Goal: Task Accomplishment & Management: Manage account settings

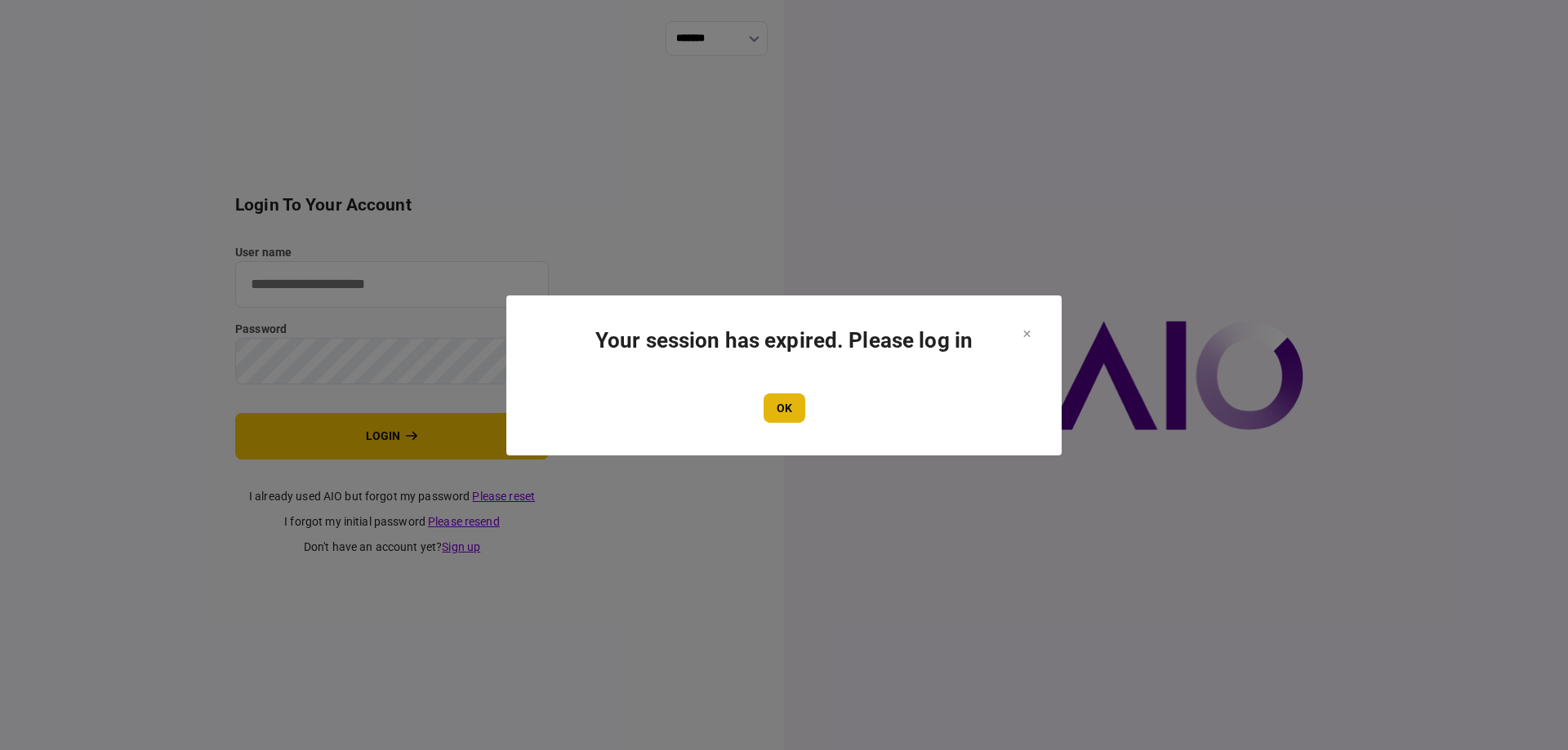
type input "*******"
click at [798, 413] on button "OK" at bounding box center [784, 408] width 41 height 30
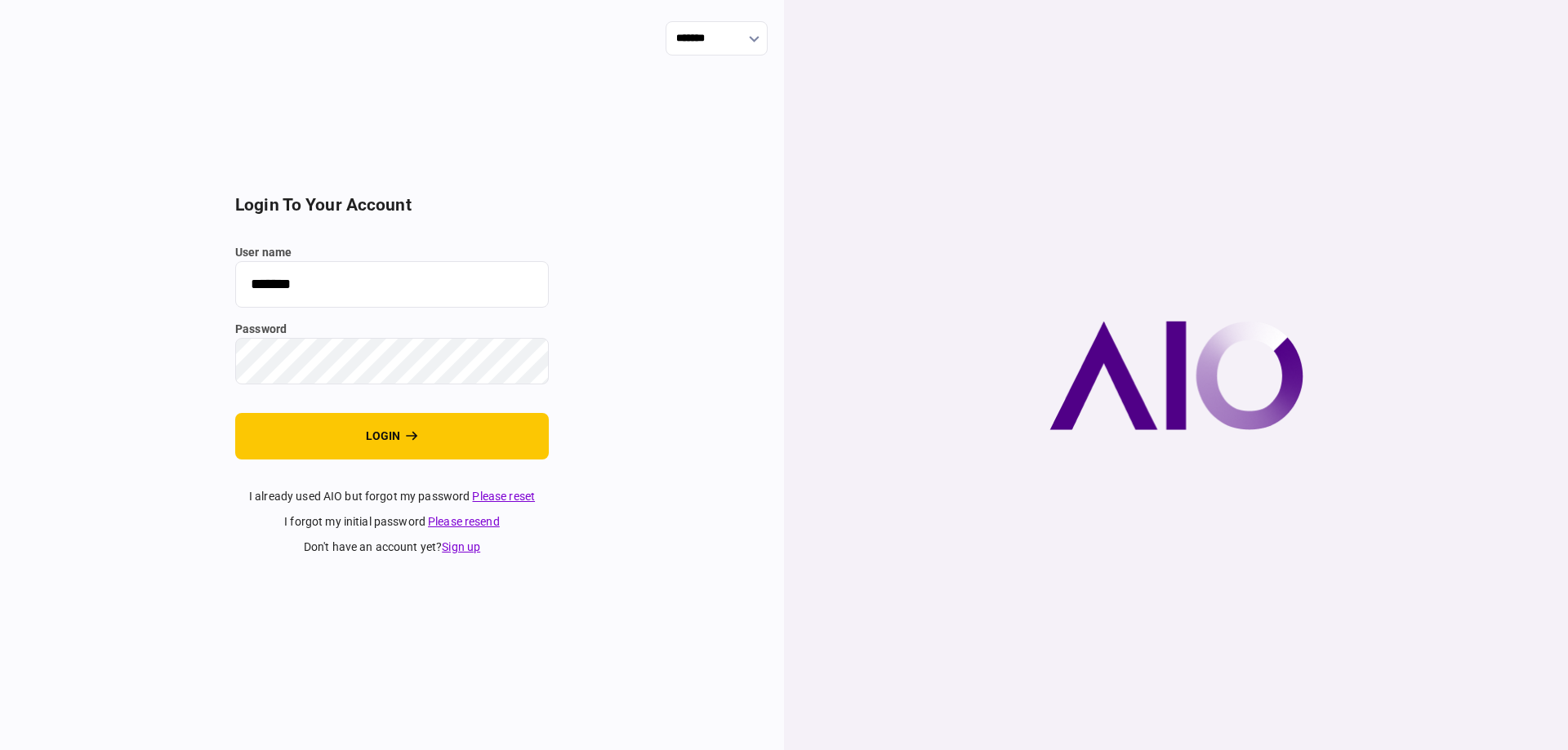
click at [394, 459] on section "login to your account user name ******* password login I already used AIO but f…" at bounding box center [392, 376] width 314 height 361
click at [397, 447] on button "login" at bounding box center [392, 436] width 314 height 46
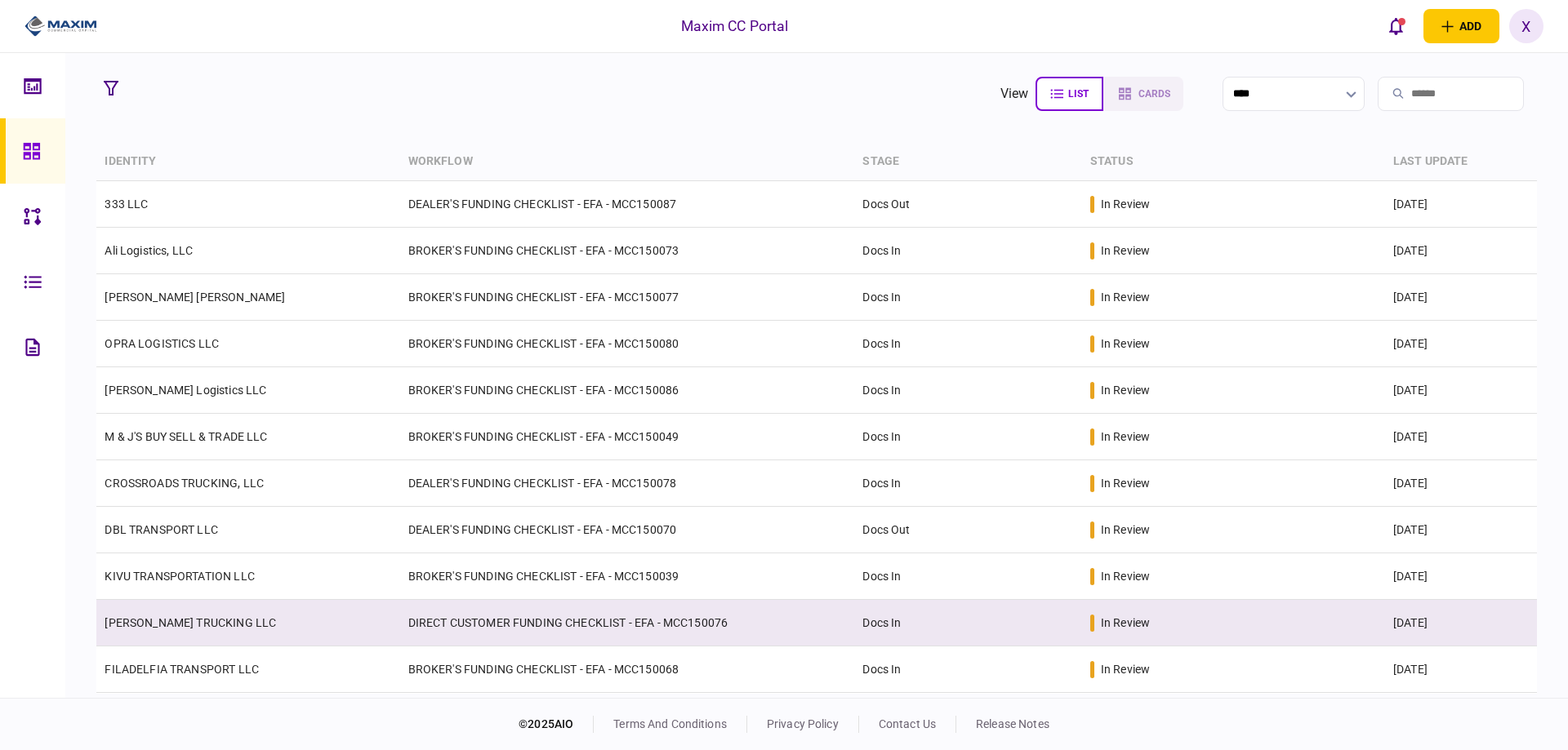
click at [194, 617] on link "[PERSON_NAME] TRUCKING LLC" at bounding box center [190, 623] width 171 height 13
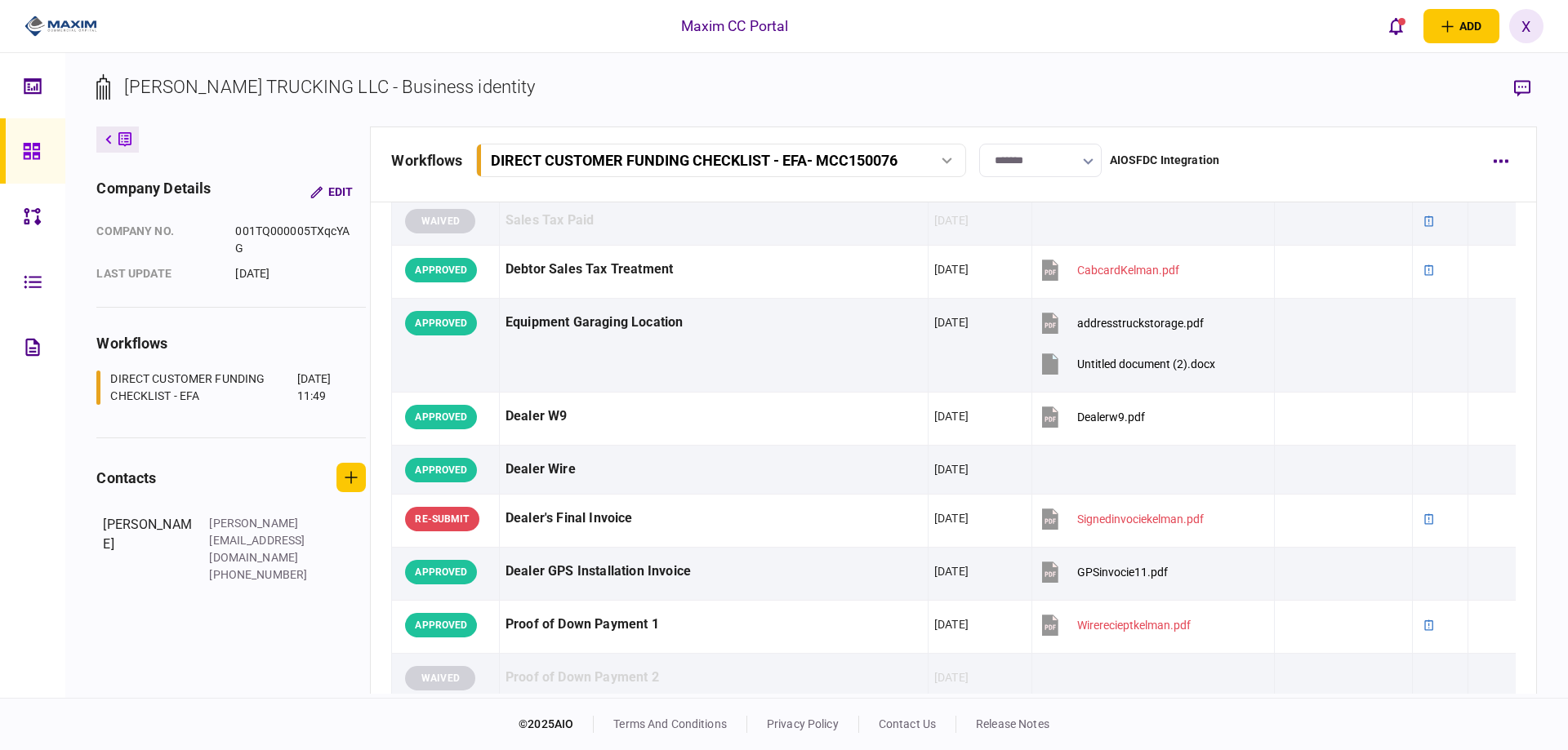
scroll to position [1469, 0]
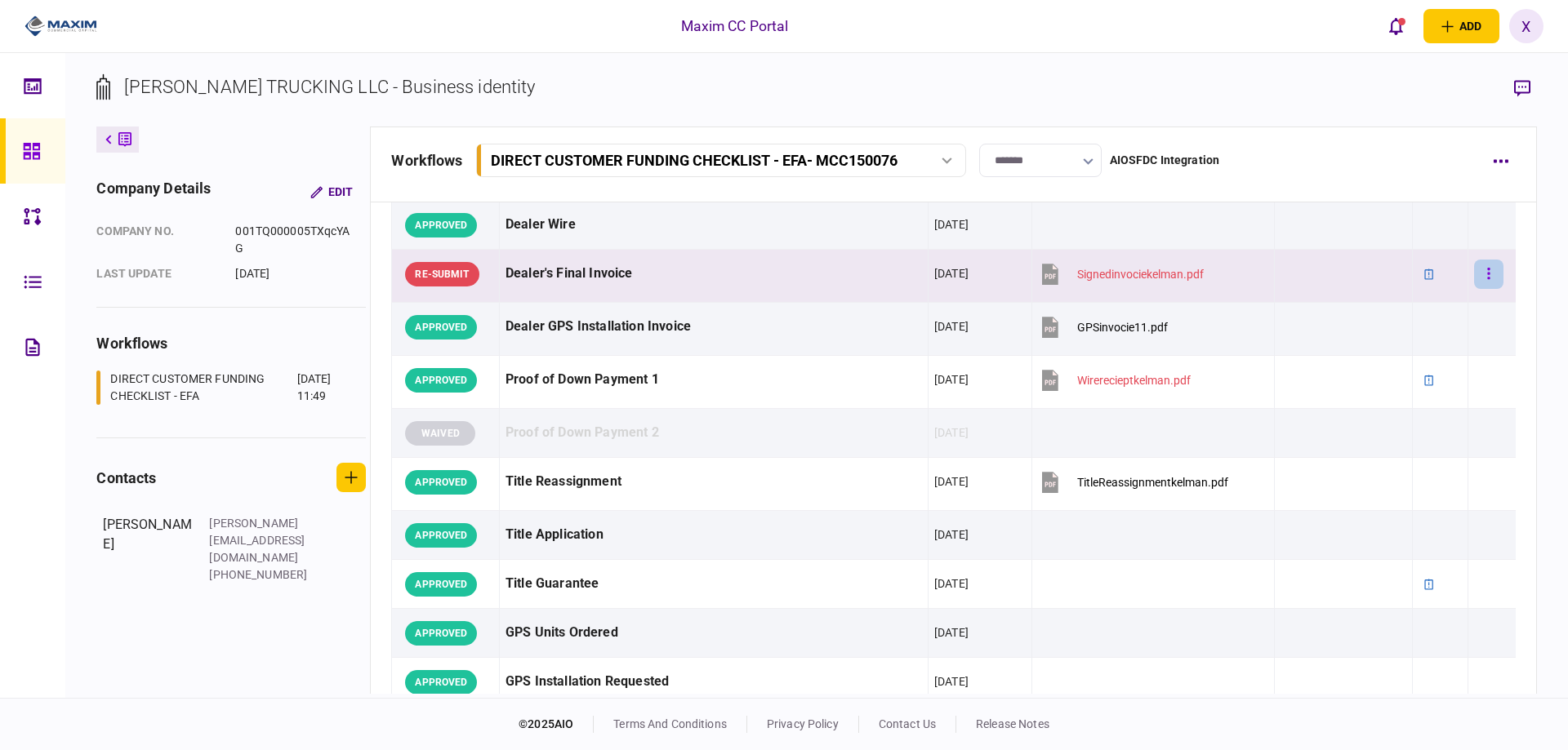
click at [1484, 278] on button "button" at bounding box center [1489, 275] width 30 height 30
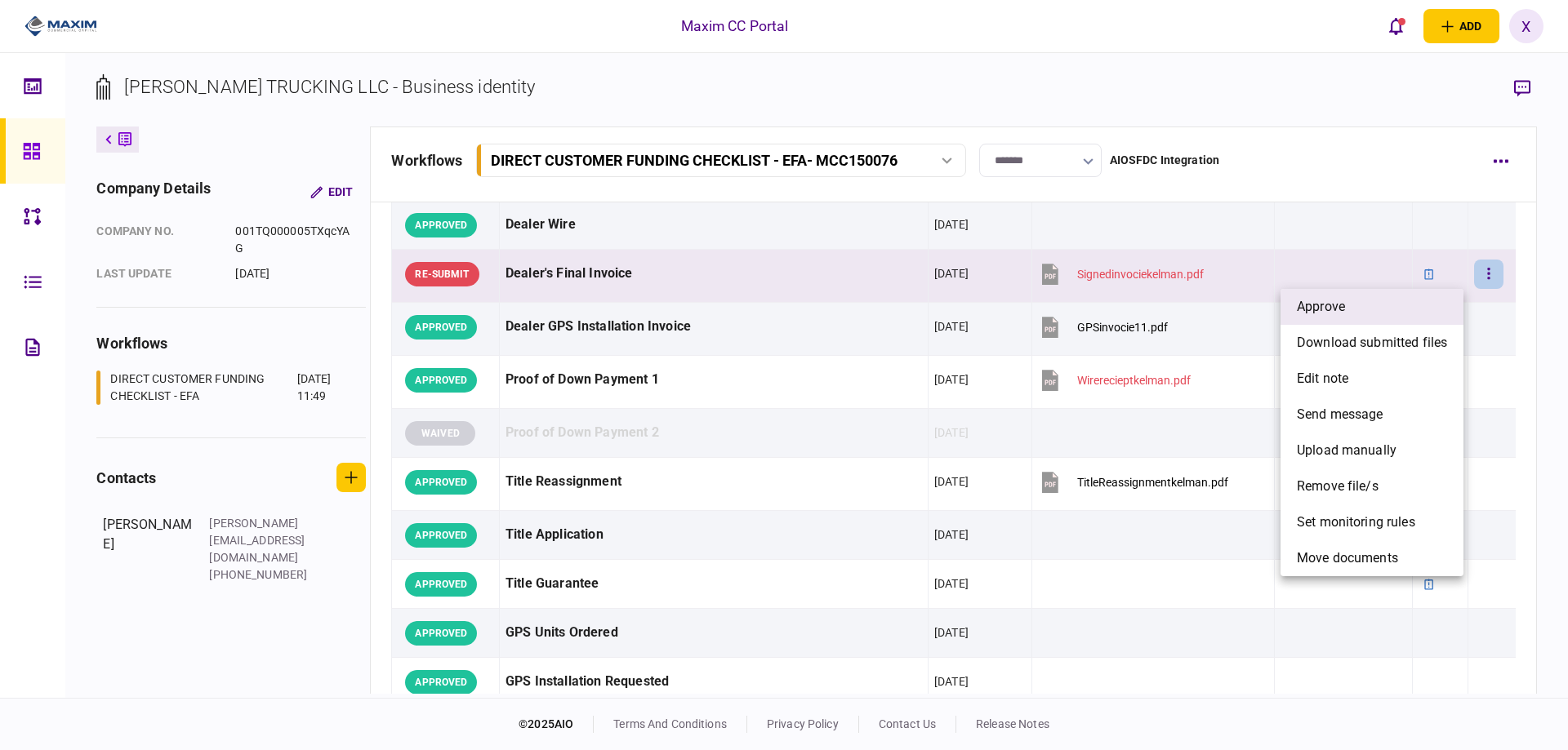
click at [1440, 300] on li "approve" at bounding box center [1372, 306] width 183 height 36
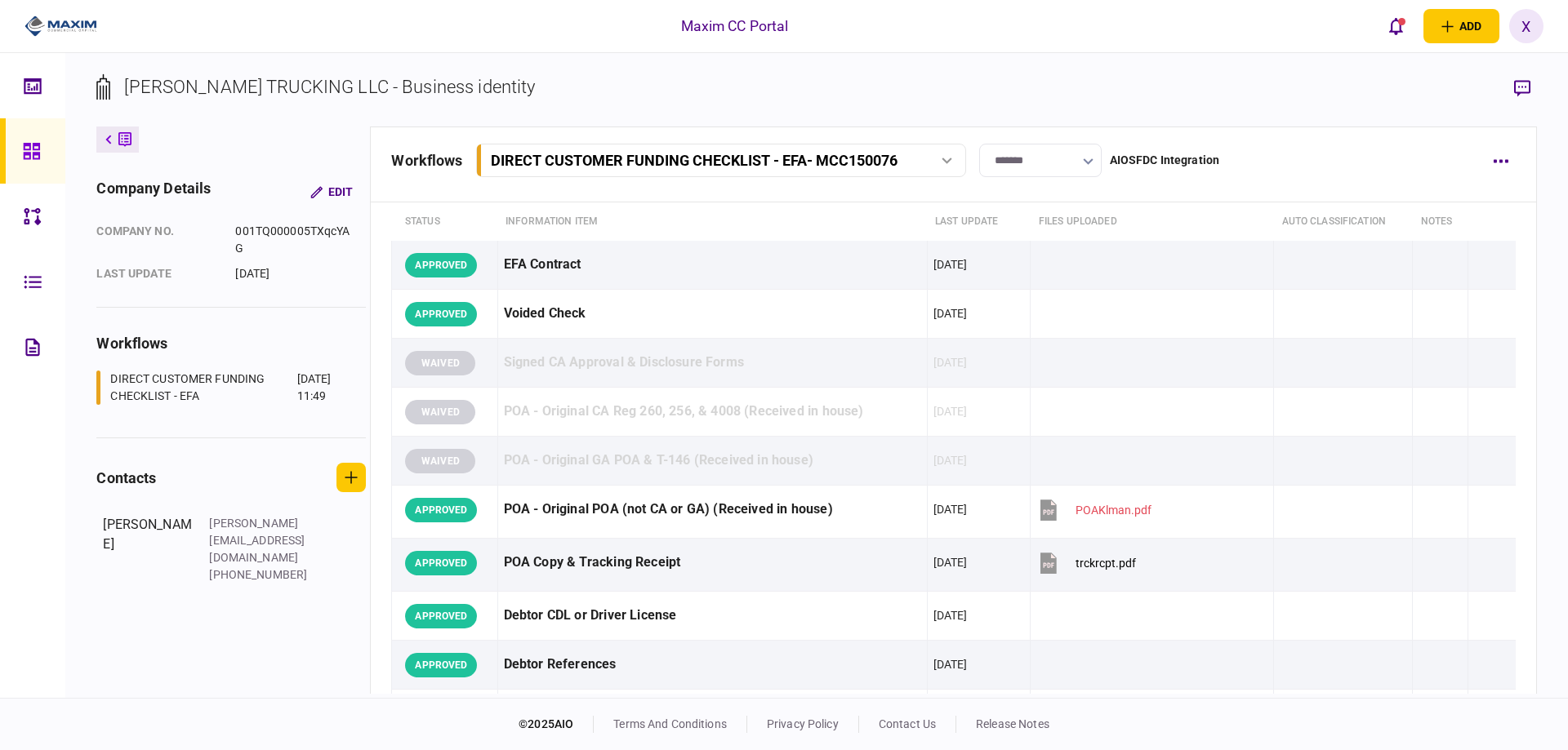
scroll to position [0, 0]
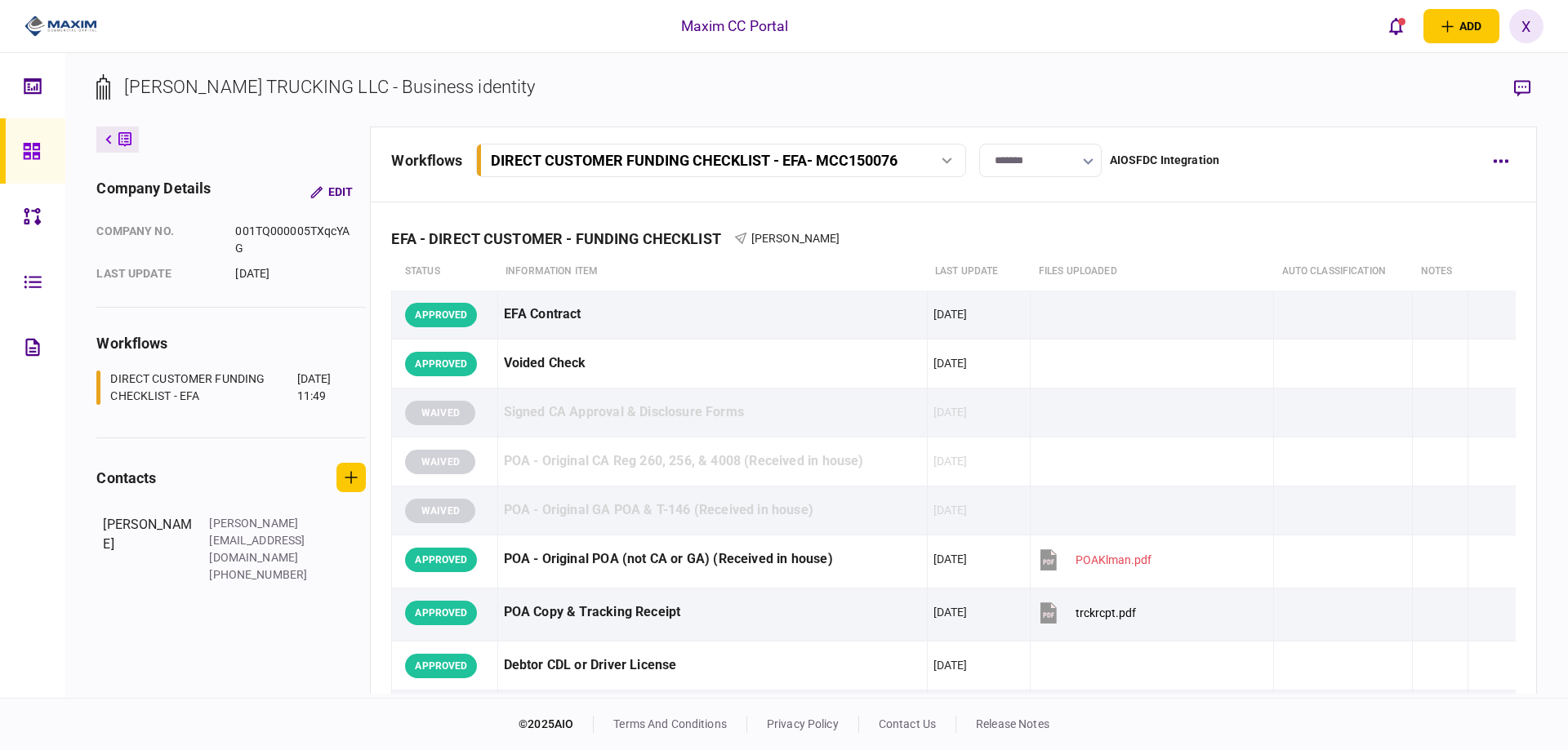
click at [1026, 169] on input "*******" at bounding box center [1041, 161] width 123 height 33
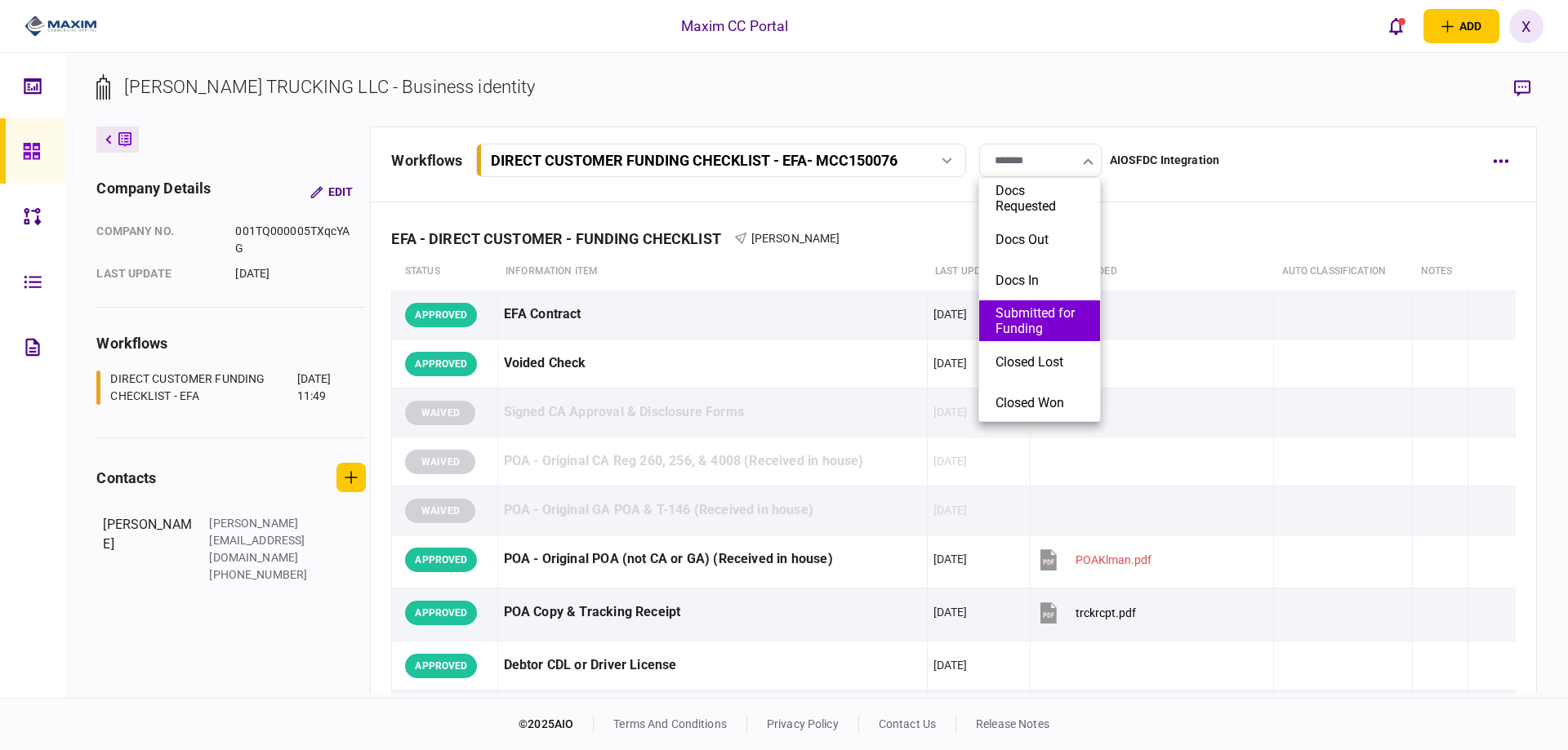
click at [1054, 335] on button "Submitted for Funding" at bounding box center [1039, 320] width 89 height 31
type input "**********"
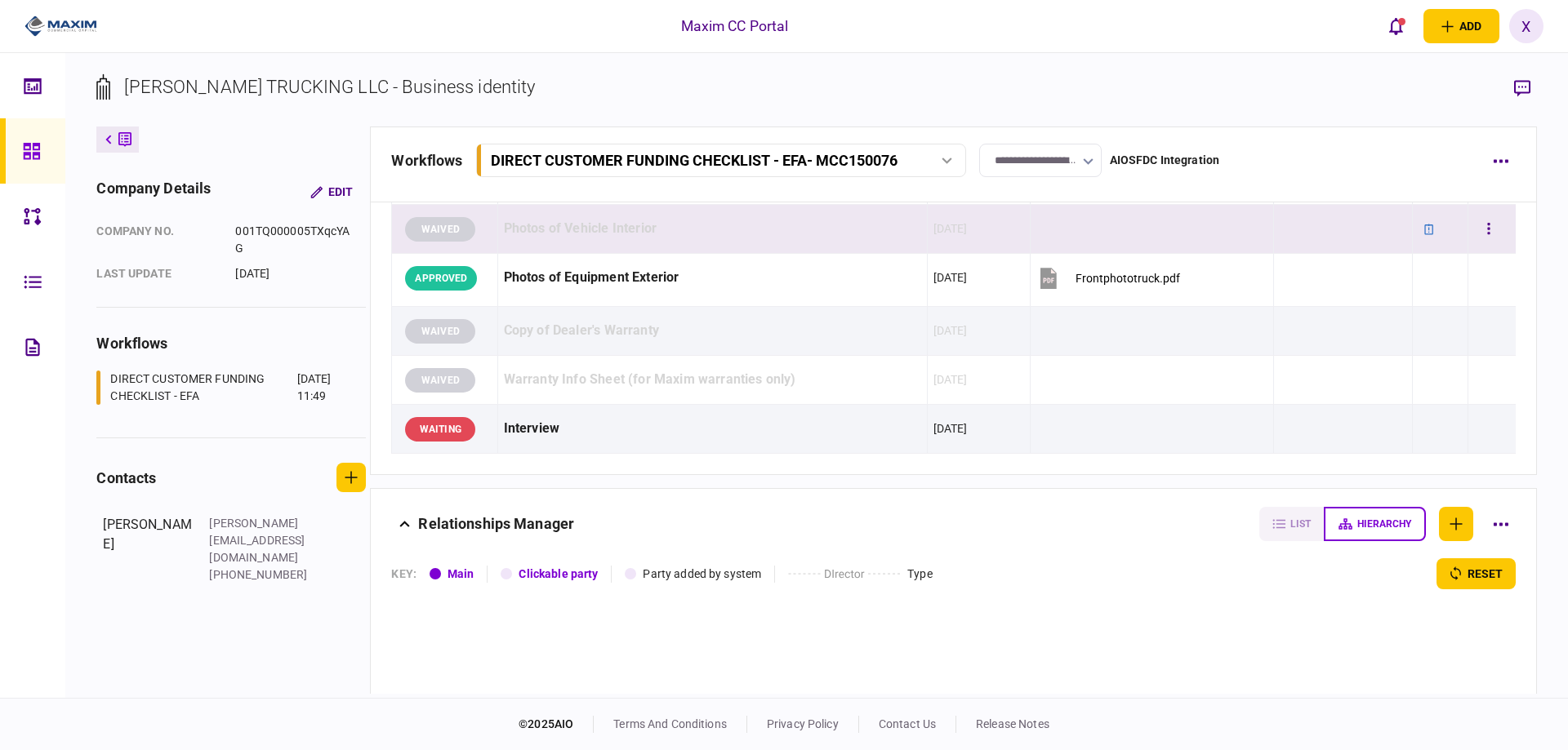
scroll to position [2286, 0]
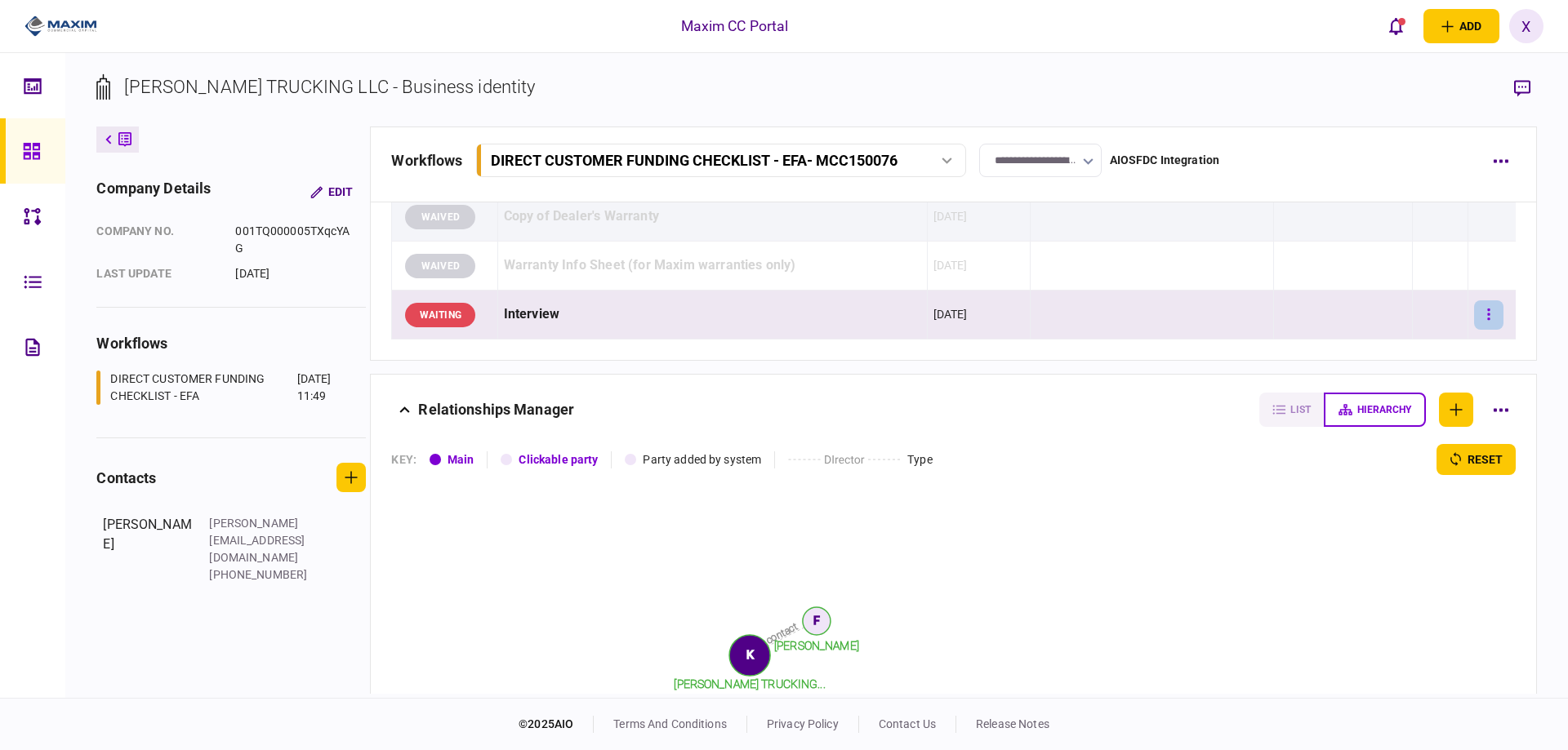
click at [1491, 311] on button "button" at bounding box center [1489, 315] width 30 height 30
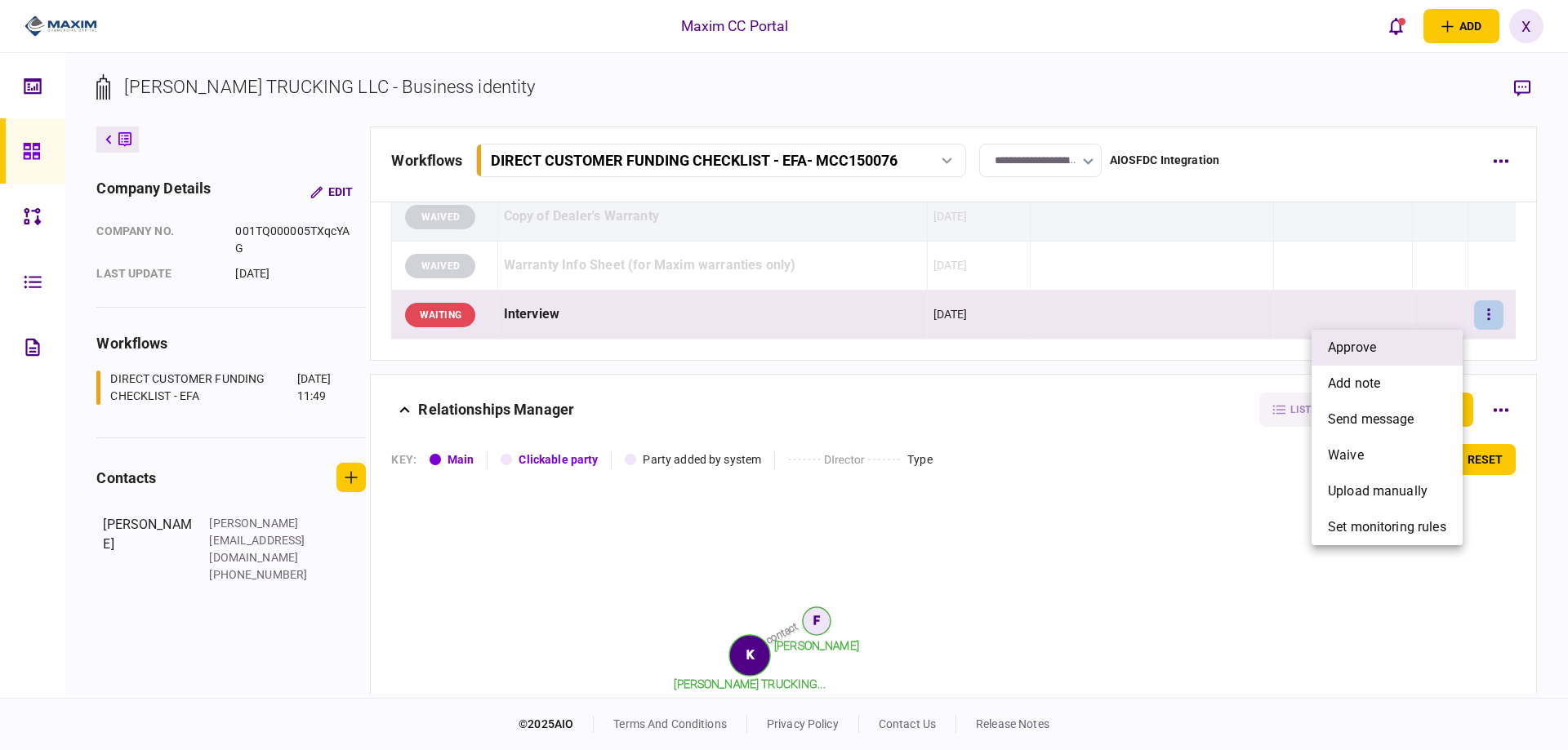
click at [1433, 337] on li "approve" at bounding box center [1387, 347] width 151 height 36
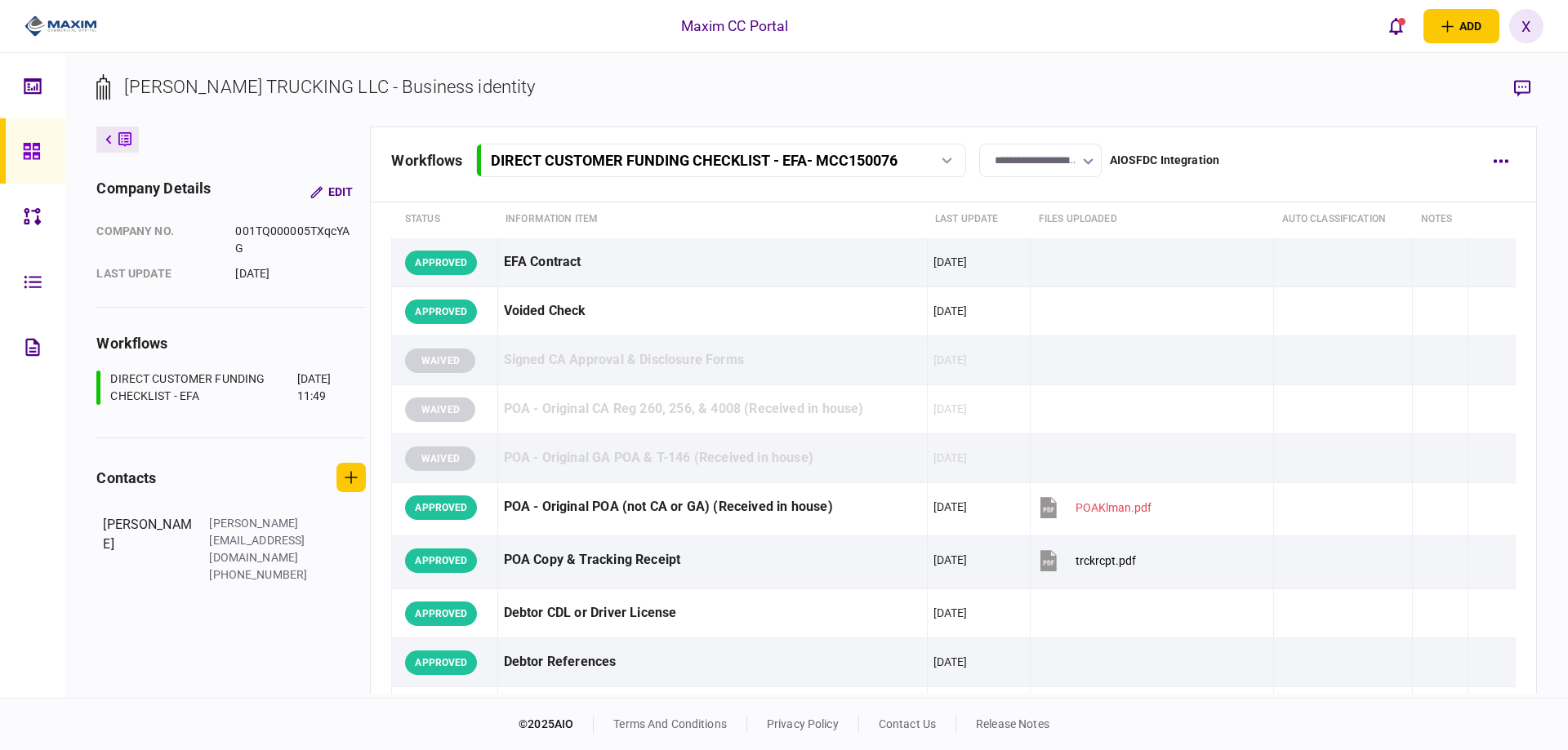
scroll to position [0, 0]
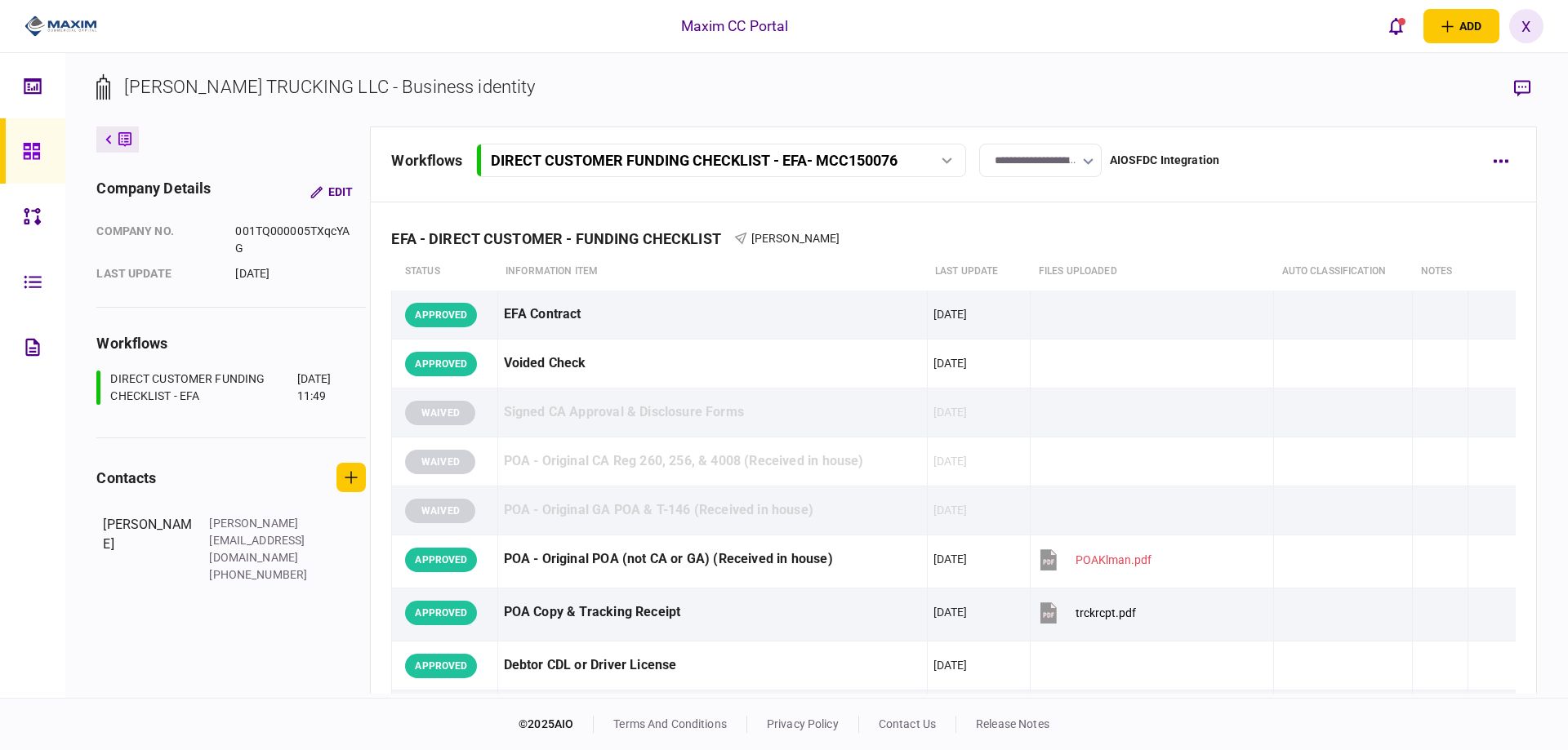
click at [39, 168] on div at bounding box center [36, 151] width 26 height 65
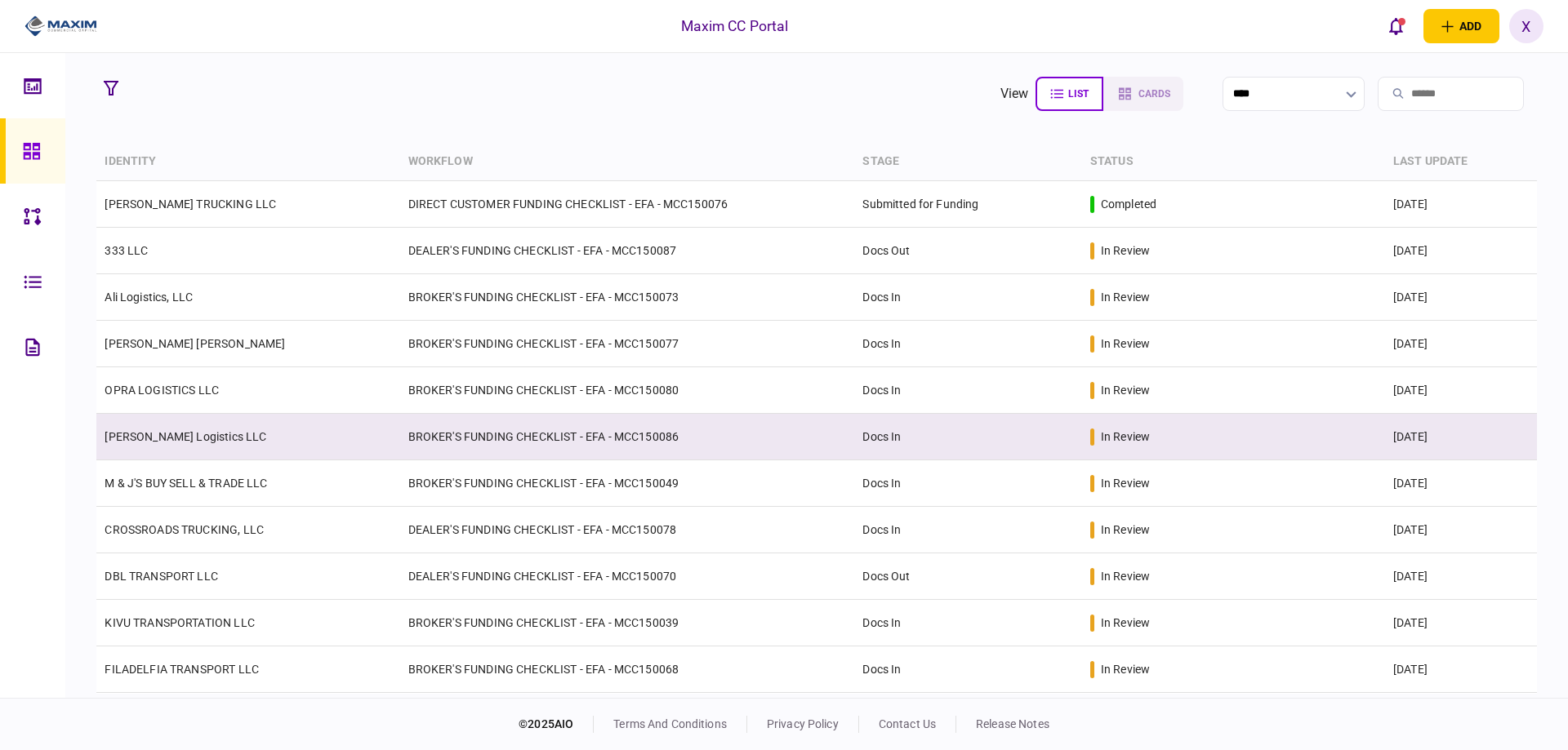
click at [192, 425] on td "[PERSON_NAME] Logistics LLC" at bounding box center [248, 437] width 303 height 46
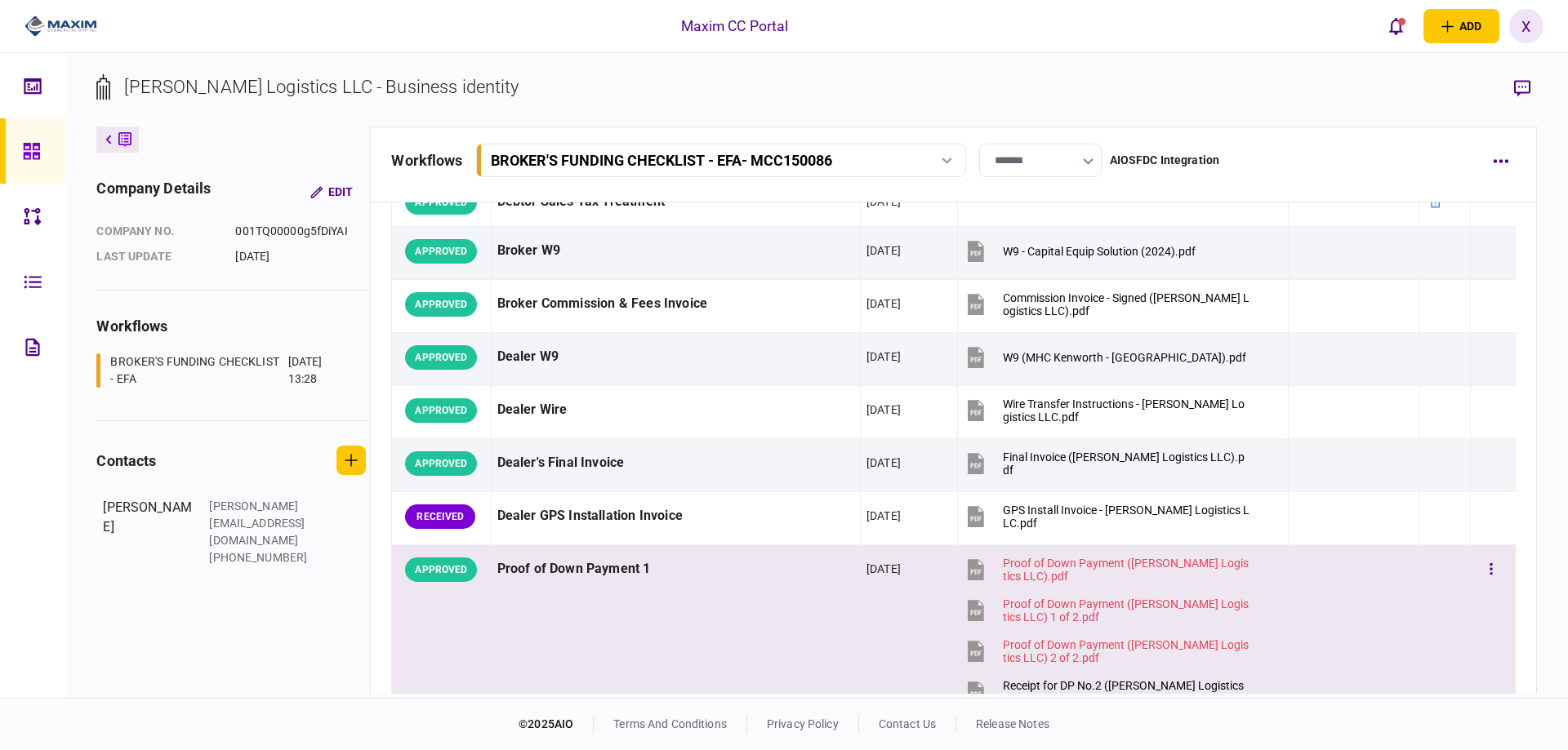
scroll to position [898, 0]
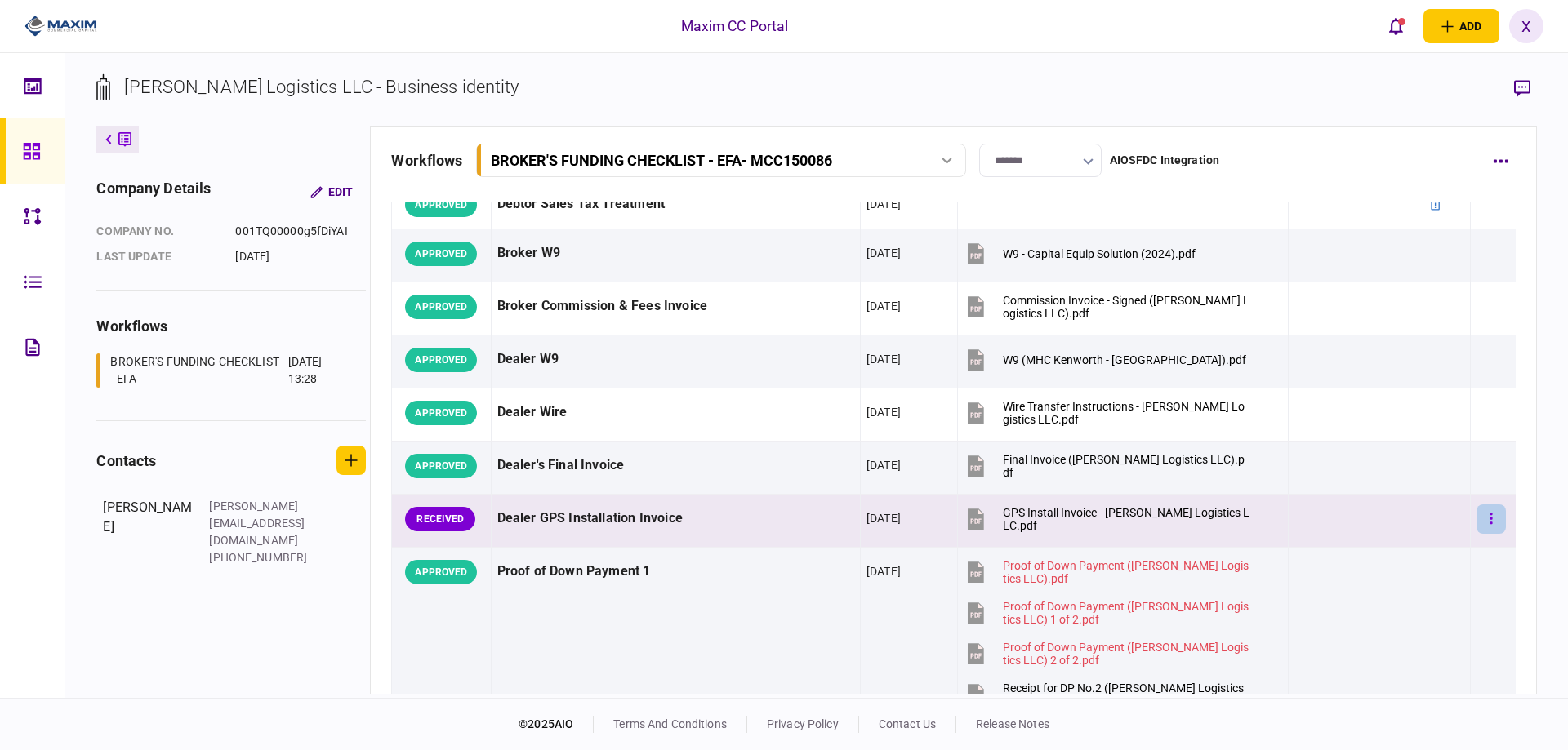
click at [1484, 515] on button "button" at bounding box center [1491, 520] width 30 height 30
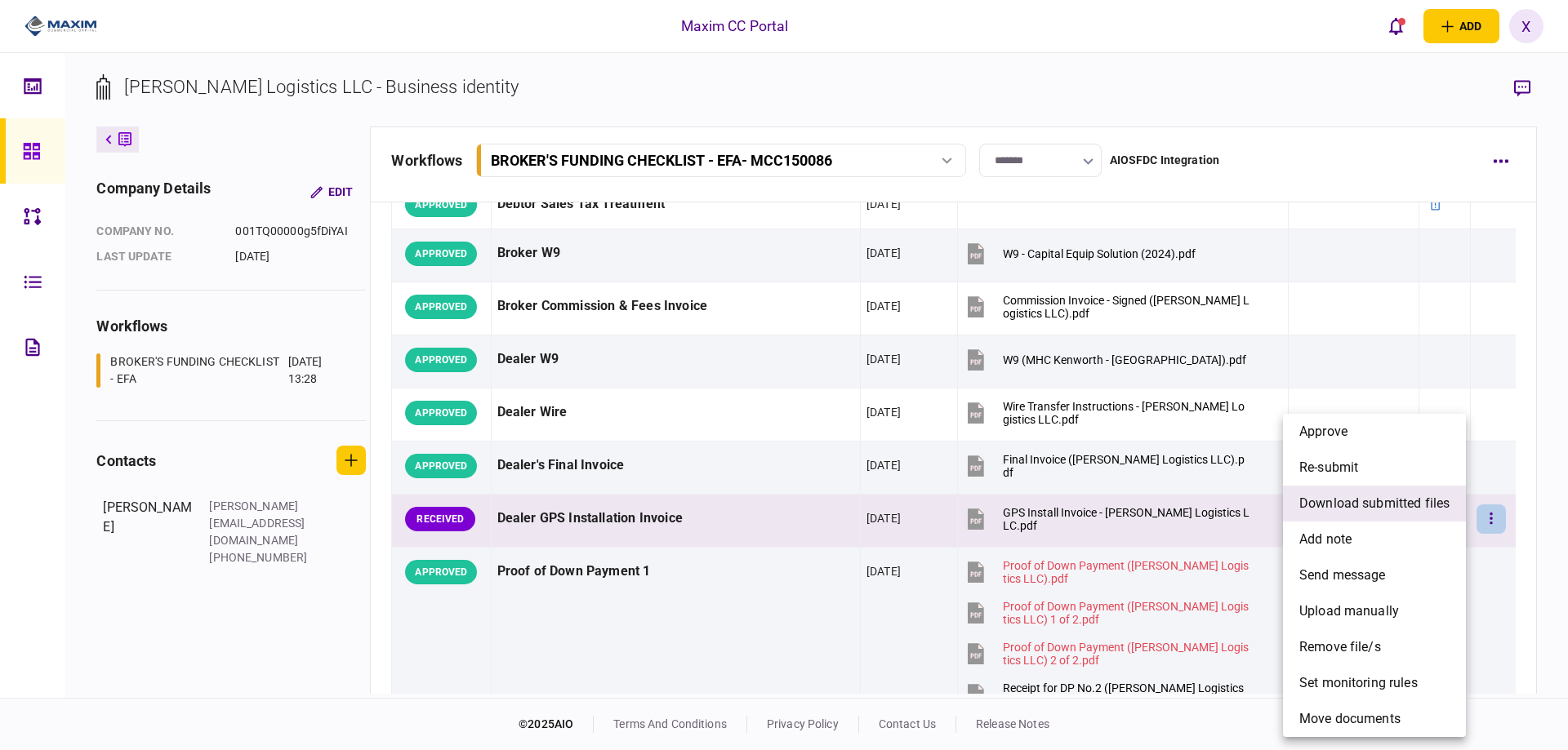
click at [1442, 517] on li "download submitted files" at bounding box center [1374, 503] width 183 height 36
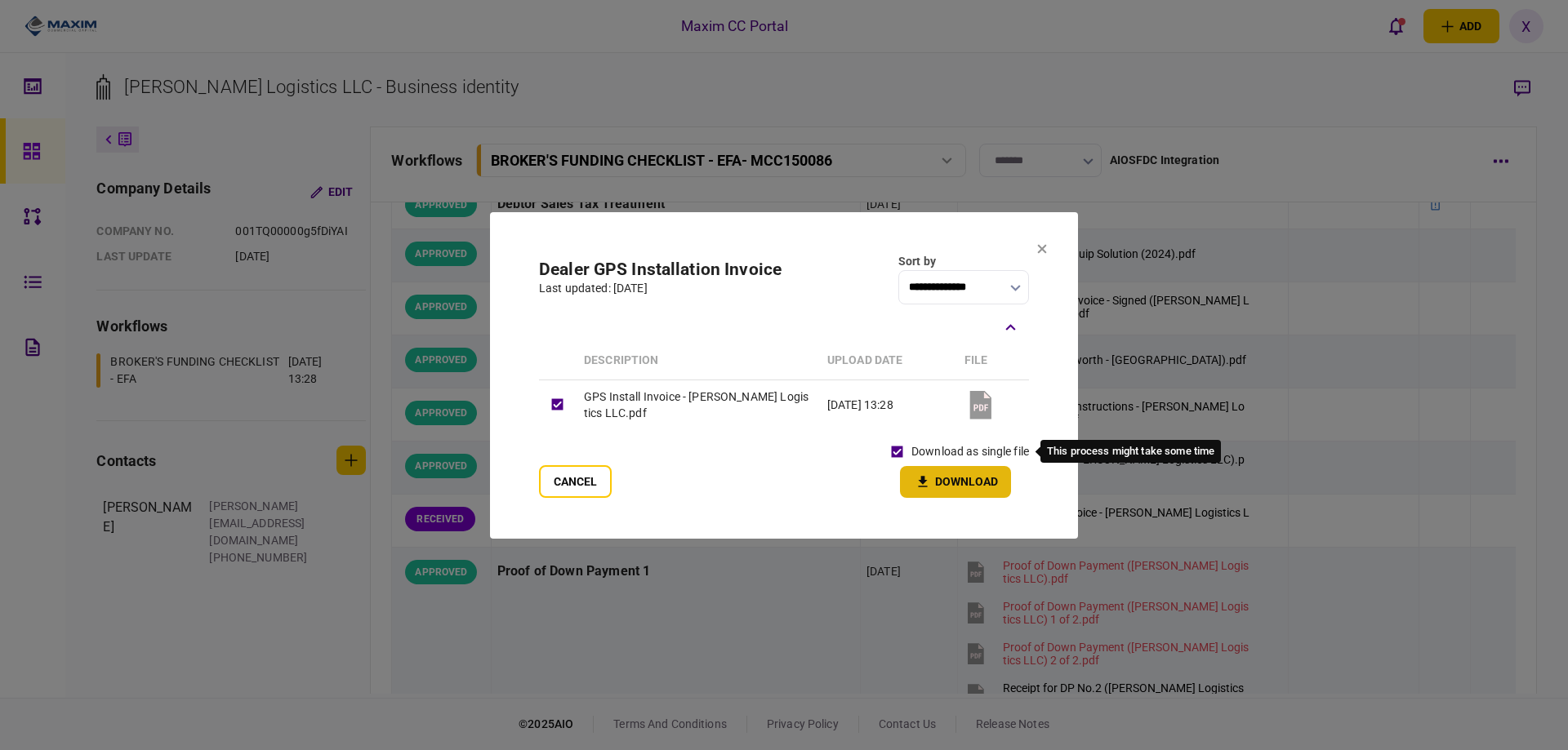
click at [945, 476] on button "Download" at bounding box center [955, 482] width 111 height 31
click at [1039, 246] on icon at bounding box center [1042, 248] width 9 height 9
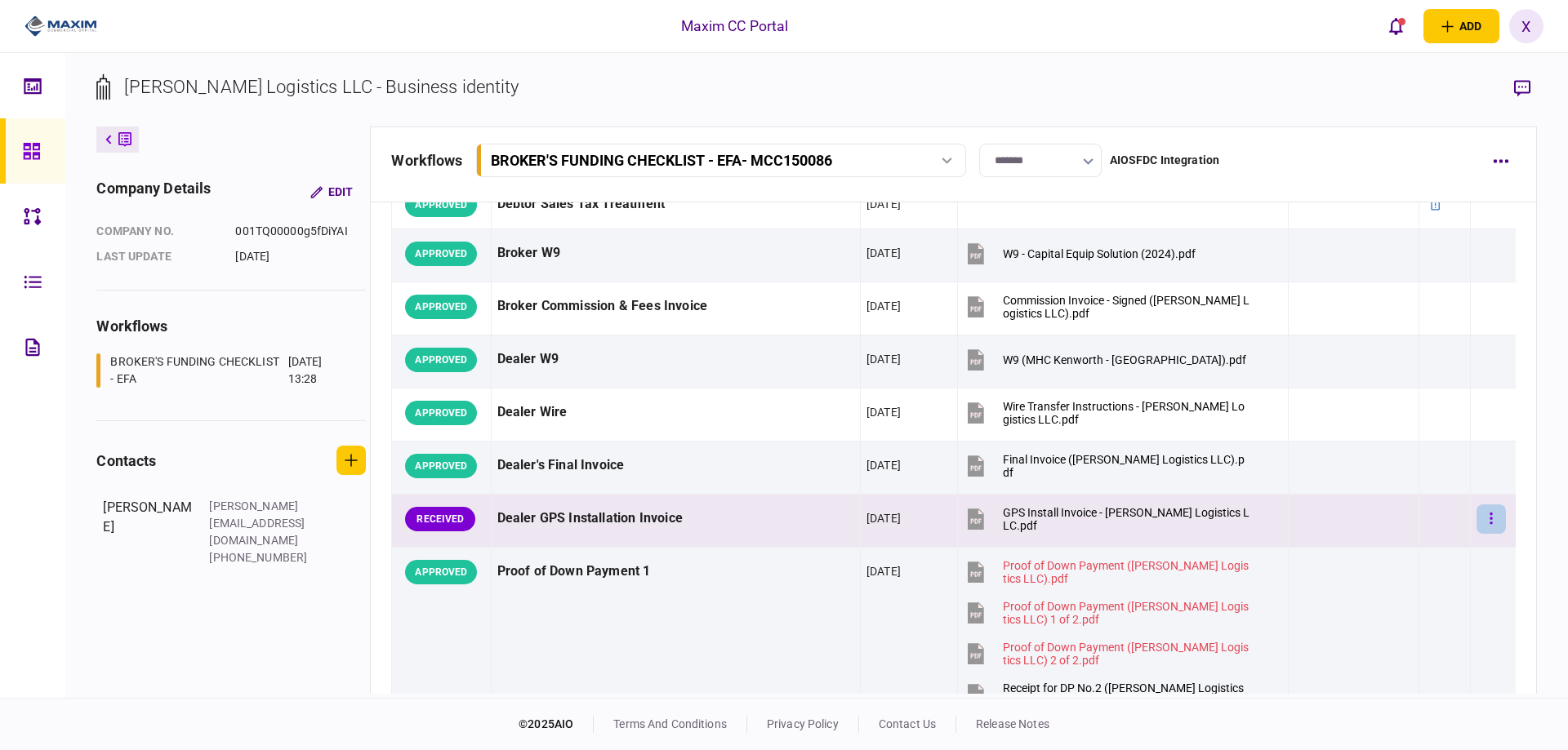
click at [1486, 522] on button "button" at bounding box center [1491, 520] width 30 height 30
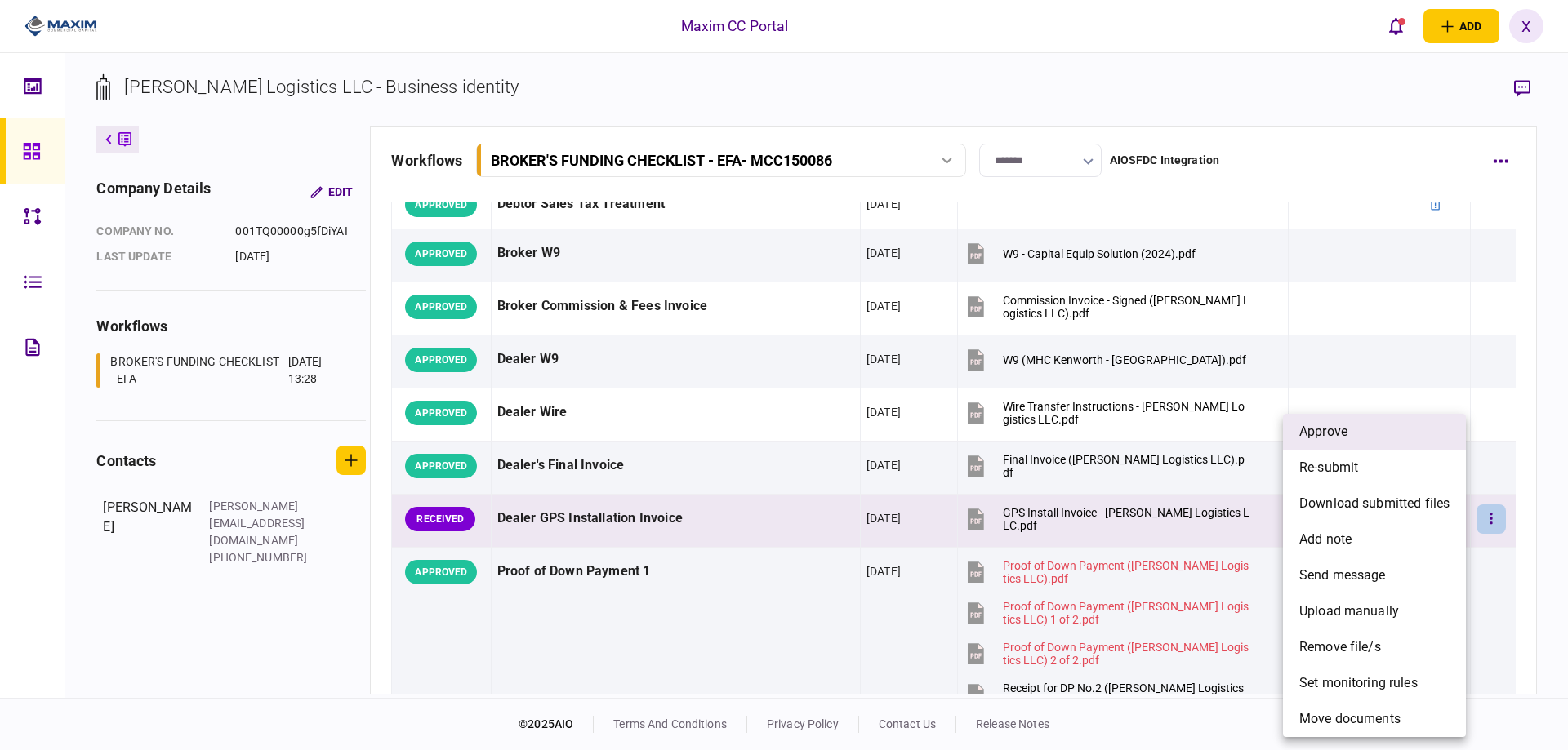
click at [1415, 446] on li "approve" at bounding box center [1374, 431] width 183 height 36
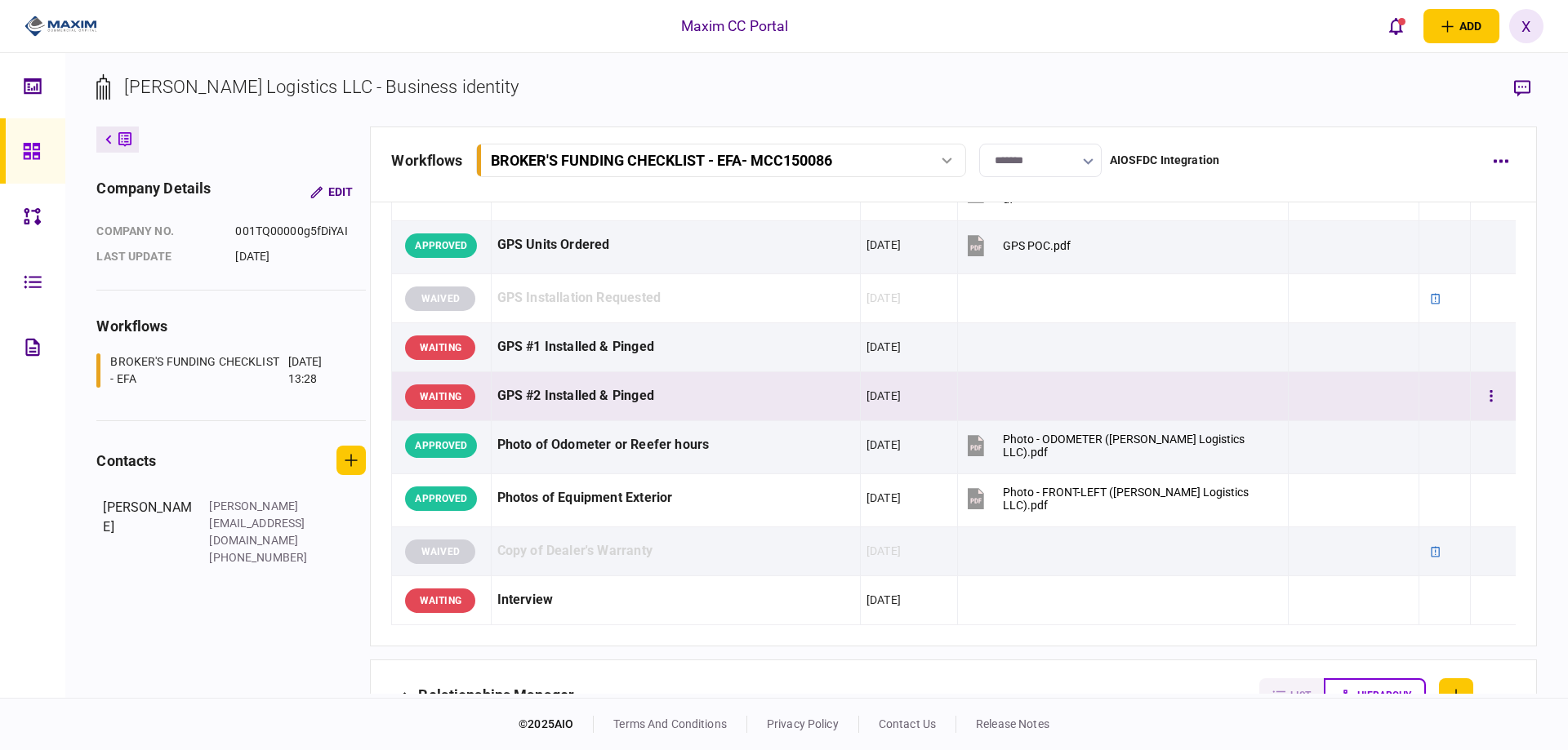
scroll to position [1714, 0]
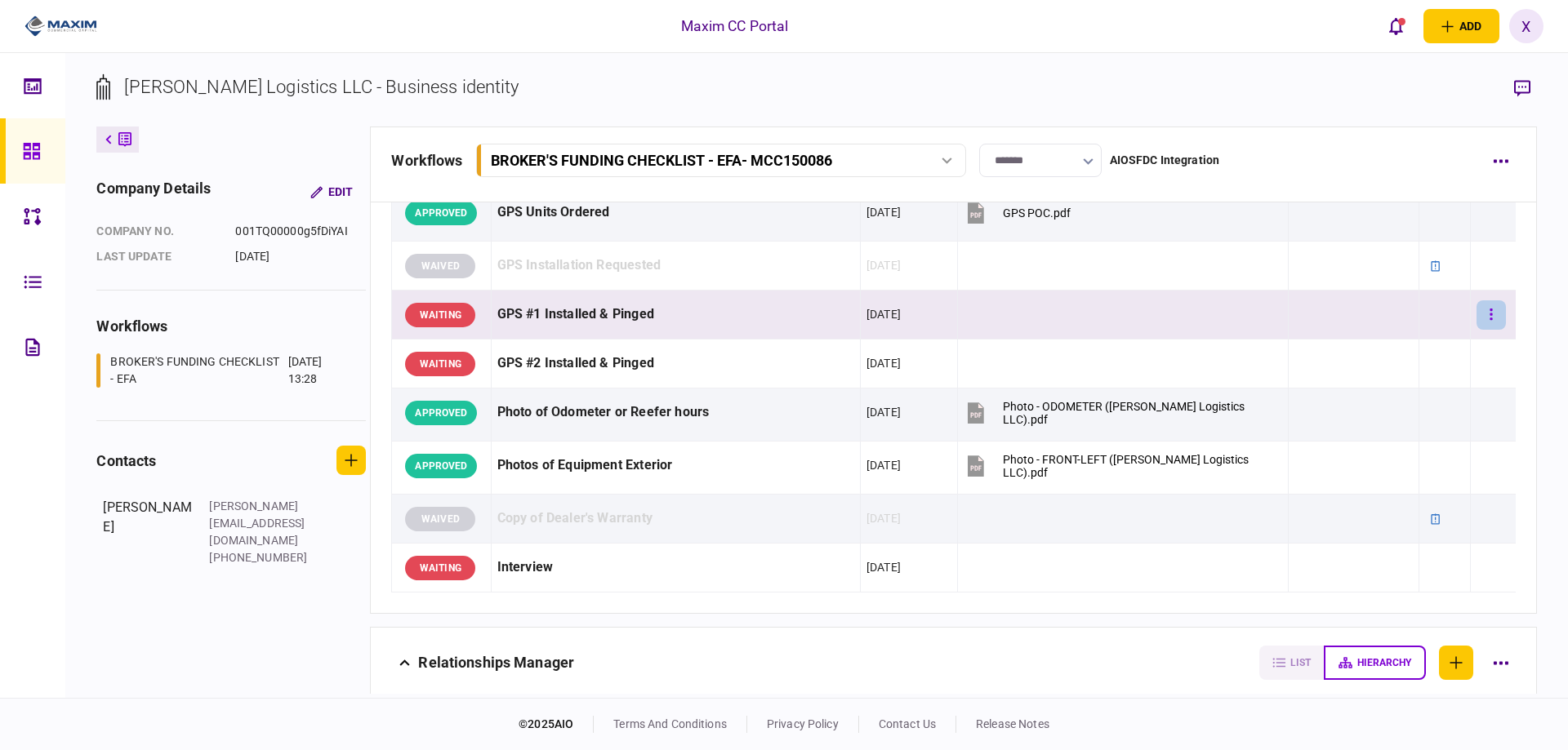
click at [1490, 318] on button "button" at bounding box center [1491, 315] width 30 height 30
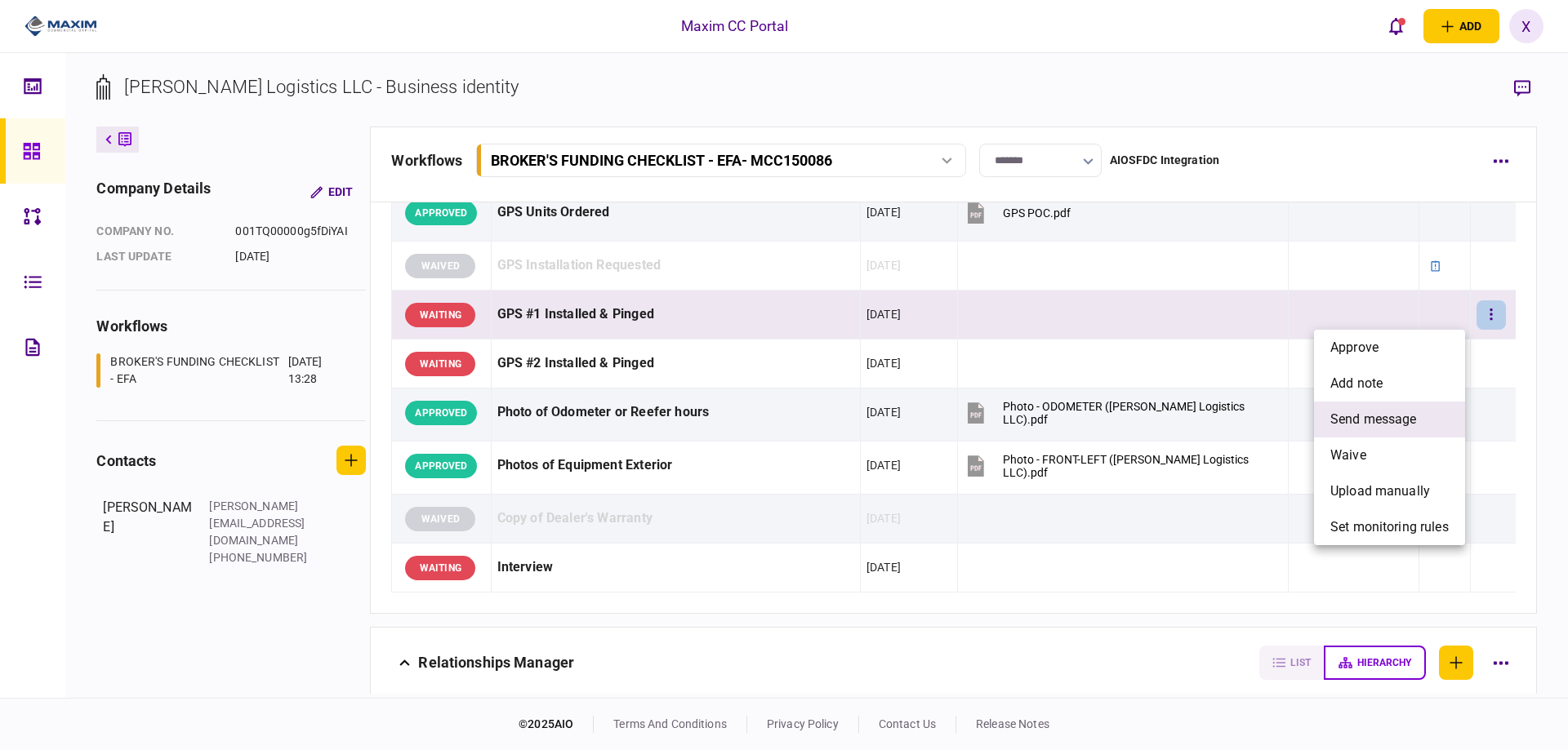
click at [1413, 422] on span "send message" at bounding box center [1373, 420] width 87 height 20
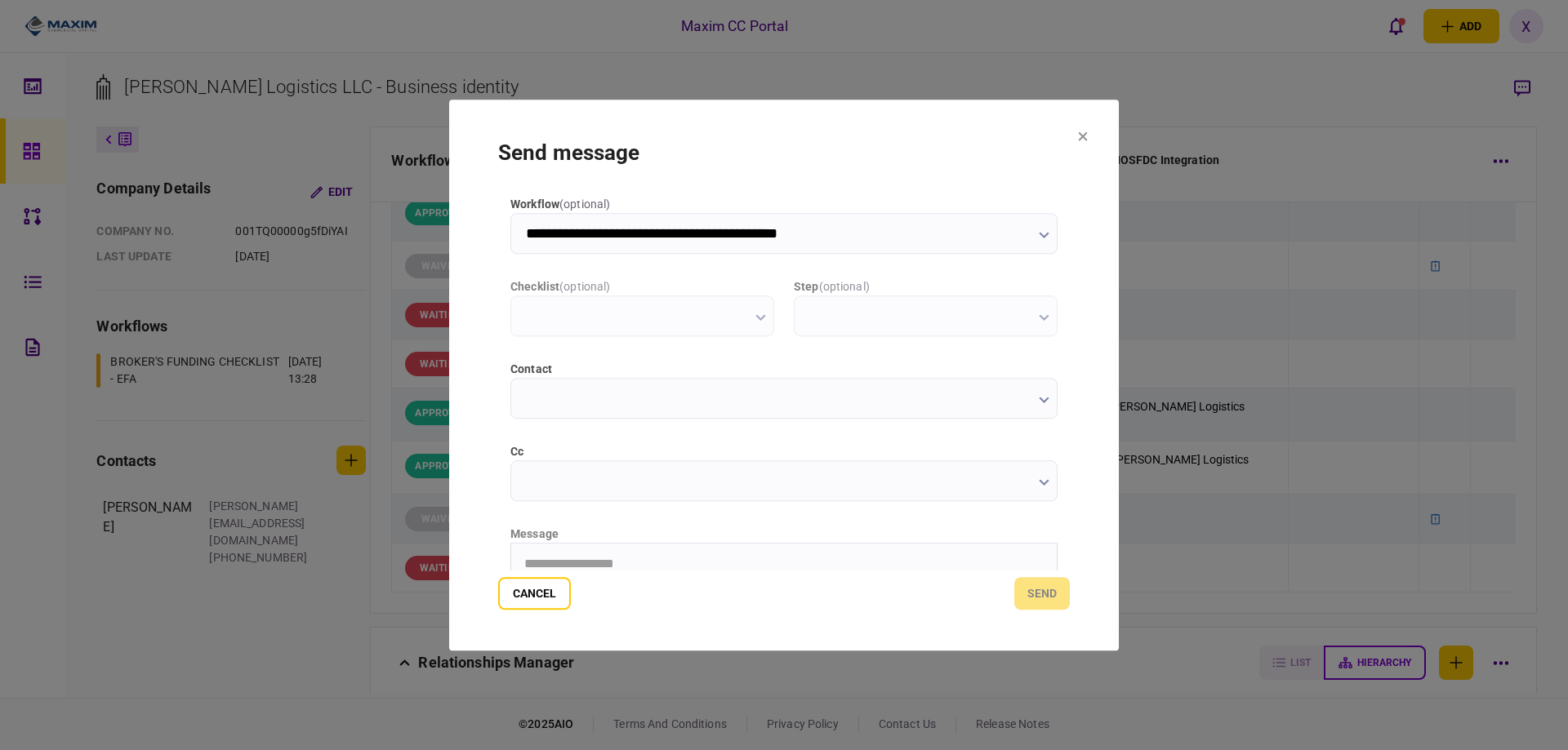
scroll to position [0, 0]
type input "**********"
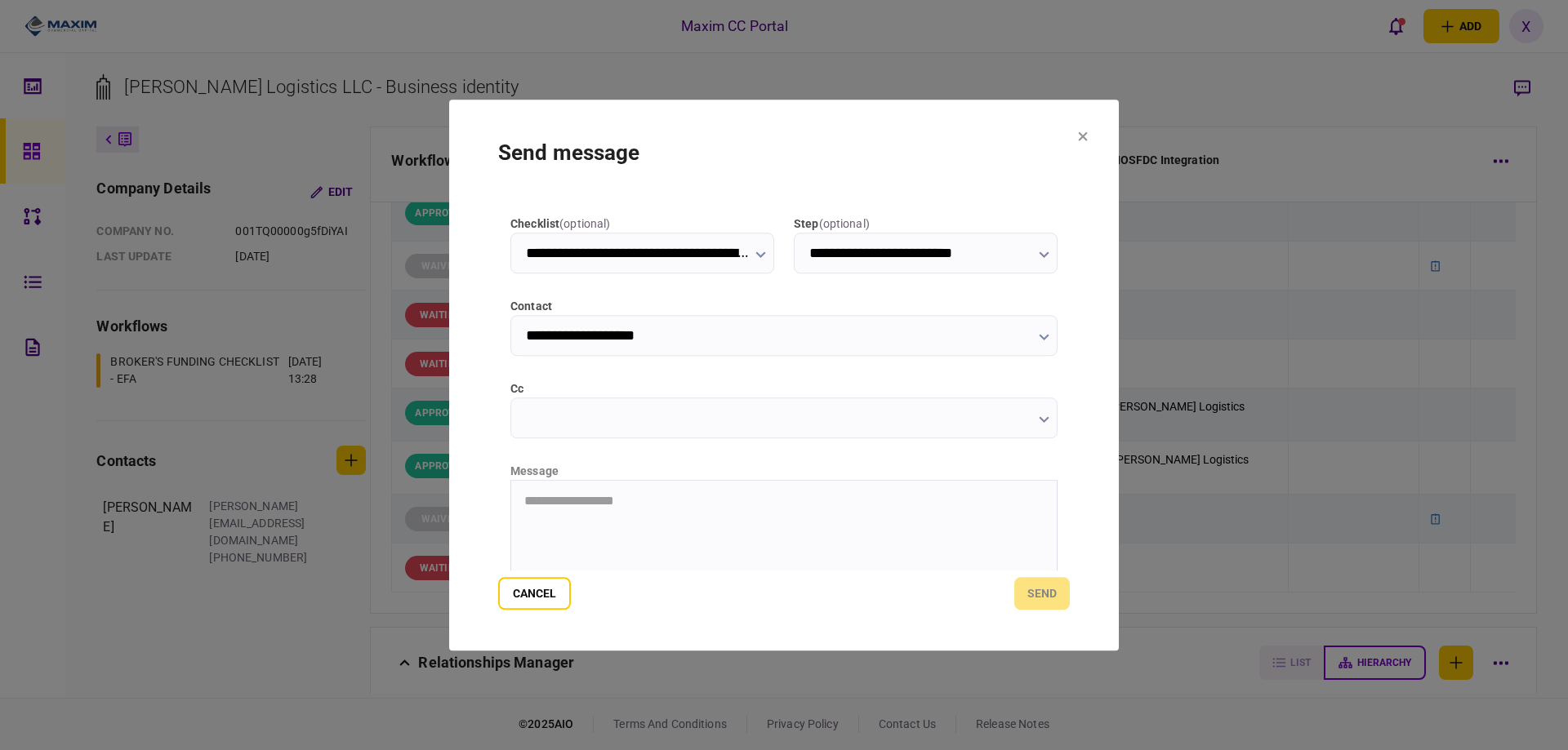
scroll to position [163, 0]
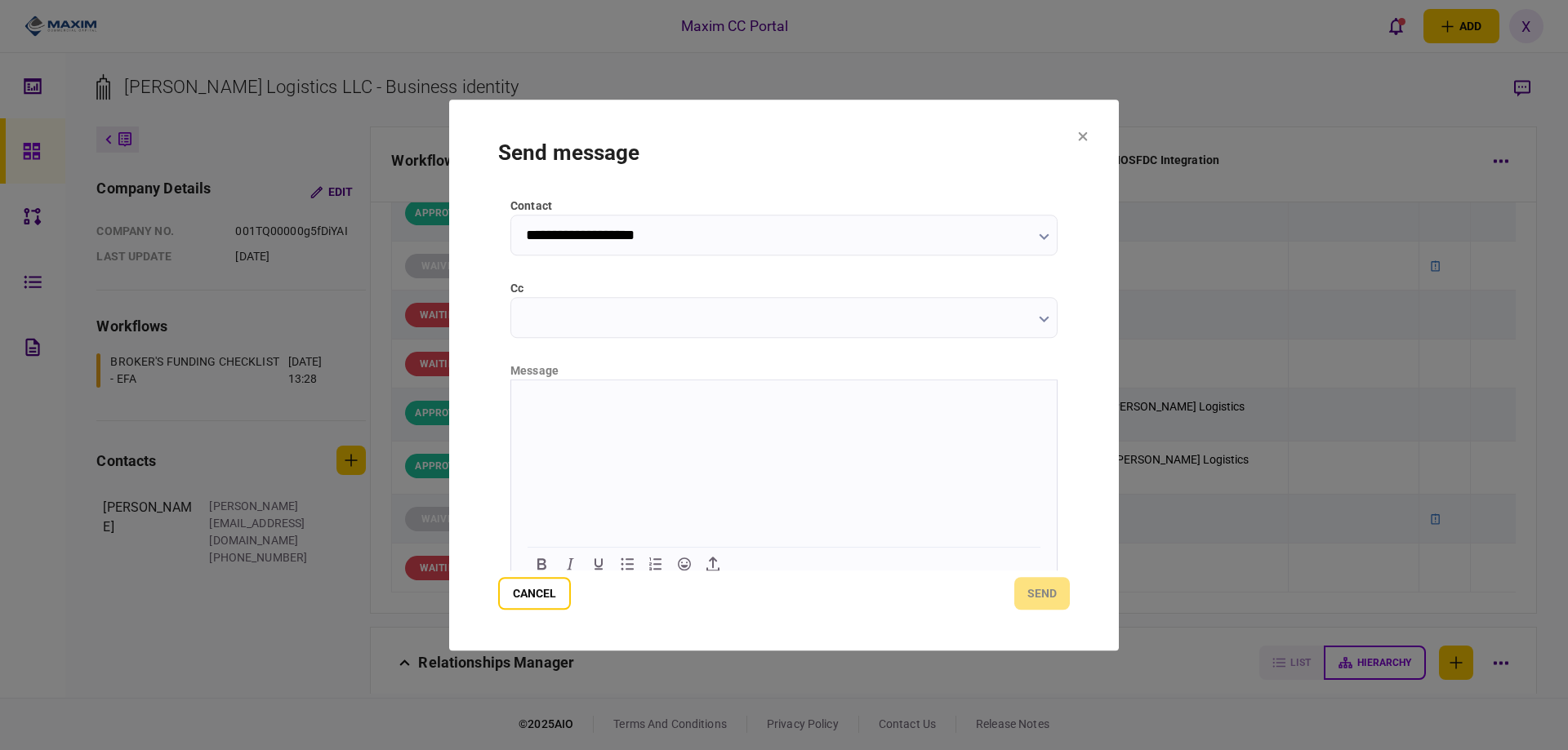
click at [617, 420] on html at bounding box center [783, 400] width 546 height 40
click at [1035, 605] on button "send" at bounding box center [1041, 593] width 55 height 32
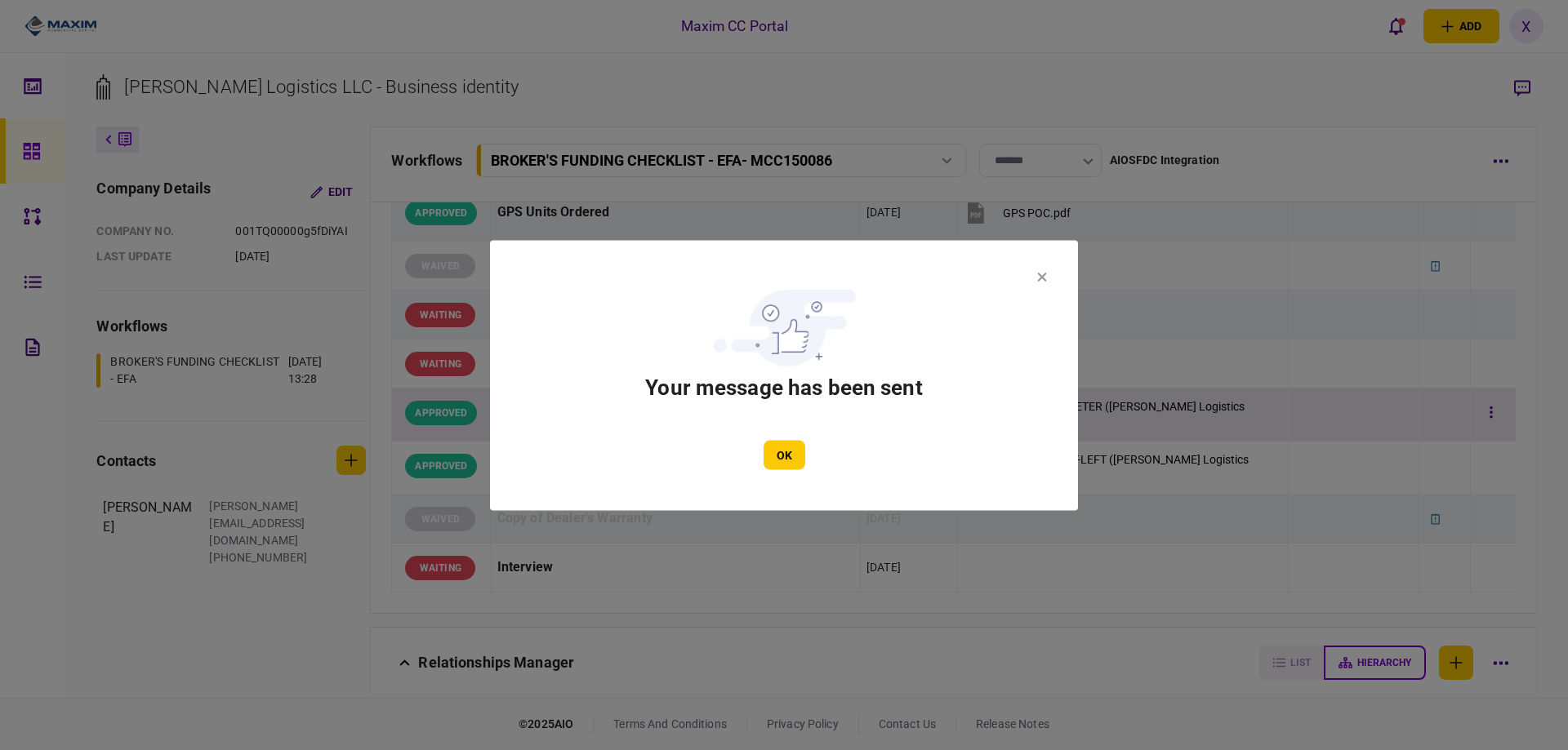
click at [773, 451] on button "OK" at bounding box center [784, 455] width 41 height 30
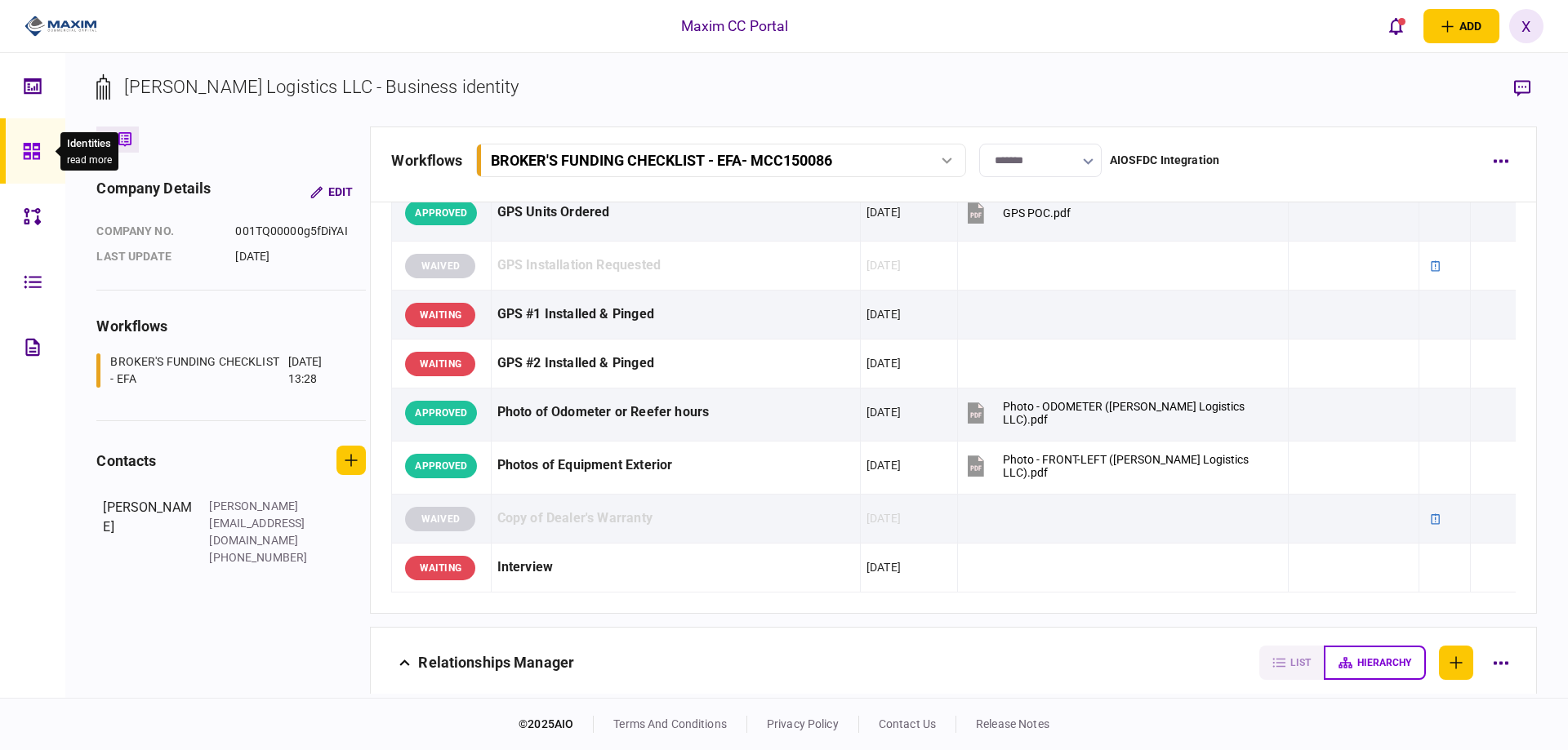
click at [35, 144] on icon at bounding box center [31, 151] width 17 height 17
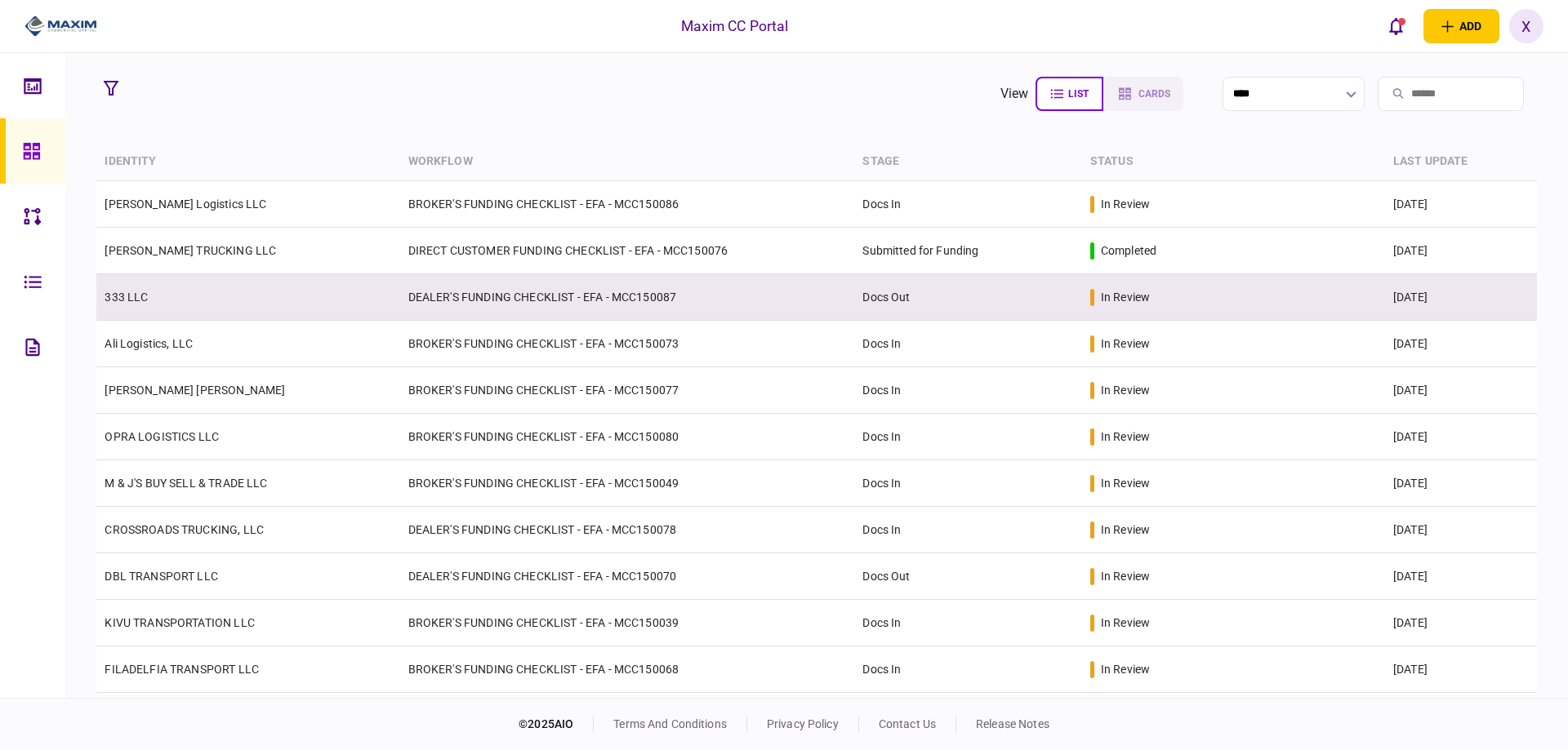
click at [231, 287] on td "333 LLC" at bounding box center [248, 297] width 303 height 46
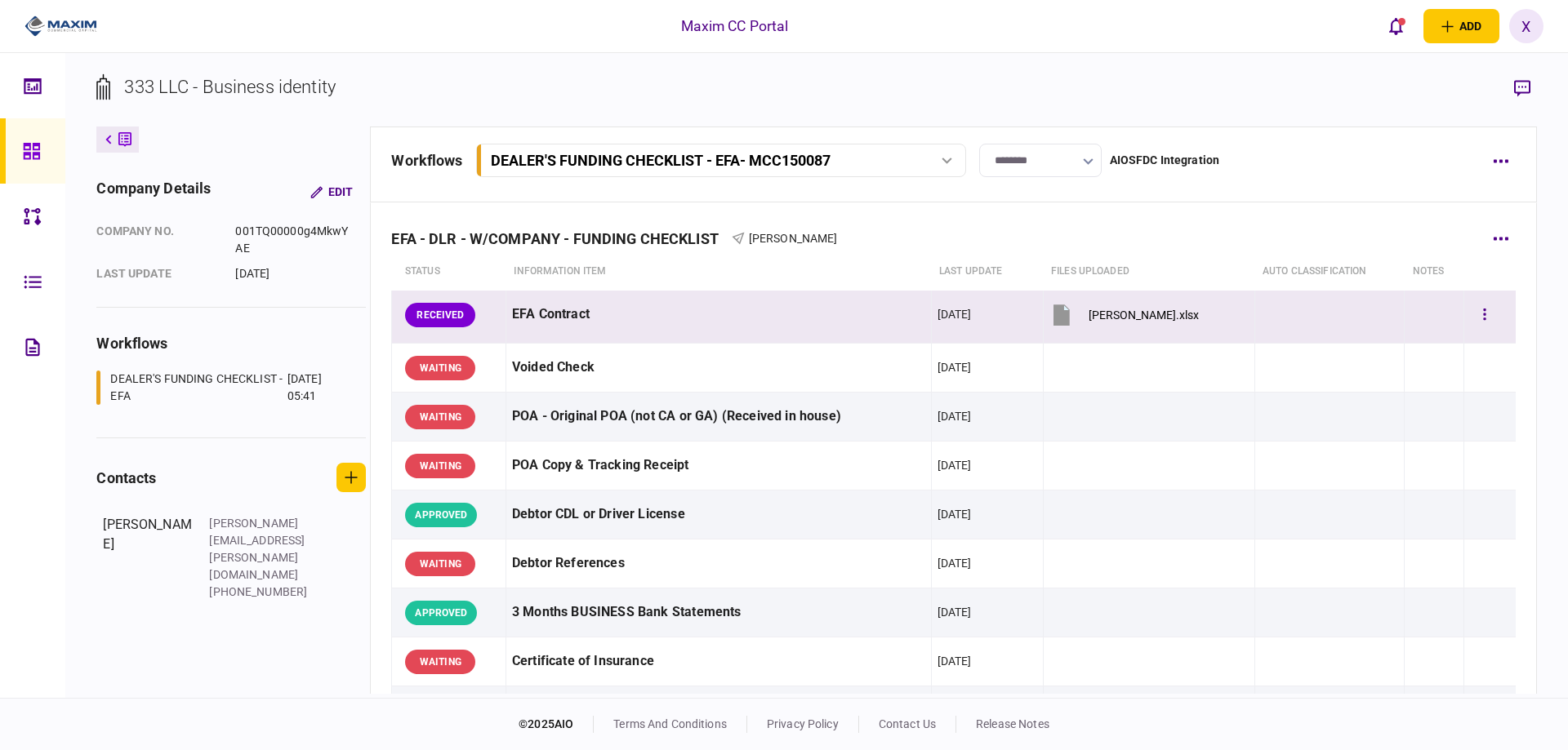
click at [1080, 325] on button "WELTON.xlsx" at bounding box center [1123, 315] width 149 height 36
click at [1483, 313] on button "button" at bounding box center [1484, 315] width 30 height 30
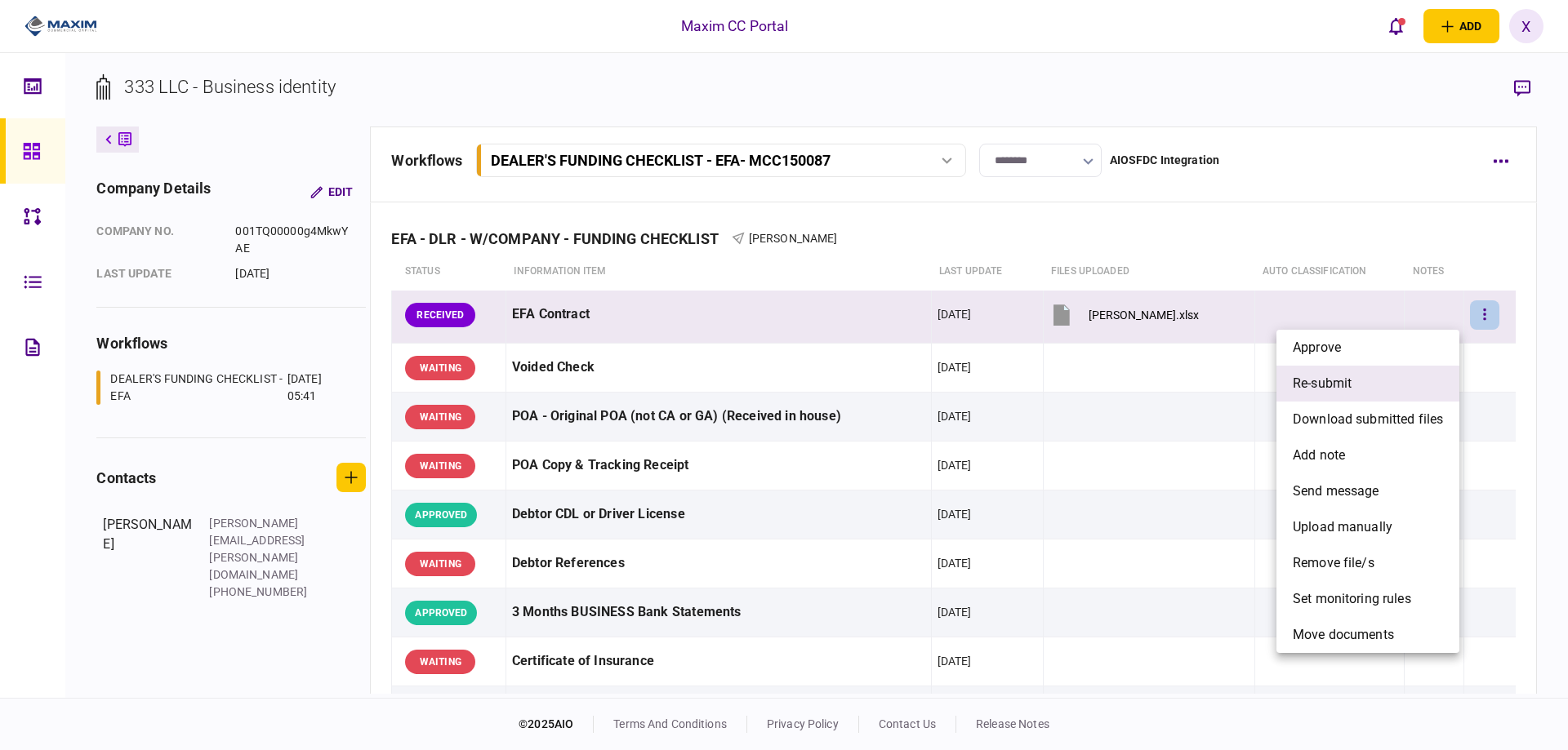
click at [1404, 378] on li "re-submit" at bounding box center [1368, 383] width 183 height 36
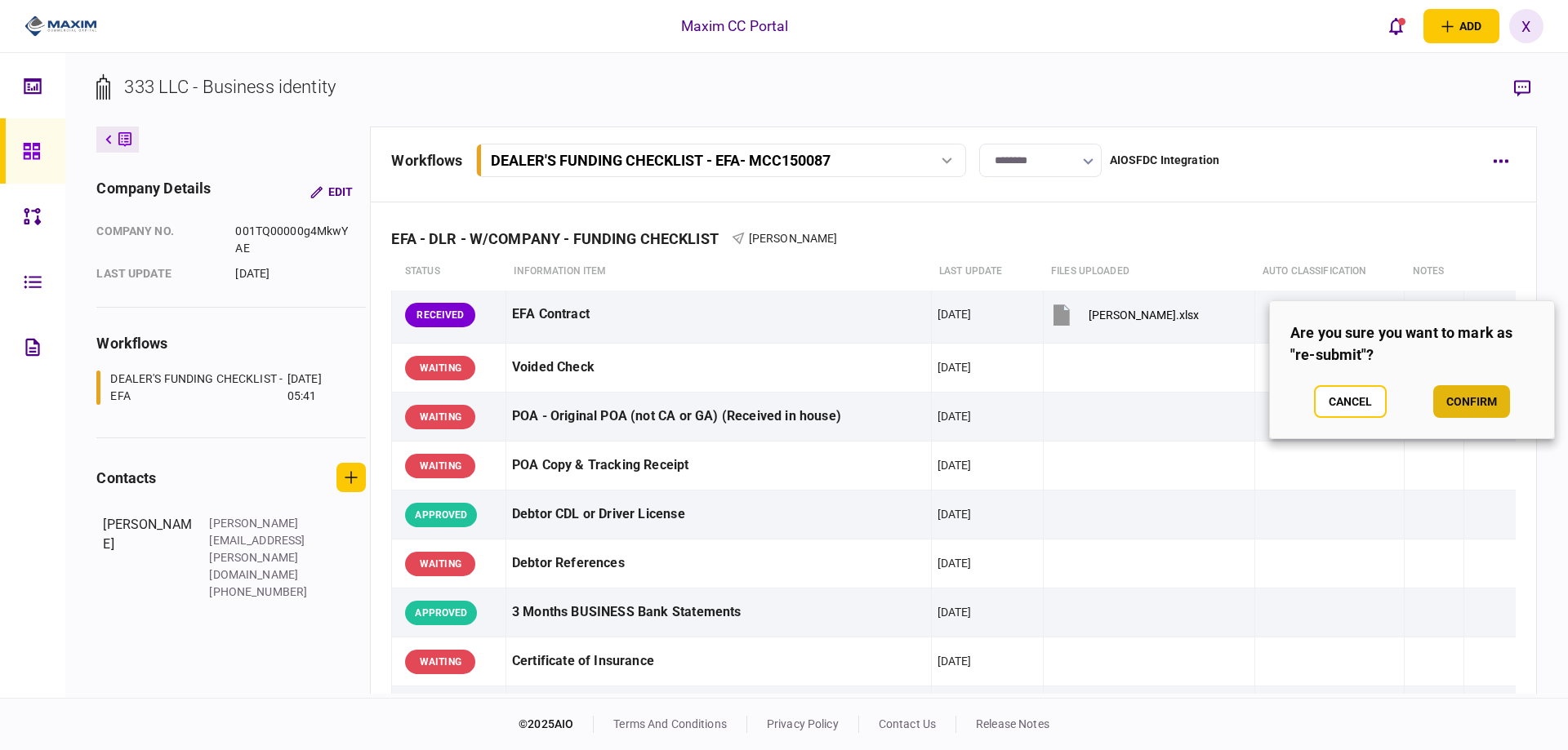
click at [1450, 392] on button "confirm" at bounding box center [1471, 401] width 77 height 32
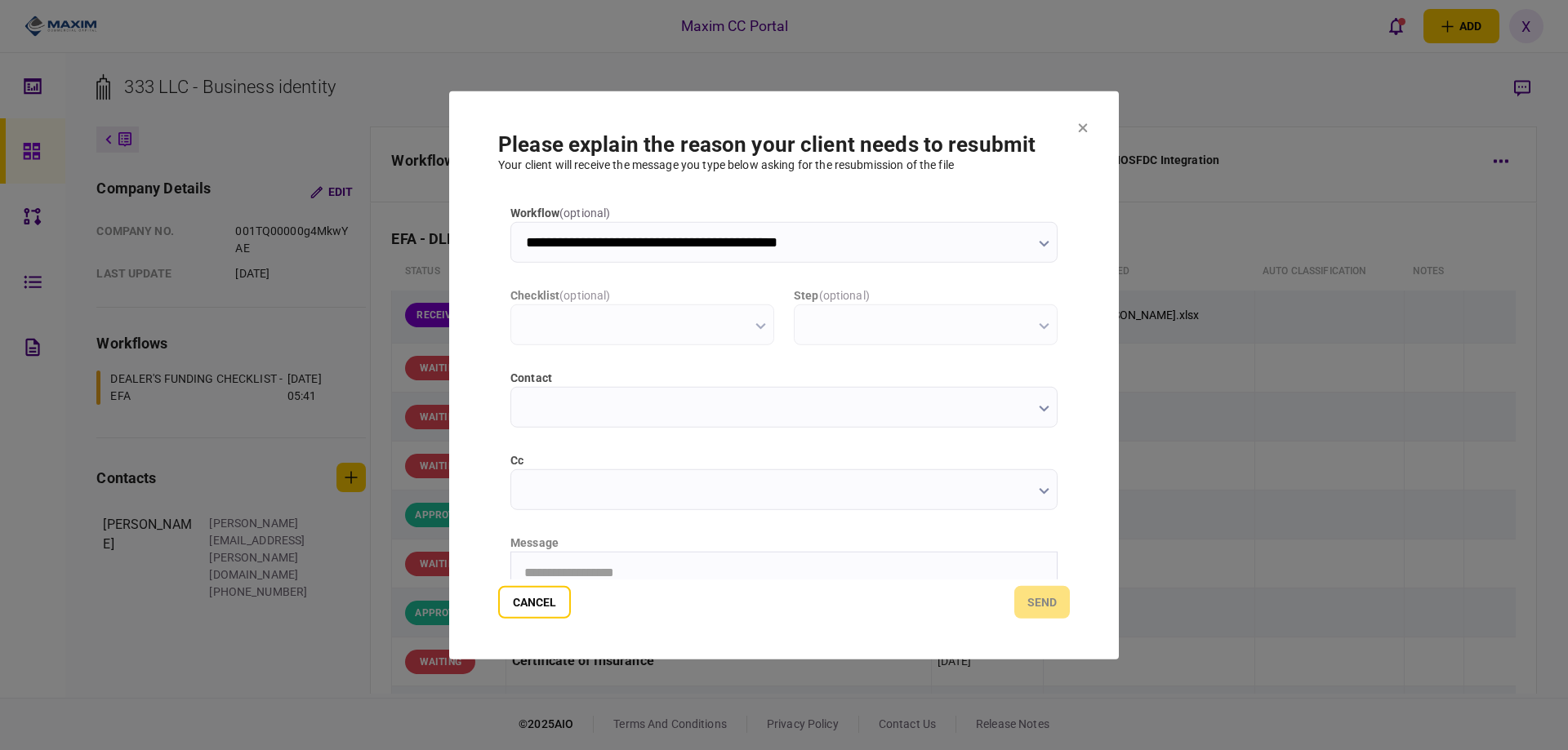
type input "**********"
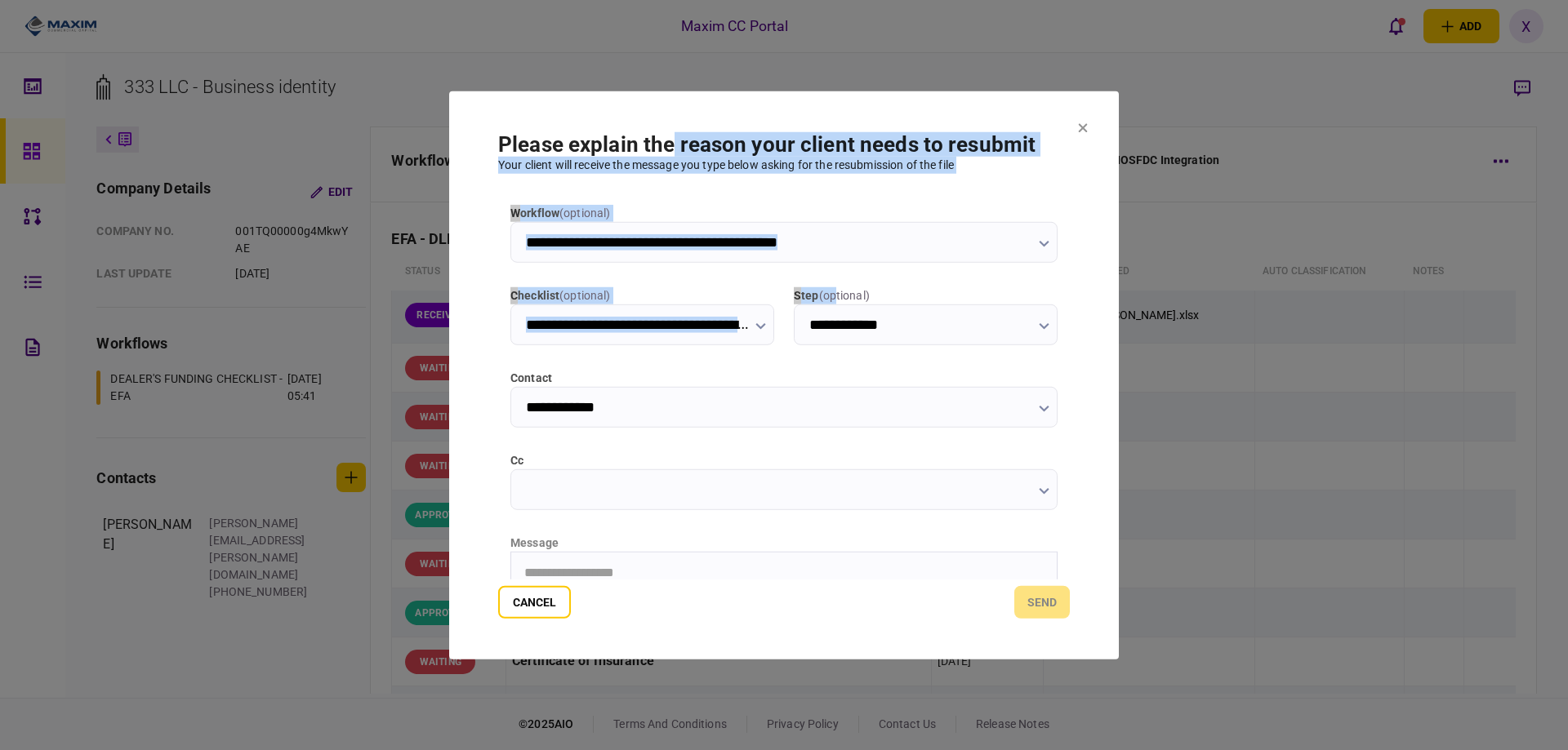
drag, startPoint x: 670, startPoint y: 117, endPoint x: 835, endPoint y: 286, distance: 236.2
click at [835, 286] on section "**********" at bounding box center [783, 374] width 670 height 569
click at [993, 112] on section "**********" at bounding box center [783, 374] width 670 height 569
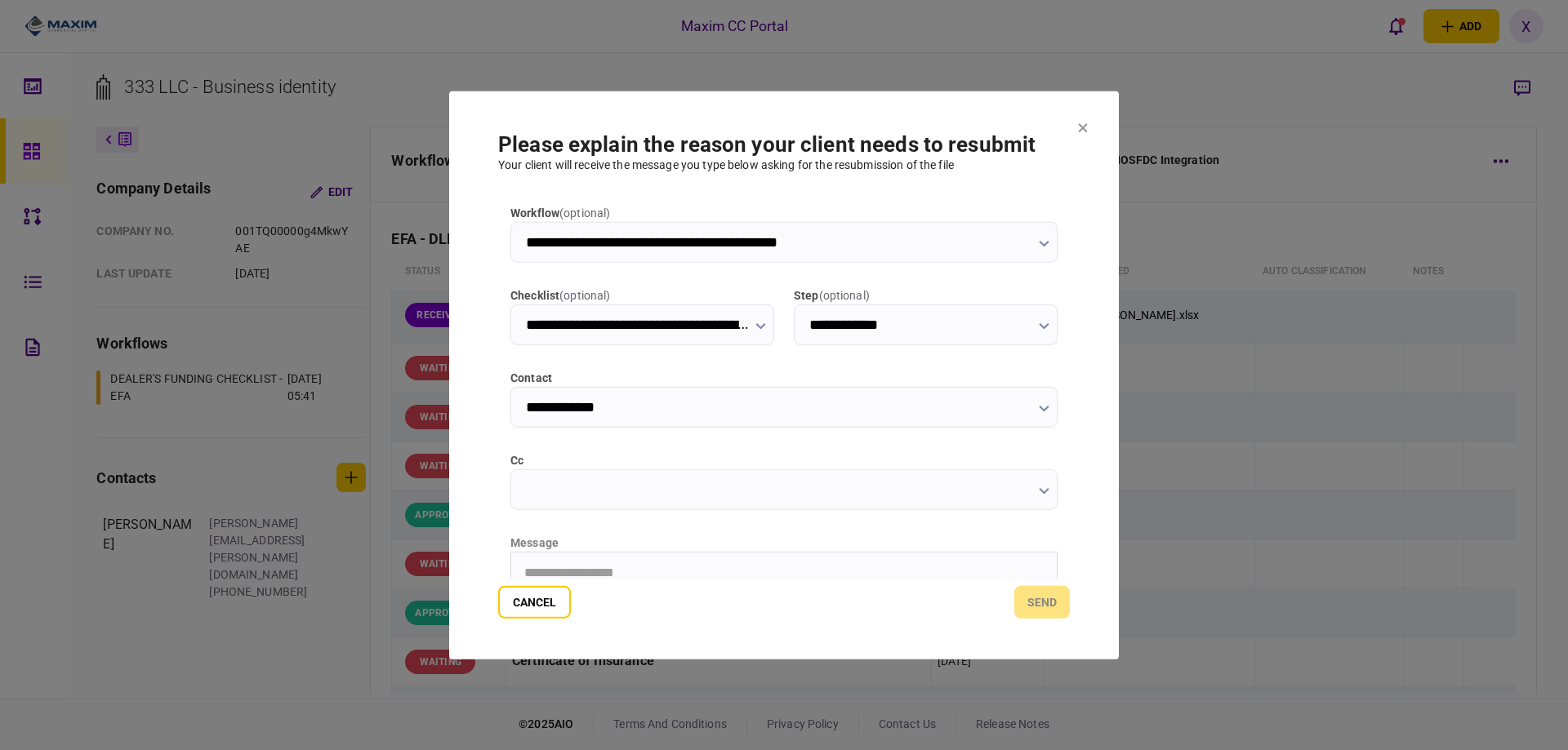
click at [1073, 116] on section "**********" at bounding box center [783, 374] width 670 height 569
click at [1084, 135] on button at bounding box center [1083, 128] width 10 height 13
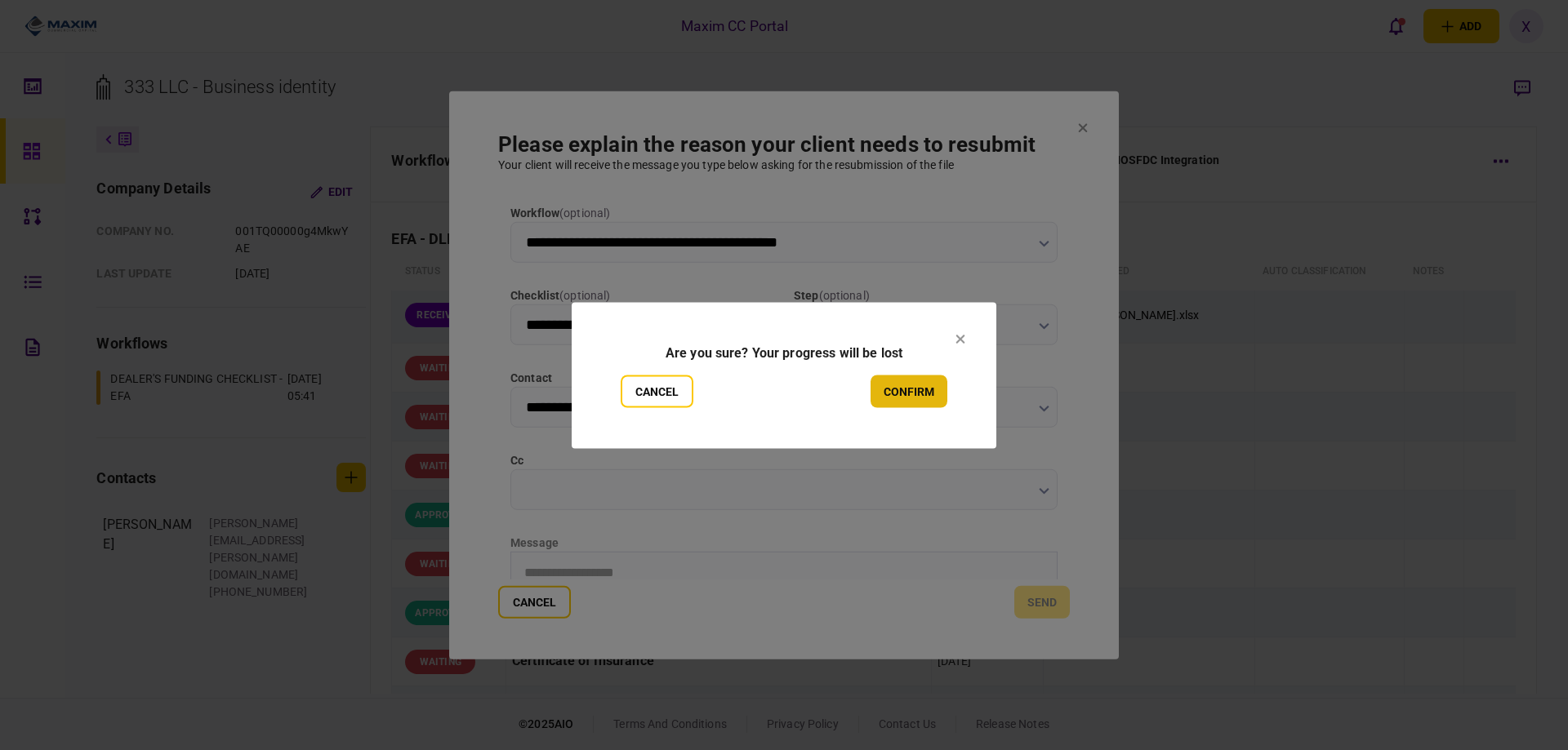
click at [907, 404] on button "confirm" at bounding box center [908, 391] width 77 height 32
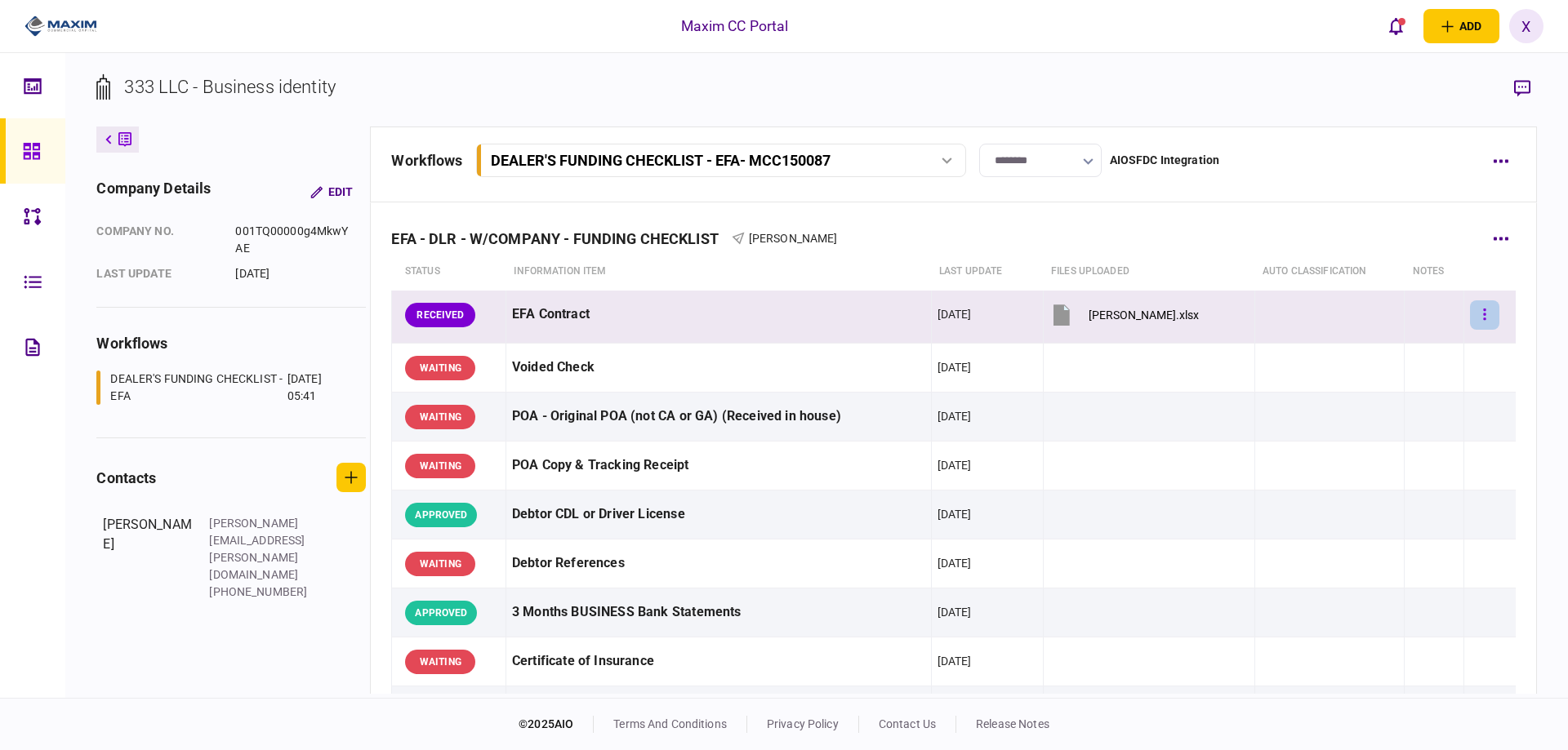
click at [1483, 312] on icon "button" at bounding box center [1484, 315] width 3 height 16
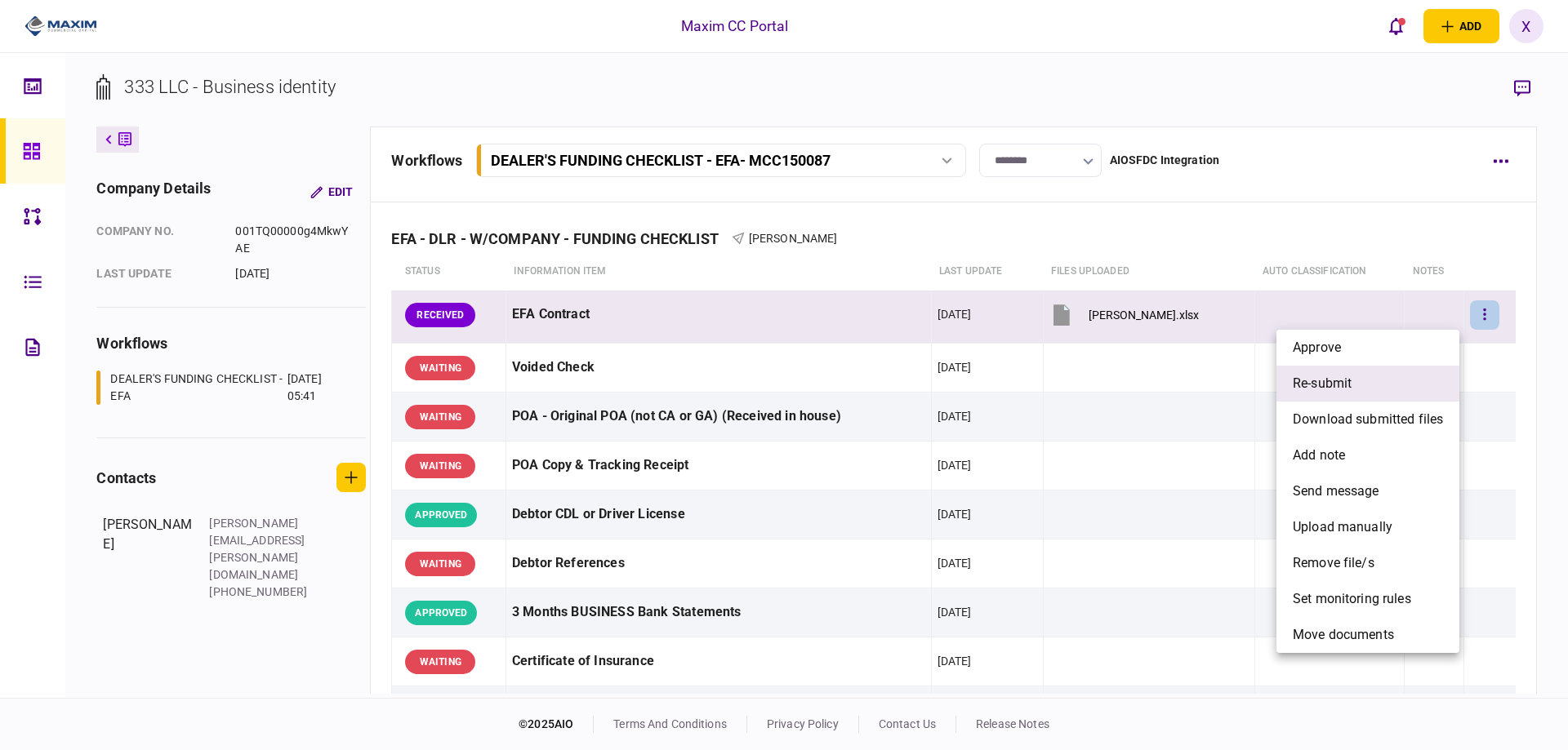
click at [1391, 380] on li "re-submit" at bounding box center [1368, 383] width 183 height 36
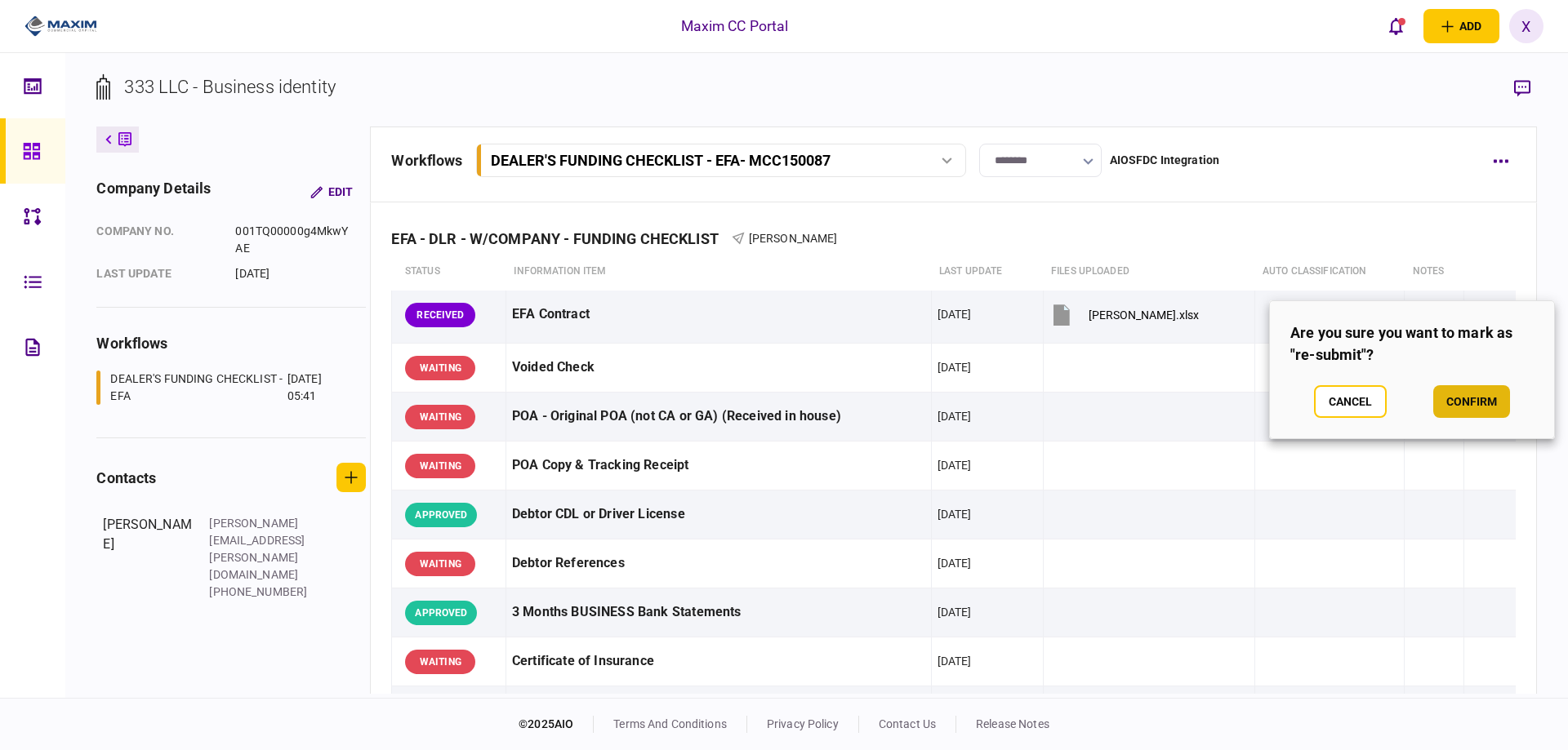
click at [1462, 392] on button "confirm" at bounding box center [1471, 401] width 77 height 32
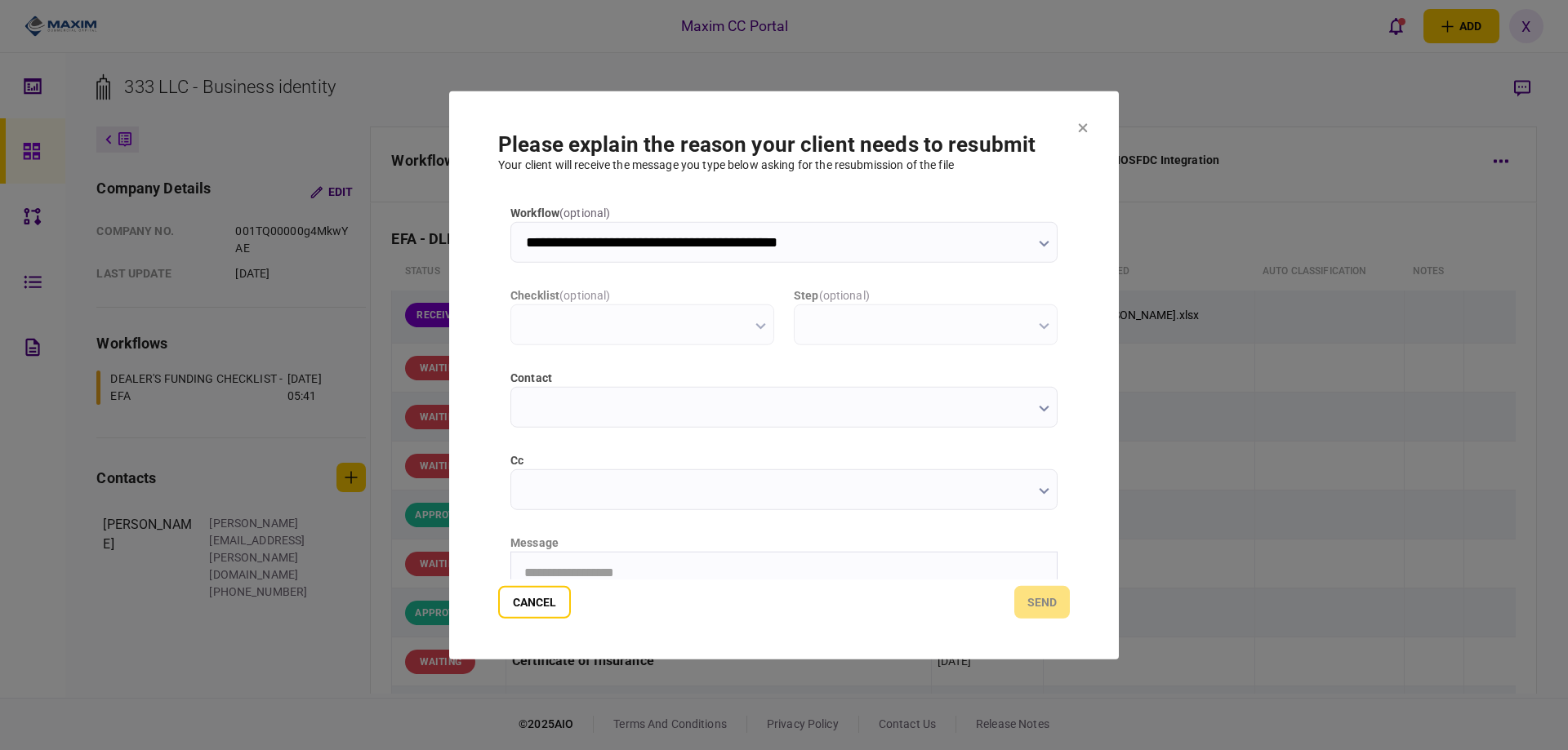
type input "**********"
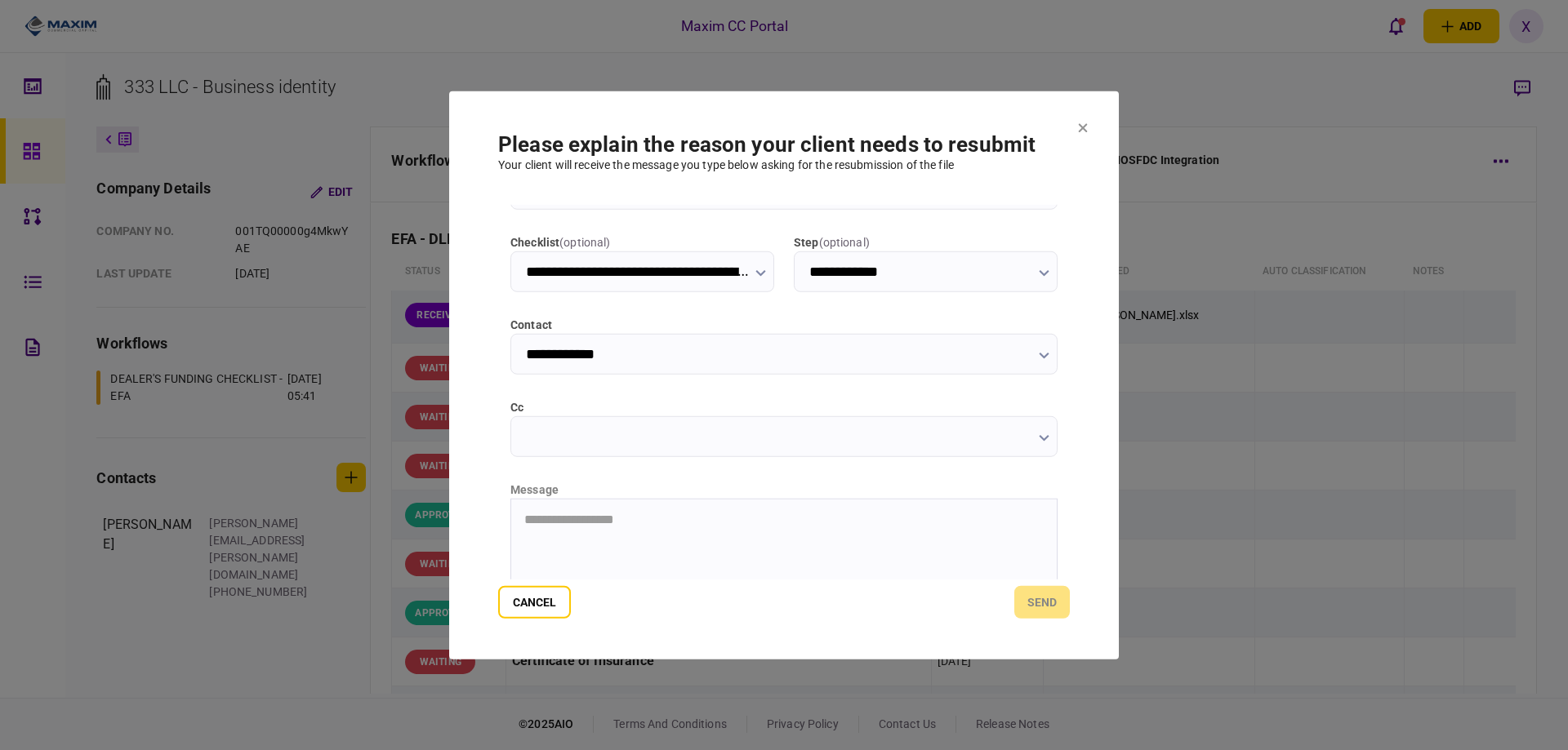
scroll to position [82, 0]
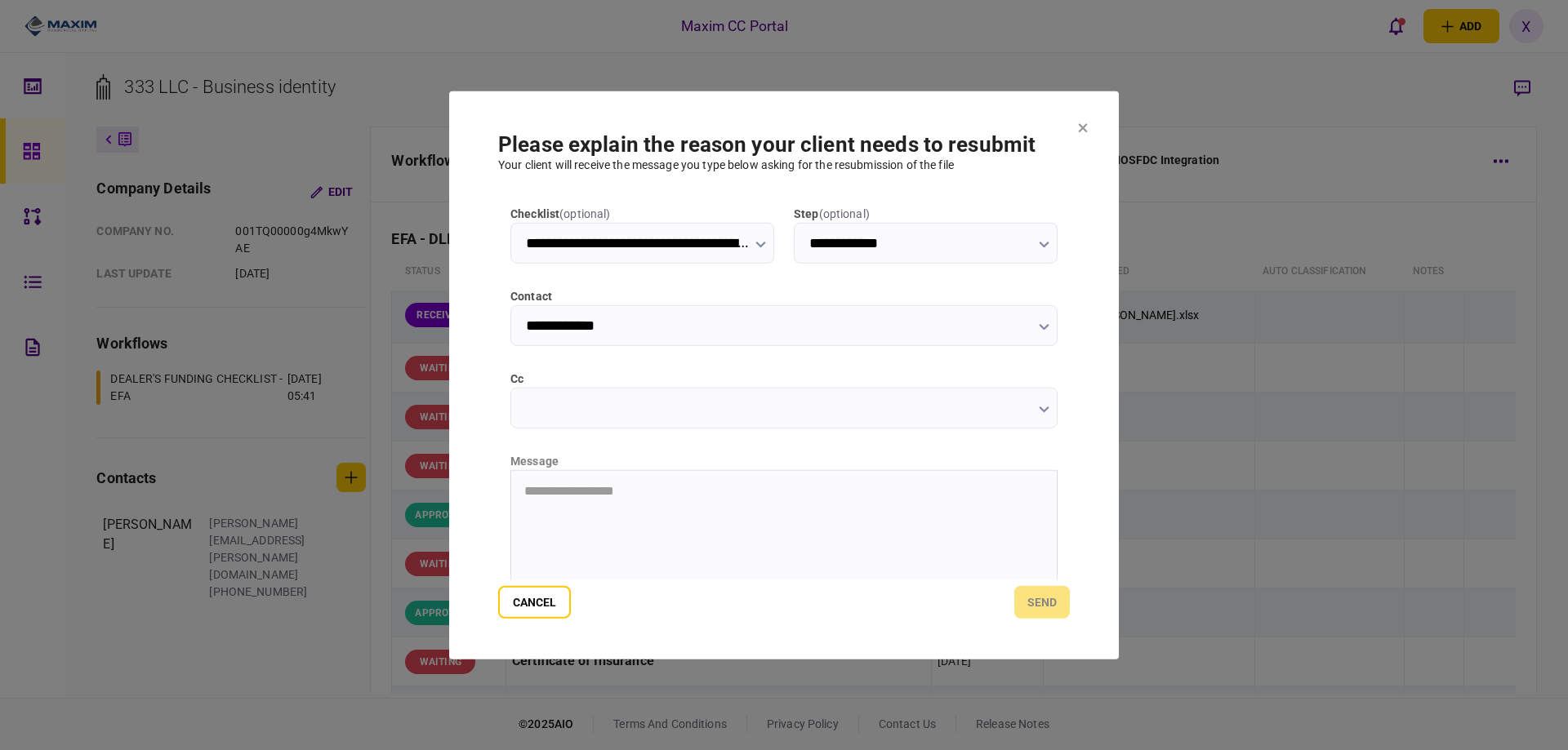
click at [652, 511] on html "**********" at bounding box center [783, 490] width 546 height 41
drag, startPoint x: 1043, startPoint y: 602, endPoint x: 1034, endPoint y: 579, distance: 24.7
click at [1046, 603] on button "send" at bounding box center [1041, 602] width 55 height 32
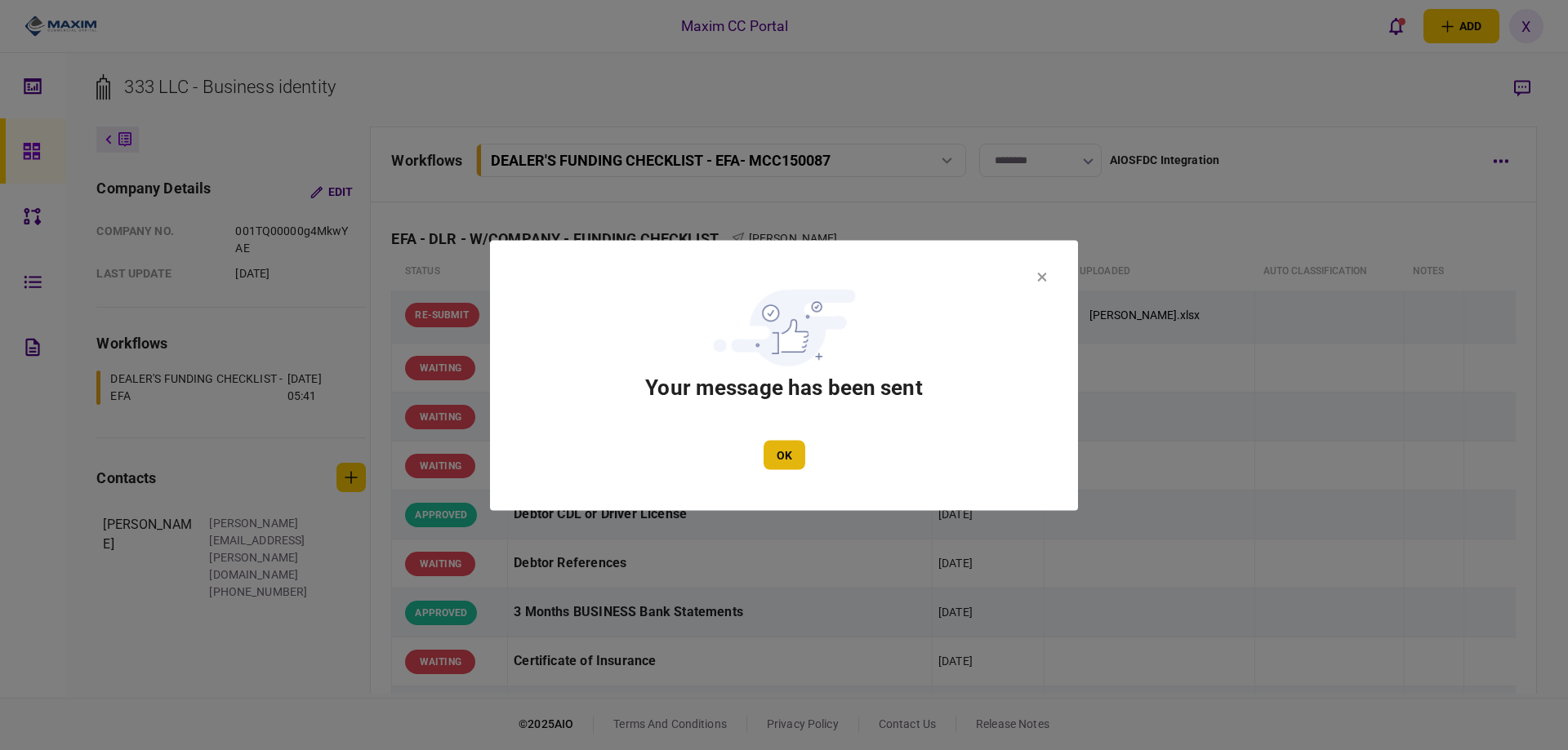
click at [783, 445] on button "OK" at bounding box center [784, 455] width 41 height 30
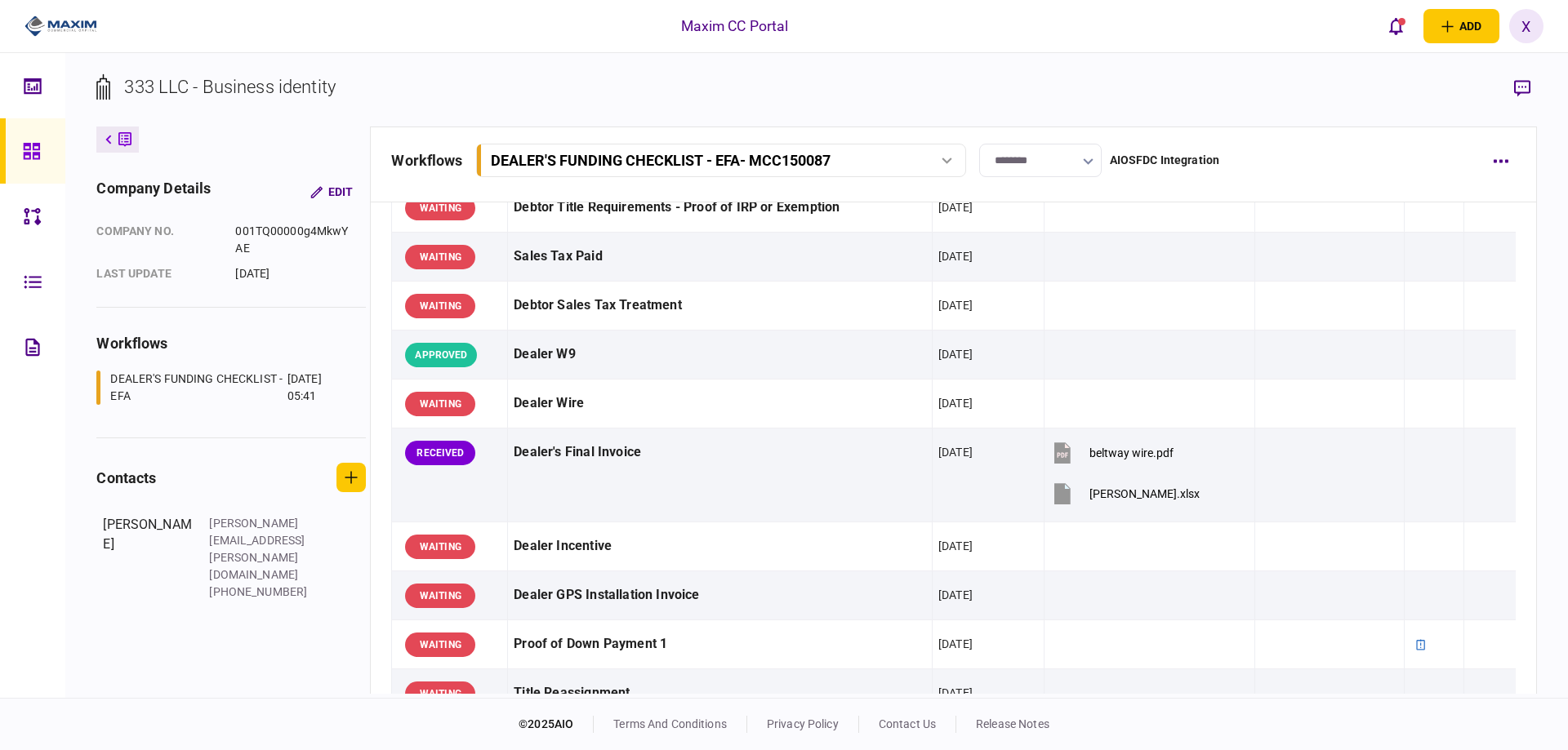
scroll to position [735, 0]
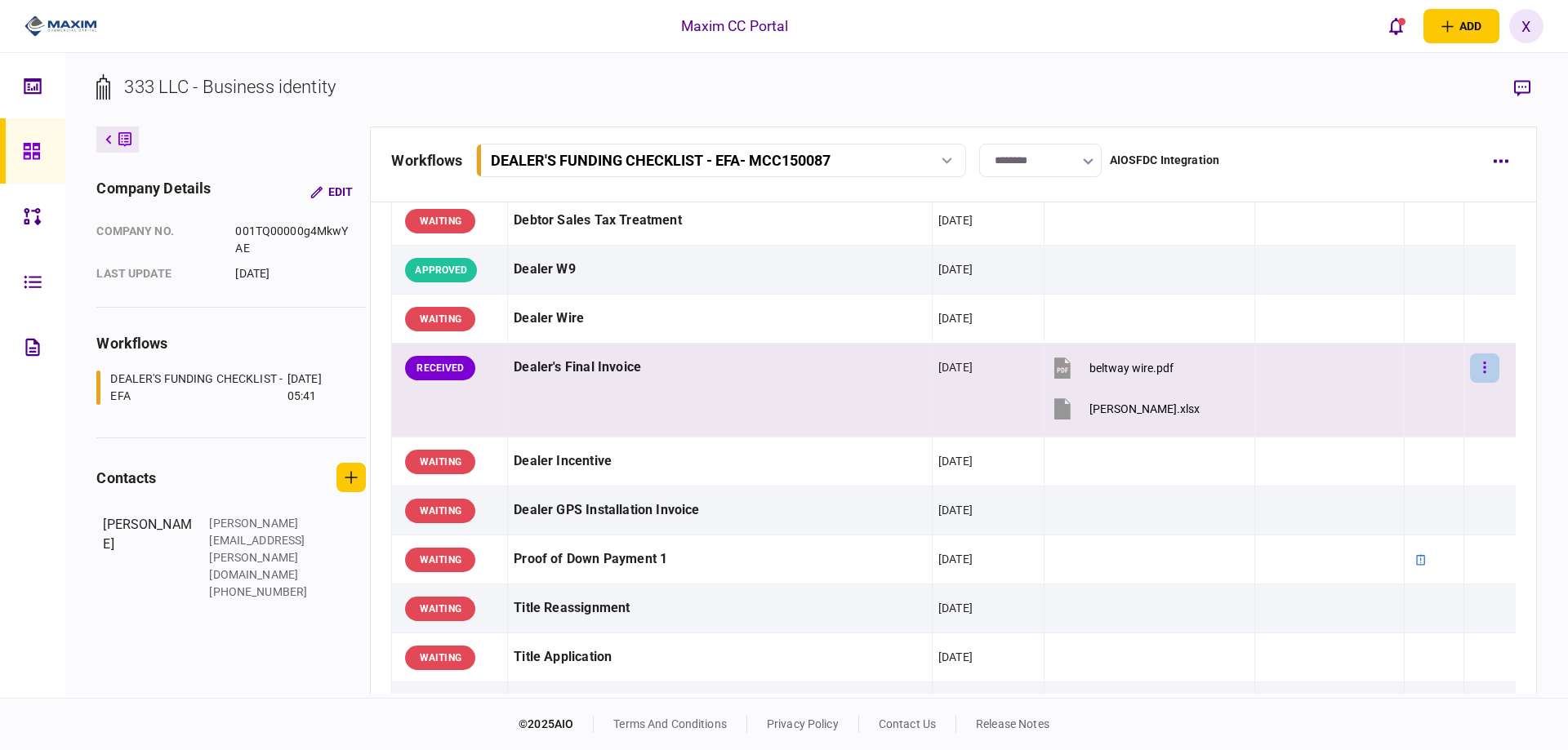
click at [1469, 361] on button "button" at bounding box center [1484, 368] width 30 height 30
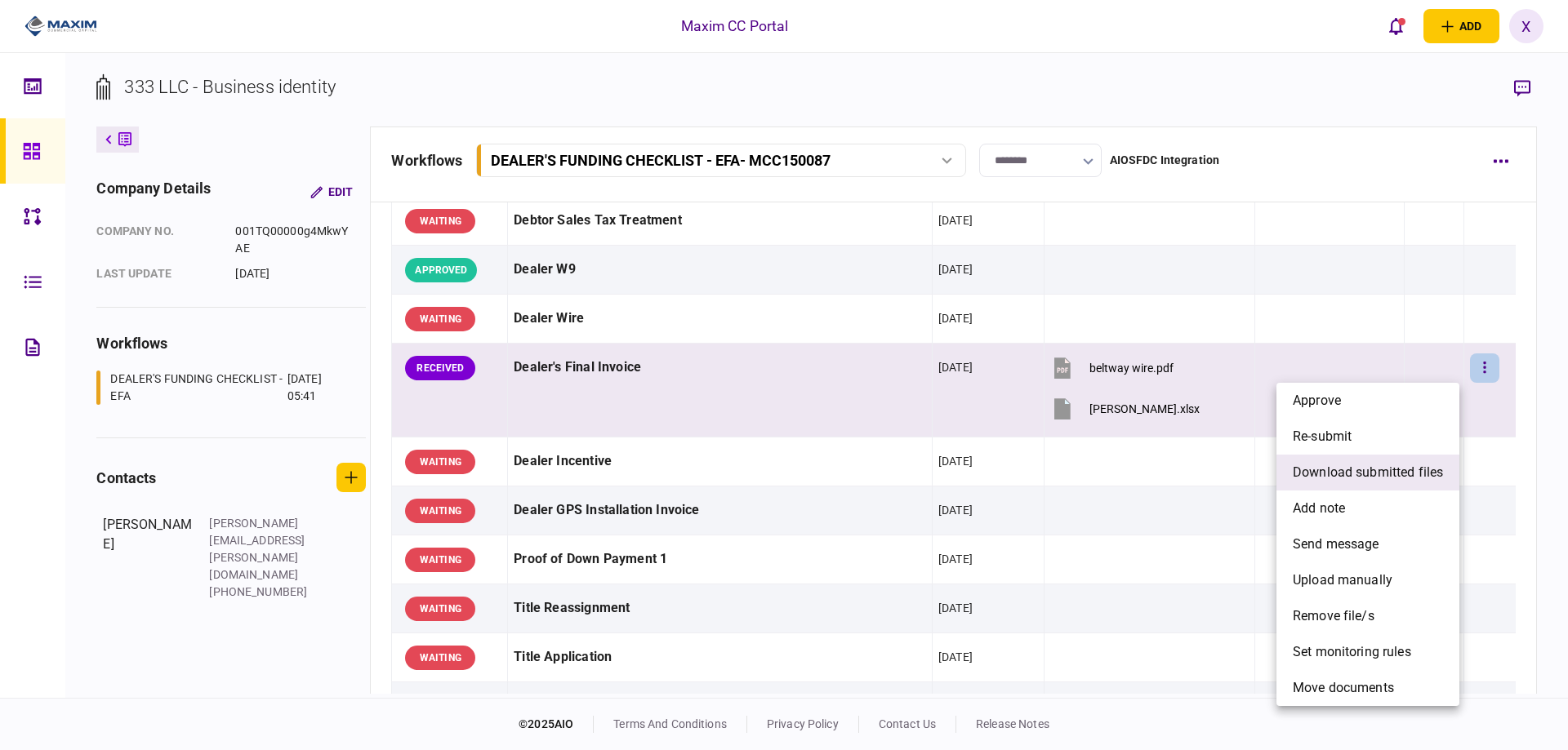
click at [1354, 475] on span "download submitted files" at bounding box center [1367, 473] width 150 height 20
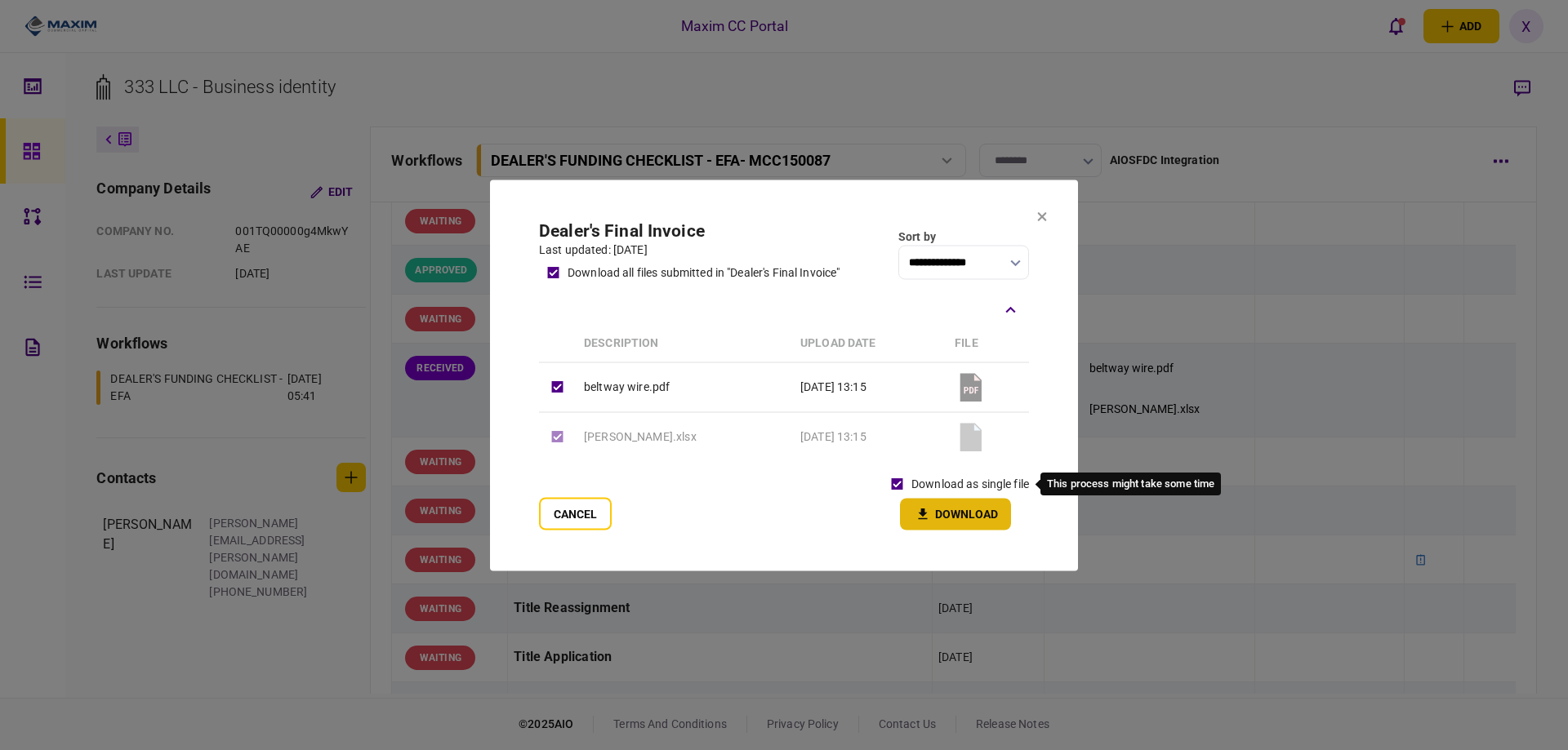
click at [947, 509] on button "Download" at bounding box center [955, 514] width 111 height 31
click at [1042, 218] on icon at bounding box center [1042, 216] width 10 height 10
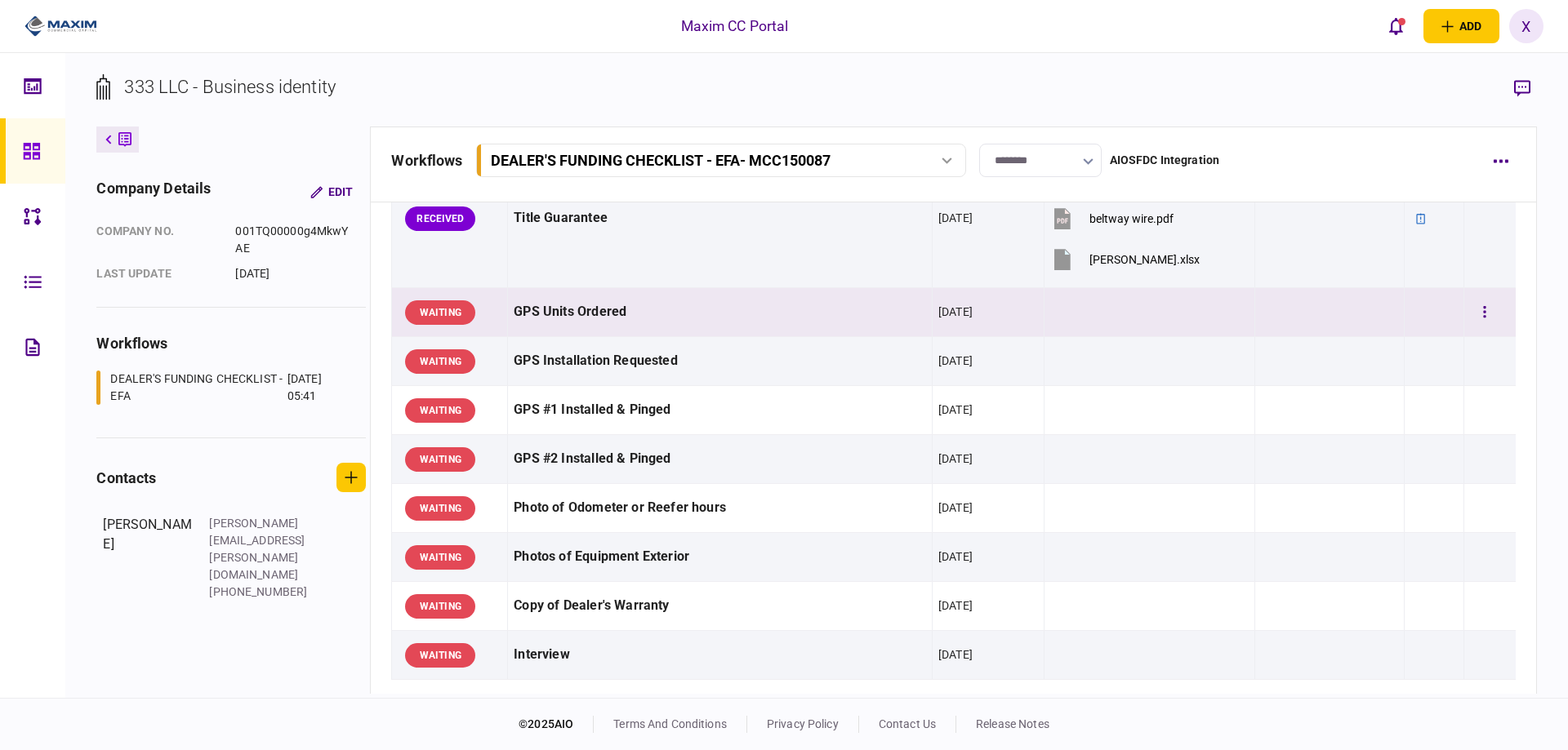
scroll to position [1225, 0]
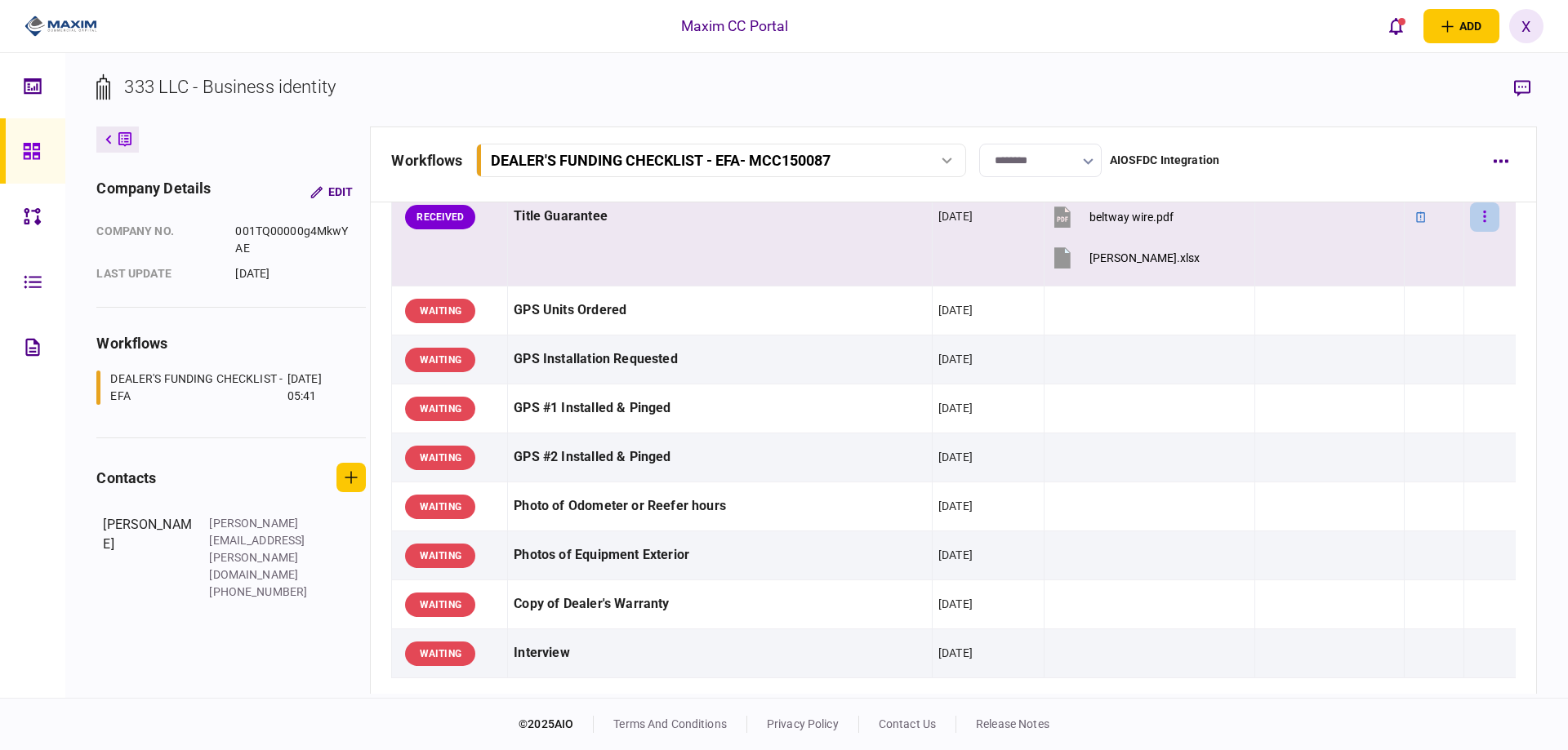
click at [1478, 219] on button "button" at bounding box center [1484, 218] width 30 height 30
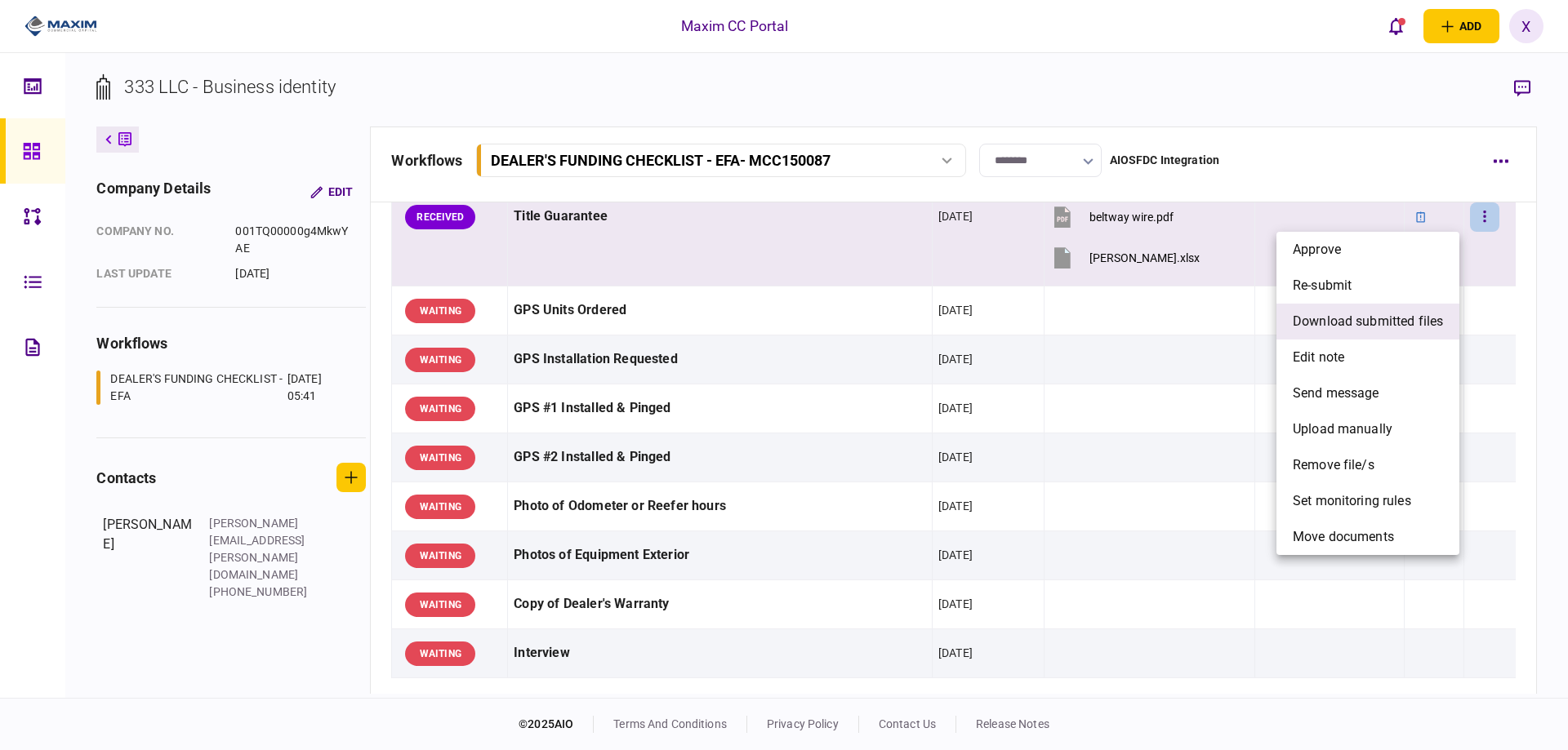
click at [1411, 324] on span "download submitted files" at bounding box center [1367, 322] width 150 height 20
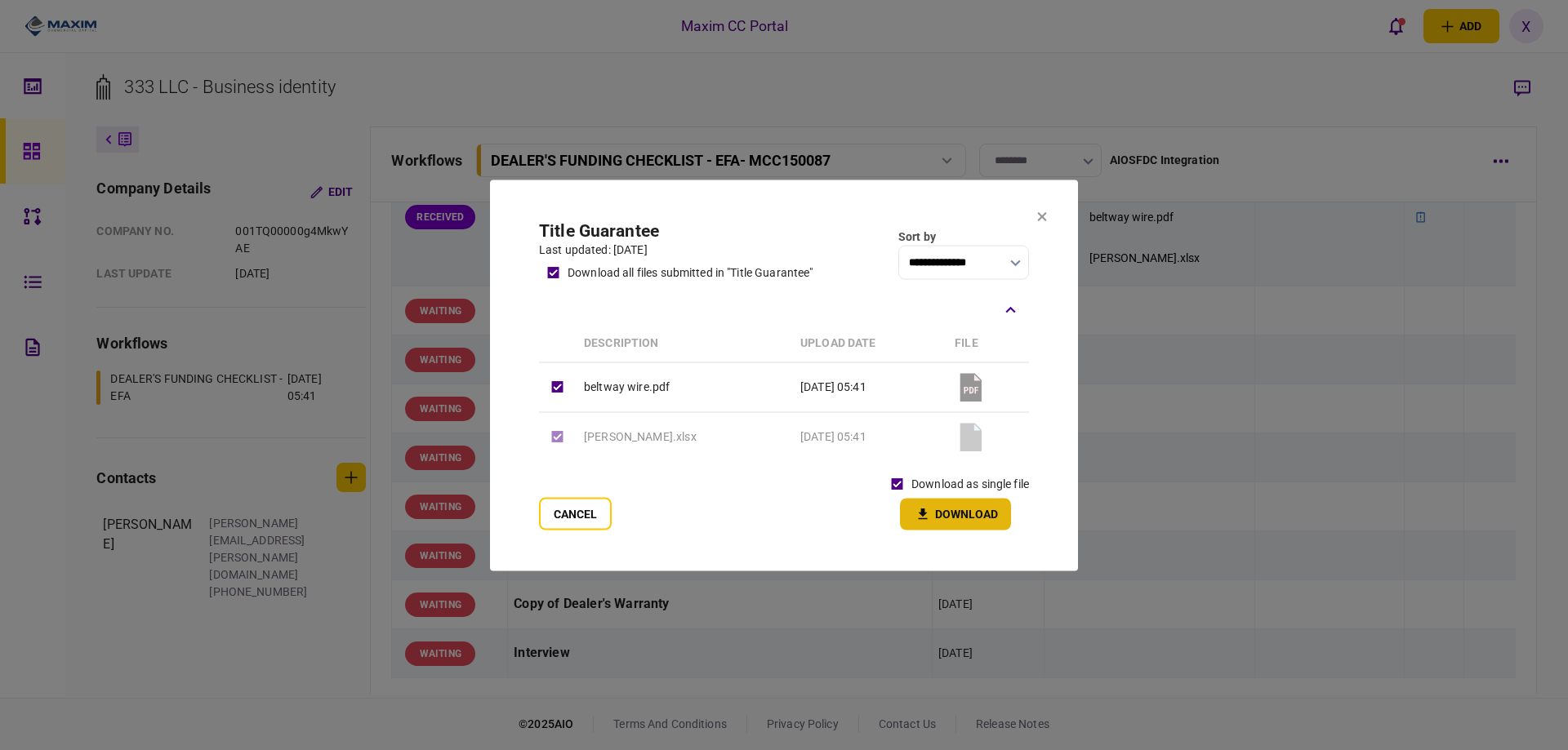
click at [931, 511] on icon "button" at bounding box center [923, 514] width 20 height 16
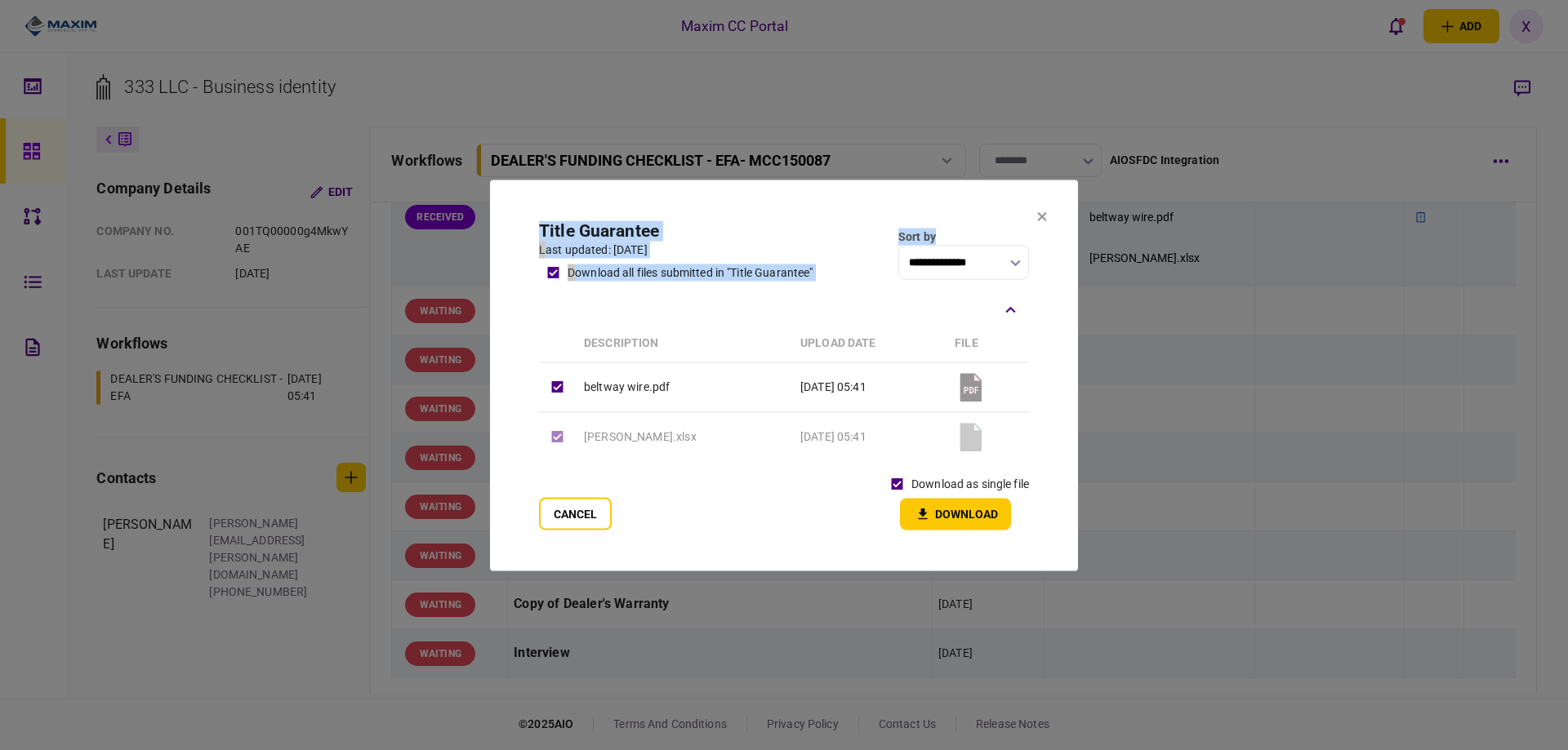
click at [1046, 221] on section "**********" at bounding box center [784, 375] width 588 height 391
click at [1046, 221] on button at bounding box center [1042, 217] width 10 height 13
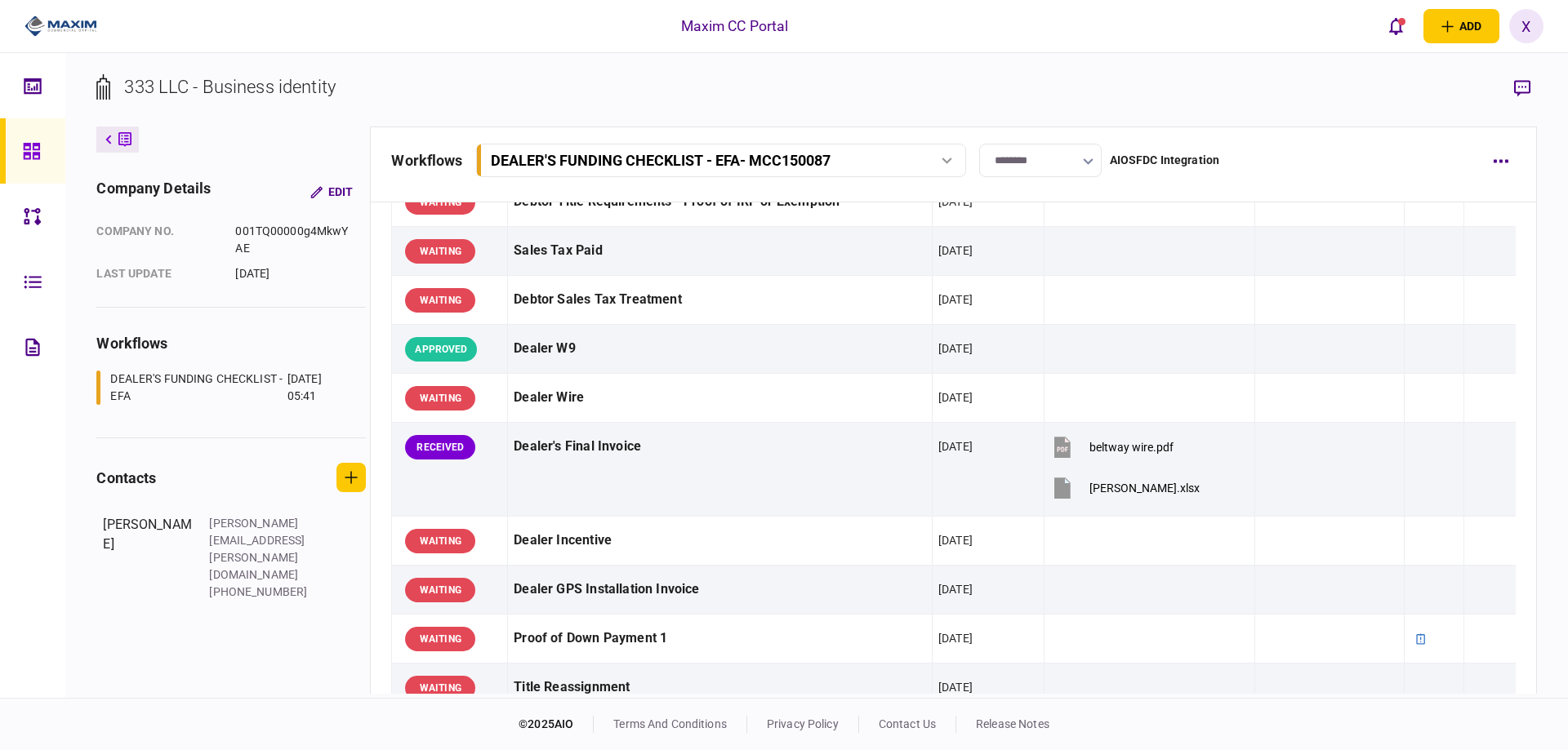
scroll to position [633, 0]
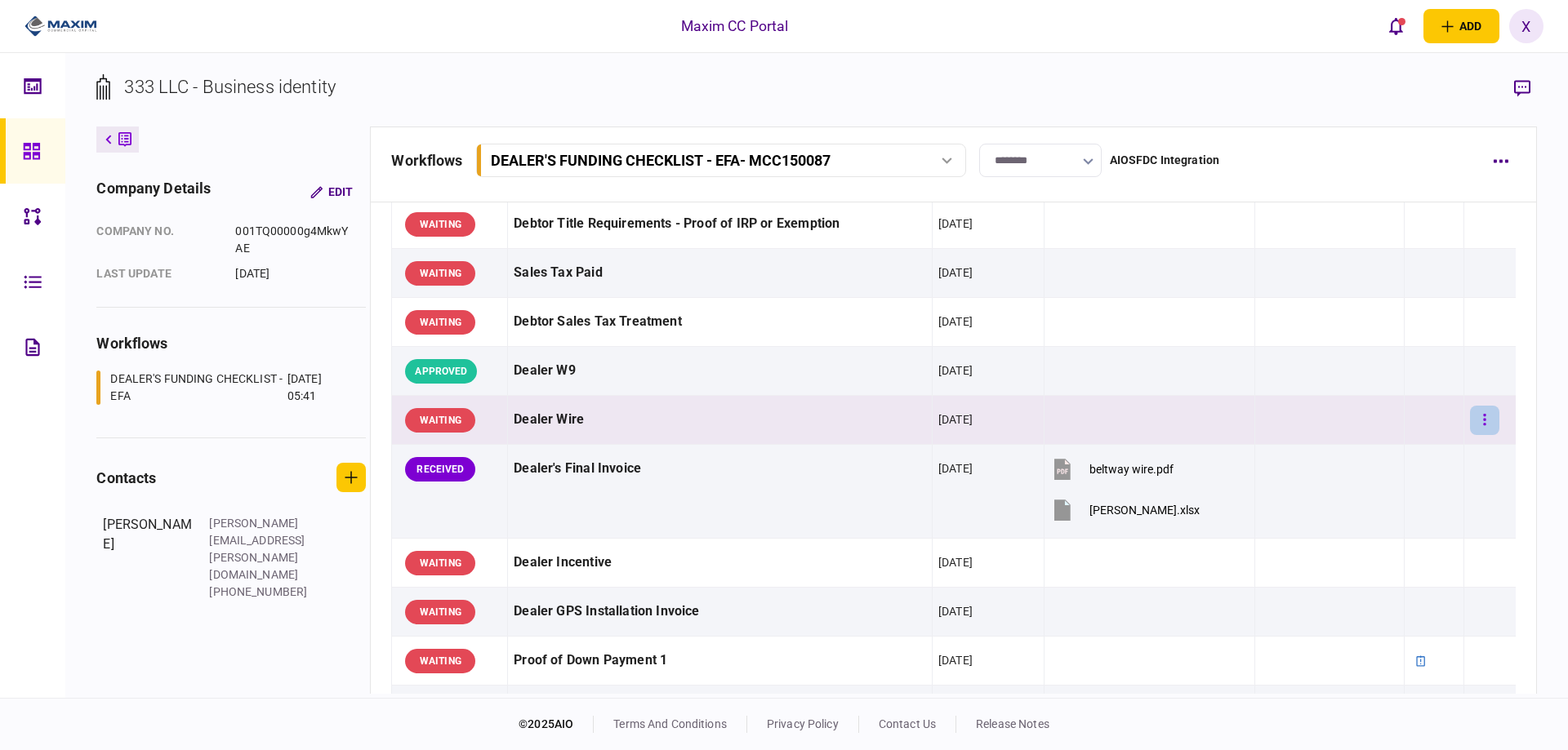
click at [1469, 416] on button "button" at bounding box center [1484, 421] width 30 height 30
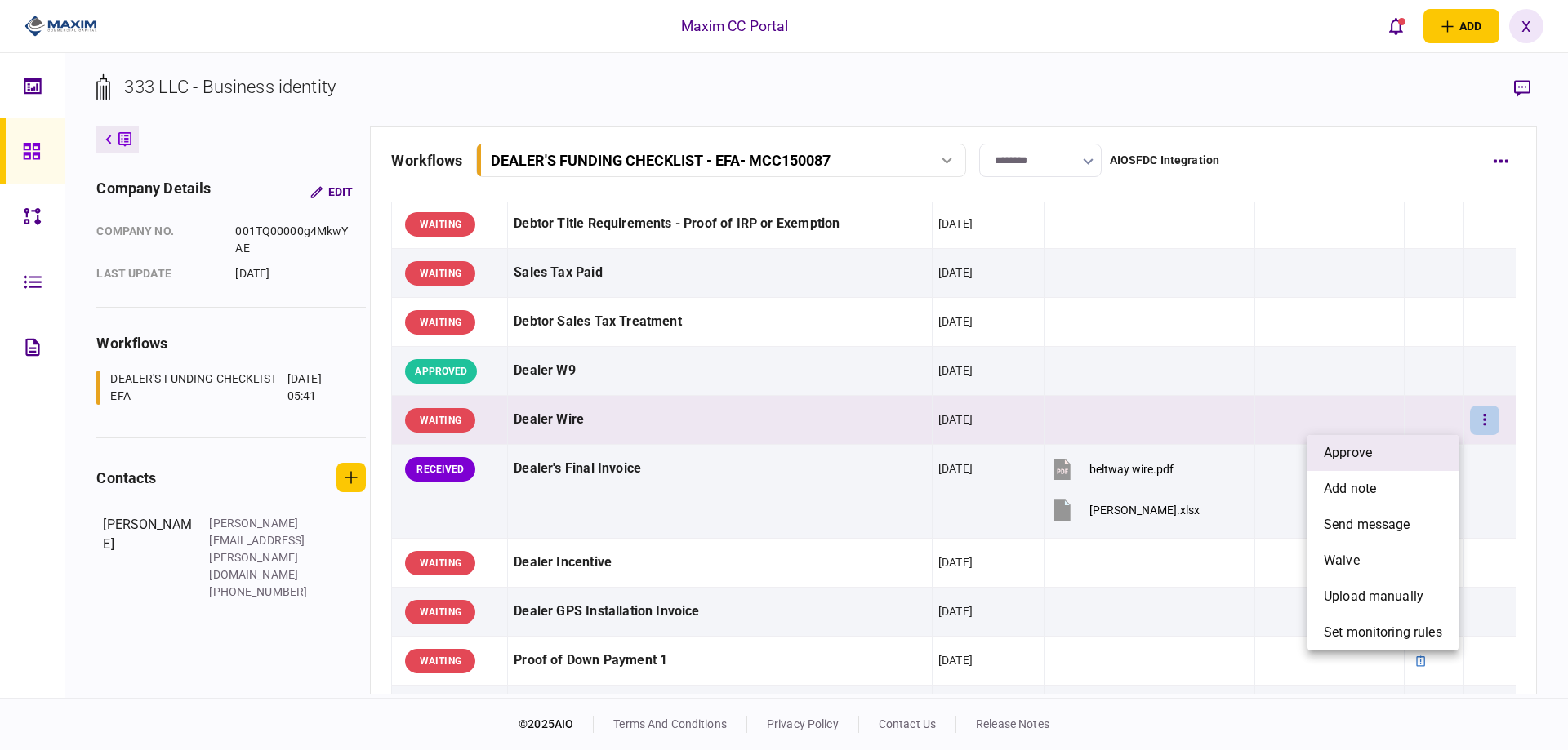
click at [1425, 441] on li "approve" at bounding box center [1383, 453] width 151 height 36
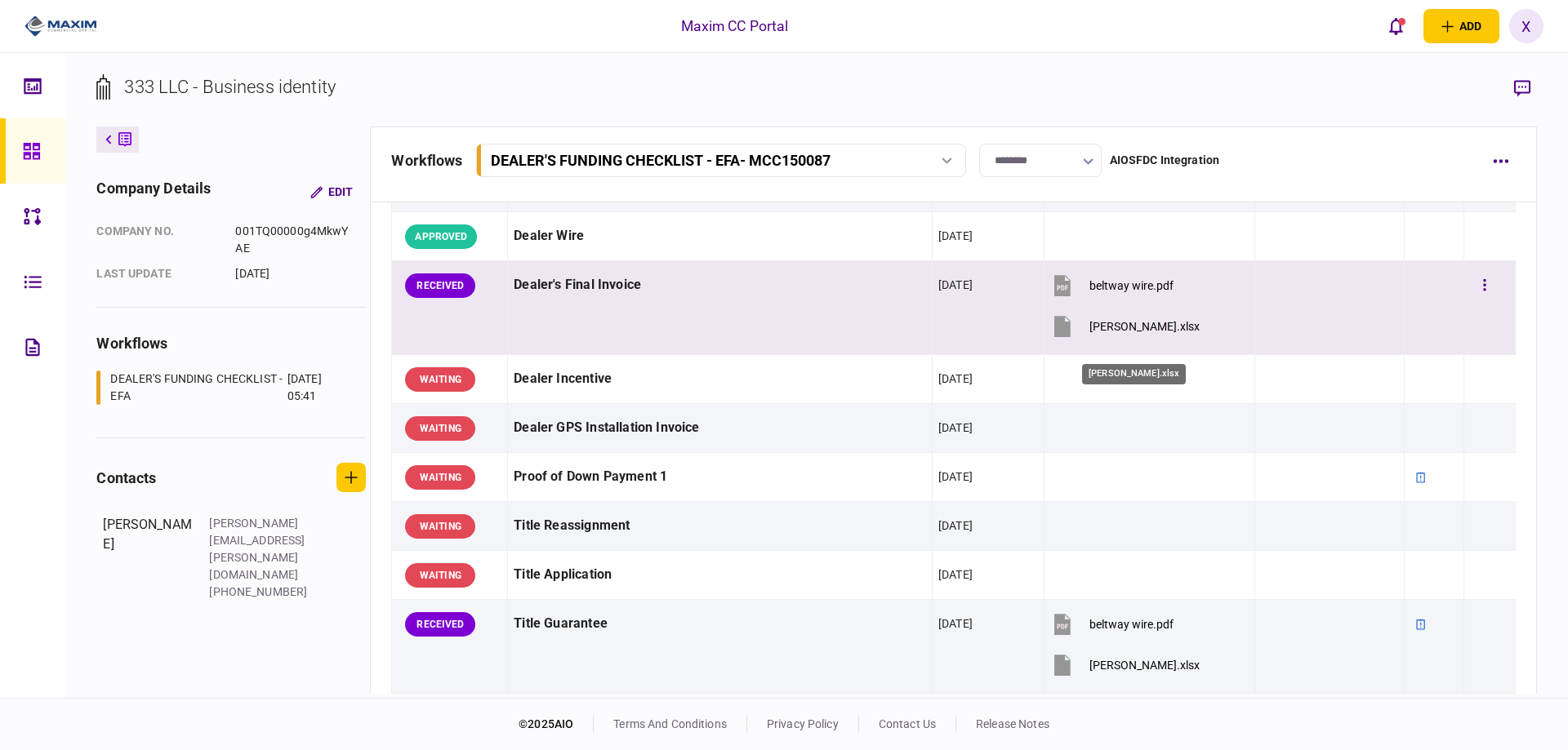
scroll to position [878, 0]
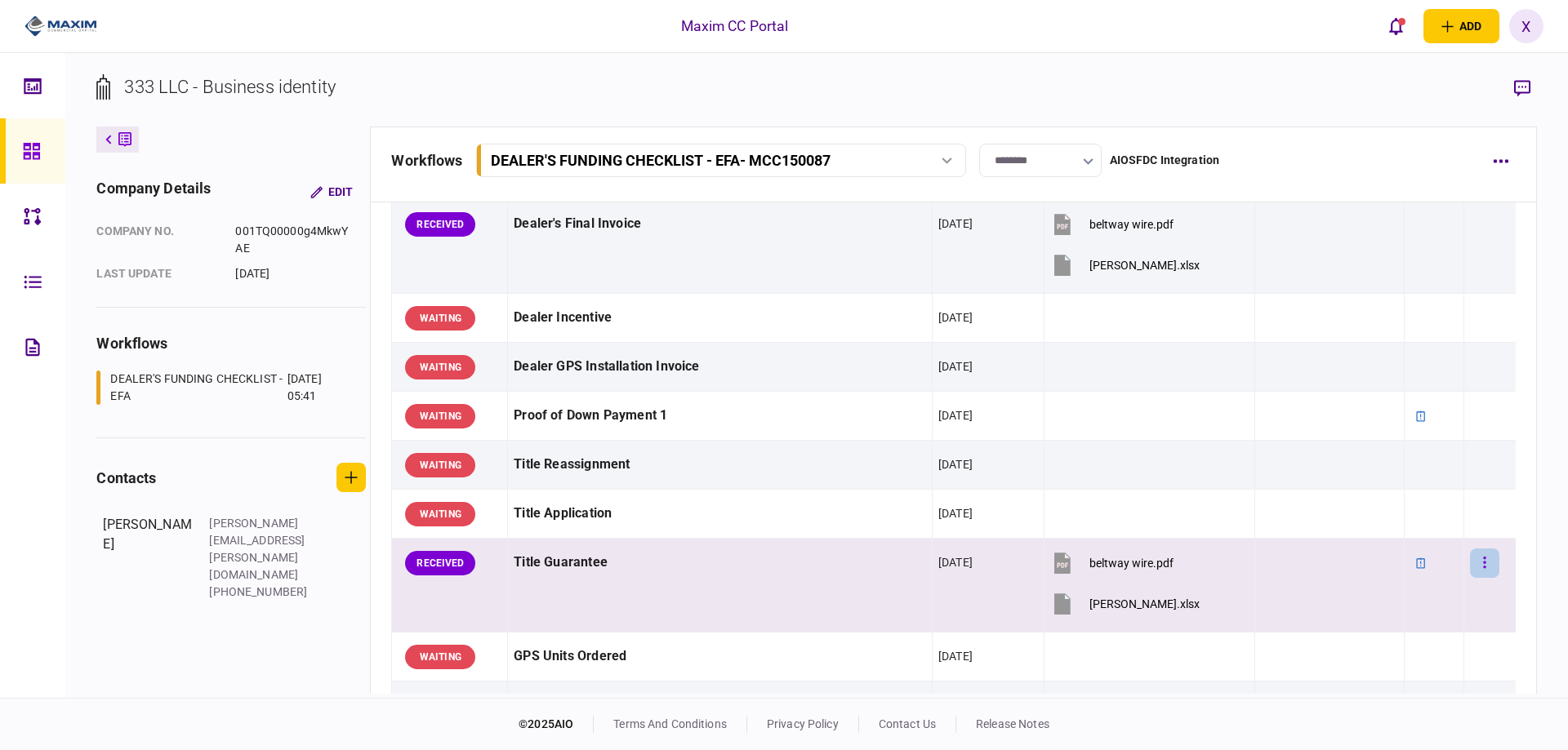
click at [1483, 569] on icon "button" at bounding box center [1484, 563] width 3 height 16
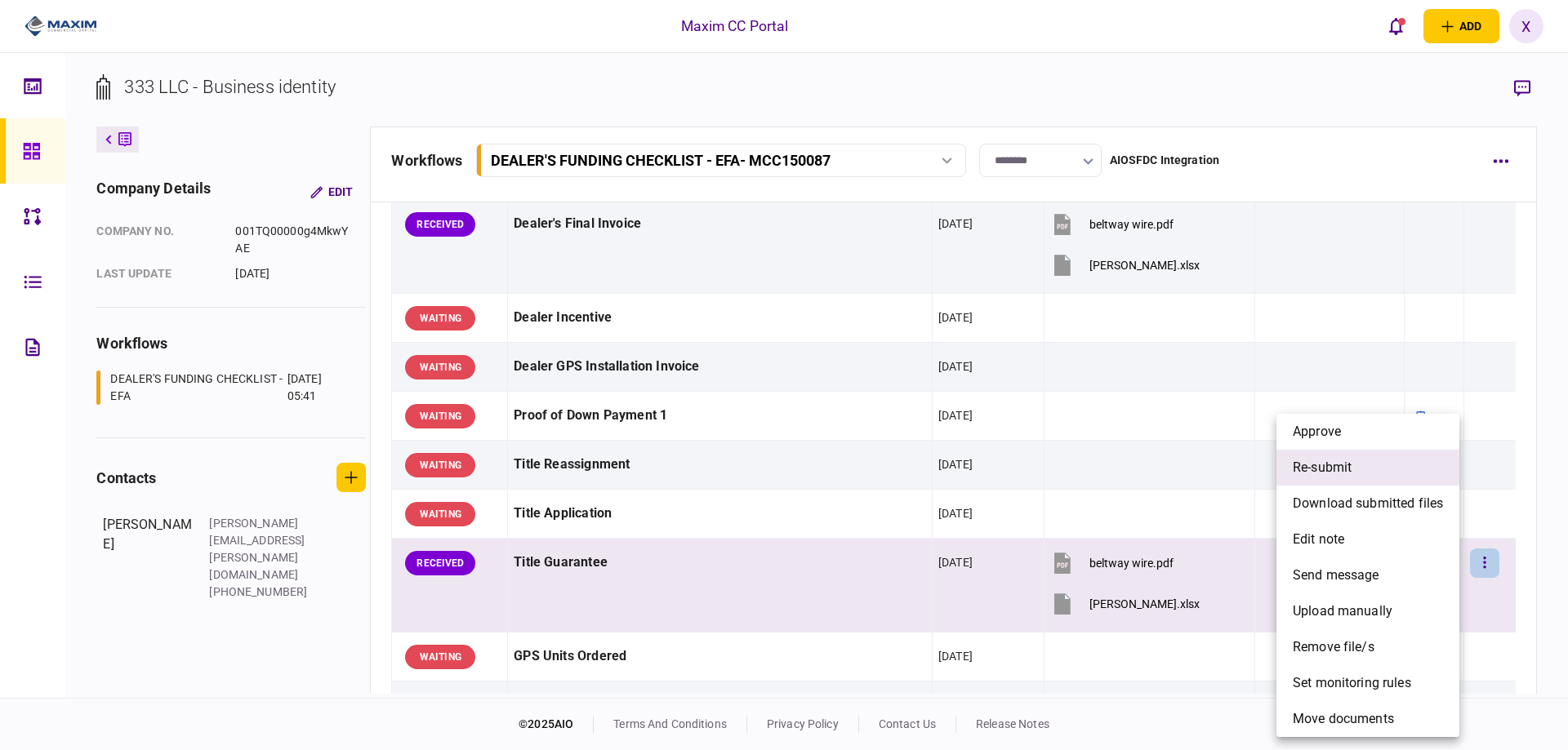
click at [1414, 474] on li "re-submit" at bounding box center [1368, 467] width 183 height 36
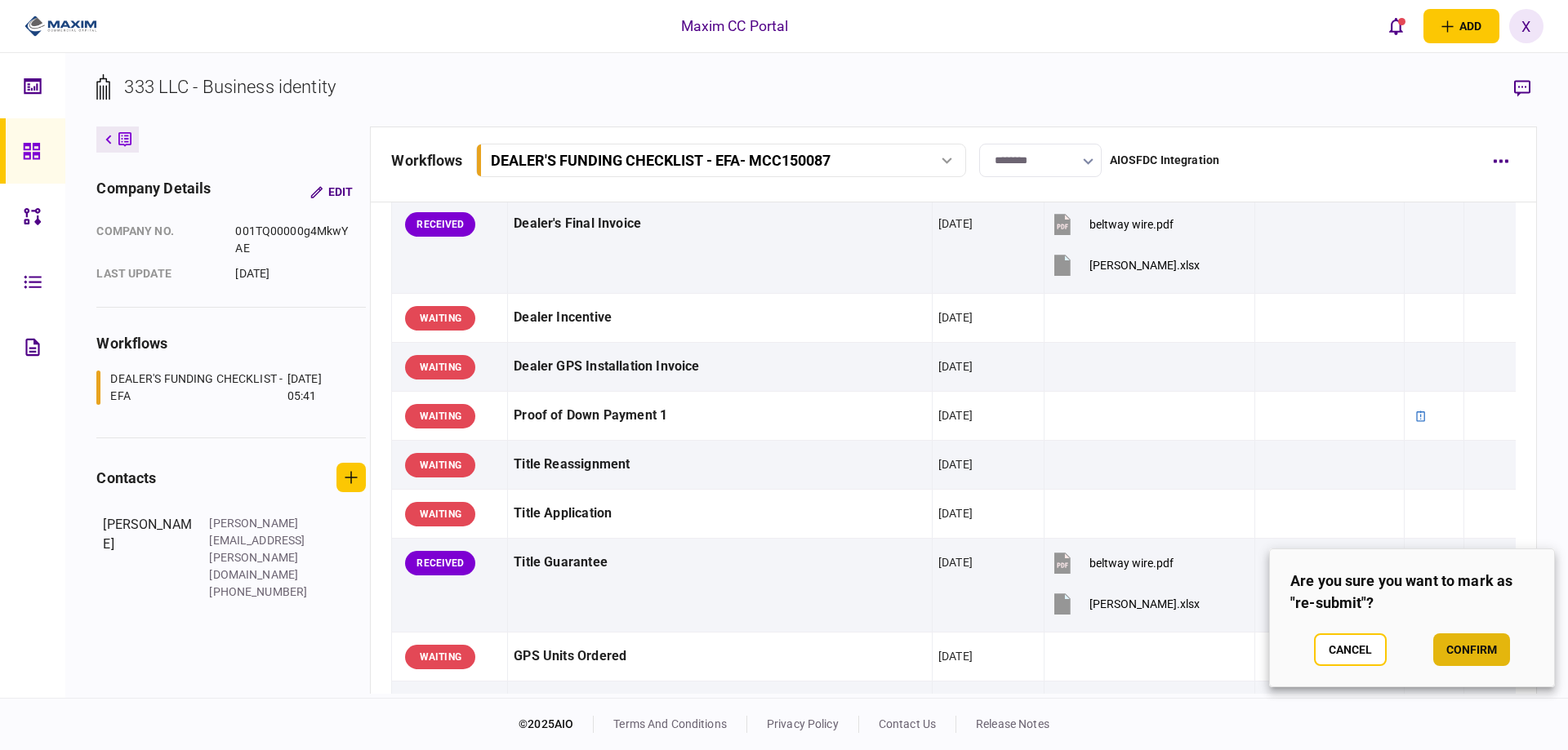
click at [1451, 650] on button "confirm" at bounding box center [1471, 649] width 77 height 32
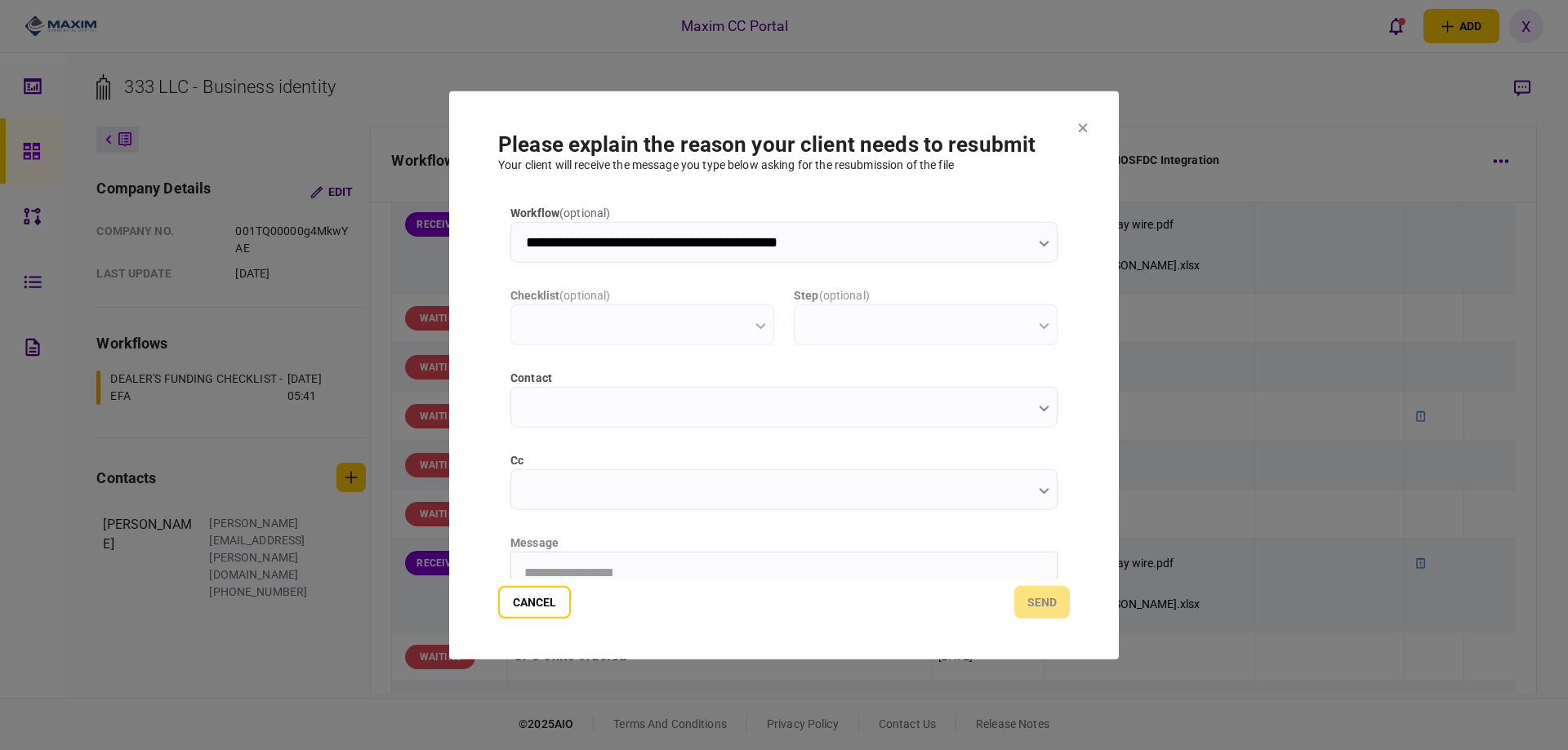
scroll to position [0, 0]
type input "**********"
click at [568, 563] on html at bounding box center [783, 572] width 546 height 40
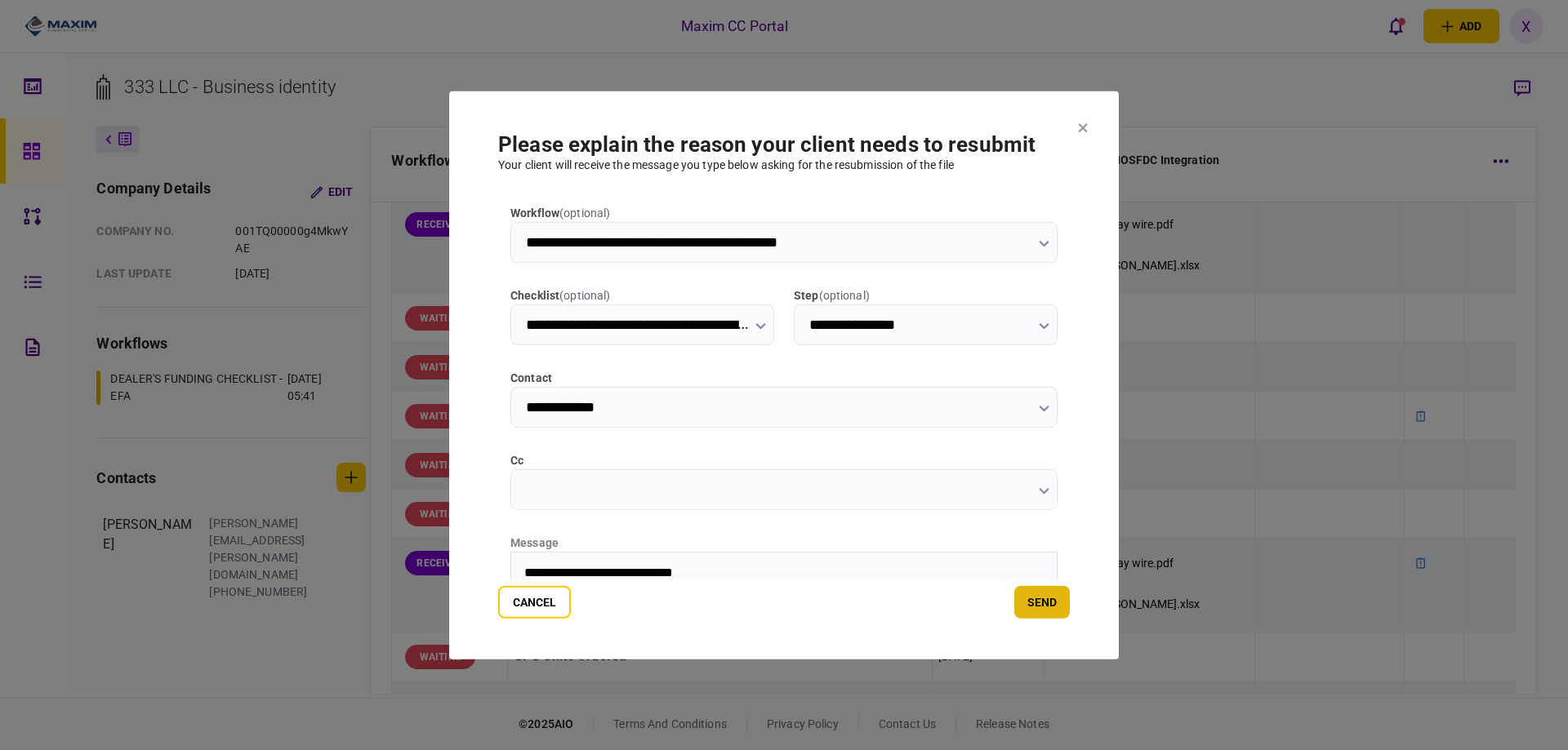
click at [1065, 593] on button "send" at bounding box center [1041, 602] width 55 height 32
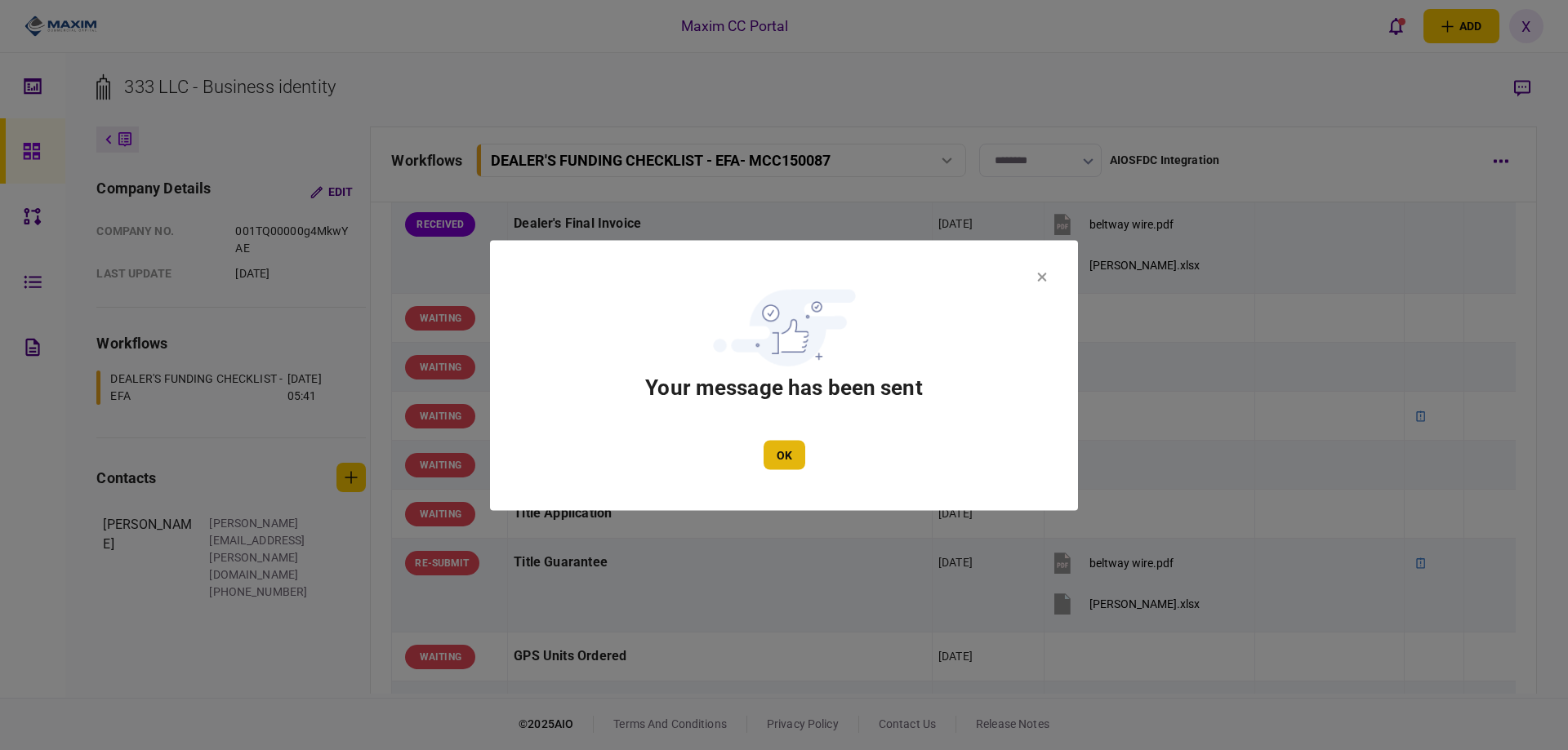
click at [789, 448] on button "OK" at bounding box center [784, 455] width 41 height 30
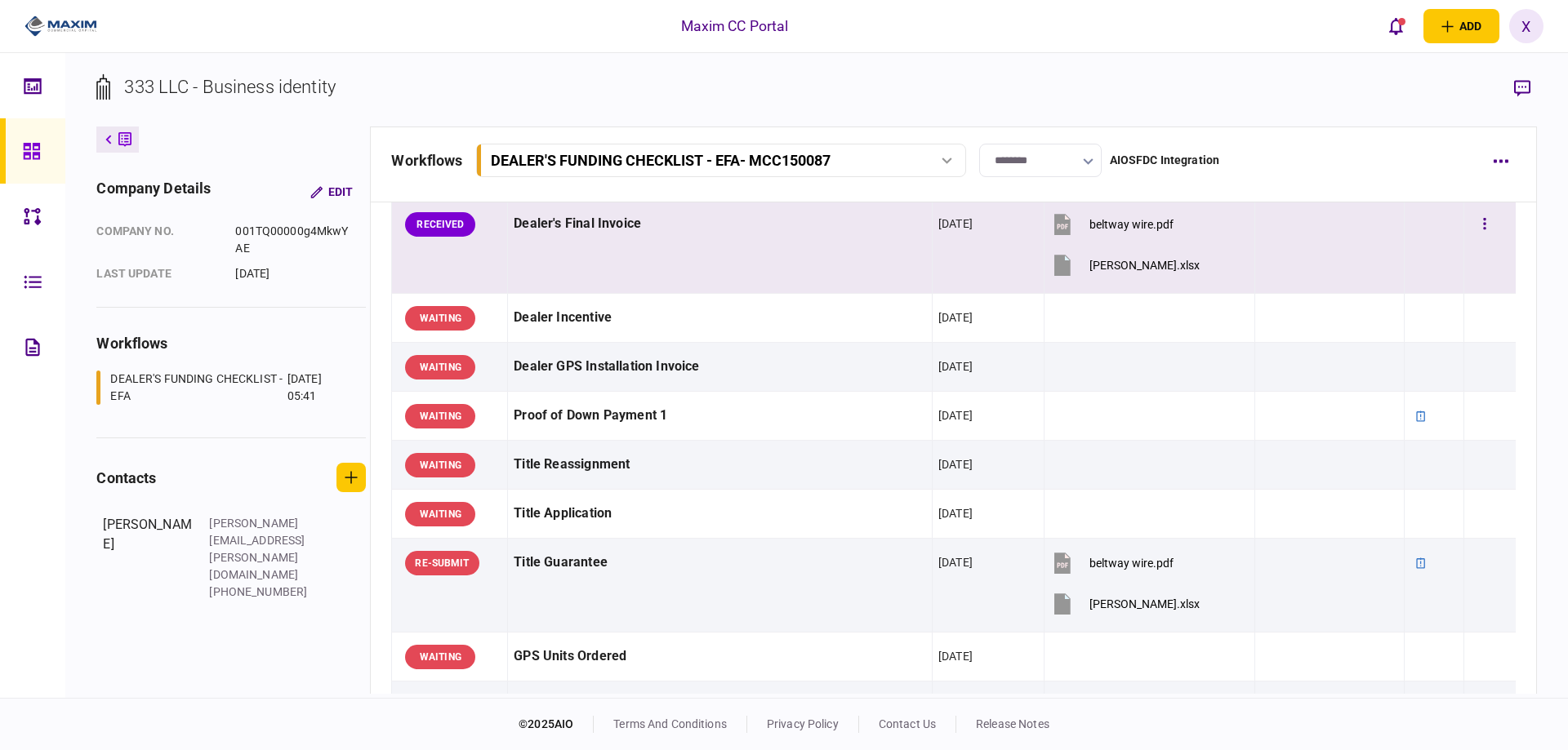
click at [1489, 219] on div at bounding box center [1489, 224] width 39 height 36
click at [1478, 219] on button "button" at bounding box center [1484, 224] width 30 height 30
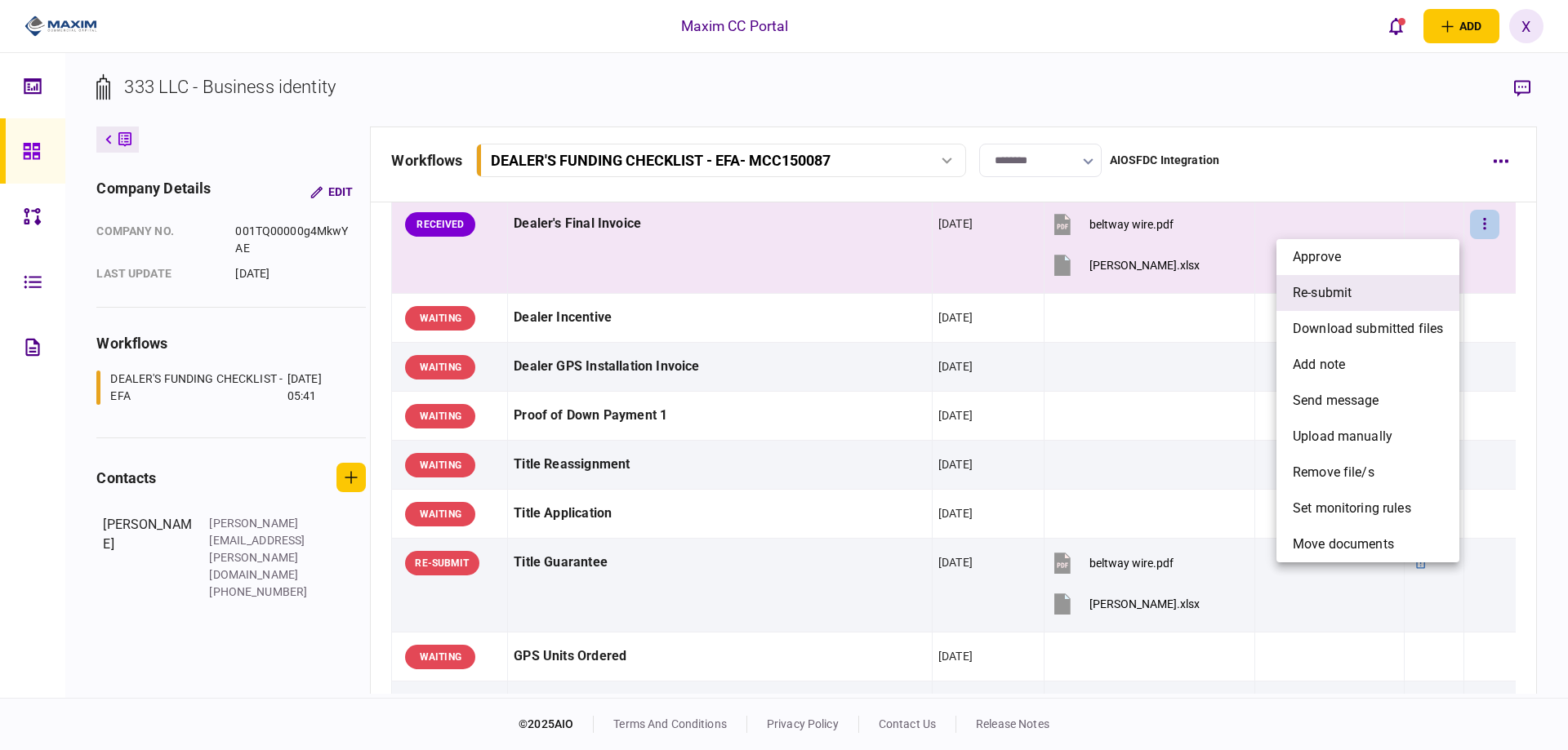
click at [1429, 293] on li "re-submit" at bounding box center [1368, 292] width 183 height 36
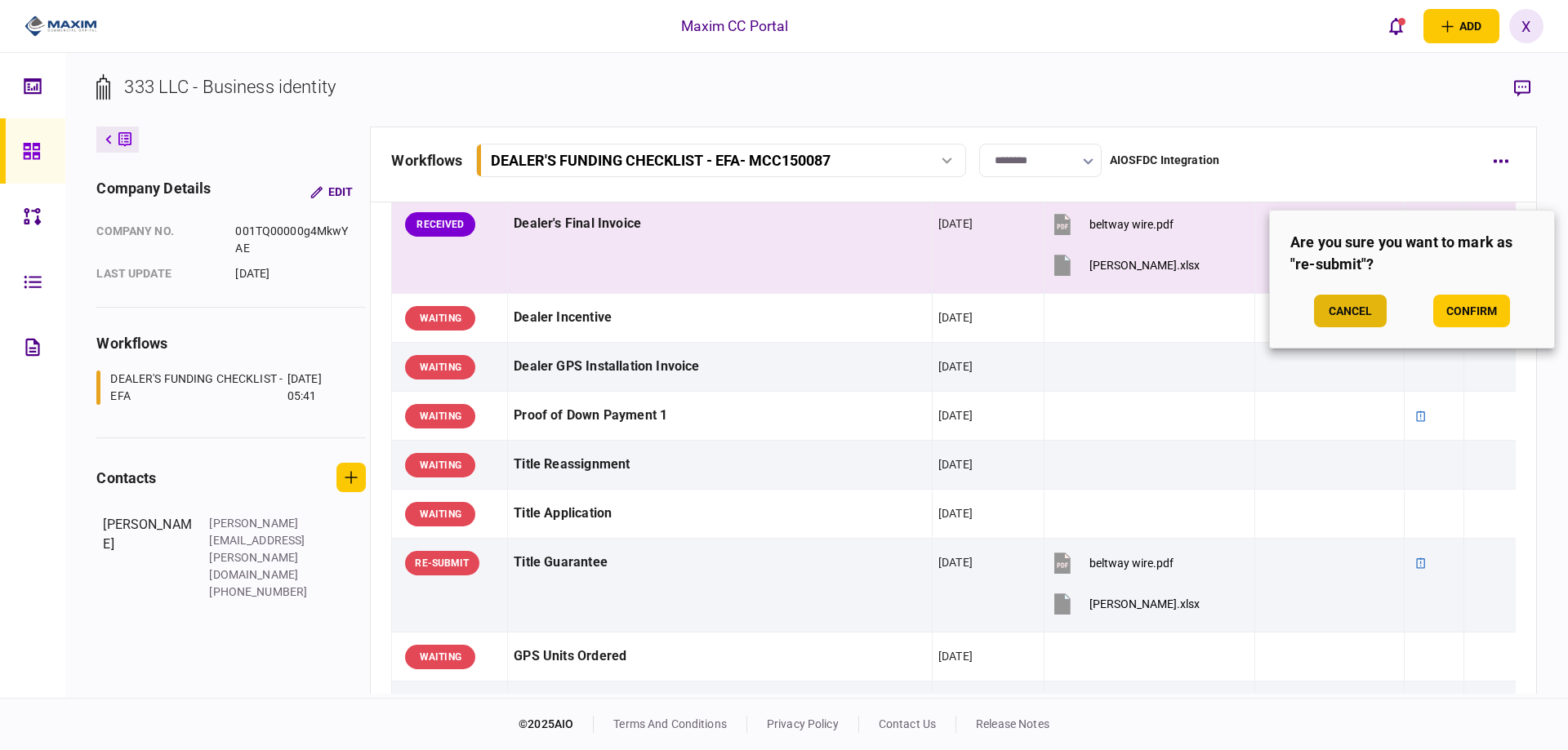
click at [1366, 305] on button "Cancel" at bounding box center [1350, 310] width 73 height 32
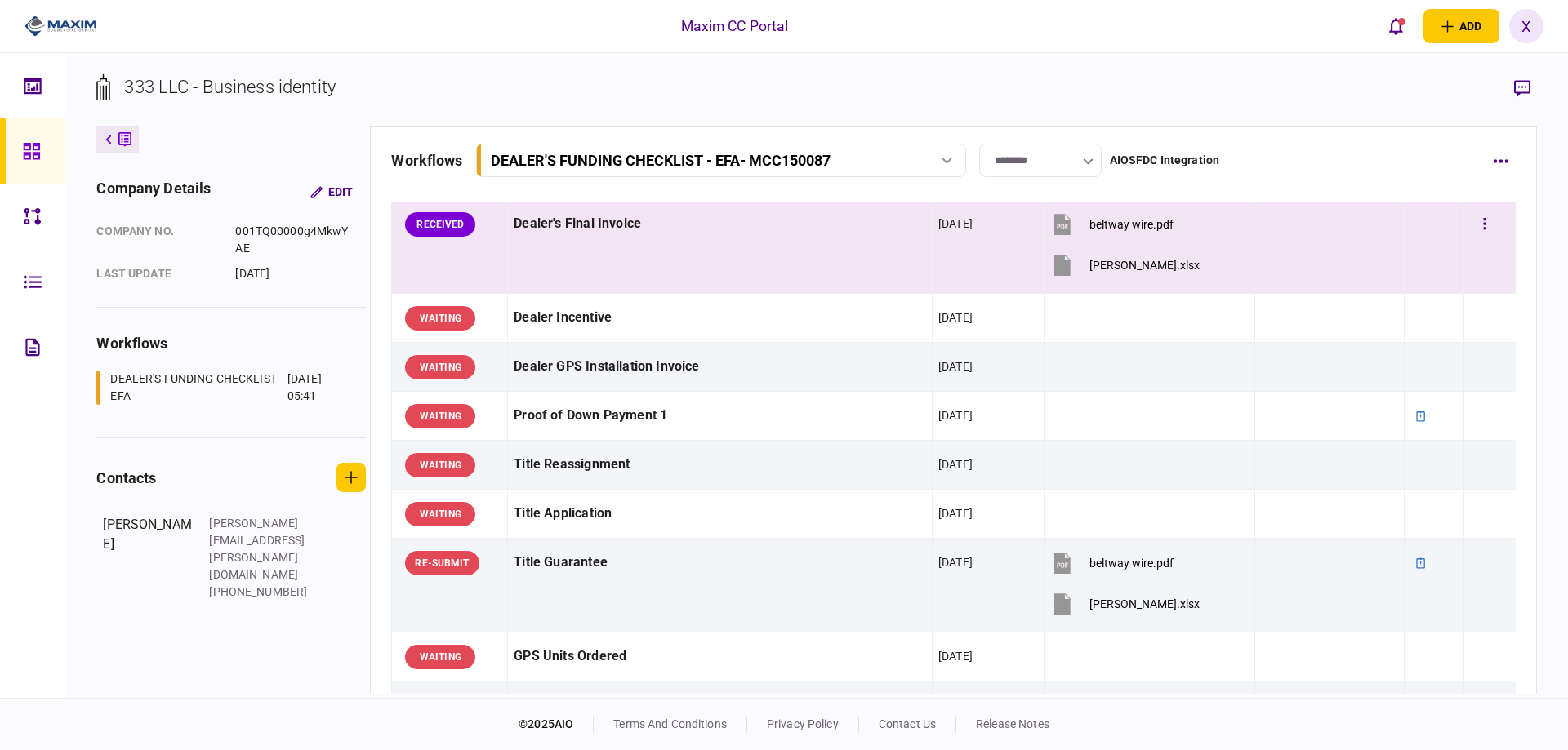
click at [1123, 267] on div "WELTON.xlsx" at bounding box center [1144, 266] width 110 height 13
click at [1479, 227] on button "button" at bounding box center [1484, 224] width 30 height 30
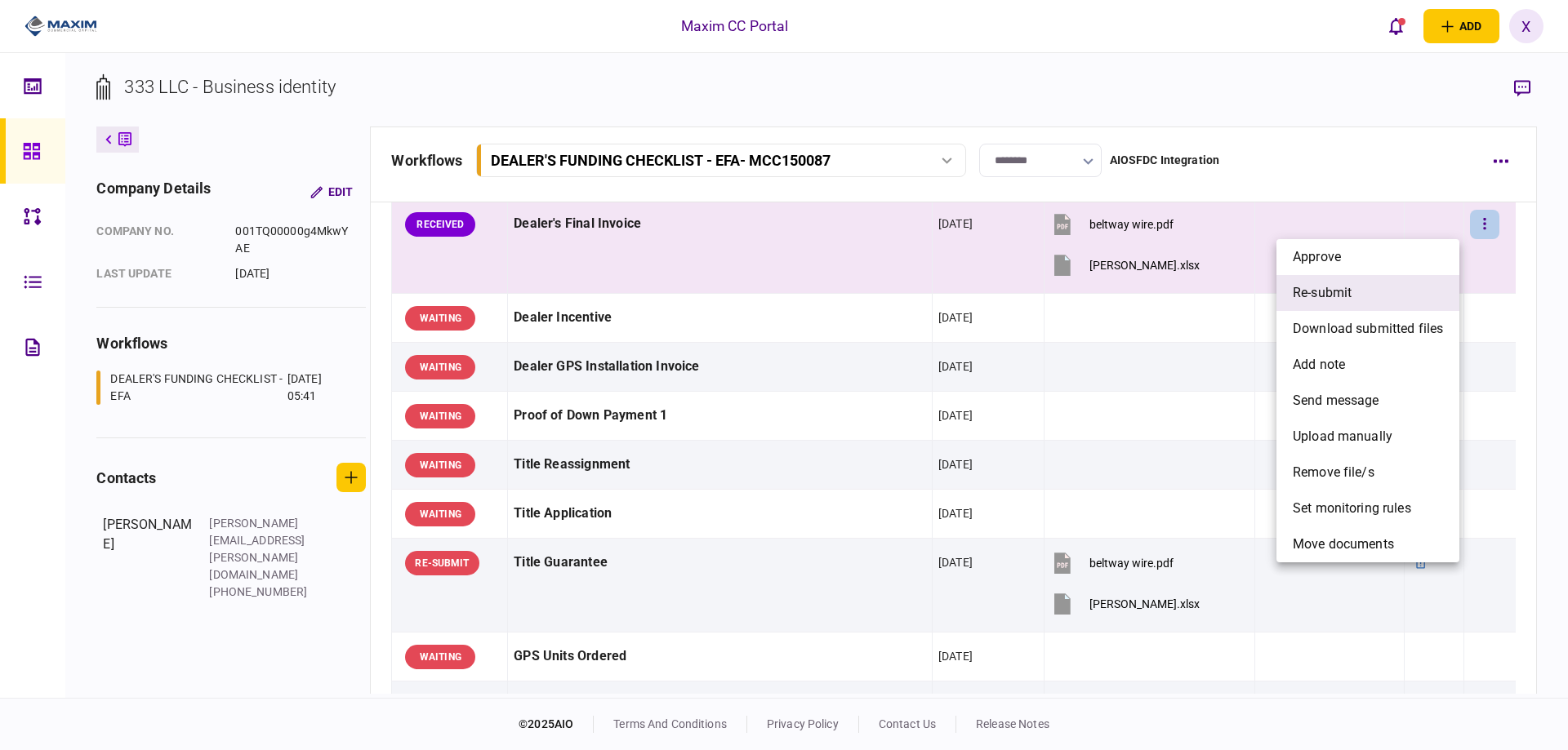
click at [1416, 296] on li "re-submit" at bounding box center [1368, 292] width 183 height 36
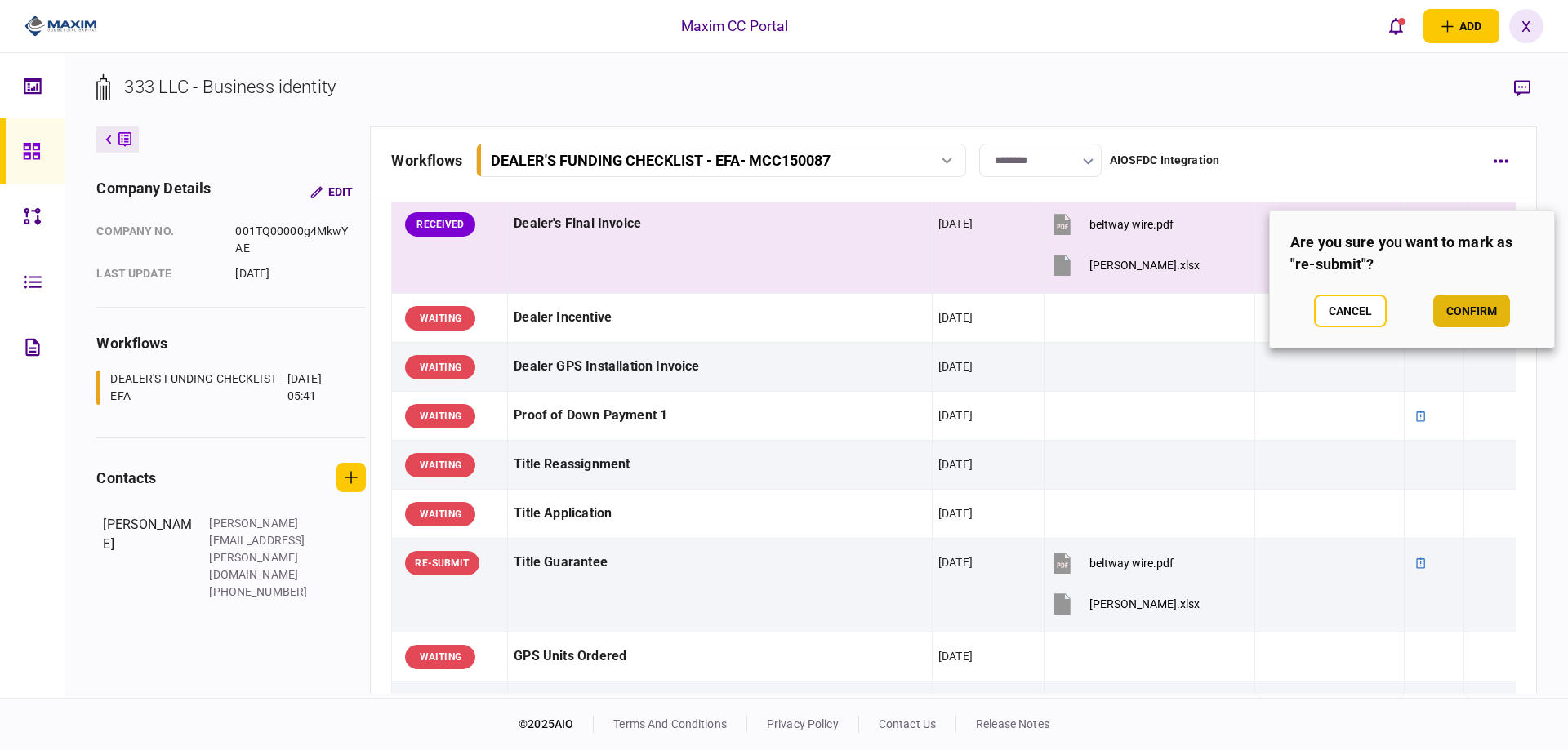
click at [1481, 312] on button "confirm" at bounding box center [1471, 310] width 77 height 32
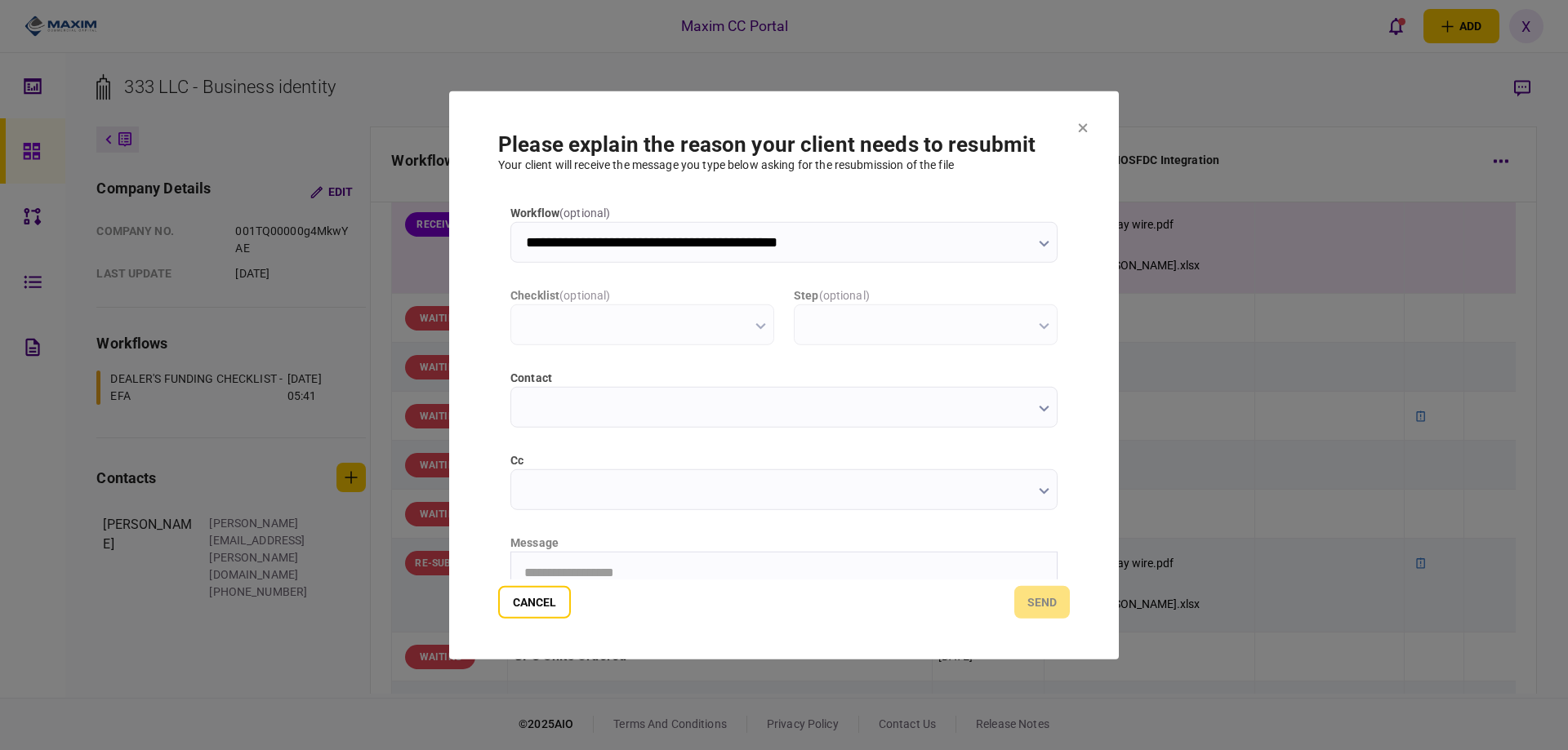
type input "**********"
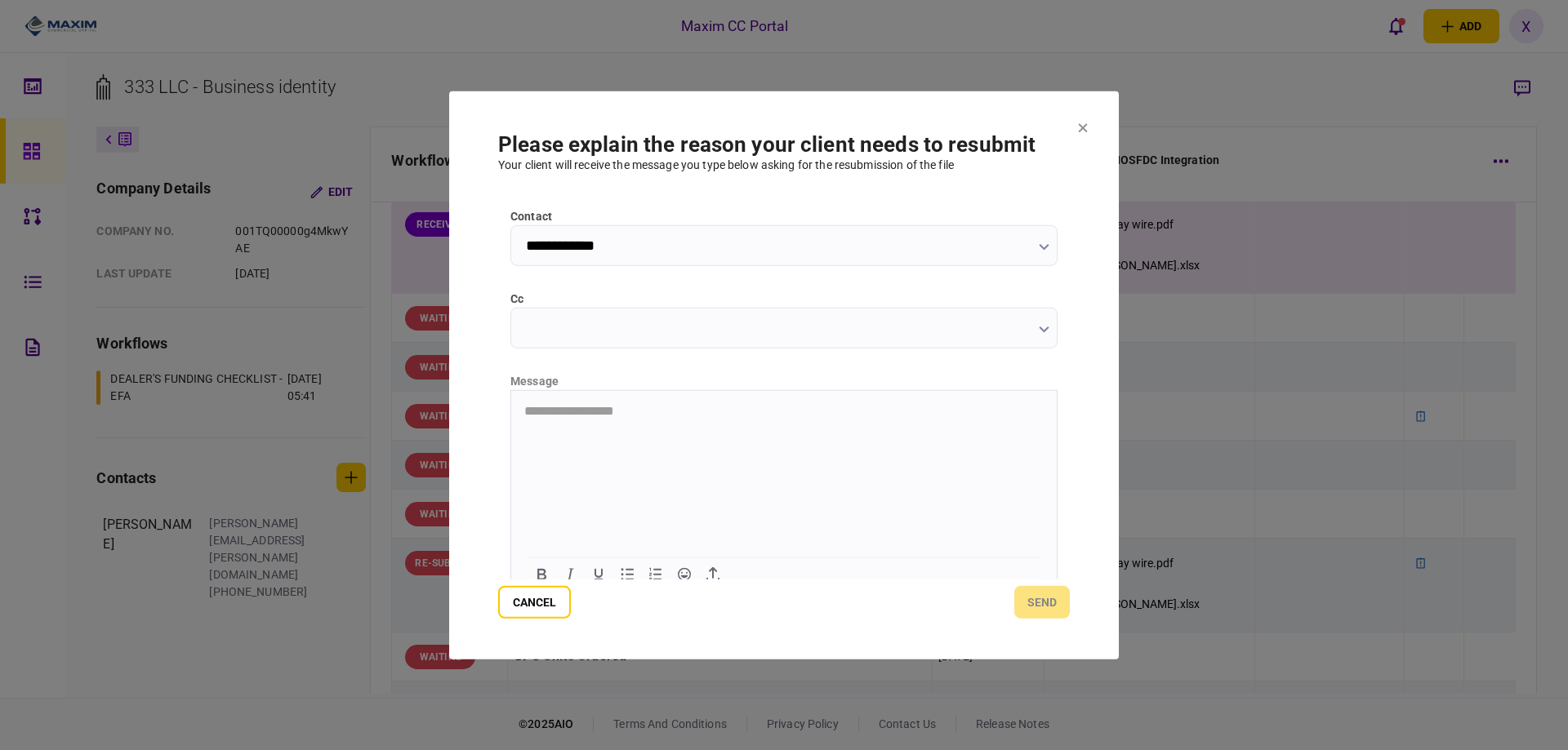
scroll to position [163, 0]
click at [639, 430] on html "**********" at bounding box center [783, 408] width 546 height 41
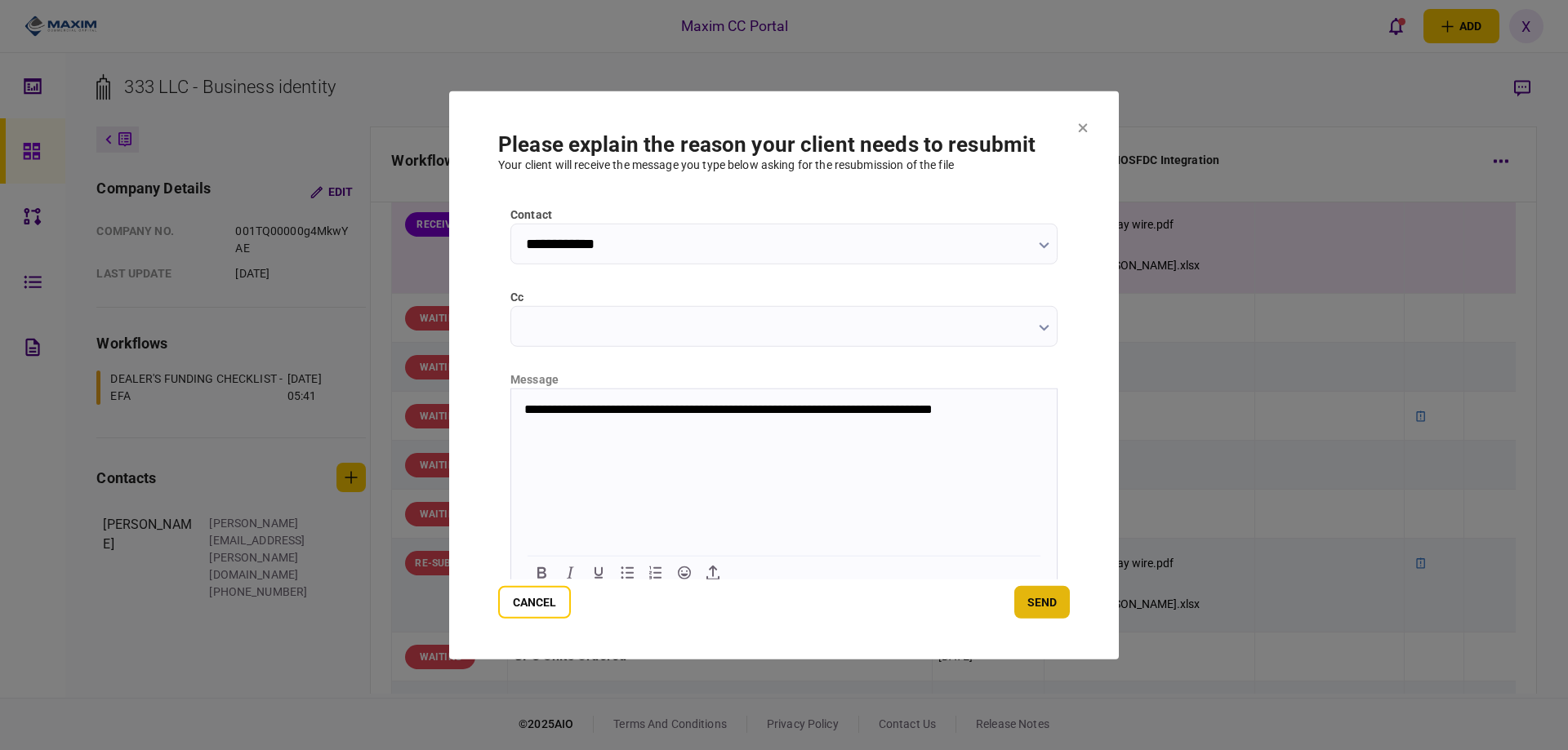
click at [1034, 613] on button "send" at bounding box center [1041, 602] width 55 height 32
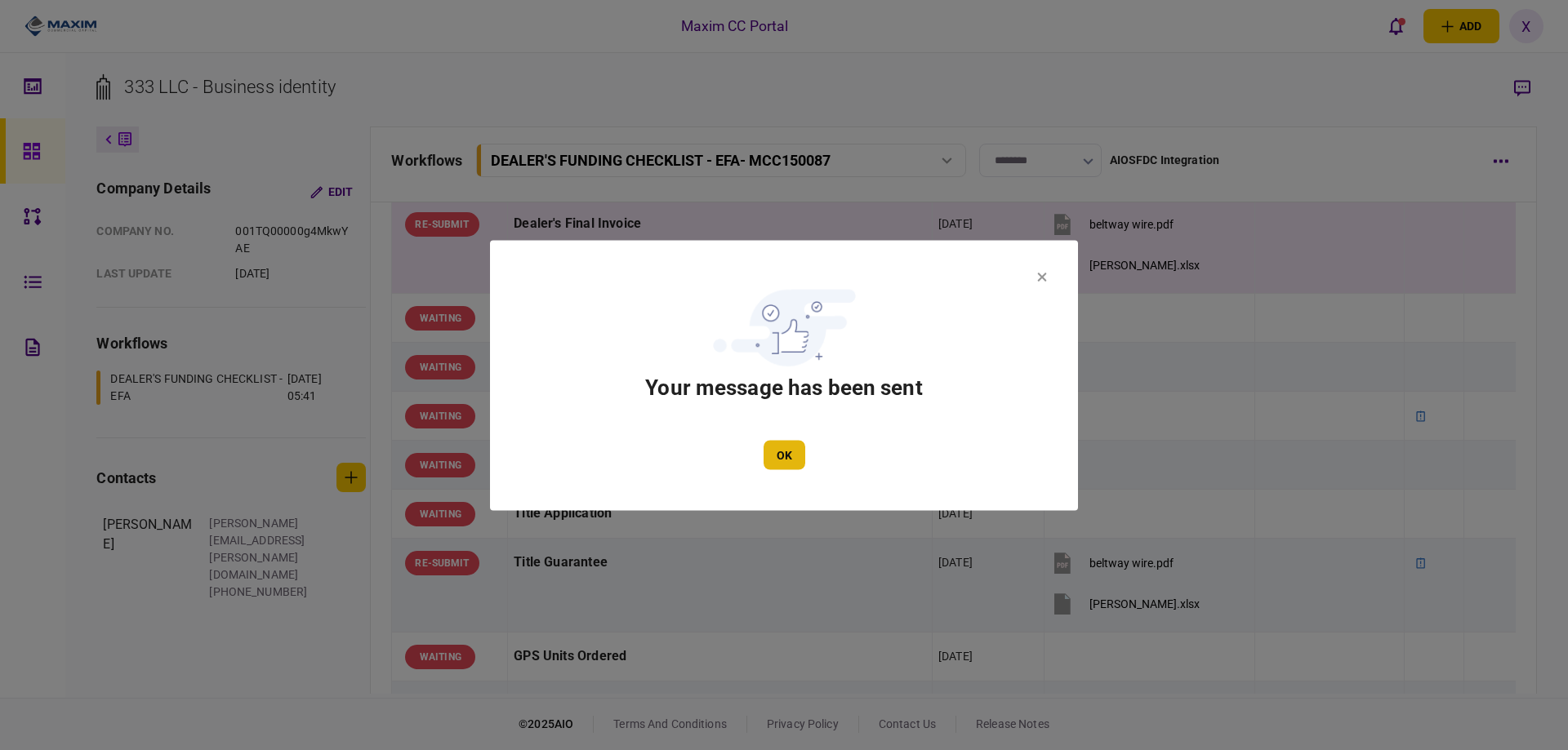
click at [783, 454] on button "OK" at bounding box center [784, 455] width 41 height 30
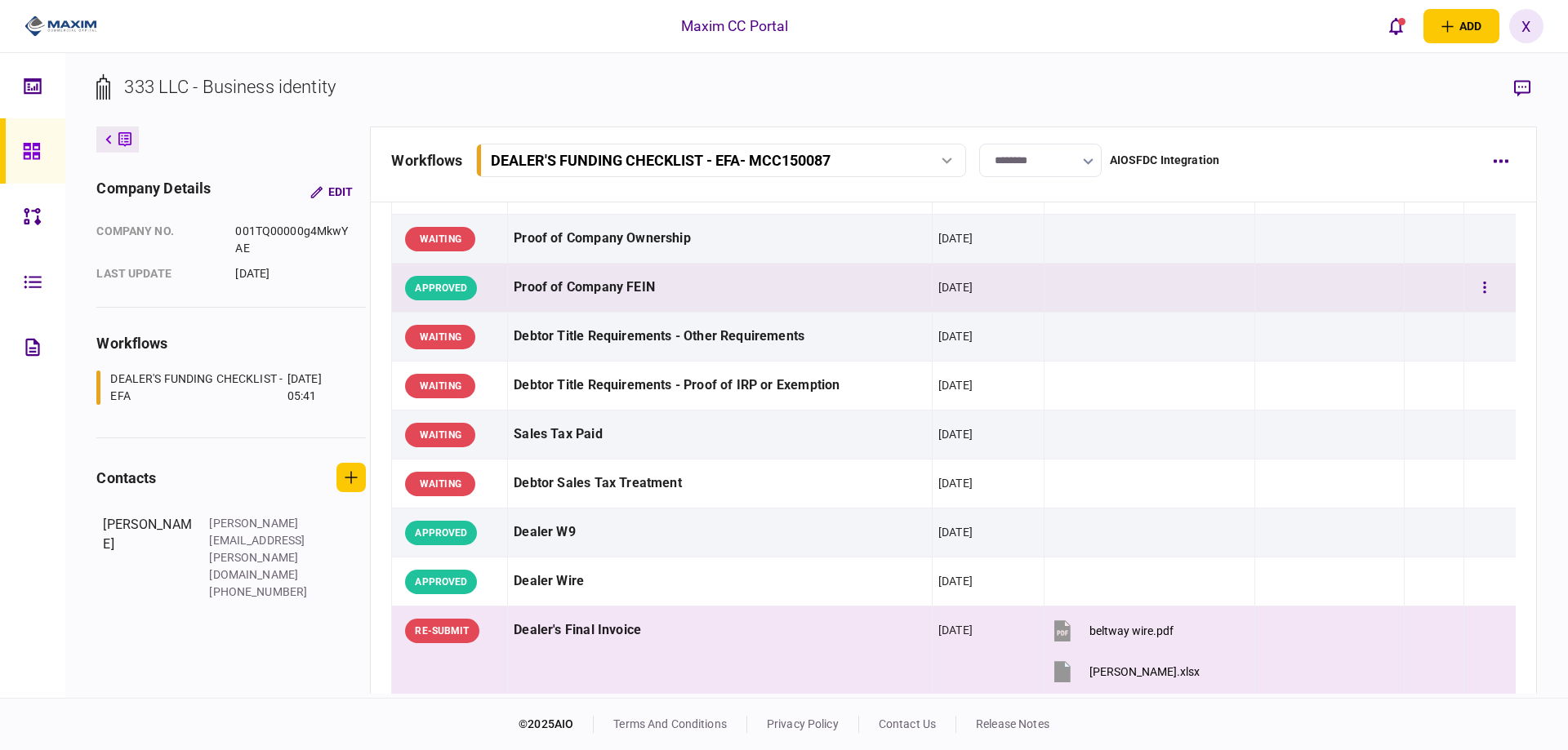
scroll to position [470, 0]
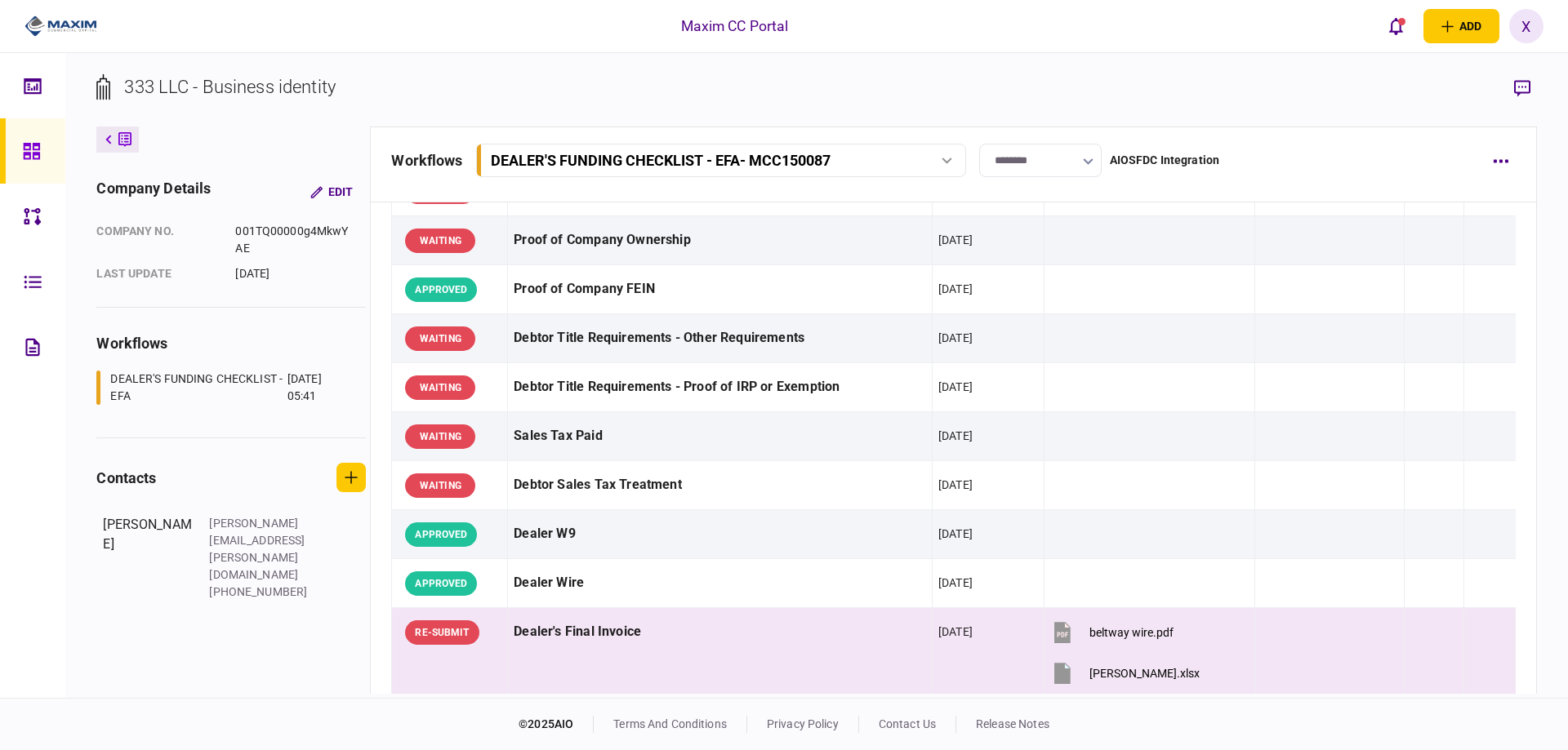
click at [24, 147] on icon at bounding box center [31, 151] width 17 height 17
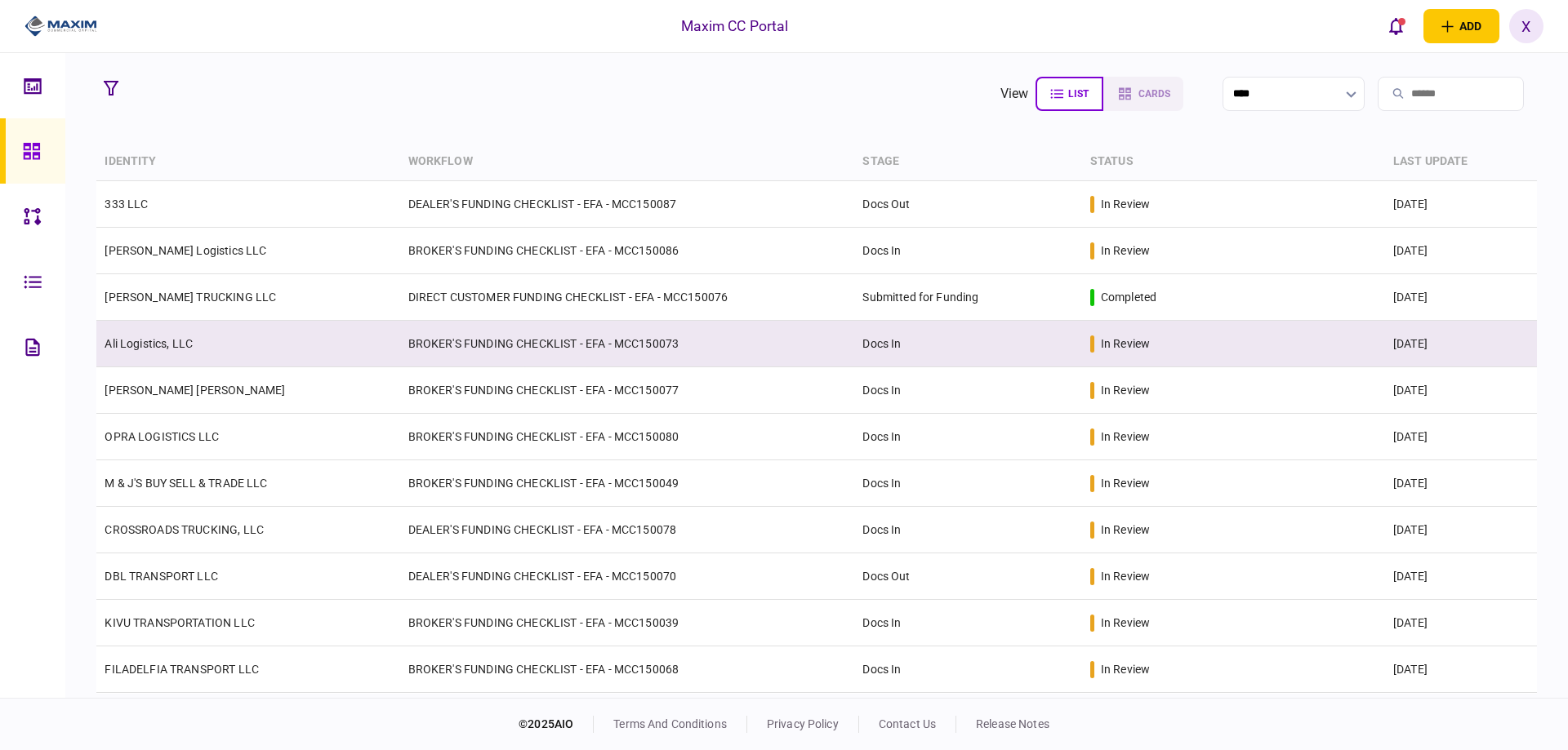
click at [138, 348] on link "Ali Logistics, LLC" at bounding box center [148, 344] width 89 height 13
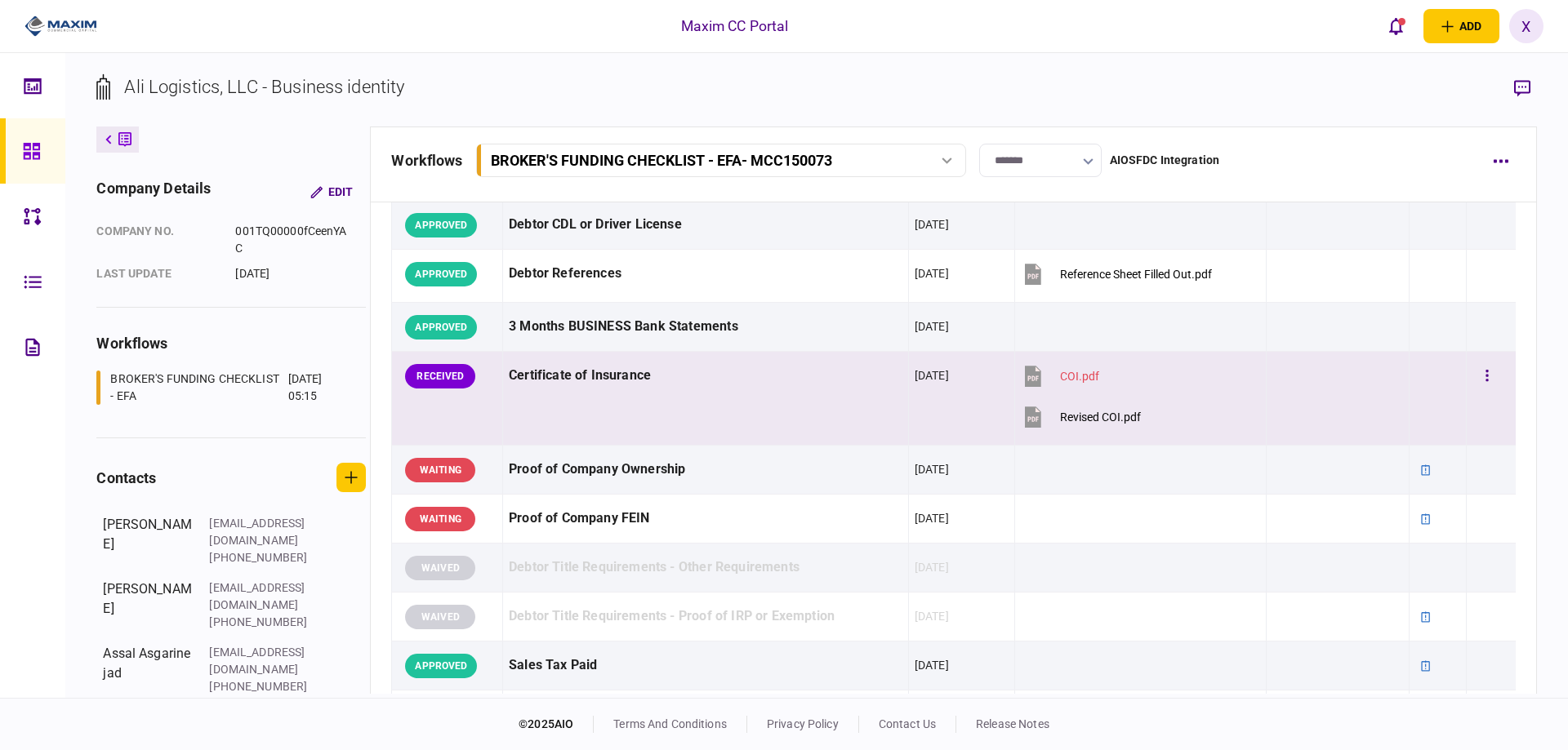
scroll to position [490, 0]
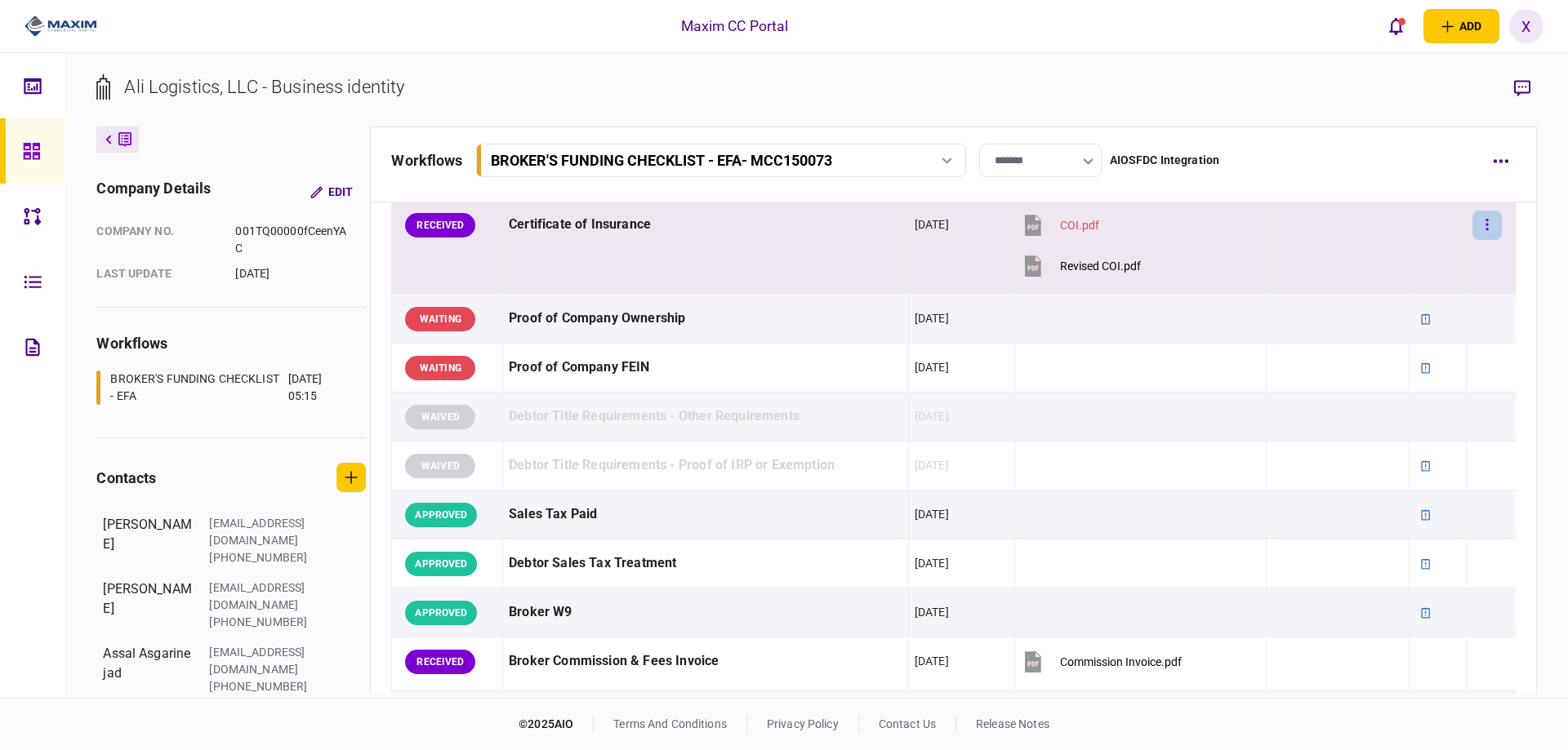
click at [1482, 222] on button "button" at bounding box center [1487, 225] width 30 height 30
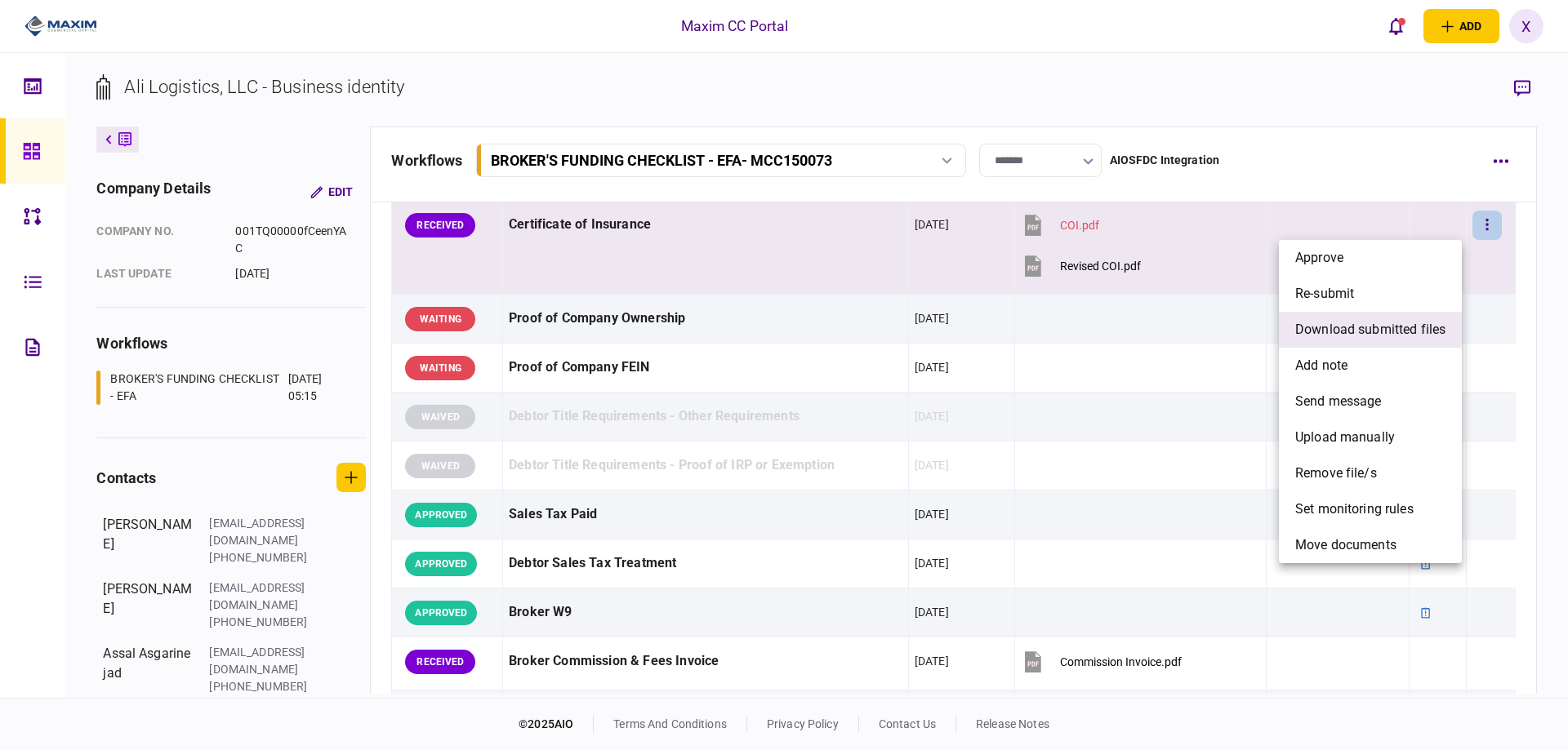
click at [1400, 320] on span "download submitted files" at bounding box center [1369, 330] width 150 height 20
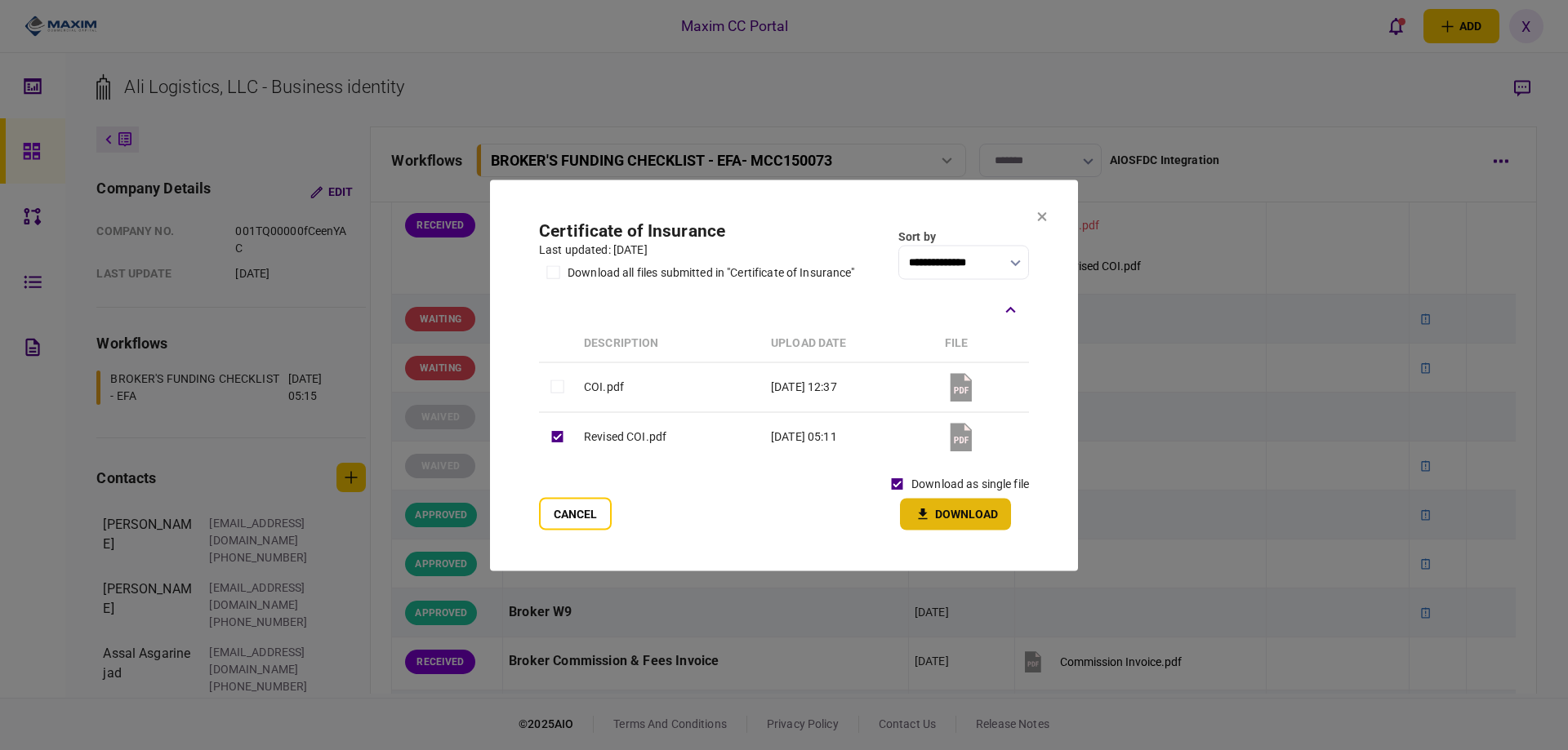
click at [936, 502] on button "Download" at bounding box center [955, 514] width 111 height 31
click at [1040, 219] on icon at bounding box center [1042, 216] width 9 height 9
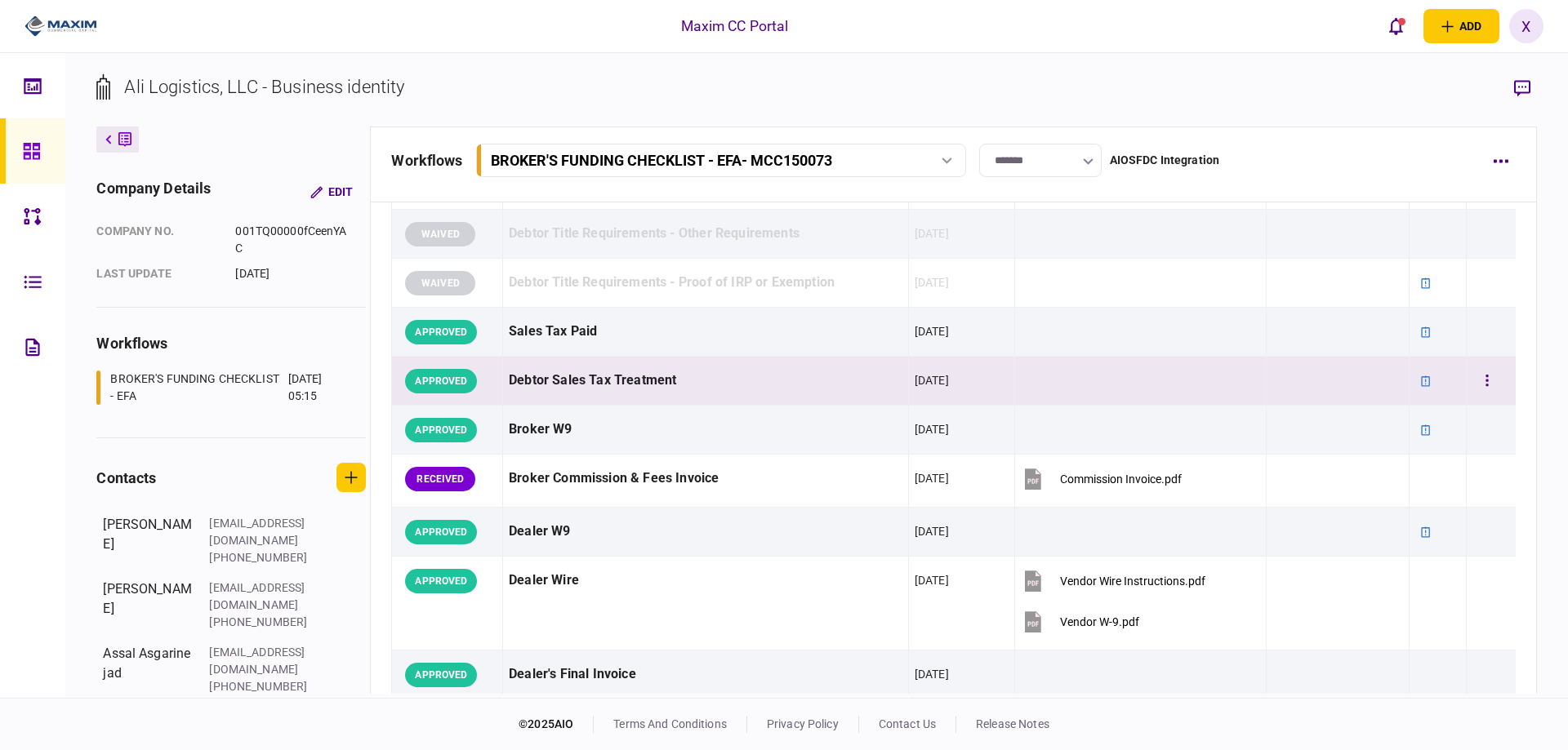
scroll to position [735, 0]
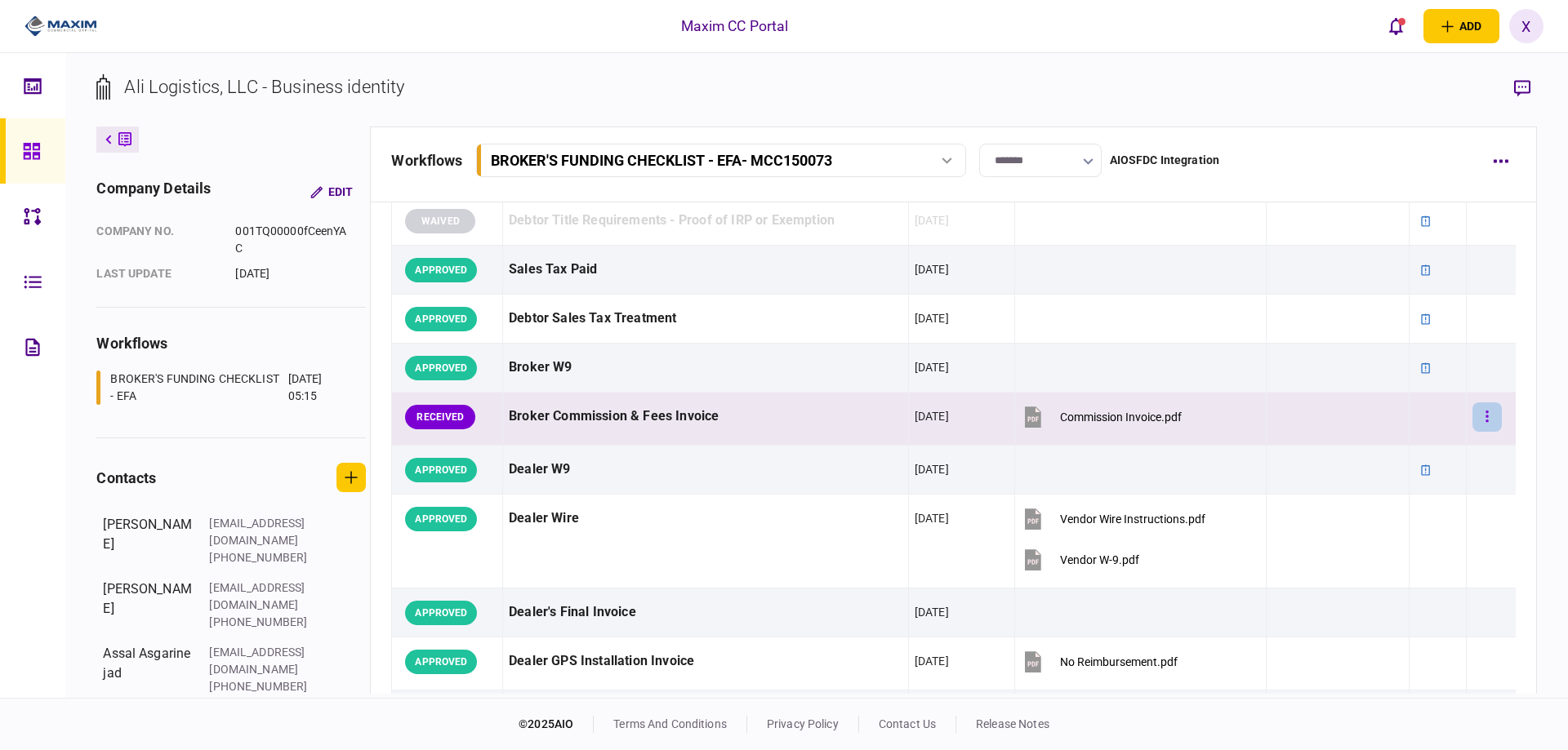
click at [1482, 421] on button "button" at bounding box center [1487, 417] width 30 height 30
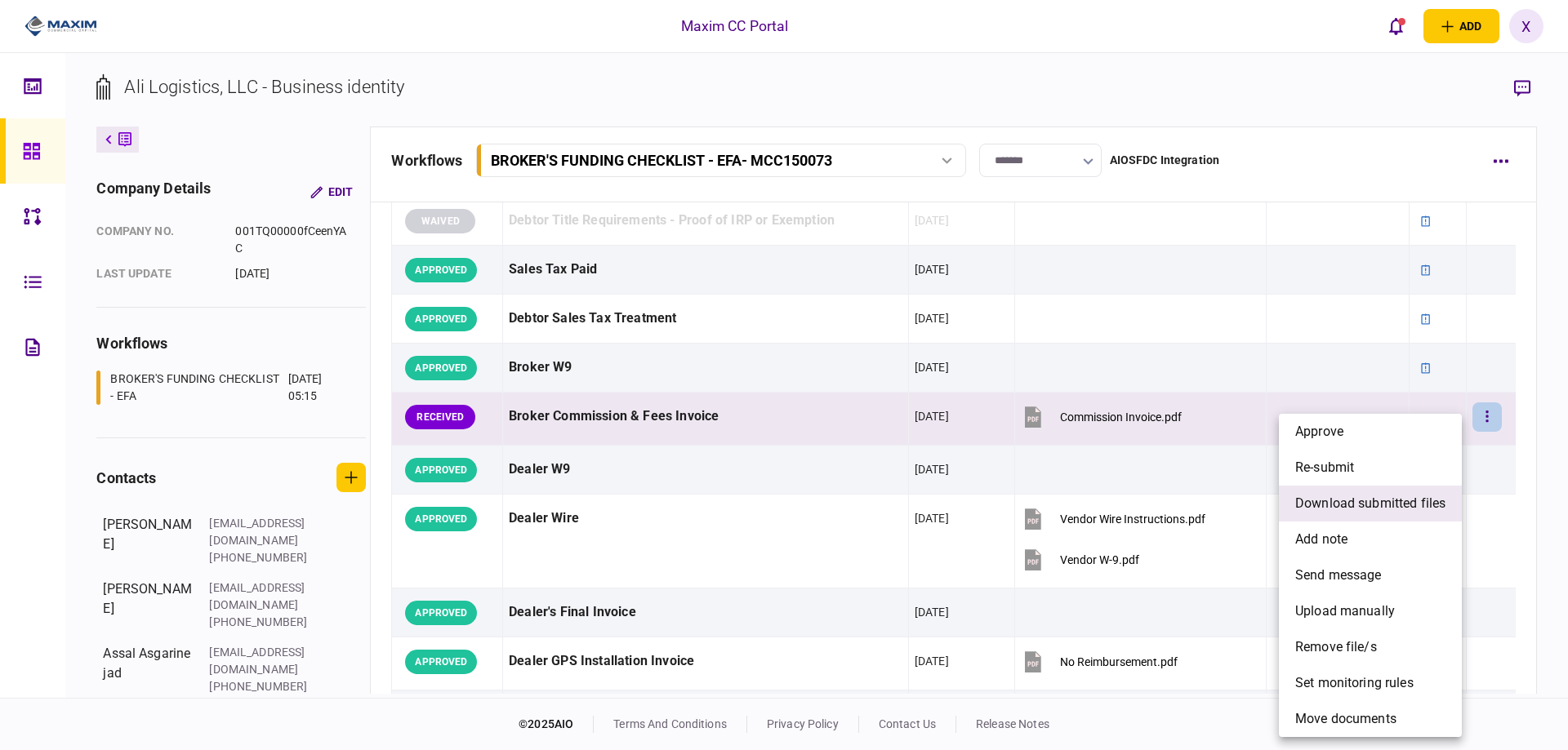
click at [1392, 496] on span "download submitted files" at bounding box center [1369, 504] width 150 height 20
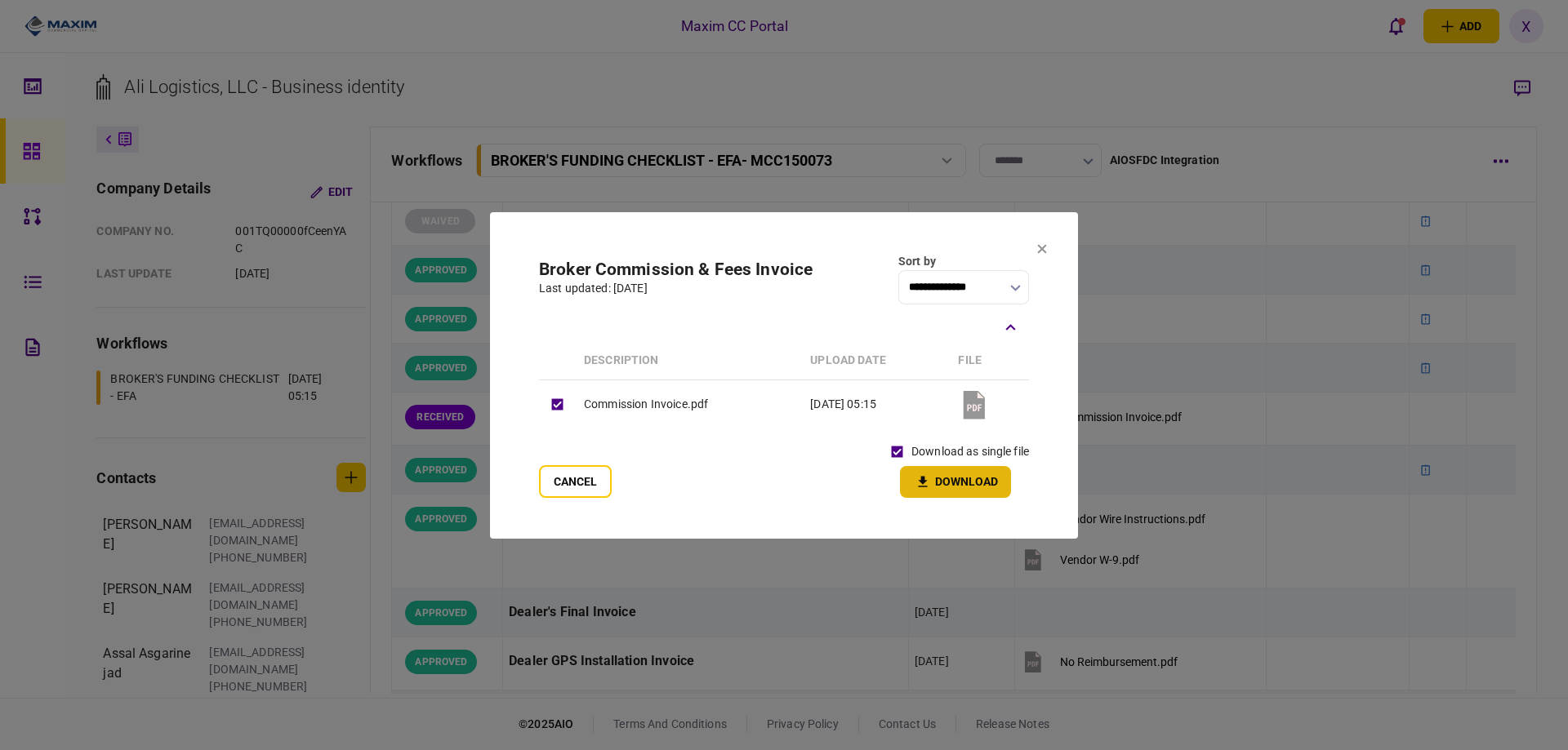
click at [931, 483] on icon "button" at bounding box center [923, 482] width 20 height 16
click at [1037, 248] on icon at bounding box center [1042, 249] width 10 height 10
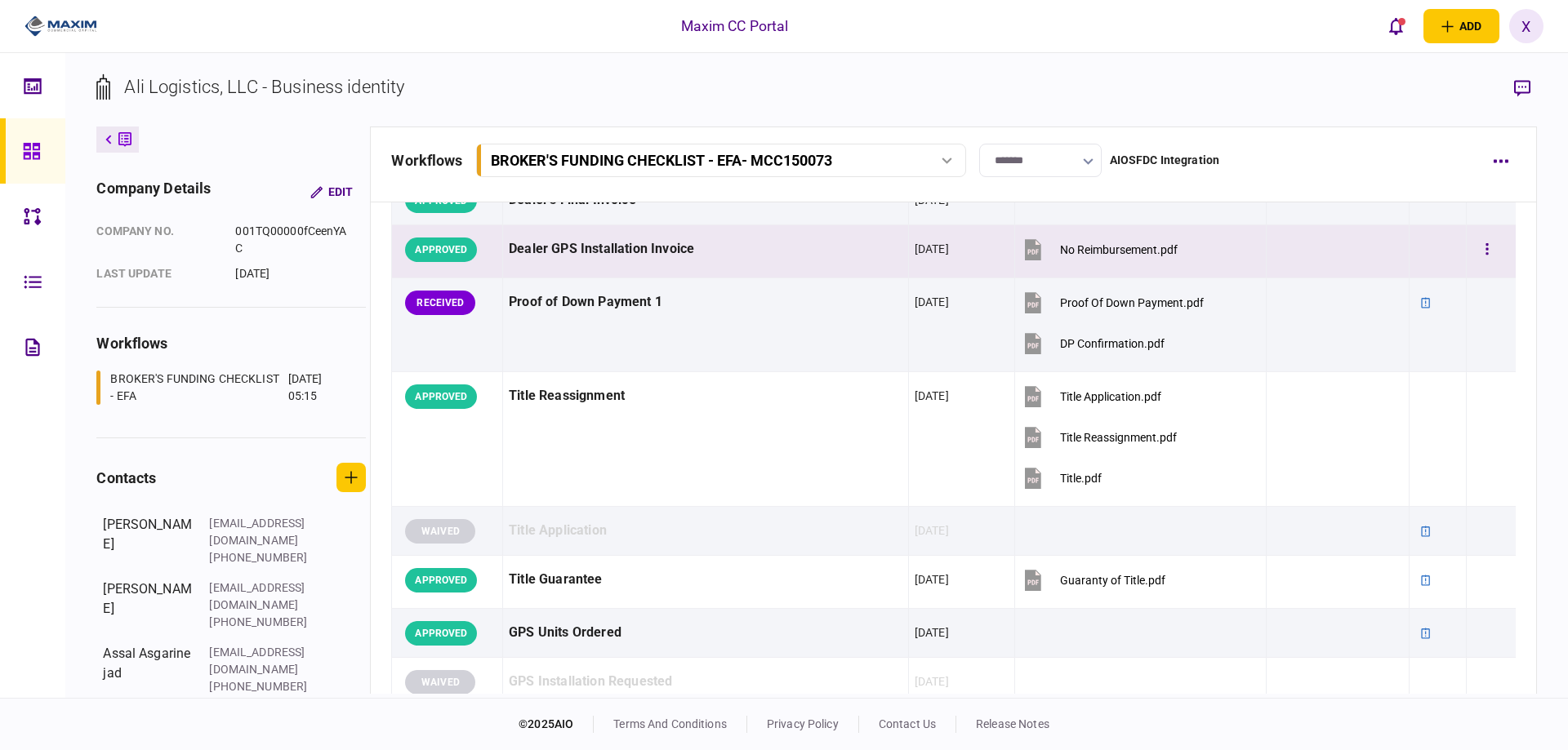
scroll to position [1225, 0]
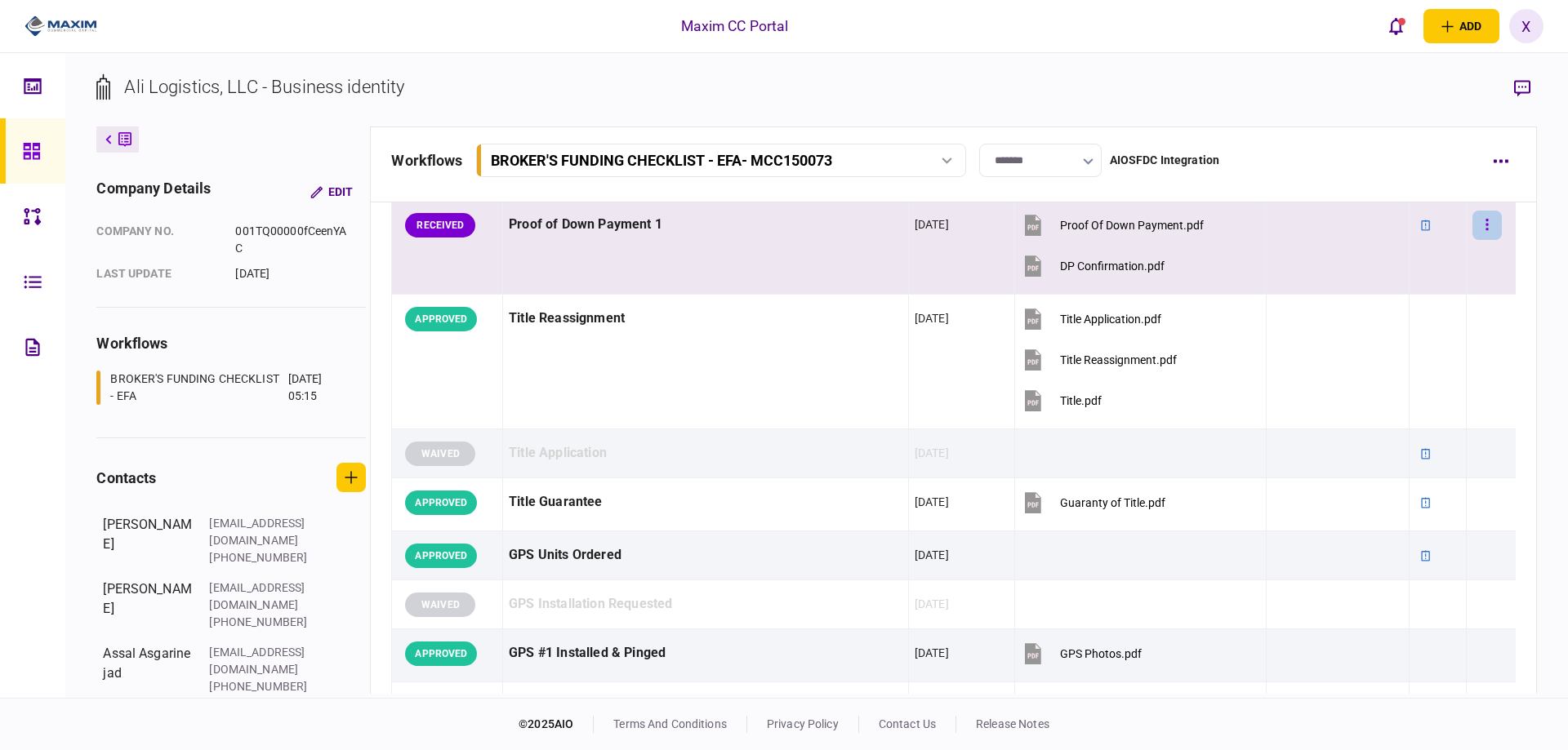
click at [1479, 224] on button "button" at bounding box center [1487, 225] width 30 height 30
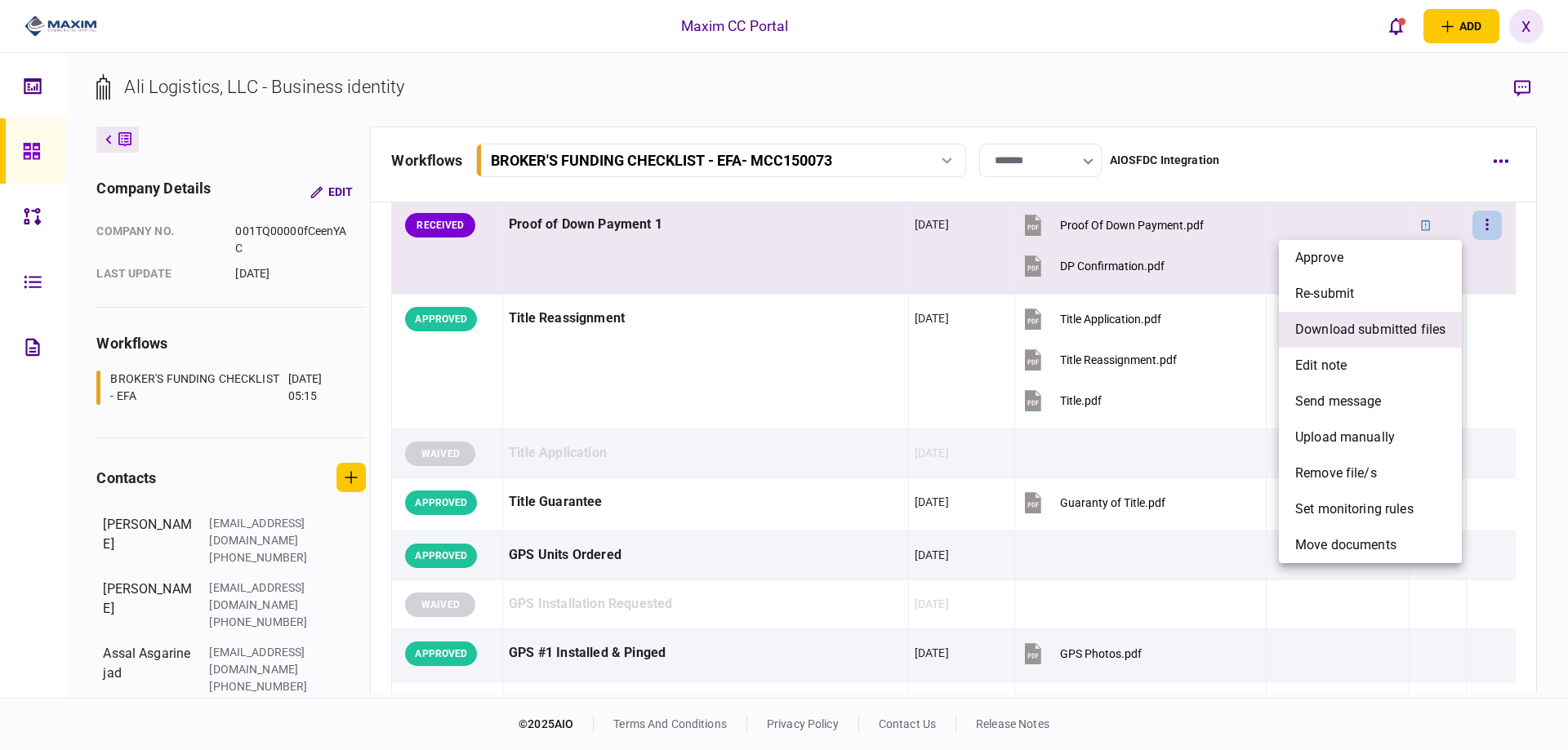
click at [1394, 330] on span "download submitted files" at bounding box center [1369, 330] width 150 height 20
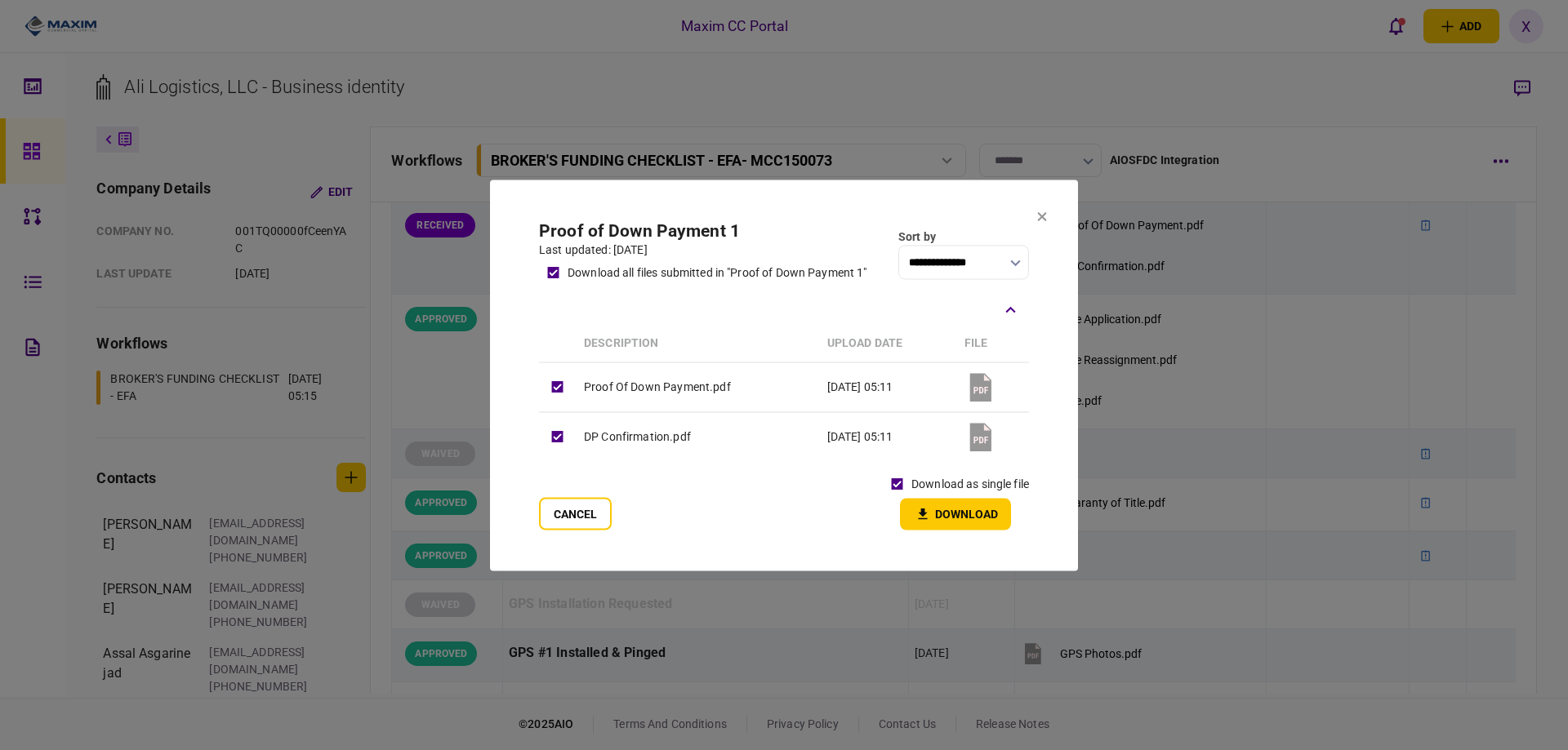
click at [936, 512] on button "Download" at bounding box center [955, 514] width 111 height 31
click at [1046, 215] on icon at bounding box center [1042, 216] width 10 height 10
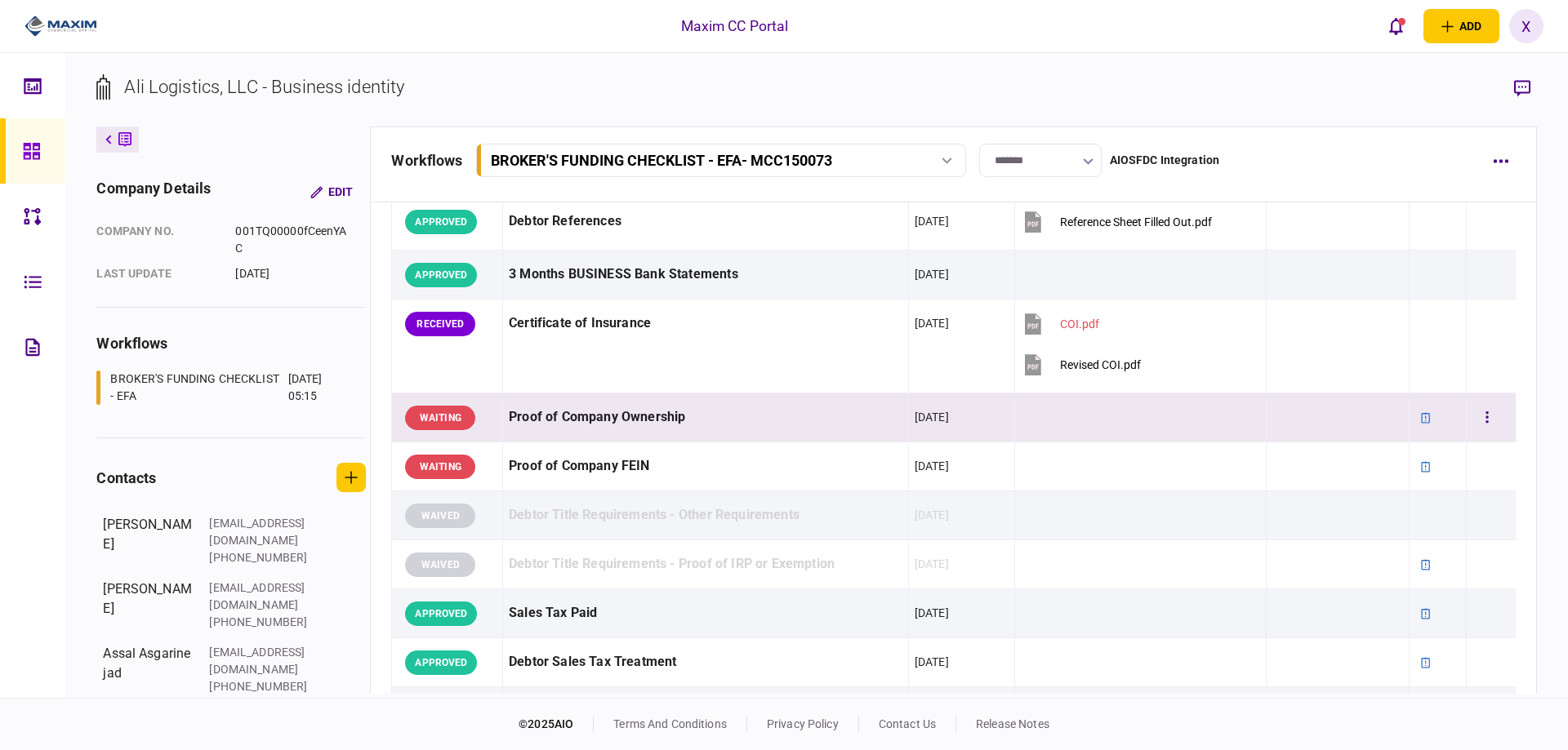
scroll to position [408, 0]
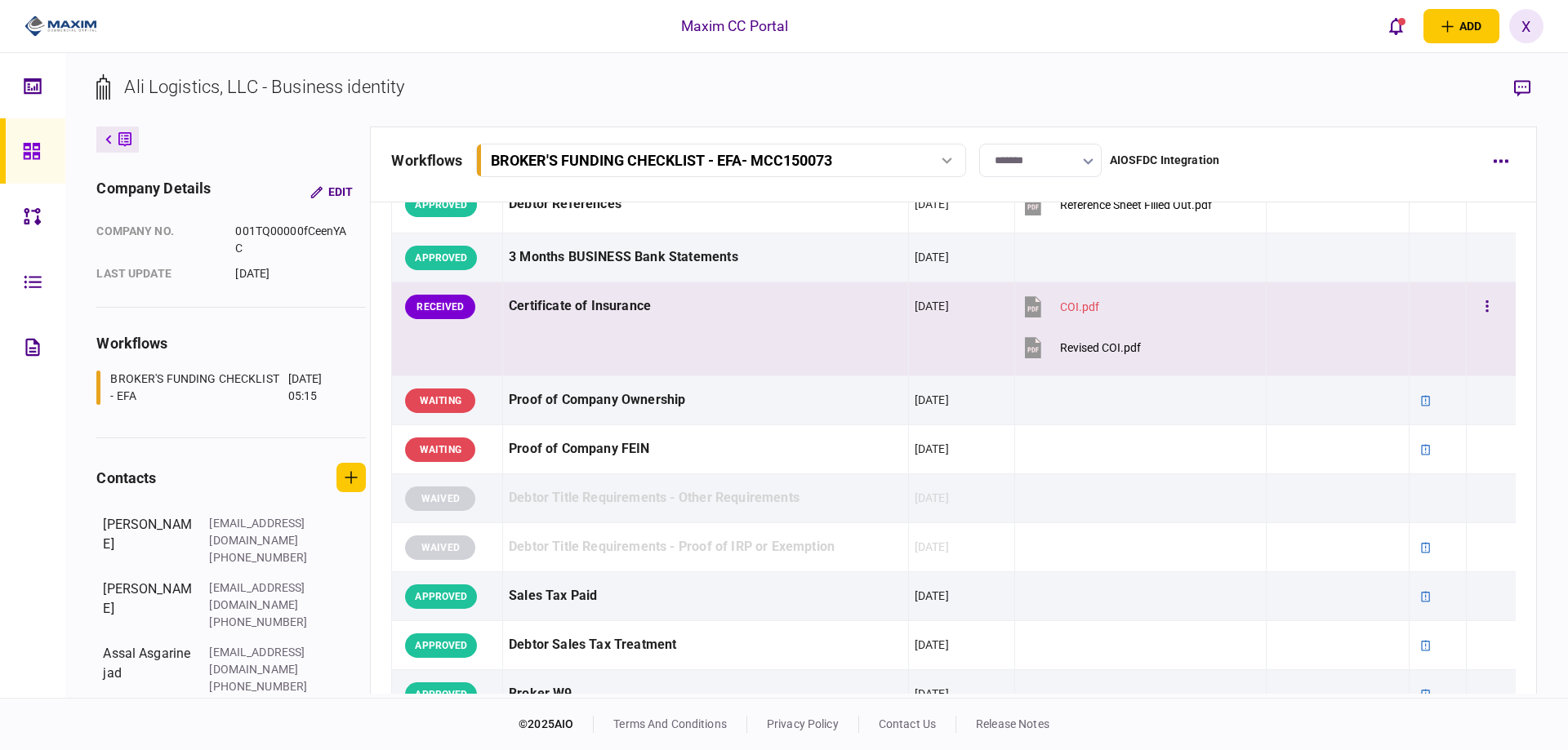
click at [520, 311] on div "Certificate of Insurance" at bounding box center [705, 306] width 393 height 36
click at [1526, 87] on icon "button" at bounding box center [1522, 89] width 17 height 17
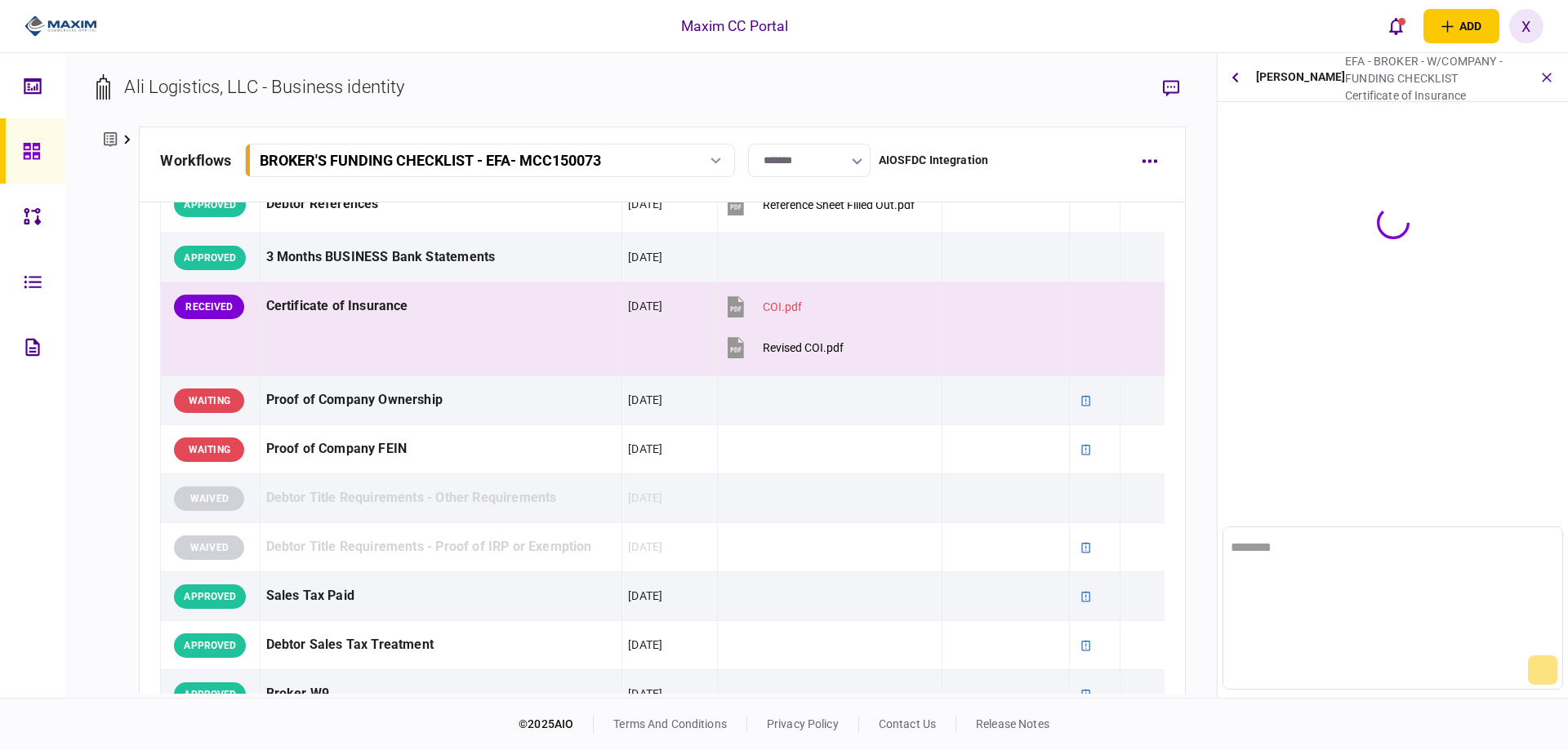
scroll to position [0, 0]
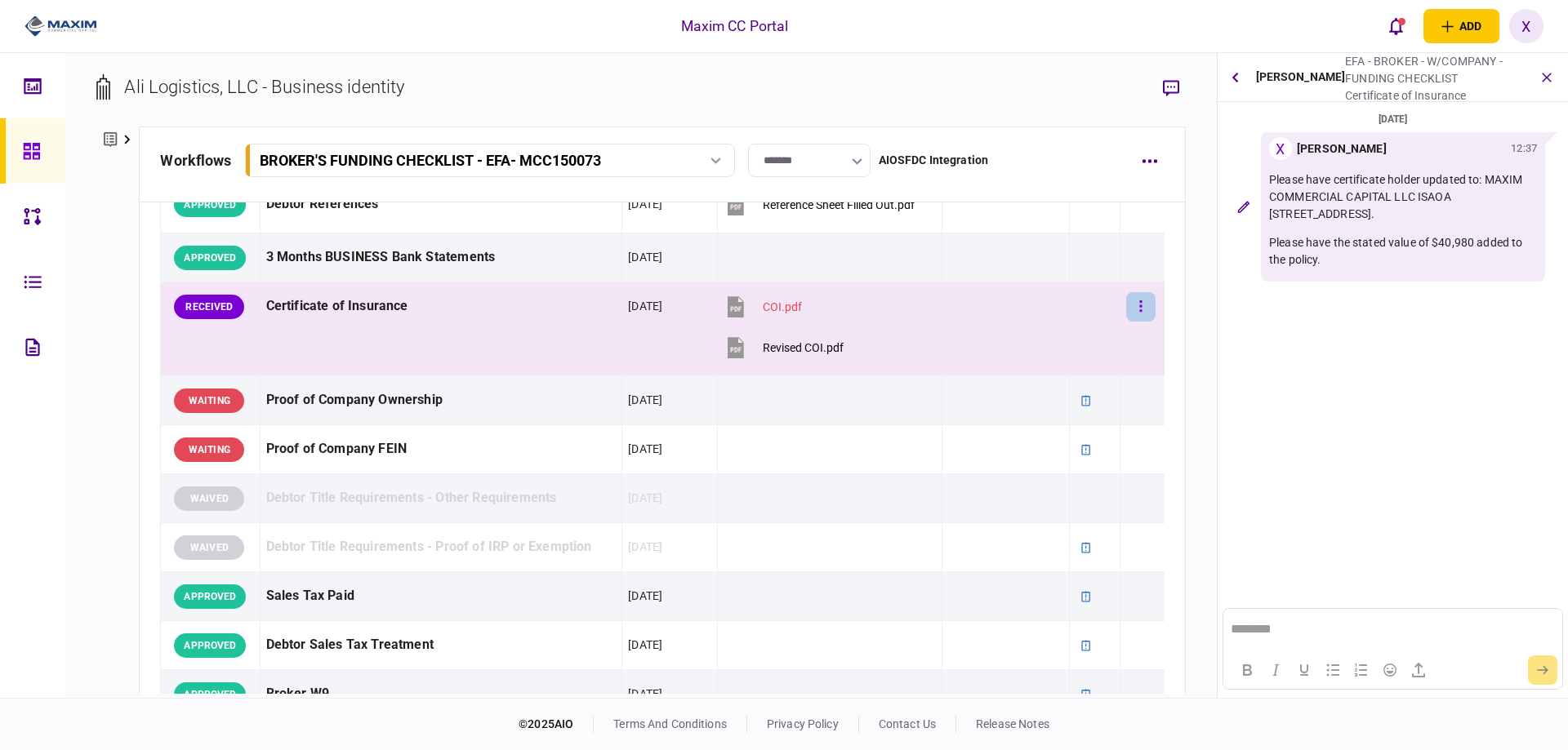
click at [1139, 300] on icon "button" at bounding box center [1141, 306] width 3 height 16
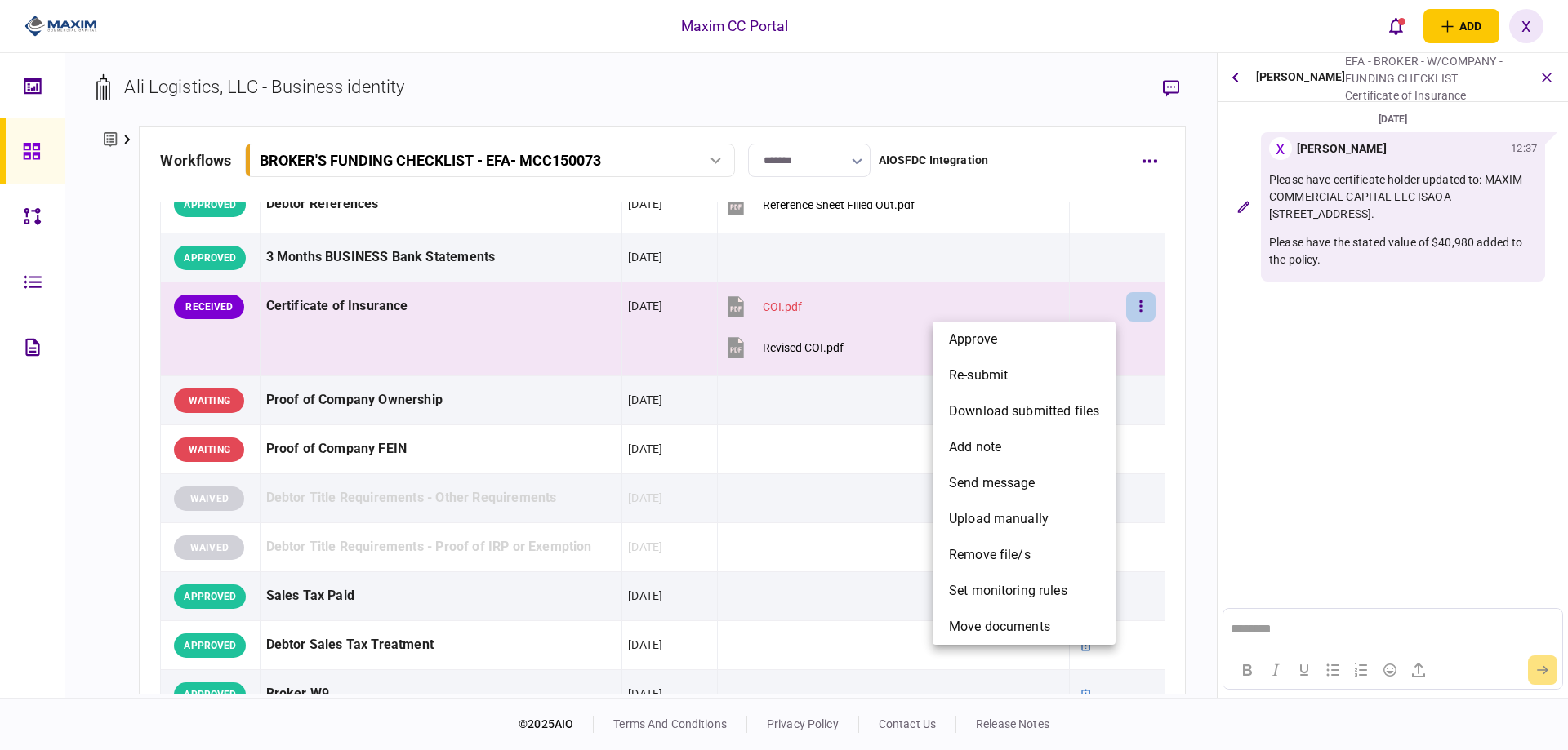
click at [1297, 198] on div at bounding box center [784, 375] width 1568 height 750
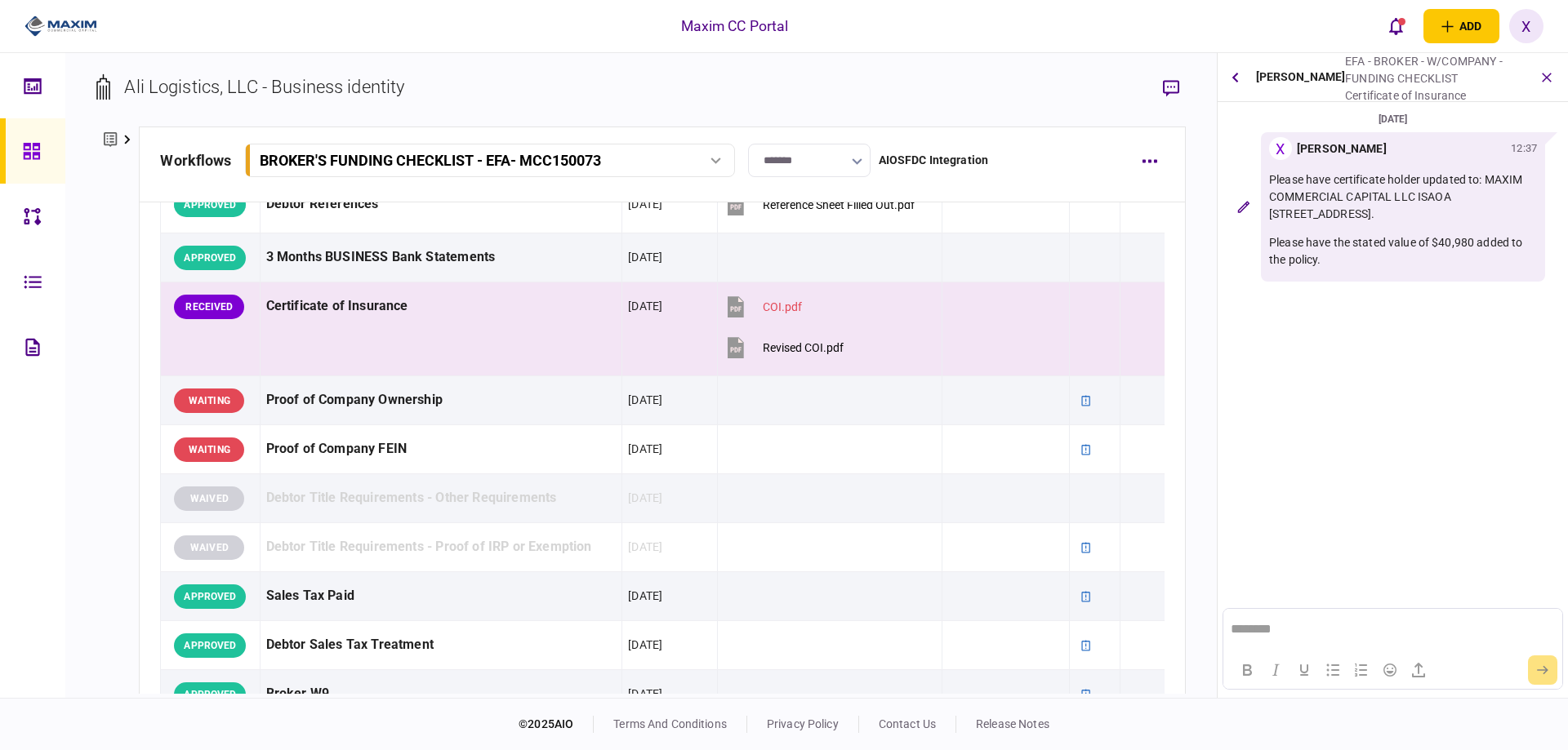
drag, startPoint x: 1309, startPoint y: 228, endPoint x: 1265, endPoint y: 178, distance: 66.6
click at [1265, 178] on div "X Xiomara Rodriguez 12:37 Please have certificate holder updated to: MAXIM COMM…" at bounding box center [1402, 207] width 284 height 149
copy p "Please have certificate holder updated to: MAXIM COMMERCIAL CAPITAL LLC ISAOA 1…"
click at [1139, 305] on icon "button" at bounding box center [1141, 306] width 3 height 16
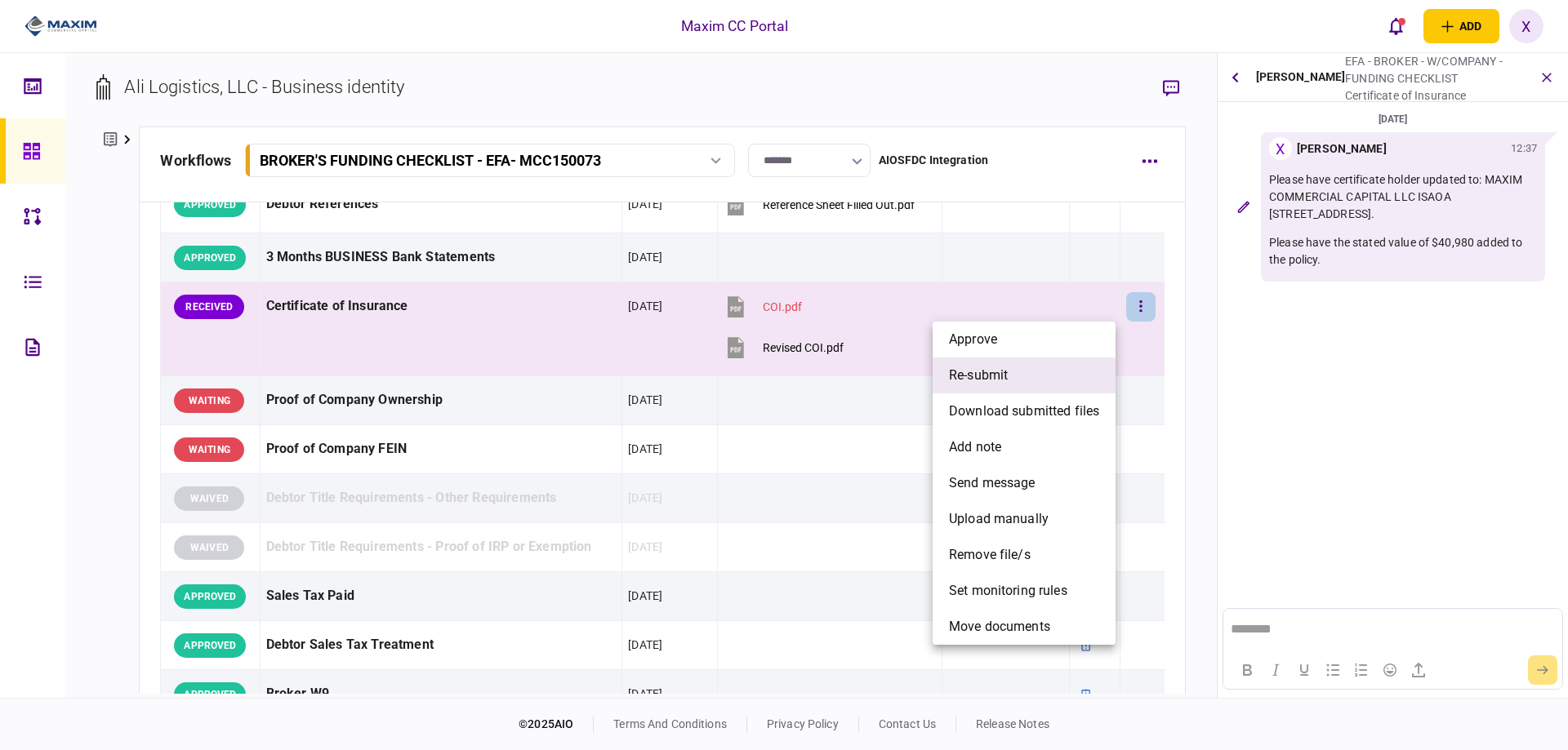
click at [1074, 385] on li "re-submit" at bounding box center [1023, 375] width 183 height 36
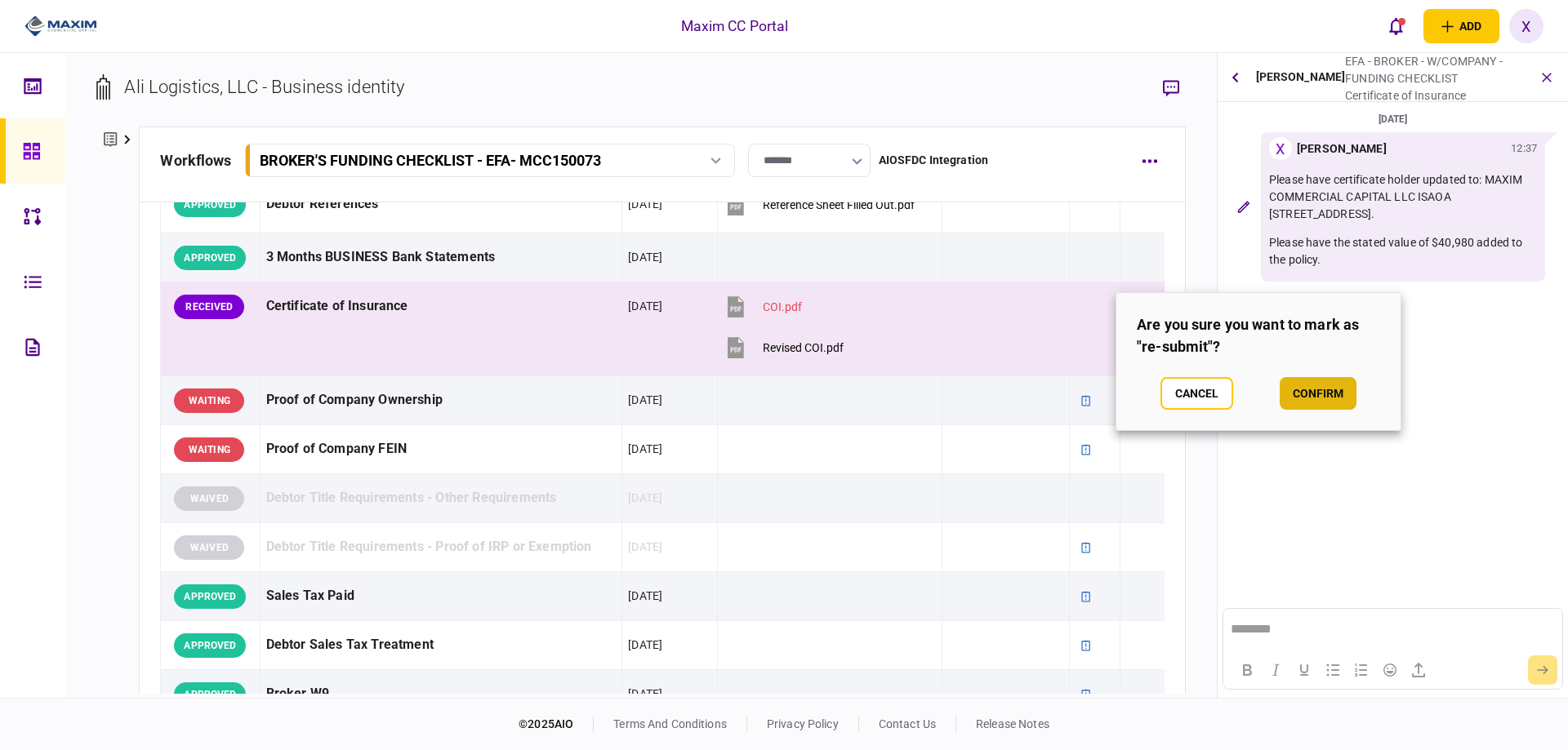
click at [1293, 393] on button "confirm" at bounding box center [1318, 393] width 77 height 32
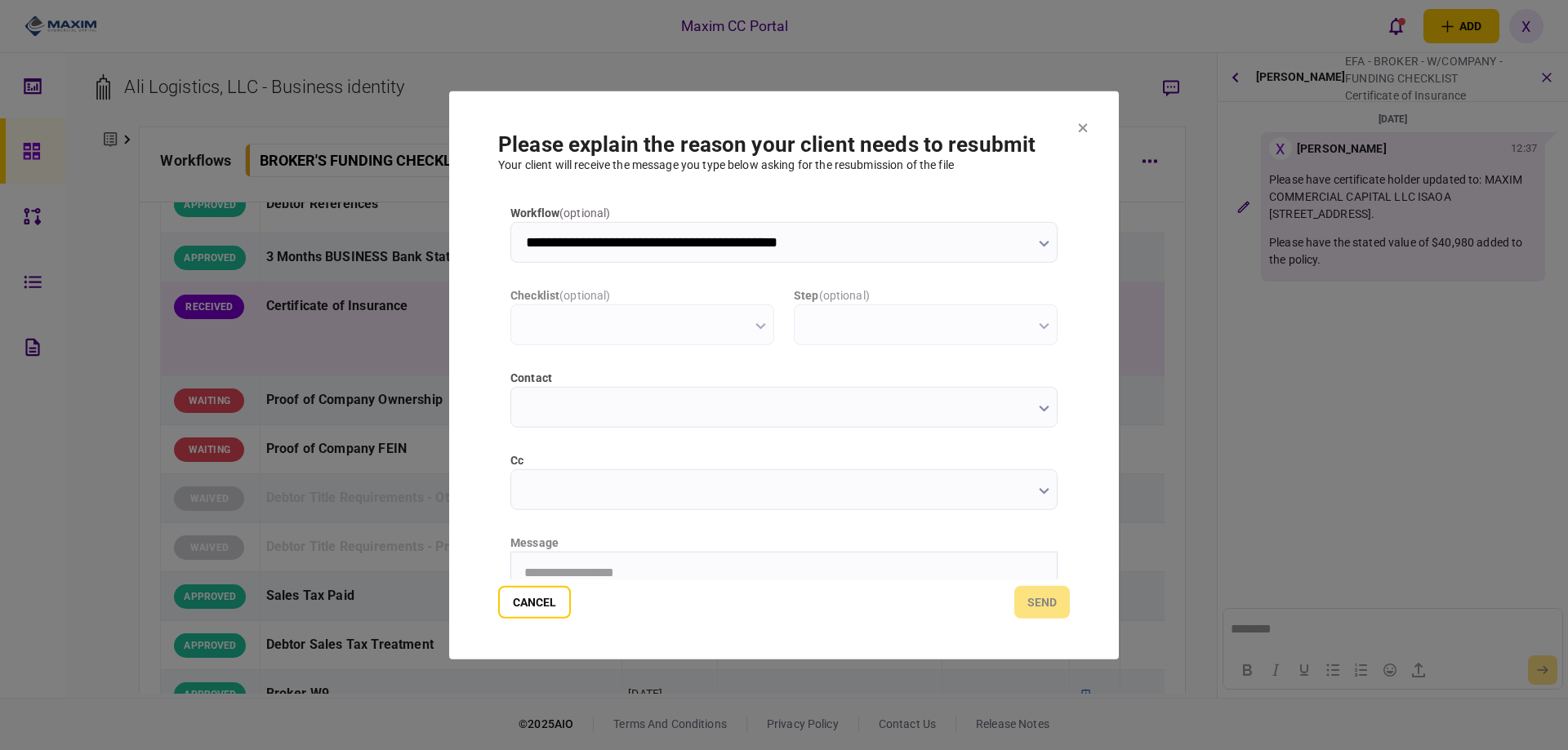
scroll to position [82, 0]
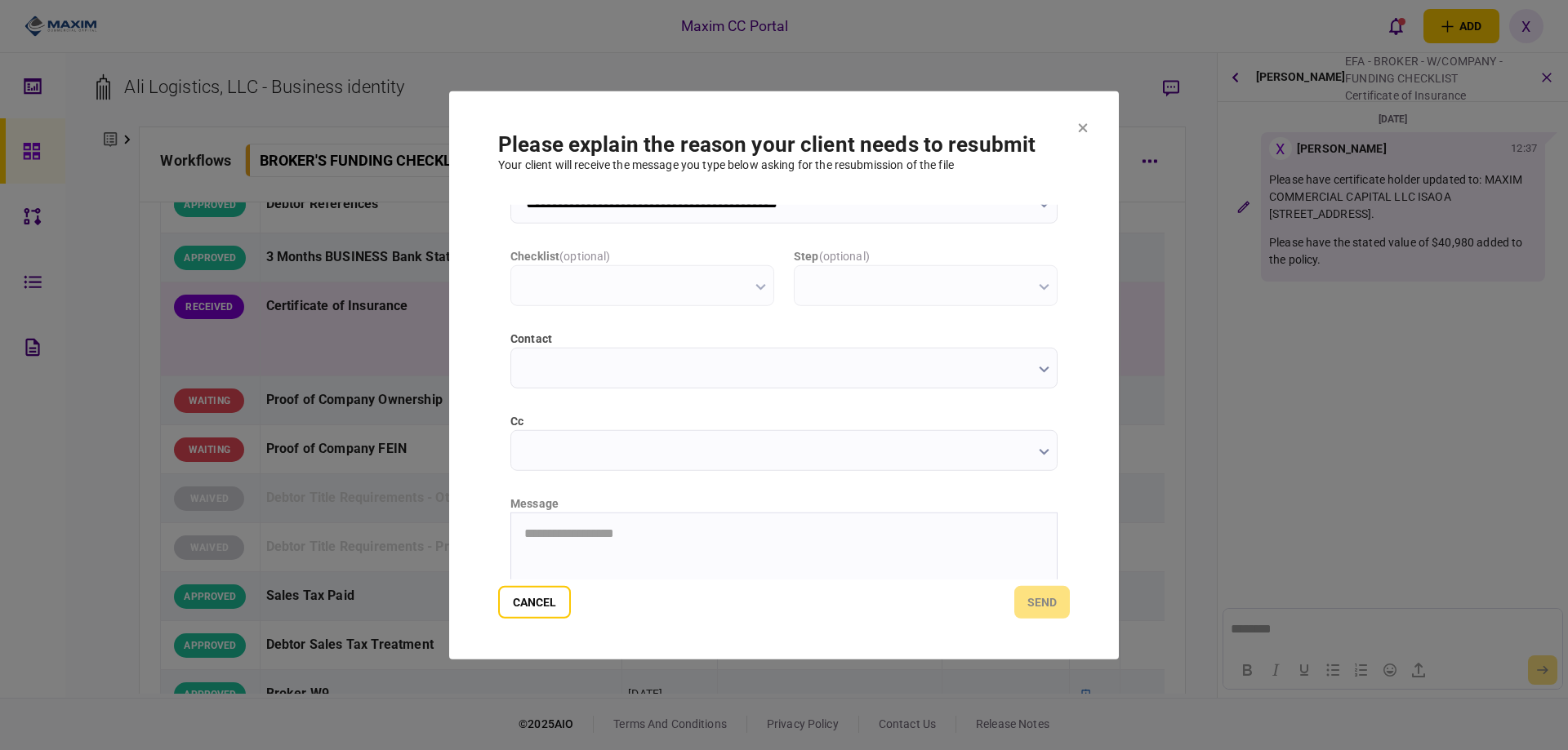
type input "**********"
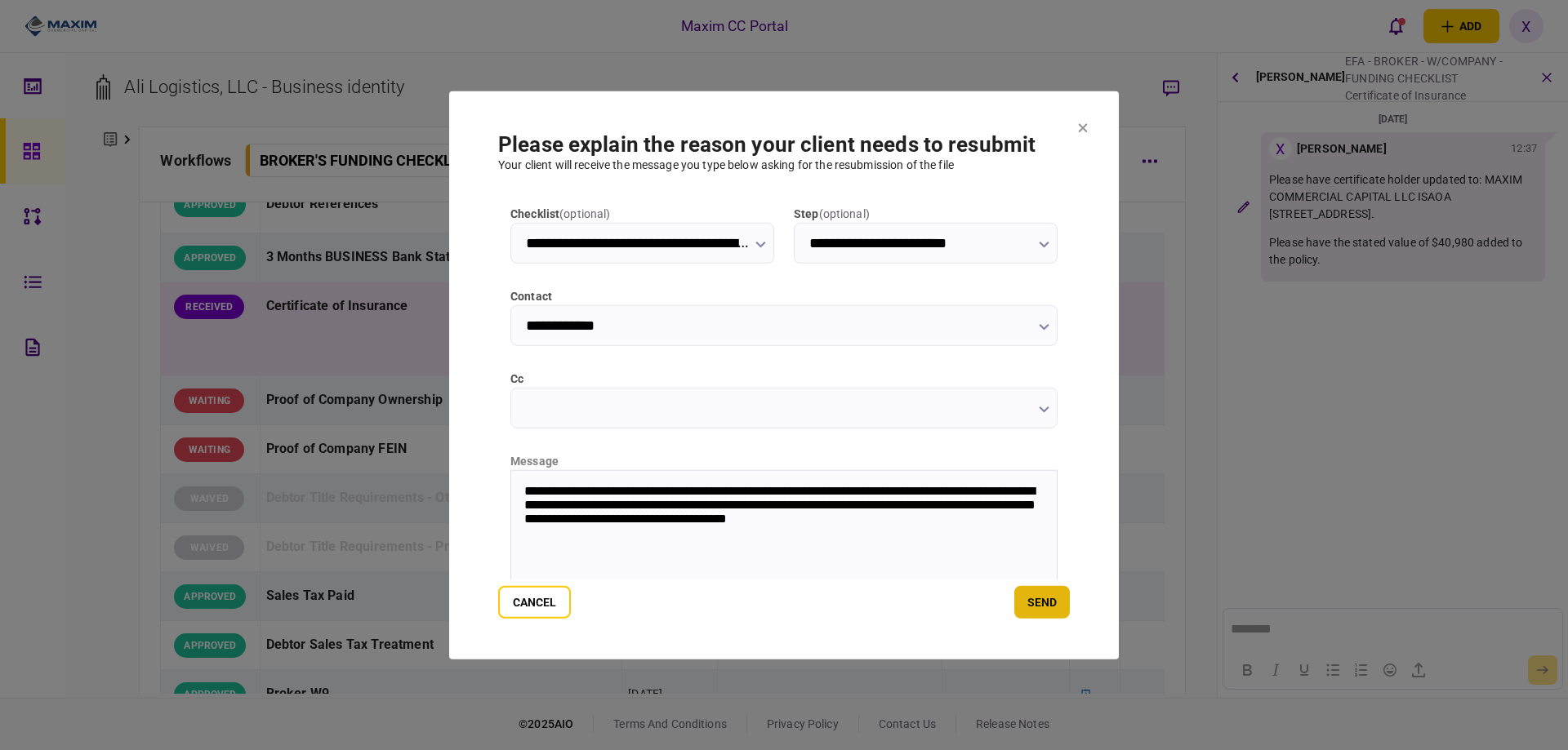
click at [1058, 592] on button "send" at bounding box center [1041, 602] width 55 height 32
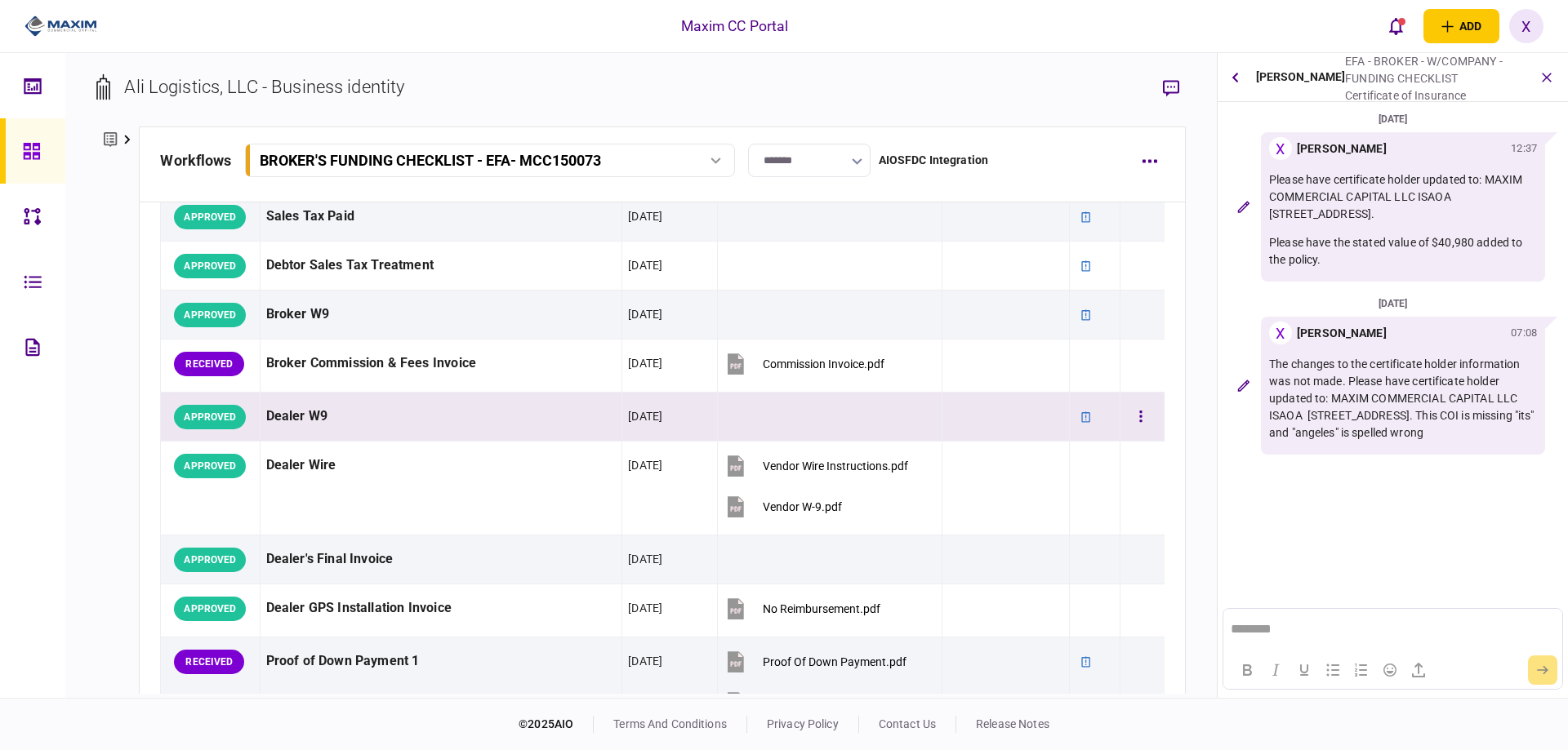
scroll to position [816, 0]
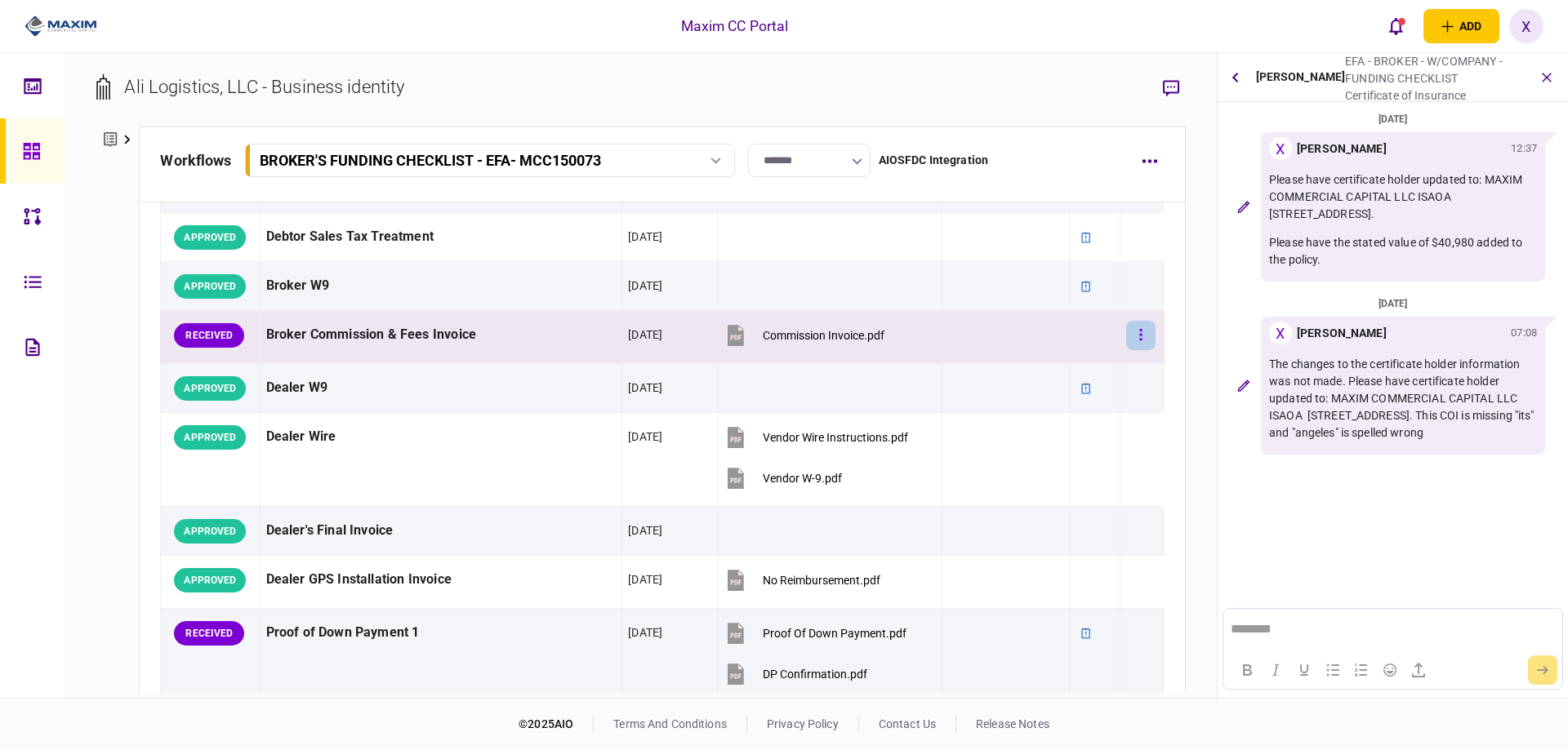
click at [1136, 331] on button "button" at bounding box center [1141, 336] width 30 height 30
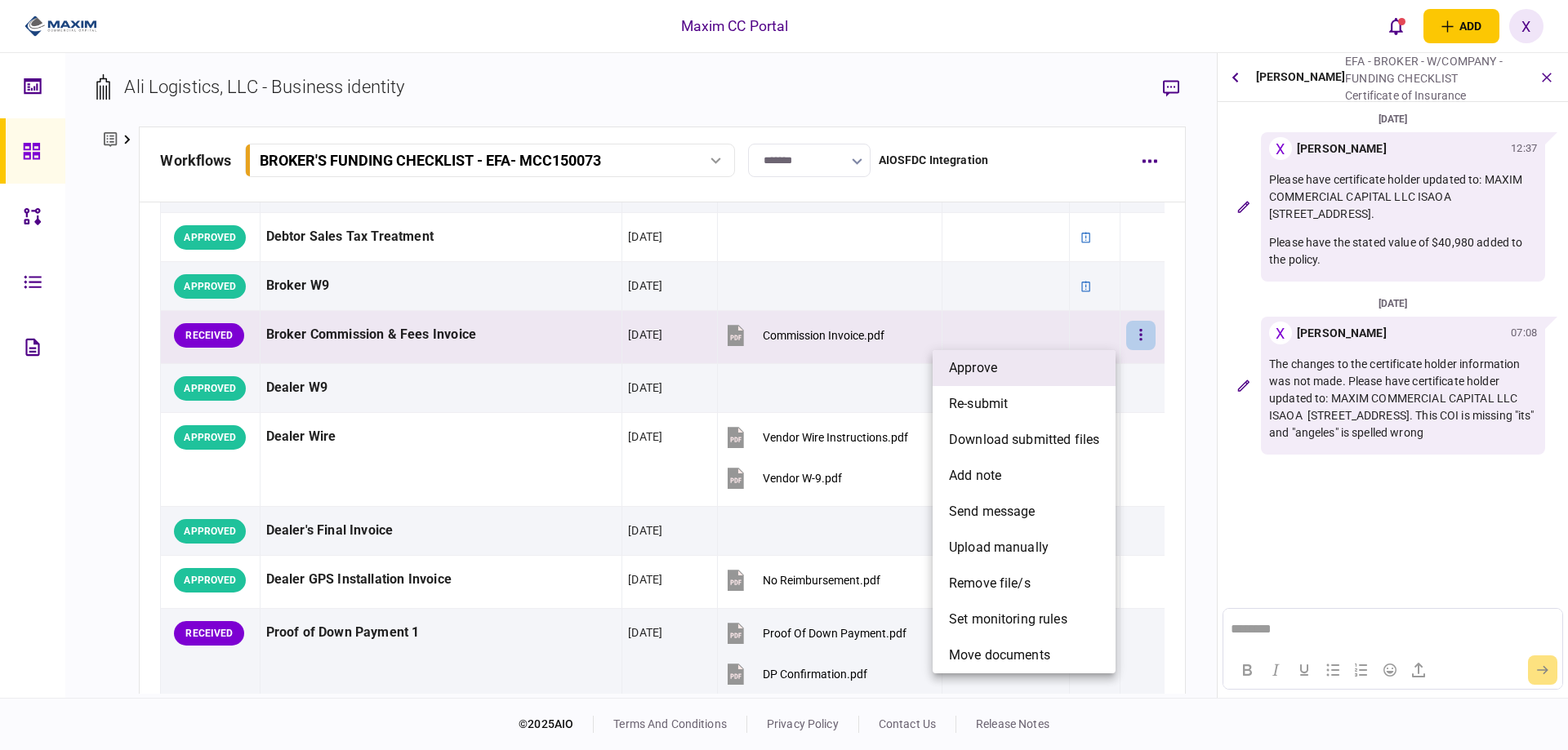
click at [1083, 363] on li "approve" at bounding box center [1023, 368] width 183 height 36
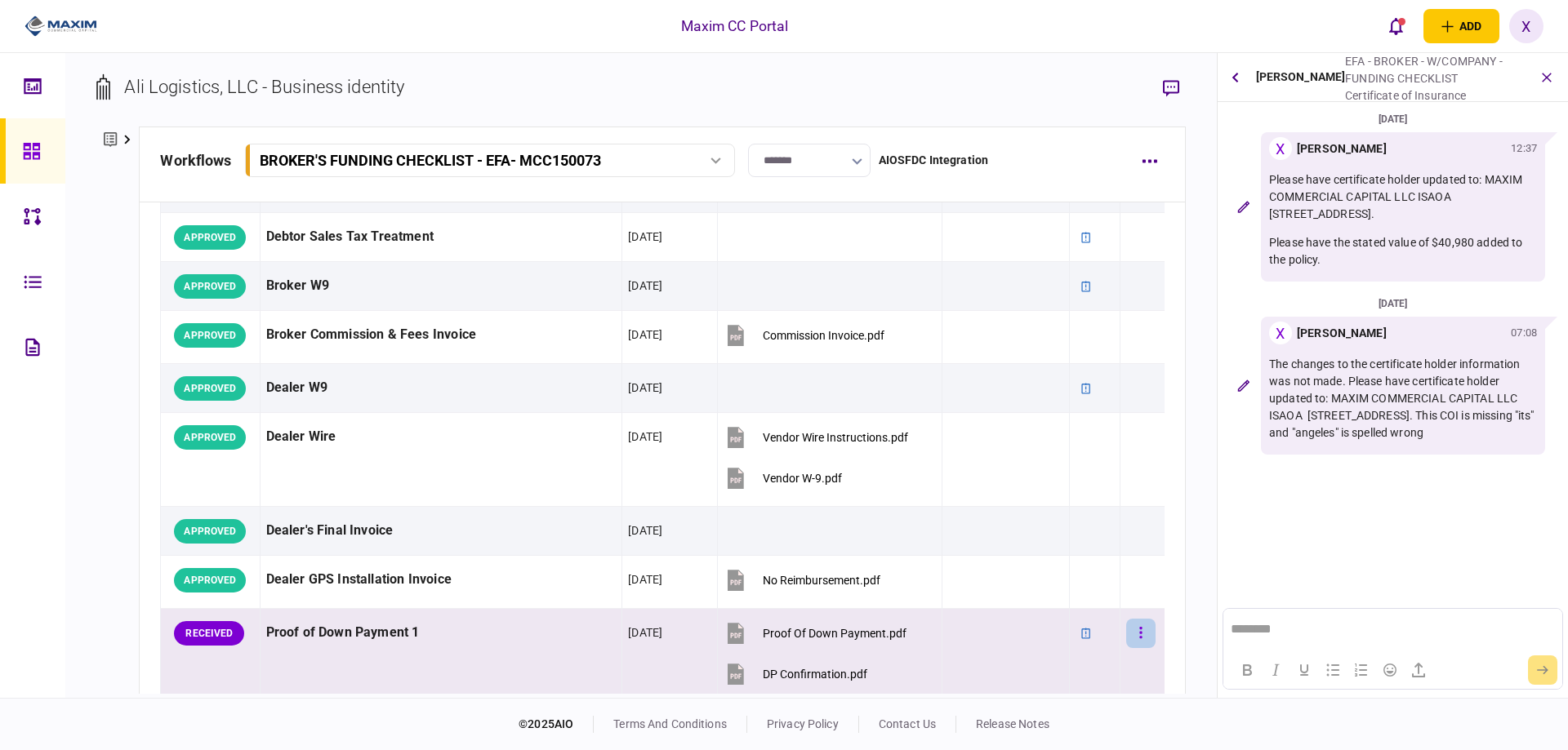
click at [1126, 634] on button "button" at bounding box center [1141, 634] width 30 height 30
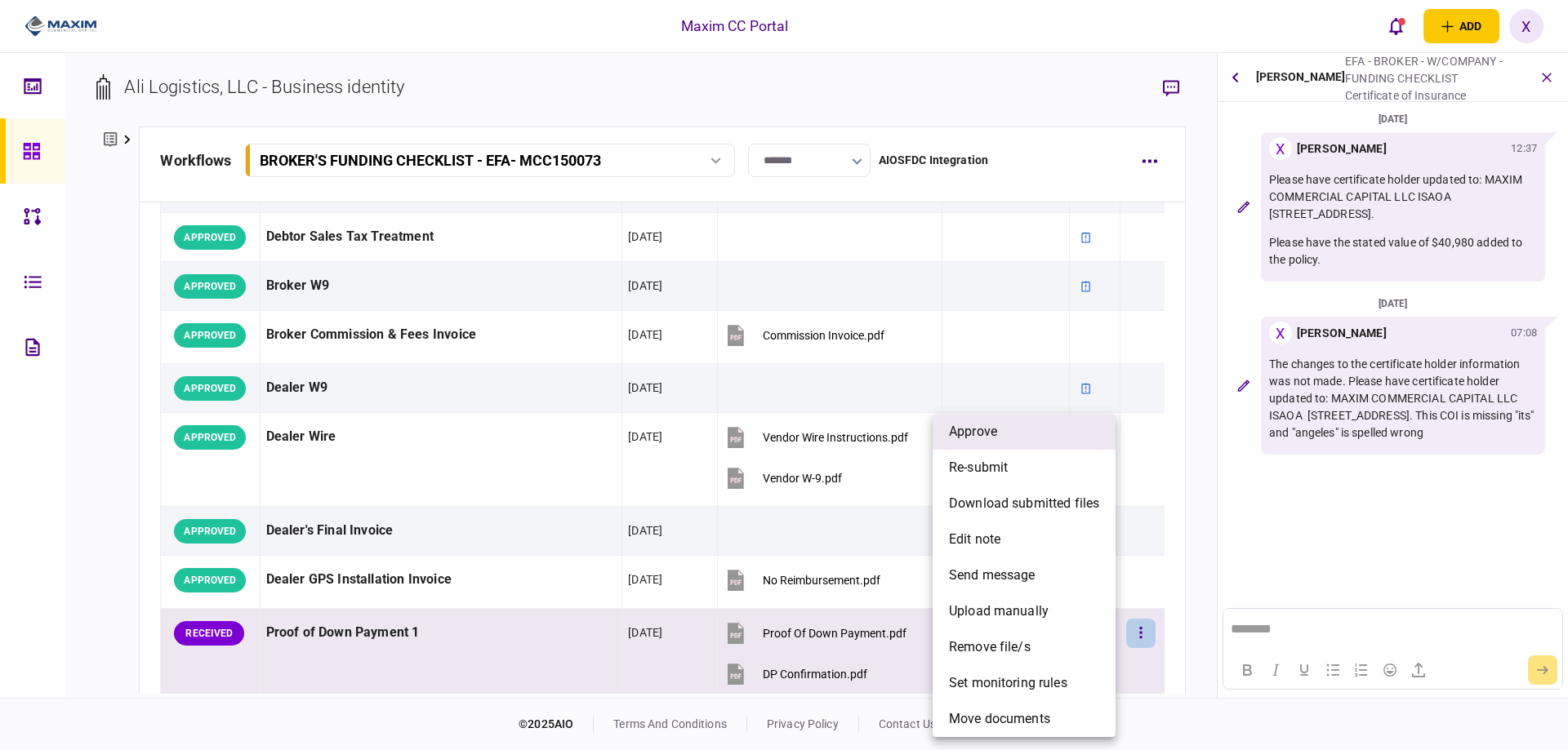
click at [985, 416] on li "approve" at bounding box center [1023, 431] width 183 height 36
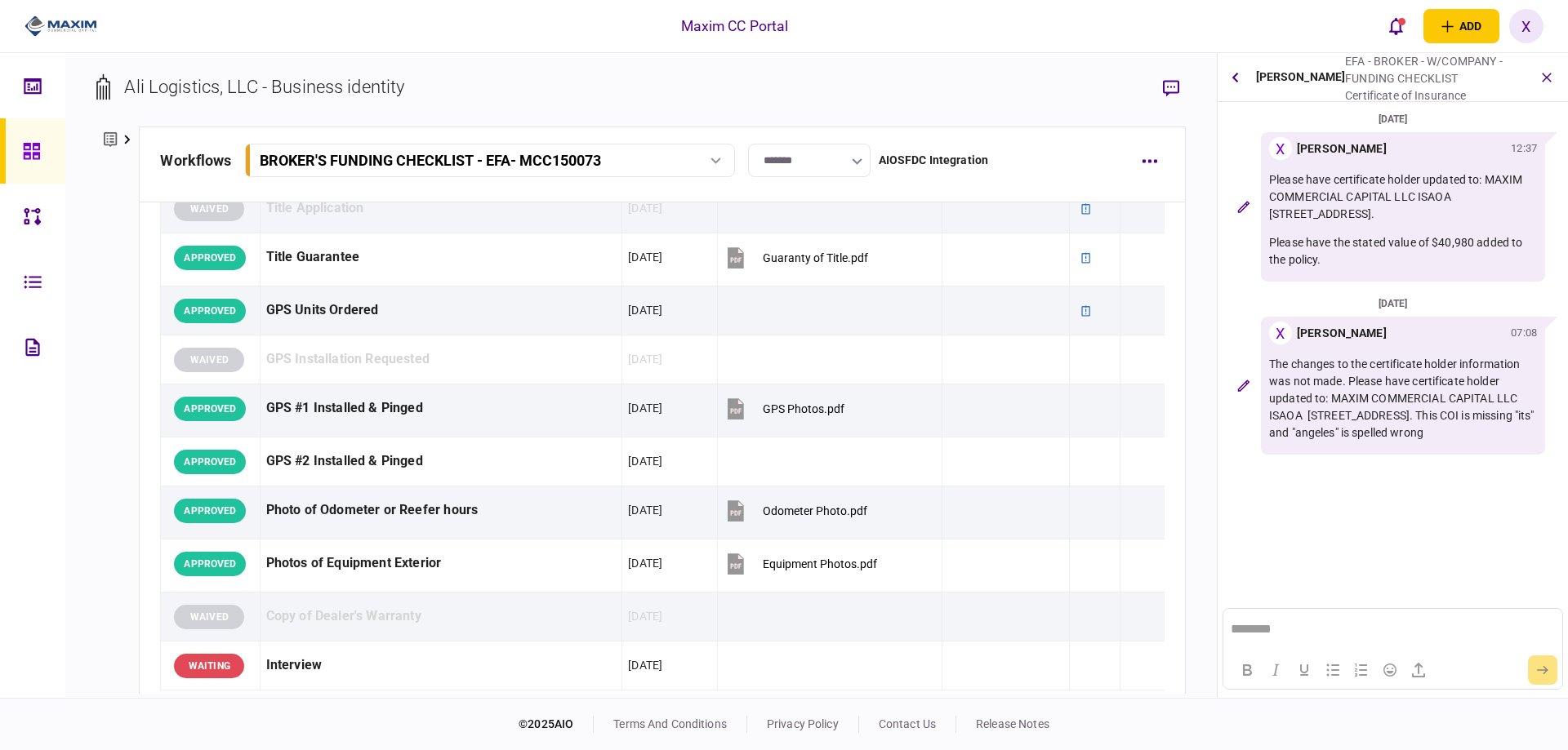
scroll to position [1796, 0]
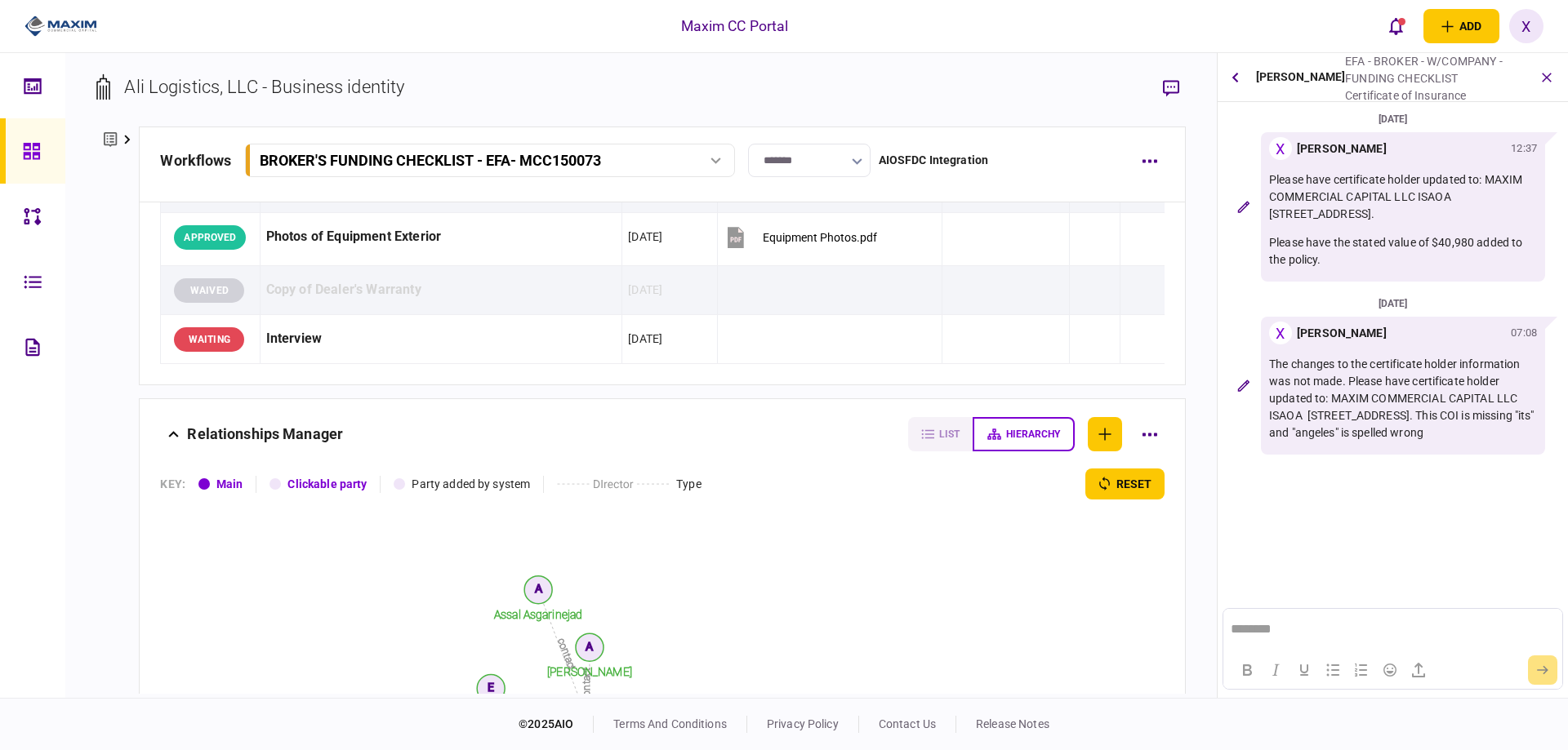
click at [40, 149] on icon at bounding box center [32, 151] width 18 height 19
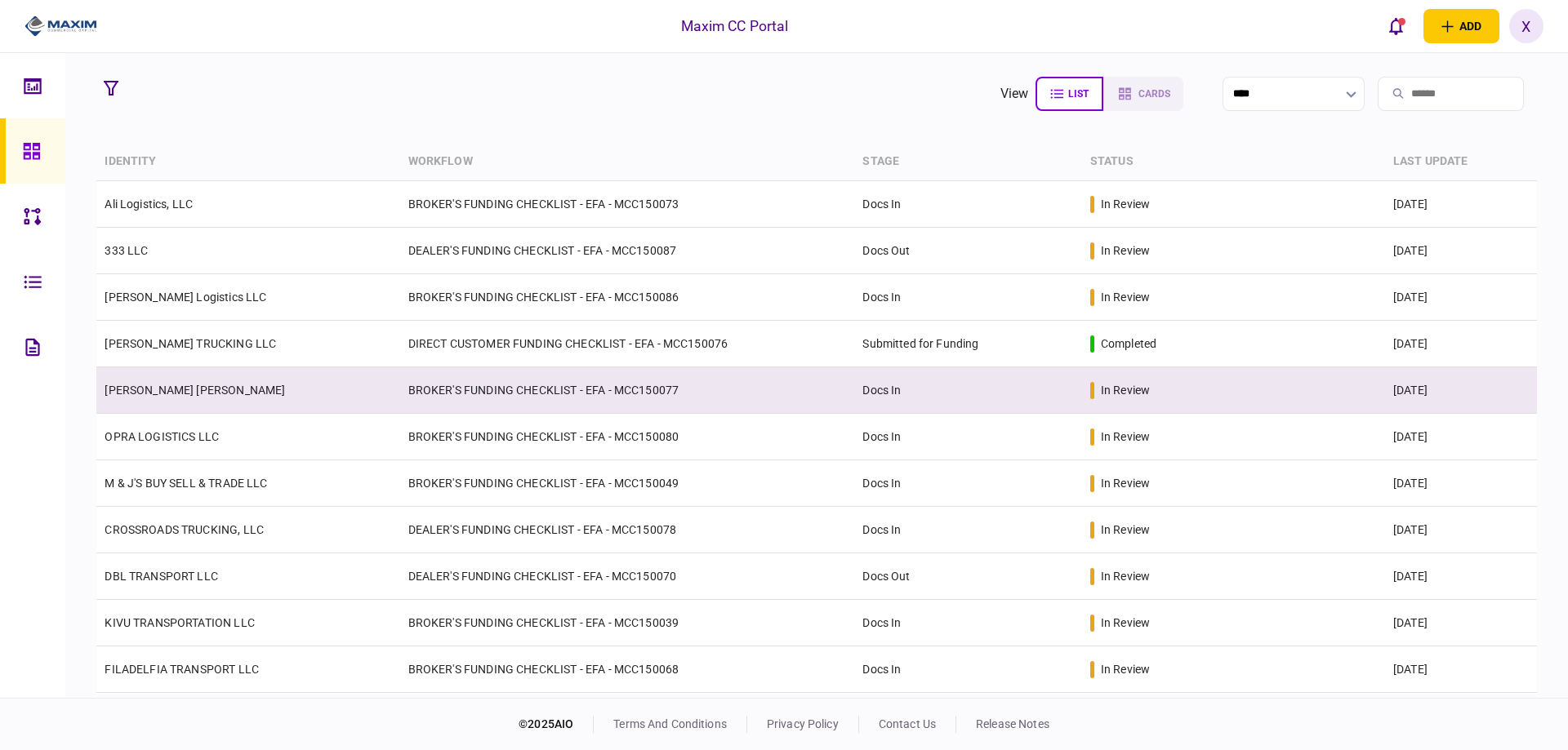
click at [171, 384] on link "[PERSON_NAME] [PERSON_NAME]" at bounding box center [195, 391] width 180 height 13
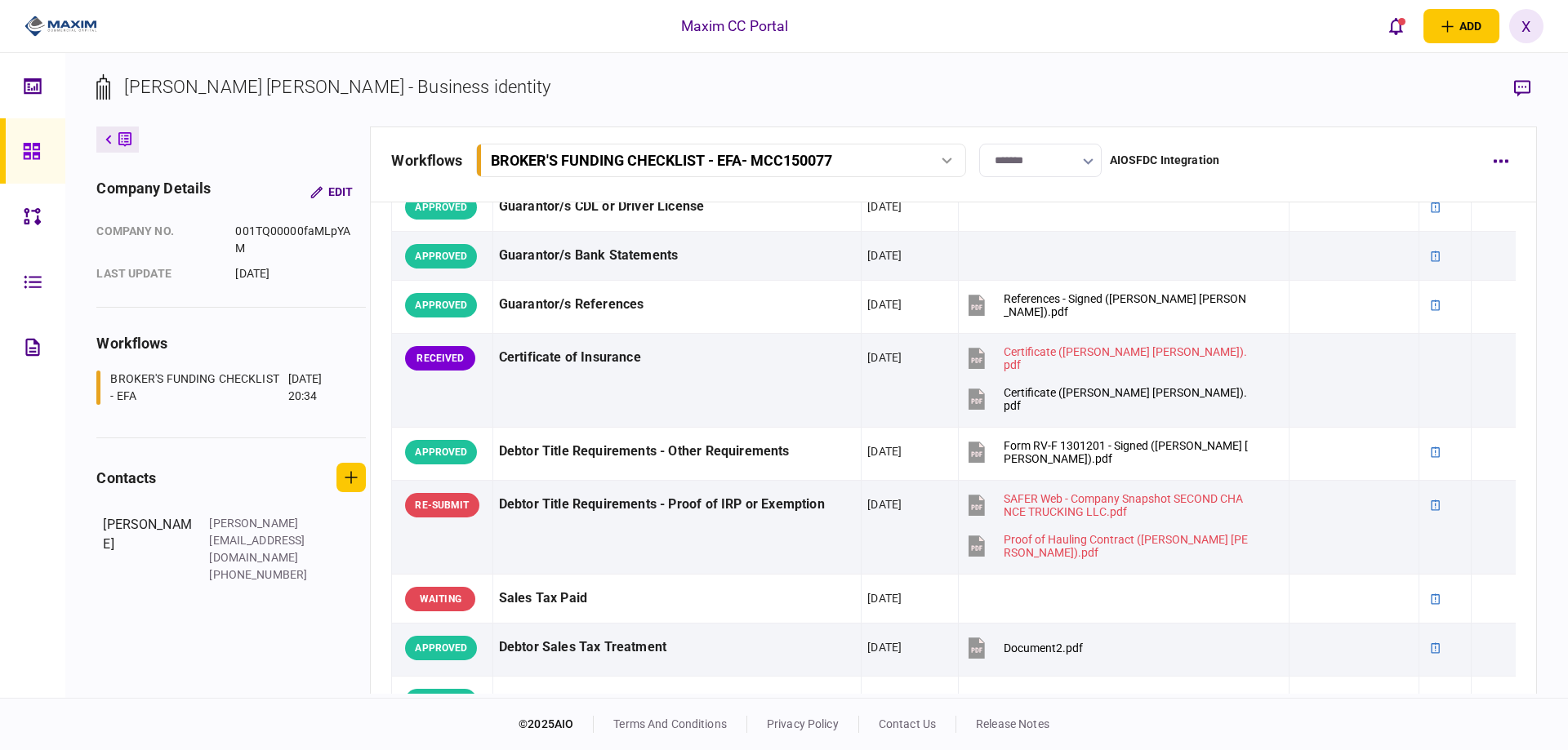
scroll to position [490, 0]
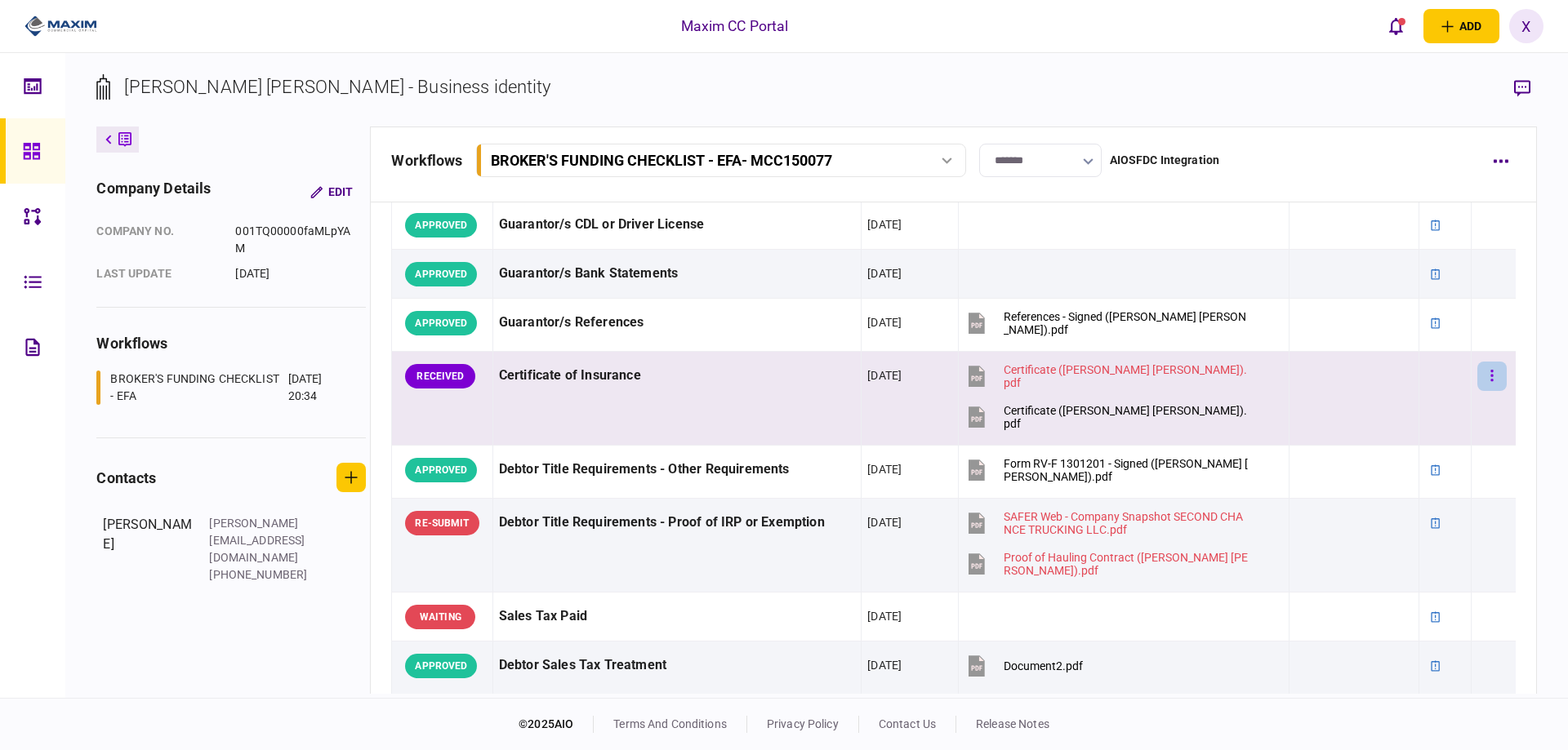
click at [1477, 379] on button "button" at bounding box center [1492, 377] width 30 height 30
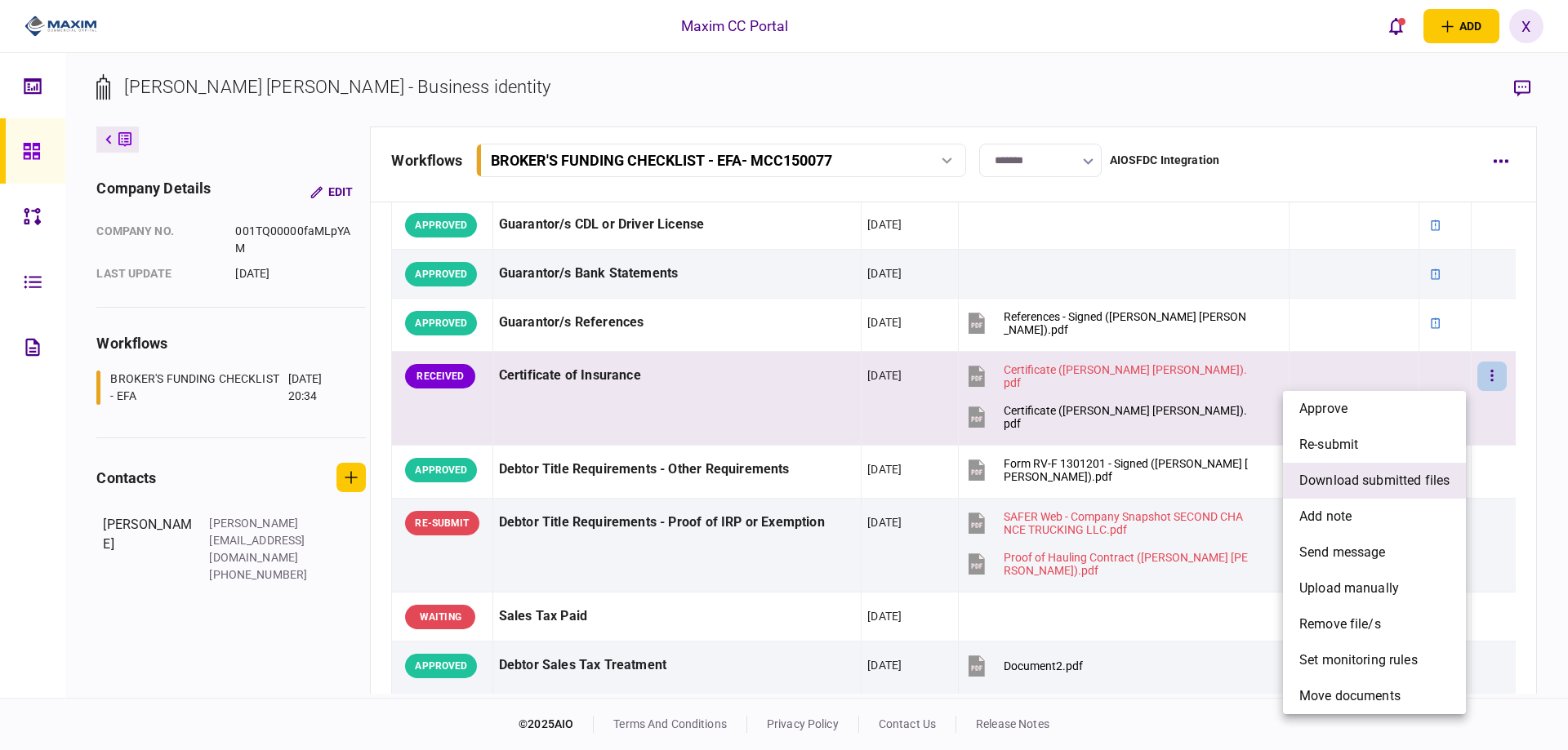
click at [1420, 485] on span "download submitted files" at bounding box center [1373, 481] width 150 height 20
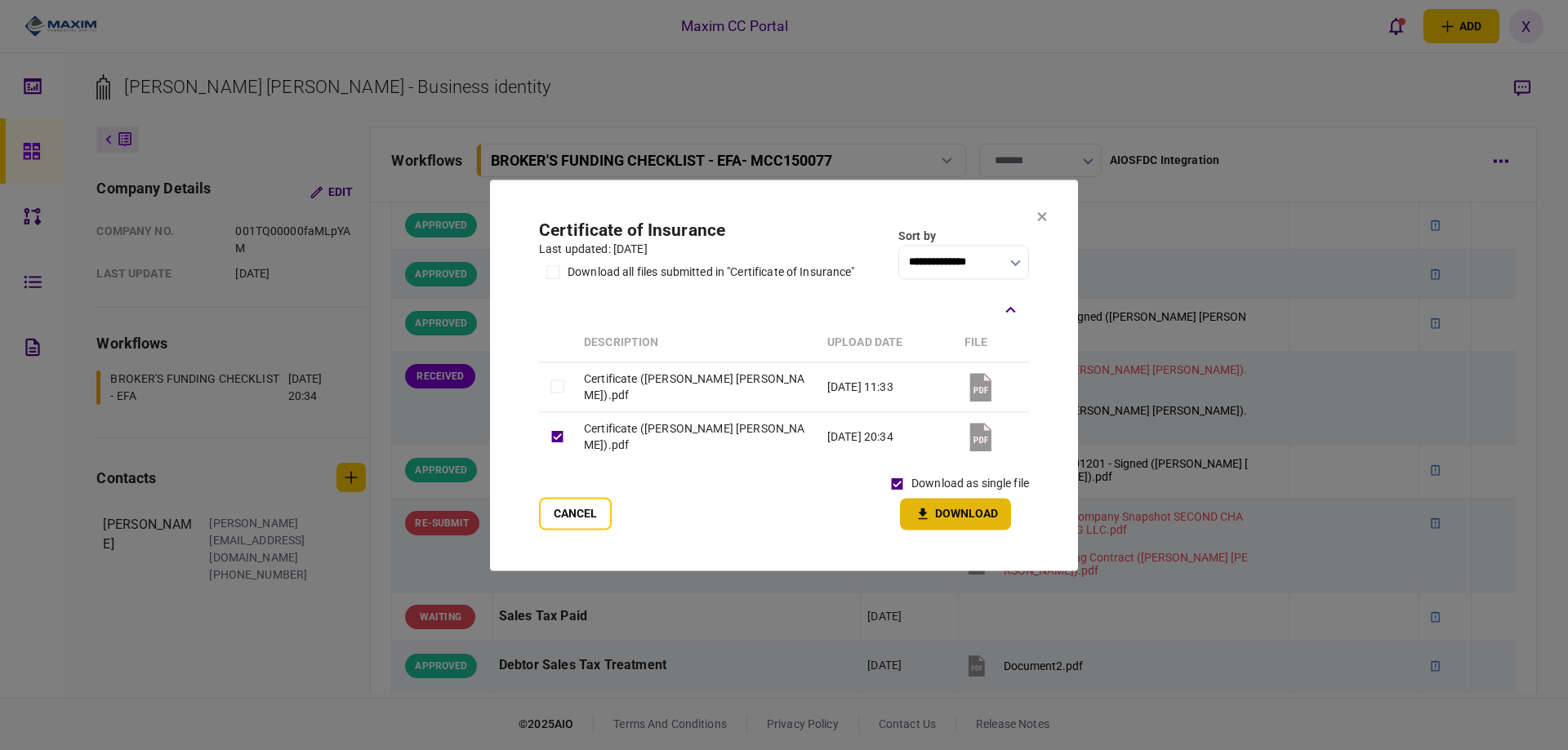
click at [916, 499] on button "Download" at bounding box center [955, 514] width 111 height 31
click at [1044, 219] on icon at bounding box center [1042, 216] width 9 height 9
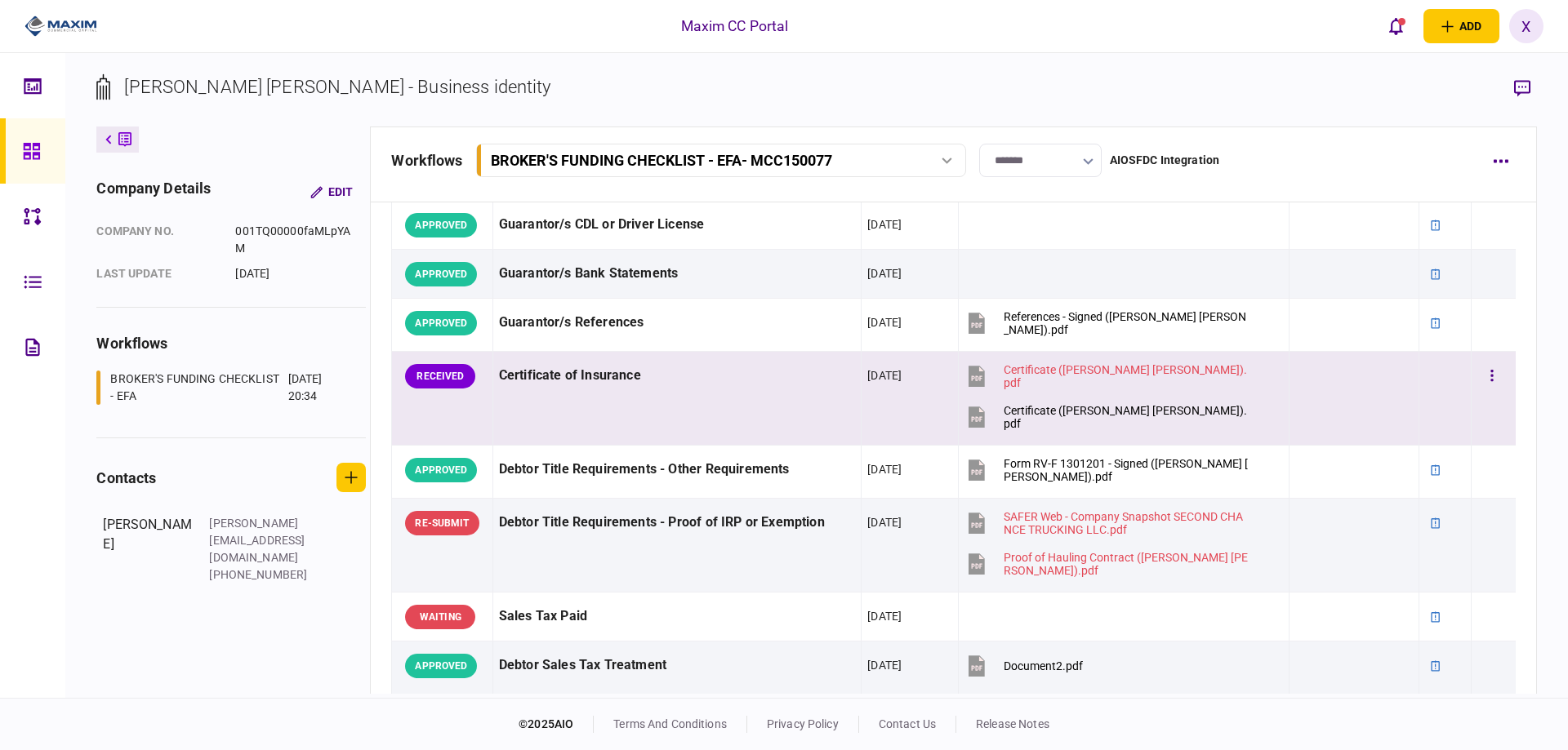
click at [666, 382] on div "Certificate of Insurance" at bounding box center [677, 376] width 357 height 36
click at [1517, 89] on icon "button" at bounding box center [1522, 89] width 17 height 17
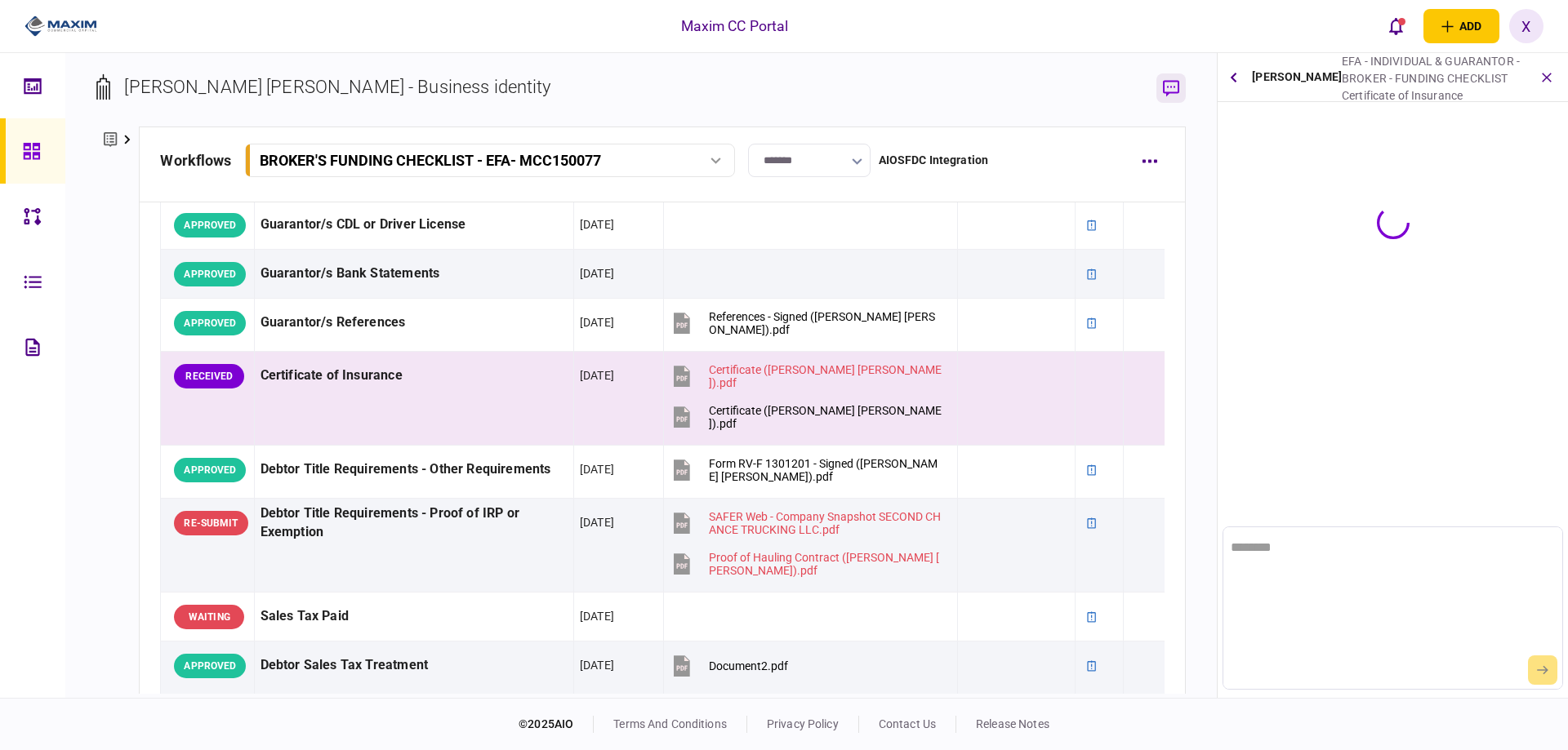
scroll to position [0, 0]
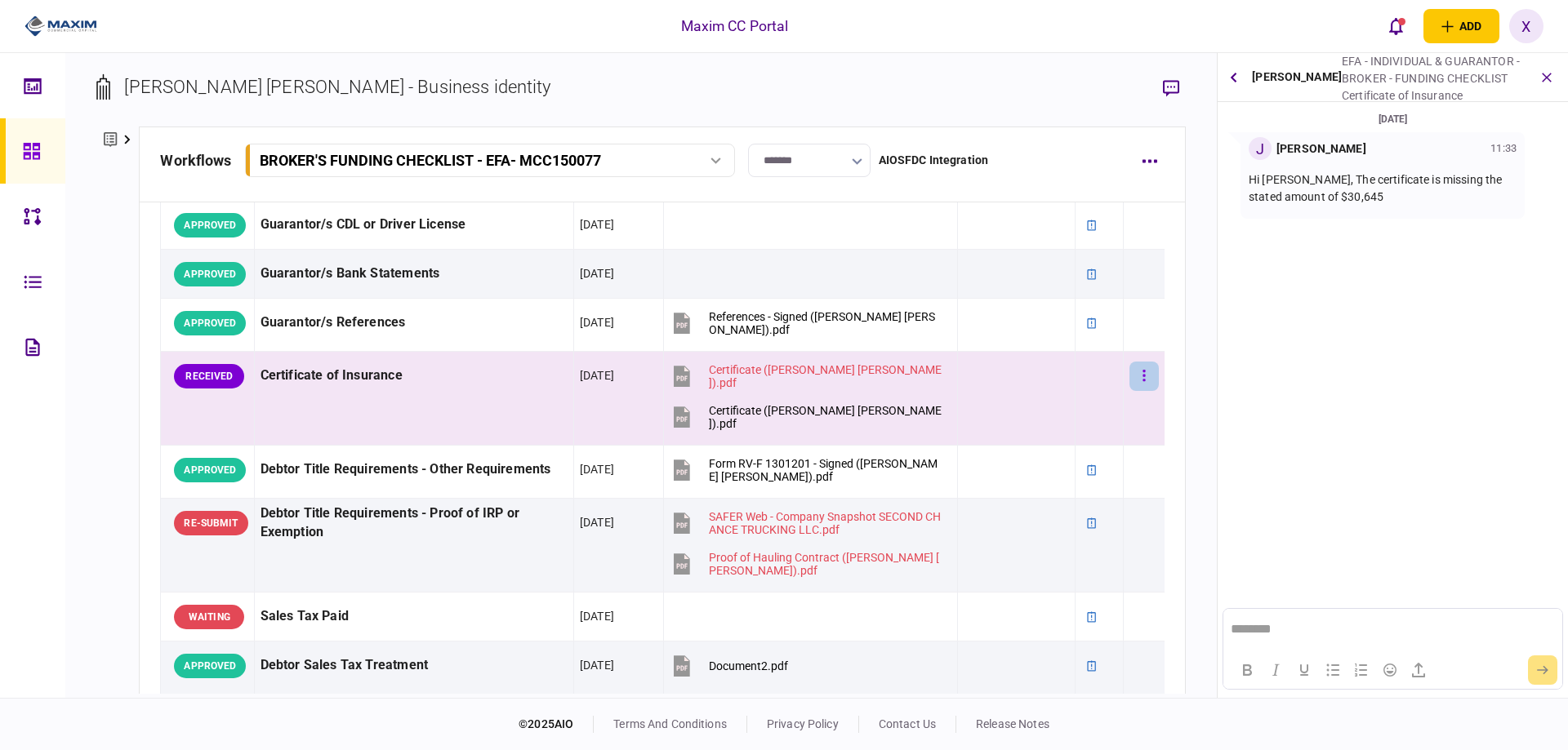
click at [1129, 374] on button "button" at bounding box center [1144, 377] width 30 height 30
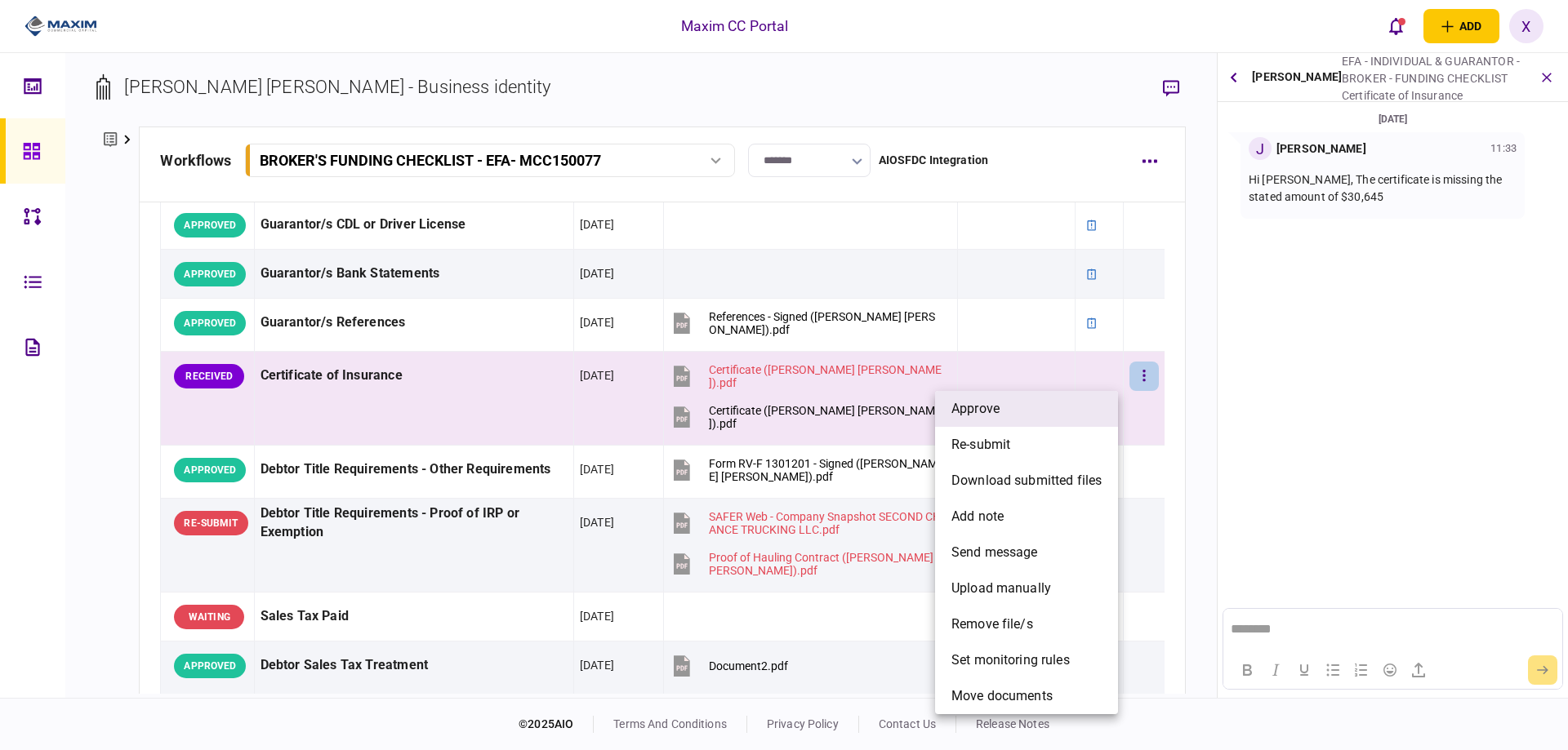
click at [1087, 403] on li "approve" at bounding box center [1026, 408] width 183 height 36
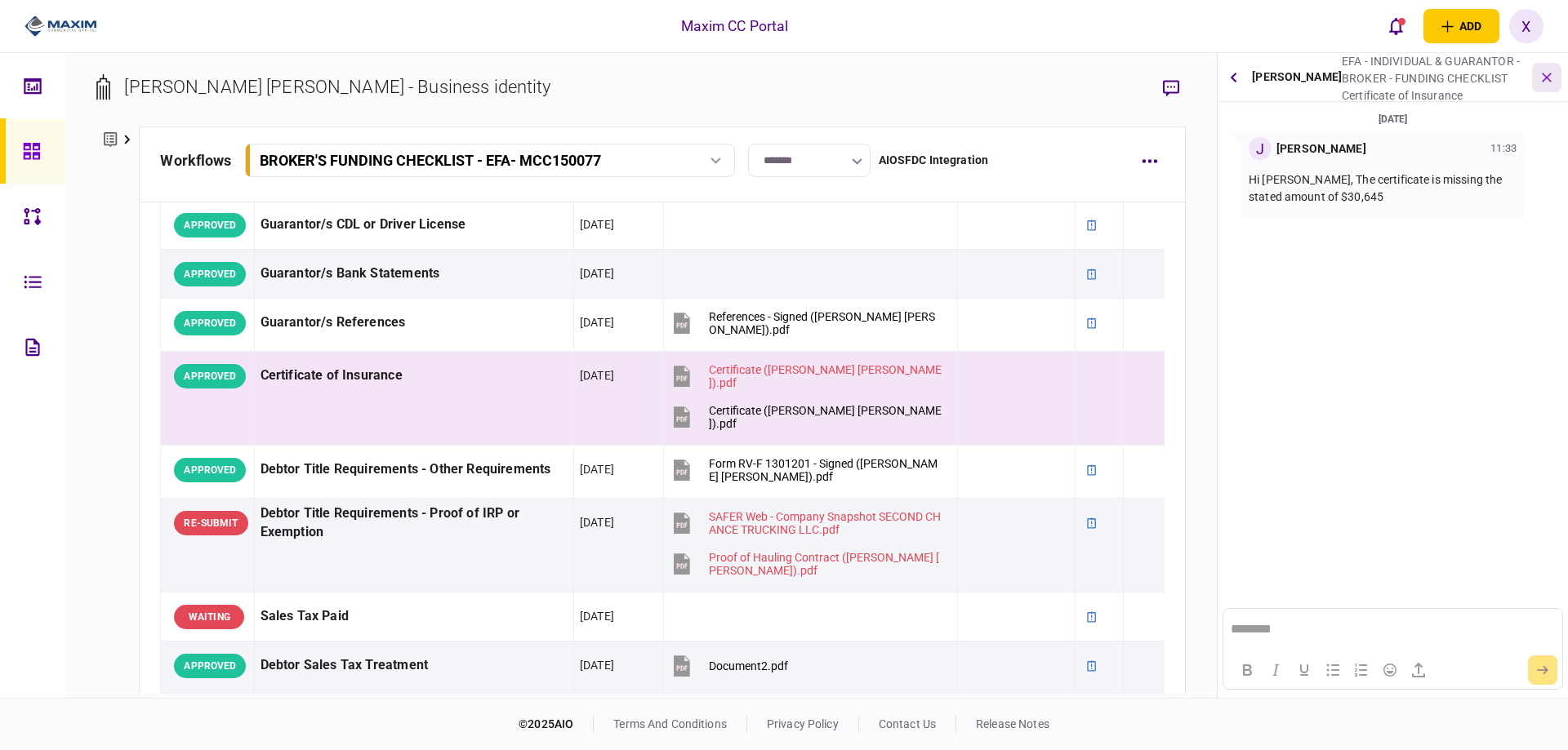
click at [1546, 82] on icon "button" at bounding box center [1546, 77] width 19 height 19
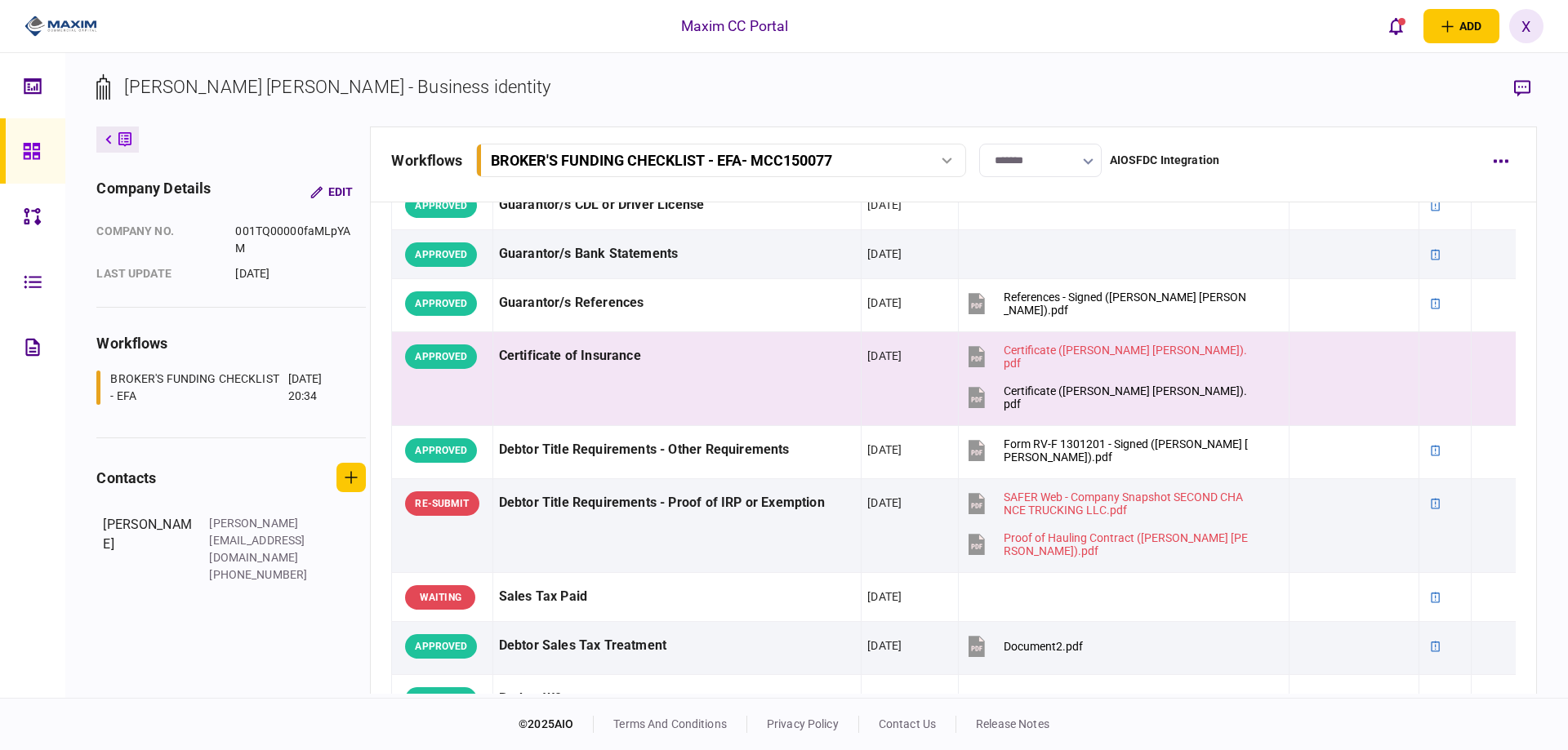
scroll to position [490, 0]
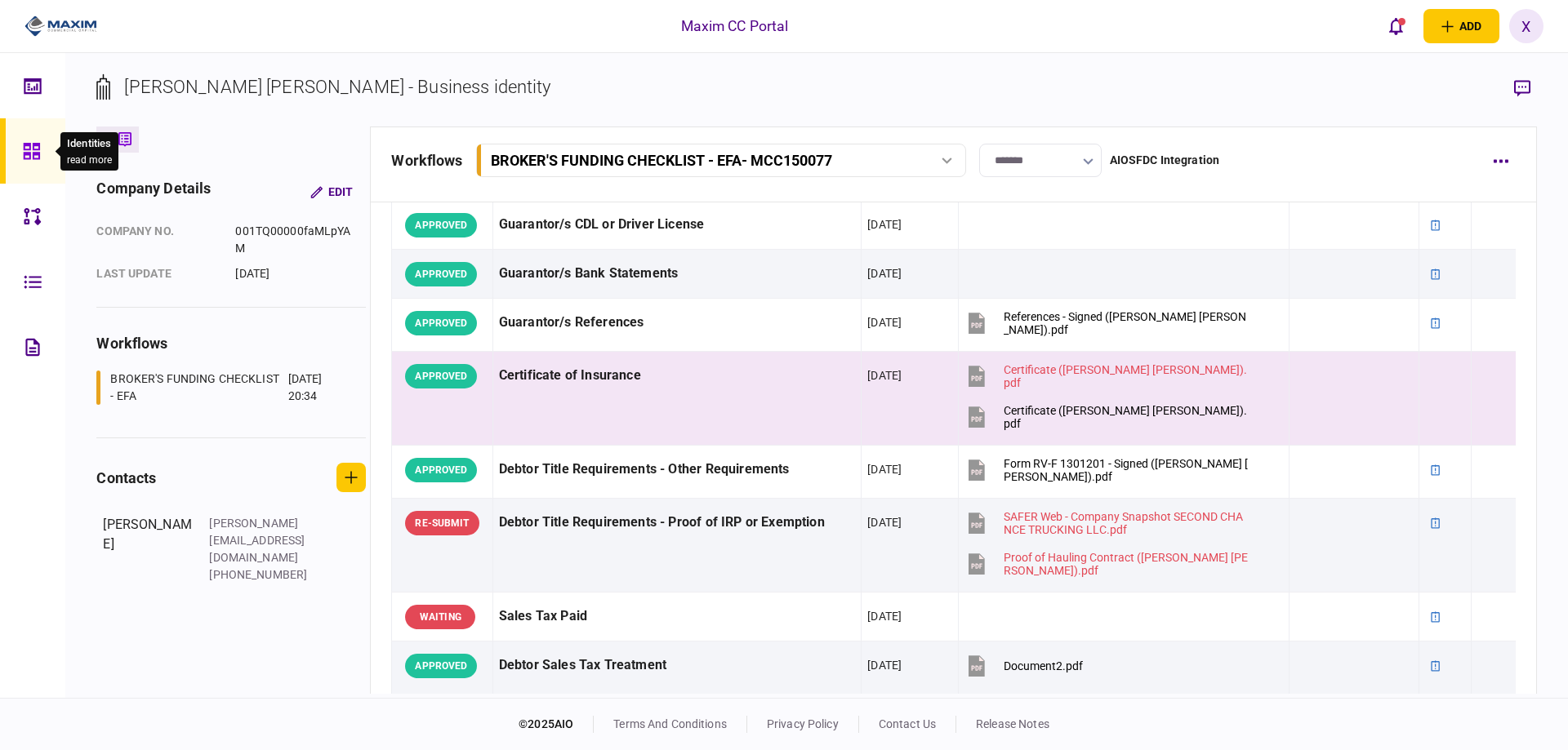
click at [30, 165] on div at bounding box center [36, 151] width 26 height 65
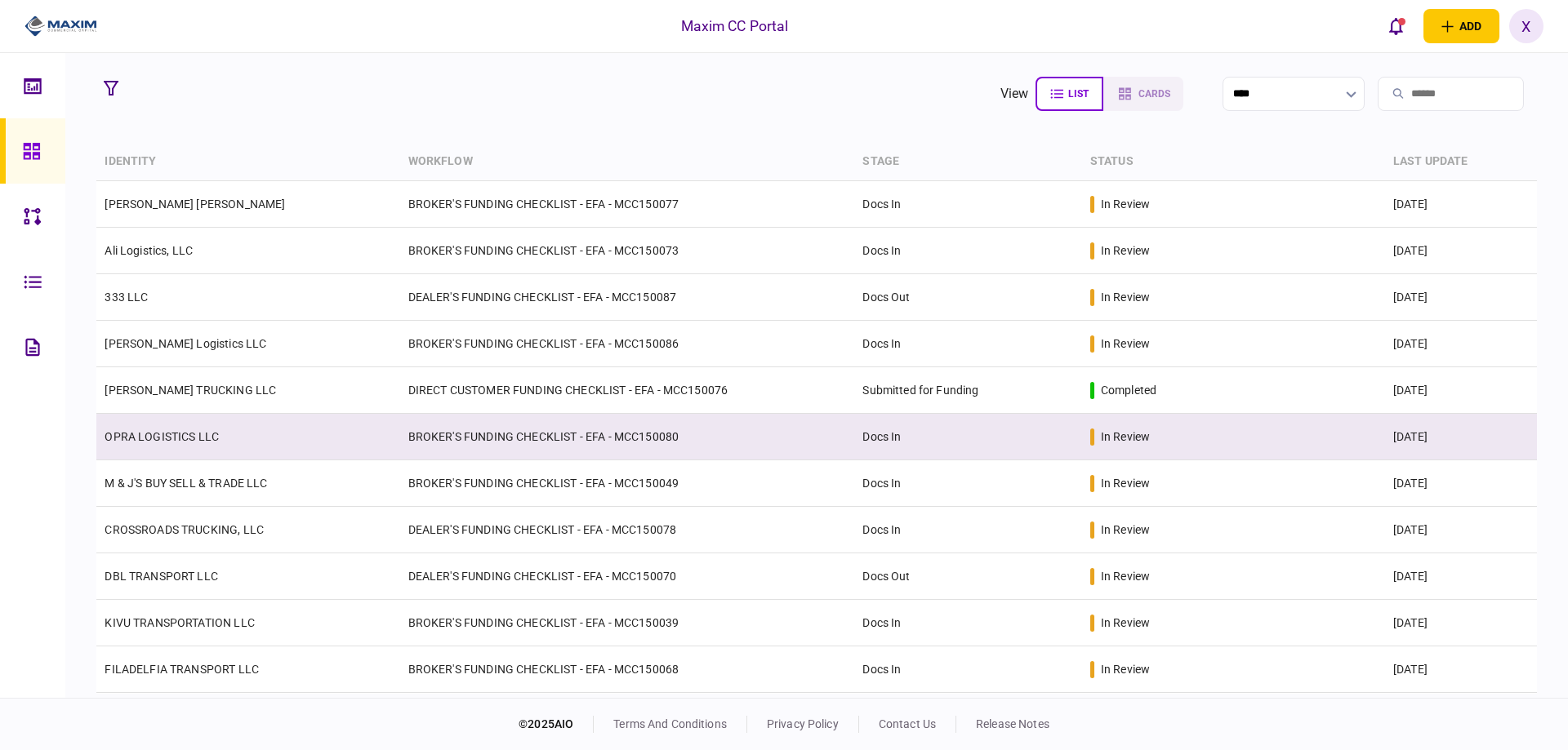
click at [219, 438] on td "OPRA LOGISTICS LLC" at bounding box center [248, 437] width 303 height 46
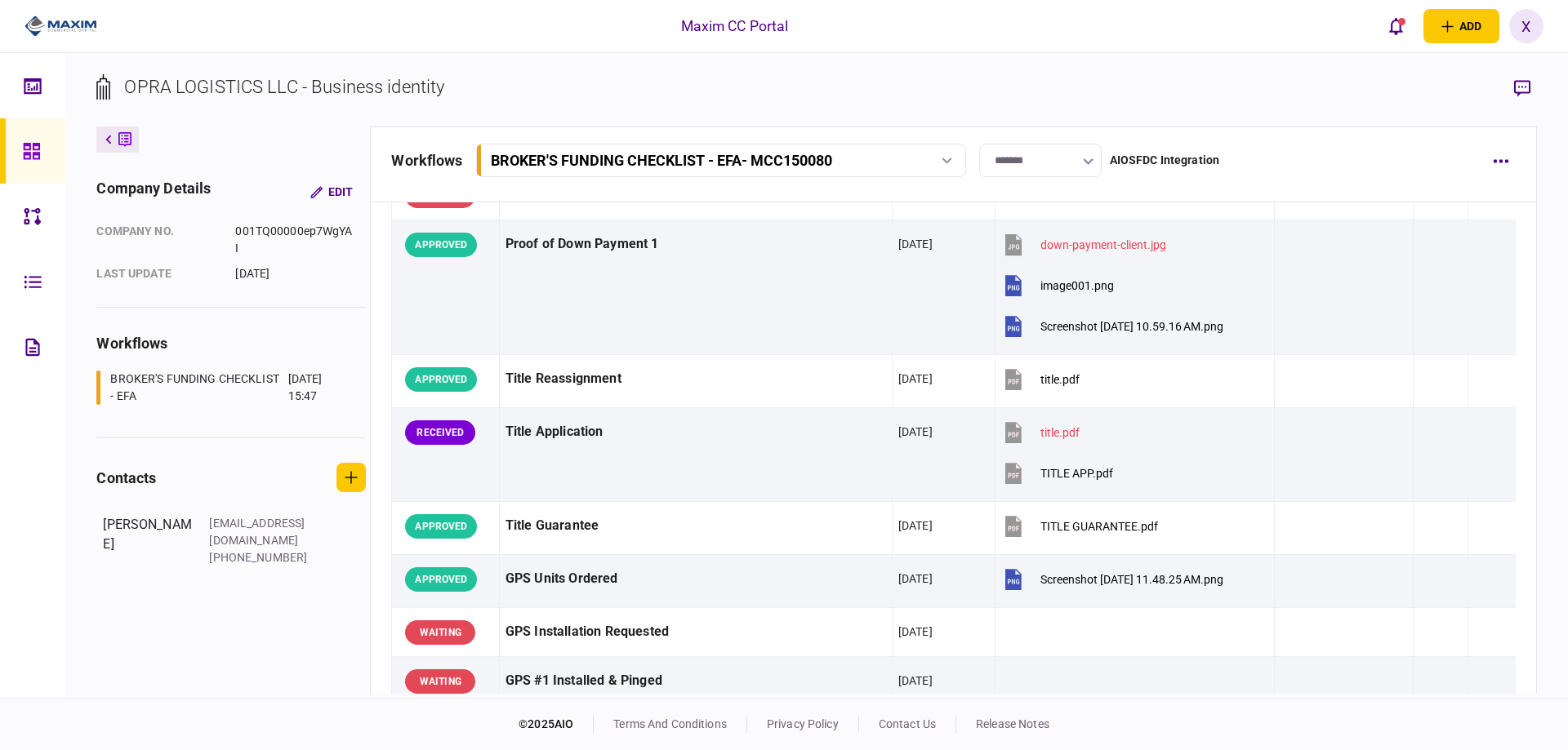
scroll to position [1388, 0]
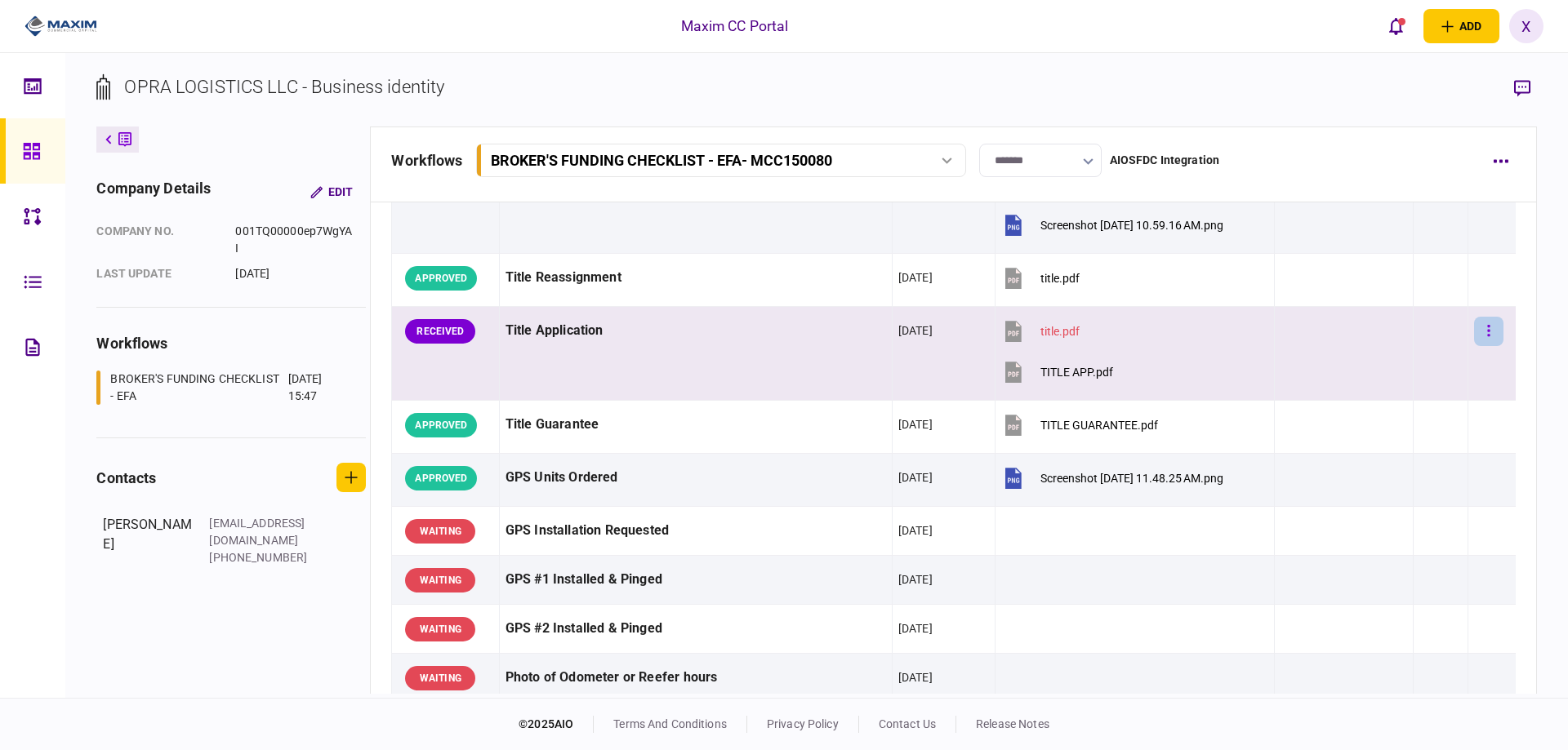
click at [1489, 330] on button "button" at bounding box center [1489, 332] width 30 height 30
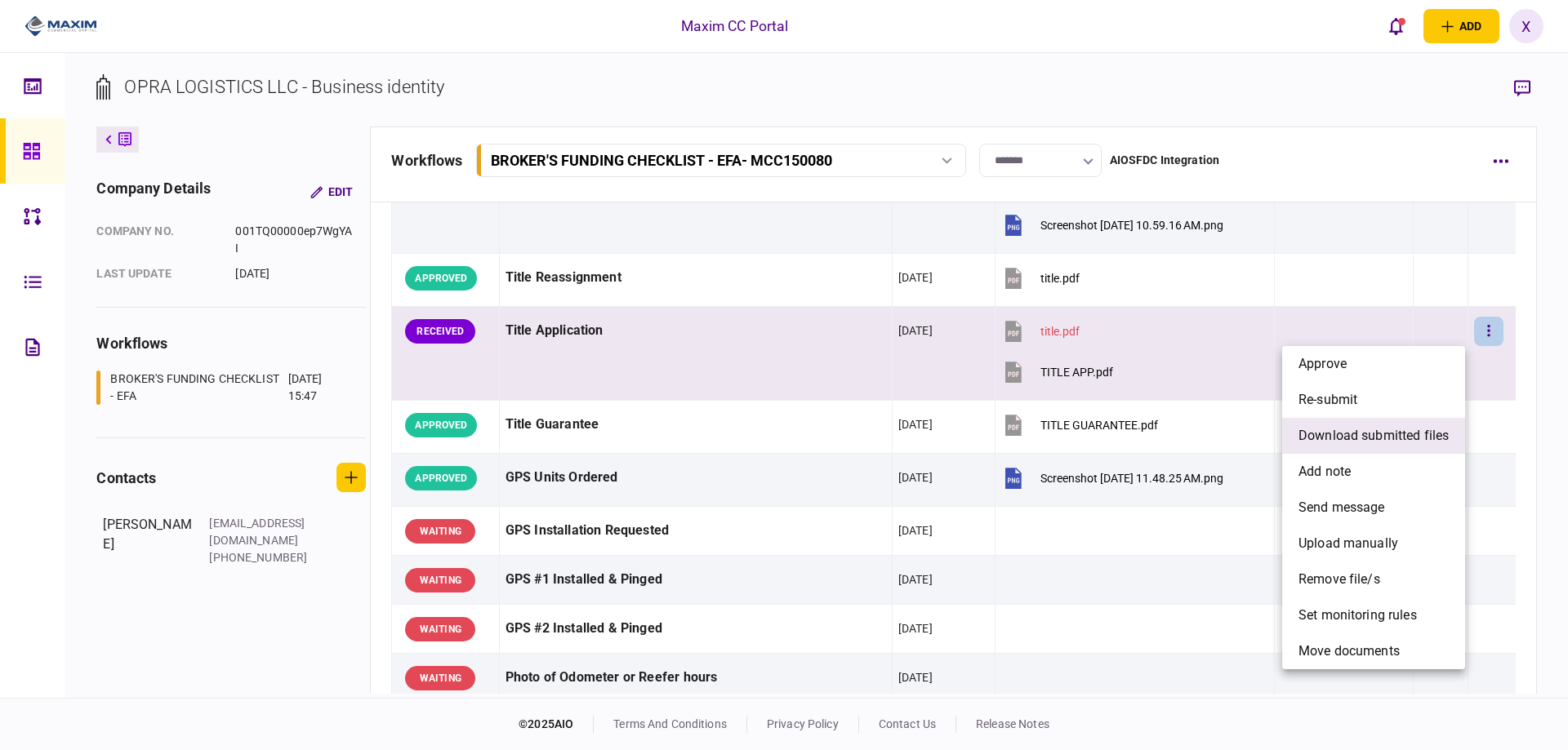
click at [1418, 425] on li "download submitted files" at bounding box center [1373, 435] width 183 height 36
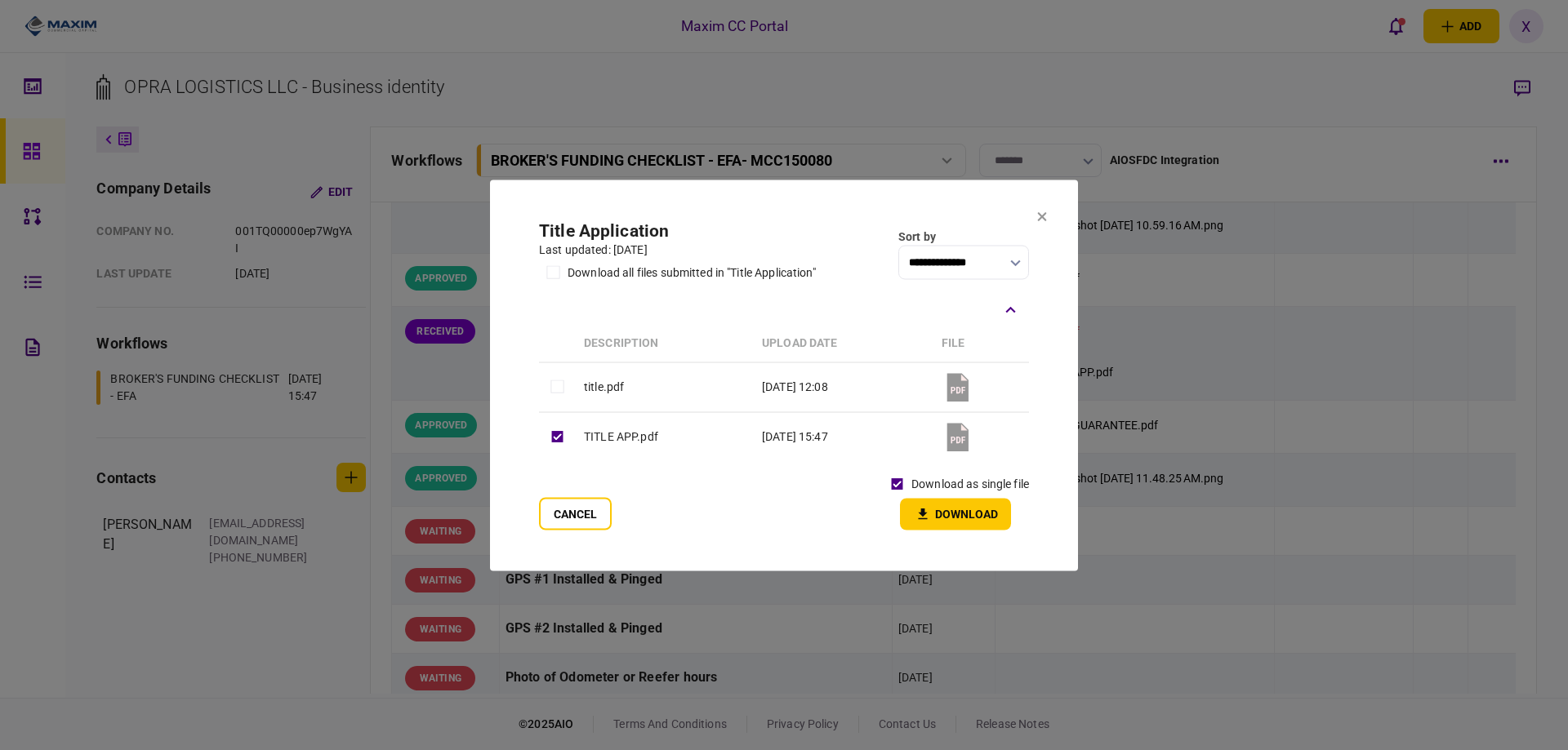
click at [979, 532] on section "**********" at bounding box center [784, 375] width 588 height 391
click at [980, 524] on button "Download" at bounding box center [955, 514] width 111 height 31
click at [1041, 219] on icon at bounding box center [1042, 216] width 10 height 10
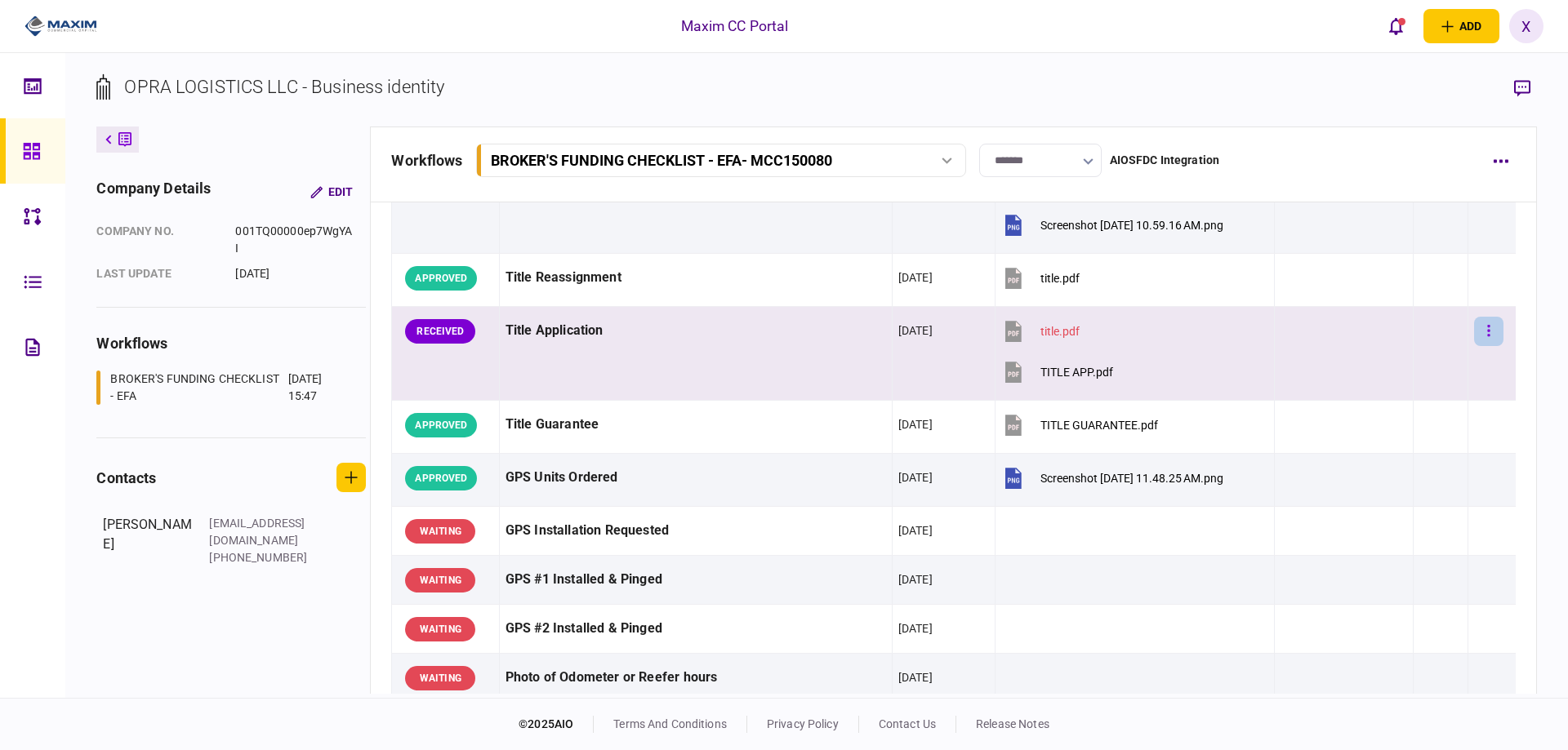
click at [1481, 329] on button "button" at bounding box center [1489, 332] width 30 height 30
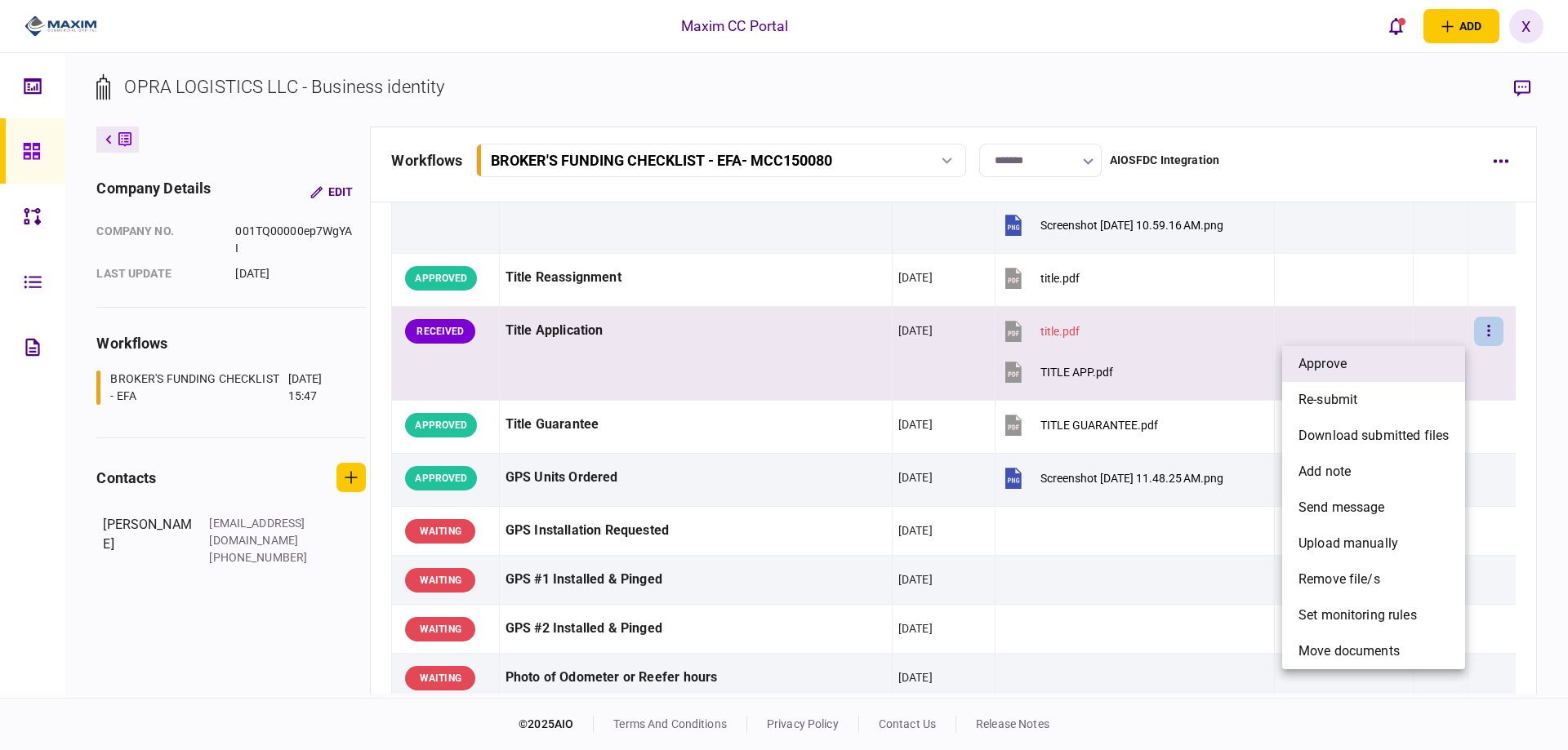
click at [1445, 353] on li "approve" at bounding box center [1373, 363] width 183 height 36
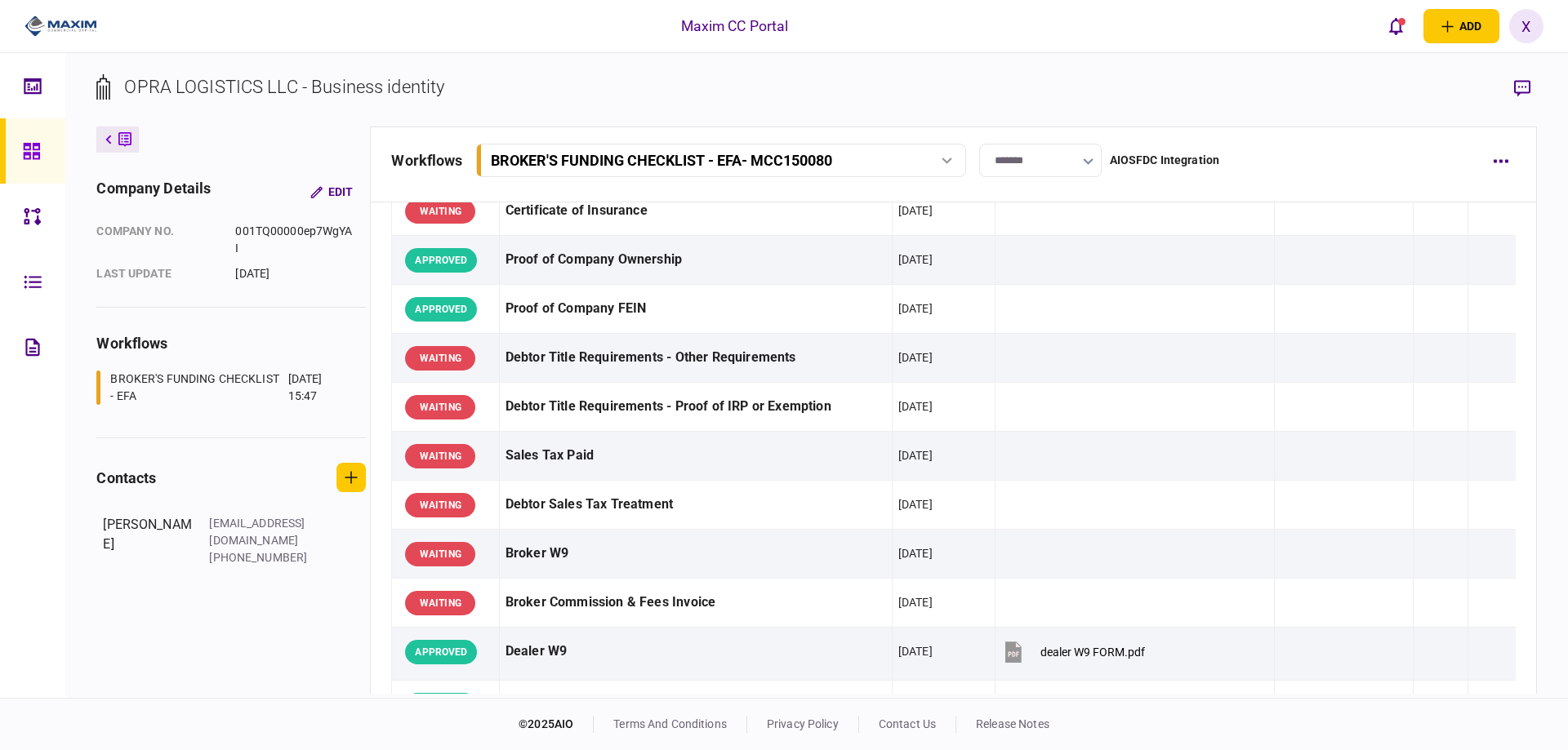
scroll to position [408, 0]
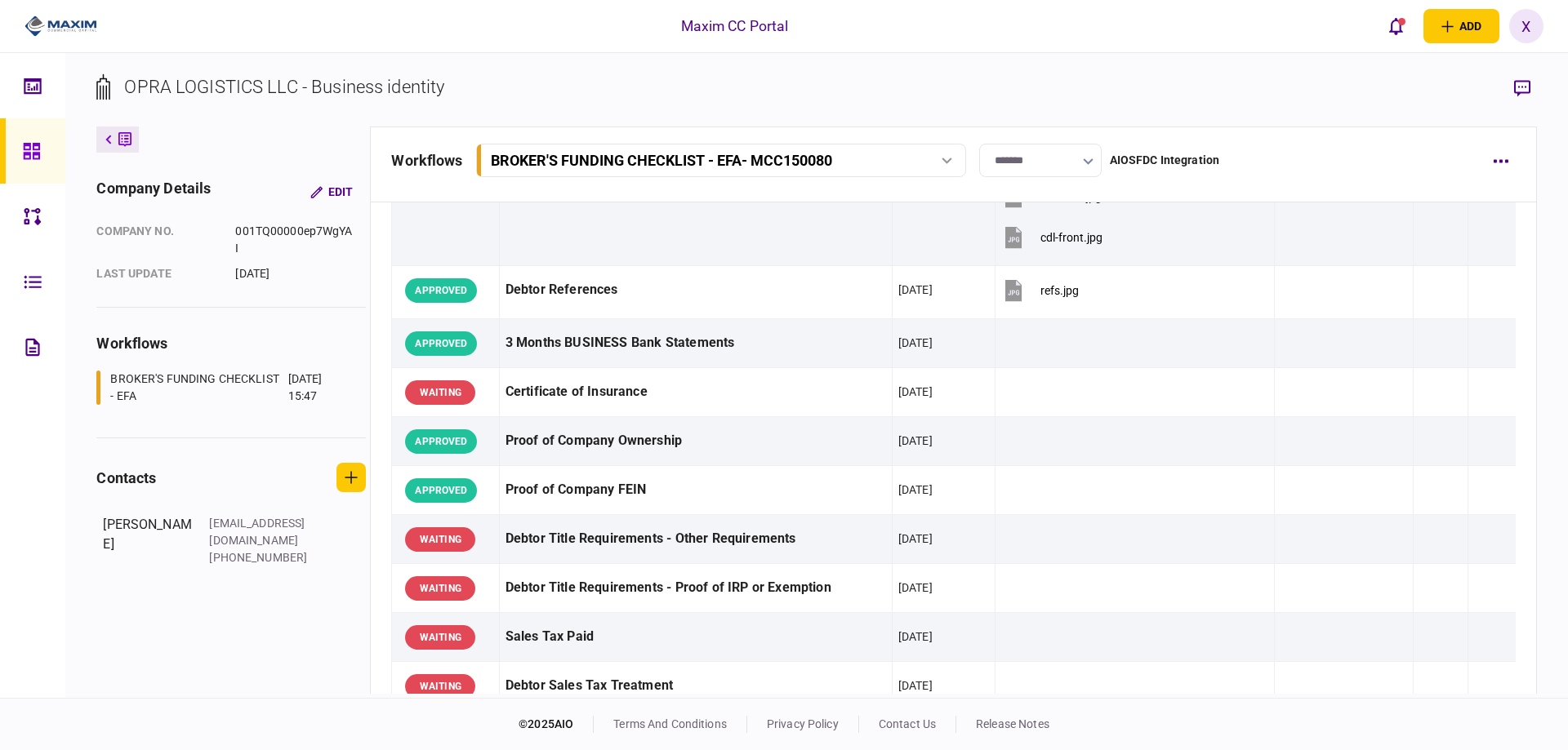
click at [62, 18] on img at bounding box center [61, 26] width 73 height 25
click at [26, 150] on icon at bounding box center [32, 151] width 18 height 19
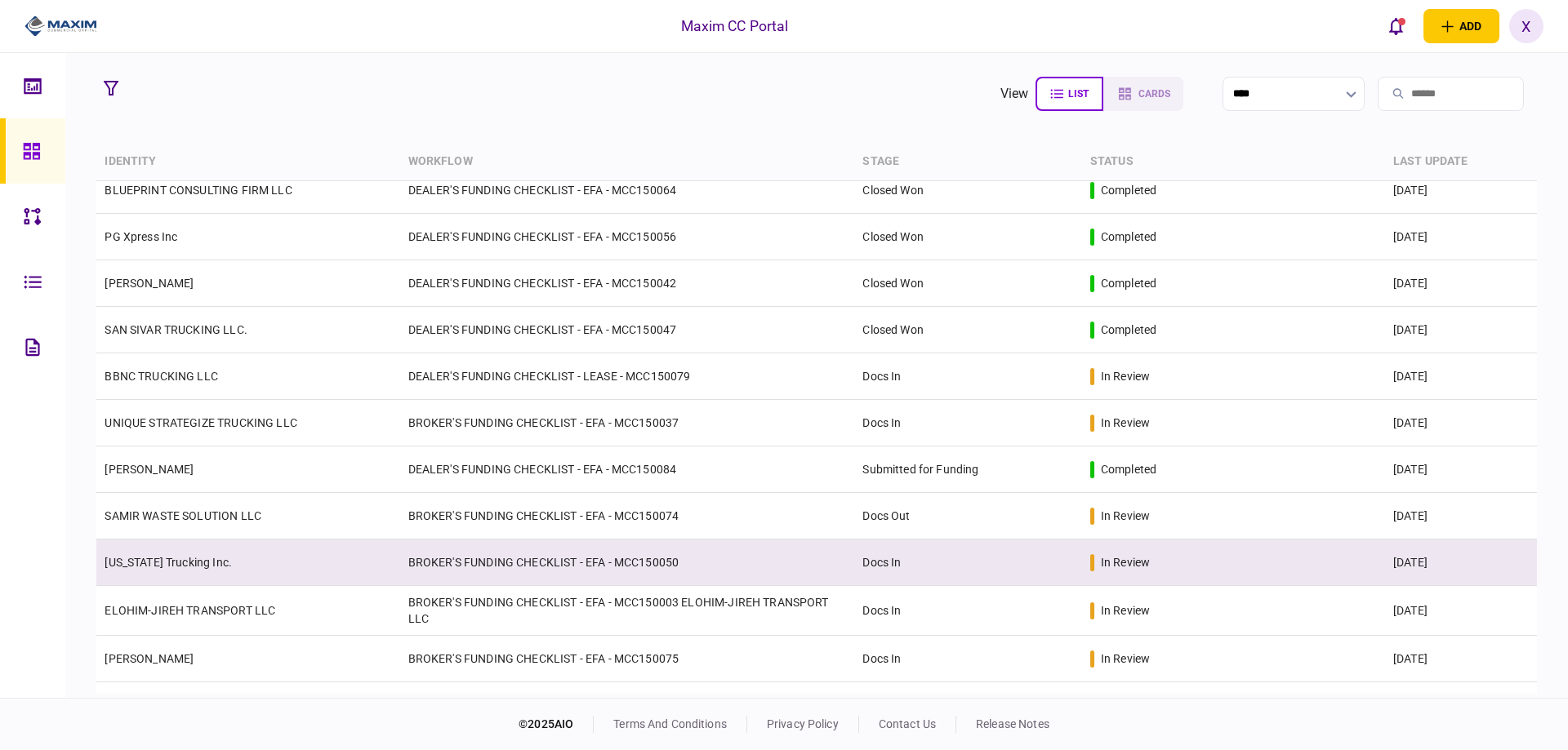
scroll to position [663, 0]
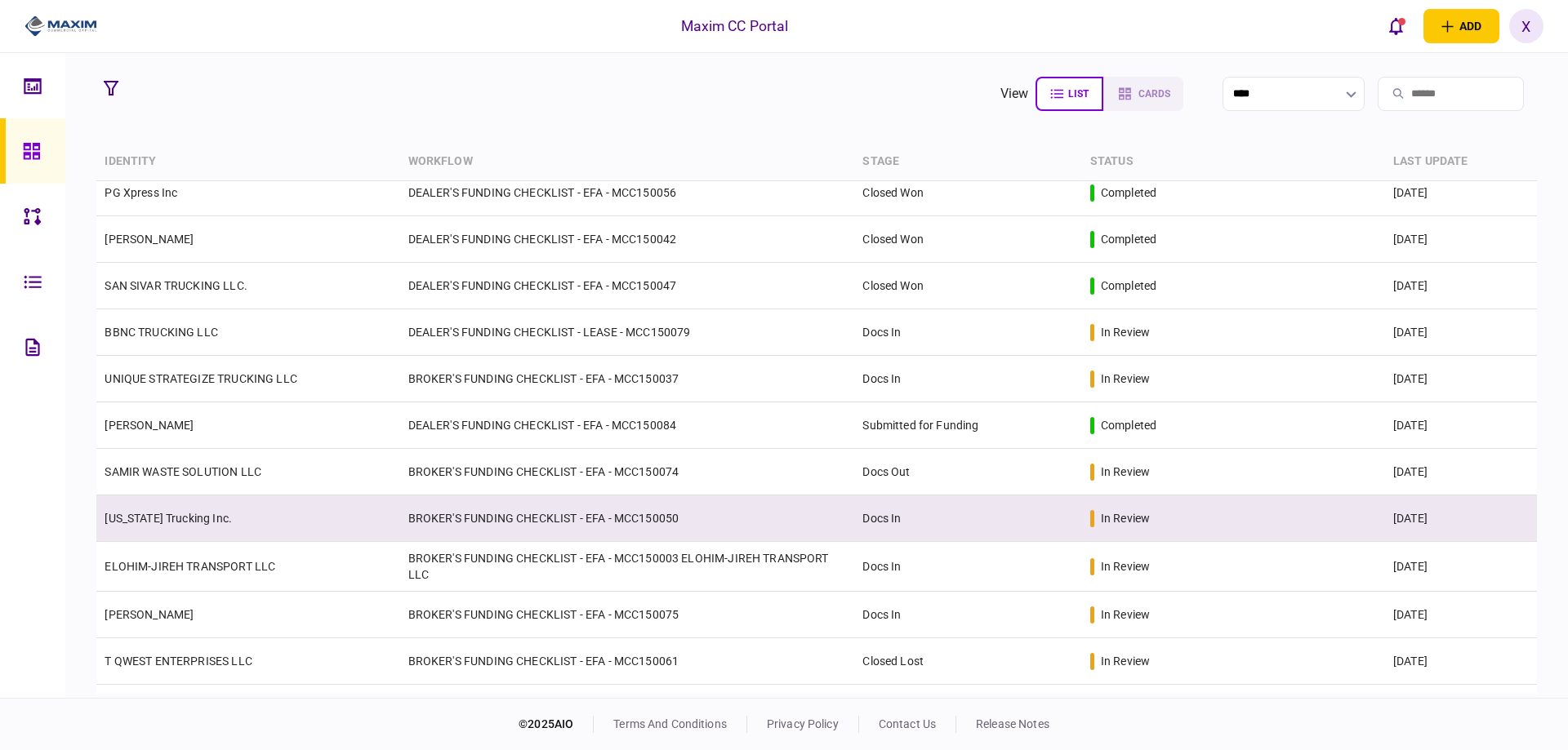
click at [200, 513] on link "[US_STATE] Trucking Inc." at bounding box center [168, 518] width 127 height 13
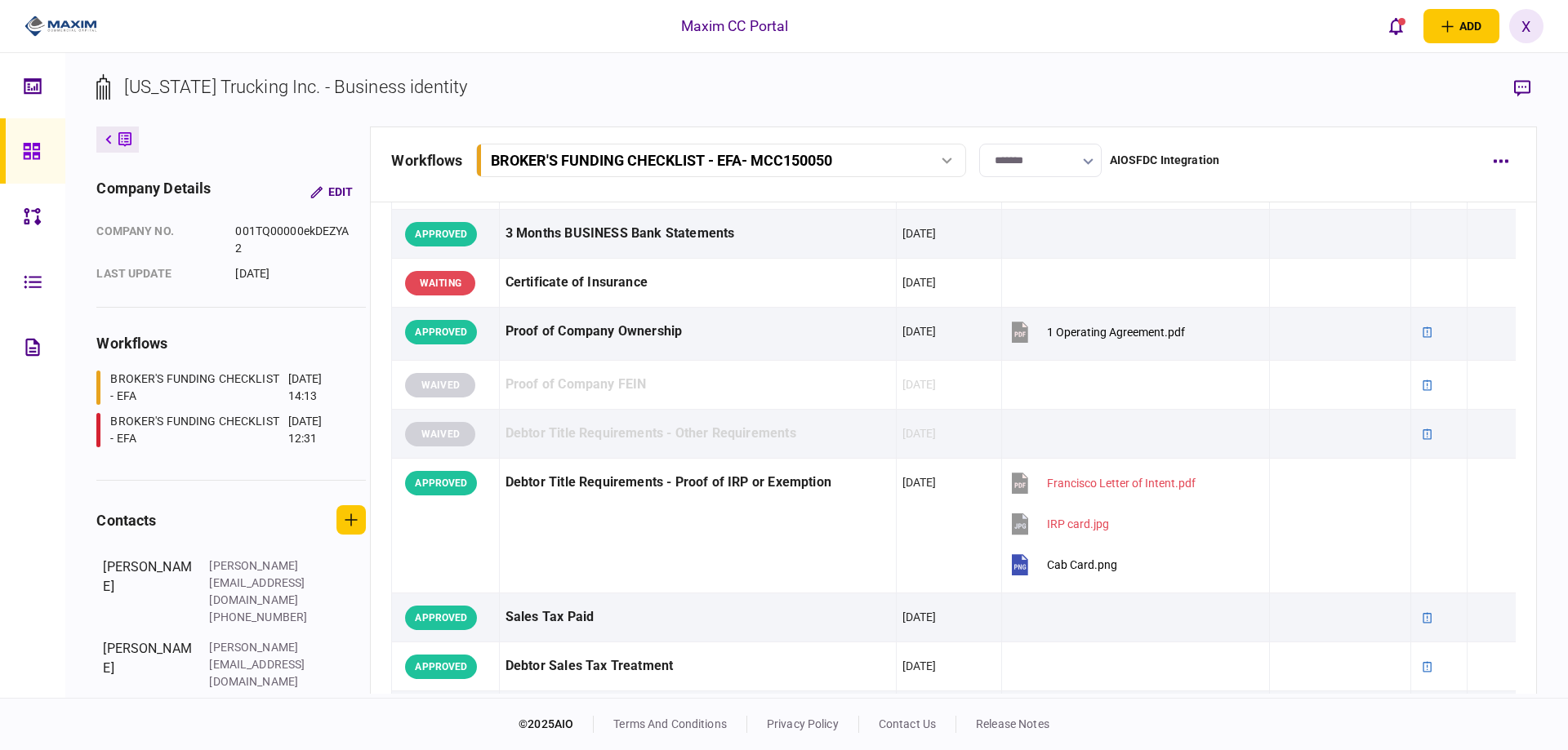
scroll to position [245, 0]
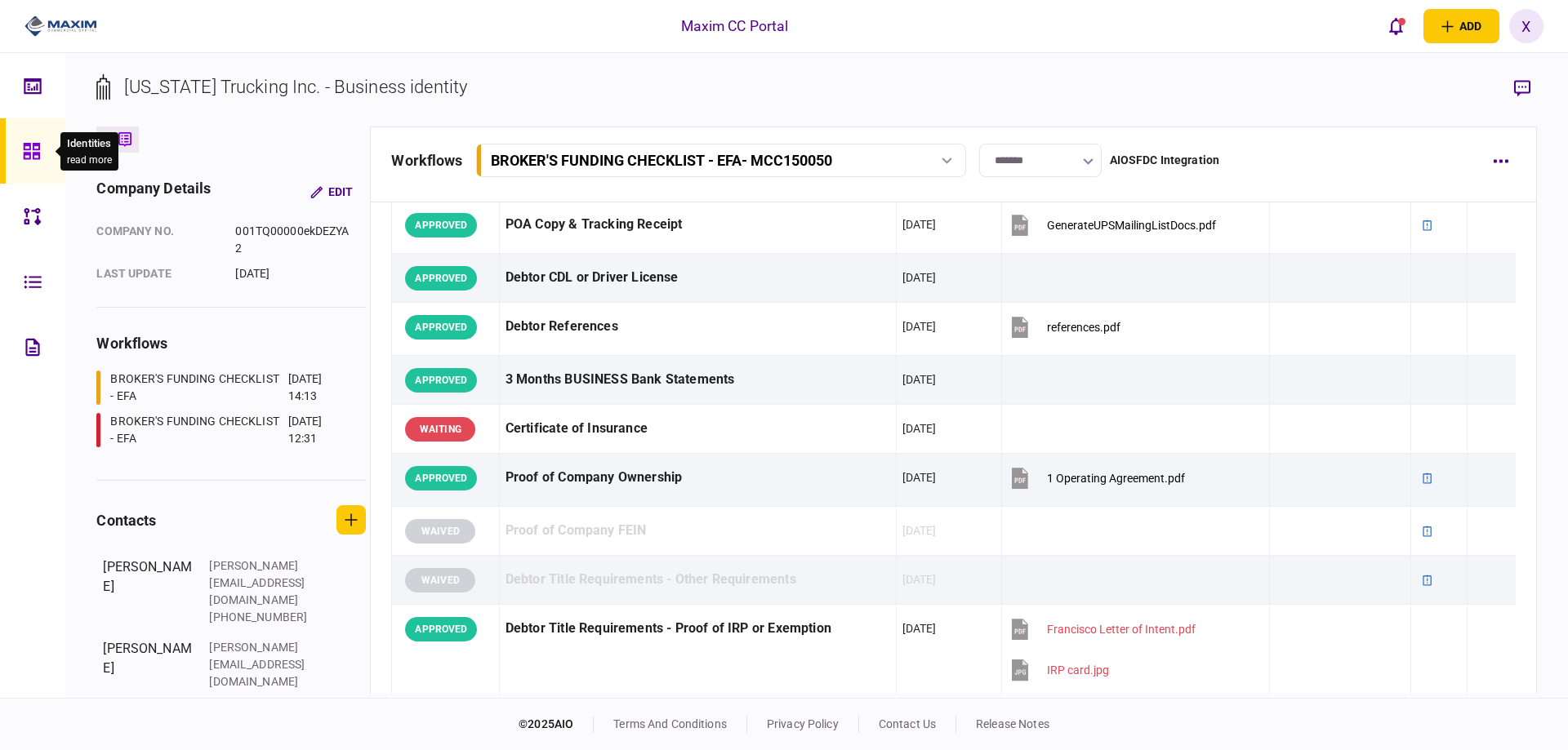
click at [41, 149] on div at bounding box center [36, 151] width 26 height 65
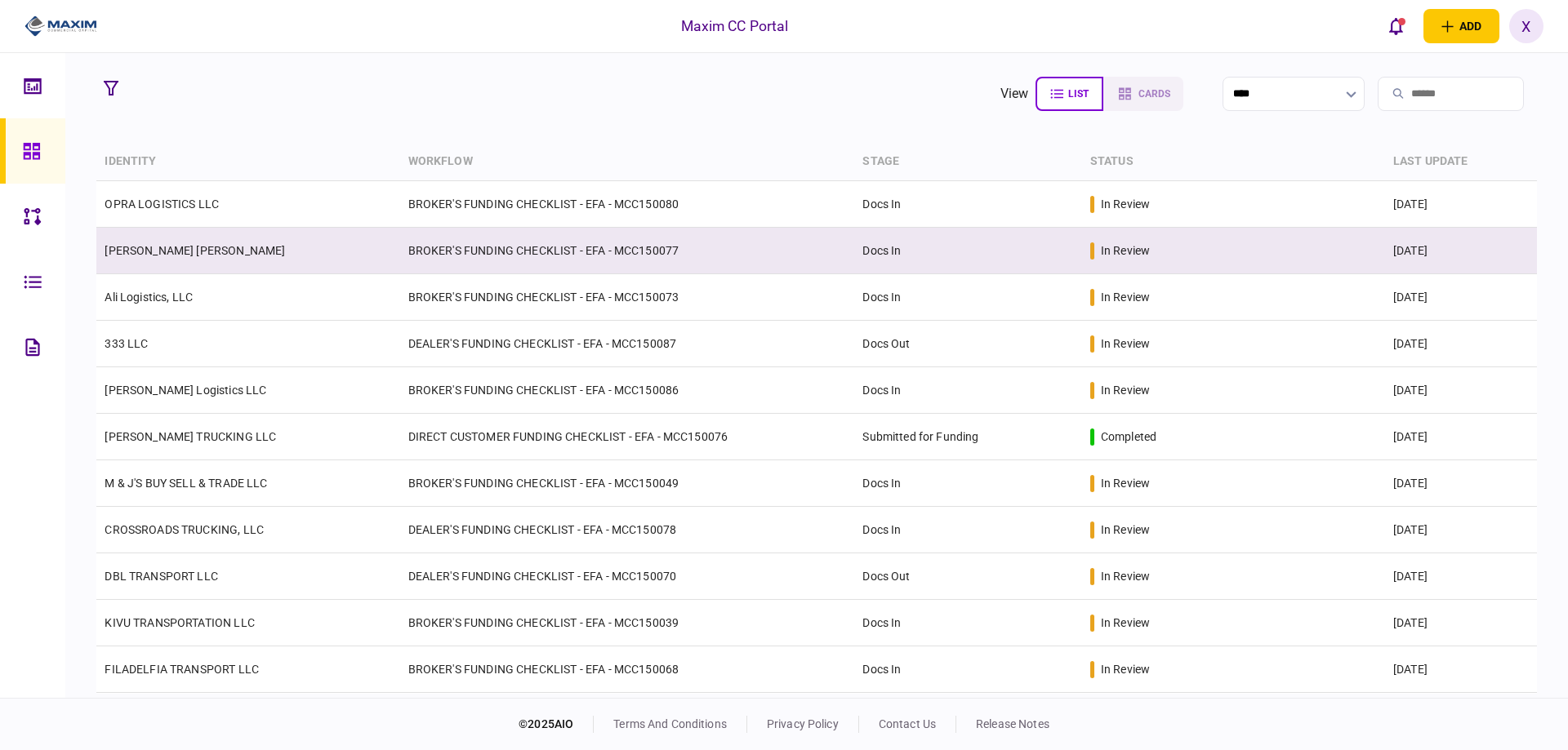
click at [180, 249] on link "[PERSON_NAME] [PERSON_NAME]" at bounding box center [195, 251] width 180 height 13
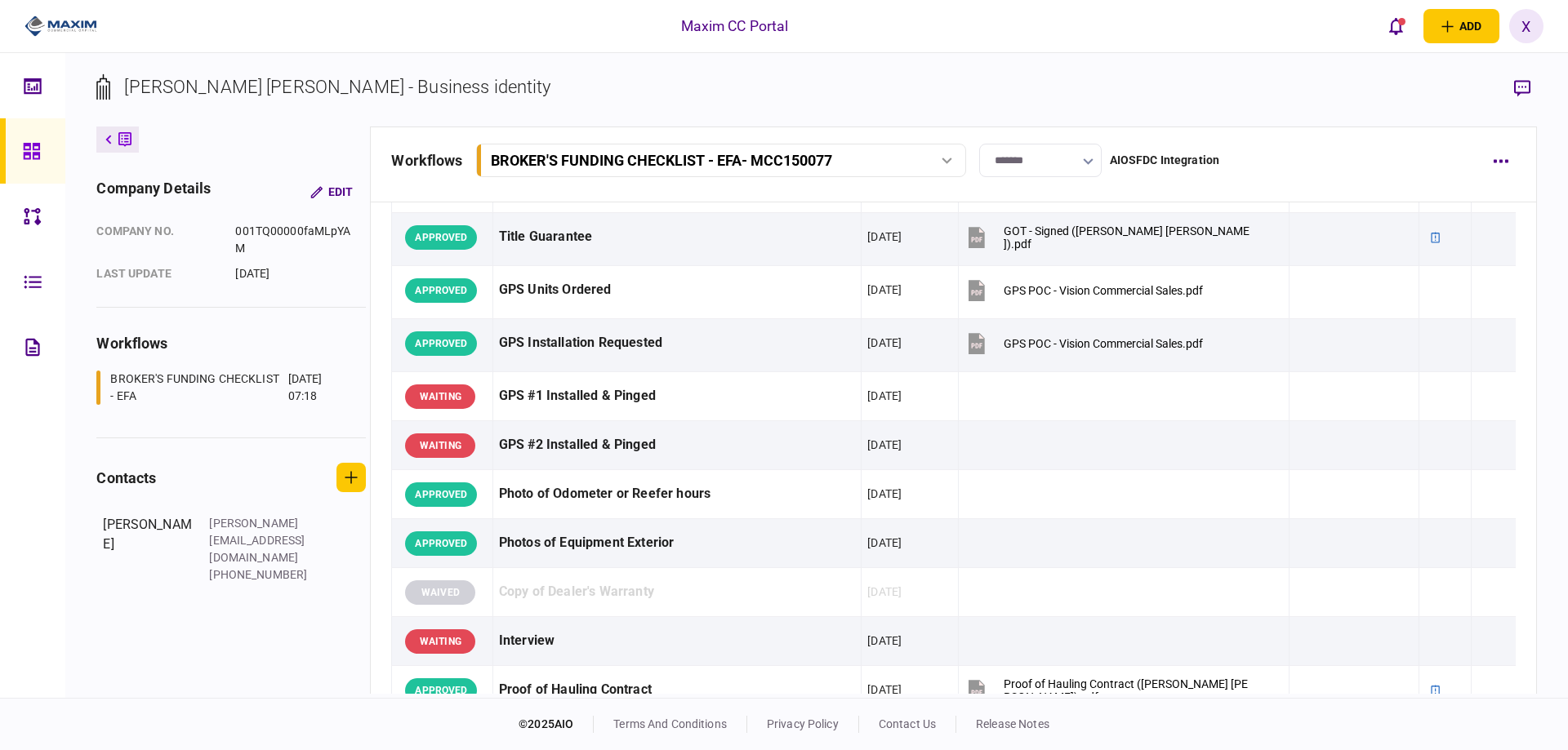
scroll to position [1551, 0]
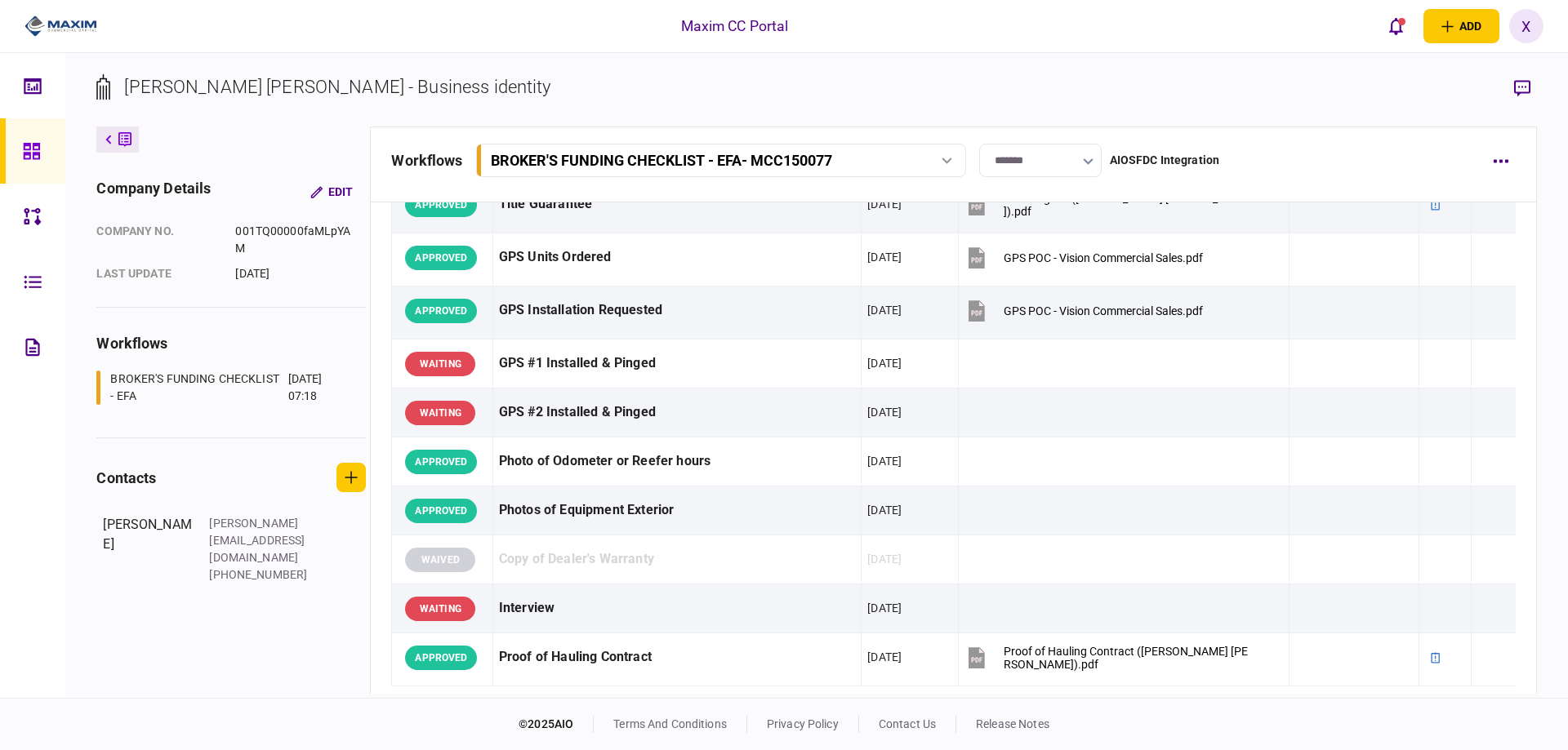
click at [46, 151] on div at bounding box center [36, 151] width 26 height 65
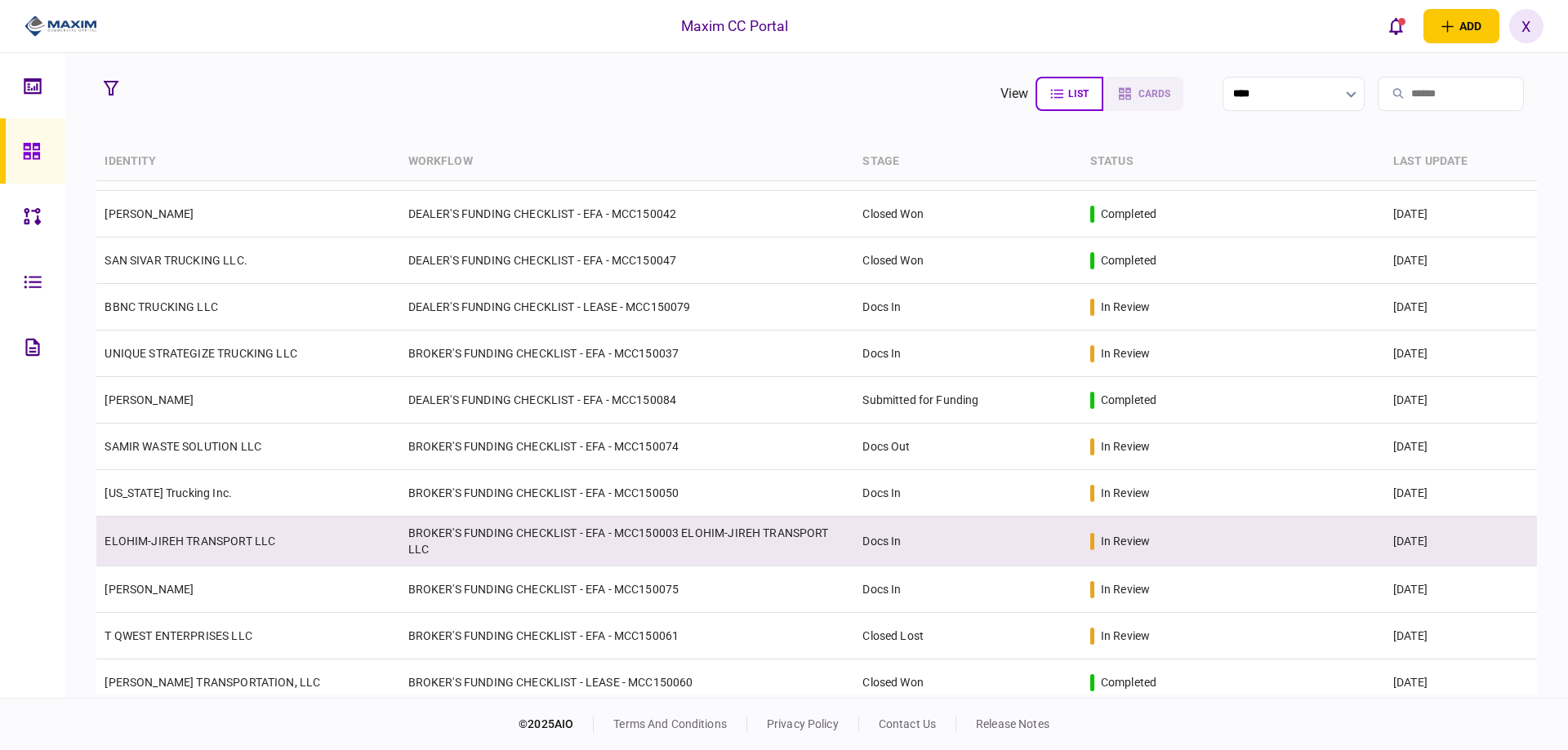
scroll to position [717, 0]
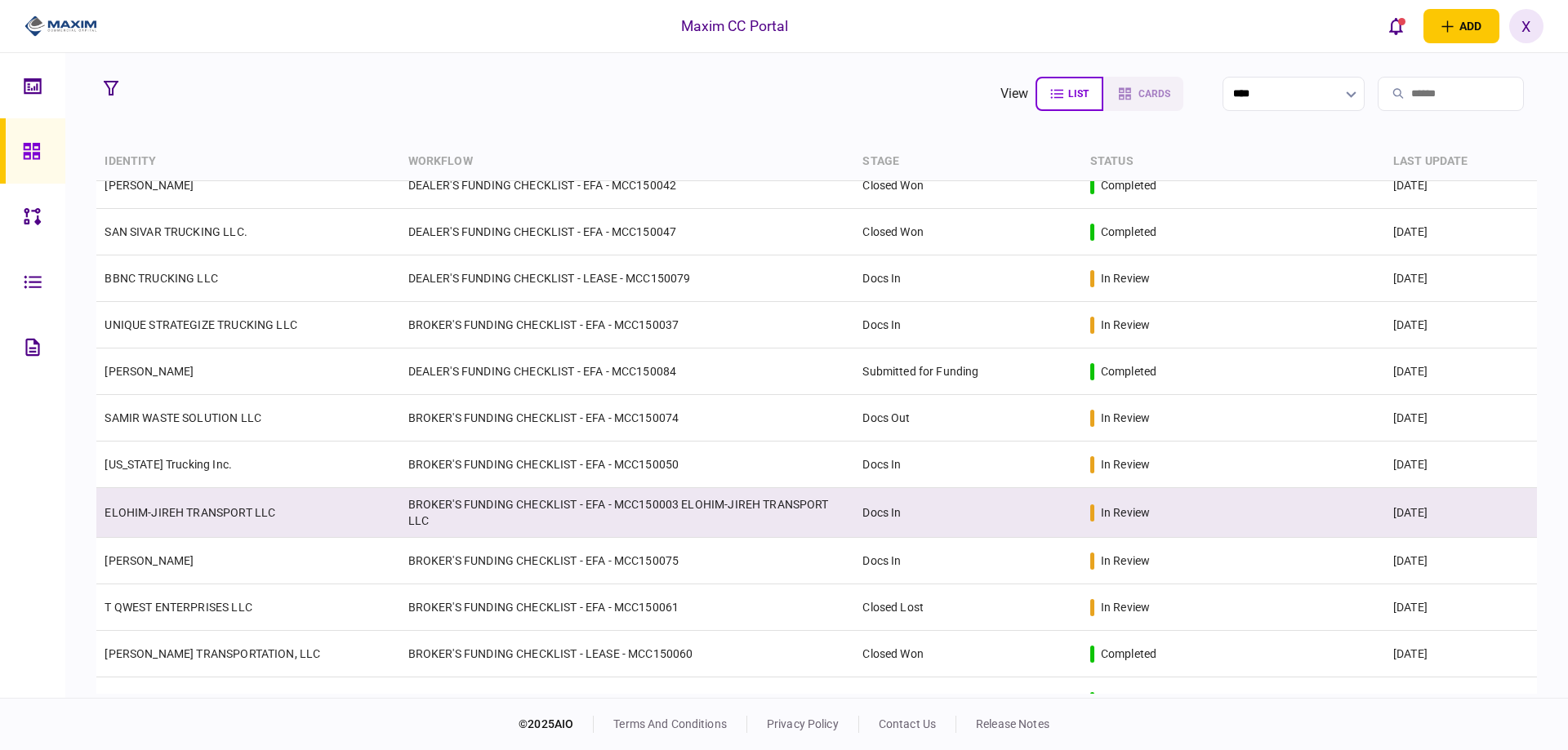
click at [201, 509] on link "ELOHIM-JIREH TRANSPORT LLC" at bounding box center [190, 513] width 171 height 13
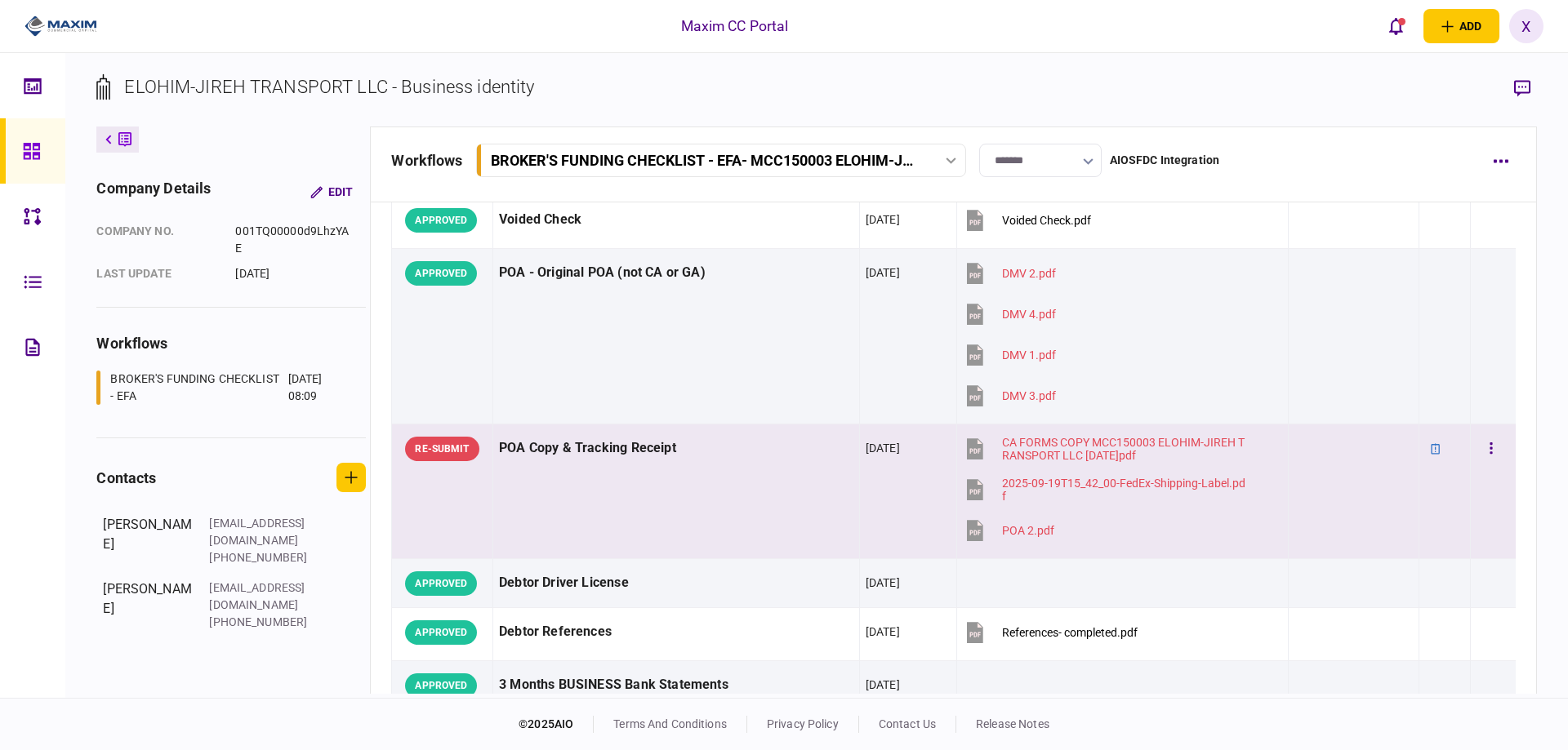
scroll to position [163, 0]
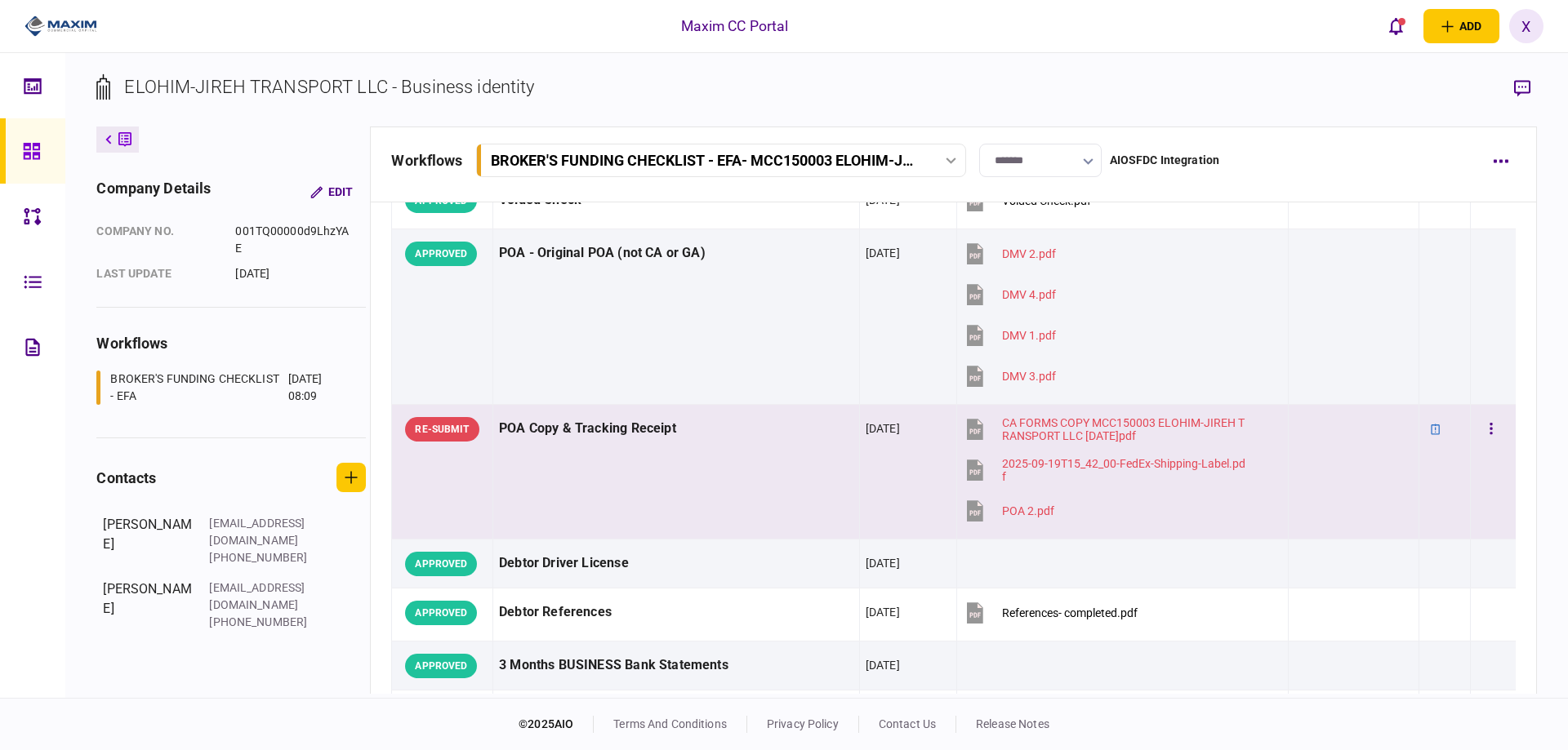
click at [669, 490] on td "POA Copy & Tracking Receipt" at bounding box center [676, 472] width 367 height 135
click at [1522, 91] on icon "button" at bounding box center [1522, 89] width 17 height 17
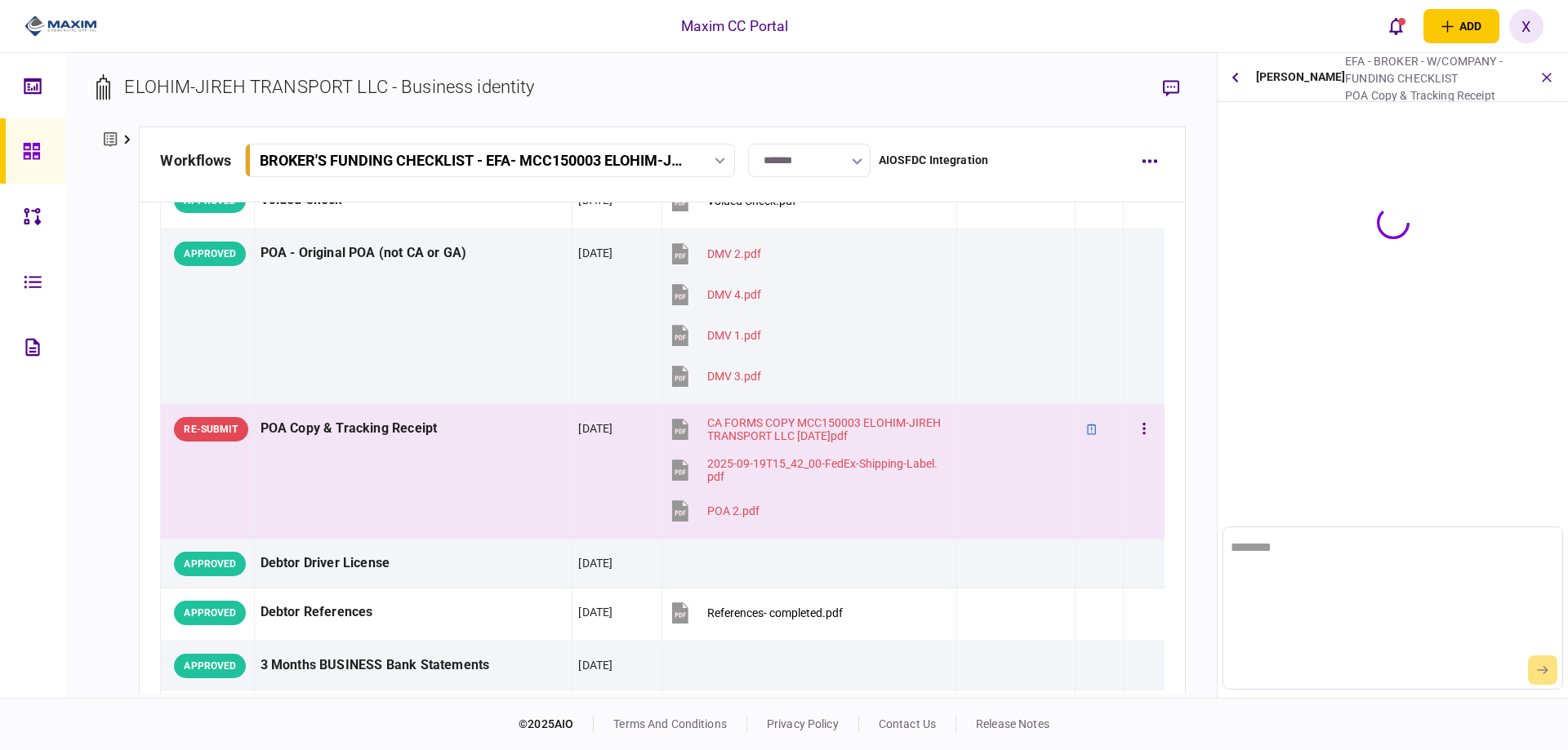
scroll to position [0, 0]
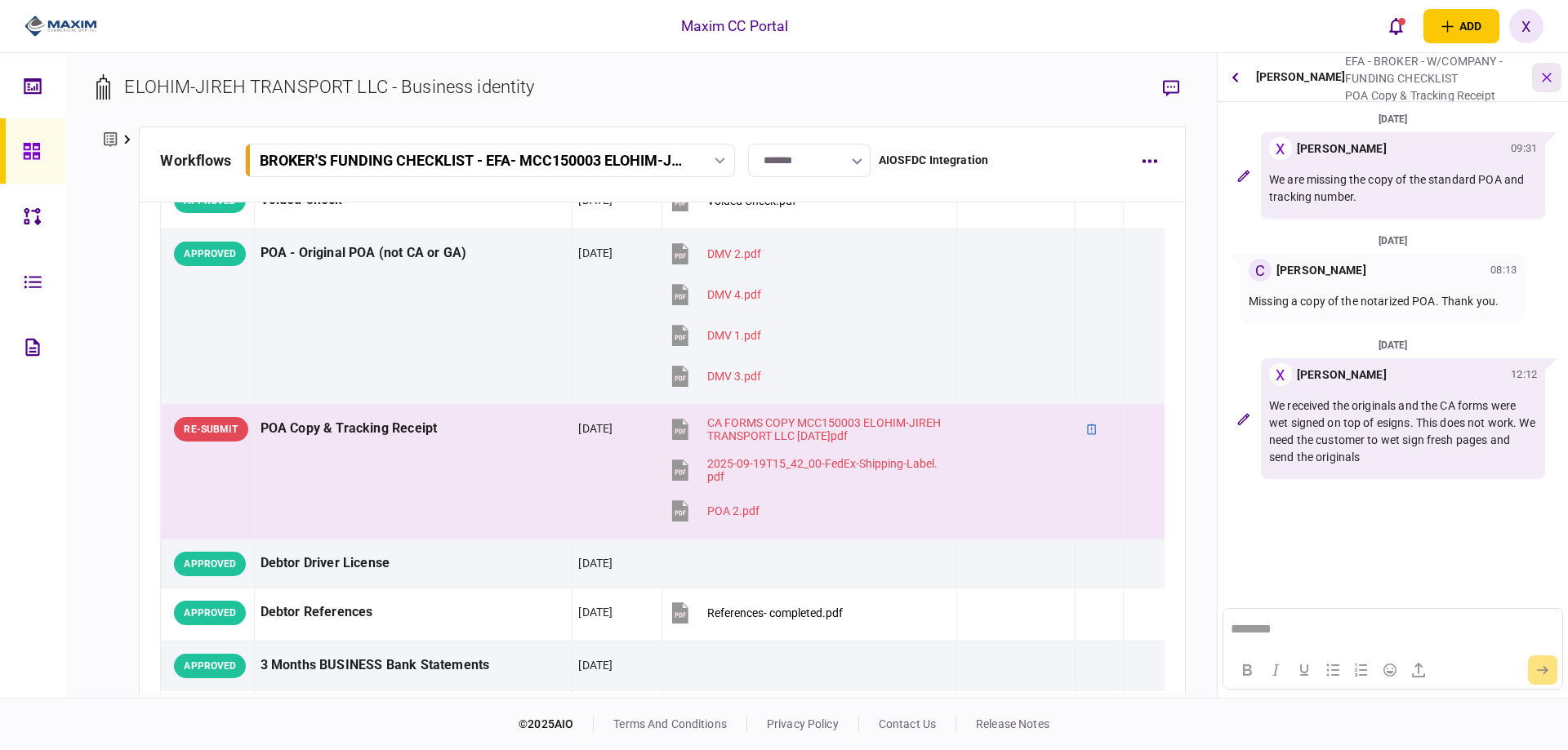
click at [1549, 78] on icon "button" at bounding box center [1546, 77] width 19 height 19
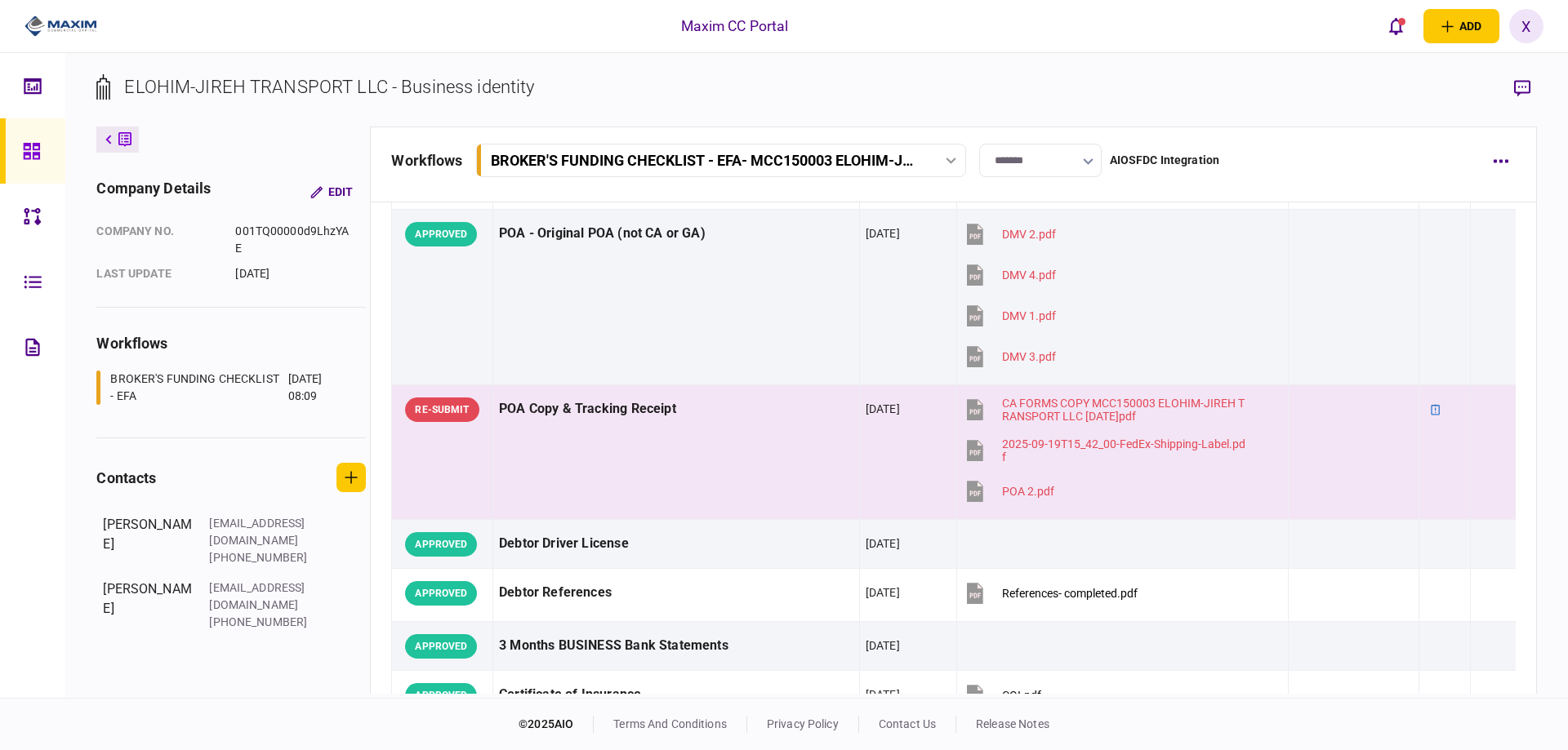
scroll to position [163, 0]
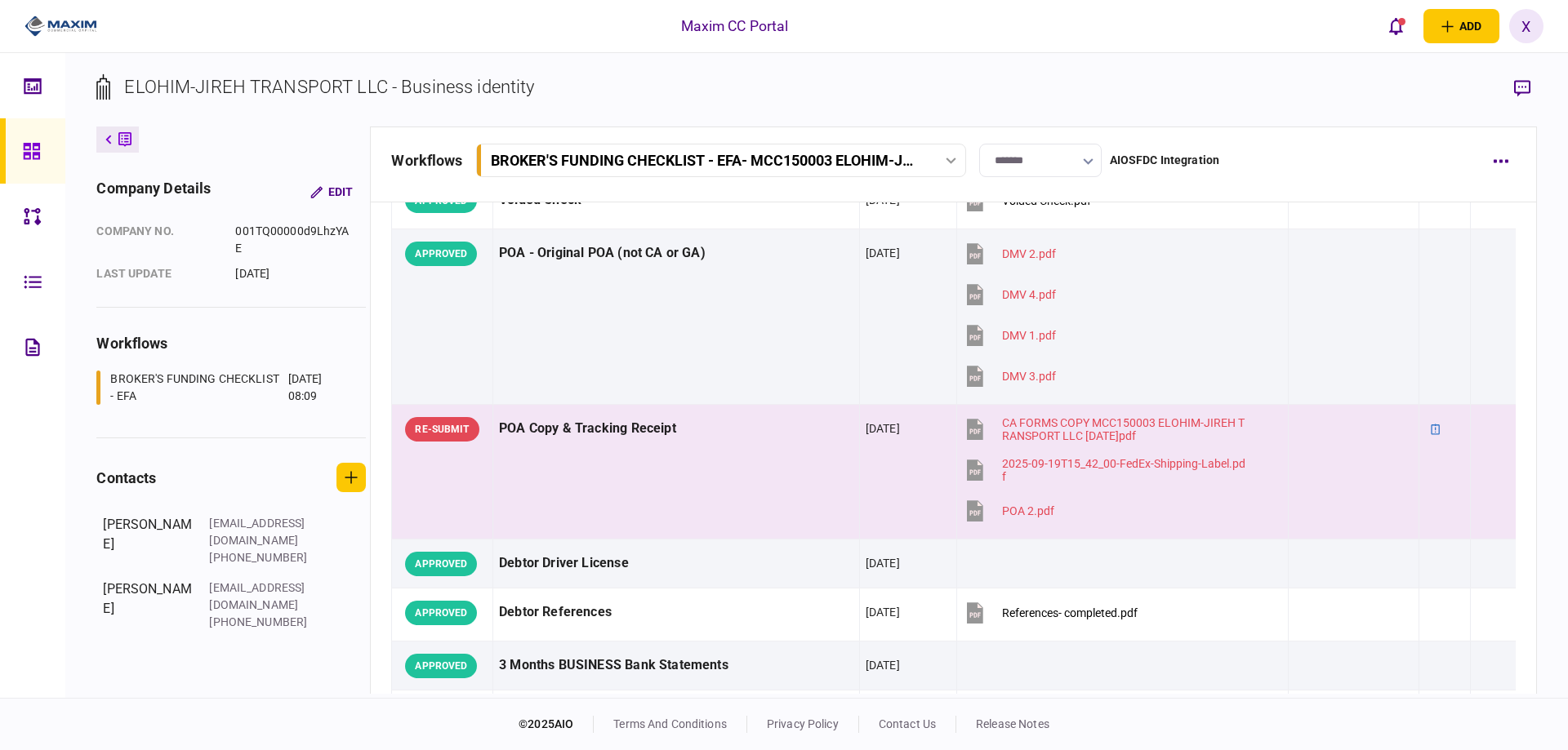
click at [40, 140] on div at bounding box center [36, 151] width 26 height 65
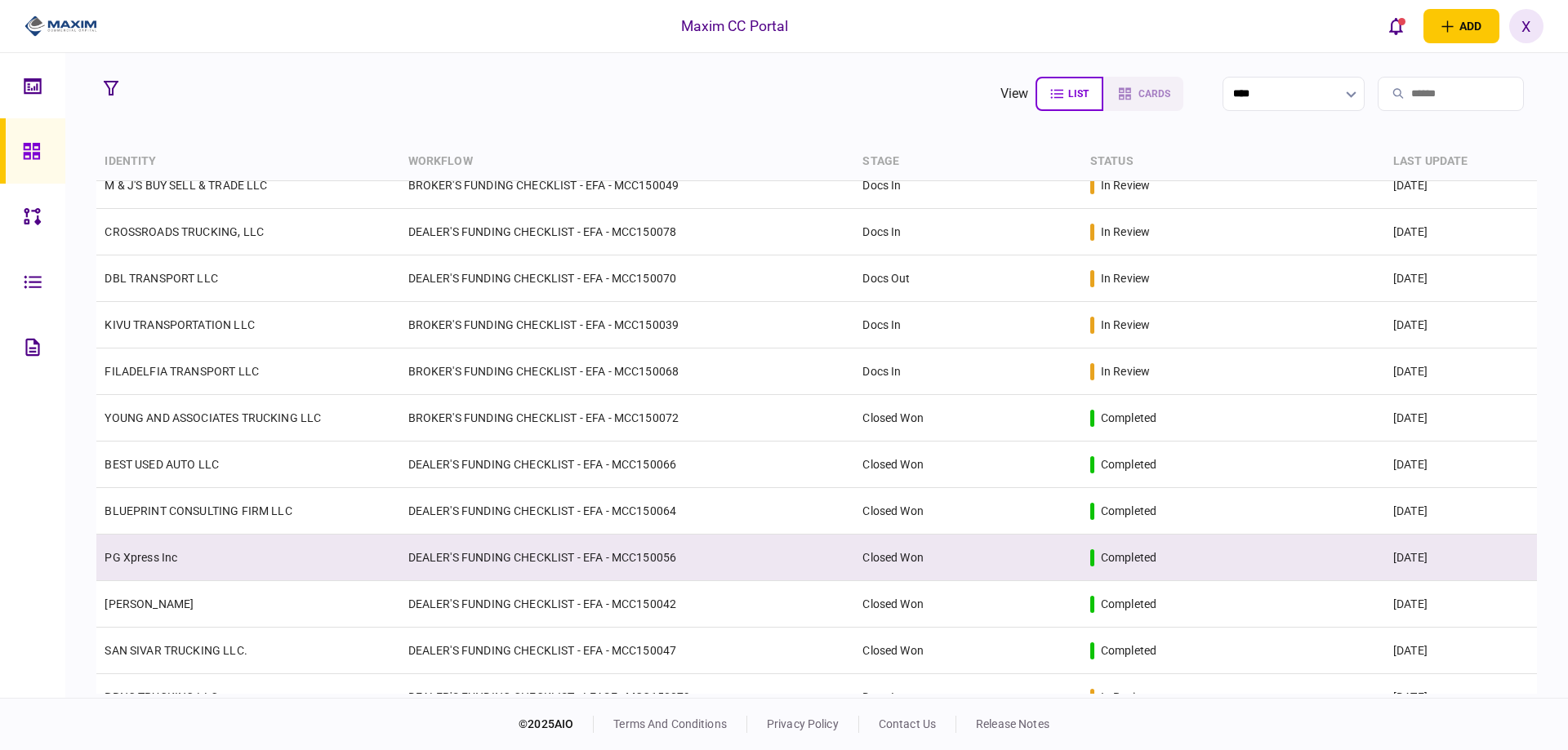
scroll to position [327, 0]
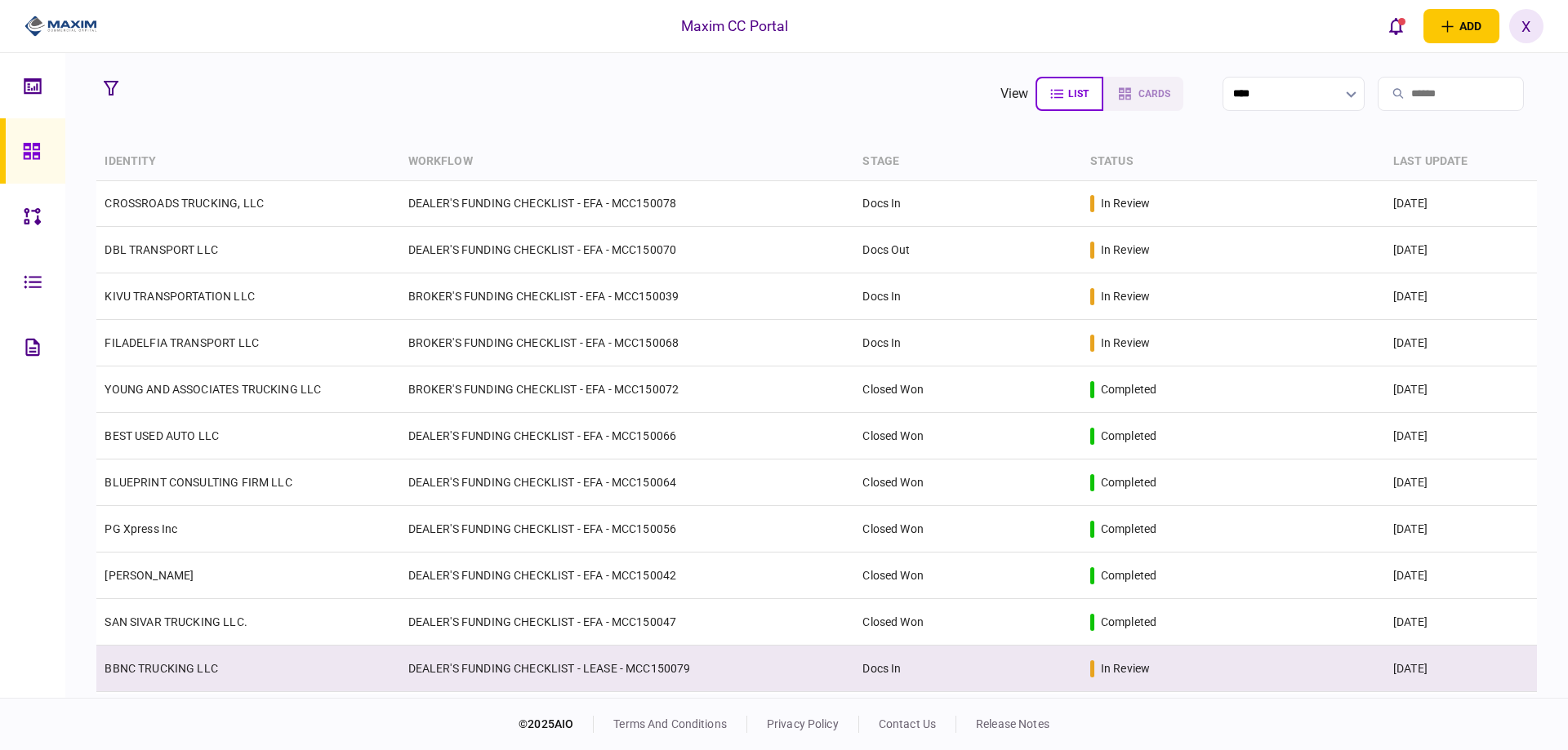
click at [149, 651] on td "BBNC TRUCKING LLC" at bounding box center [248, 669] width 303 height 46
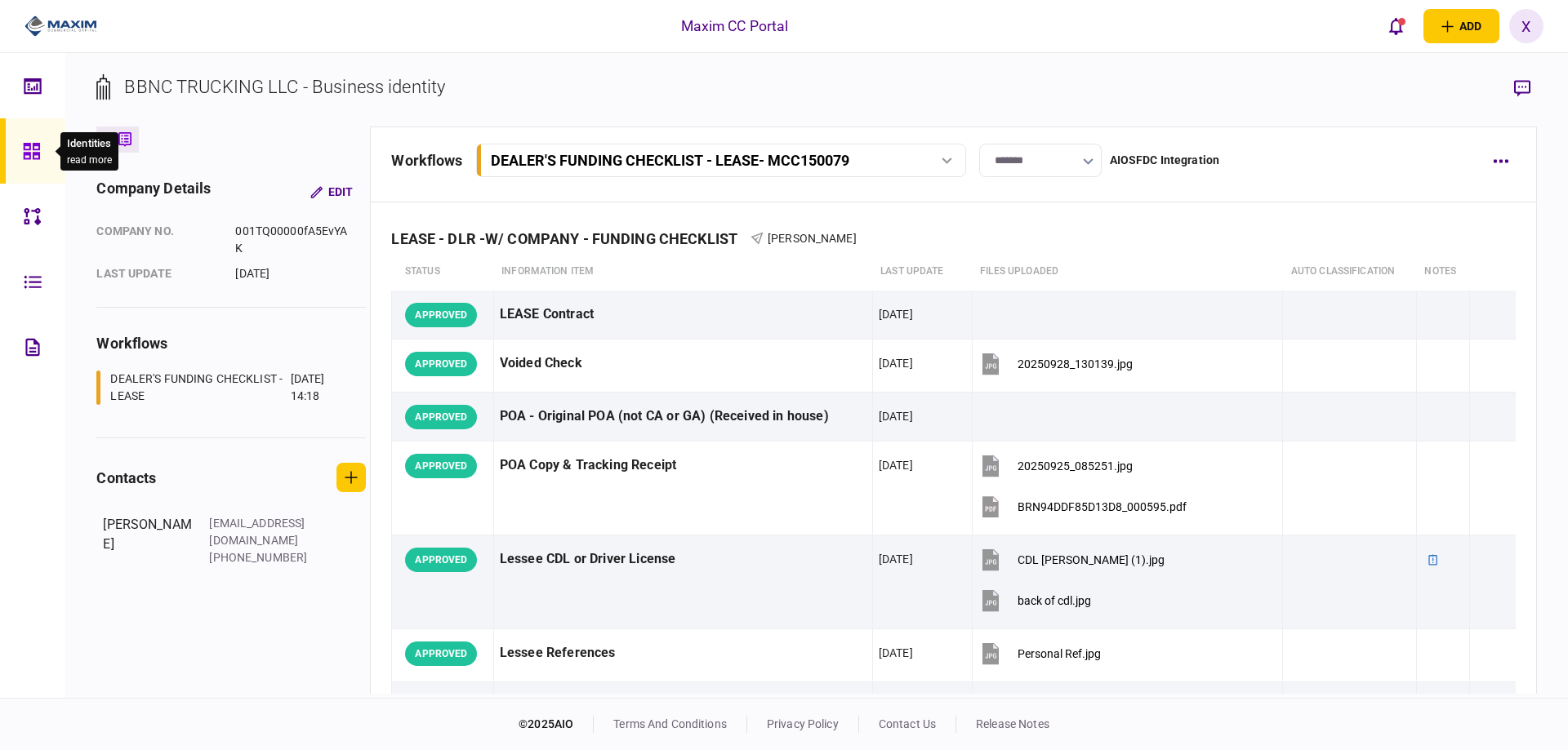
click at [48, 151] on div at bounding box center [36, 151] width 26 height 65
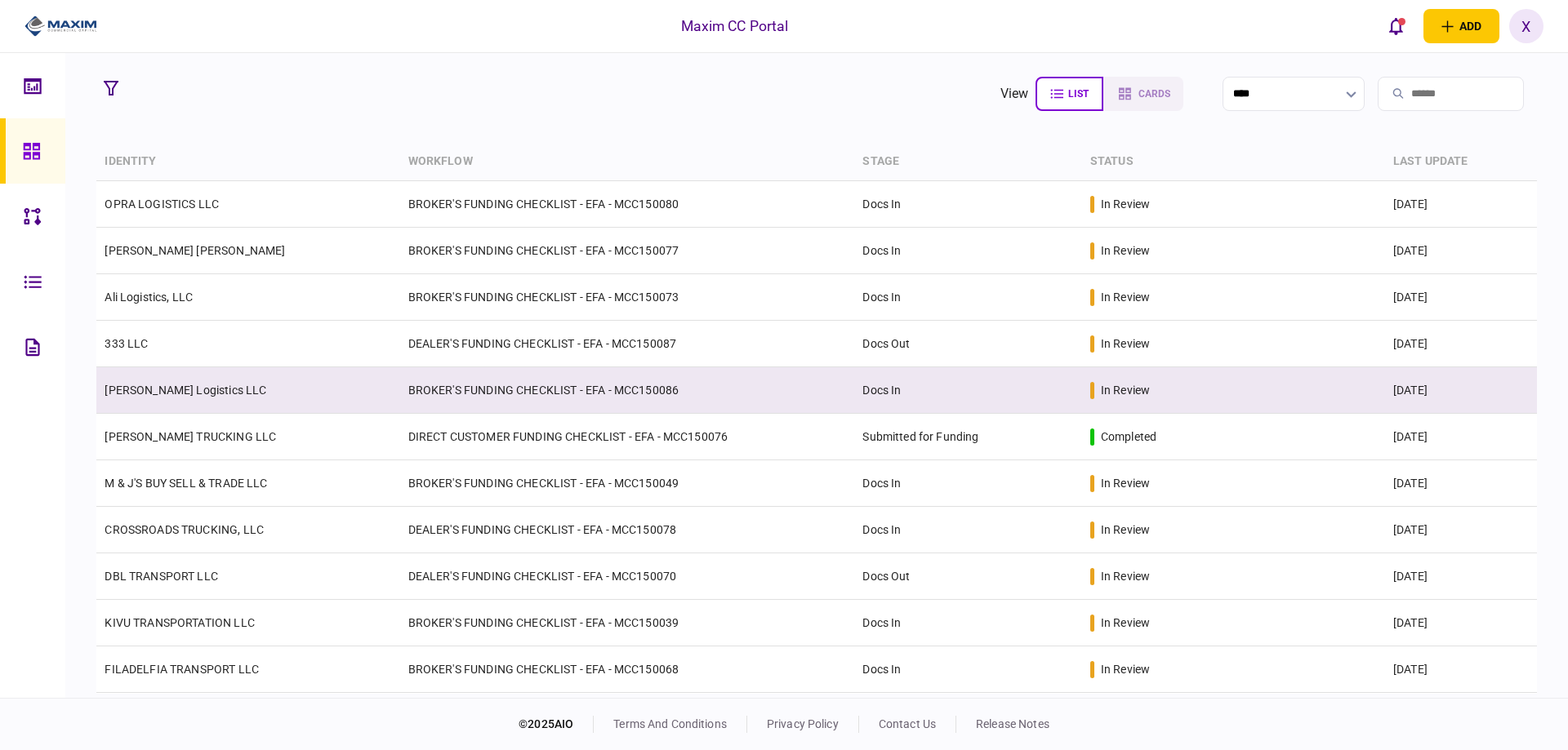
click at [162, 391] on link "[PERSON_NAME] Logistics LLC" at bounding box center [185, 391] width 161 height 13
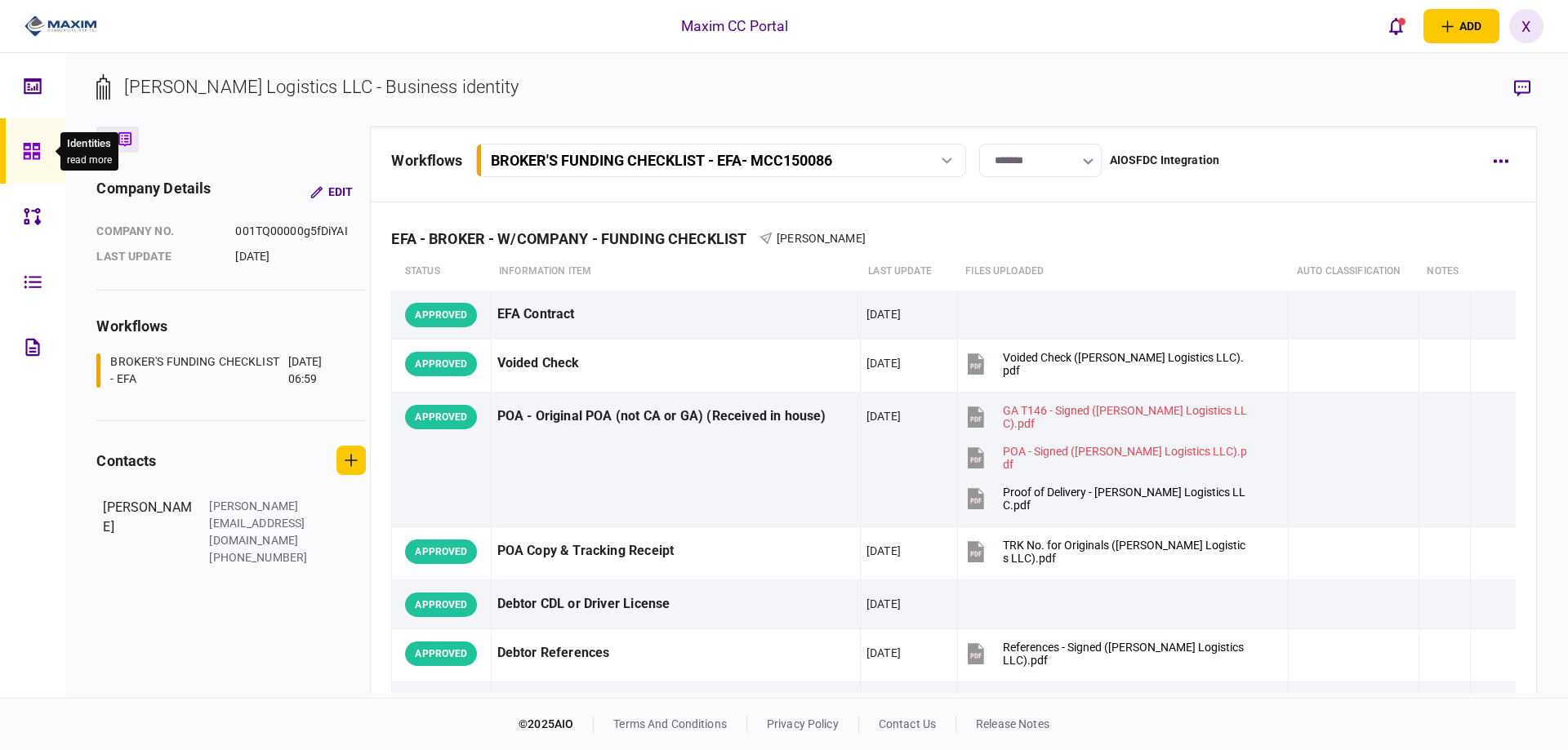
click at [32, 148] on icon at bounding box center [31, 151] width 17 height 17
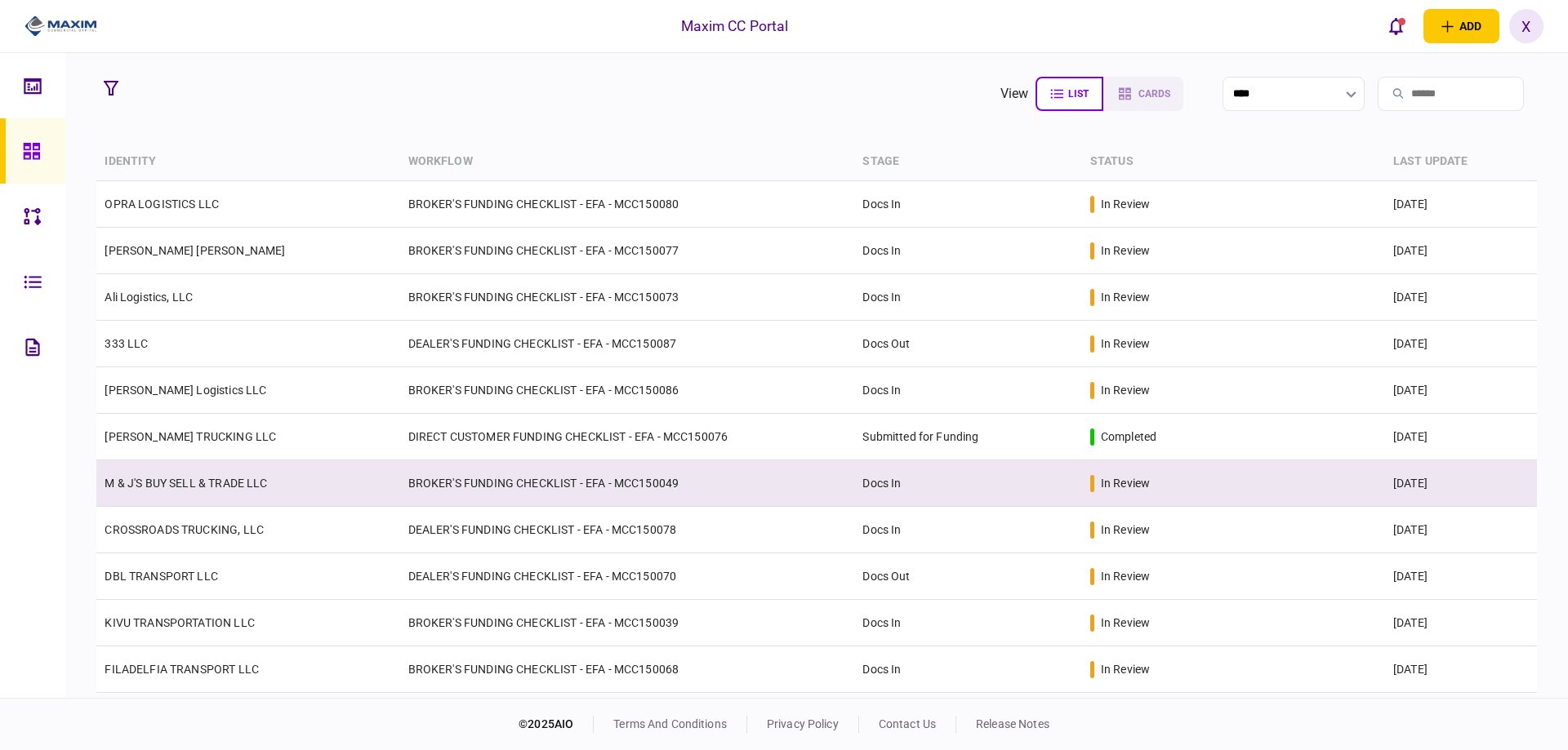
click at [190, 483] on link "M & J'S BUY SELL & TRADE LLC" at bounding box center [185, 483] width 162 height 13
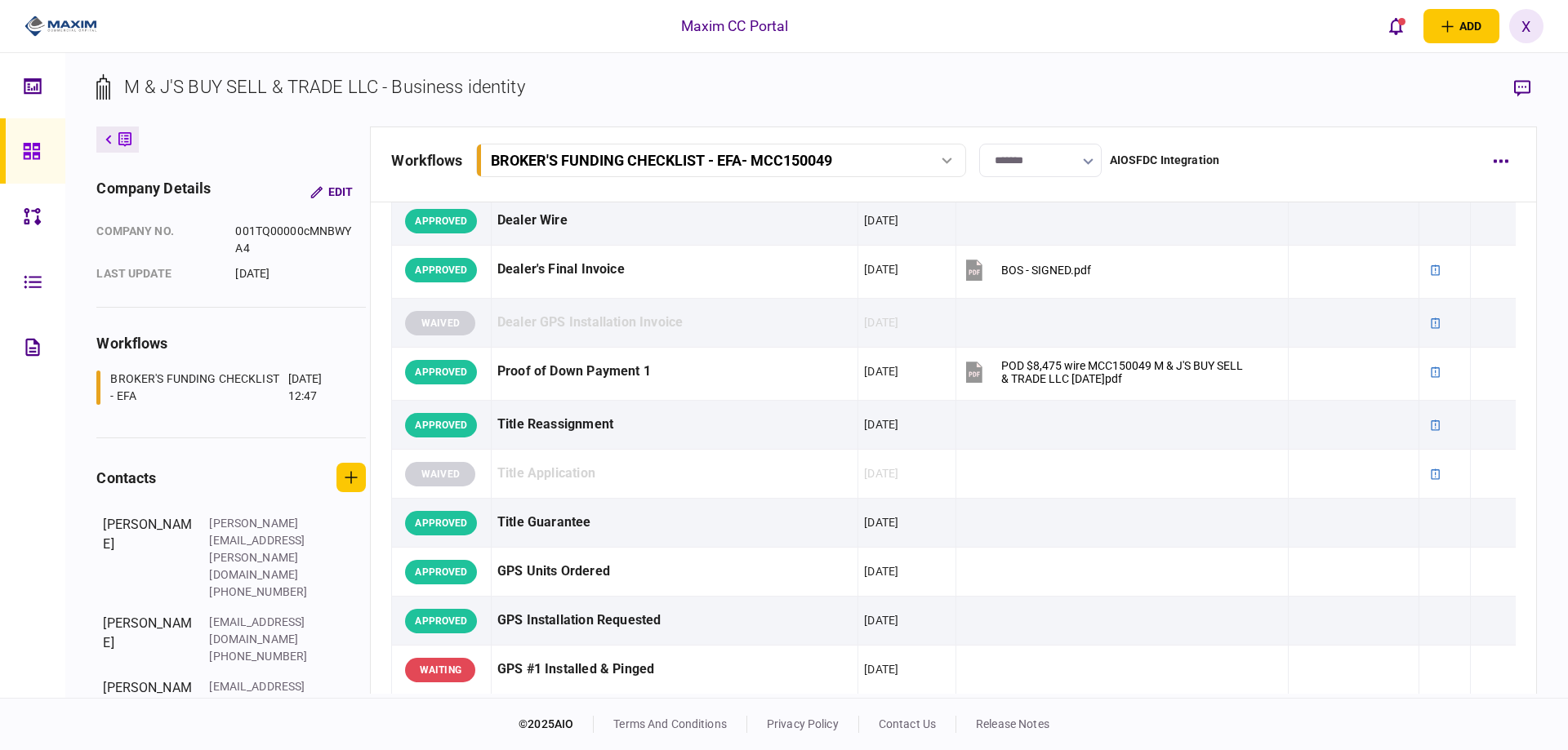
scroll to position [898, 0]
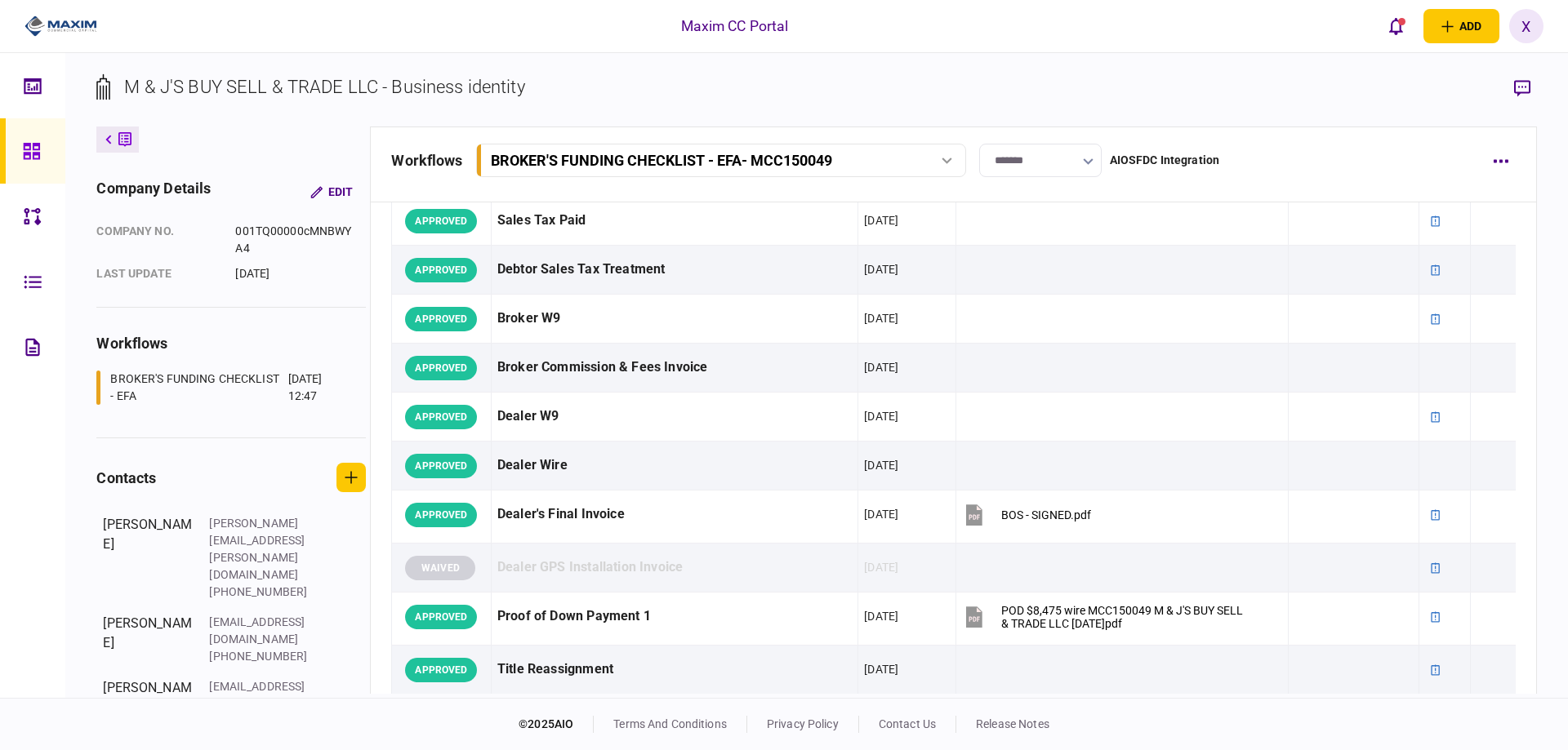
click at [13, 149] on link at bounding box center [32, 151] width 65 height 65
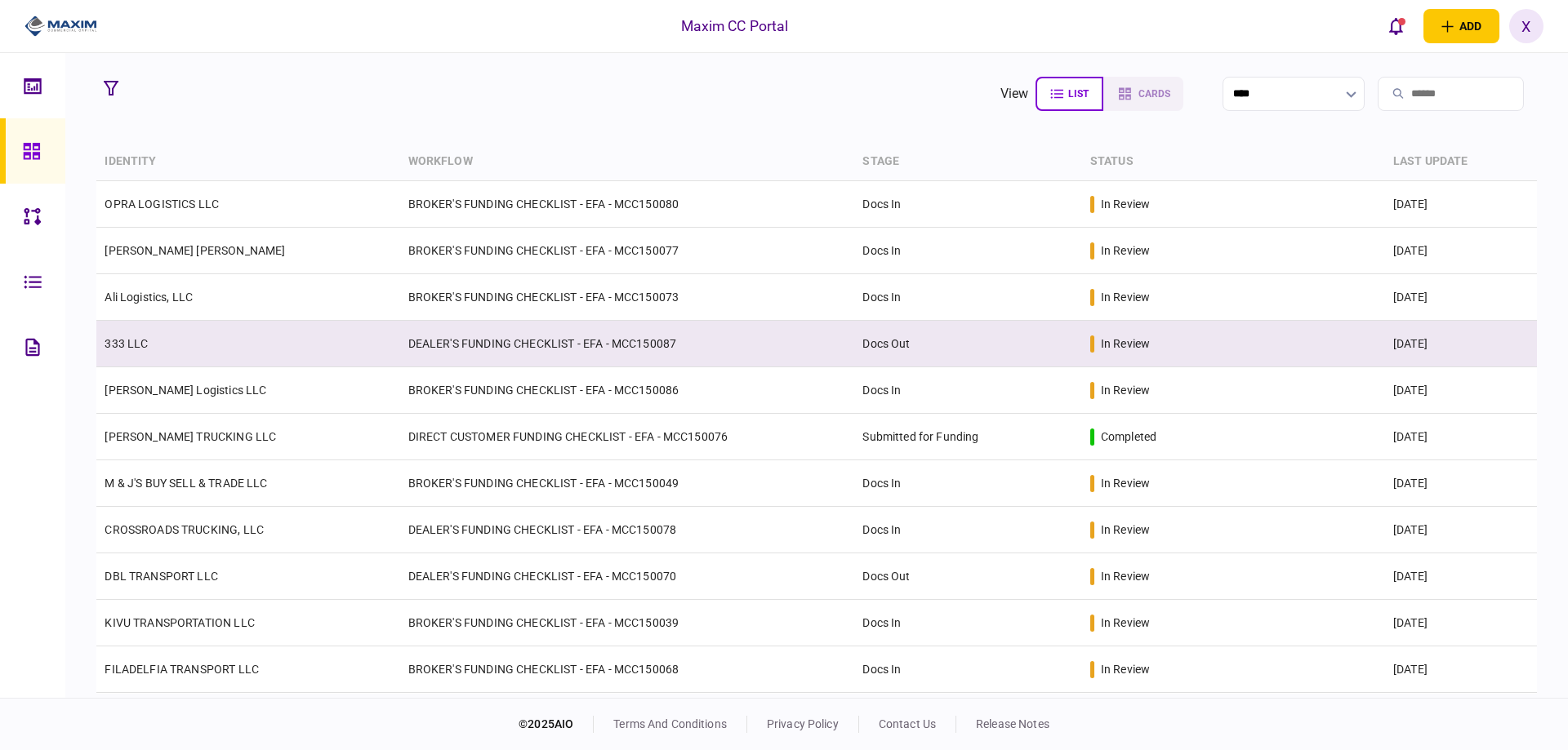
click at [138, 337] on link "333 LLC" at bounding box center [126, 344] width 43 height 13
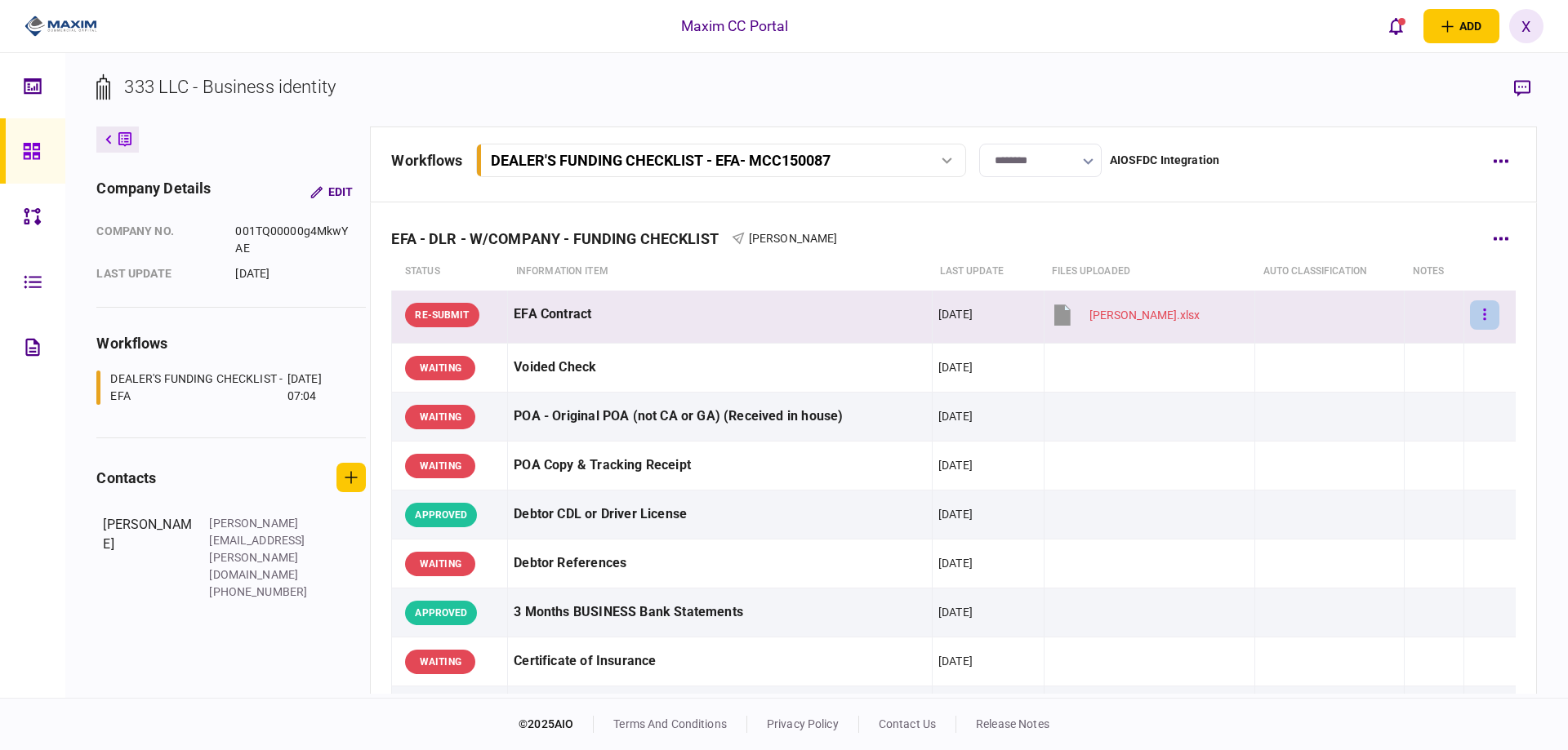
click at [1475, 320] on button "button" at bounding box center [1484, 315] width 30 height 30
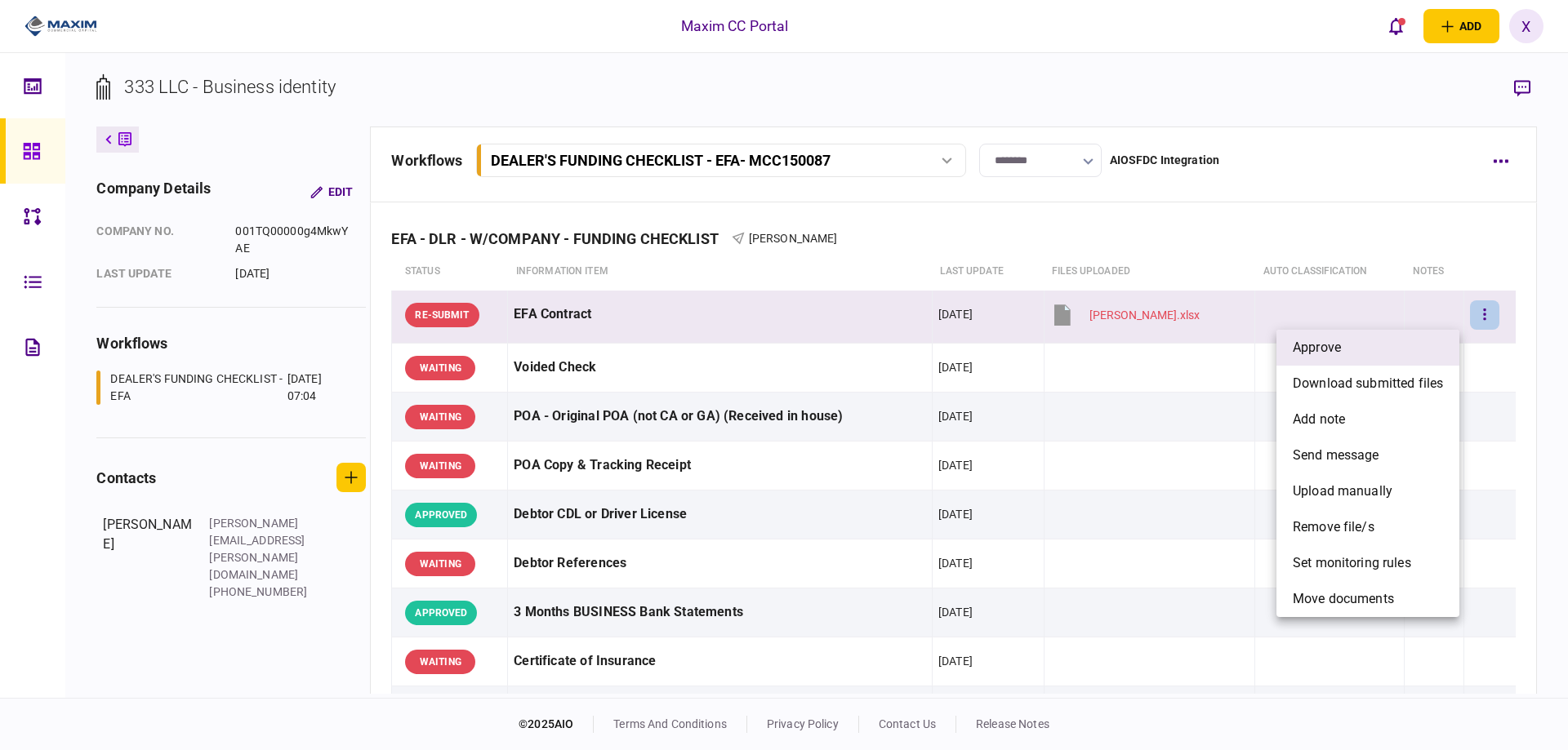
click at [1402, 344] on li "approve" at bounding box center [1368, 347] width 183 height 36
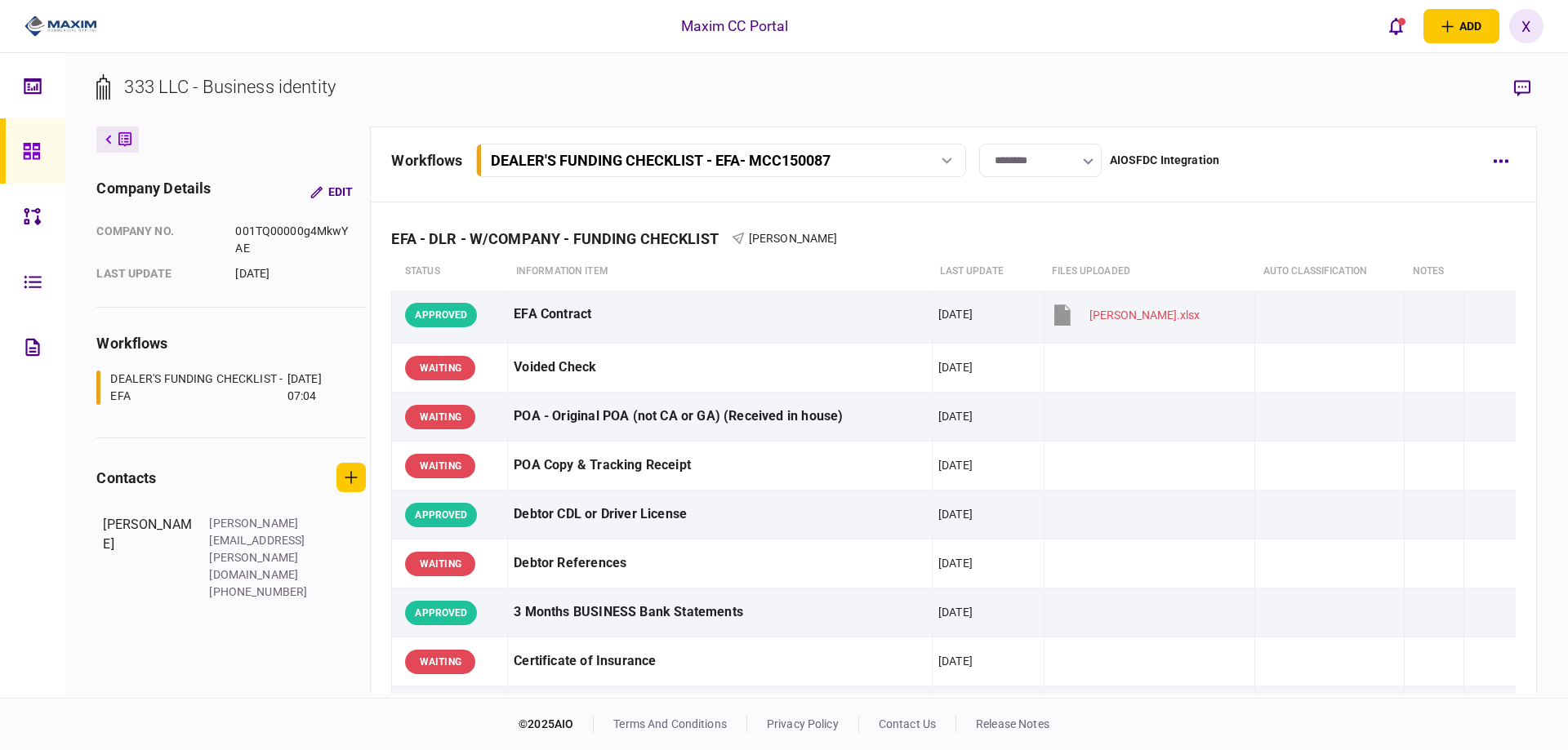
click at [1017, 153] on input "********" at bounding box center [1041, 161] width 123 height 33
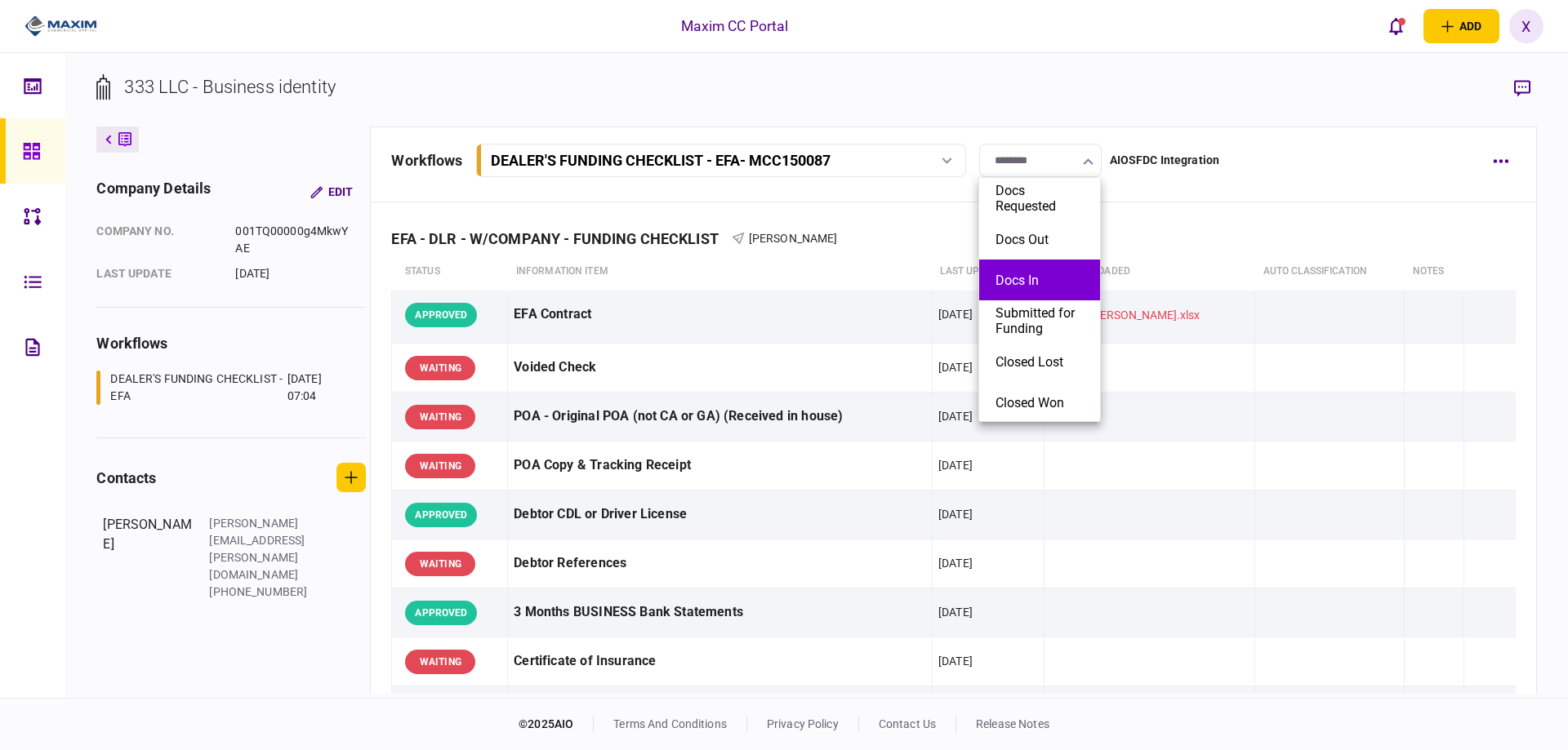
drag, startPoint x: 1032, startPoint y: 240, endPoint x: 1037, endPoint y: 267, distance: 27.5
click at [1037, 267] on ul "Docs Requested Docs Out Docs In Submitted for Funding Closed Lost Closed Won" at bounding box center [1040, 300] width 123 height 245
click at [1037, 267] on li "Docs In" at bounding box center [1040, 280] width 121 height 41
type input "*******"
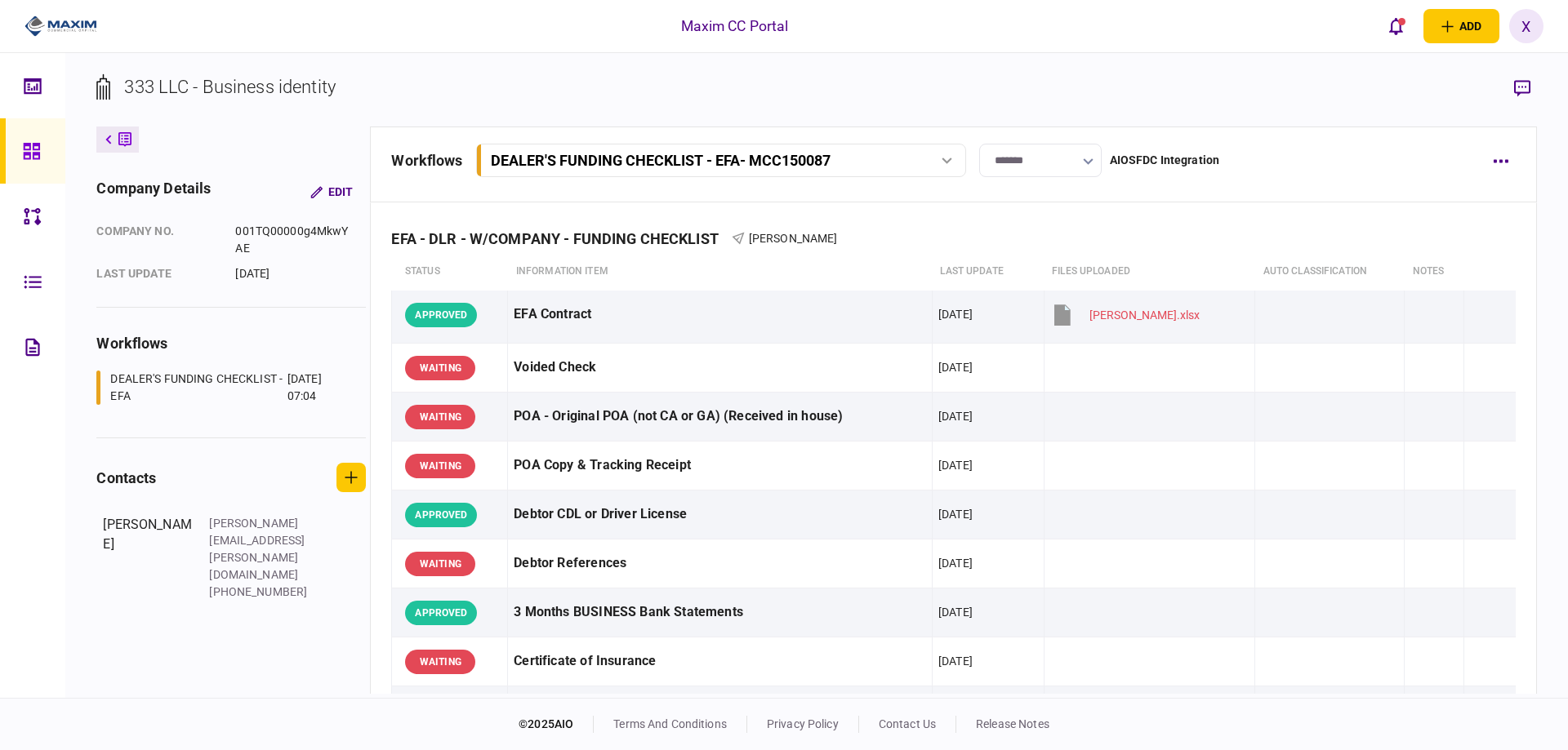
click at [758, 185] on div "workflows DEALER'S FUNDING CHECKLIST - EFA - MCC150087 DEALER'S FUNDING CHECKLI…" at bounding box center [953, 165] width 1166 height 76
click at [18, 151] on link at bounding box center [32, 151] width 65 height 65
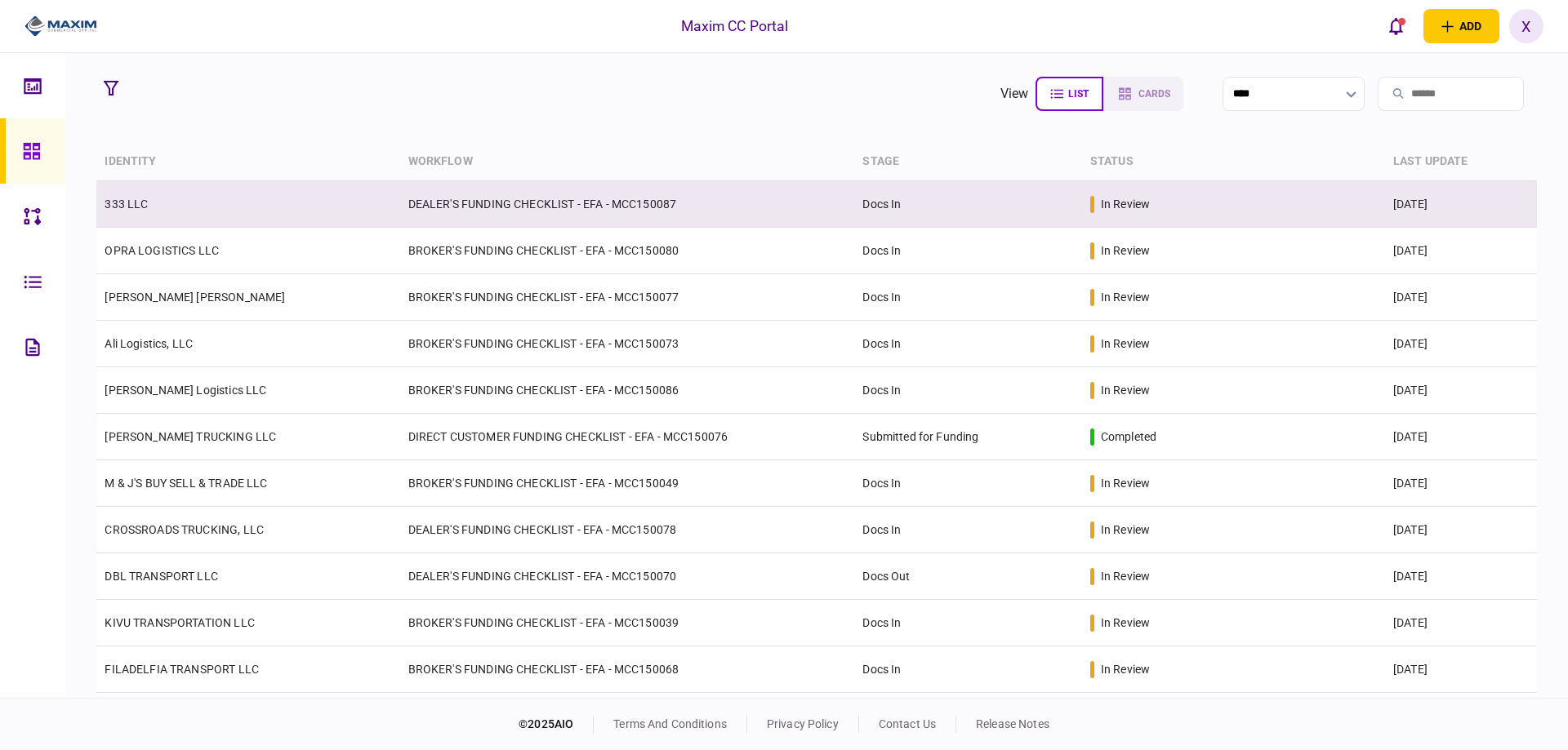
click at [129, 204] on link "333 LLC" at bounding box center [126, 204] width 43 height 13
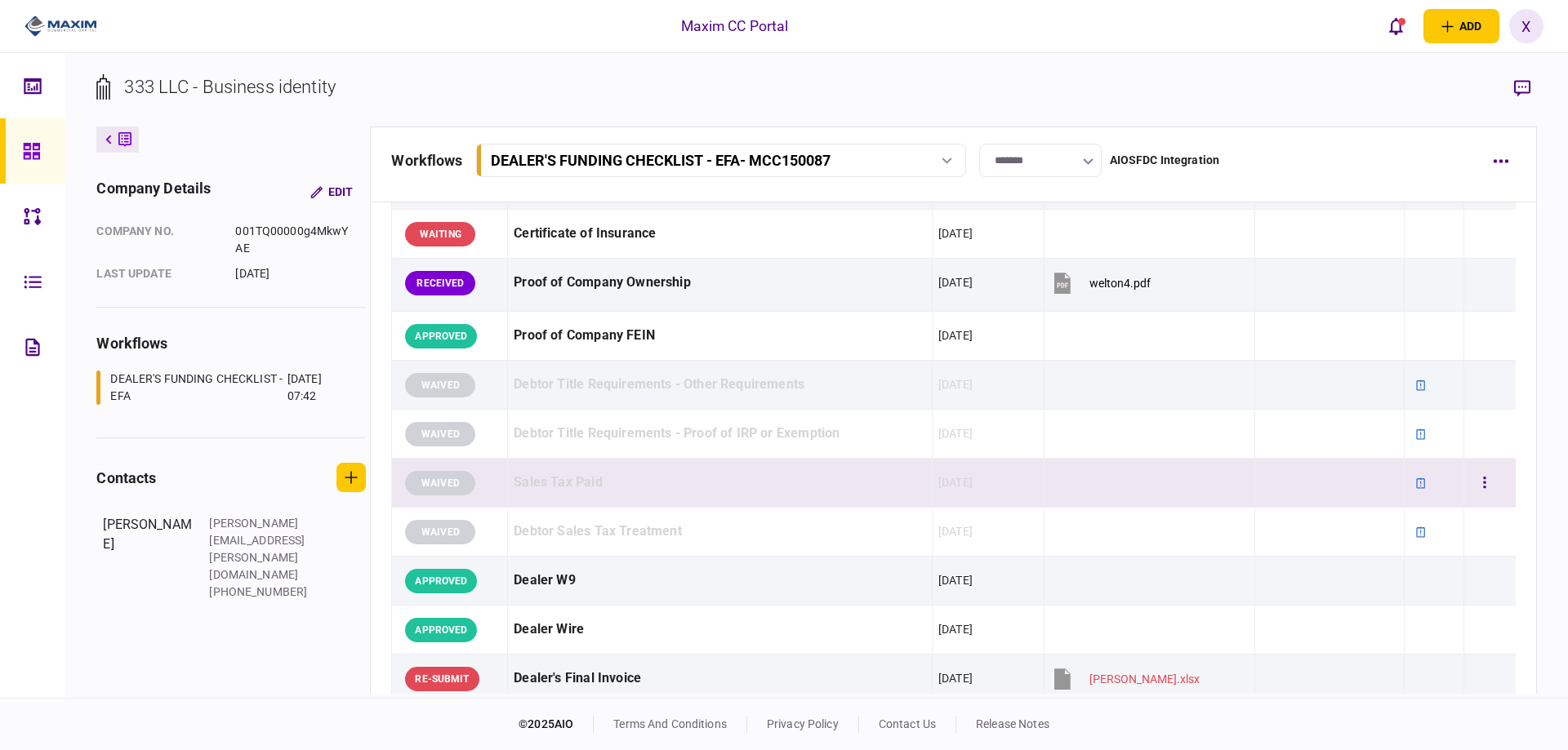
scroll to position [408, 0]
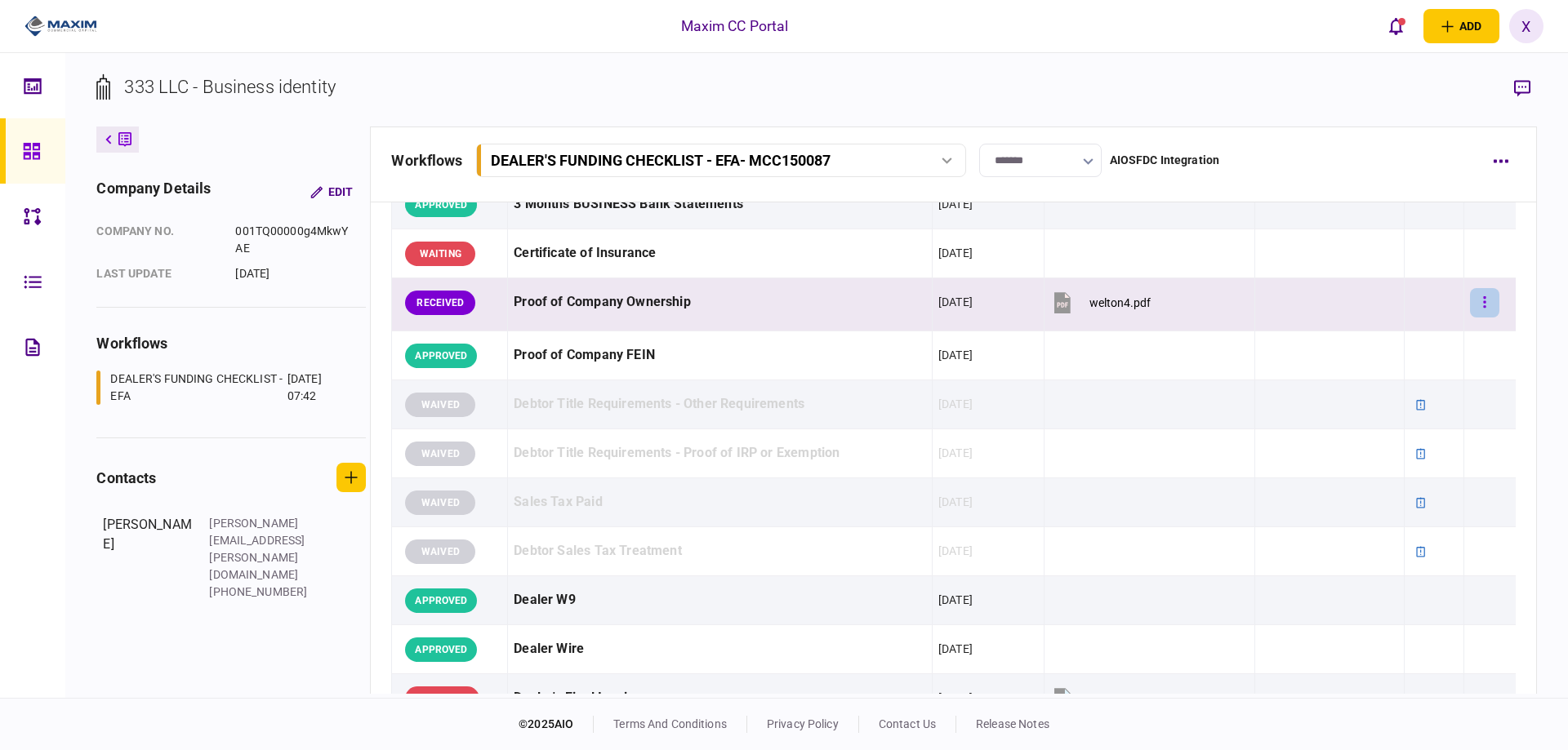
click at [1469, 305] on button "button" at bounding box center [1484, 303] width 30 height 30
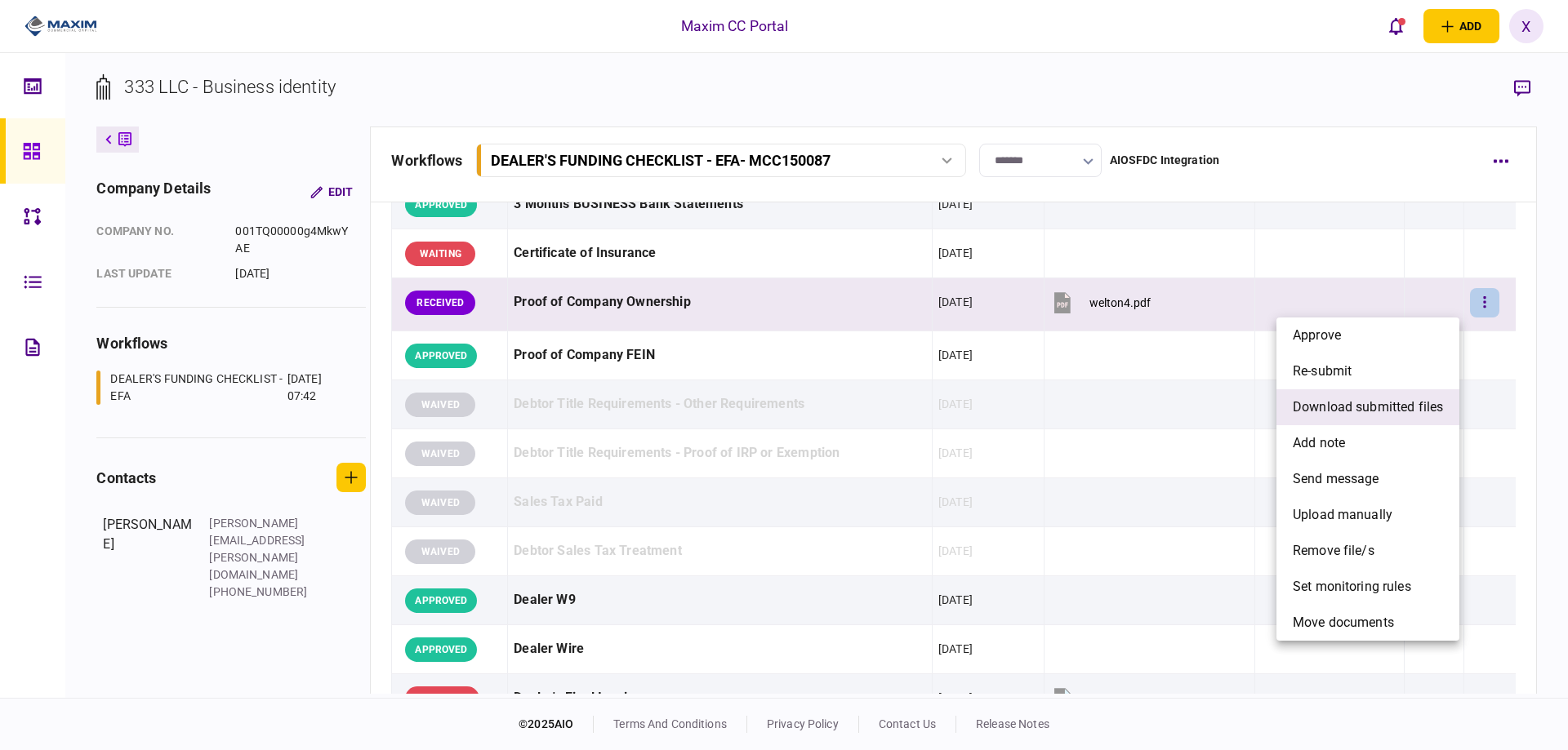
click at [1399, 403] on span "download submitted files" at bounding box center [1367, 407] width 150 height 20
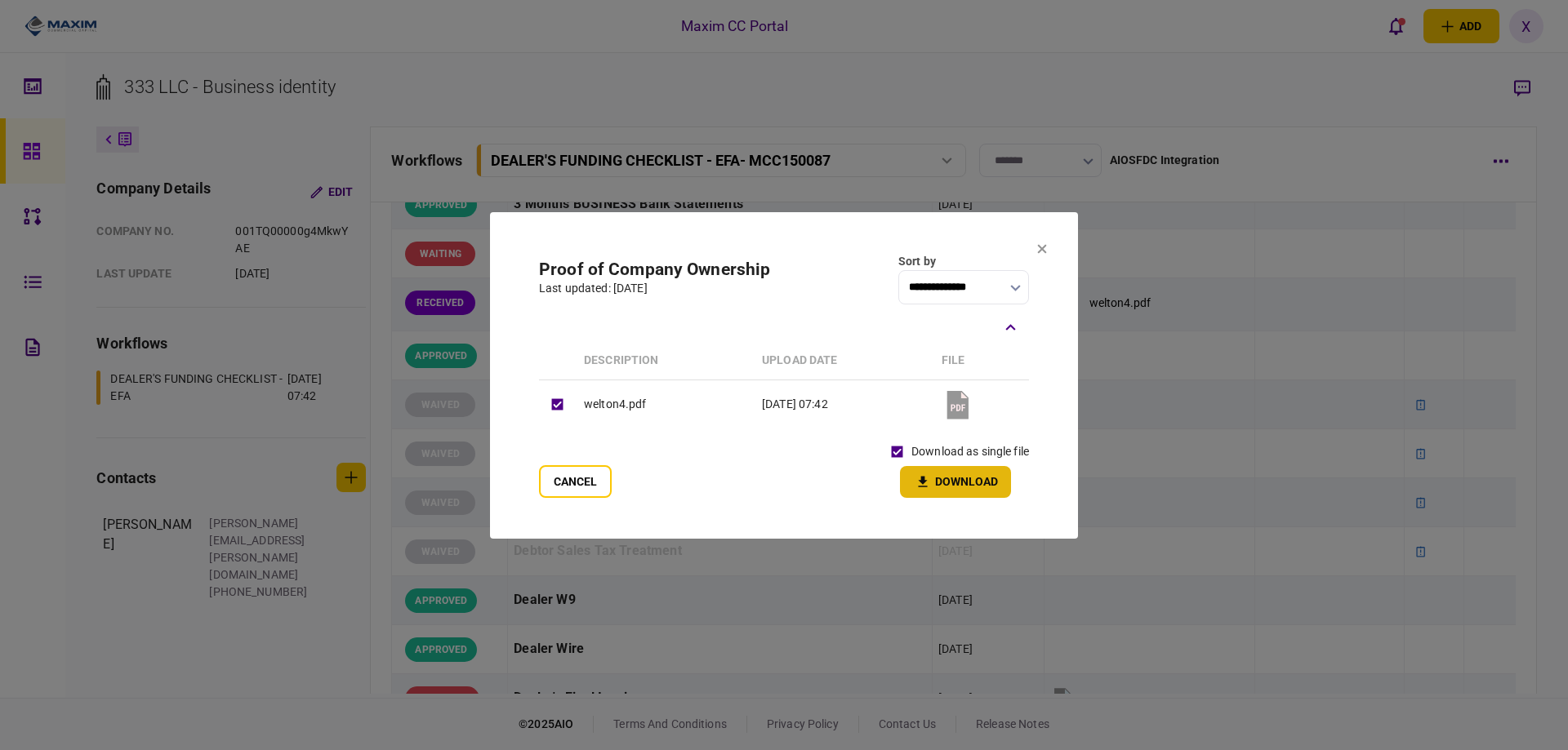
click at [944, 475] on button "Download" at bounding box center [955, 482] width 111 height 31
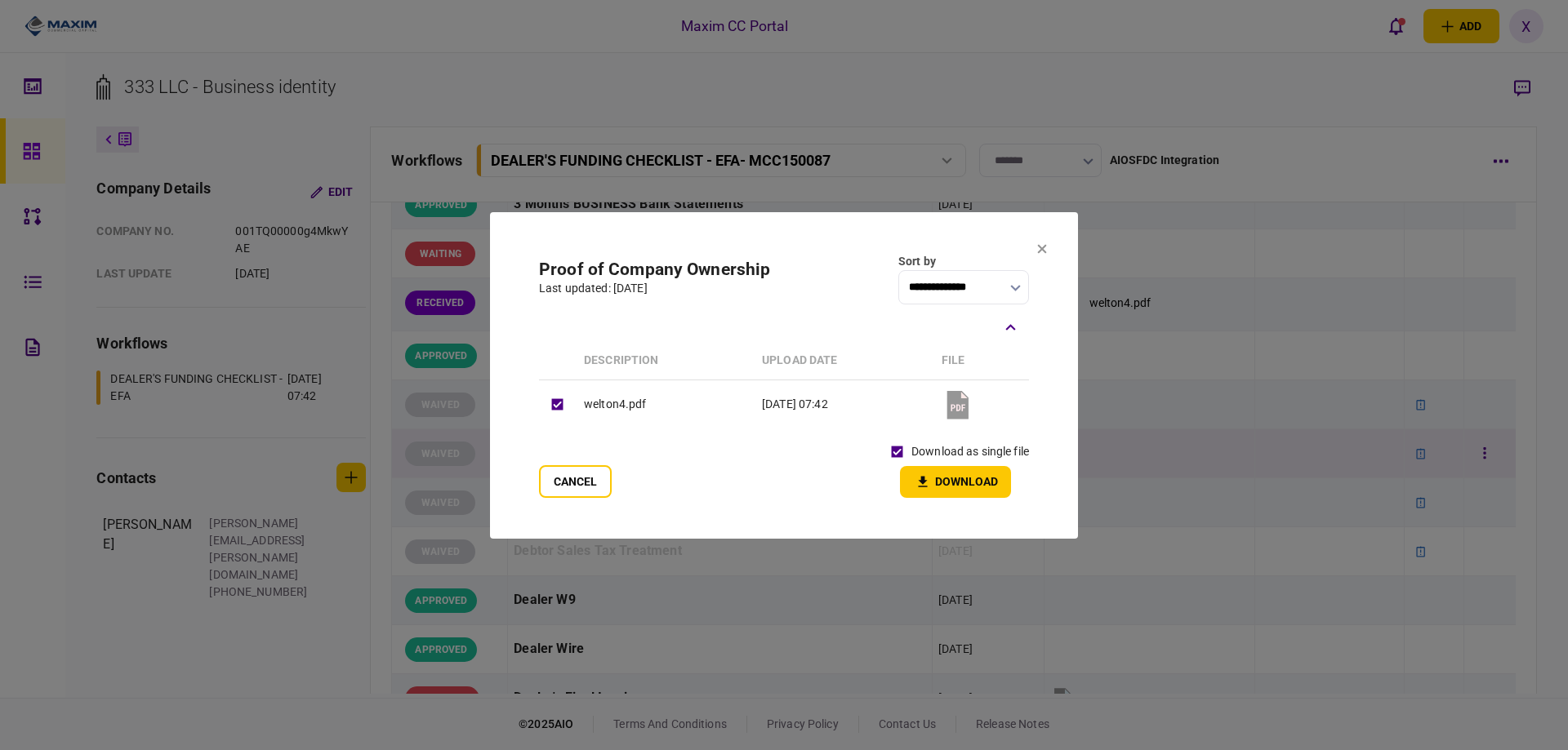
click at [604, 476] on button "Cancel" at bounding box center [575, 481] width 73 height 32
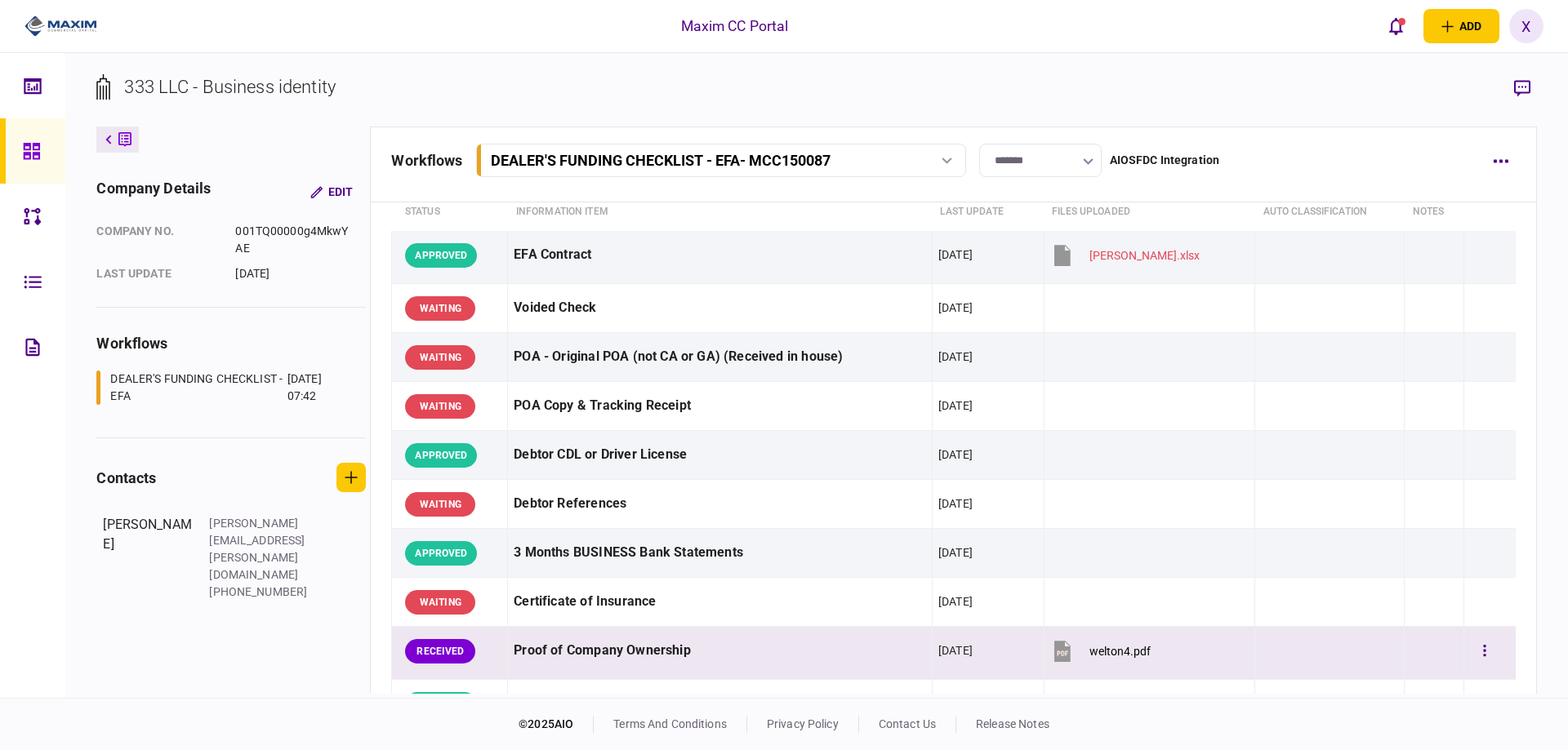
scroll to position [0, 0]
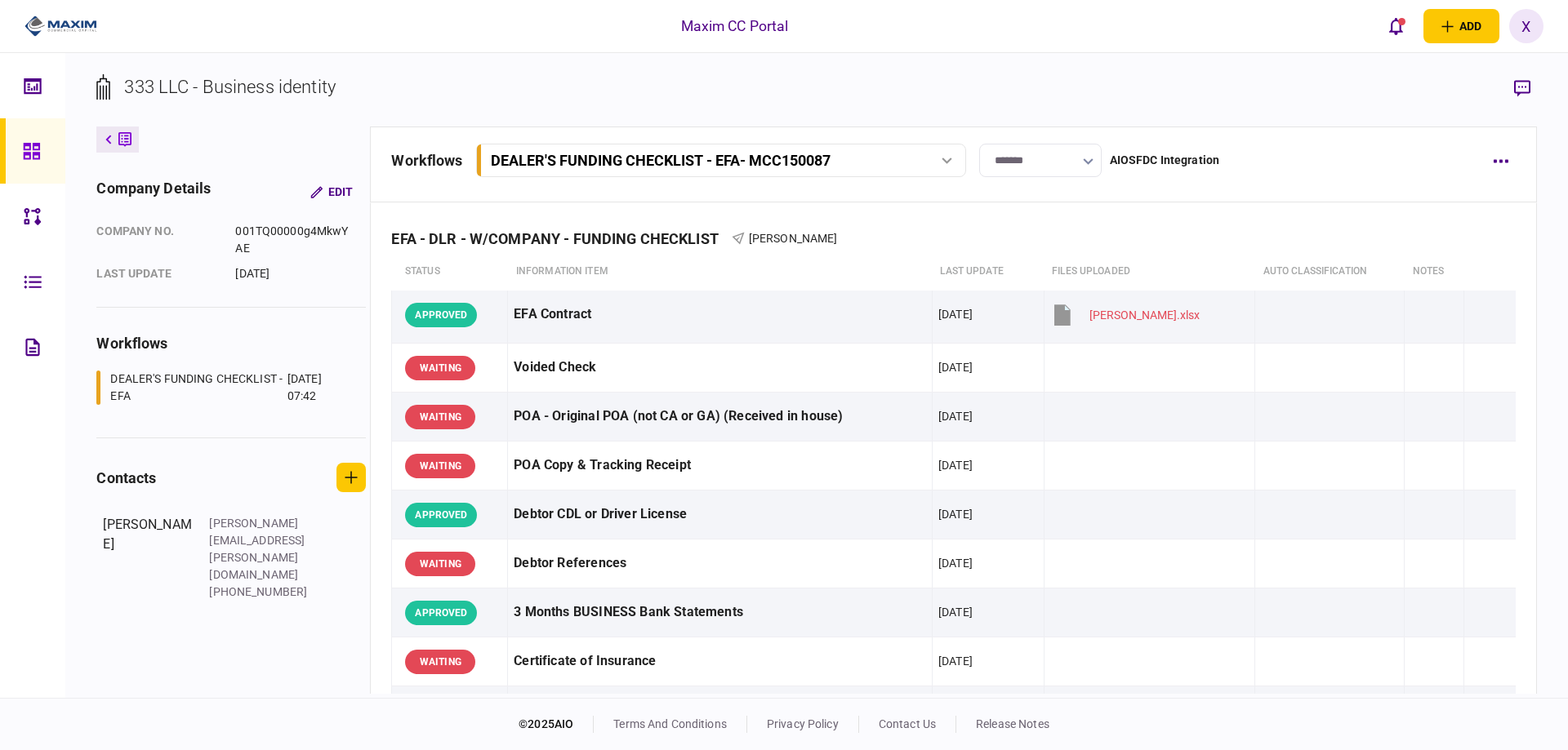
click at [49, 151] on link at bounding box center [32, 151] width 65 height 65
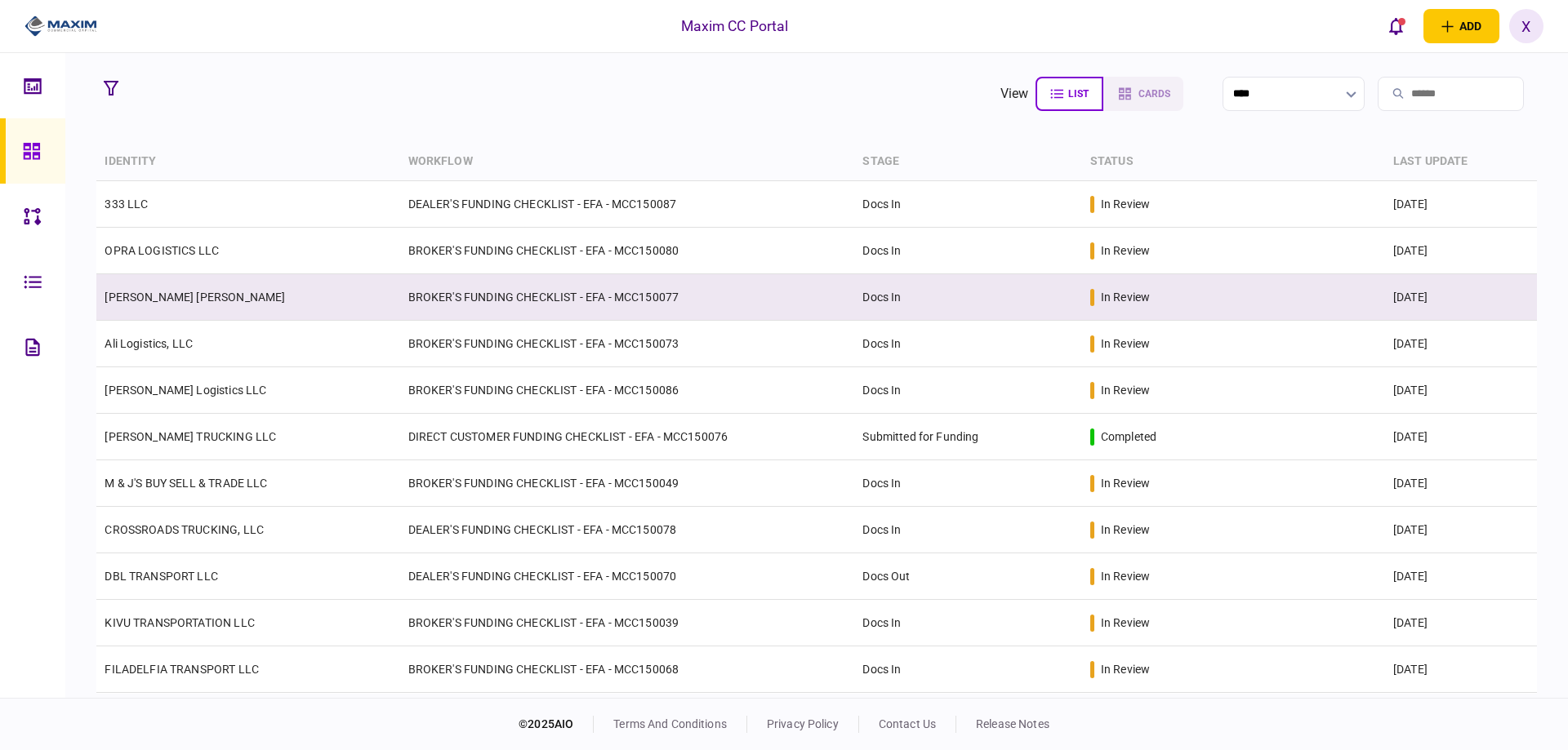
click at [170, 295] on link "[PERSON_NAME] [PERSON_NAME]" at bounding box center [195, 297] width 180 height 13
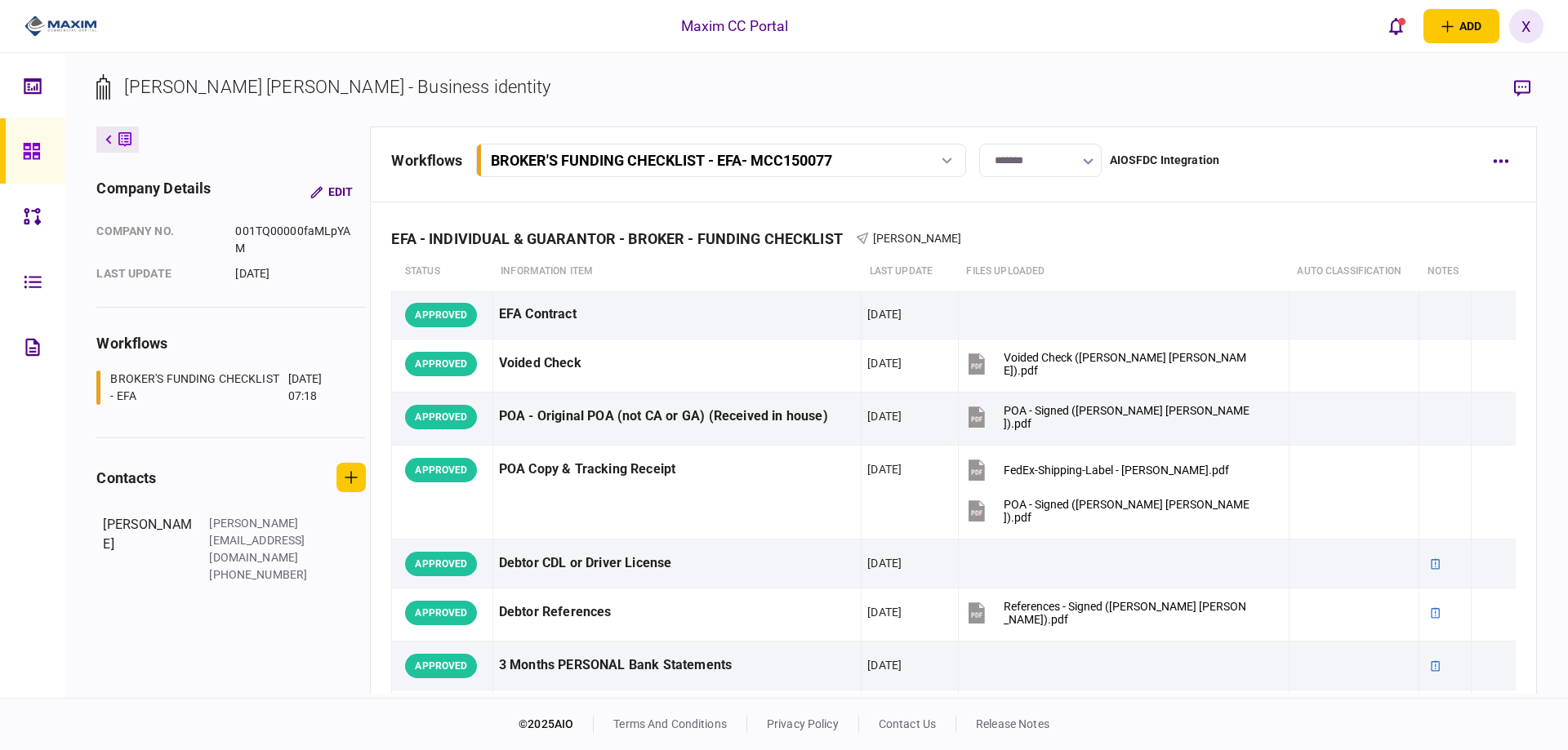
click at [49, 154] on link at bounding box center [32, 151] width 65 height 65
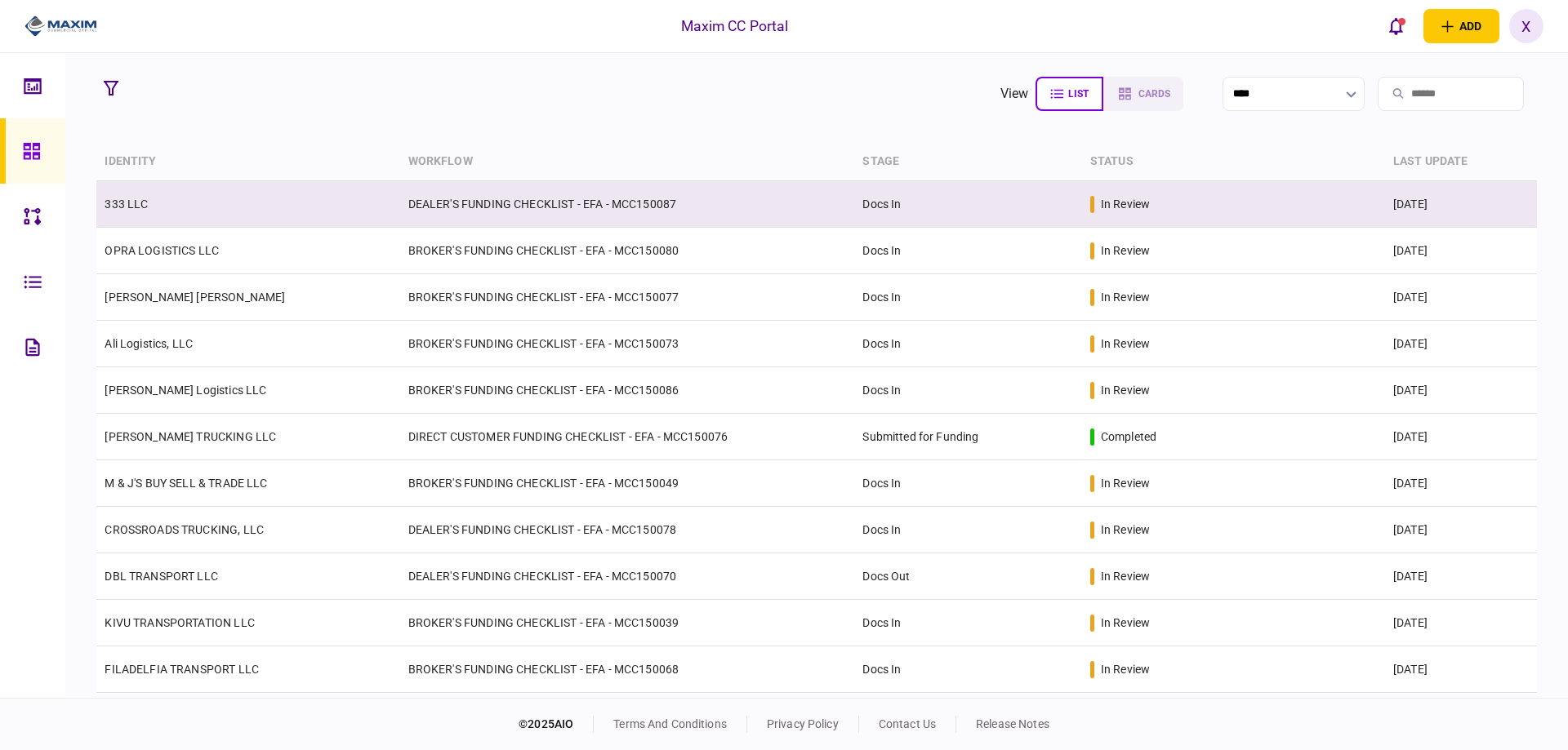
click at [143, 209] on link "333 LLC" at bounding box center [126, 204] width 43 height 13
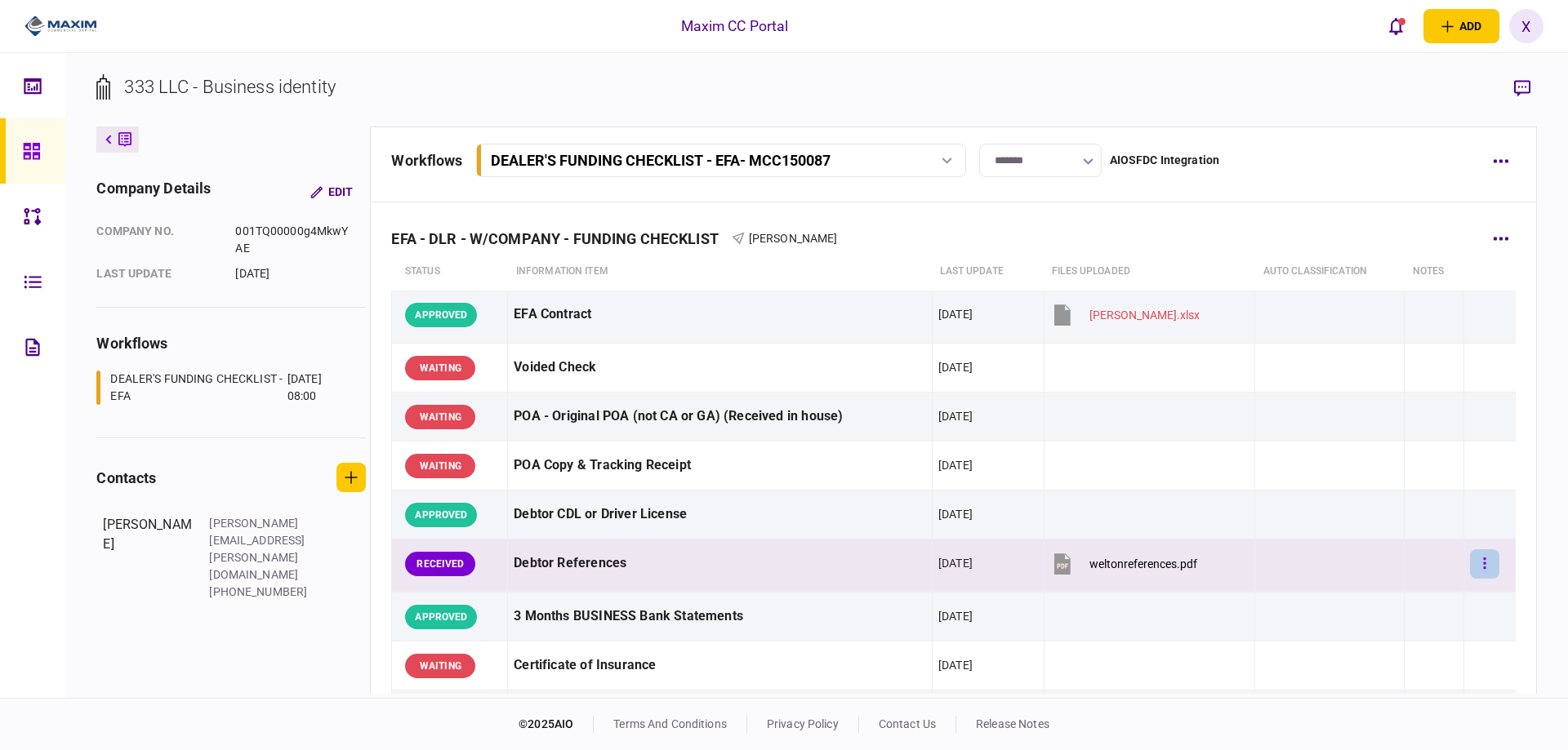
click at [1476, 561] on button "button" at bounding box center [1484, 565] width 30 height 30
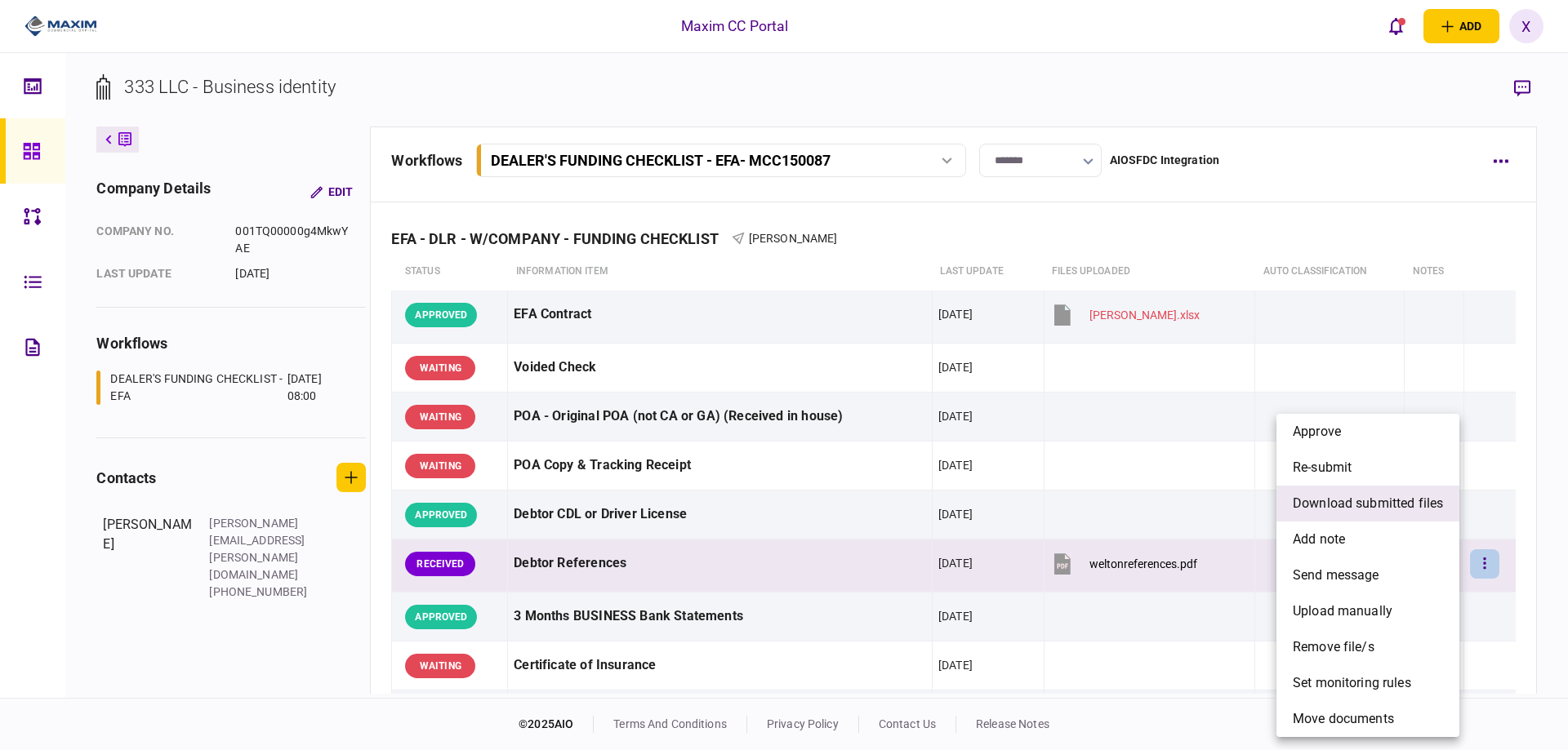
click at [1423, 510] on span "download submitted files" at bounding box center [1367, 504] width 150 height 20
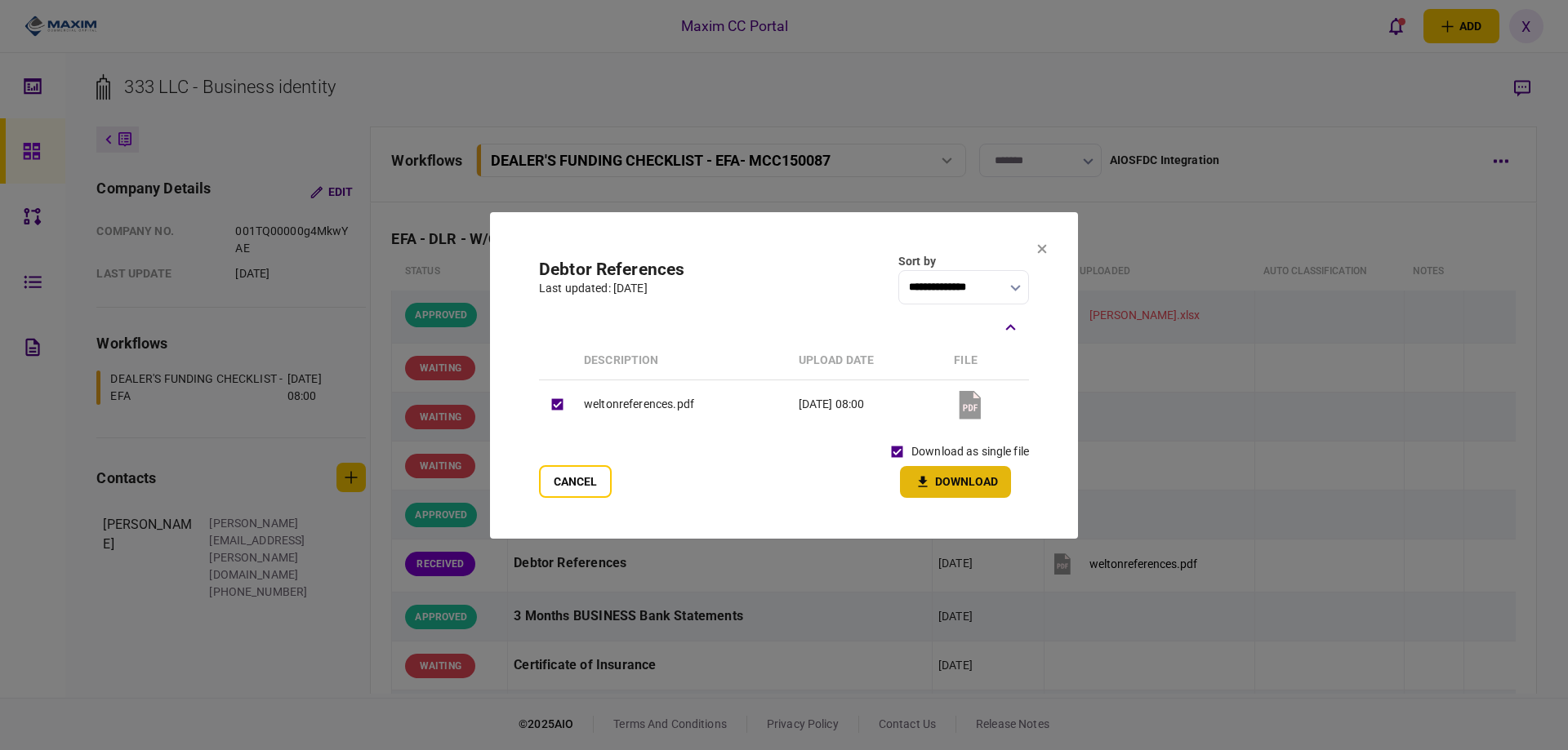
click at [927, 476] on icon "button" at bounding box center [923, 482] width 20 height 16
click at [1034, 248] on section "**********" at bounding box center [784, 375] width 588 height 327
click at [1043, 253] on icon at bounding box center [1042, 249] width 10 height 10
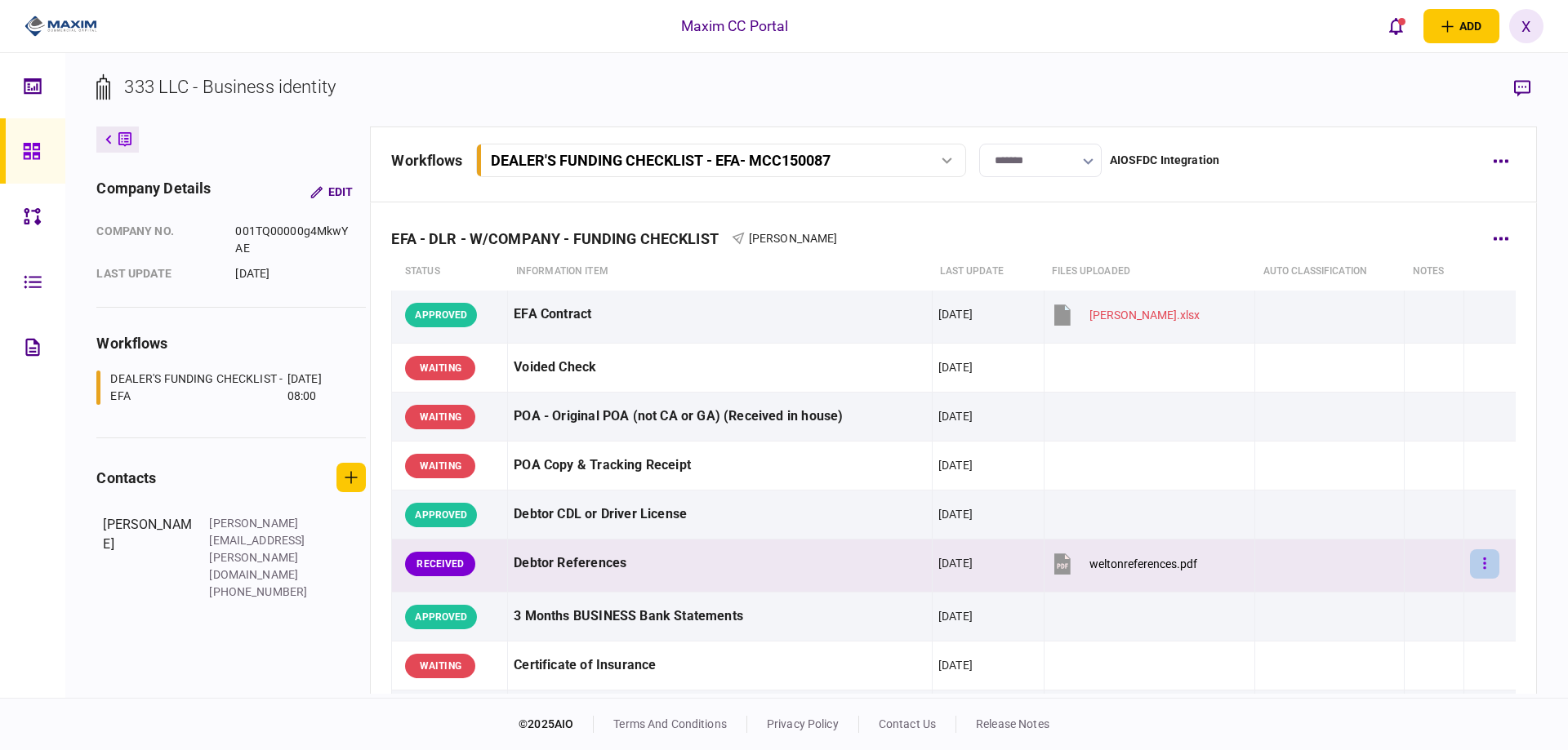
click at [1475, 576] on button "button" at bounding box center [1484, 565] width 30 height 30
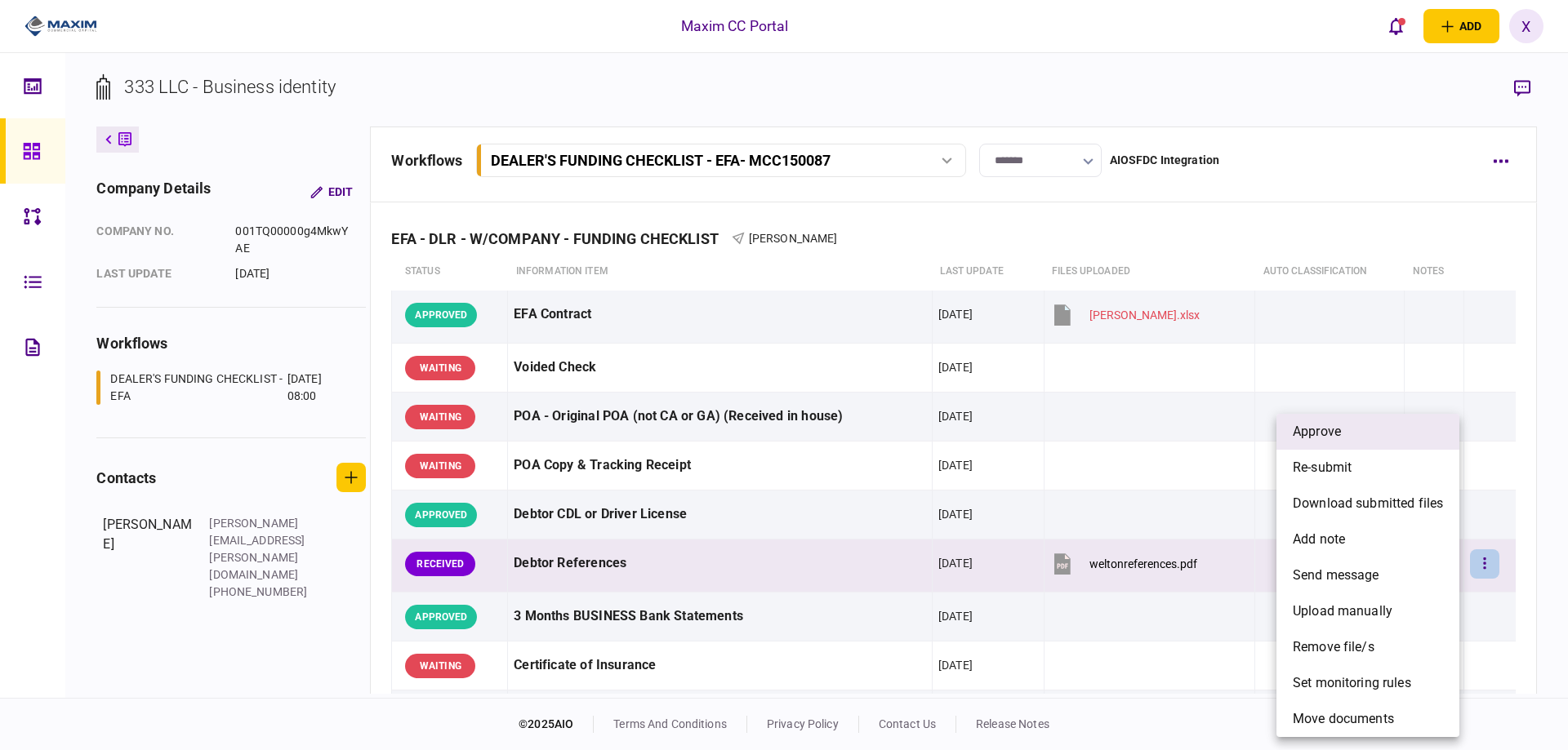
click at [1359, 433] on li "approve" at bounding box center [1368, 431] width 183 height 36
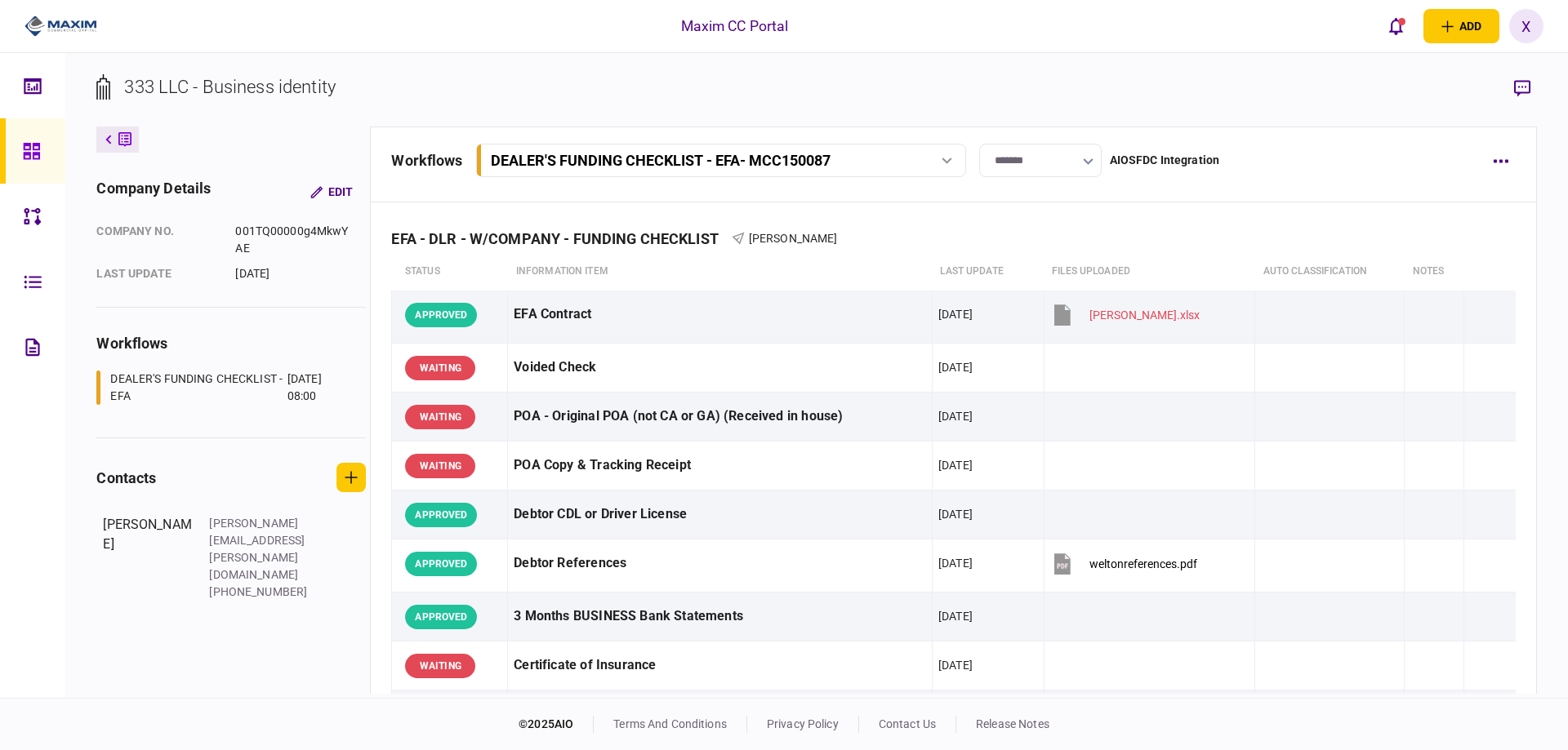
click at [46, 20] on img at bounding box center [61, 26] width 73 height 25
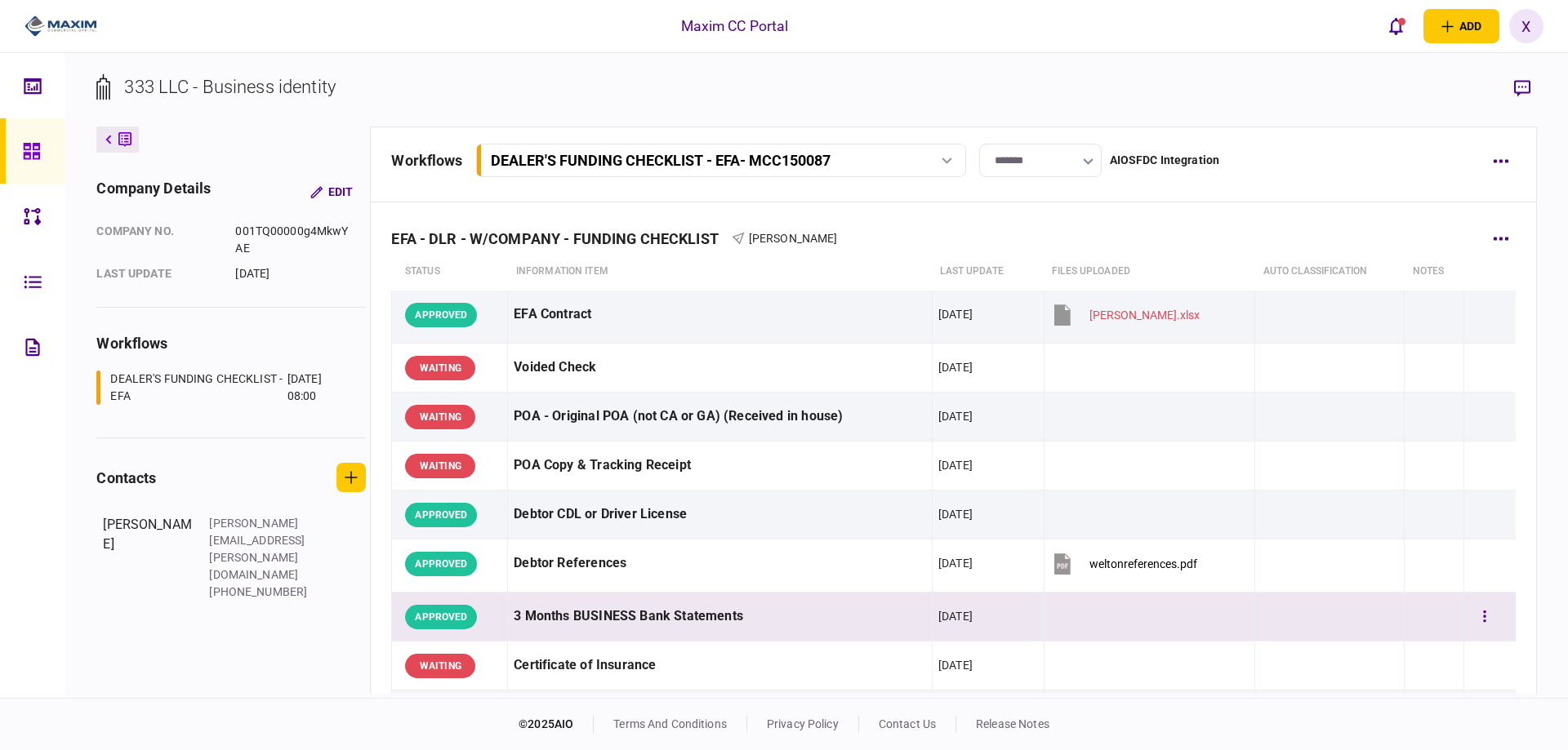
scroll to position [82, 0]
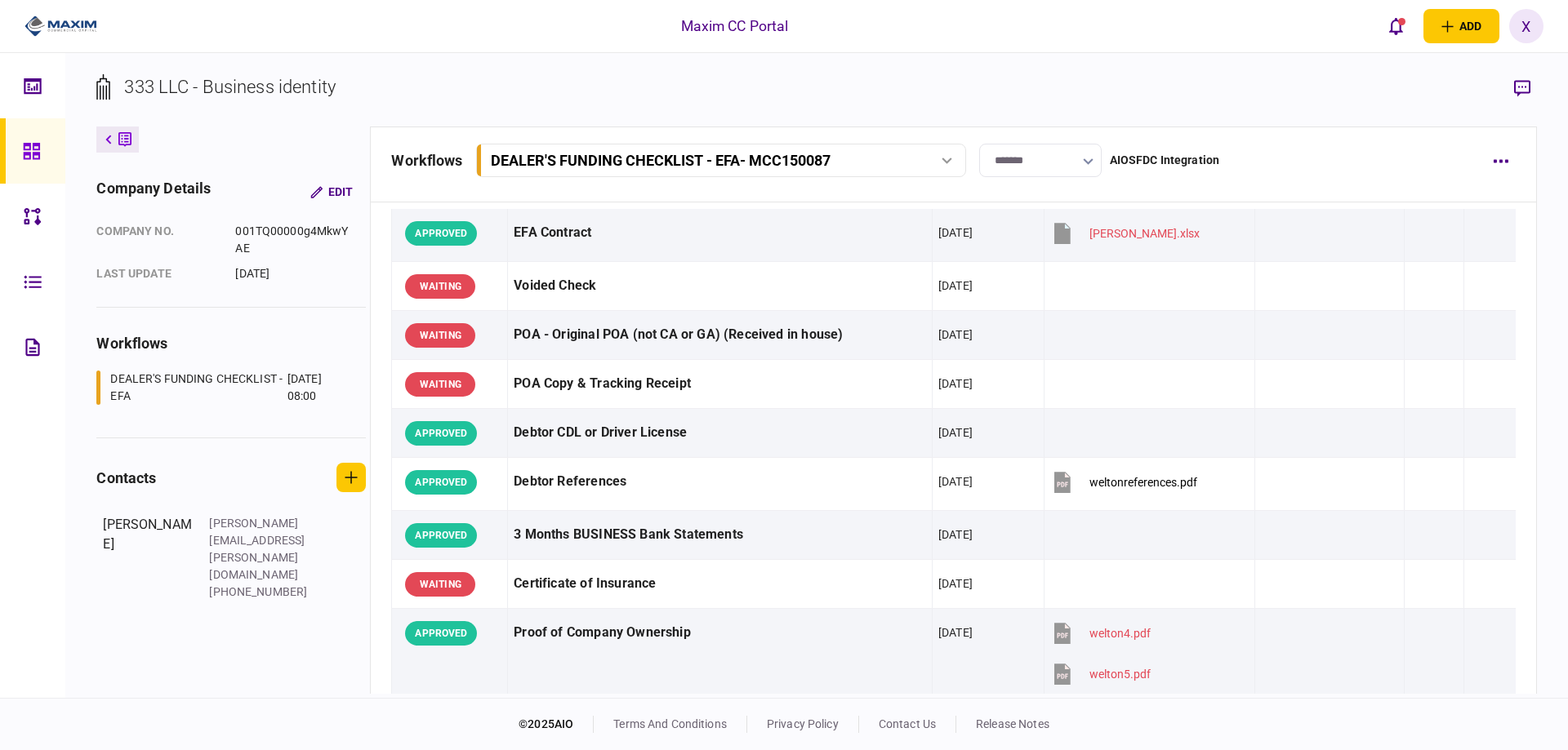
click at [20, 145] on link at bounding box center [32, 151] width 65 height 65
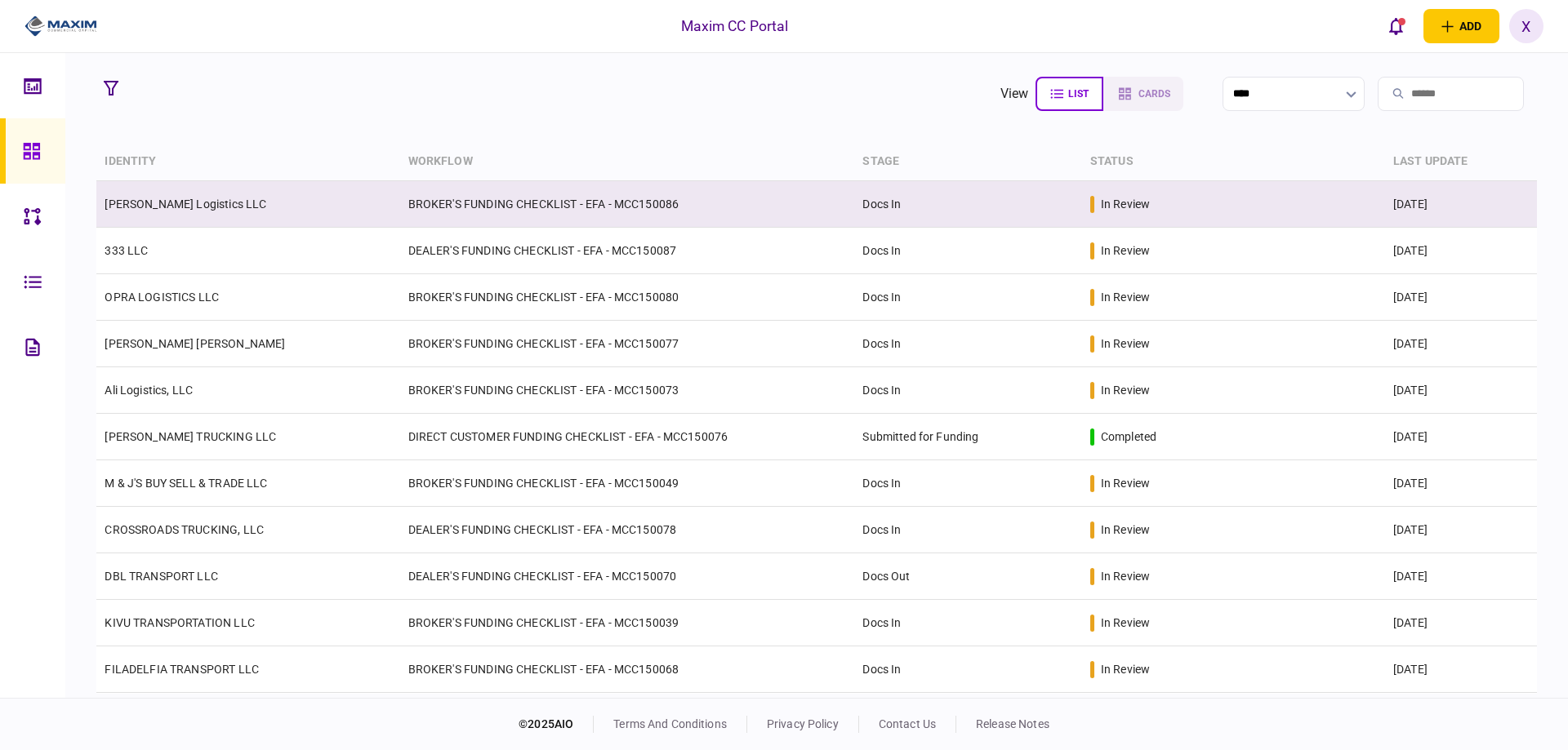
click at [177, 192] on td "[PERSON_NAME] Logistics LLC" at bounding box center [248, 204] width 303 height 46
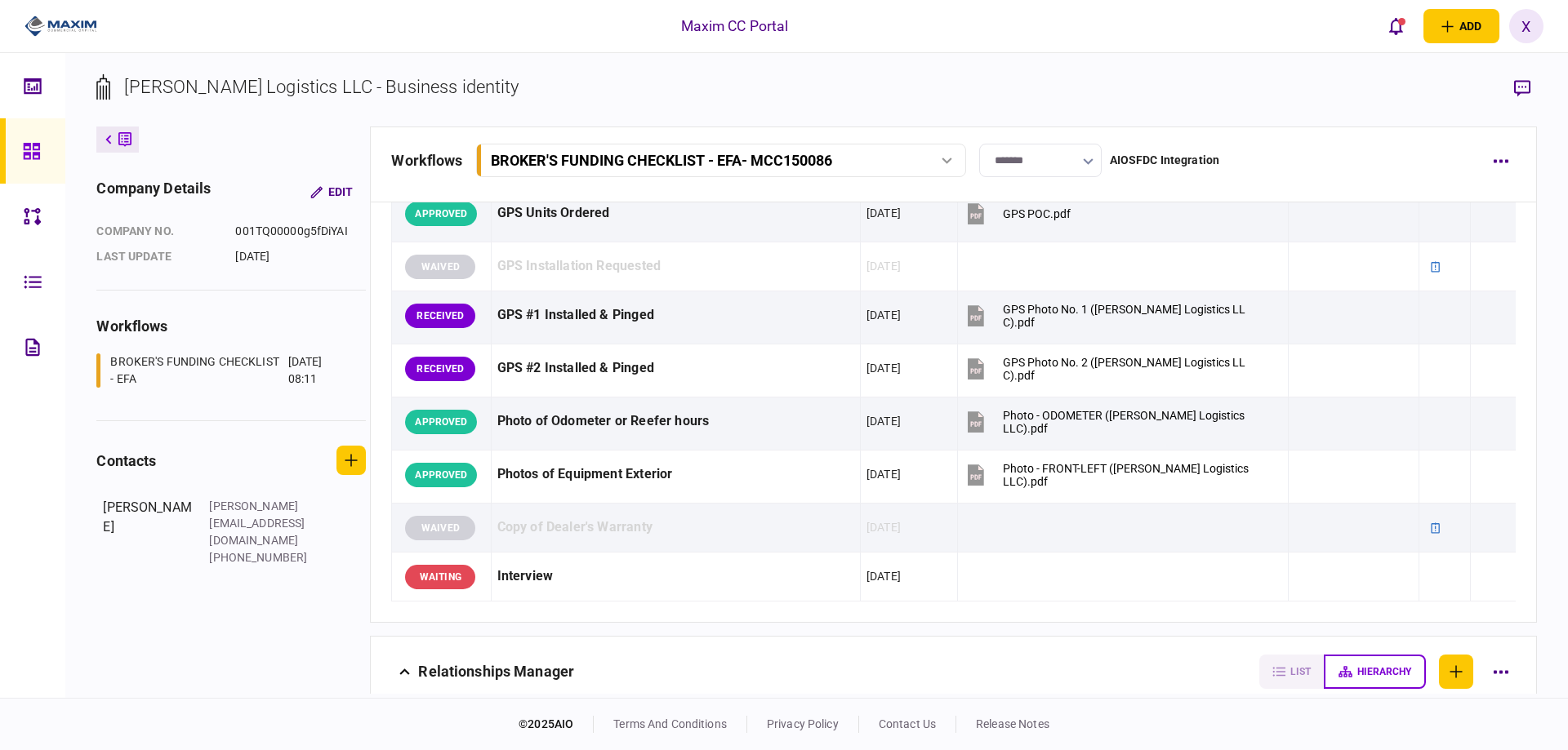
scroll to position [1714, 0]
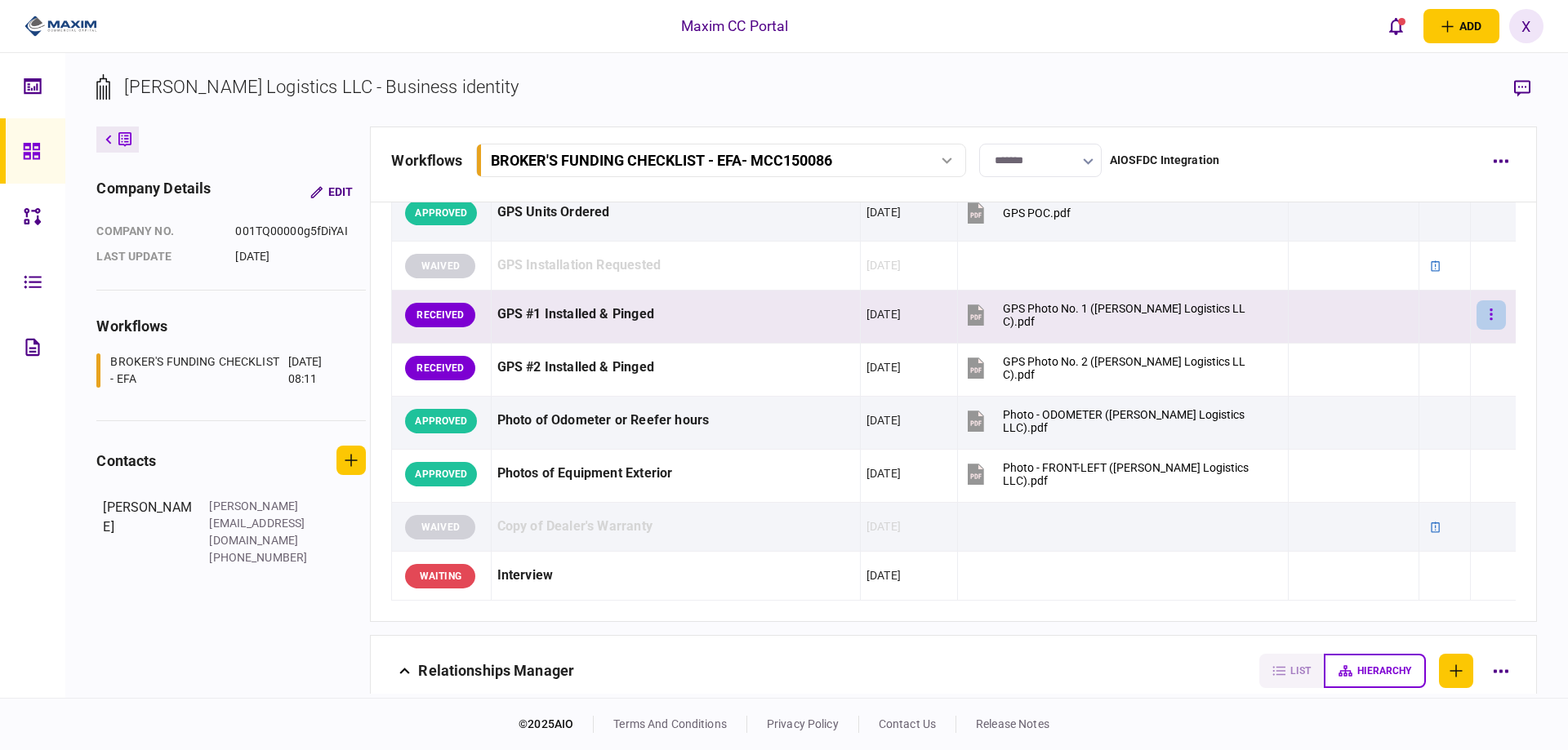
click at [1487, 315] on button "button" at bounding box center [1491, 315] width 30 height 30
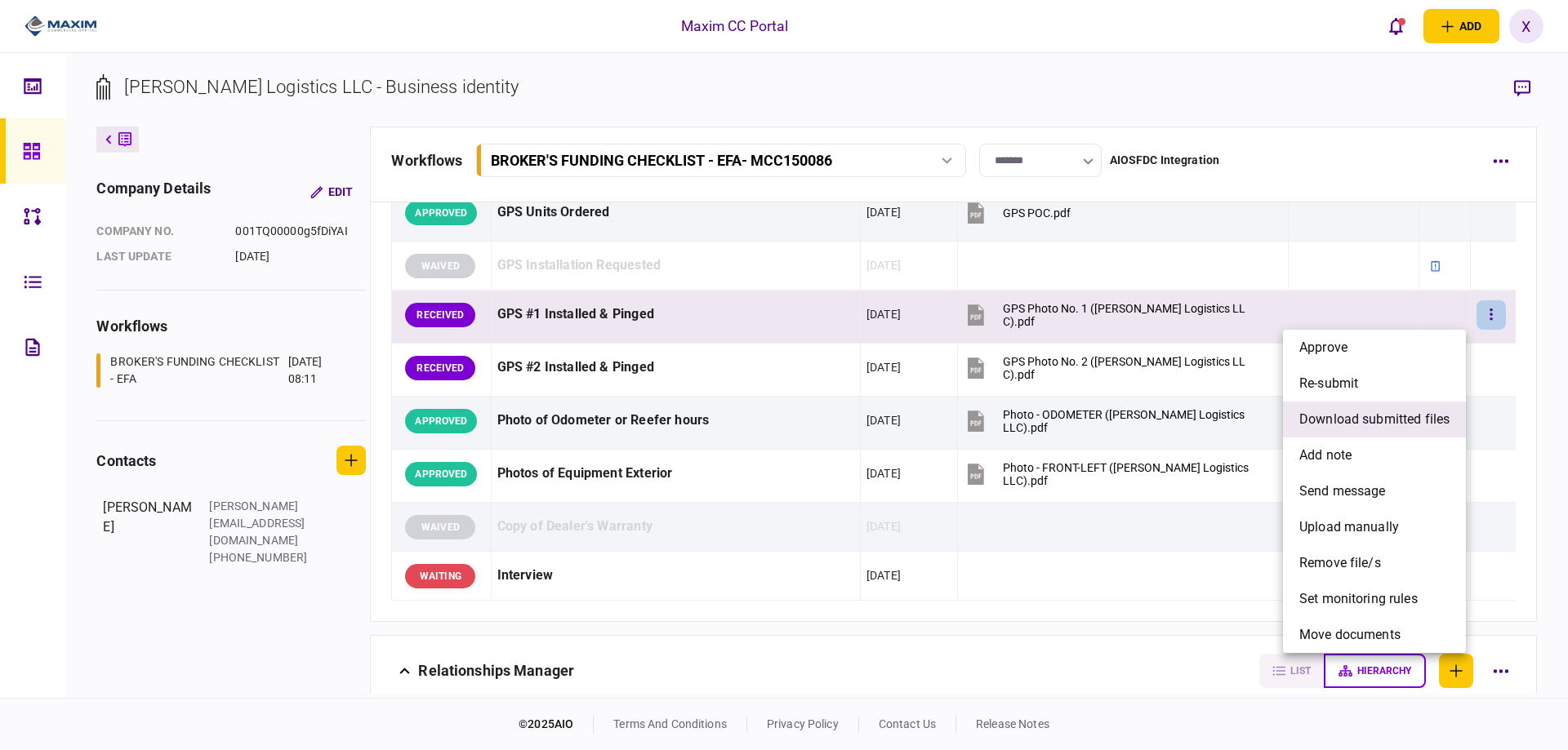
click at [1367, 418] on span "download submitted files" at bounding box center [1373, 420] width 150 height 20
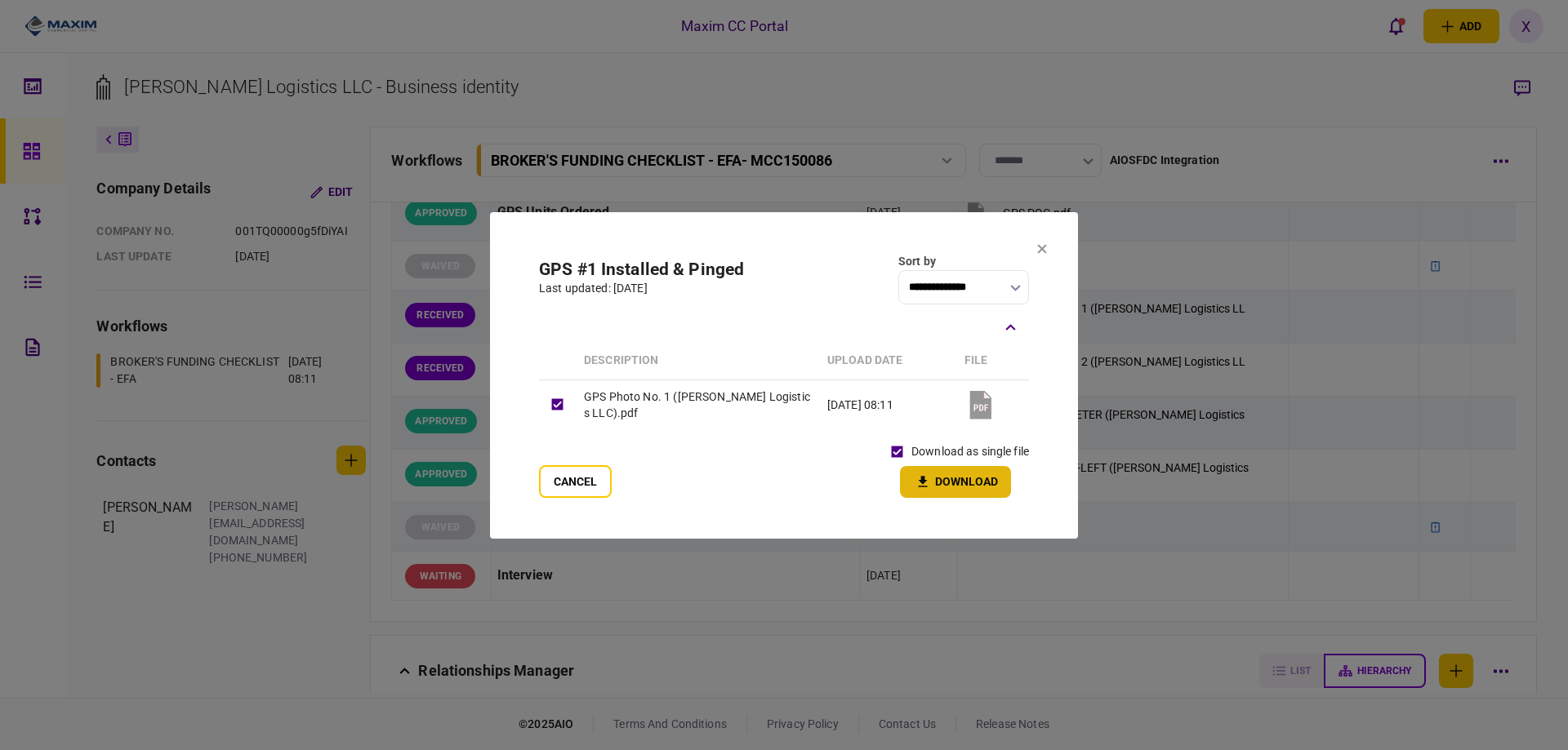
click at [961, 474] on button "Download" at bounding box center [955, 482] width 111 height 31
click at [1041, 246] on icon at bounding box center [1042, 250] width 10 height 10
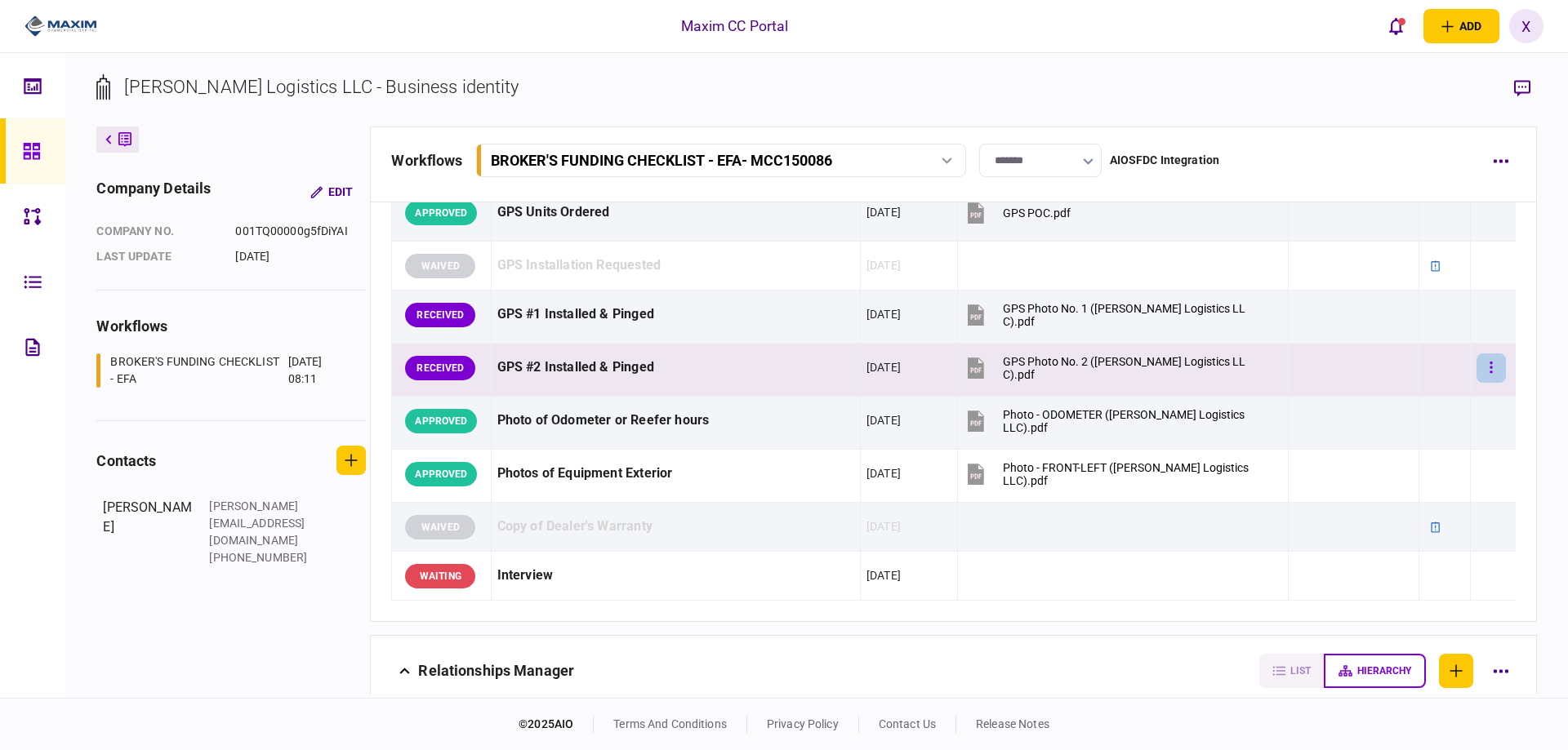
click at [1476, 373] on button "button" at bounding box center [1491, 368] width 30 height 30
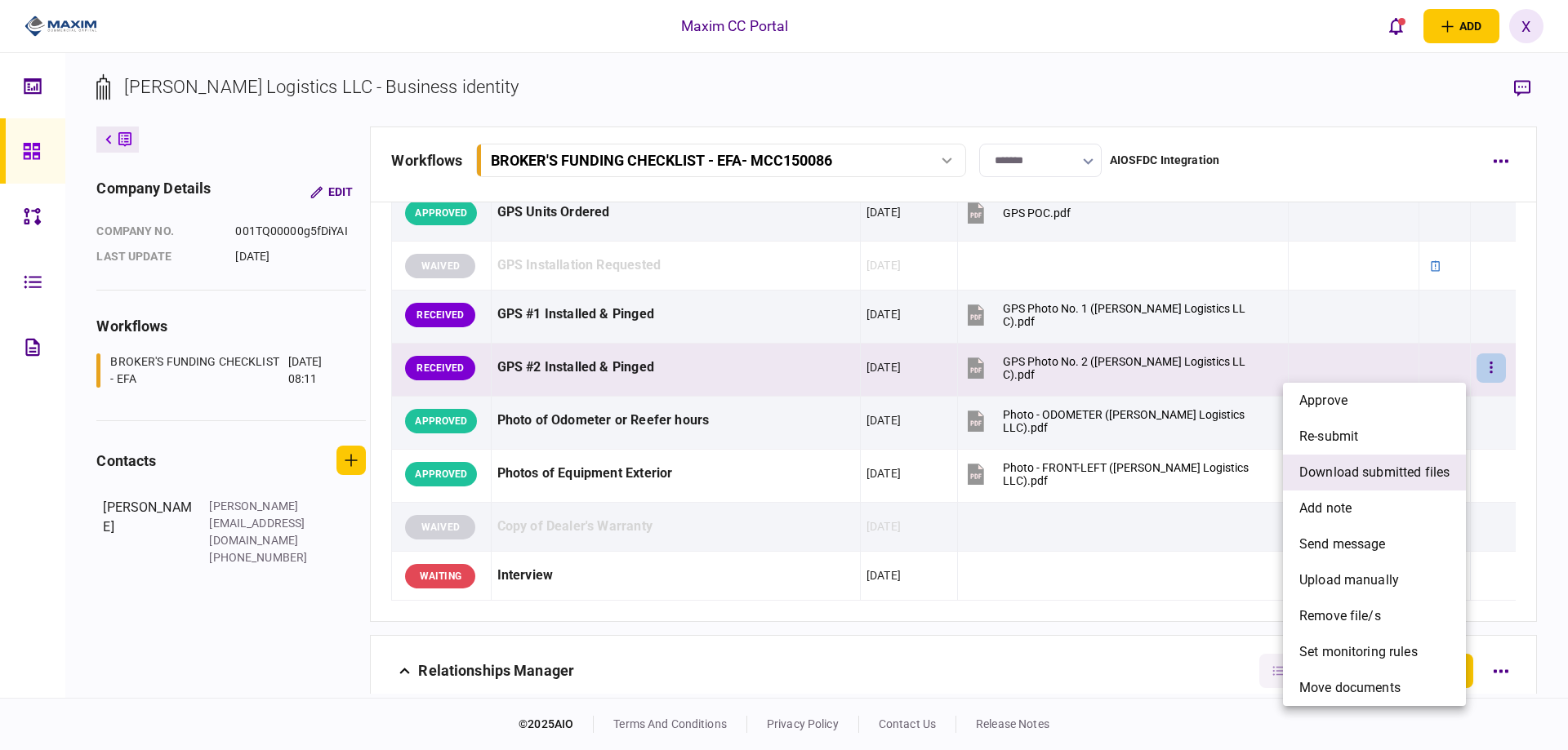
click at [1339, 474] on span "download submitted files" at bounding box center [1373, 473] width 150 height 20
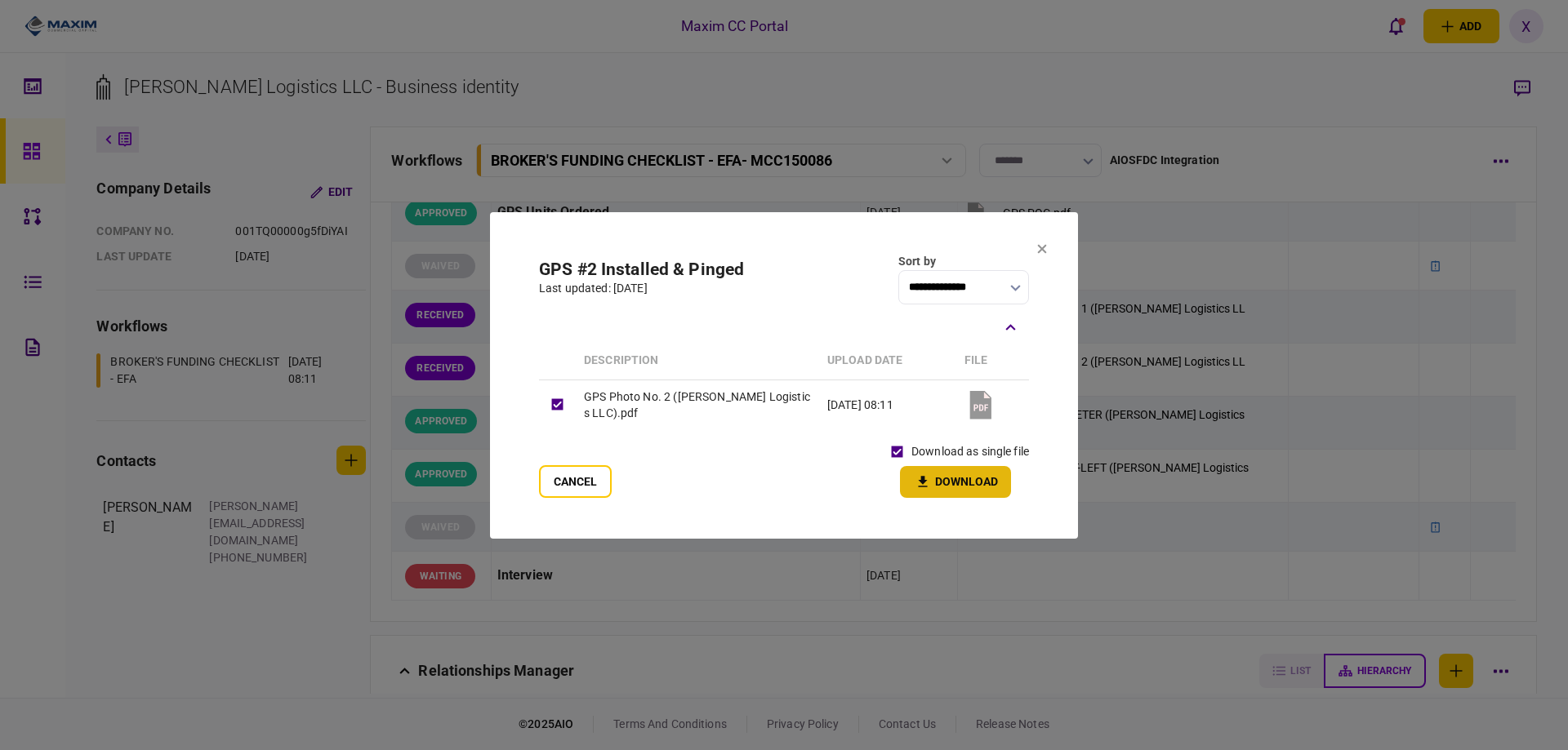
click at [937, 476] on button "Download" at bounding box center [955, 482] width 111 height 31
click at [544, 491] on button "Cancel" at bounding box center [575, 481] width 73 height 32
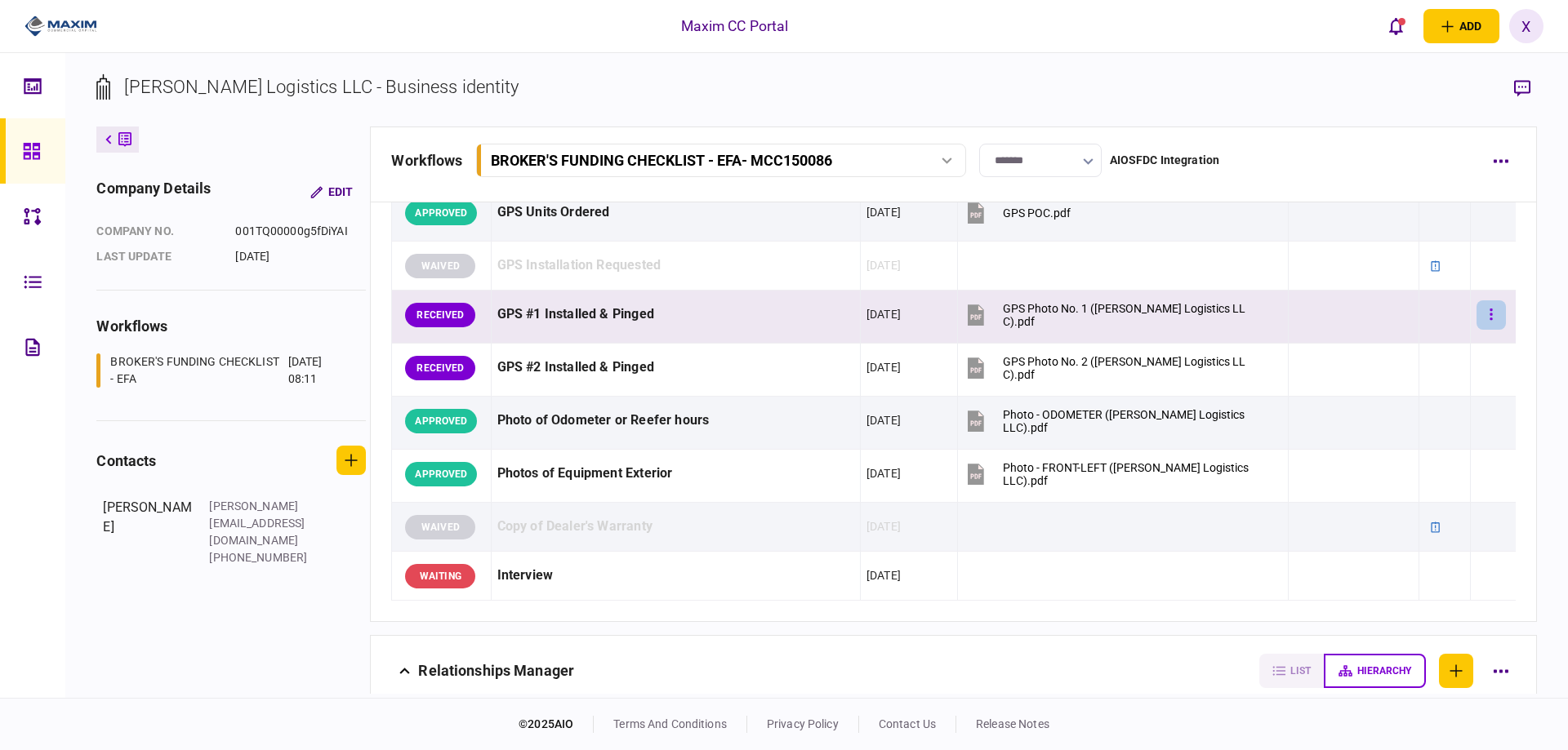
click at [1486, 315] on button "button" at bounding box center [1491, 315] width 30 height 30
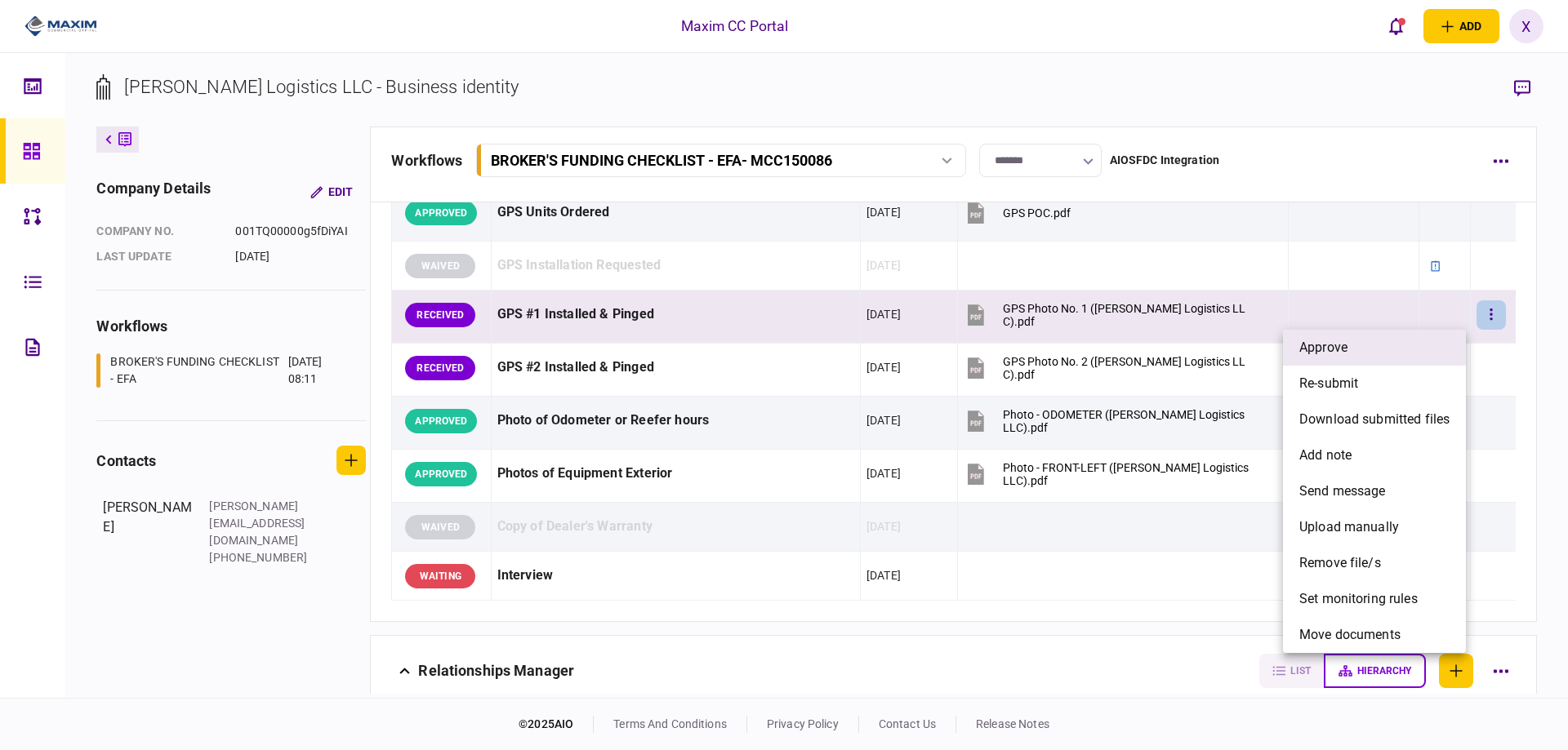
click at [1410, 343] on li "approve" at bounding box center [1374, 347] width 183 height 36
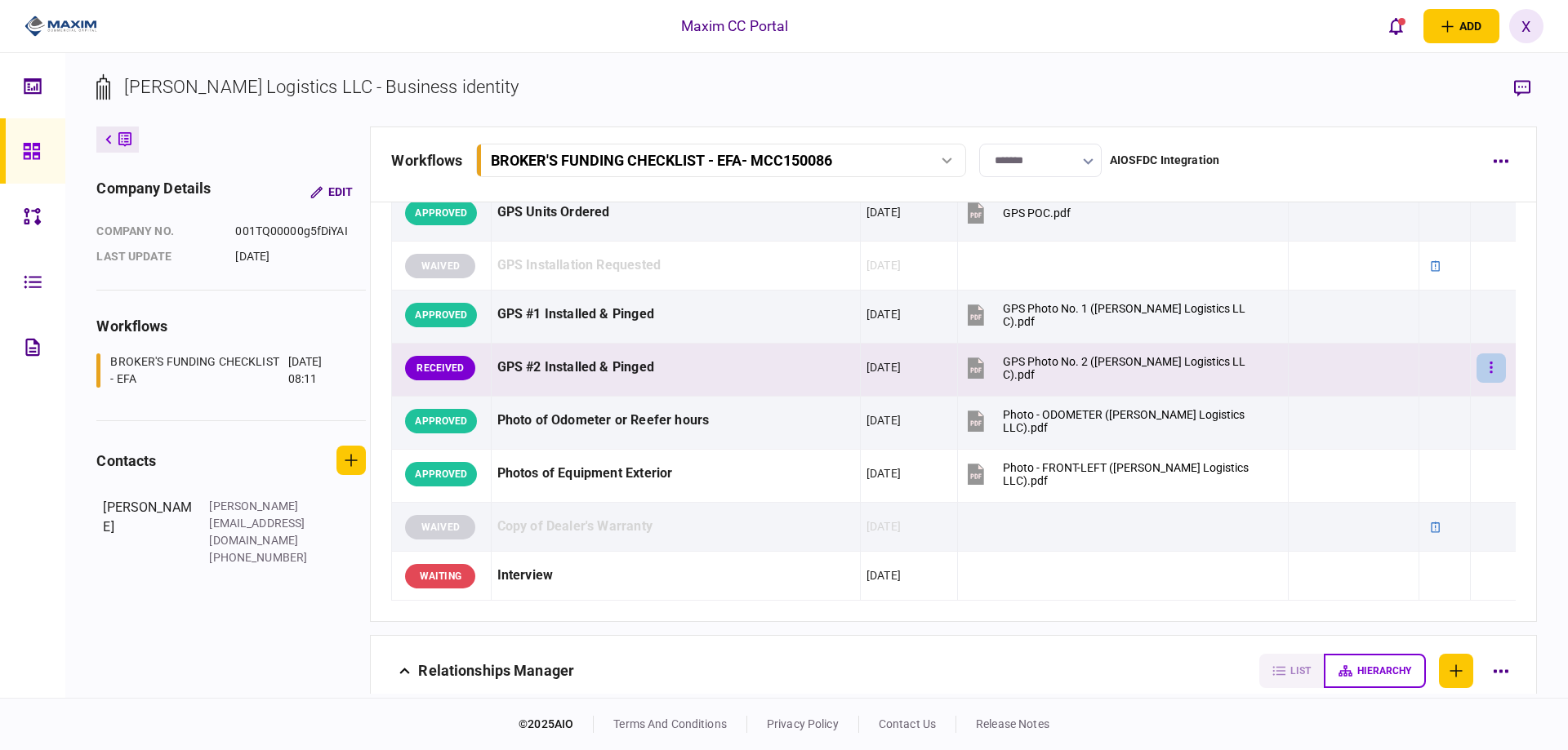
click at [1482, 364] on button "button" at bounding box center [1491, 368] width 30 height 30
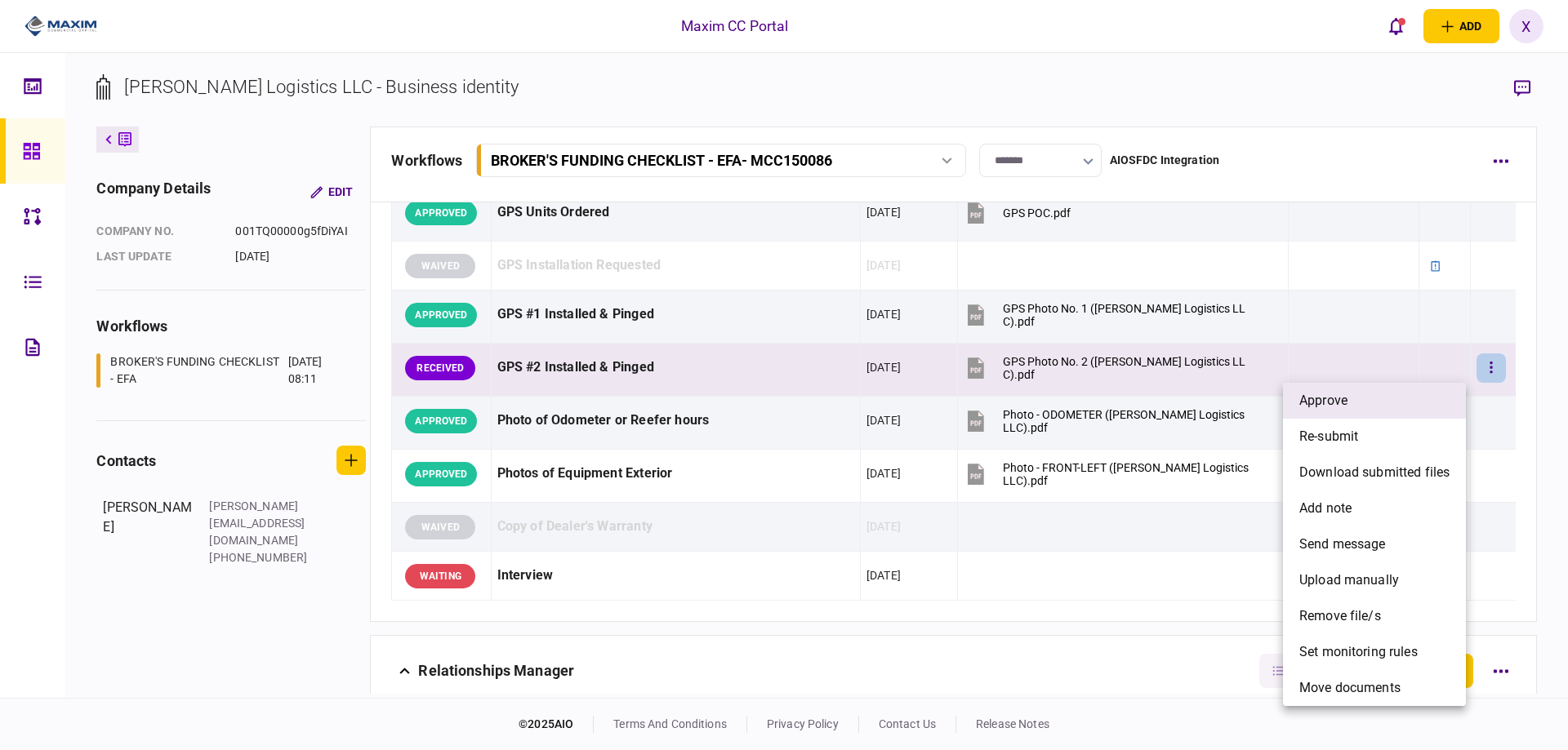
click at [1399, 387] on li "approve" at bounding box center [1374, 401] width 183 height 36
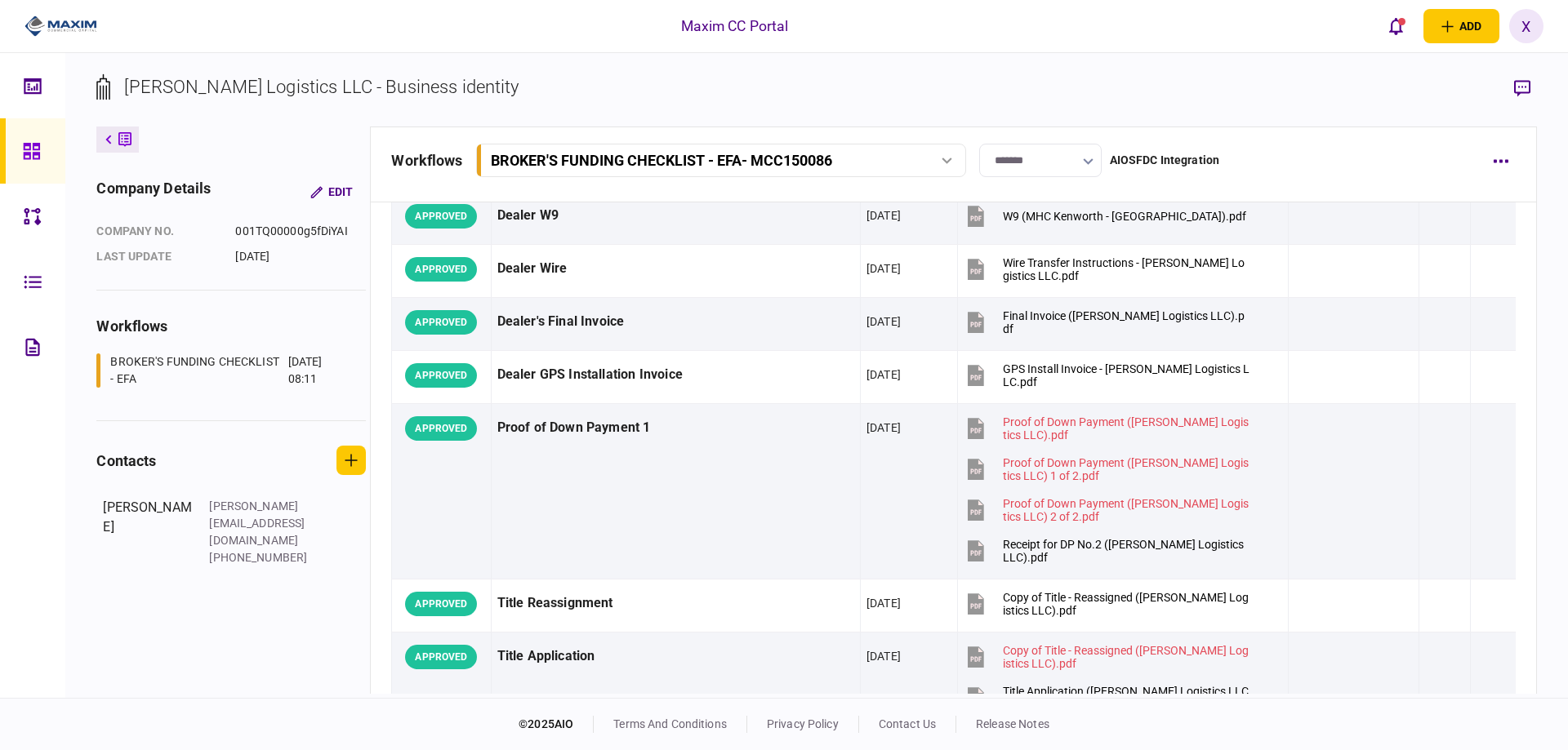
scroll to position [1061, 0]
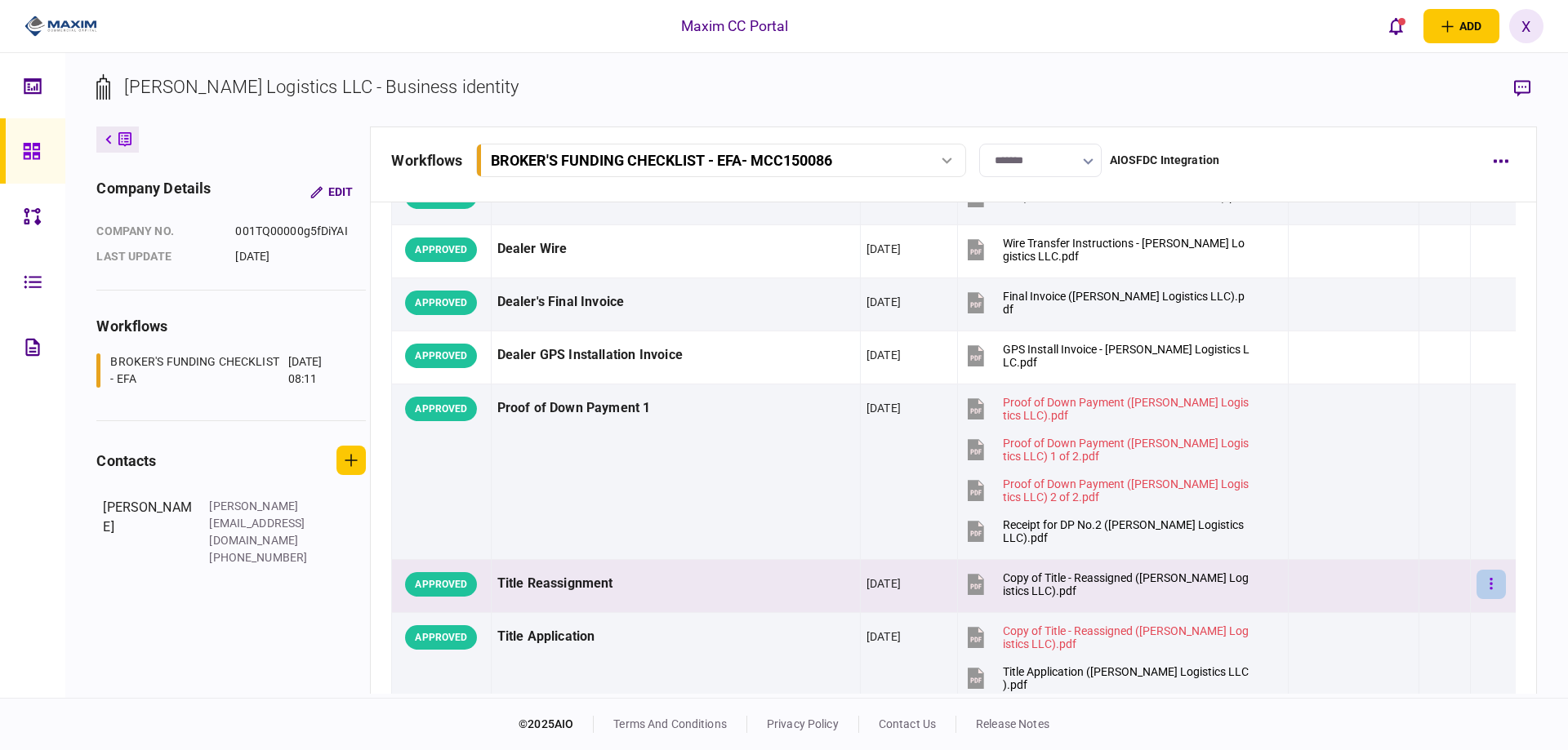
click at [1489, 581] on button "button" at bounding box center [1491, 584] width 30 height 30
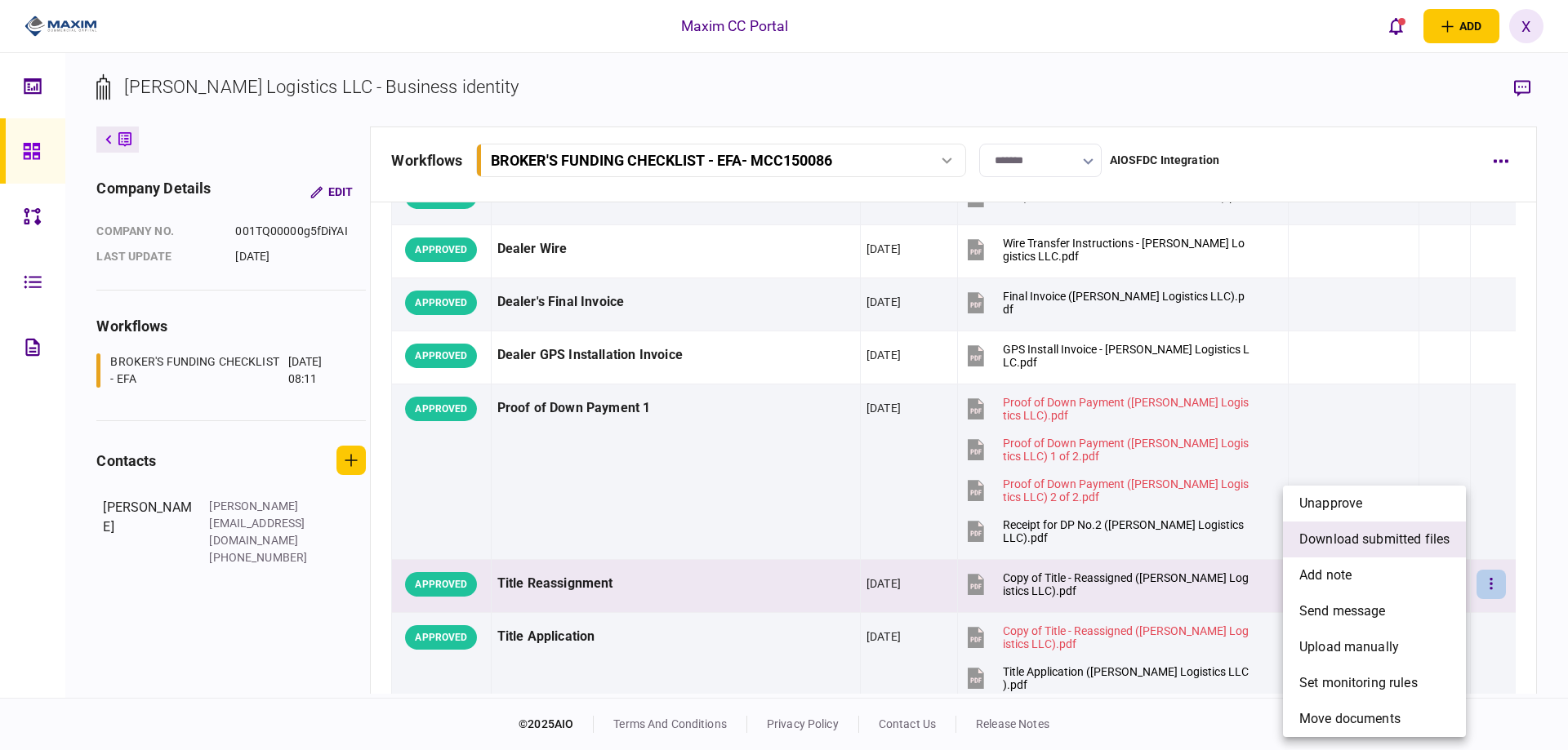
click at [1419, 536] on span "download submitted files" at bounding box center [1373, 540] width 150 height 20
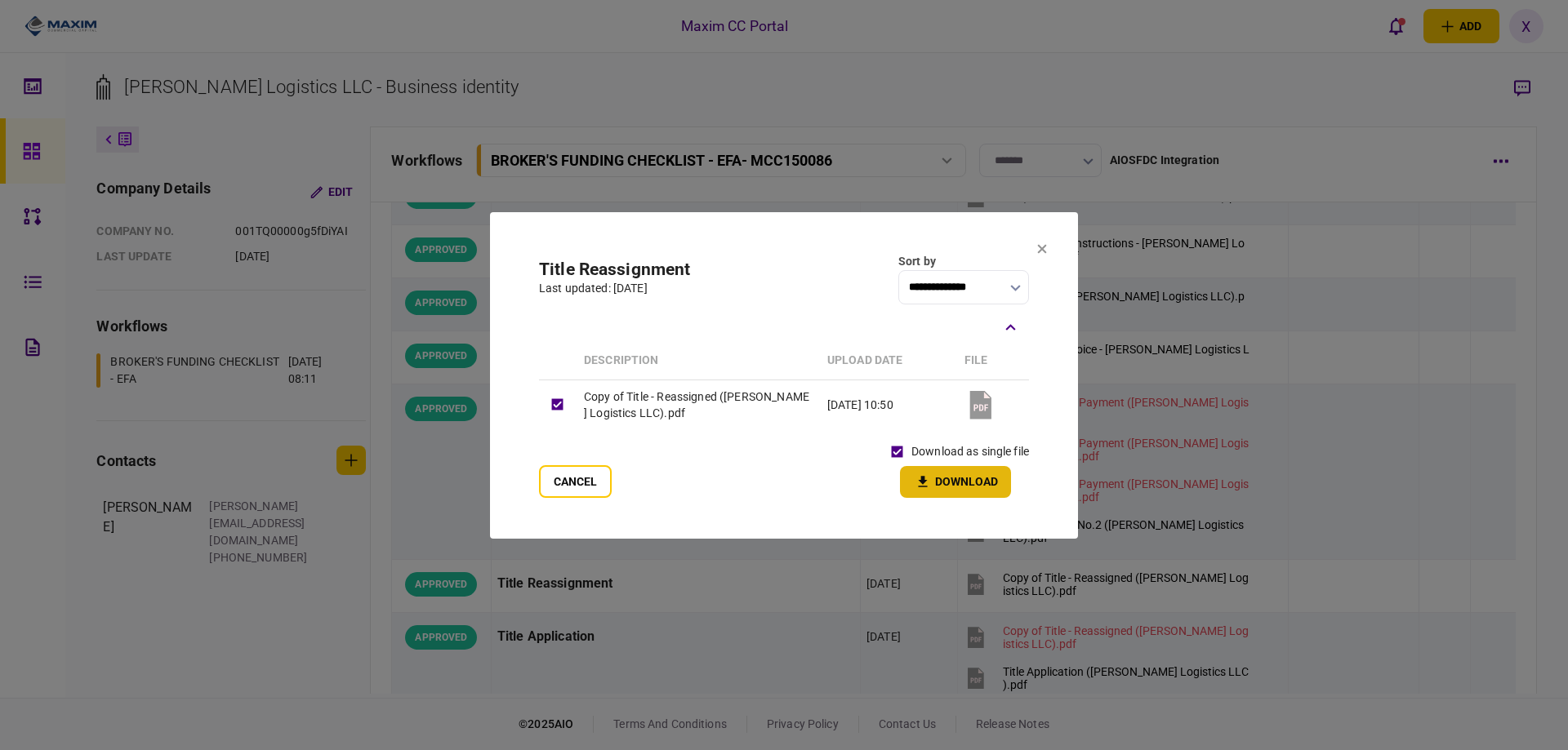
click at [942, 485] on button "Download" at bounding box center [955, 482] width 111 height 31
drag, startPoint x: 1041, startPoint y: 252, endPoint x: 841, endPoint y: 199, distance: 206.9
click at [1041, 252] on icon at bounding box center [1042, 248] width 10 height 10
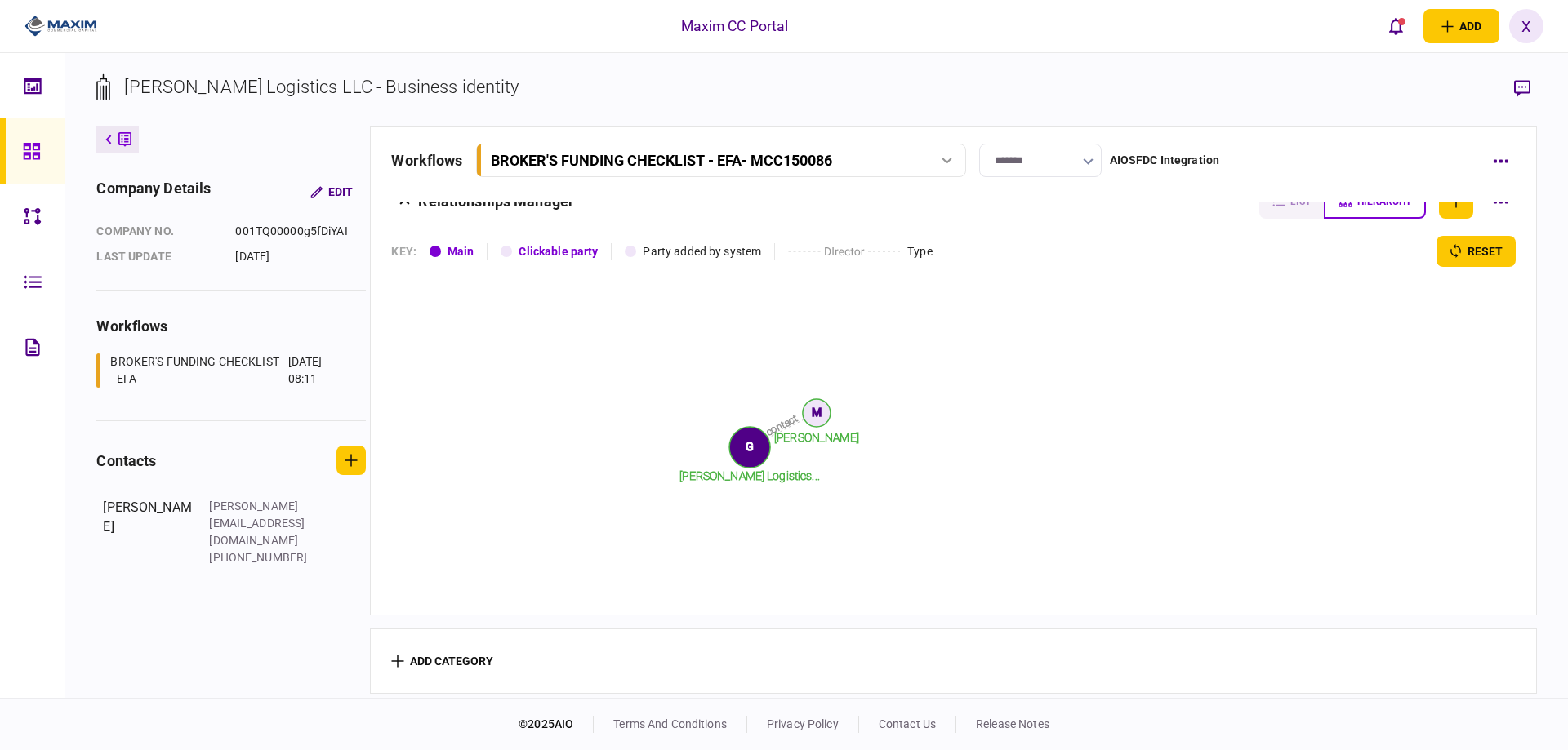
scroll to position [2026, 0]
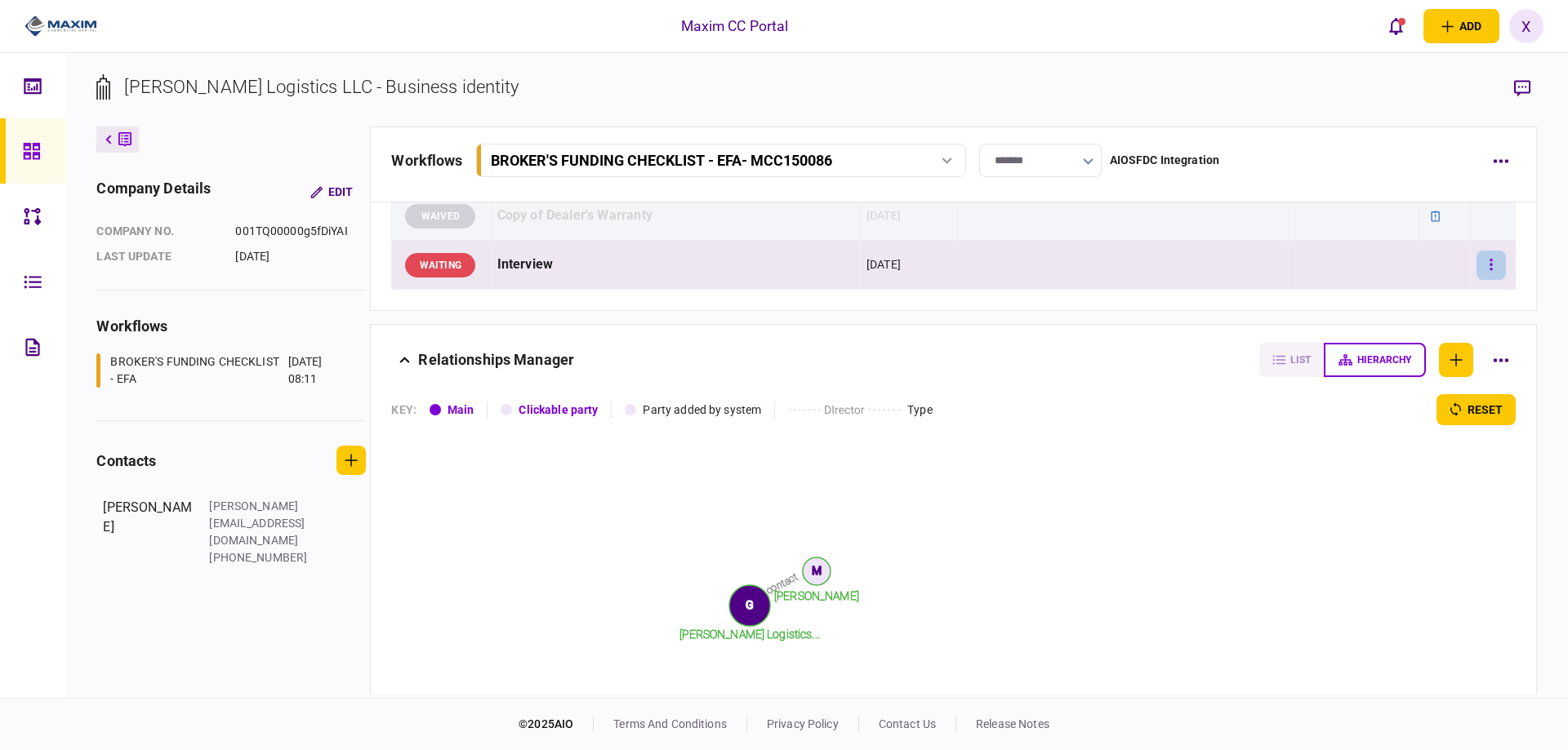
click at [1476, 259] on button "button" at bounding box center [1491, 266] width 30 height 30
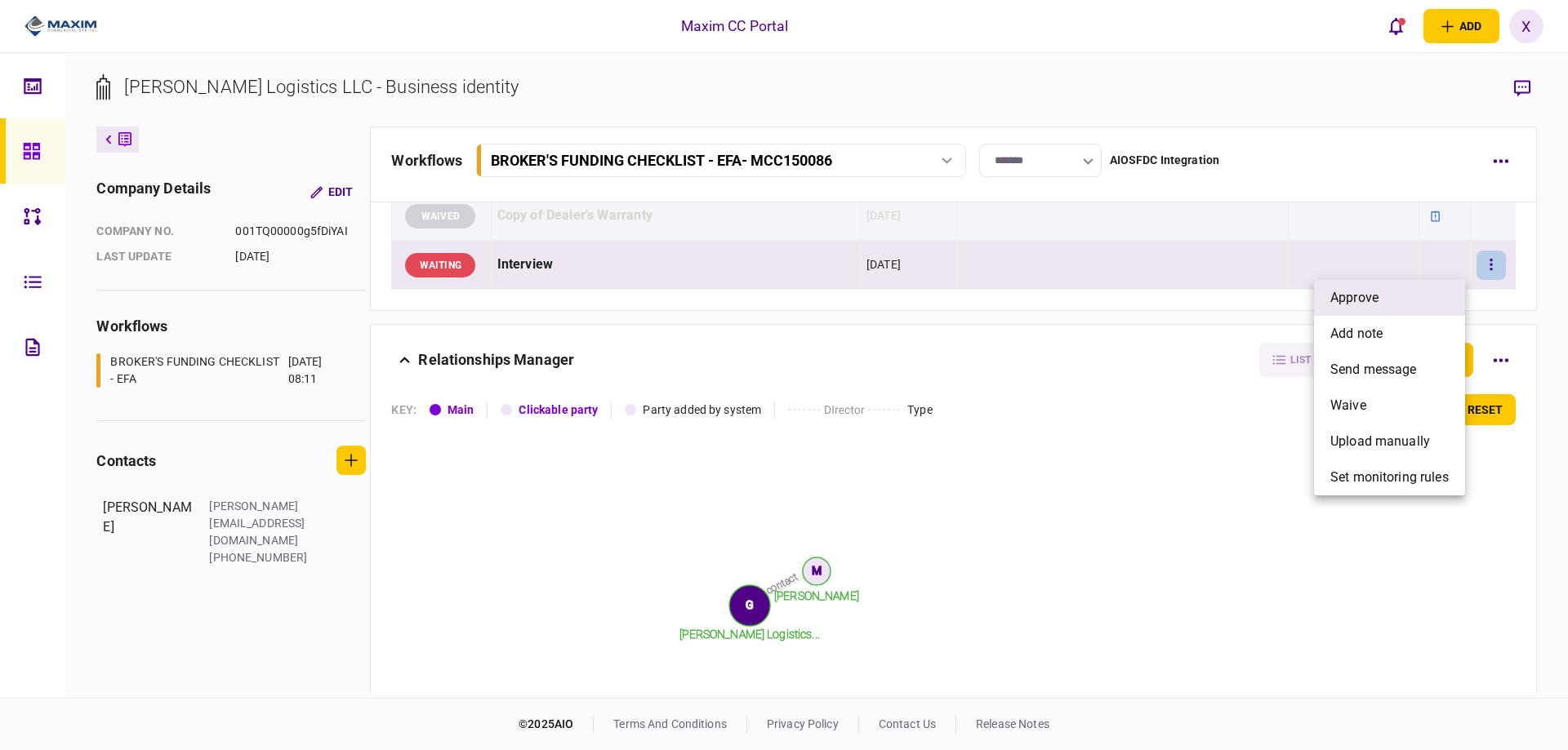
click at [1402, 294] on li "approve" at bounding box center [1389, 297] width 151 height 36
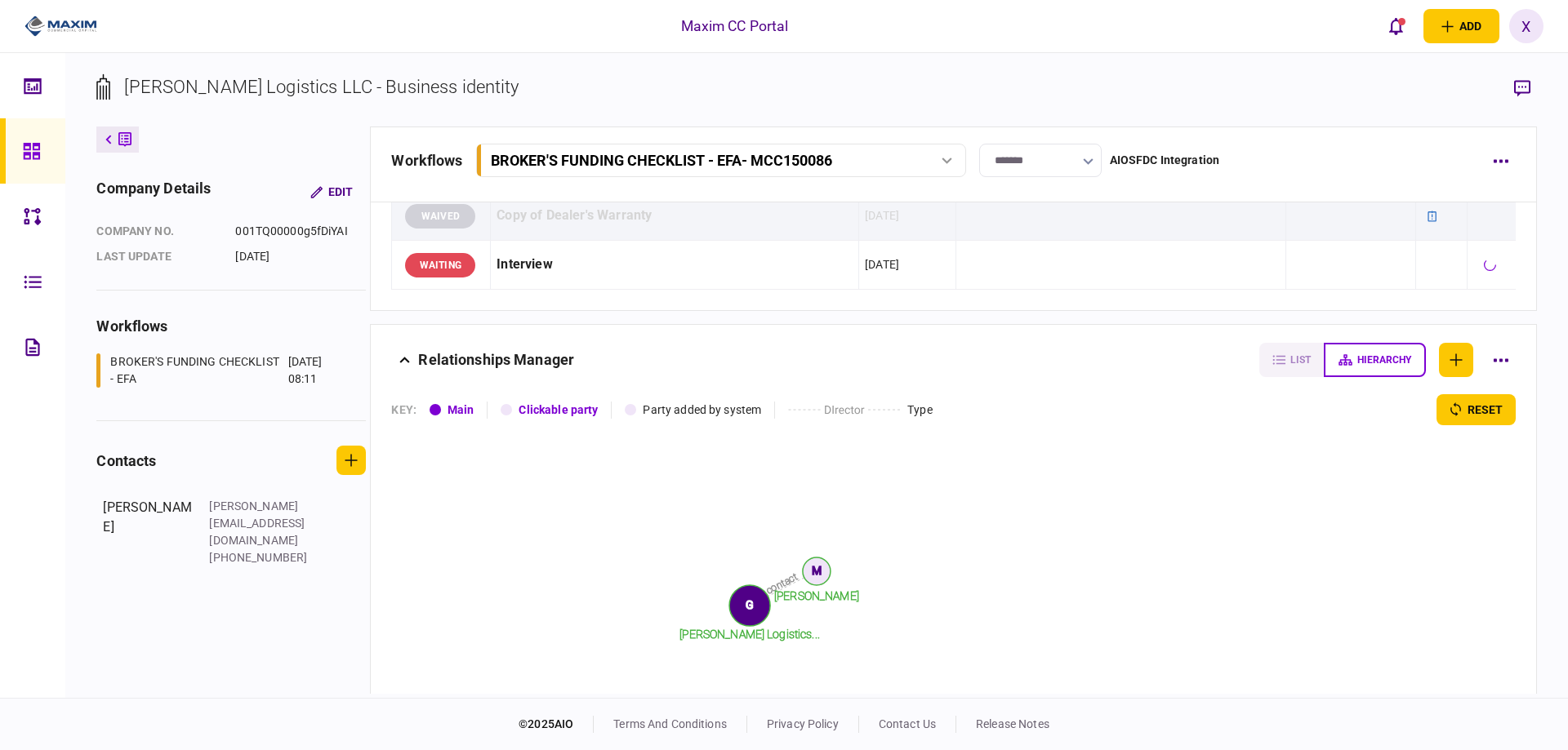
click at [1055, 161] on input "*******" at bounding box center [1041, 161] width 123 height 33
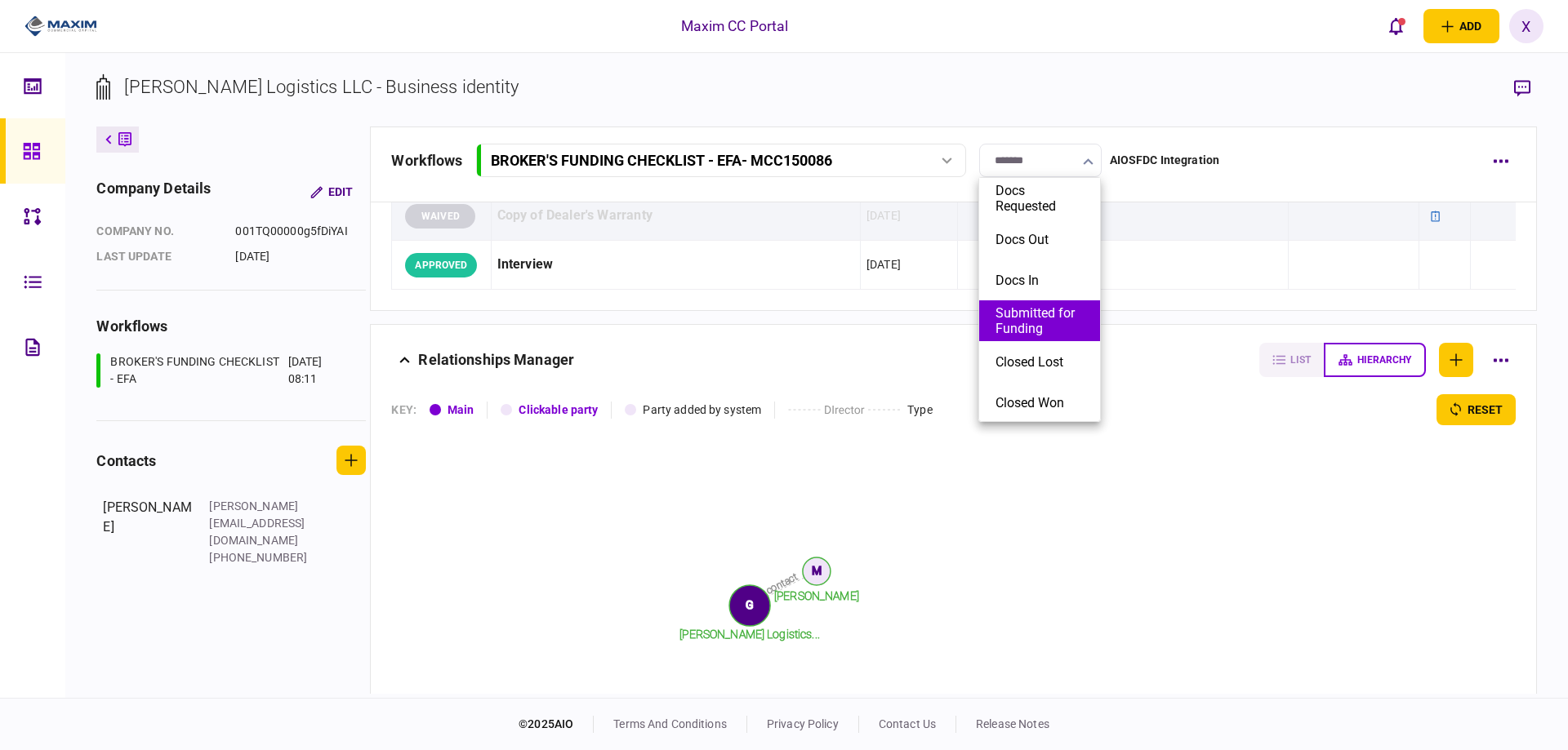
click at [1037, 307] on button "Submitted for Funding" at bounding box center [1039, 320] width 89 height 31
type input "**********"
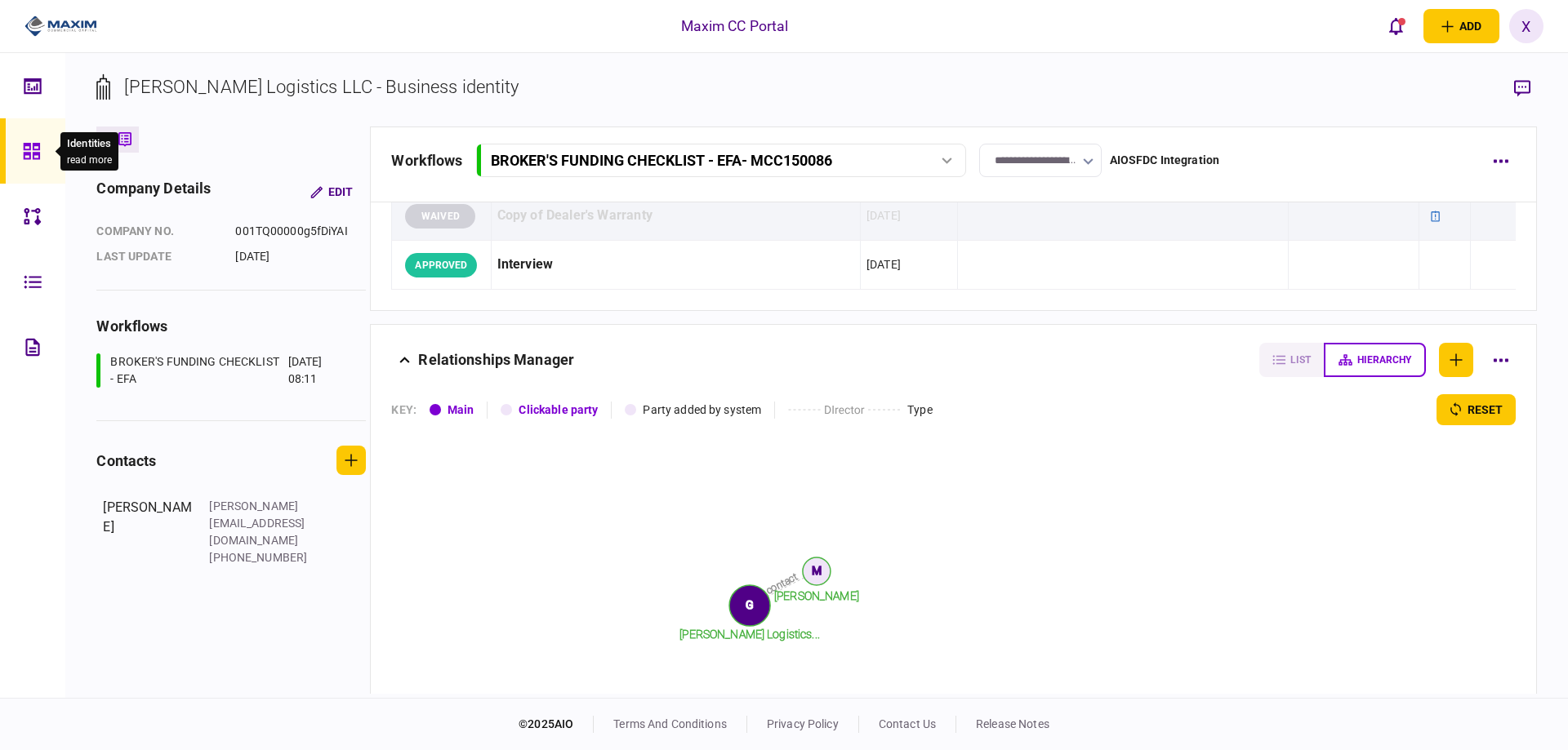
click at [35, 141] on div at bounding box center [36, 151] width 26 height 65
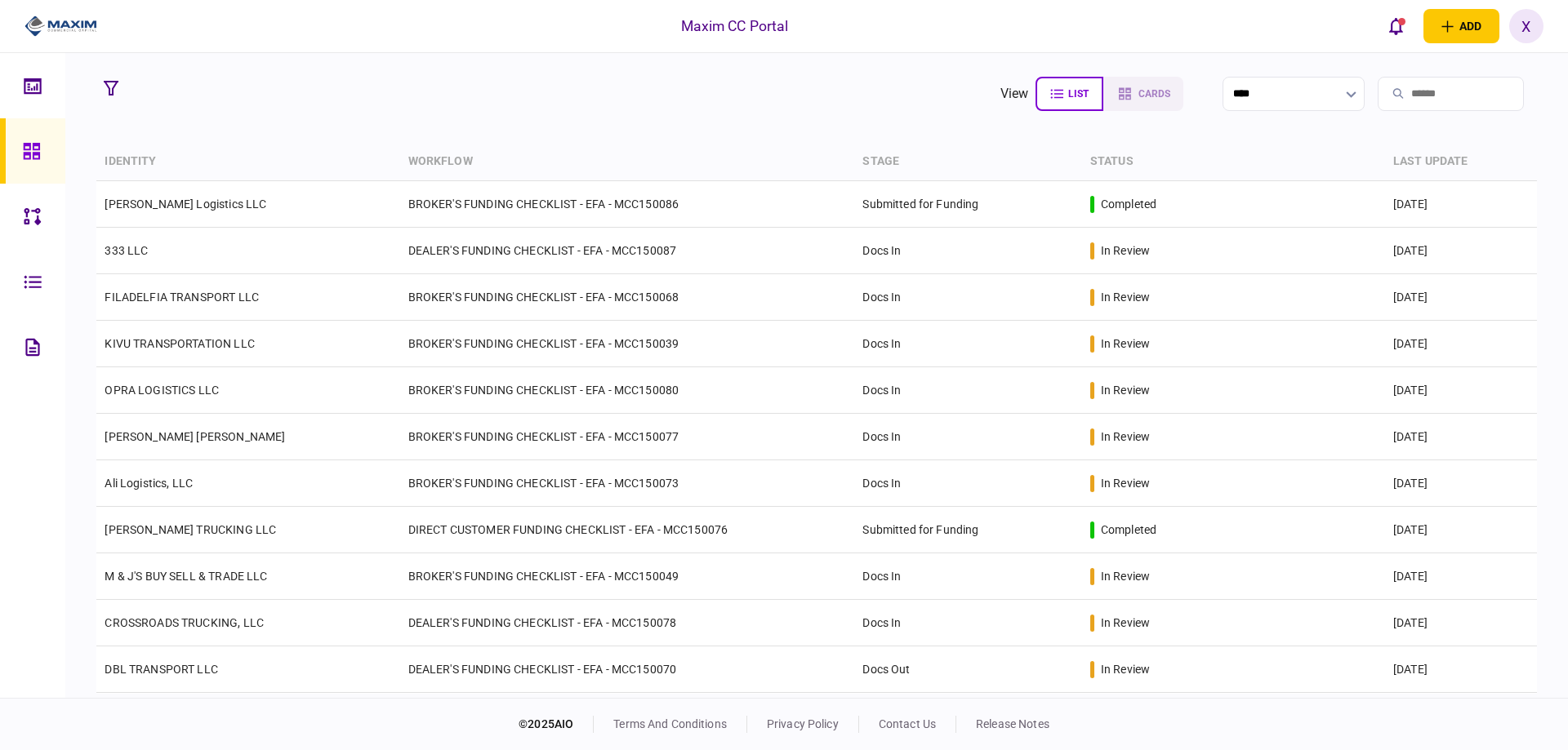
click at [59, 25] on img at bounding box center [61, 26] width 73 height 25
click at [14, 140] on link at bounding box center [32, 151] width 65 height 65
click at [23, 147] on icon at bounding box center [32, 151] width 18 height 19
click at [64, 21] on img at bounding box center [61, 26] width 73 height 25
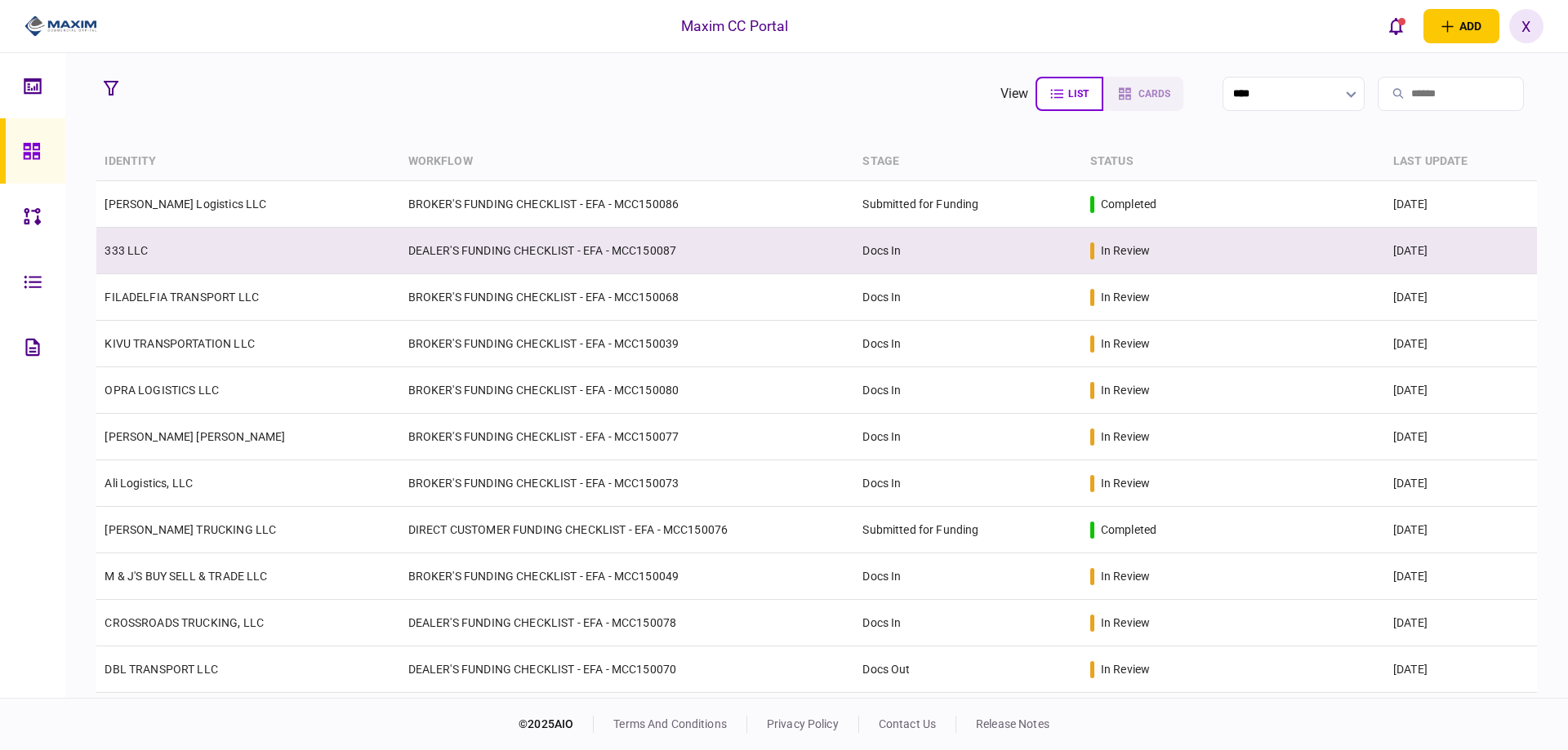
click at [144, 250] on link "333 LLC" at bounding box center [126, 251] width 43 height 13
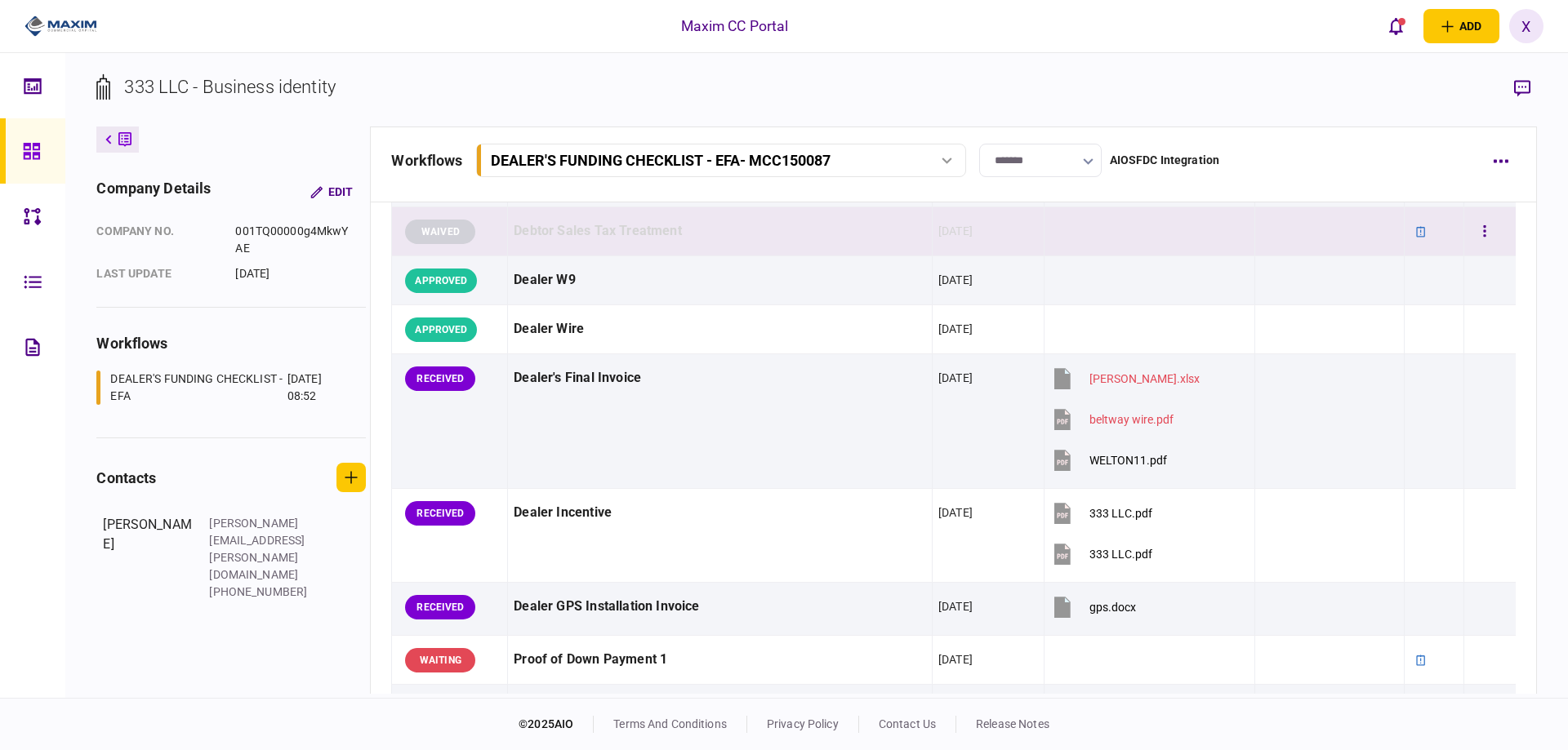
scroll to position [821, 0]
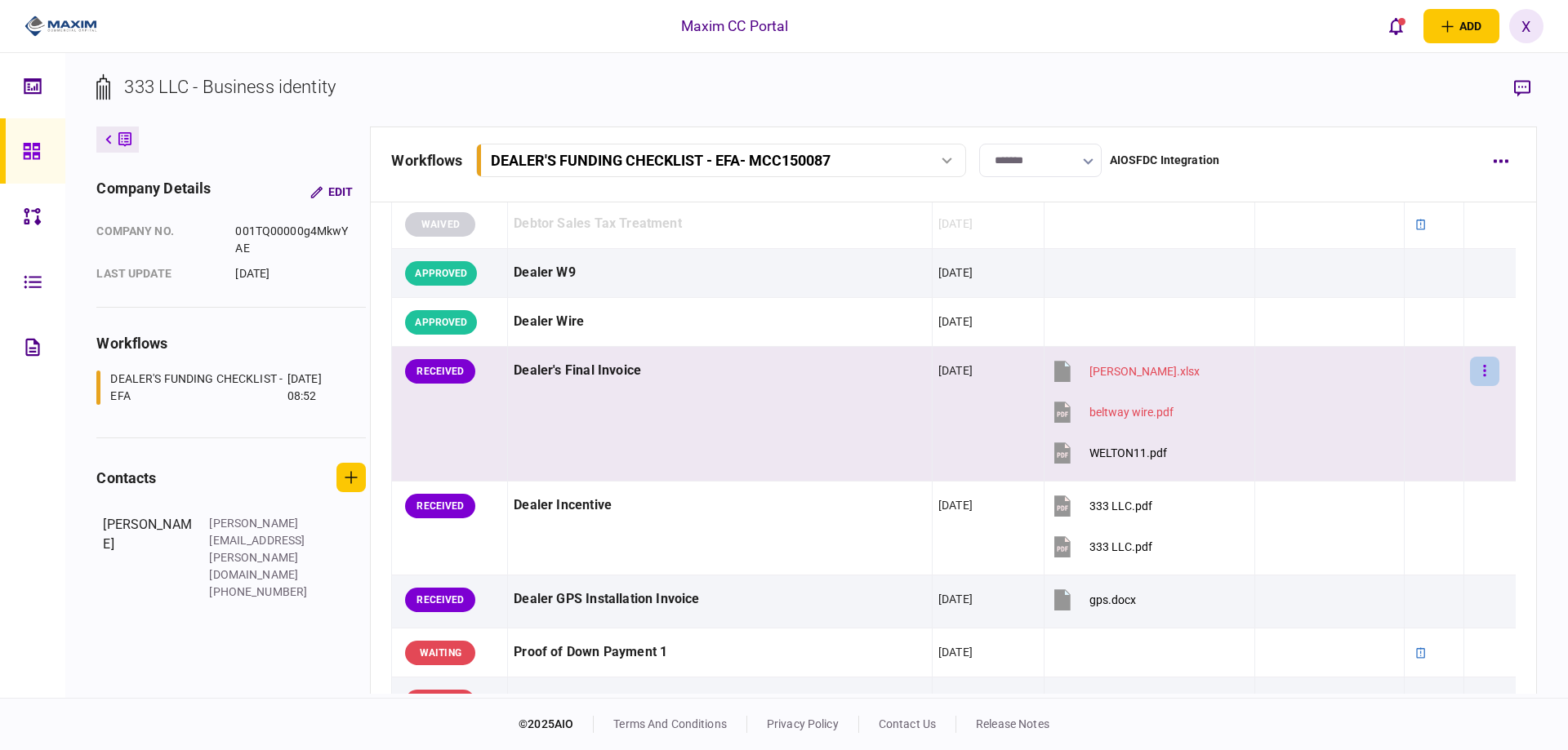
click at [1483, 370] on button "button" at bounding box center [1484, 372] width 30 height 30
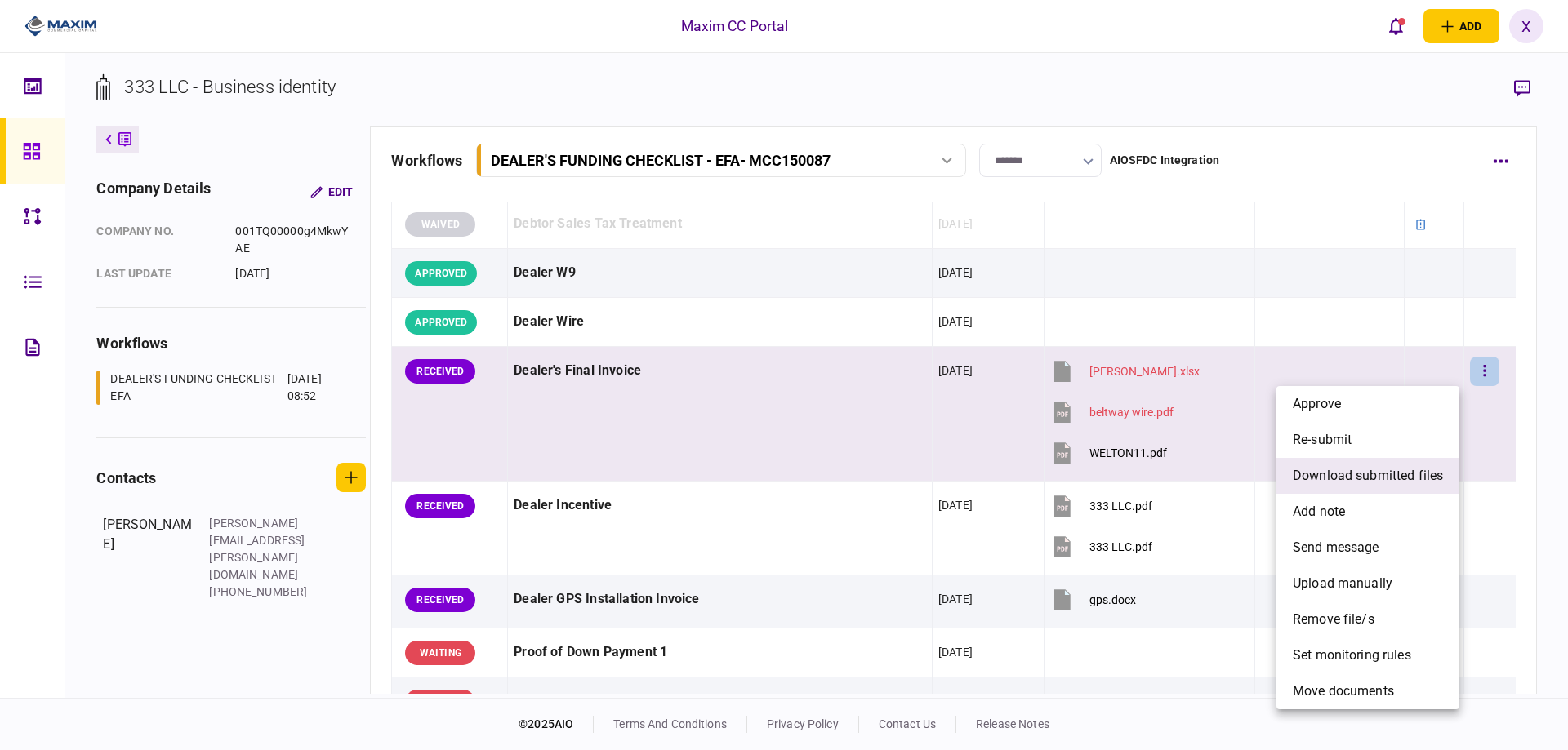
click at [1403, 469] on span "download submitted files" at bounding box center [1367, 476] width 150 height 20
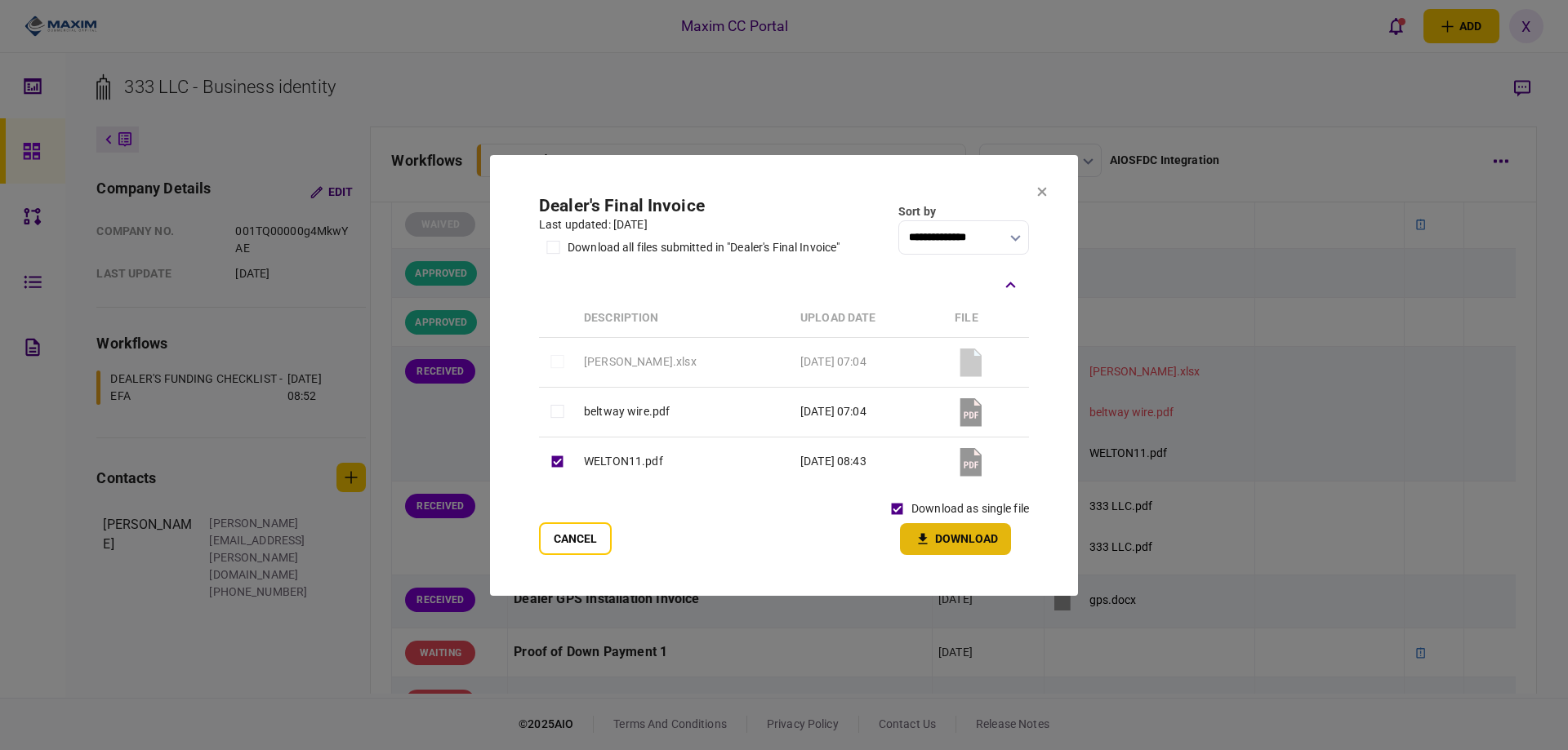
click at [942, 539] on button "Download" at bounding box center [955, 539] width 111 height 31
click at [1042, 191] on icon at bounding box center [1042, 191] width 9 height 9
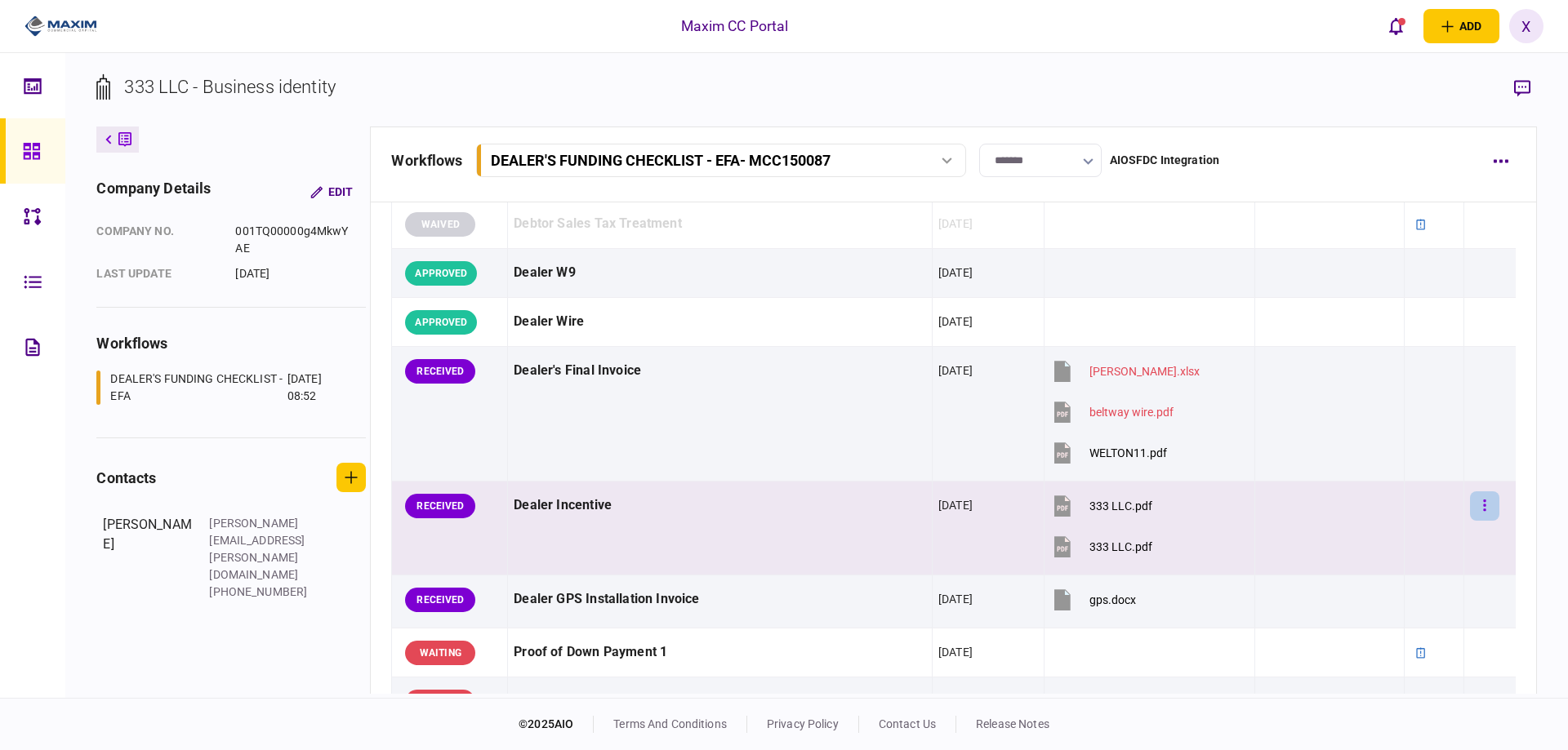
click at [1479, 504] on button "button" at bounding box center [1484, 507] width 30 height 30
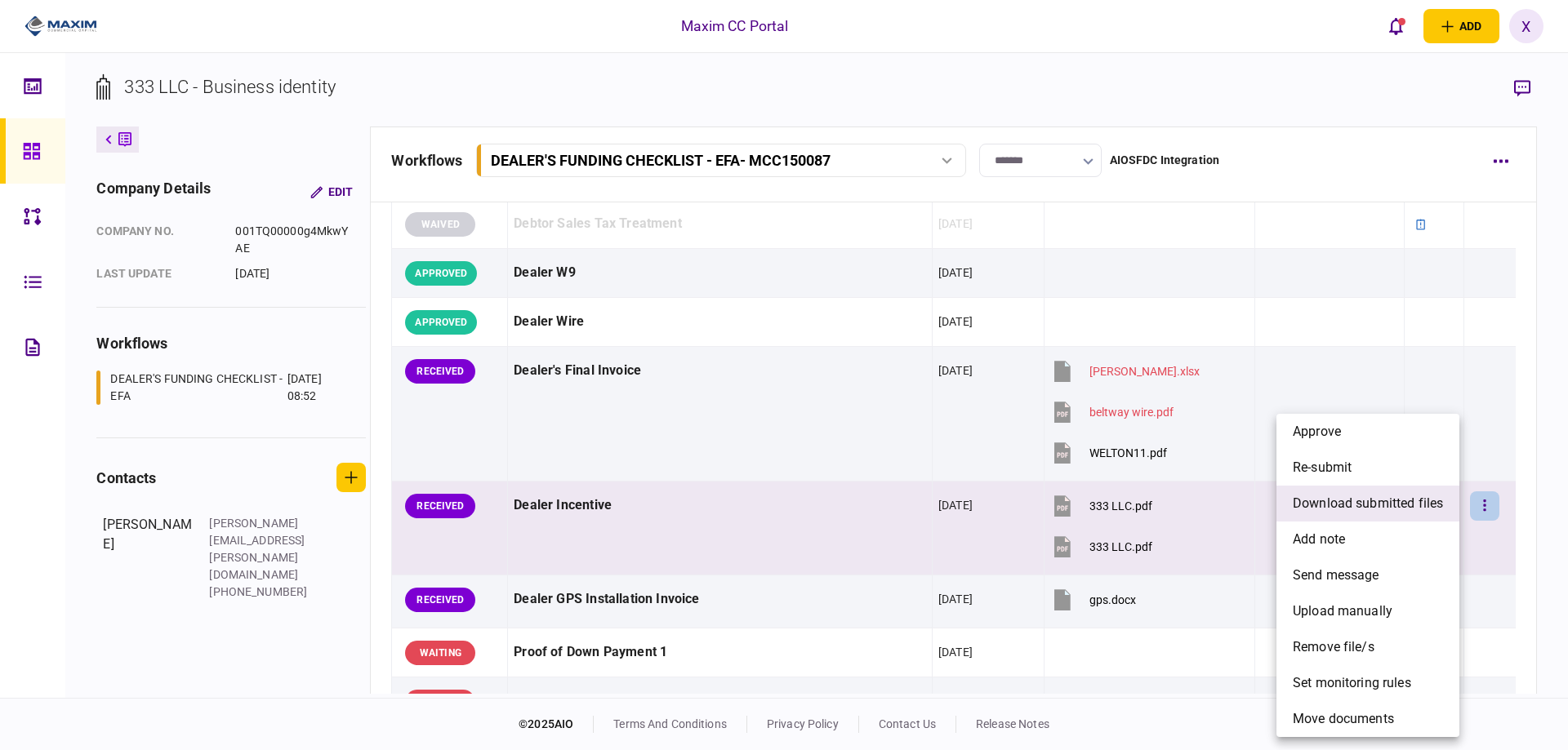
click at [1358, 502] on span "download submitted files" at bounding box center [1367, 504] width 150 height 20
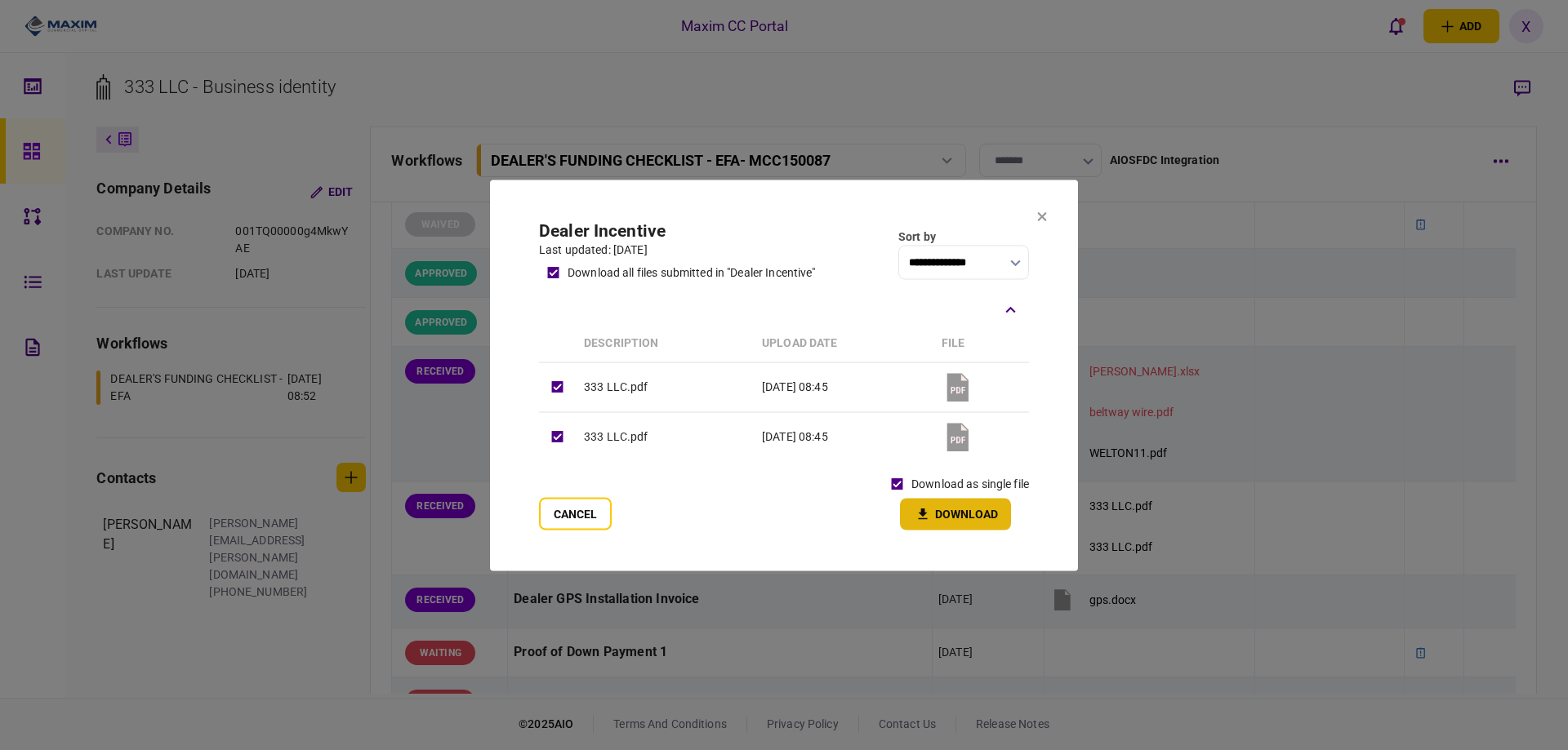
click at [936, 507] on button "Download" at bounding box center [955, 514] width 111 height 31
click at [1041, 218] on icon at bounding box center [1042, 216] width 9 height 9
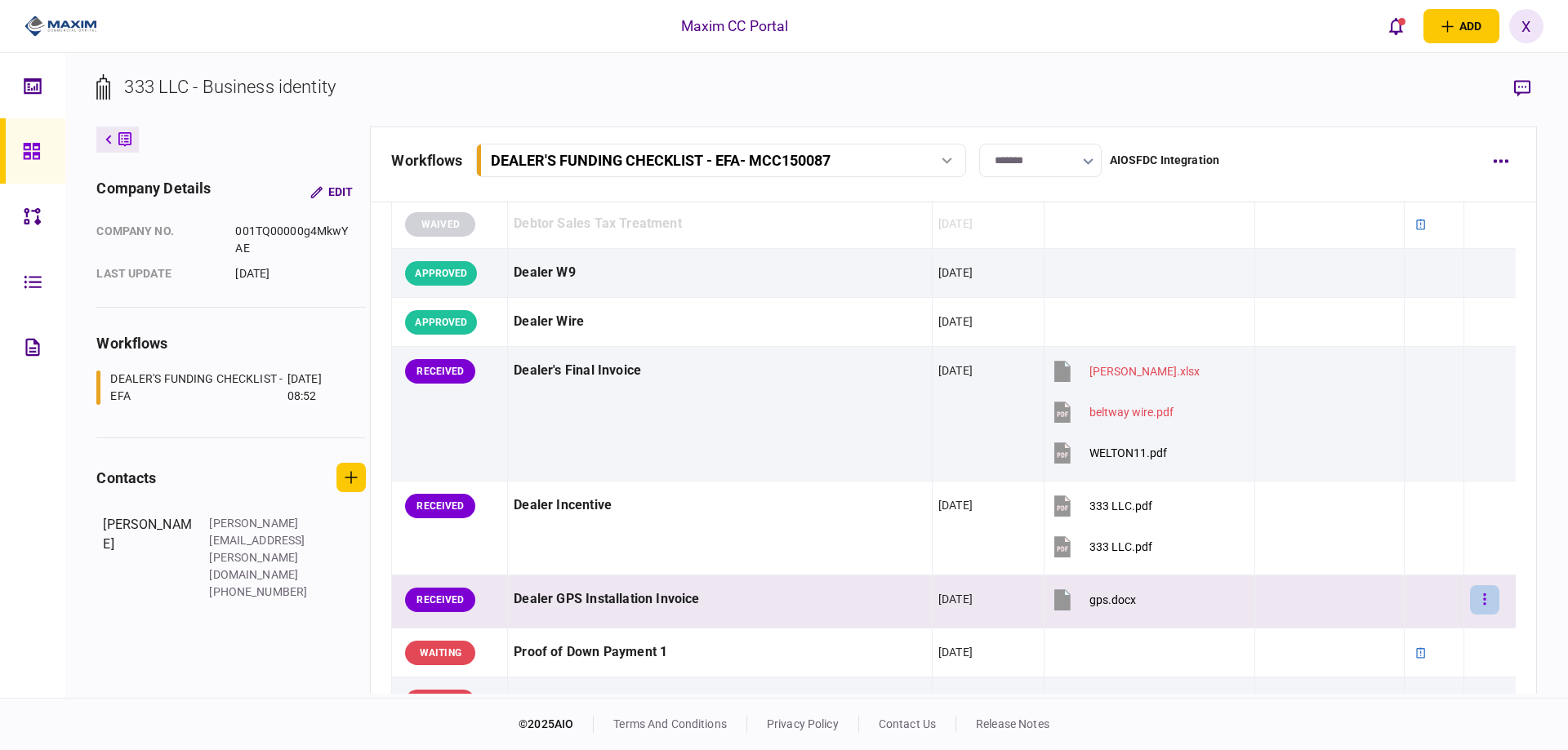
click at [1482, 596] on button "button" at bounding box center [1484, 600] width 30 height 30
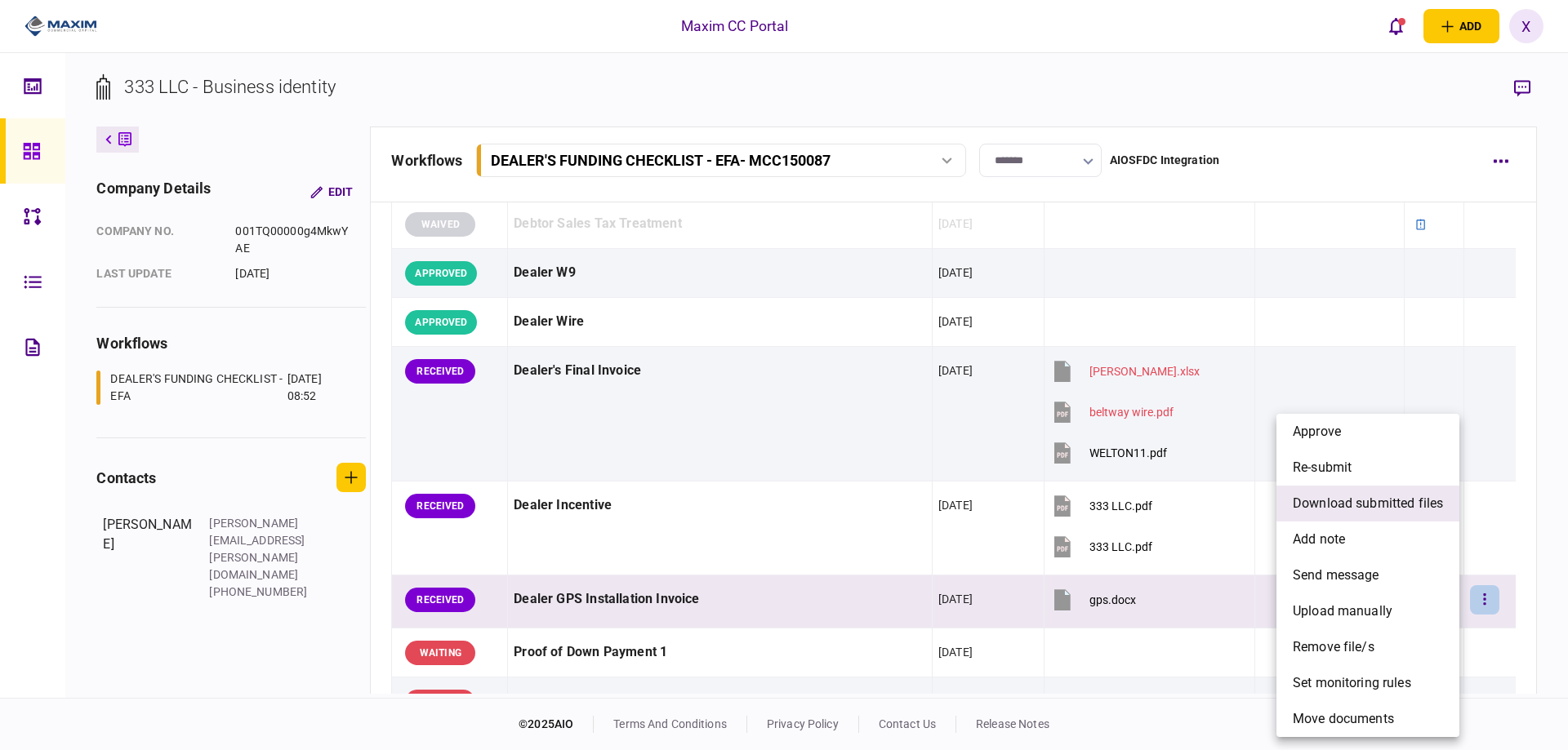
click at [1359, 493] on li "download submitted files" at bounding box center [1368, 503] width 183 height 36
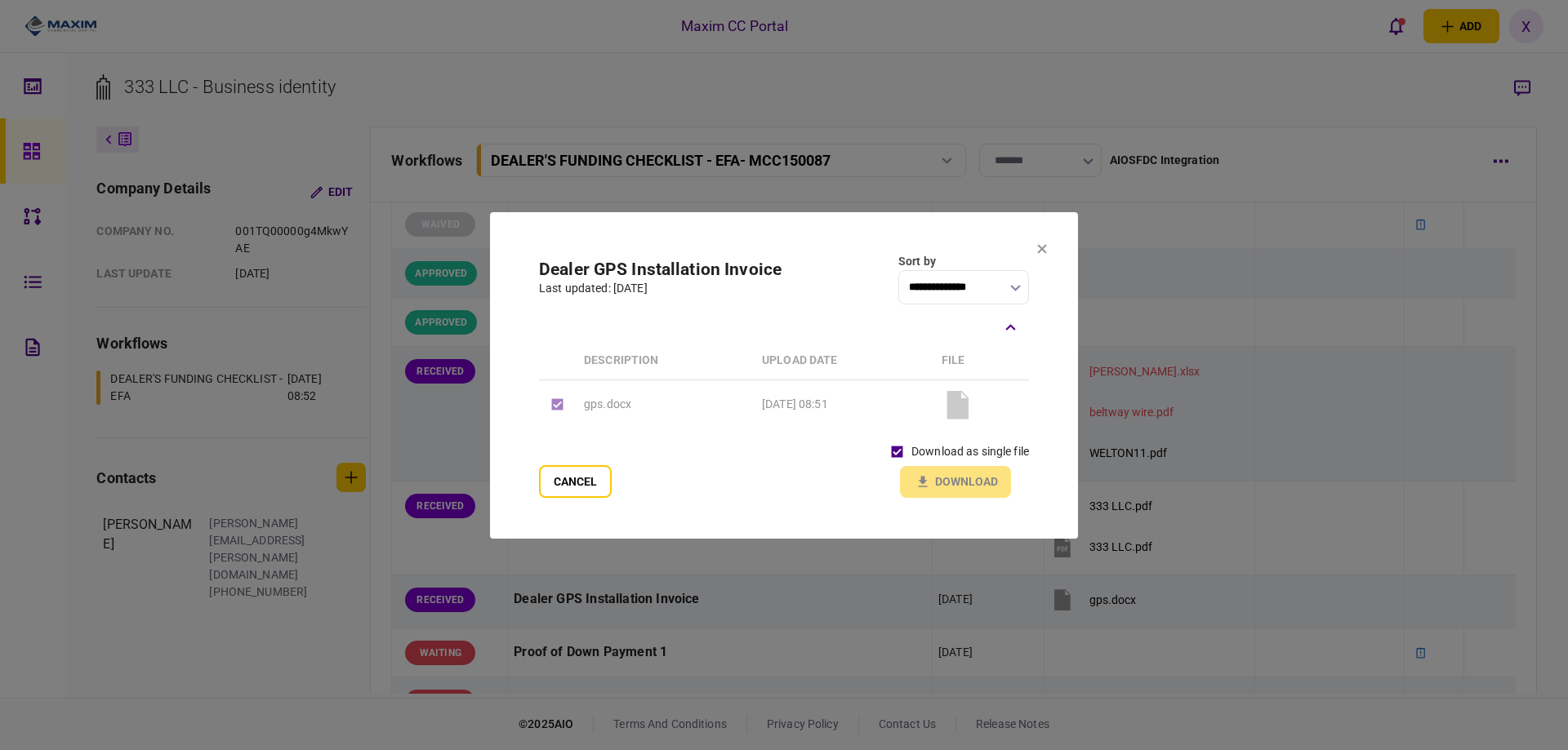
click at [944, 476] on div "download as single file Download" at bounding box center [955, 468] width 147 height 60
click at [927, 482] on icon "button" at bounding box center [923, 482] width 20 height 16
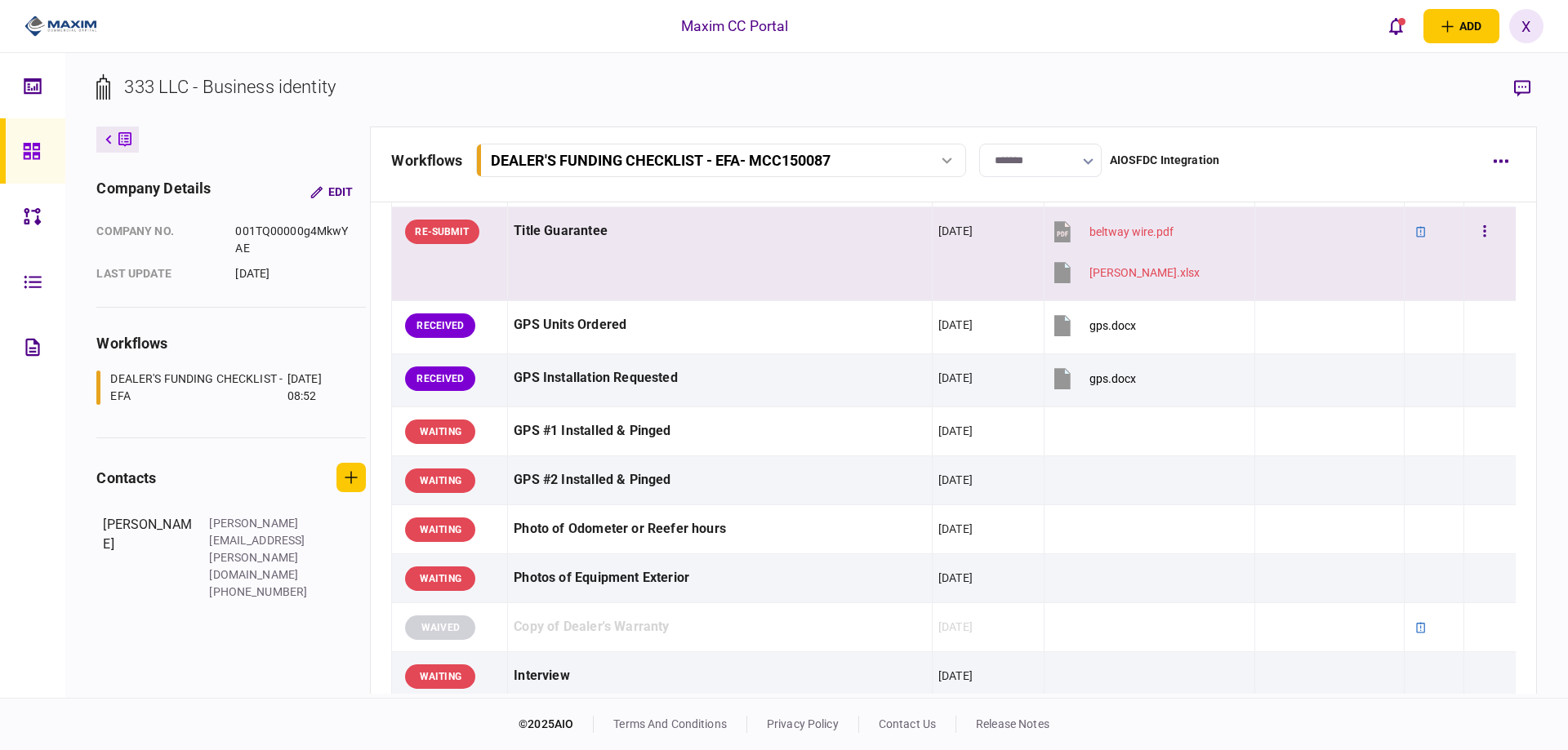
scroll to position [1393, 0]
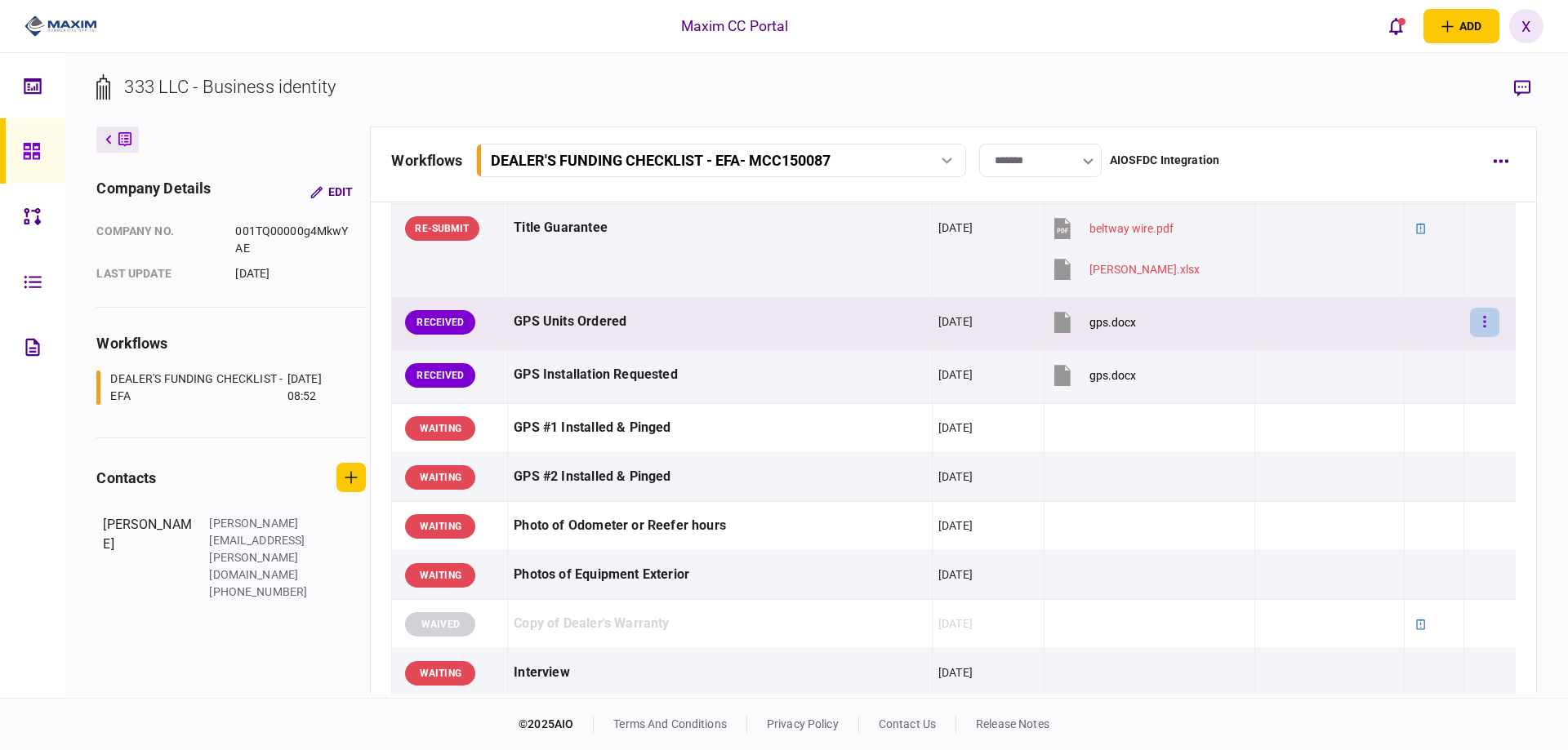
click at [1475, 331] on button "button" at bounding box center [1484, 323] width 30 height 30
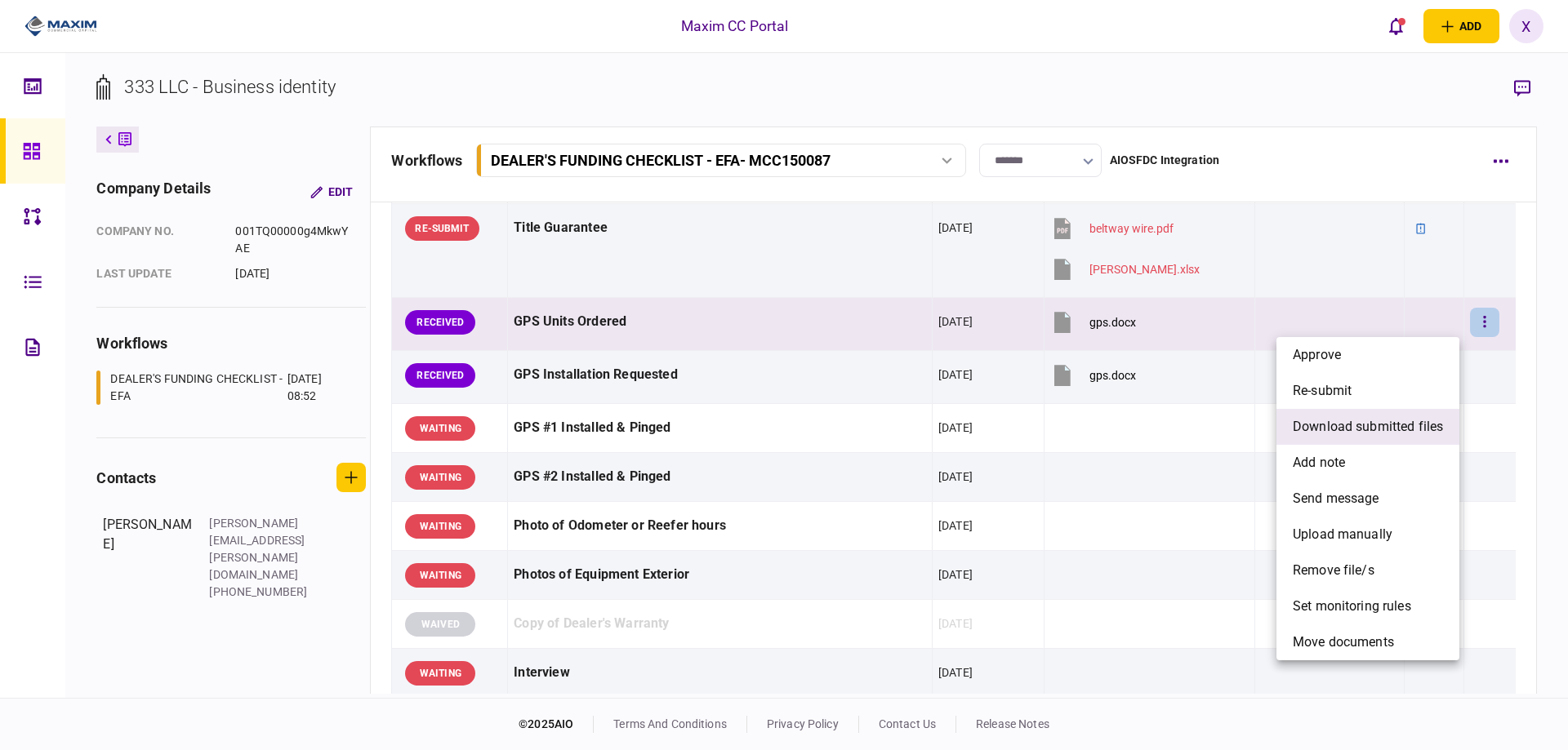
click at [1349, 425] on span "download submitted files" at bounding box center [1367, 427] width 150 height 20
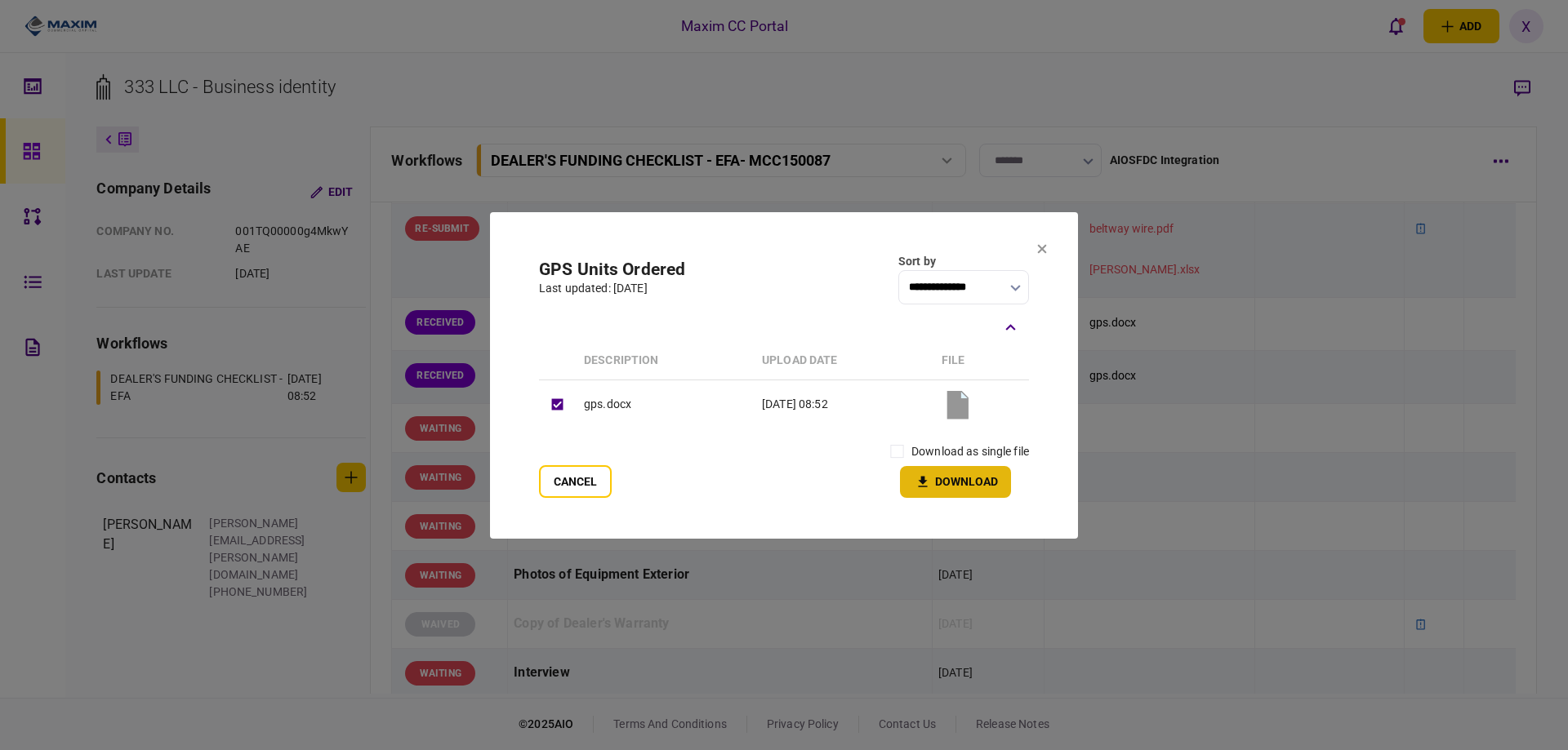
click at [983, 477] on button "Download" at bounding box center [955, 482] width 111 height 31
drag, startPoint x: 1037, startPoint y: 251, endPoint x: 1094, endPoint y: 268, distance: 59.5
click at [1044, 251] on td "beltway wire.pdf WELTON.xlsx" at bounding box center [1149, 251] width 211 height 94
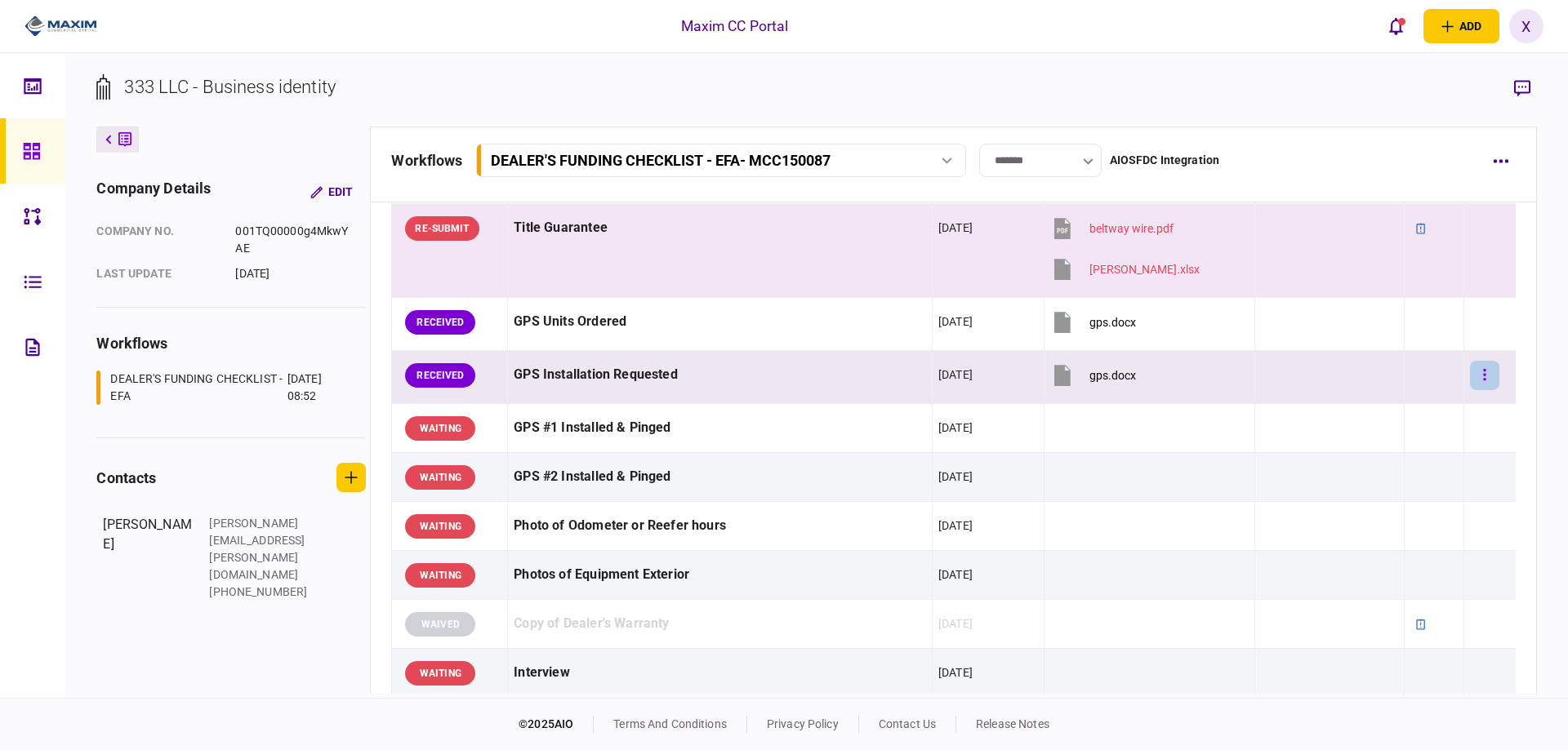
click at [1476, 381] on button "button" at bounding box center [1484, 376] width 30 height 30
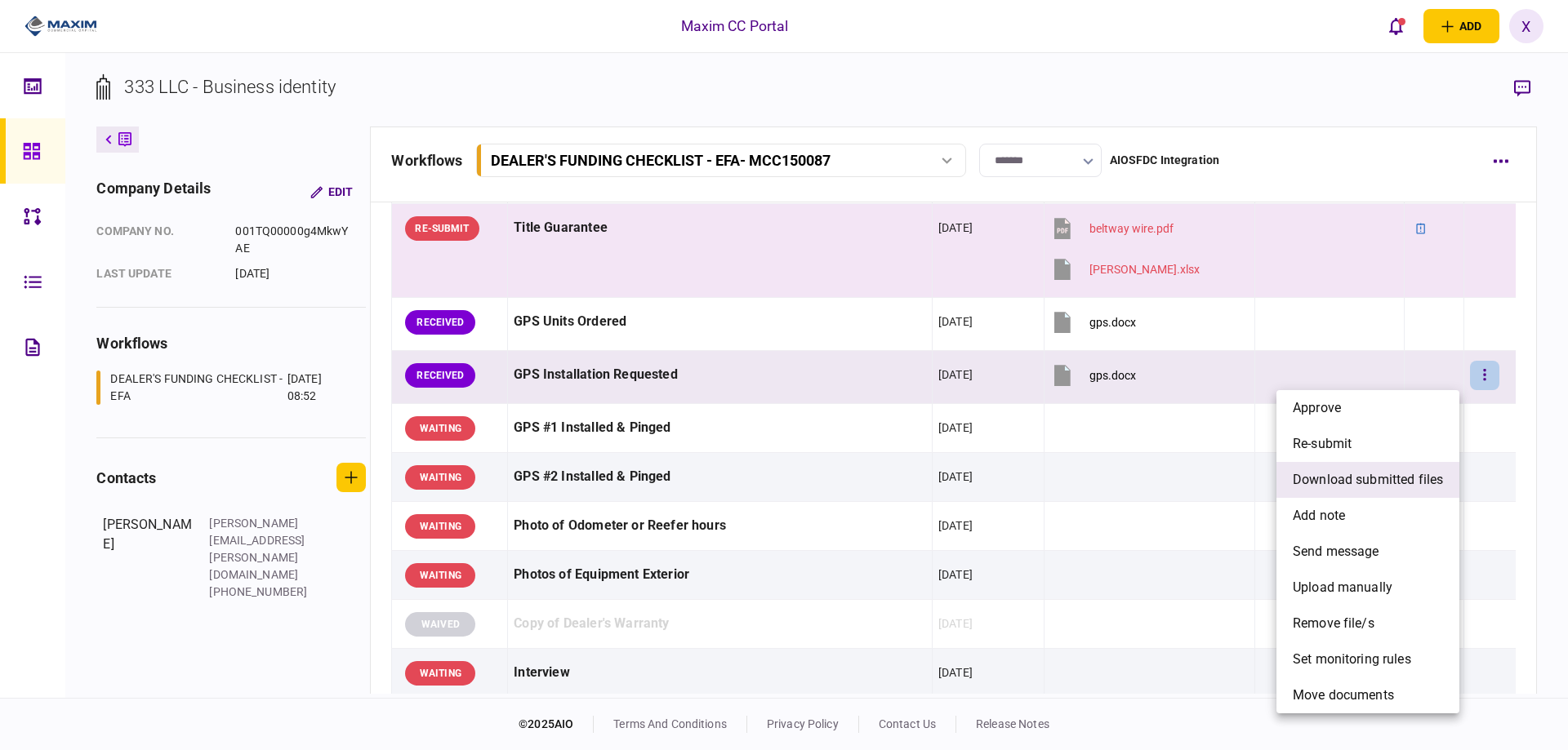
click at [1350, 474] on span "download submitted files" at bounding box center [1367, 480] width 150 height 20
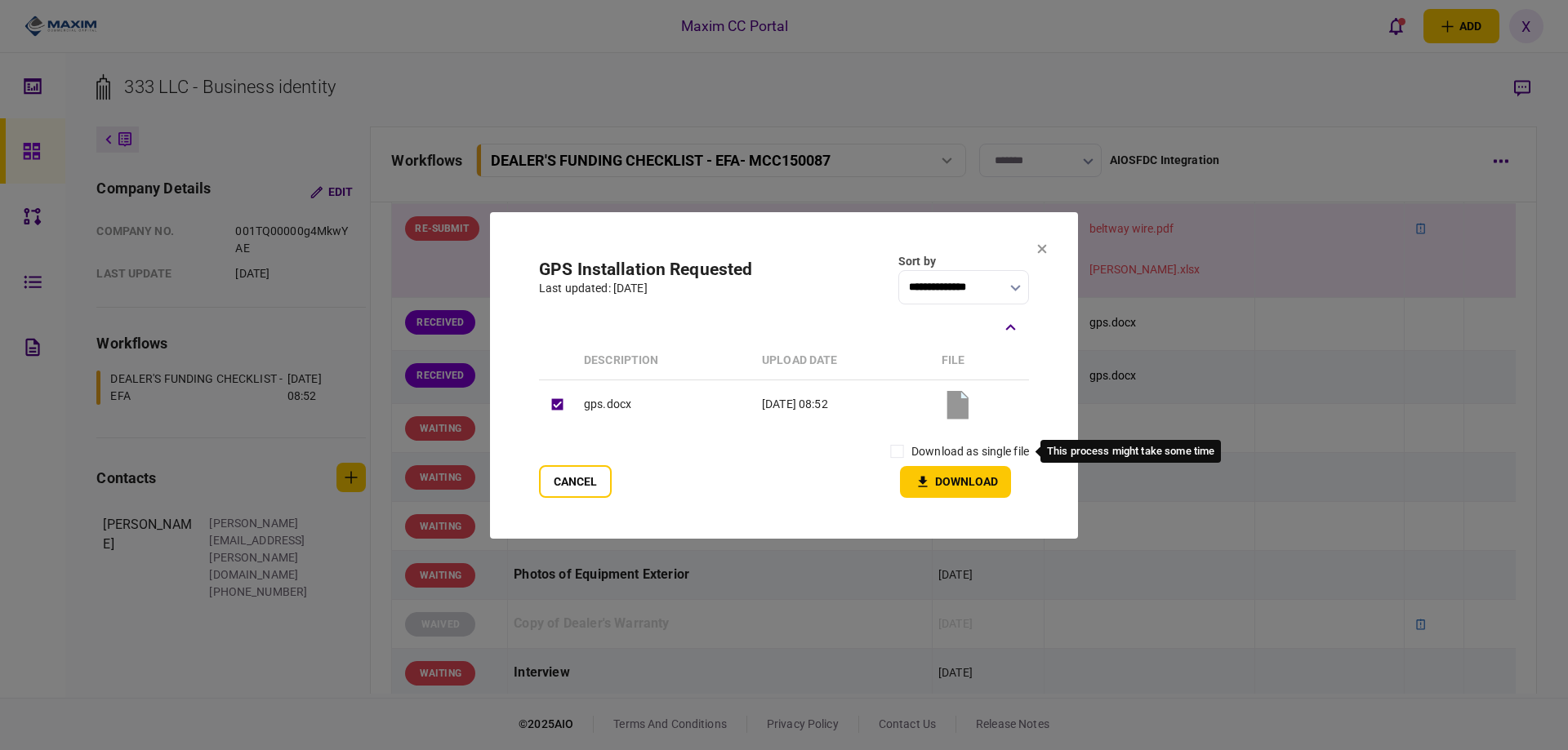
click at [921, 454] on label "download as single file" at bounding box center [970, 452] width 118 height 17
click at [1049, 246] on section "**********" at bounding box center [784, 375] width 588 height 327
click at [563, 491] on button "Cancel" at bounding box center [575, 481] width 73 height 32
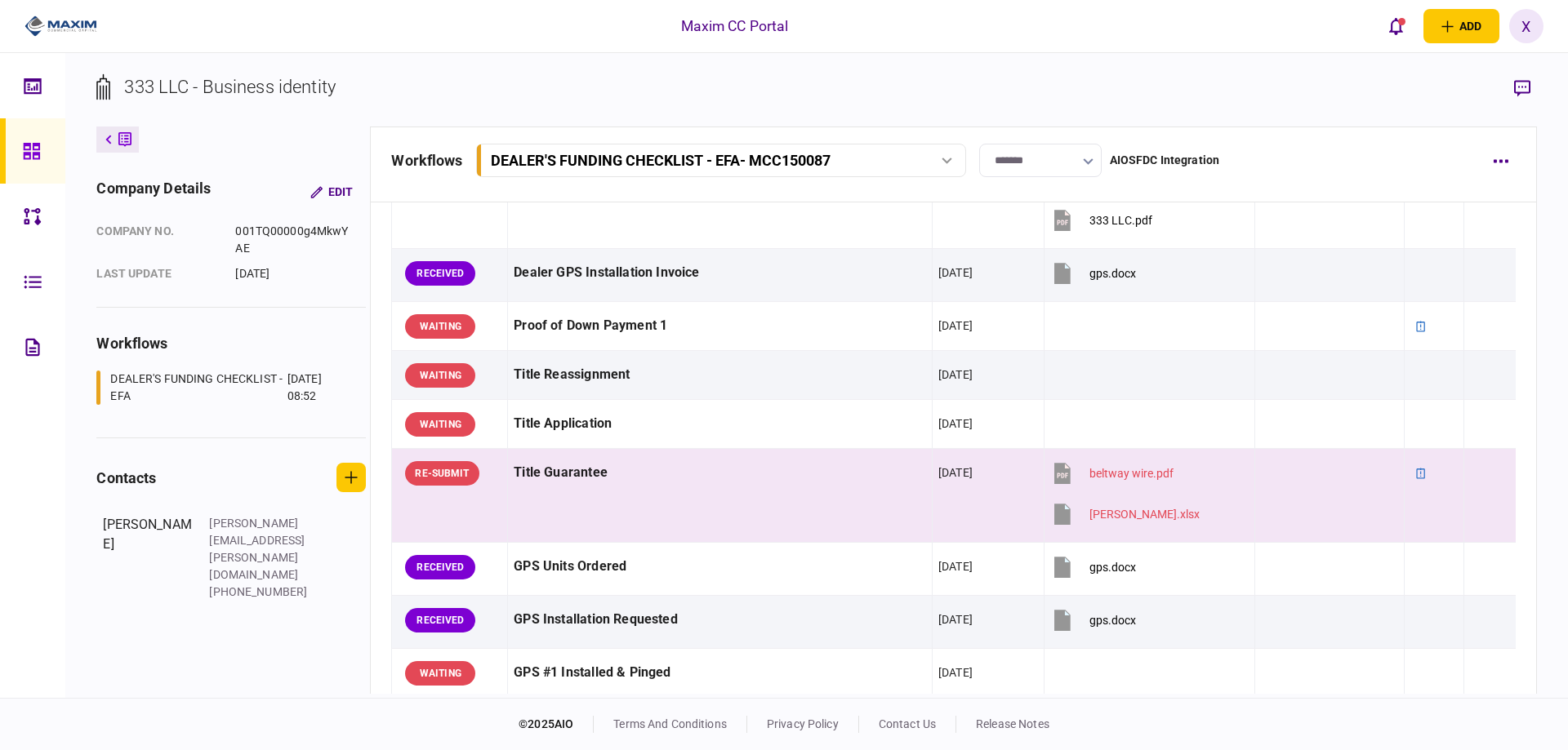
scroll to position [1311, 0]
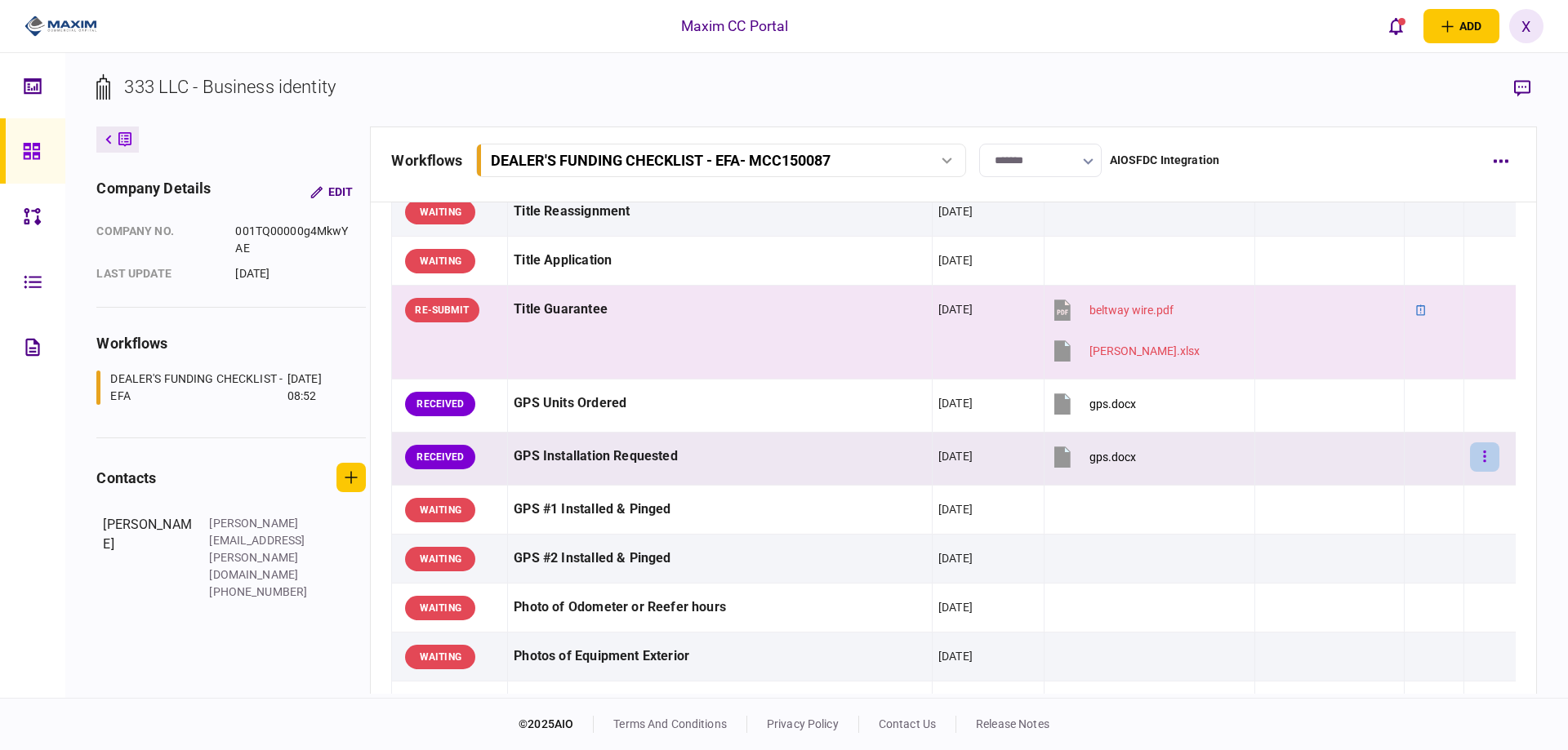
click at [1479, 460] on button "button" at bounding box center [1484, 458] width 30 height 30
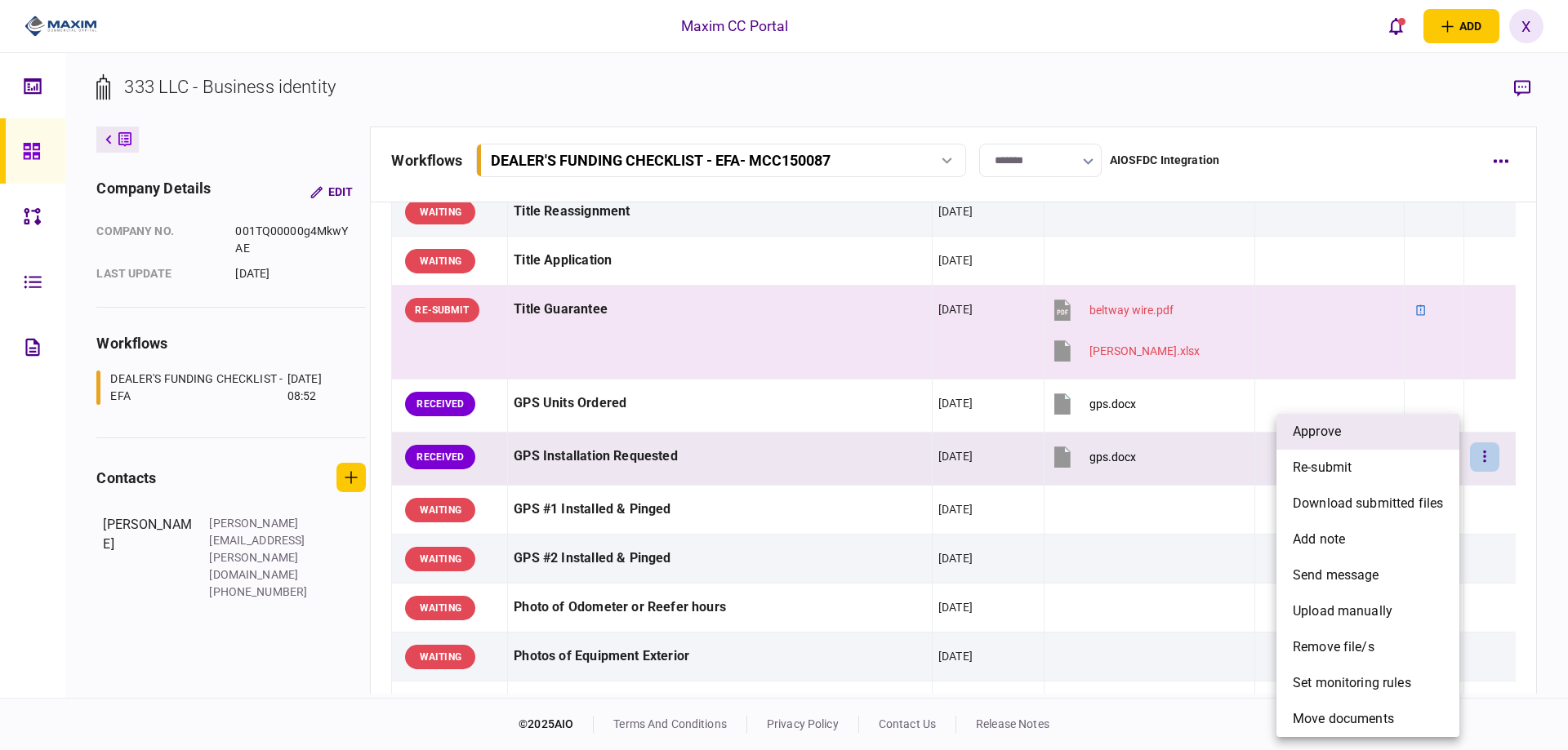
click at [1353, 434] on li "approve" at bounding box center [1368, 431] width 183 height 36
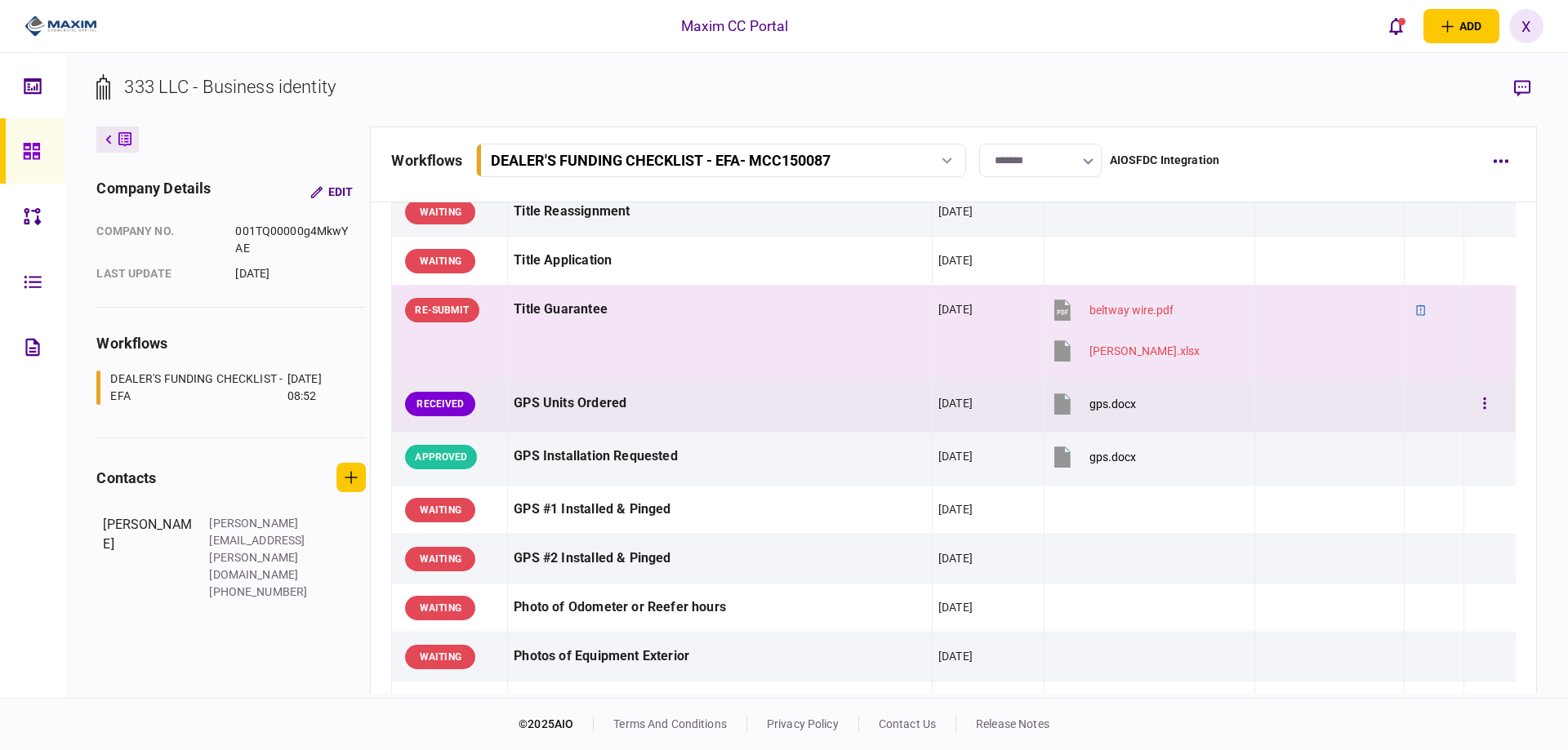
click at [1490, 403] on div at bounding box center [1489, 404] width 39 height 36
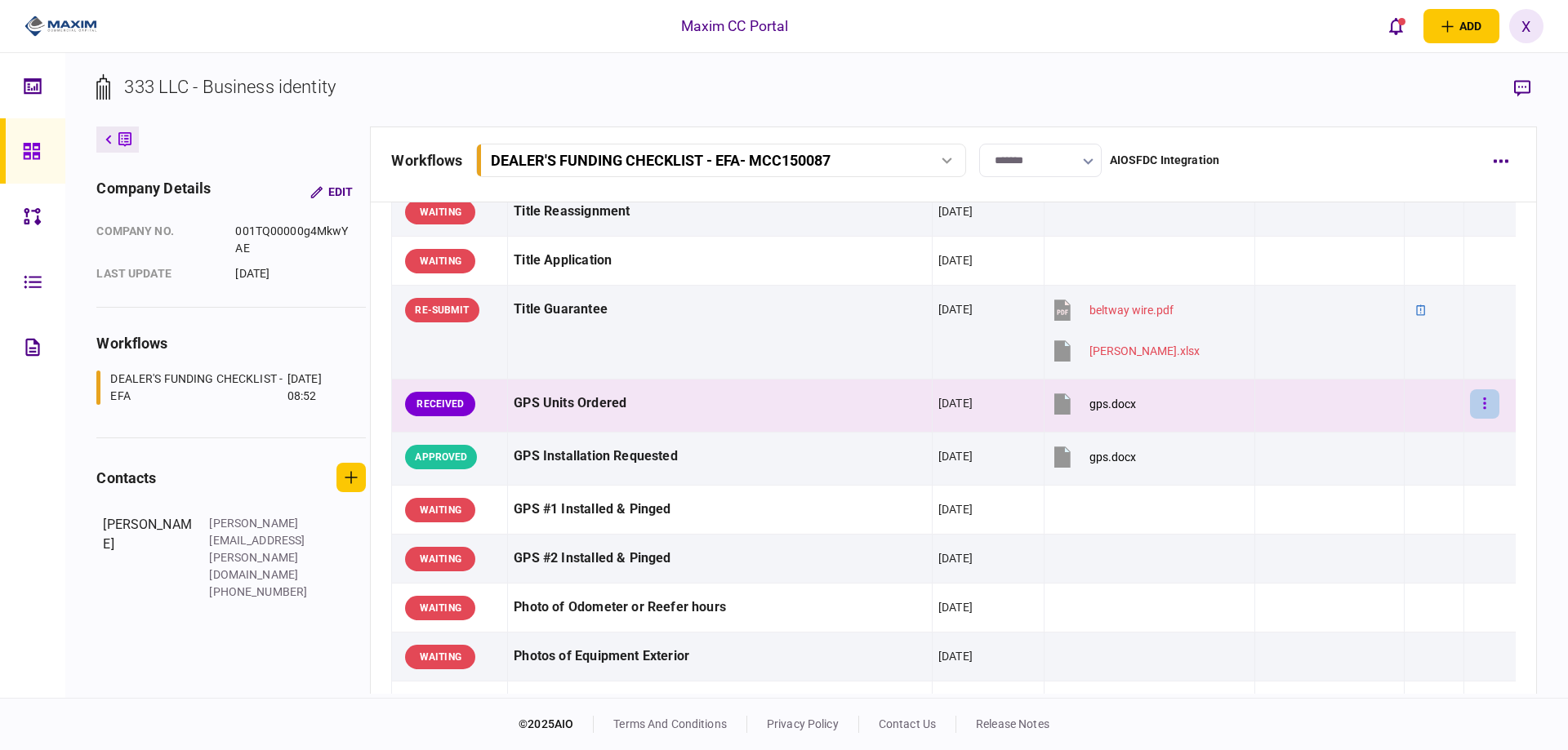
click at [1469, 402] on button "button" at bounding box center [1484, 404] width 30 height 30
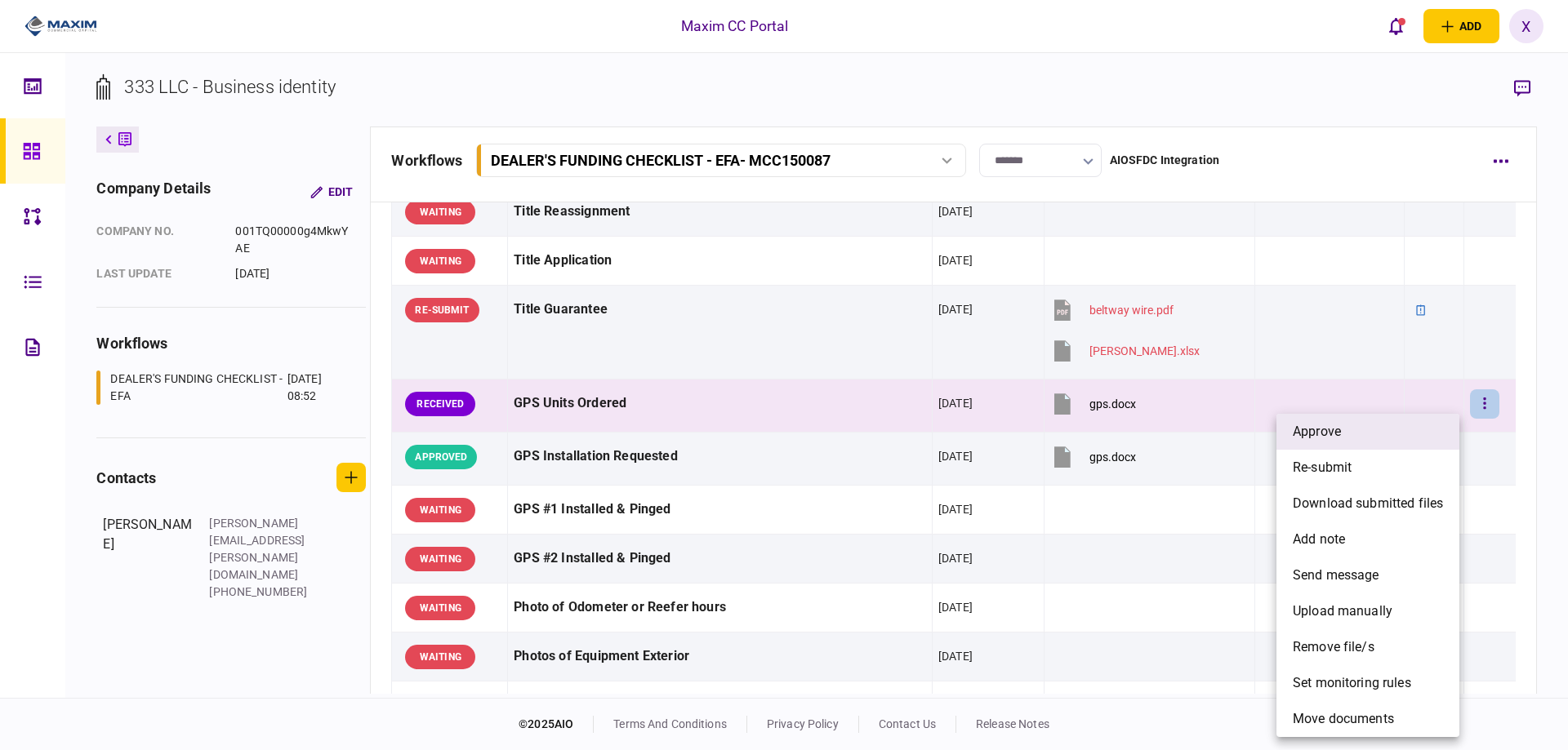
click at [1407, 431] on li "approve" at bounding box center [1368, 431] width 183 height 36
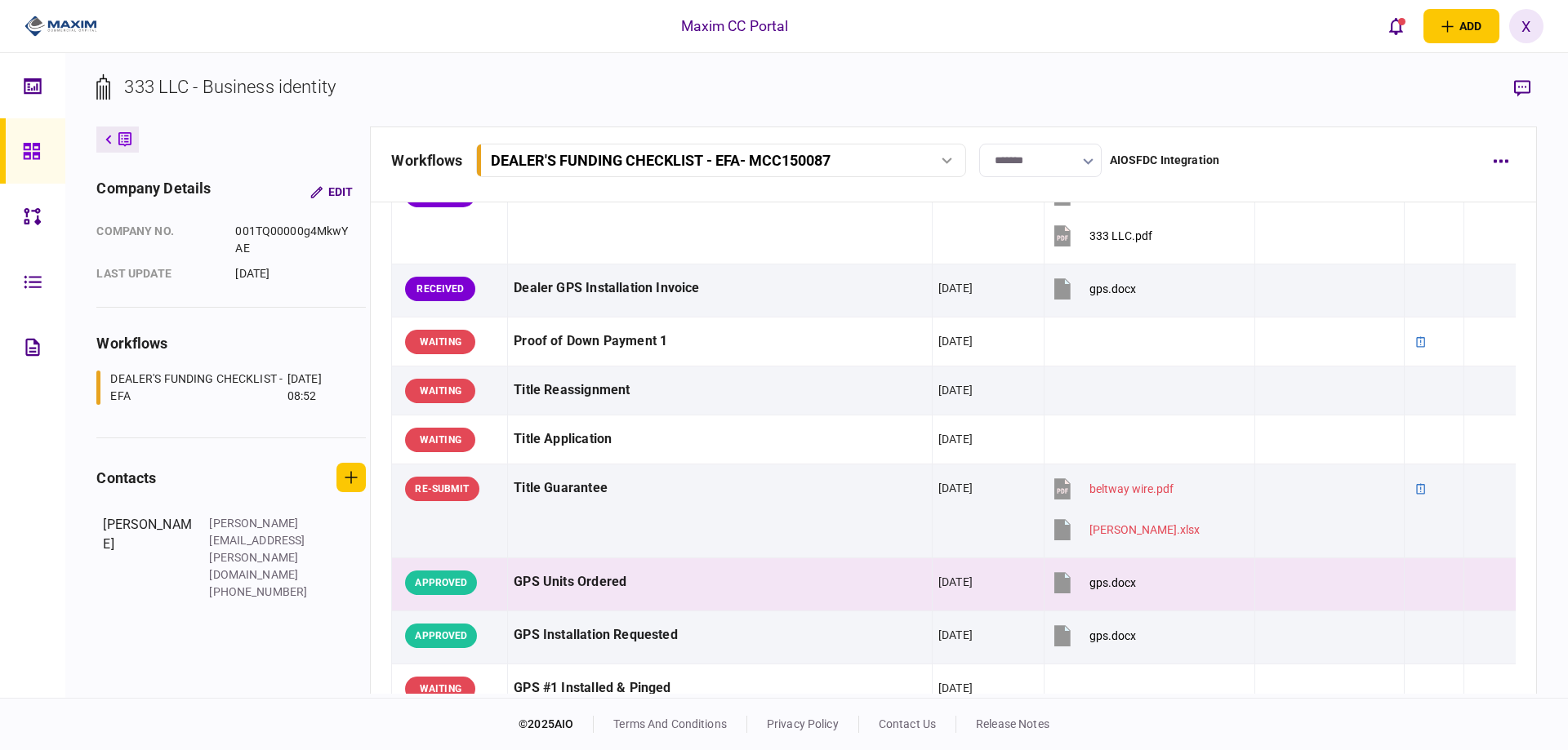
scroll to position [903, 0]
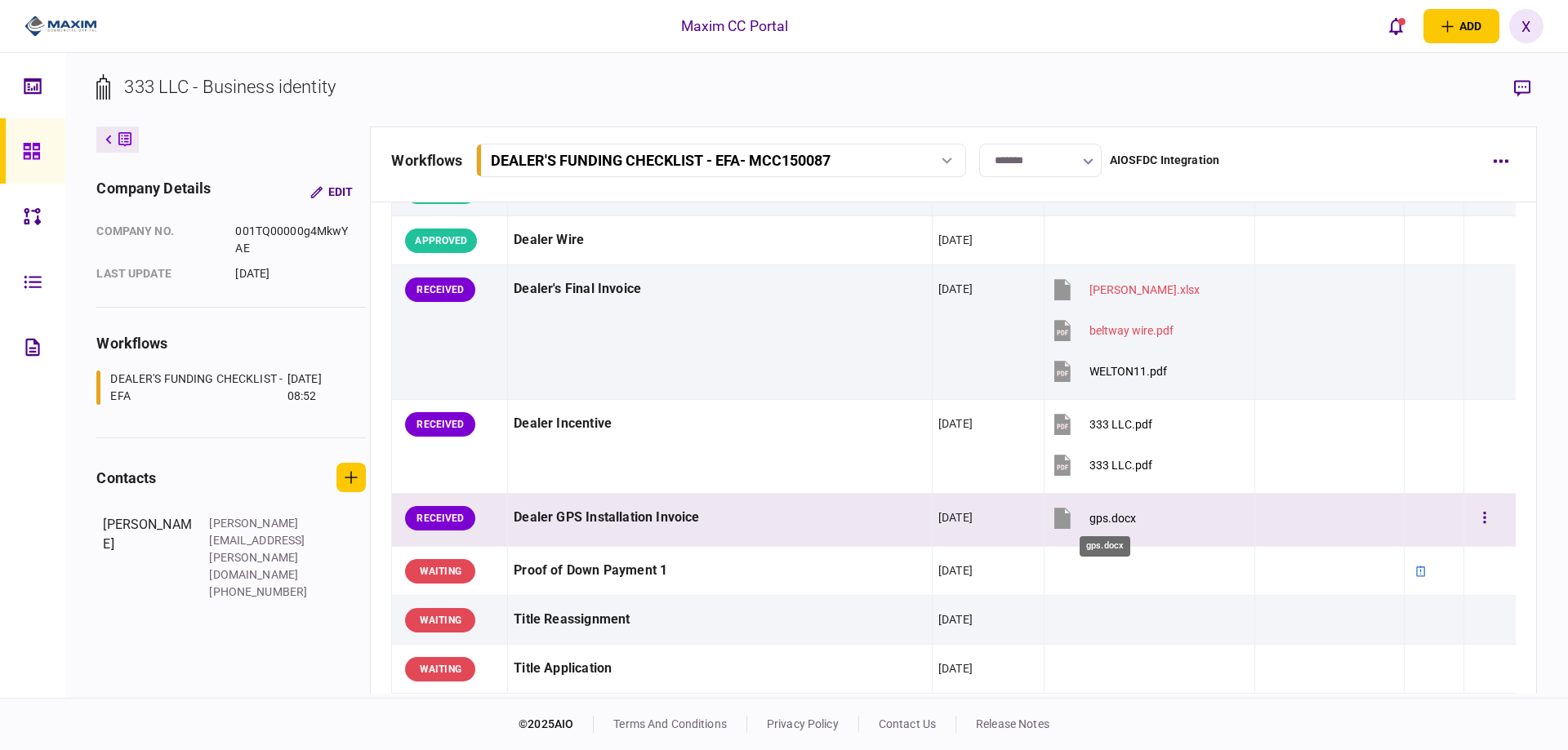
click at [1098, 512] on div "gps.docx" at bounding box center [1113, 518] width 46 height 13
click at [1469, 521] on button "button" at bounding box center [1484, 519] width 30 height 30
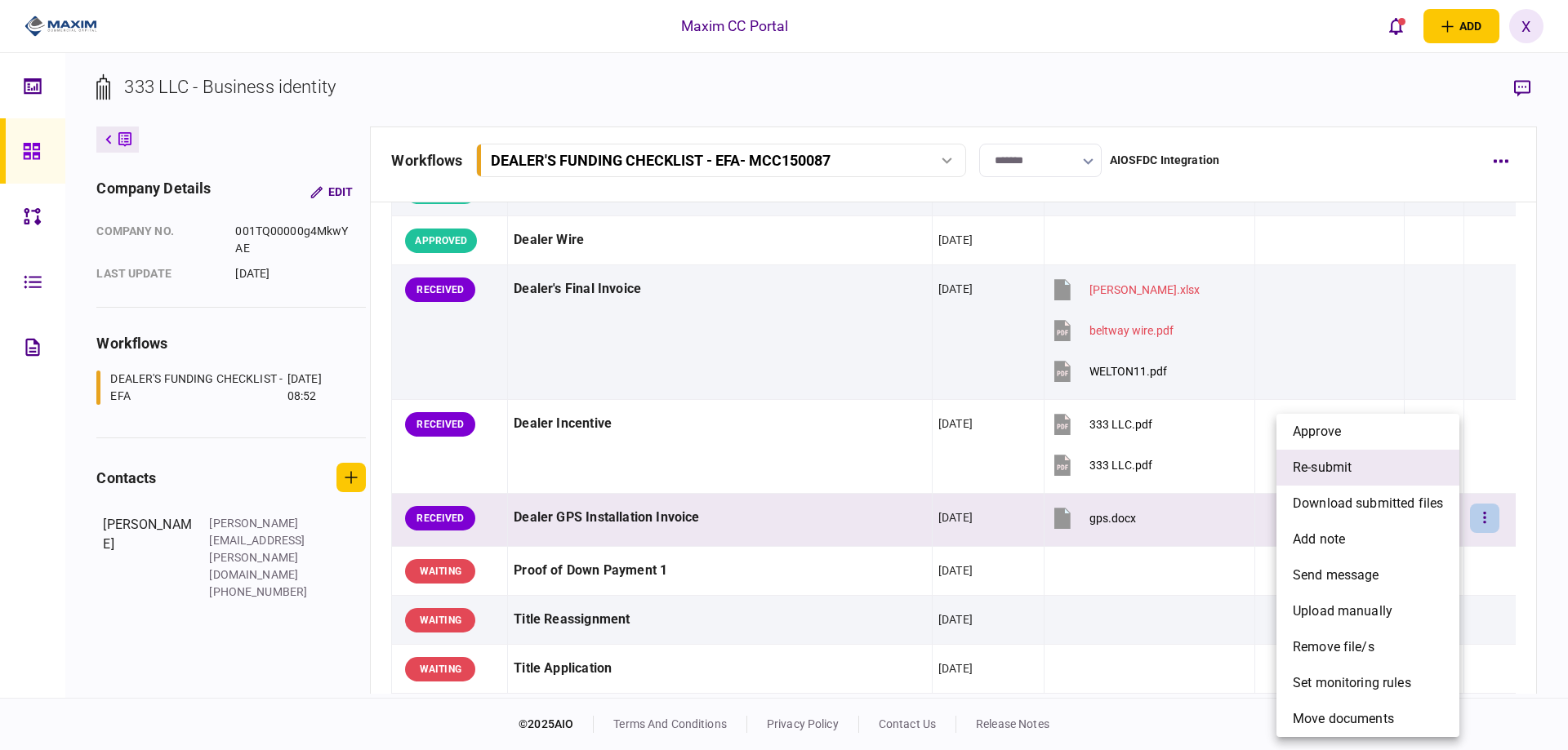
click at [1405, 478] on li "re-submit" at bounding box center [1368, 467] width 183 height 36
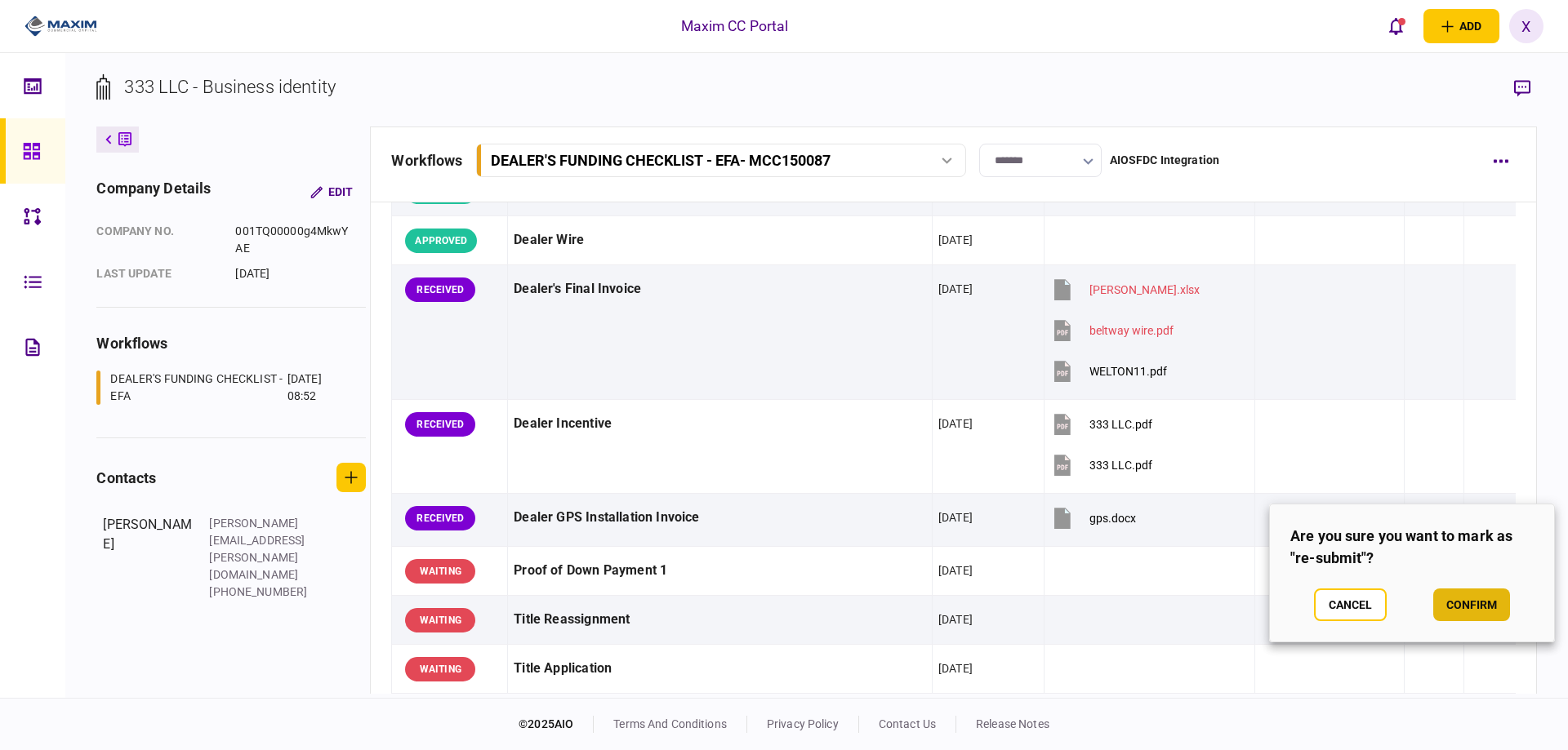
click at [1455, 596] on button "confirm" at bounding box center [1471, 604] width 77 height 32
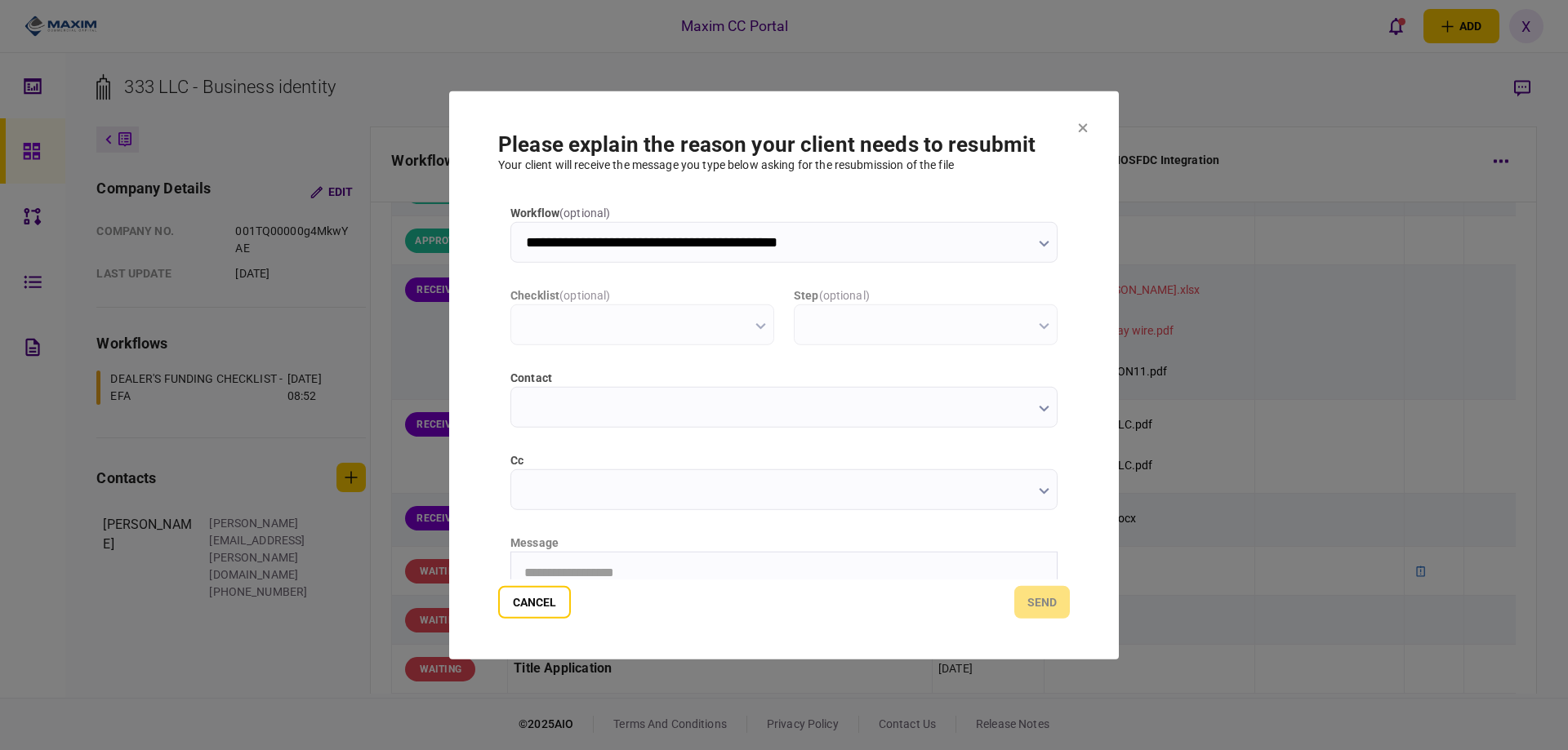
scroll to position [0, 0]
type input "**********"
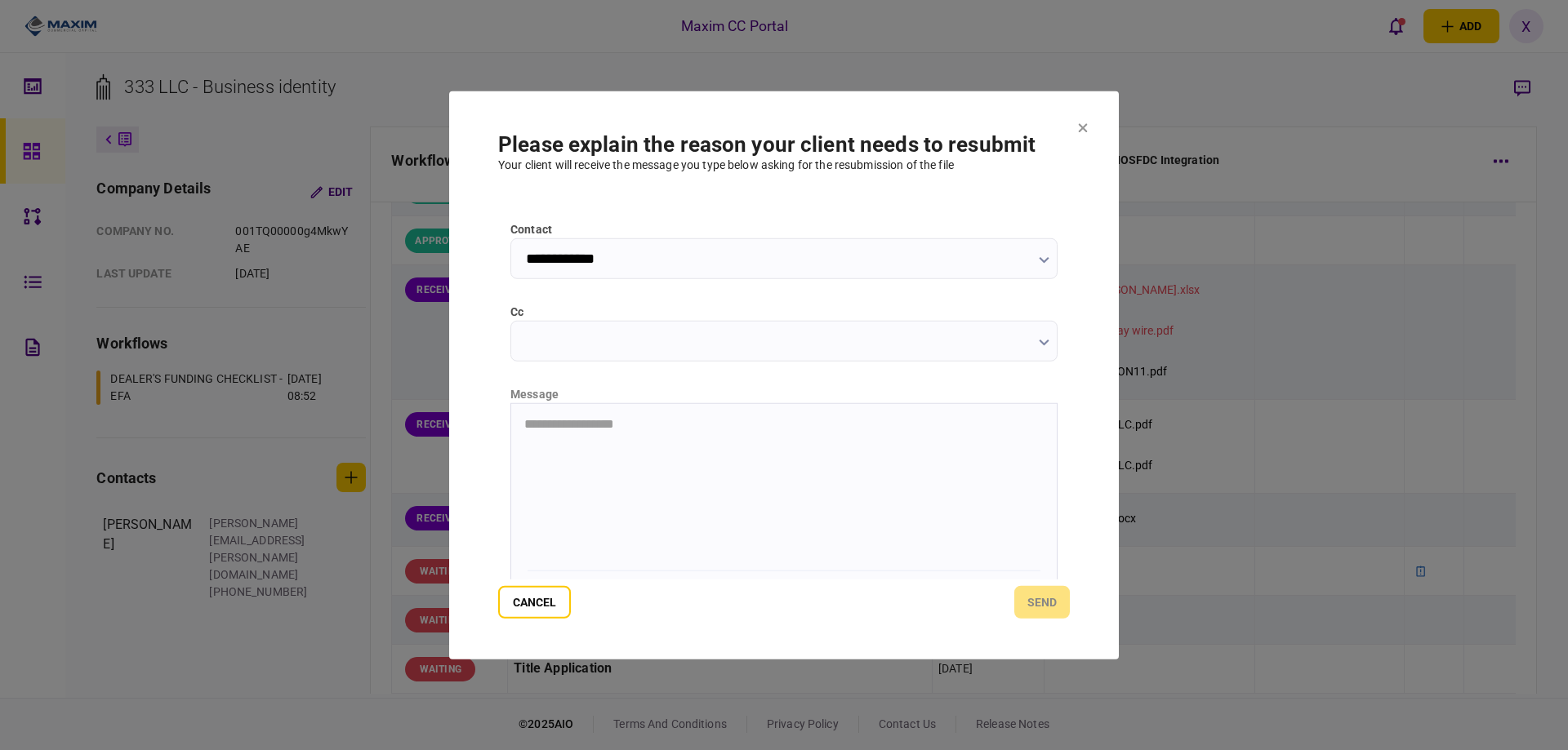
scroll to position [163, 0]
click at [601, 385] on div "message" at bounding box center [783, 379] width 547 height 17
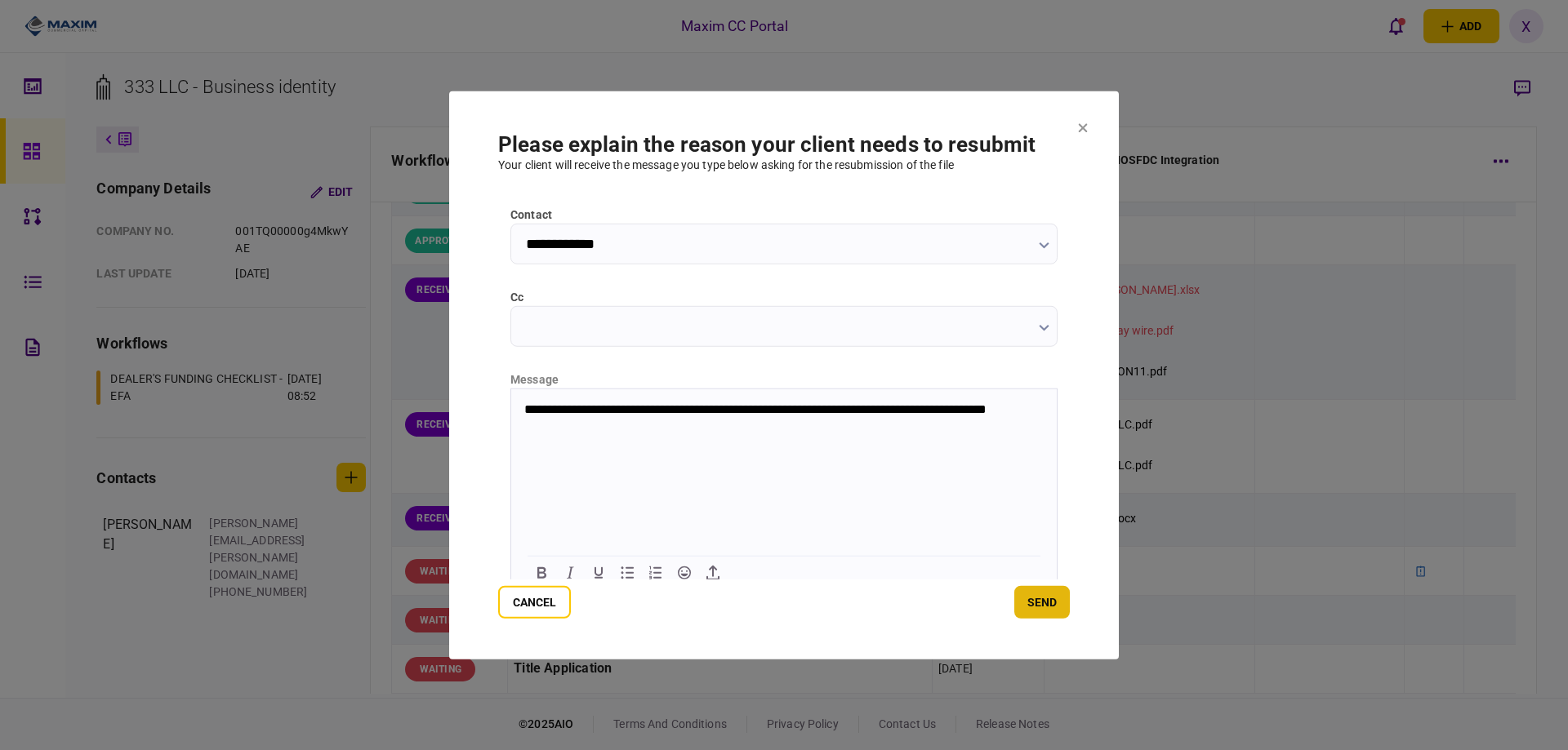
click at [1026, 605] on button "send" at bounding box center [1041, 602] width 55 height 32
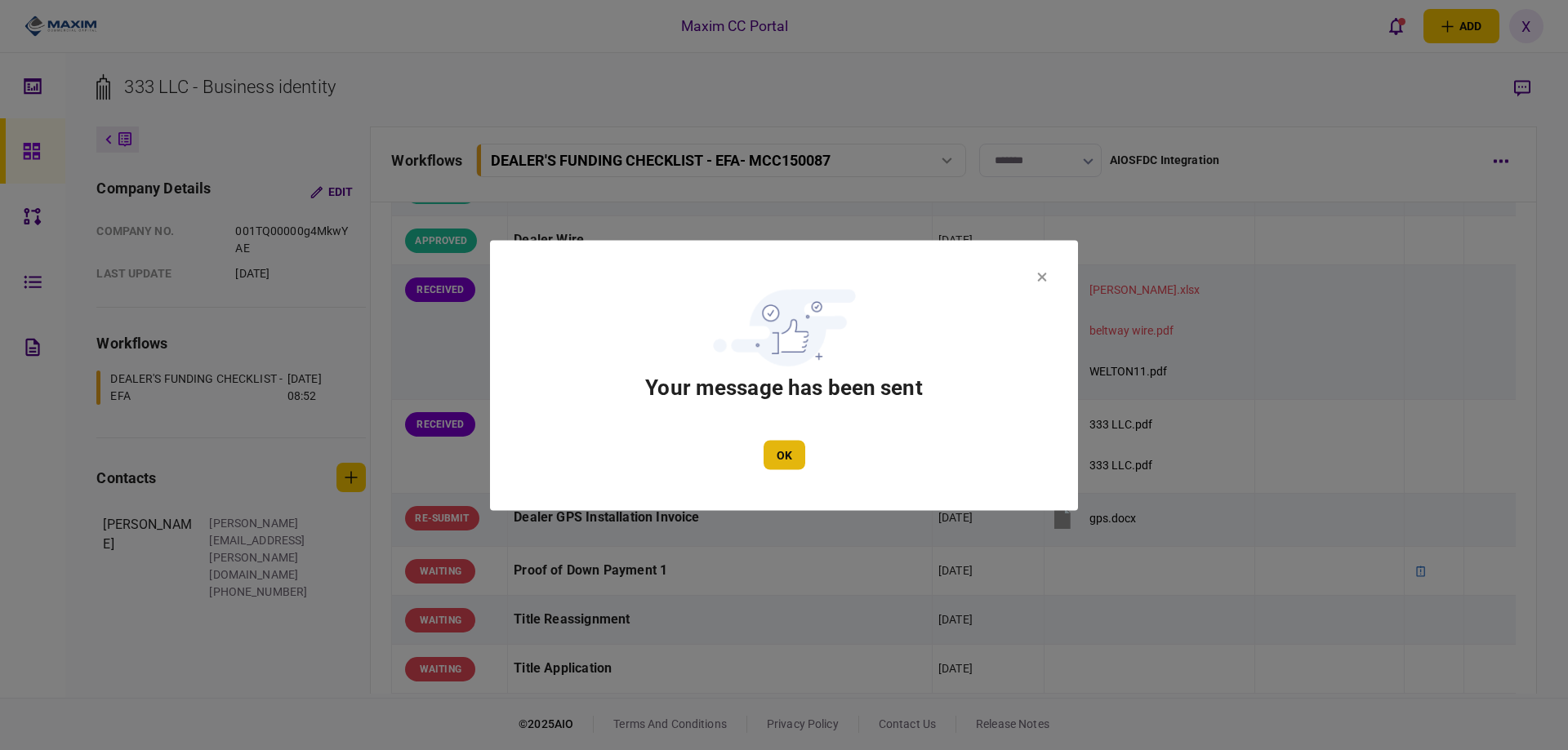
click at [790, 449] on button "OK" at bounding box center [784, 455] width 41 height 30
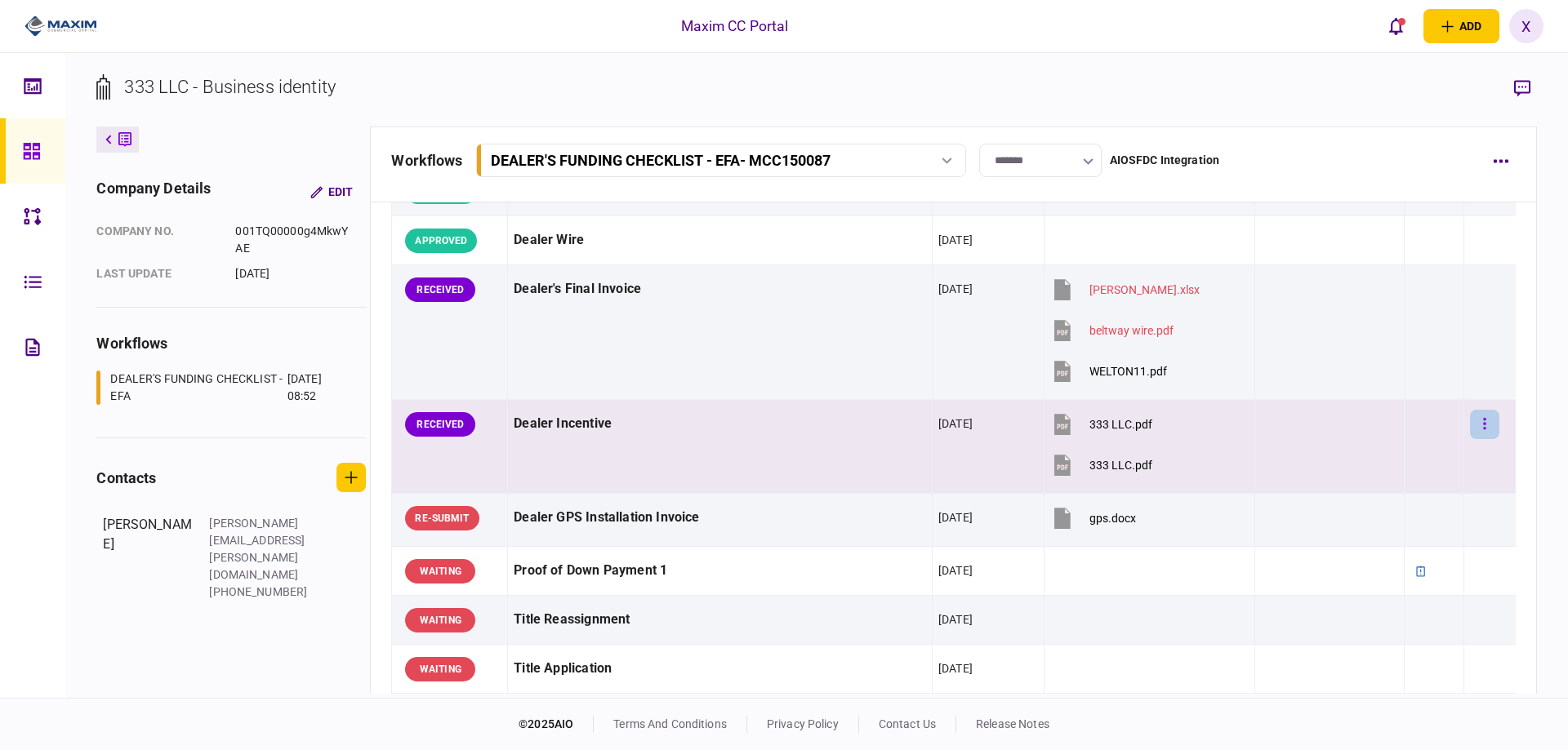
click at [1481, 422] on button "button" at bounding box center [1484, 425] width 30 height 30
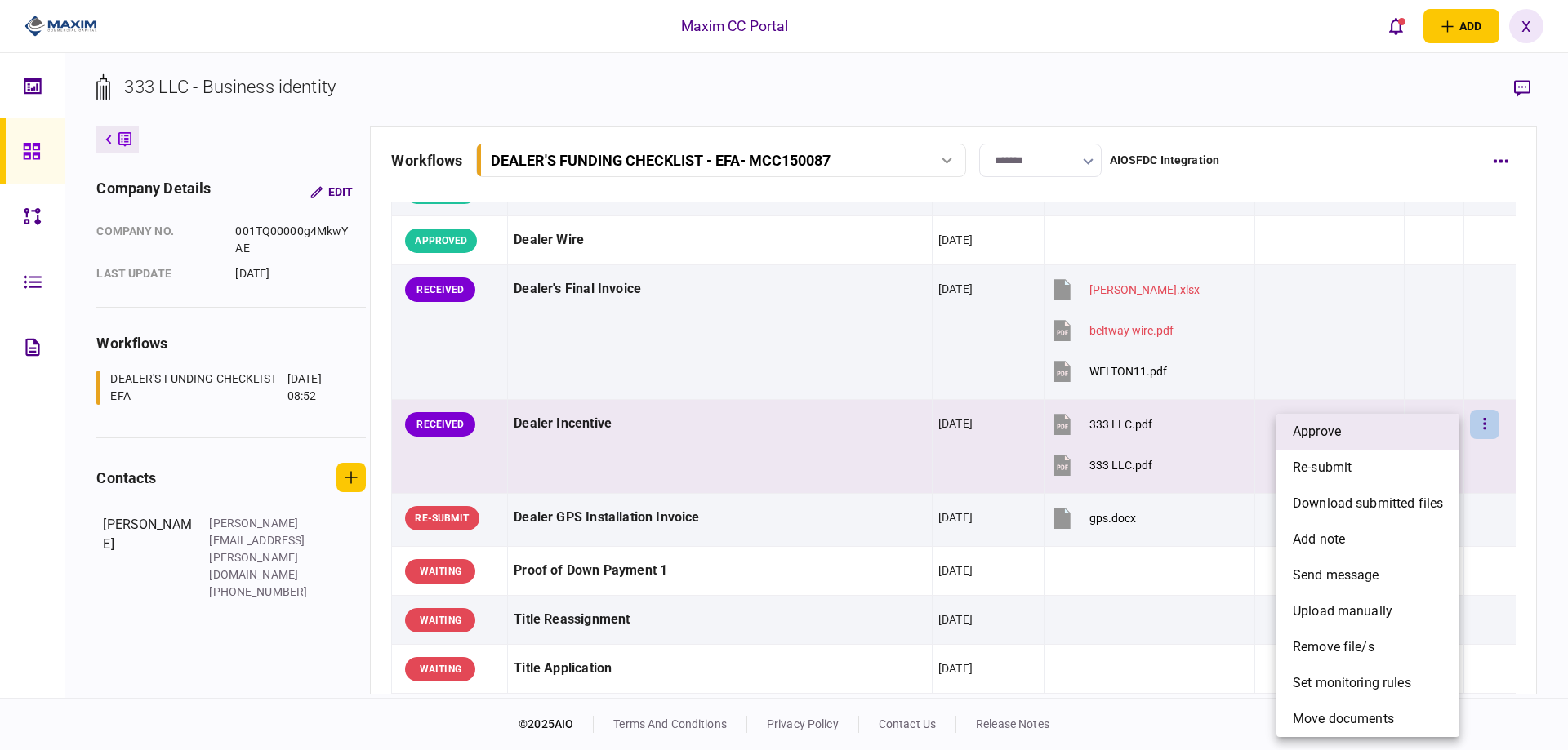
click at [1292, 430] on span "approve" at bounding box center [1316, 432] width 48 height 20
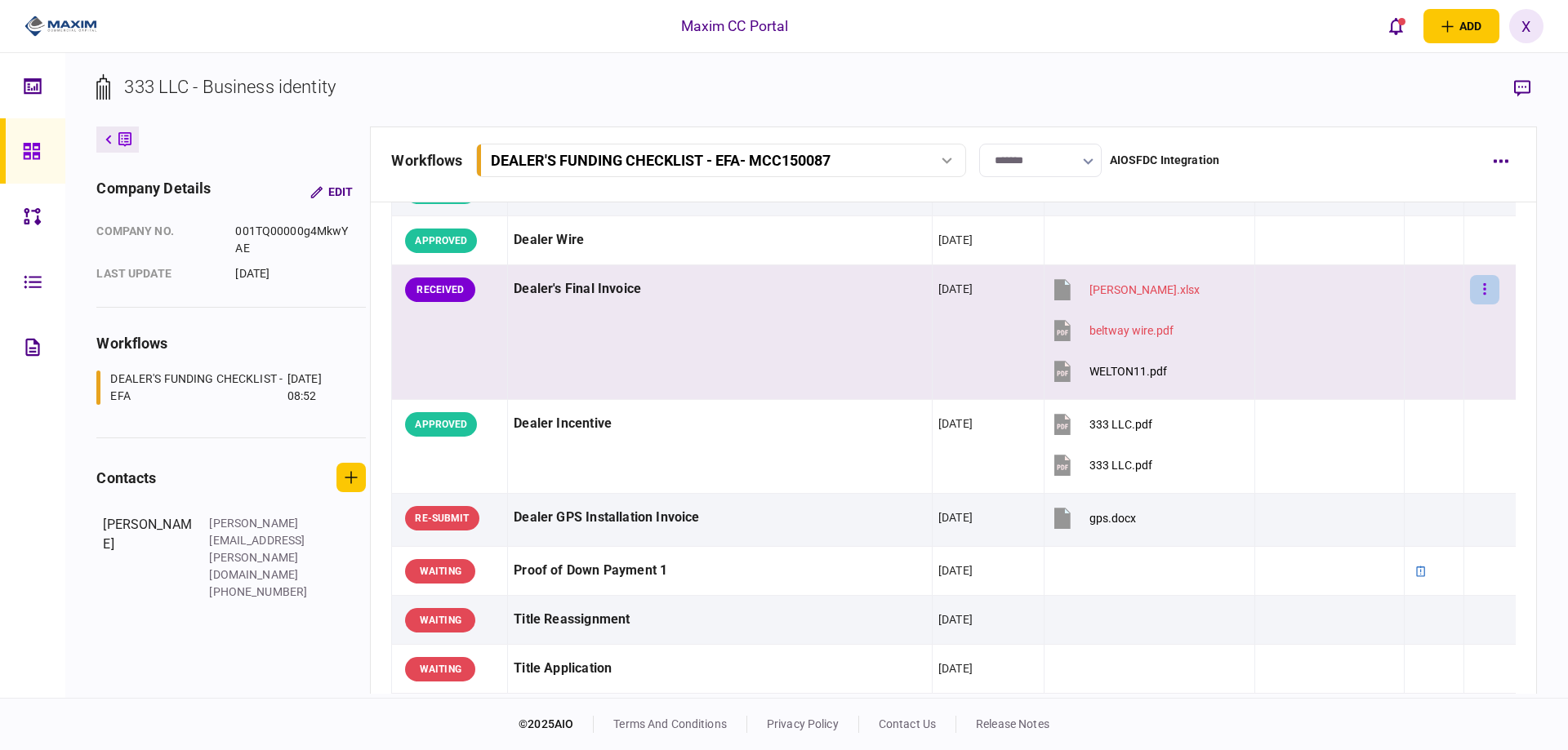
click at [1480, 286] on button "button" at bounding box center [1484, 290] width 30 height 30
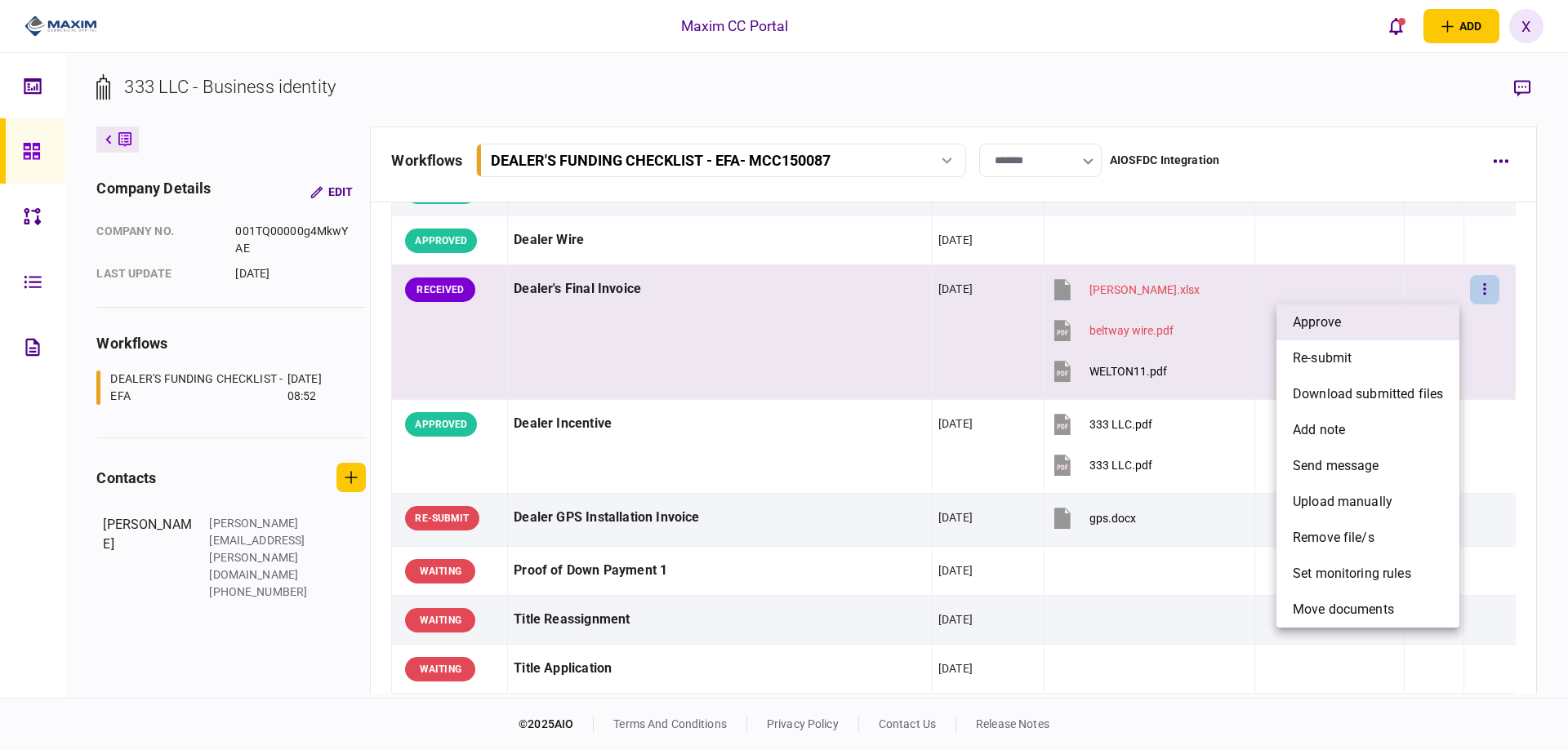
click at [1410, 317] on li "approve" at bounding box center [1368, 322] width 183 height 36
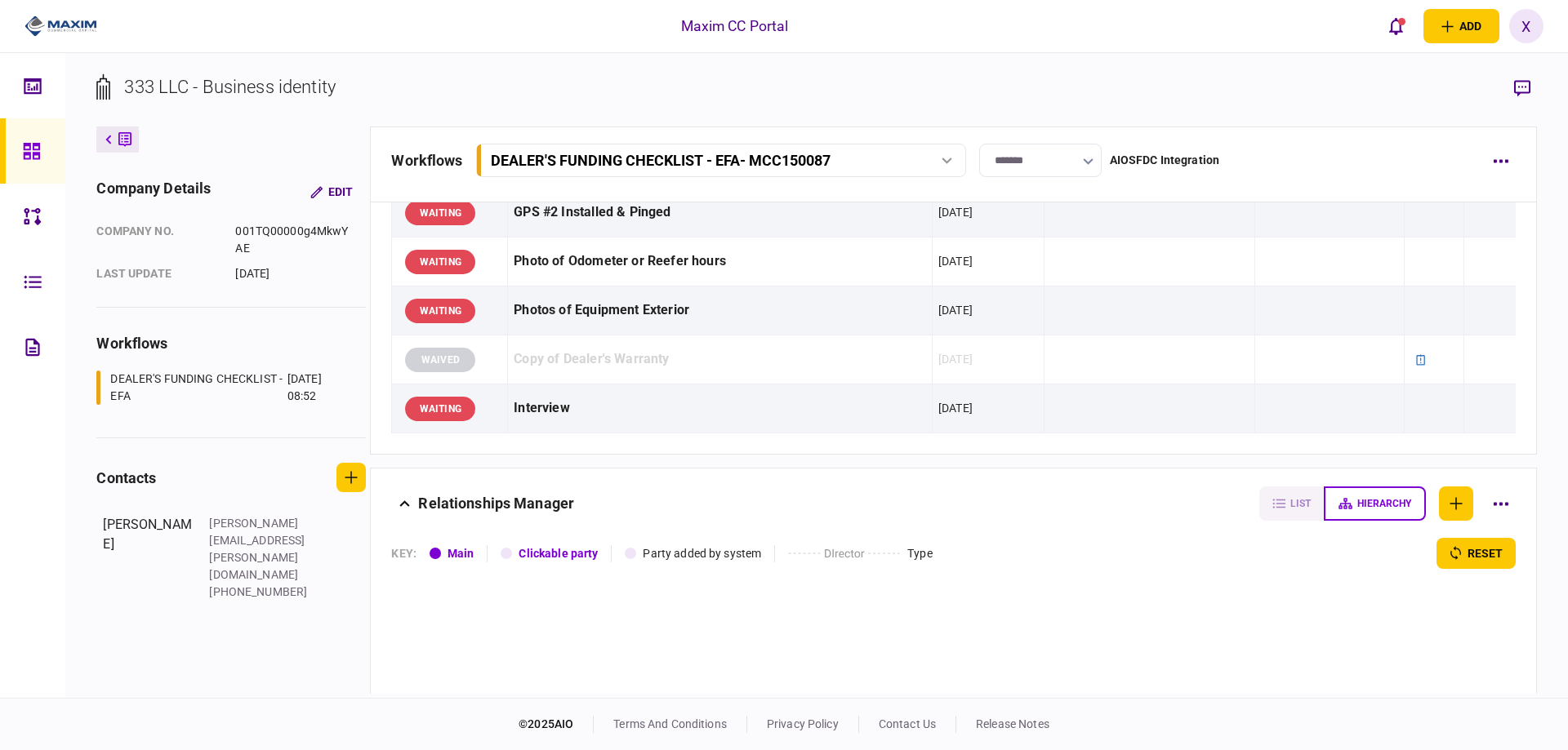
scroll to position [1556, 0]
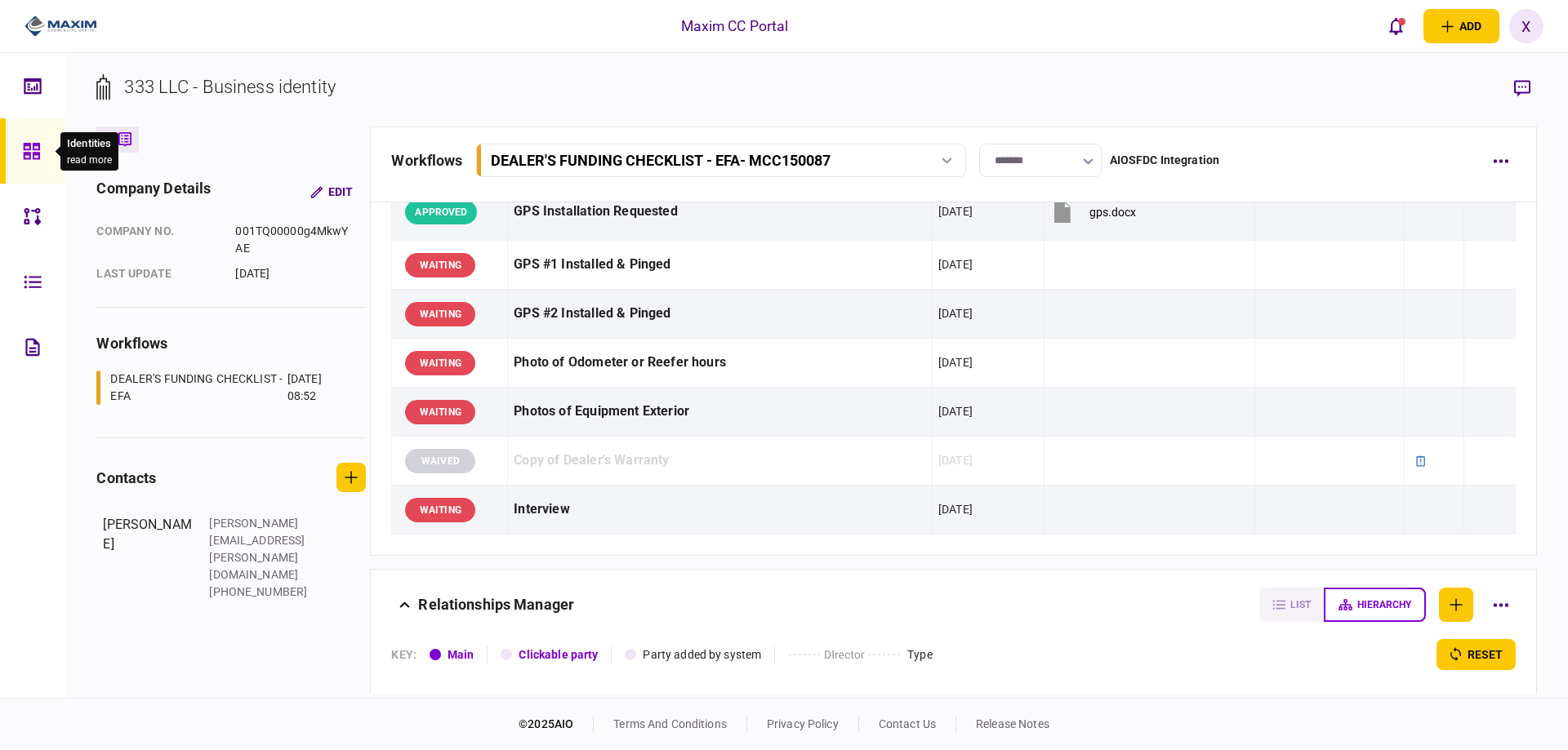
click at [29, 148] on icon at bounding box center [32, 151] width 18 height 19
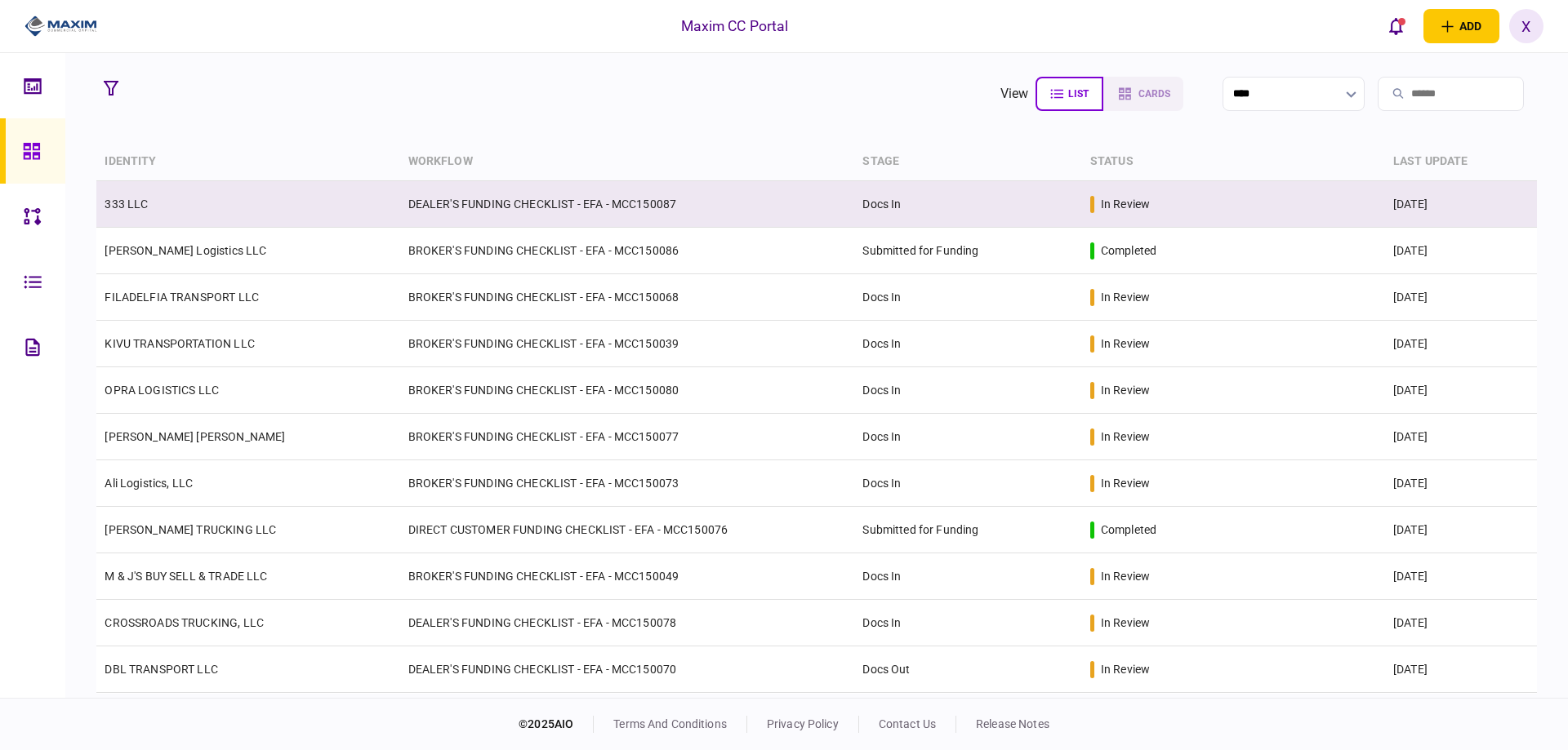
click at [156, 202] on td "333 LLC" at bounding box center [248, 204] width 303 height 46
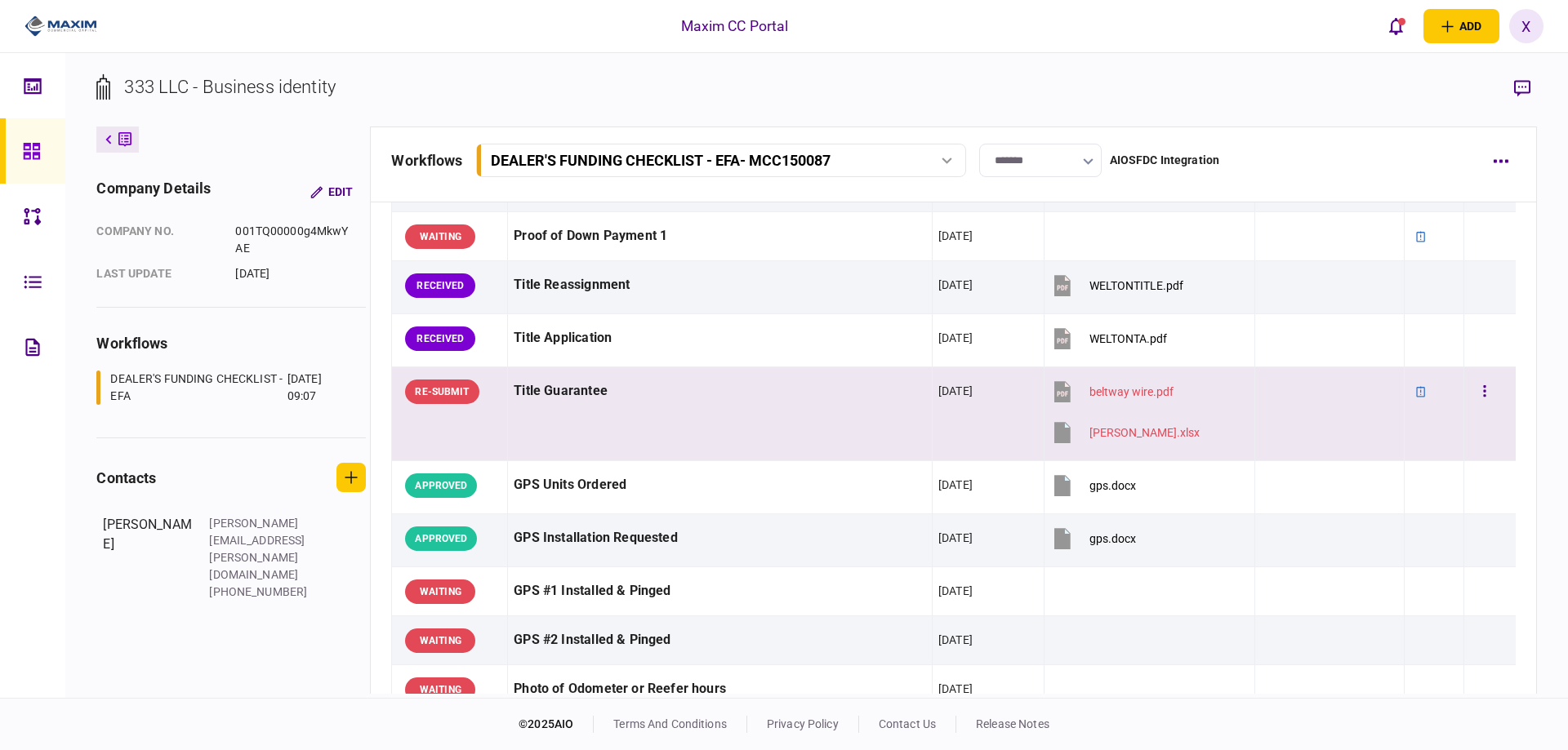
scroll to position [1143, 0]
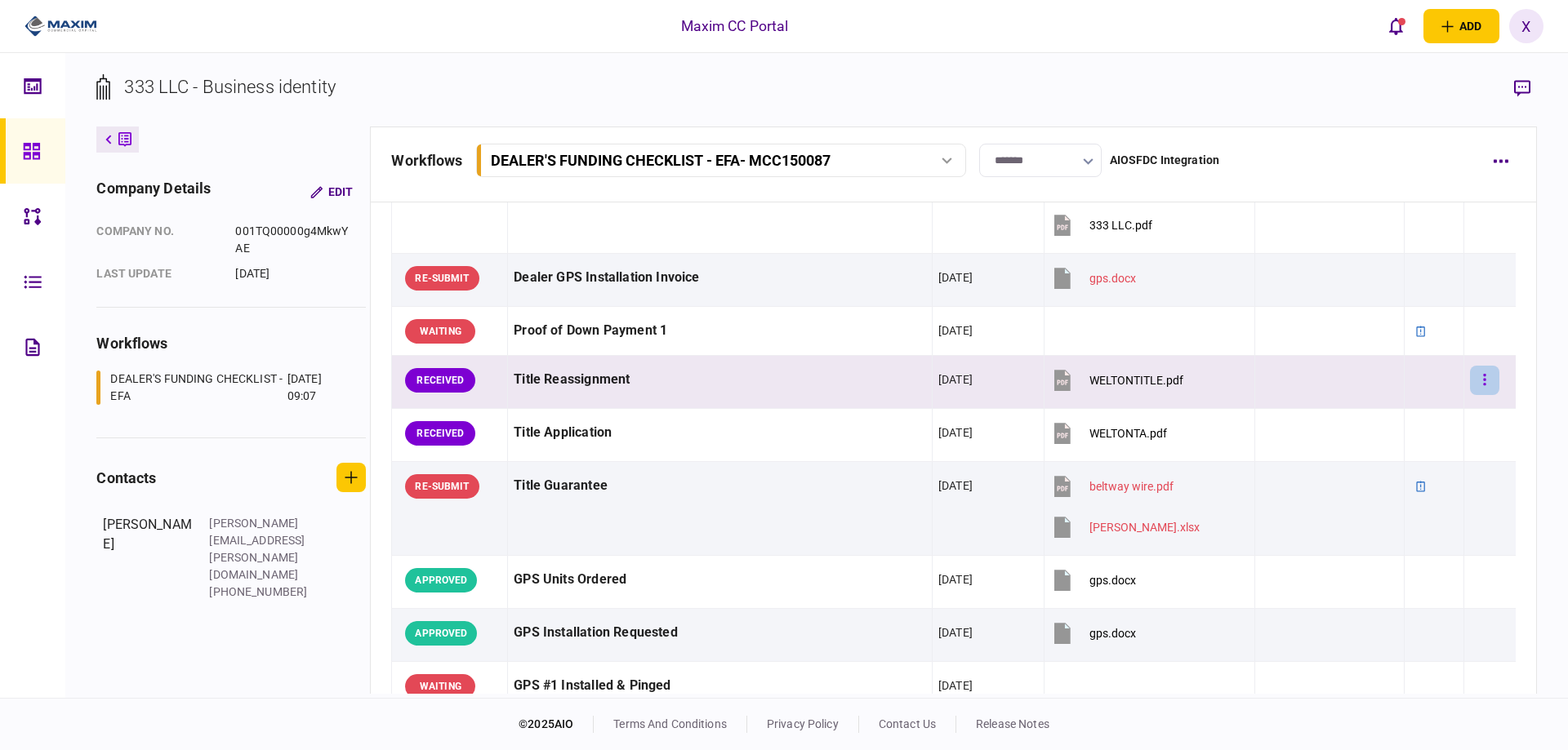
click at [1476, 374] on button "button" at bounding box center [1484, 381] width 30 height 30
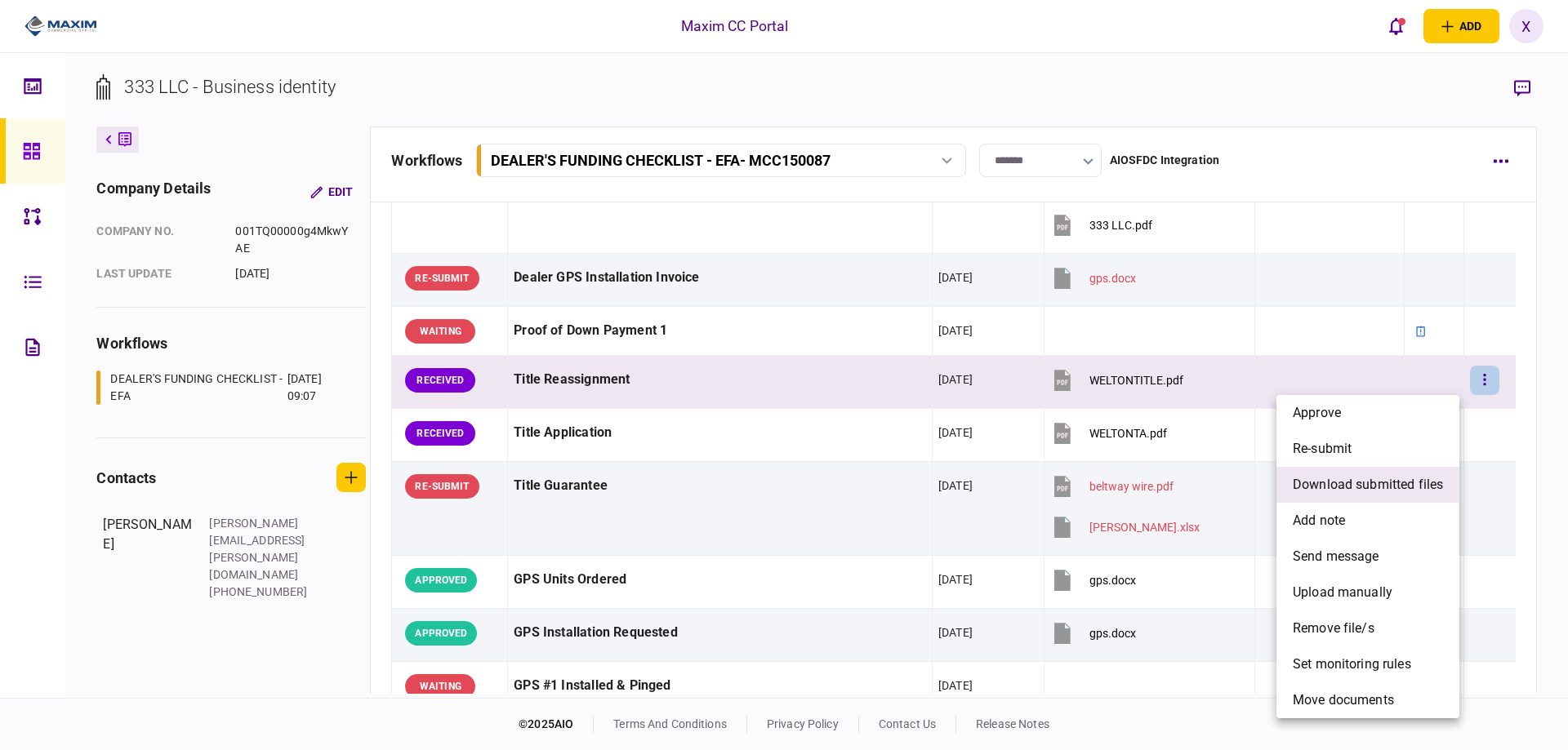
click at [1381, 477] on span "download submitted files" at bounding box center [1367, 485] width 150 height 20
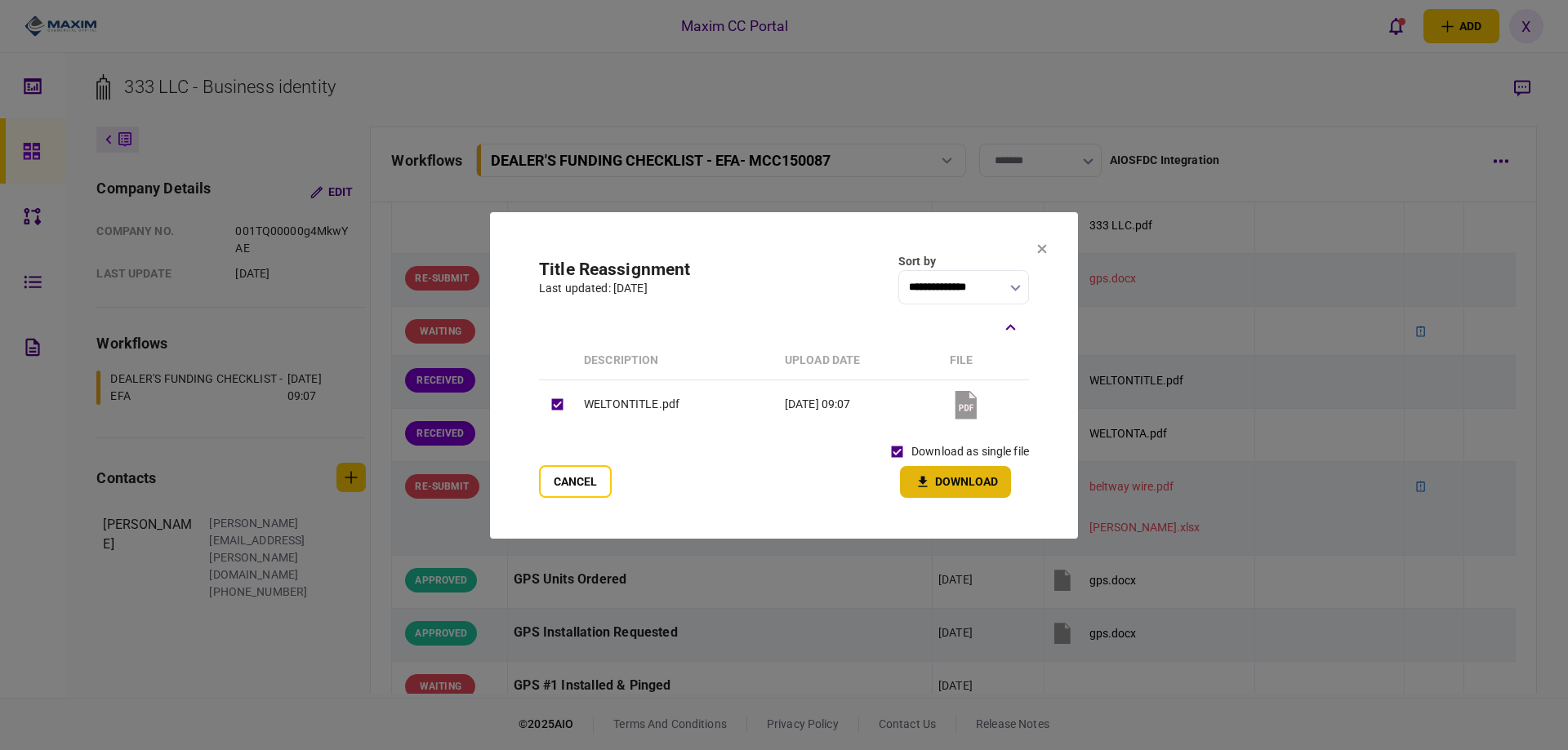
click at [925, 475] on icon "button" at bounding box center [923, 482] width 20 height 16
click at [1041, 248] on icon at bounding box center [1042, 248] width 9 height 9
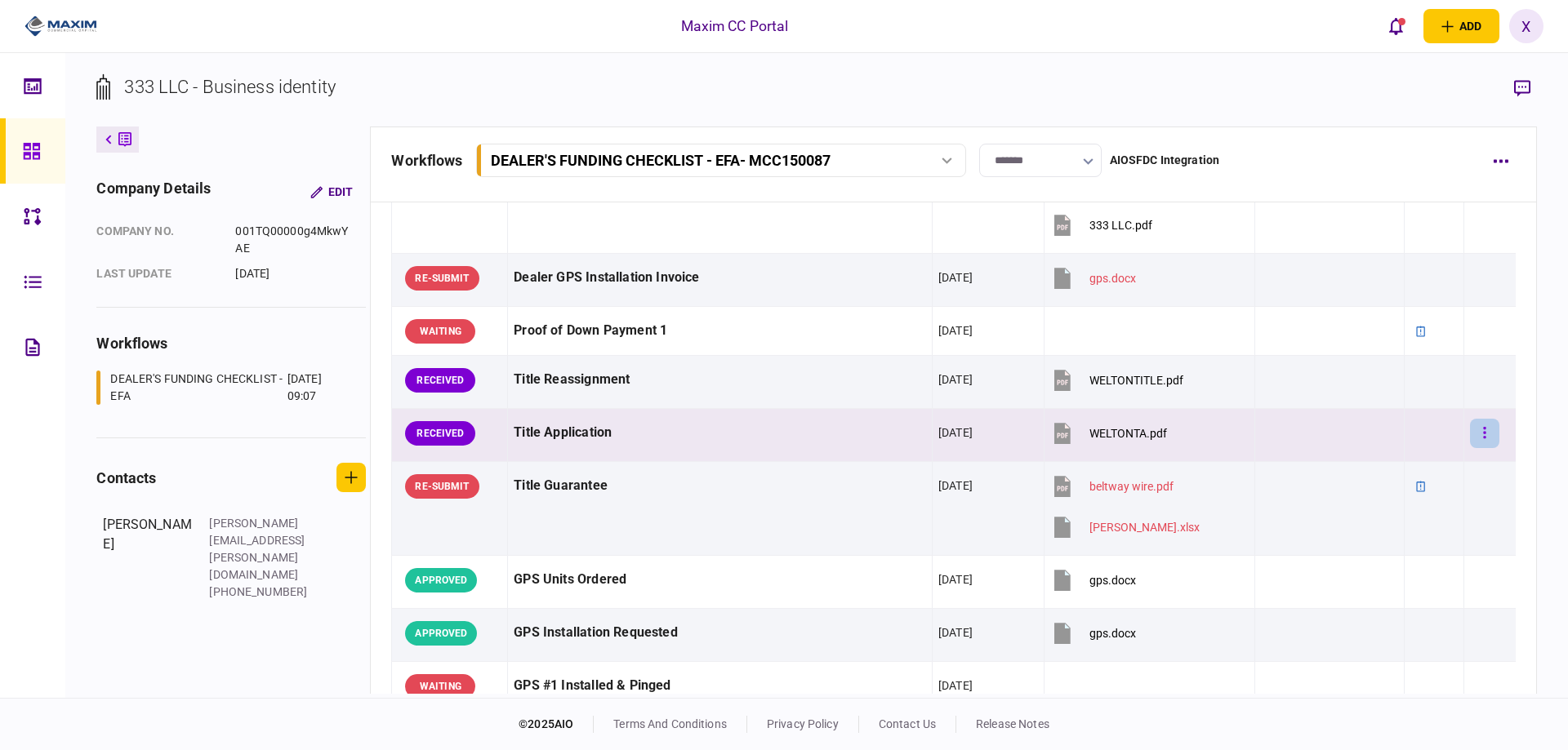
click at [1483, 423] on button "button" at bounding box center [1484, 434] width 30 height 30
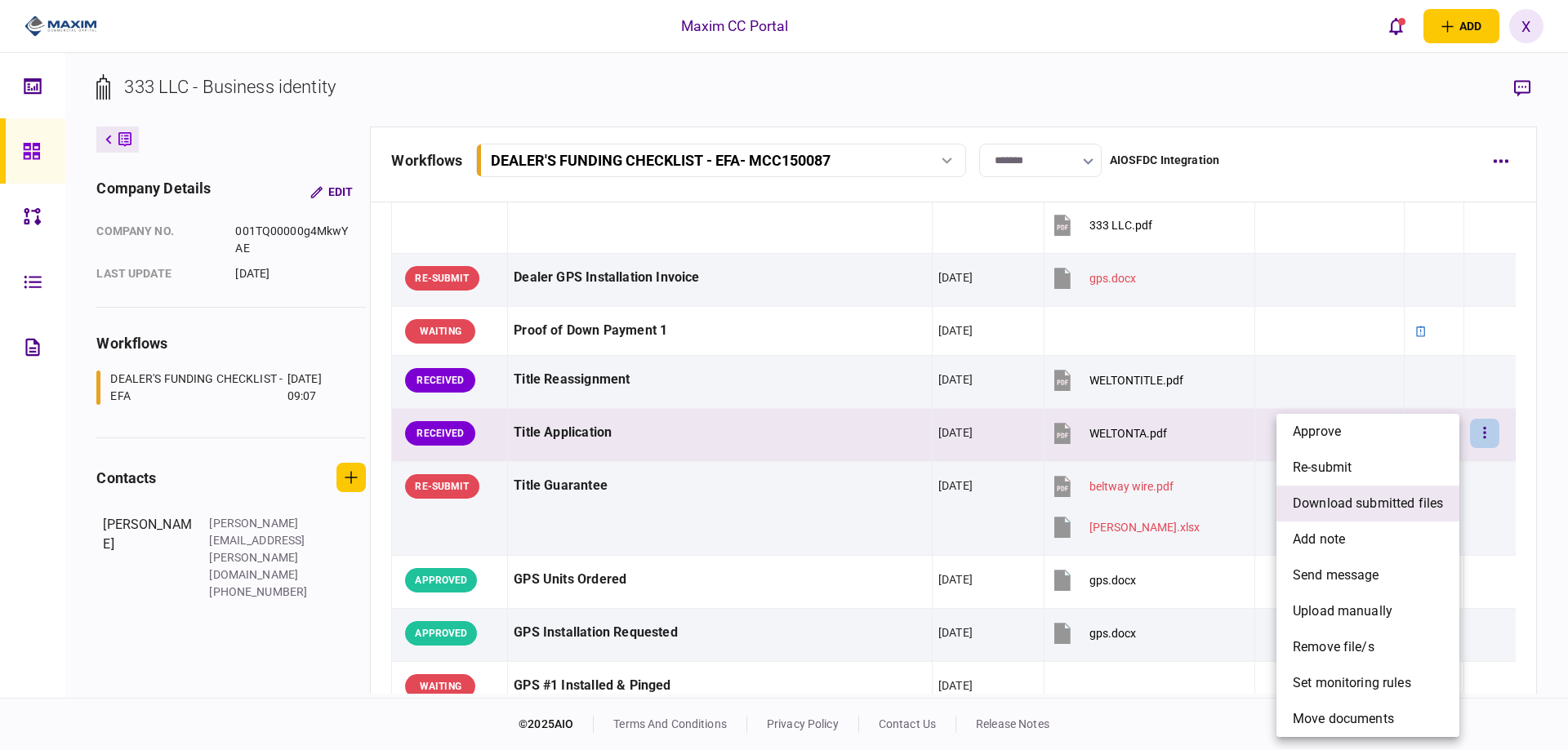
click at [1404, 512] on span "download submitted files" at bounding box center [1367, 504] width 150 height 20
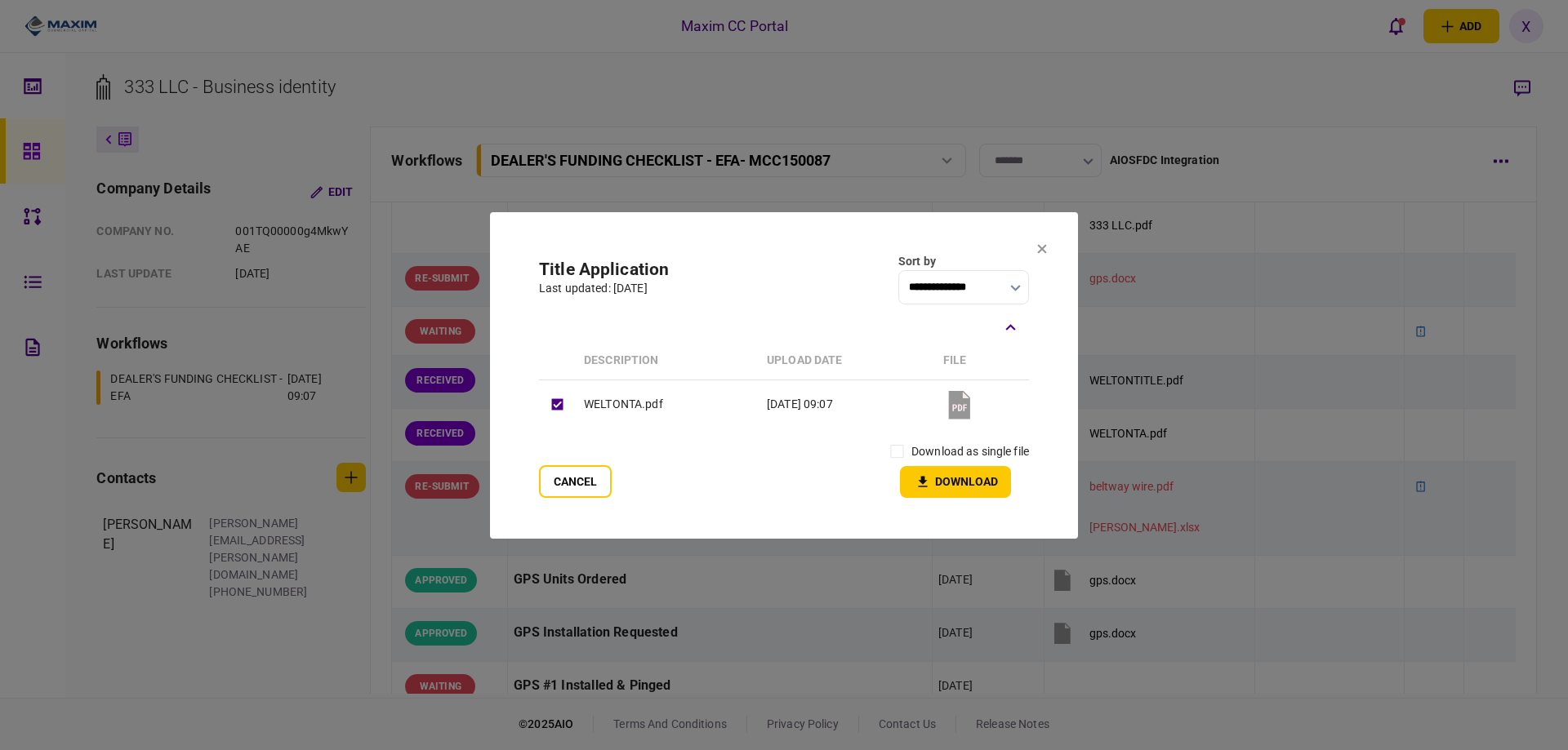
click at [904, 459] on div "Cancel download as single file Download" at bounding box center [784, 468] width 490 height 60
click at [914, 478] on icon "button" at bounding box center [923, 482] width 20 height 16
click at [1045, 249] on icon at bounding box center [1042, 249] width 10 height 10
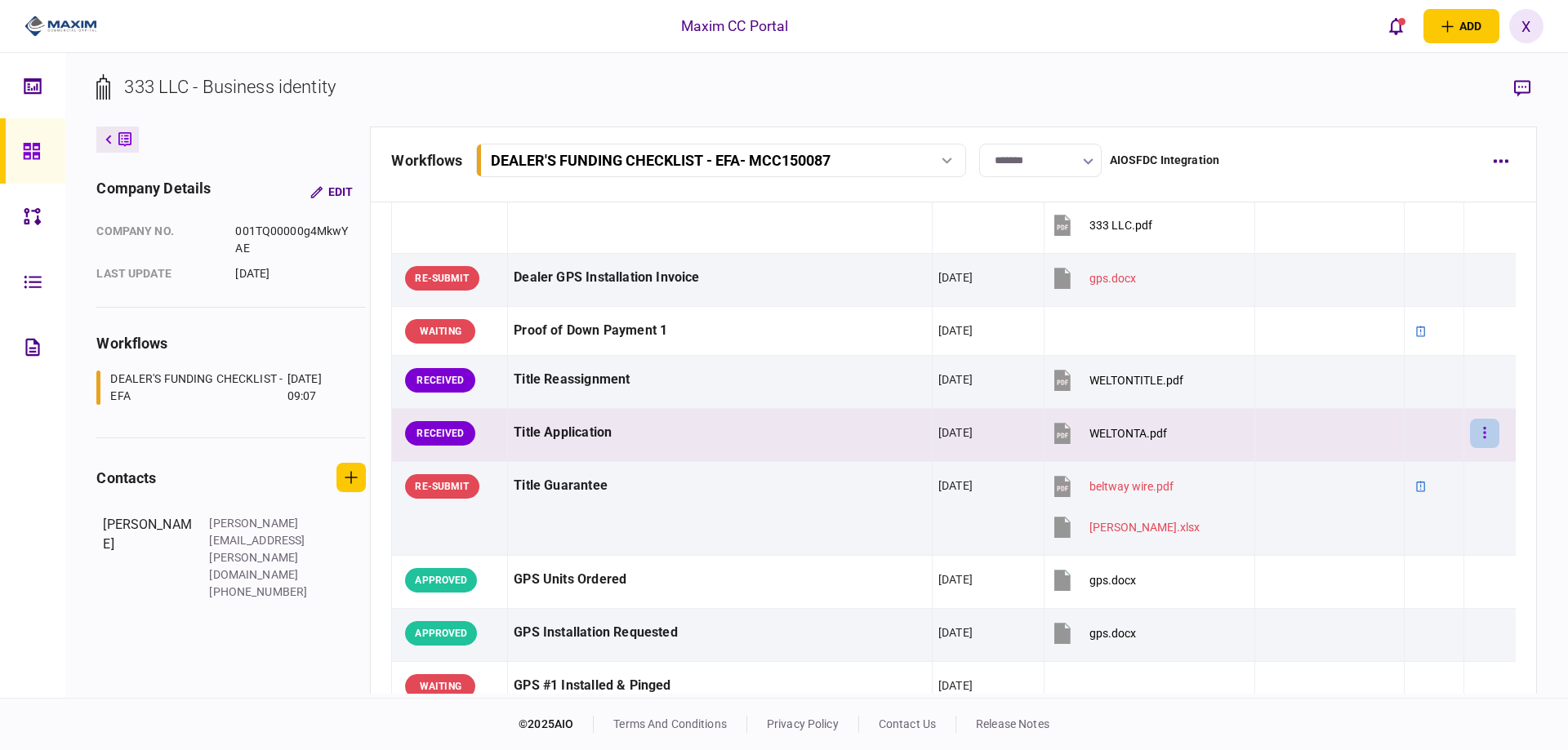
click at [1469, 430] on button "button" at bounding box center [1484, 434] width 30 height 30
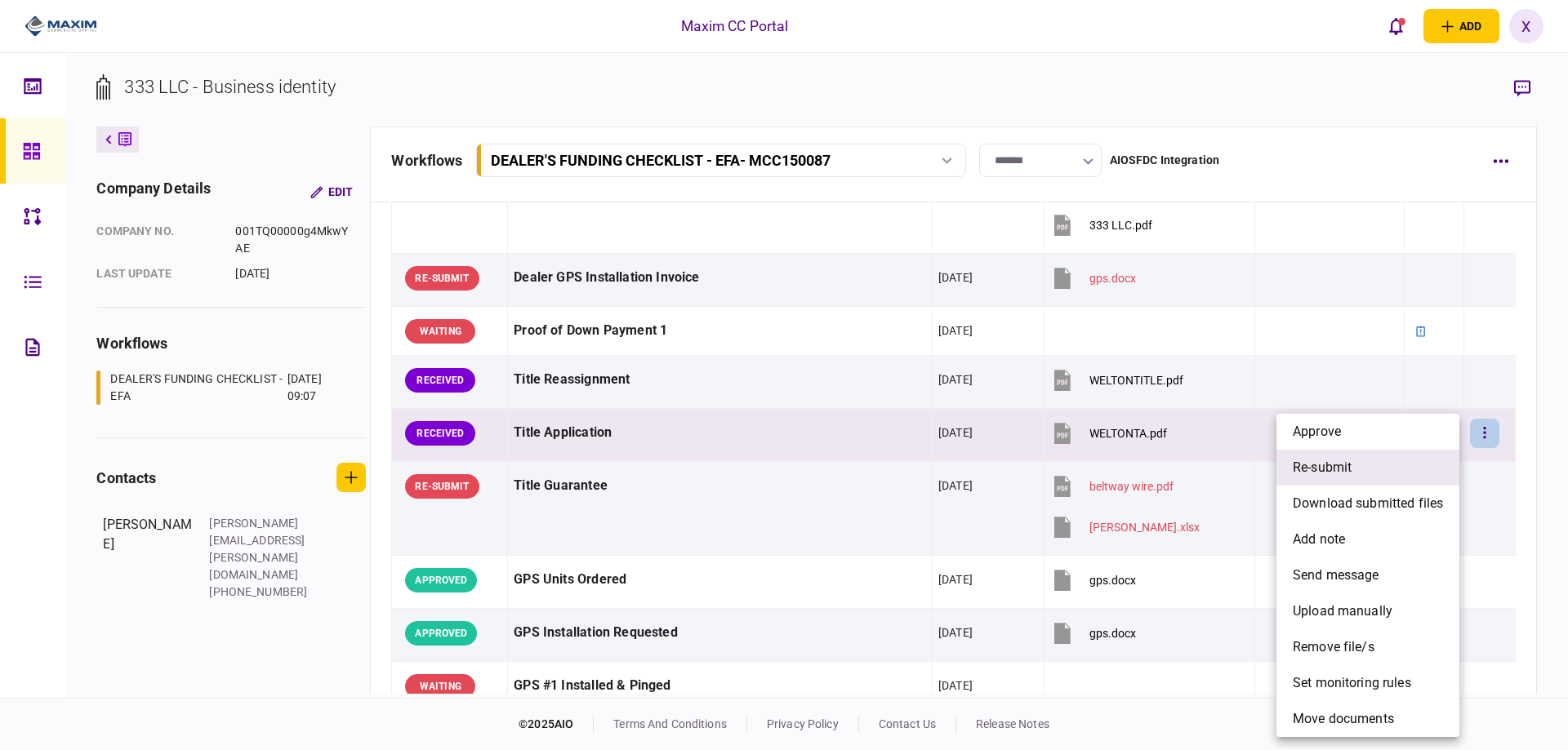
click at [1412, 462] on li "re-submit" at bounding box center [1368, 467] width 183 height 36
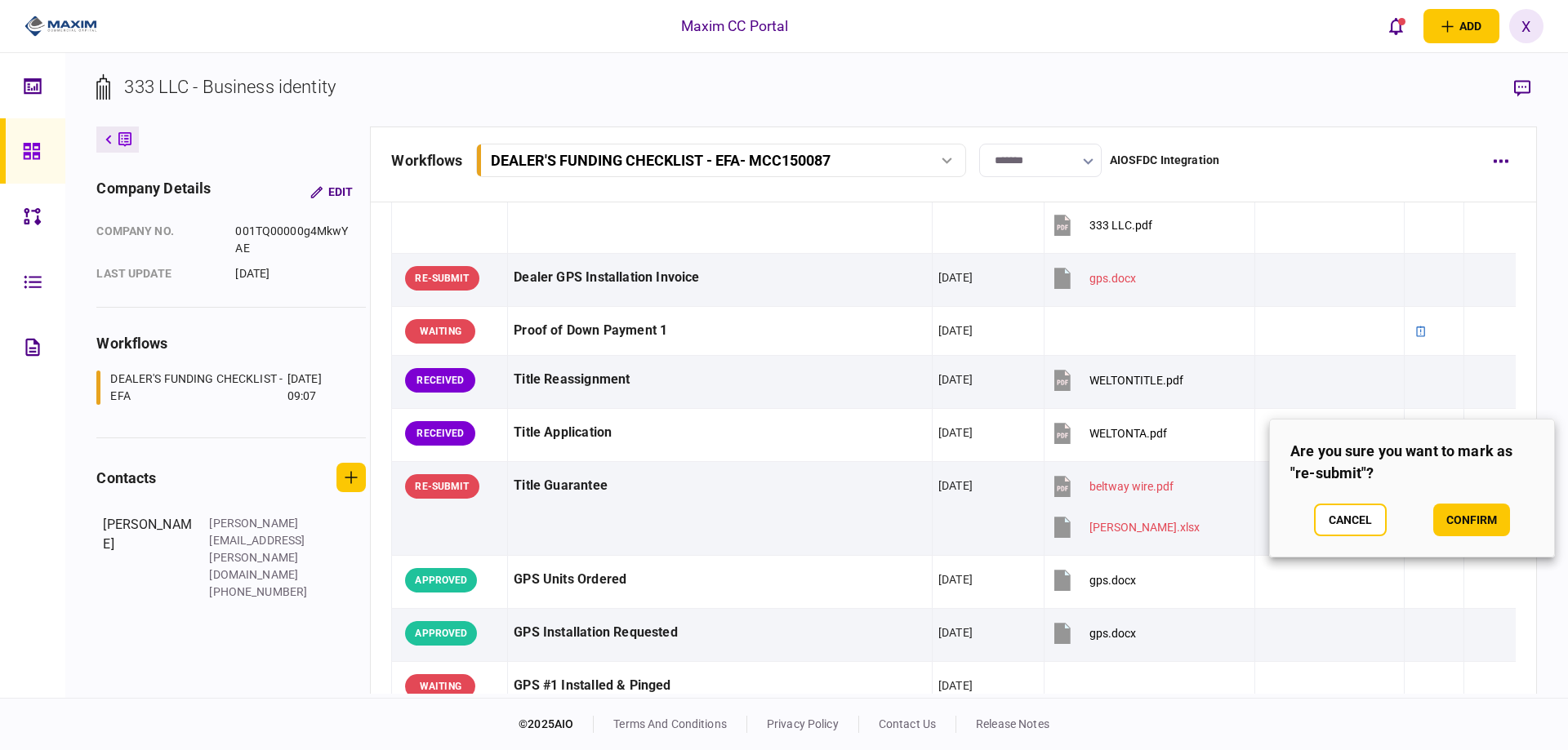
click at [1432, 508] on div "Cancel confirm" at bounding box center [1412, 520] width 243 height 32
click at [1461, 512] on button "confirm" at bounding box center [1471, 520] width 77 height 32
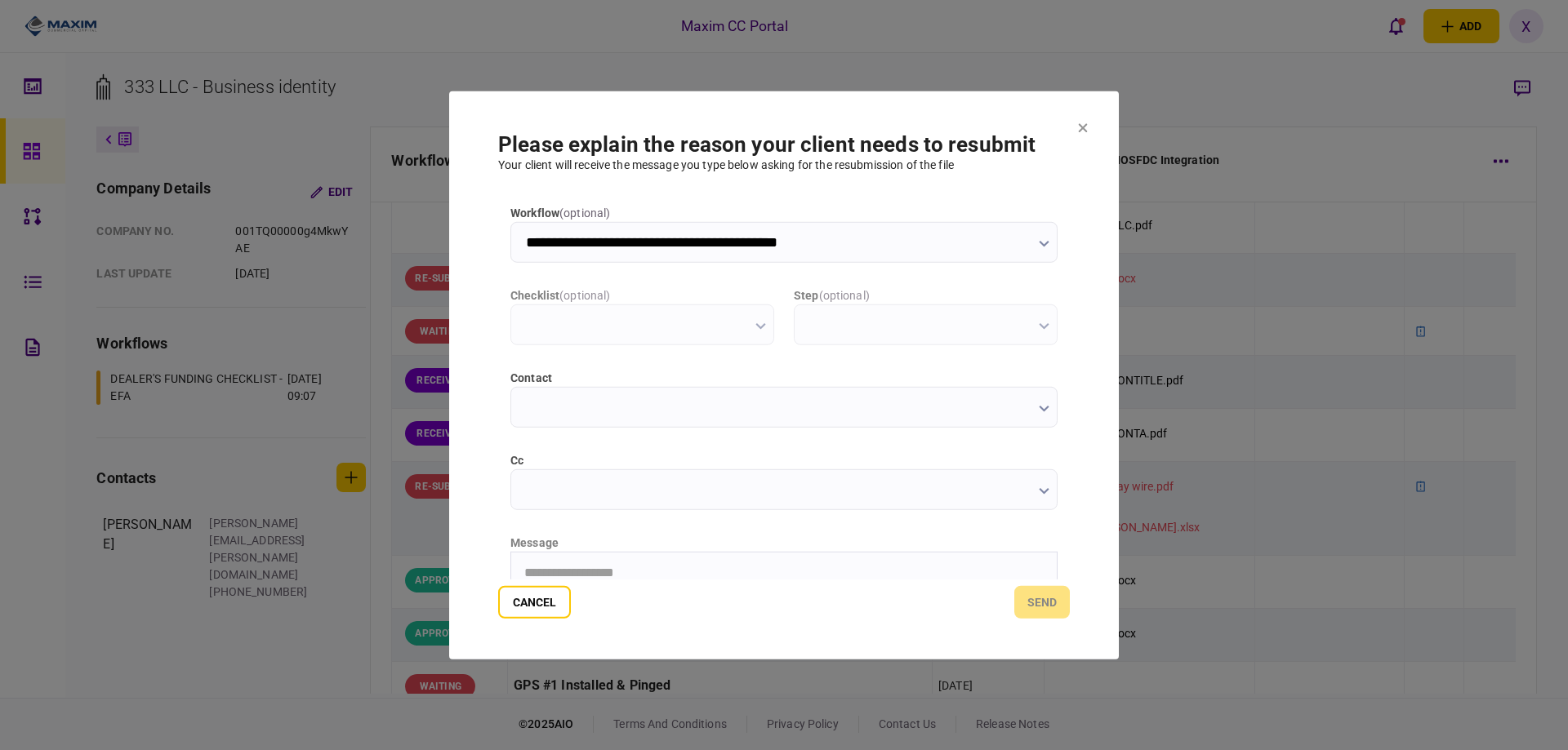
scroll to position [0, 0]
type input "**********"
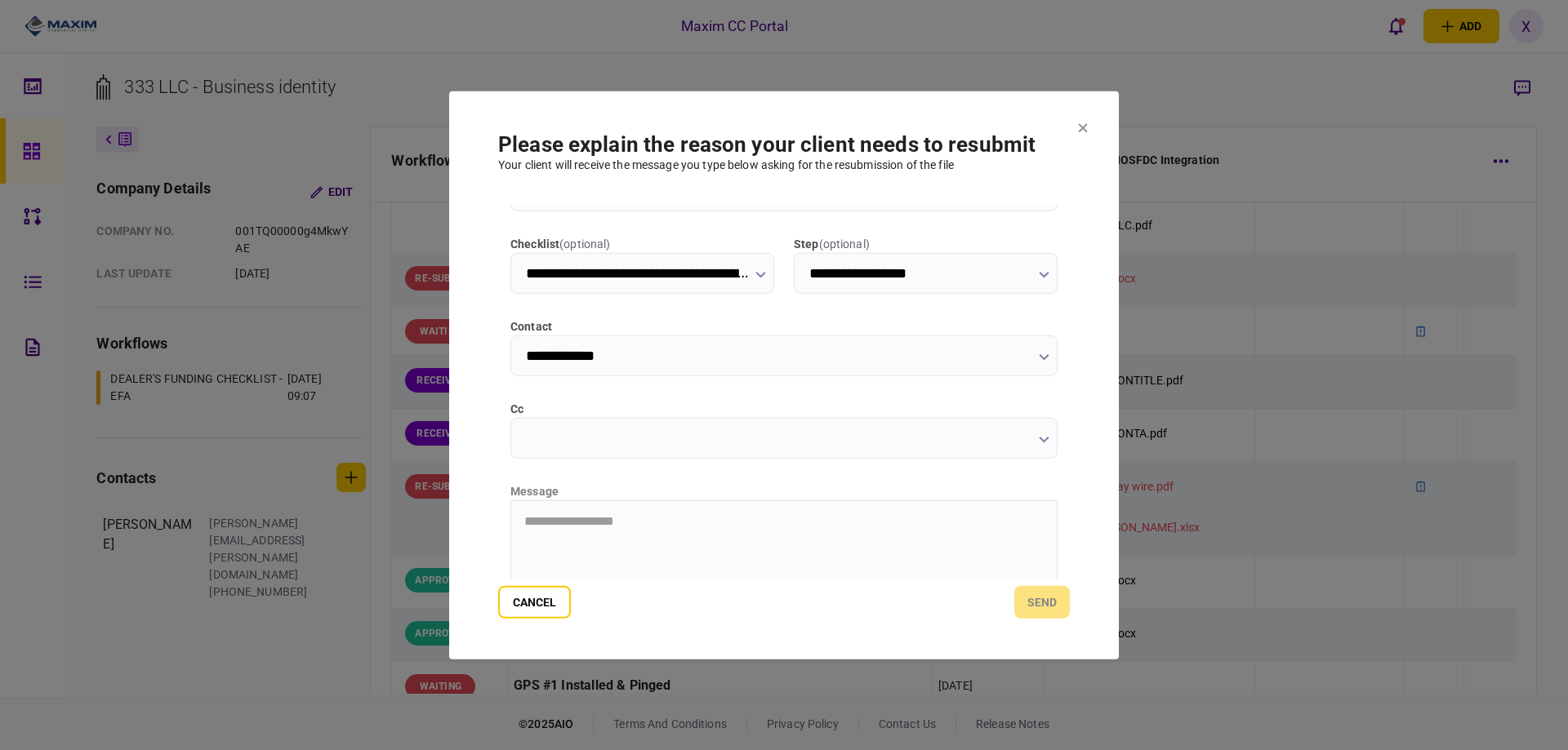
scroll to position [163, 0]
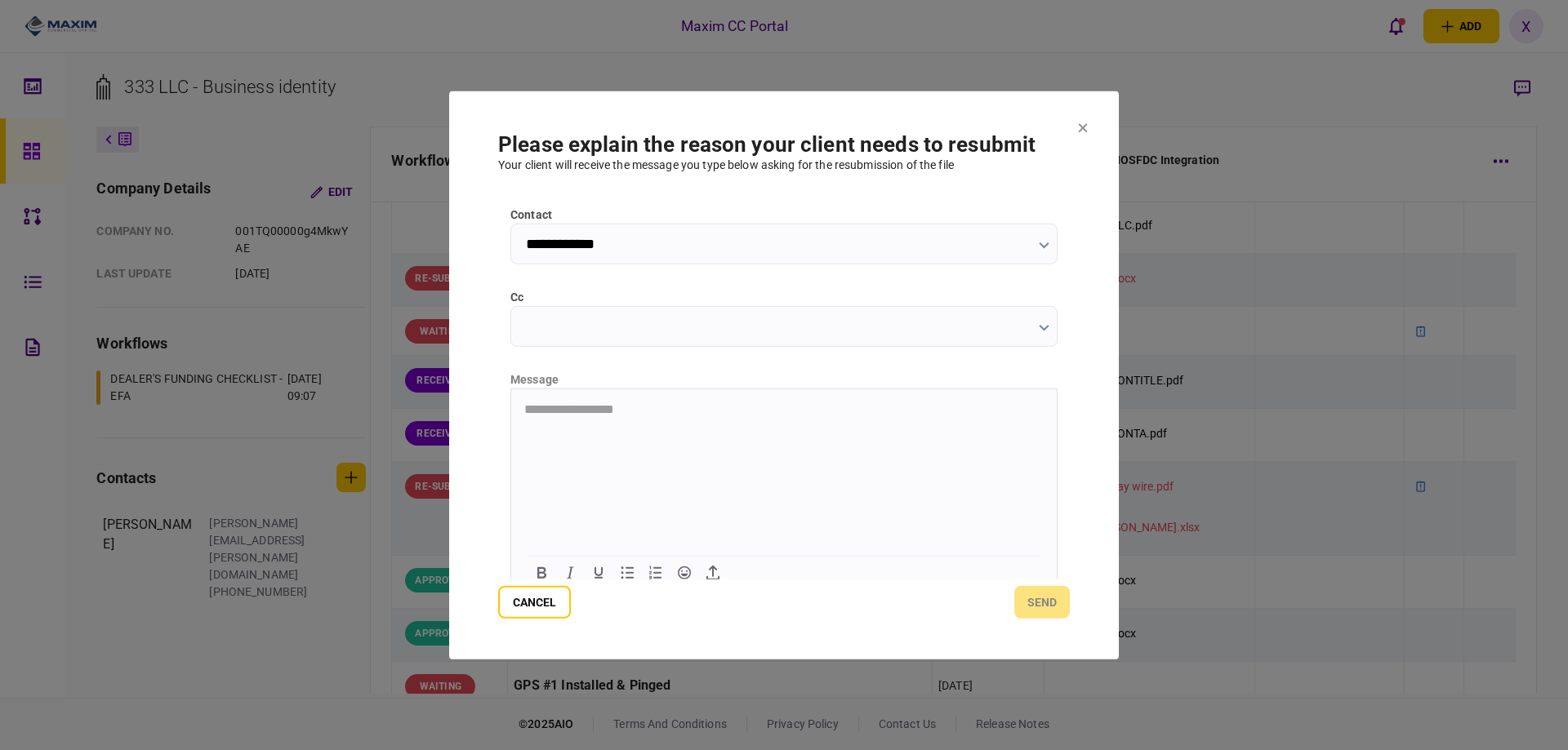
click at [613, 430] on html "**********" at bounding box center [783, 408] width 546 height 41
click at [1037, 610] on button "send" at bounding box center [1041, 602] width 55 height 32
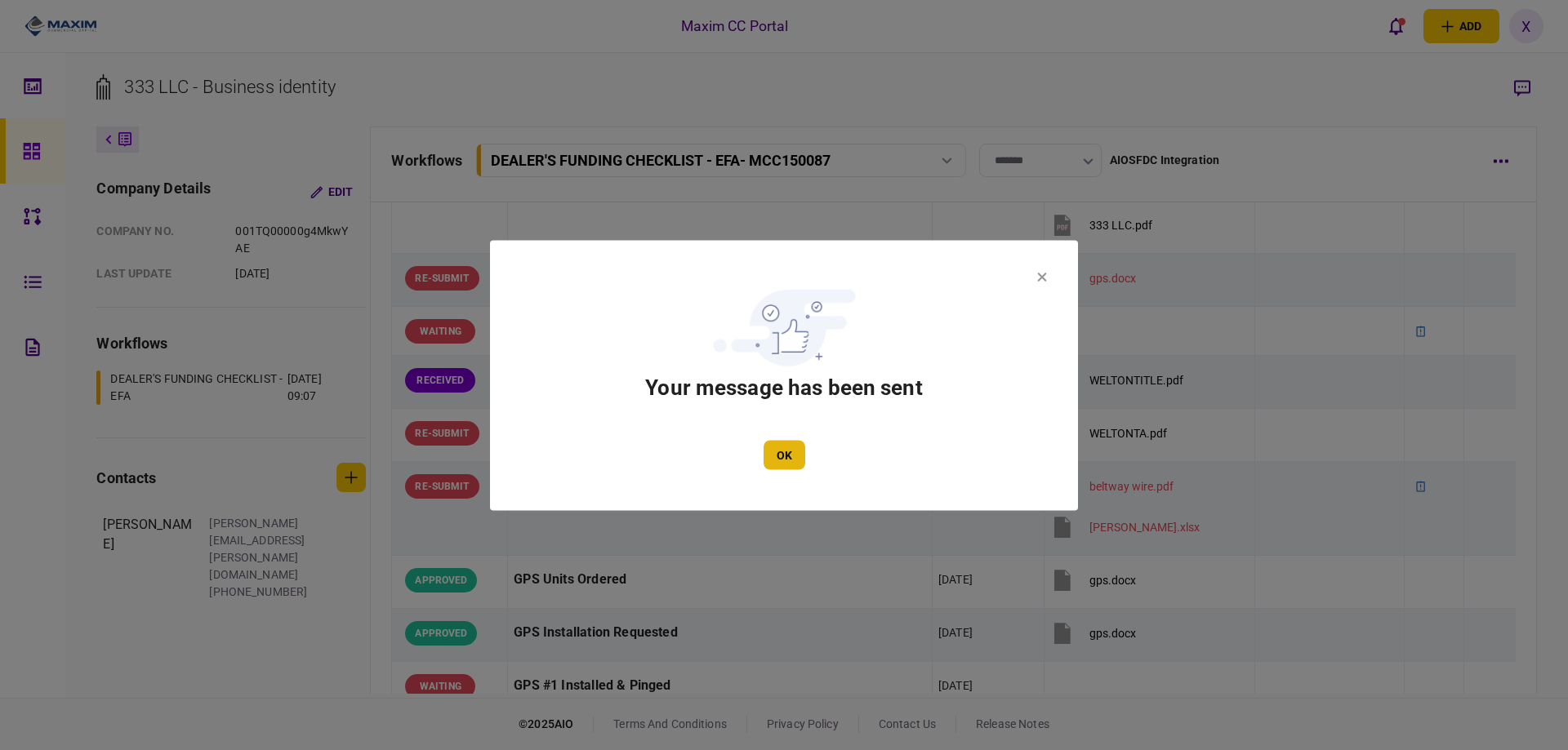
click at [785, 460] on button "OK" at bounding box center [784, 455] width 41 height 30
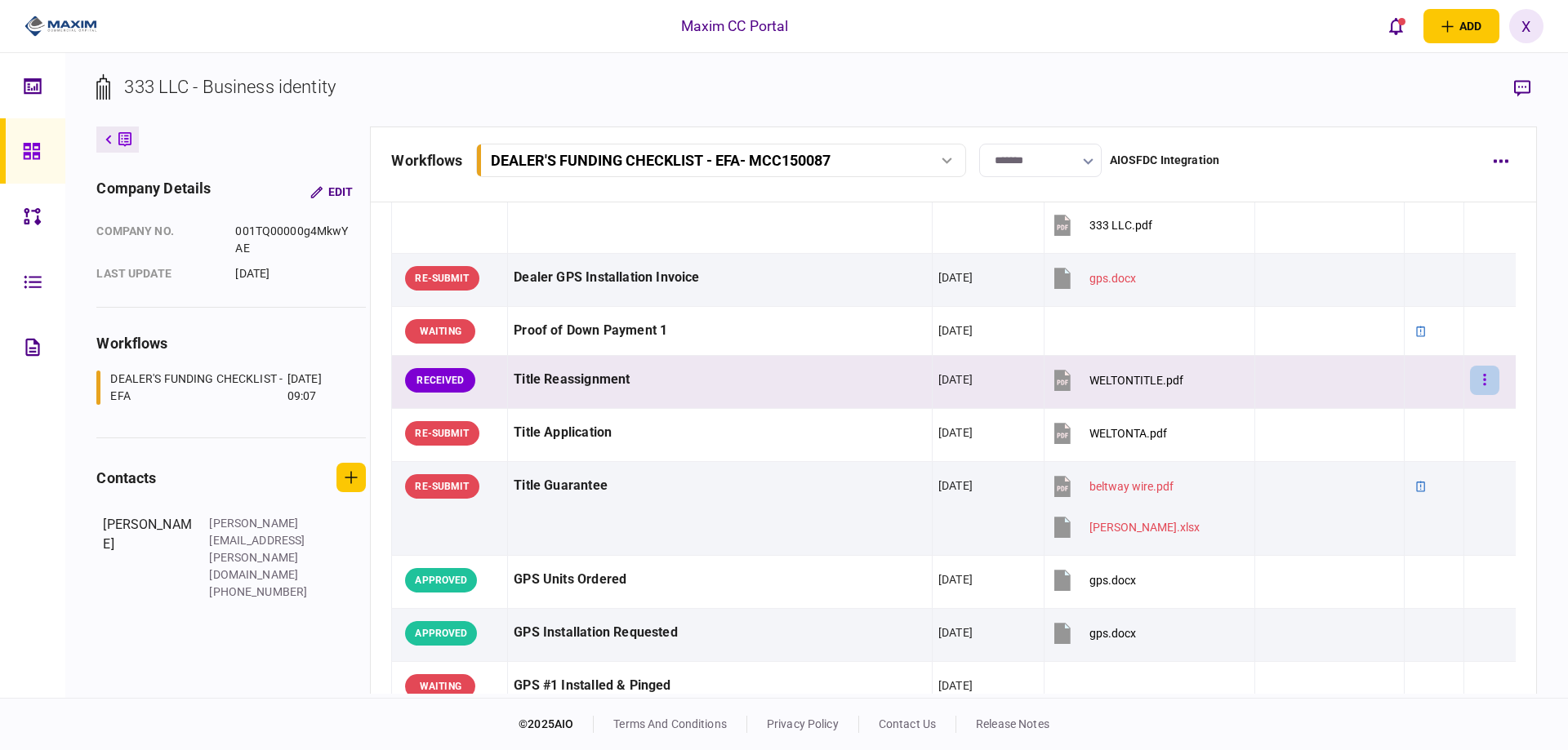
click at [1469, 377] on button "button" at bounding box center [1484, 381] width 30 height 30
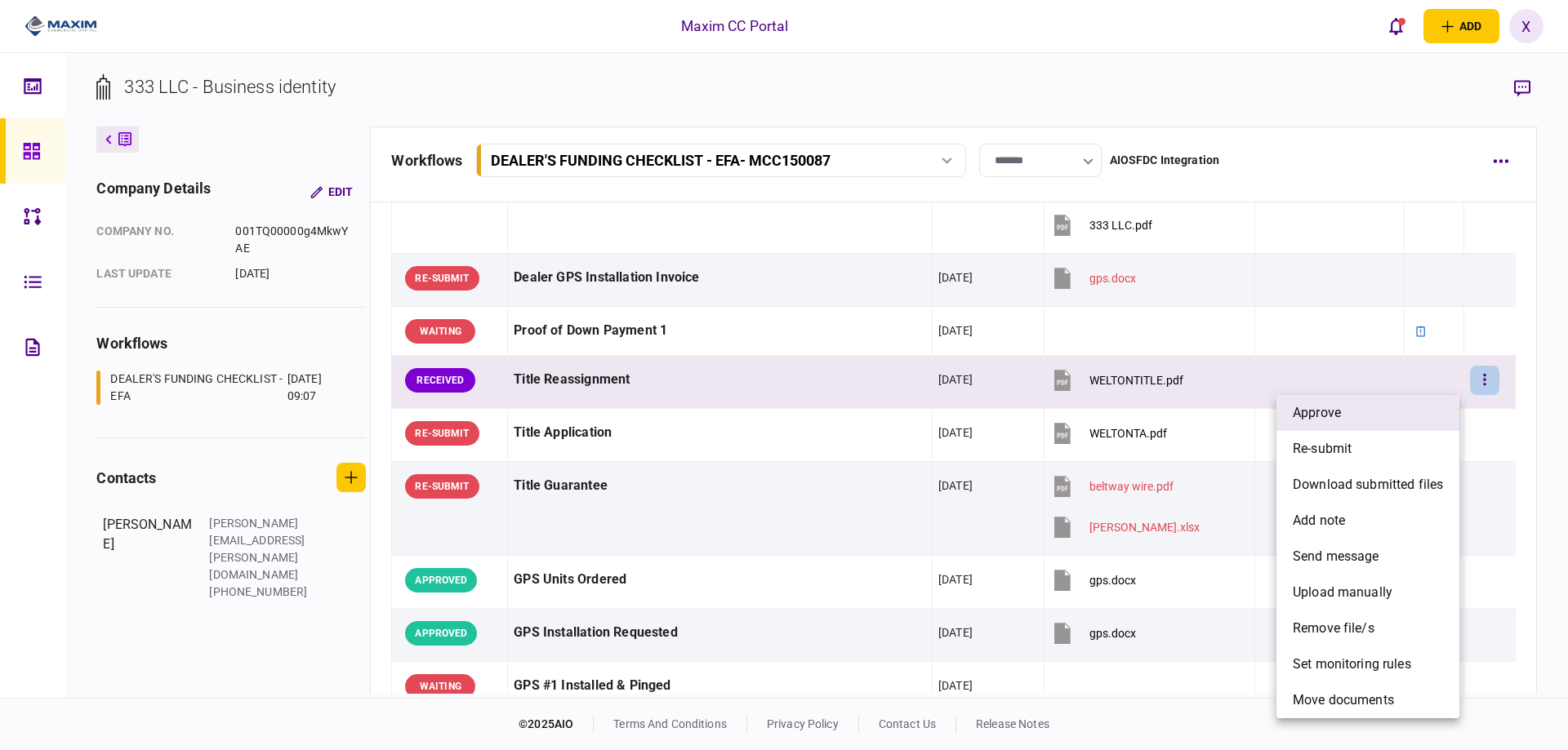
click at [1382, 415] on li "approve" at bounding box center [1368, 412] width 183 height 36
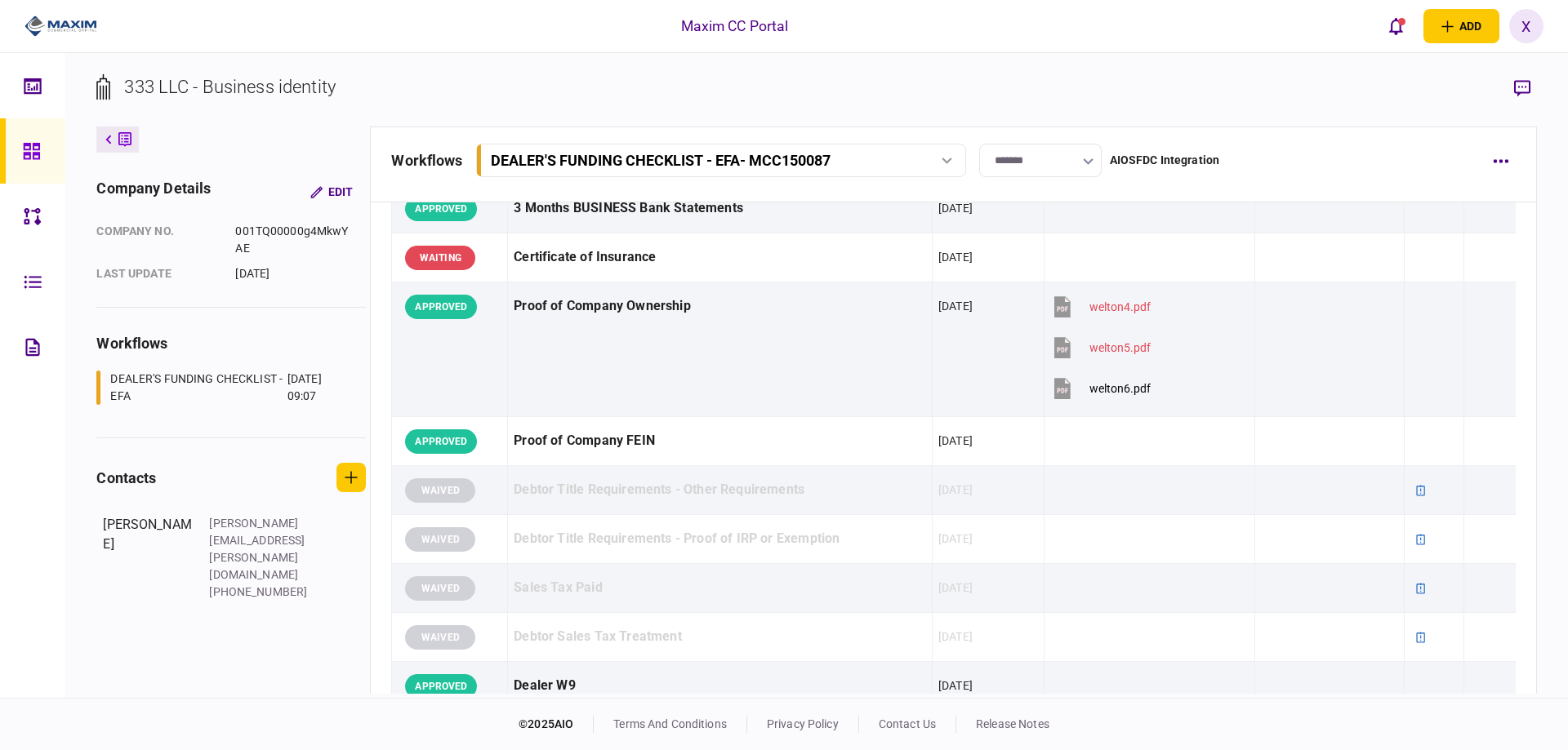
scroll to position [0, 0]
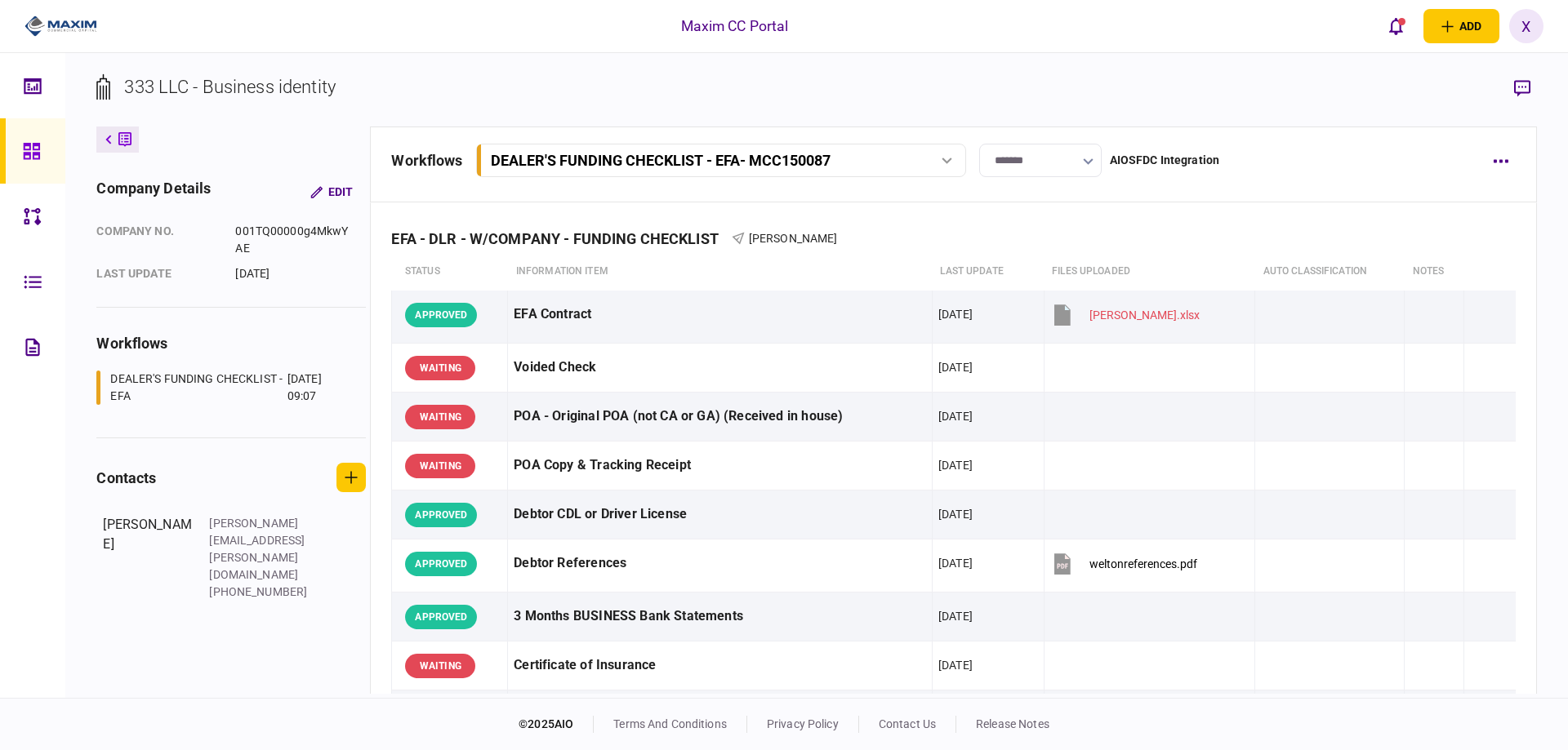
click at [50, 21] on img at bounding box center [61, 26] width 73 height 25
click at [26, 151] on icon at bounding box center [31, 151] width 17 height 17
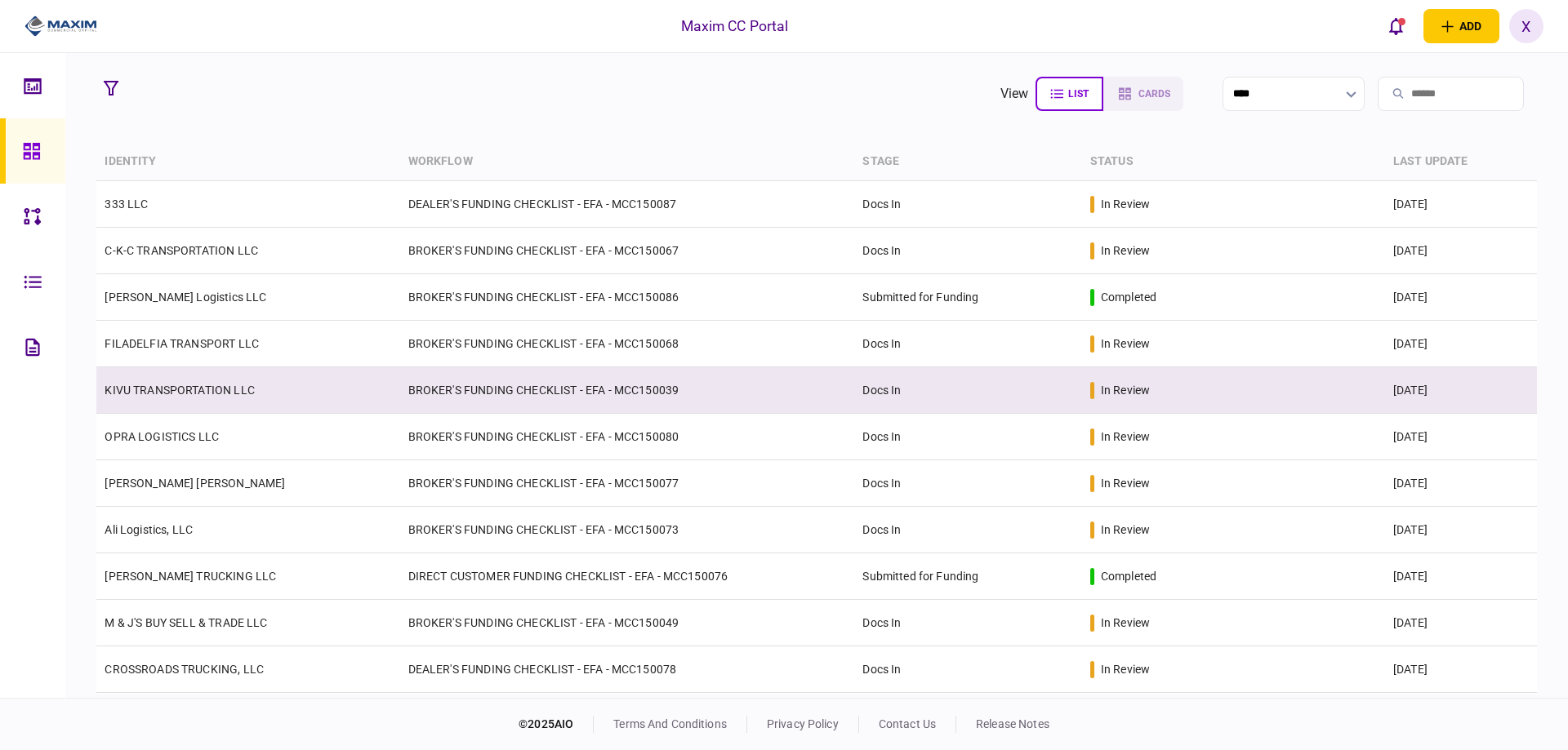
click at [152, 404] on td "KIVU TRANSPORTATION LLC" at bounding box center [248, 391] width 303 height 46
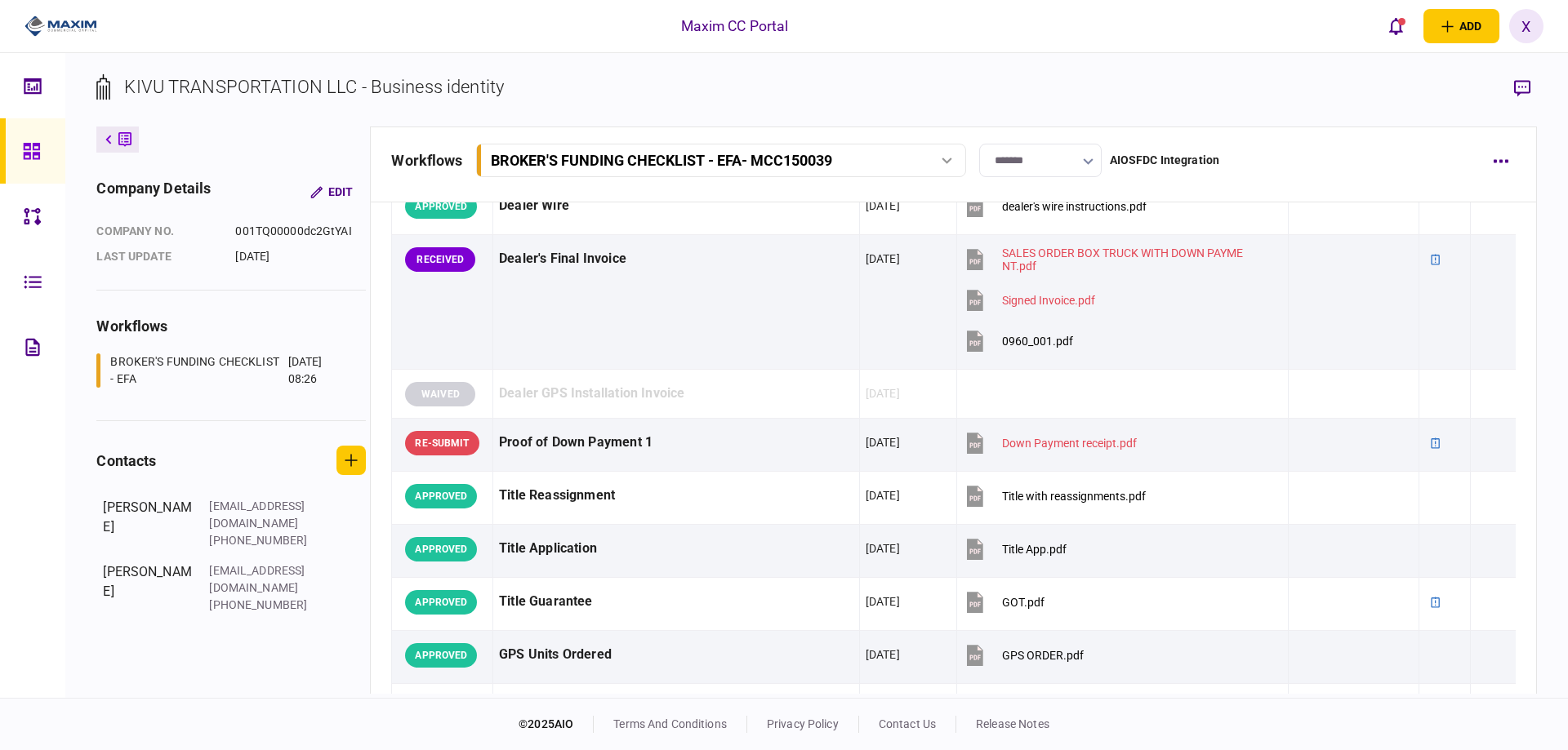
scroll to position [1143, 0]
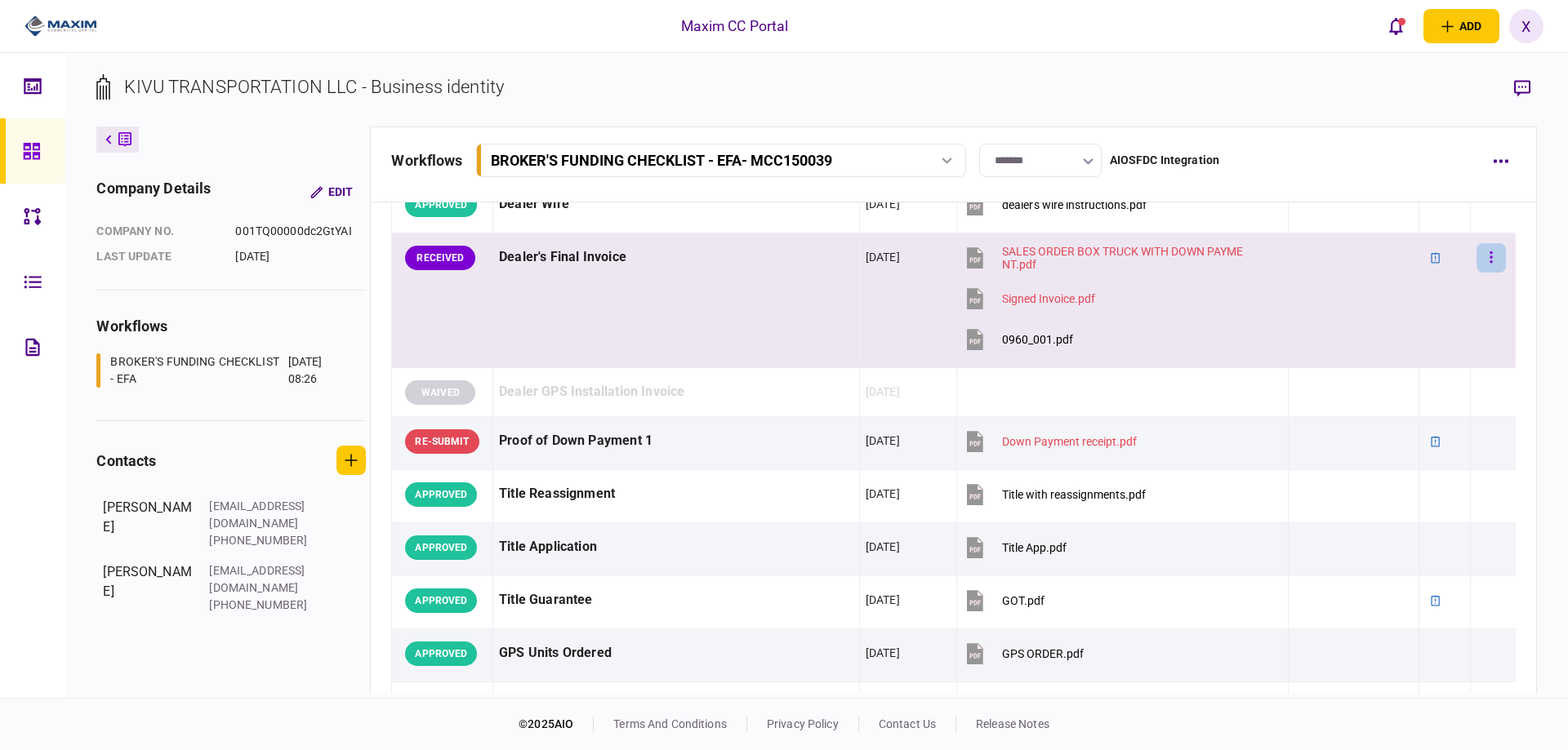
click at [1488, 260] on button "button" at bounding box center [1491, 258] width 30 height 30
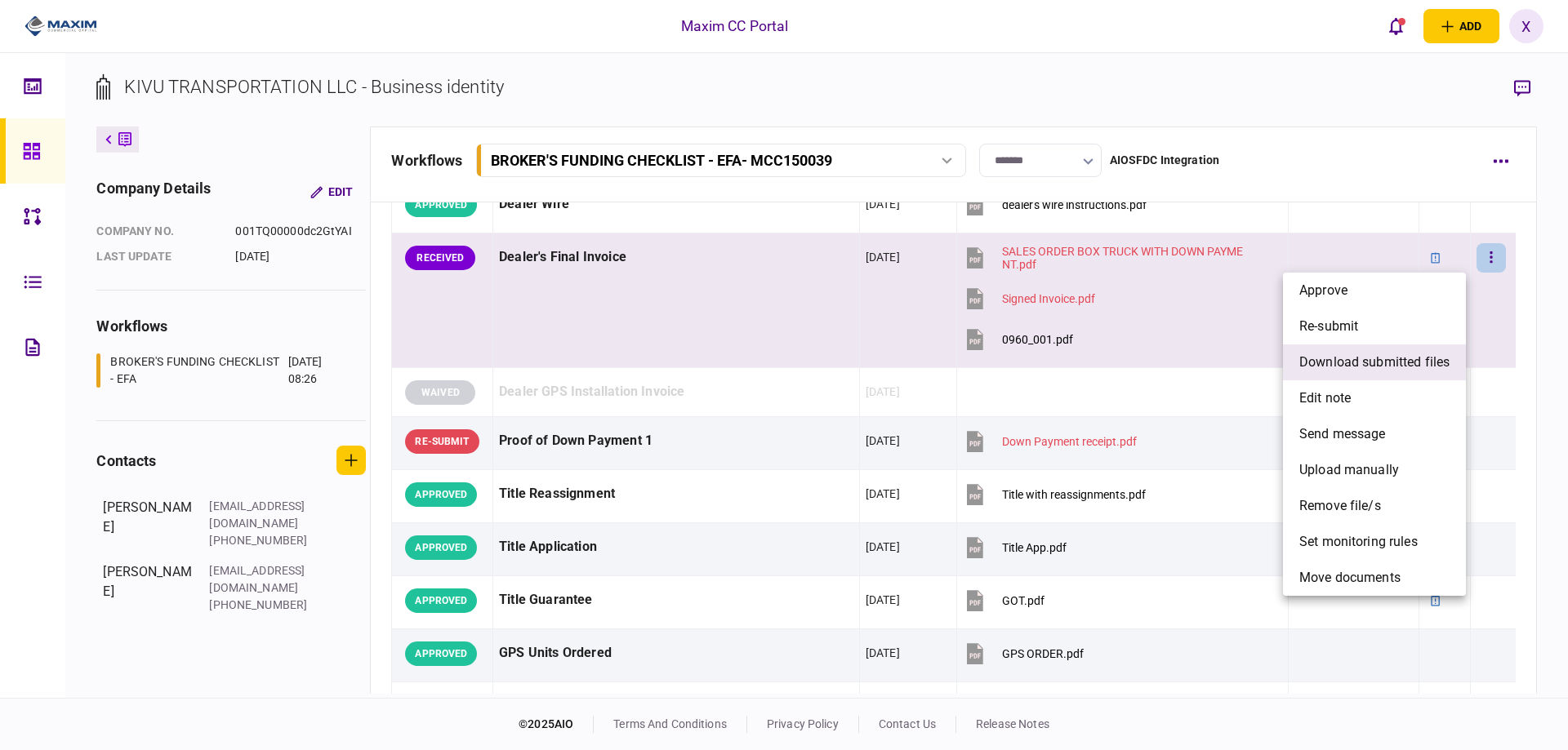
click at [1407, 369] on span "download submitted files" at bounding box center [1373, 363] width 150 height 20
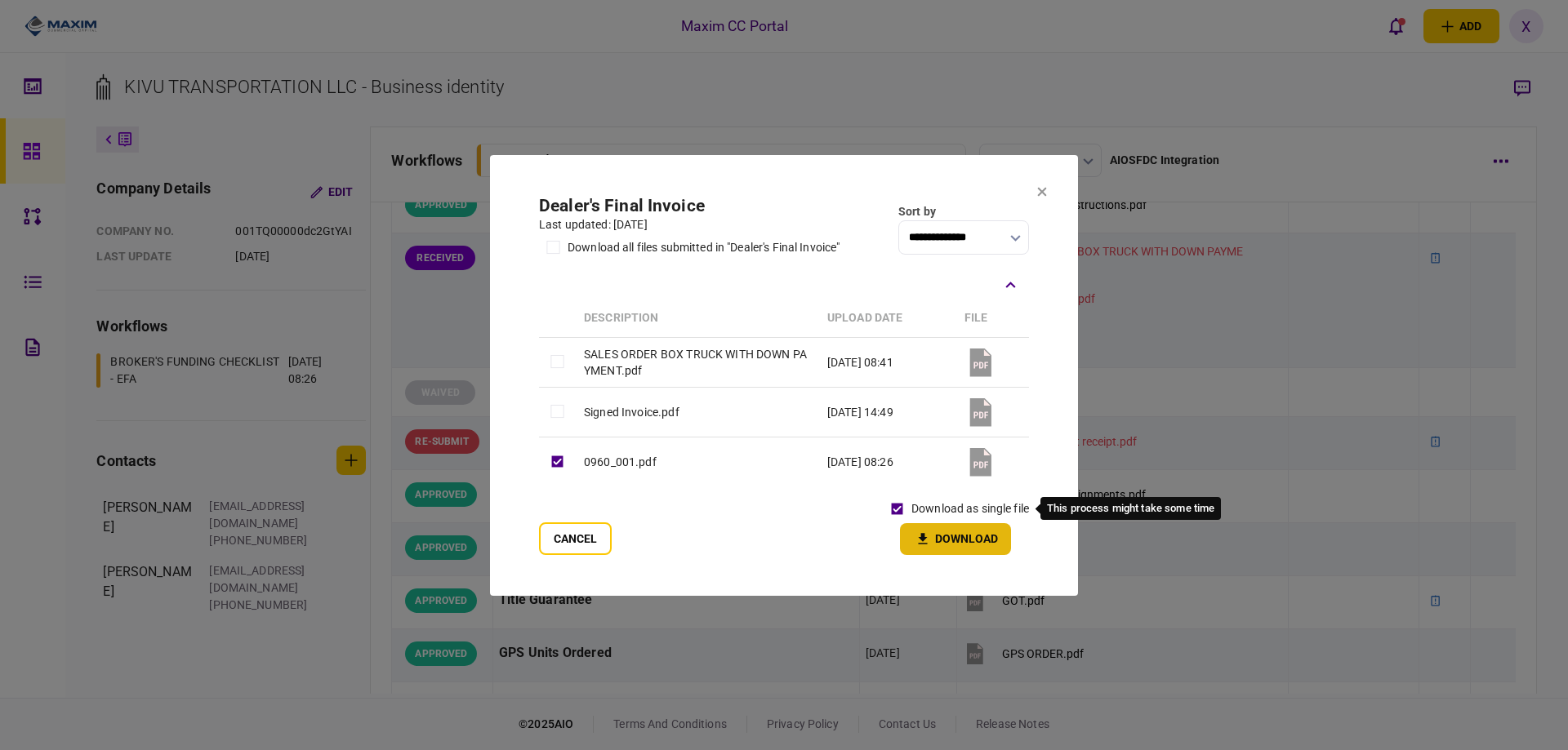
click at [911, 528] on button "Download" at bounding box center [955, 539] width 111 height 31
click at [1040, 199] on button at bounding box center [1042, 192] width 10 height 13
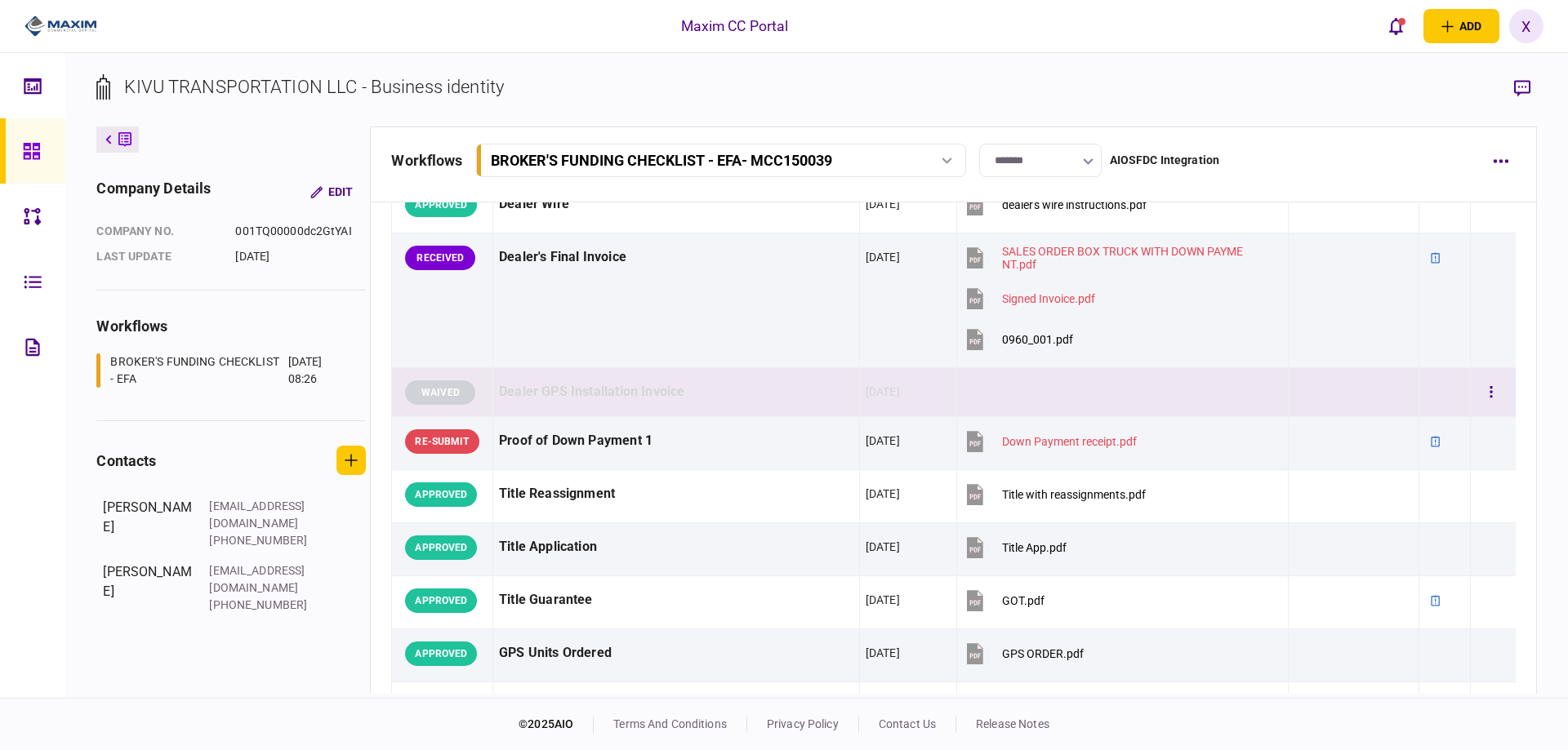
scroll to position [1225, 0]
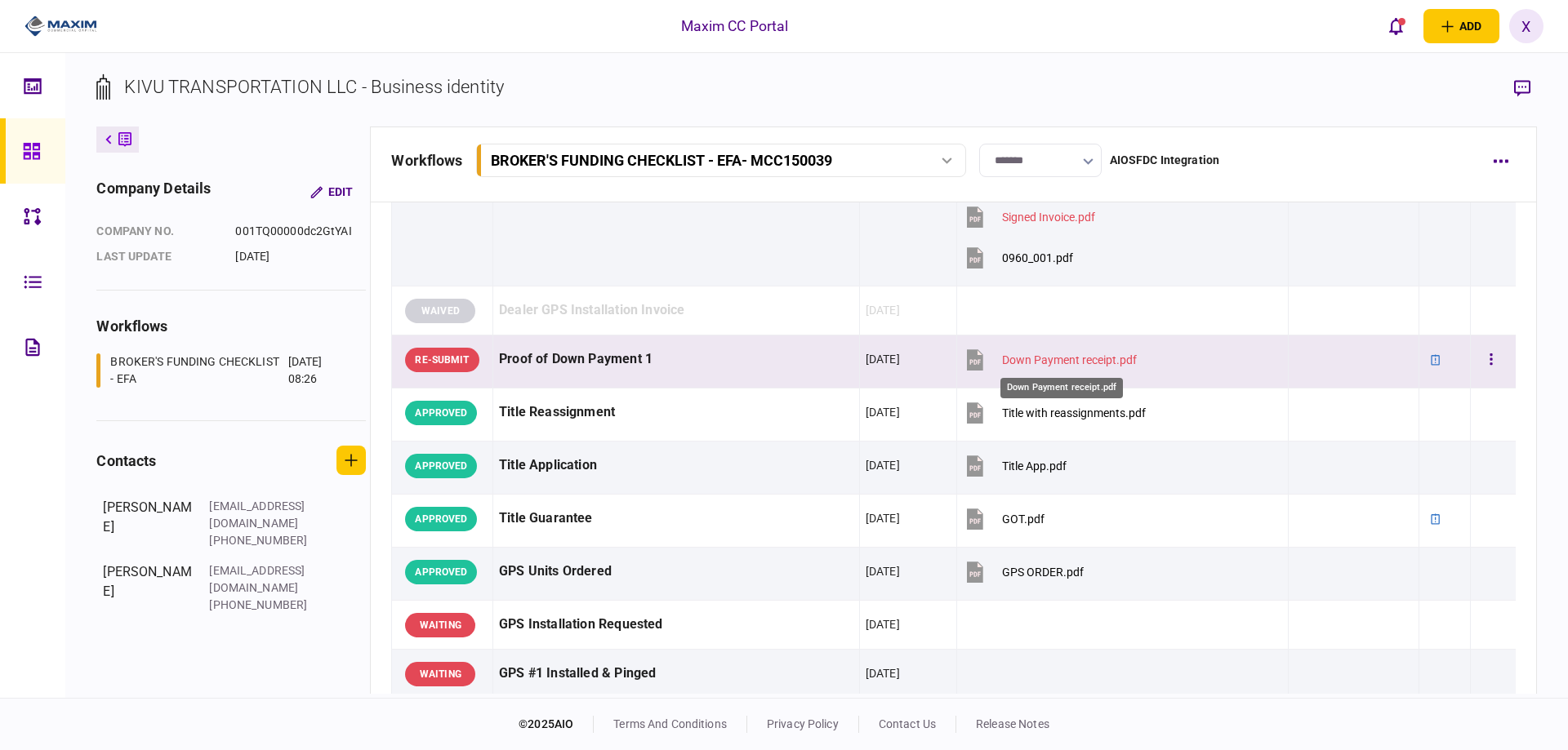
click at [1089, 356] on div "Down Payment receipt.pdf" at bounding box center [1069, 360] width 135 height 13
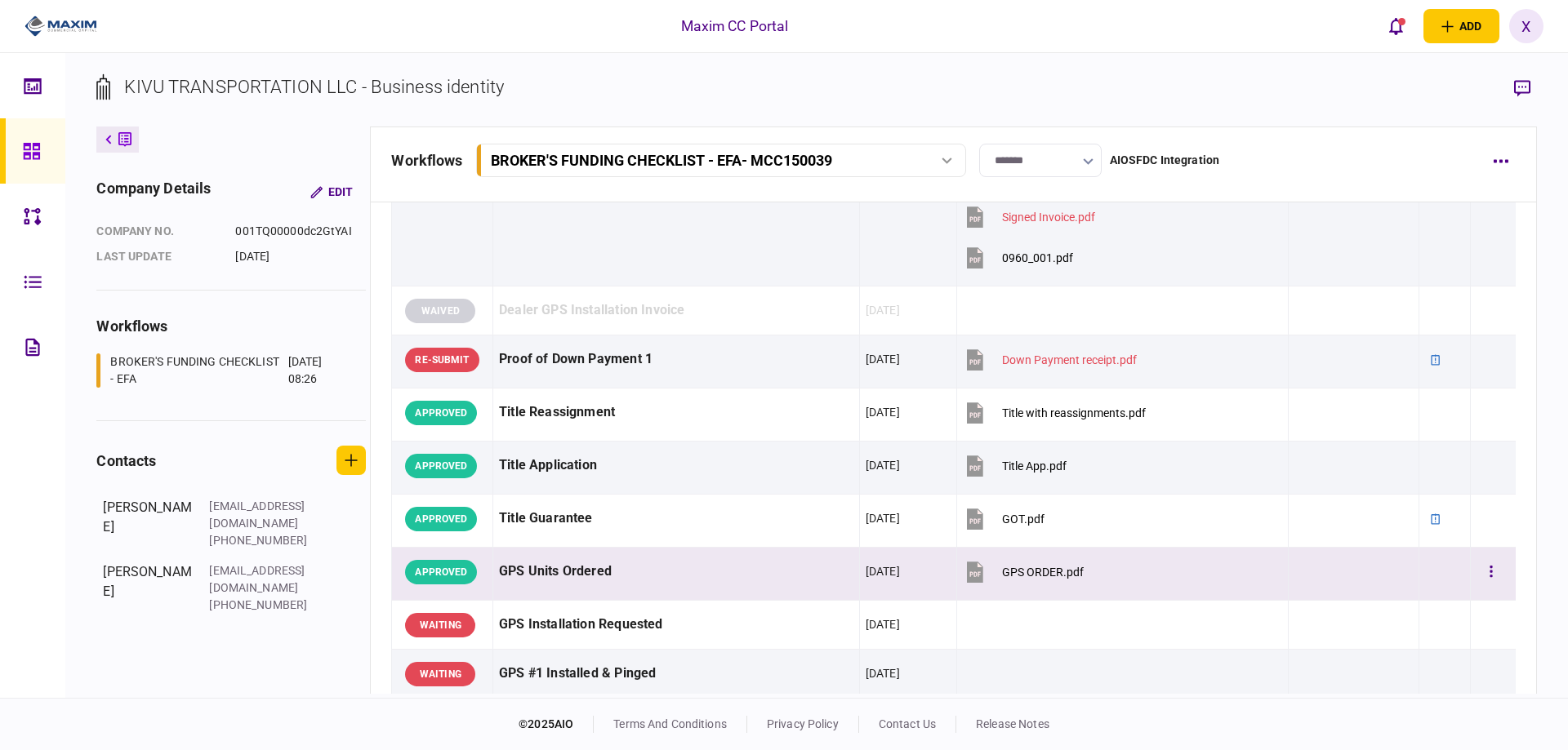
click at [608, 575] on div "GPS Units Ordered" at bounding box center [676, 572] width 354 height 36
click at [1521, 88] on icon "button" at bounding box center [1522, 89] width 17 height 17
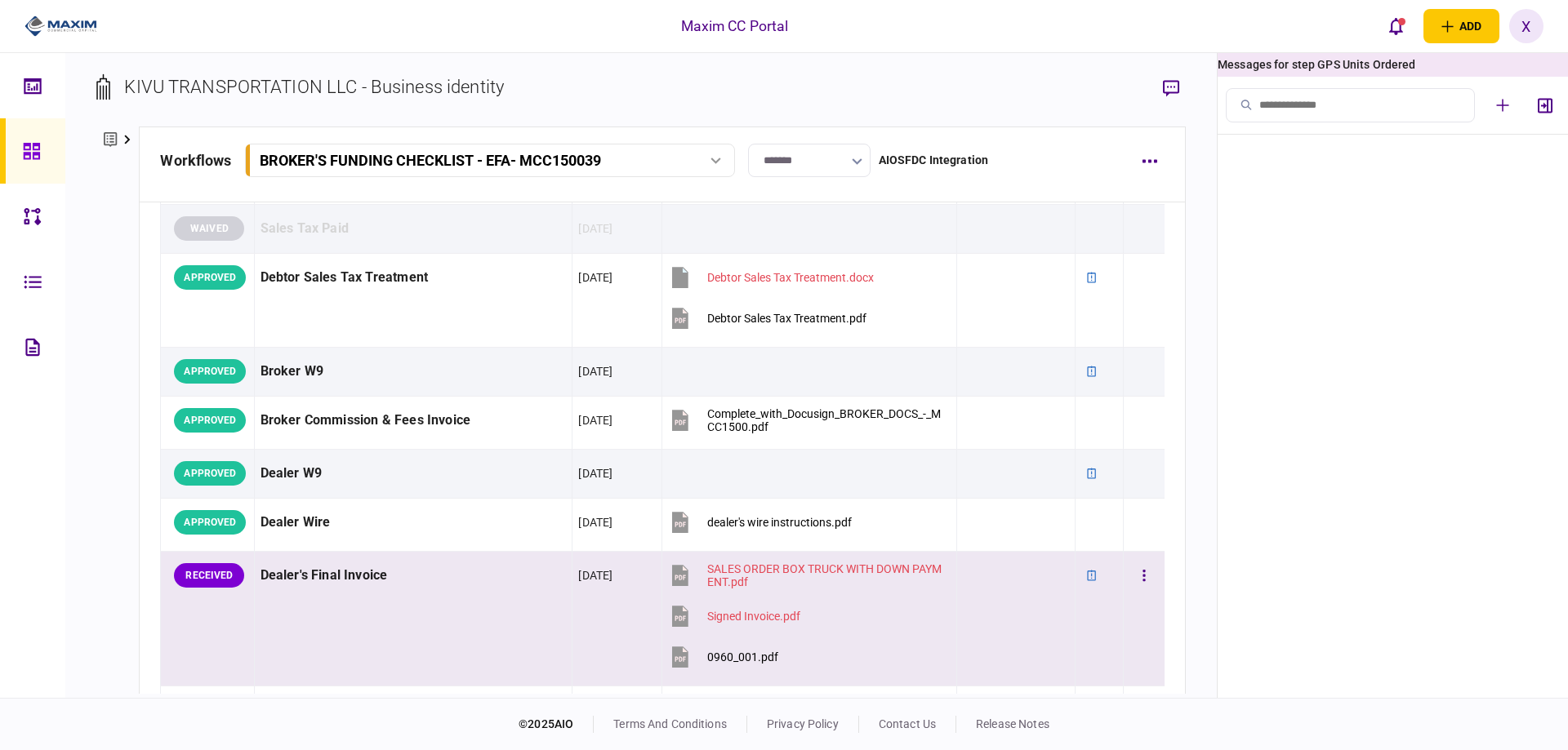
scroll to position [918, 0]
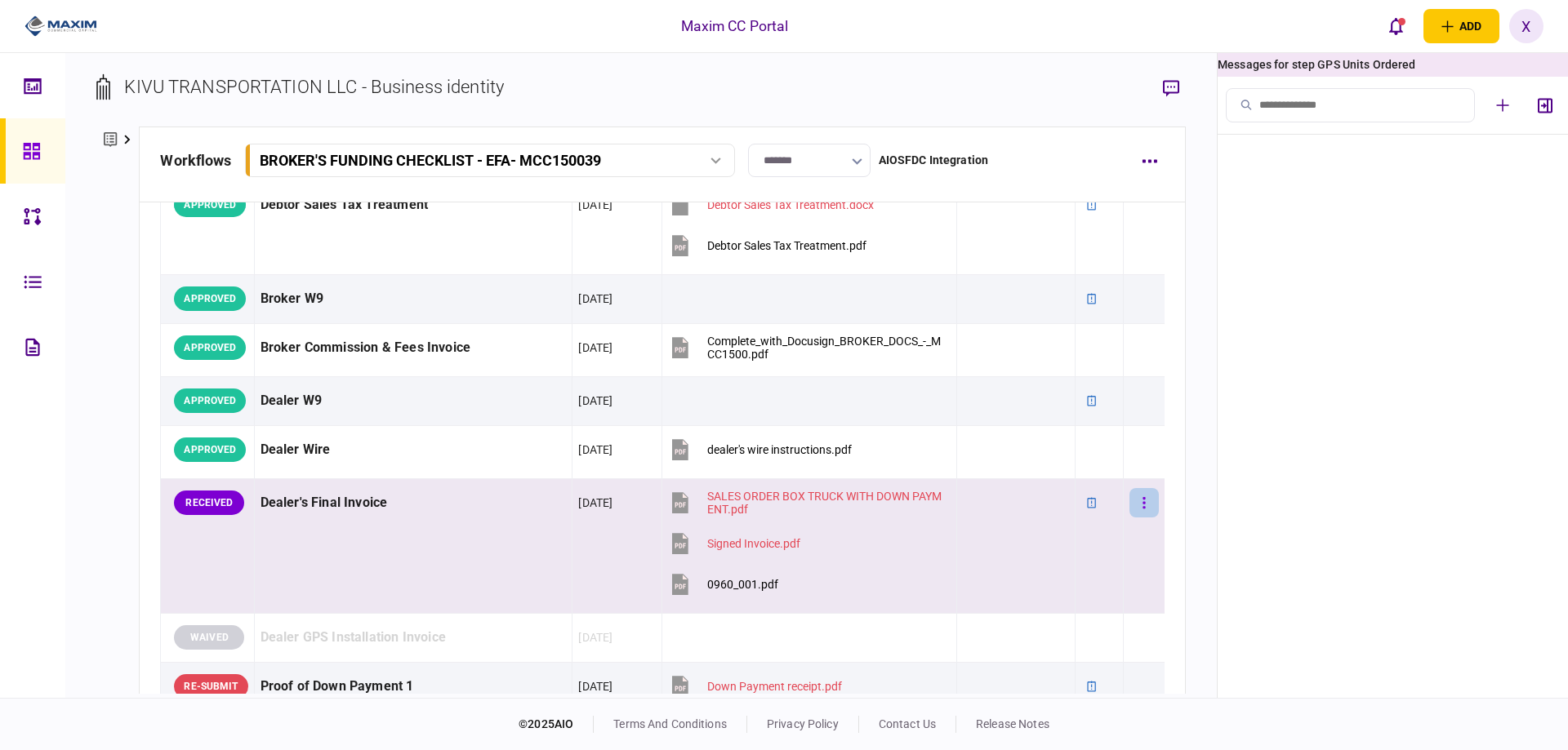
click at [1129, 492] on button "button" at bounding box center [1144, 503] width 30 height 30
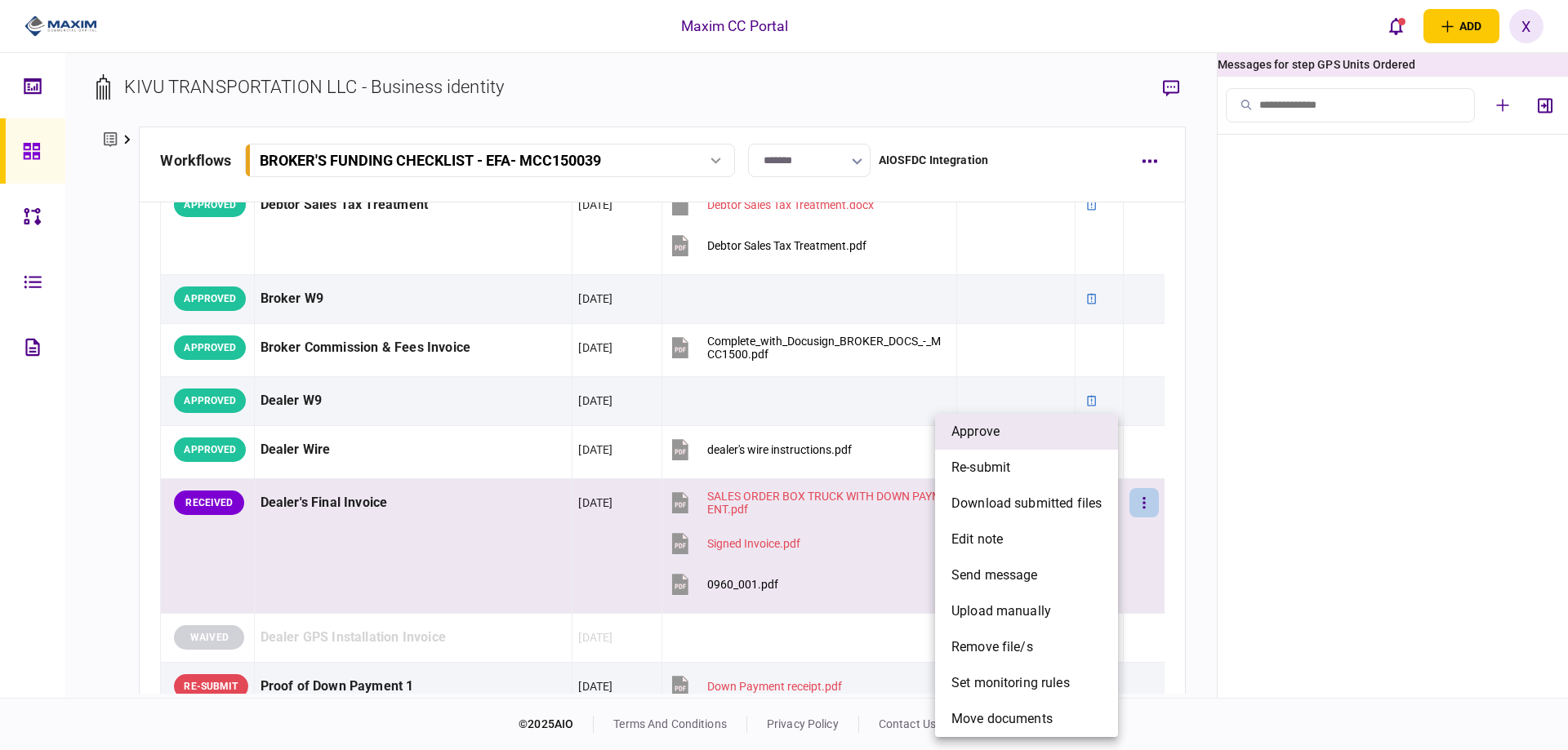
click at [1038, 442] on li "approve" at bounding box center [1026, 431] width 183 height 36
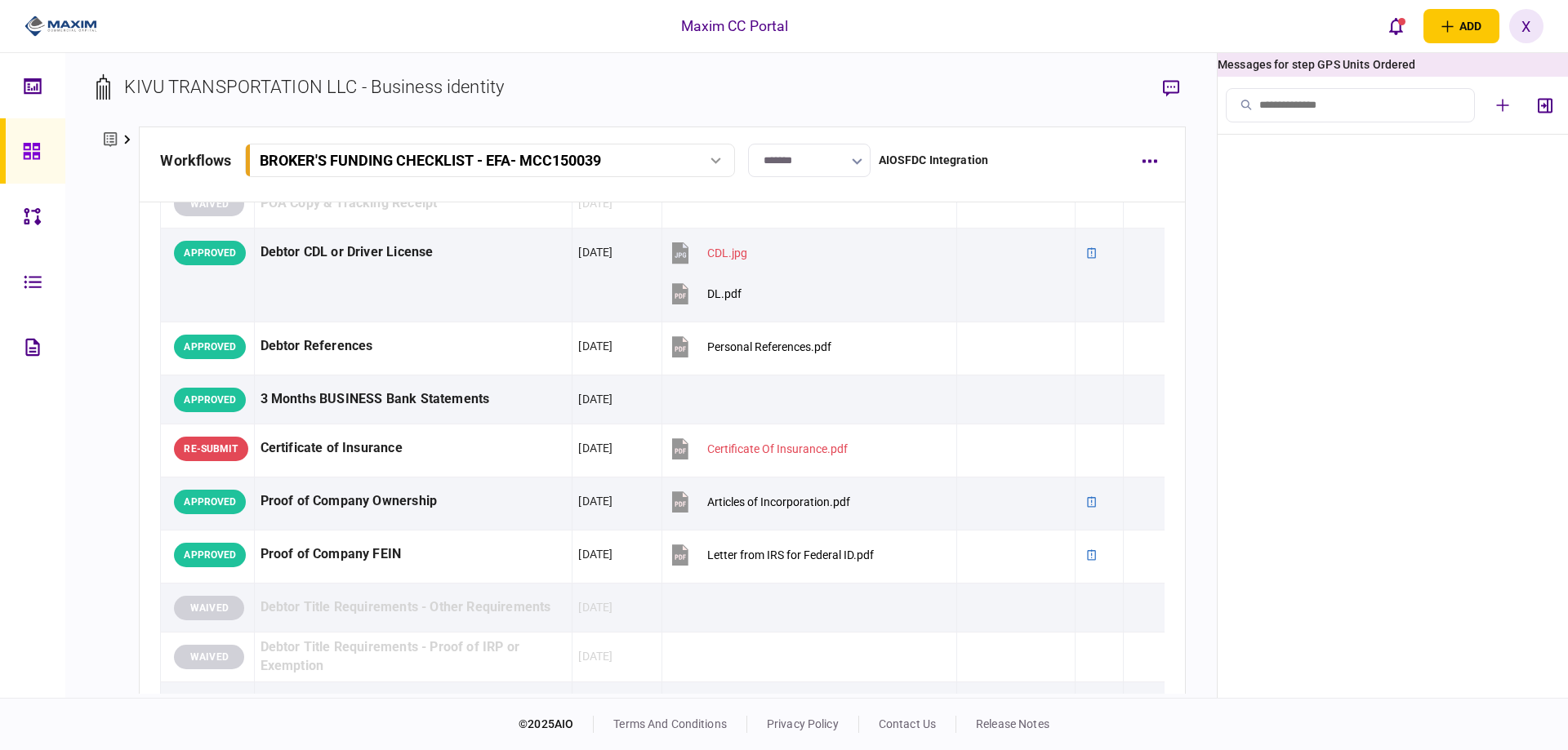
scroll to position [265, 0]
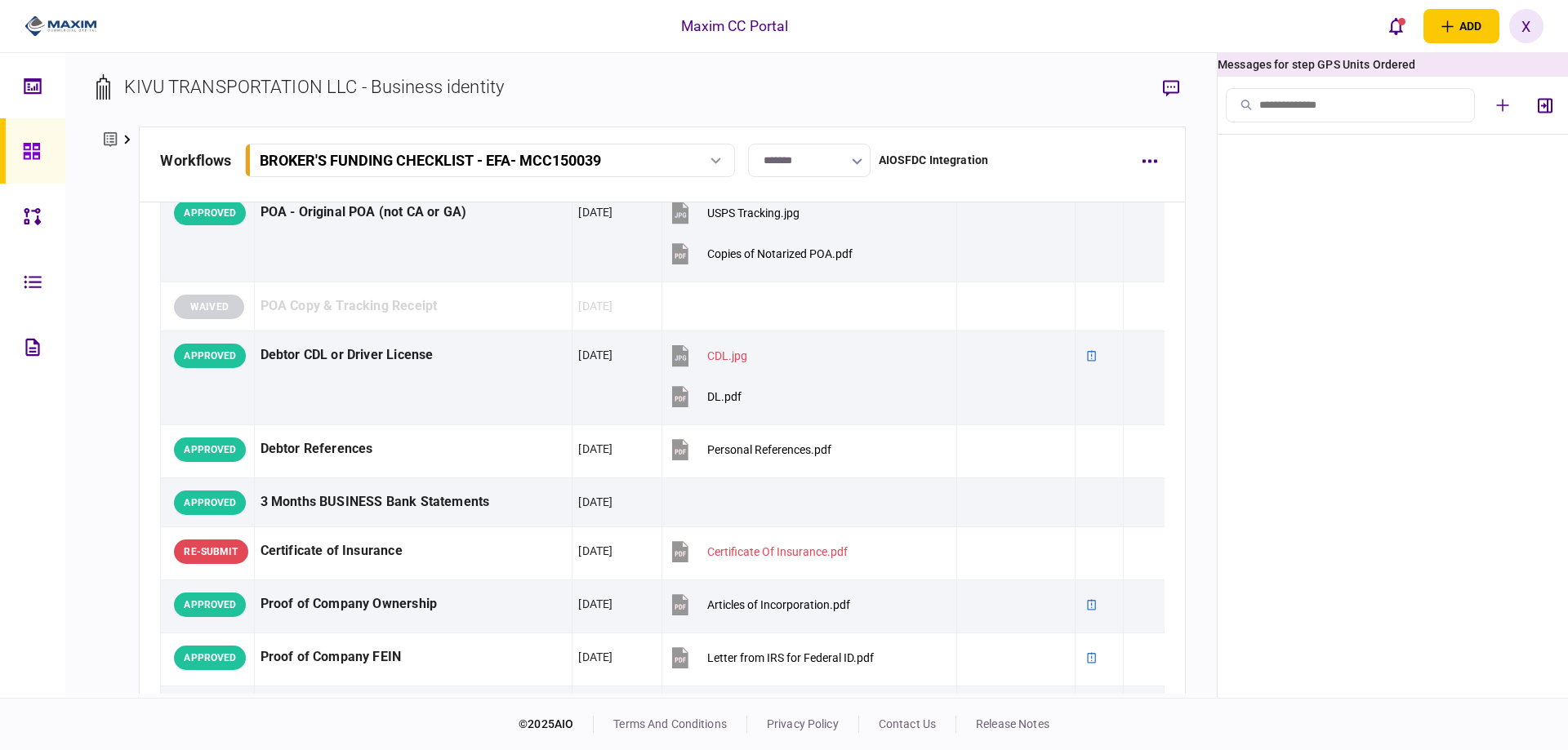
click at [41, 22] on img at bounding box center [61, 26] width 73 height 25
click at [32, 151] on icon at bounding box center [31, 151] width 17 height 17
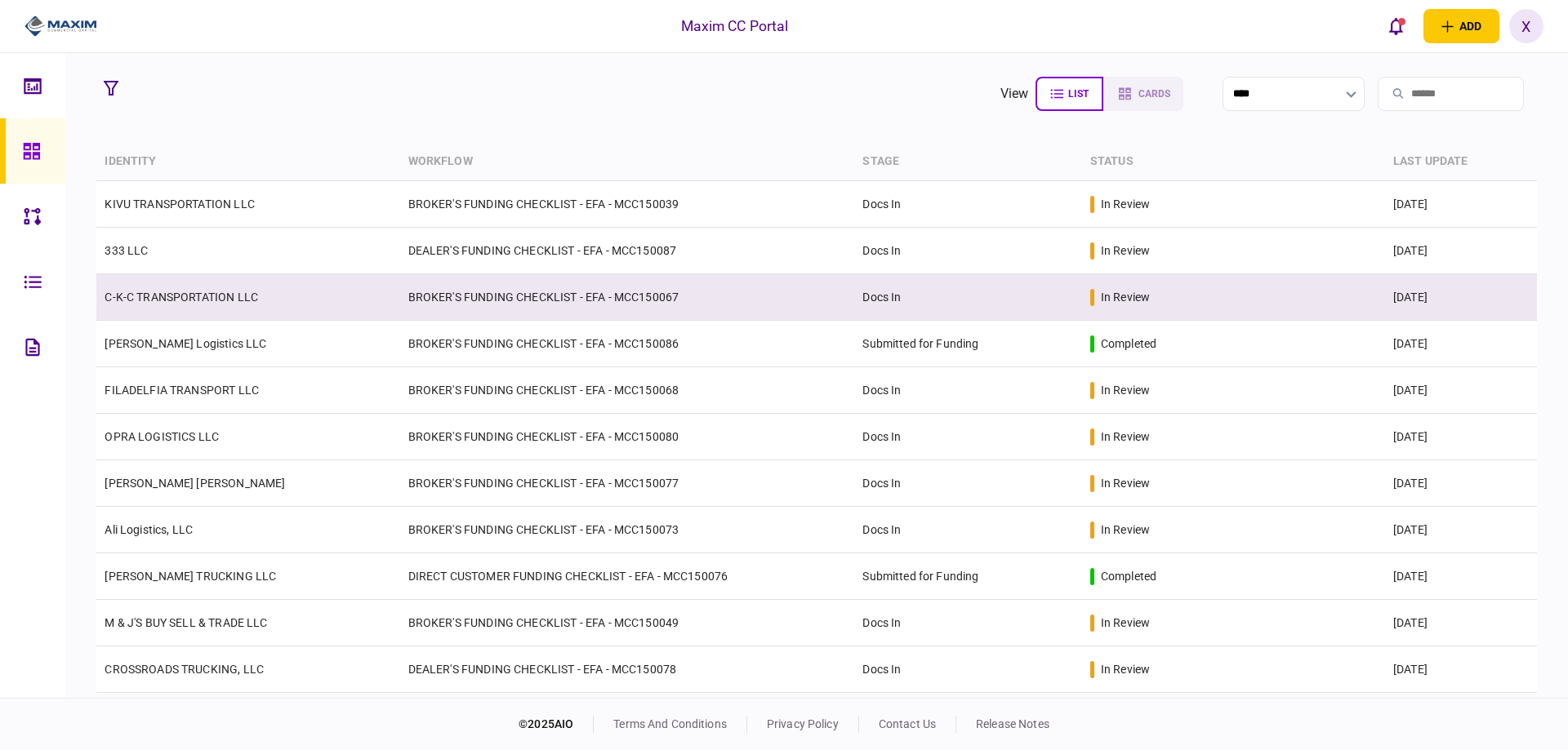
click at [138, 291] on link "C-K-C TRANSPORTATION LLC" at bounding box center [180, 297] width 153 height 13
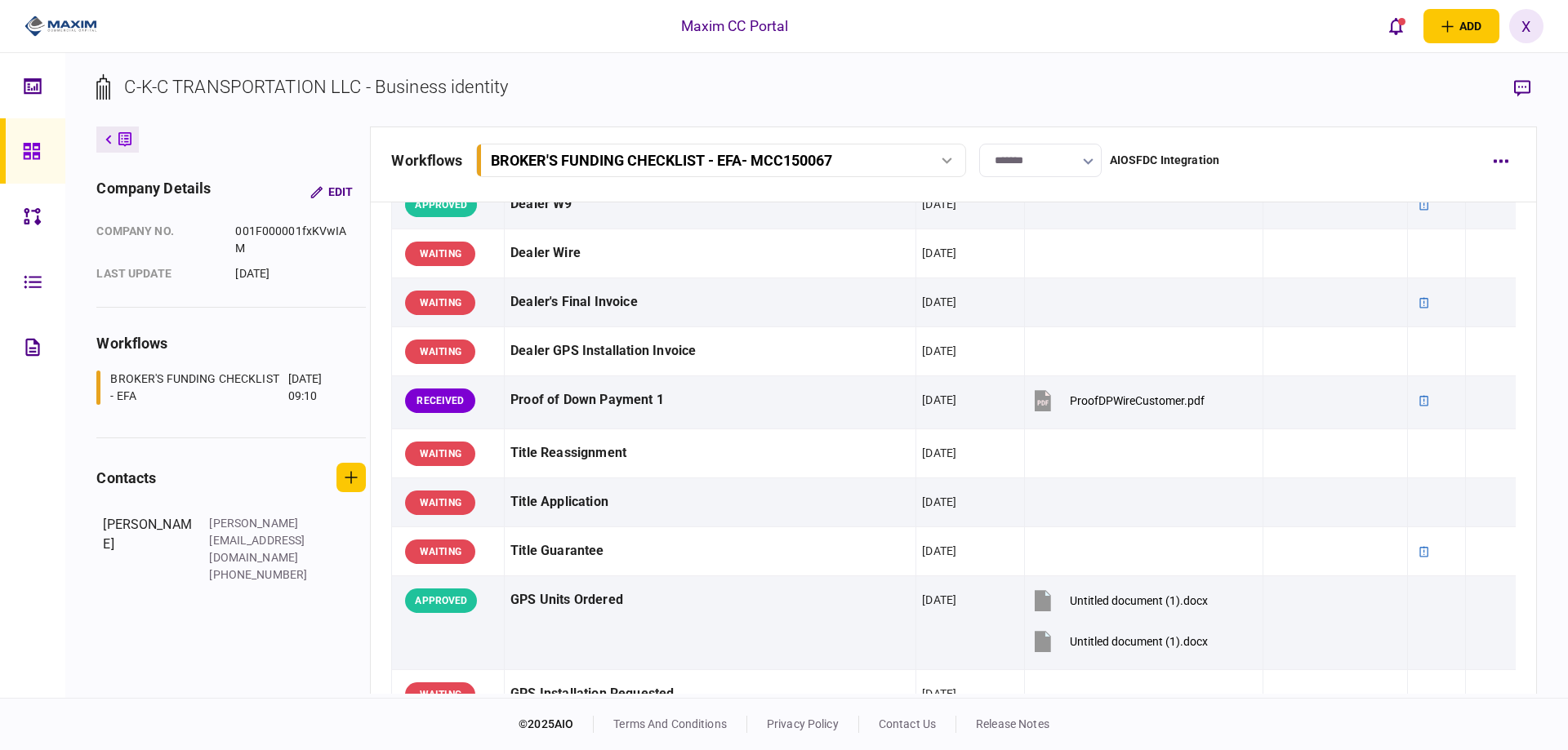
scroll to position [980, 0]
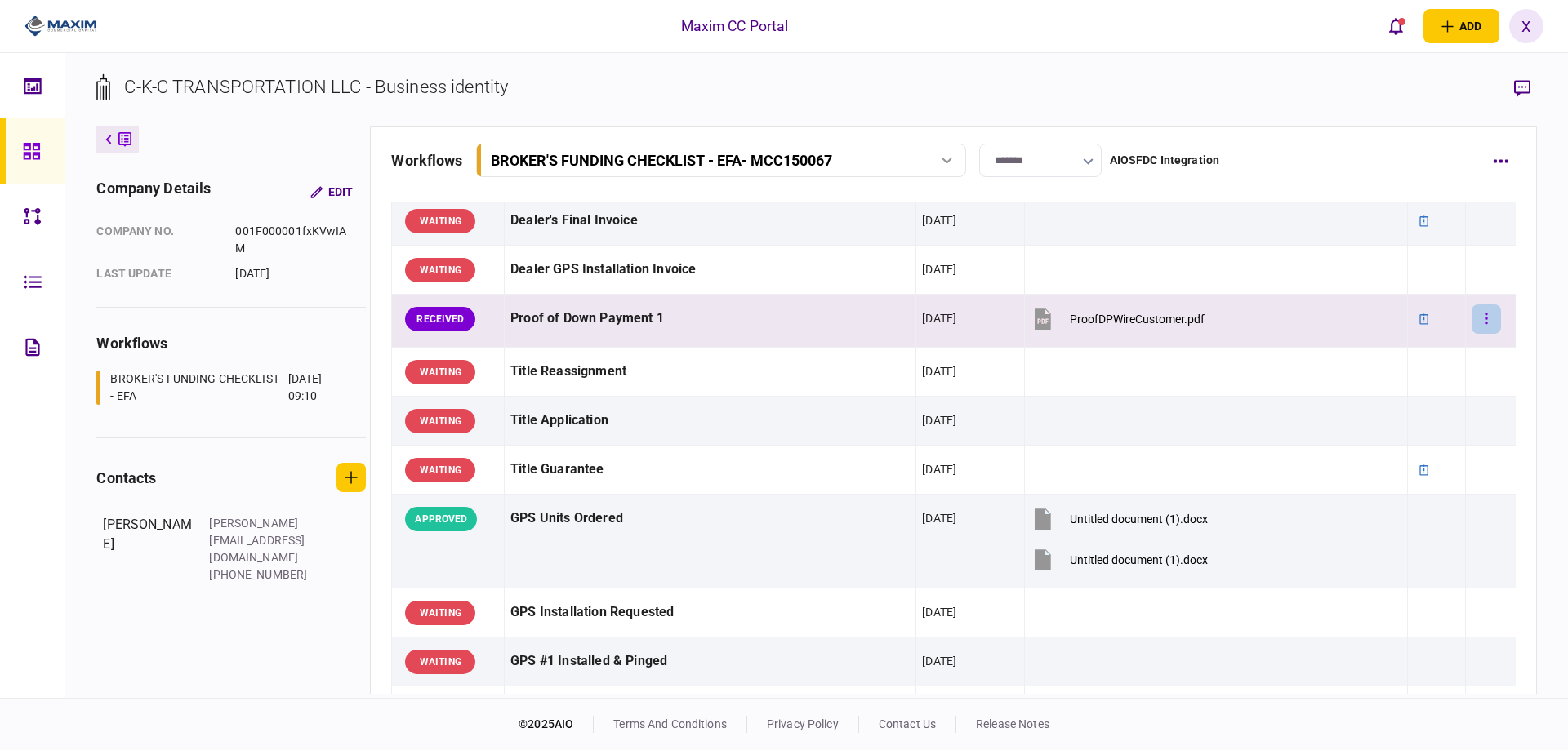
click at [1484, 315] on button "button" at bounding box center [1486, 320] width 30 height 30
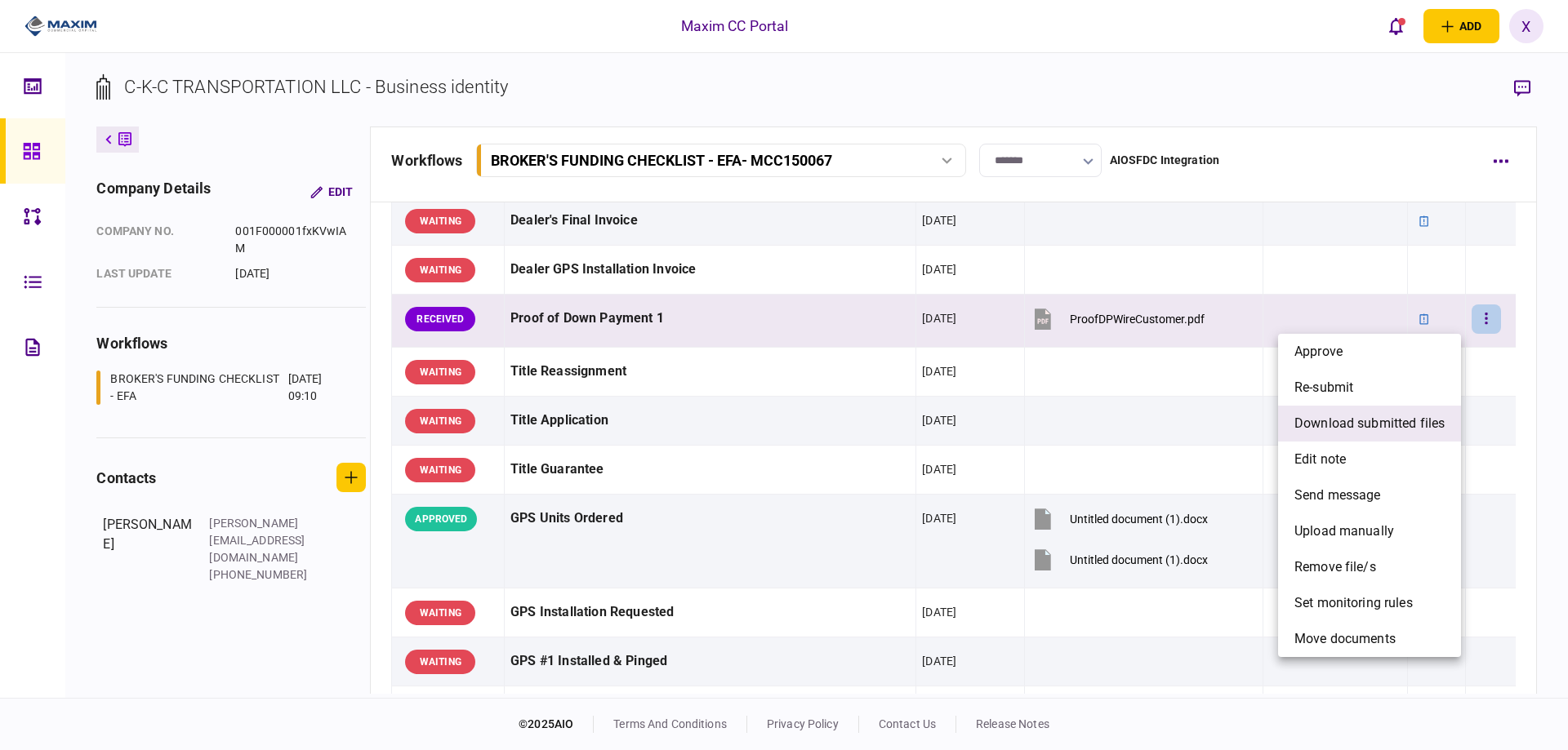
click at [1362, 416] on span "download submitted files" at bounding box center [1368, 424] width 150 height 20
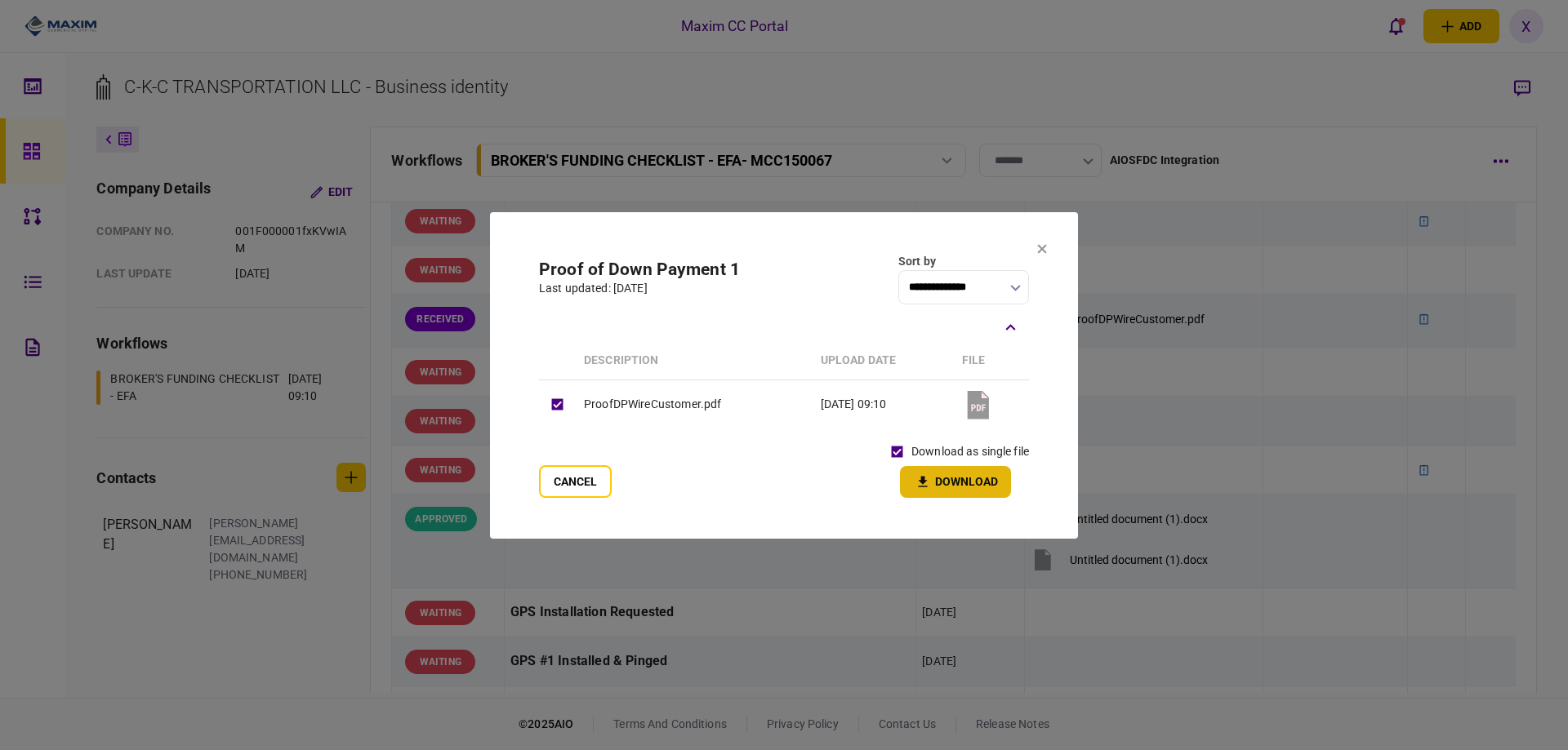
click at [947, 488] on button "Download" at bounding box center [955, 482] width 111 height 31
click at [559, 474] on button "Cancel" at bounding box center [575, 481] width 73 height 32
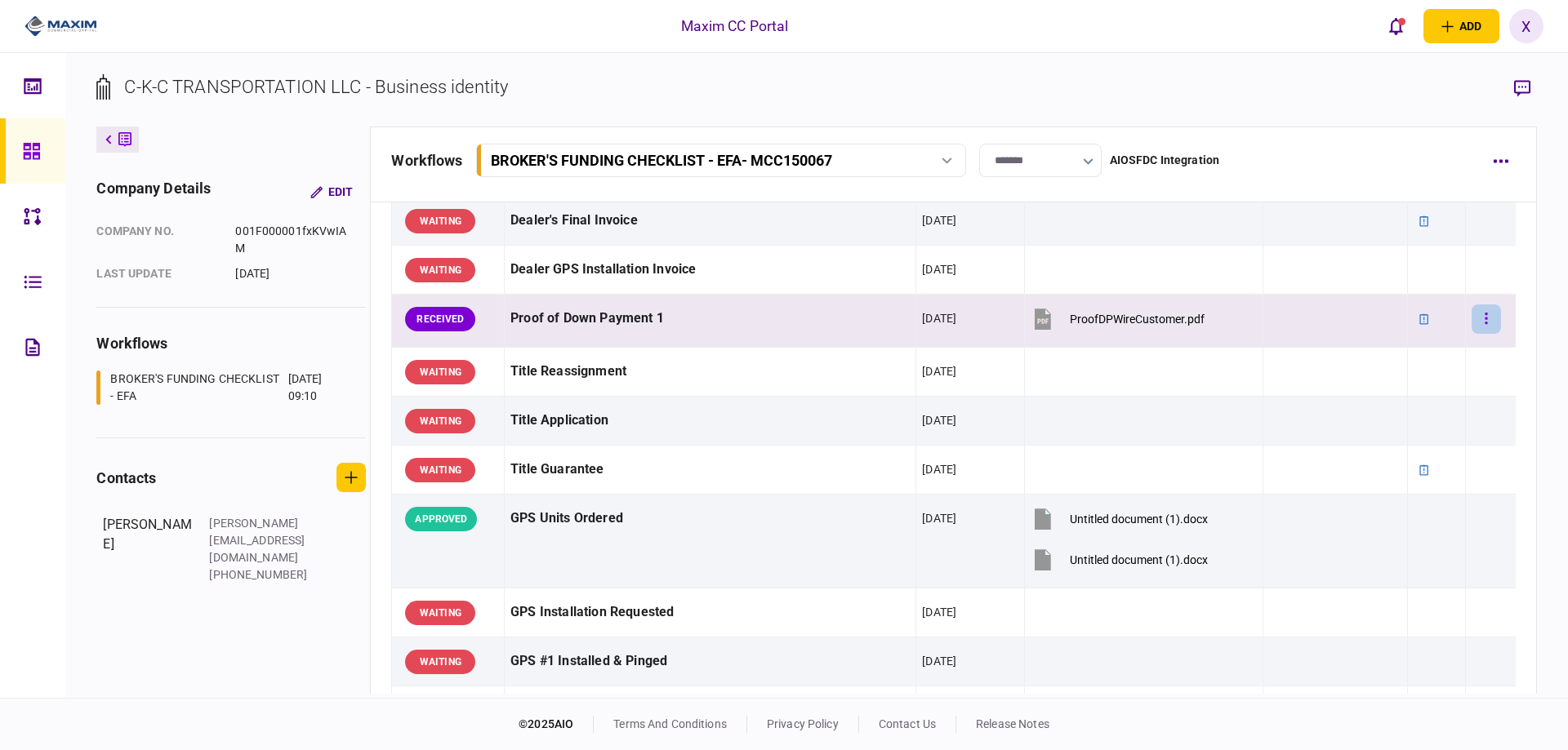
click at [1485, 318] on icon "button" at bounding box center [1486, 319] width 2 height 12
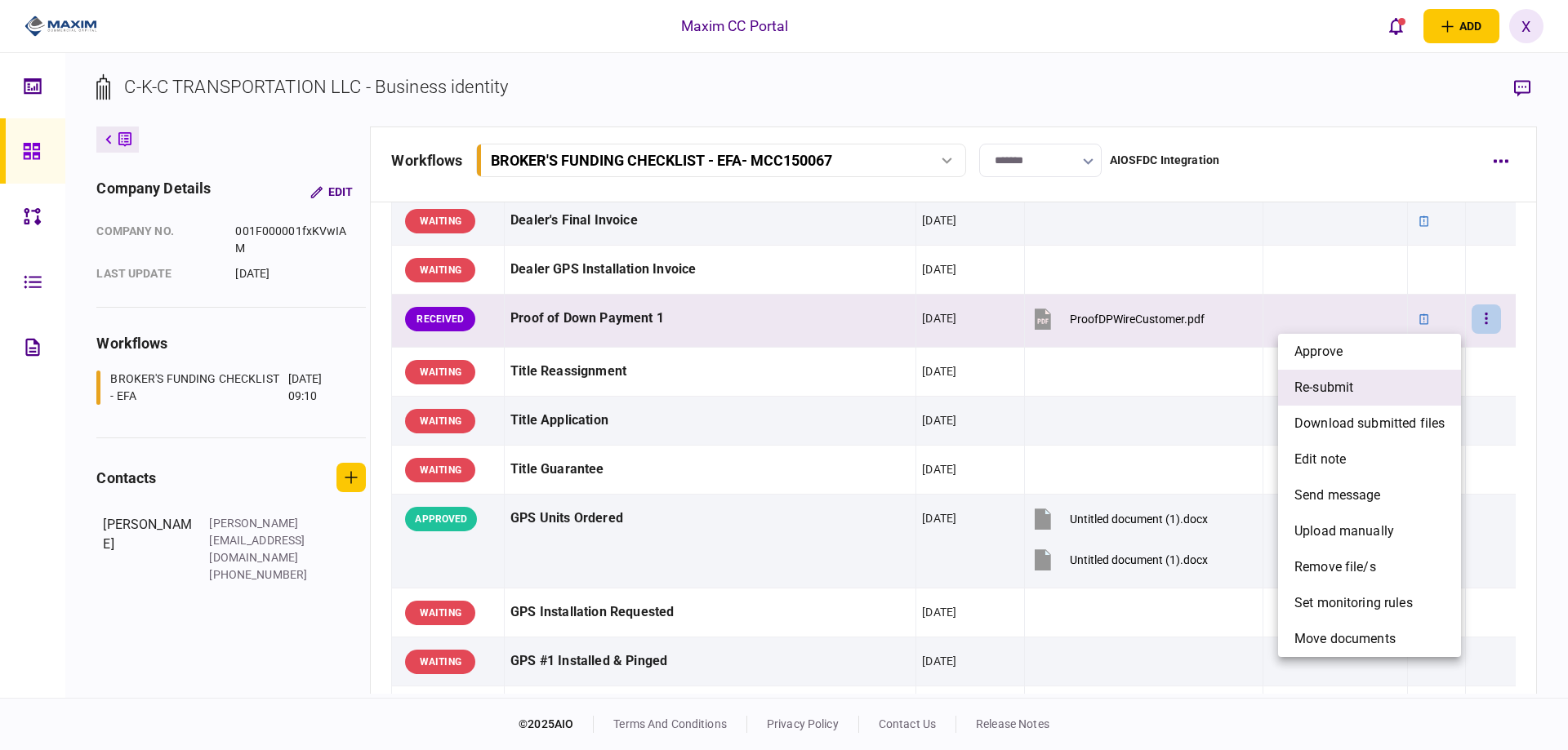
click at [1382, 389] on li "re-submit" at bounding box center [1369, 387] width 183 height 36
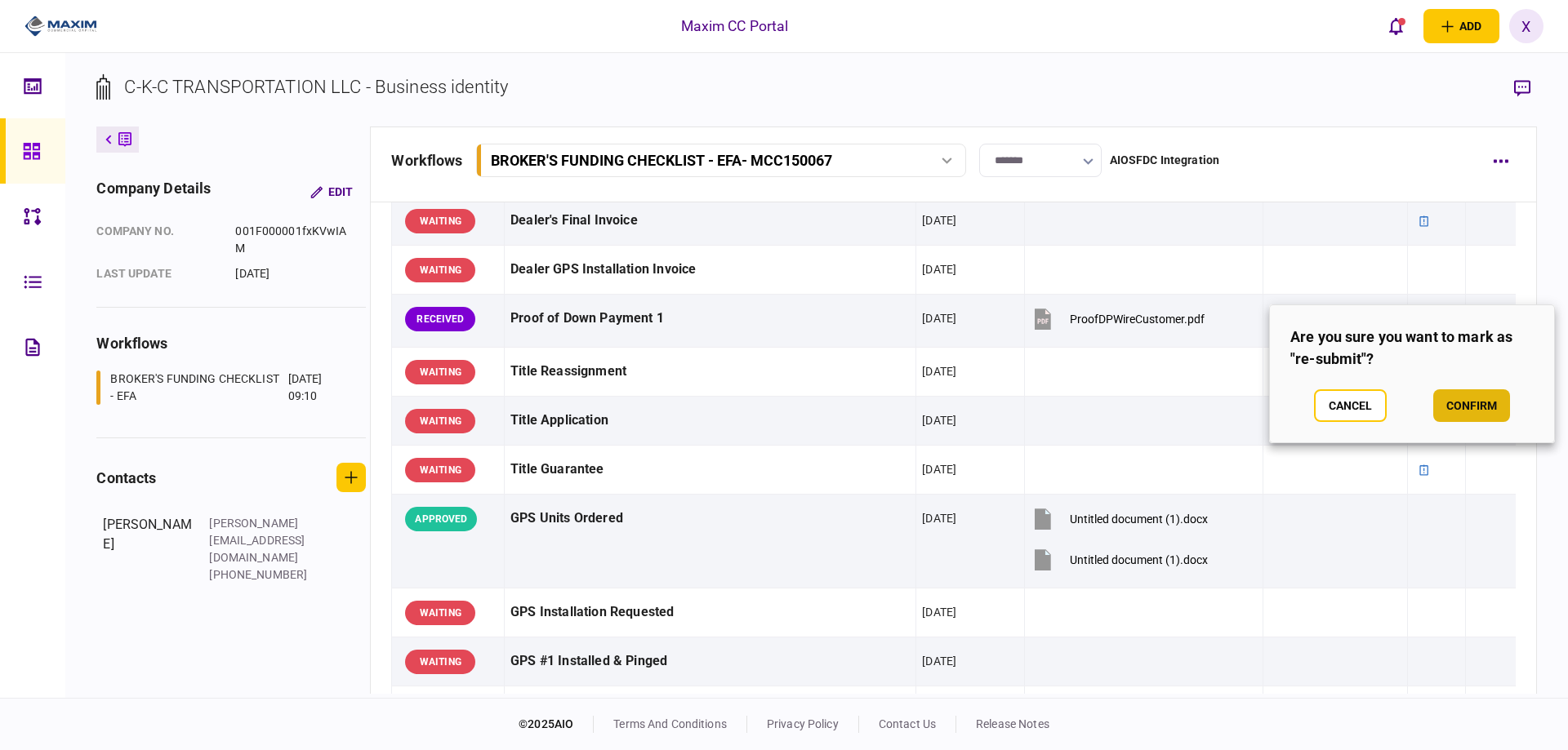
click at [1462, 419] on button "confirm" at bounding box center [1471, 405] width 77 height 32
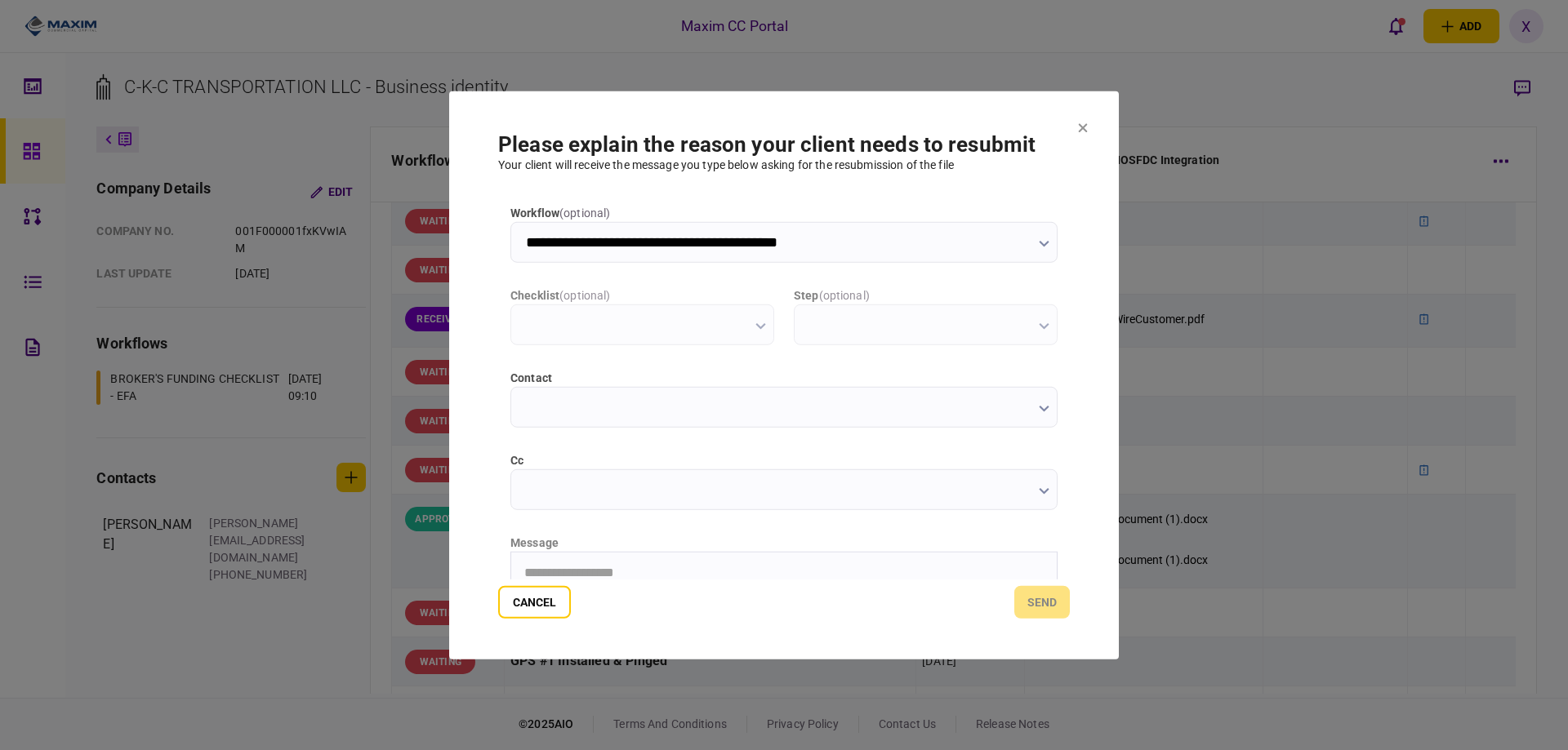
scroll to position [0, 0]
type input "**********"
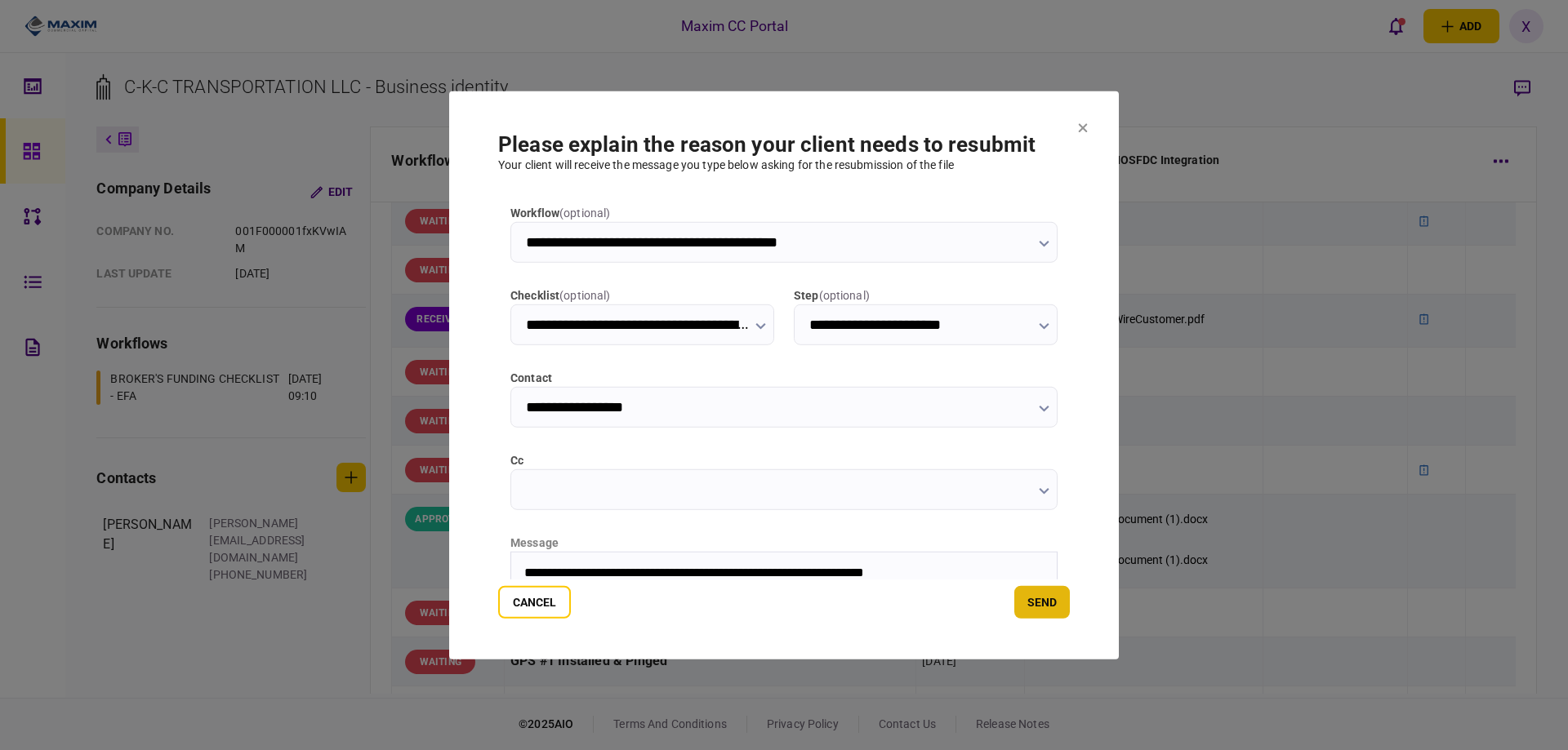
click at [1027, 595] on button "send" at bounding box center [1041, 602] width 55 height 32
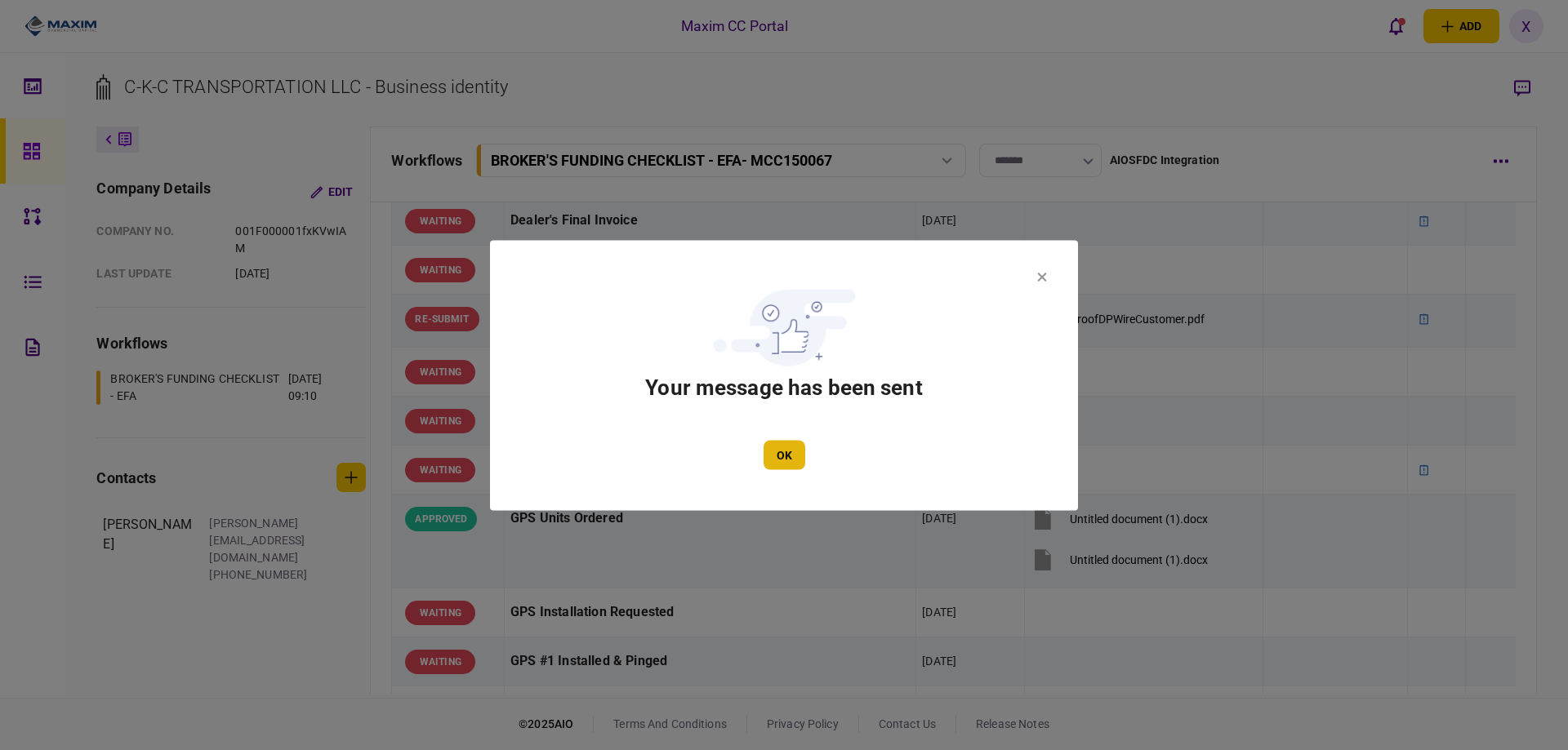
click at [787, 464] on button "OK" at bounding box center [784, 455] width 41 height 30
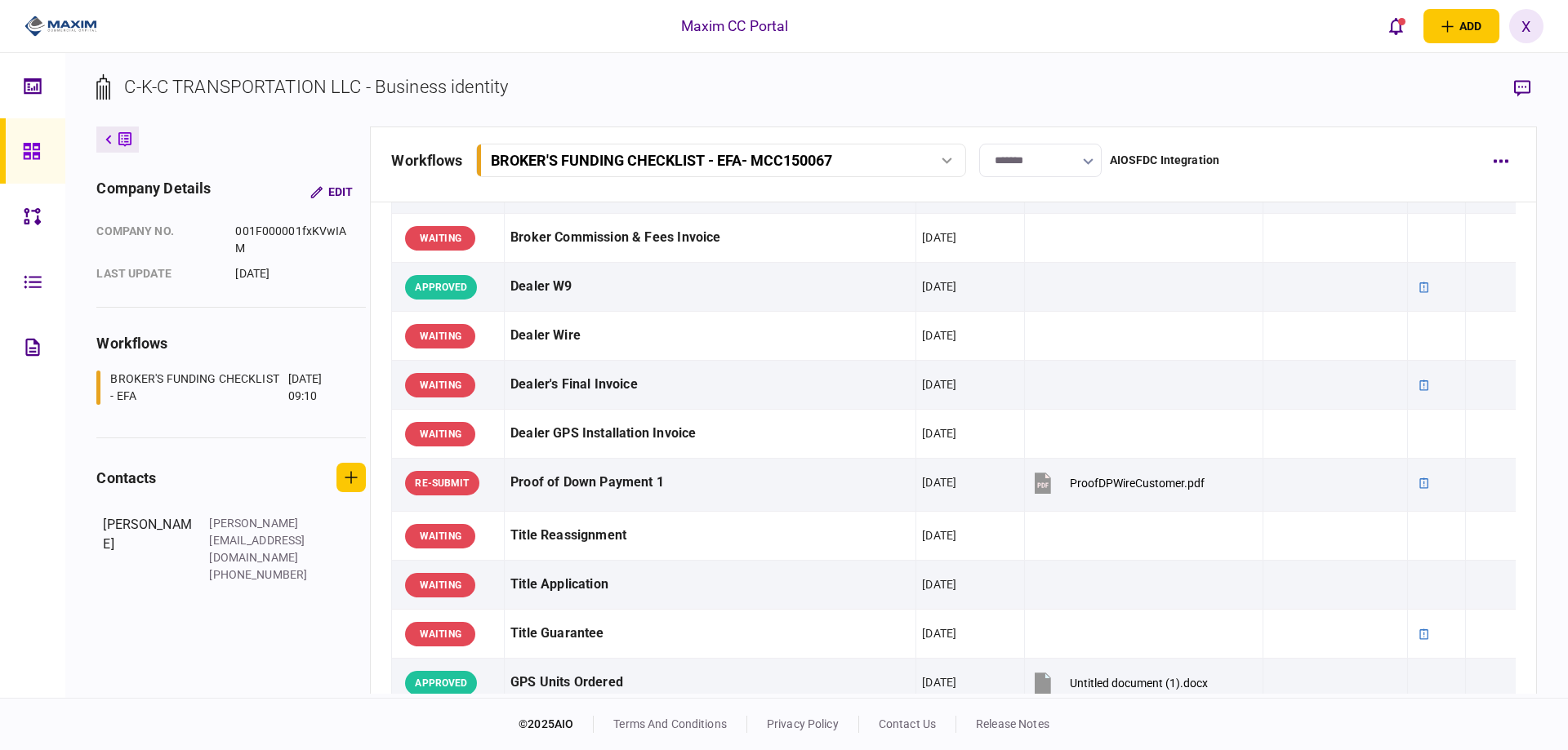
scroll to position [816, 0]
click at [30, 44] on div at bounding box center [55, 26] width 109 height 53
click at [36, 160] on icon at bounding box center [32, 151] width 18 height 19
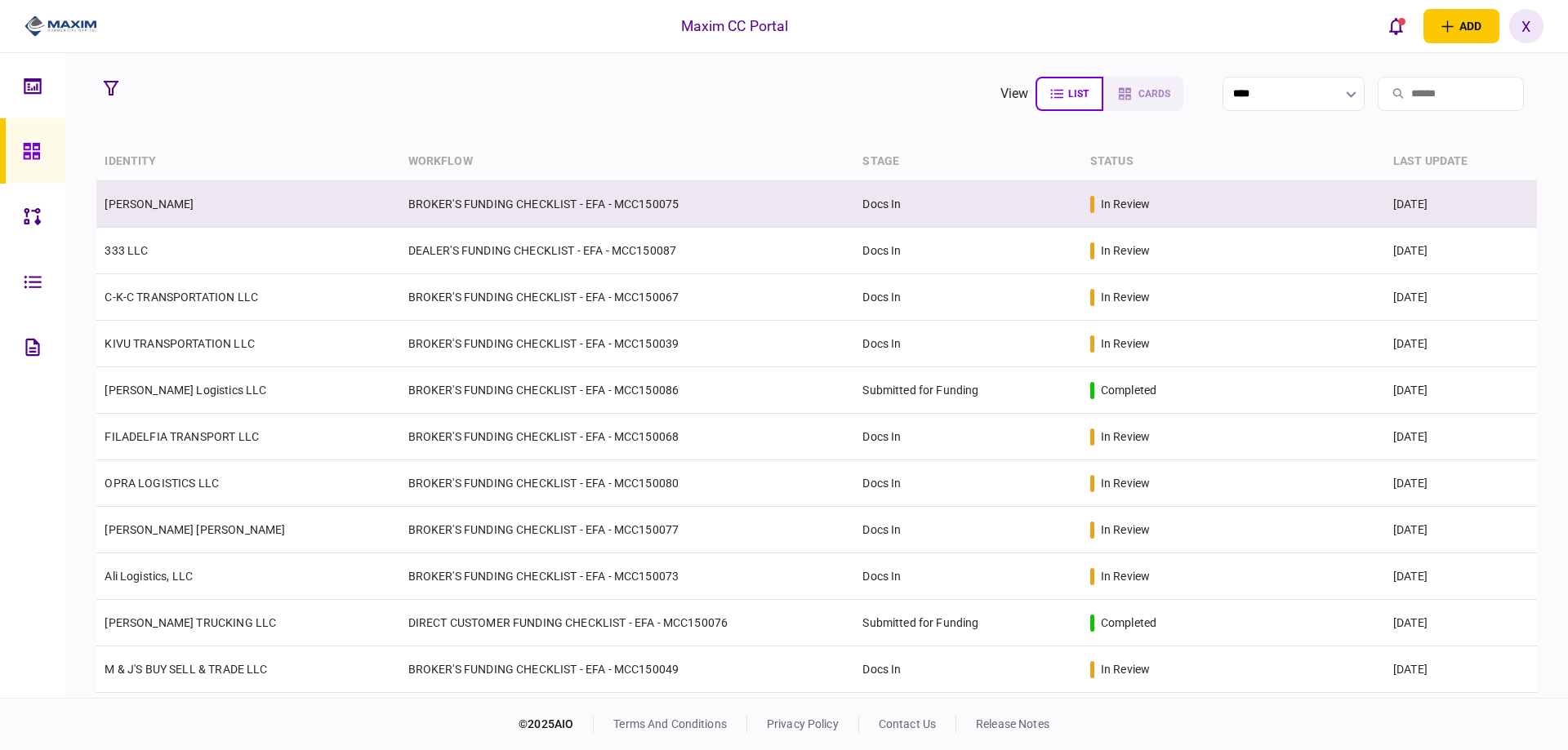
click at [162, 207] on link "[PERSON_NAME]" at bounding box center [149, 204] width 89 height 13
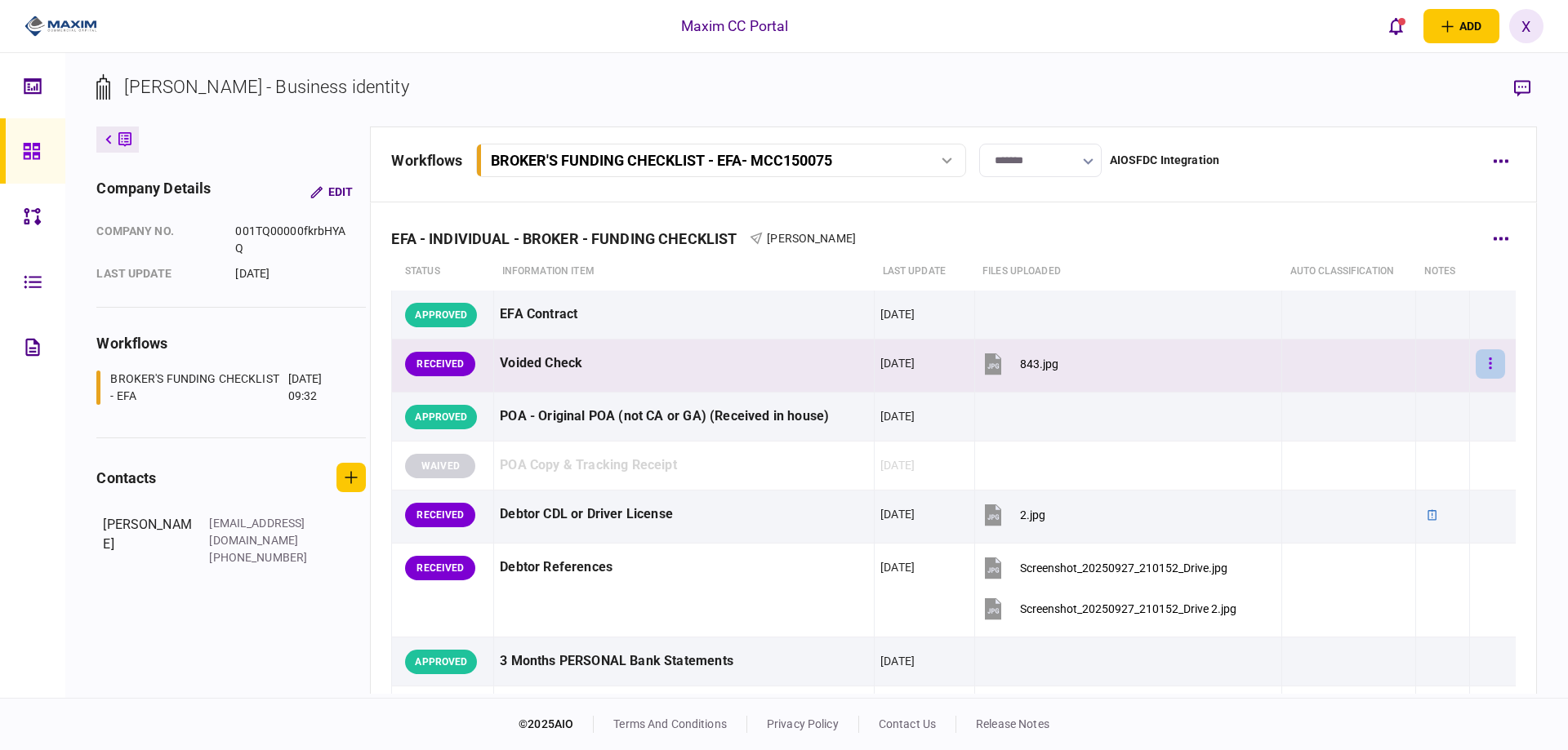
click at [1482, 364] on button "button" at bounding box center [1490, 364] width 30 height 30
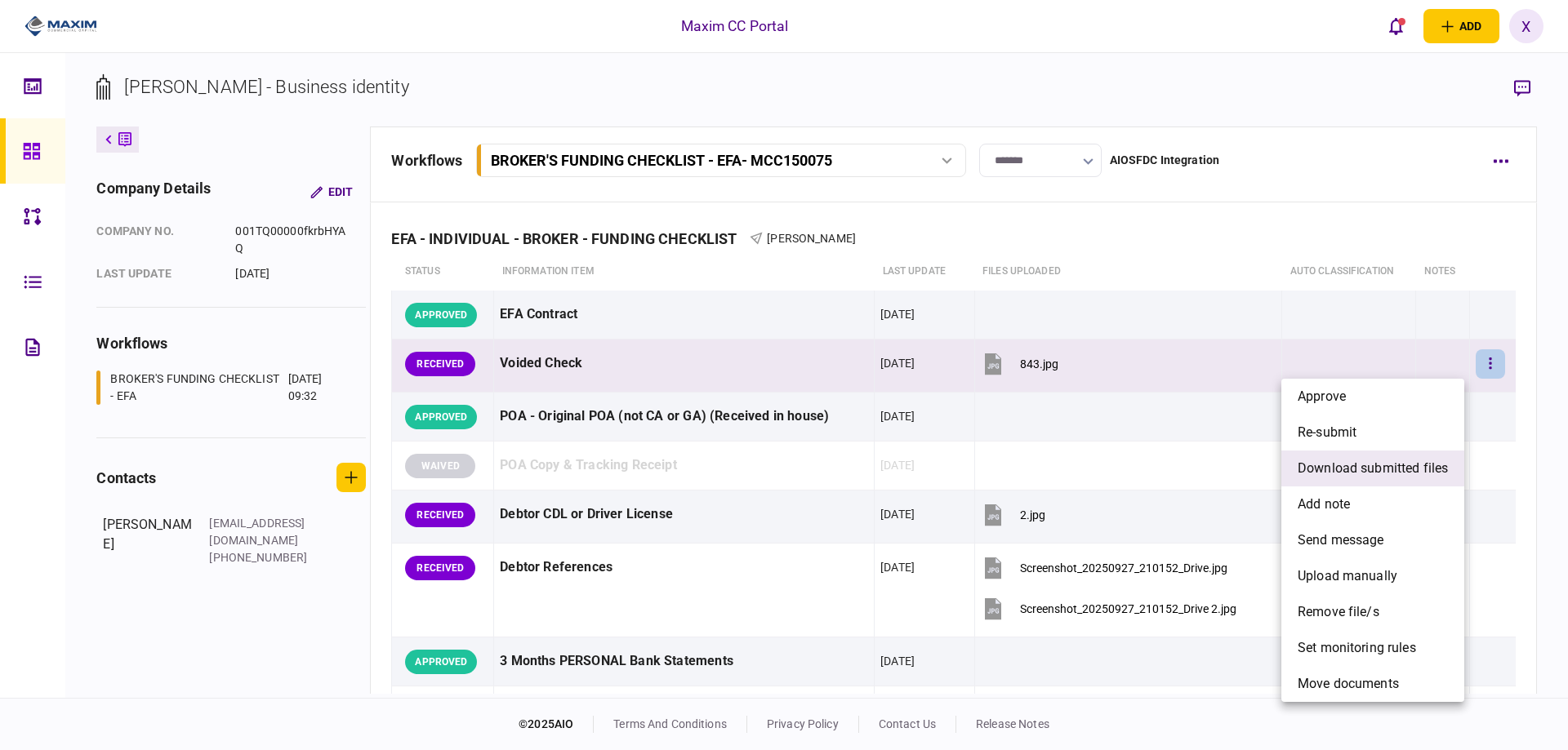
click at [1398, 470] on span "download submitted files" at bounding box center [1372, 469] width 150 height 20
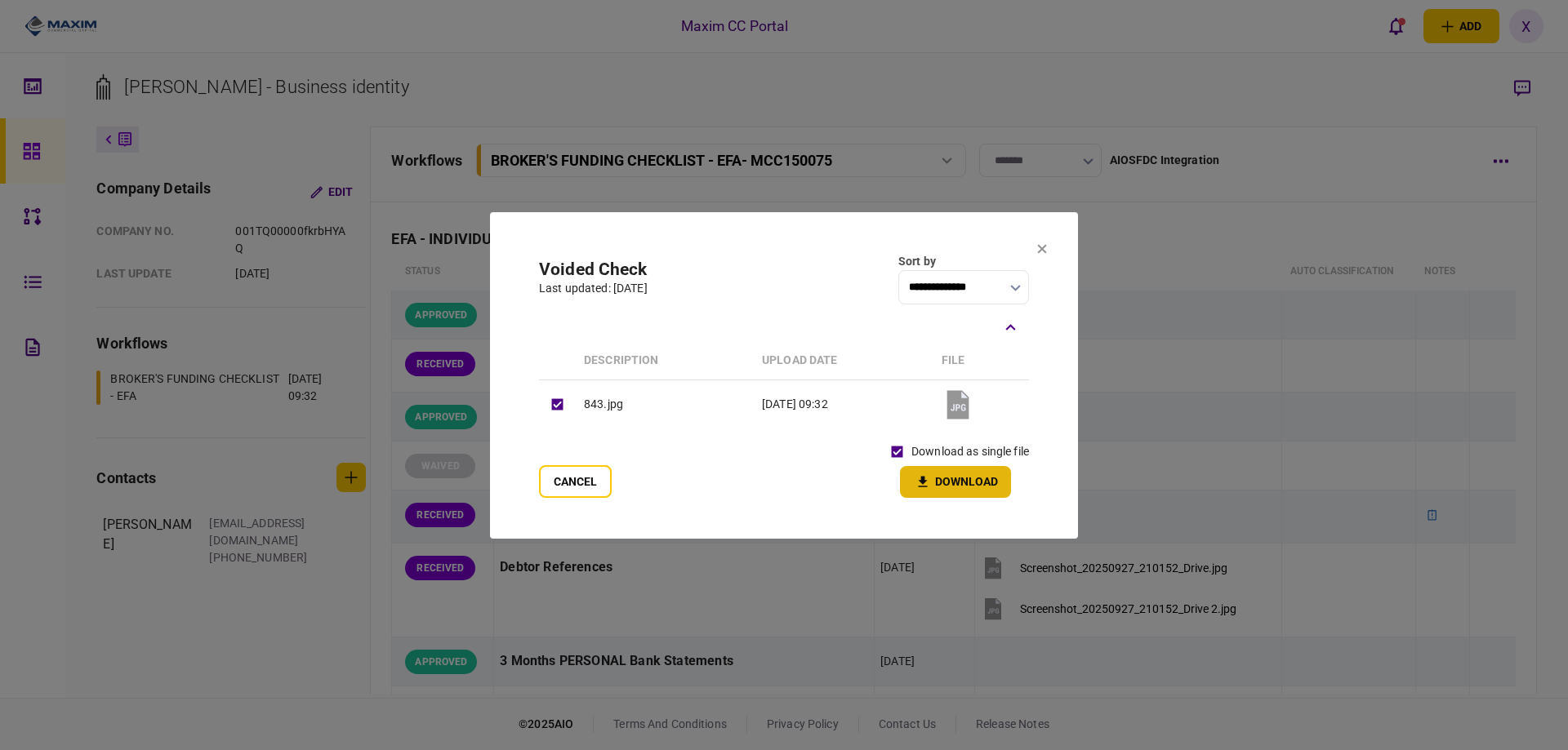
click at [930, 471] on button "Download" at bounding box center [955, 482] width 111 height 31
click at [1041, 249] on icon at bounding box center [1042, 248] width 9 height 9
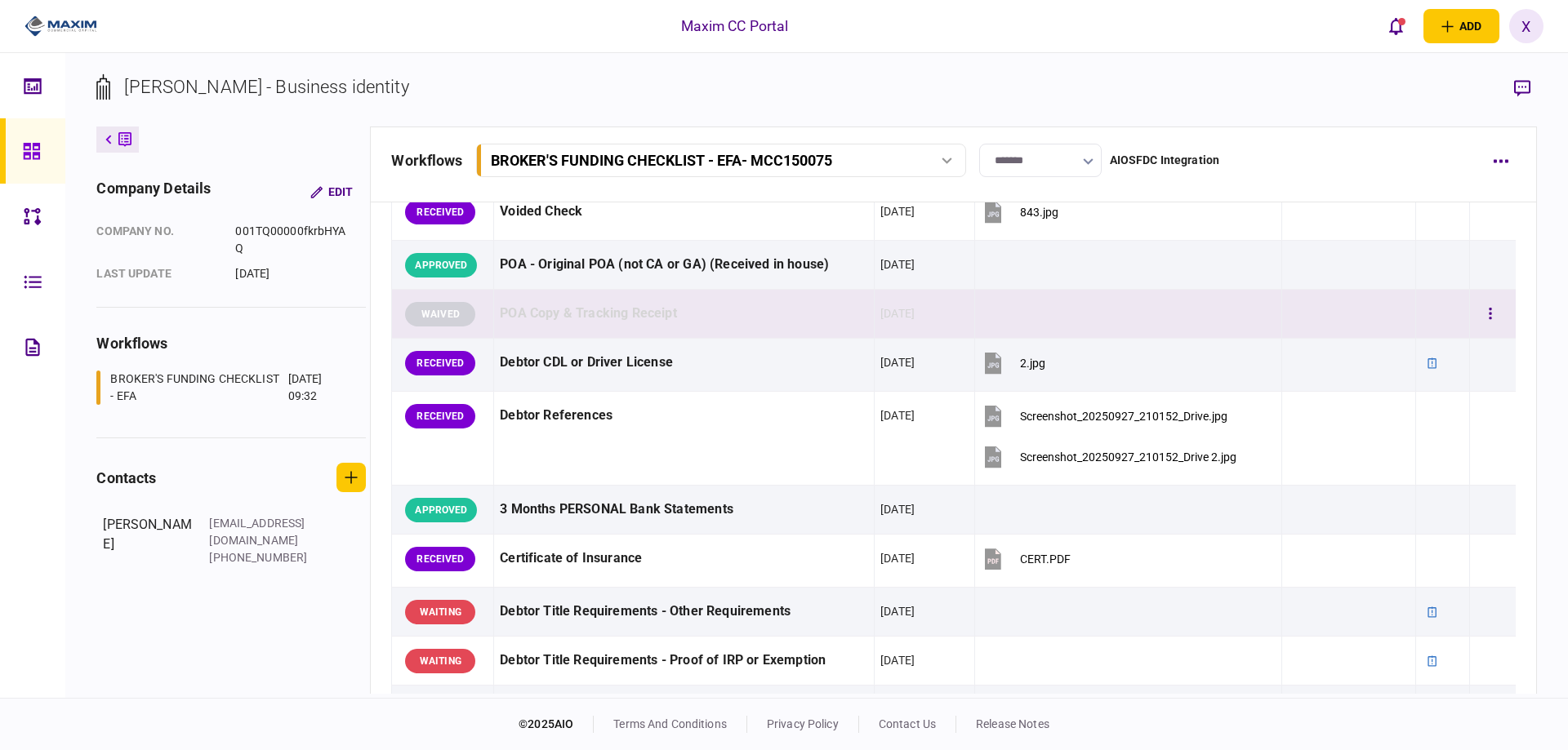
scroll to position [163, 0]
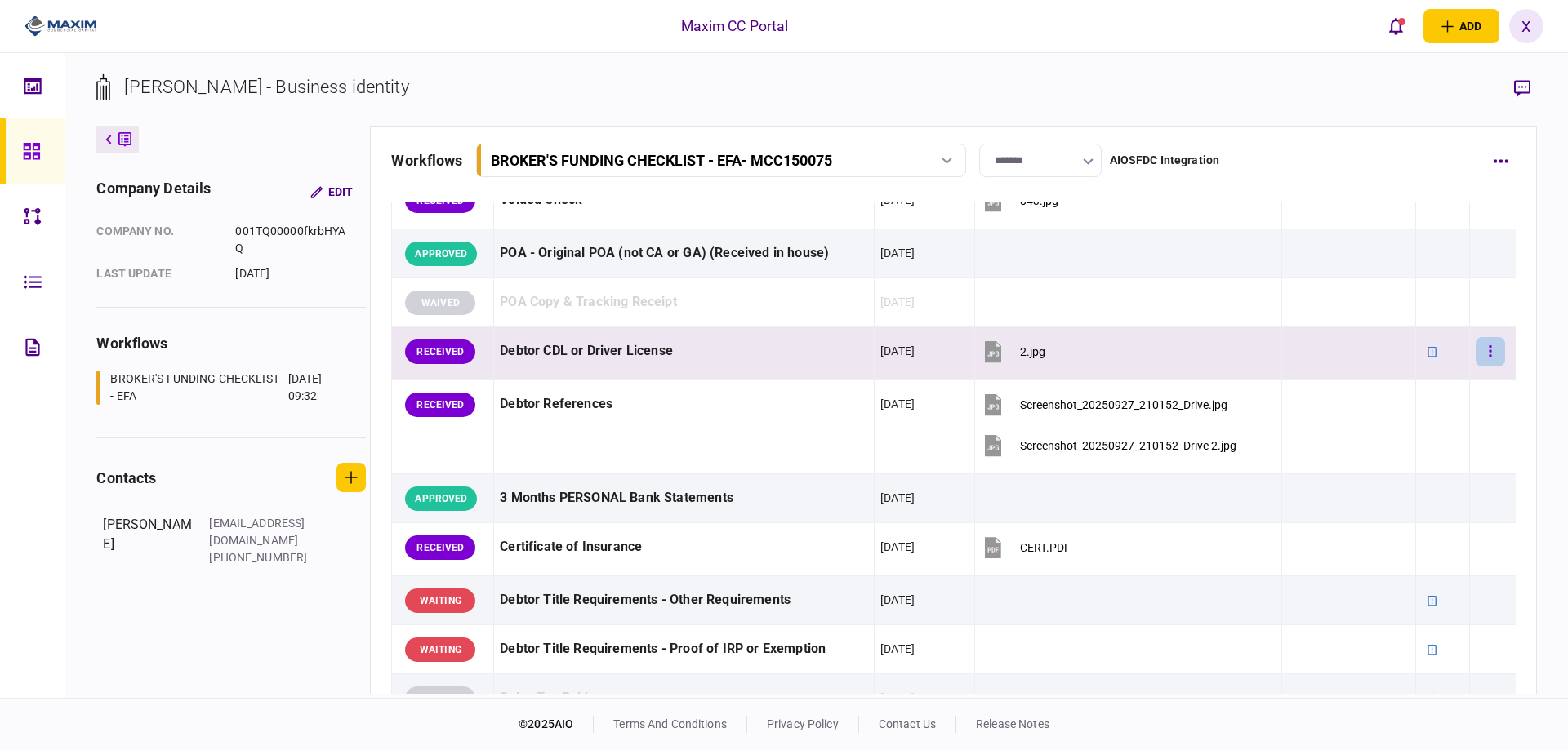
click at [1491, 354] on button "button" at bounding box center [1490, 352] width 30 height 30
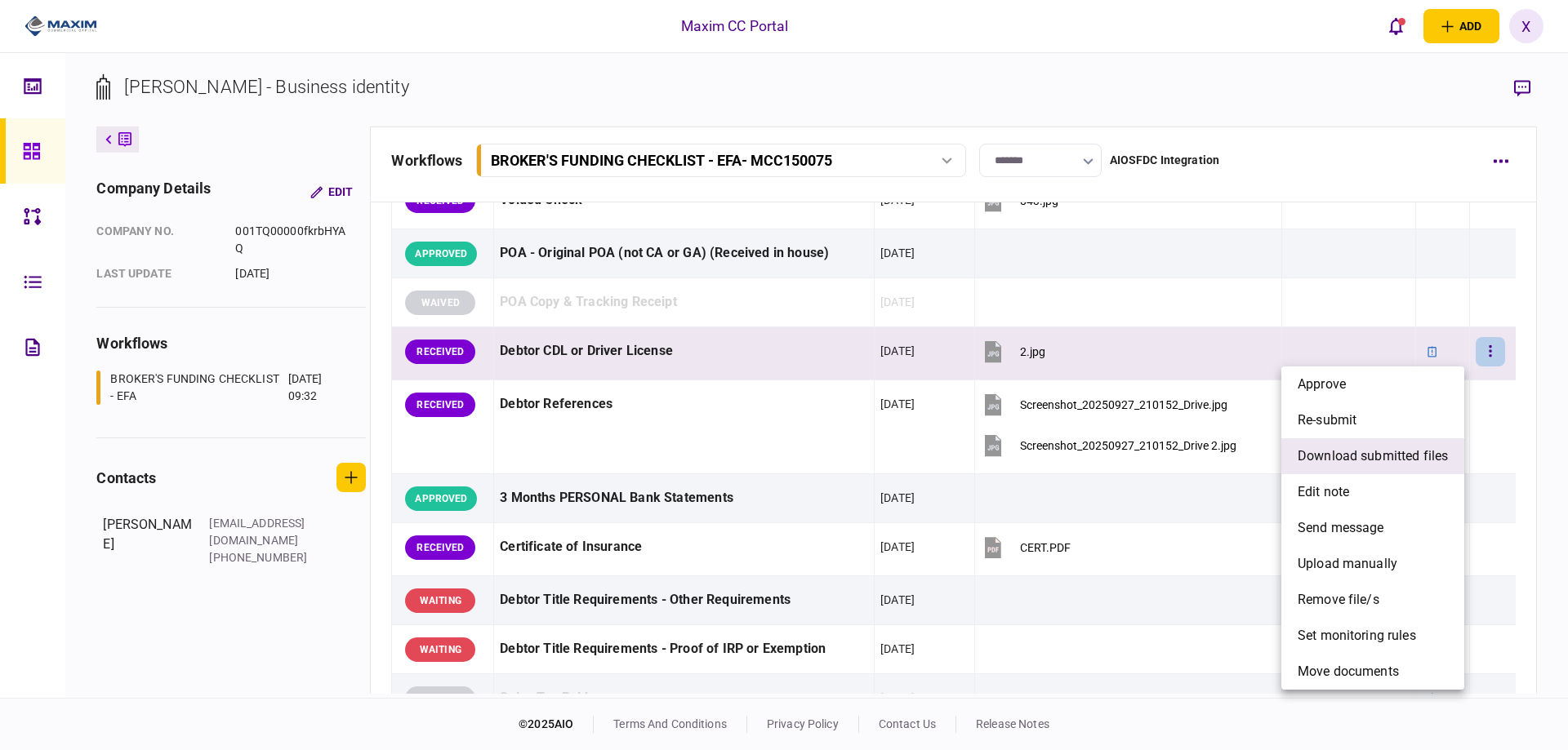
click at [1426, 463] on span "download submitted files" at bounding box center [1372, 457] width 150 height 20
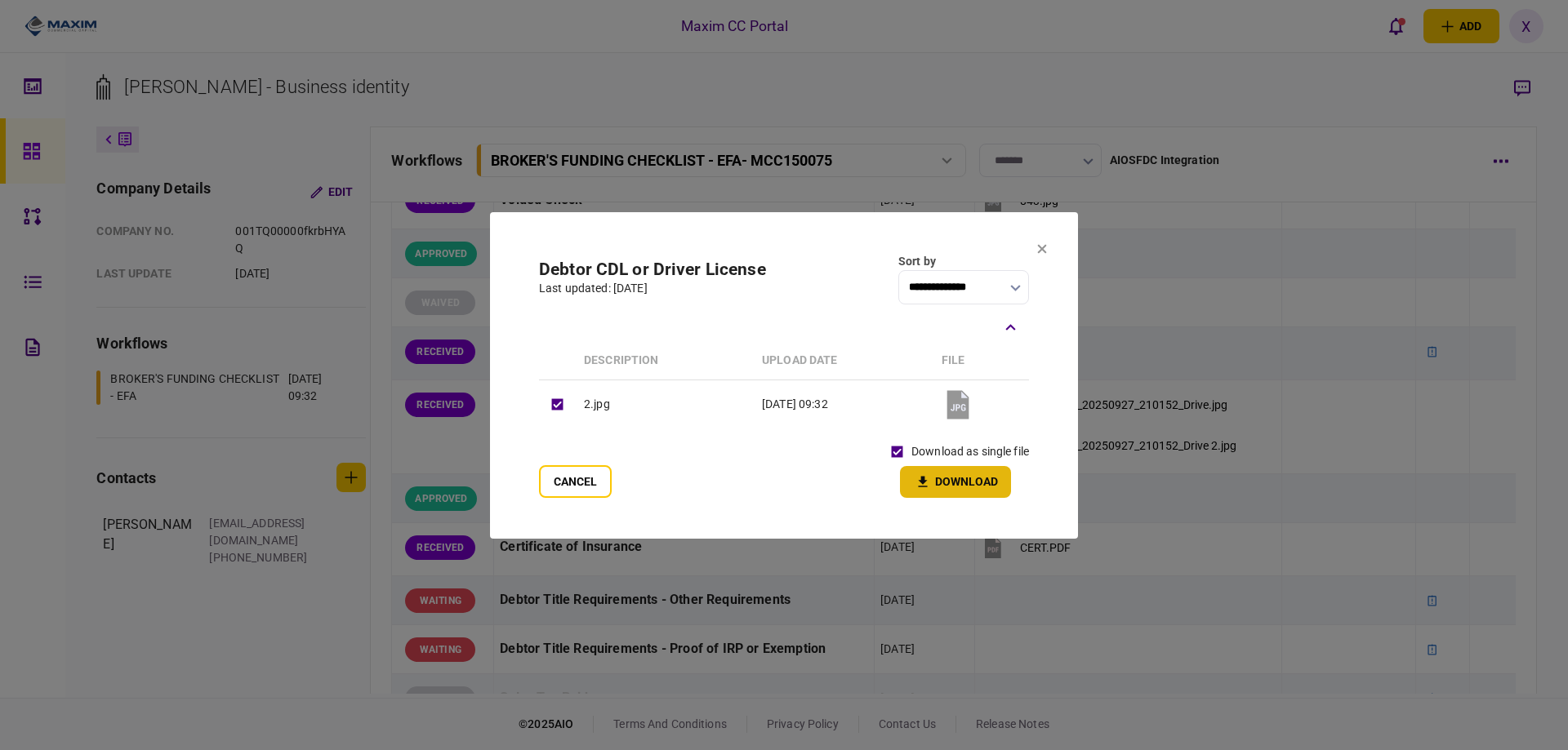
click at [959, 484] on button "Download" at bounding box center [955, 482] width 111 height 31
click at [1043, 262] on section "**********" at bounding box center [784, 375] width 588 height 327
click at [1045, 252] on icon at bounding box center [1042, 249] width 10 height 10
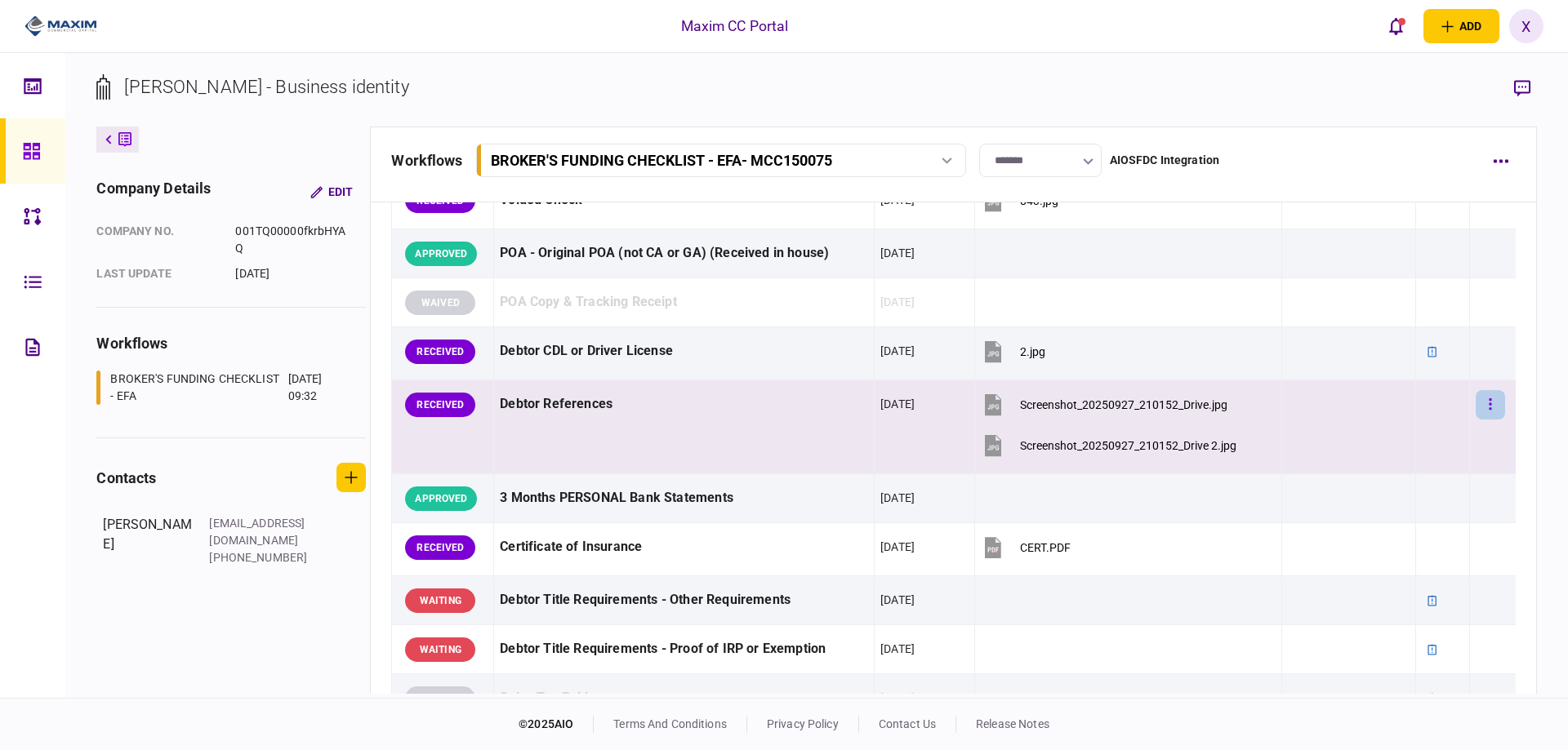
click at [1489, 401] on icon "button" at bounding box center [1489, 404] width 2 height 12
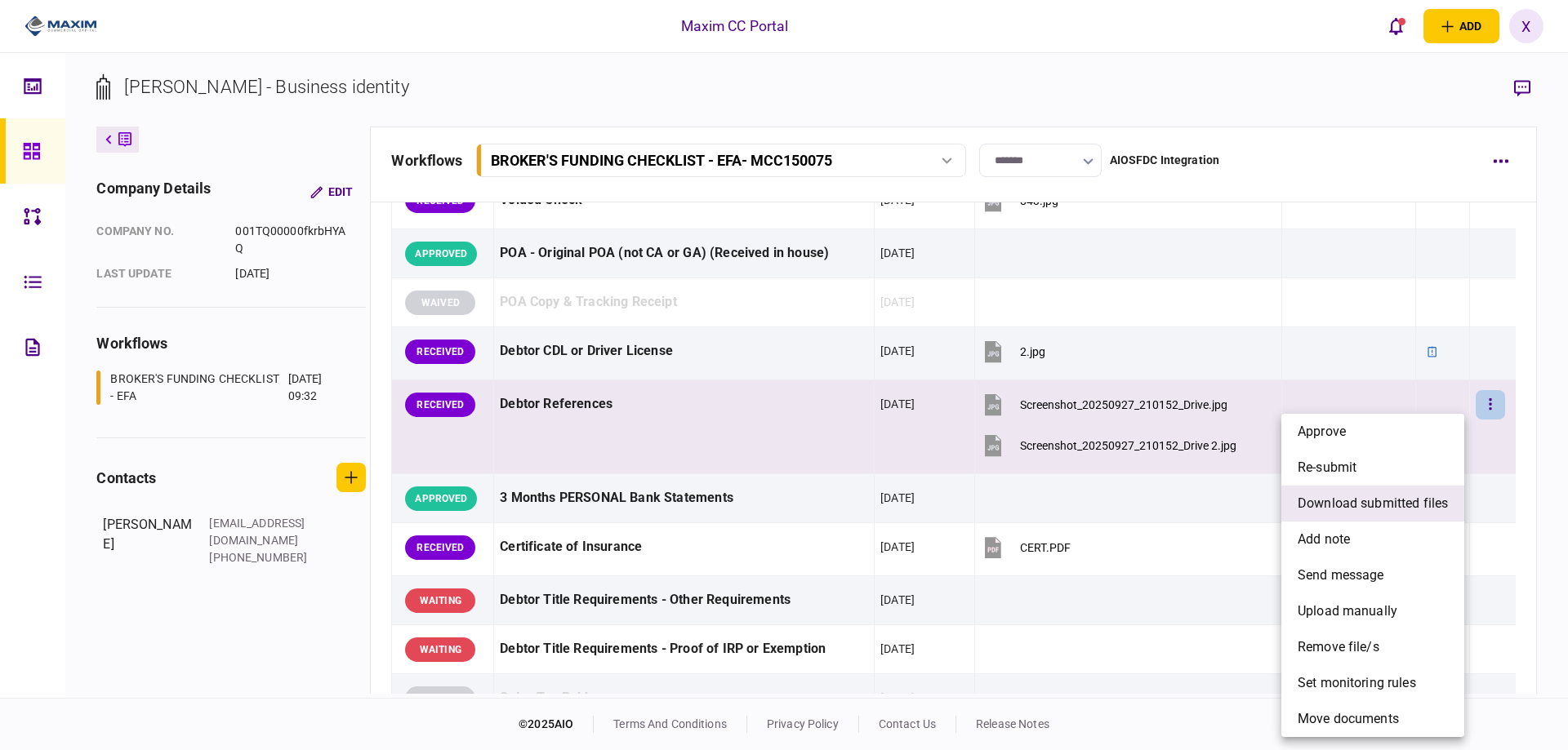
click at [1394, 506] on span "download submitted files" at bounding box center [1372, 504] width 150 height 20
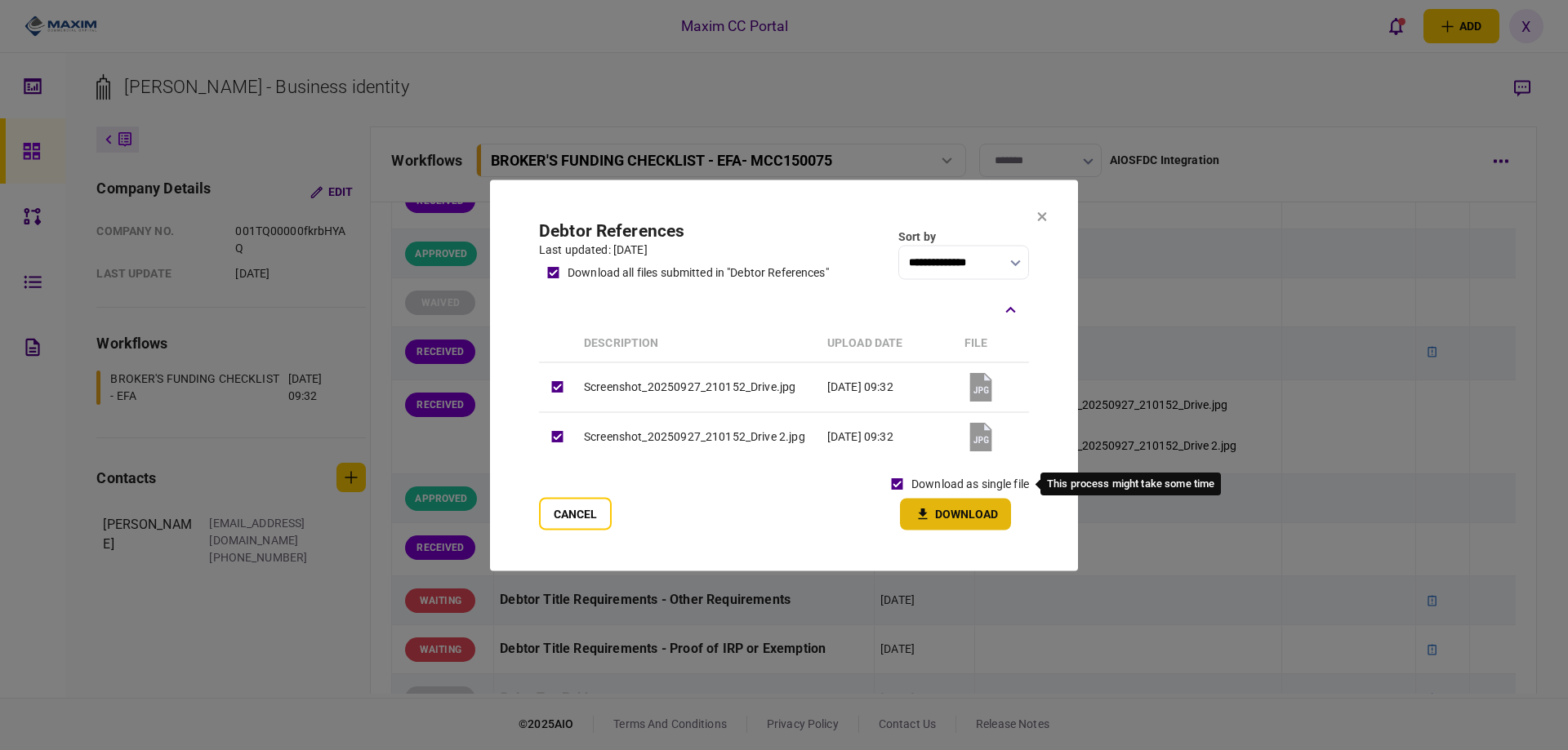
click at [955, 507] on button "Download" at bounding box center [955, 514] width 111 height 31
click at [1044, 214] on icon at bounding box center [1042, 216] width 9 height 9
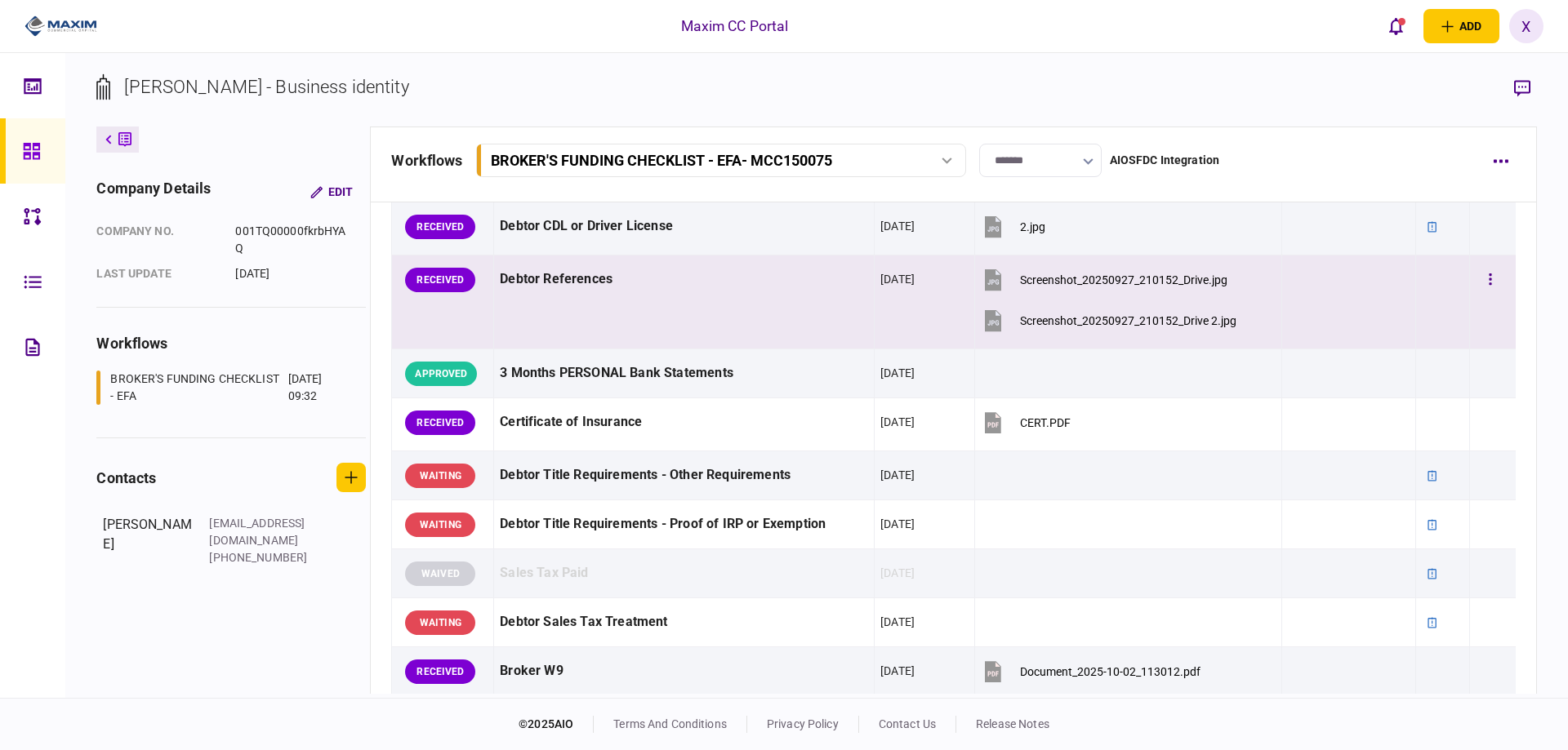
scroll to position [327, 0]
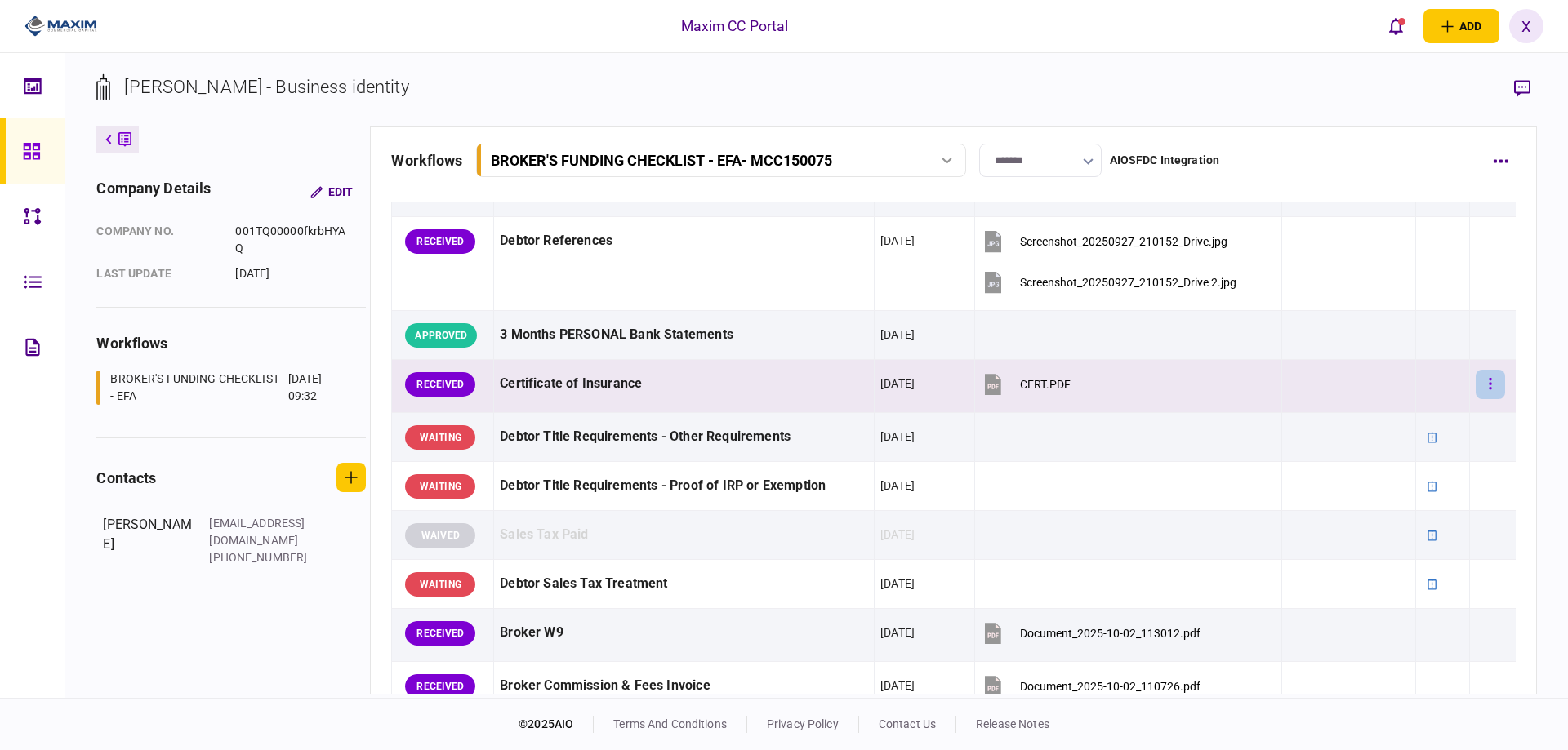
click at [1479, 397] on button "button" at bounding box center [1490, 385] width 30 height 30
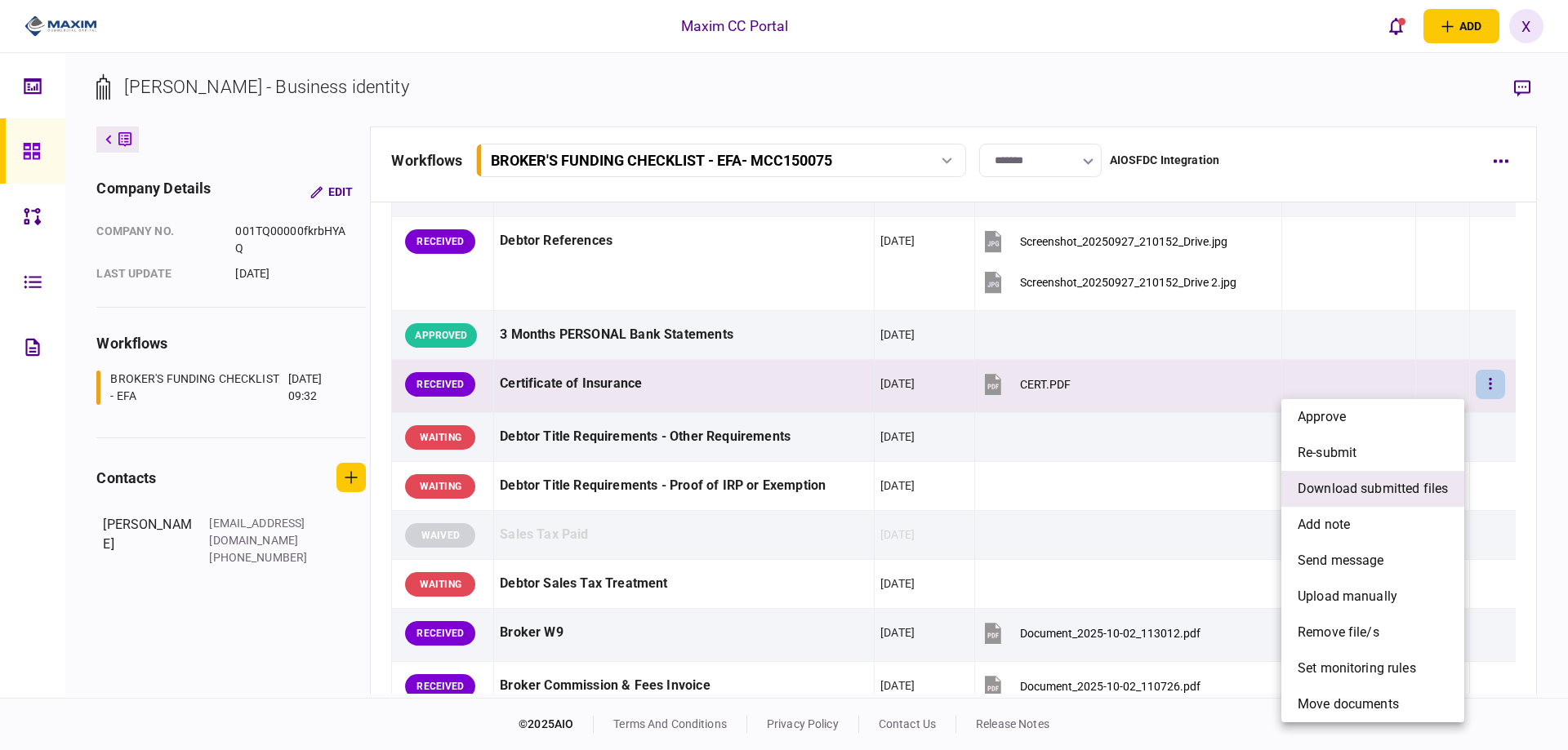
click at [1410, 493] on span "download submitted files" at bounding box center [1372, 489] width 150 height 20
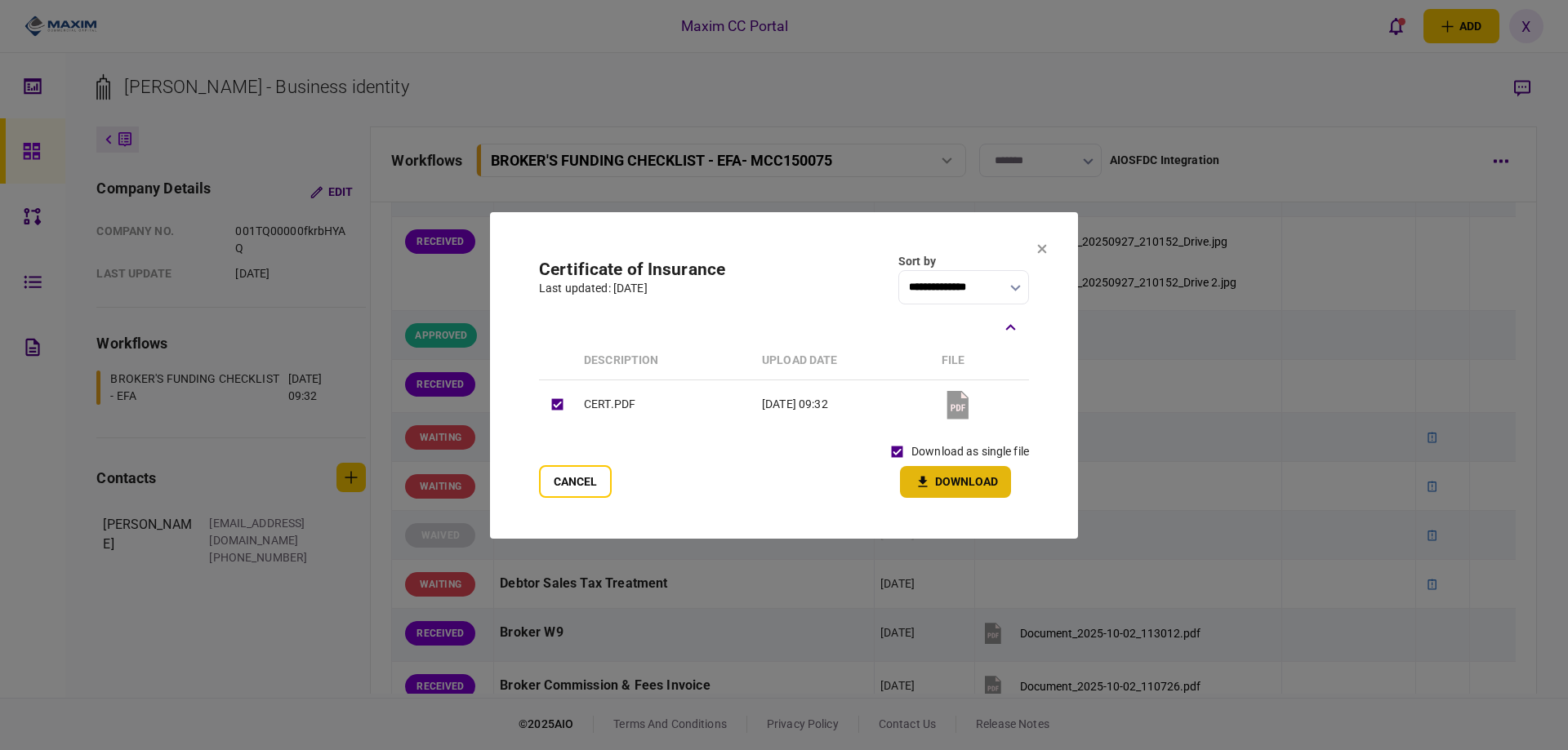
click at [937, 473] on button "Download" at bounding box center [955, 482] width 111 height 31
click at [1040, 250] on icon at bounding box center [1042, 248] width 9 height 9
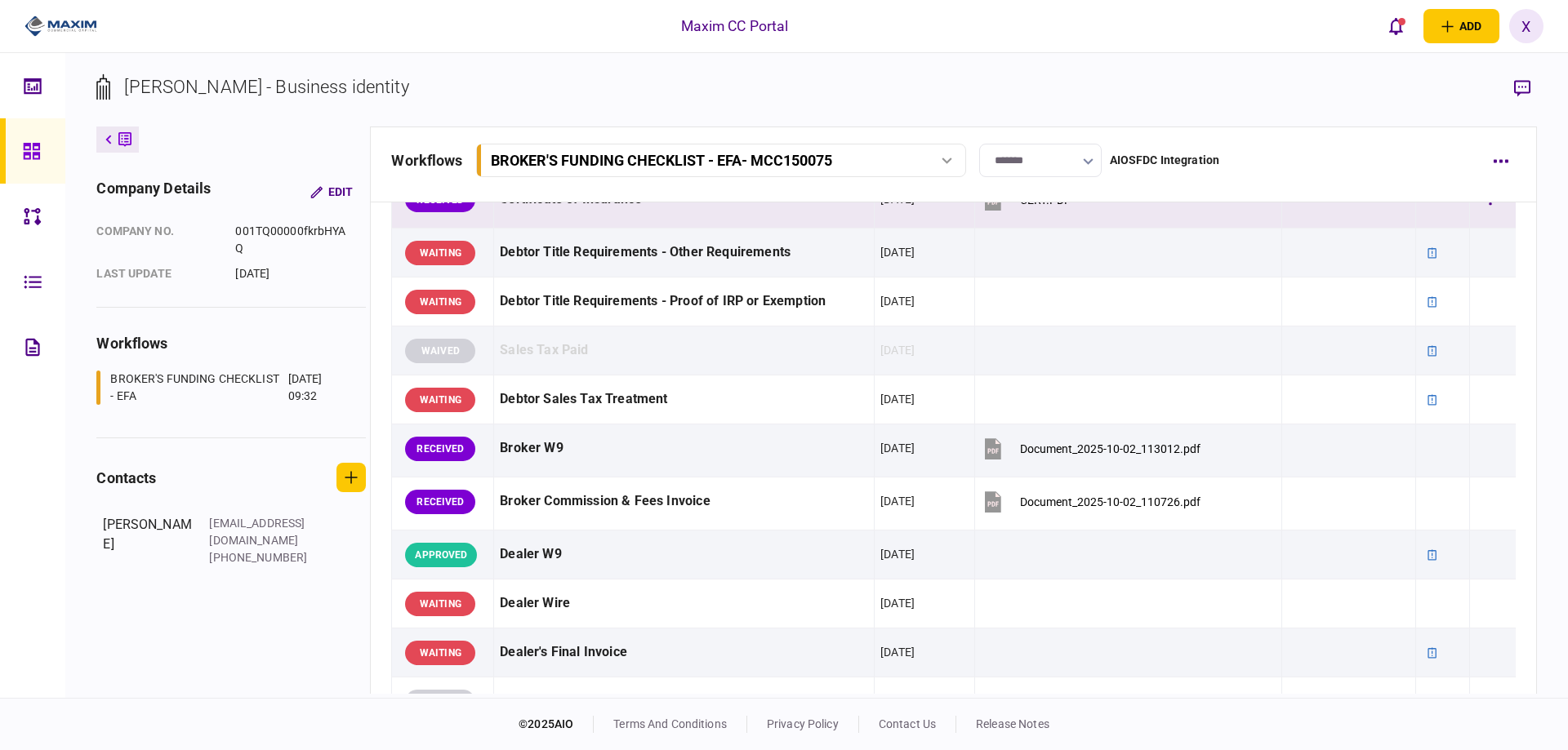
scroll to position [571, 0]
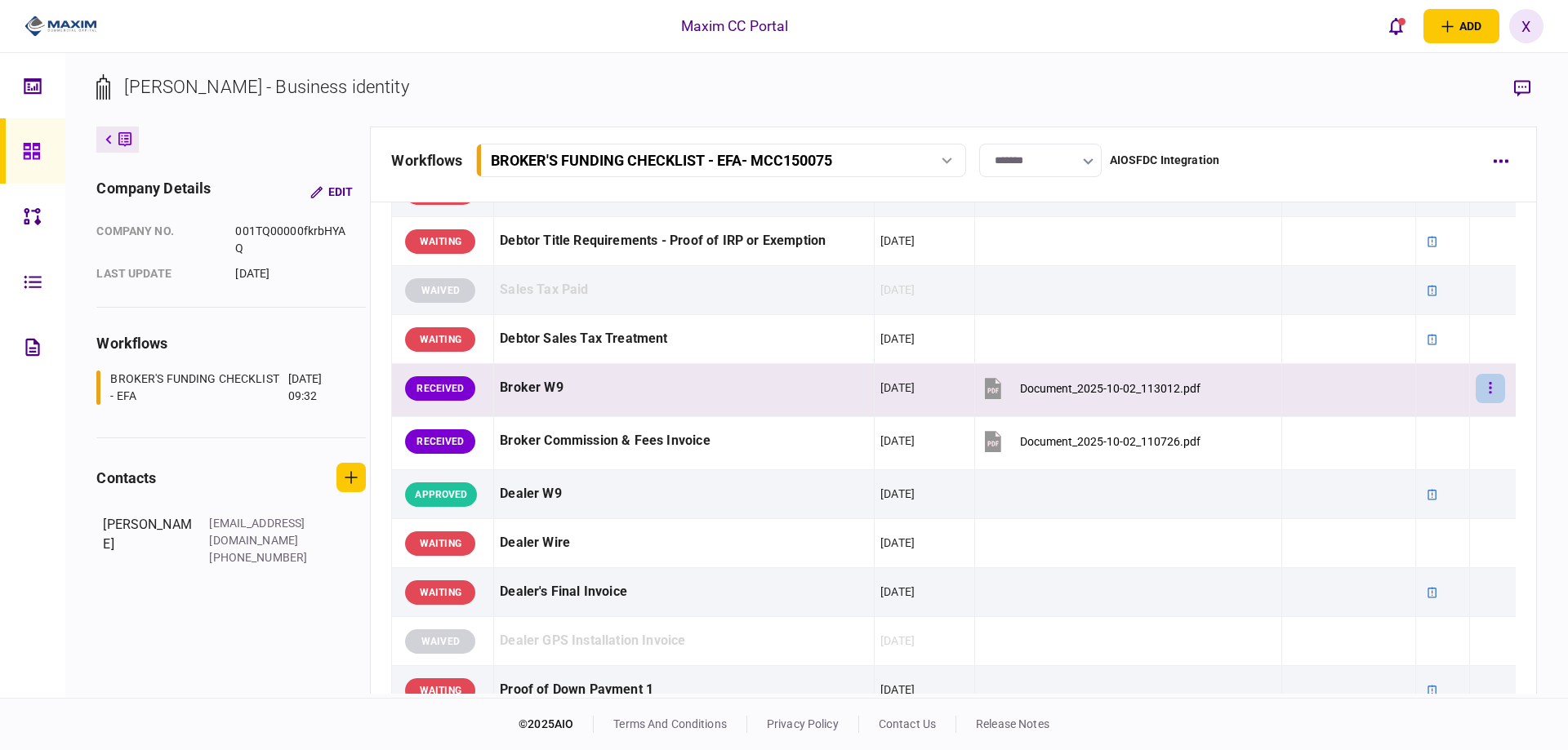
click at [1485, 388] on button "button" at bounding box center [1490, 389] width 30 height 30
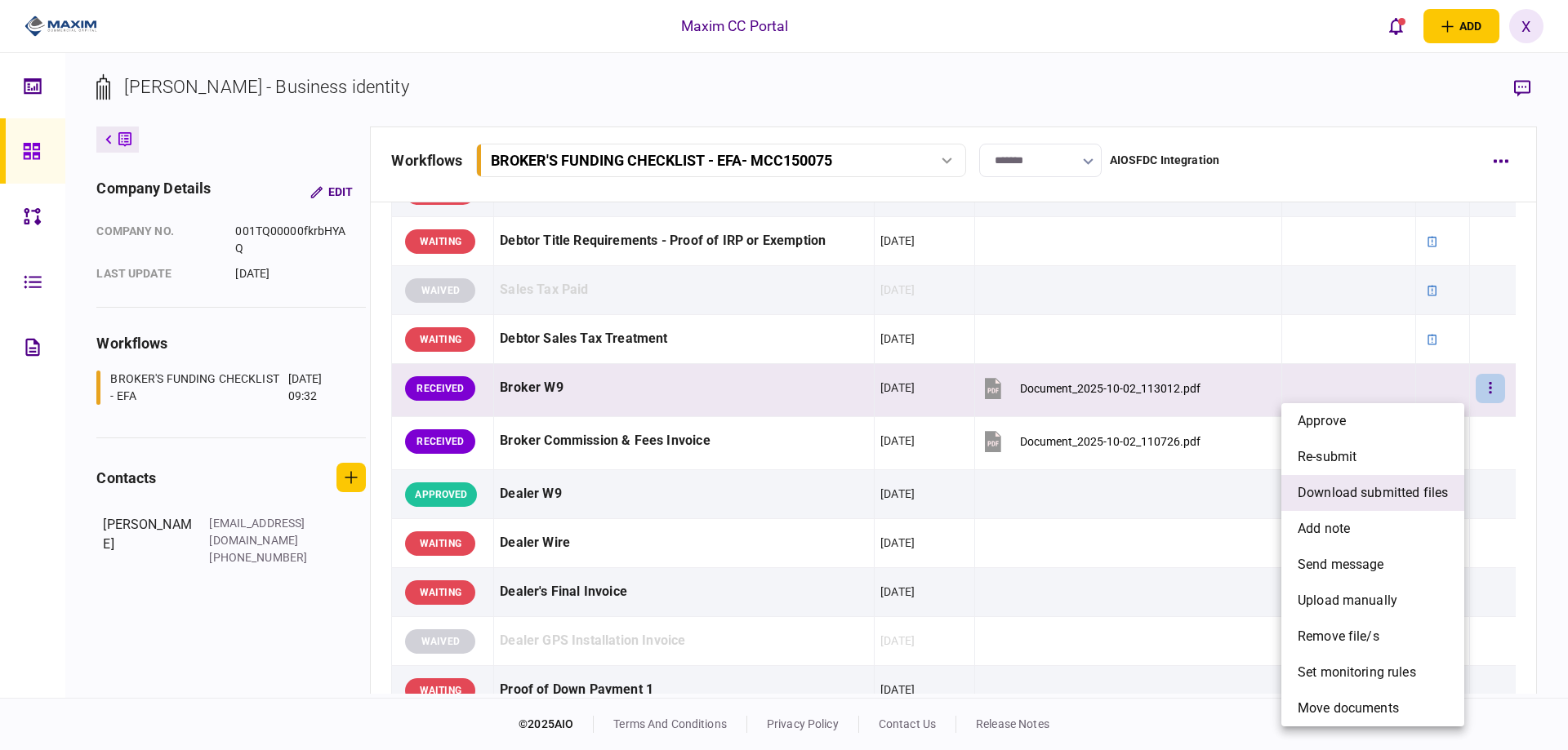
click at [1404, 494] on span "download submitted files" at bounding box center [1372, 493] width 150 height 20
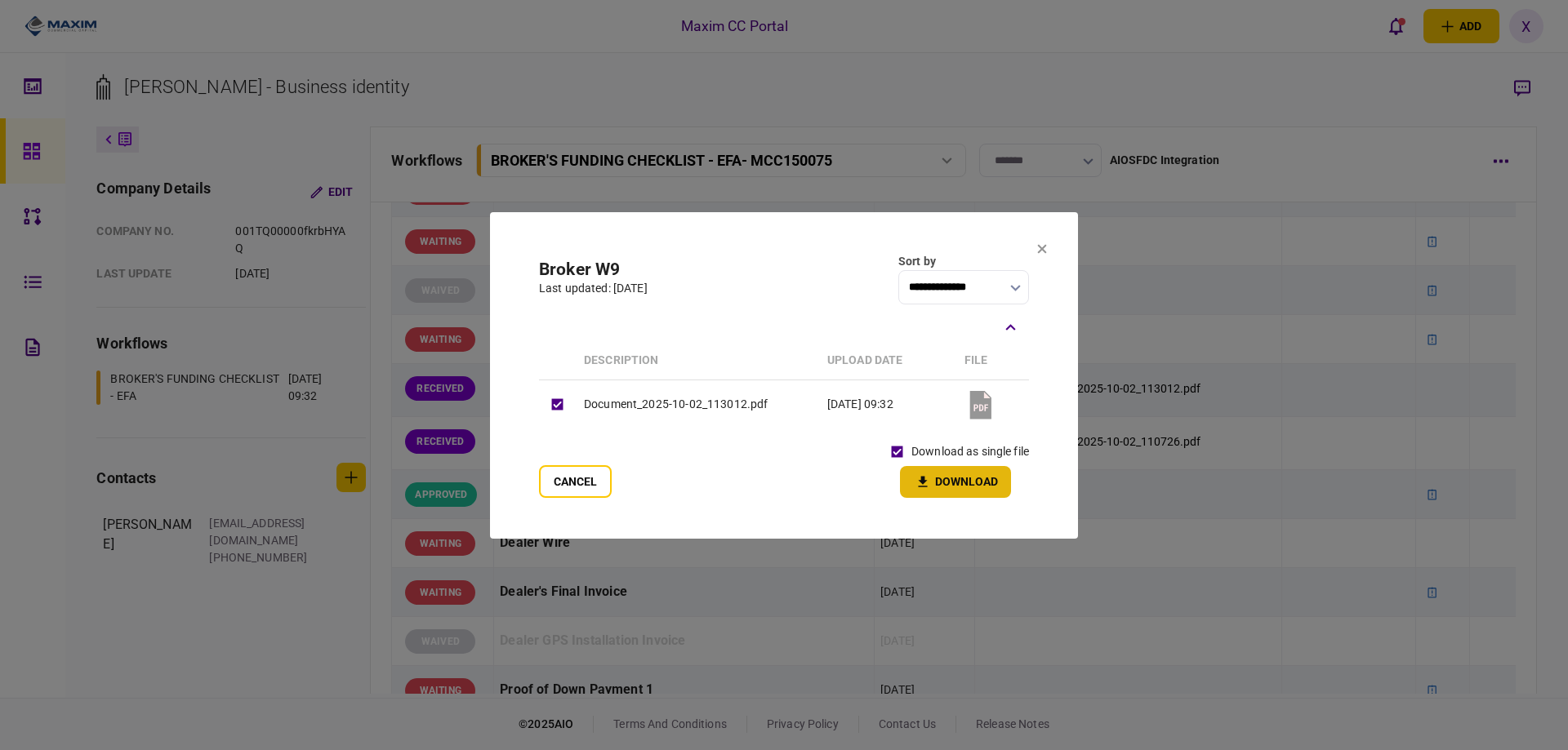
click at [920, 478] on icon "button" at bounding box center [923, 482] width 20 height 16
click at [1045, 250] on icon at bounding box center [1042, 248] width 9 height 9
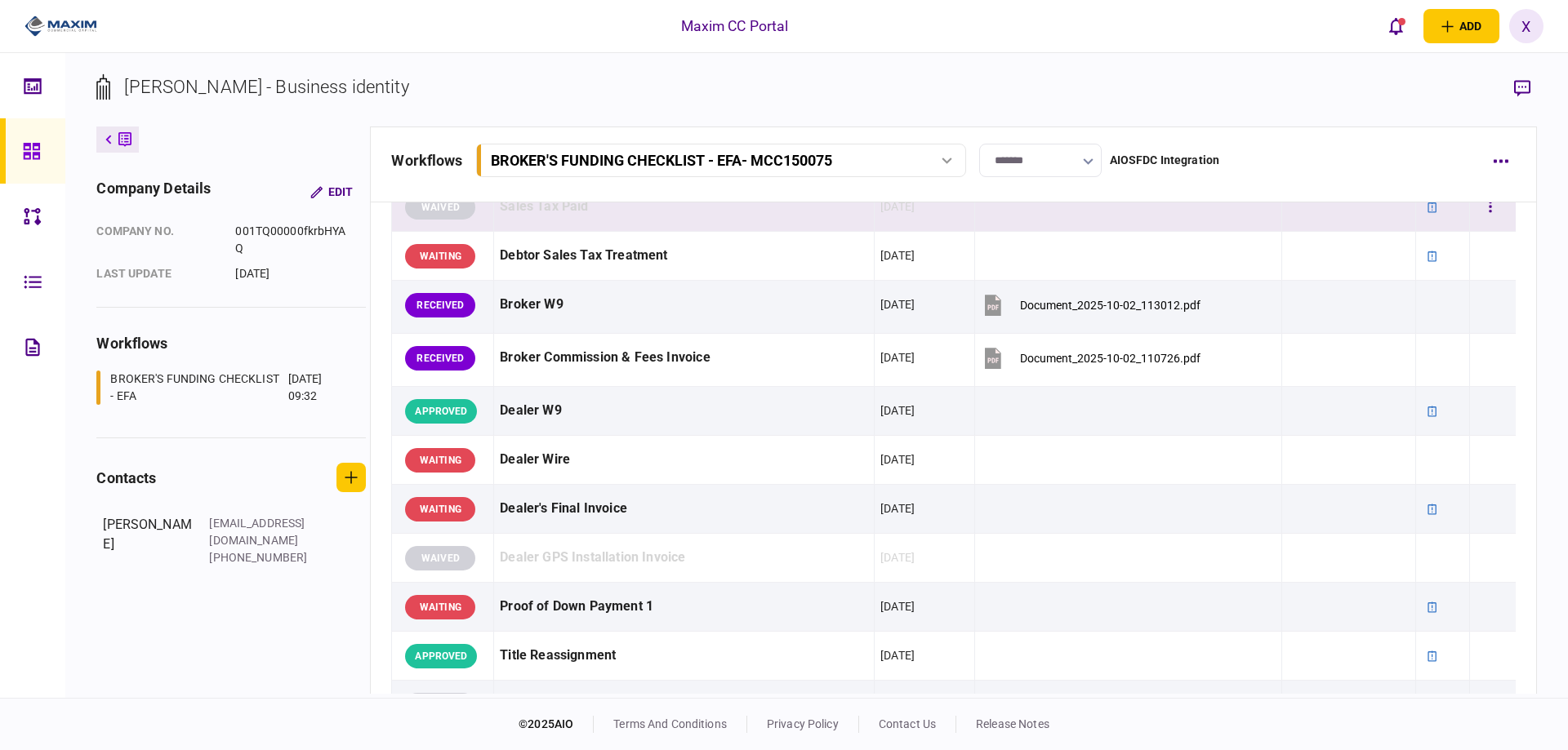
scroll to position [735, 0]
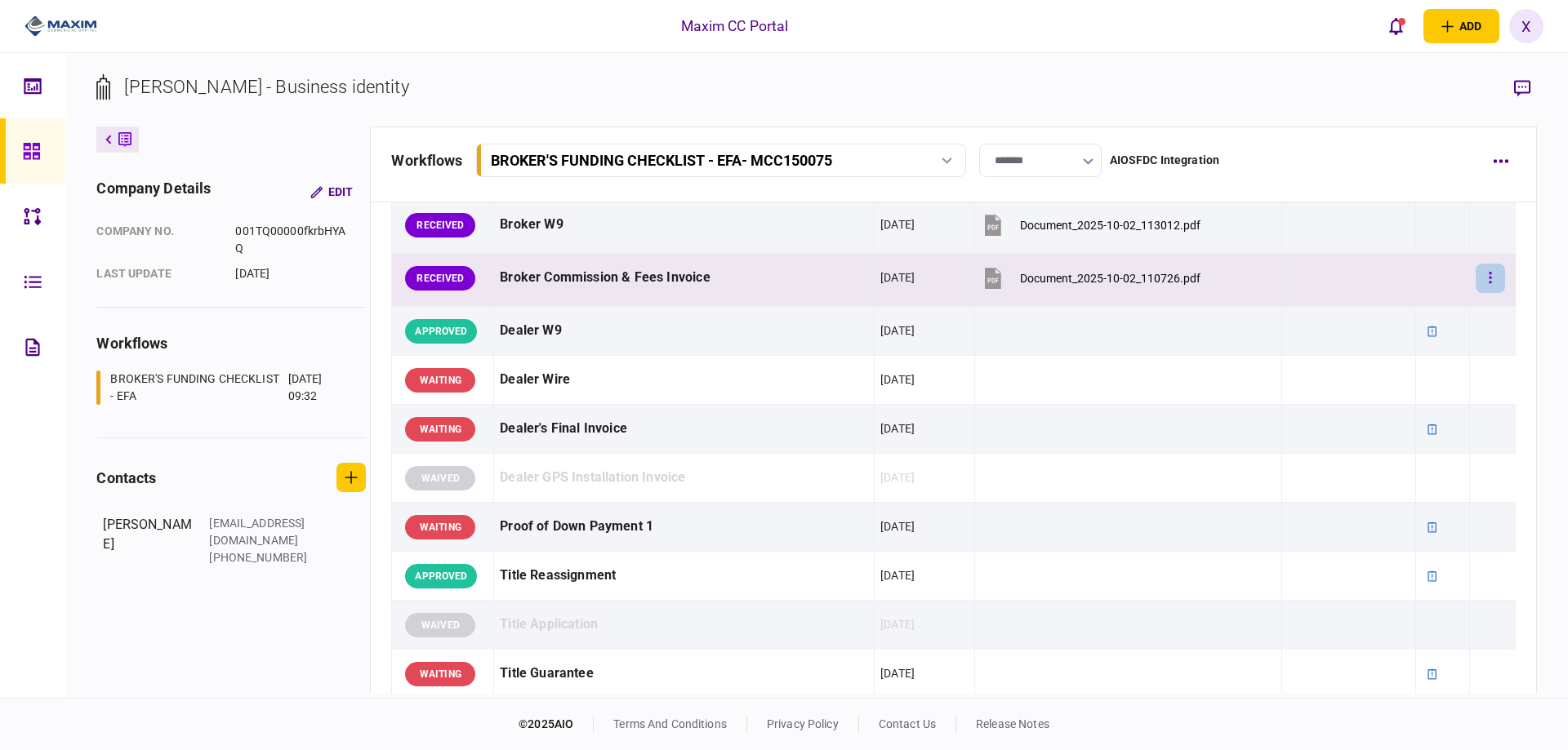
click at [1475, 285] on button "button" at bounding box center [1490, 279] width 30 height 30
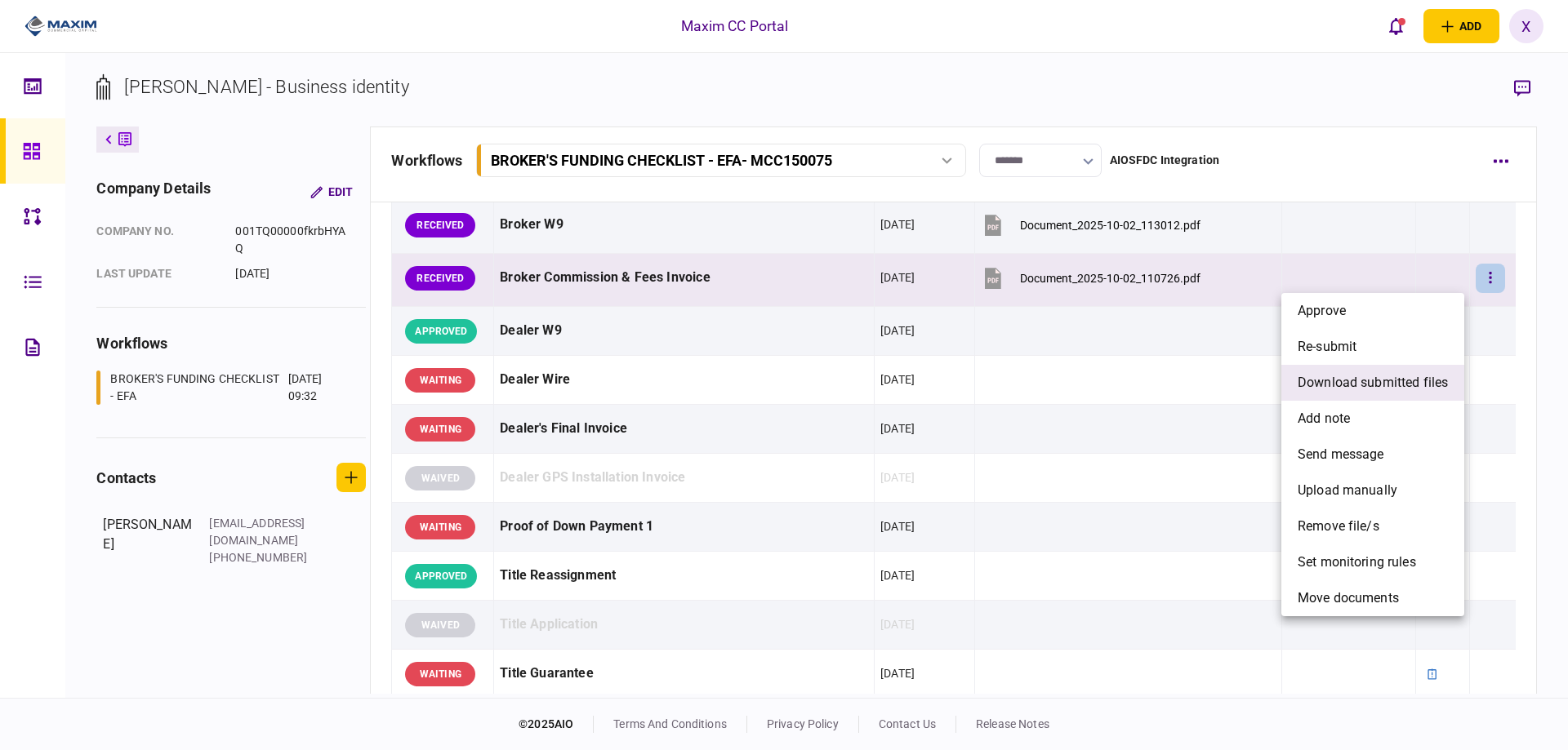
click at [1344, 390] on span "download submitted files" at bounding box center [1372, 383] width 150 height 20
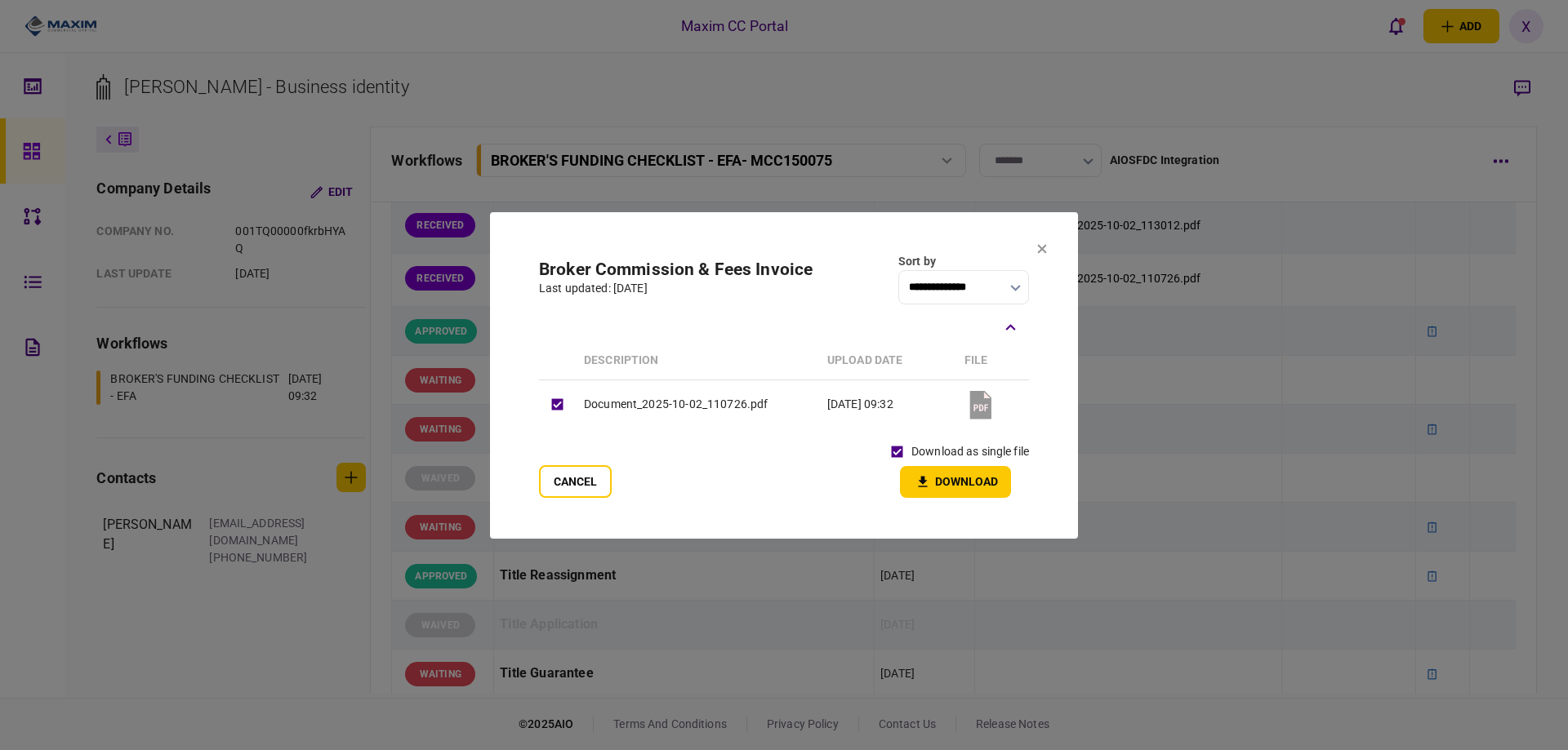
click at [928, 478] on icon "button" at bounding box center [923, 482] width 20 height 16
click at [1040, 249] on icon at bounding box center [1042, 249] width 10 height 10
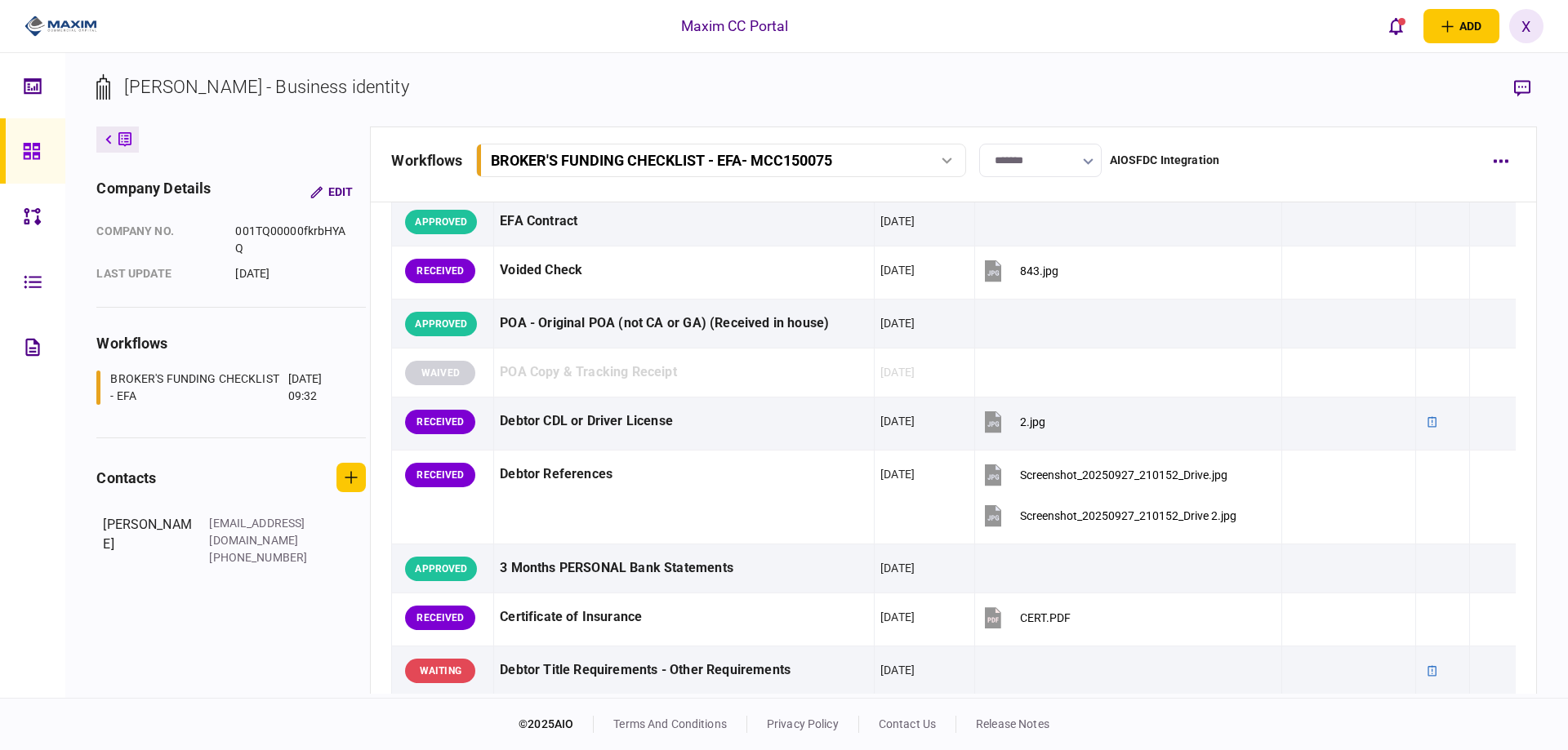
scroll to position [0, 0]
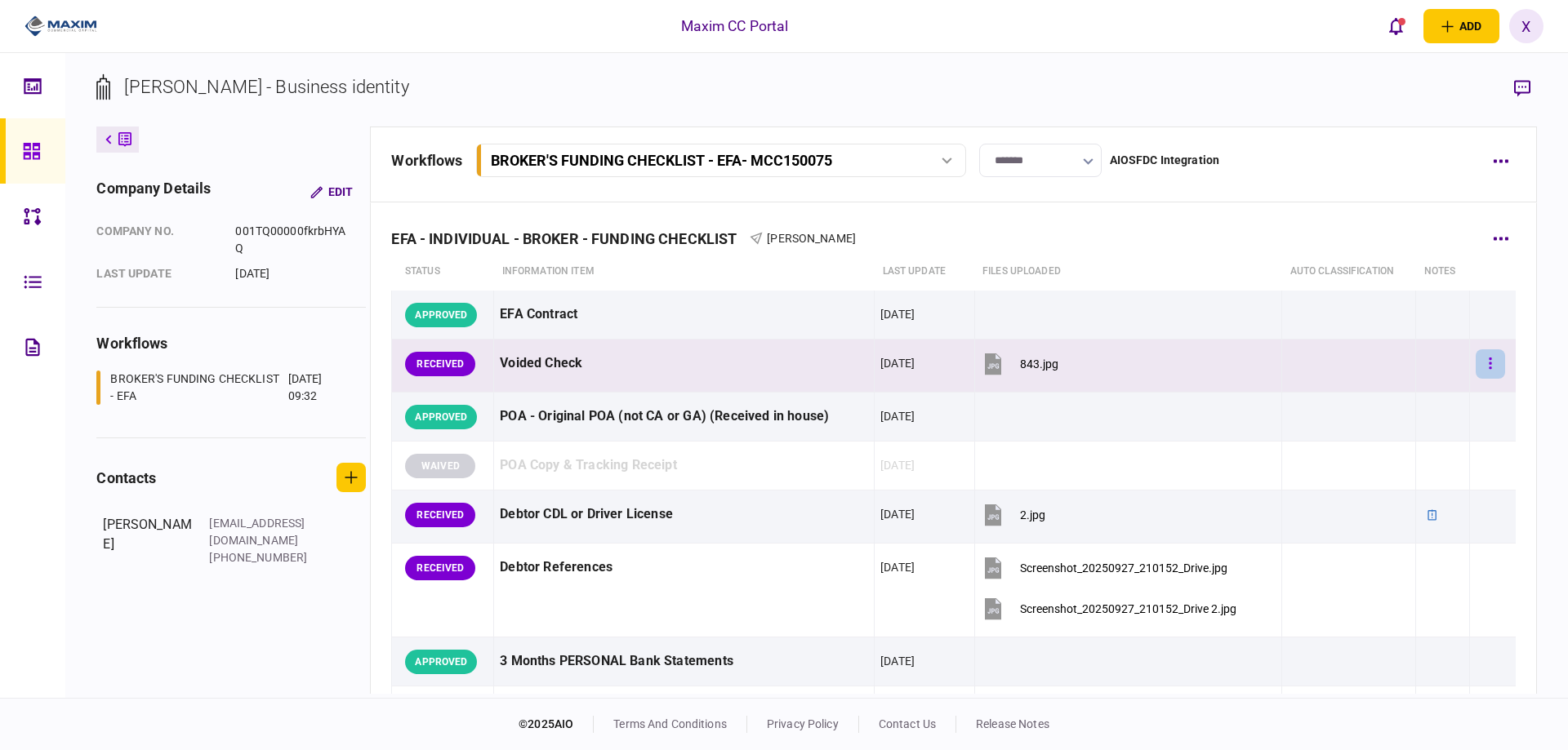
click at [1489, 363] on icon "button" at bounding box center [1490, 363] width 3 height 16
click at [1475, 355] on button "button" at bounding box center [1490, 364] width 30 height 30
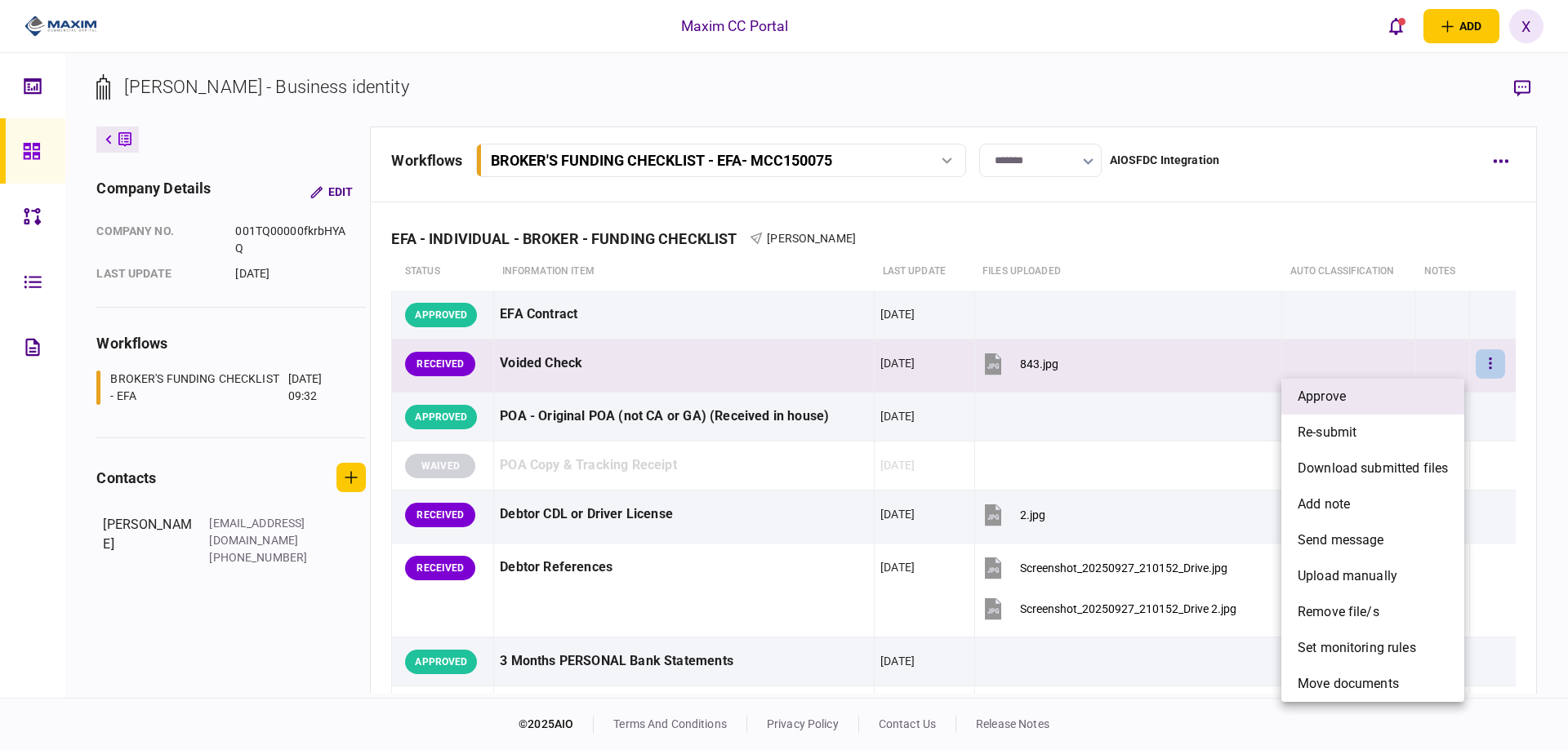
click at [1421, 388] on li "approve" at bounding box center [1373, 397] width 183 height 36
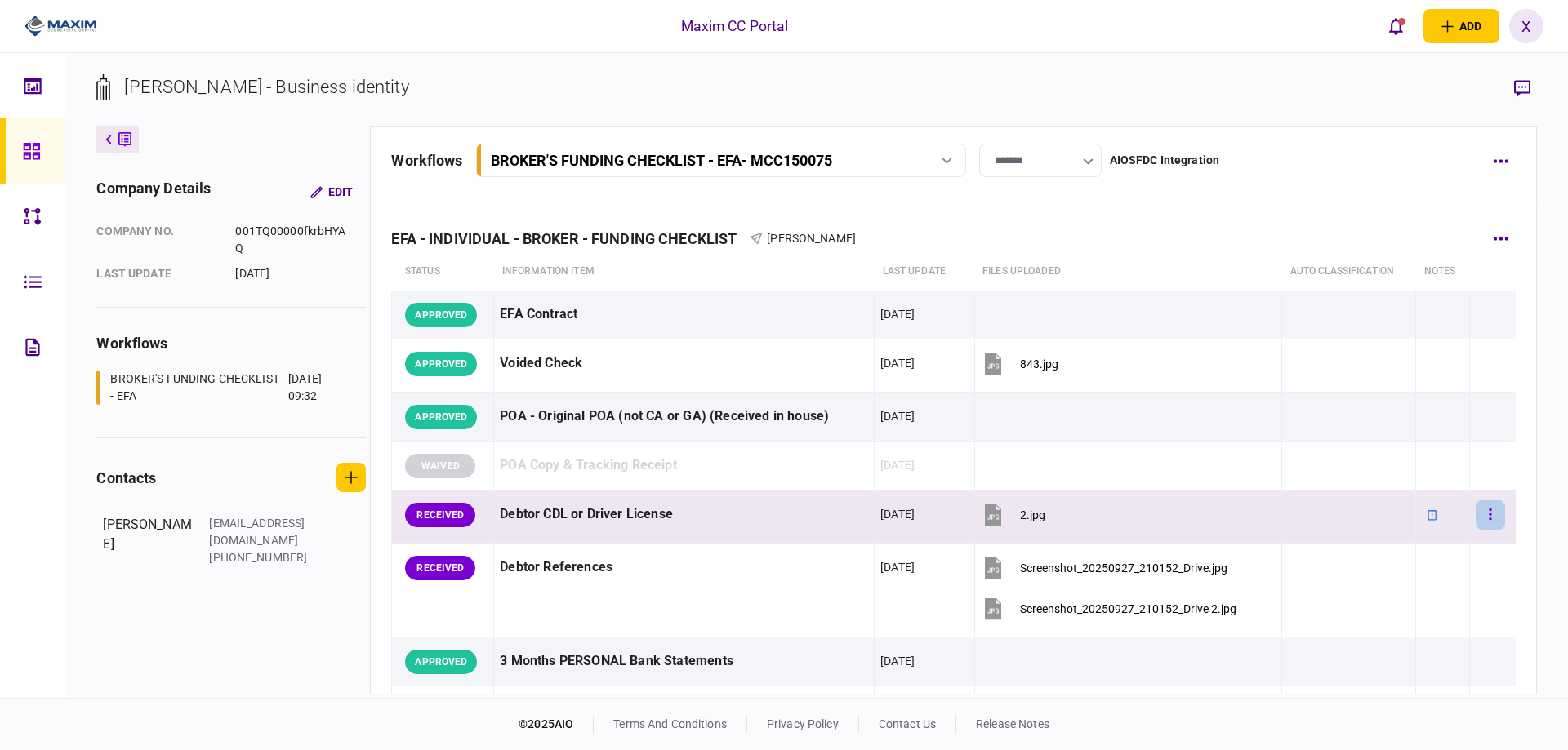
click at [1489, 518] on icon "button" at bounding box center [1489, 514] width 2 height 12
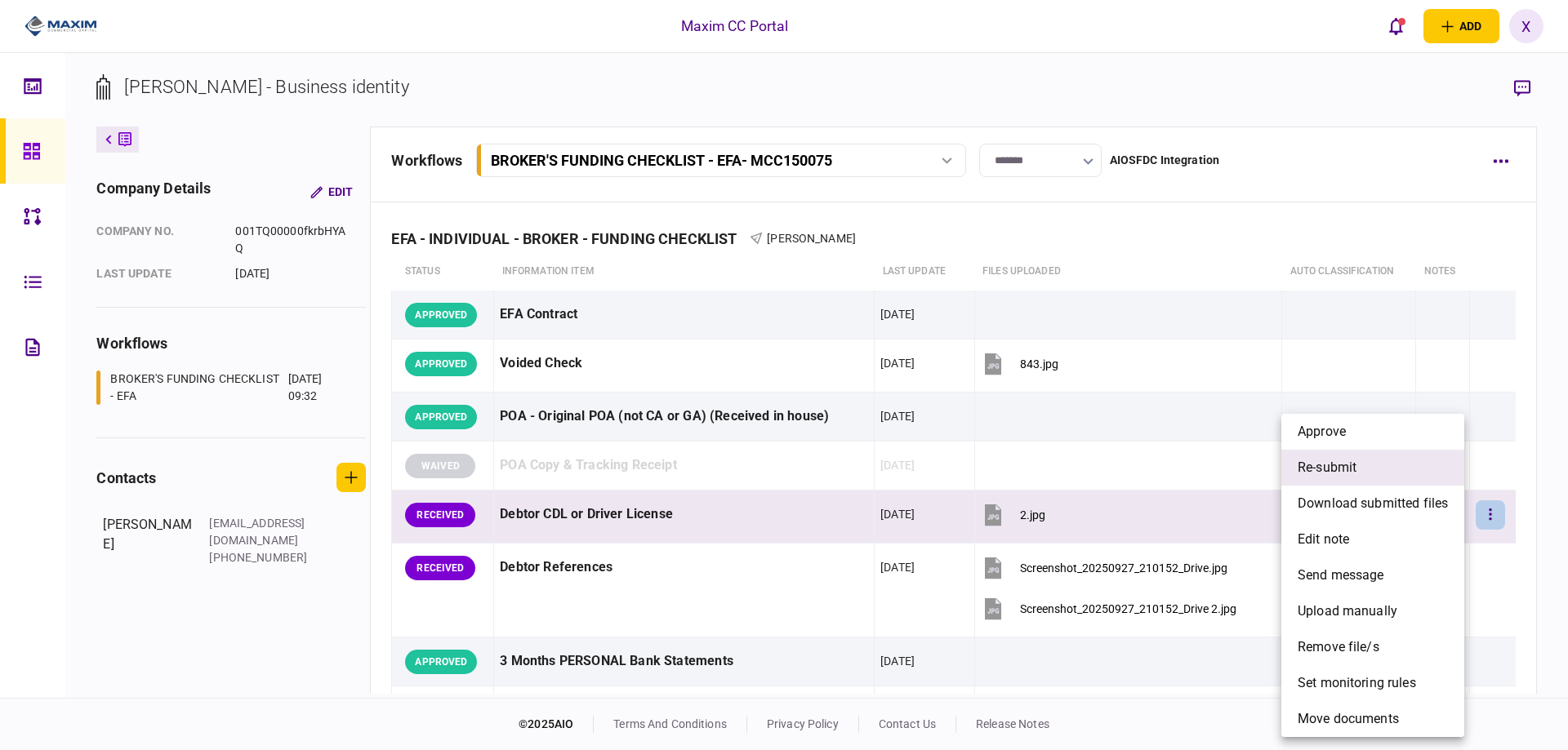
click at [1378, 469] on li "re-submit" at bounding box center [1373, 467] width 183 height 36
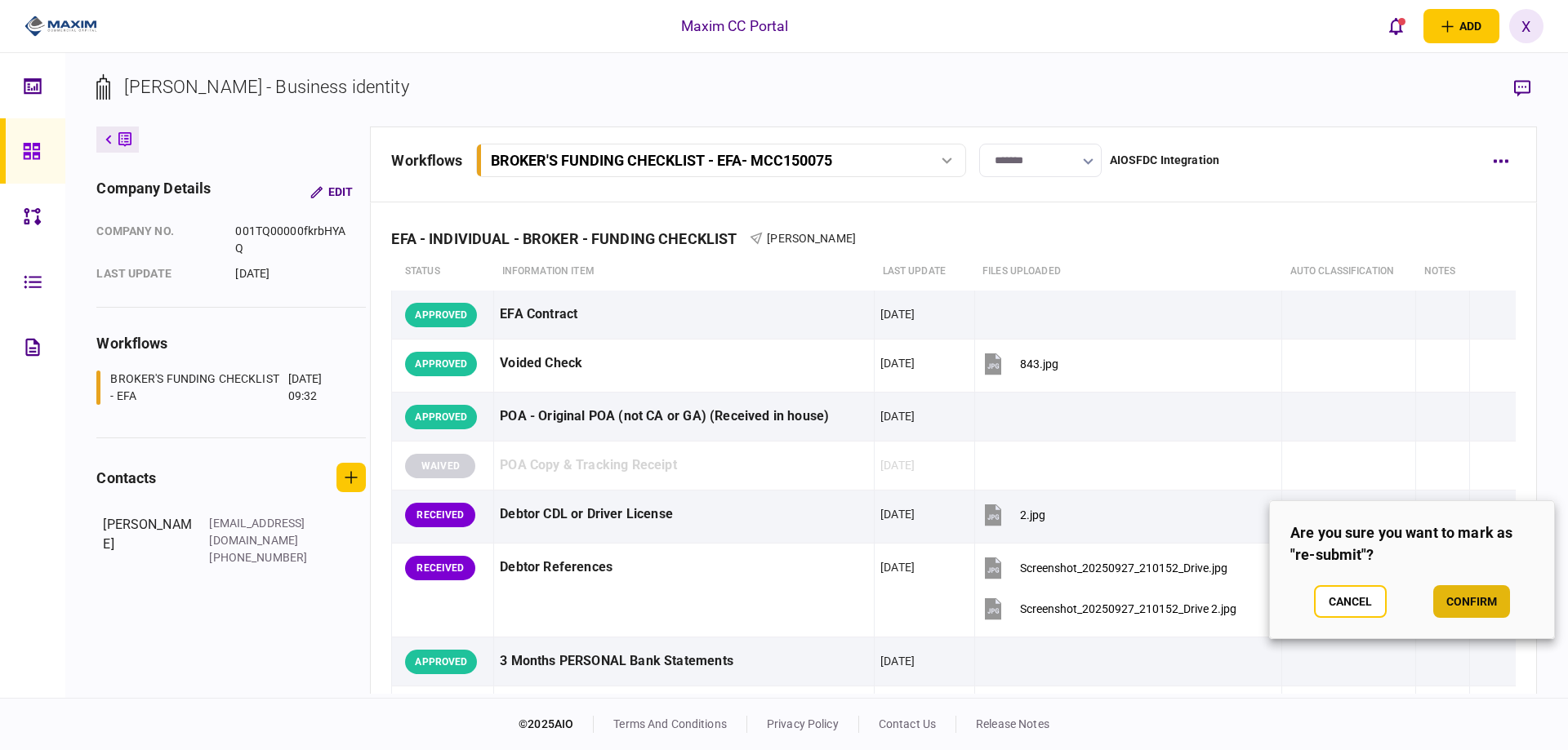
click at [1460, 596] on button "confirm" at bounding box center [1471, 601] width 77 height 32
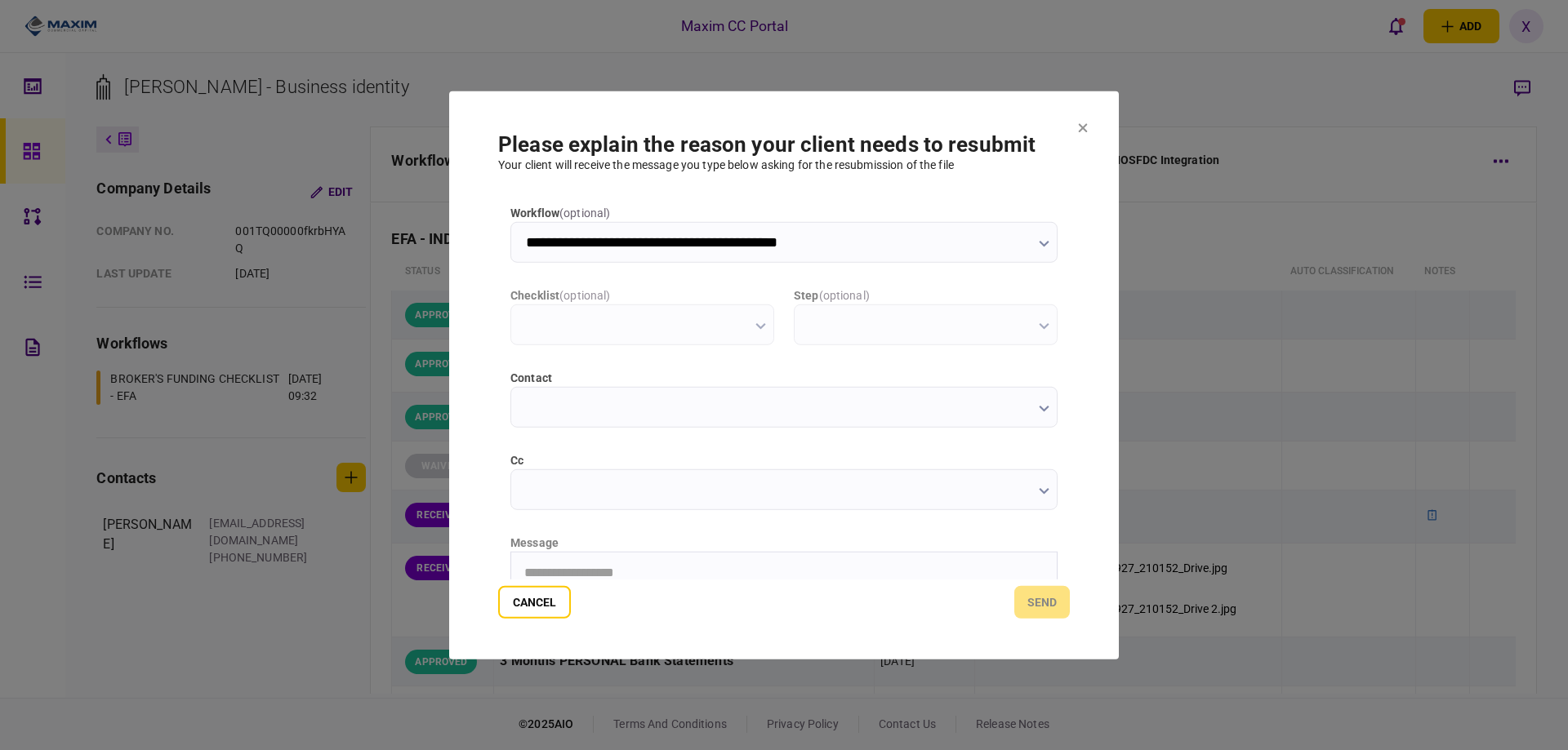
type input "**********"
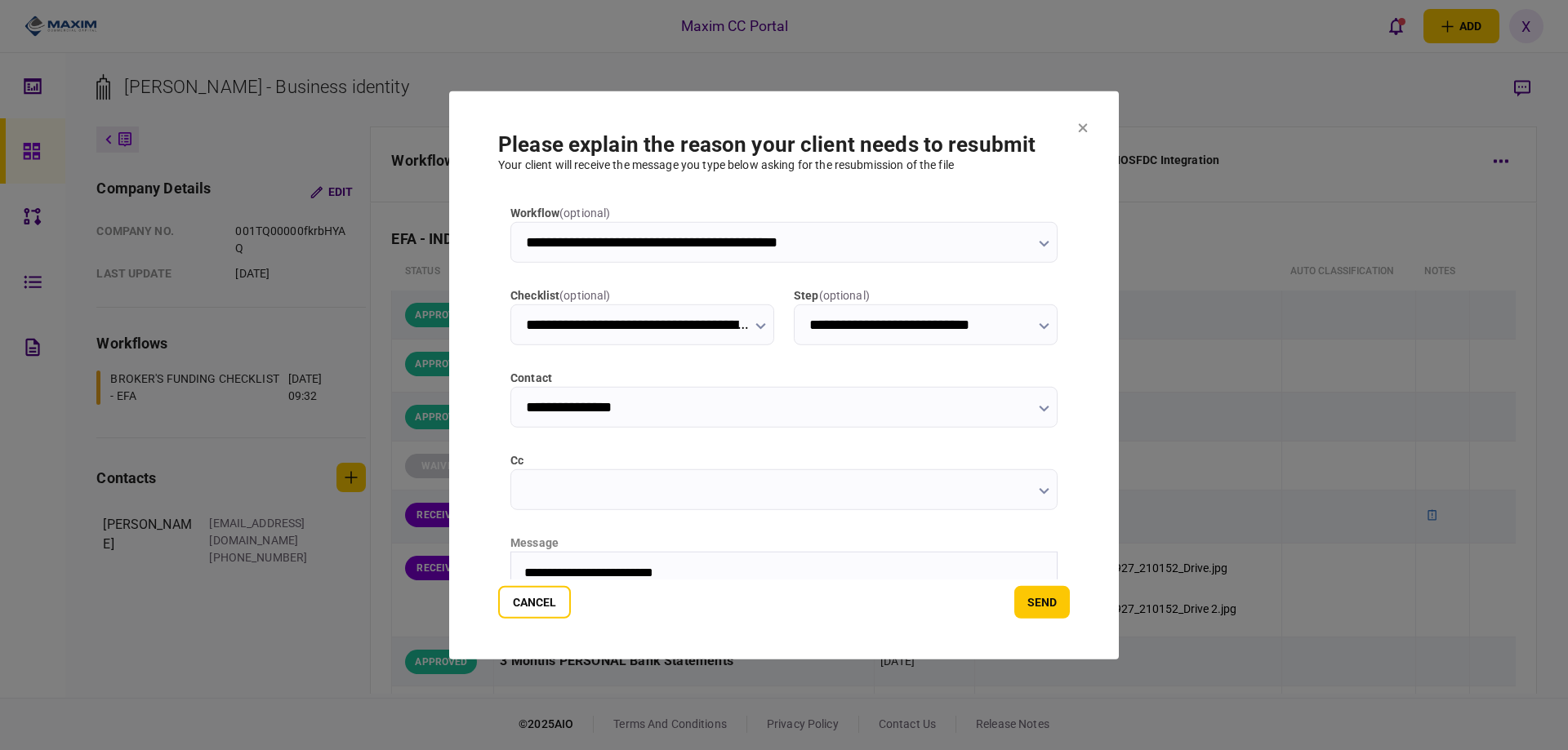
scroll to position [82, 0]
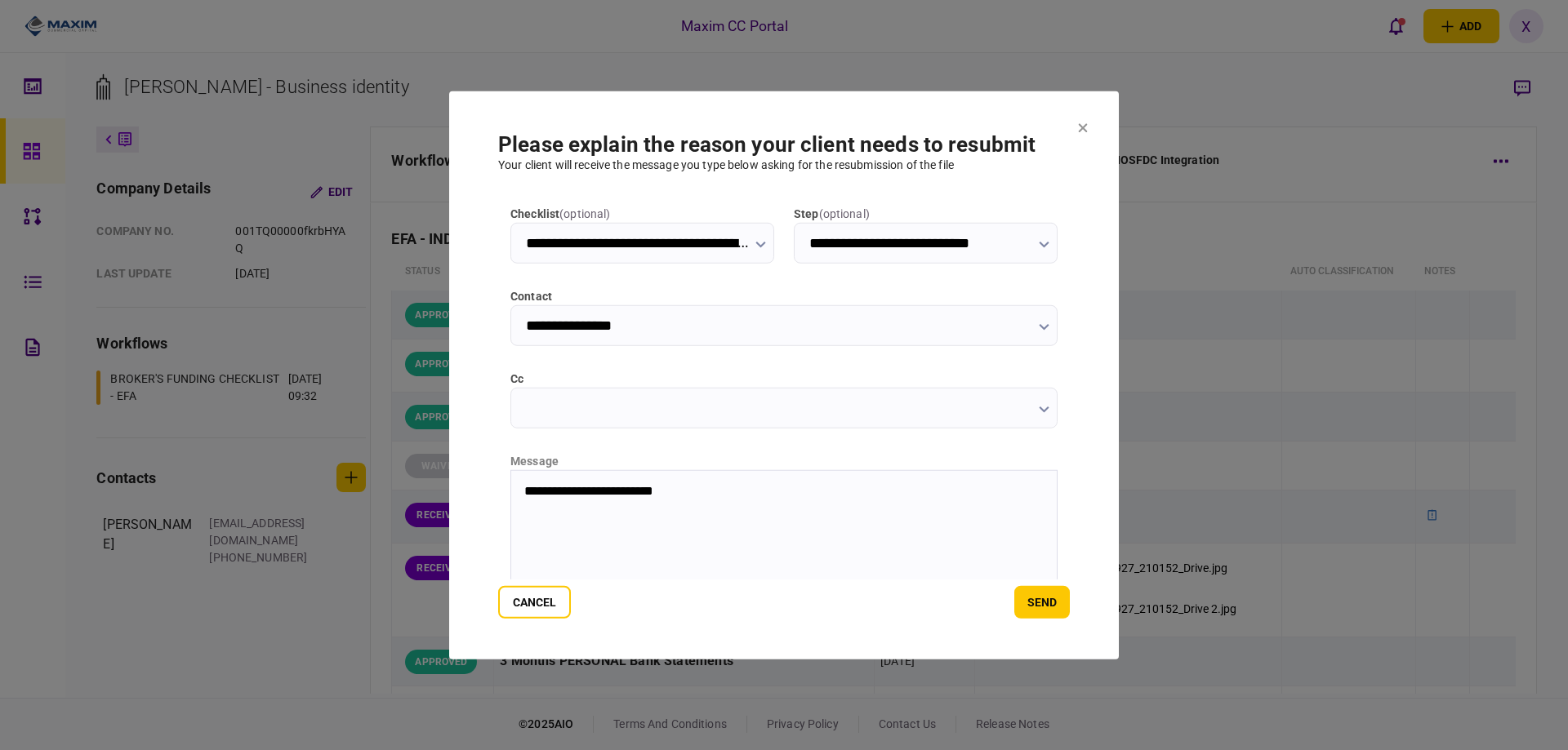
click at [716, 493] on p "**********" at bounding box center [782, 491] width 516 height 15
drag, startPoint x: 1017, startPoint y: 603, endPoint x: 1028, endPoint y: 595, distance: 13.6
click at [1019, 603] on button "send" at bounding box center [1041, 602] width 55 height 32
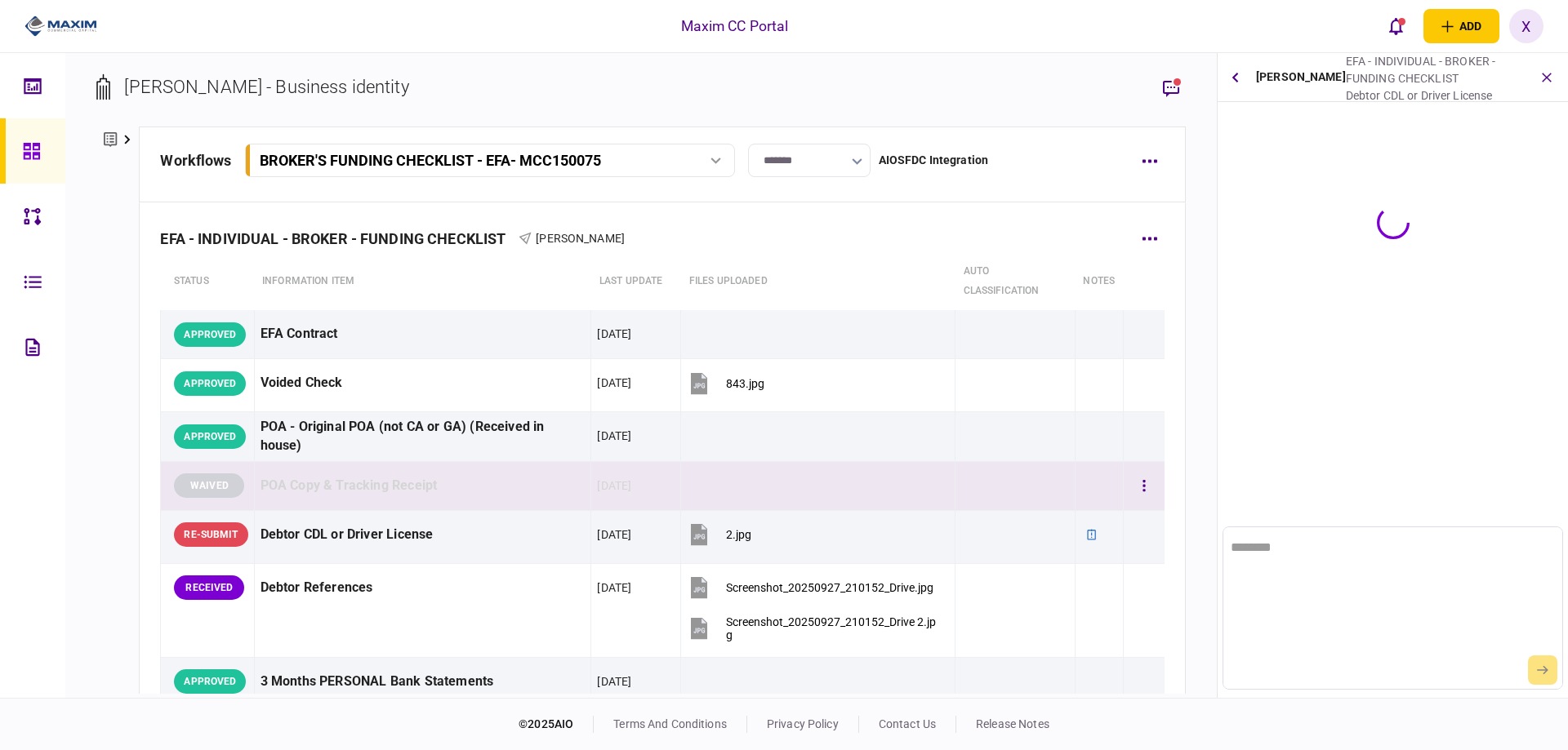
scroll to position [0, 0]
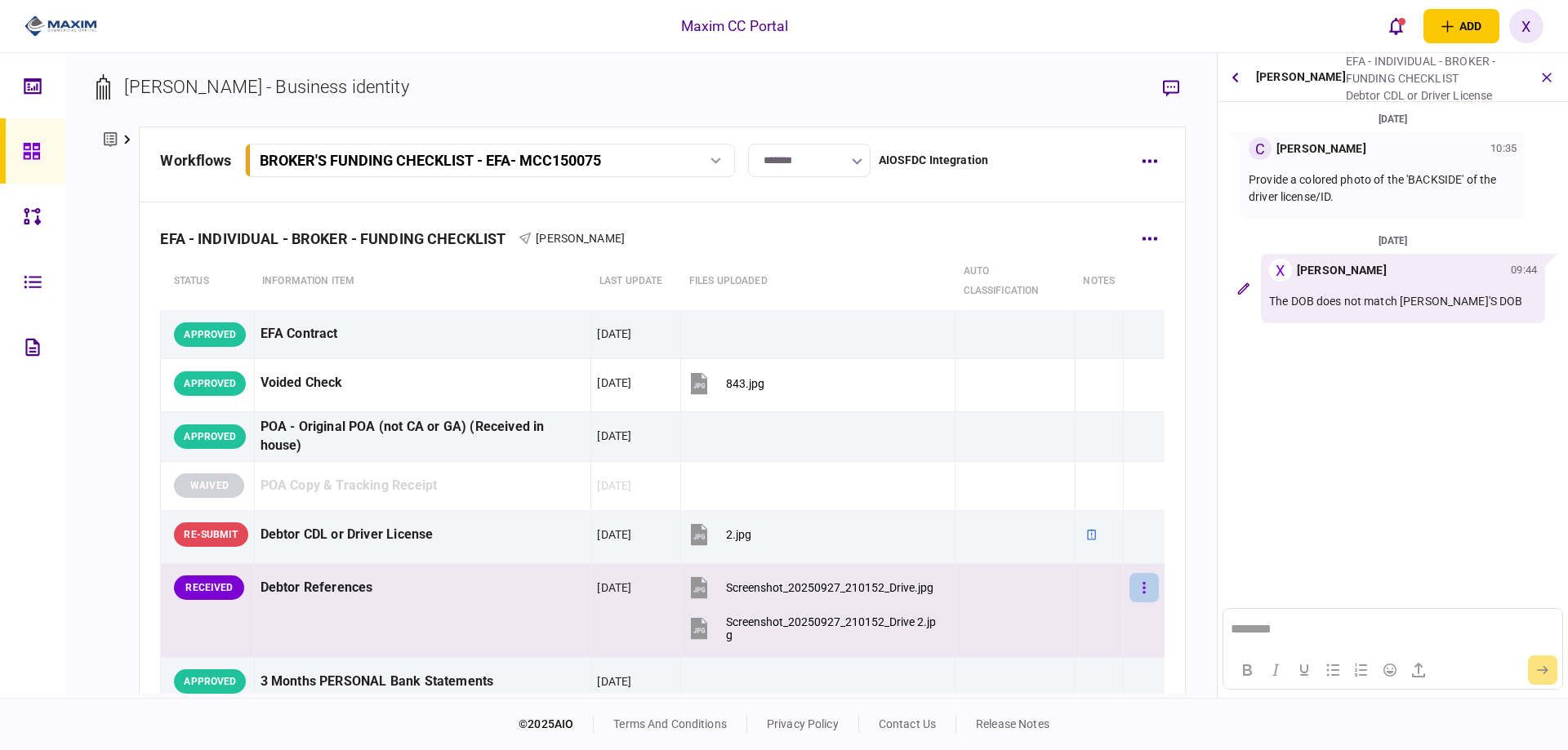
click at [1129, 591] on button "button" at bounding box center [1144, 588] width 30 height 30
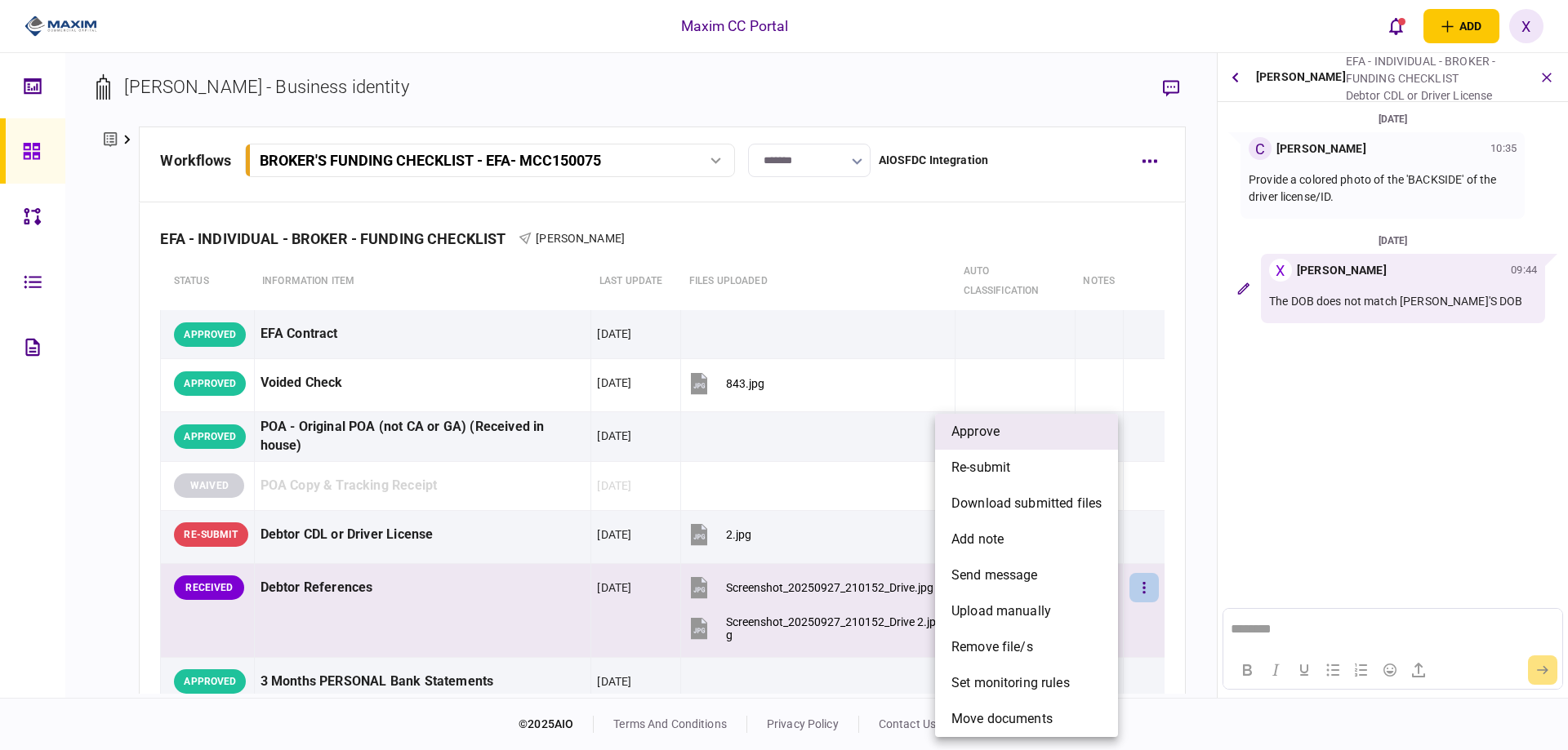
click at [1018, 435] on li "approve" at bounding box center [1026, 431] width 183 height 36
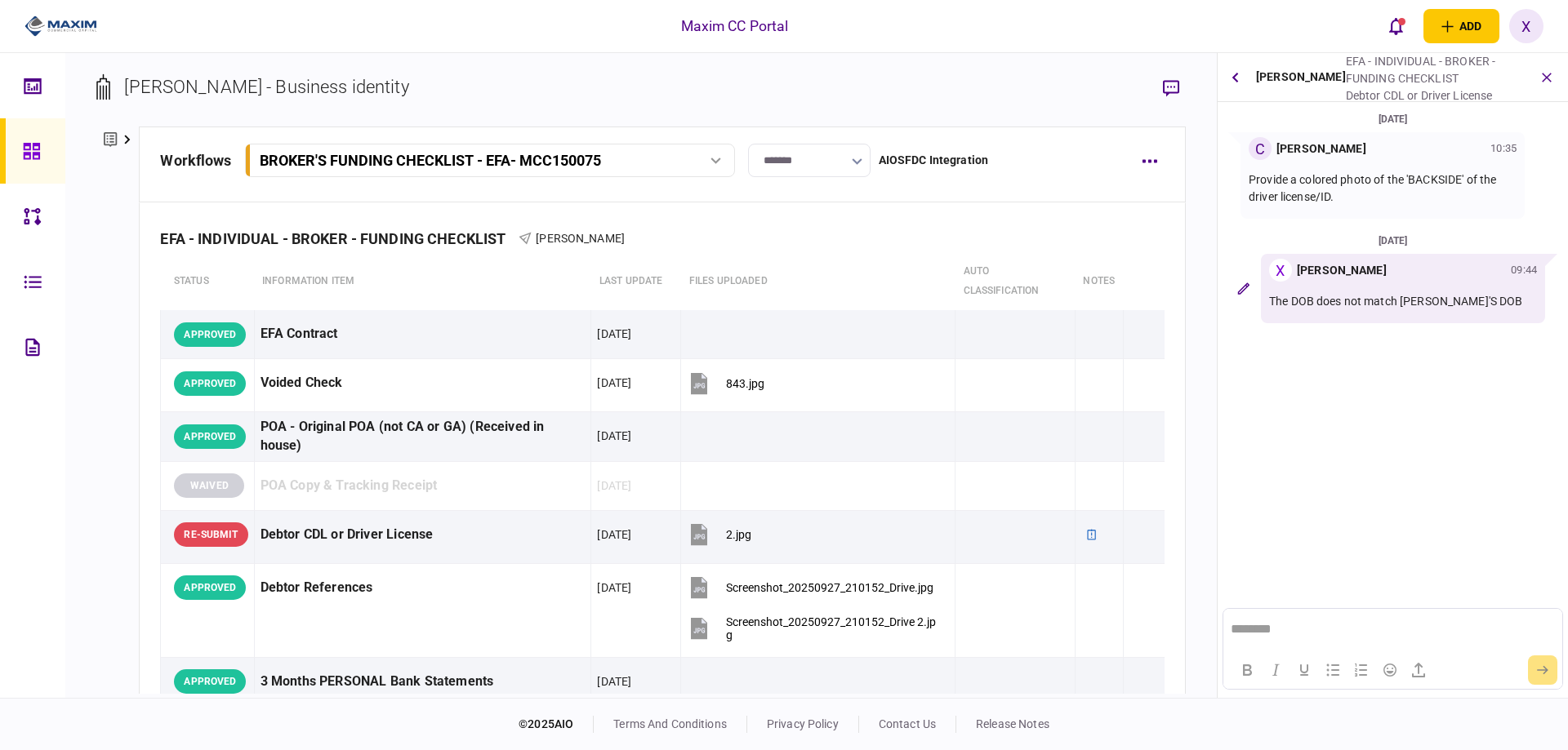
click at [1010, 75] on section "KRUME NEDEV - Business identity" at bounding box center [640, 100] width 1089 height 53
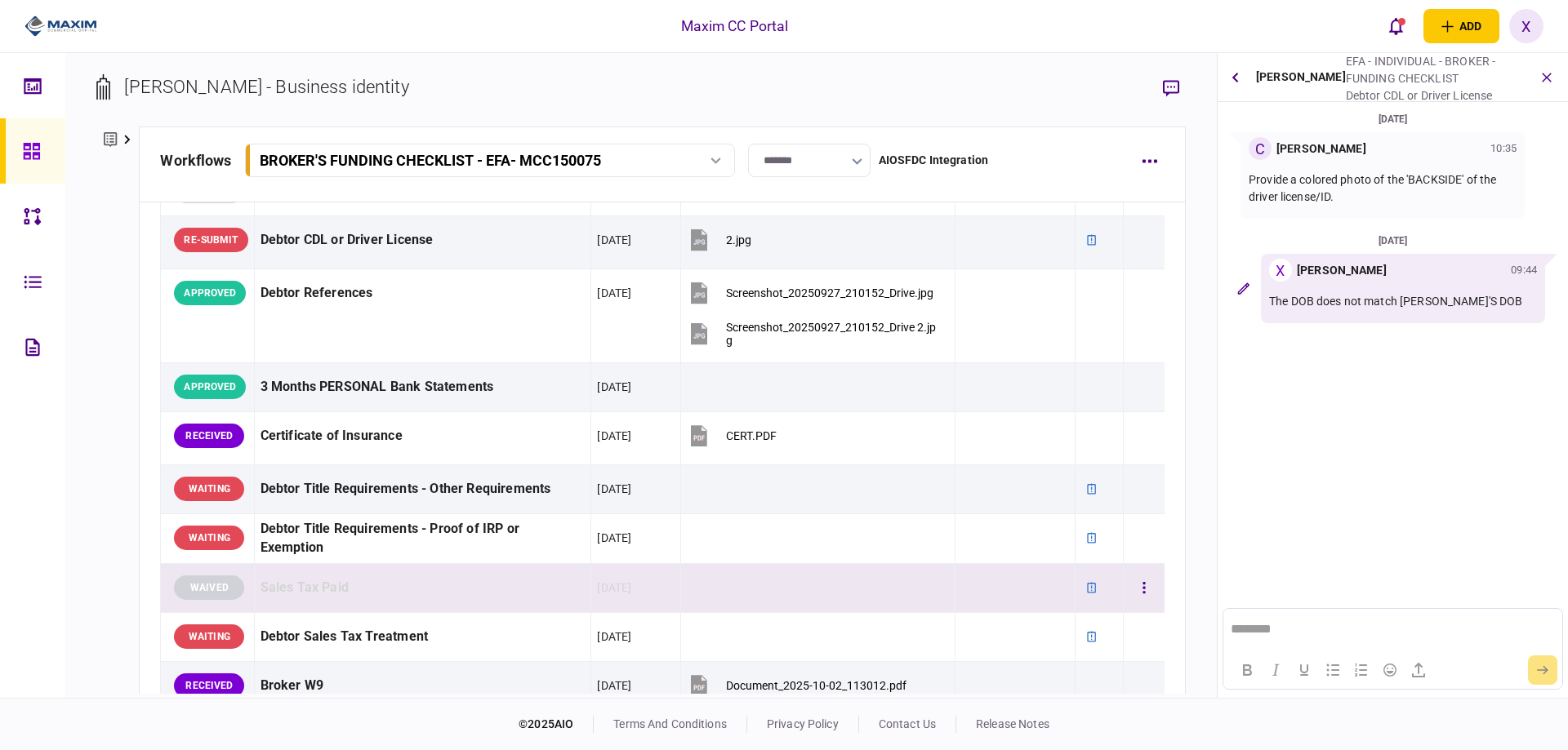
scroll to position [163, 0]
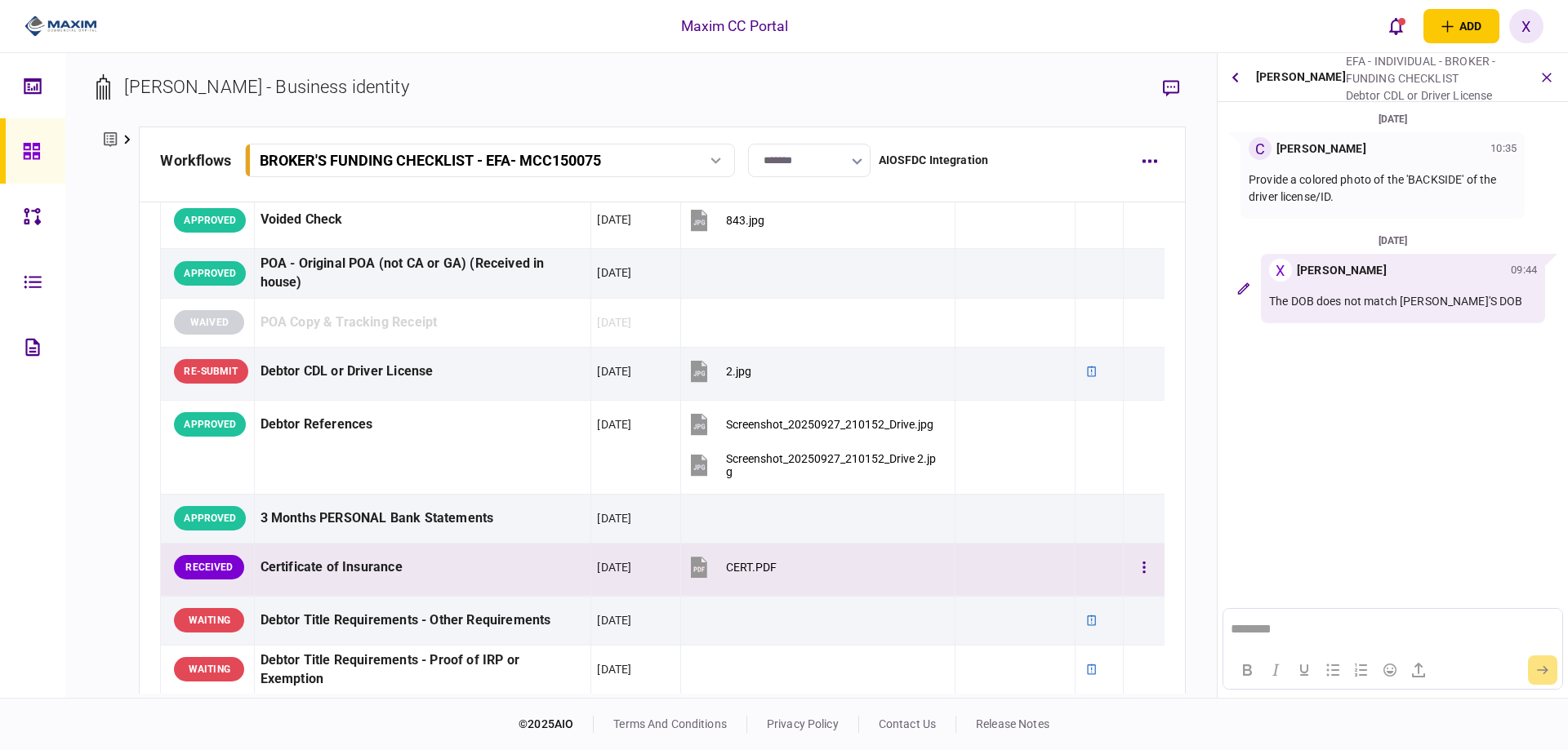
click at [743, 571] on div "CERT.PDF" at bounding box center [751, 568] width 51 height 13
click at [736, 568] on div "CERT.PDF" at bounding box center [751, 568] width 51 height 13
click at [1129, 566] on button "button" at bounding box center [1144, 568] width 30 height 30
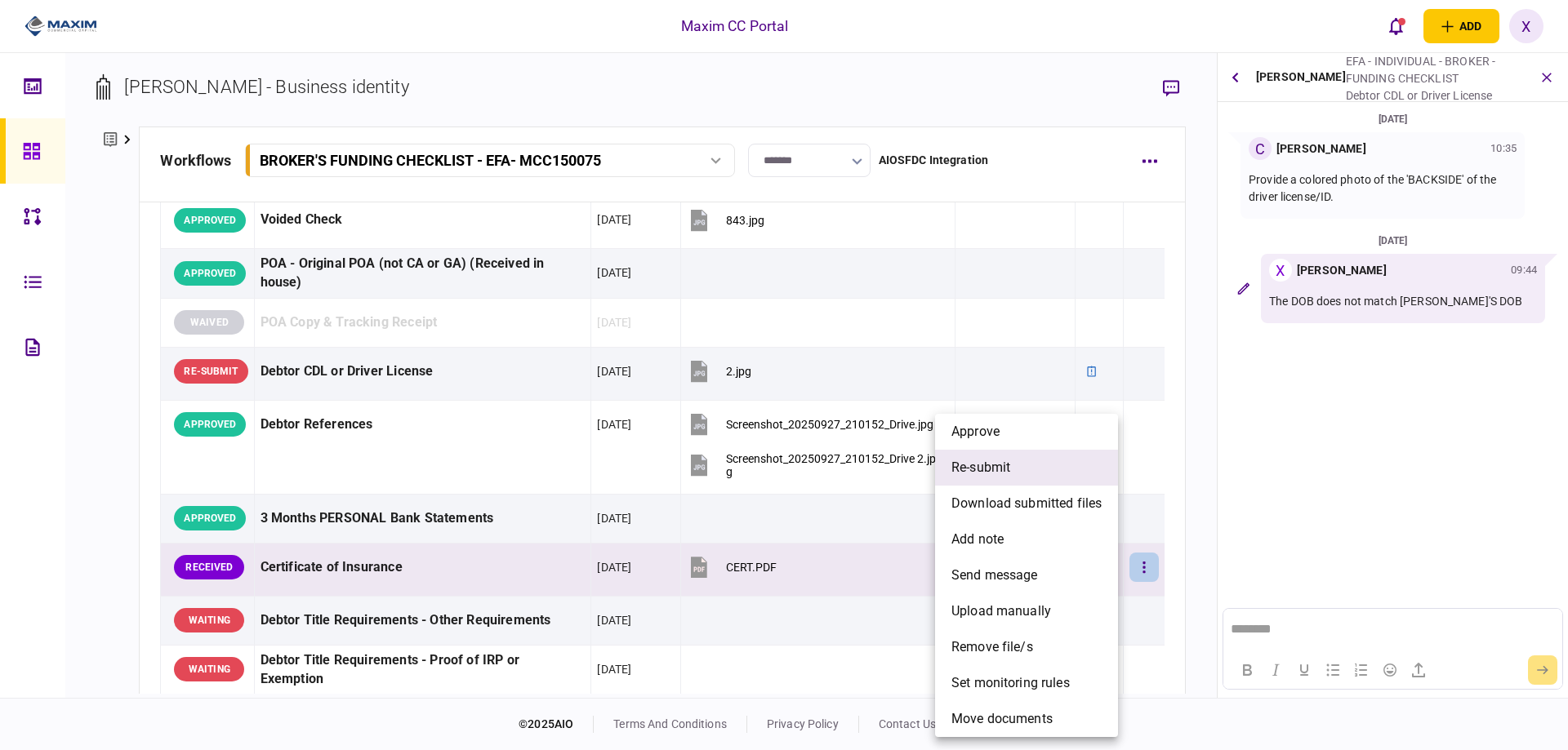
click at [1076, 475] on li "re-submit" at bounding box center [1026, 467] width 183 height 36
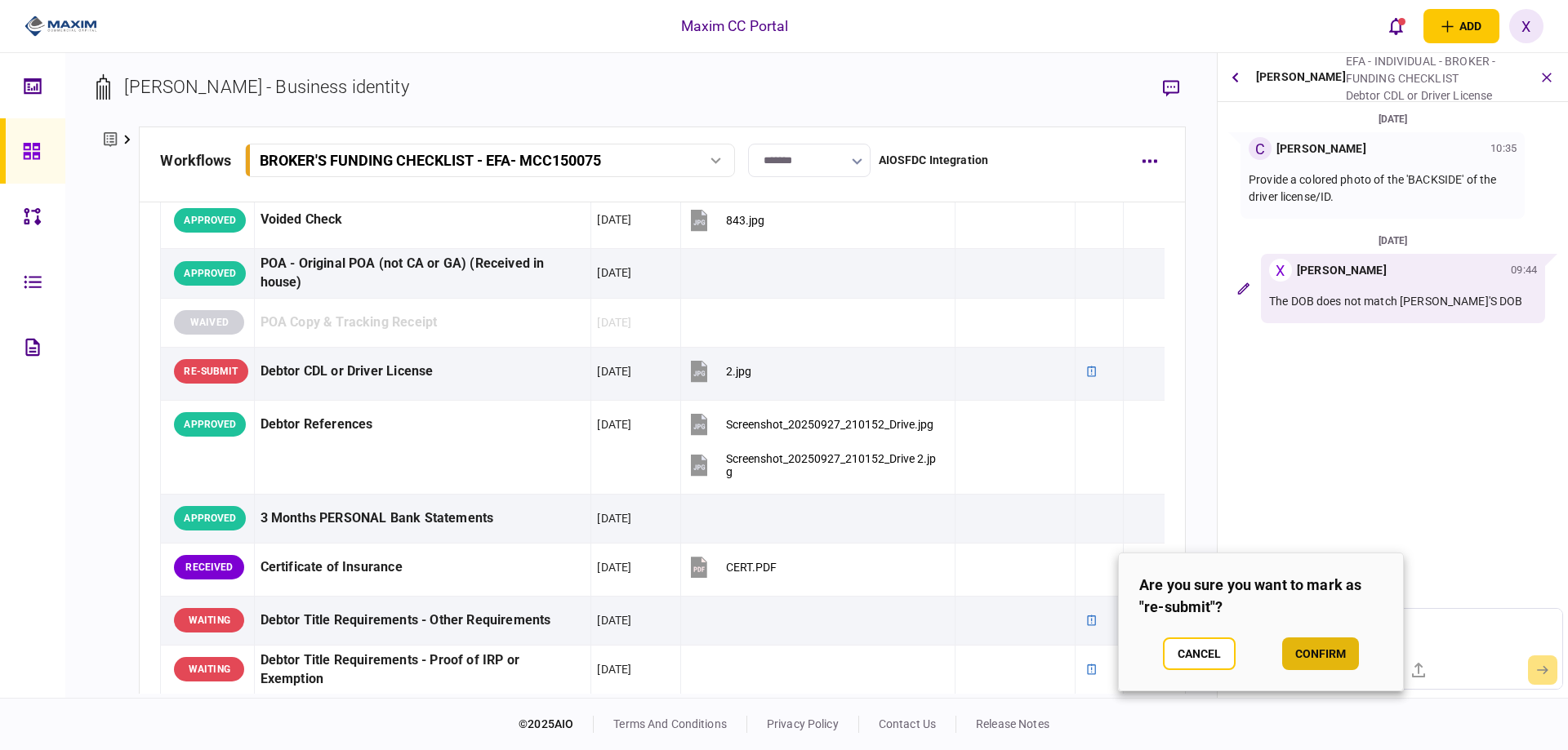
click at [1307, 650] on button "confirm" at bounding box center [1320, 653] width 77 height 32
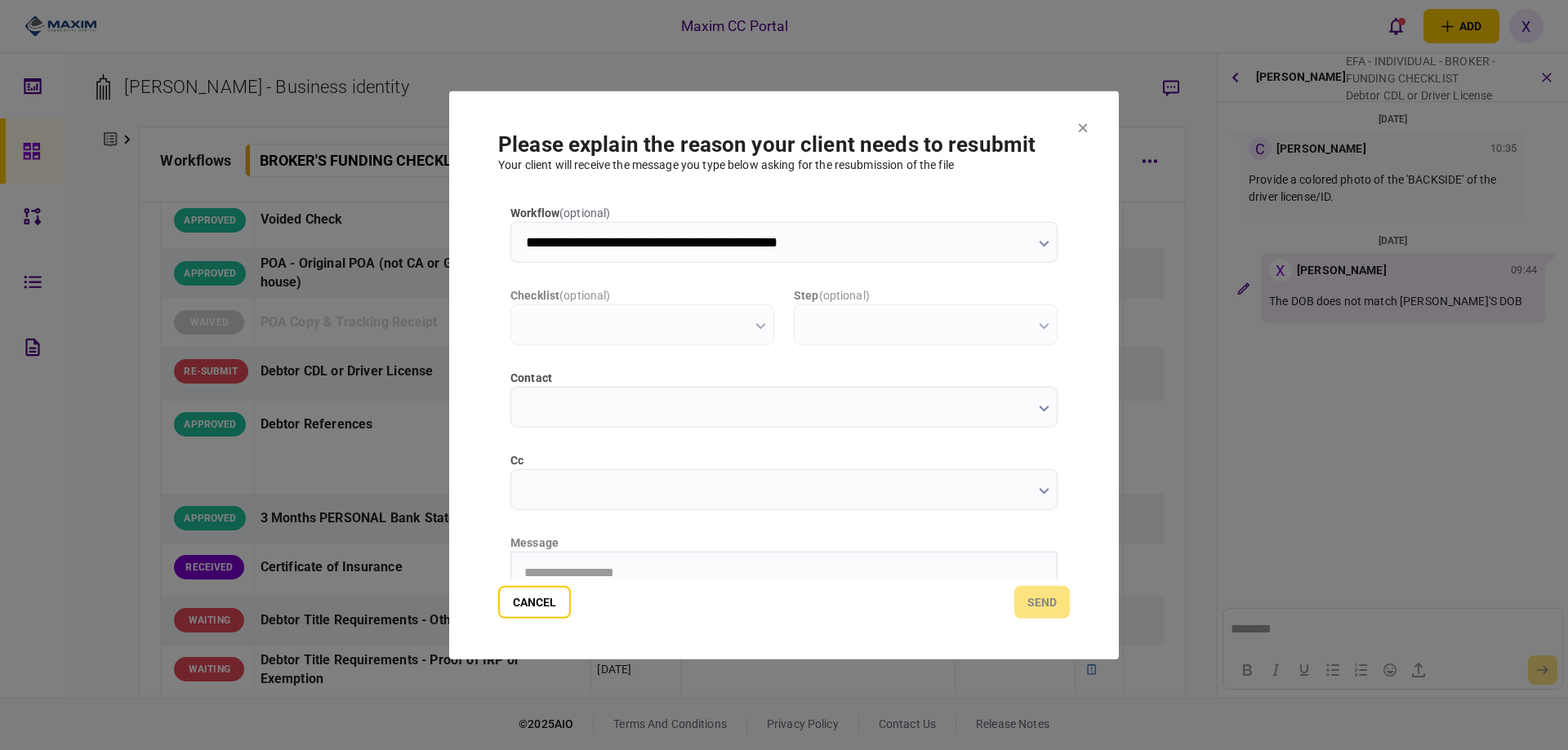
scroll to position [0, 0]
type input "**********"
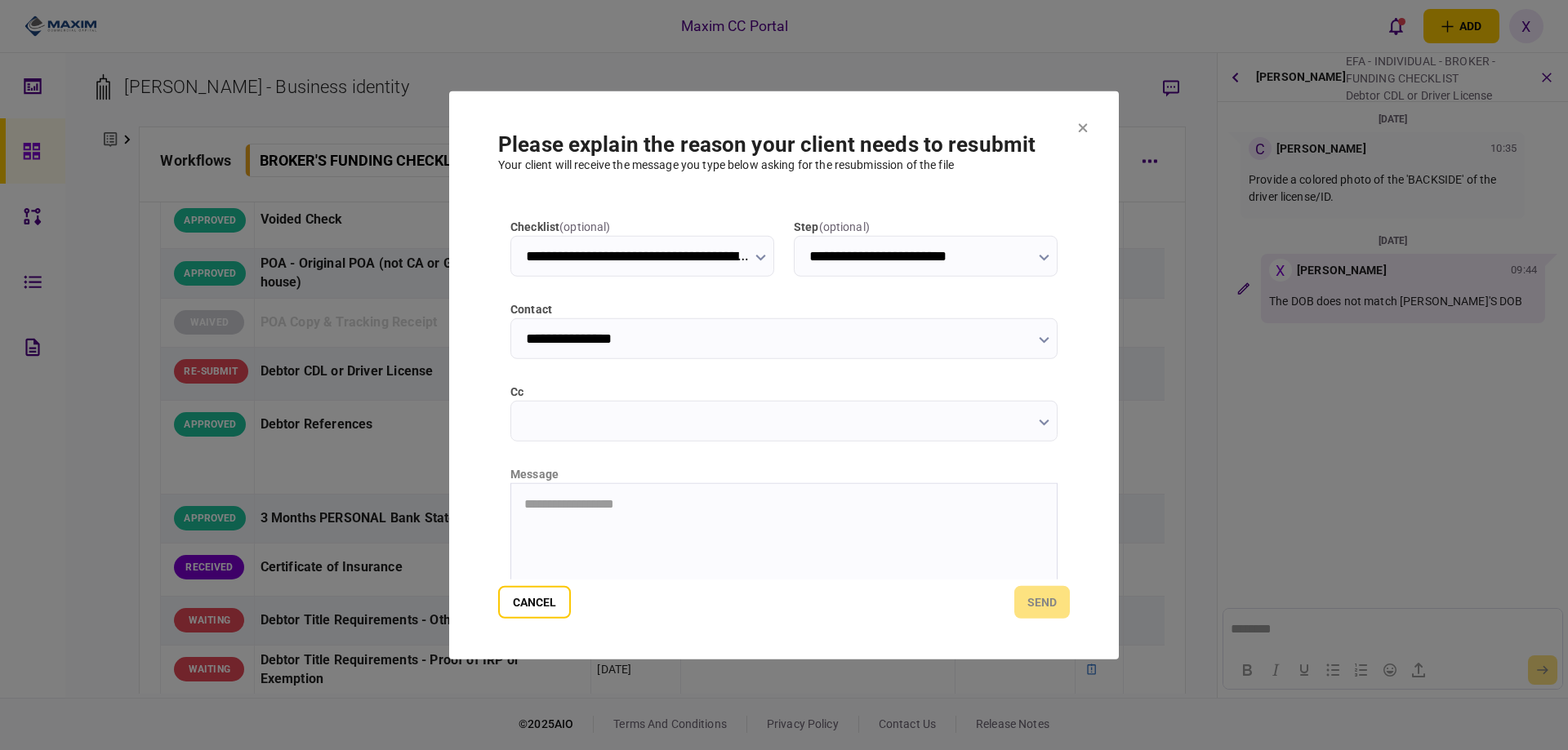
scroll to position [163, 0]
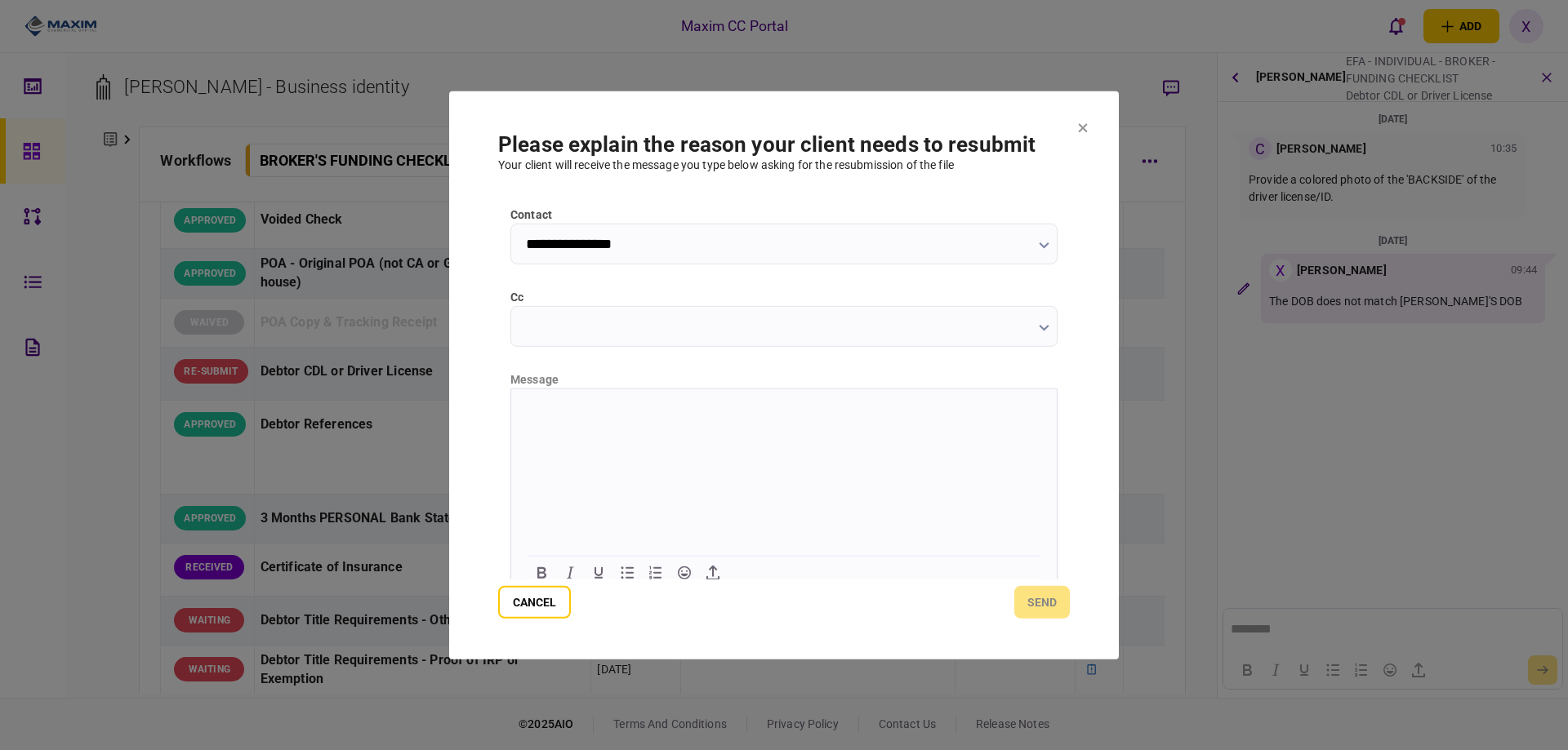
click at [585, 429] on html at bounding box center [783, 408] width 546 height 40
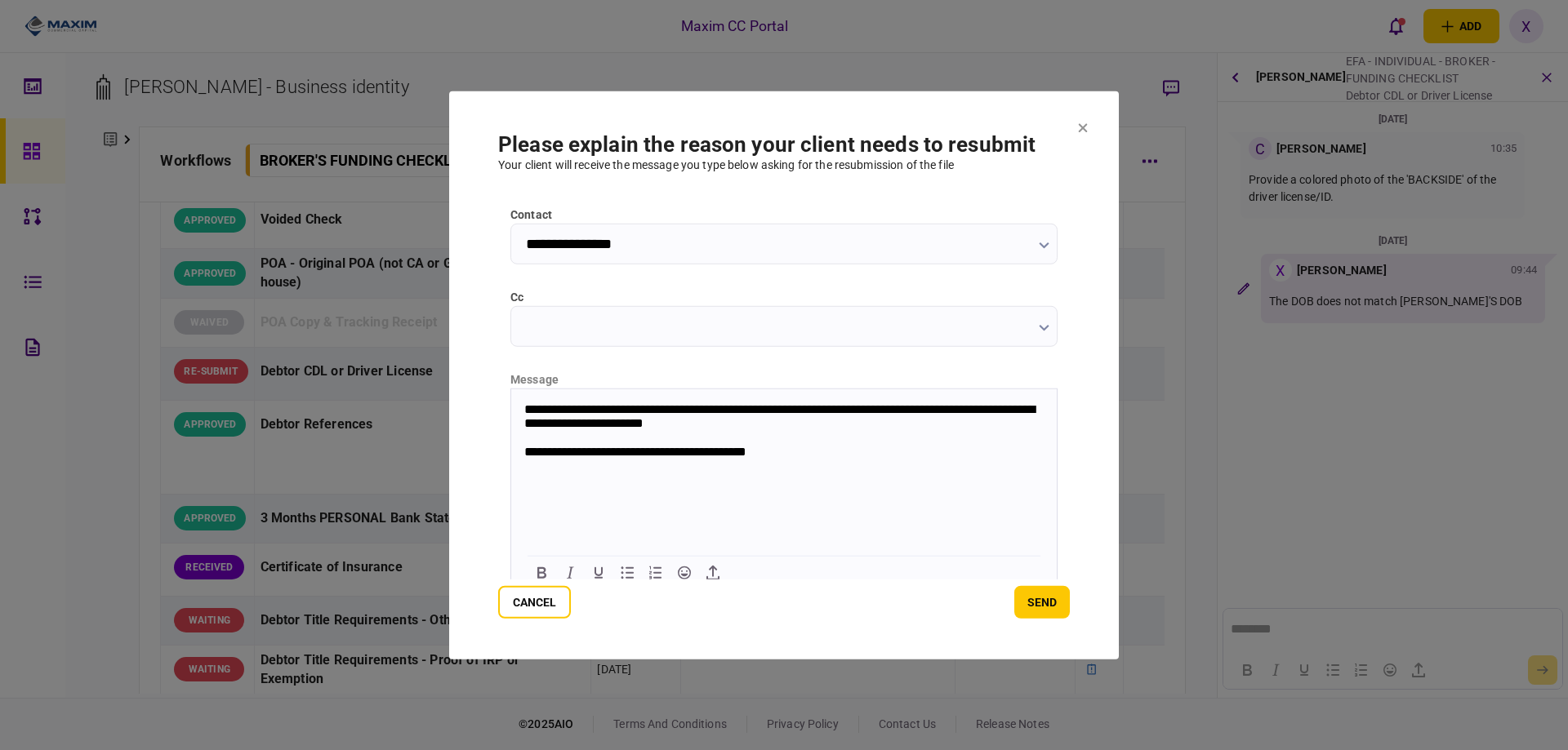
click at [852, 448] on p "**********" at bounding box center [782, 452] width 516 height 15
drag, startPoint x: 863, startPoint y: 481, endPoint x: 797, endPoint y: 498, distance: 68.2
click at [797, 498] on html "**********" at bounding box center [783, 444] width 546 height 111
click at [1022, 603] on button "send" at bounding box center [1041, 602] width 55 height 32
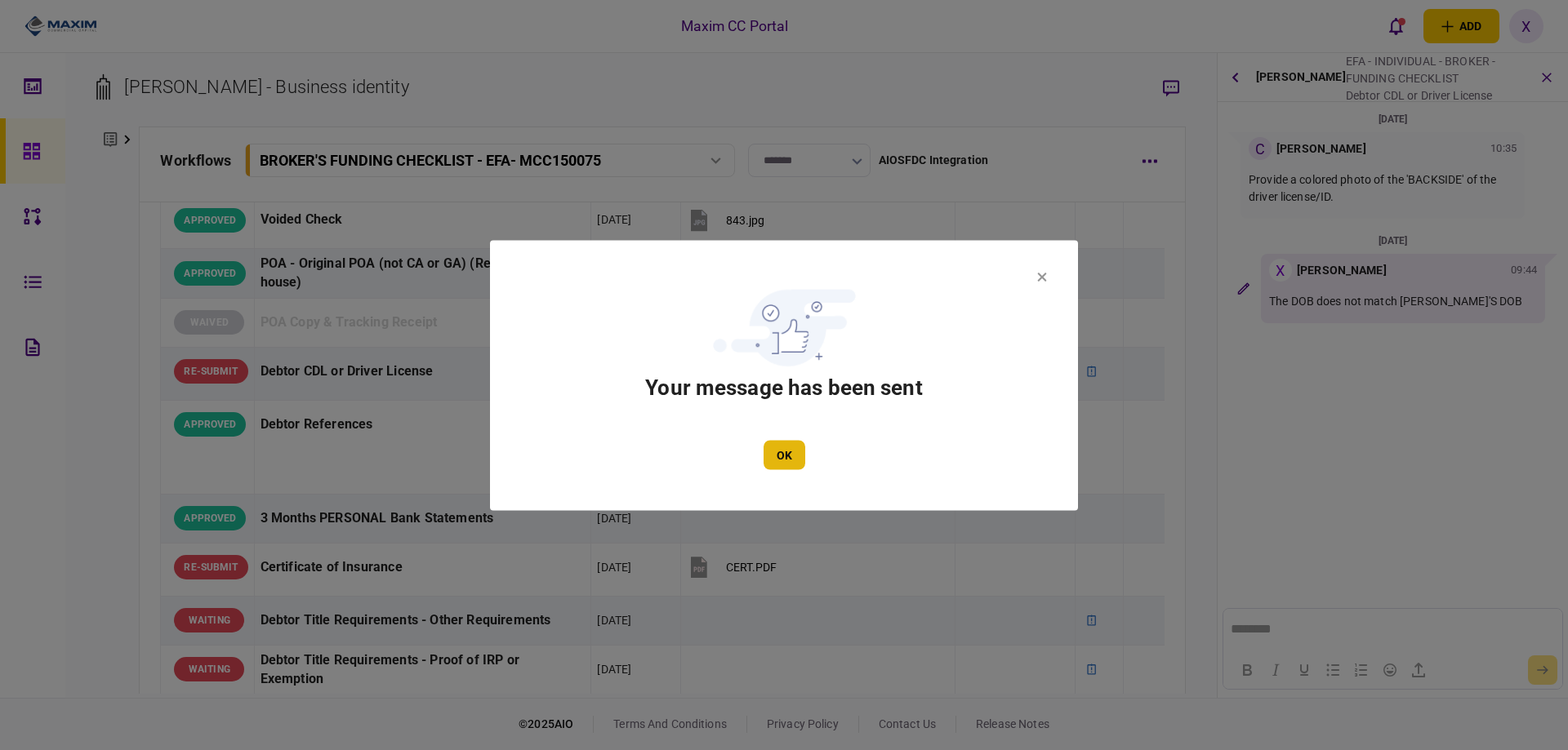
click at [786, 464] on button "OK" at bounding box center [784, 455] width 41 height 30
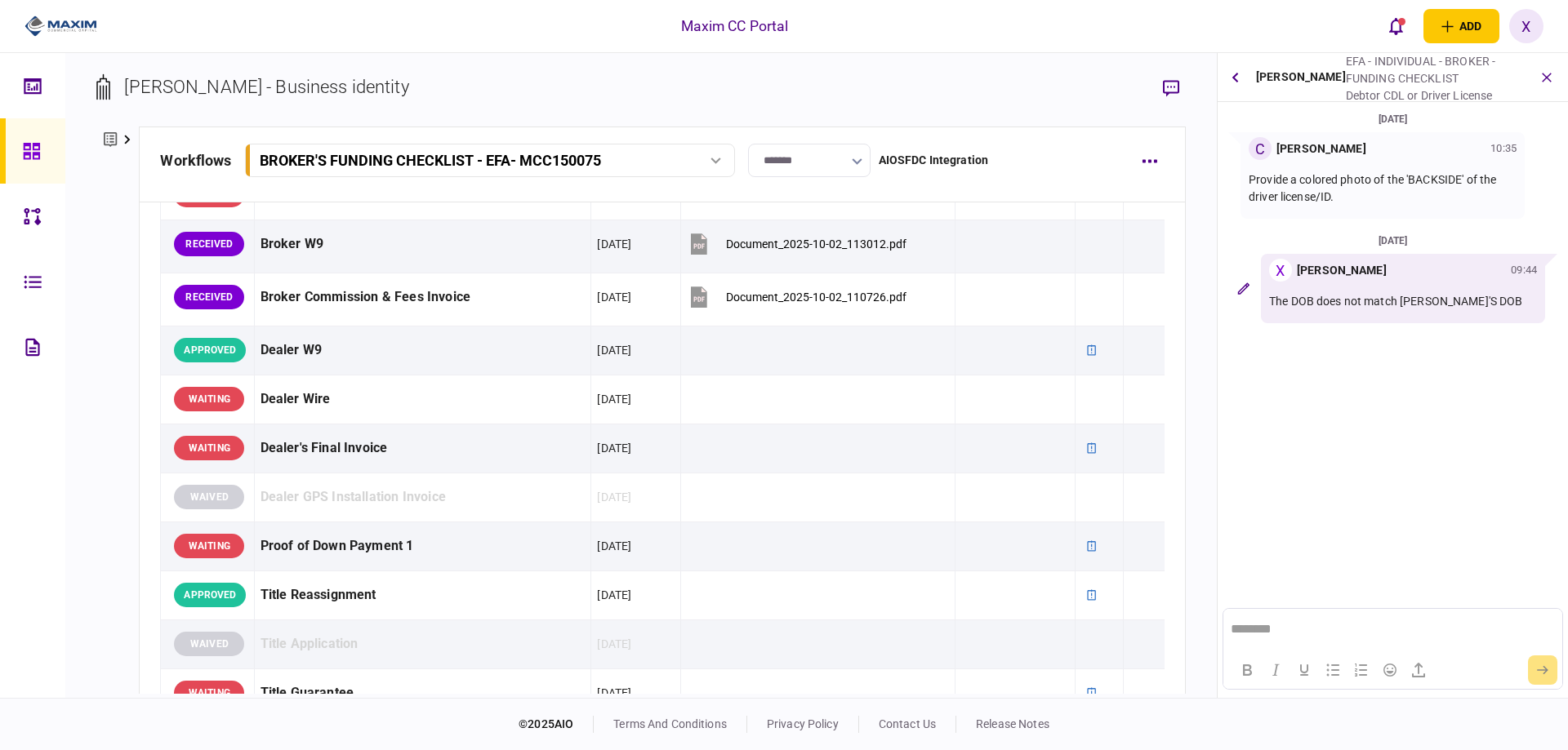
scroll to position [735, 0]
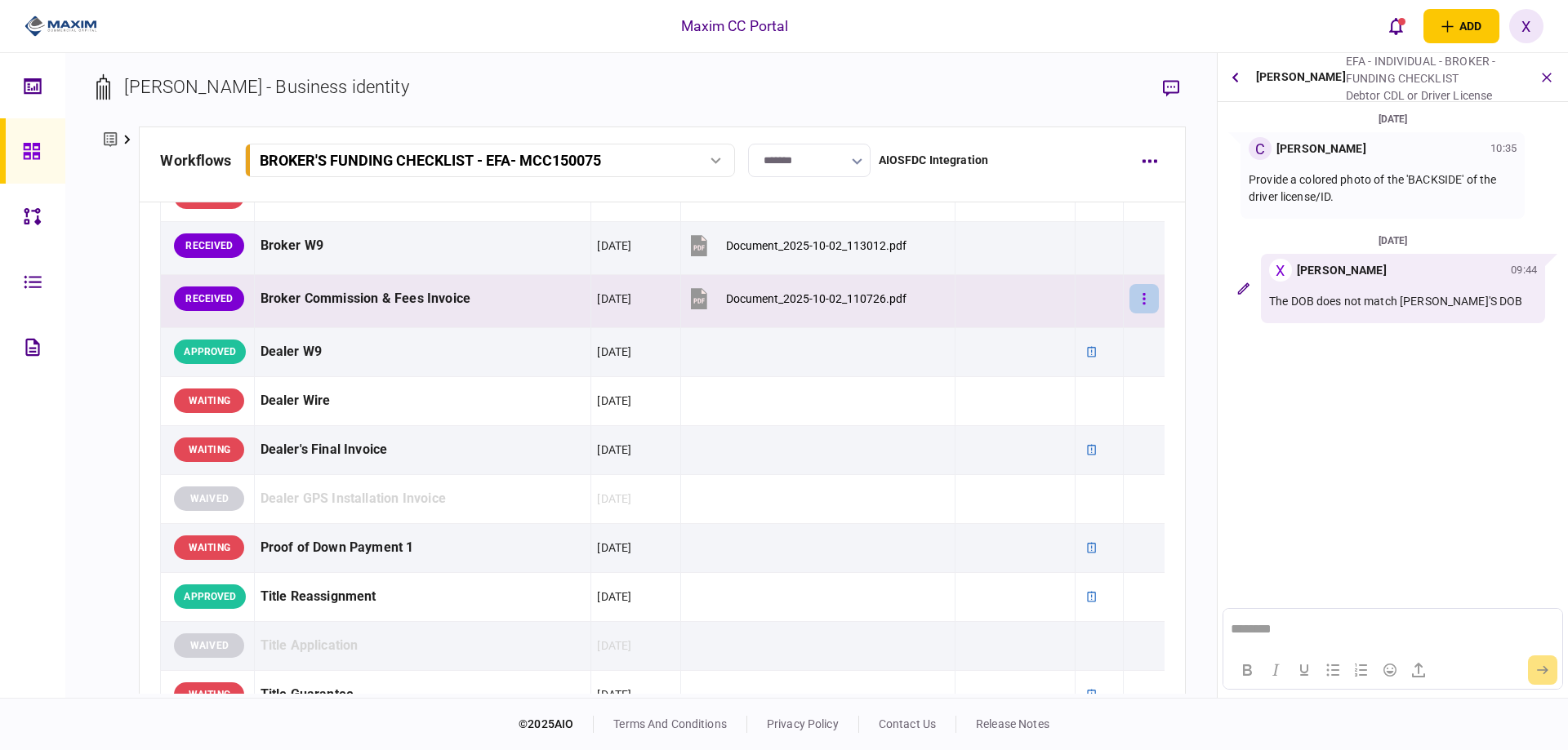
click at [1129, 295] on button "button" at bounding box center [1144, 299] width 30 height 30
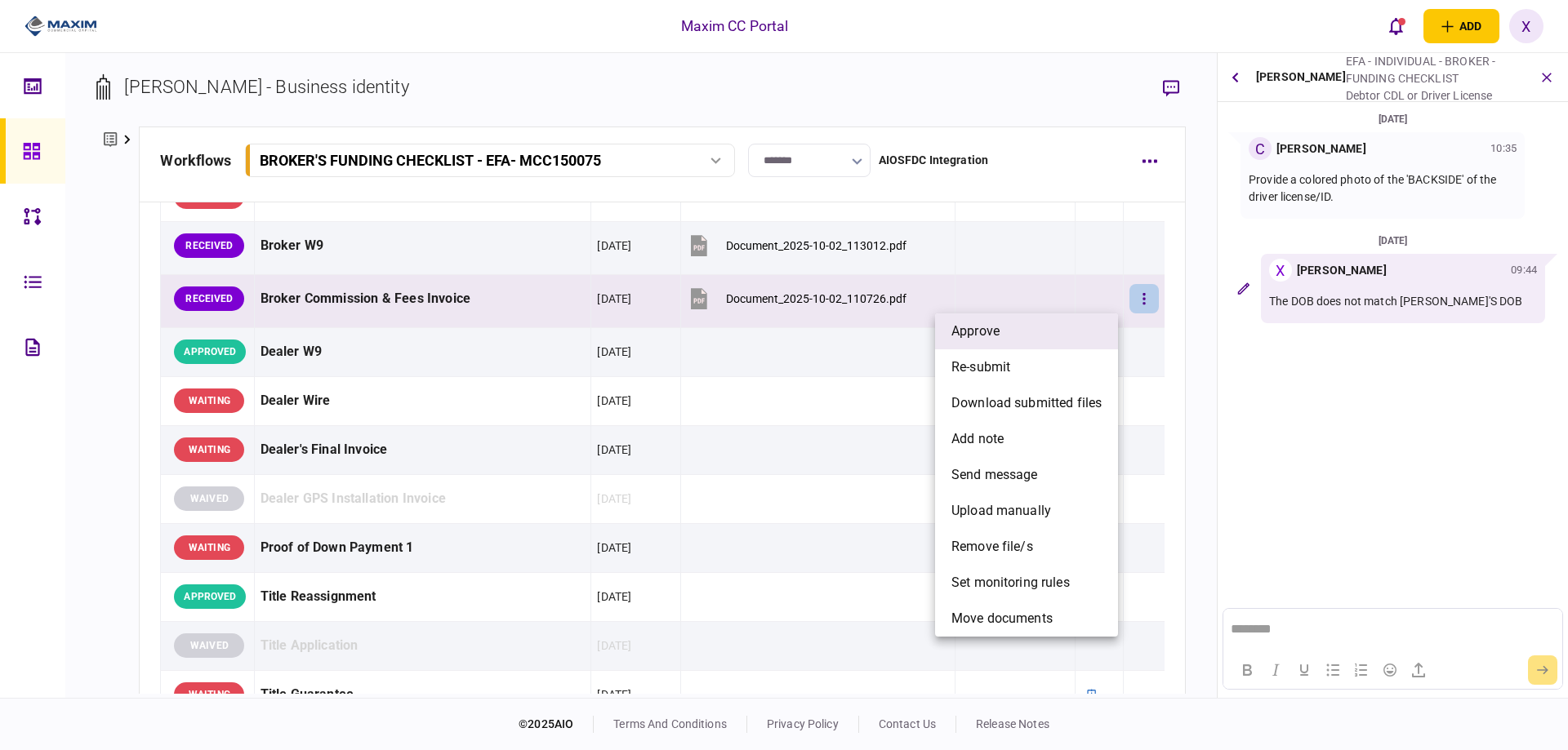
click at [1083, 329] on li "approve" at bounding box center [1026, 331] width 183 height 36
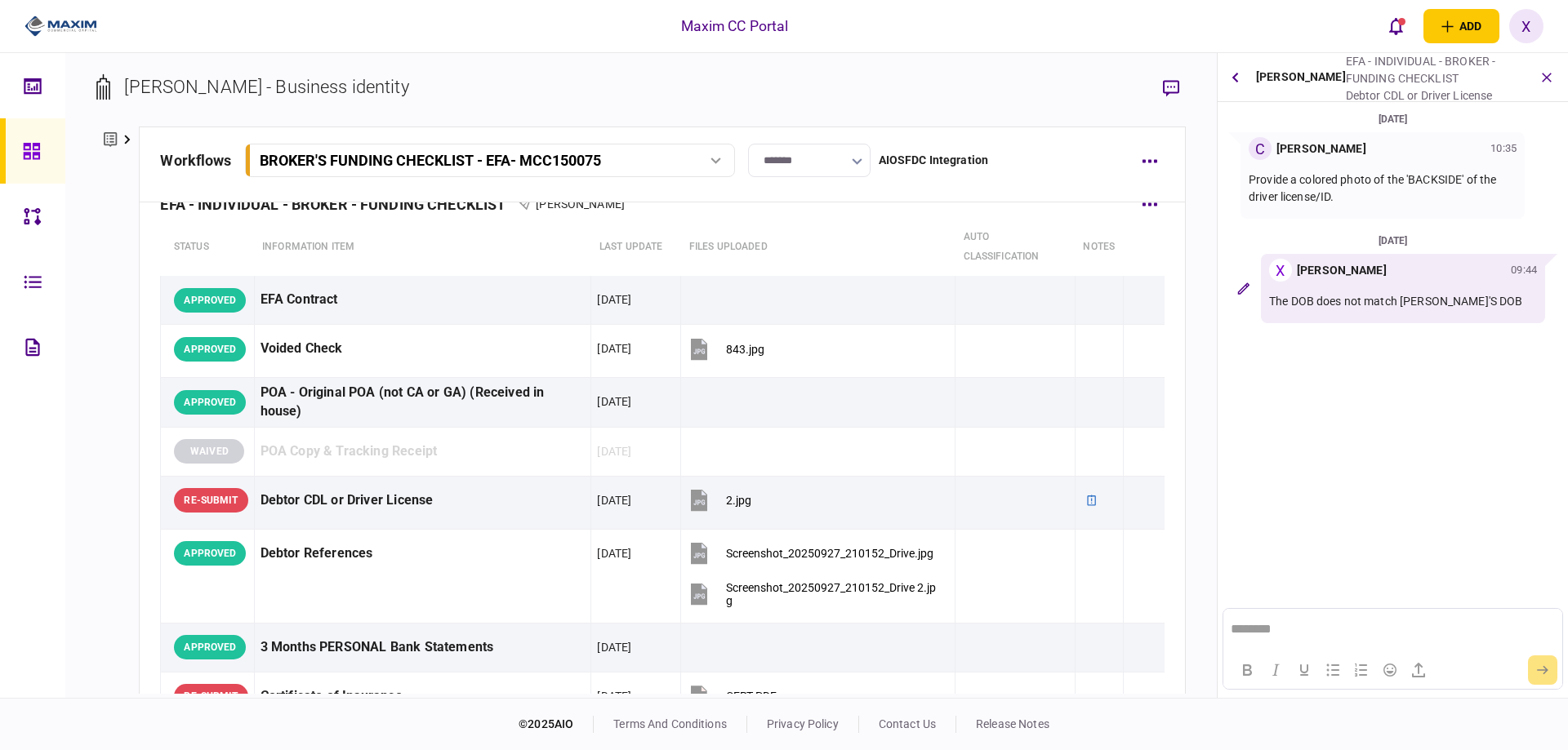
scroll to position [0, 0]
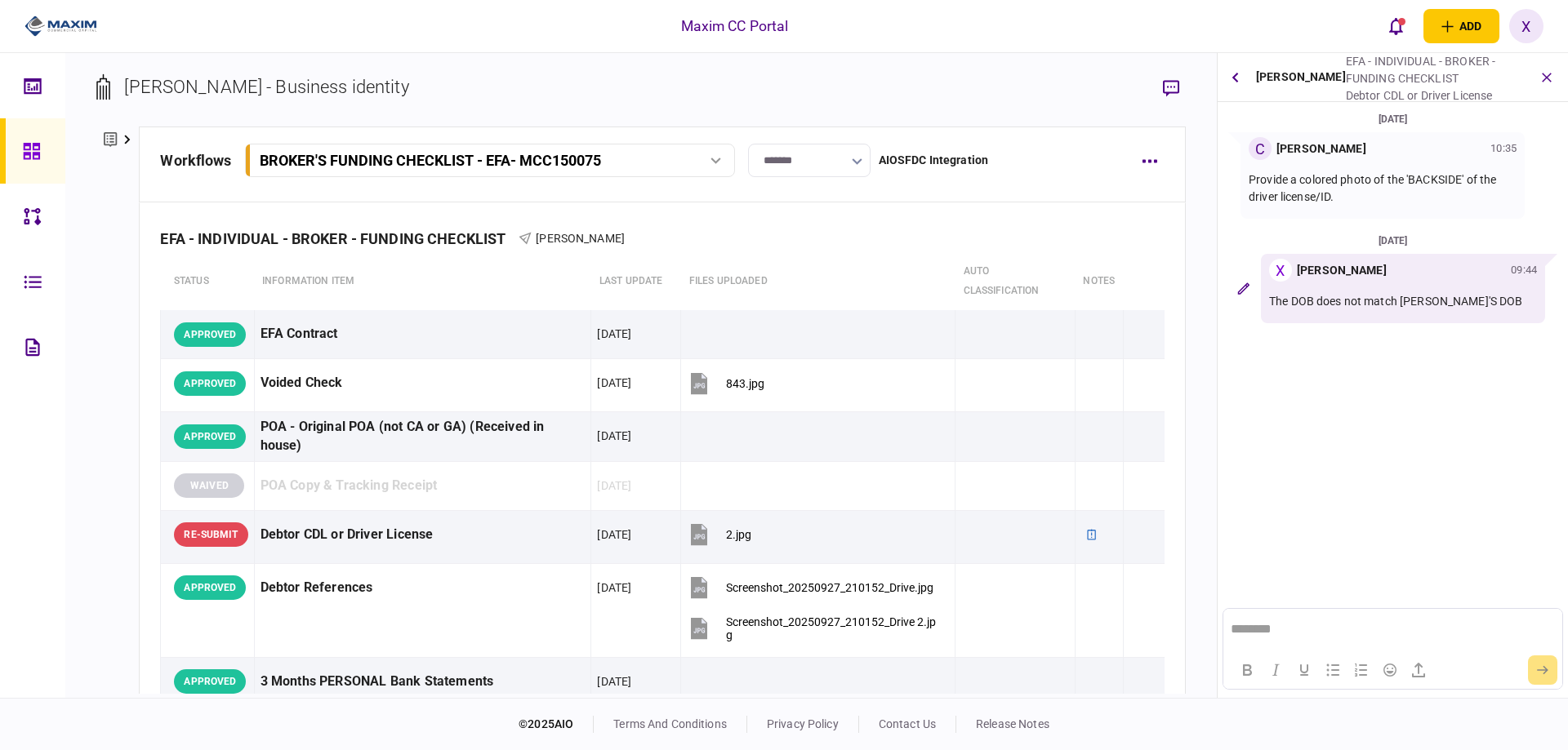
click at [29, 149] on icon at bounding box center [31, 151] width 17 height 17
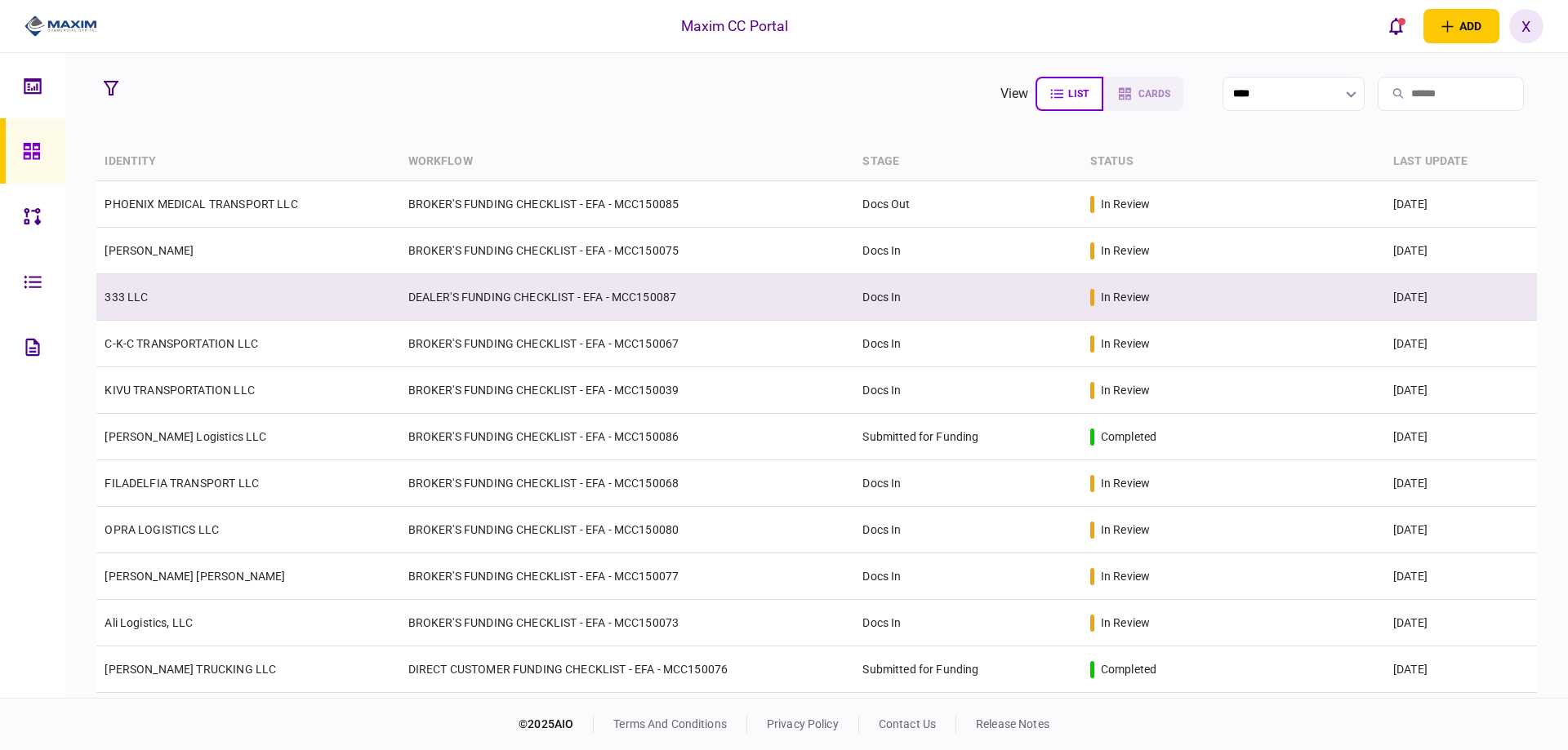
click at [150, 290] on td "333 LLC" at bounding box center [248, 297] width 303 height 46
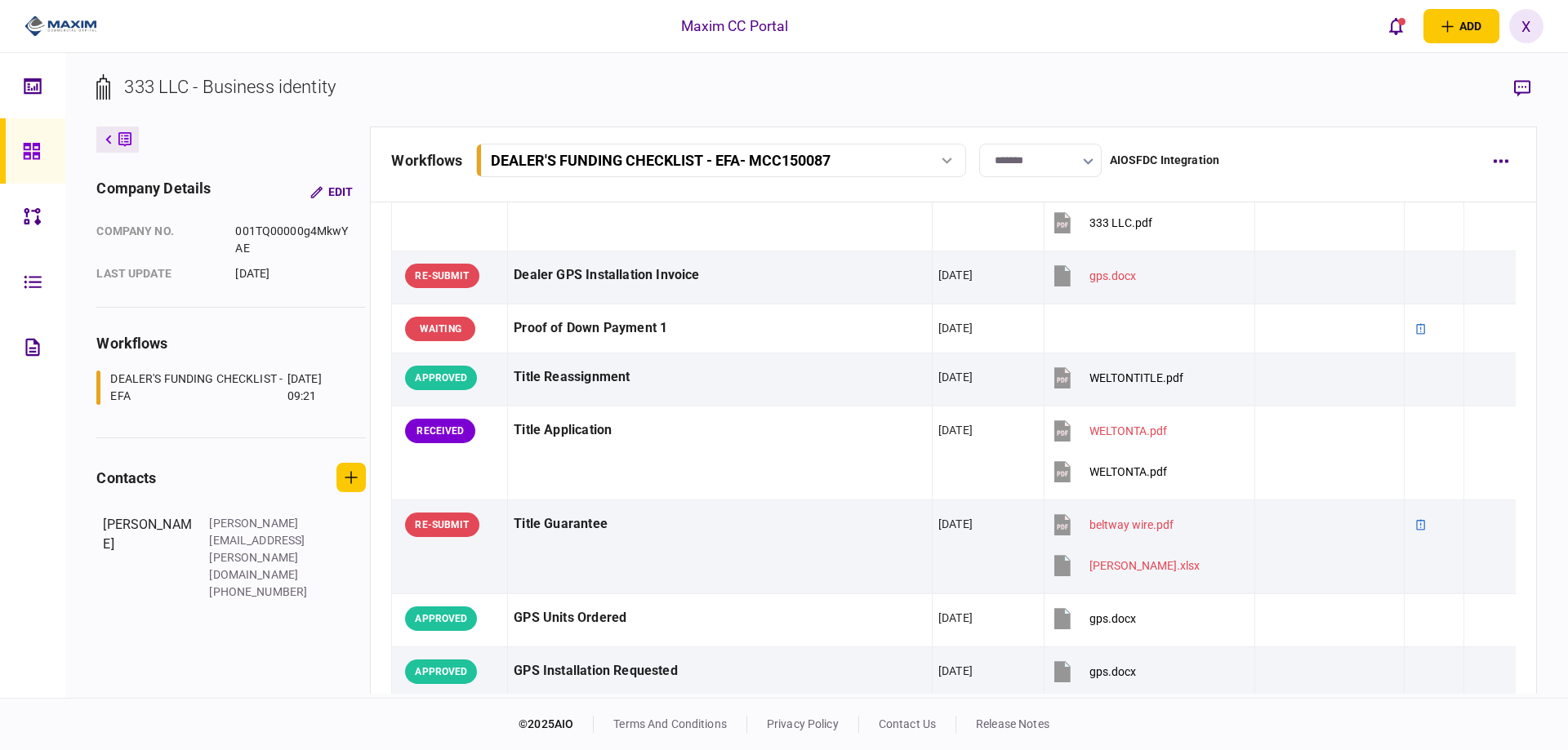
scroll to position [1225, 0]
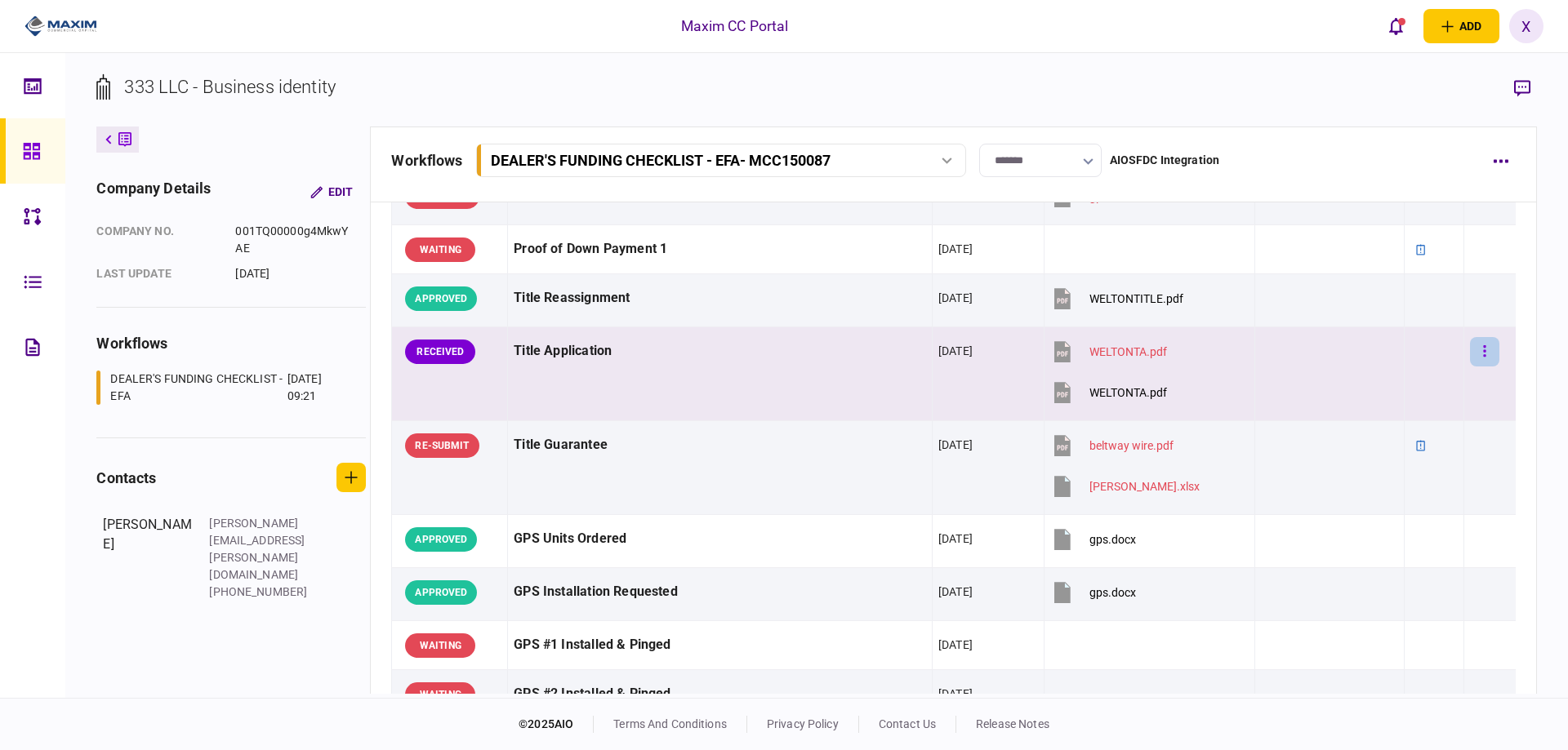
click at [1469, 356] on button "button" at bounding box center [1484, 352] width 30 height 30
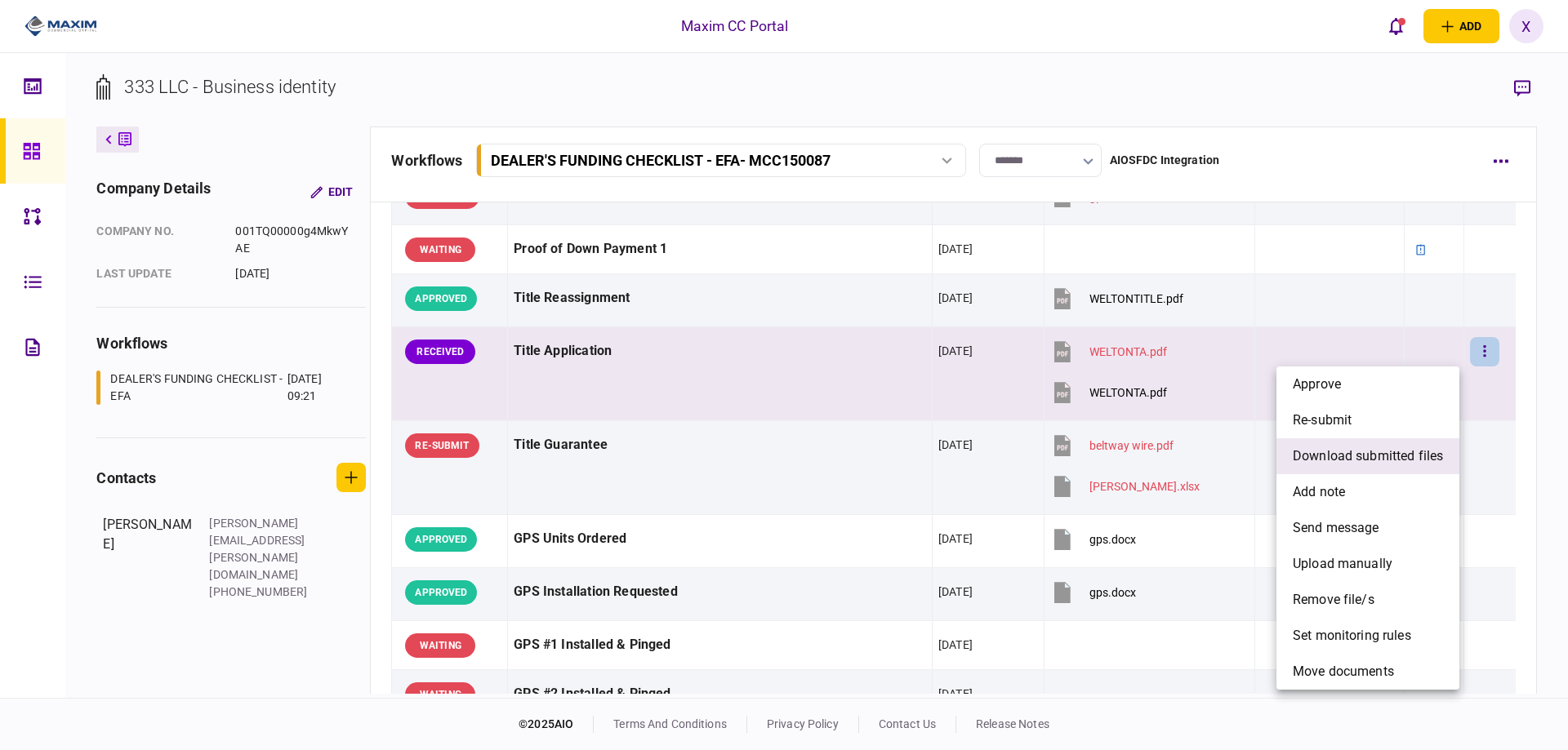
click at [1377, 455] on span "download submitted files" at bounding box center [1367, 457] width 150 height 20
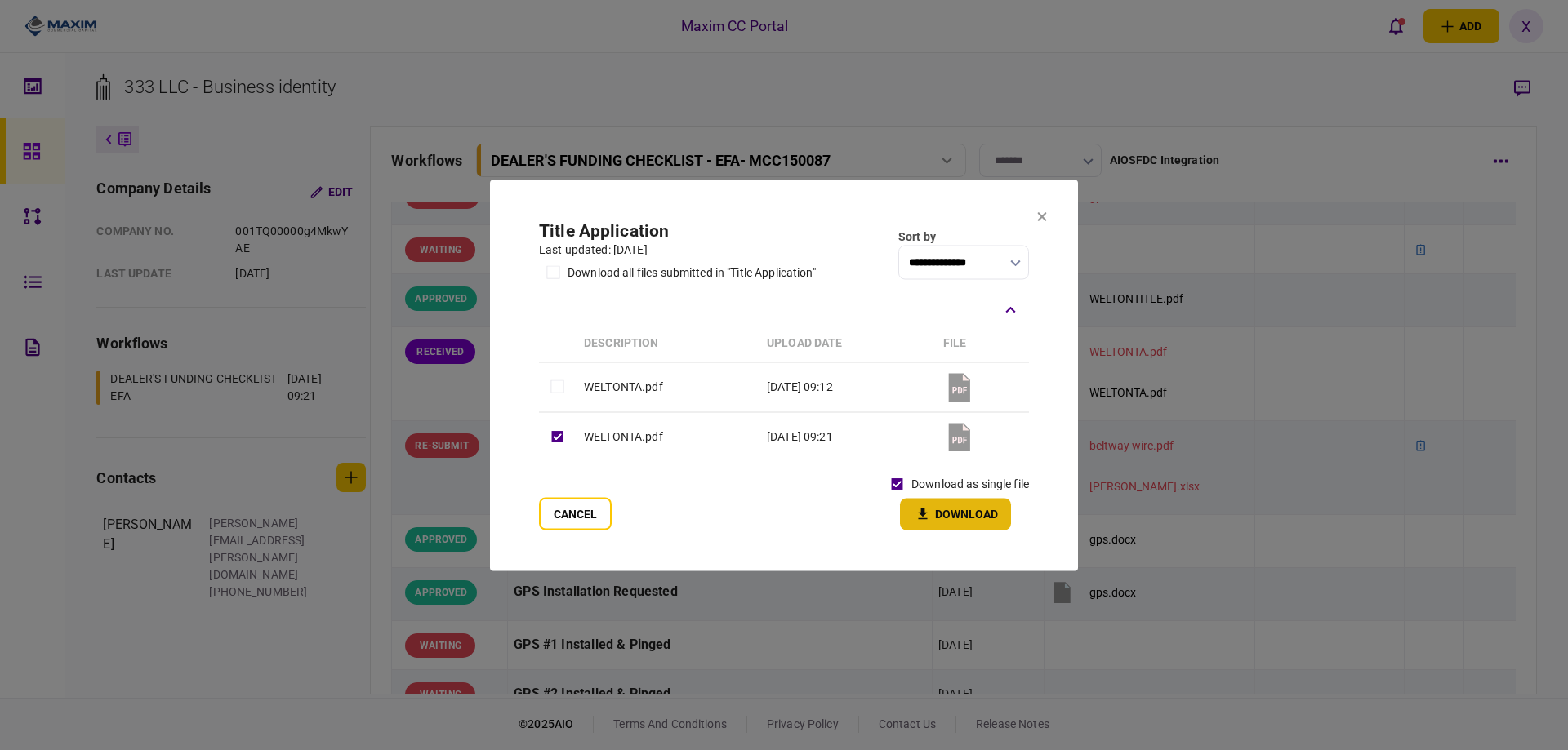
click at [924, 507] on icon "button" at bounding box center [923, 514] width 20 height 16
click at [1041, 217] on icon at bounding box center [1042, 216] width 9 height 9
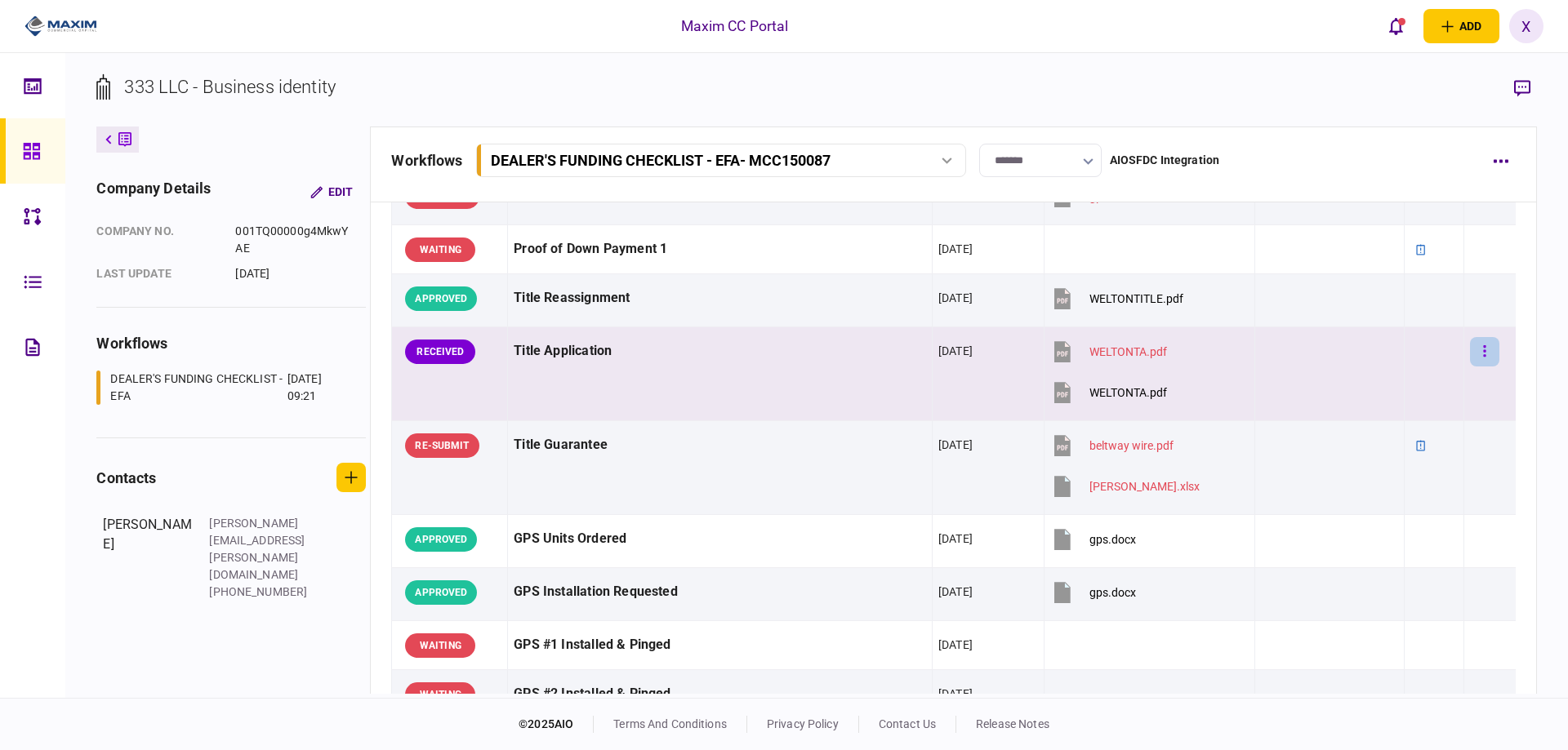
click at [1479, 362] on button "button" at bounding box center [1484, 352] width 30 height 30
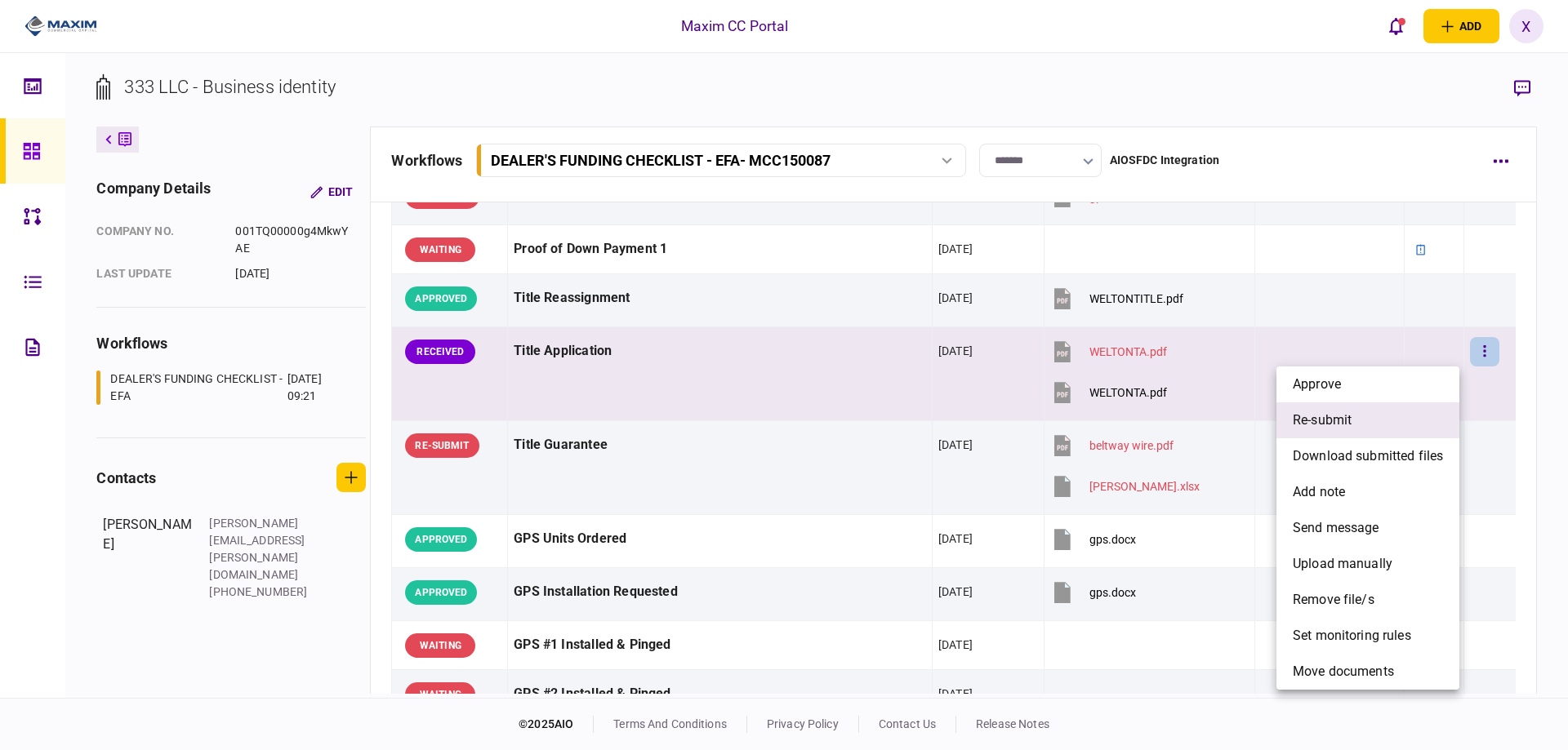
click at [1434, 418] on li "re-submit" at bounding box center [1368, 420] width 183 height 36
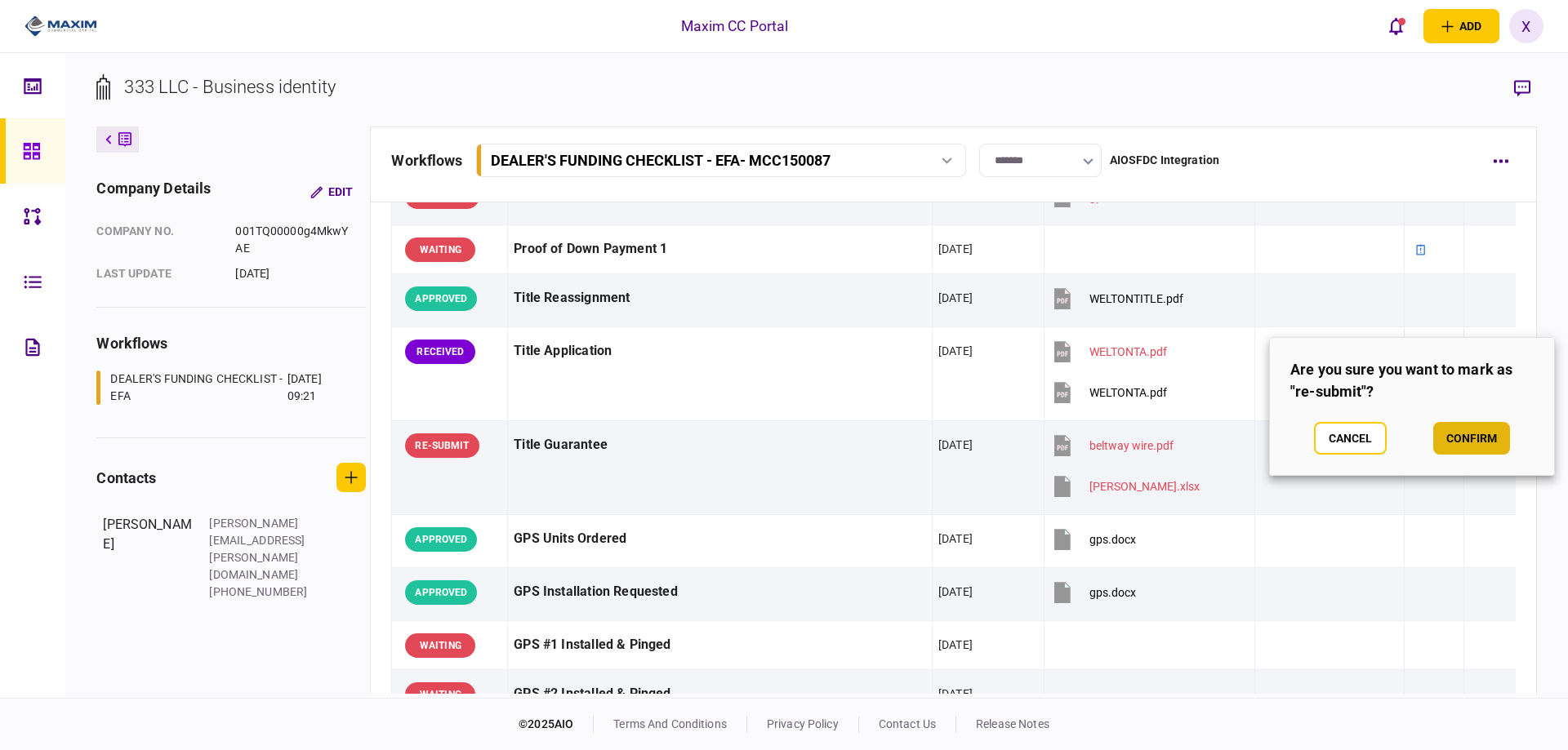
click at [1479, 440] on button "confirm" at bounding box center [1471, 438] width 77 height 32
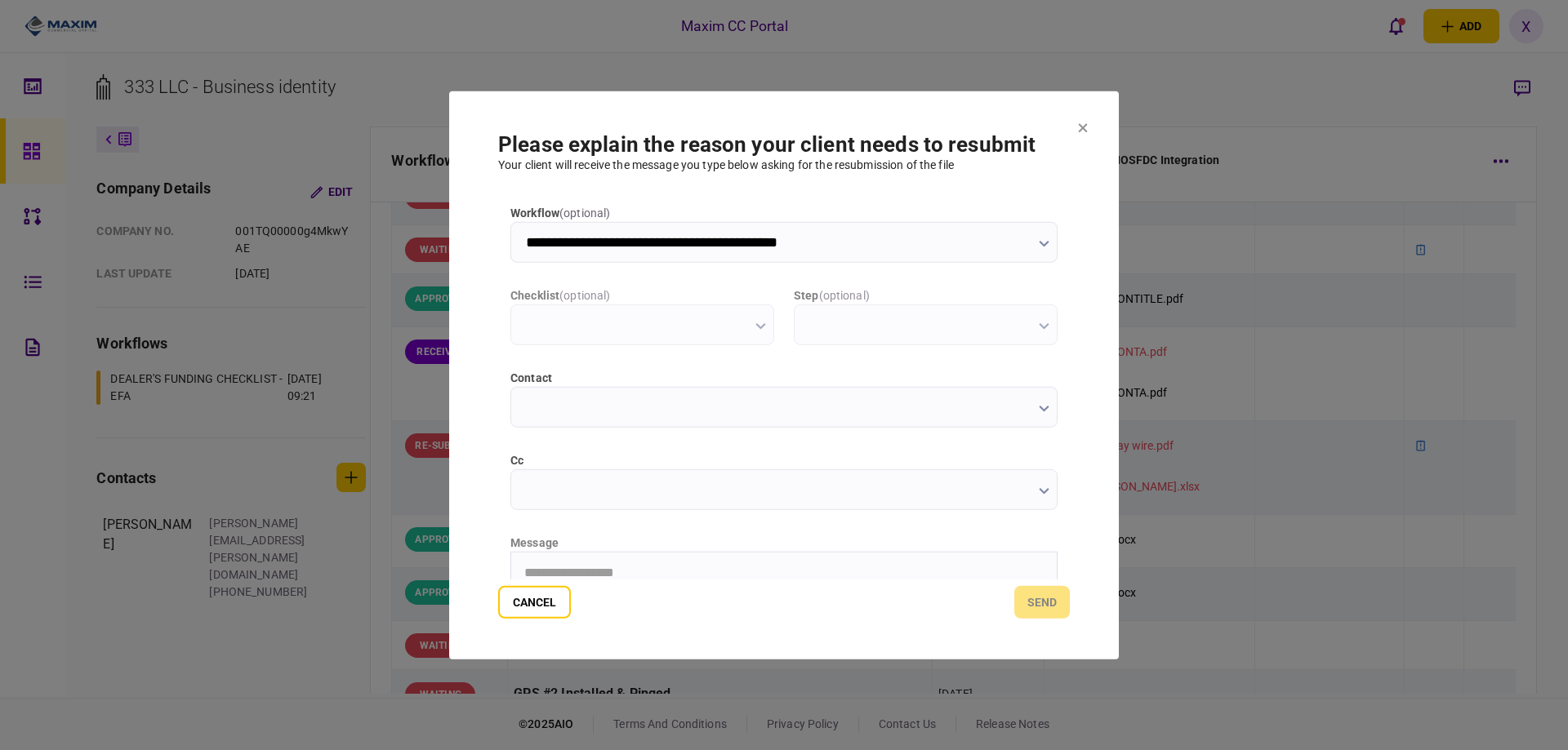
scroll to position [0, 0]
type input "**********"
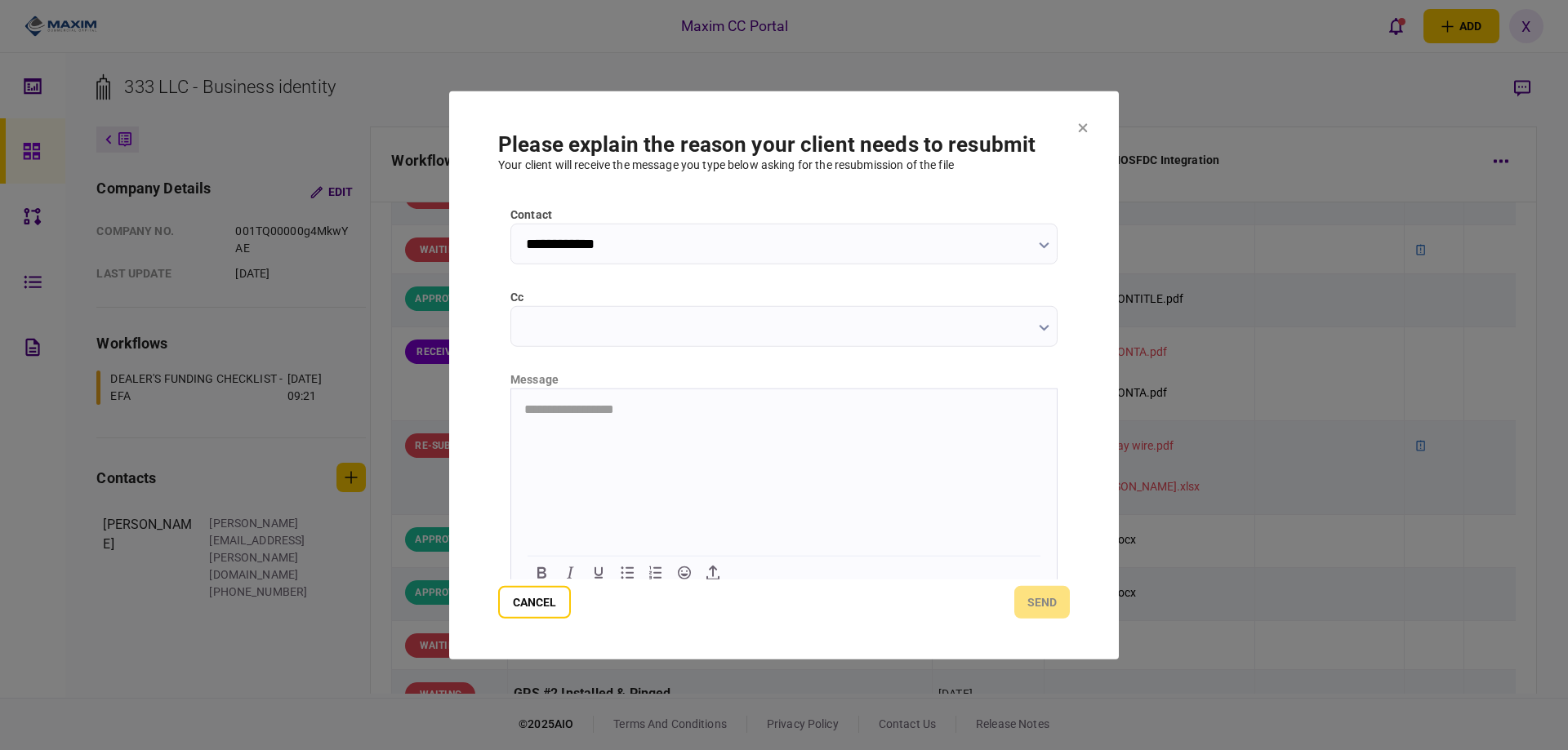
click at [604, 430] on html "**********" at bounding box center [783, 408] width 546 height 41
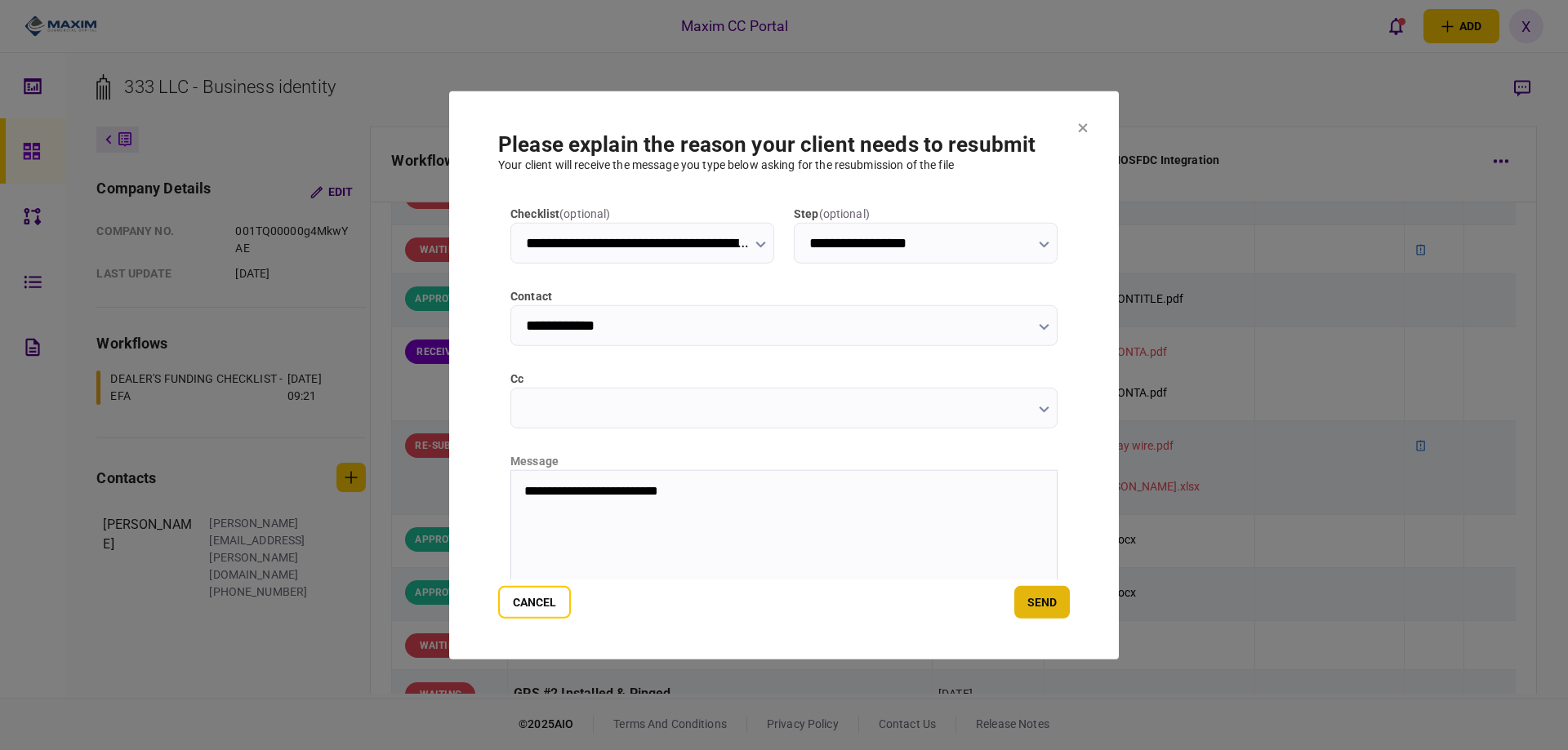
click at [1032, 611] on button "send" at bounding box center [1041, 602] width 55 height 32
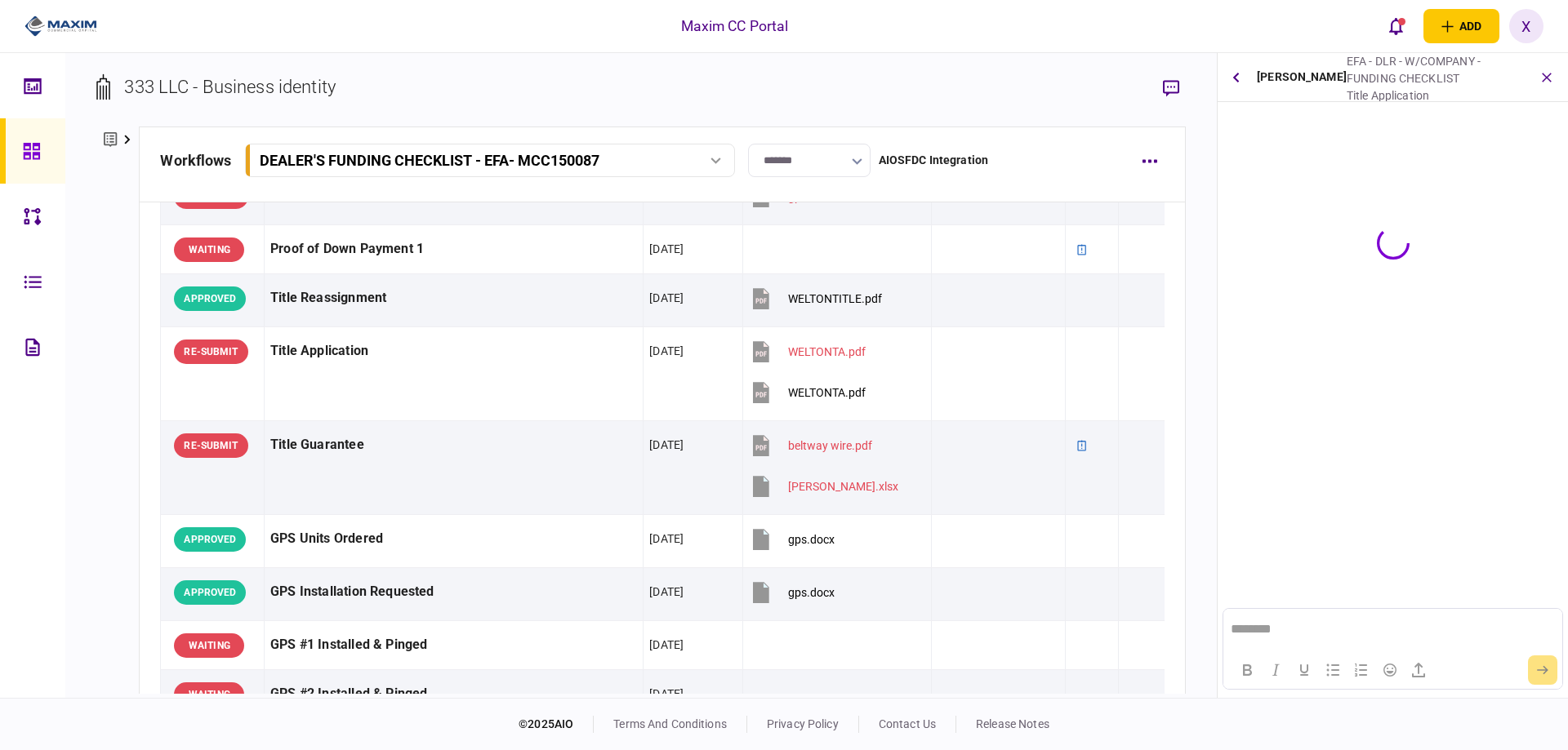
scroll to position [0, 0]
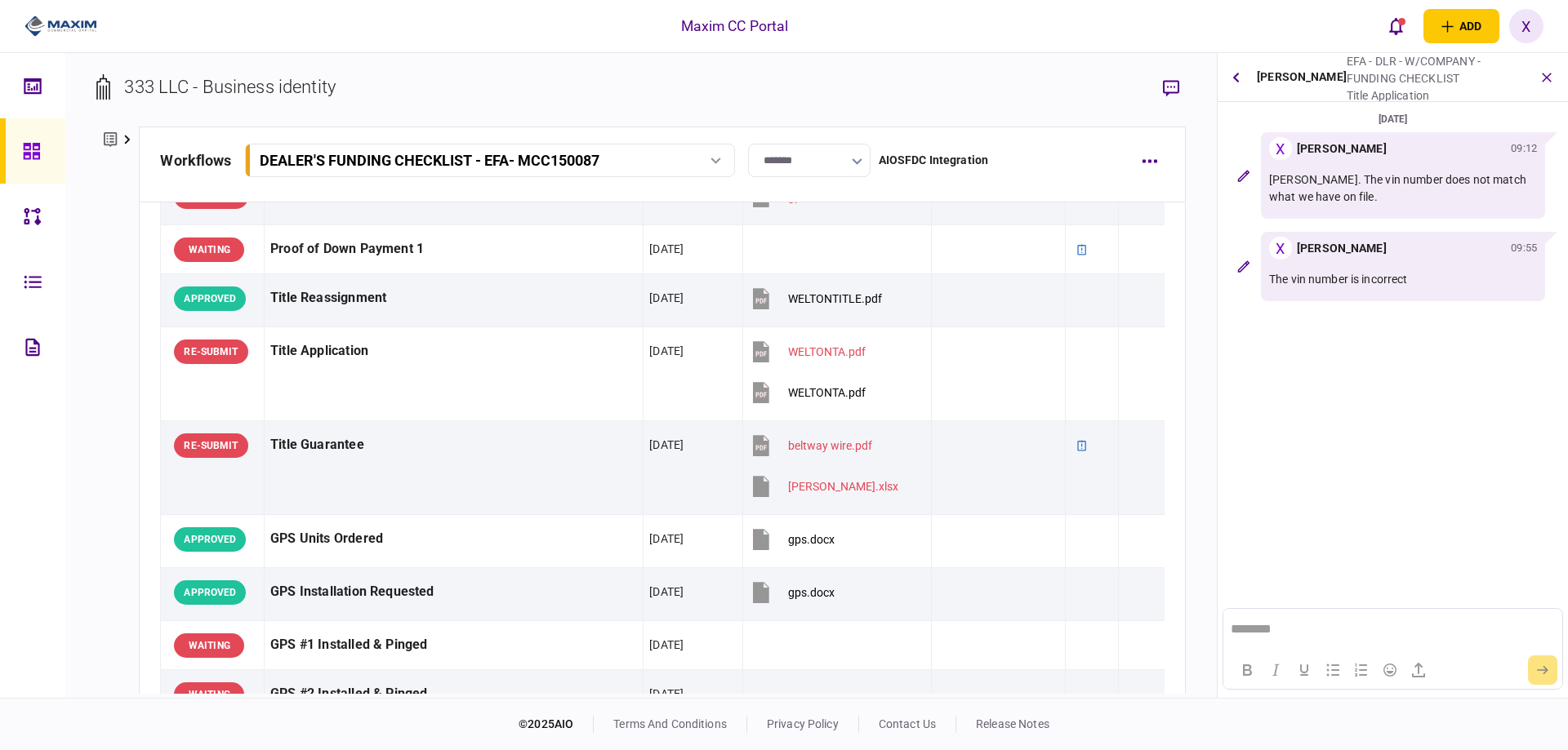
click at [38, 17] on img at bounding box center [61, 26] width 73 height 25
click at [11, 144] on link at bounding box center [32, 151] width 65 height 65
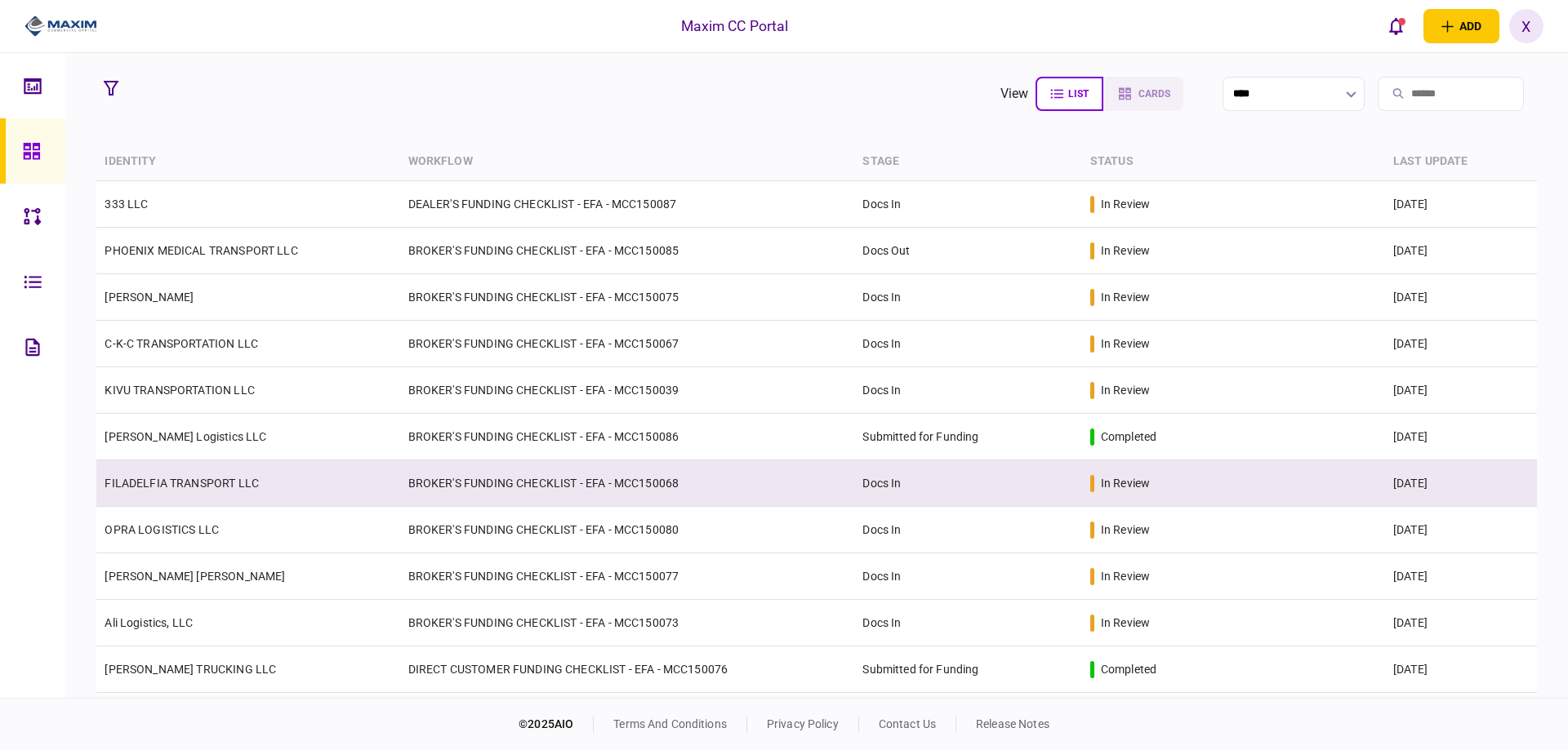
click at [185, 472] on td "FILADELFIA TRANSPORT LLC" at bounding box center [248, 483] width 303 height 46
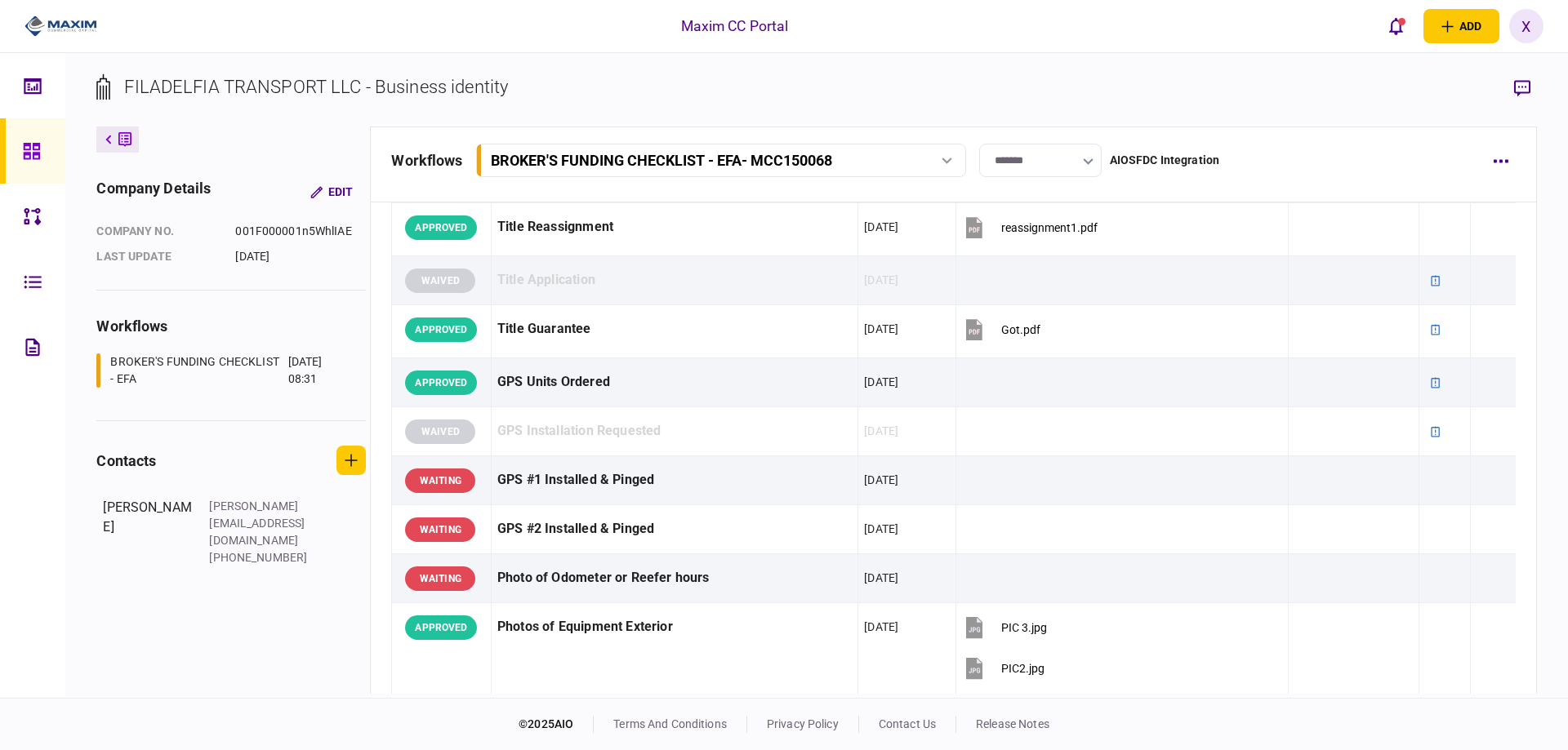
scroll to position [1143, 0]
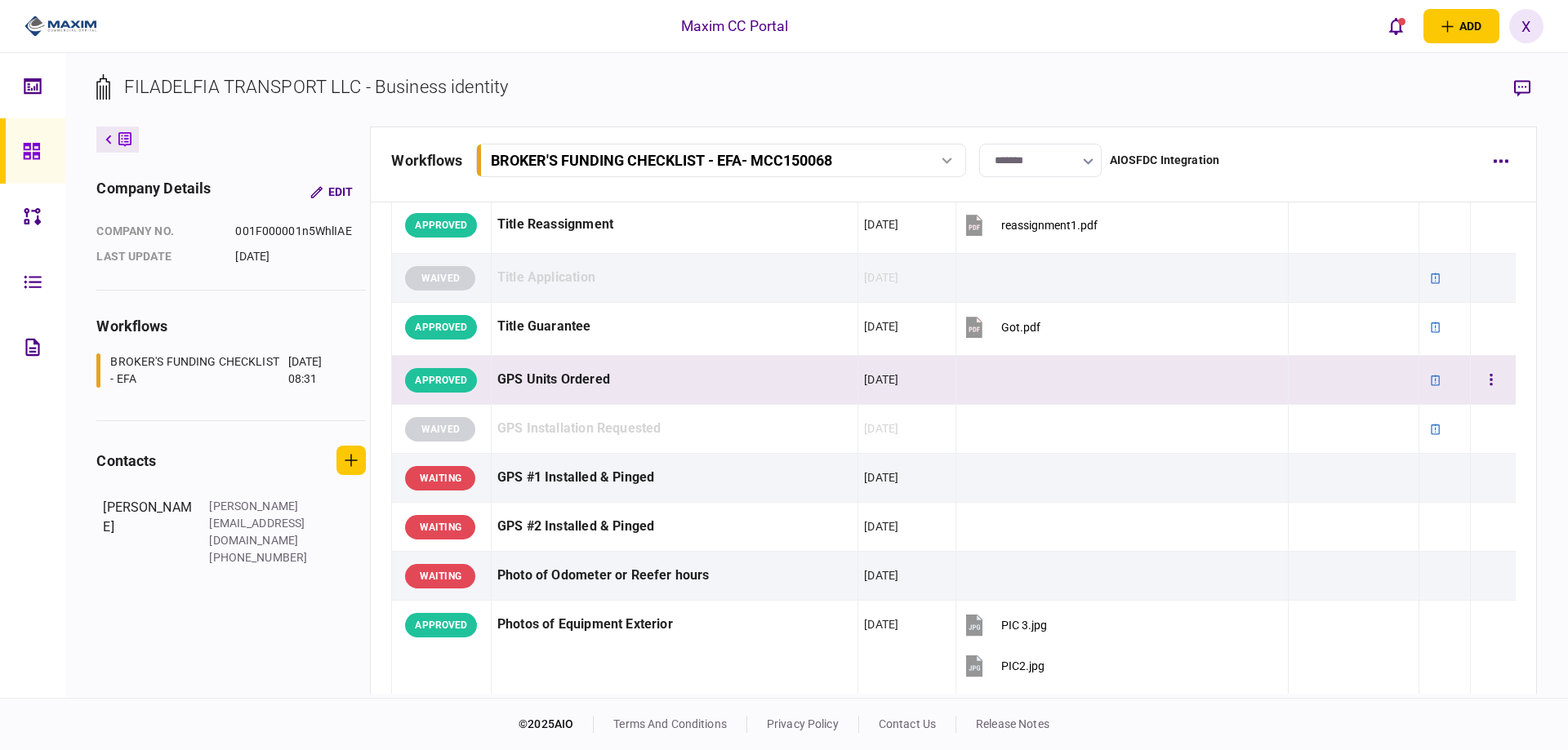
click at [1258, 385] on td at bounding box center [1121, 380] width 332 height 49
click at [573, 370] on div "GPS Units Ordered" at bounding box center [675, 380] width 354 height 36
click at [1489, 384] on button "button" at bounding box center [1491, 381] width 30 height 30
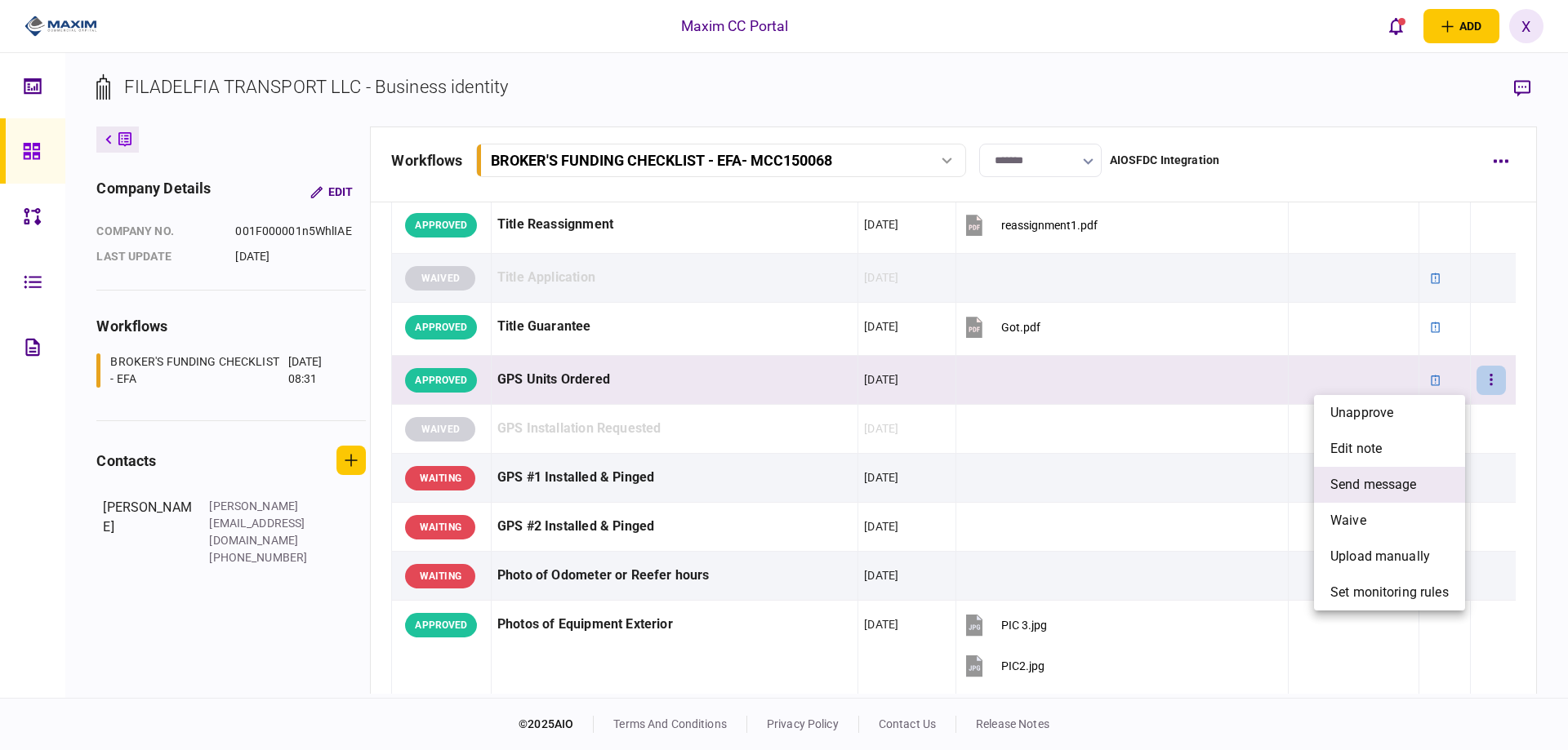
click at [1413, 482] on span "send message" at bounding box center [1373, 485] width 87 height 20
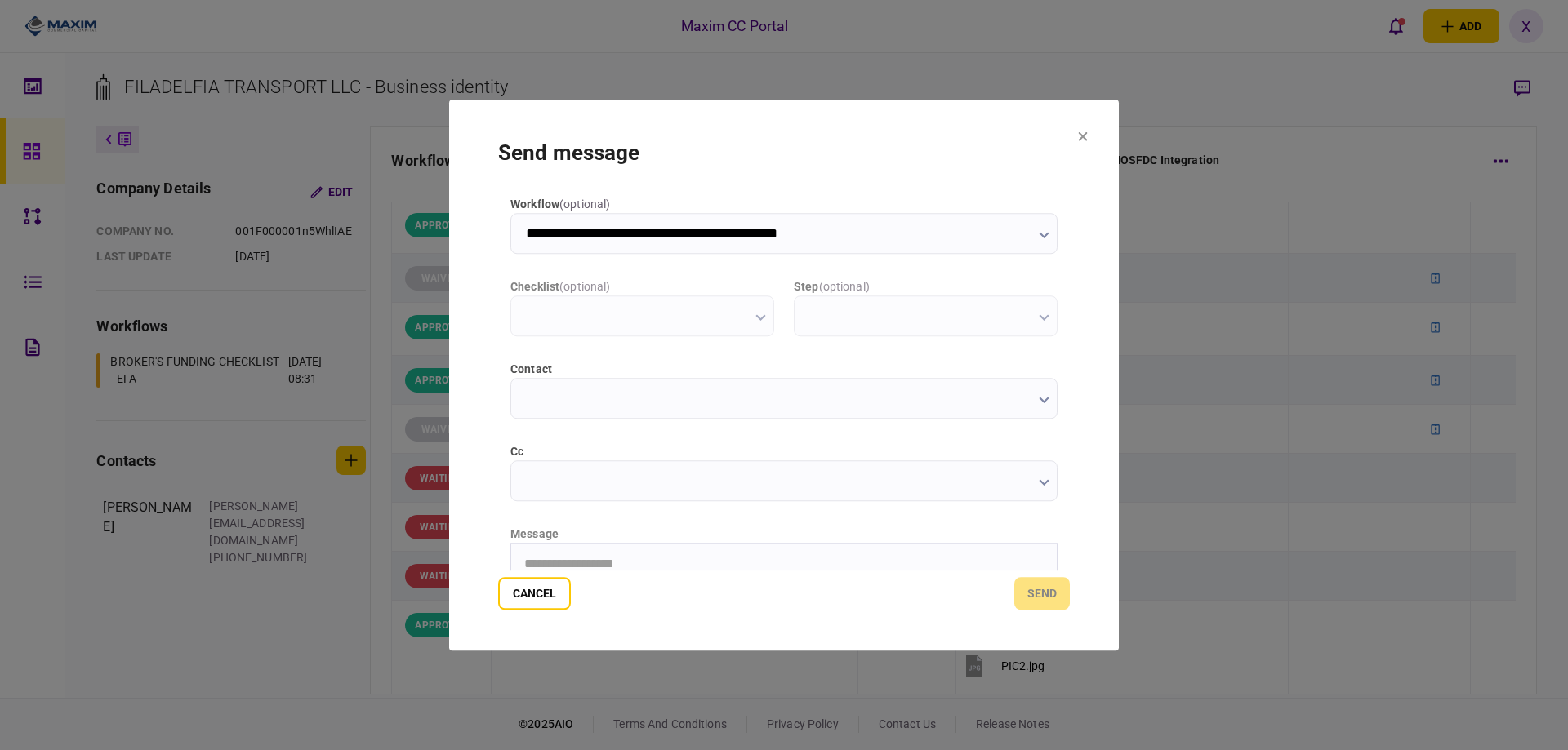
scroll to position [0, 0]
type input "**********"
click at [675, 555] on html "**********" at bounding box center [783, 563] width 546 height 41
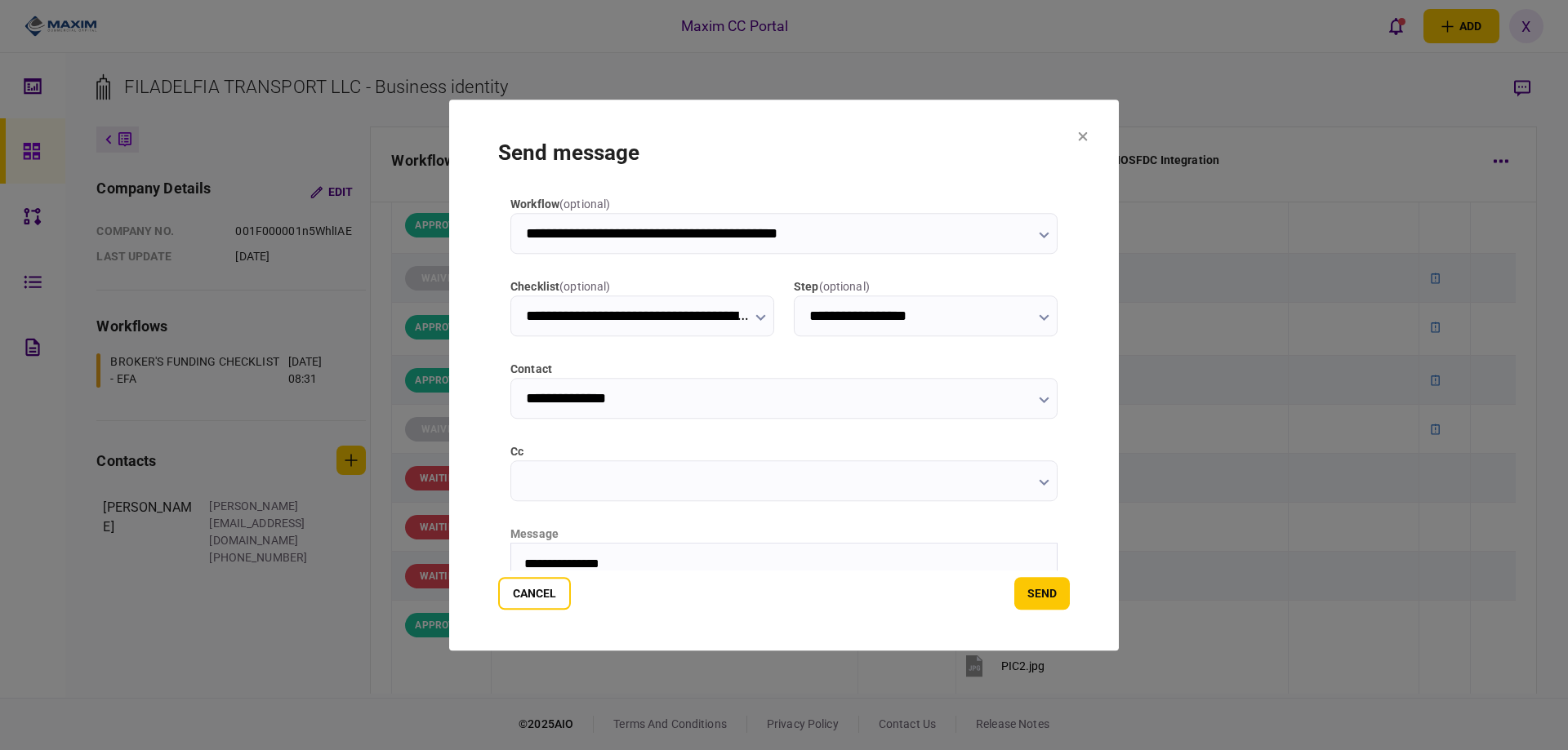
scroll to position [28, 0]
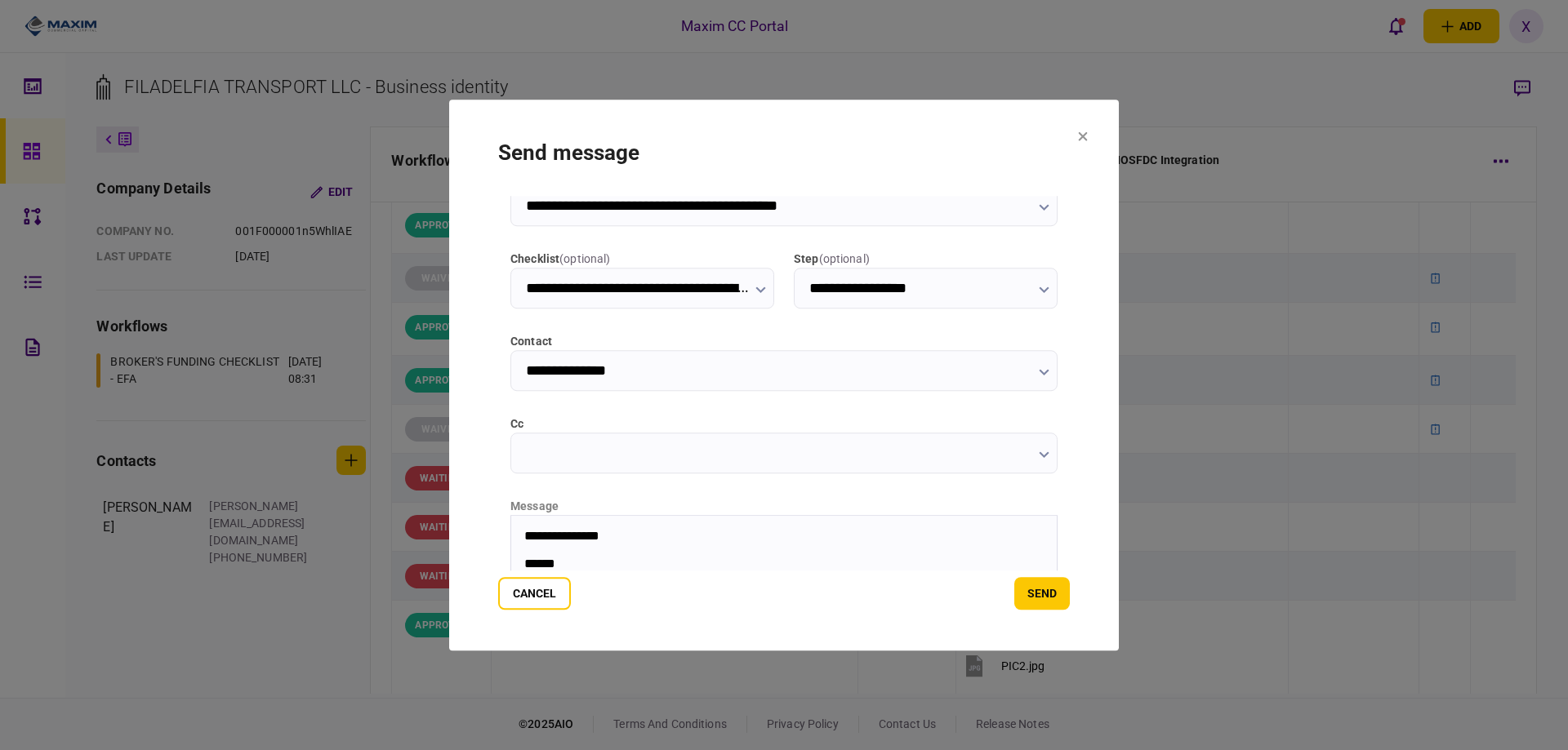
click at [551, 539] on p "**********" at bounding box center [782, 536] width 516 height 15
click at [586, 554] on body "**********" at bounding box center [783, 549] width 546 height 42
click at [645, 553] on body "**********" at bounding box center [783, 549] width 546 height 42
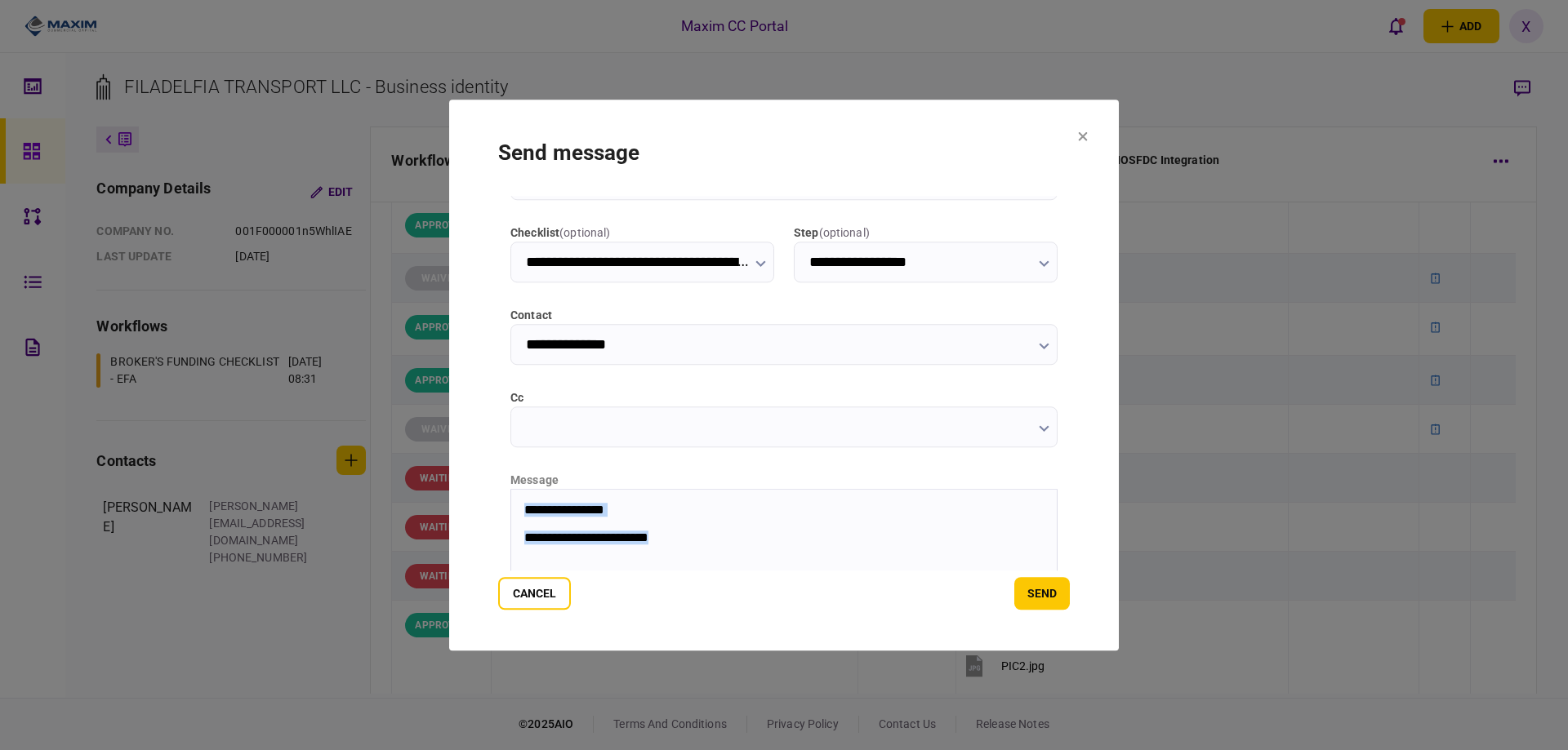
drag, startPoint x: 707, startPoint y: 532, endPoint x: 1020, endPoint y: 983, distance: 549.0
click at [511, 494] on html "**********" at bounding box center [783, 523] width 546 height 69
click at [723, 530] on p "**********" at bounding box center [782, 537] width 516 height 15
click at [688, 546] on html "**********" at bounding box center [783, 523] width 546 height 69
drag, startPoint x: 705, startPoint y: 540, endPoint x: 519, endPoint y: 491, distance: 192.3
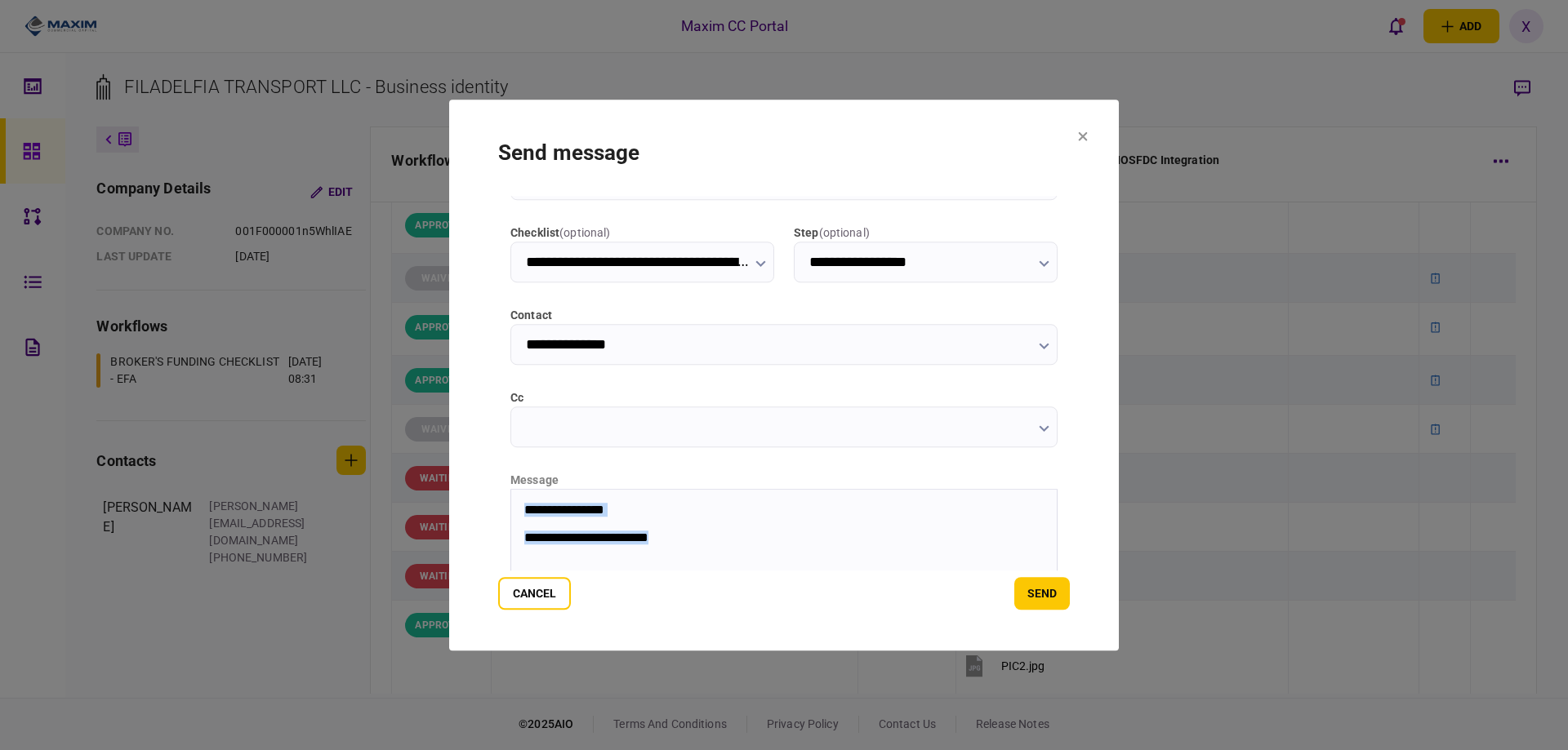
click at [519, 491] on html "**********" at bounding box center [783, 523] width 546 height 69
copy body "**********"
click at [1033, 604] on button "send" at bounding box center [1041, 593] width 55 height 32
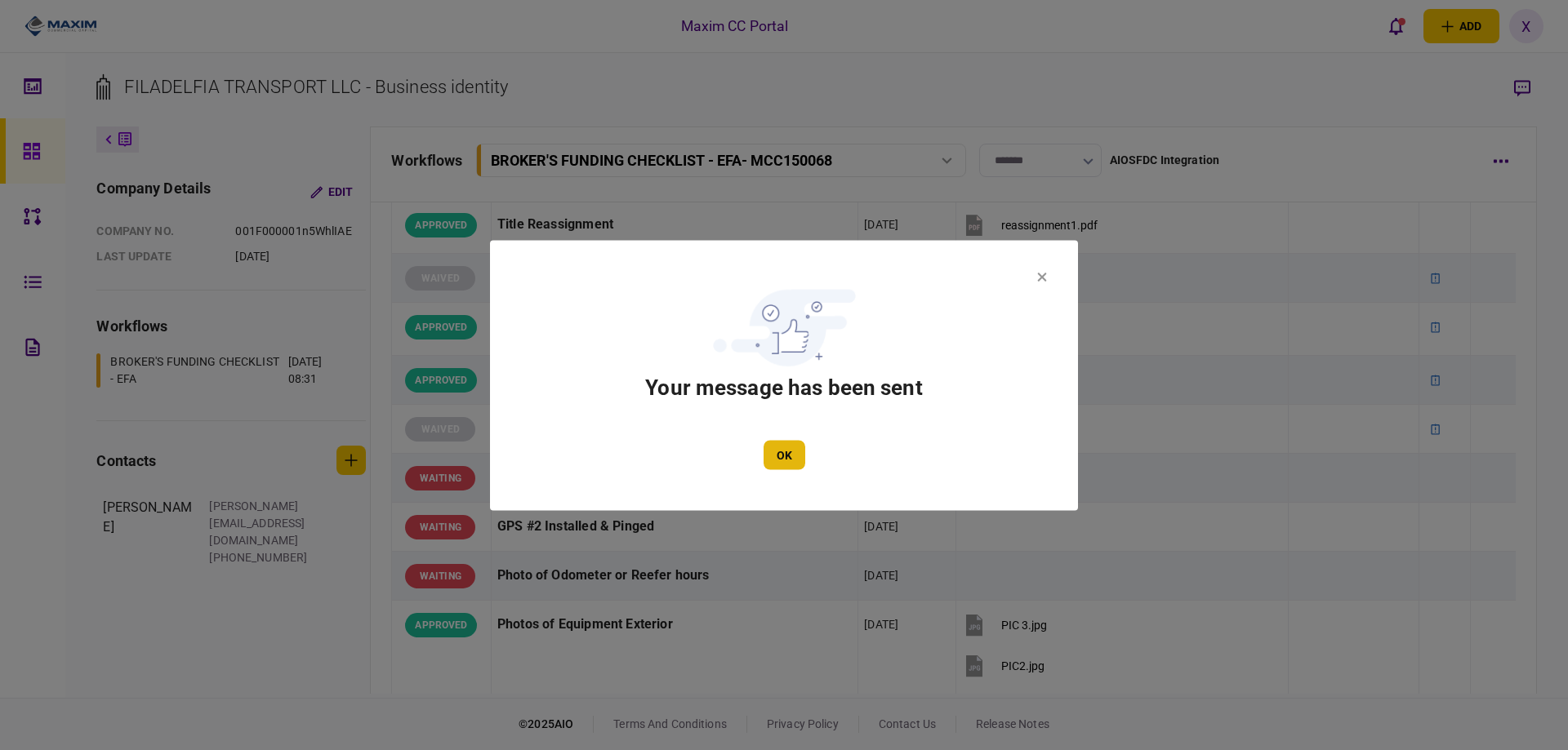
click at [785, 462] on button "OK" at bounding box center [784, 455] width 41 height 30
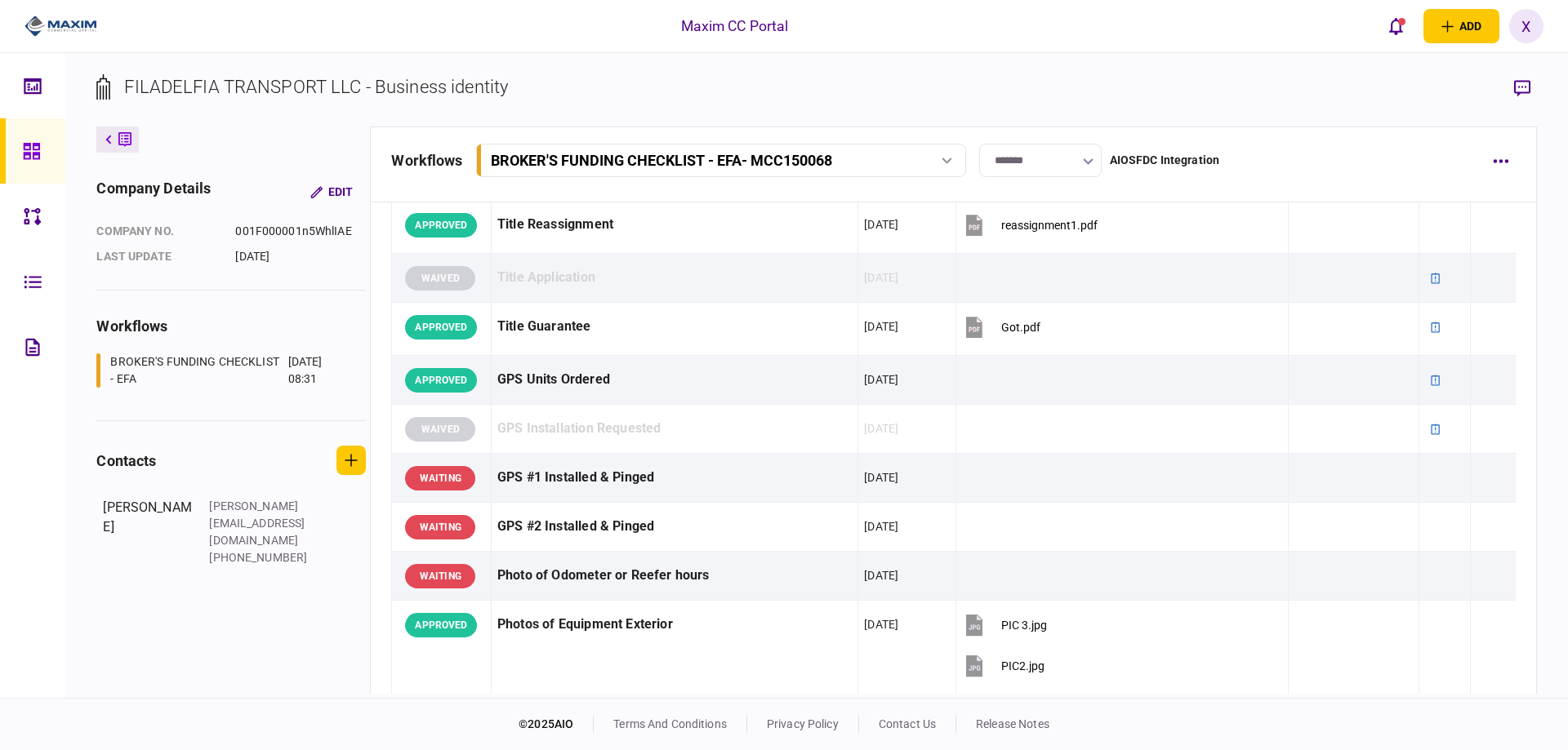
scroll to position [980, 0]
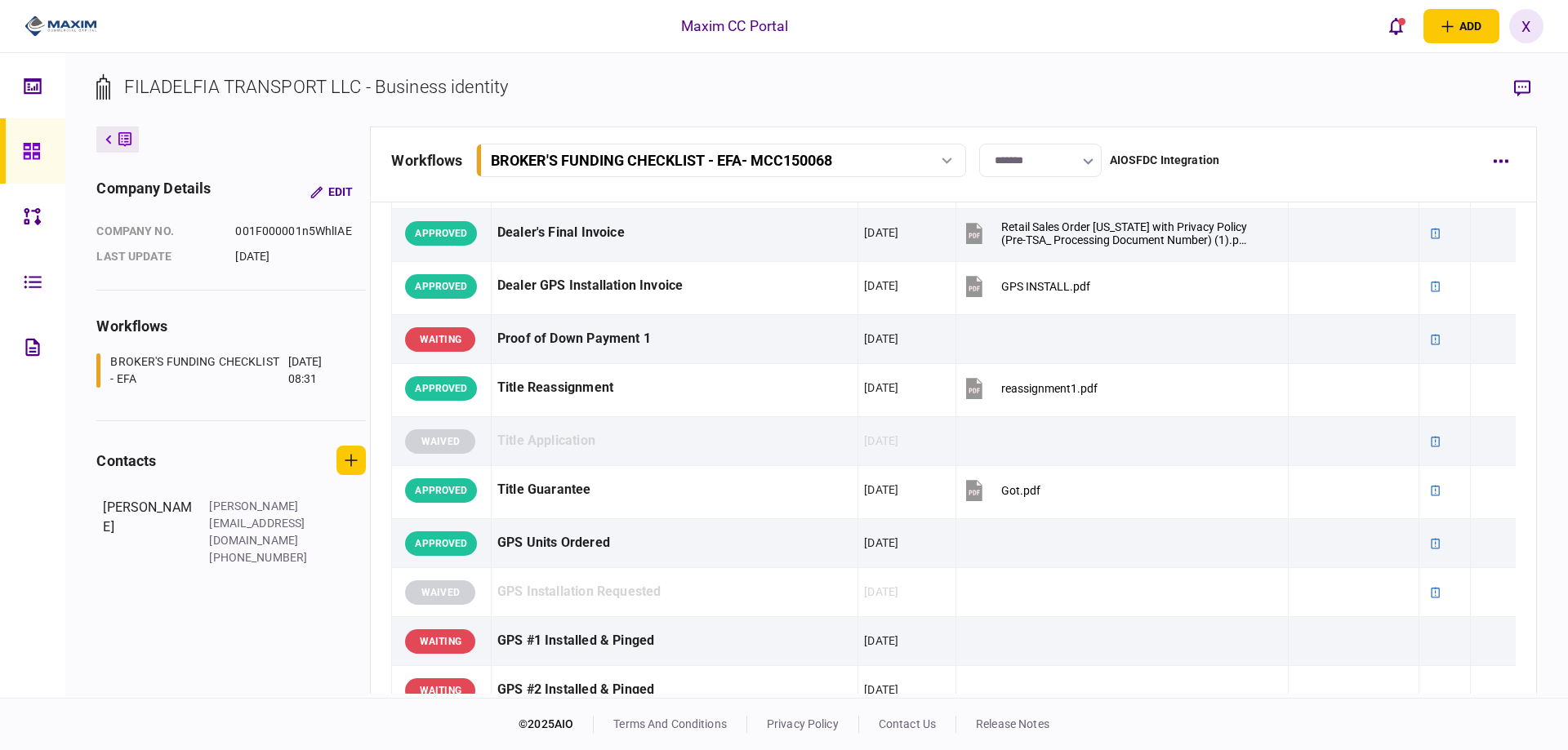
click at [18, 150] on link at bounding box center [32, 151] width 65 height 65
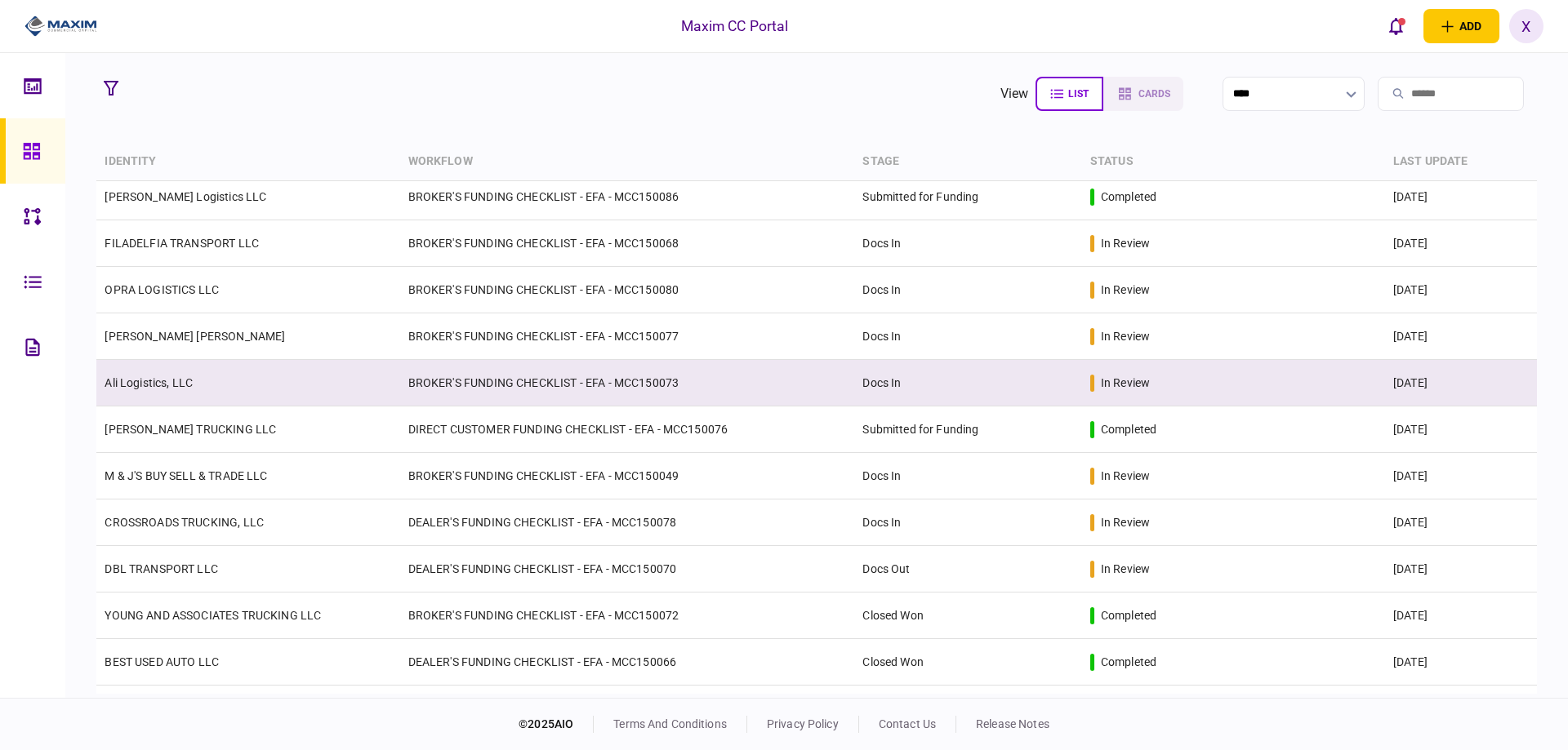
scroll to position [245, 0]
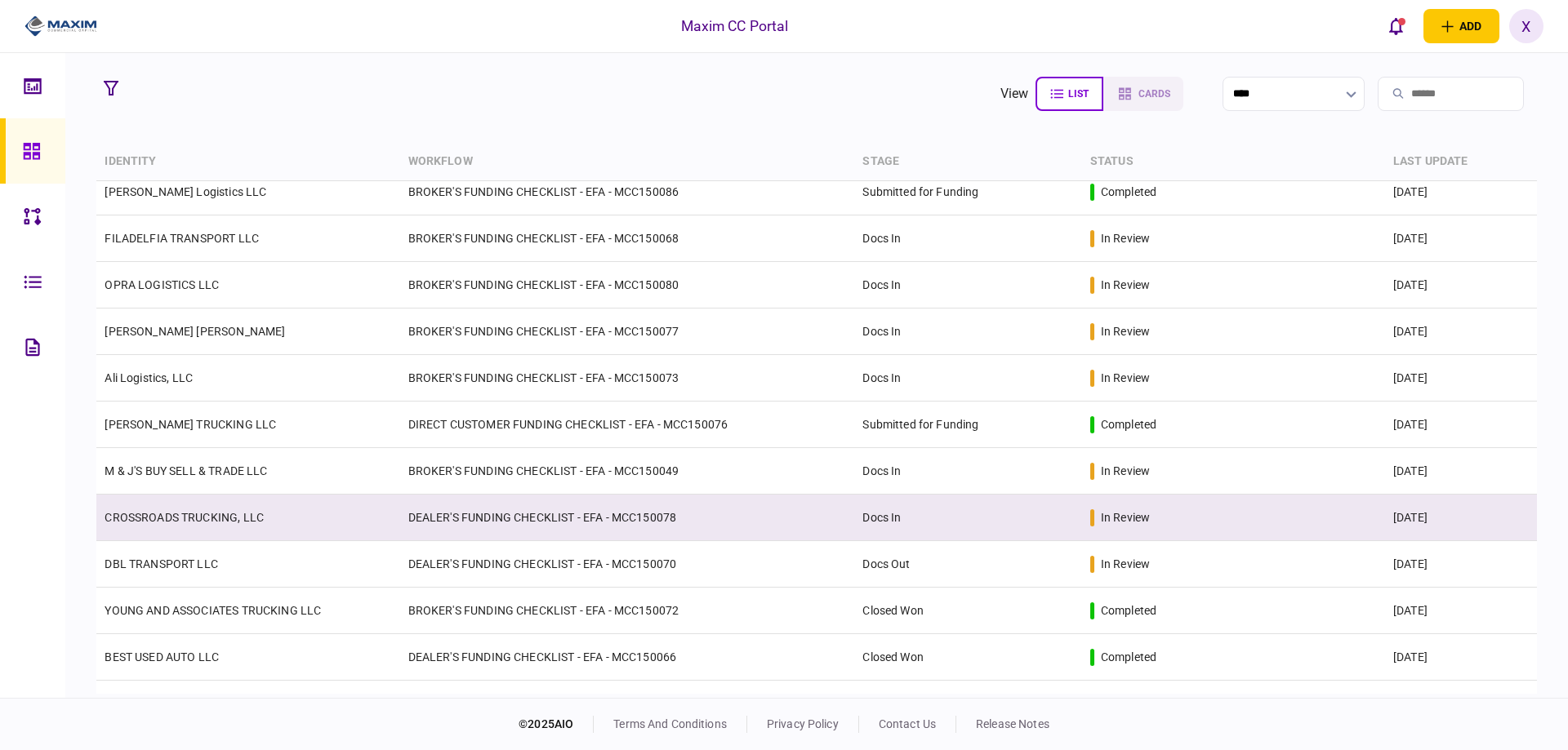
click at [184, 526] on td "CROSSROADS TRUCKING, LLC" at bounding box center [248, 518] width 303 height 46
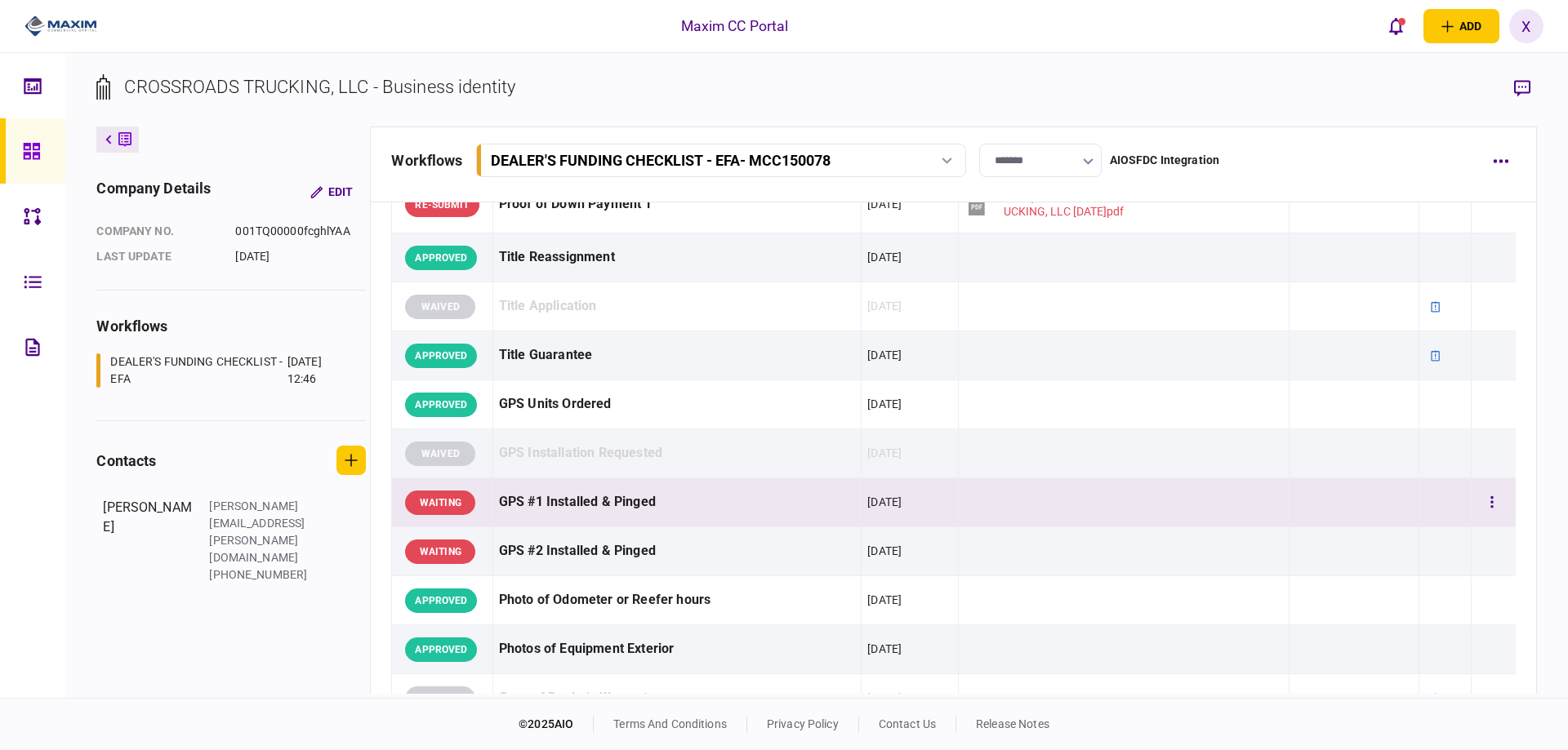
scroll to position [1143, 0]
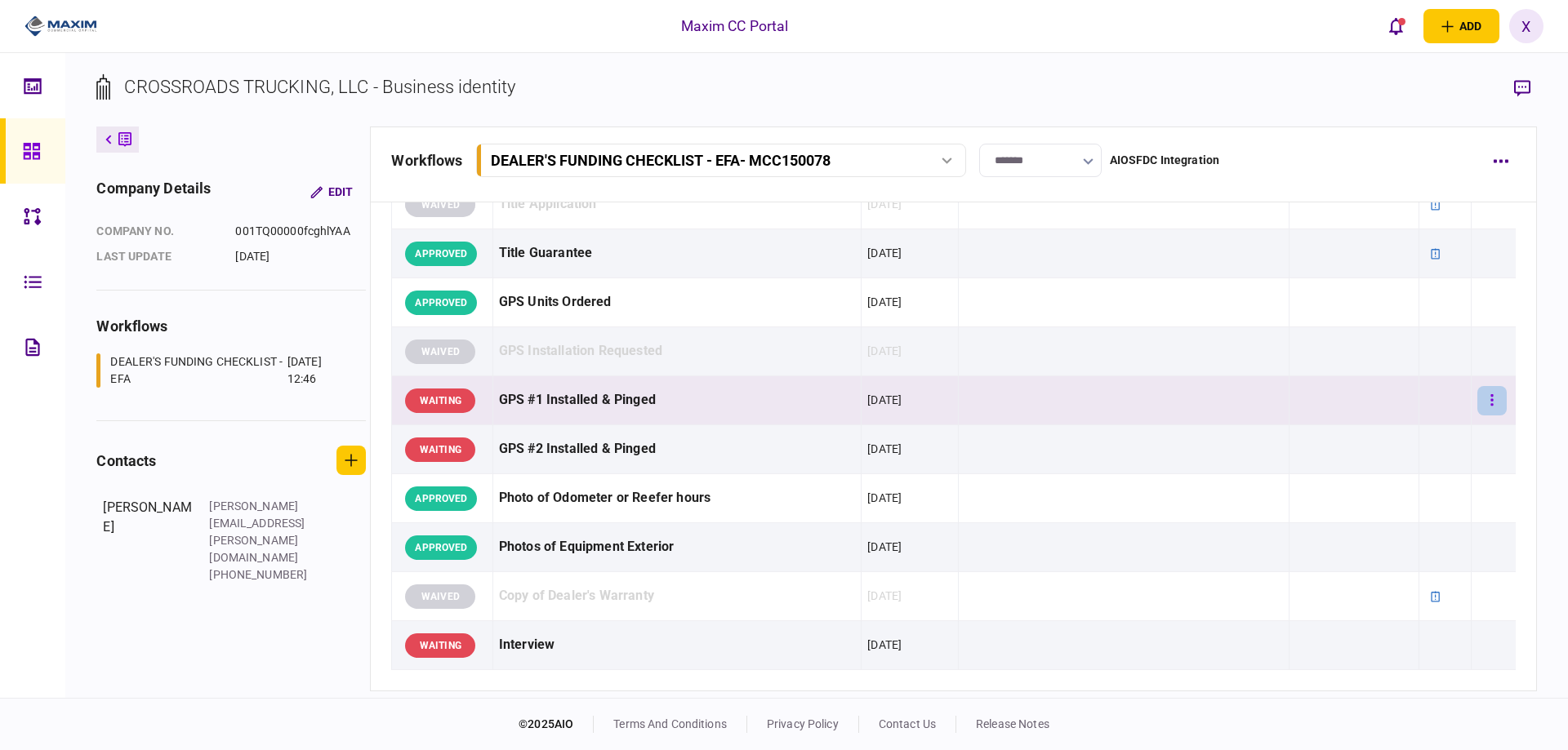
click at [1477, 406] on button "button" at bounding box center [1492, 401] width 30 height 30
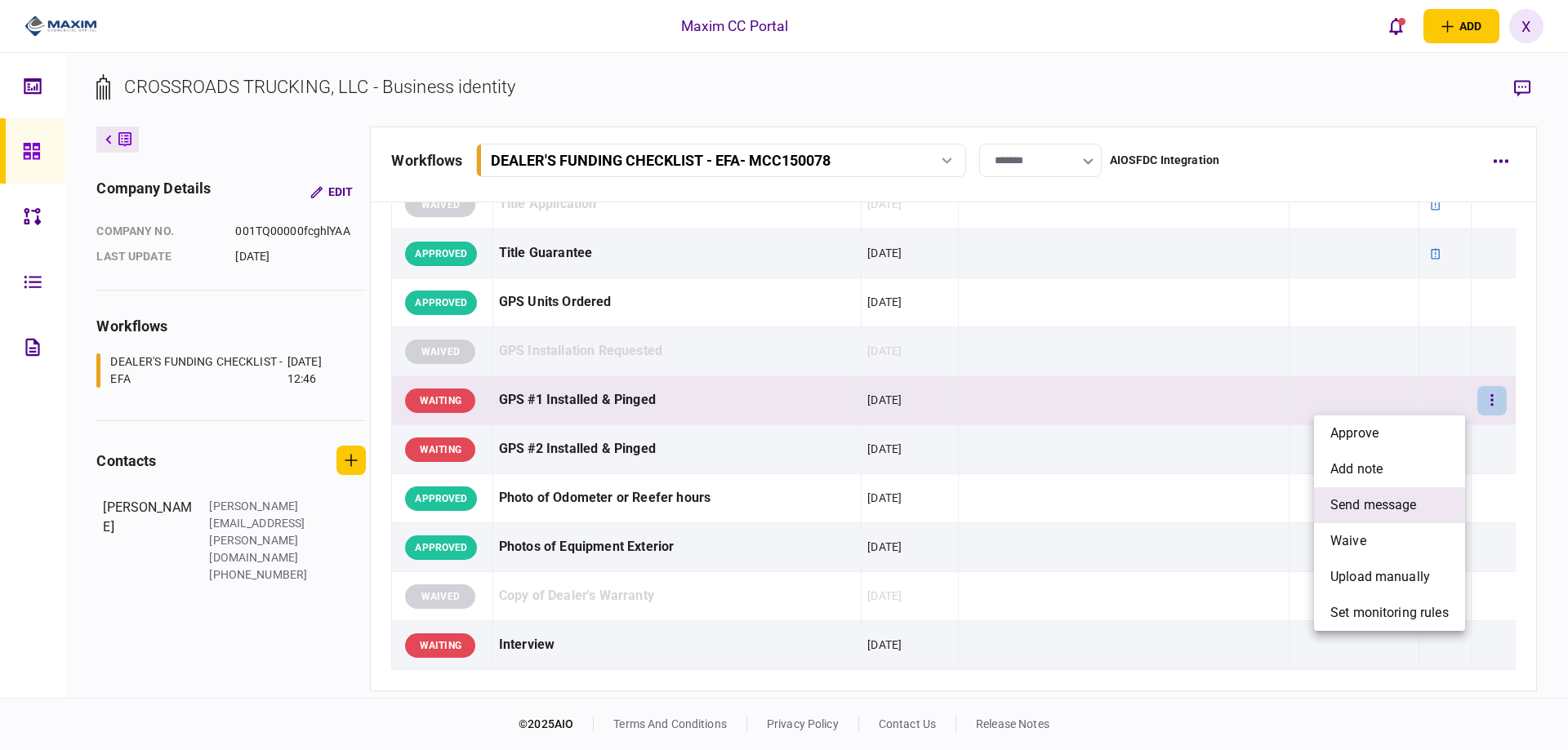
click at [1412, 504] on span "send message" at bounding box center [1373, 506] width 87 height 20
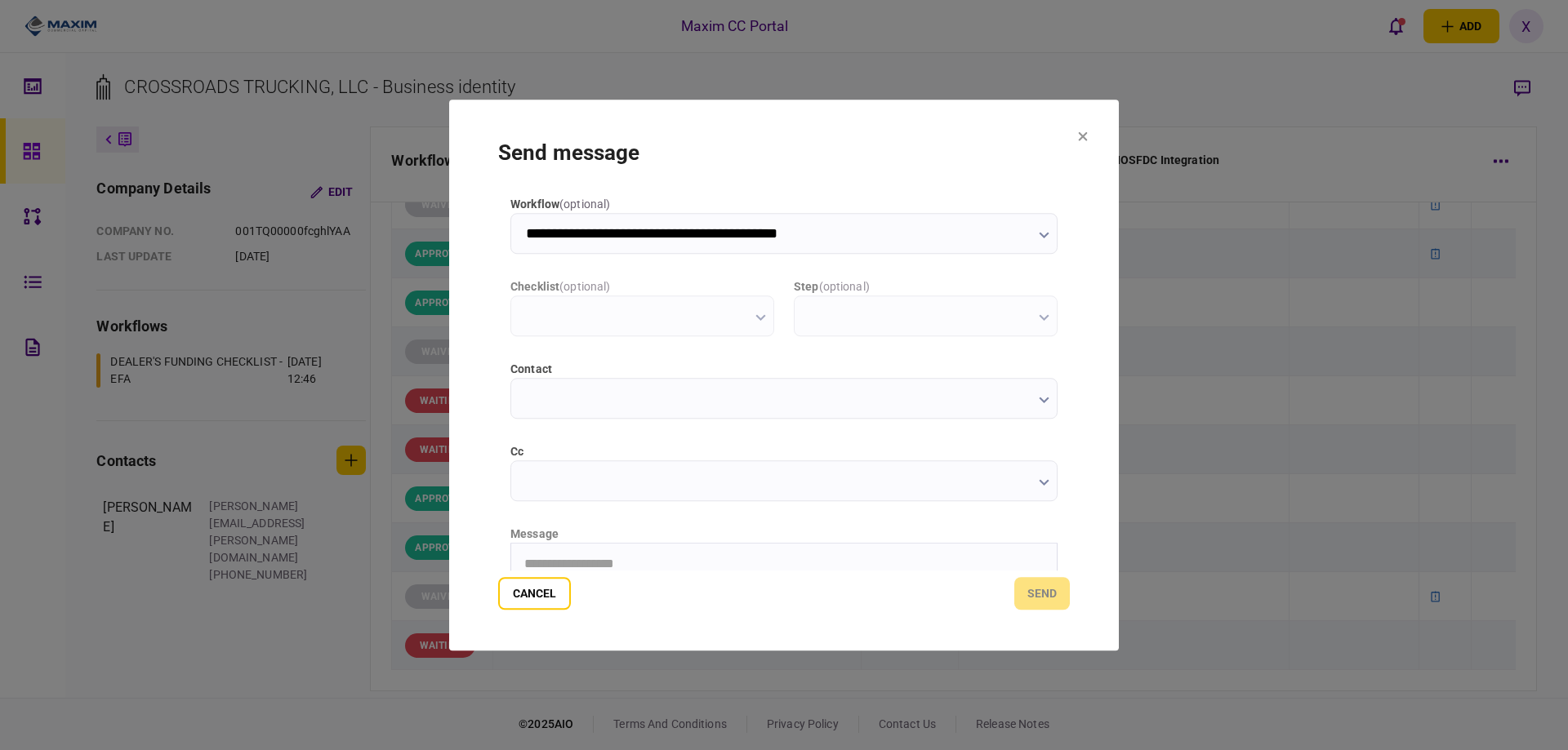
scroll to position [0, 0]
type input "**********"
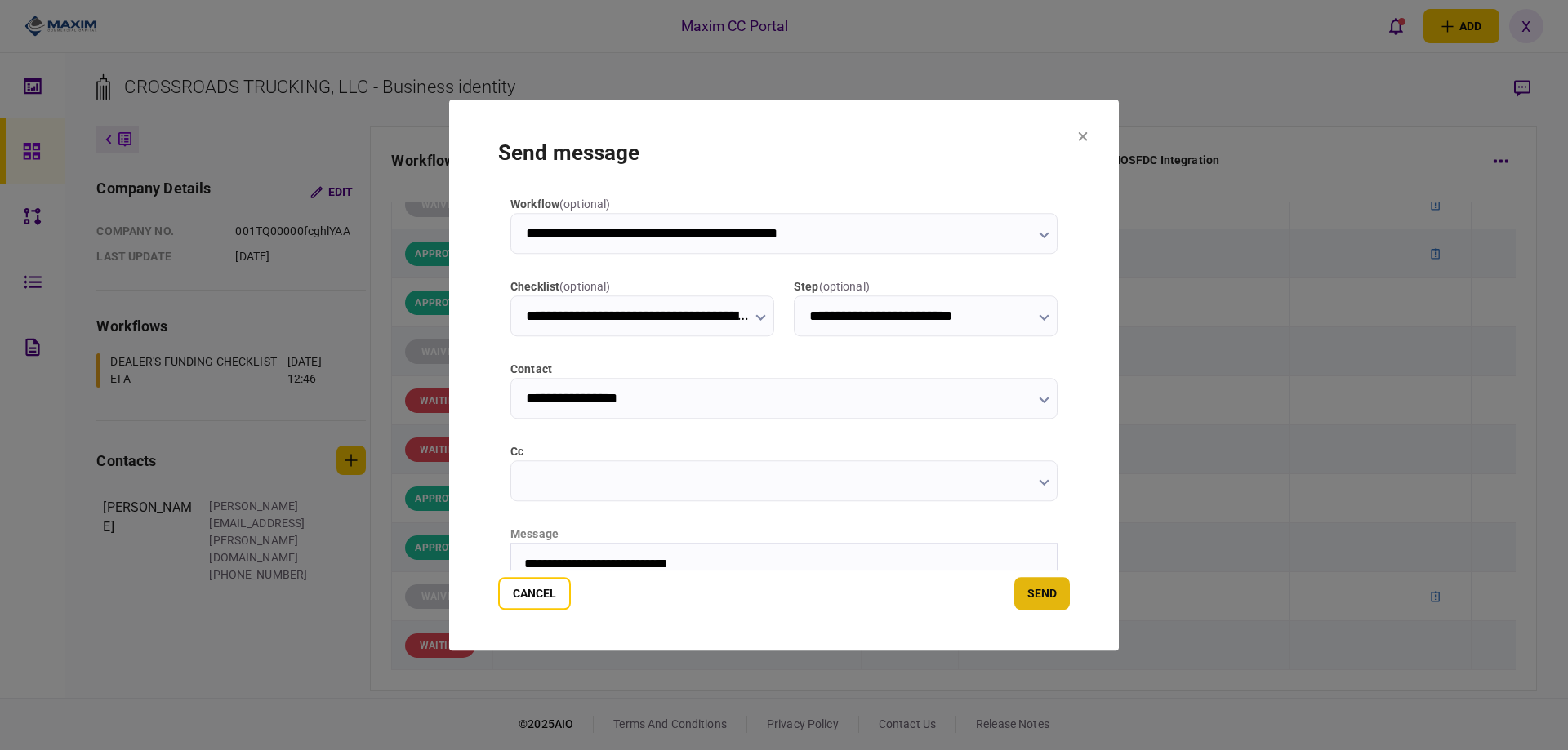
click at [1049, 597] on button "send" at bounding box center [1041, 593] width 55 height 32
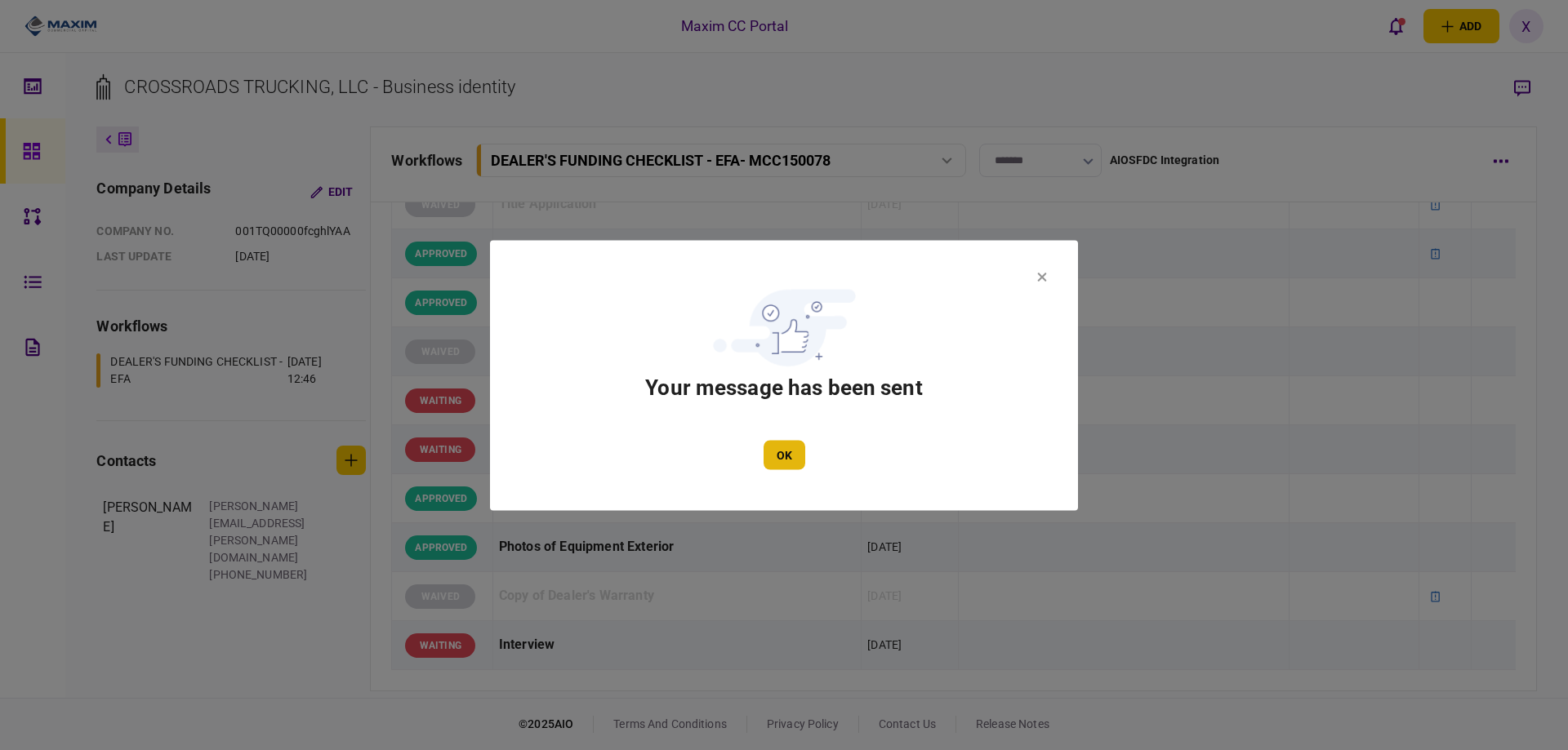
click at [789, 461] on button "OK" at bounding box center [784, 455] width 41 height 30
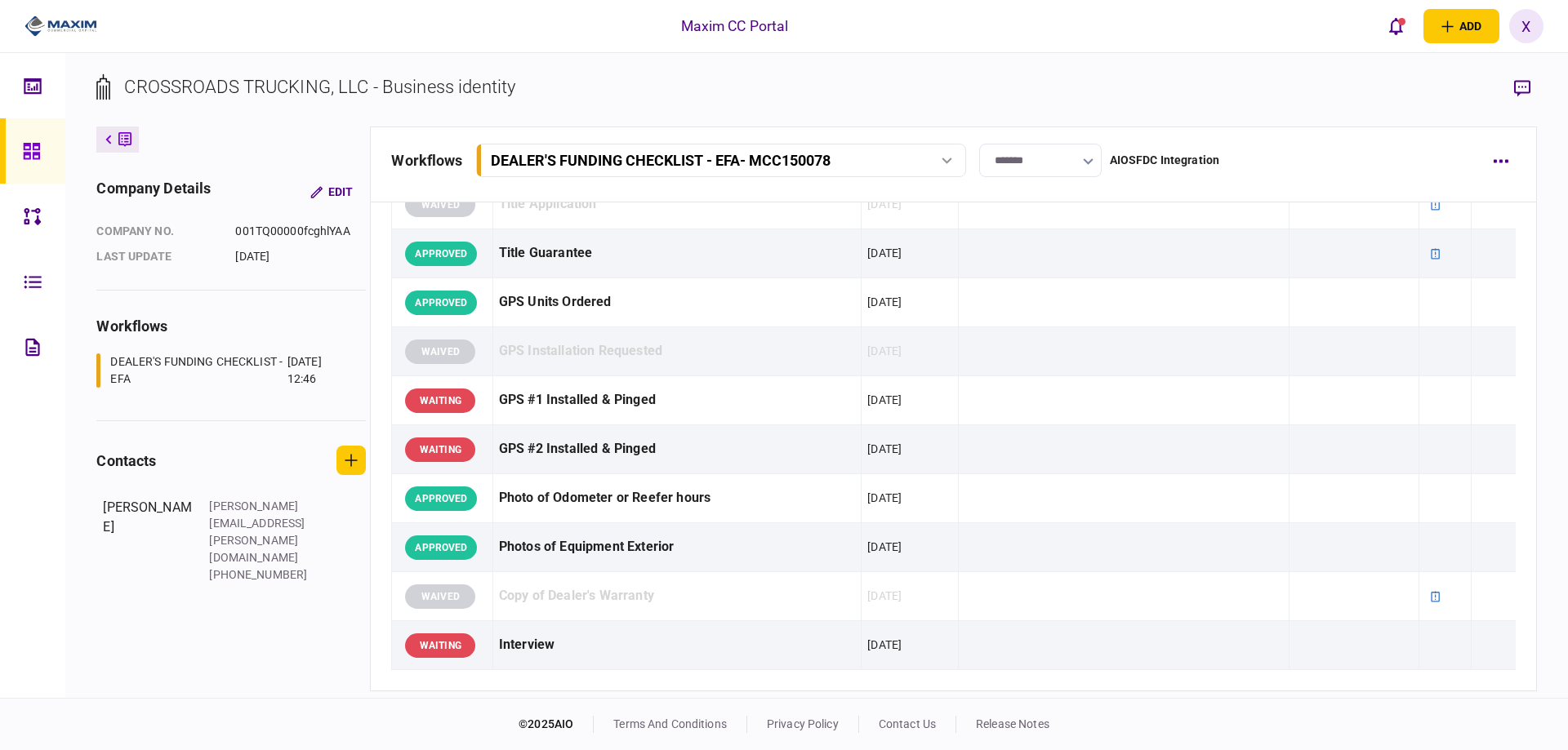
click at [61, 21] on img at bounding box center [61, 26] width 73 height 25
click at [26, 157] on icon at bounding box center [31, 151] width 17 height 17
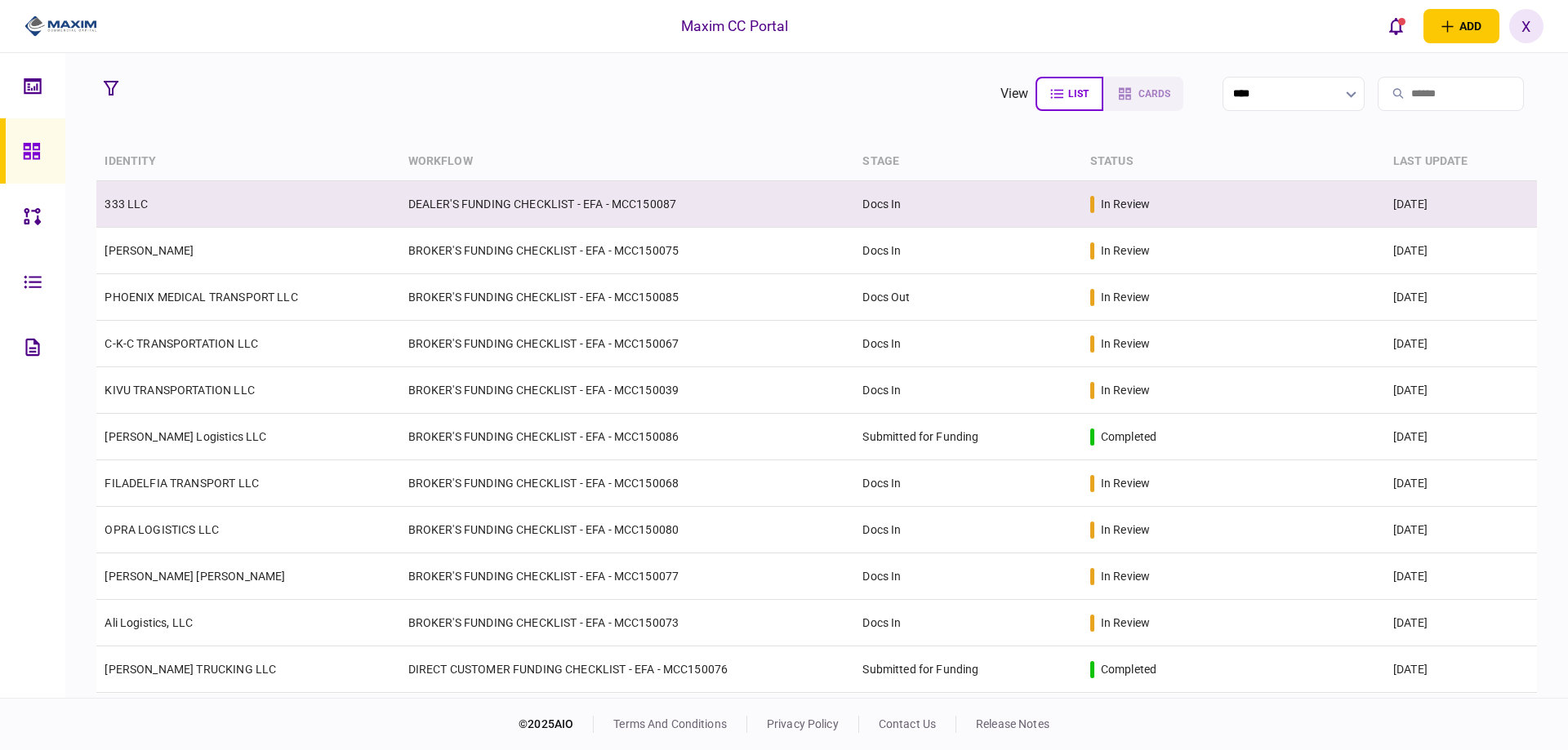
click at [128, 198] on link "333 LLC" at bounding box center [126, 204] width 43 height 13
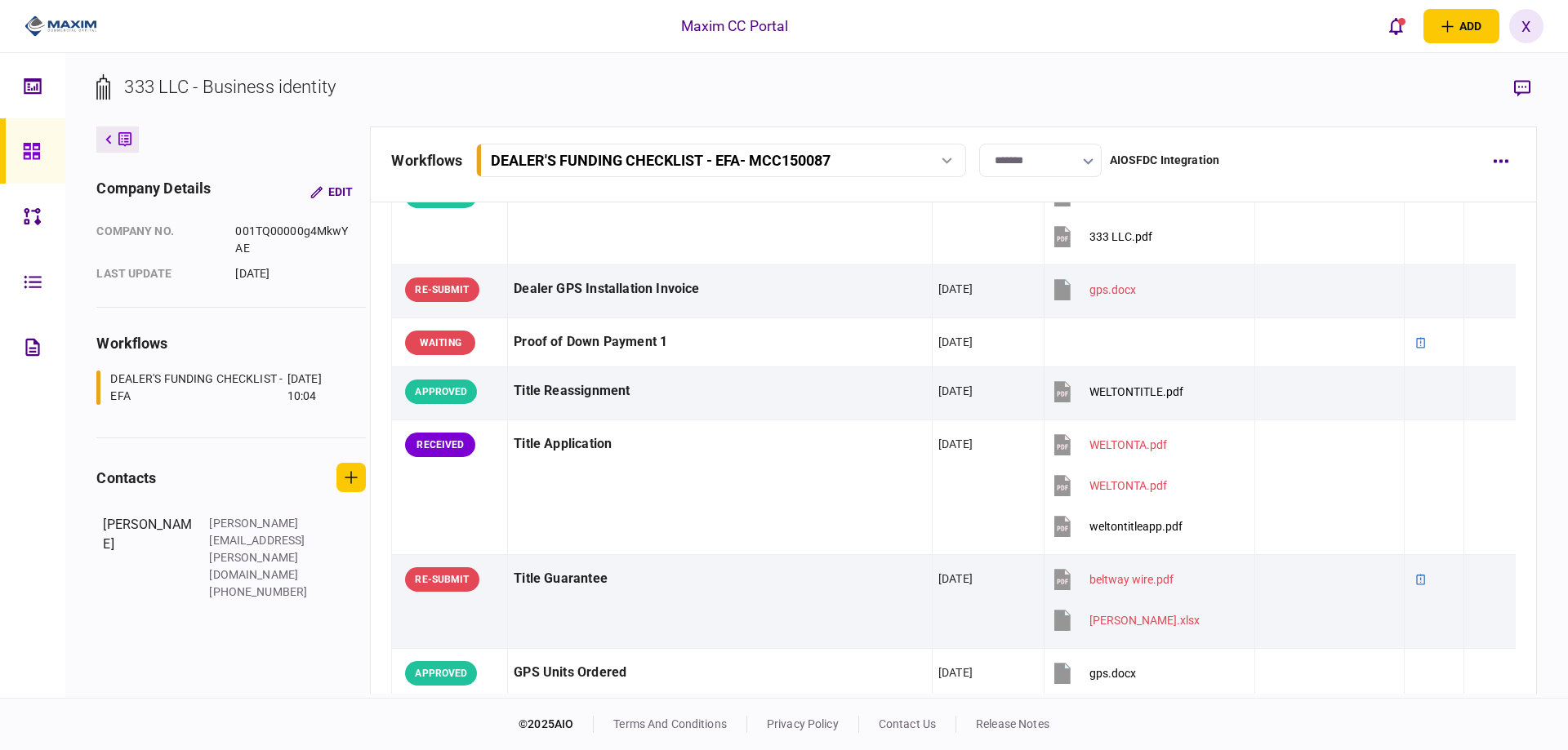
scroll to position [1225, 0]
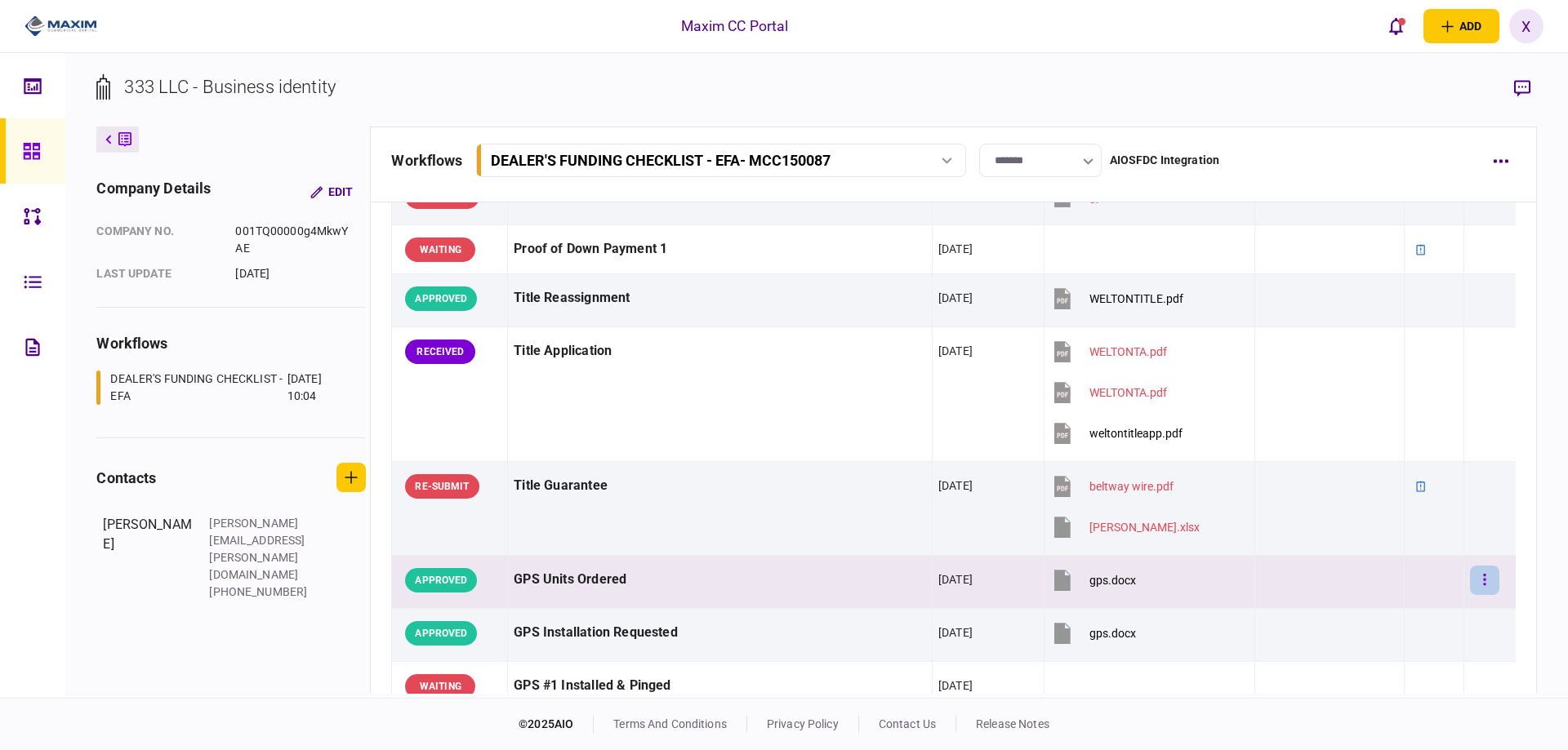
click at [1483, 584] on icon "button" at bounding box center [1484, 579] width 3 height 16
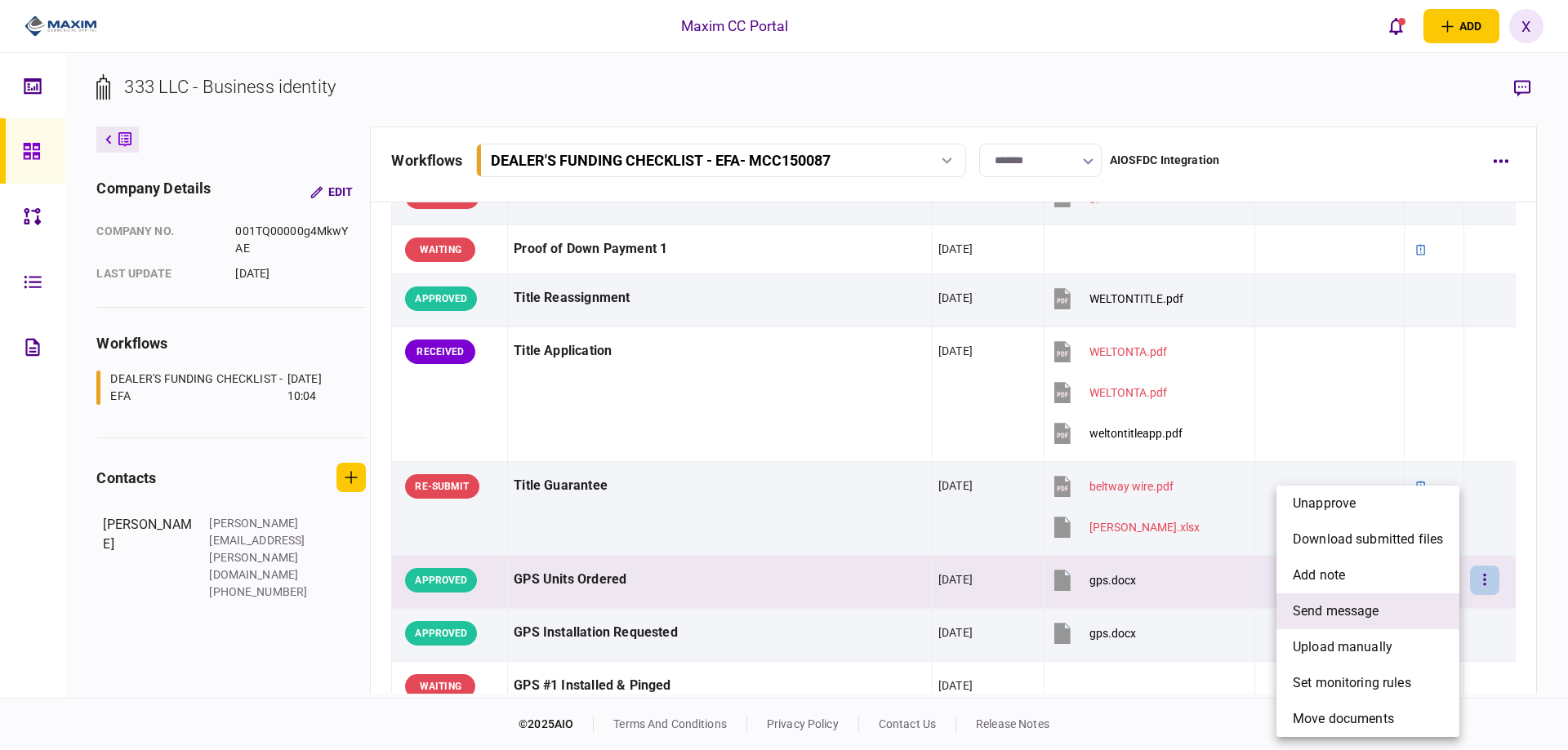
click at [1359, 609] on span "send message" at bounding box center [1335, 612] width 87 height 20
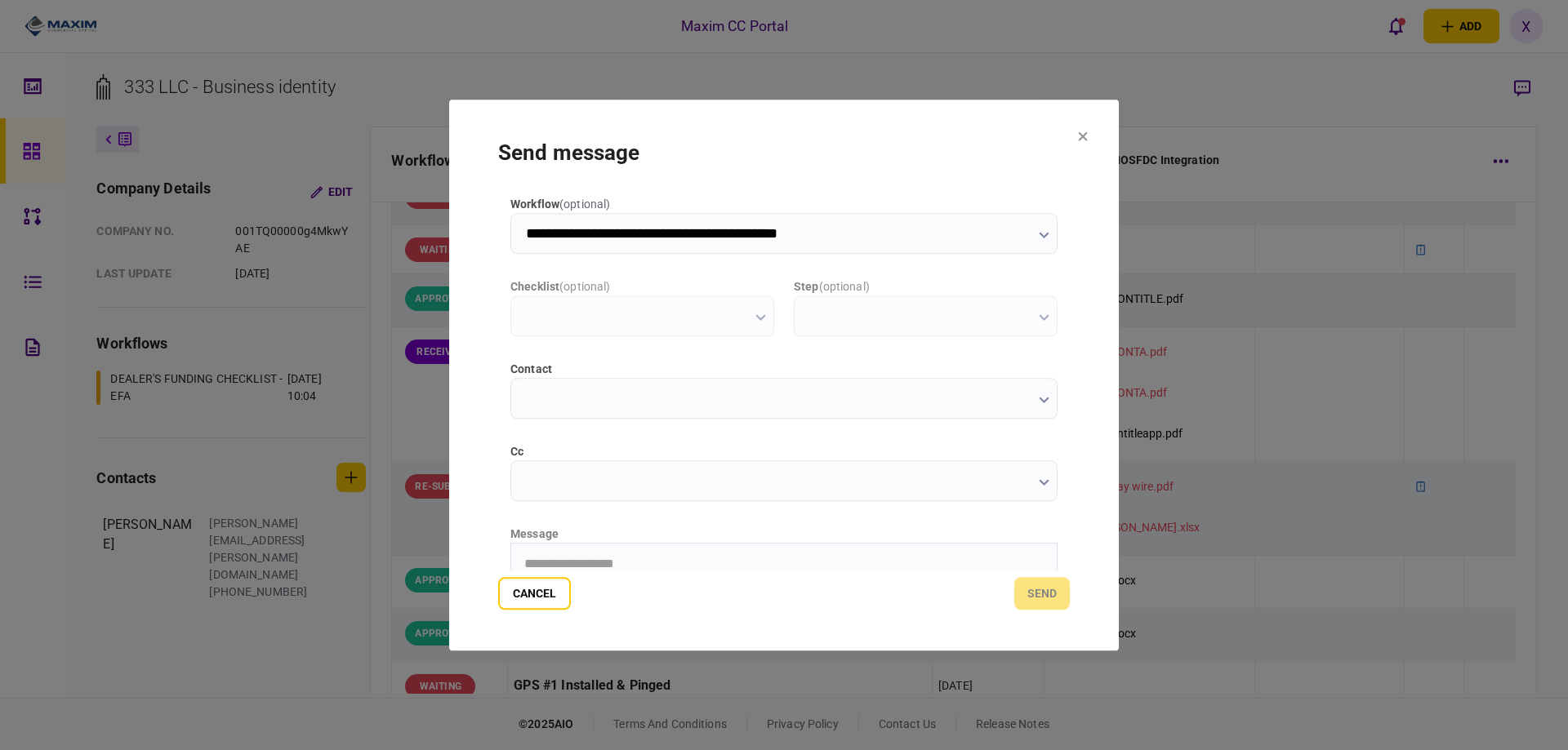
scroll to position [0, 0]
type input "**********"
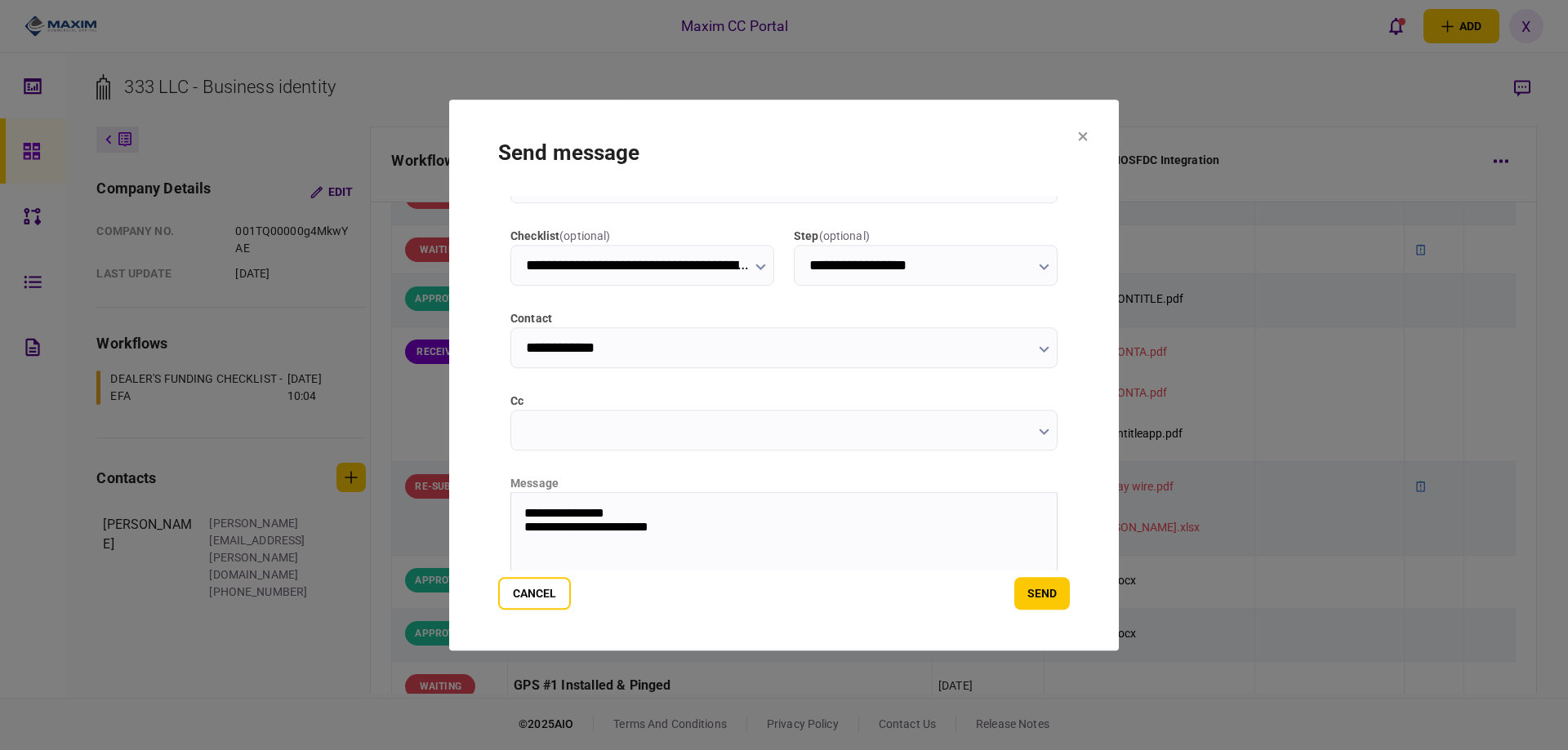
scroll to position [175, 0]
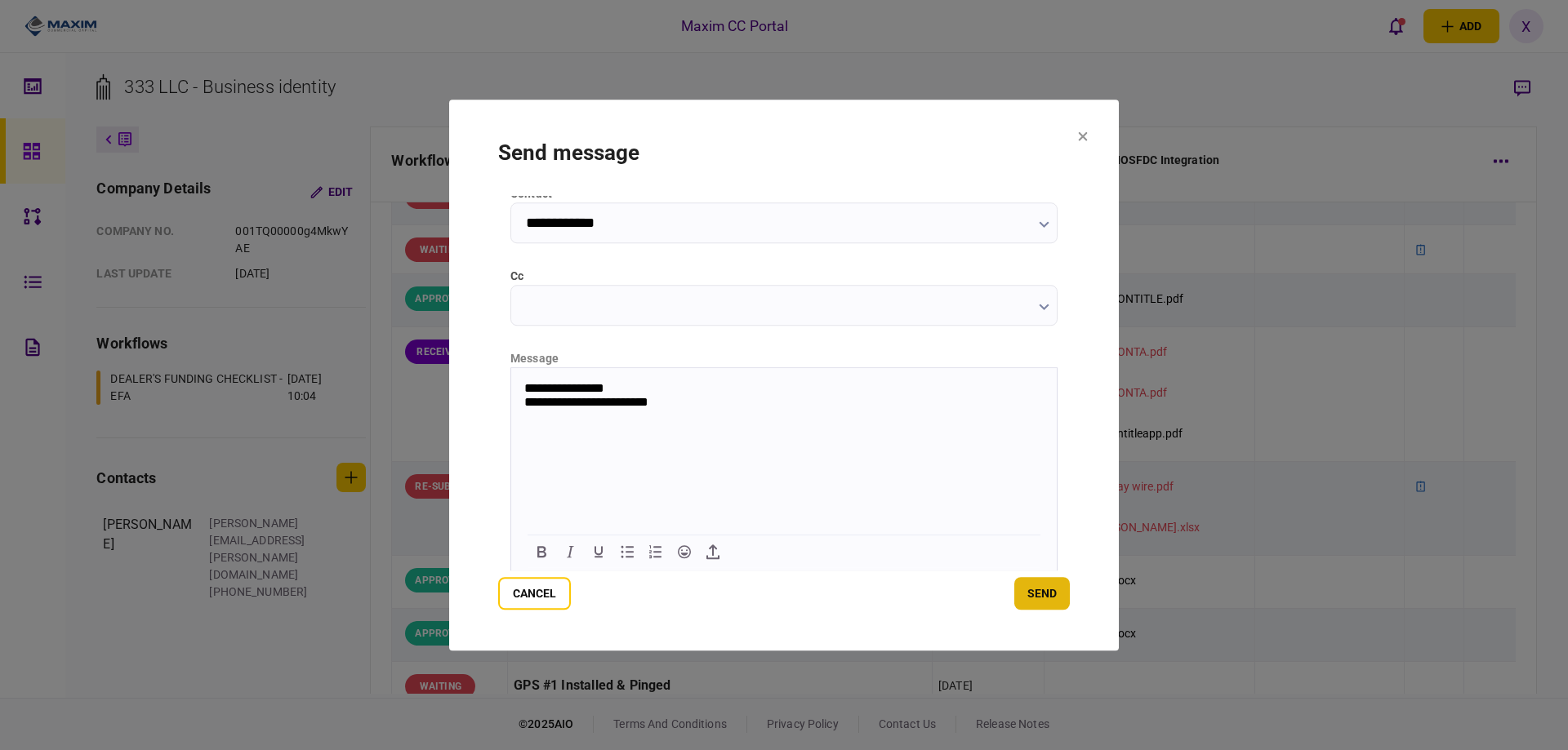
click at [1040, 582] on button "send" at bounding box center [1041, 593] width 55 height 32
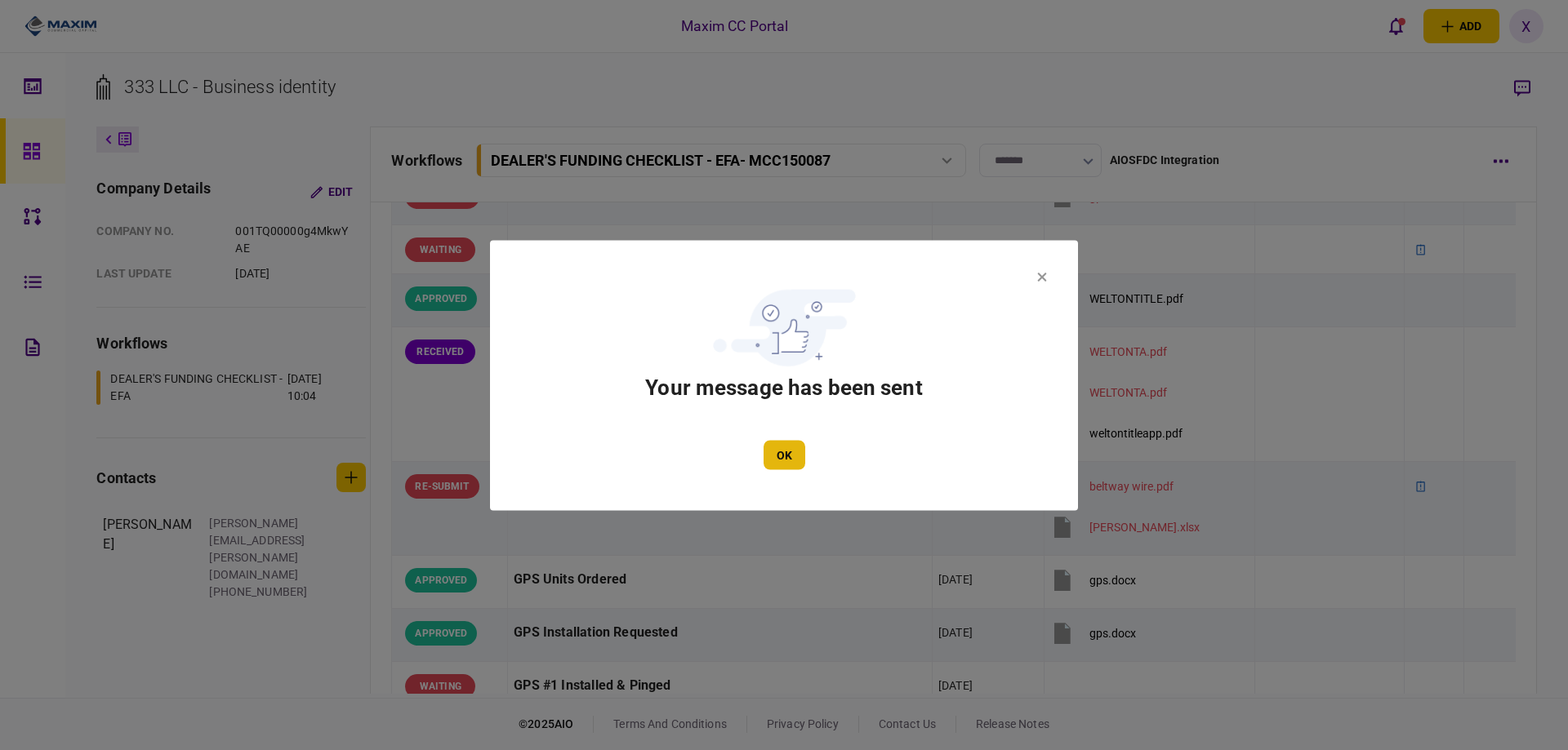
click at [788, 445] on button "OK" at bounding box center [784, 455] width 41 height 30
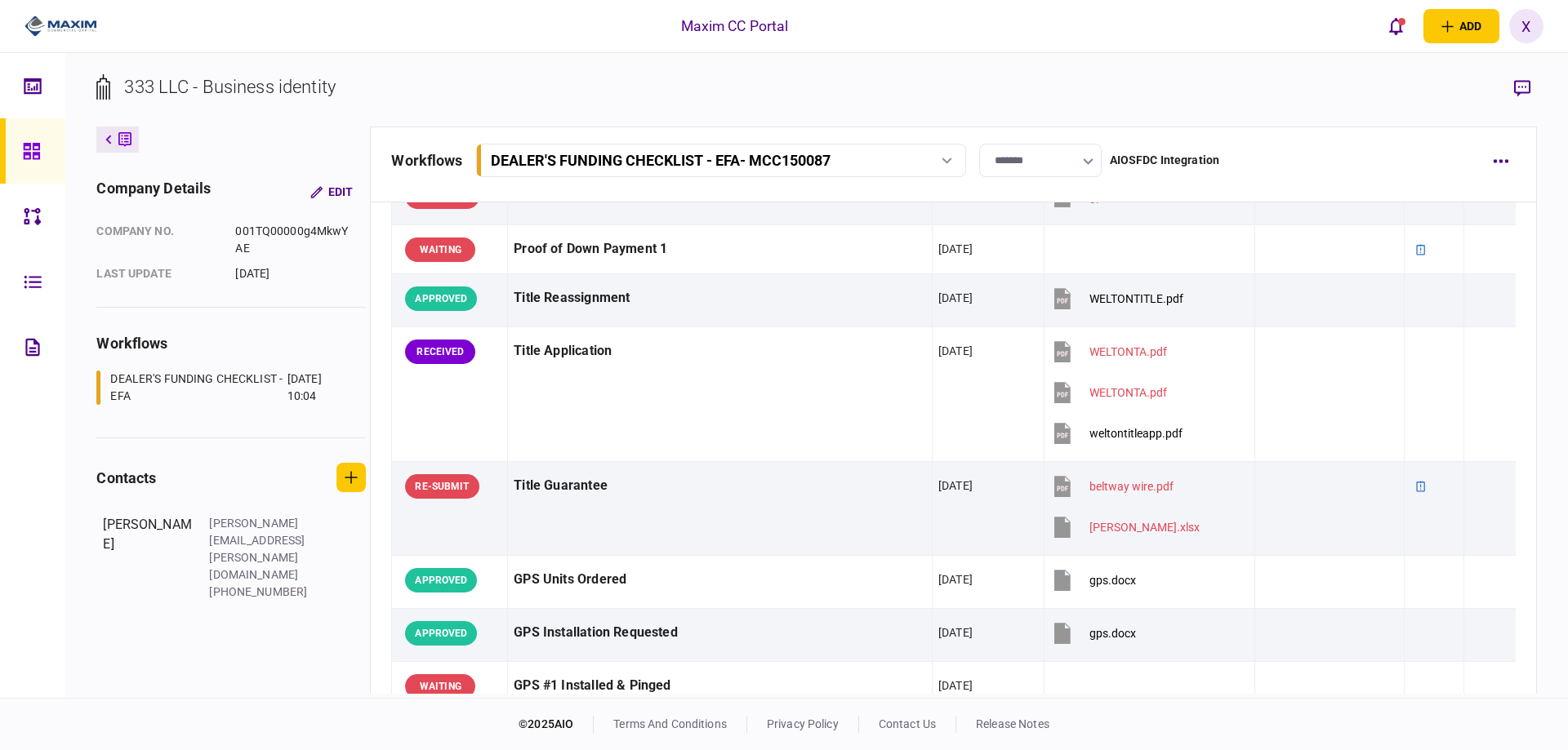
click at [44, 35] on img at bounding box center [61, 26] width 73 height 25
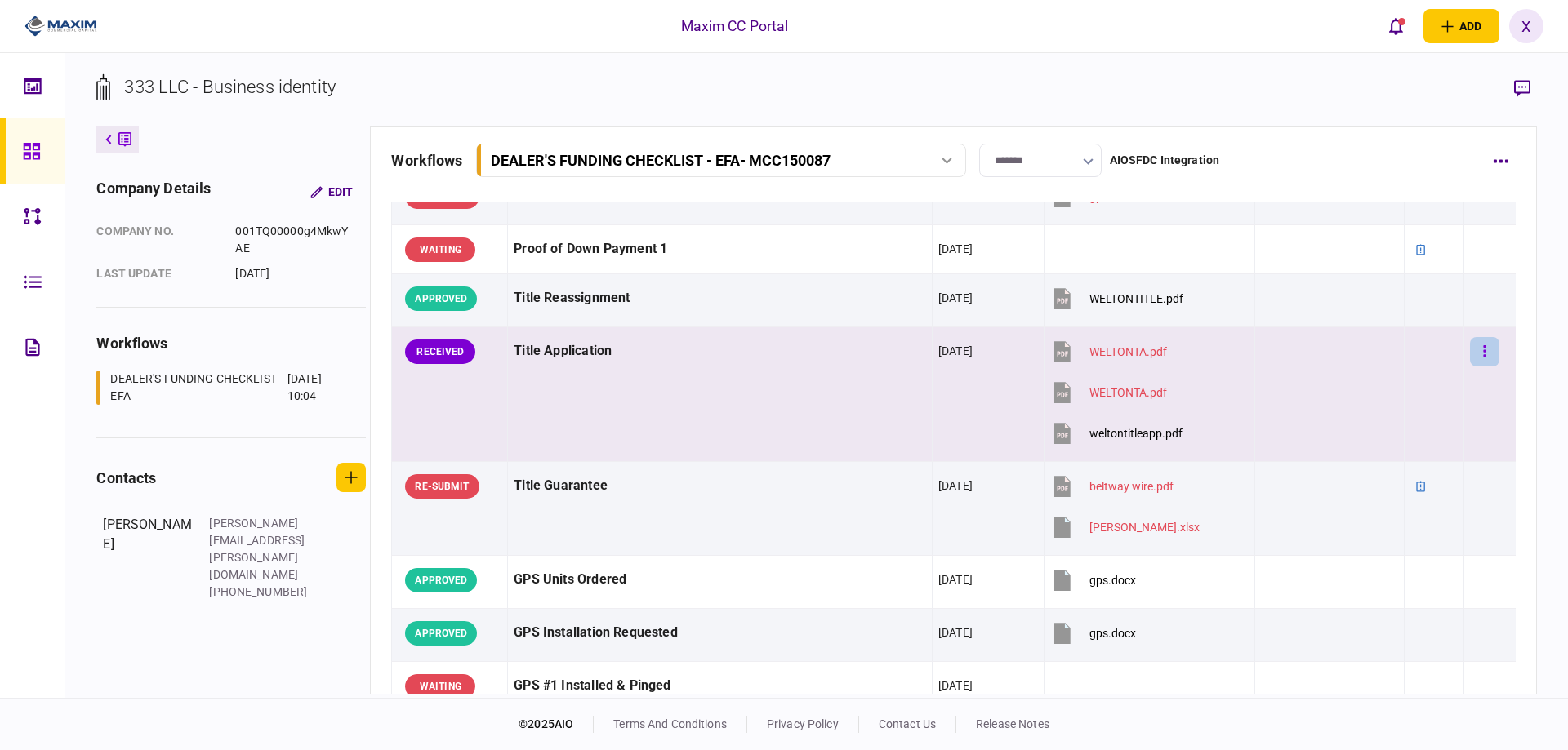
click at [1475, 358] on button "button" at bounding box center [1484, 352] width 30 height 30
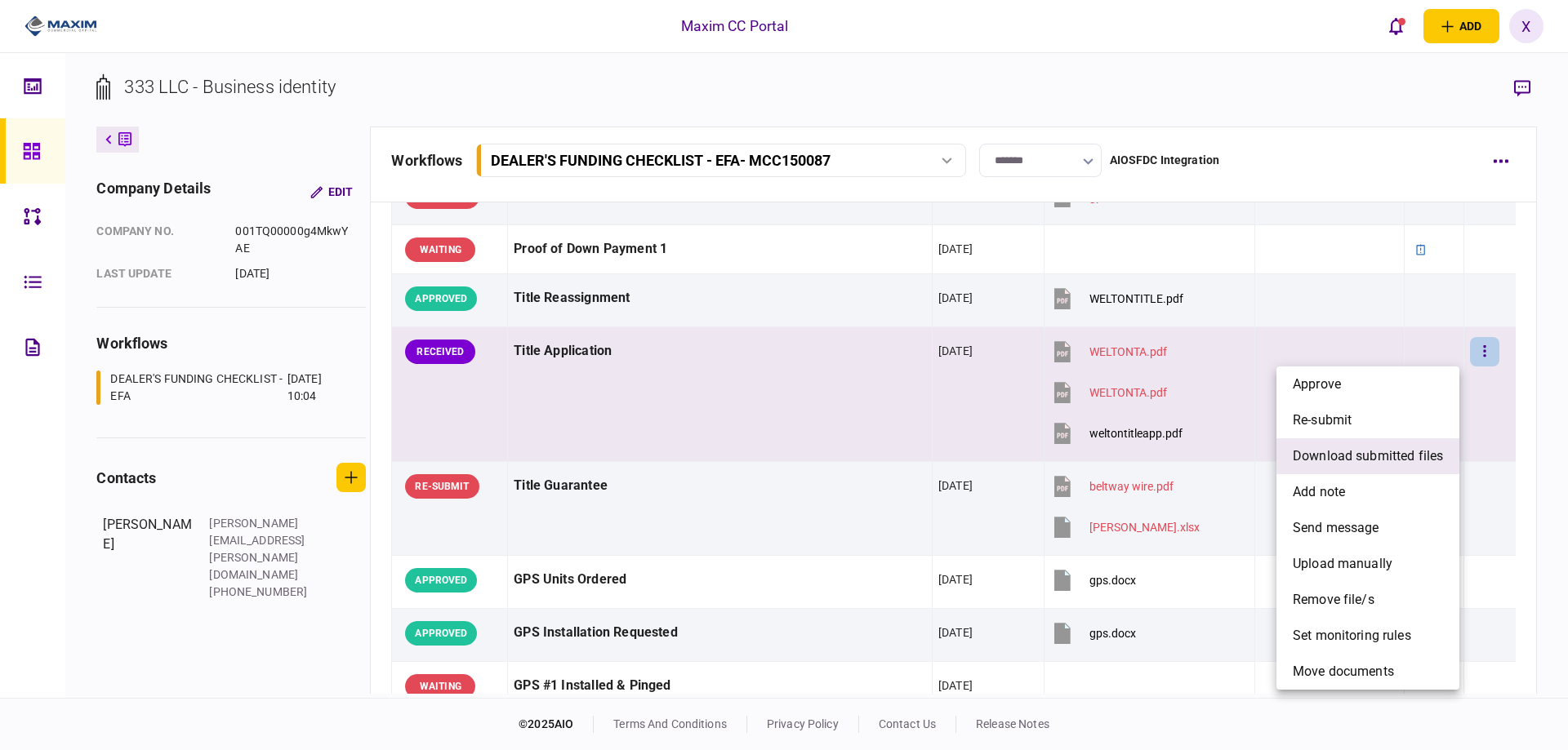
click at [1400, 453] on span "download submitted files" at bounding box center [1367, 457] width 150 height 20
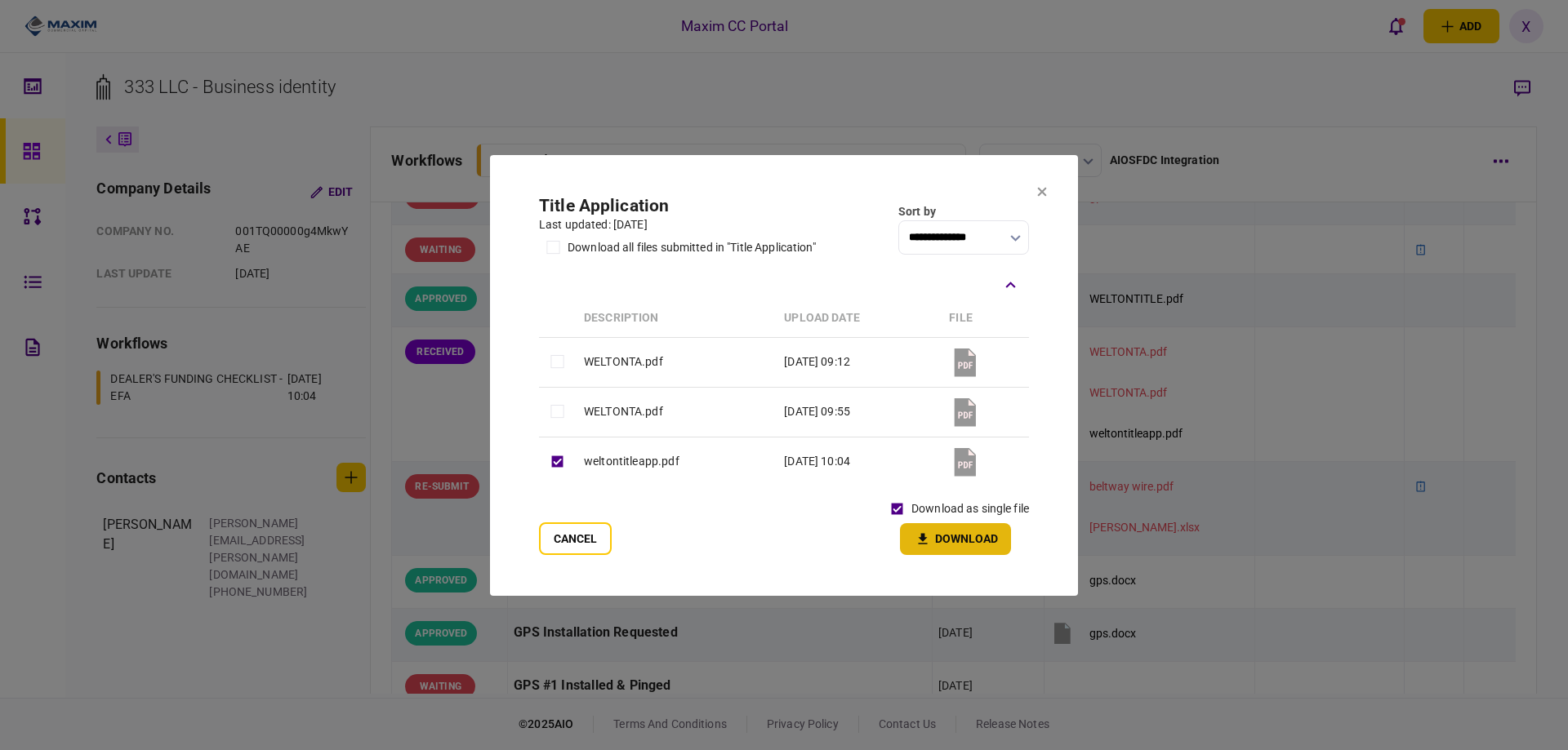
click at [927, 538] on icon "button" at bounding box center [923, 539] width 20 height 16
click at [1043, 195] on icon at bounding box center [1042, 192] width 10 height 10
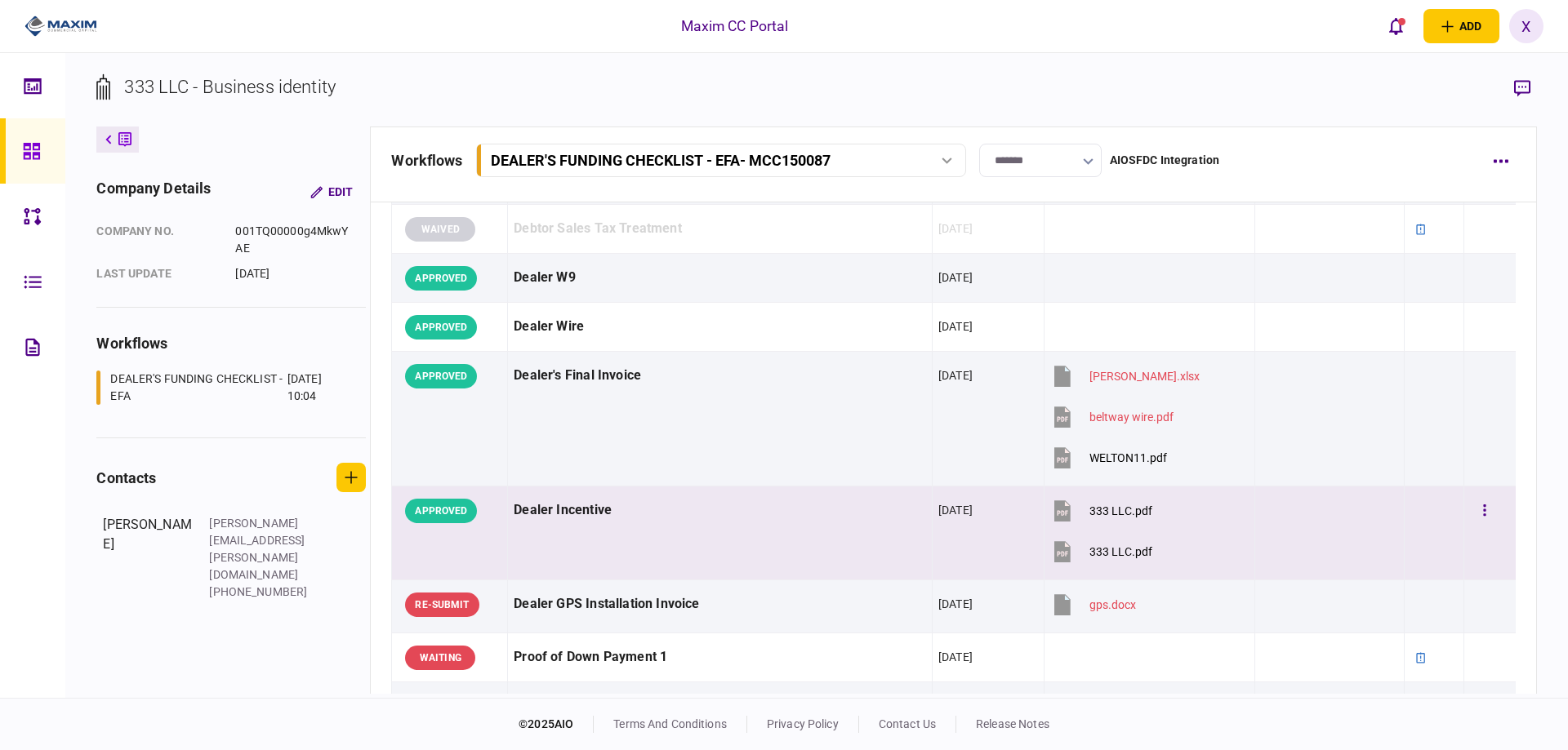
scroll to position [1143, 0]
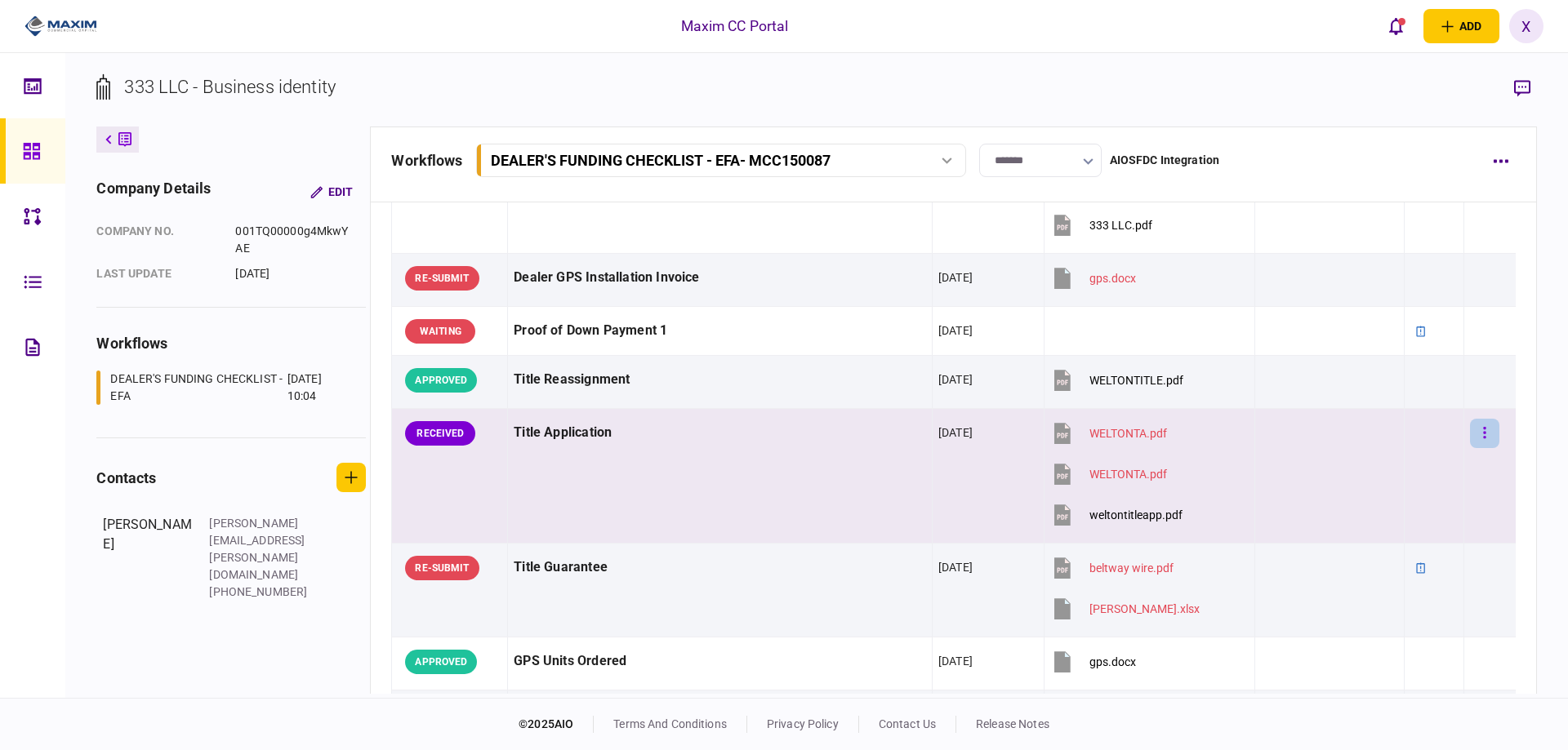
click at [1483, 431] on icon "button" at bounding box center [1484, 433] width 3 height 16
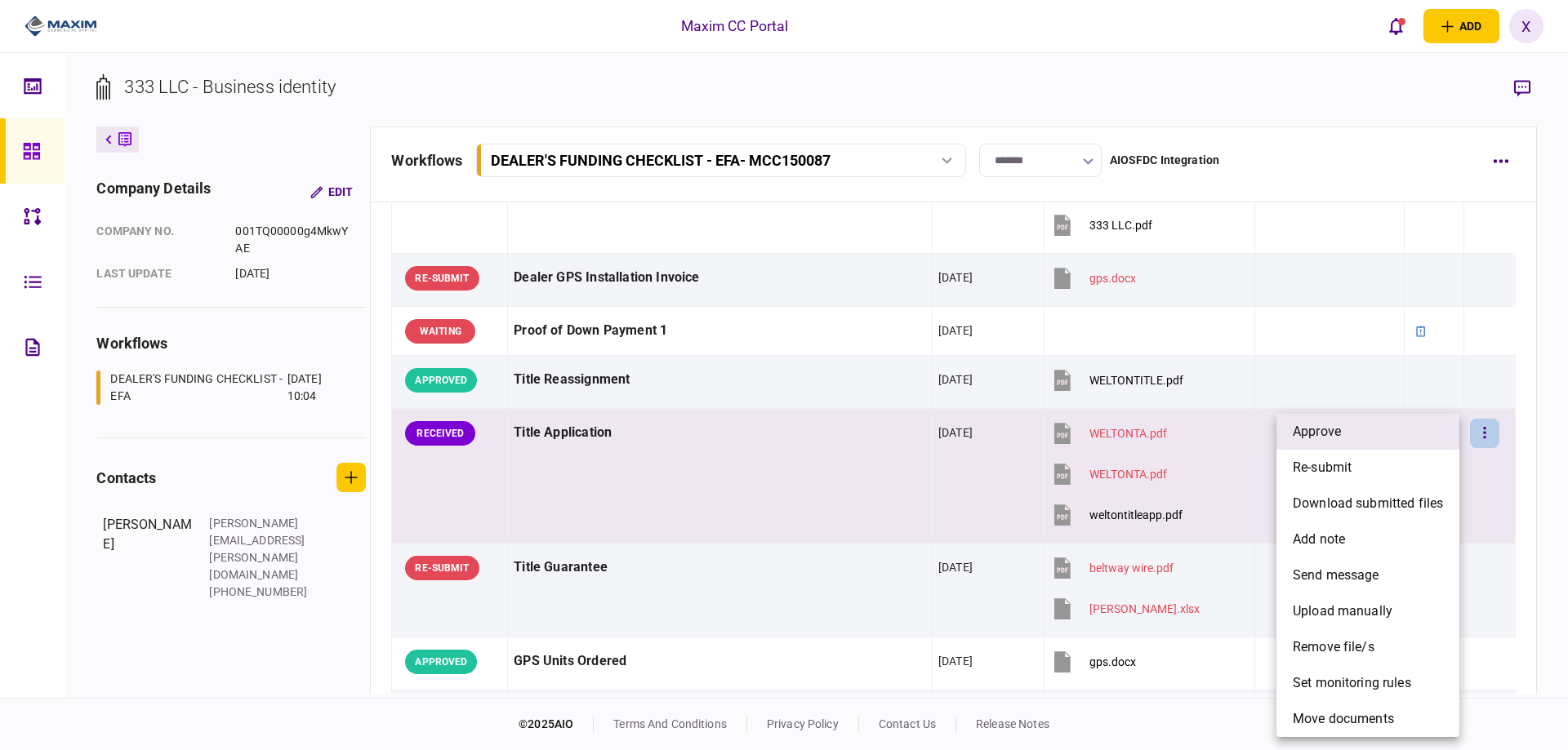
click at [1368, 441] on li "approve" at bounding box center [1368, 431] width 183 height 36
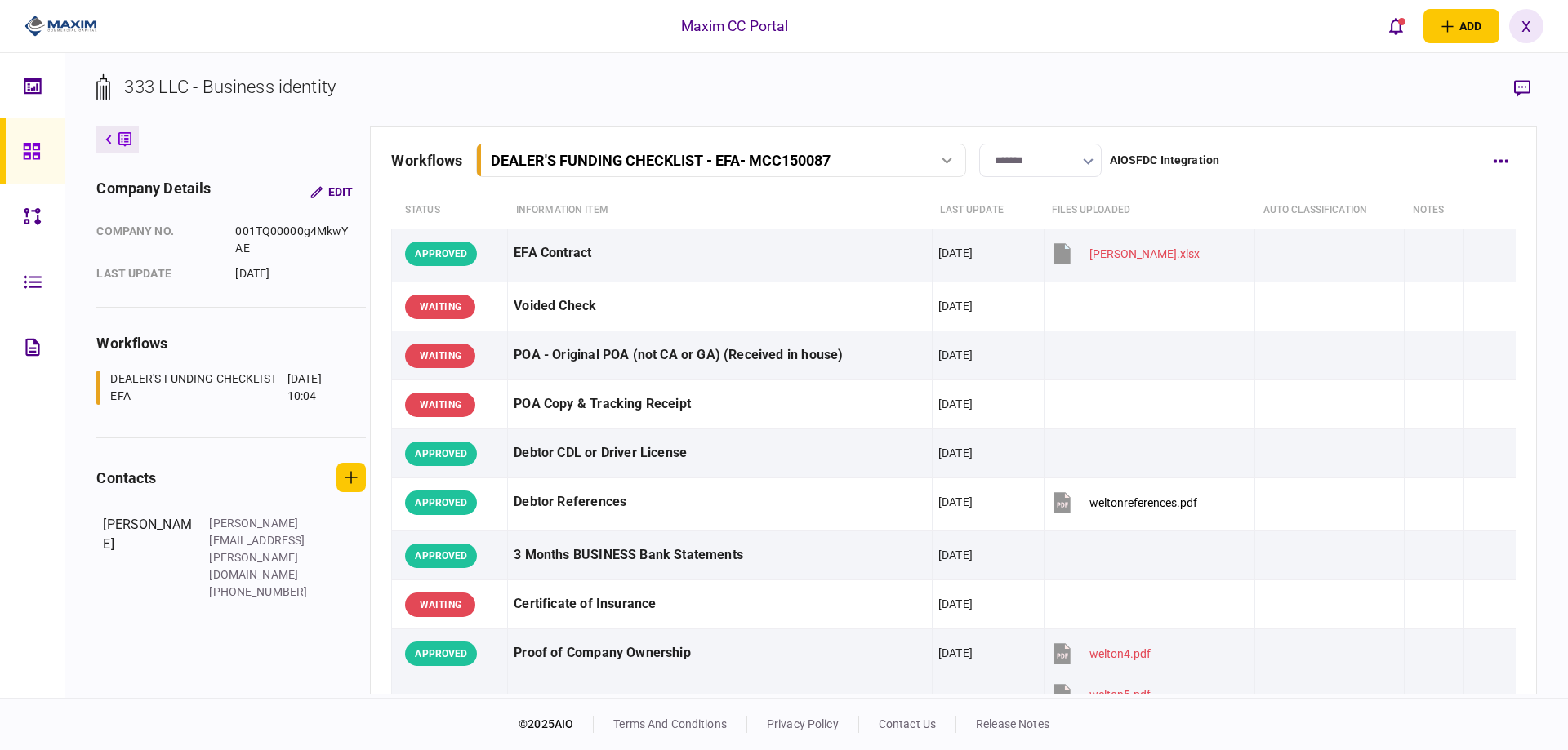
scroll to position [0, 0]
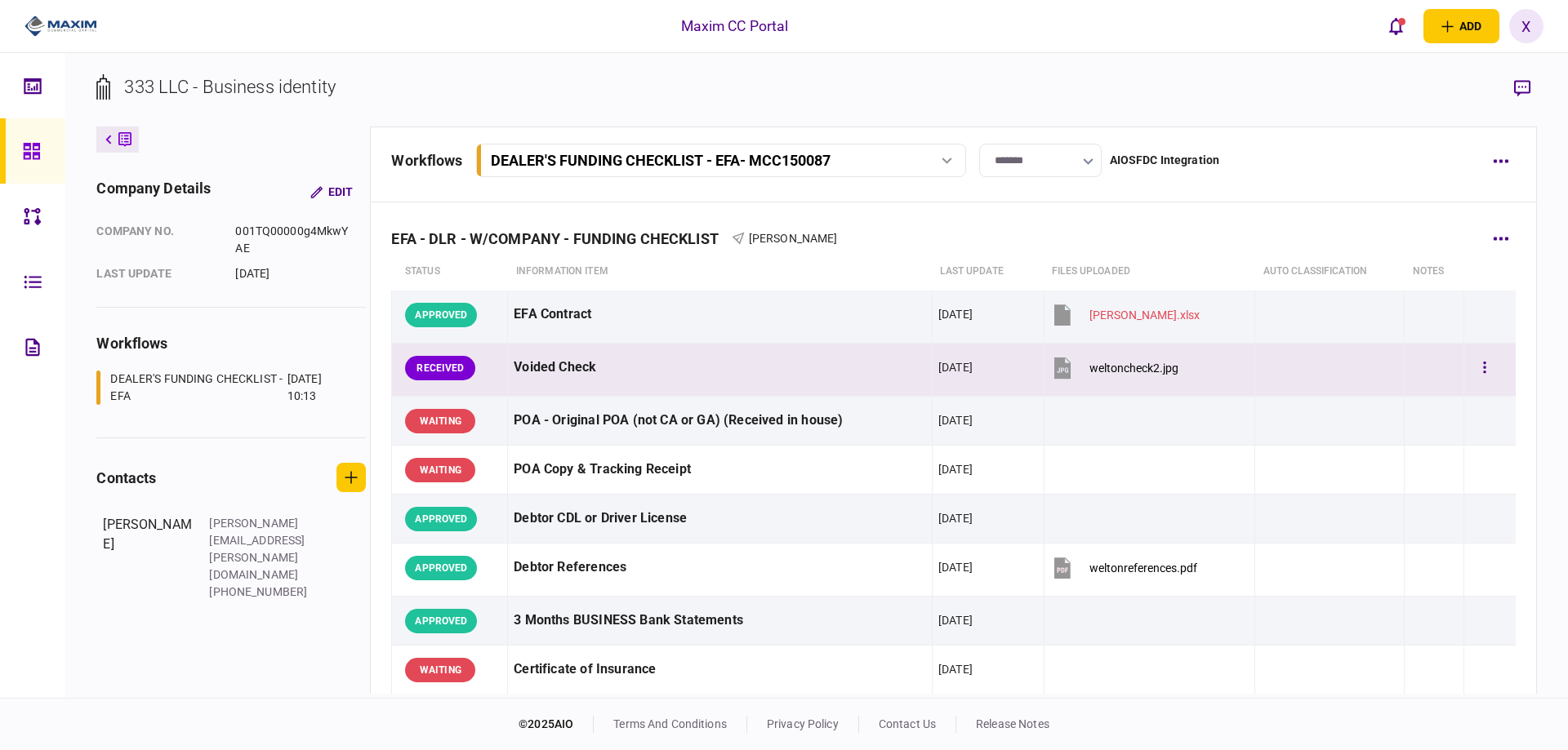
click at [1489, 370] on div at bounding box center [1489, 368] width 39 height 36
click at [1477, 371] on button "button" at bounding box center [1484, 368] width 30 height 30
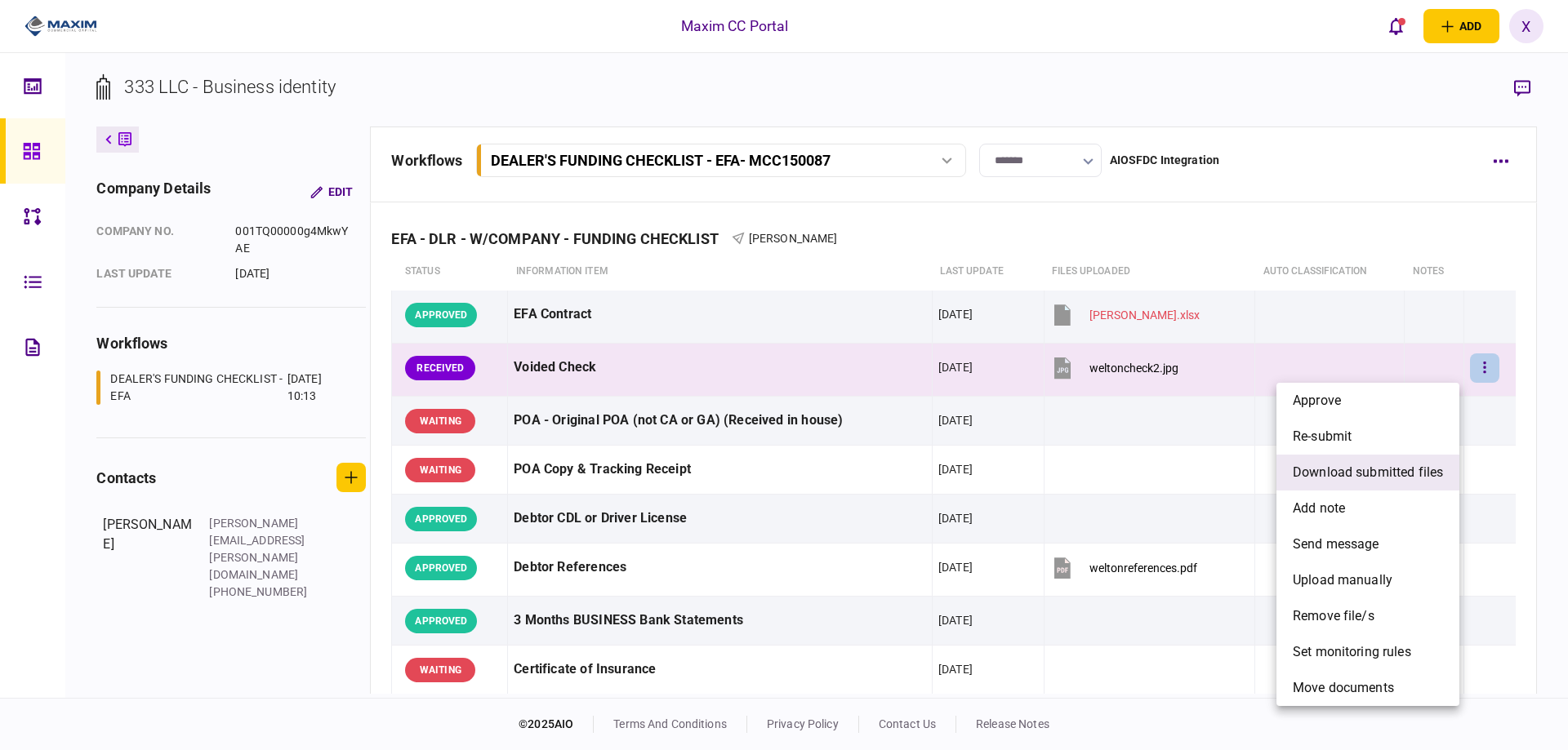
click at [1406, 463] on span "download submitted files" at bounding box center [1367, 473] width 150 height 20
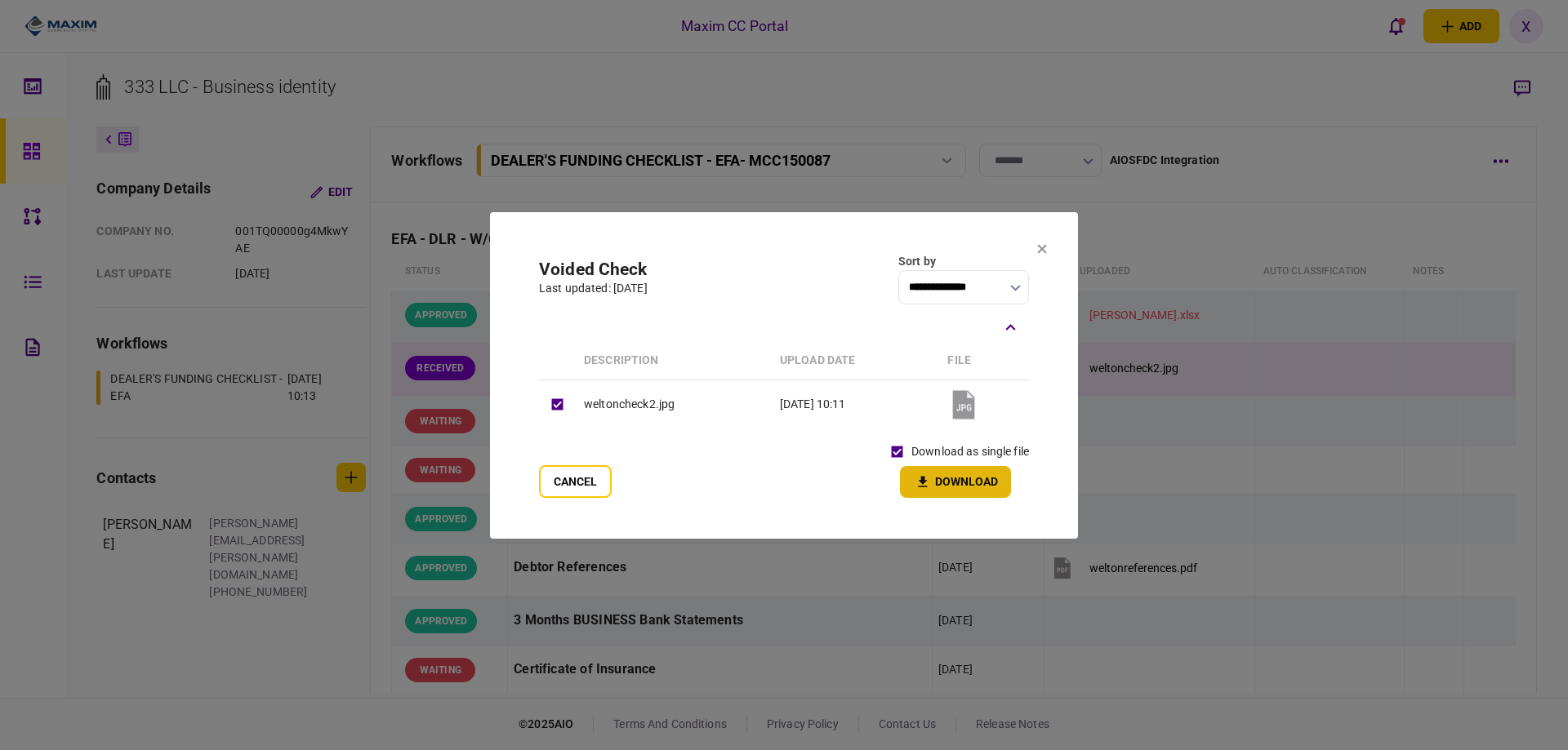
click at [932, 487] on button "Download" at bounding box center [955, 482] width 111 height 31
drag, startPoint x: 718, startPoint y: 53, endPoint x: 698, endPoint y: 53, distance: 20.0
click at [718, 53] on div at bounding box center [784, 375] width 1568 height 750
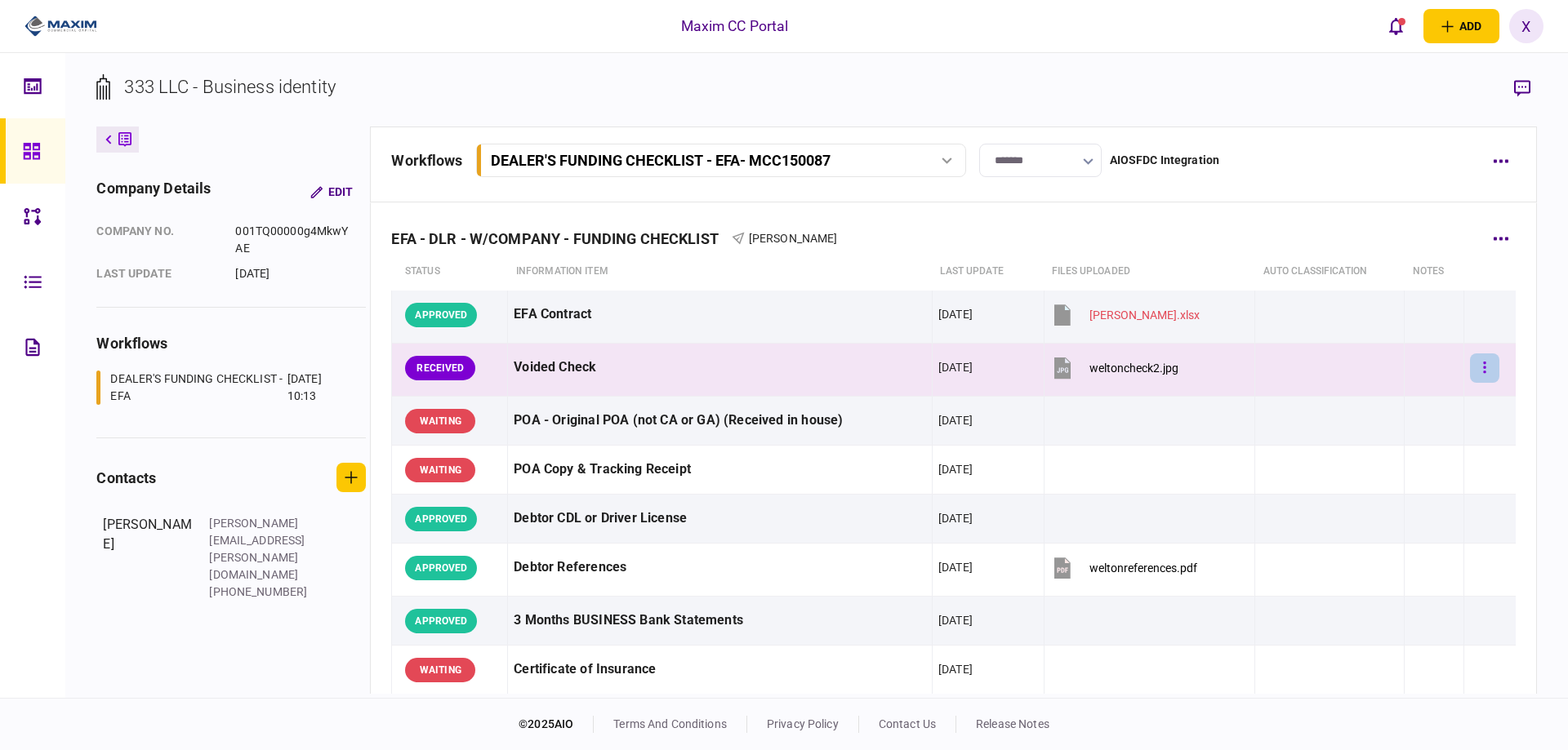
click at [1475, 371] on button "button" at bounding box center [1484, 368] width 30 height 30
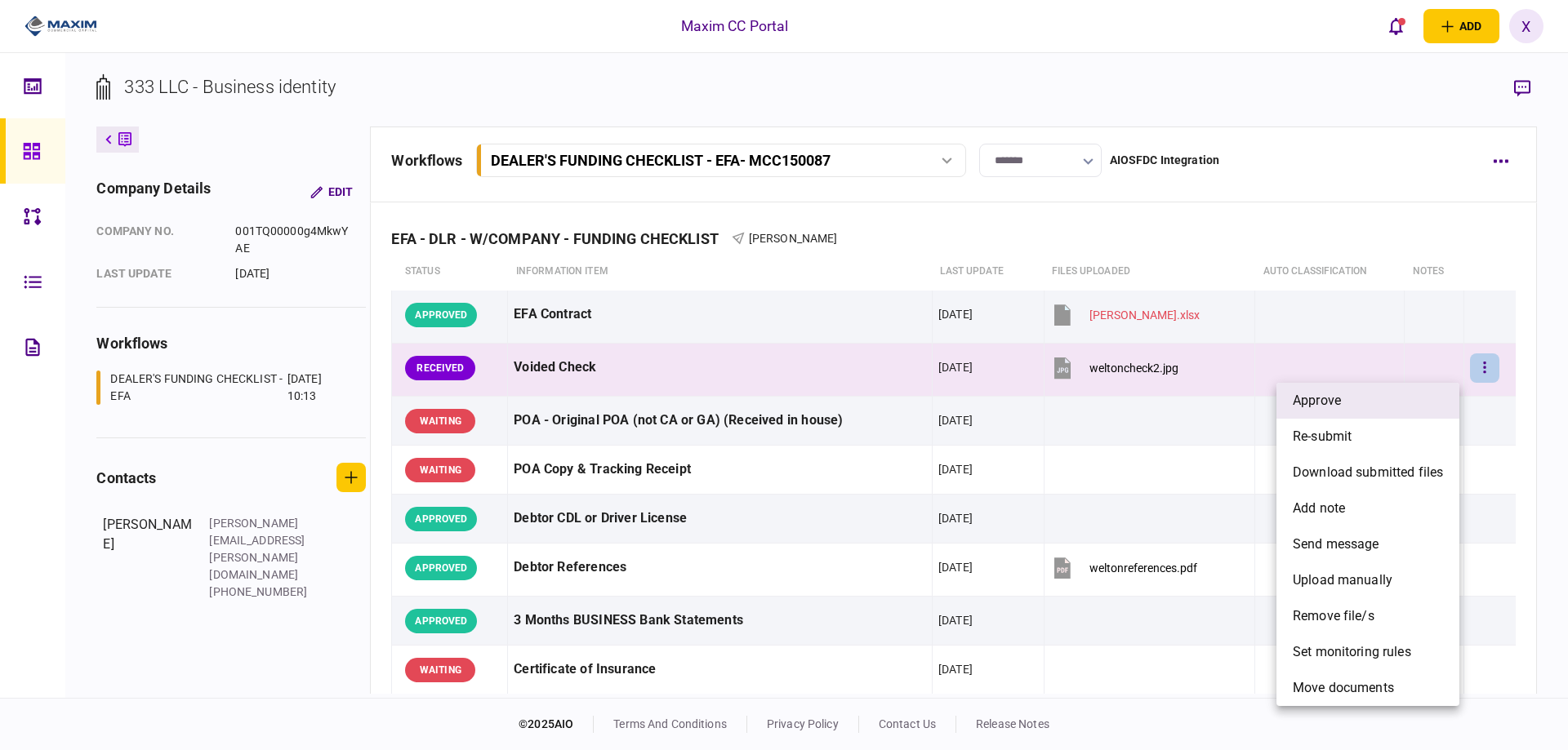
click at [1422, 397] on li "approve" at bounding box center [1368, 401] width 183 height 36
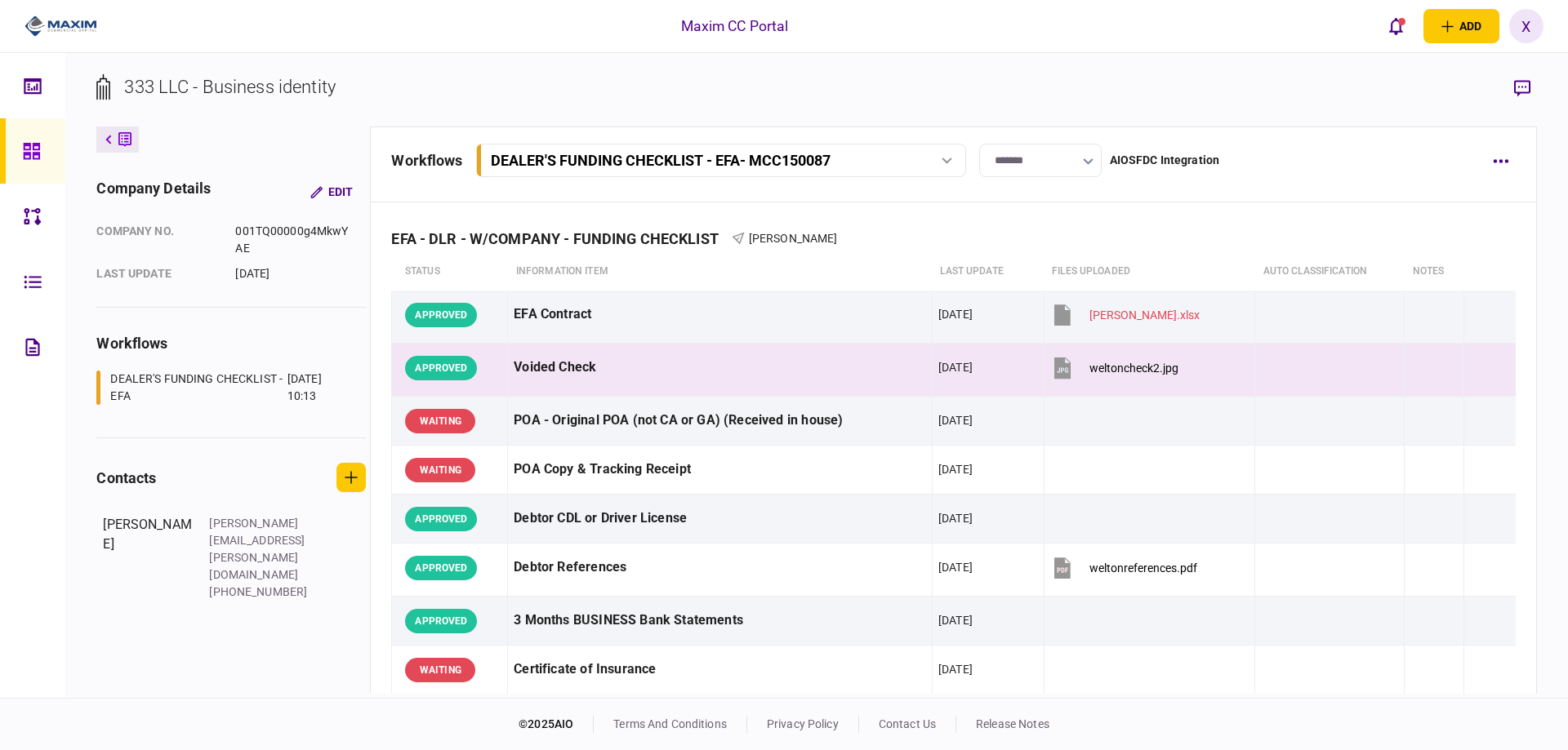
click at [0, 148] on link at bounding box center [32, 151] width 65 height 65
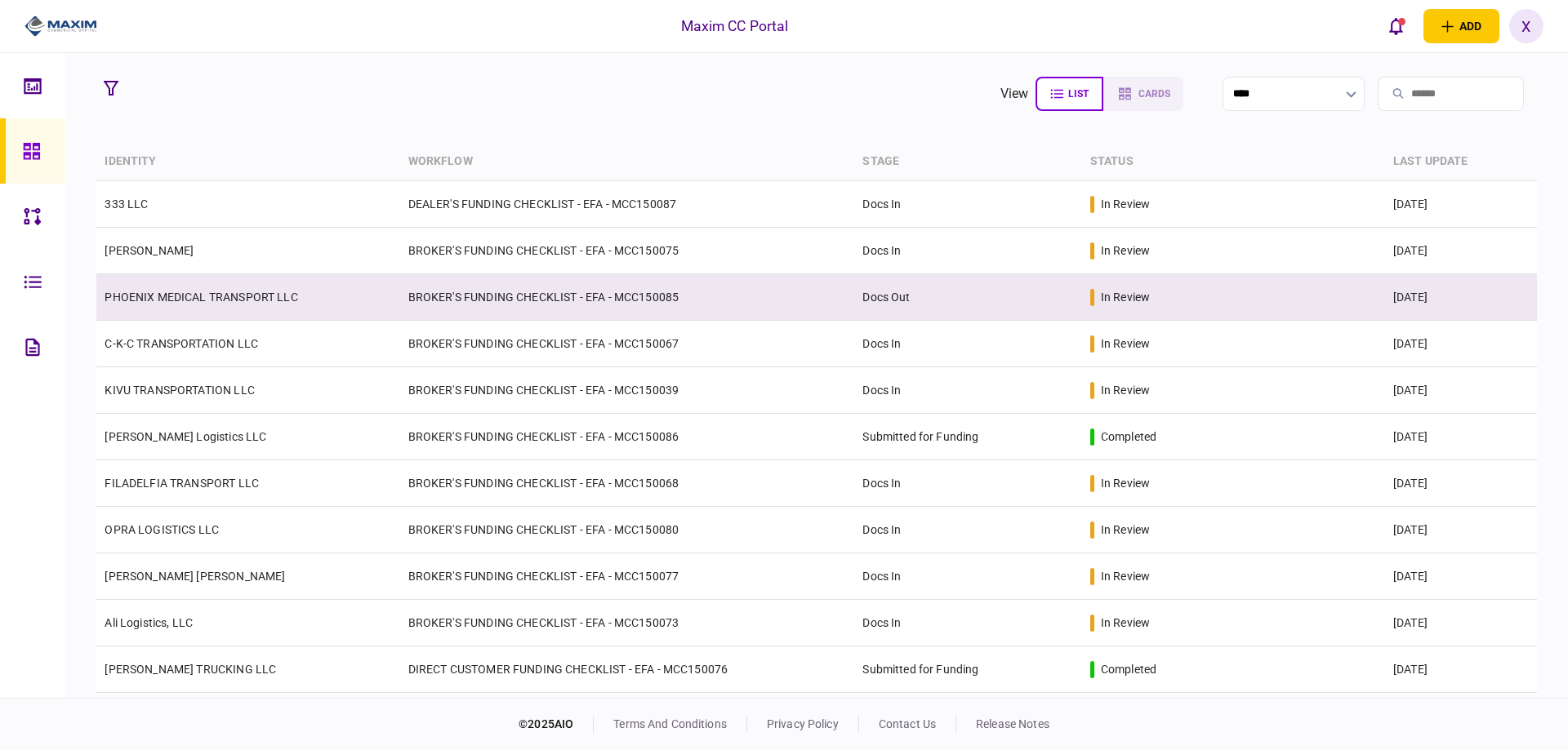
click at [211, 300] on link "PHOENIX MEDICAL TRANSPORT LLC" at bounding box center [200, 297] width 193 height 13
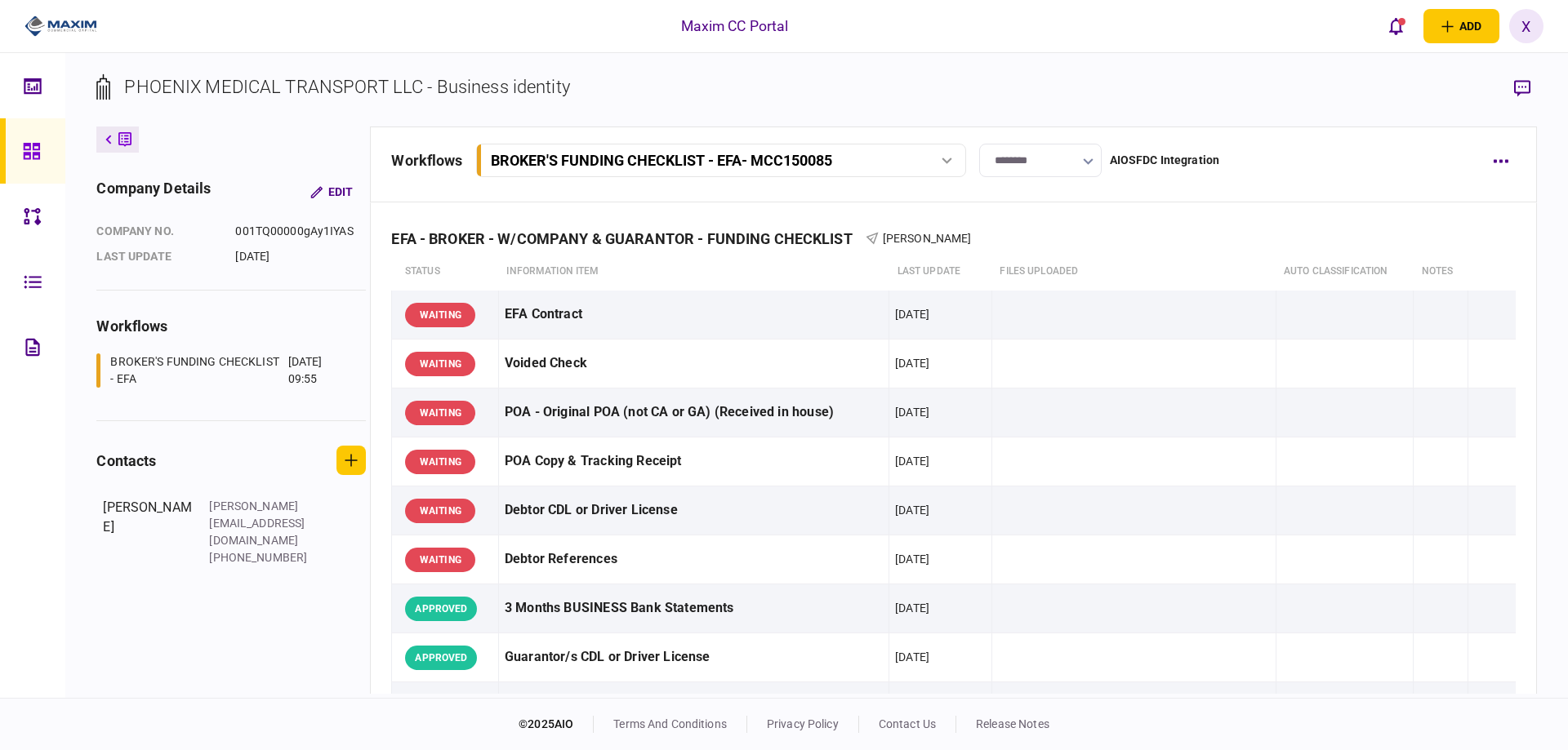
click at [1055, 162] on input "********" at bounding box center [1041, 161] width 123 height 33
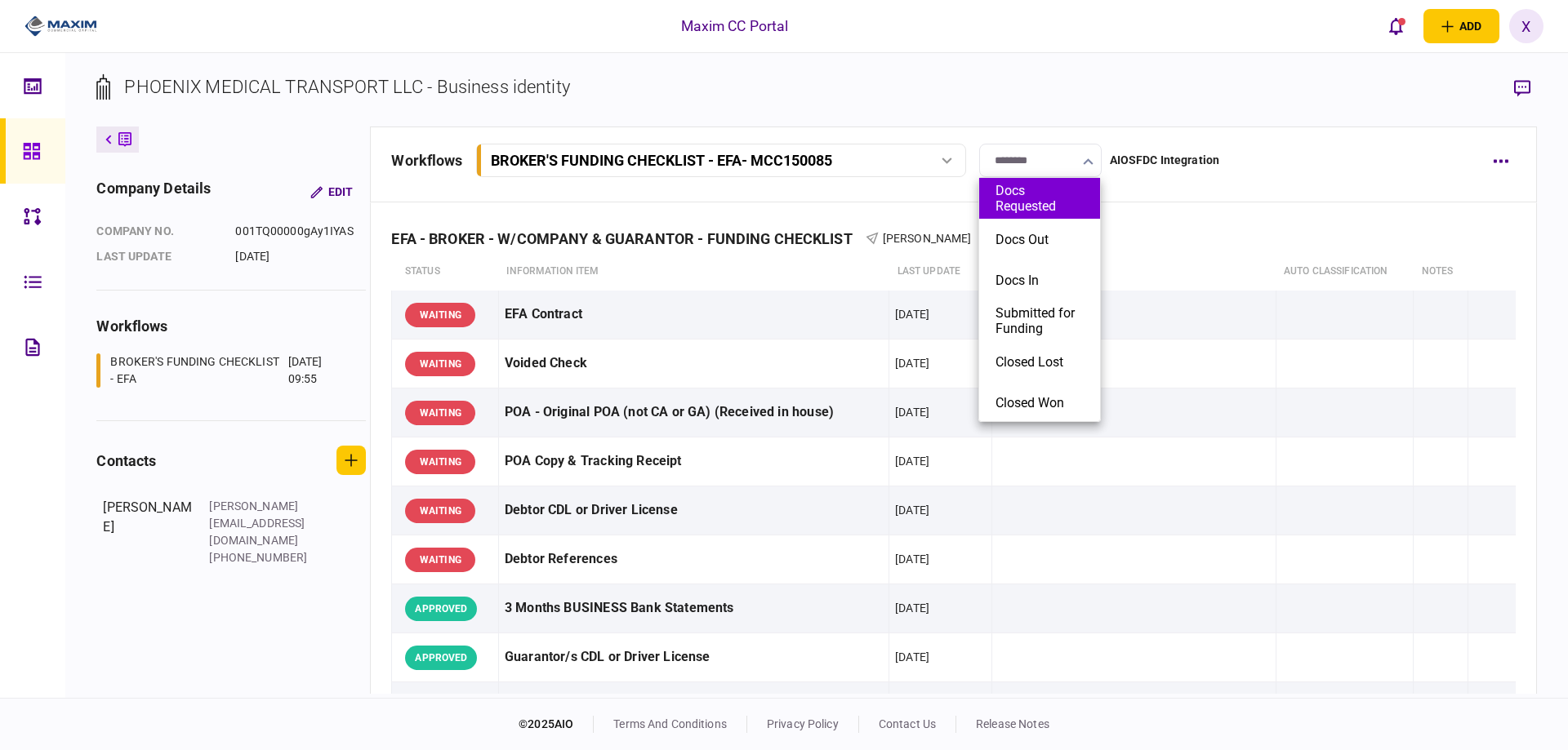
click at [1032, 202] on button "Docs Requested" at bounding box center [1039, 198] width 89 height 31
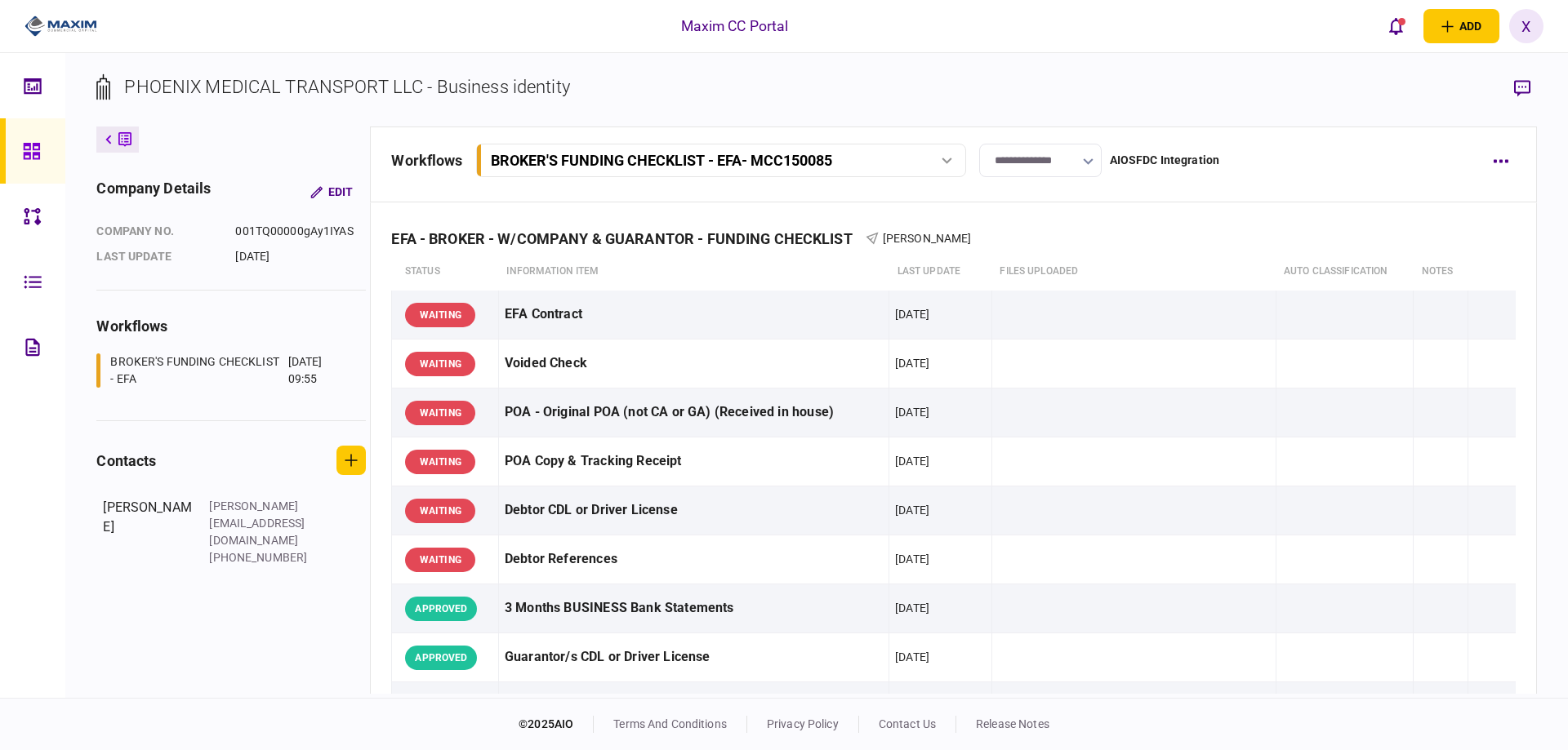
click at [1045, 169] on input "**********" at bounding box center [1041, 161] width 123 height 33
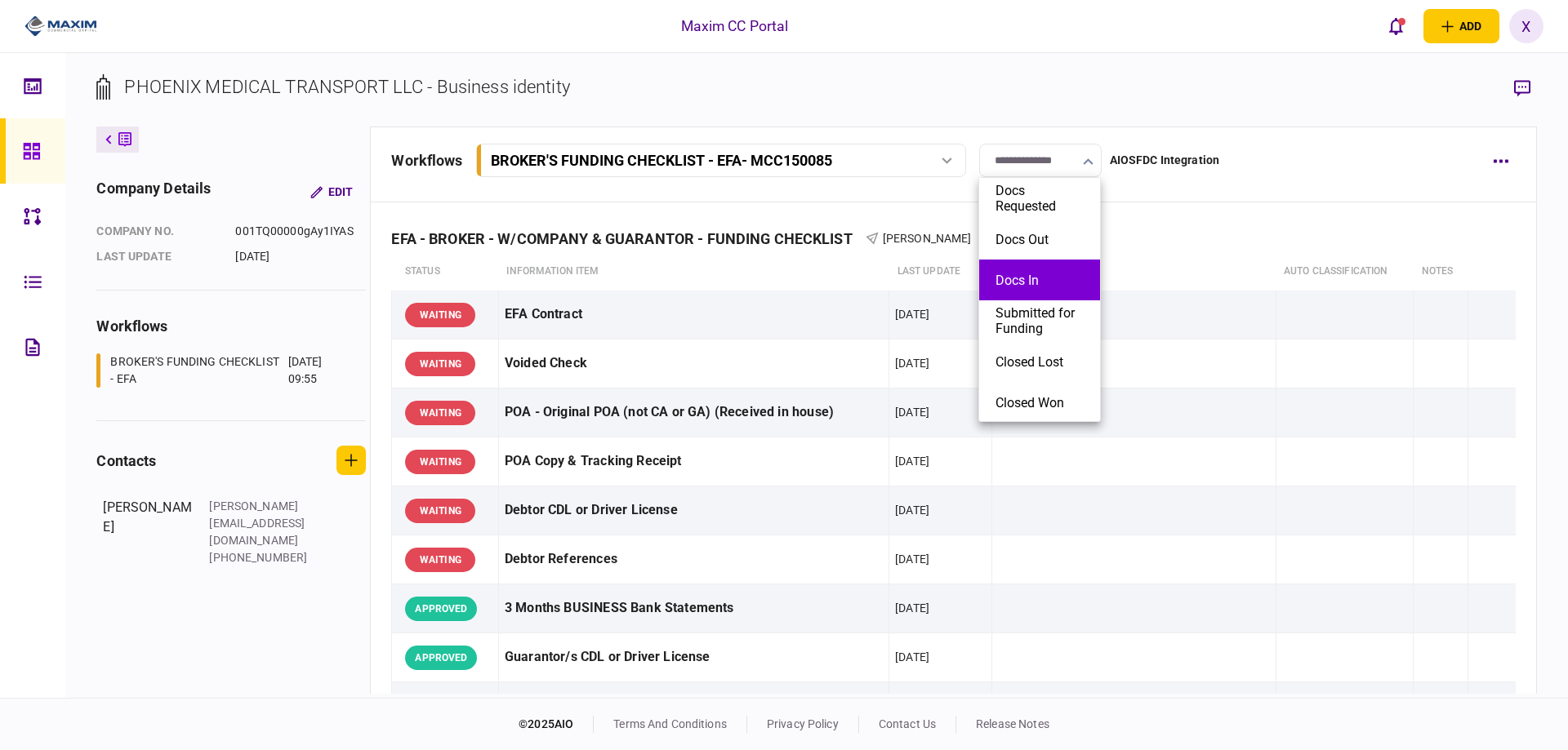
click at [1054, 272] on button "Docs In" at bounding box center [1039, 280] width 89 height 16
type input "*******"
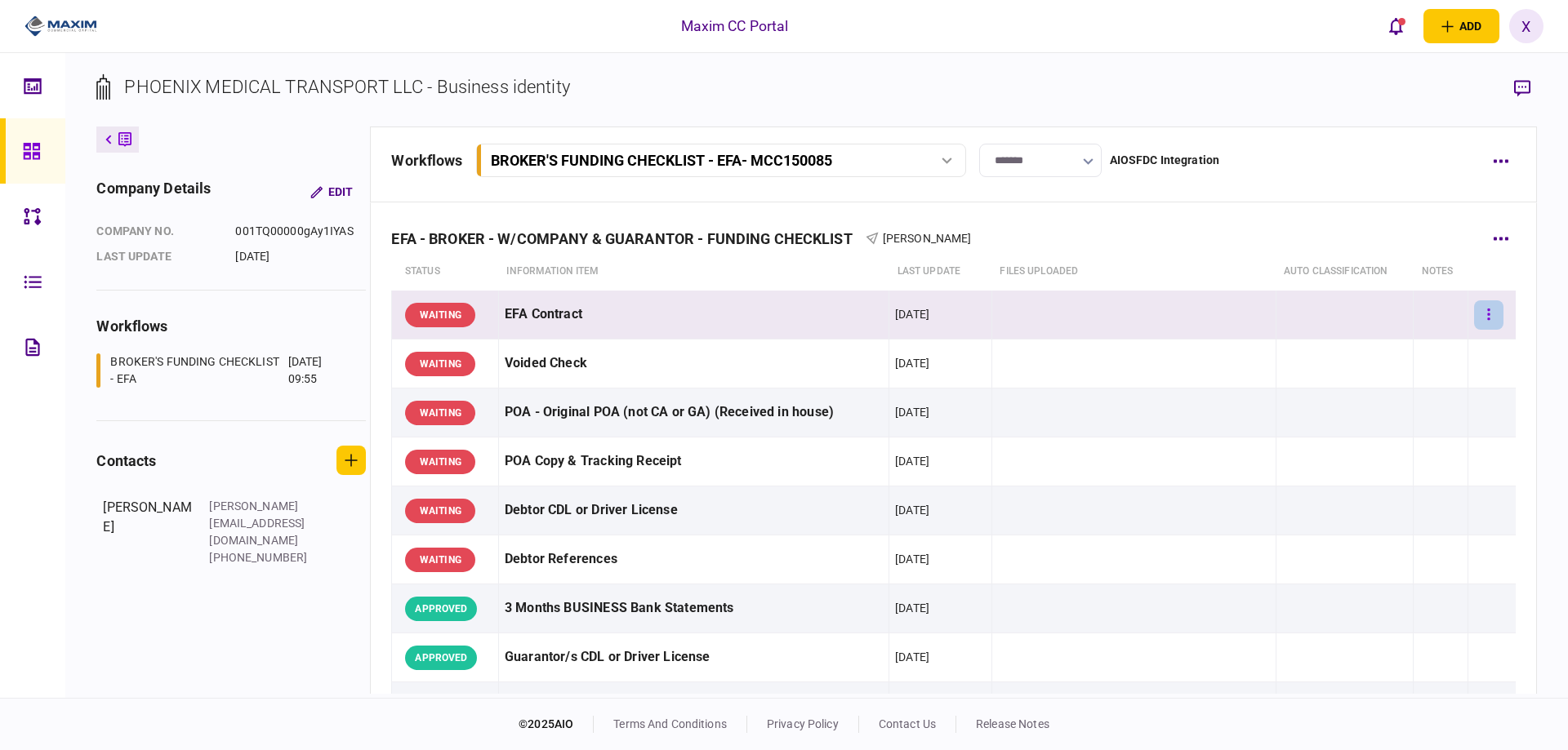
click at [1487, 310] on icon "button" at bounding box center [1489, 315] width 3 height 16
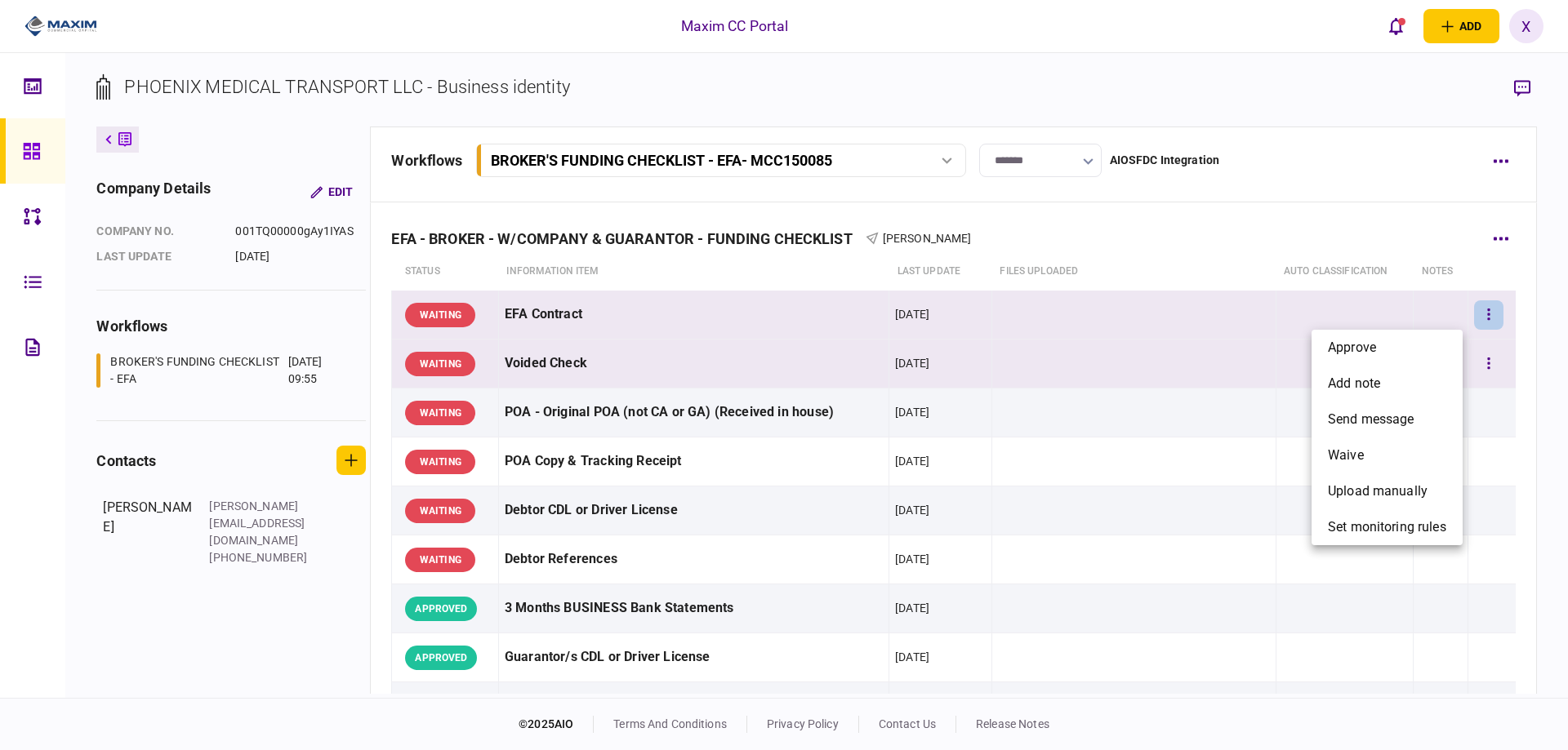
click at [1421, 339] on li "approve" at bounding box center [1387, 347] width 151 height 36
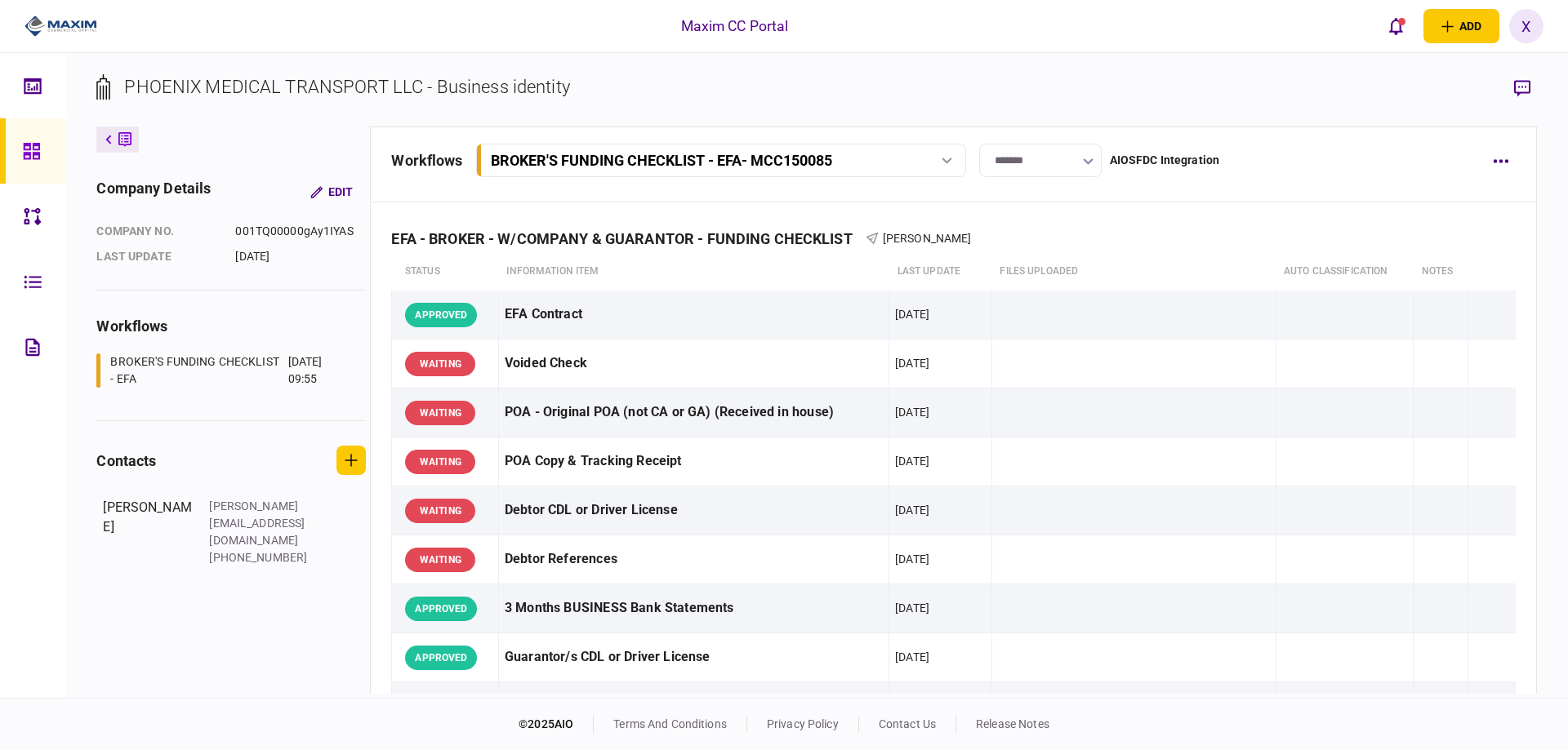
click at [43, 32] on img at bounding box center [61, 26] width 73 height 25
click at [19, 144] on link at bounding box center [32, 151] width 65 height 65
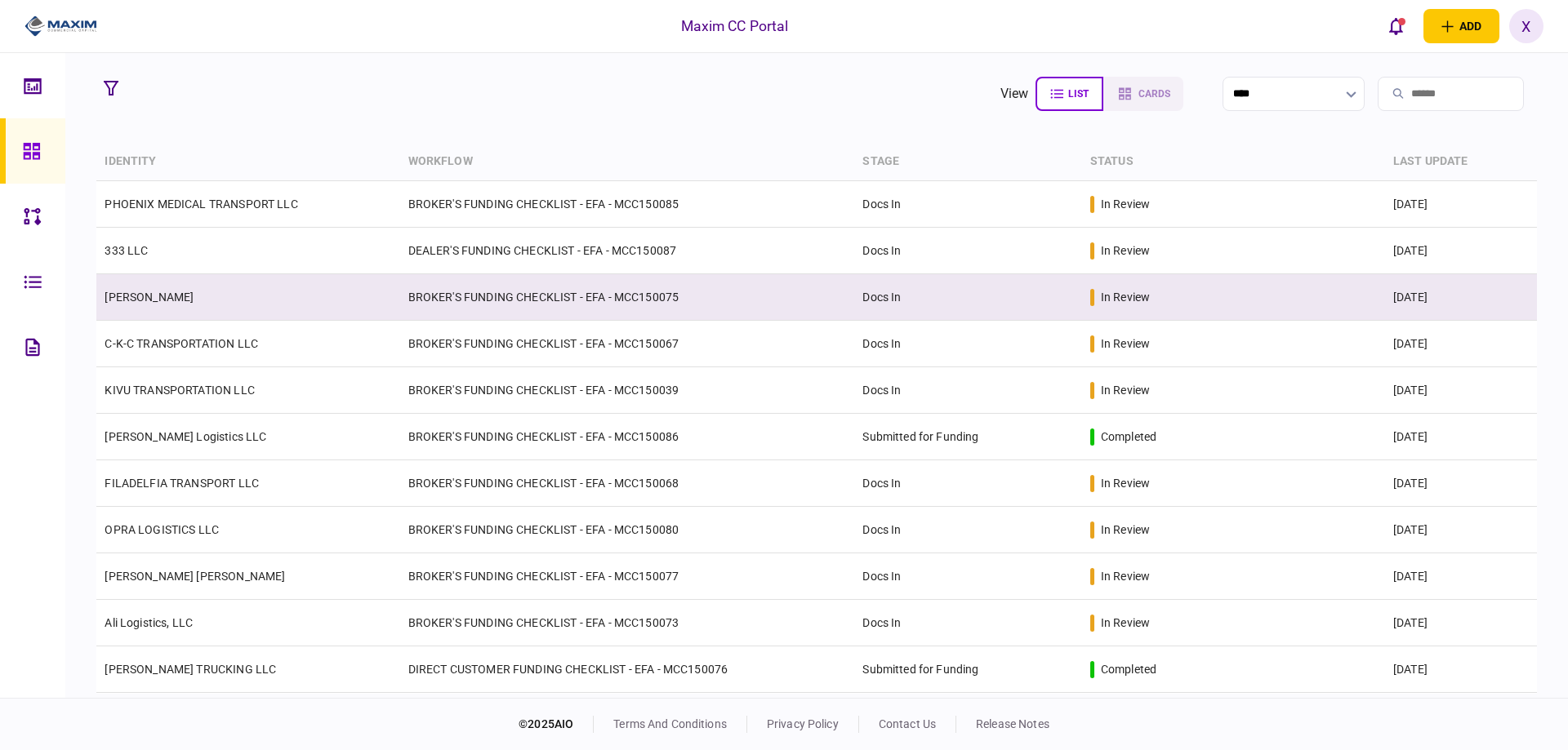
click at [152, 300] on link "[PERSON_NAME]" at bounding box center [149, 297] width 89 height 13
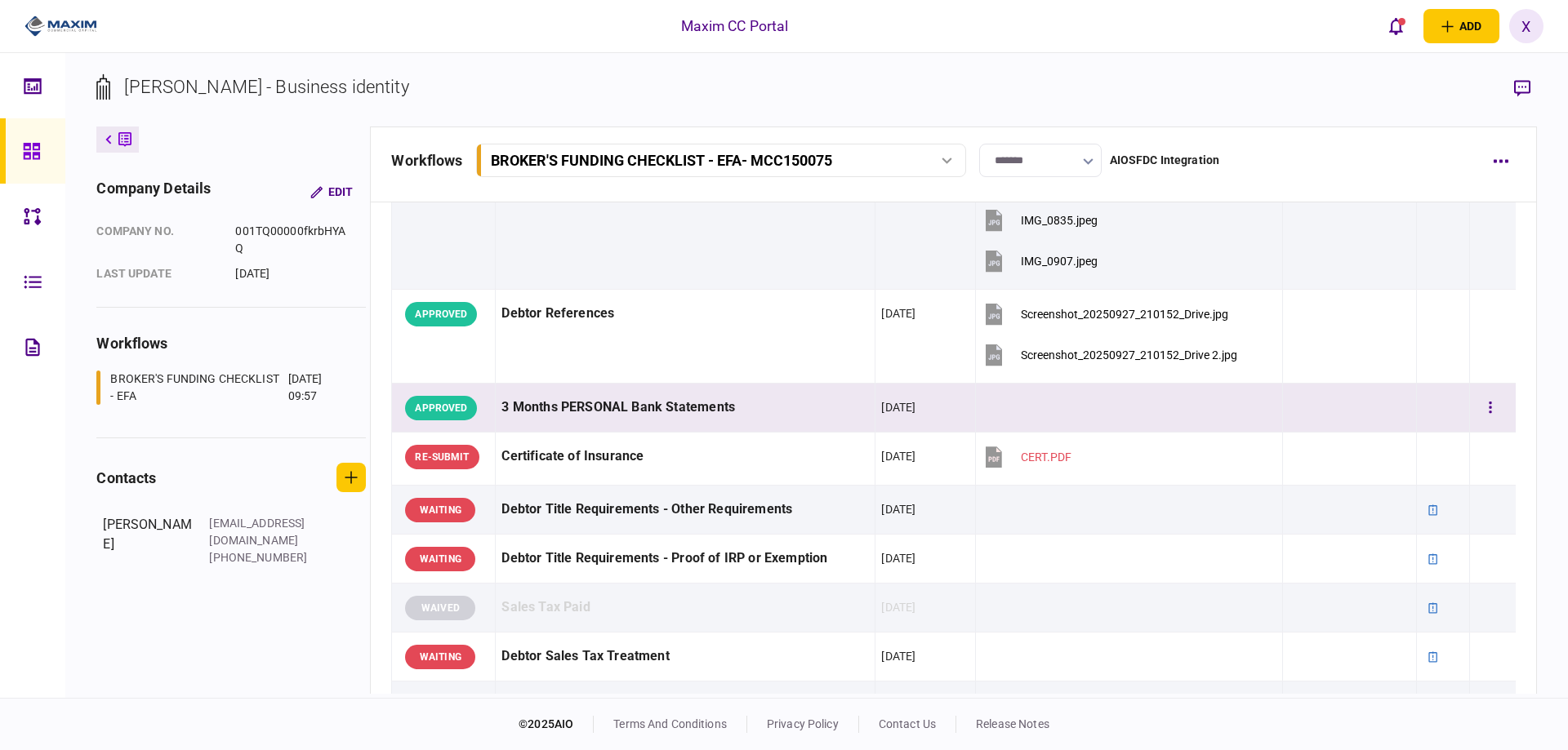
scroll to position [490, 0]
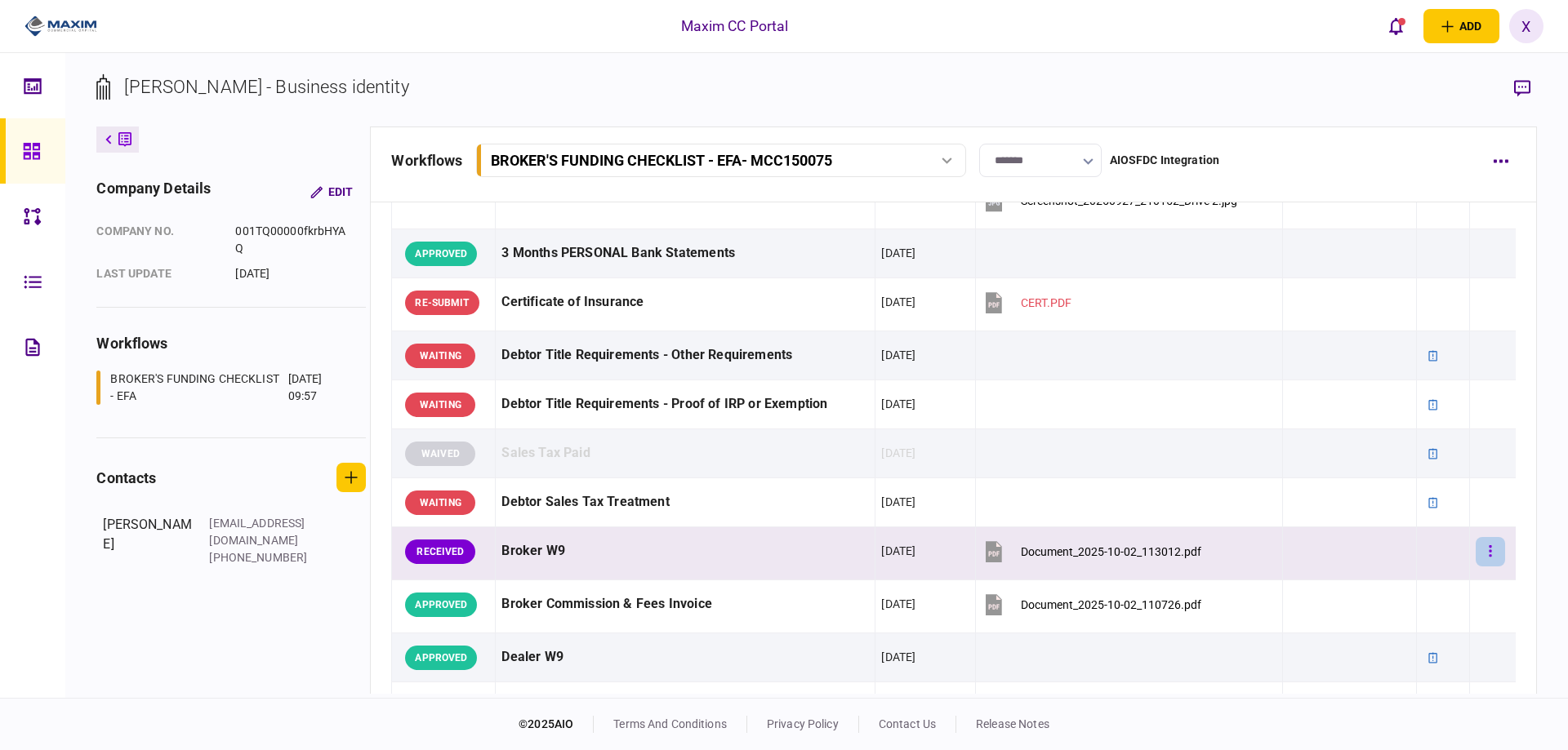
click at [1475, 551] on button "button" at bounding box center [1490, 552] width 30 height 30
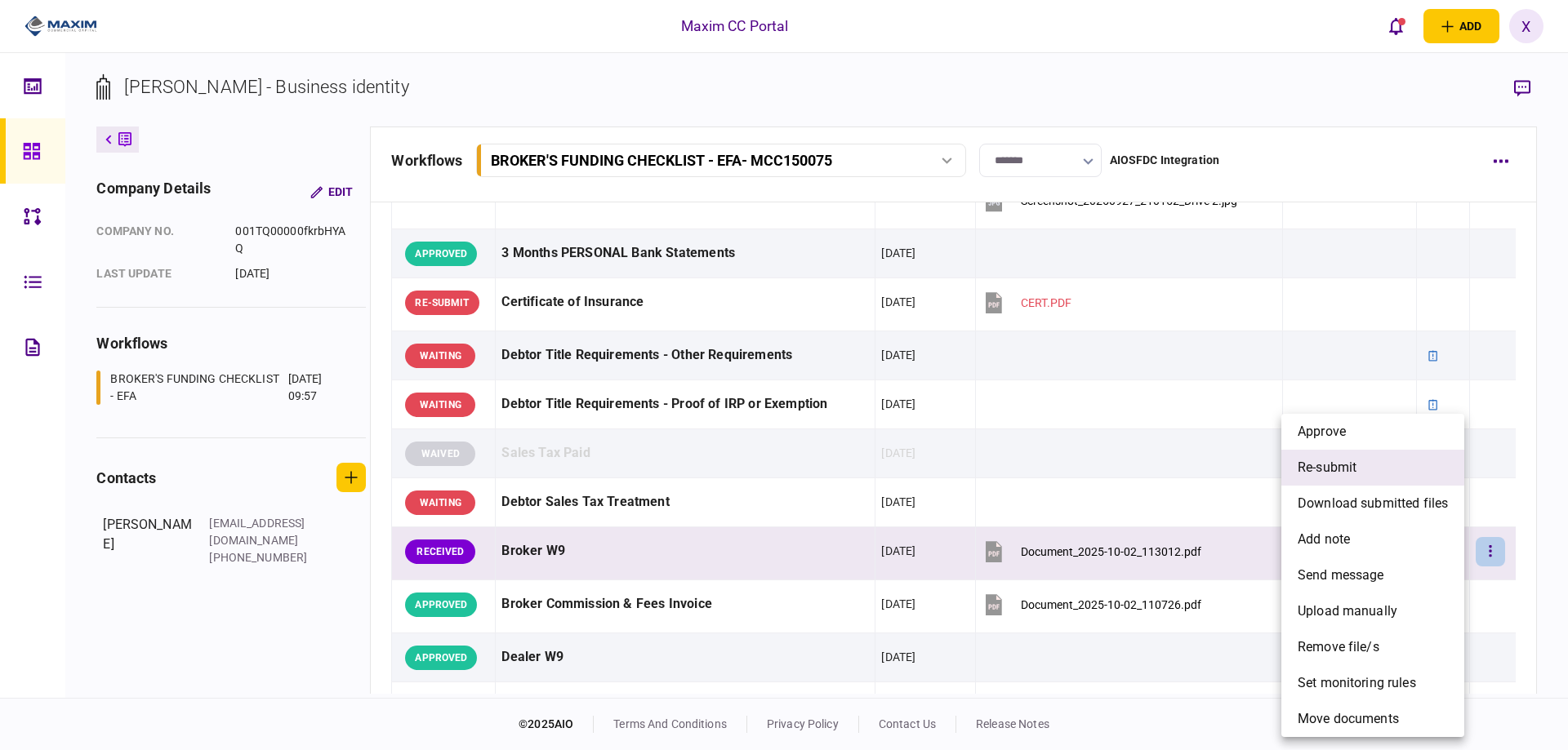
click at [1392, 474] on li "re-submit" at bounding box center [1373, 467] width 183 height 36
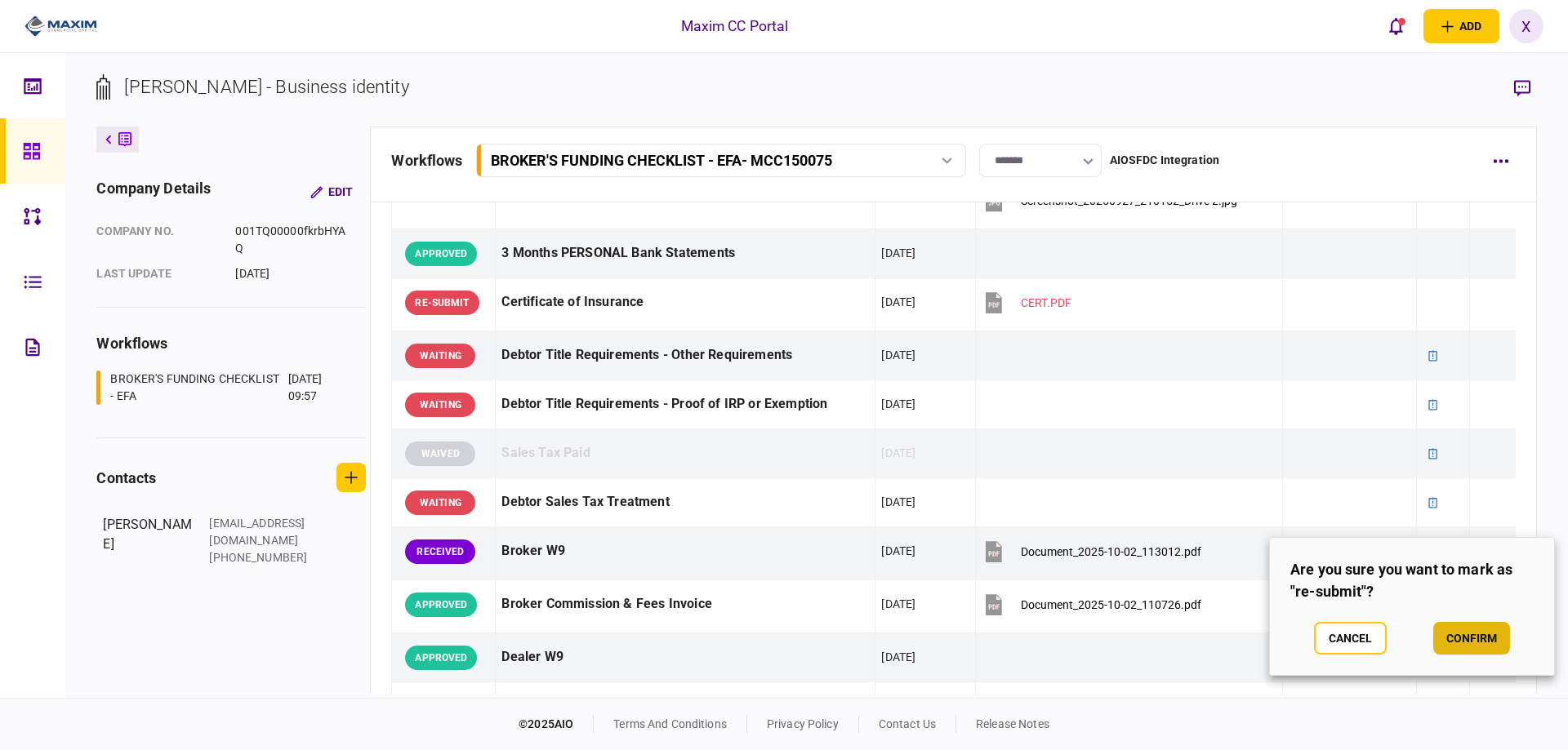
click at [1491, 642] on button "confirm" at bounding box center [1471, 638] width 77 height 32
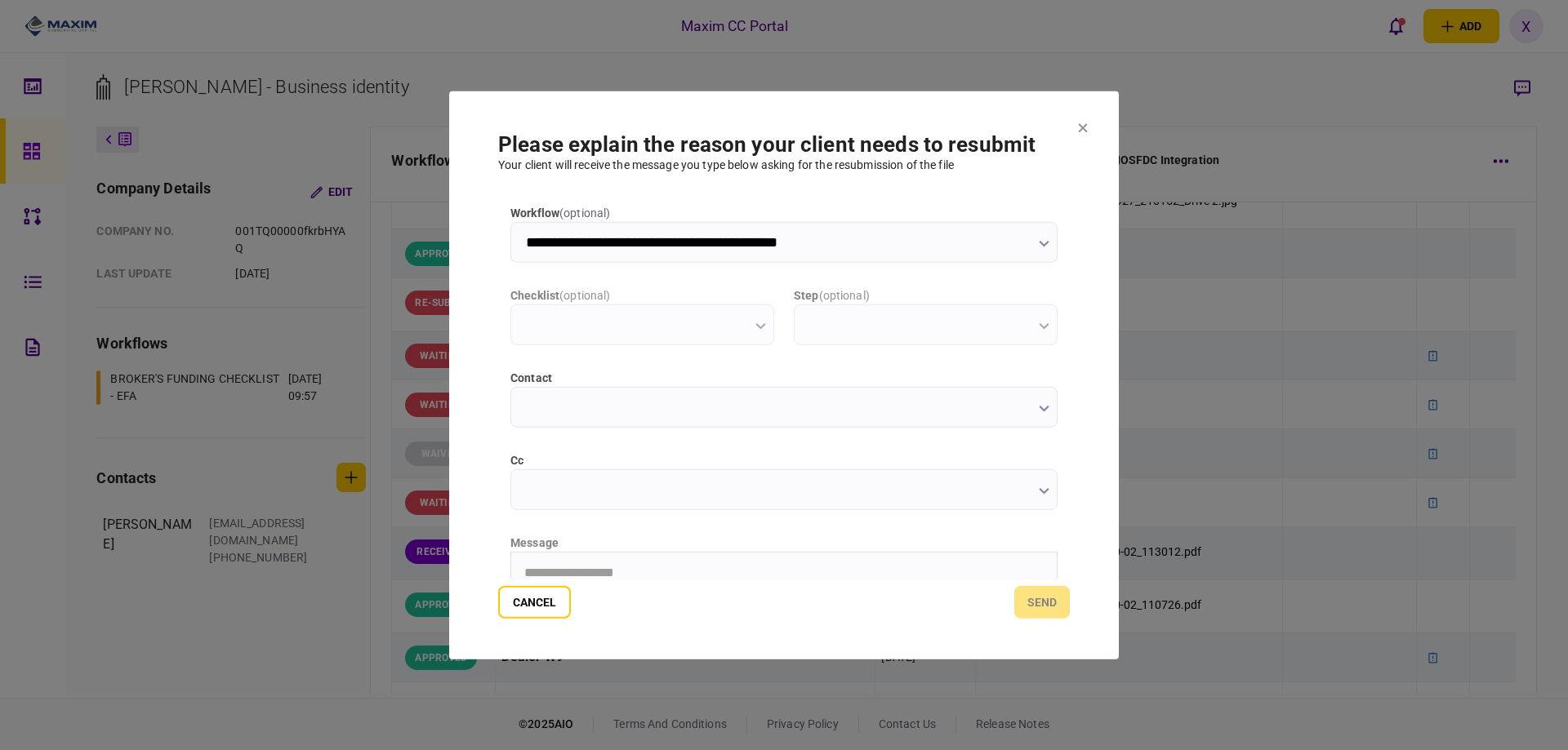
scroll to position [0, 0]
type input "**********"
type input "*********"
type input "**********"
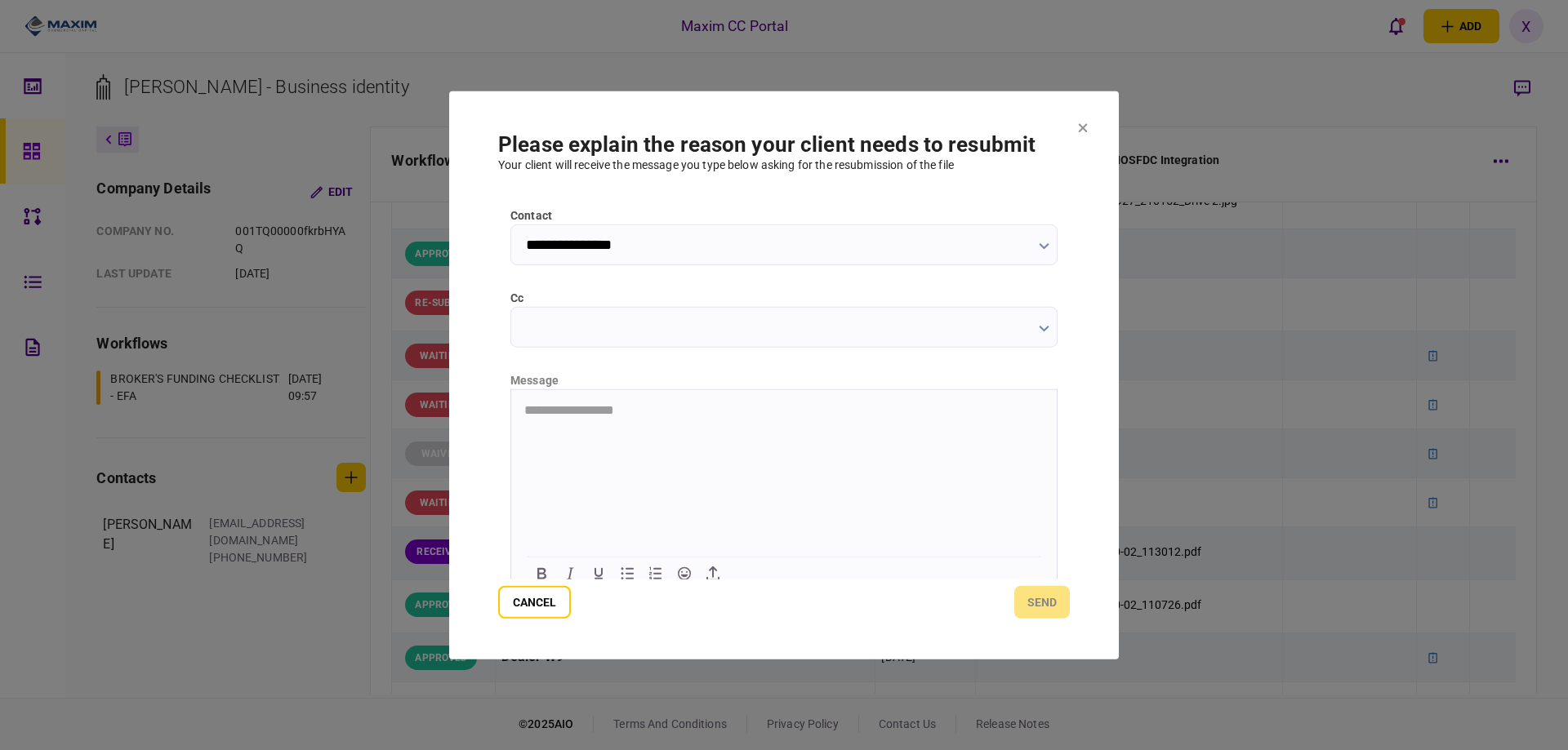
scroll to position [163, 0]
click at [616, 430] on html "**********" at bounding box center [783, 408] width 546 height 41
click at [1057, 595] on button "send" at bounding box center [1041, 602] width 55 height 32
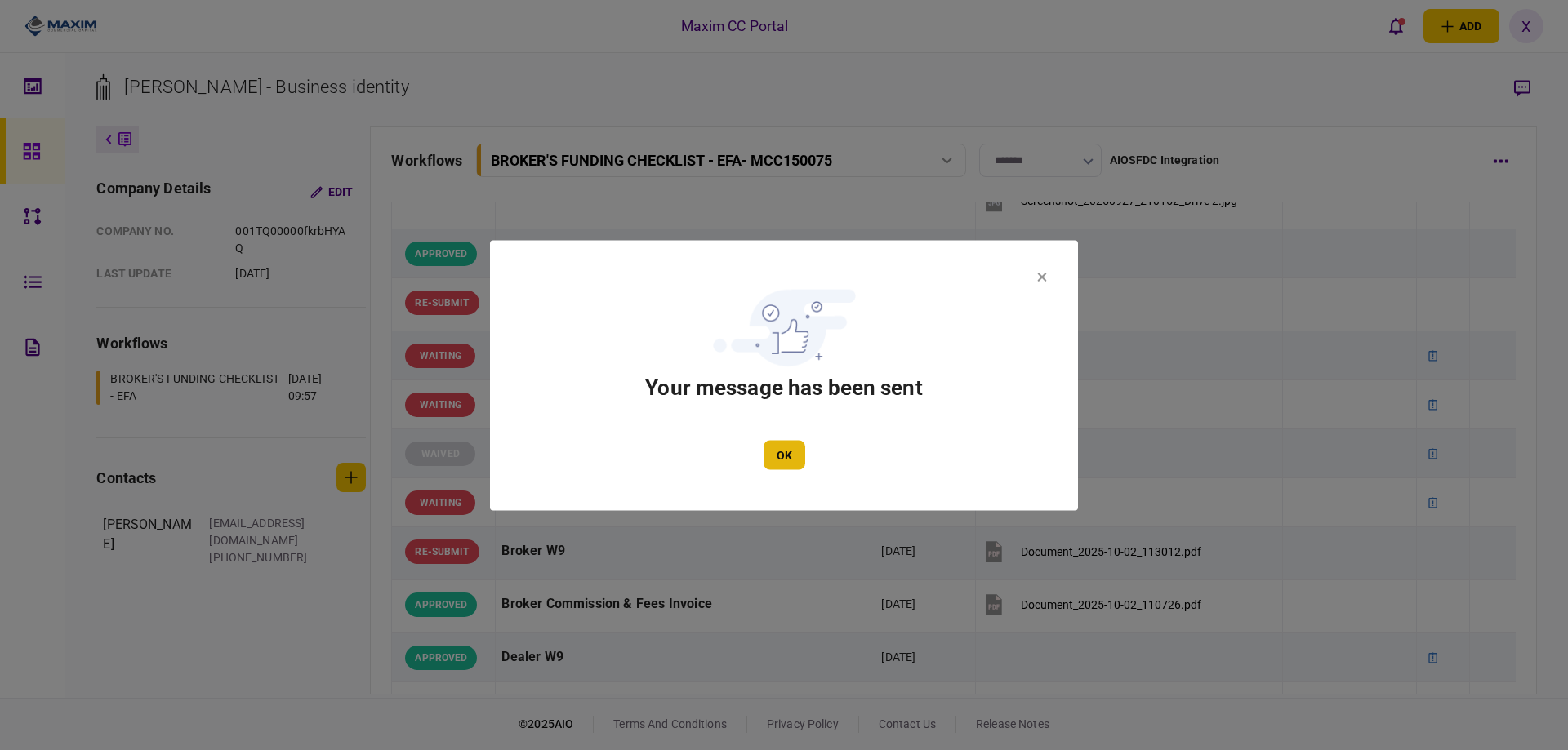
click at [787, 445] on button "OK" at bounding box center [784, 455] width 41 height 30
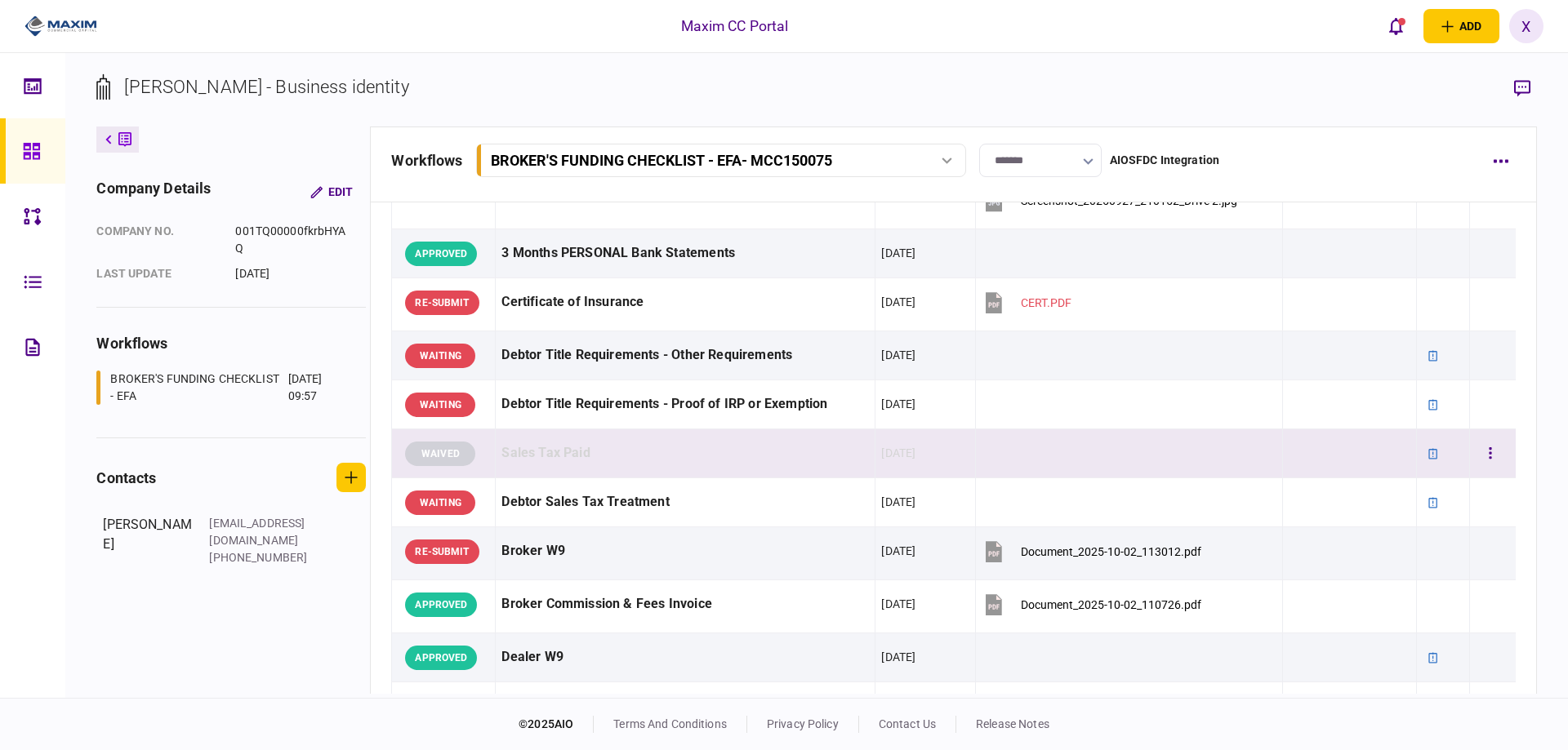
scroll to position [0, 0]
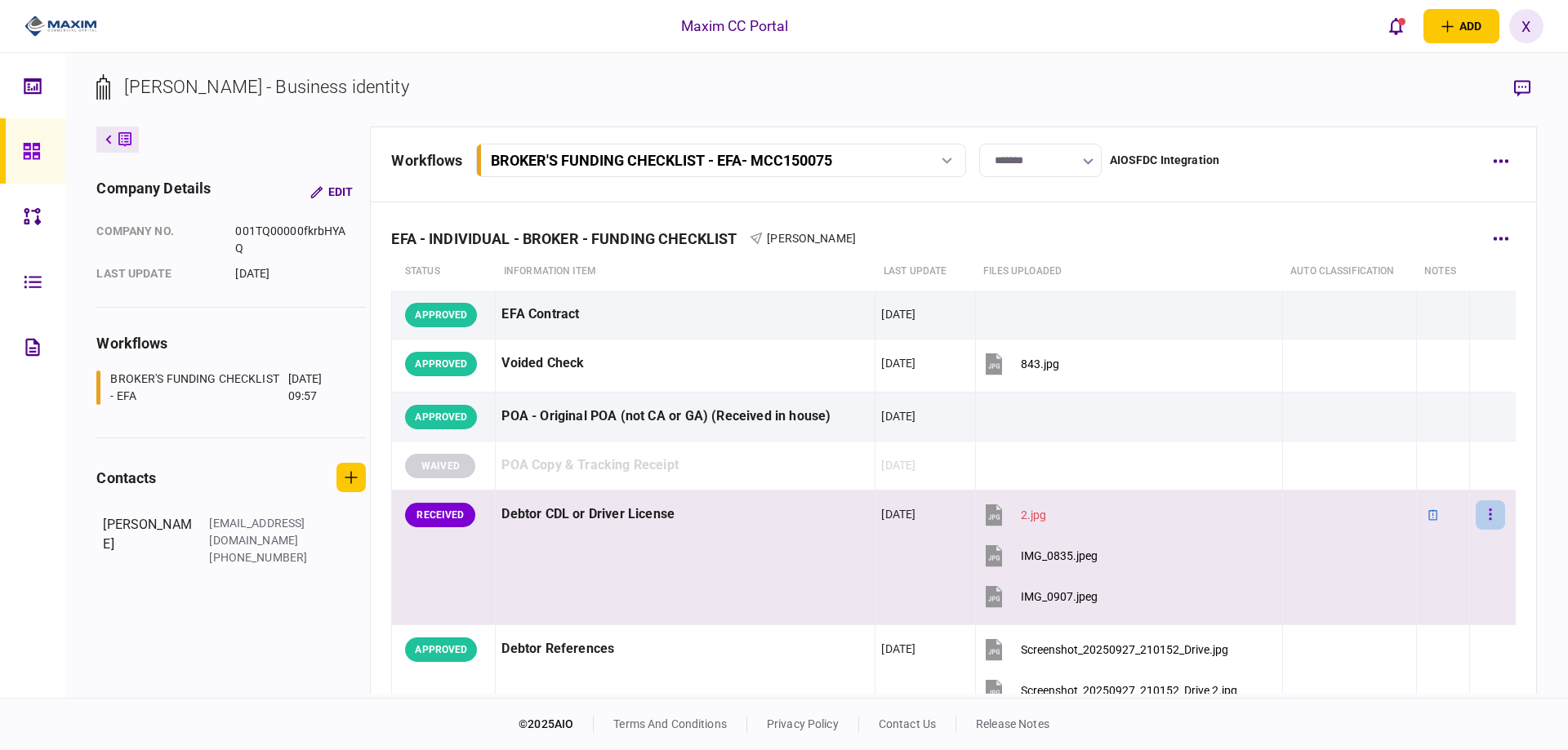
click at [1489, 511] on icon "button" at bounding box center [1489, 514] width 2 height 12
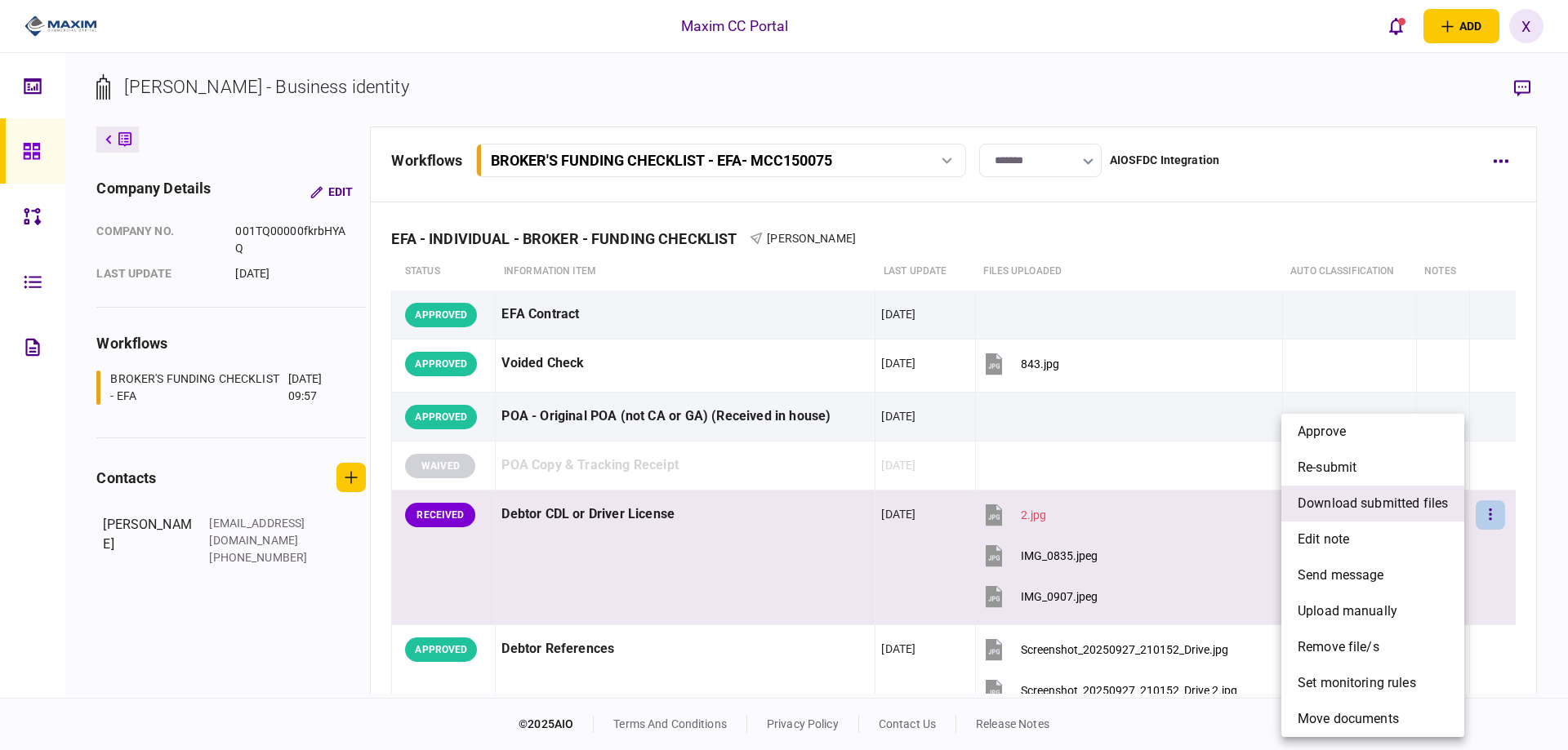
click at [1439, 505] on span "download submitted files" at bounding box center [1372, 504] width 150 height 20
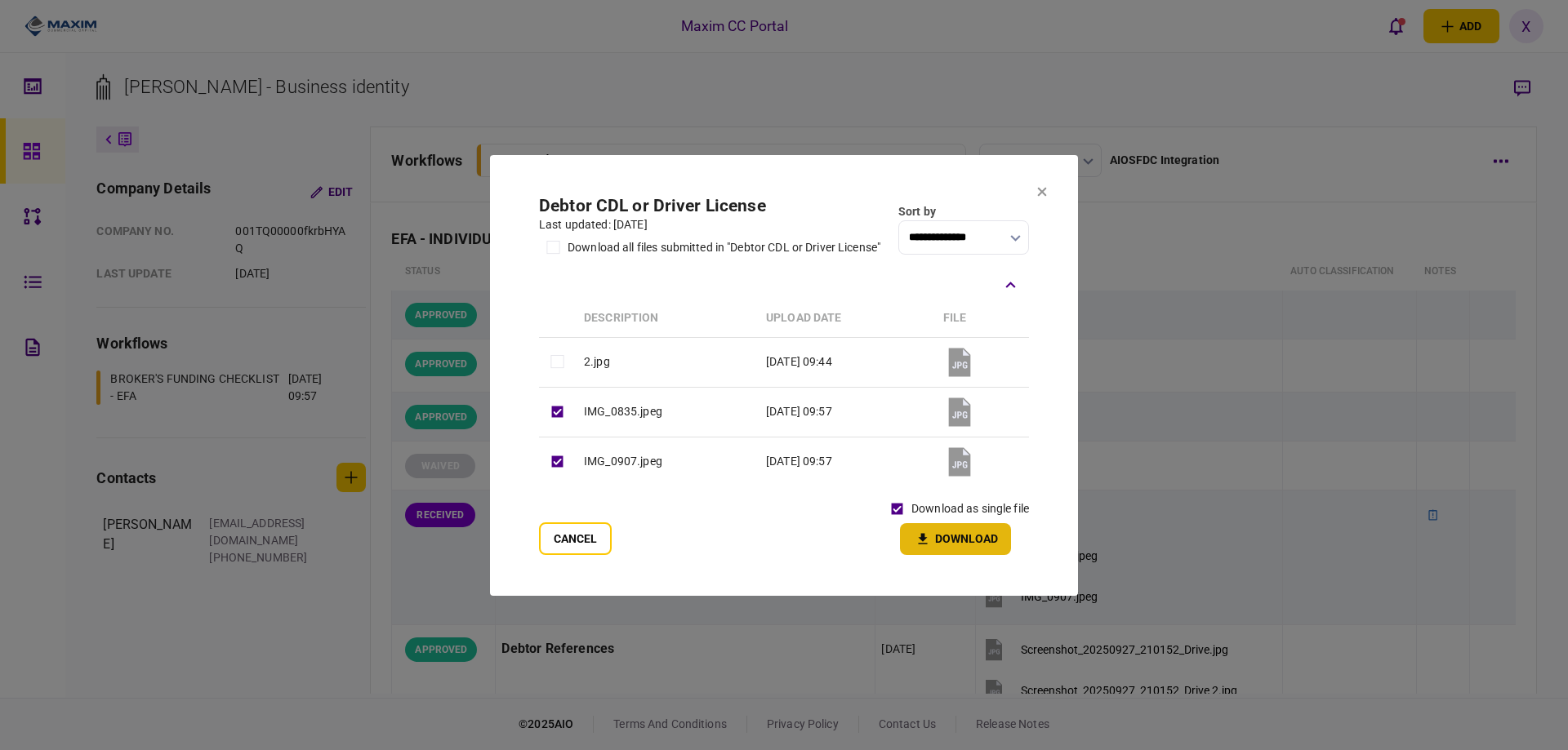
click at [946, 540] on button "Download" at bounding box center [955, 539] width 111 height 31
click at [1047, 193] on section "**********" at bounding box center [784, 375] width 588 height 441
click at [1041, 190] on icon at bounding box center [1042, 191] width 9 height 9
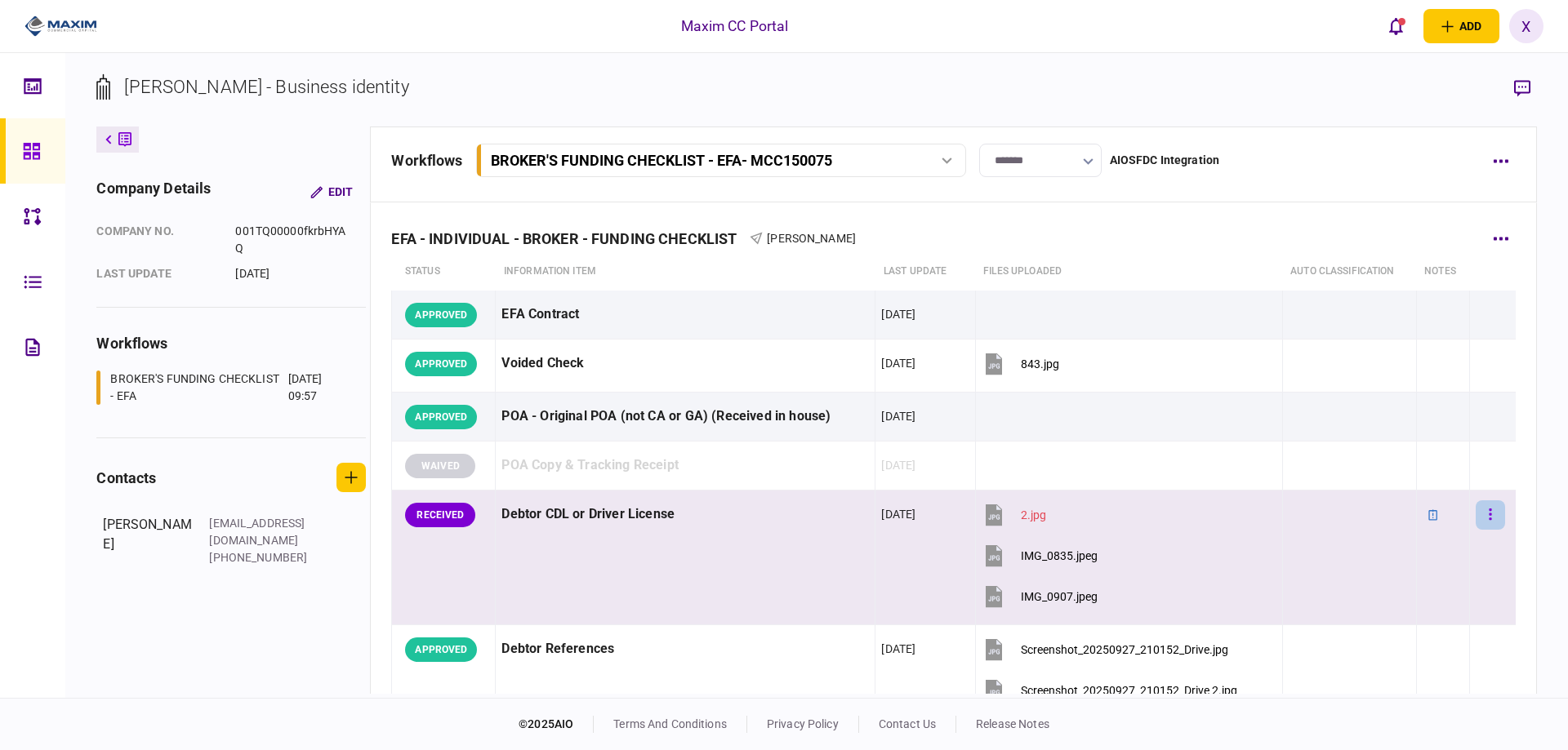
click at [1475, 513] on button "button" at bounding box center [1490, 516] width 30 height 30
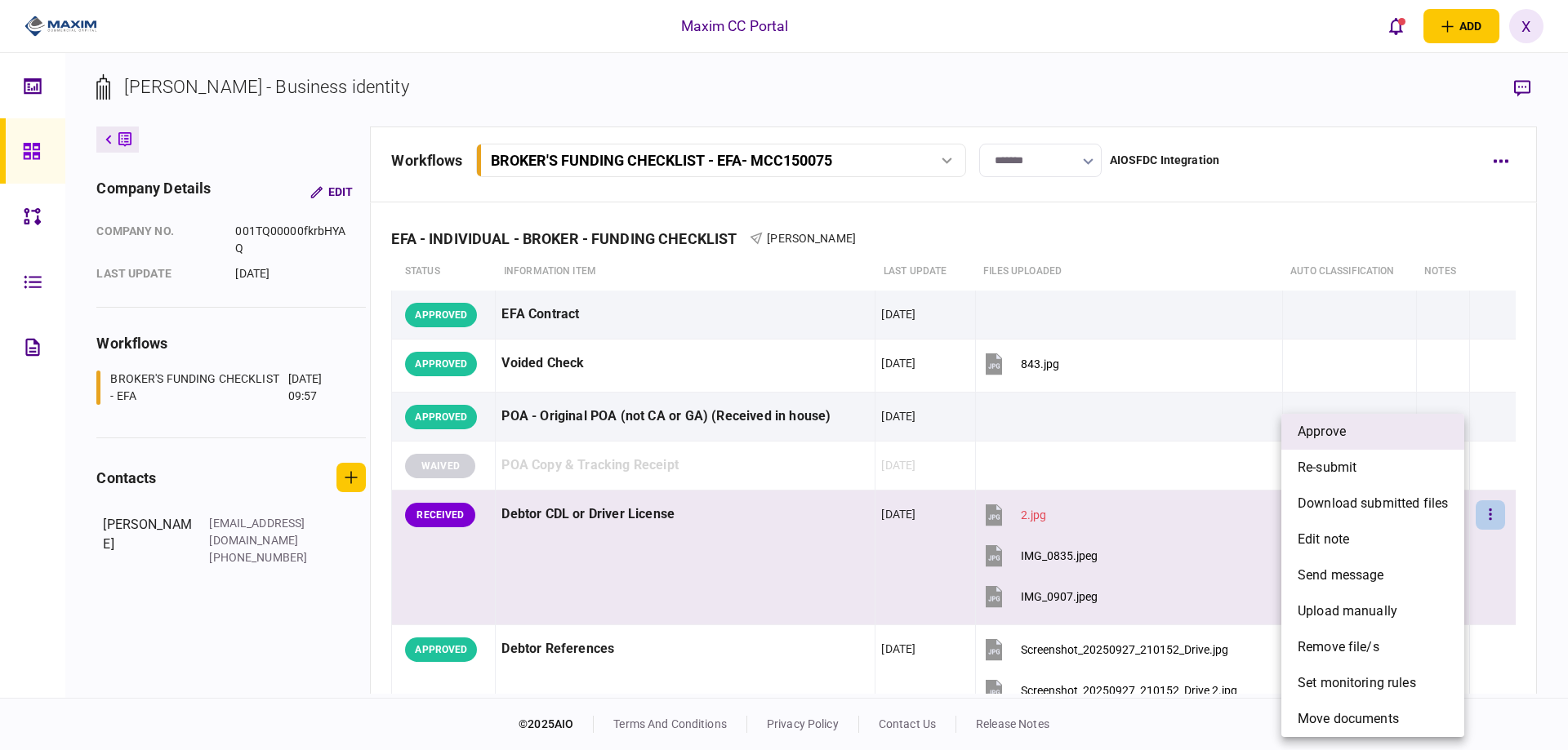
click at [1381, 439] on li "approve" at bounding box center [1373, 431] width 183 height 36
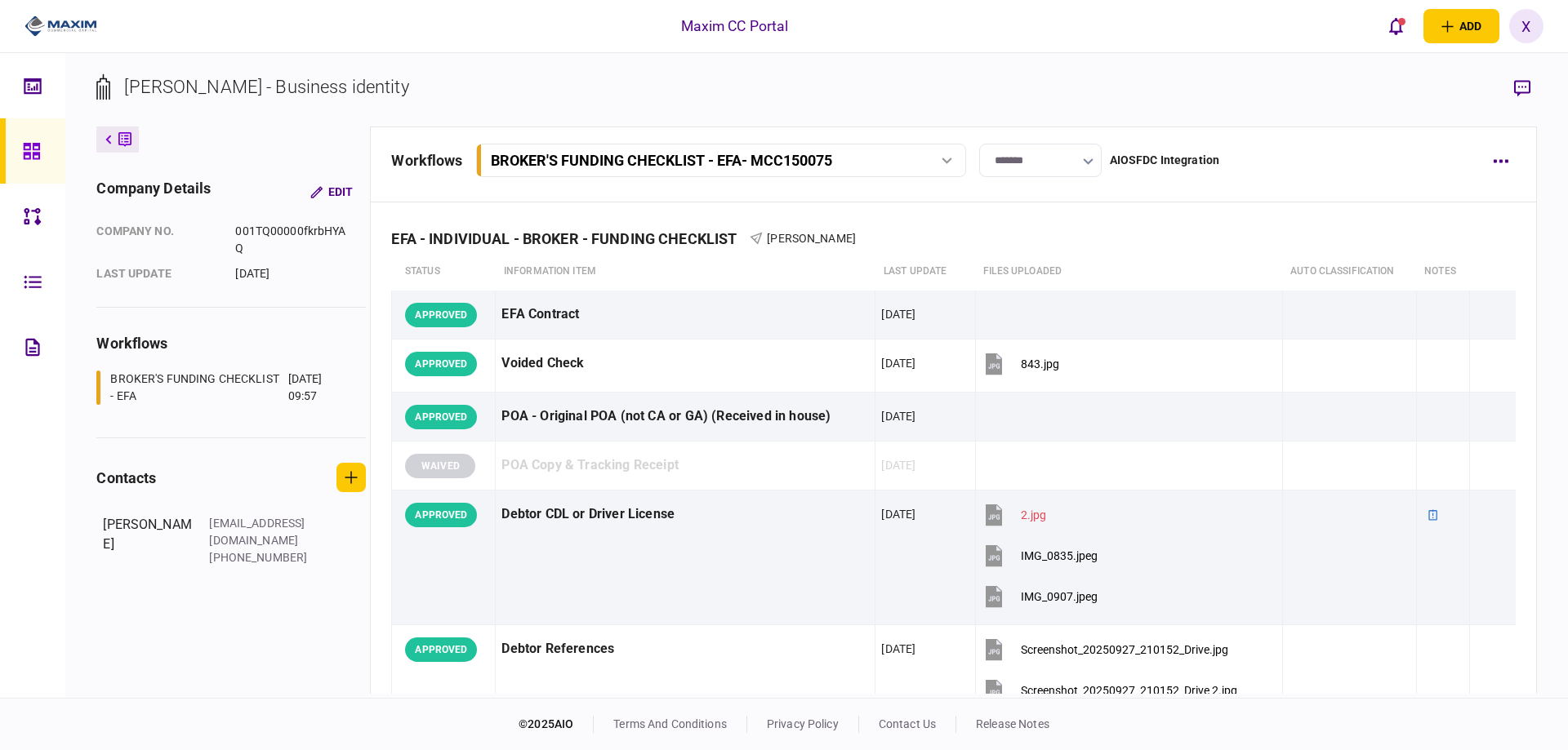
click at [70, 26] on img at bounding box center [61, 26] width 73 height 25
click at [21, 140] on link at bounding box center [32, 151] width 65 height 65
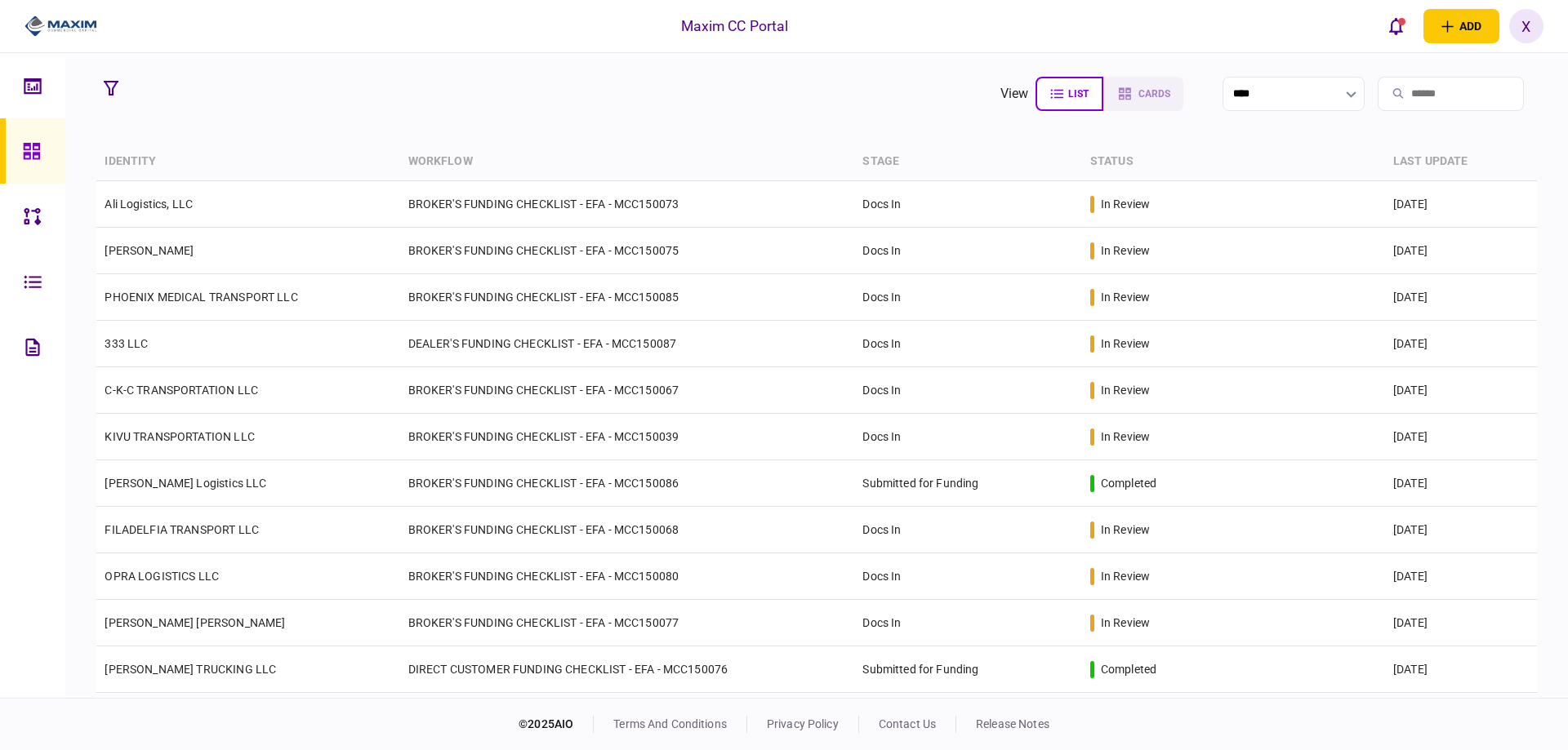
click at [46, 22] on img at bounding box center [61, 26] width 73 height 25
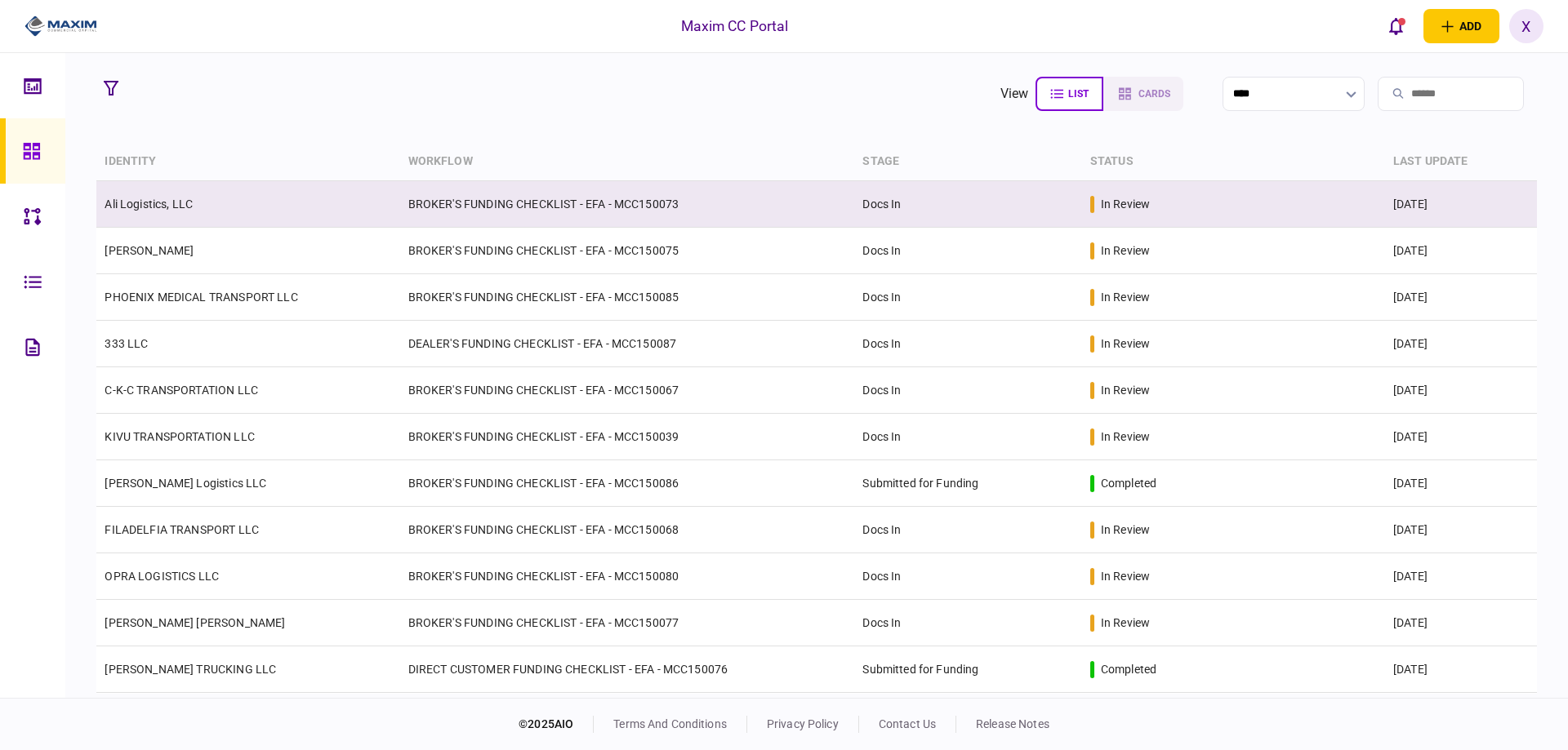
click at [164, 213] on td "Ali Logistics, LLC" at bounding box center [248, 204] width 303 height 46
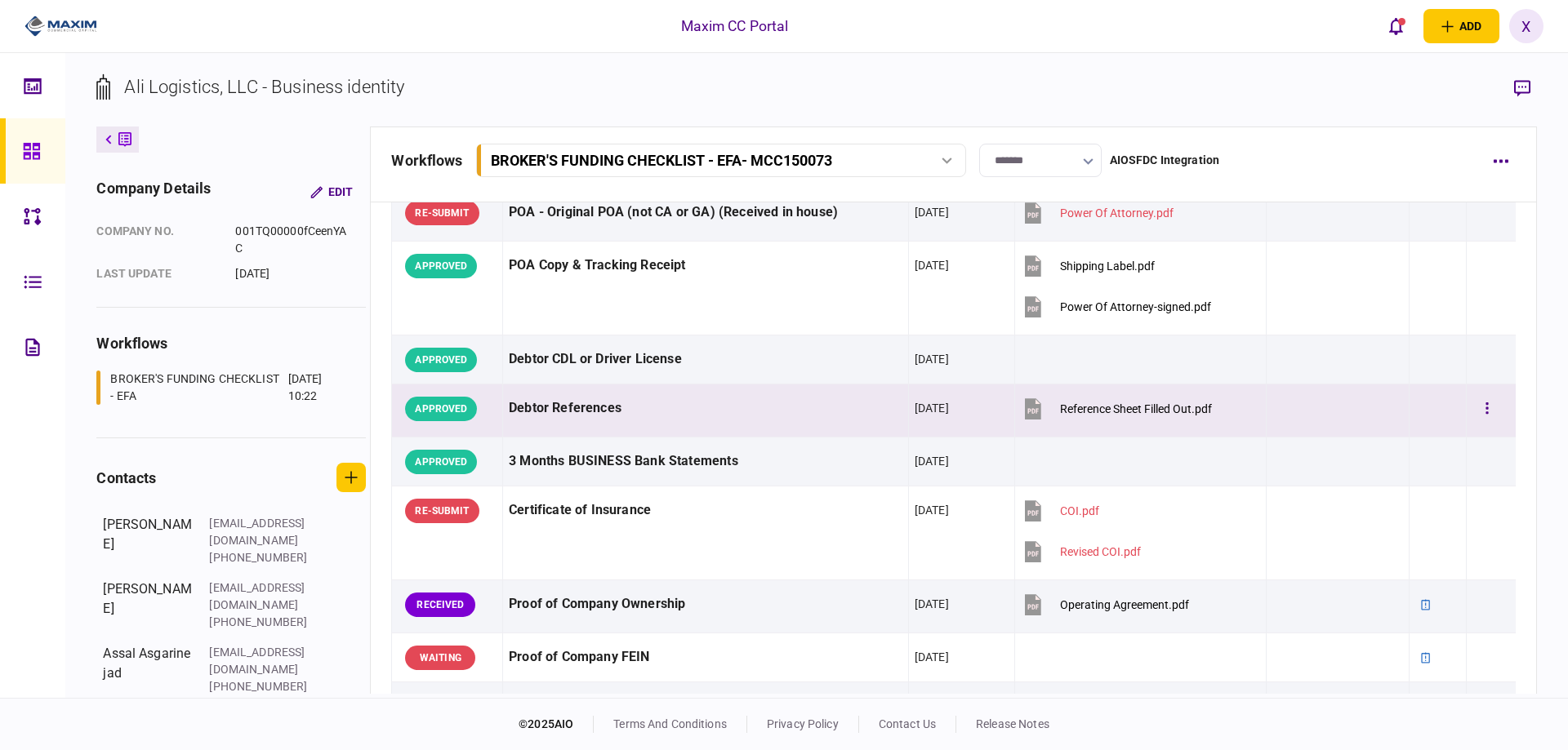
scroll to position [490, 0]
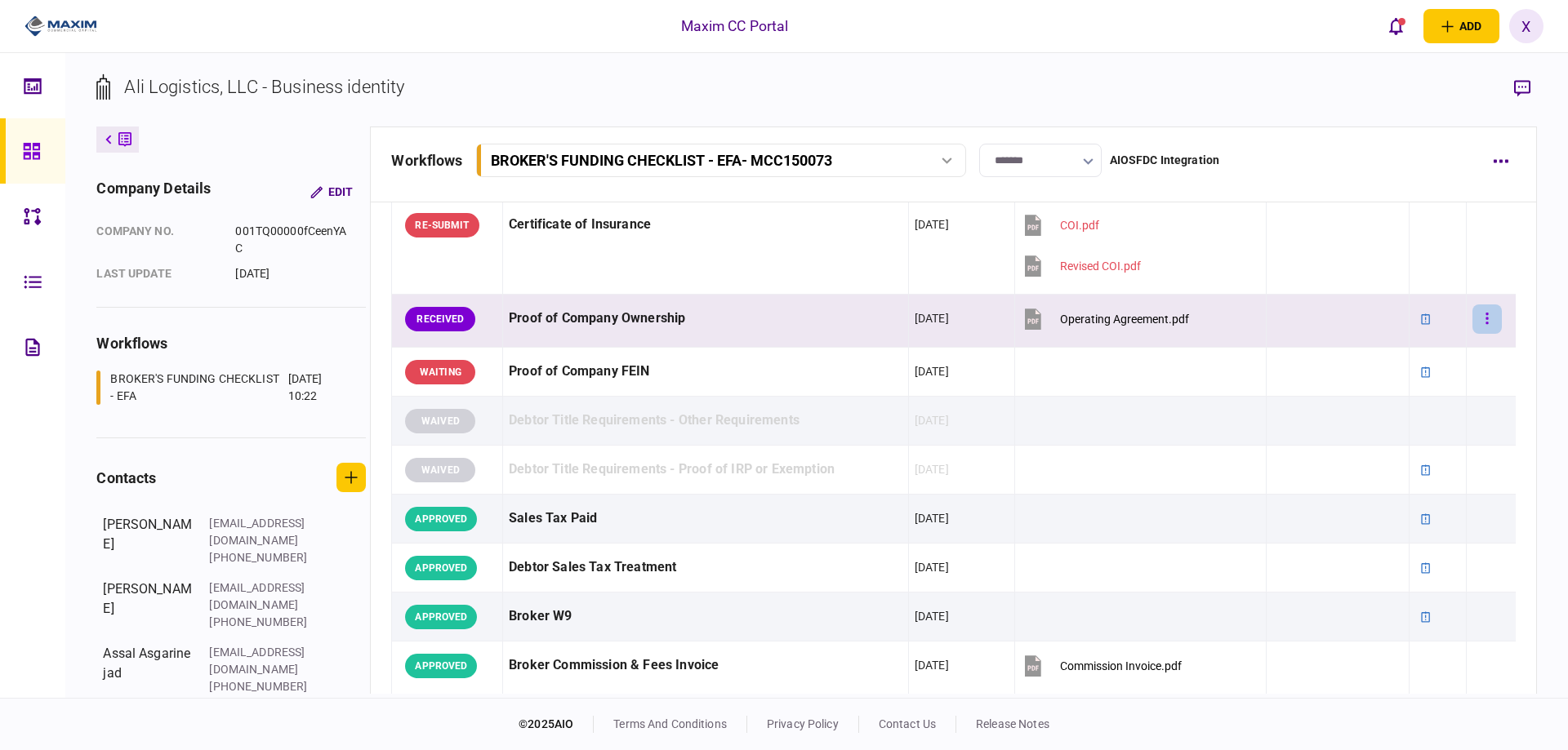
click at [1479, 325] on button "button" at bounding box center [1487, 320] width 30 height 30
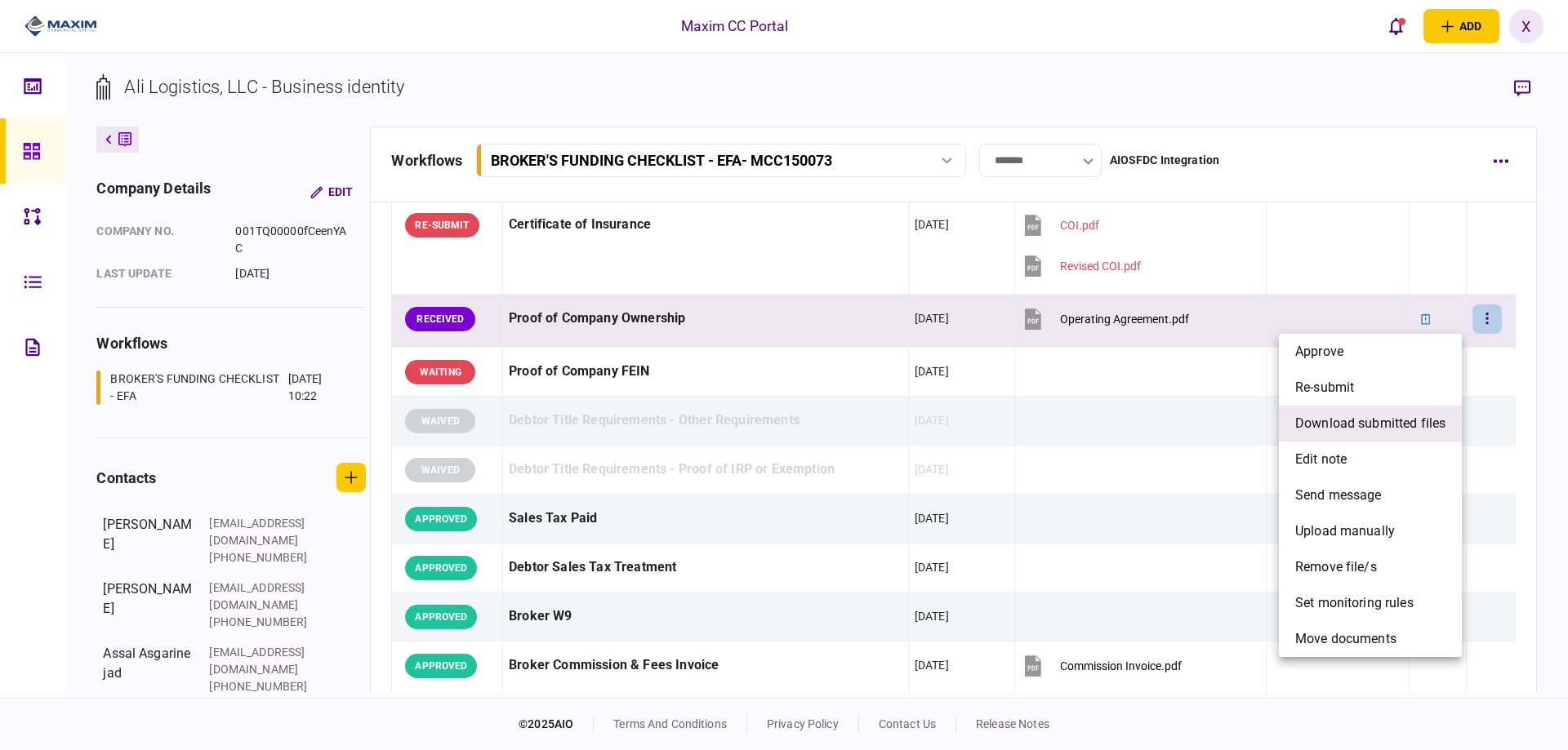
click at [1395, 415] on span "download submitted files" at bounding box center [1369, 424] width 150 height 20
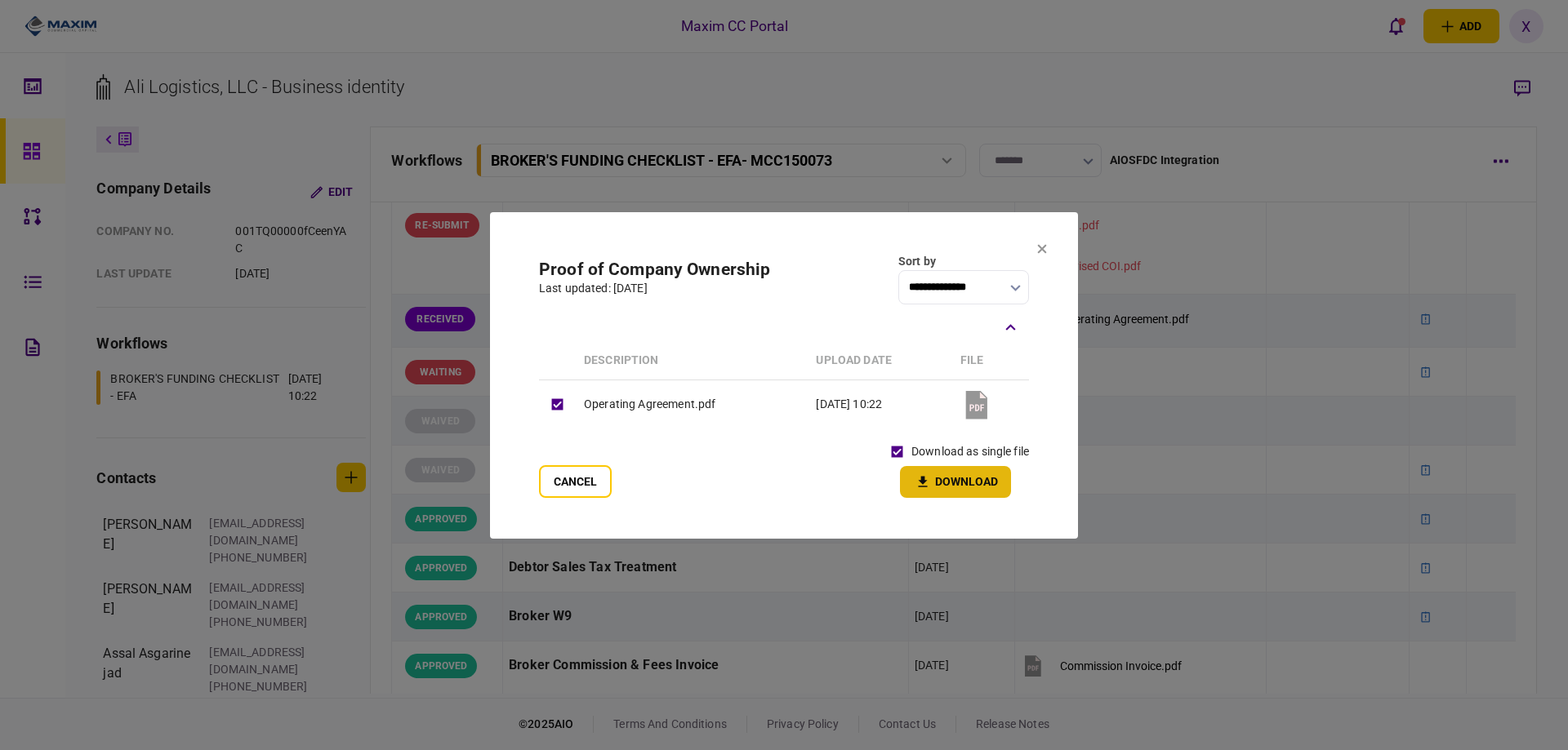
click at [928, 476] on icon "button" at bounding box center [923, 482] width 20 height 16
click at [1045, 246] on icon at bounding box center [1042, 248] width 9 height 9
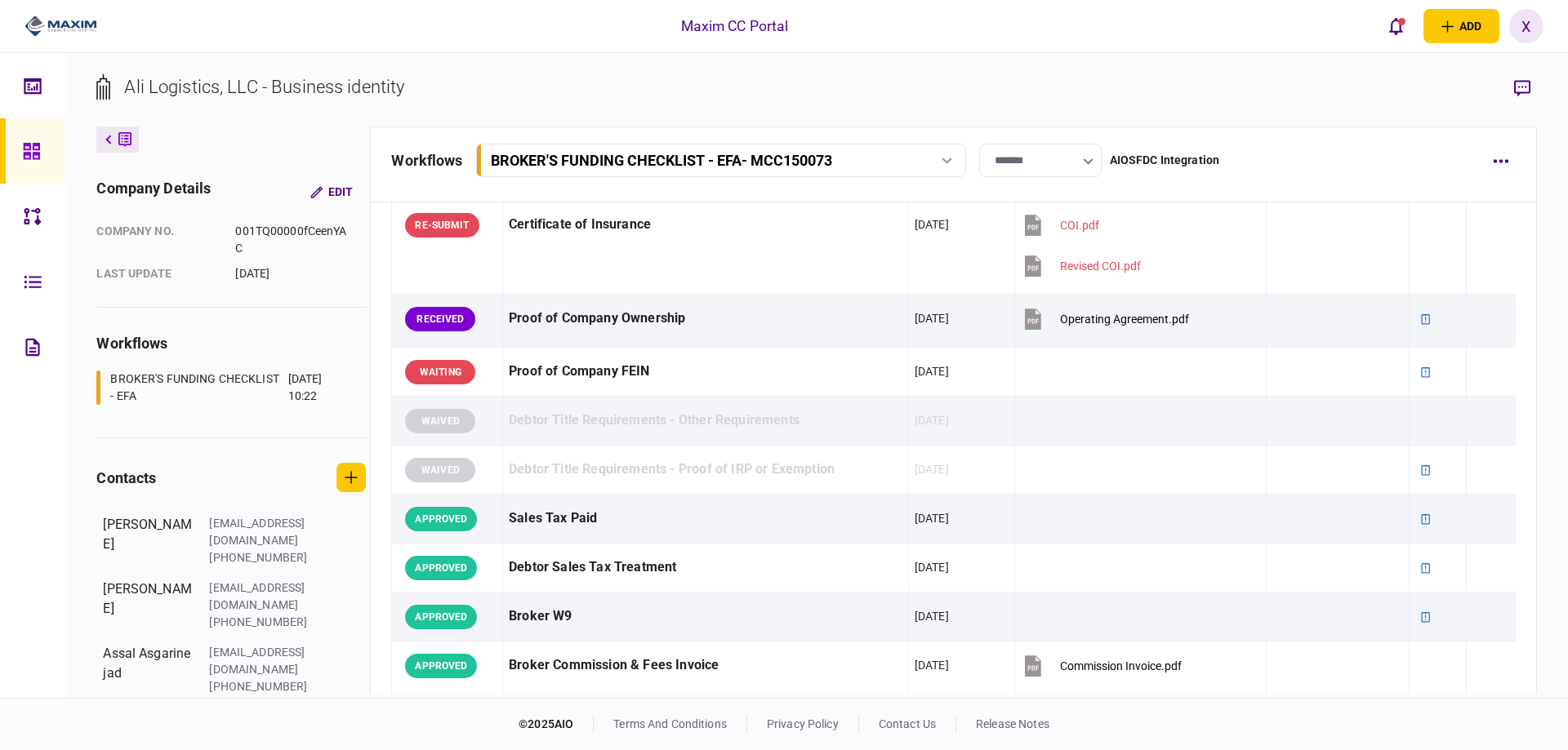
click at [60, 29] on img at bounding box center [61, 26] width 73 height 25
click at [38, 147] on icon at bounding box center [31, 151] width 17 height 17
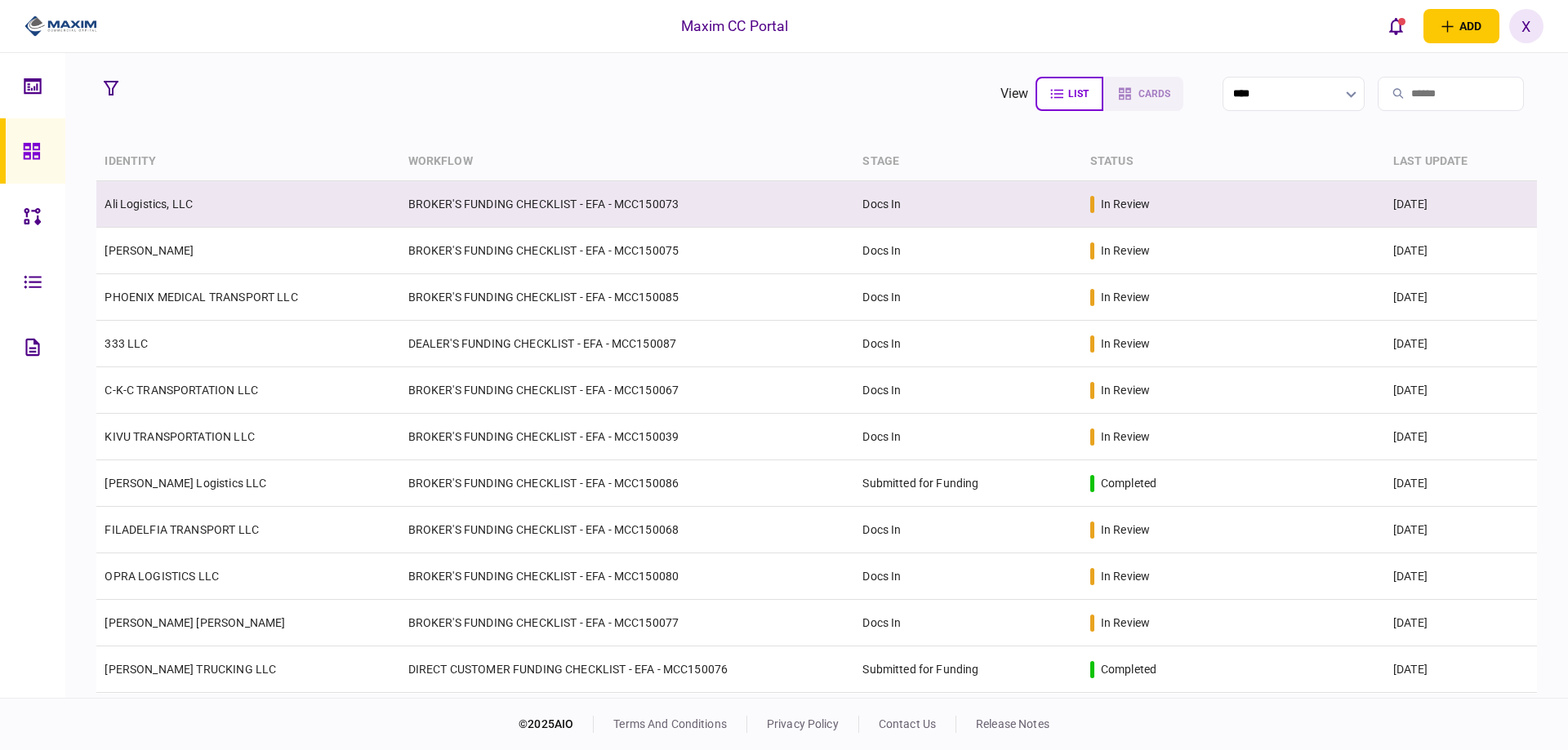
click at [133, 212] on td "Ali Logistics, LLC" at bounding box center [248, 204] width 303 height 46
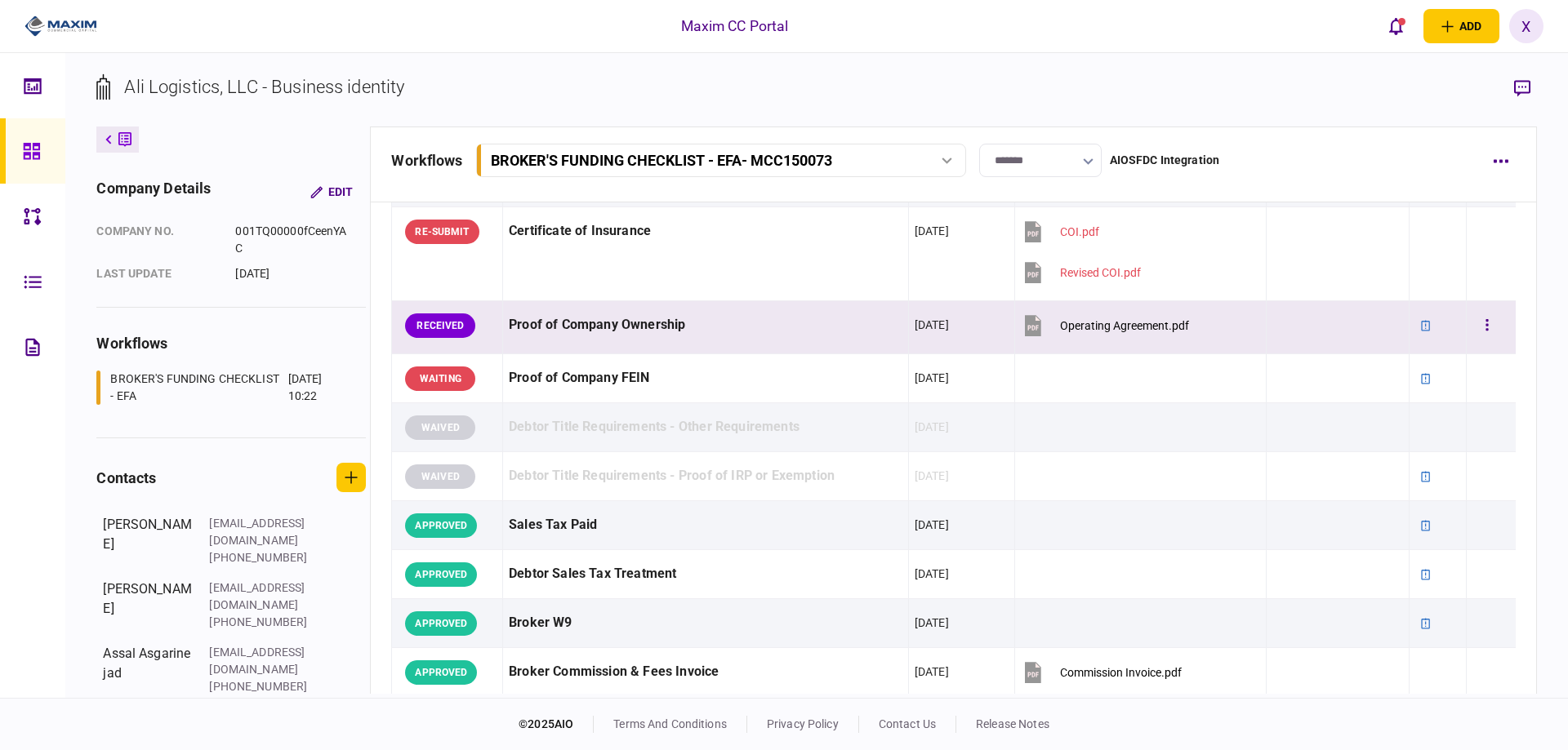
scroll to position [453, 0]
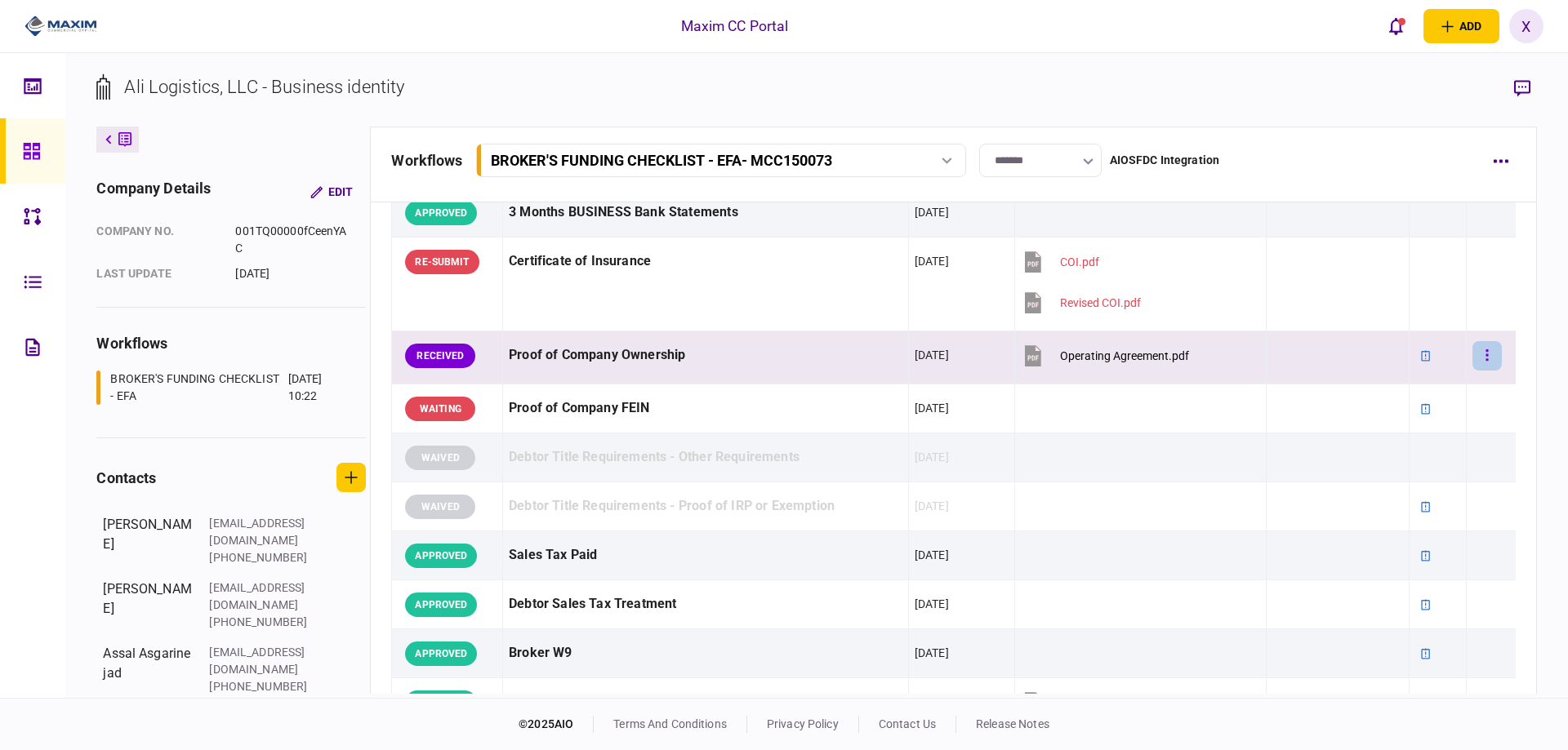
click at [1489, 355] on button "button" at bounding box center [1487, 356] width 30 height 30
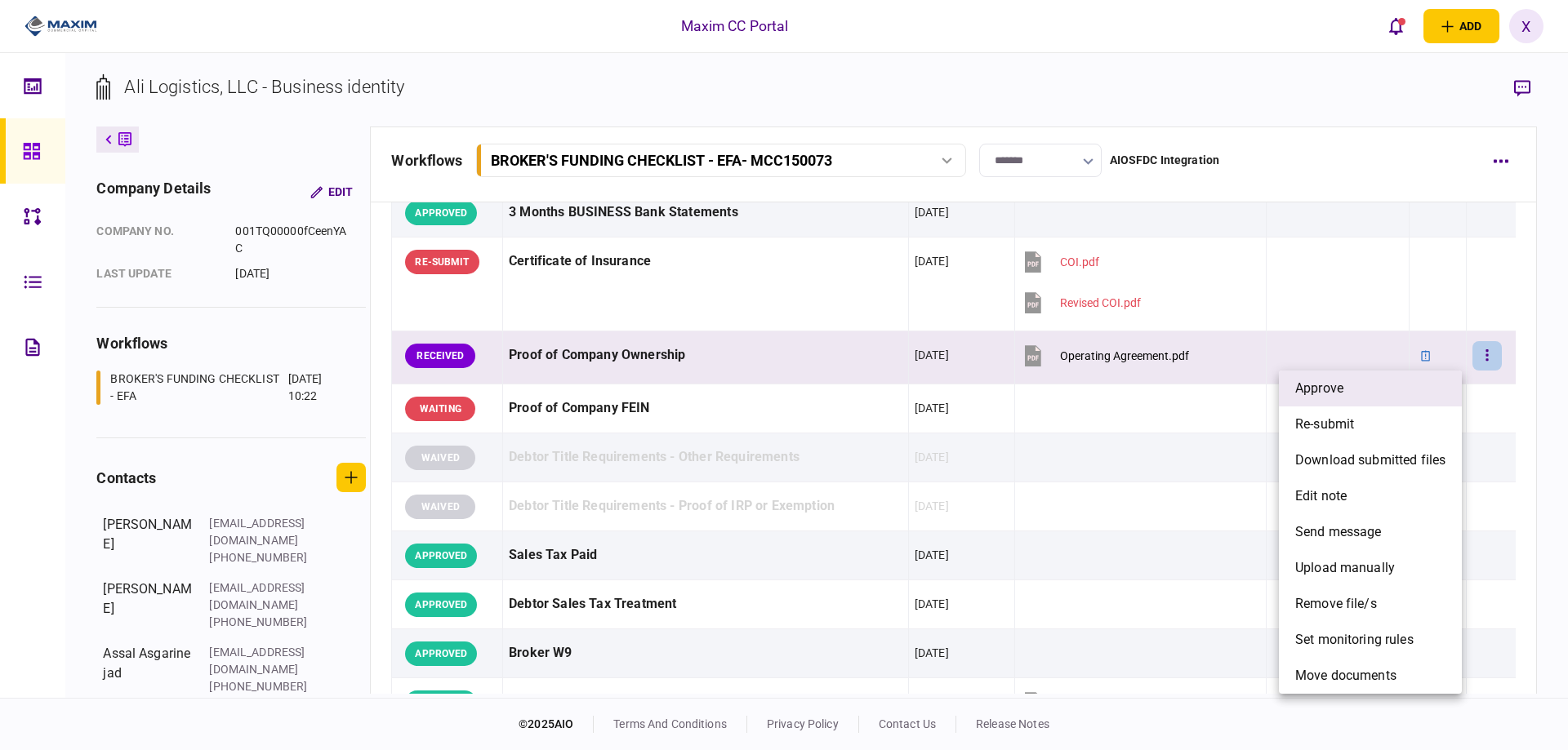
click at [1394, 377] on li "approve" at bounding box center [1370, 388] width 183 height 36
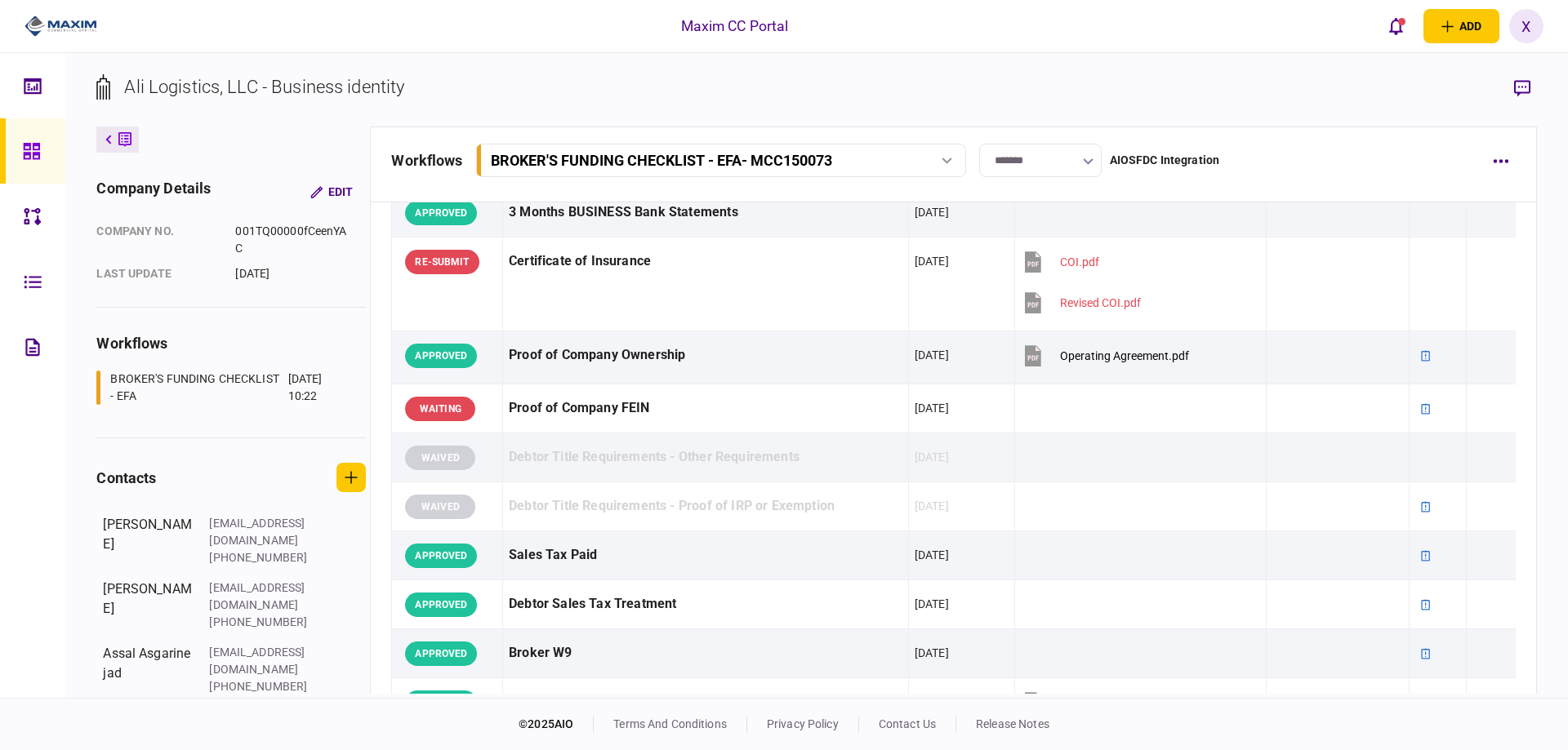
click at [47, 26] on img at bounding box center [61, 26] width 73 height 25
click at [17, 149] on link at bounding box center [32, 151] width 65 height 65
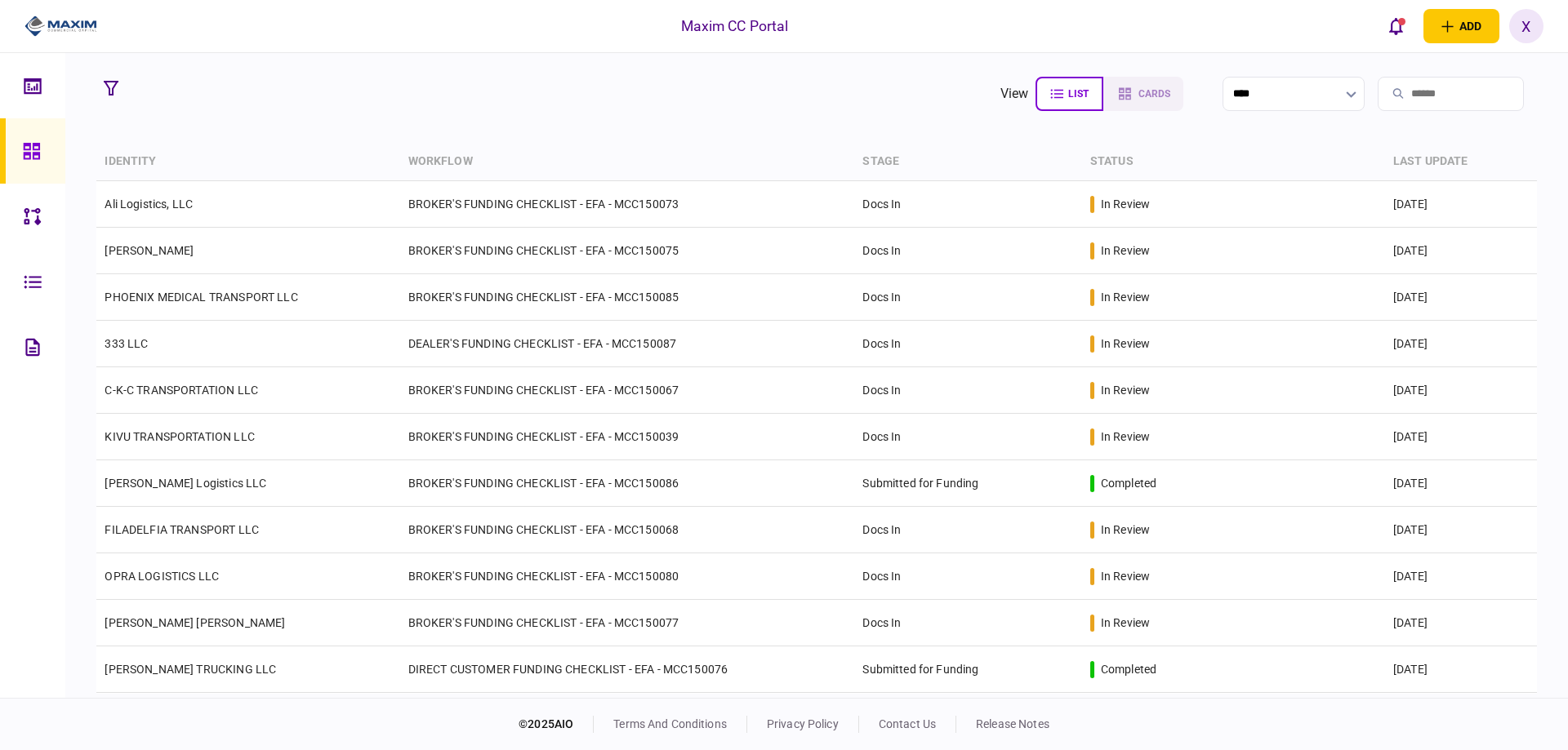
click at [52, 25] on img at bounding box center [61, 26] width 73 height 25
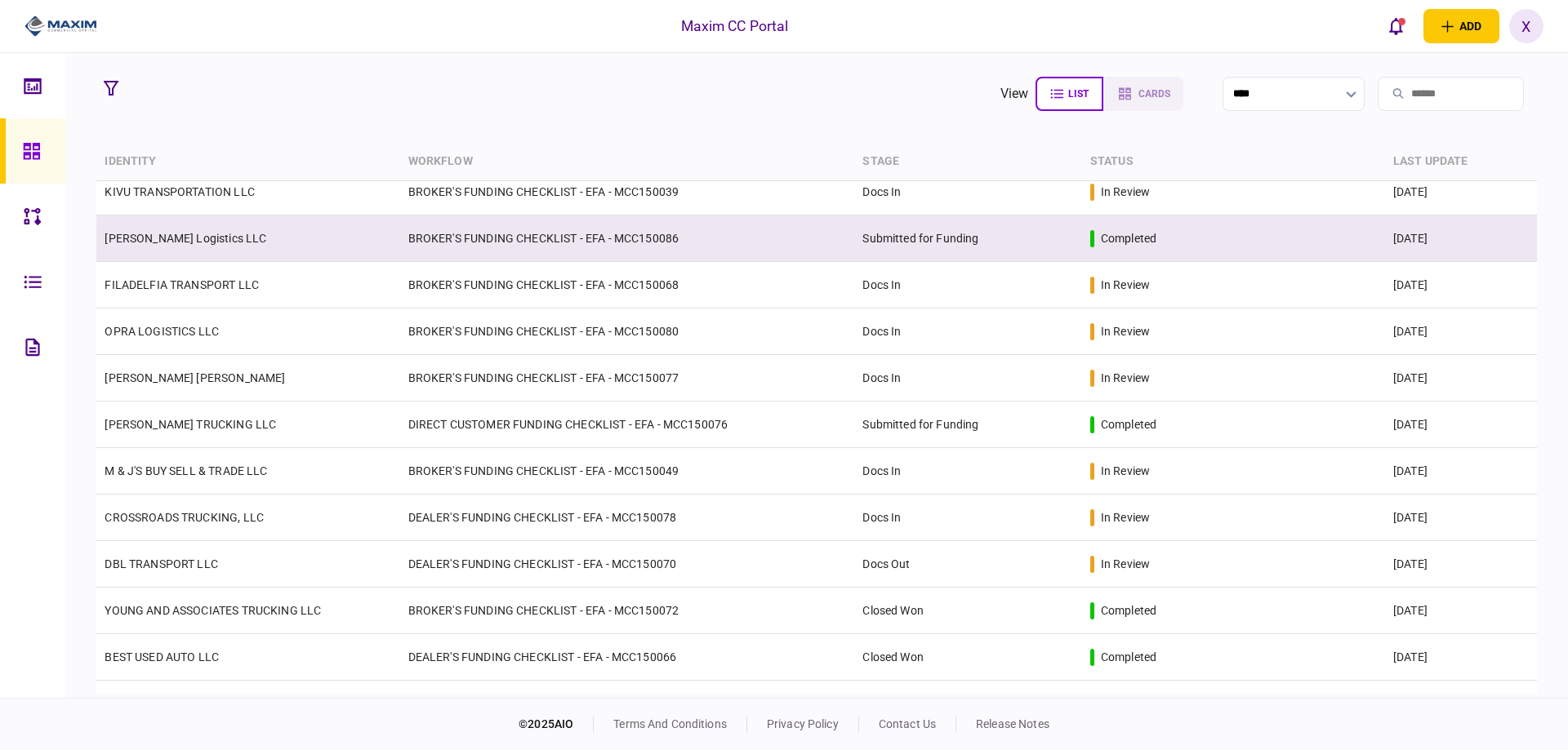
scroll to position [327, 0]
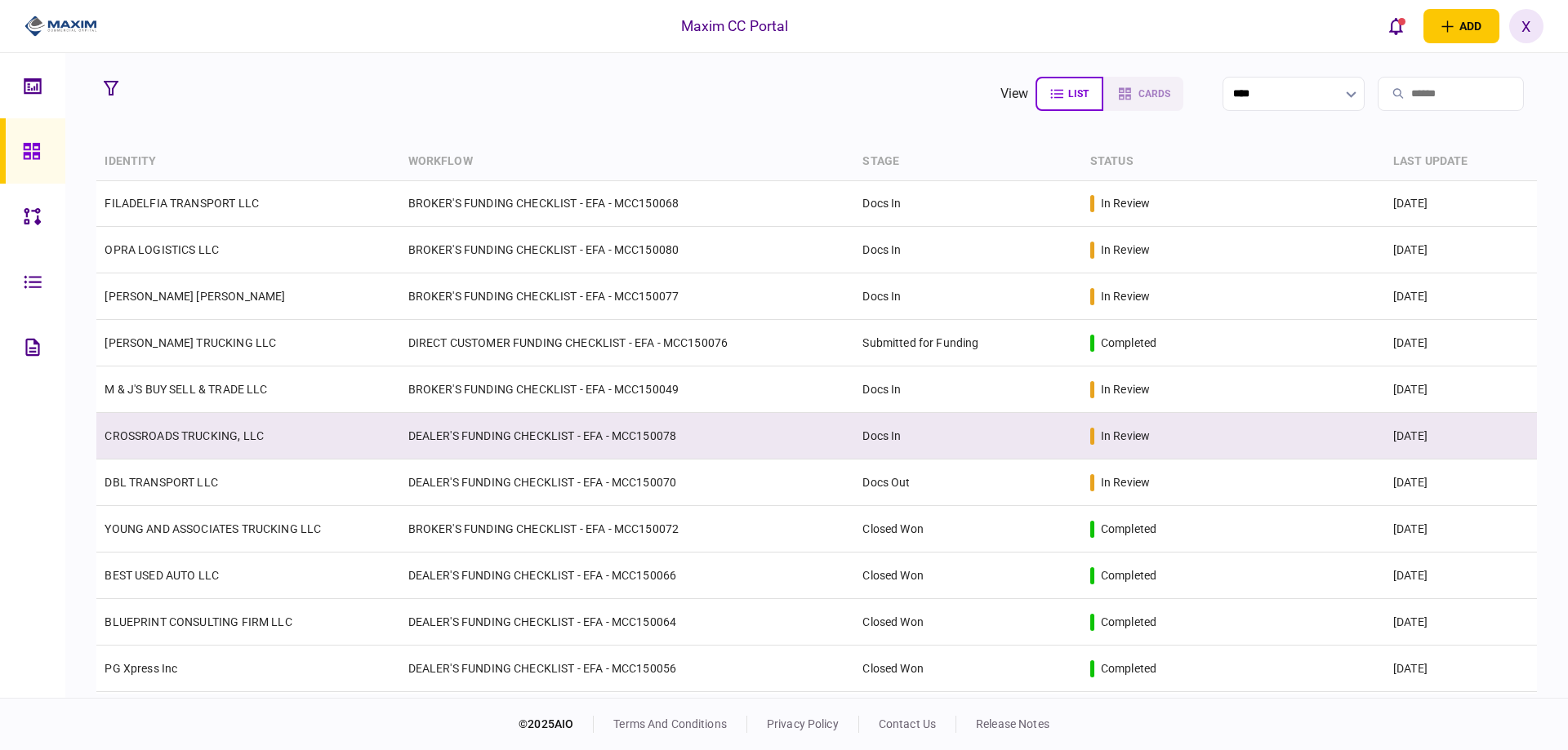
click at [172, 431] on link "CROSSROADS TRUCKING, LLC" at bounding box center [184, 436] width 159 height 13
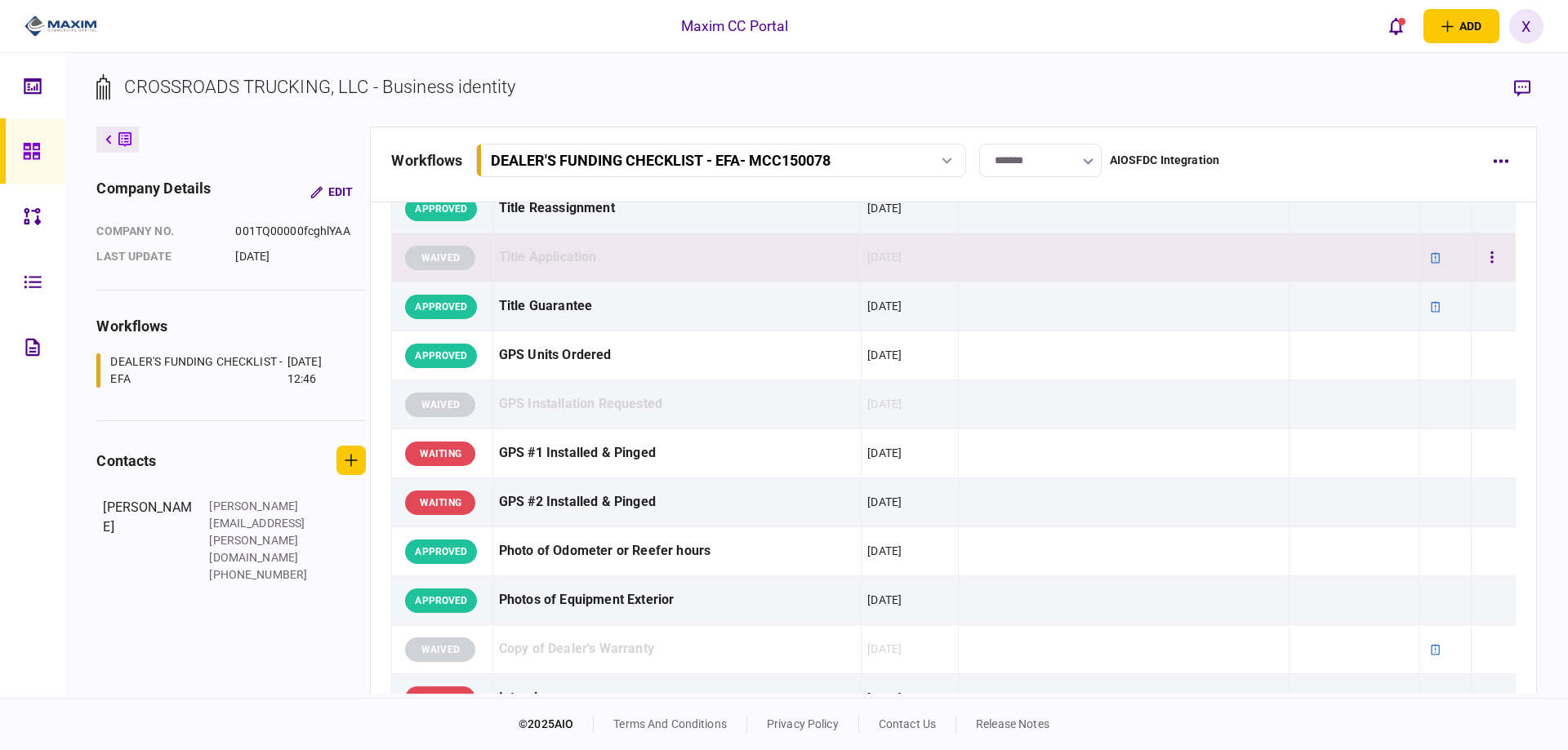
scroll to position [1143, 0]
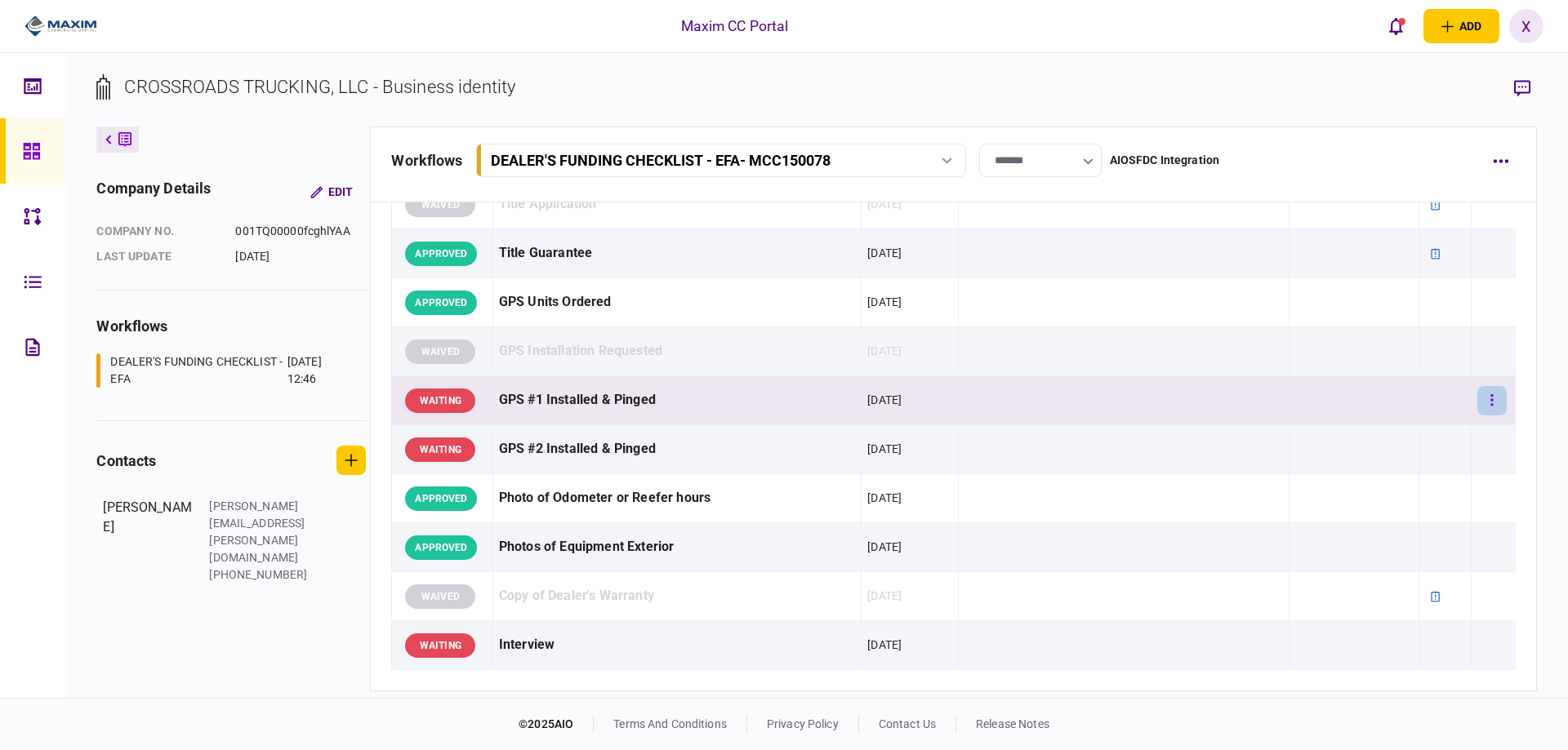
click at [1490, 405] on icon "button" at bounding box center [1492, 400] width 3 height 16
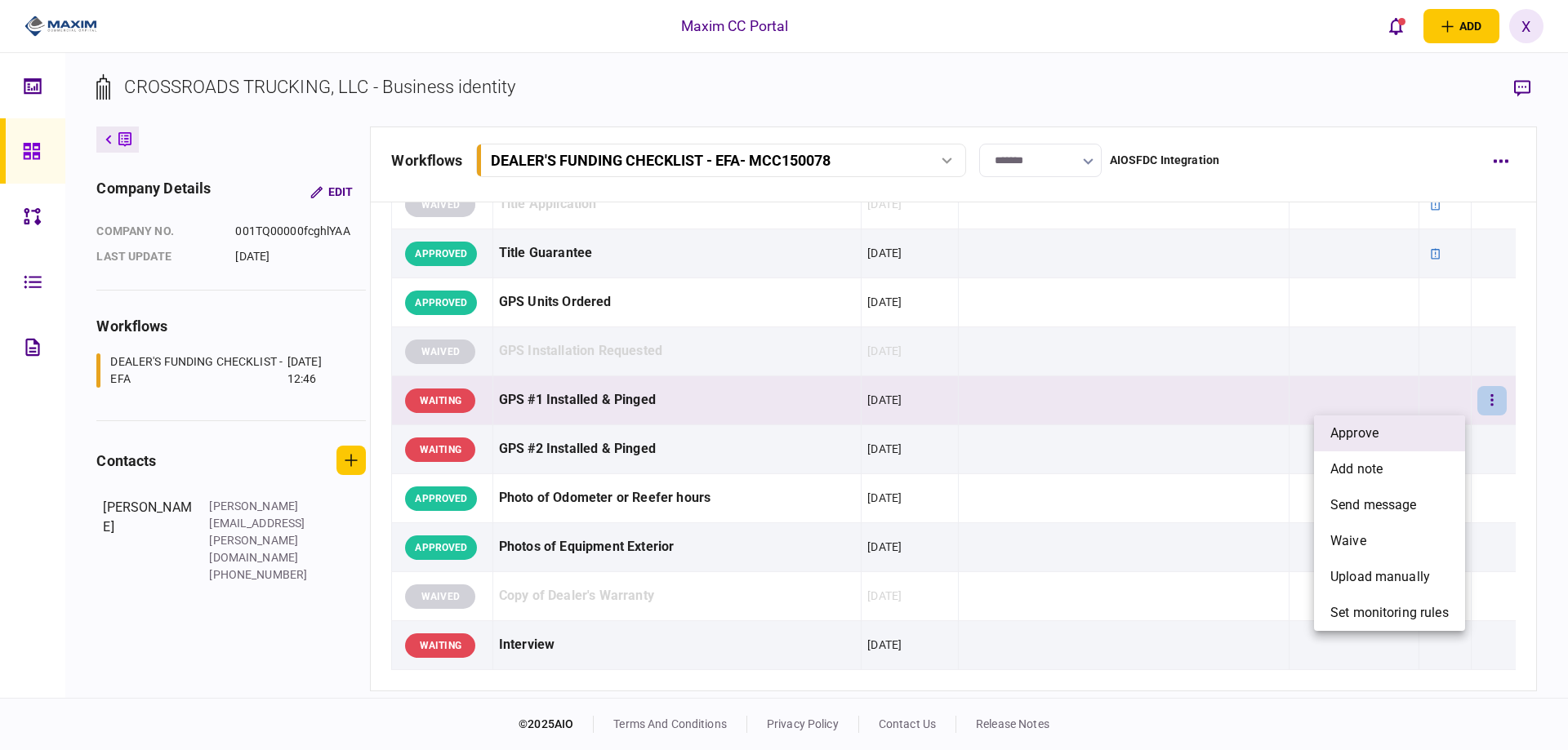
click at [1460, 427] on li "approve" at bounding box center [1389, 433] width 151 height 36
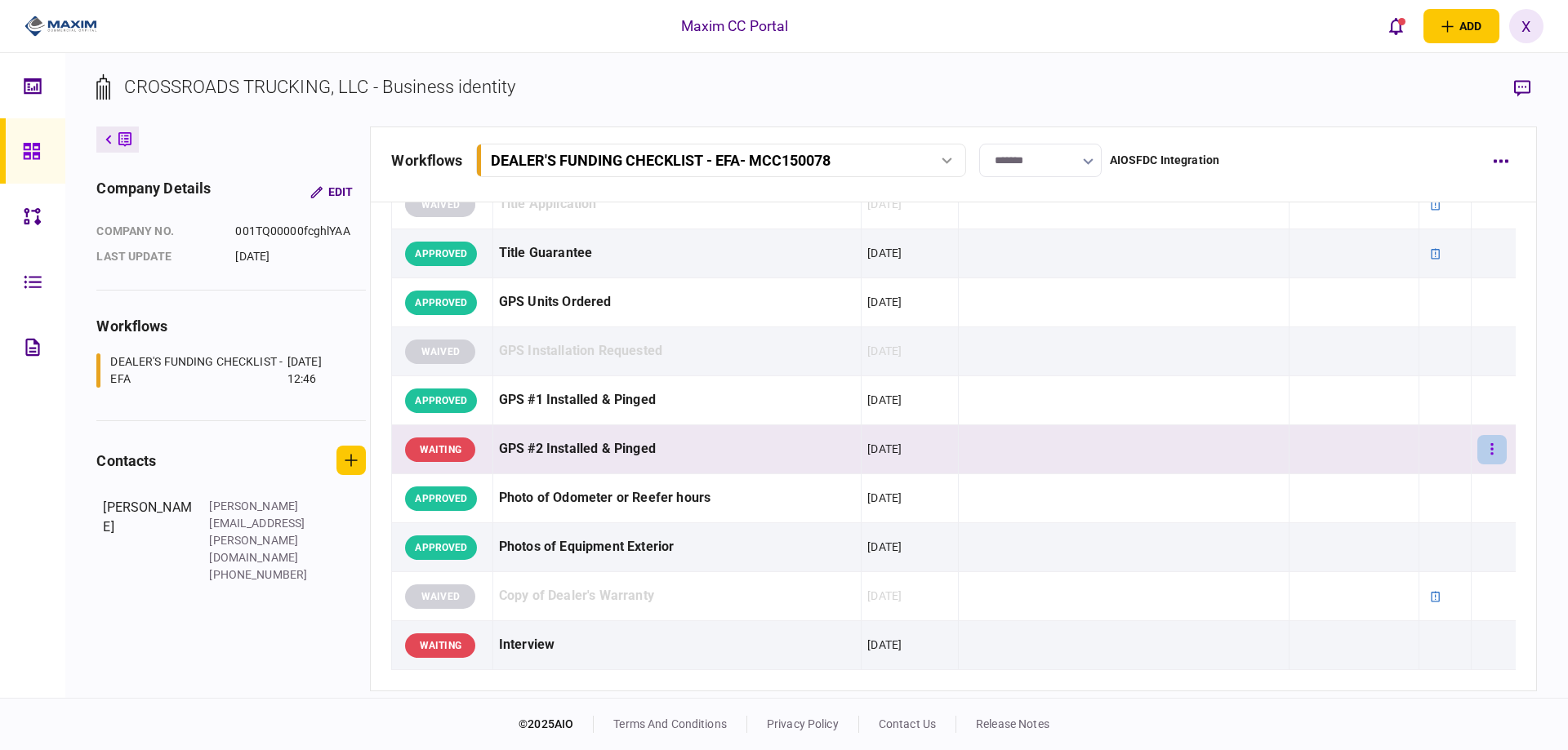
click at [1477, 454] on button "button" at bounding box center [1492, 450] width 30 height 30
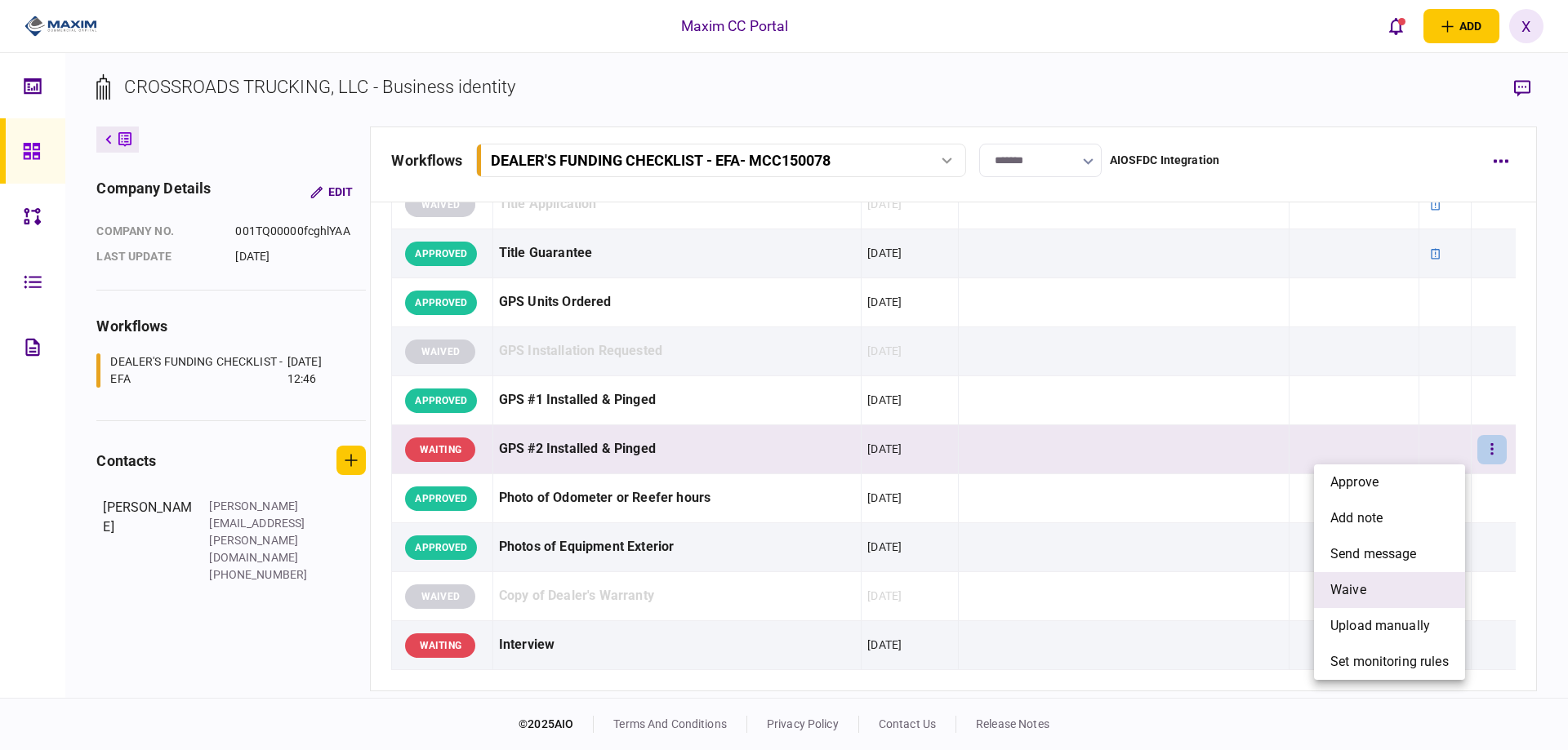
click at [1402, 579] on li "waive" at bounding box center [1389, 589] width 151 height 36
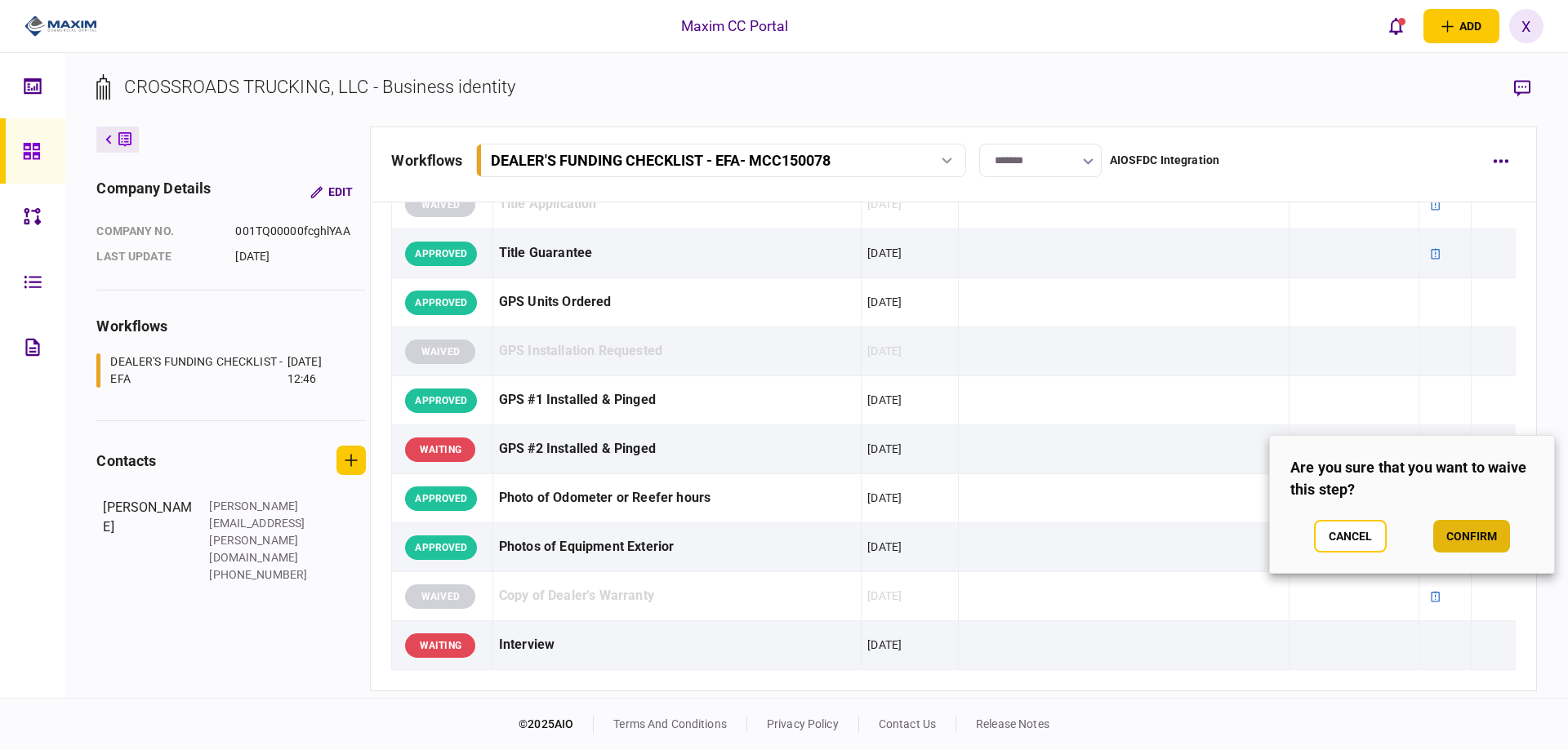
click at [1474, 534] on button "confirm" at bounding box center [1471, 536] width 77 height 32
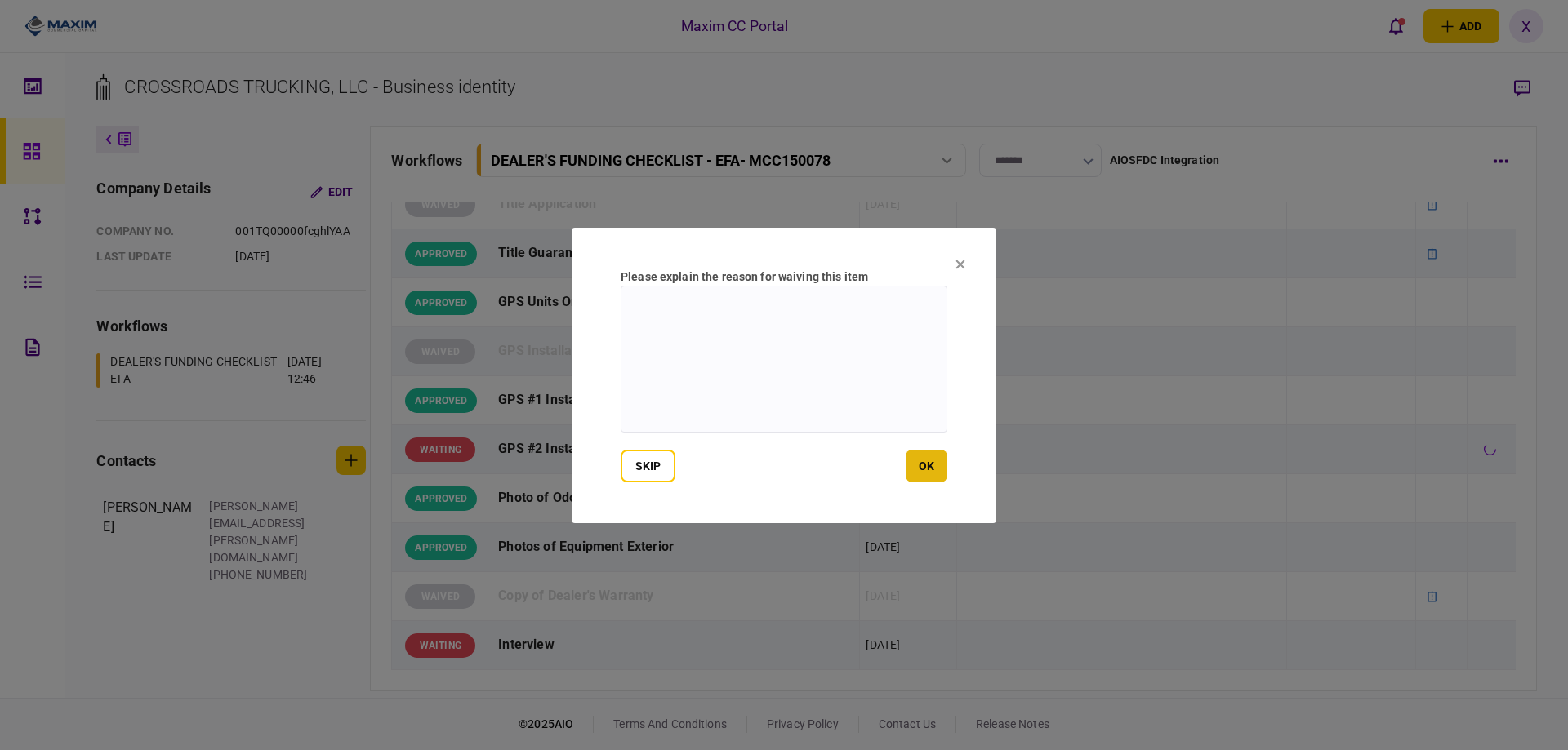
click at [937, 477] on button "ok" at bounding box center [926, 465] width 41 height 32
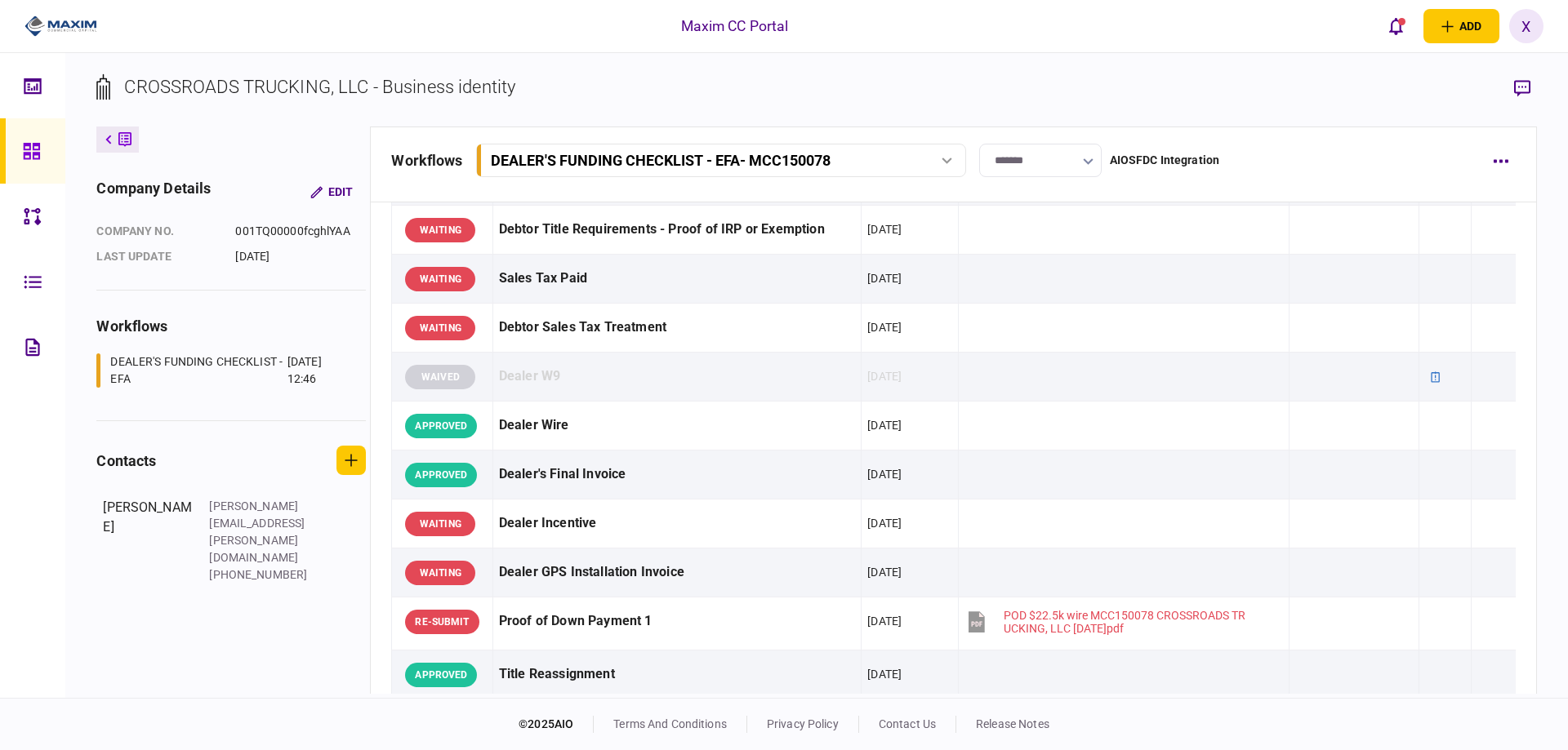
scroll to position [653, 0]
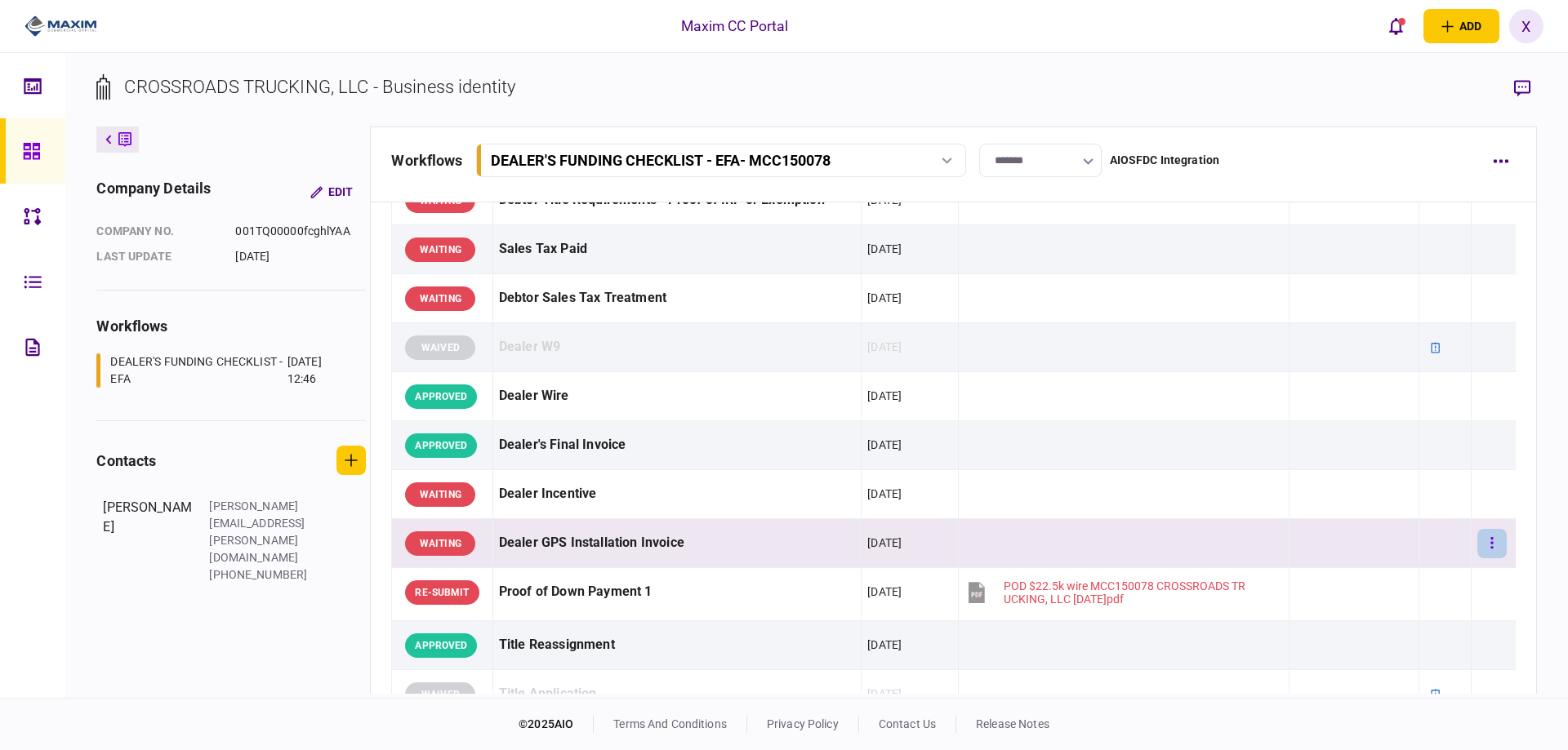
click at [1490, 541] on icon "button" at bounding box center [1492, 543] width 3 height 16
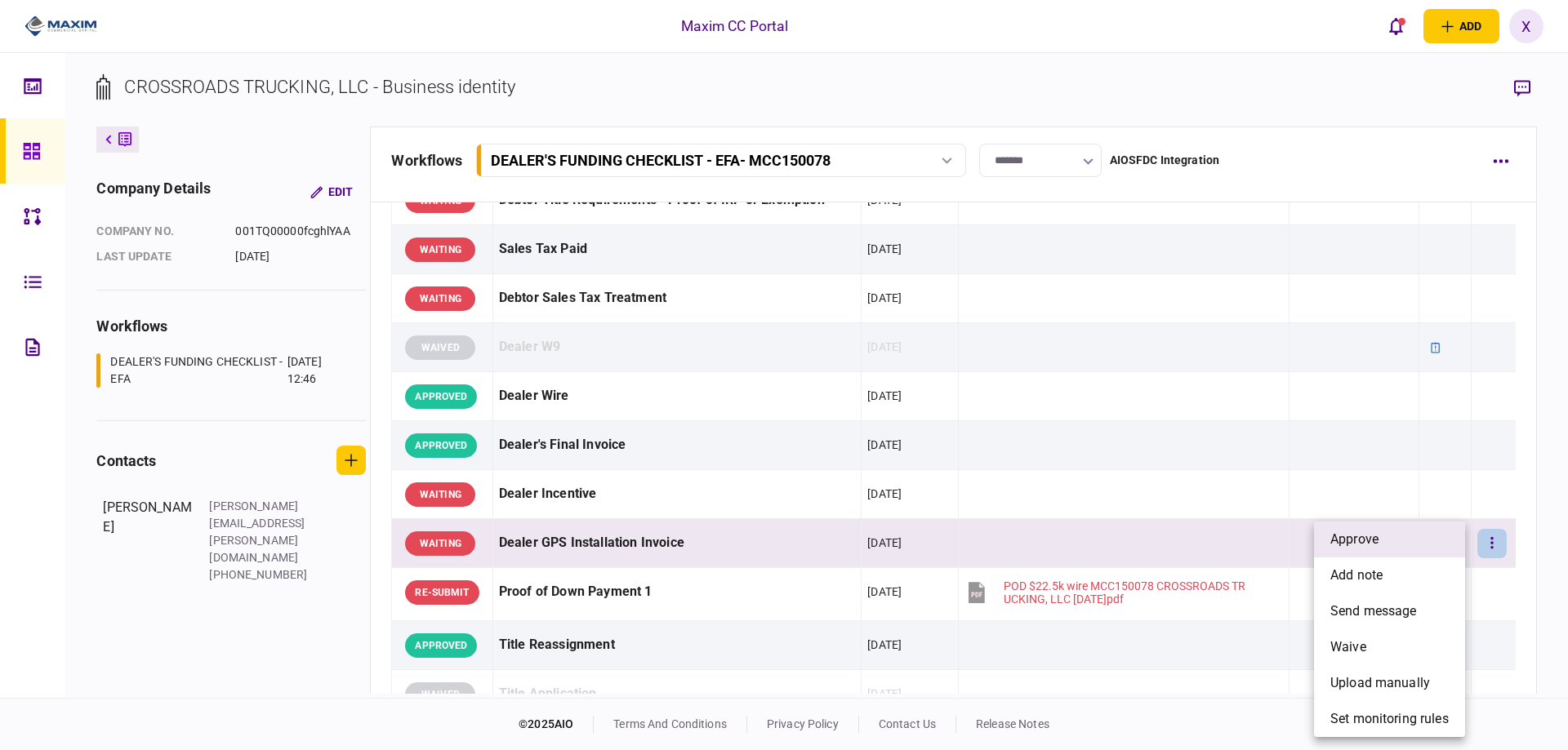
click at [1442, 537] on li "approve" at bounding box center [1389, 539] width 151 height 36
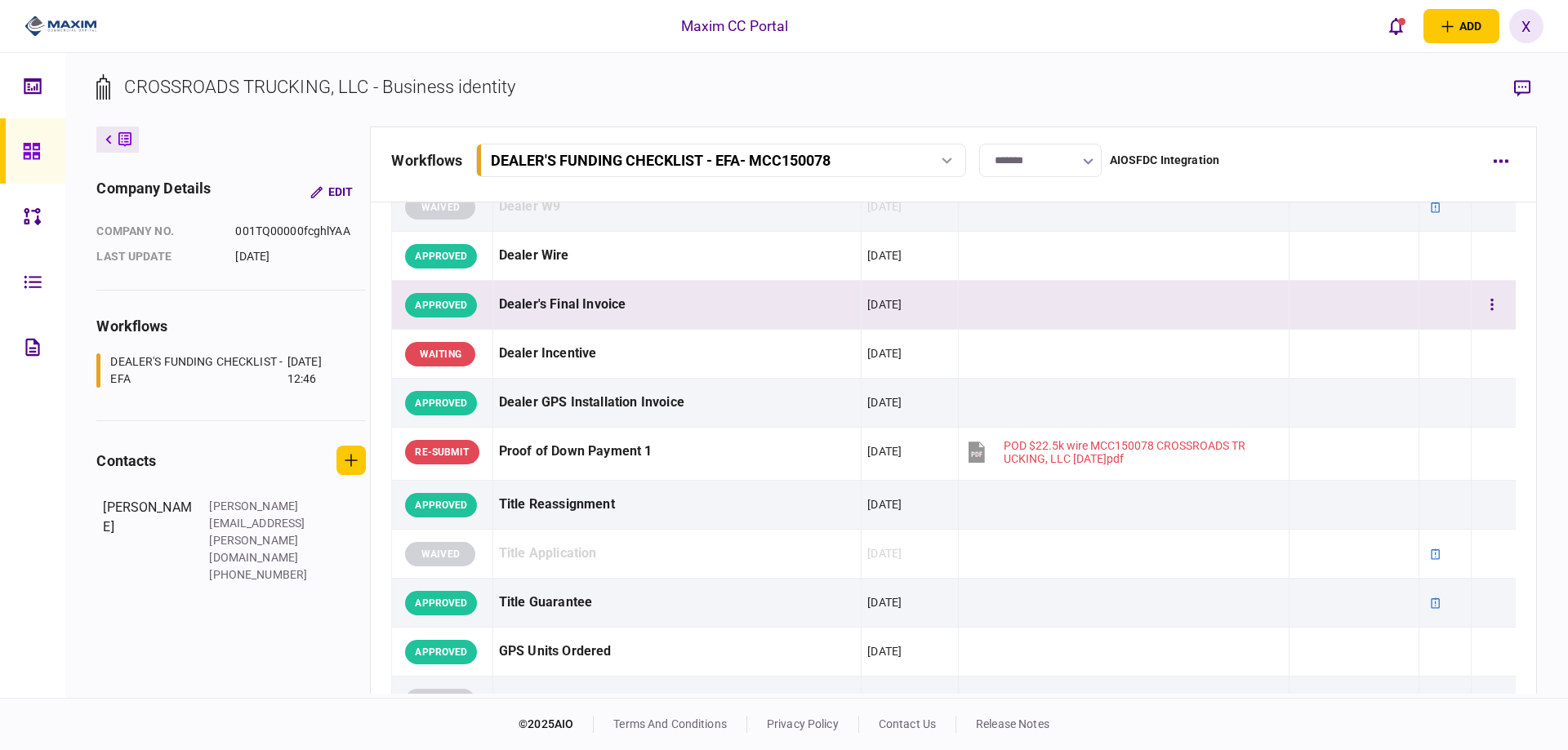
scroll to position [816, 0]
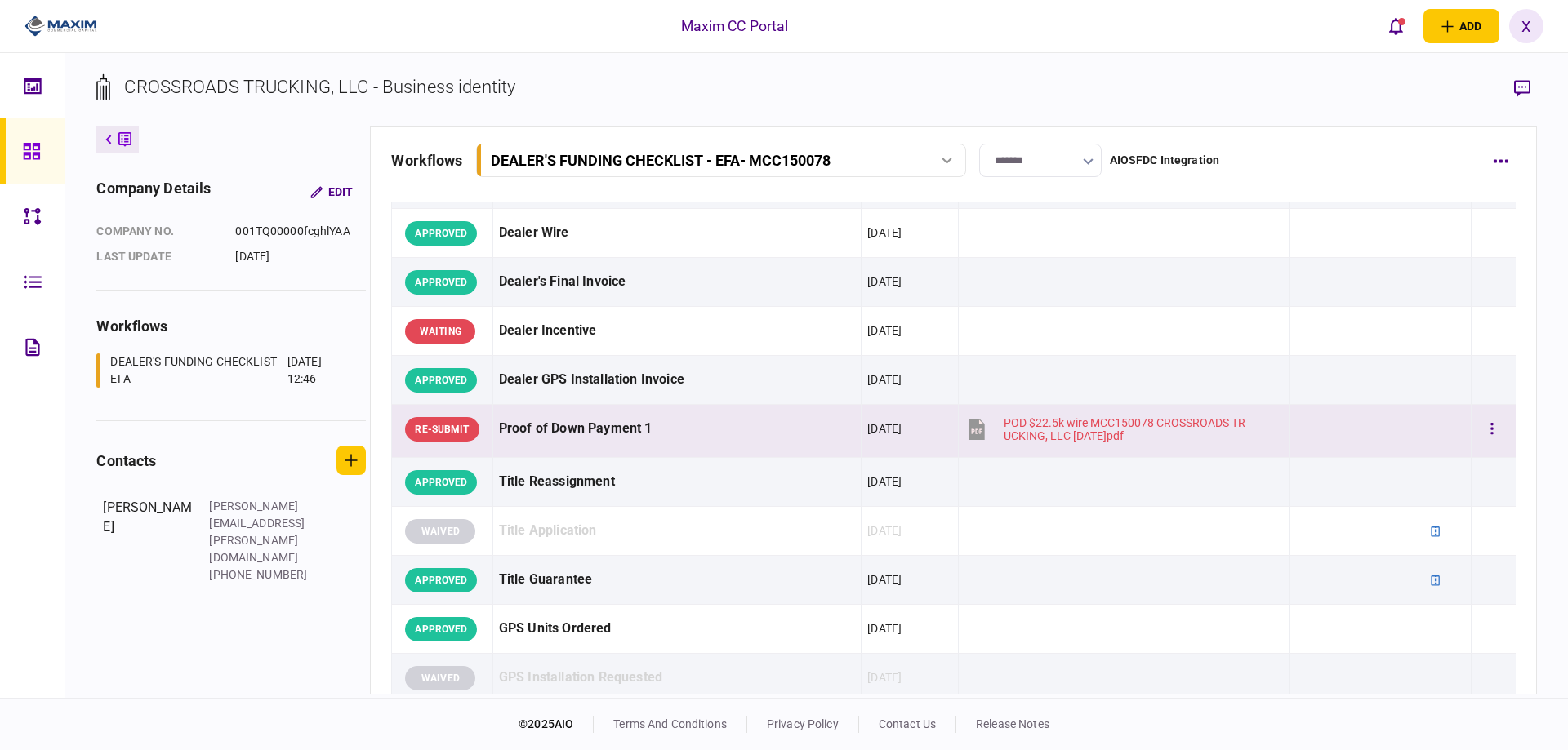
click at [672, 430] on div "Proof of Down Payment 1" at bounding box center [677, 429] width 357 height 36
click at [588, 423] on div "Proof of Down Payment 1" at bounding box center [677, 429] width 357 height 36
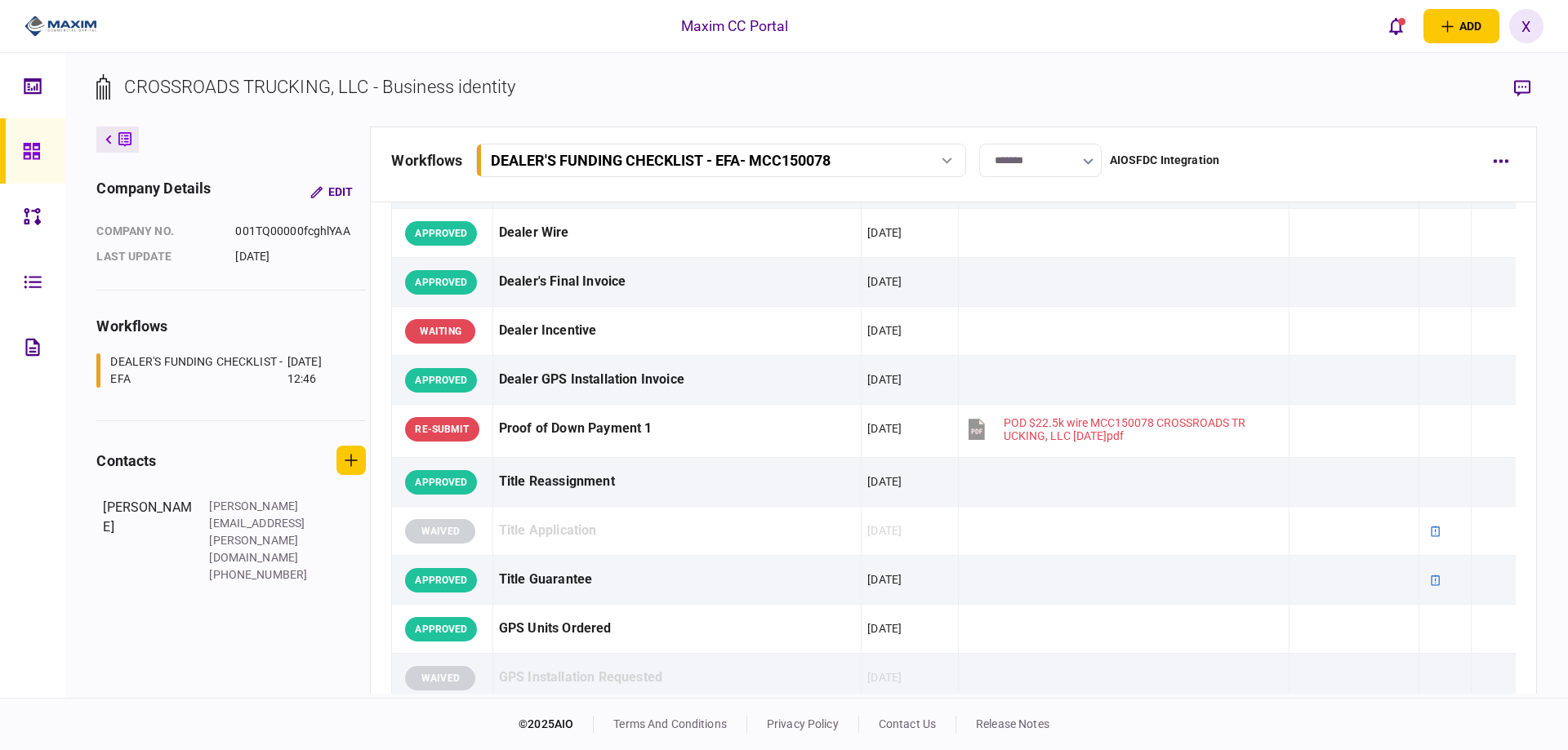
click at [1531, 85] on button "button" at bounding box center [1522, 89] width 30 height 30
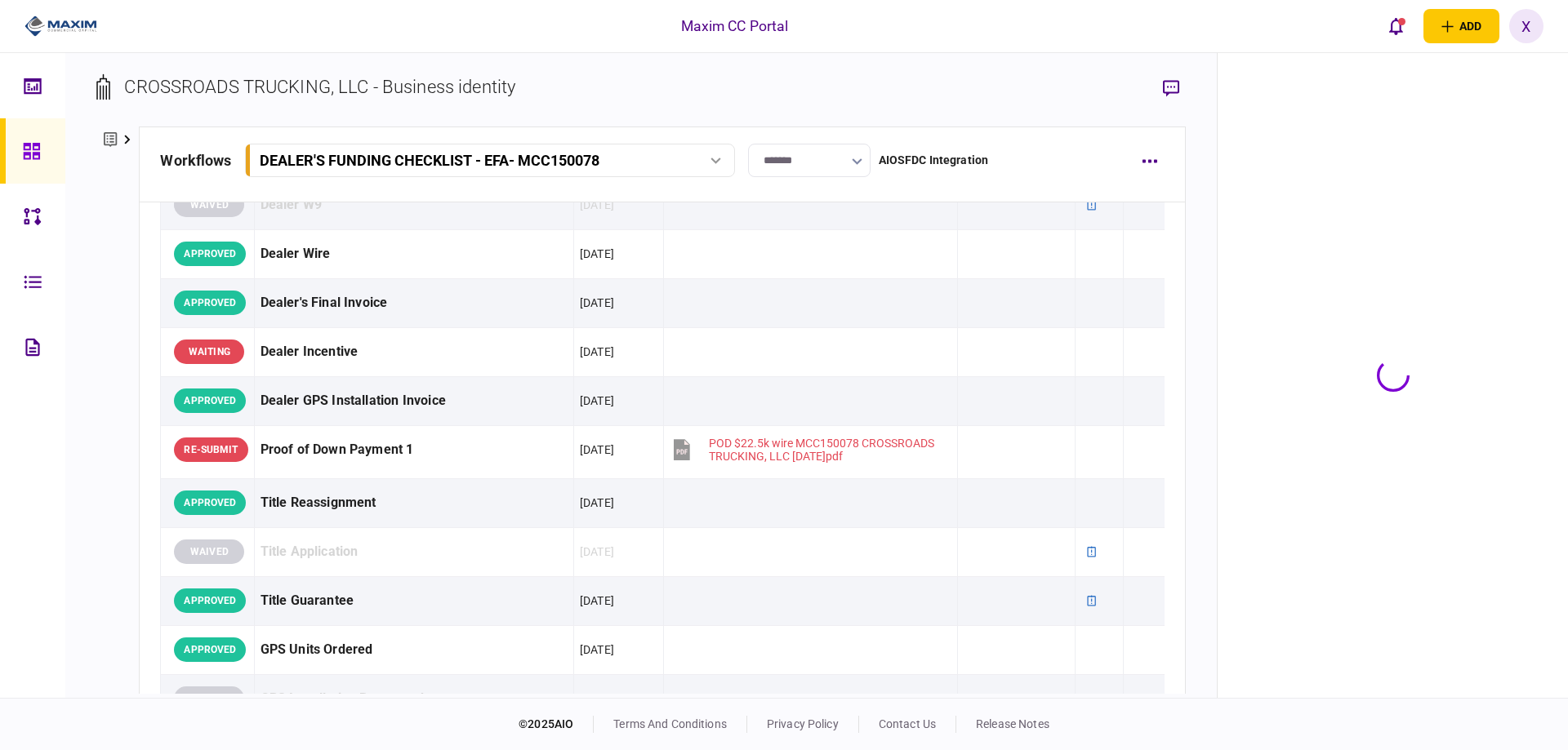
scroll to position [837, 0]
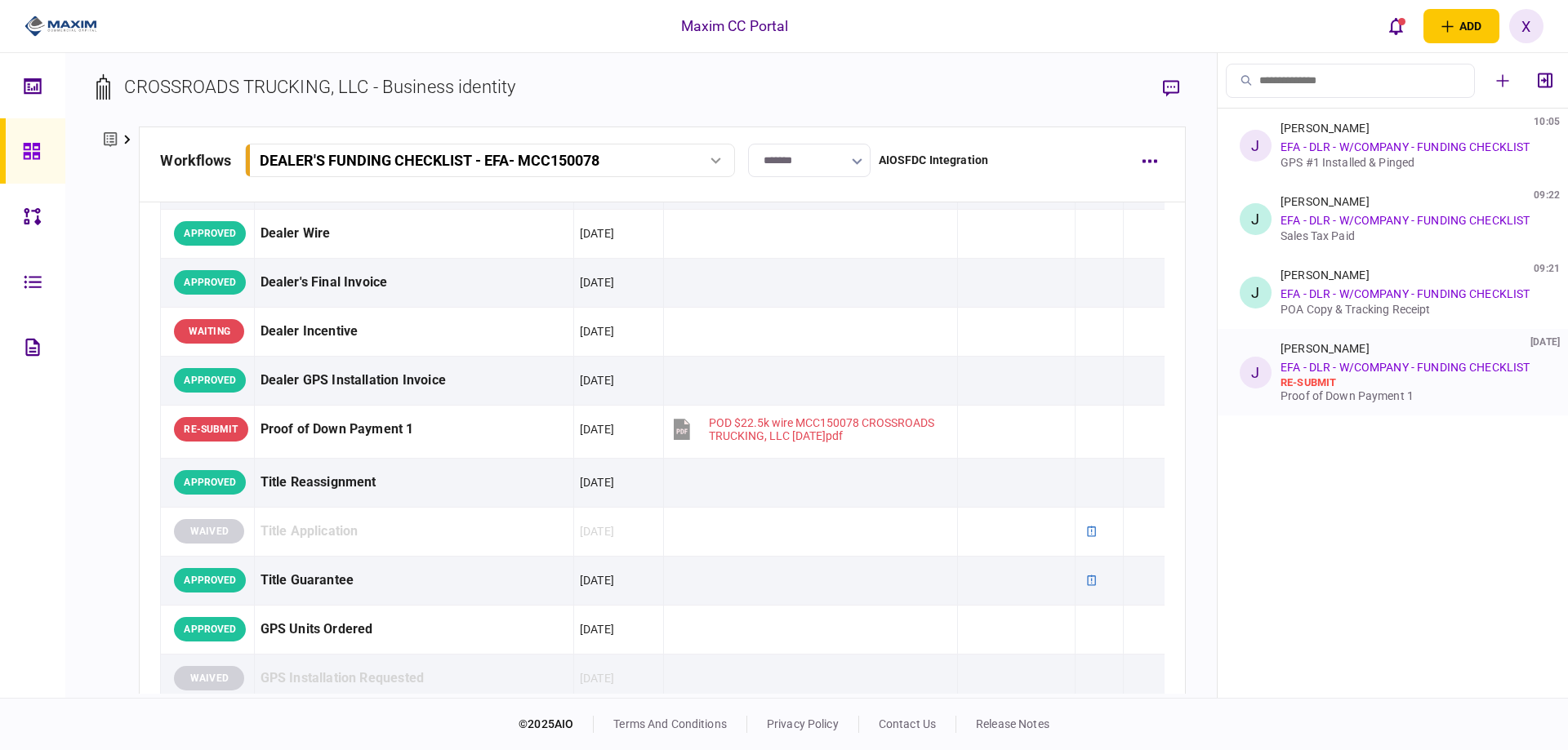
click at [1372, 378] on div "re-submit" at bounding box center [1410, 383] width 259 height 13
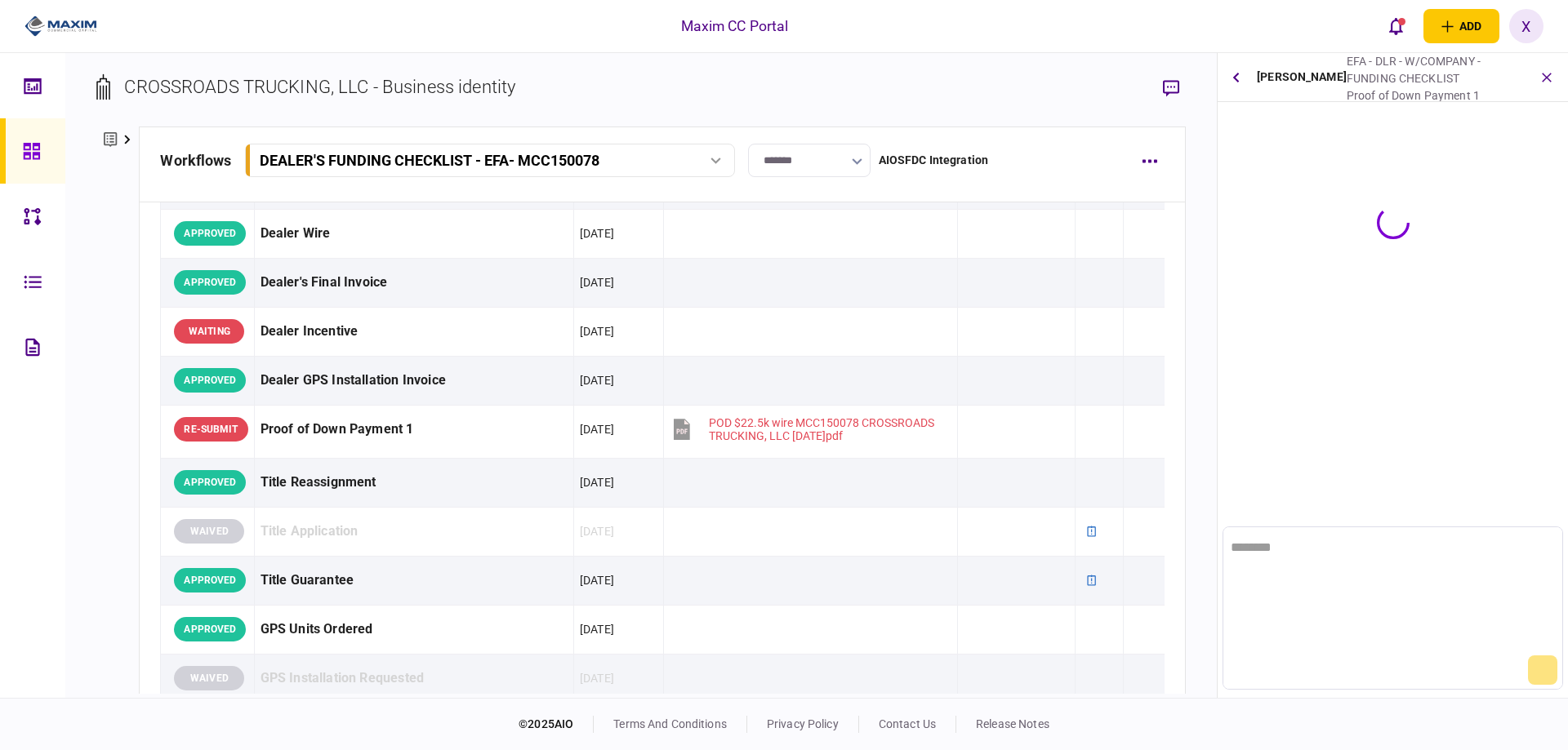
scroll to position [0, 0]
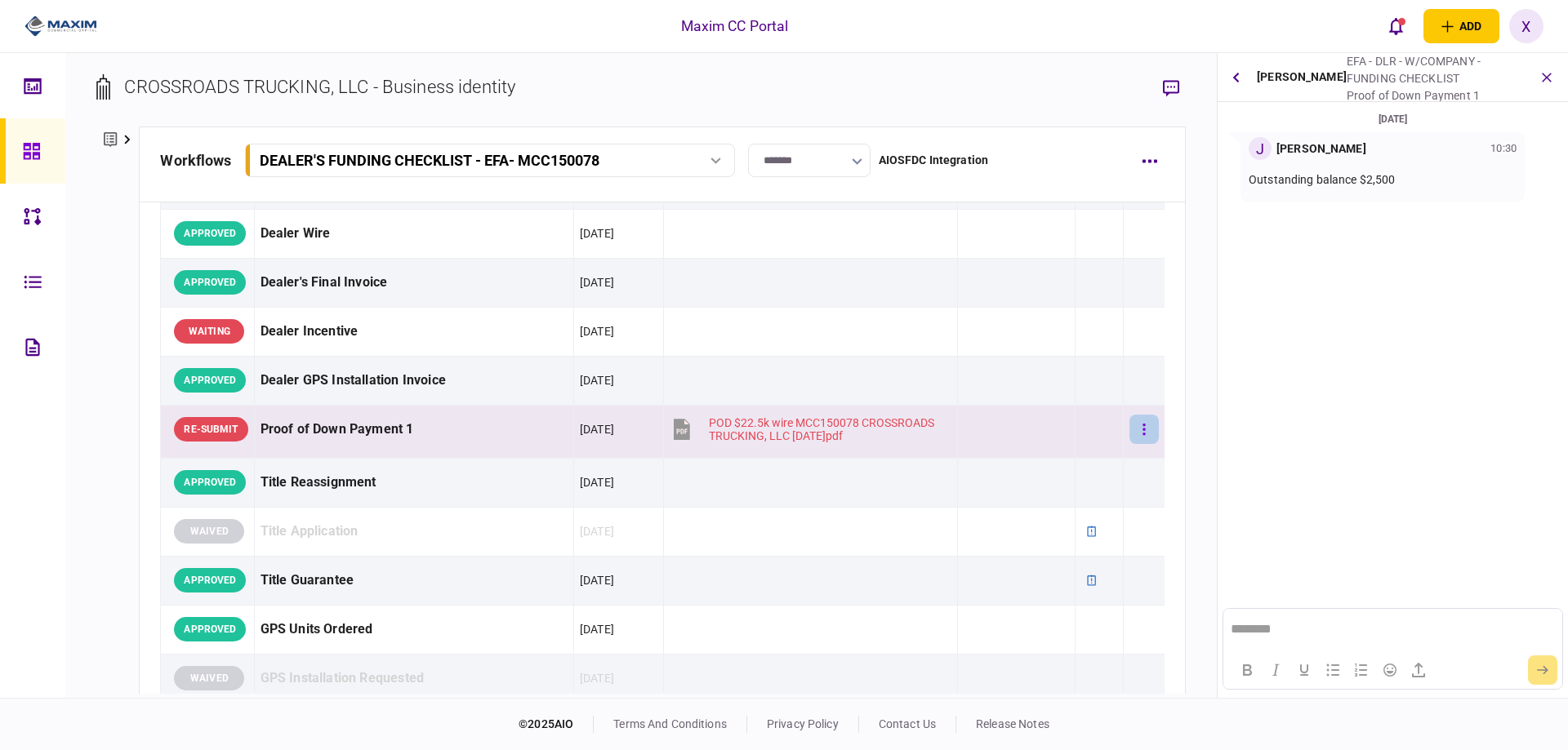
click at [1129, 434] on button "button" at bounding box center [1144, 430] width 30 height 30
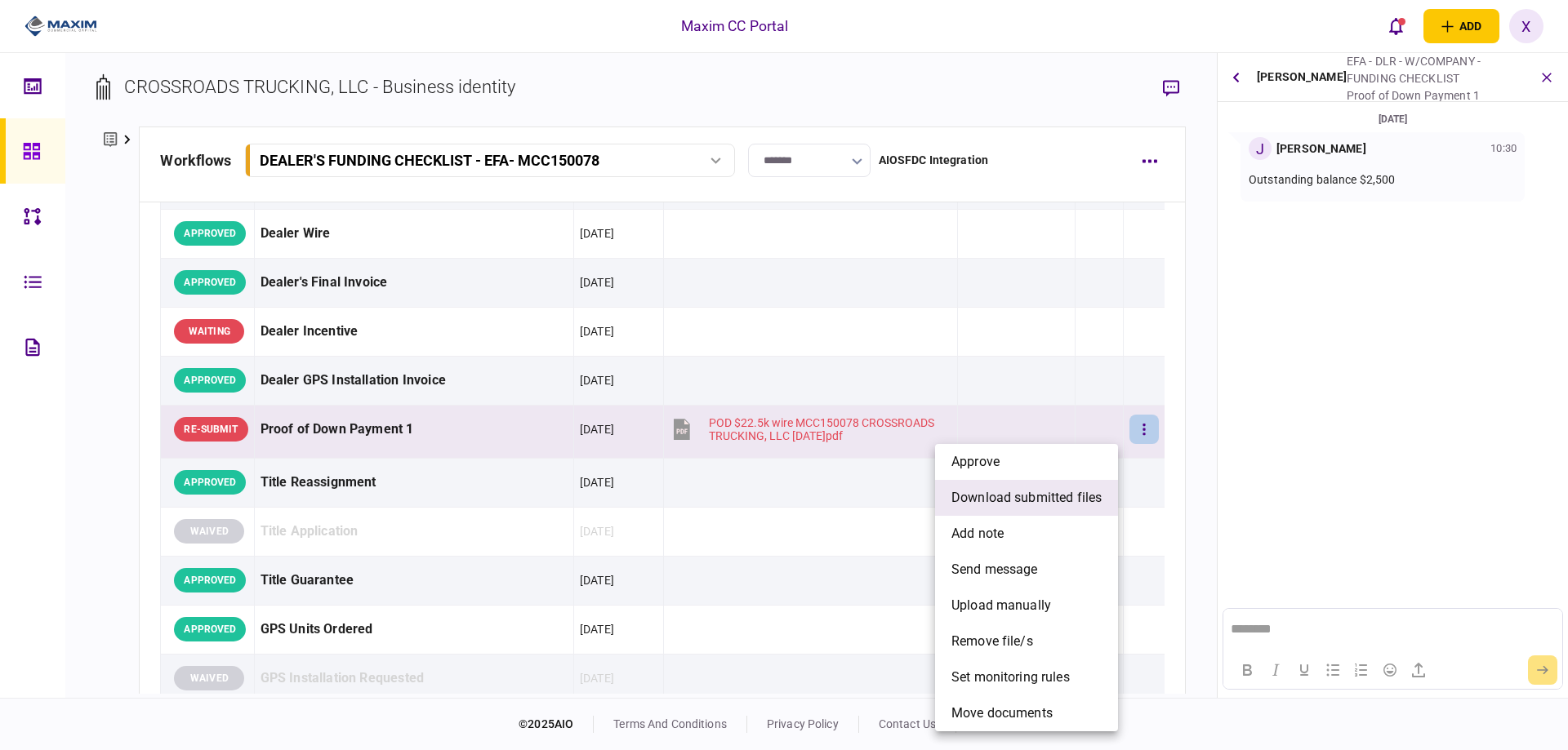
click at [1057, 500] on span "download submitted files" at bounding box center [1026, 498] width 150 height 20
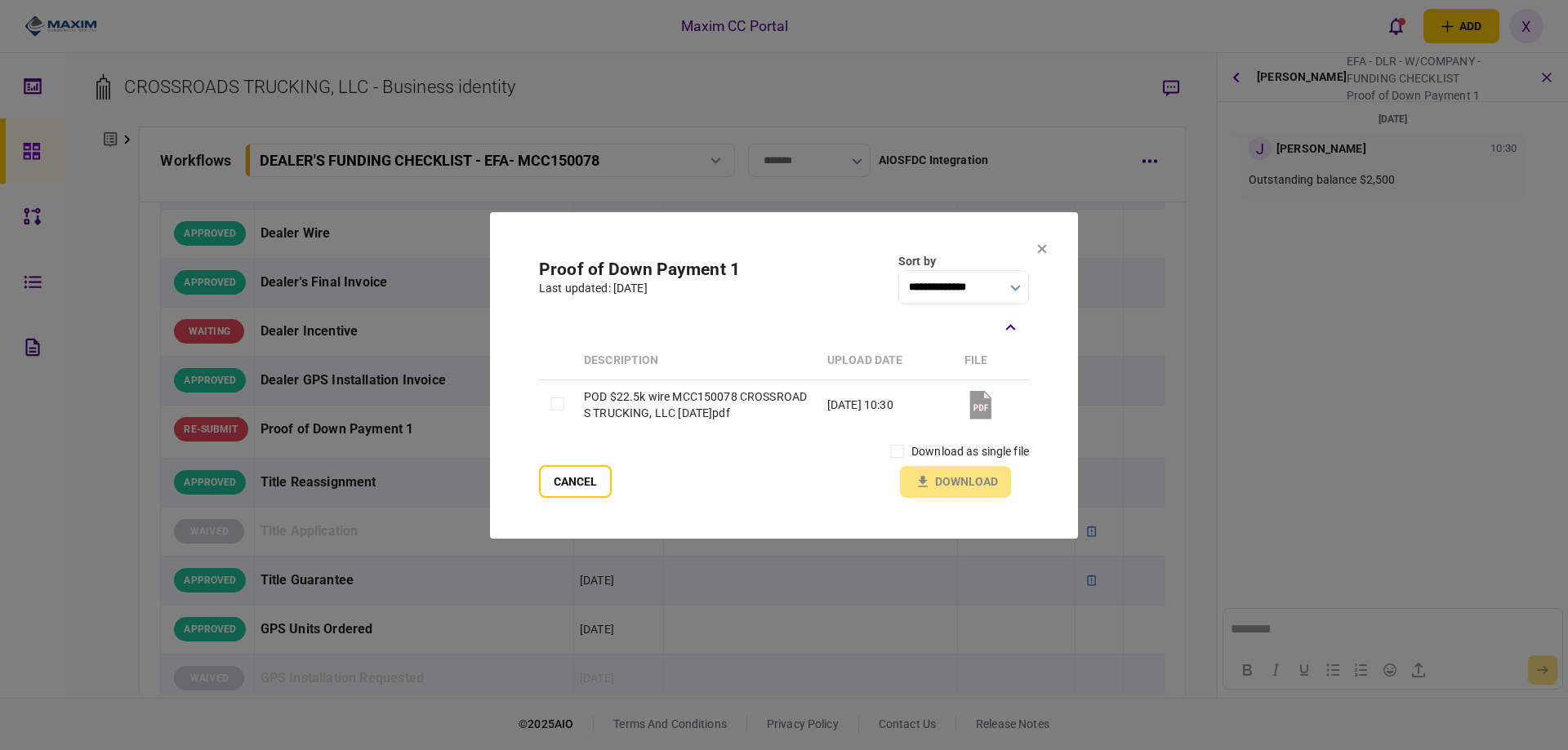
click at [910, 463] on div "download as single file" at bounding box center [955, 452] width 147 height 29
click at [949, 494] on div "download as single file Download" at bounding box center [955, 468] width 147 height 60
click at [957, 474] on button "Download" at bounding box center [955, 482] width 111 height 31
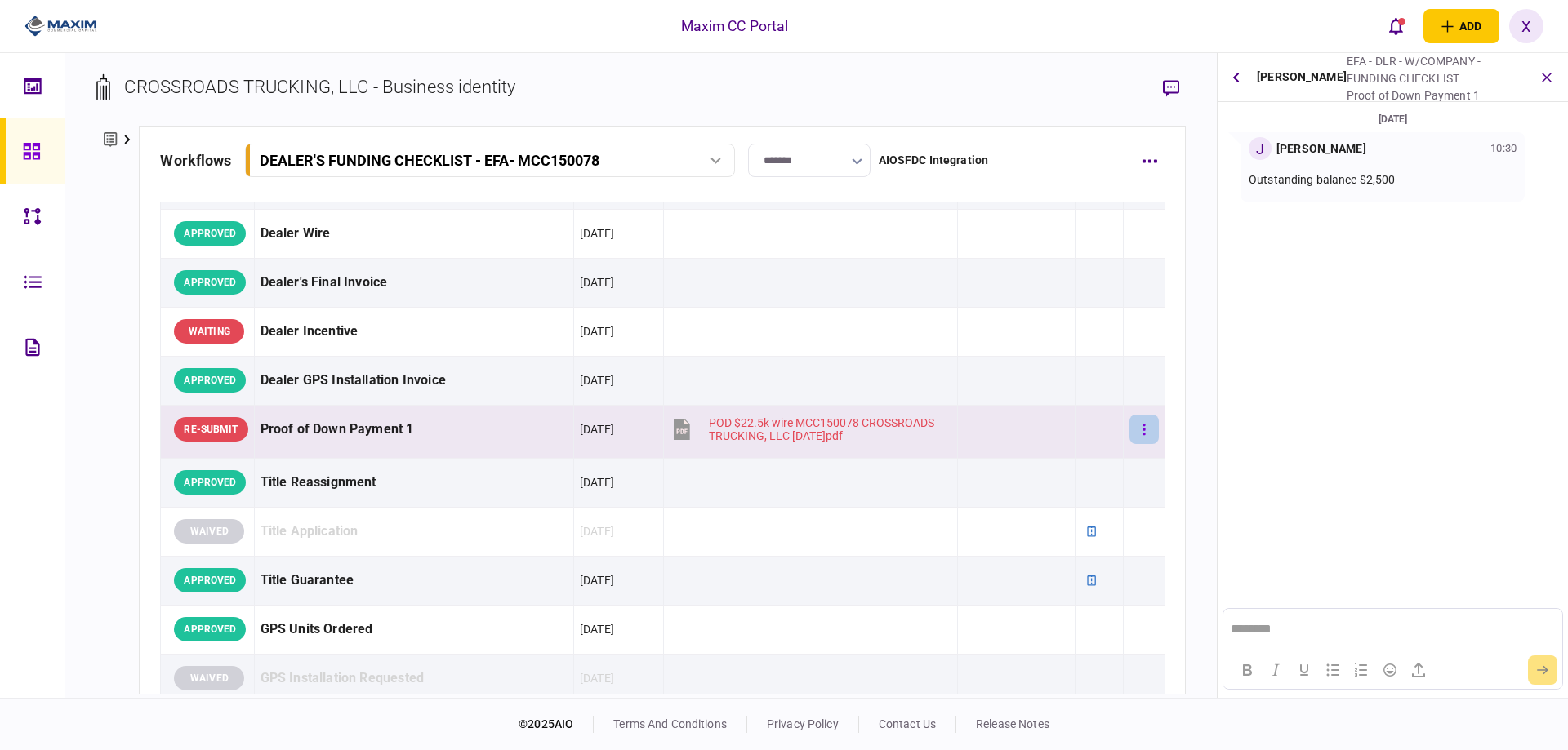
click at [1136, 429] on button "button" at bounding box center [1144, 430] width 30 height 30
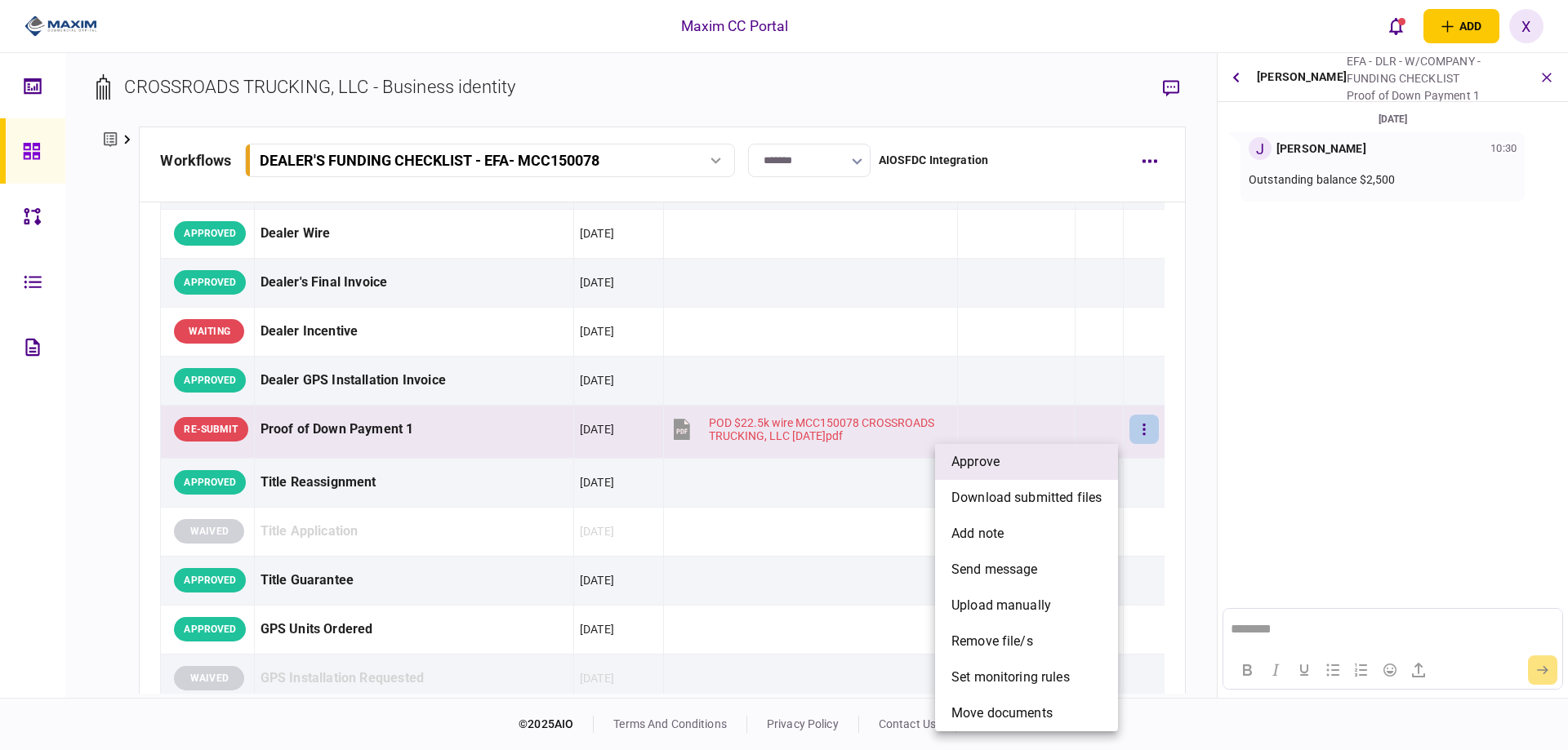
click at [1053, 455] on li "approve" at bounding box center [1026, 462] width 183 height 36
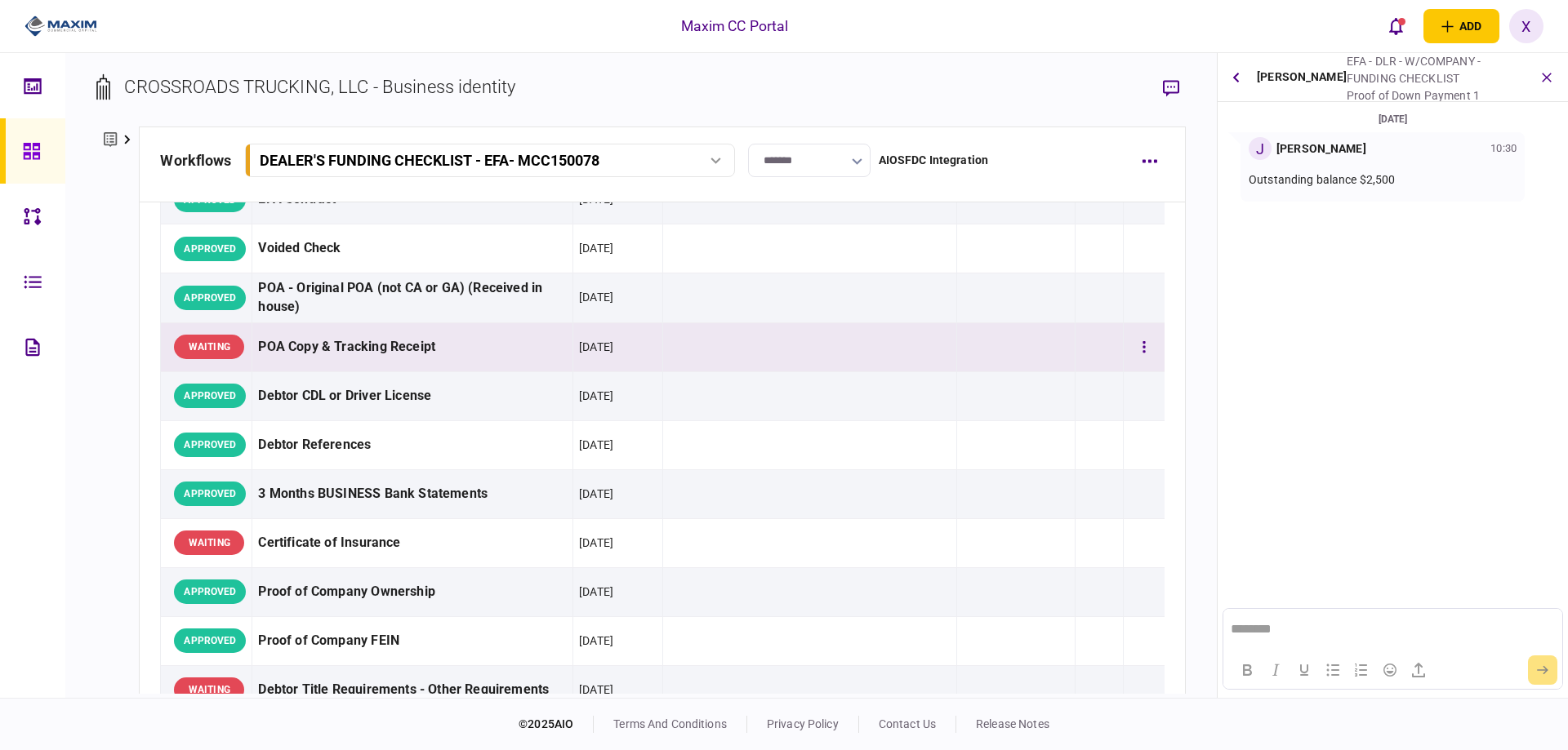
scroll to position [163, 0]
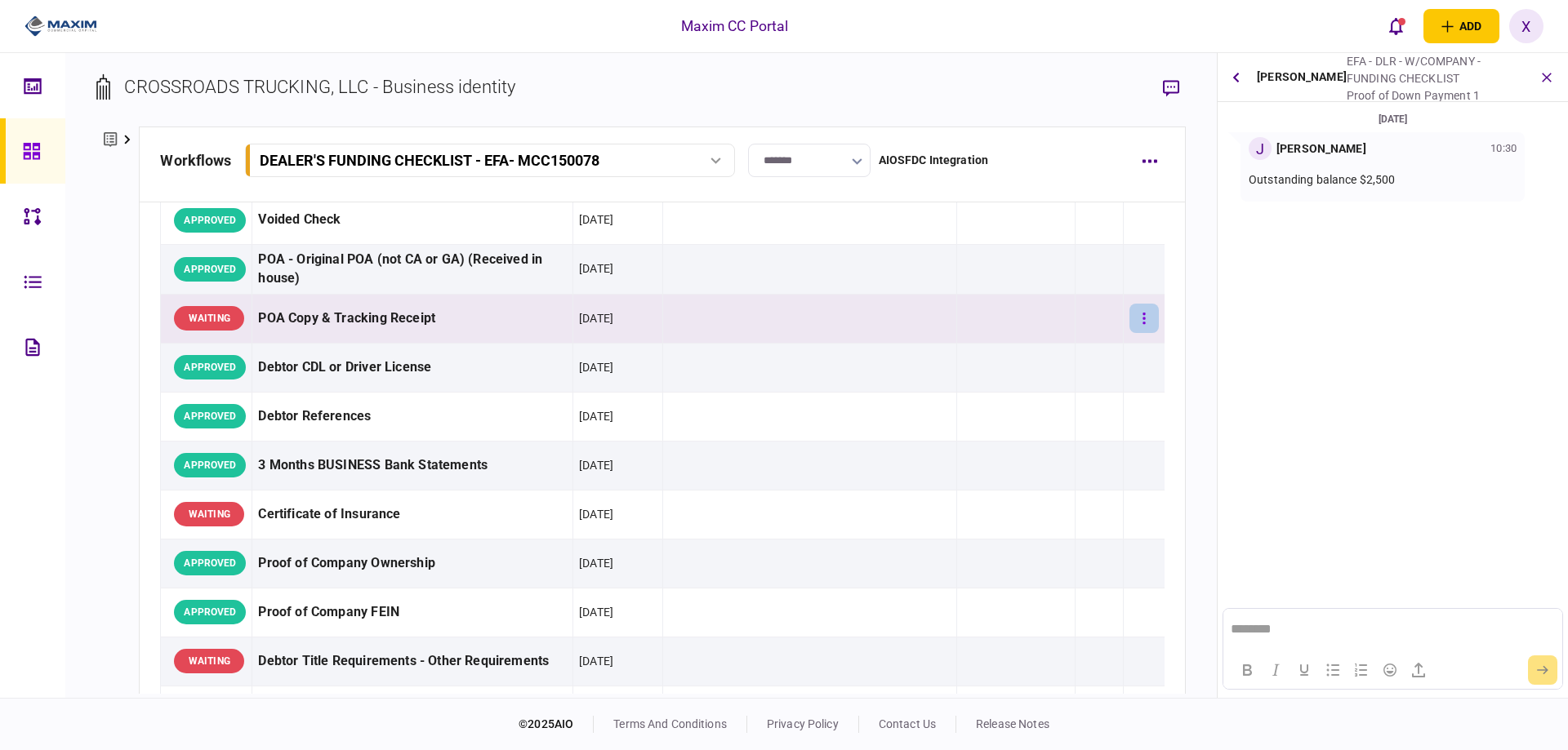
click at [1129, 317] on button "button" at bounding box center [1144, 319] width 30 height 30
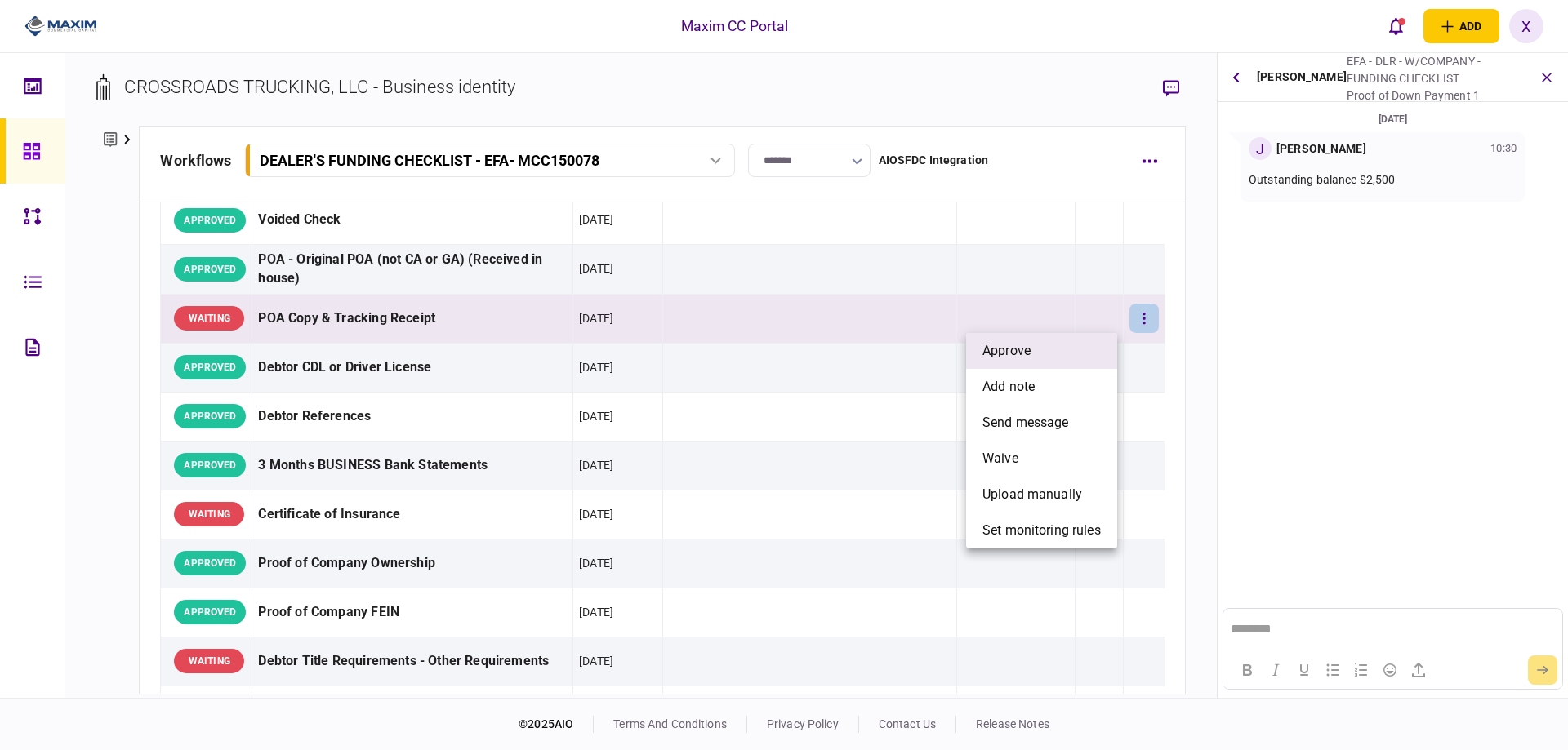
click at [1034, 344] on li "approve" at bounding box center [1041, 350] width 151 height 36
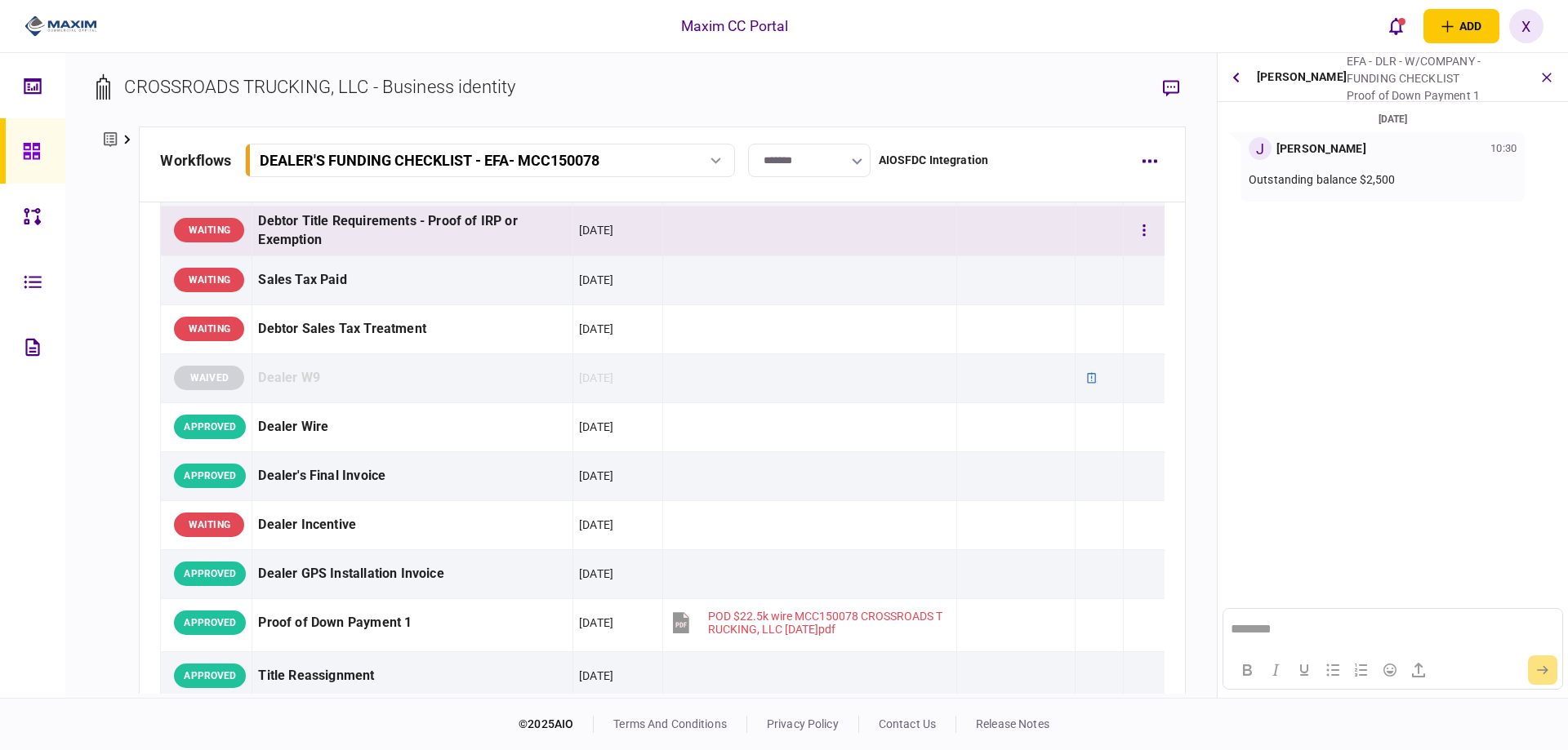
scroll to position [408, 0]
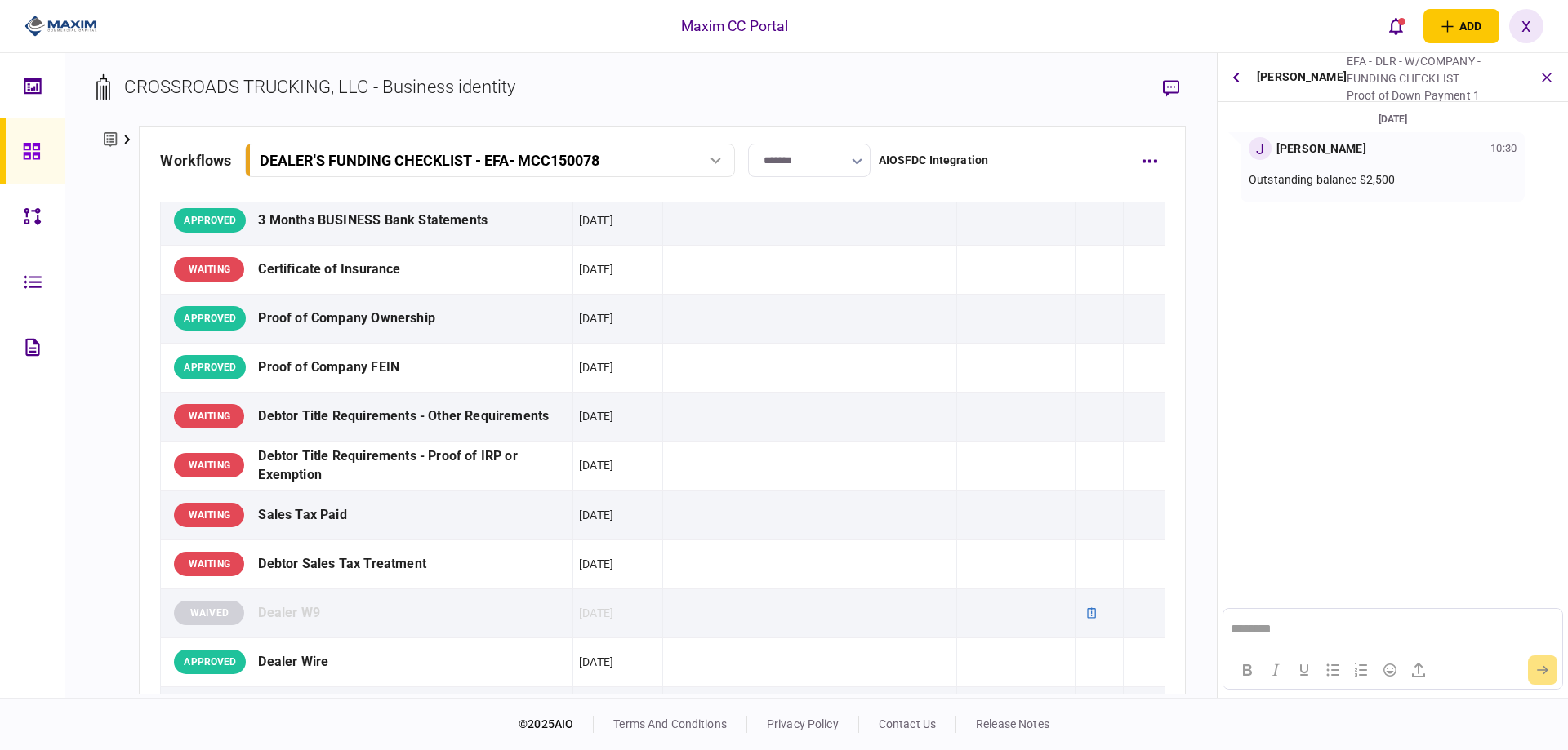
click at [35, 28] on img at bounding box center [61, 26] width 73 height 25
click at [44, 155] on div at bounding box center [36, 151] width 26 height 65
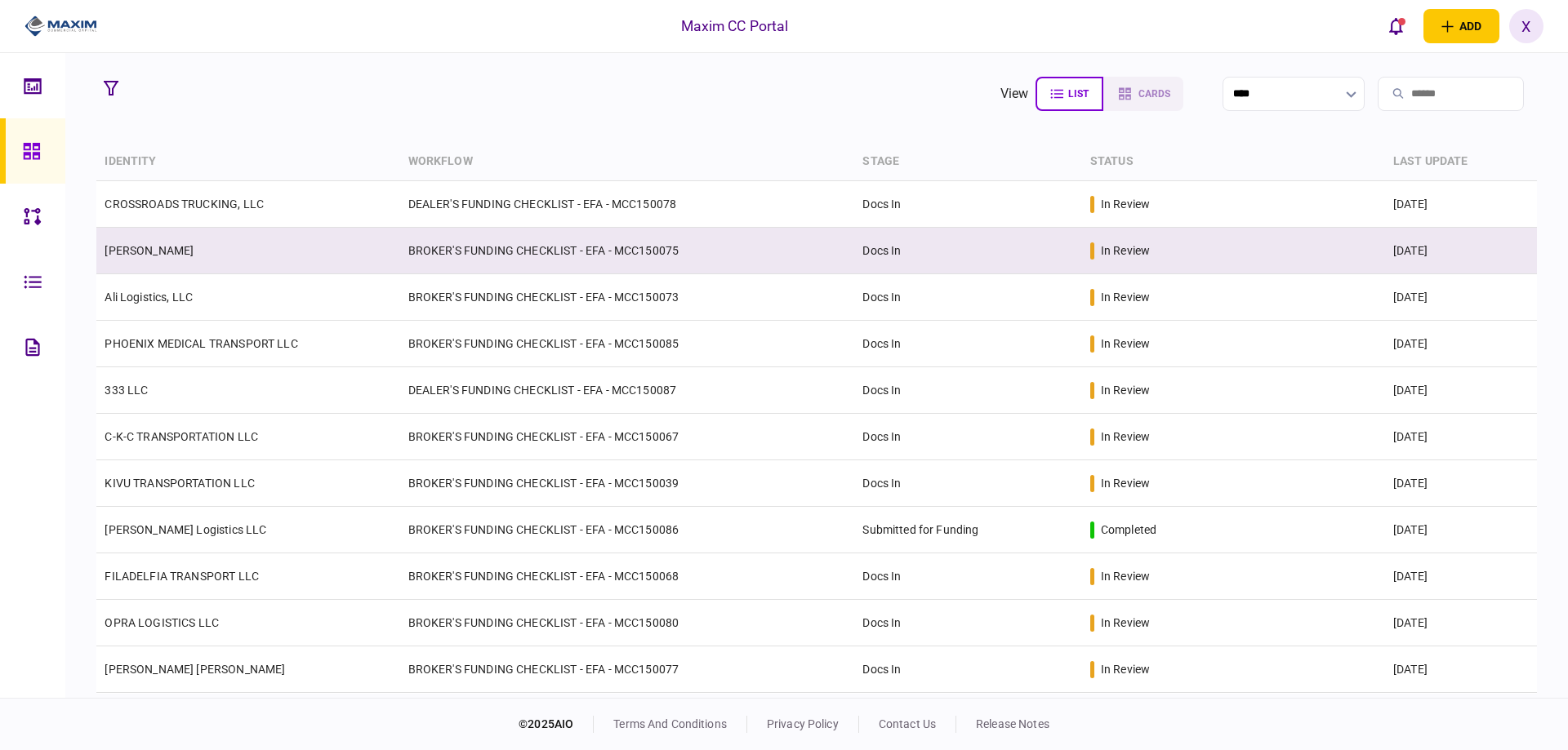
click at [153, 244] on link "[PERSON_NAME]" at bounding box center [149, 251] width 89 height 13
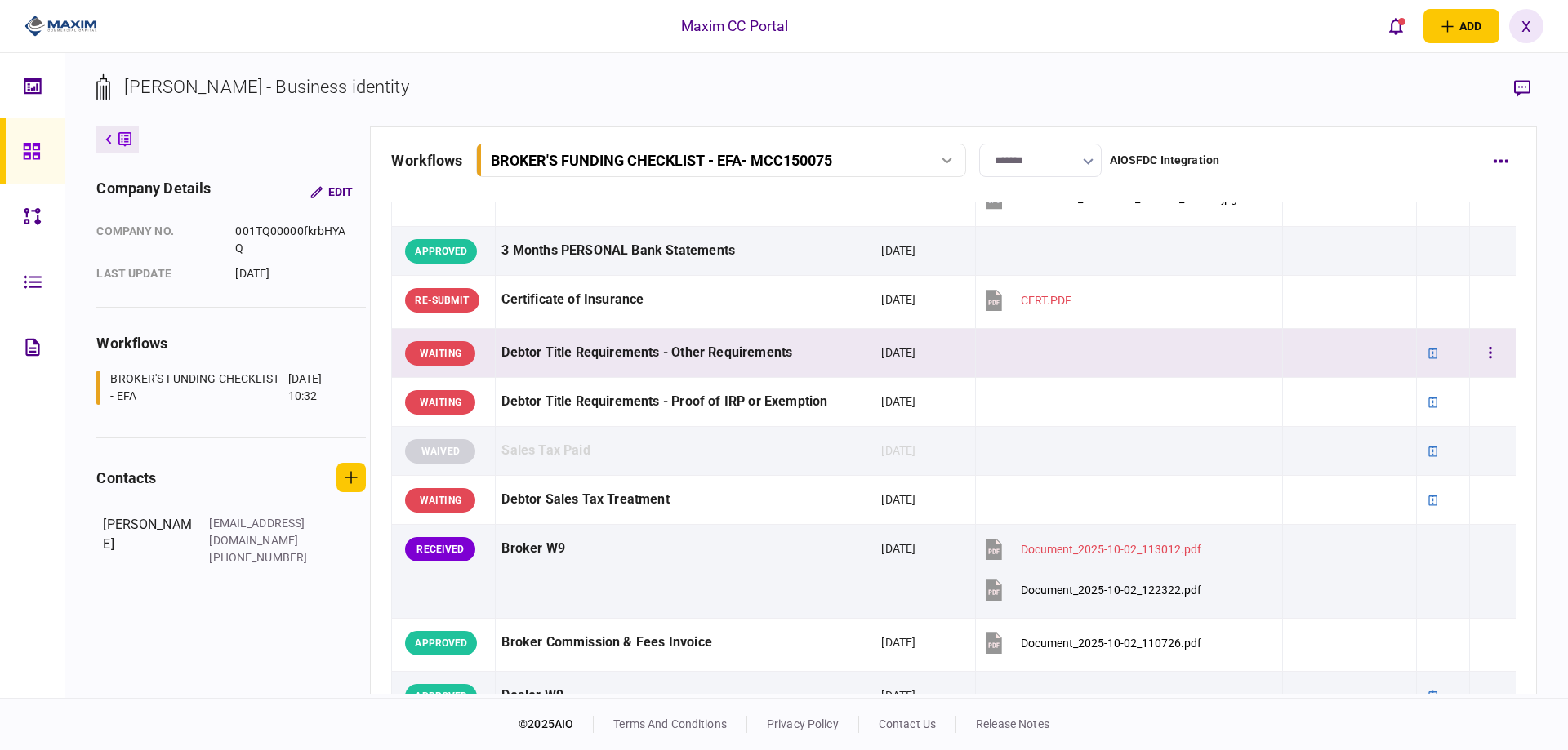
scroll to position [571, 0]
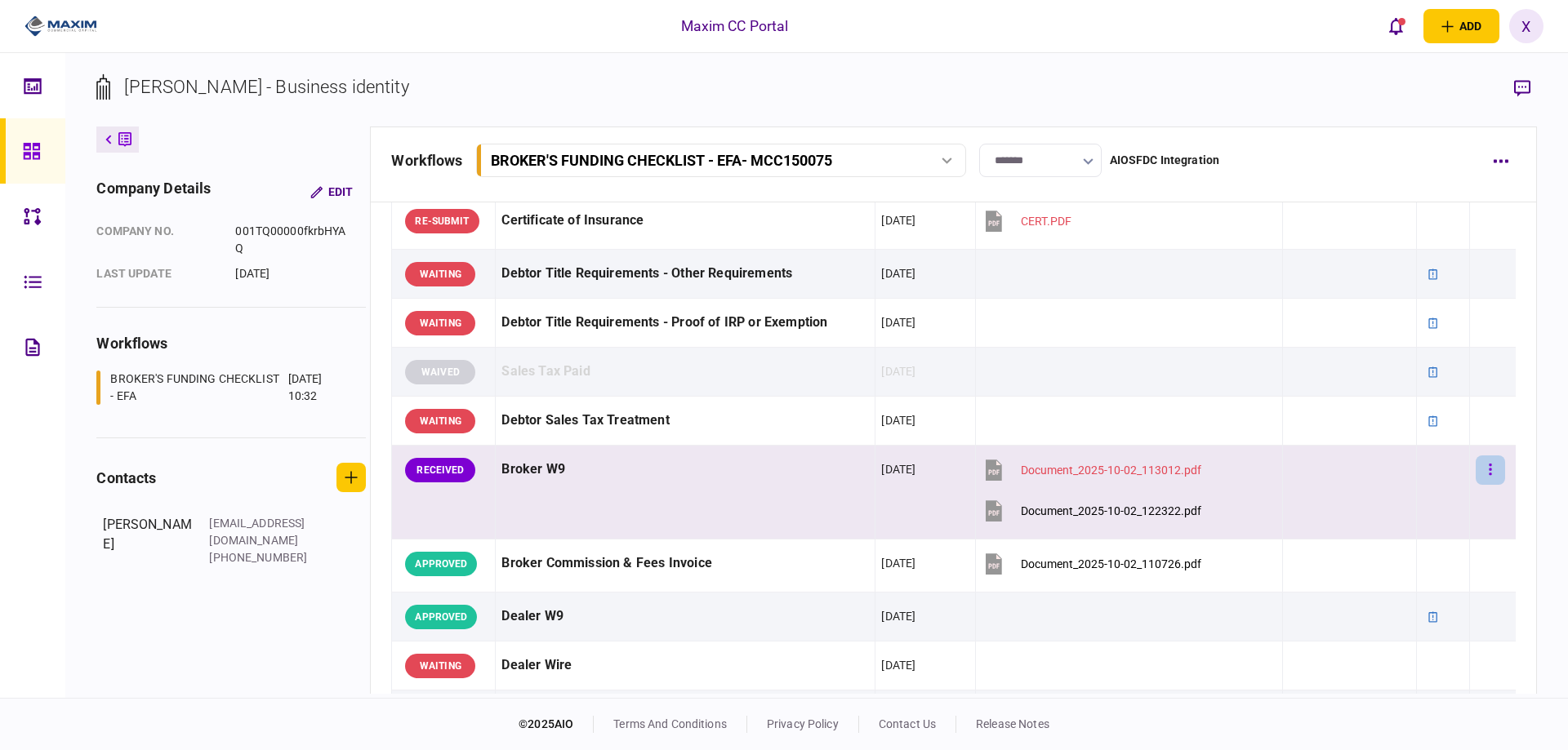
click at [1486, 474] on button "button" at bounding box center [1490, 470] width 30 height 30
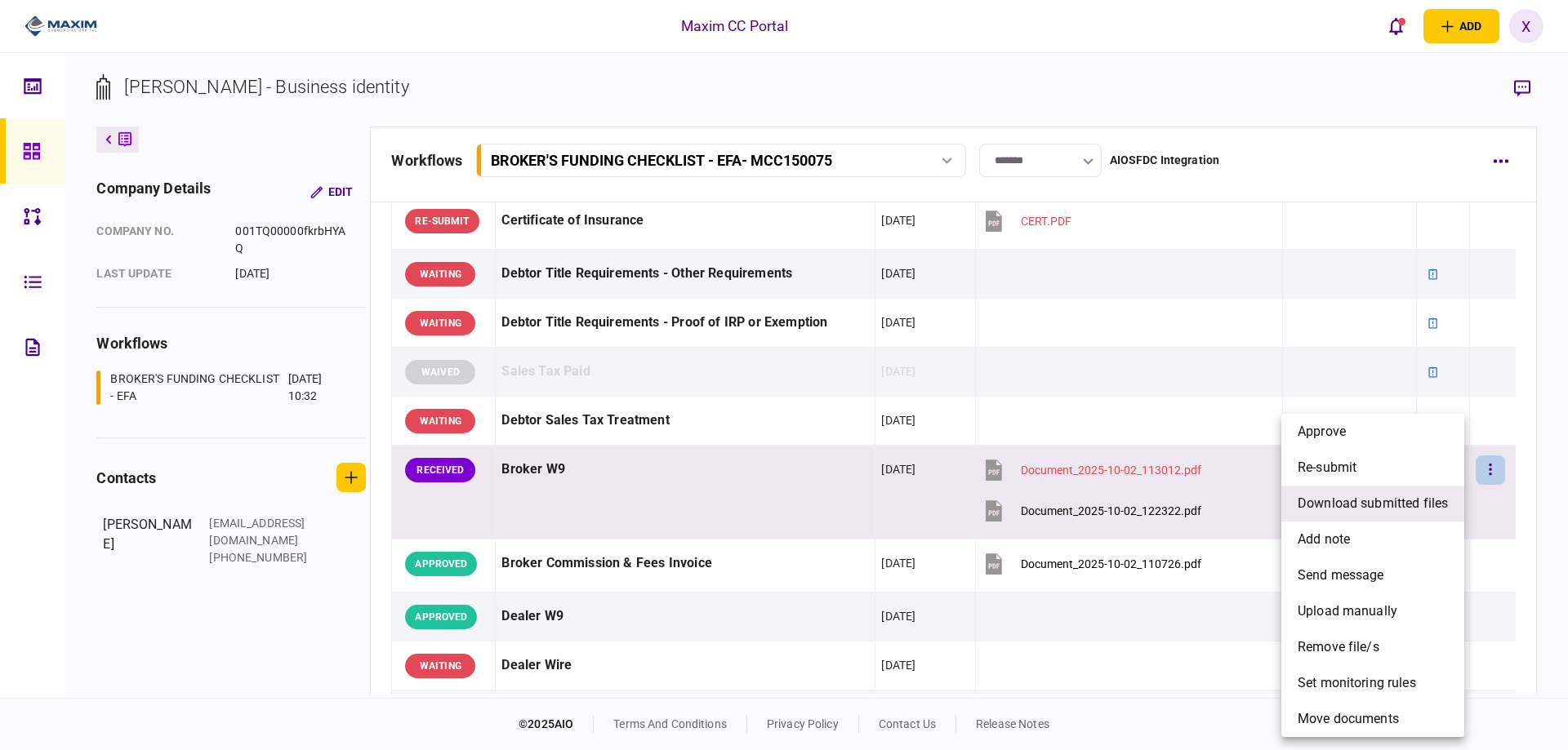
click at [1439, 504] on span "download submitted files" at bounding box center [1372, 504] width 150 height 20
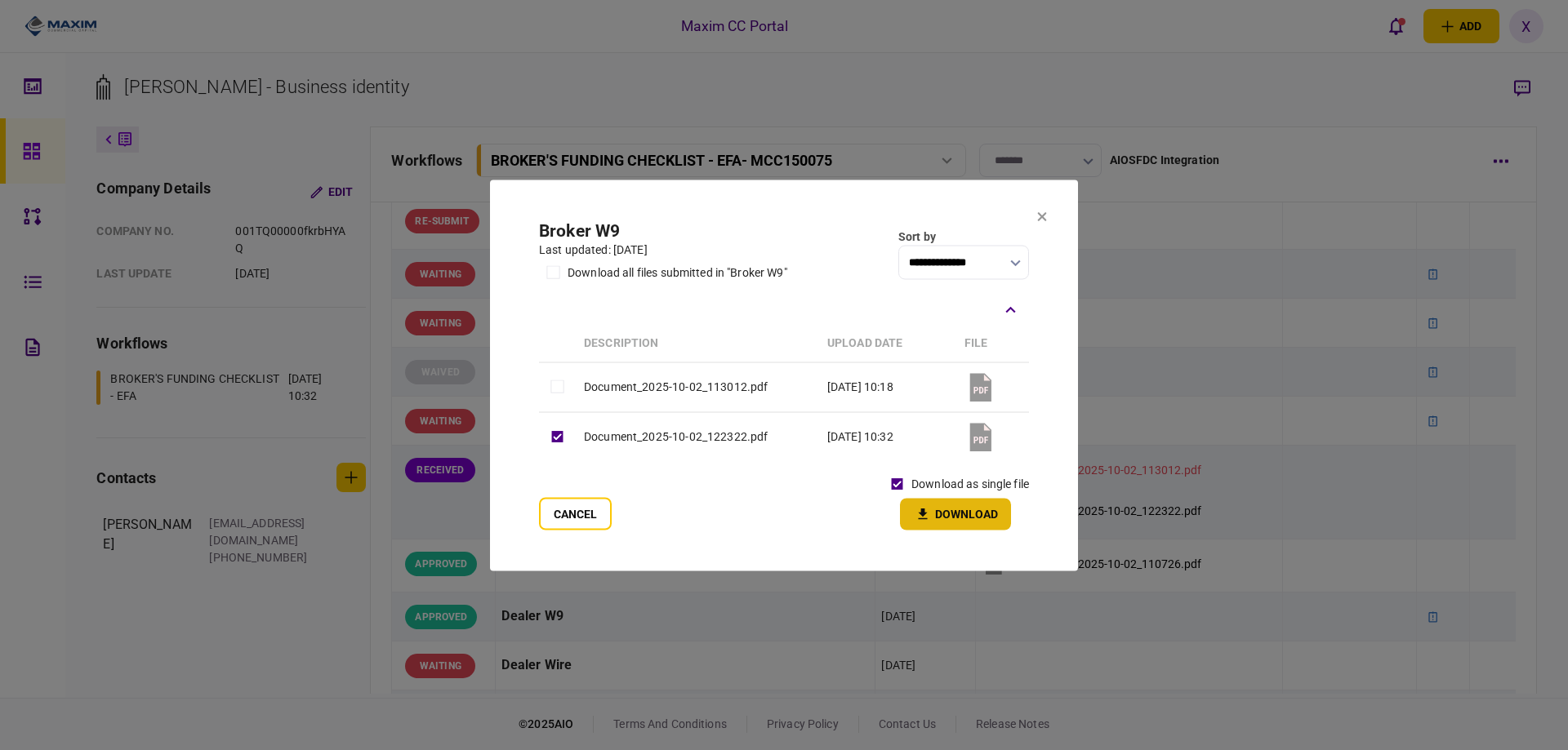
click at [925, 507] on icon "button" at bounding box center [923, 514] width 20 height 16
click at [582, 509] on button "Cancel" at bounding box center [575, 513] width 73 height 32
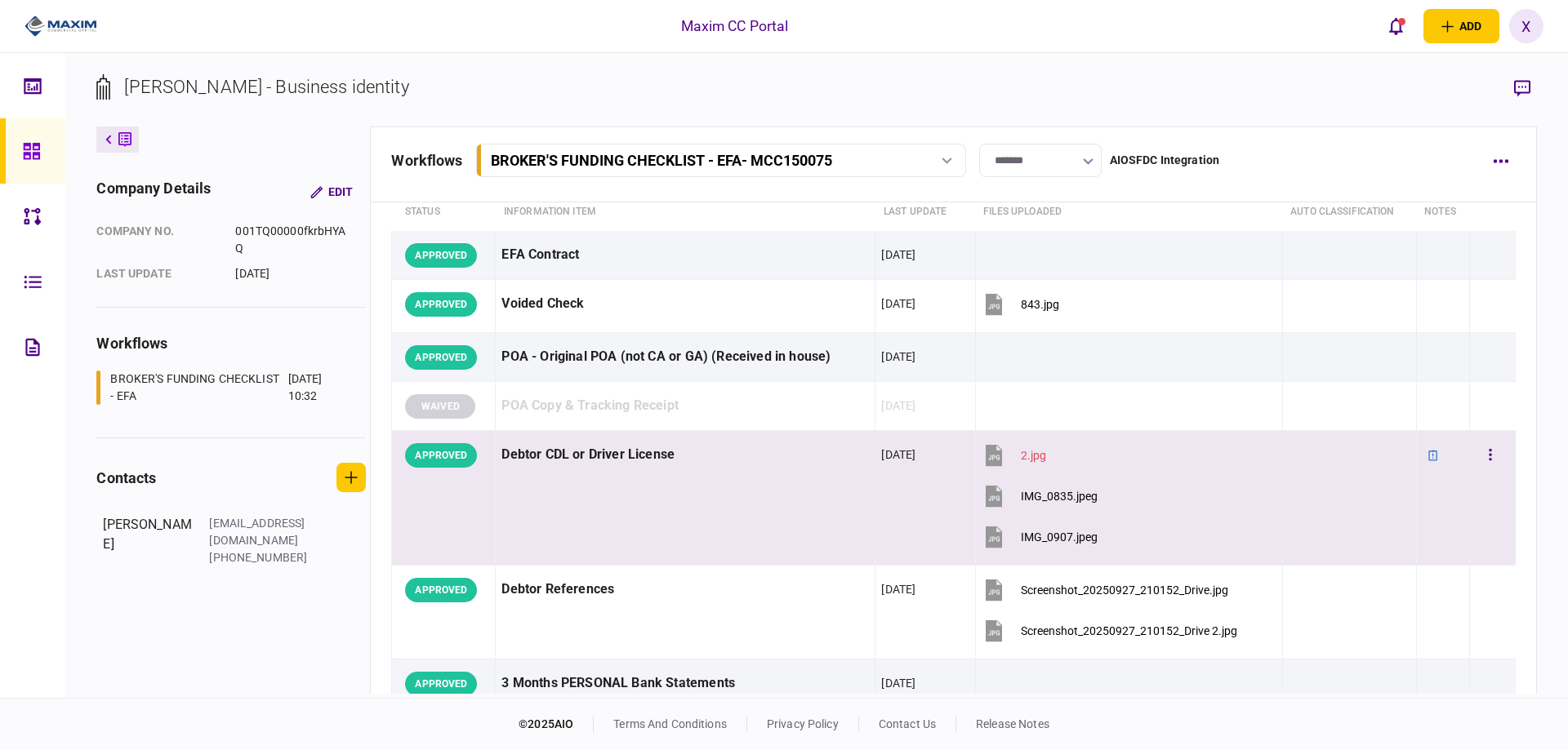
scroll to position [245, 0]
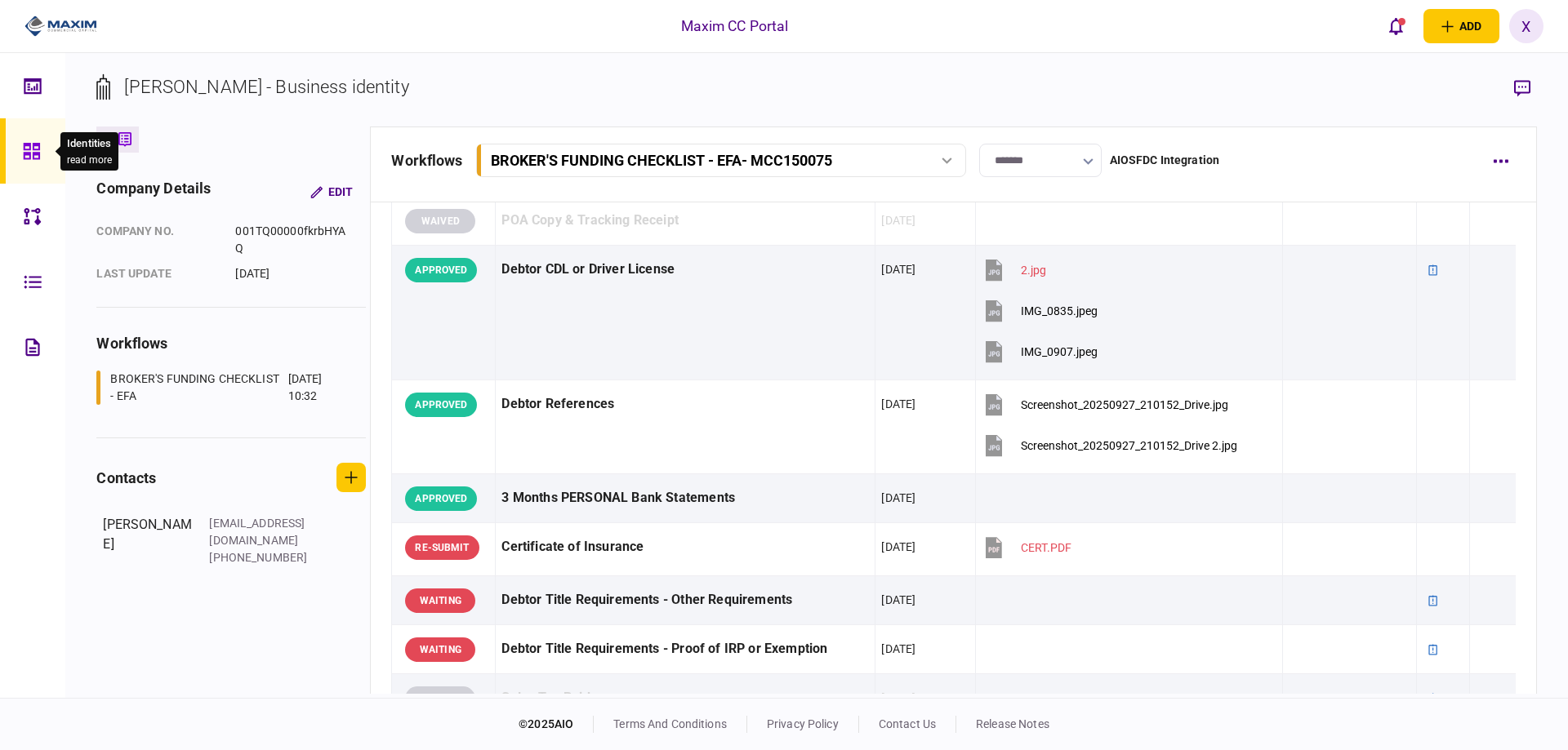
click at [31, 166] on div at bounding box center [36, 151] width 26 height 65
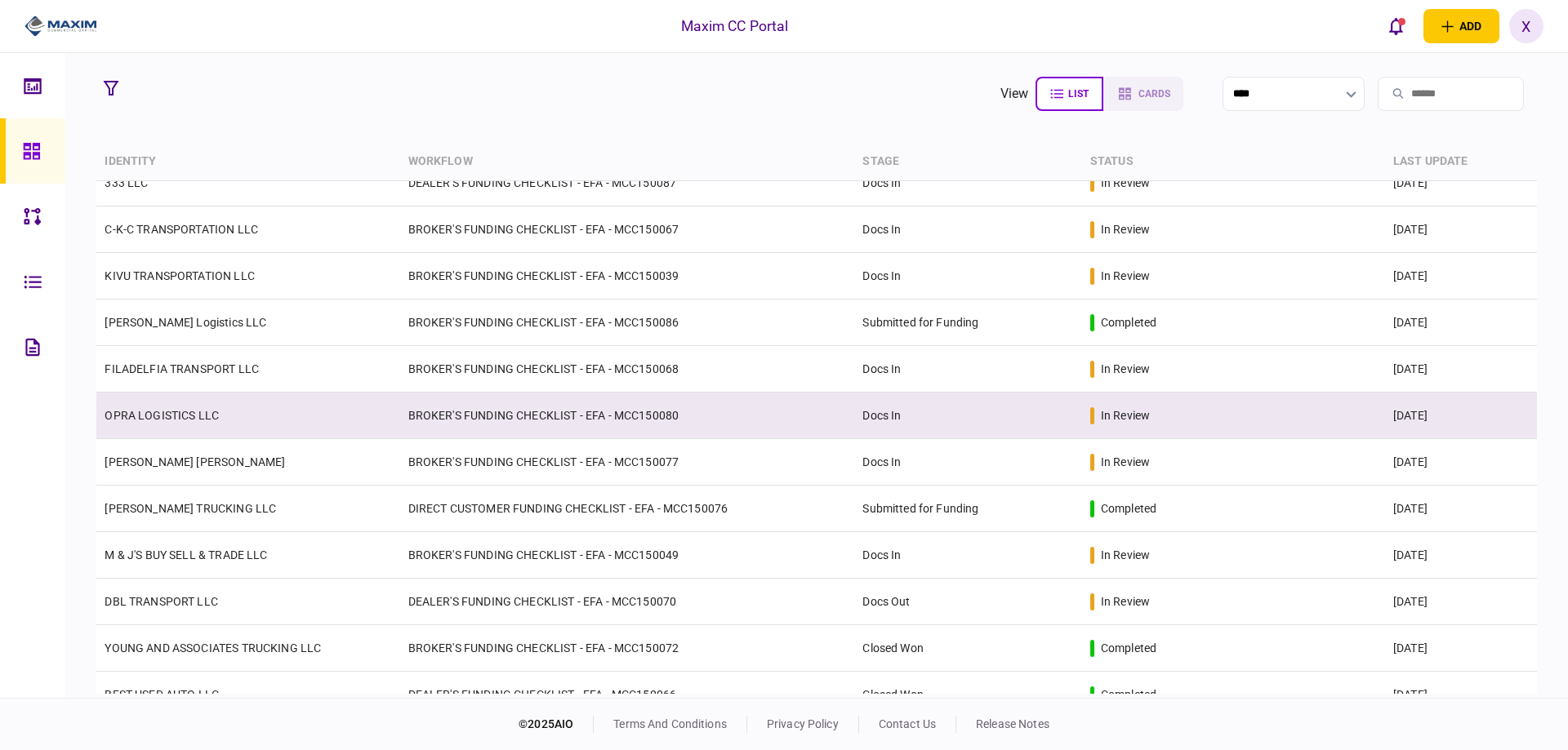
scroll to position [245, 0]
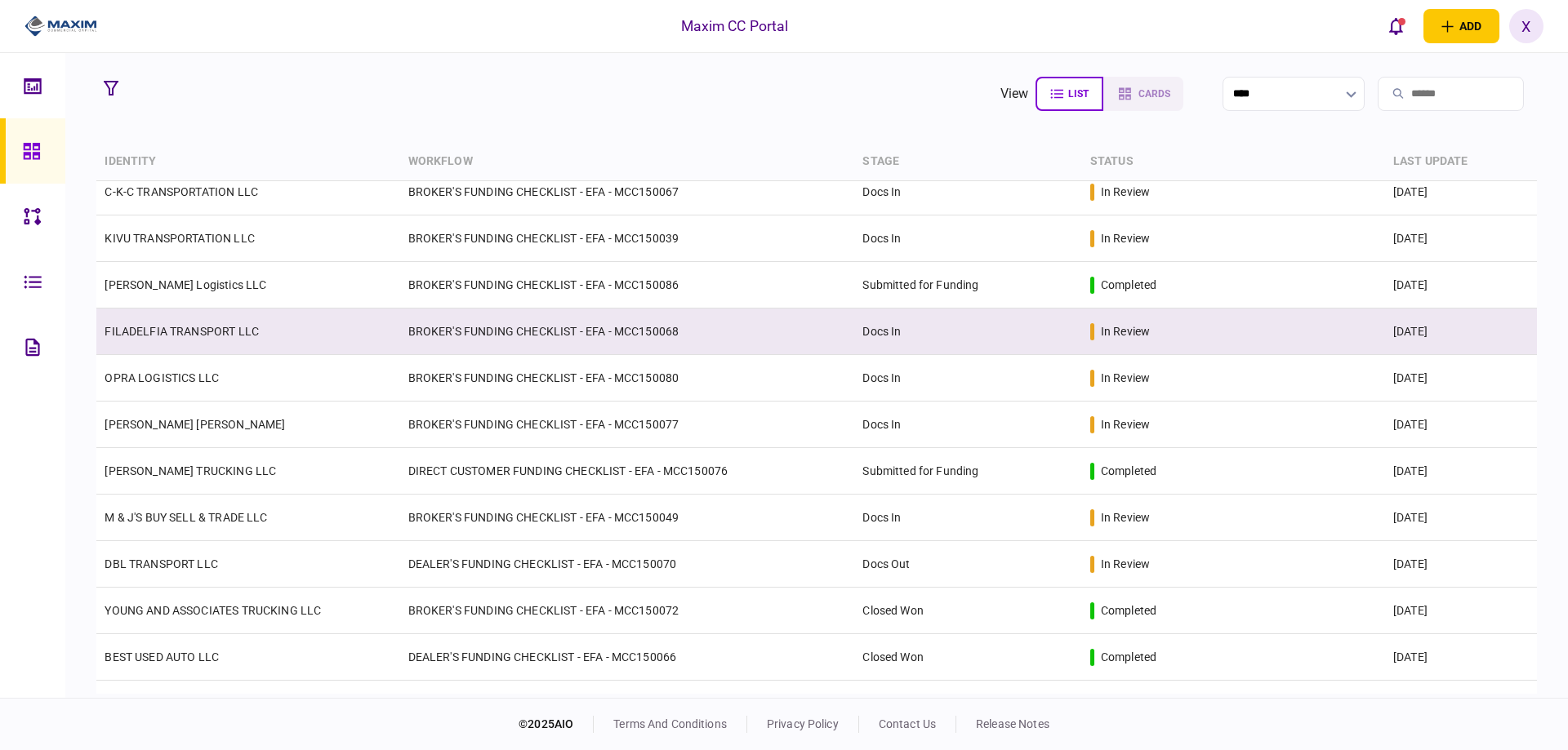
click at [182, 325] on link "FILADELFIA TRANSPORT LLC" at bounding box center [181, 332] width 154 height 13
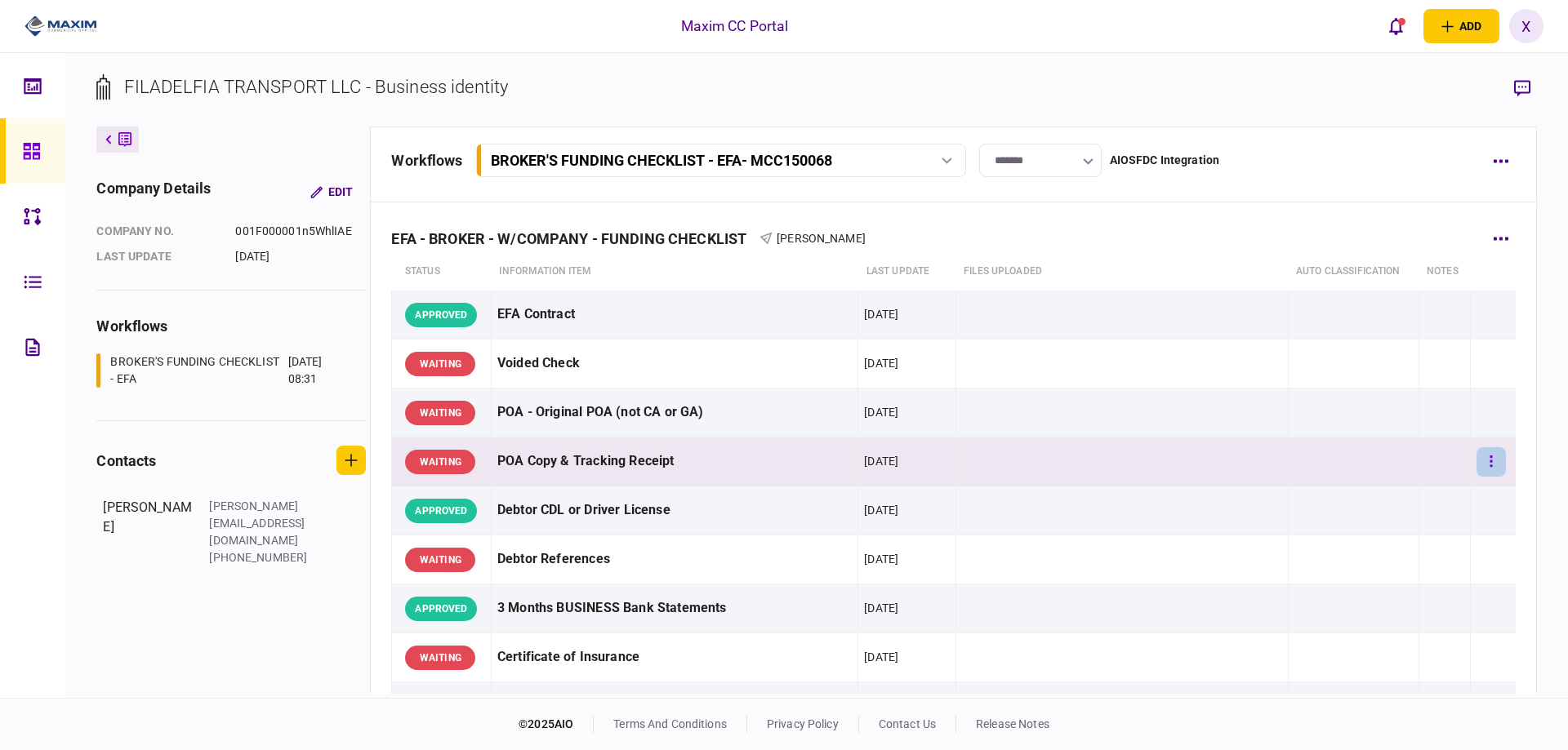
click at [1477, 463] on button "button" at bounding box center [1491, 463] width 30 height 30
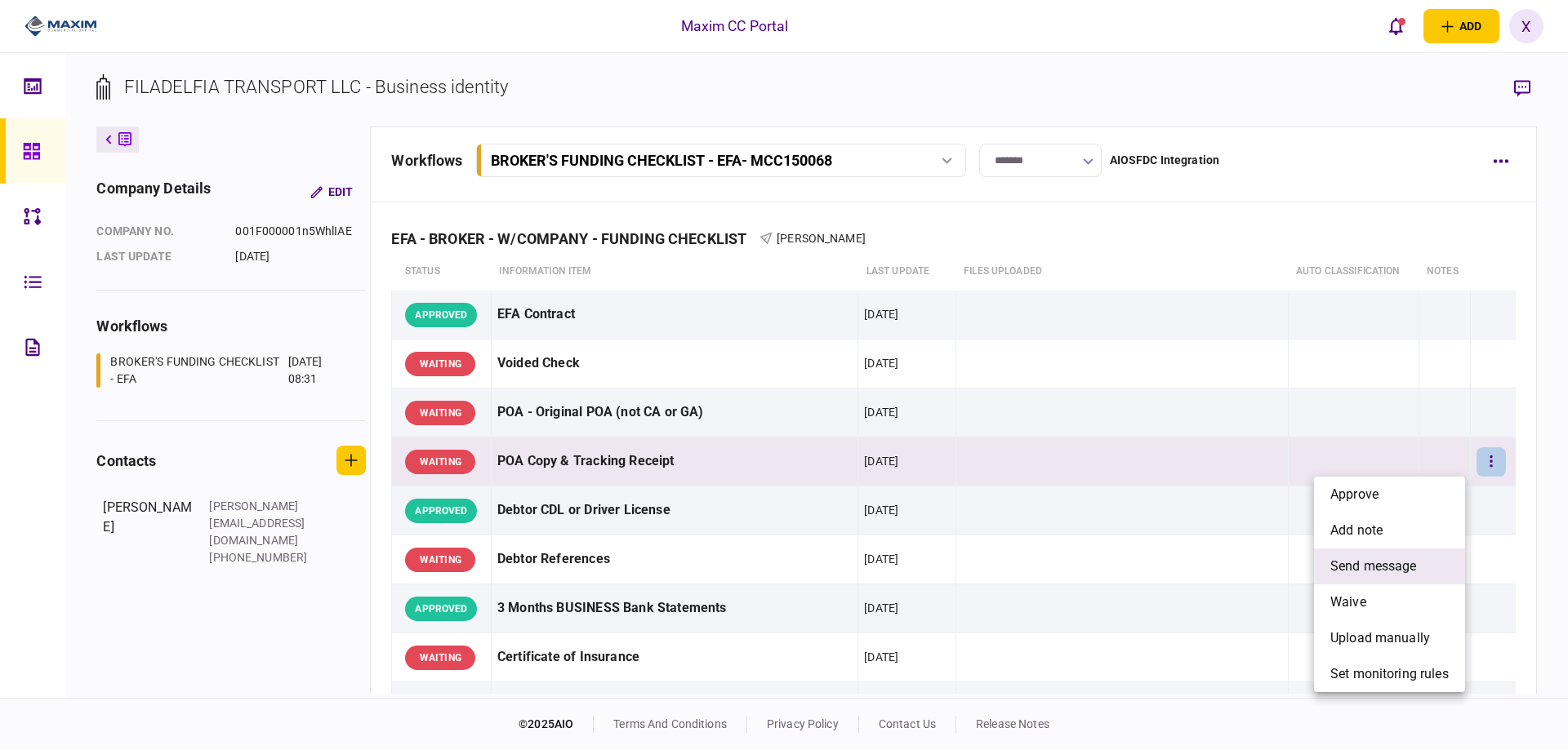
click at [1388, 568] on span "send message" at bounding box center [1373, 567] width 87 height 20
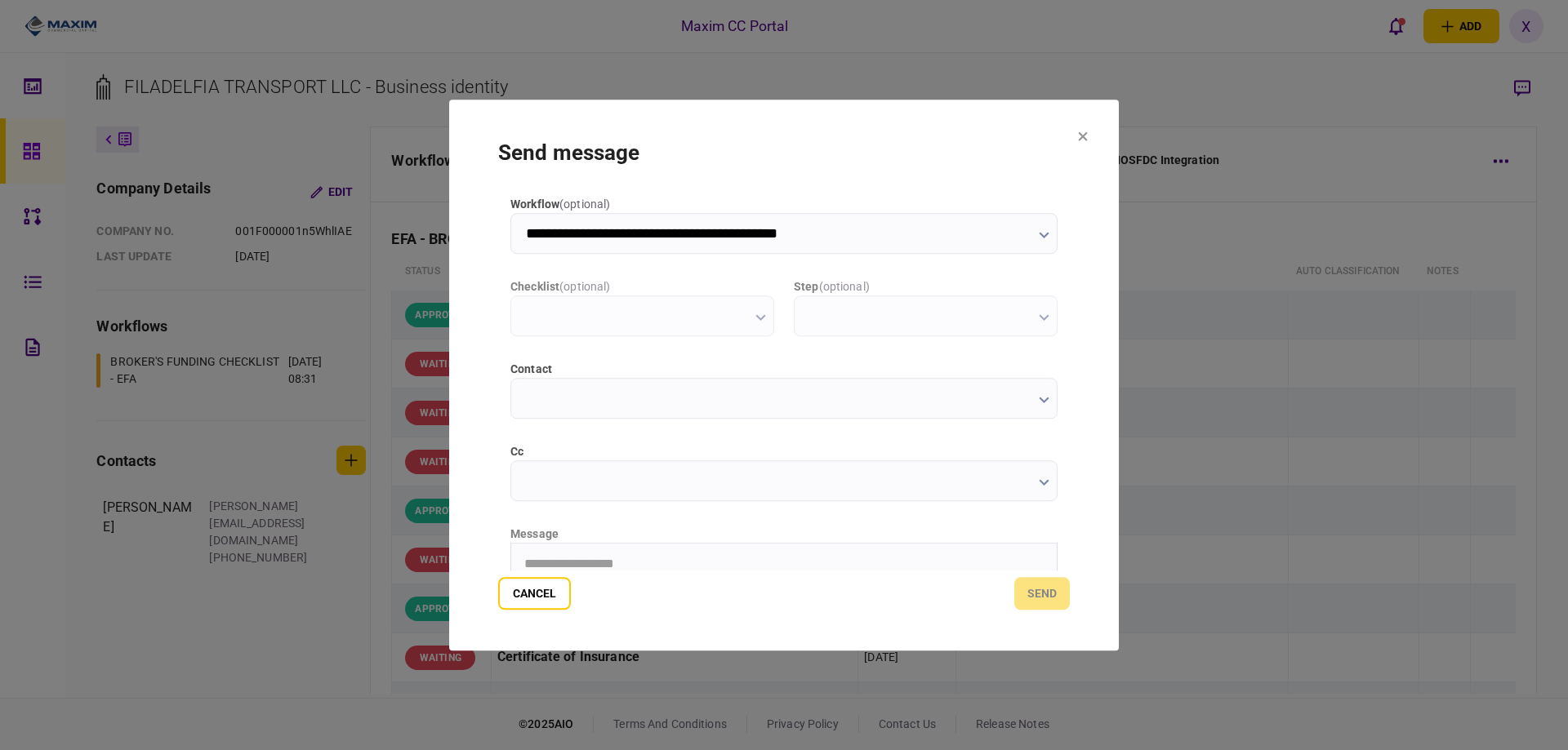
type input "**********"
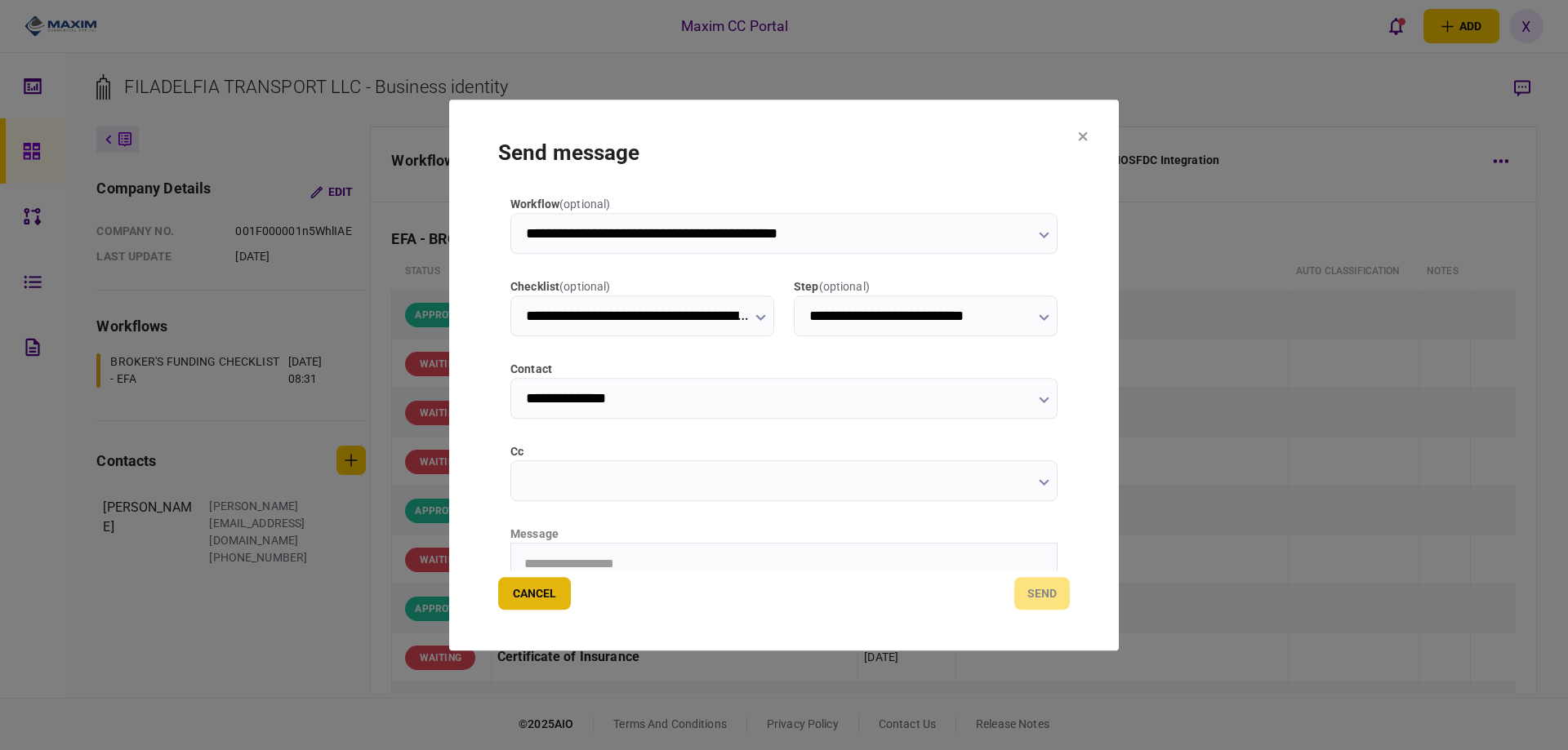
click at [514, 600] on button "Cancel" at bounding box center [535, 593] width 73 height 32
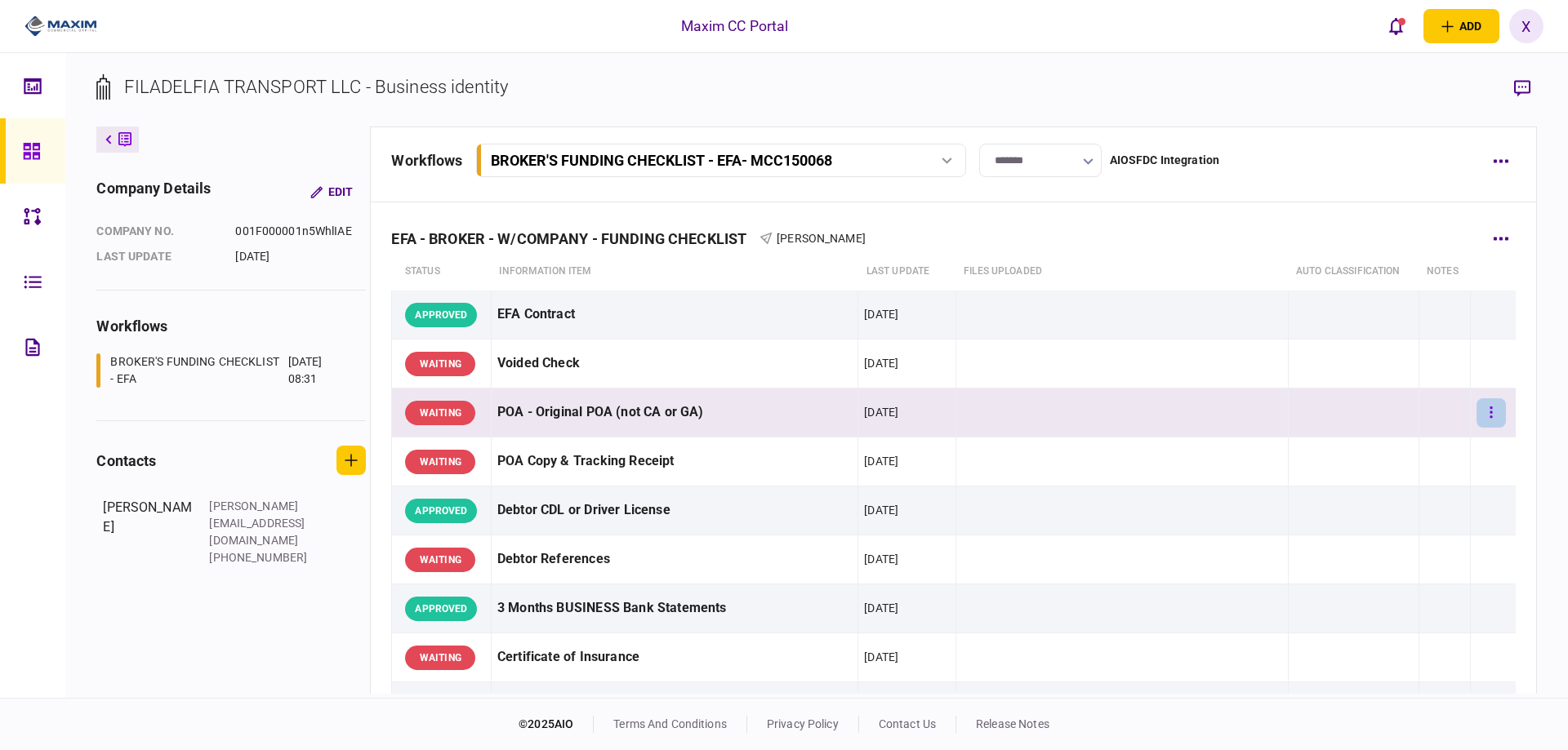
click at [1476, 410] on button "button" at bounding box center [1491, 413] width 30 height 30
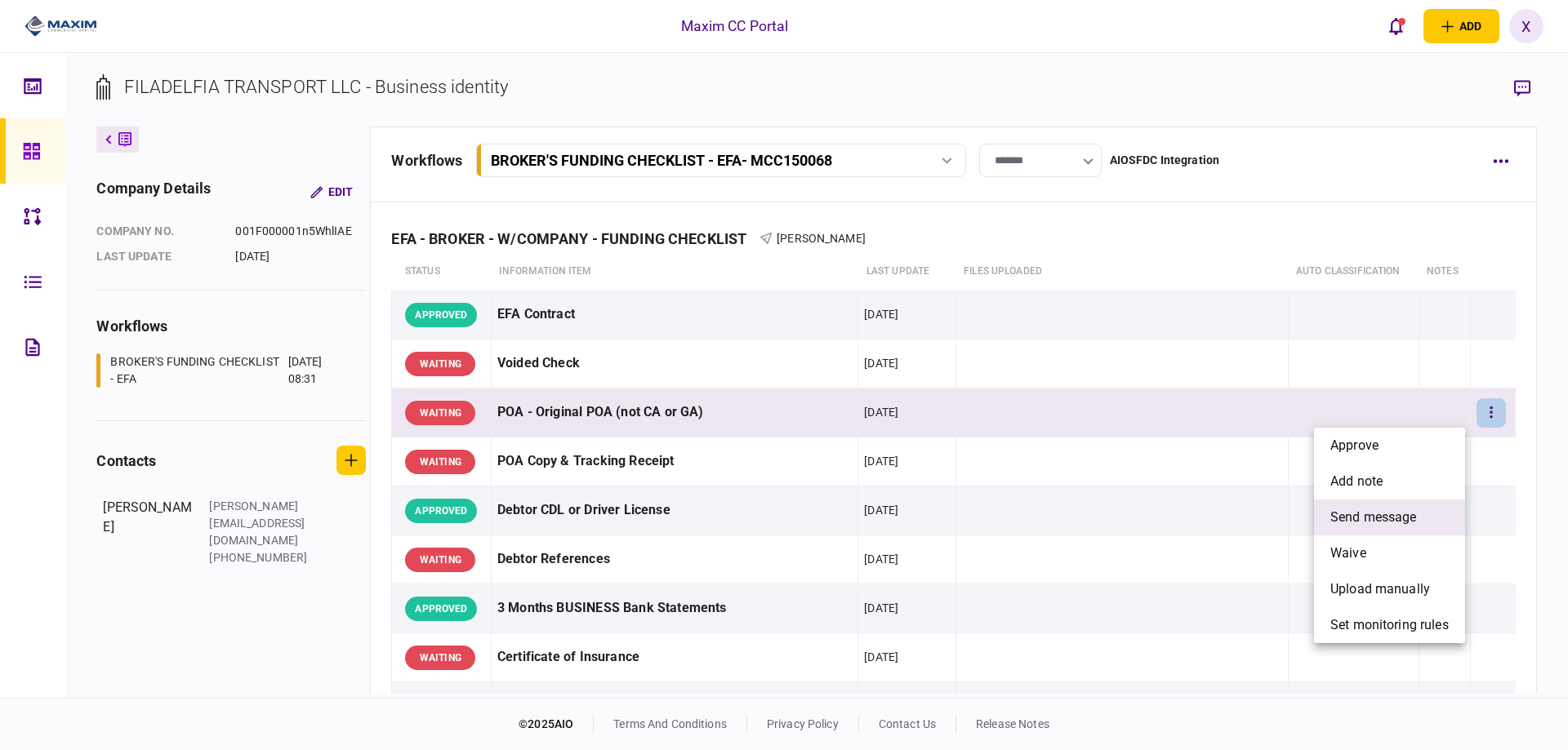
click at [1411, 519] on span "send message" at bounding box center [1373, 518] width 87 height 20
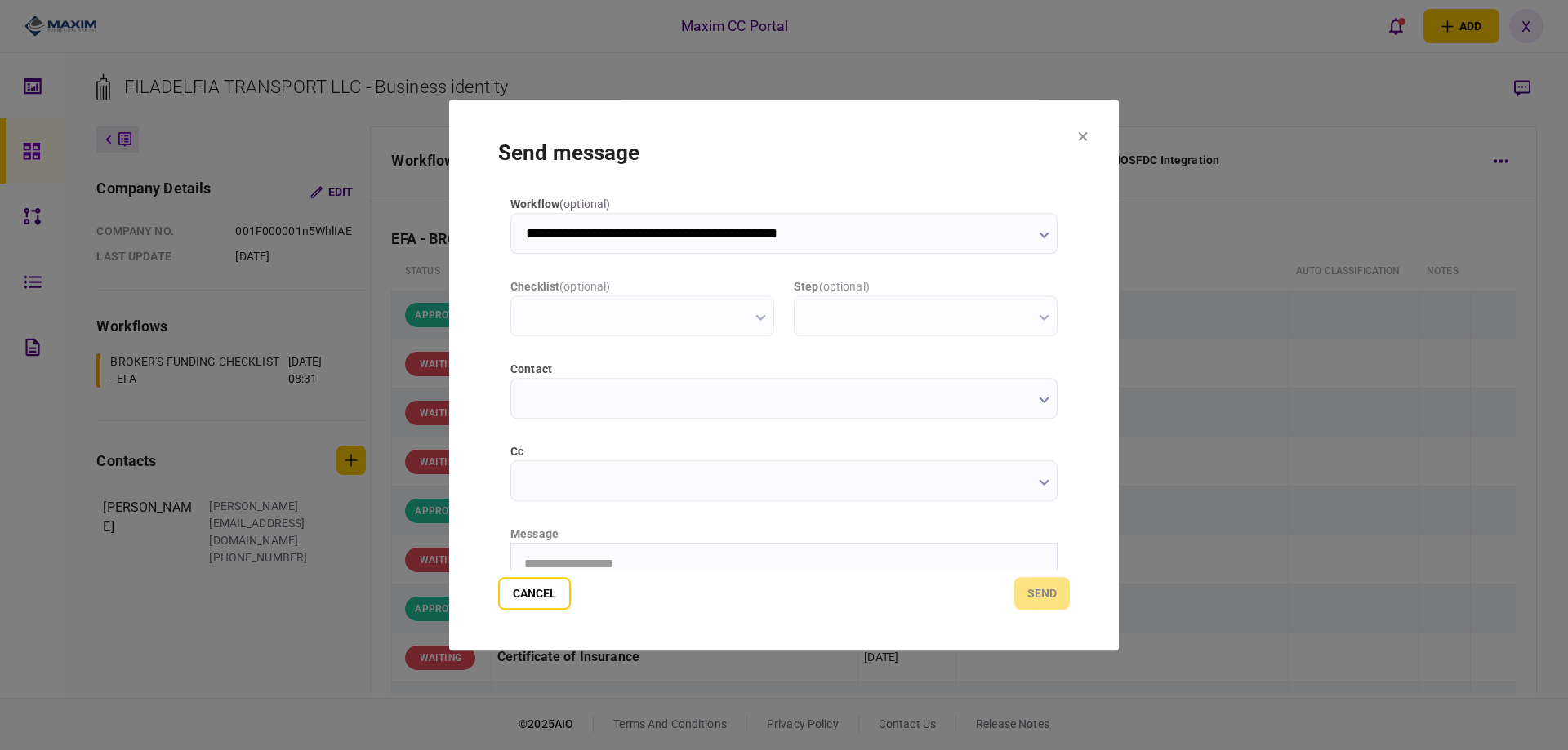
type input "**********"
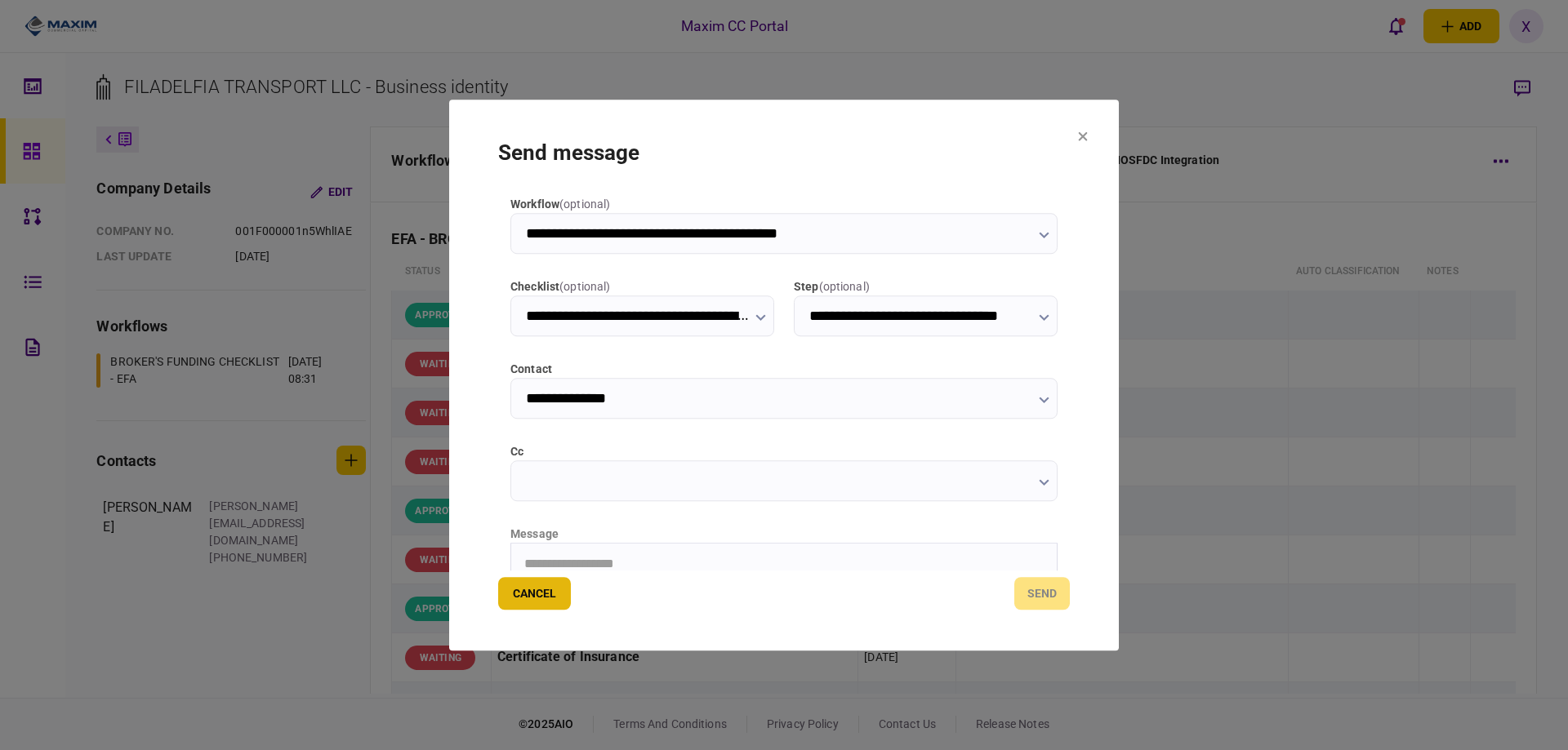
click at [559, 601] on button "Cancel" at bounding box center [535, 593] width 73 height 32
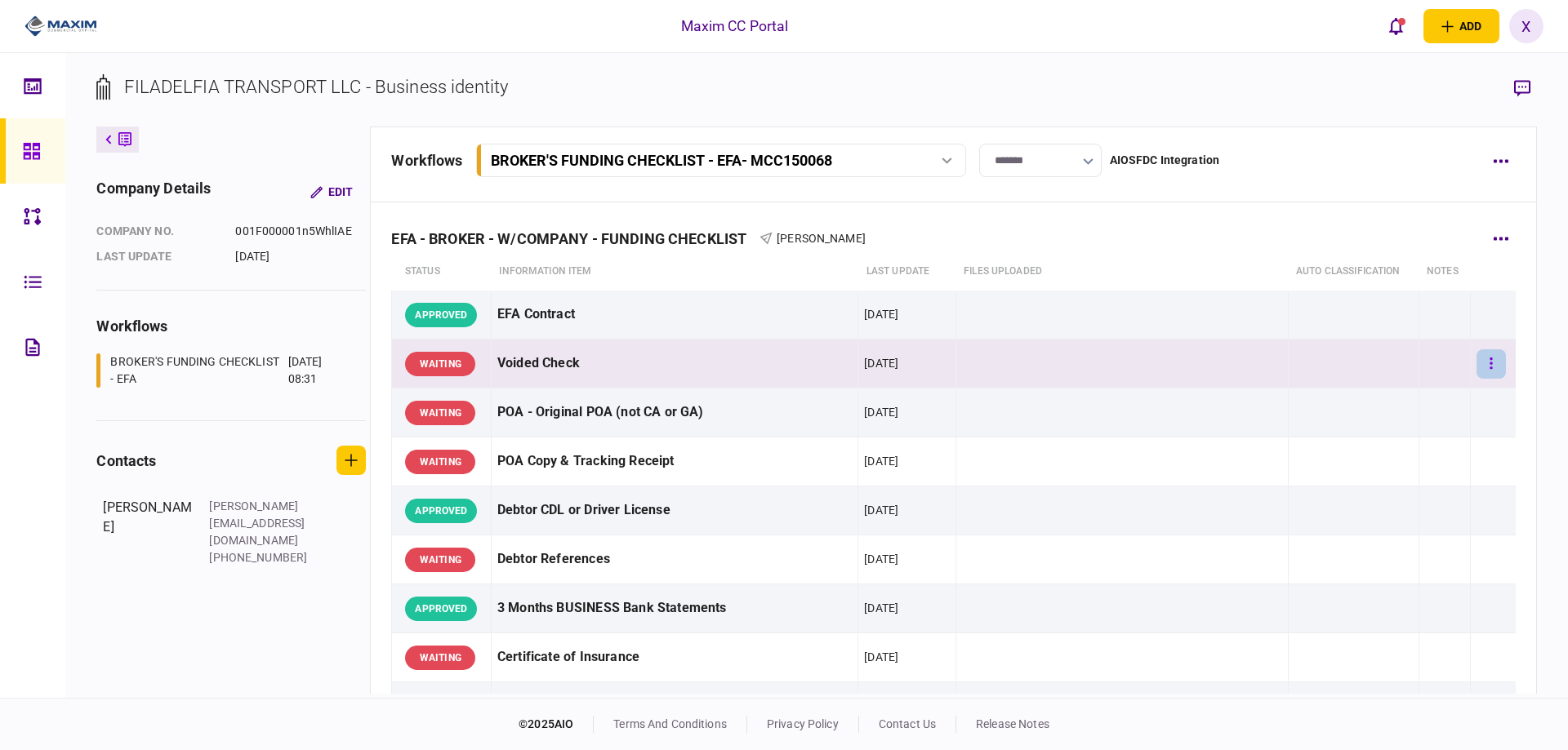
click at [1476, 365] on button "button" at bounding box center [1491, 364] width 30 height 30
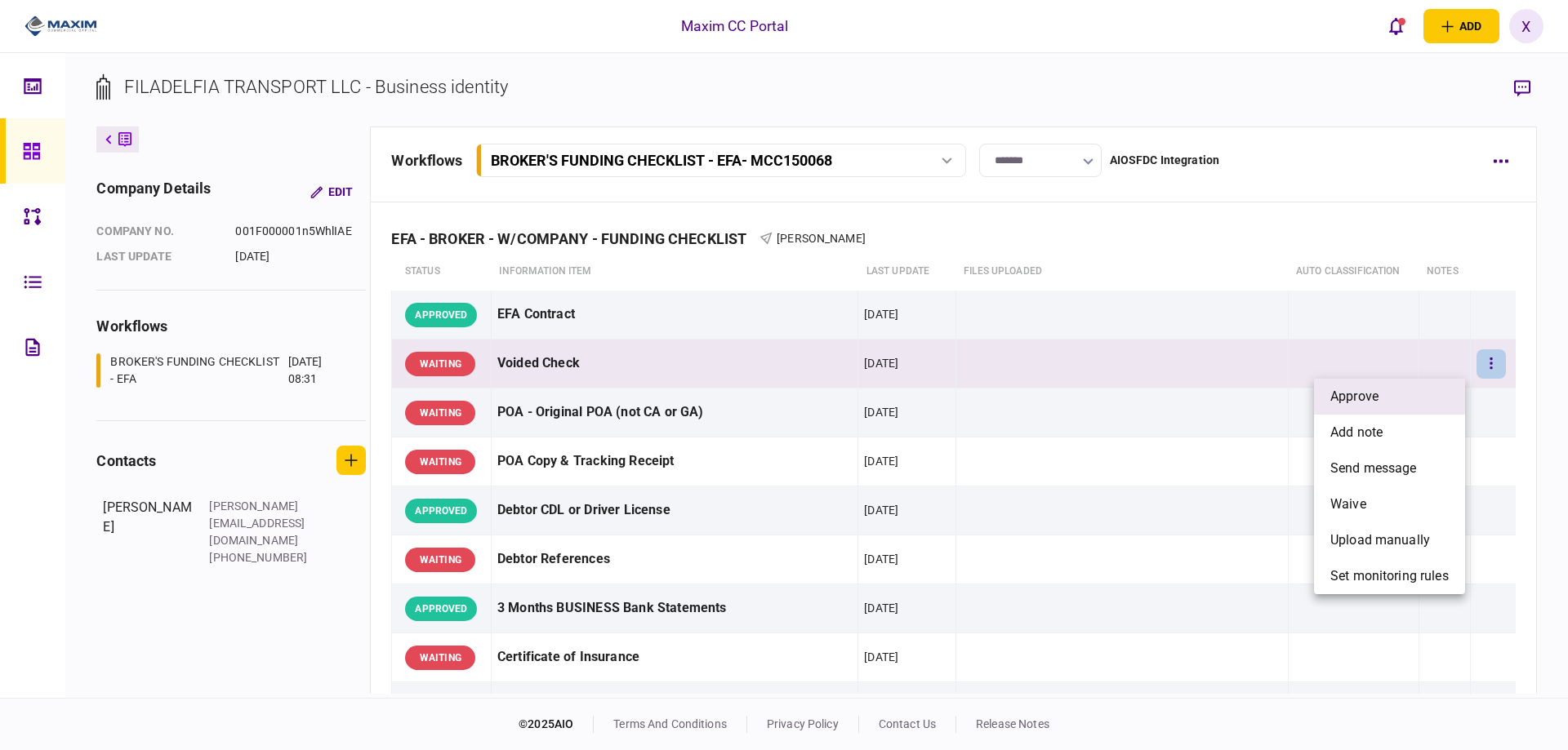
click at [1417, 390] on li "approve" at bounding box center [1389, 397] width 151 height 36
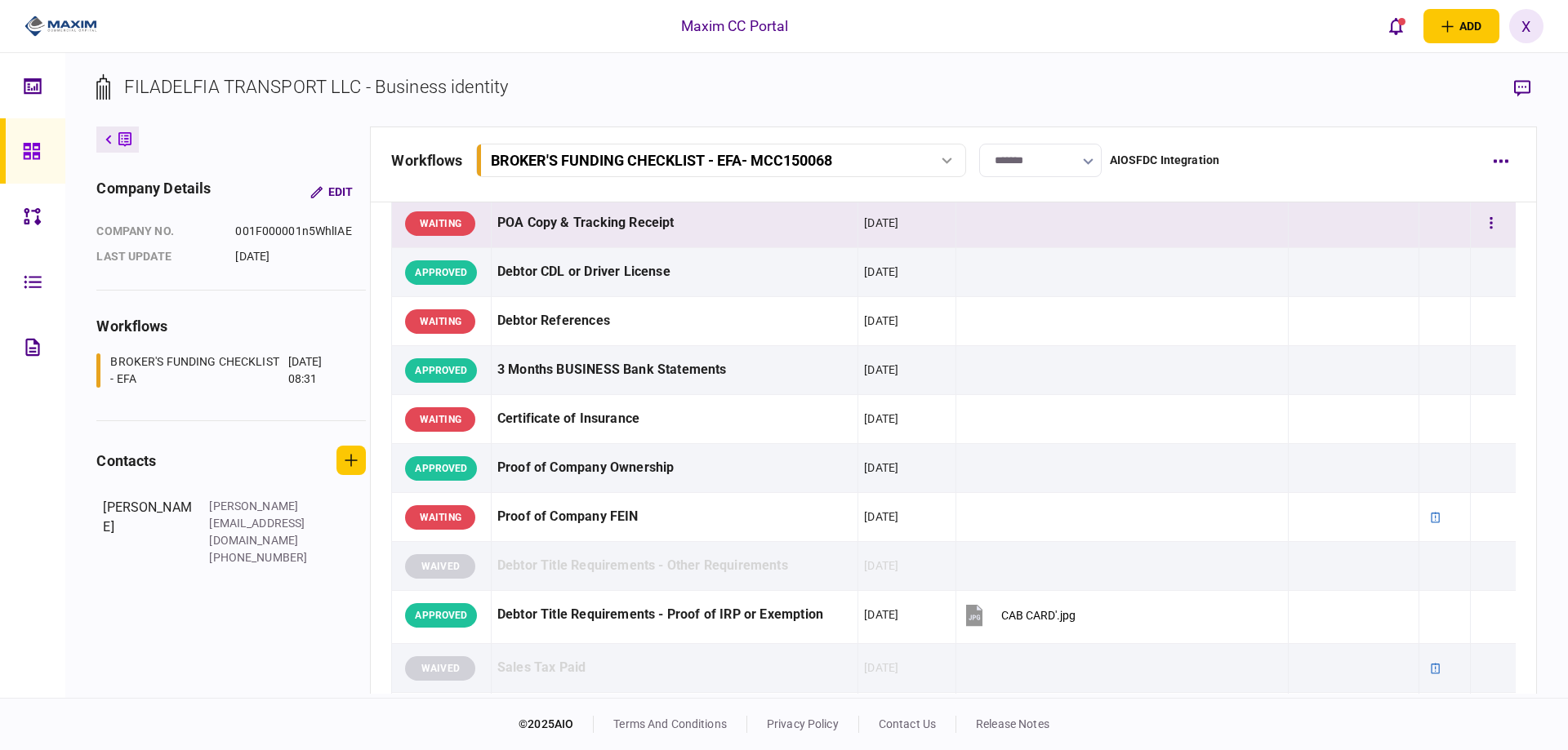
scroll to position [327, 0]
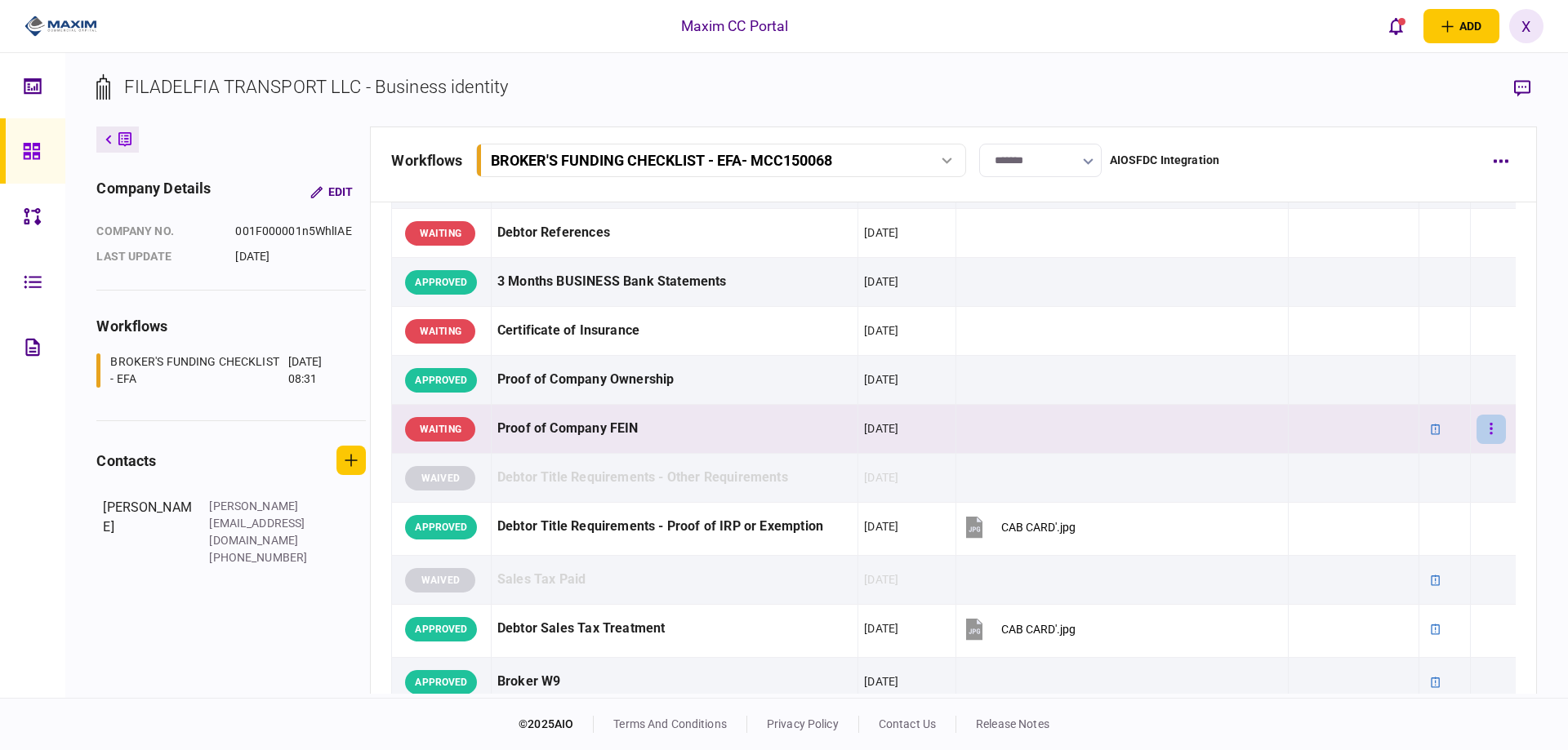
click at [1476, 427] on button "button" at bounding box center [1491, 430] width 30 height 30
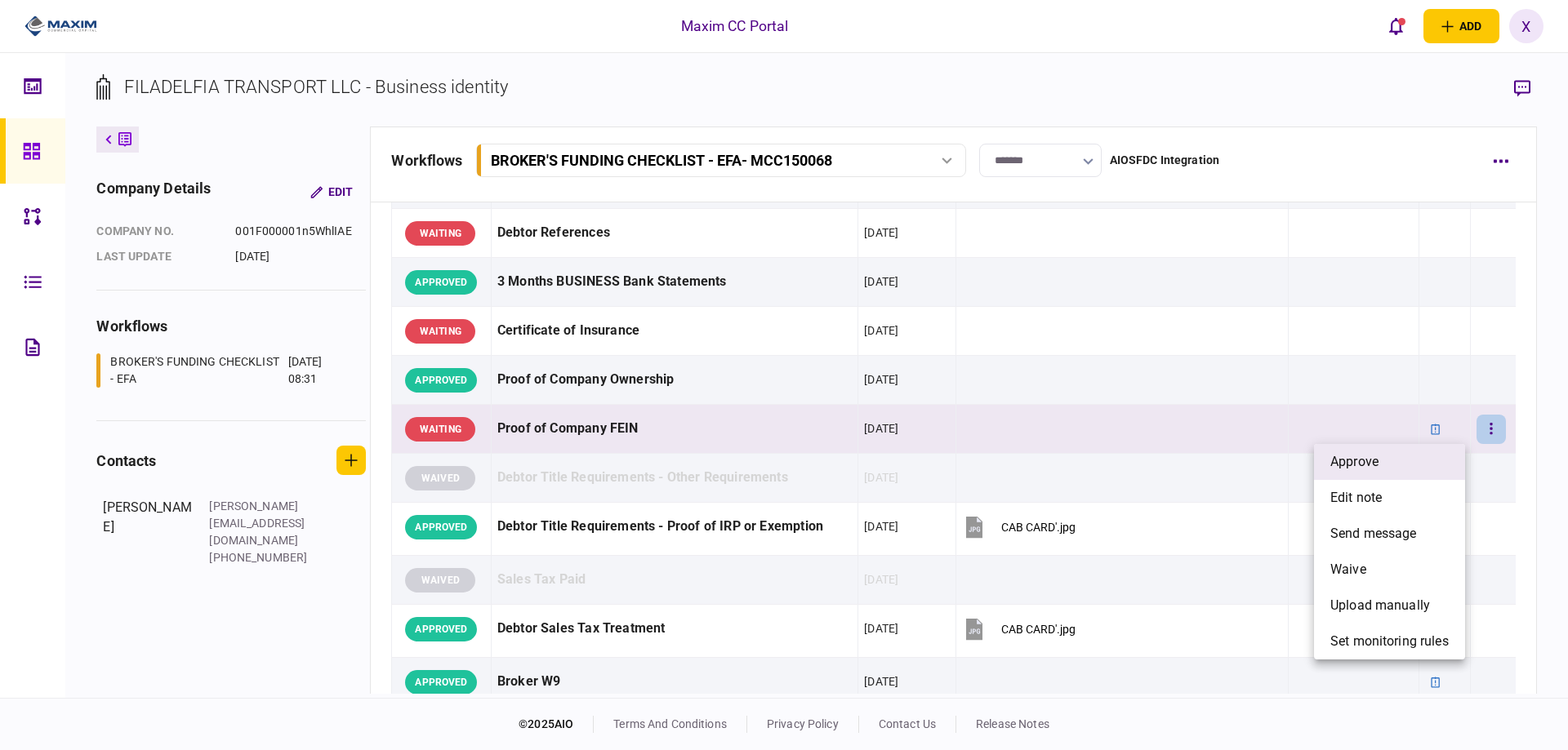
click at [1383, 455] on li "approve" at bounding box center [1389, 462] width 151 height 36
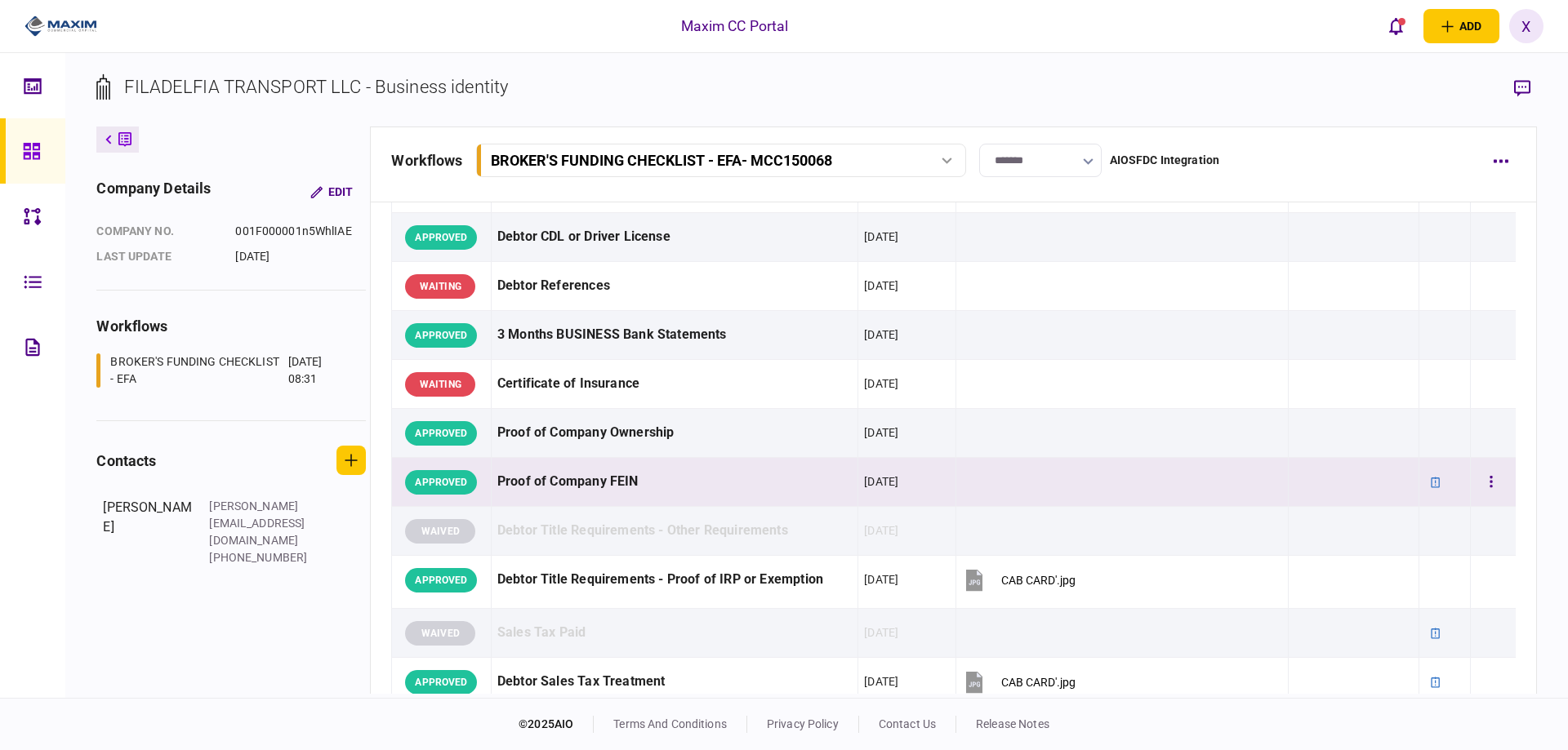
scroll to position [245, 0]
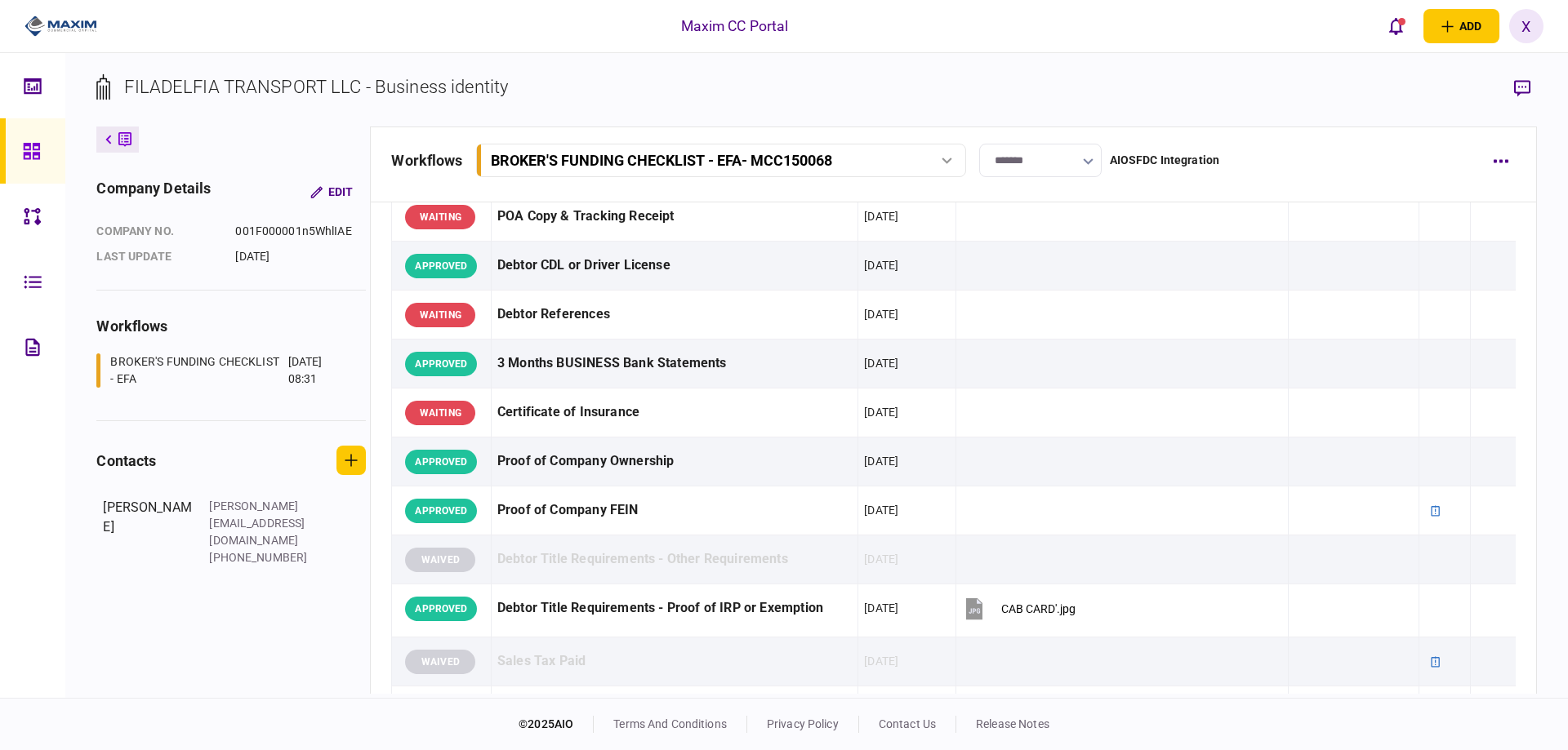
click at [50, 26] on img at bounding box center [61, 26] width 73 height 25
click at [23, 156] on icon at bounding box center [32, 151] width 18 height 19
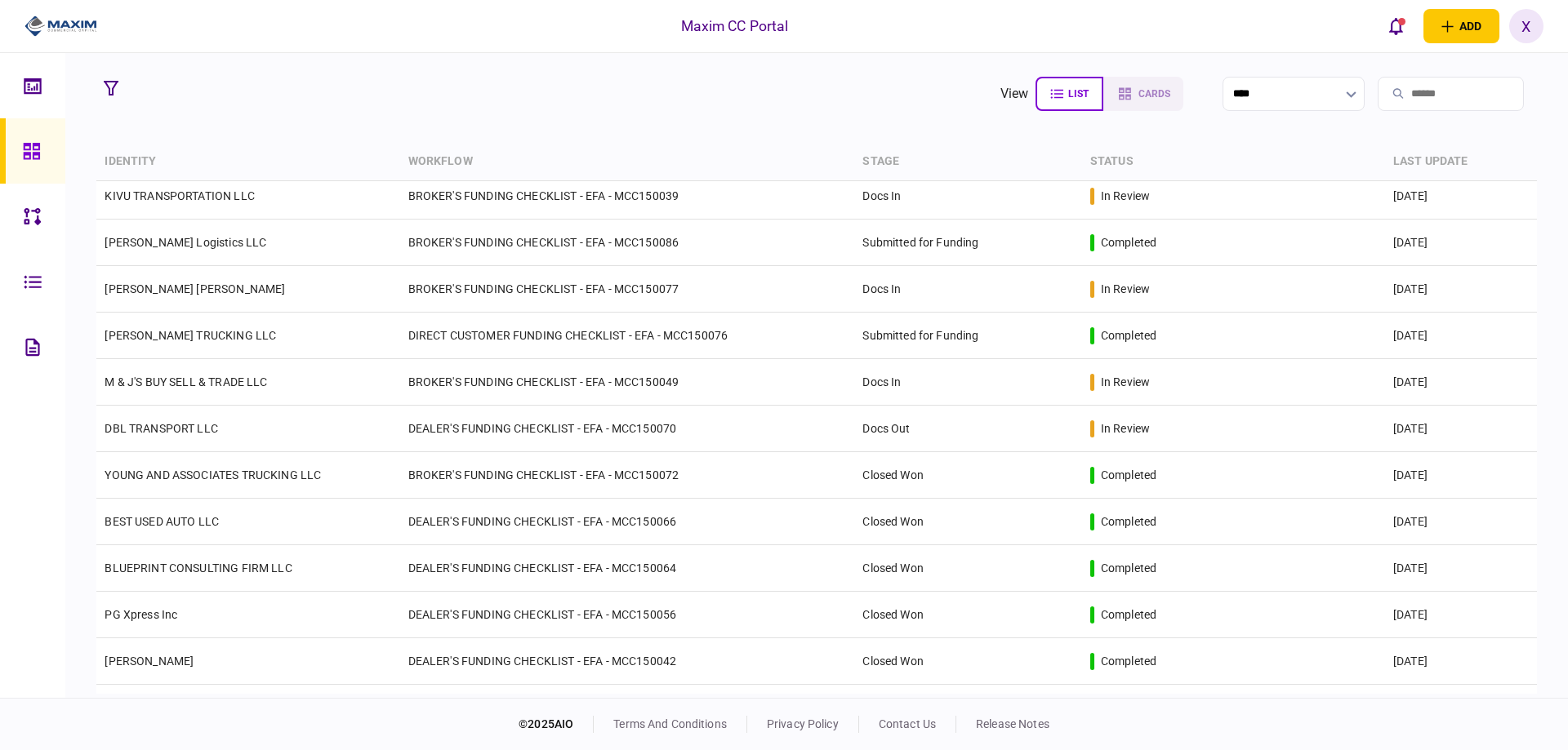
scroll to position [408, 0]
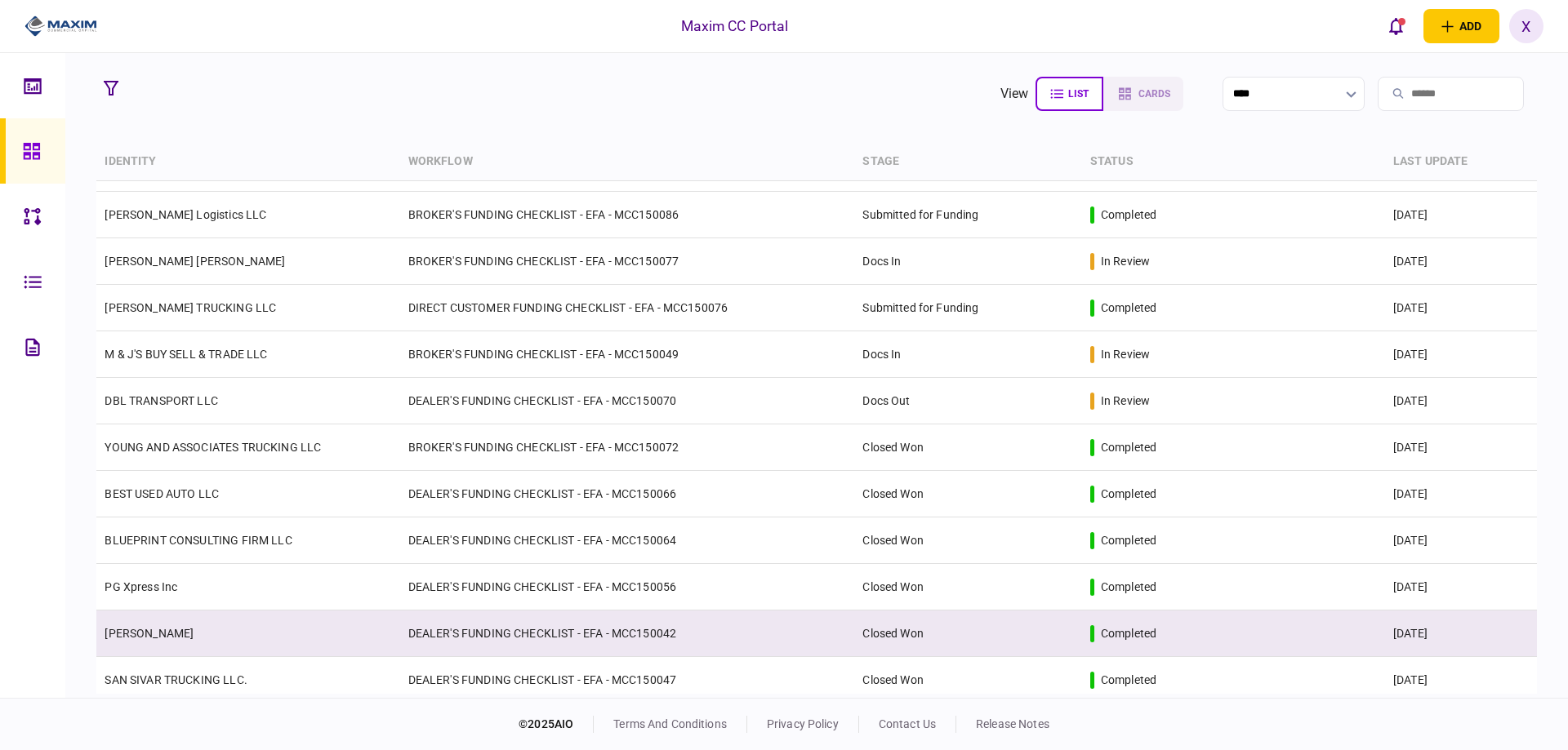
click at [492, 644] on td "DEALER'S FUNDING CHECKLIST - EFA - MCC150042" at bounding box center [627, 634] width 455 height 46
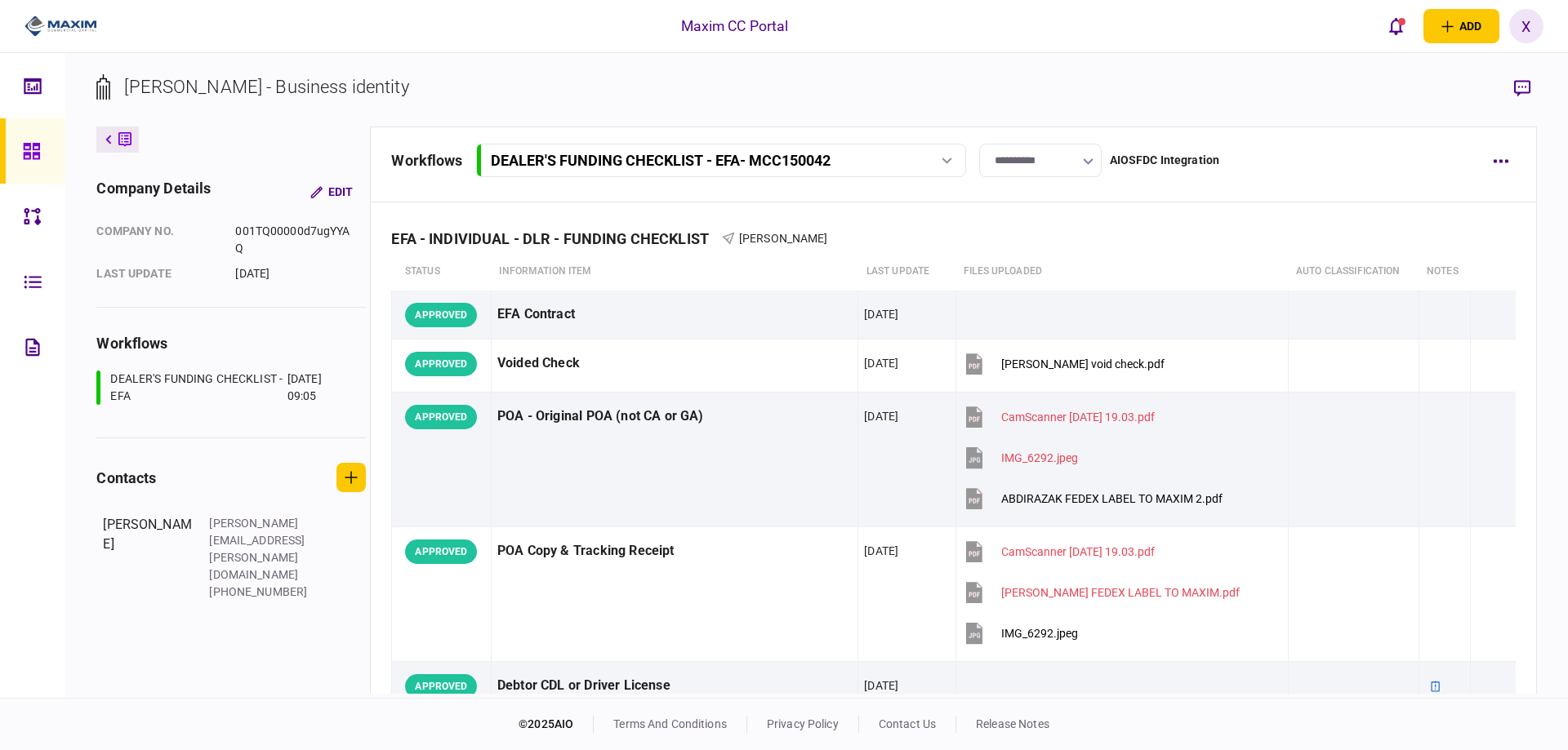
click at [79, 21] on img at bounding box center [61, 26] width 73 height 25
click at [41, 134] on div at bounding box center [36, 151] width 26 height 65
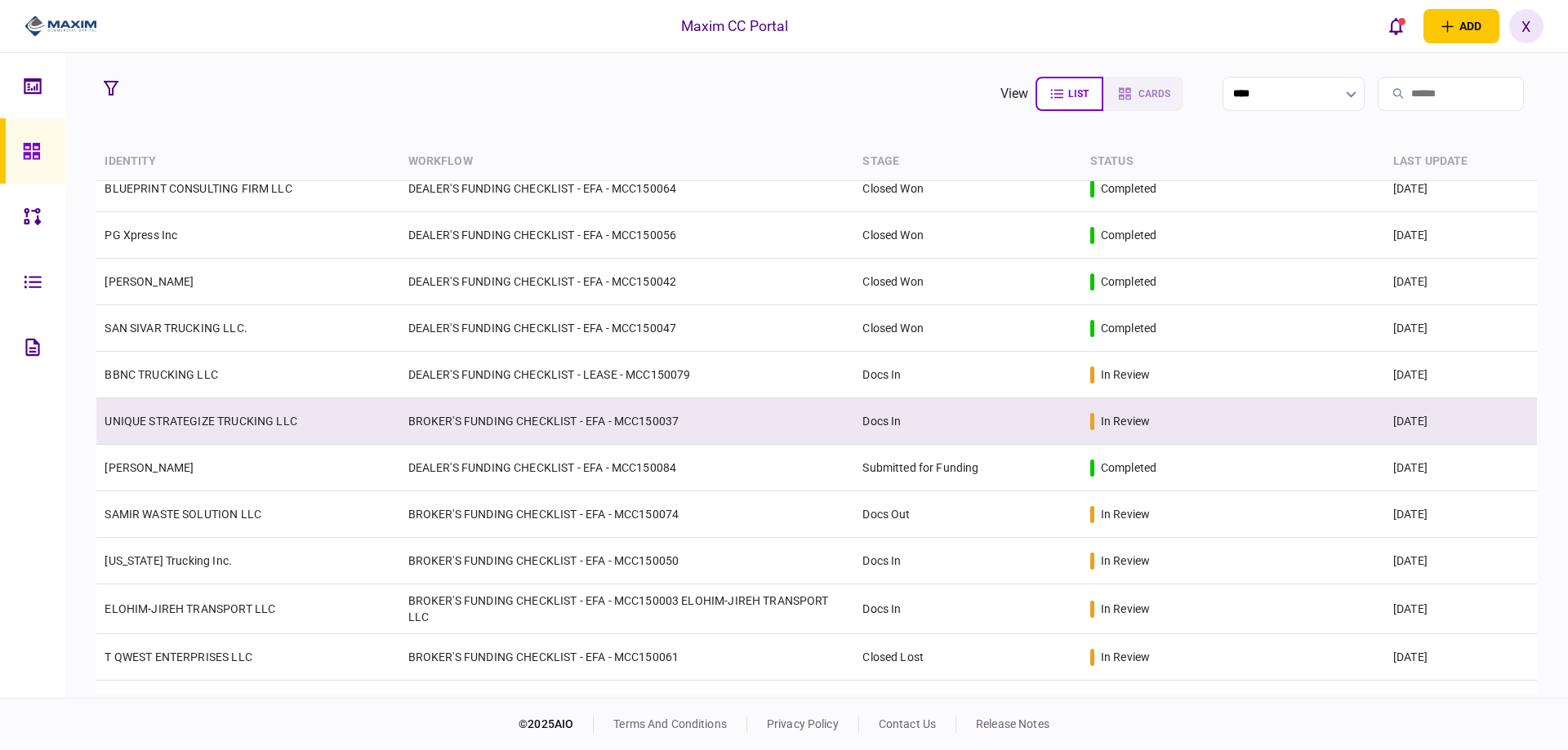
scroll to position [799, 0]
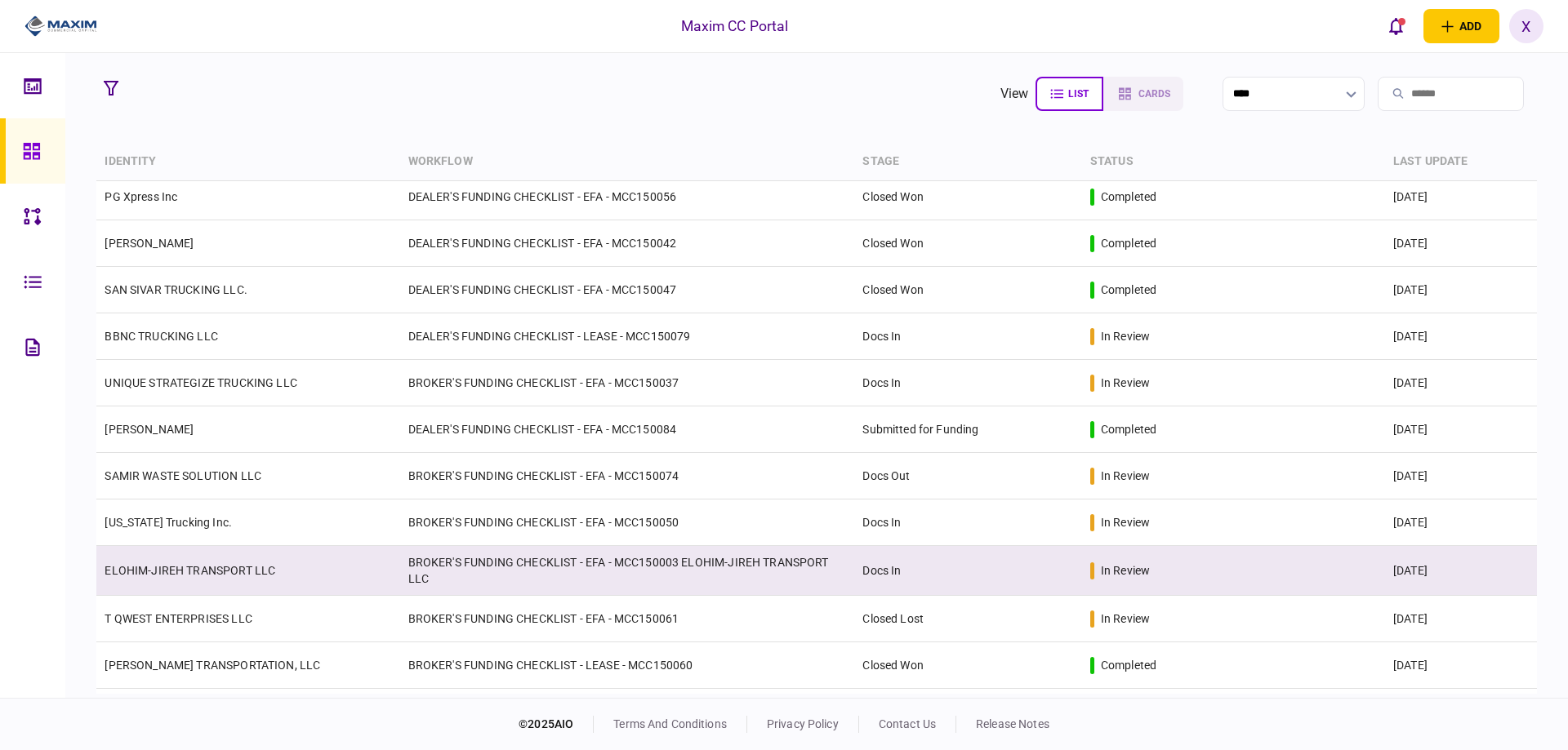
click at [195, 560] on td "ELOHIM-JIREH TRANSPORT LLC" at bounding box center [248, 571] width 303 height 50
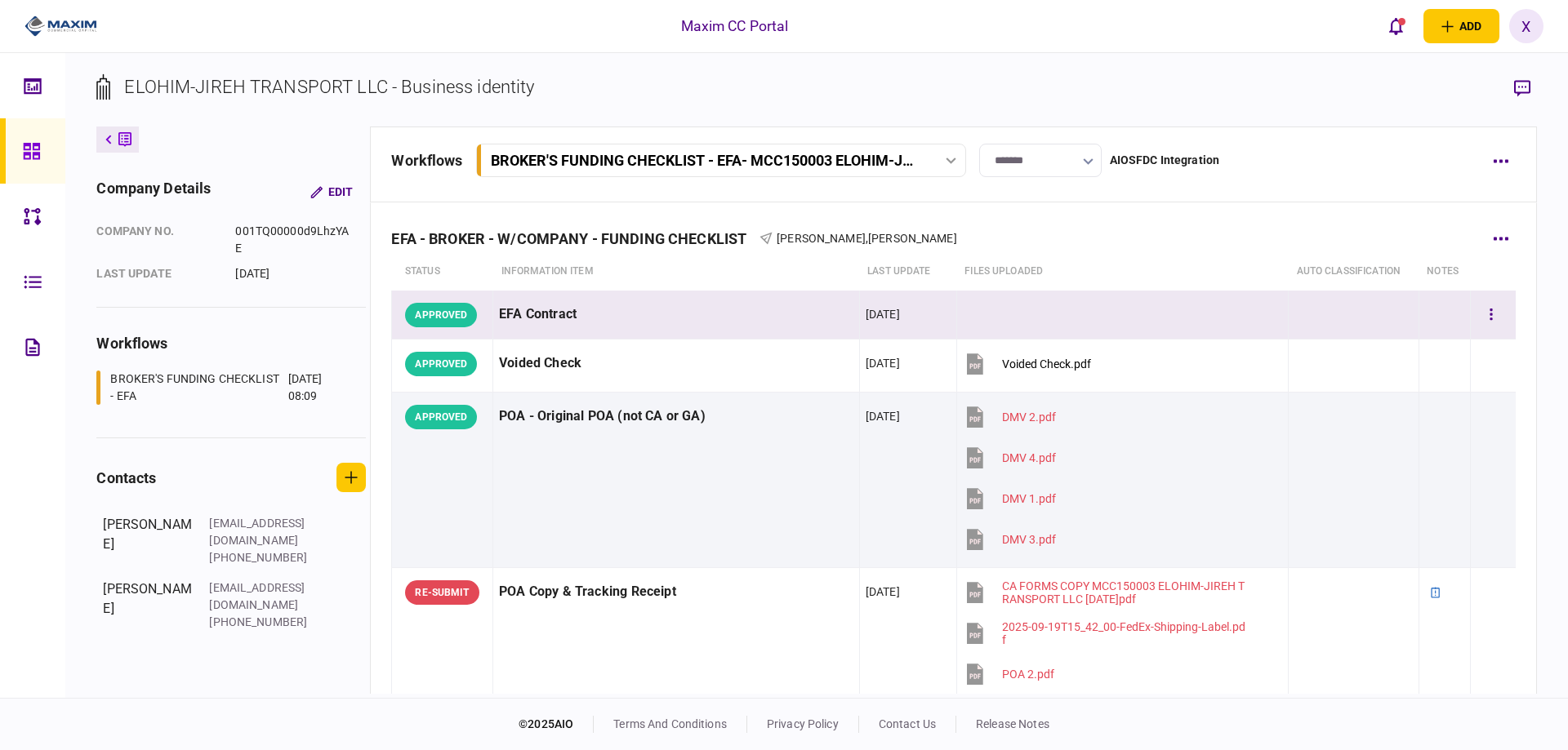
scroll to position [163, 0]
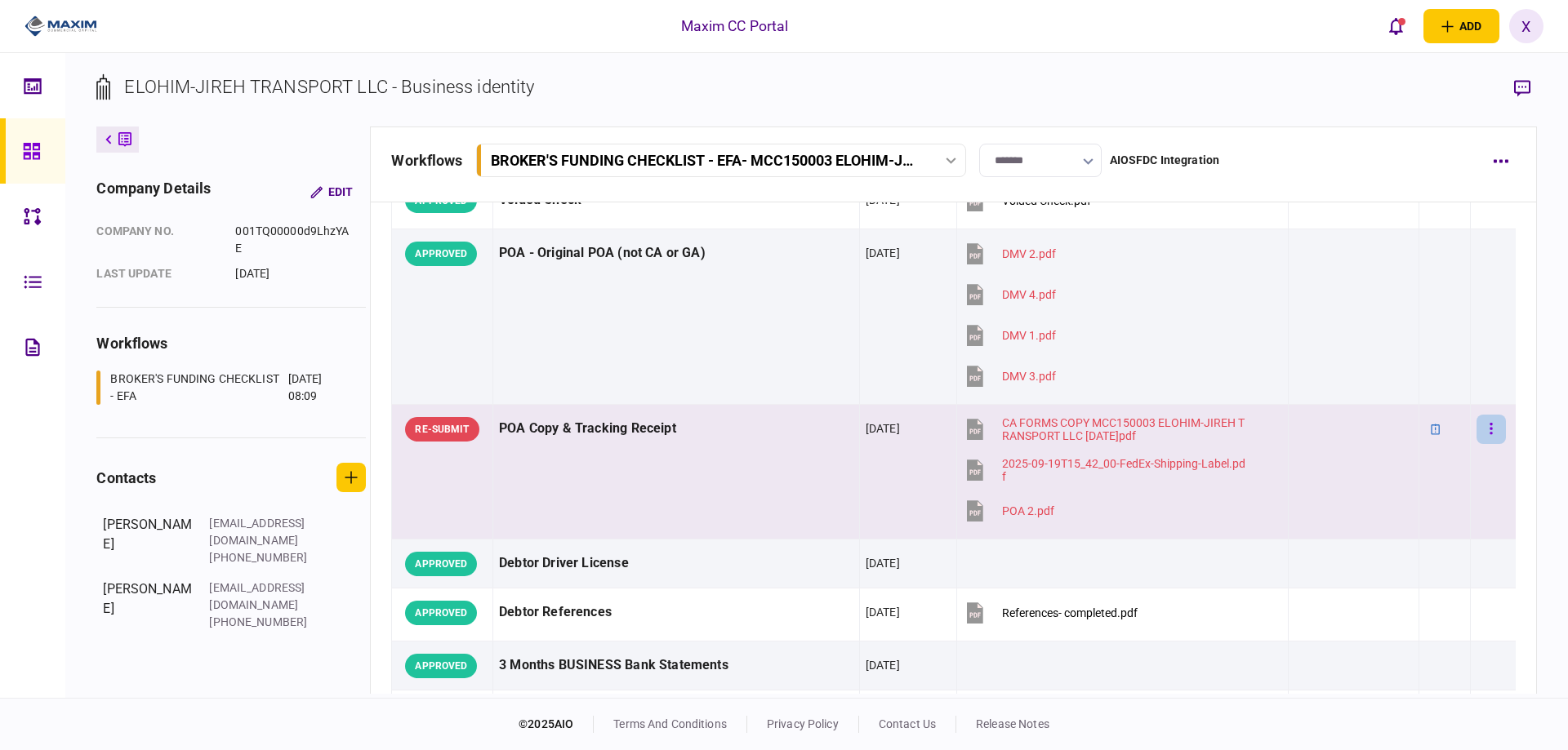
click at [1484, 427] on button "button" at bounding box center [1491, 430] width 30 height 30
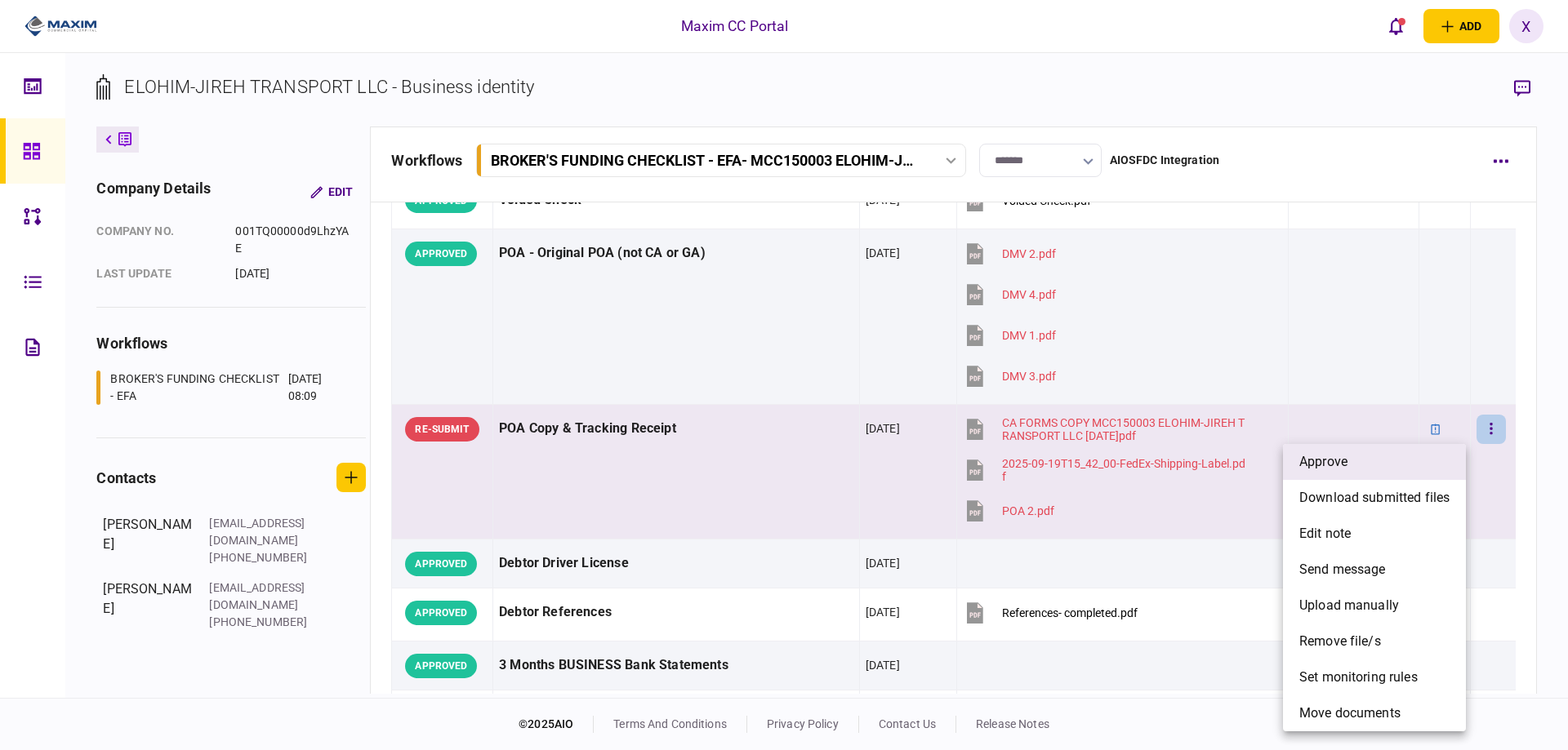
click at [1415, 449] on li "approve" at bounding box center [1374, 462] width 183 height 36
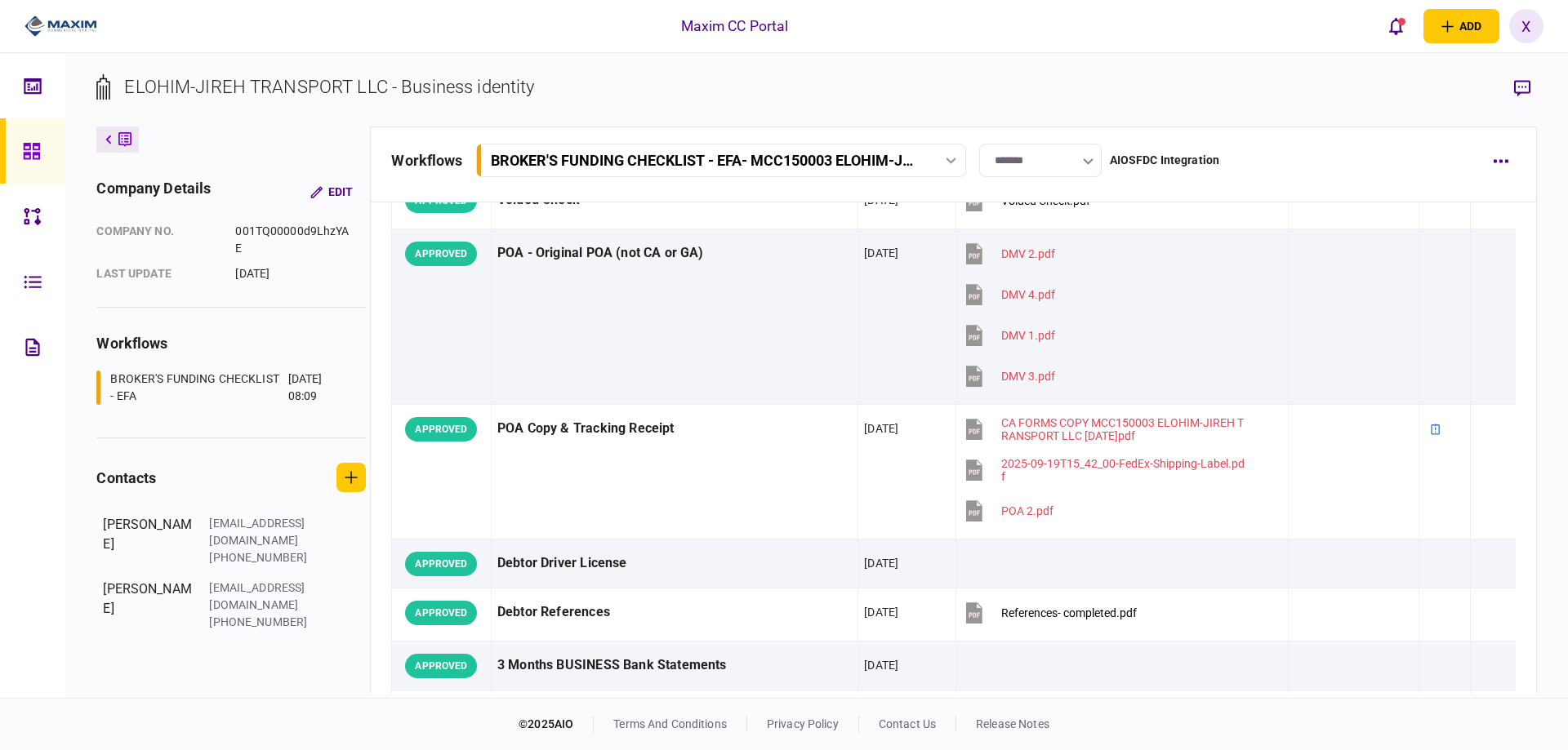
click at [52, 155] on link at bounding box center [32, 151] width 65 height 65
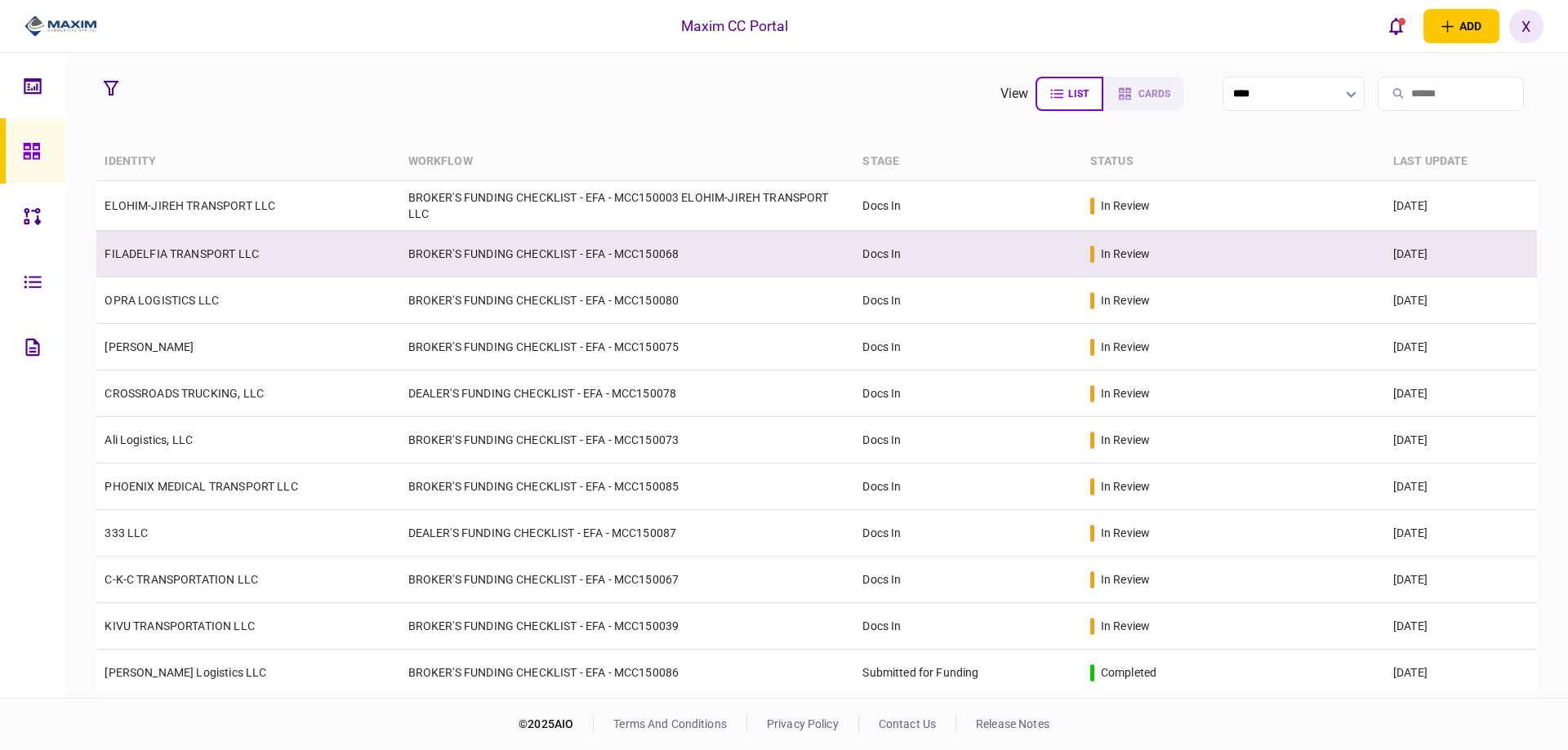
click at [186, 248] on link "FILADELFIA TRANSPORT LLC" at bounding box center [181, 254] width 154 height 13
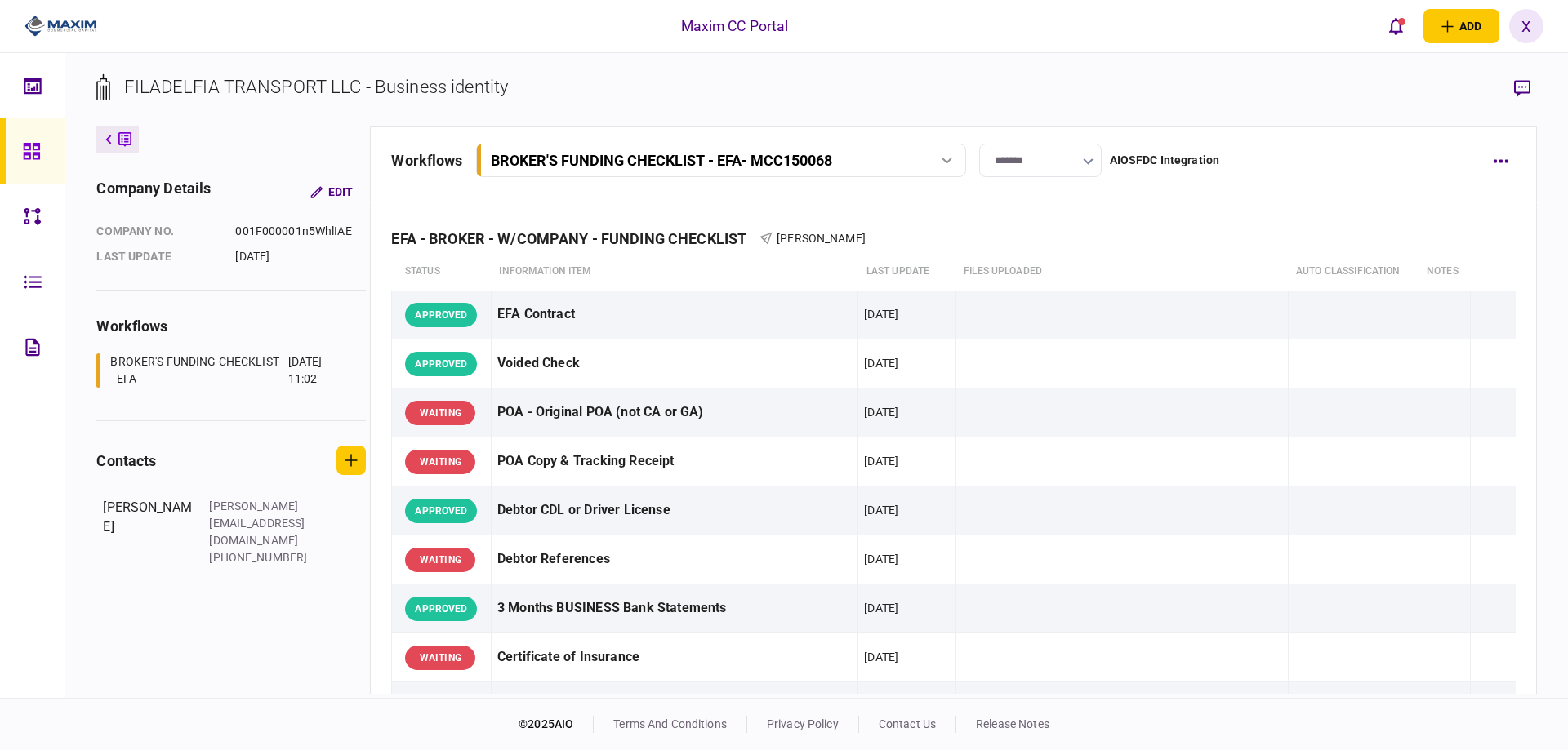
click at [15, 142] on link at bounding box center [32, 151] width 65 height 65
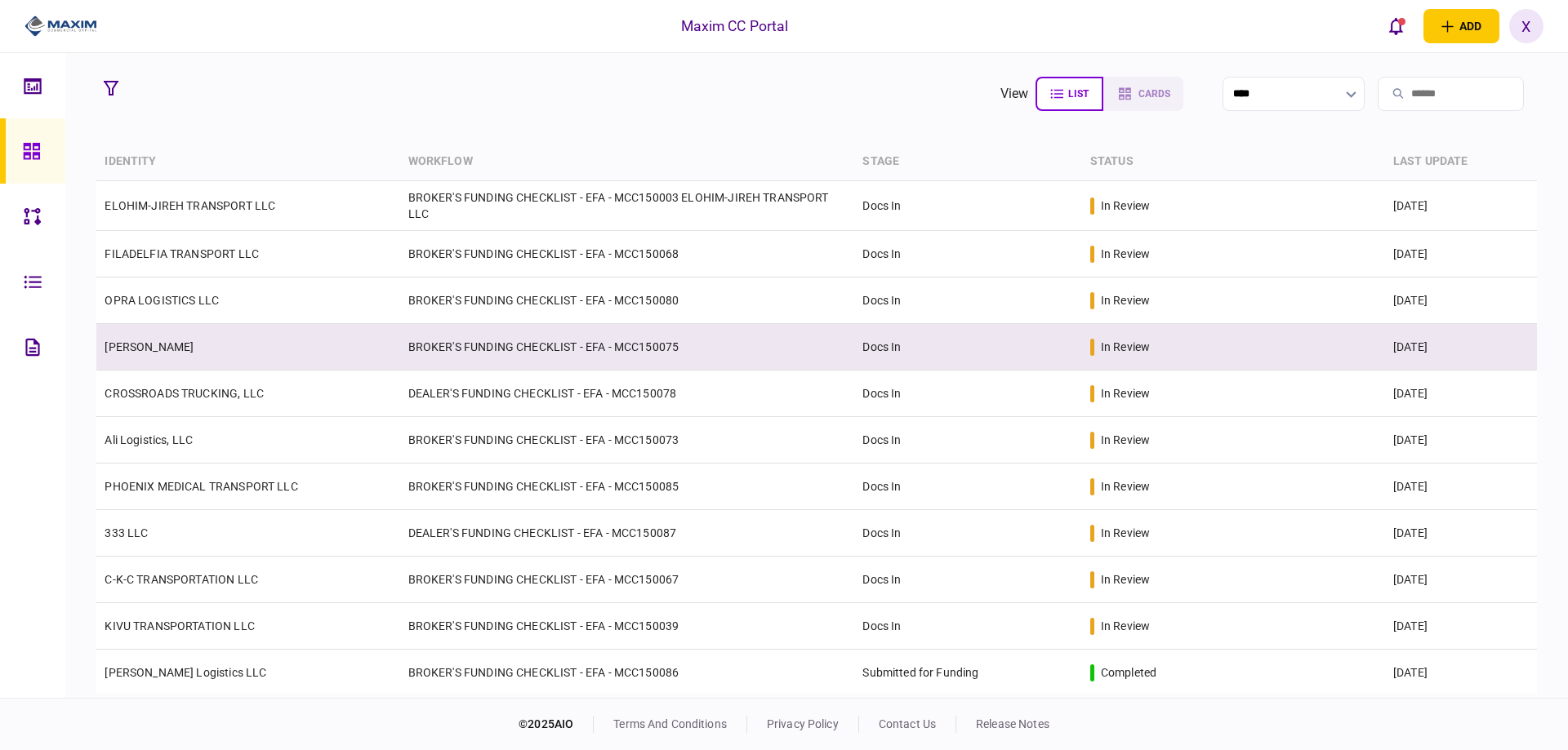
click at [149, 340] on link "[PERSON_NAME]" at bounding box center [149, 347] width 89 height 13
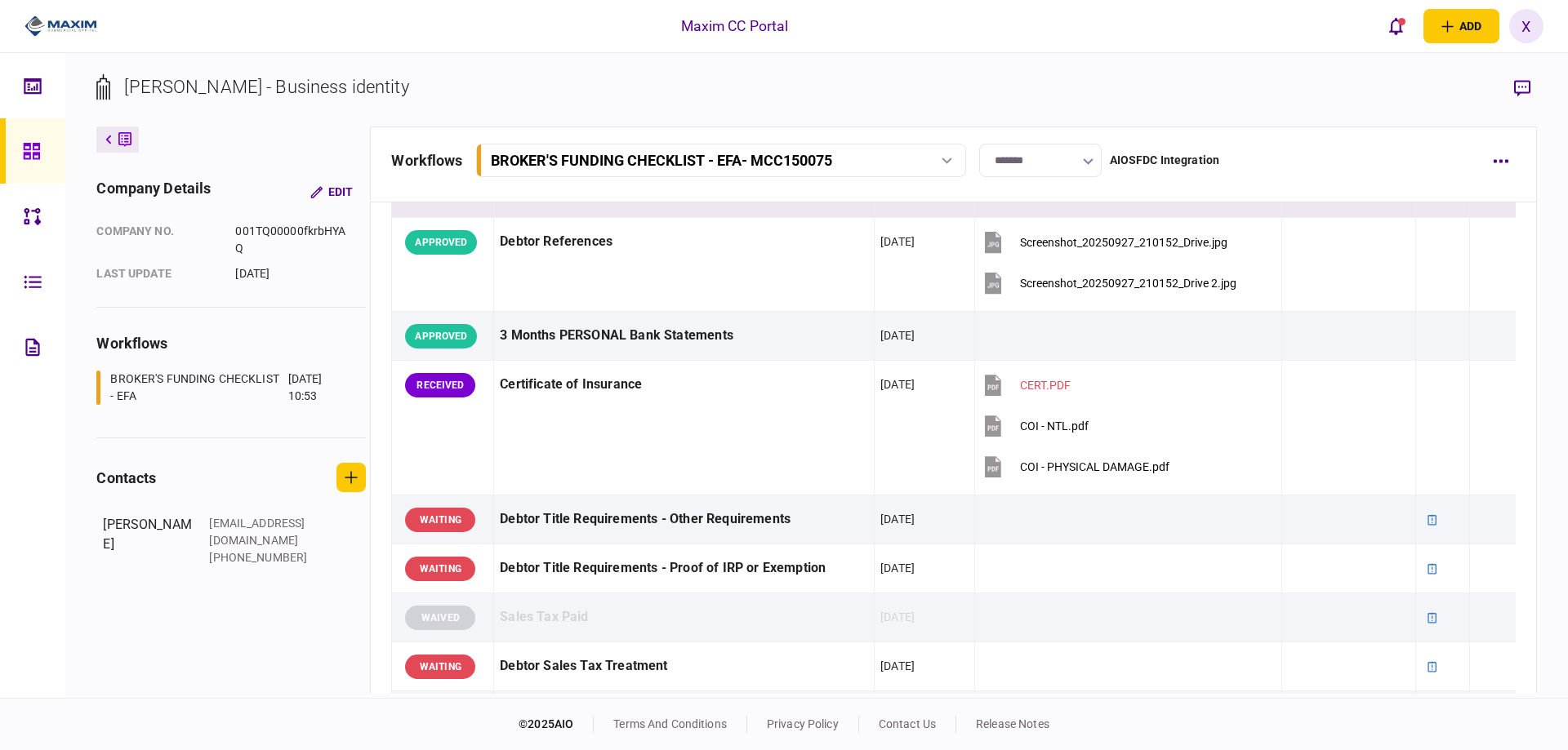
scroll to position [490, 0]
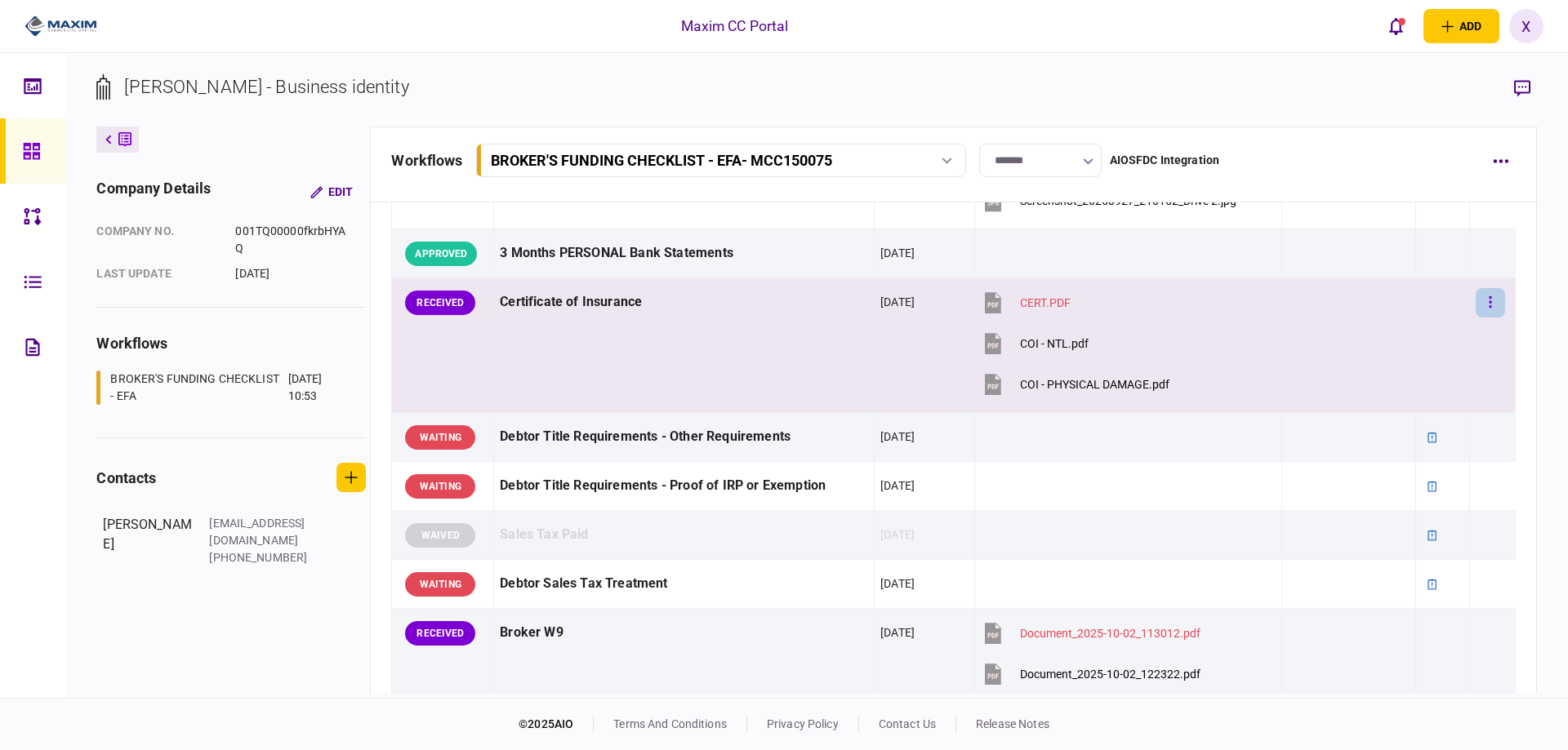
click at [1485, 294] on button "button" at bounding box center [1490, 303] width 30 height 30
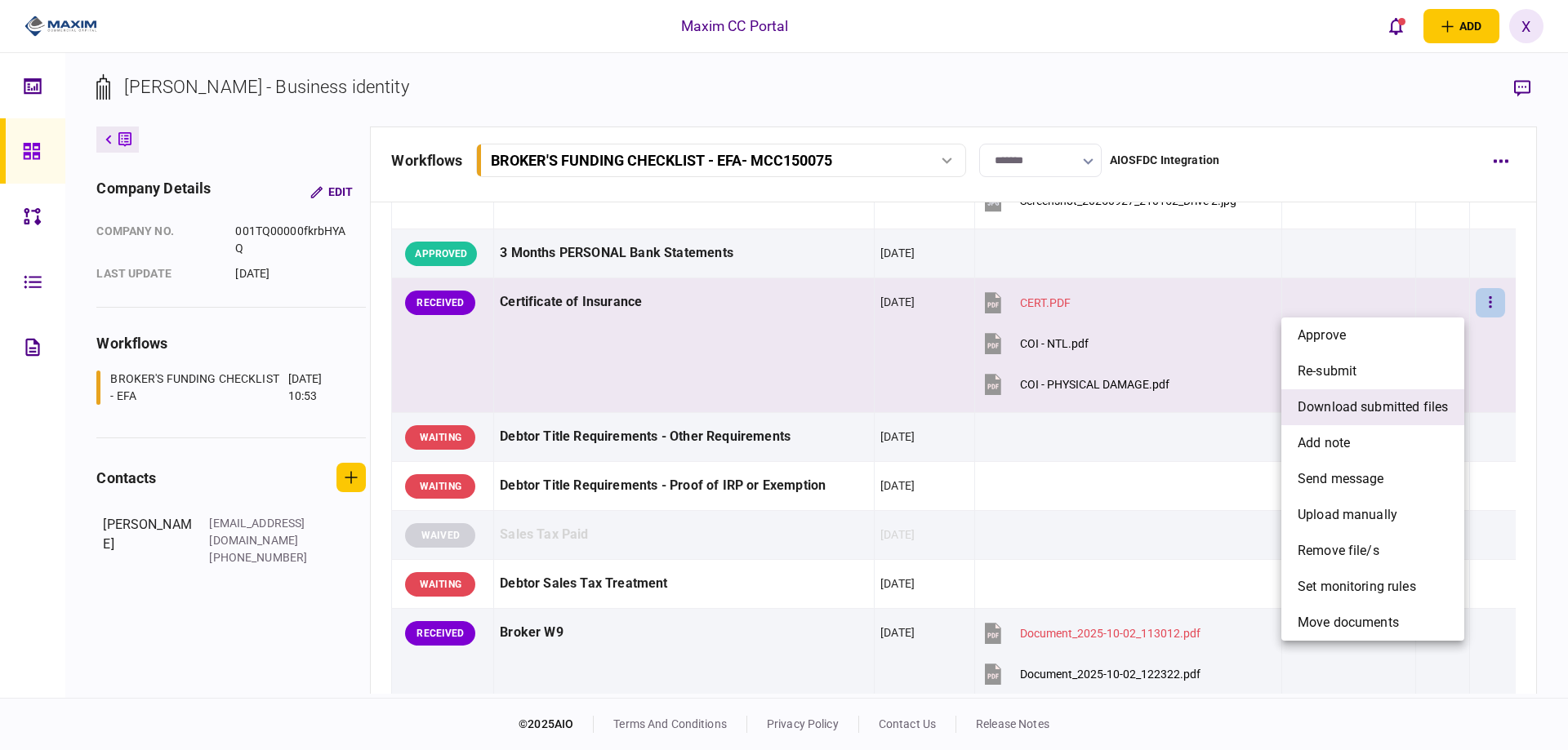
click at [1412, 404] on span "download submitted files" at bounding box center [1372, 407] width 150 height 20
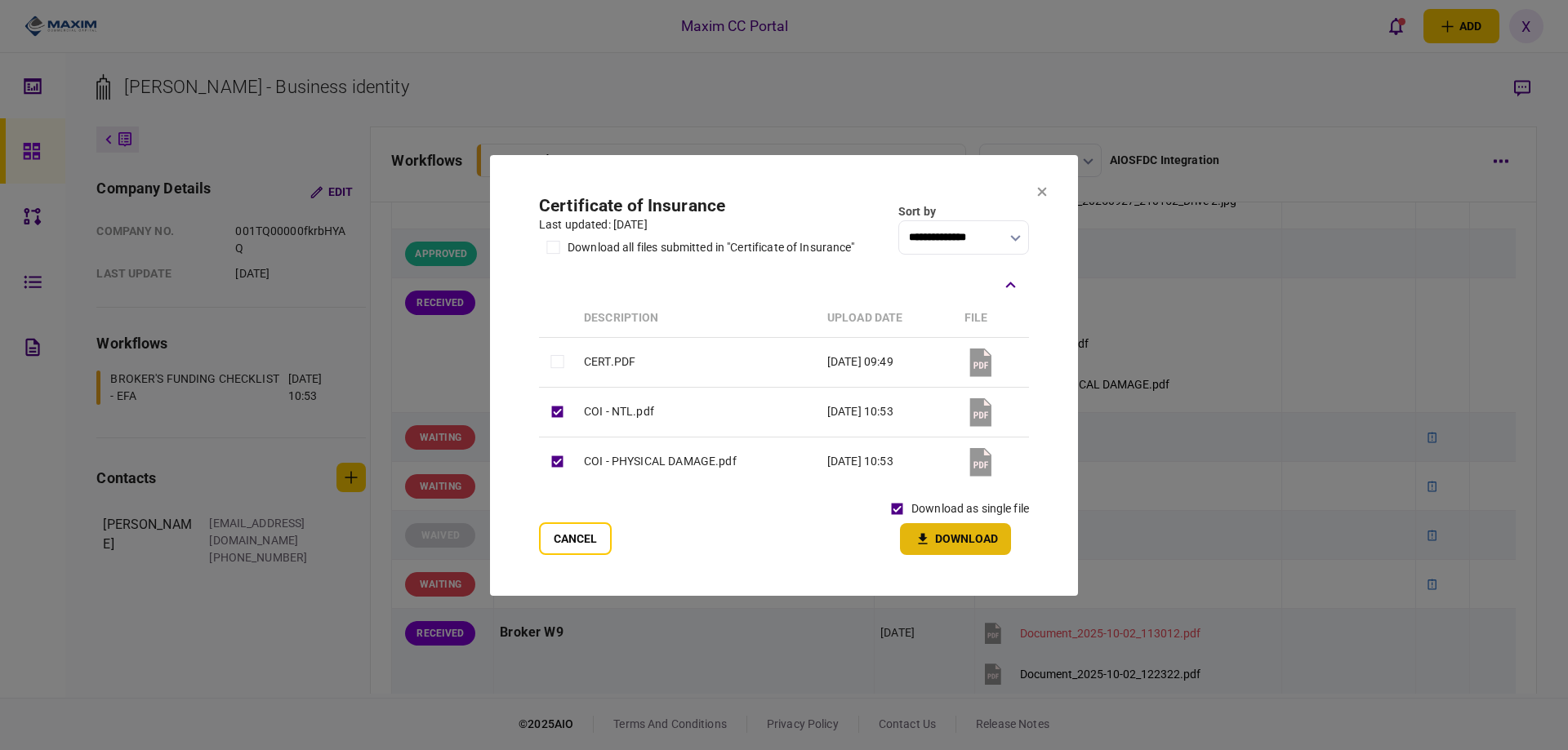
click at [916, 536] on icon "button" at bounding box center [923, 539] width 20 height 16
click at [1033, 185] on section "**********" at bounding box center [784, 375] width 588 height 441
click at [1043, 188] on icon at bounding box center [1042, 192] width 10 height 10
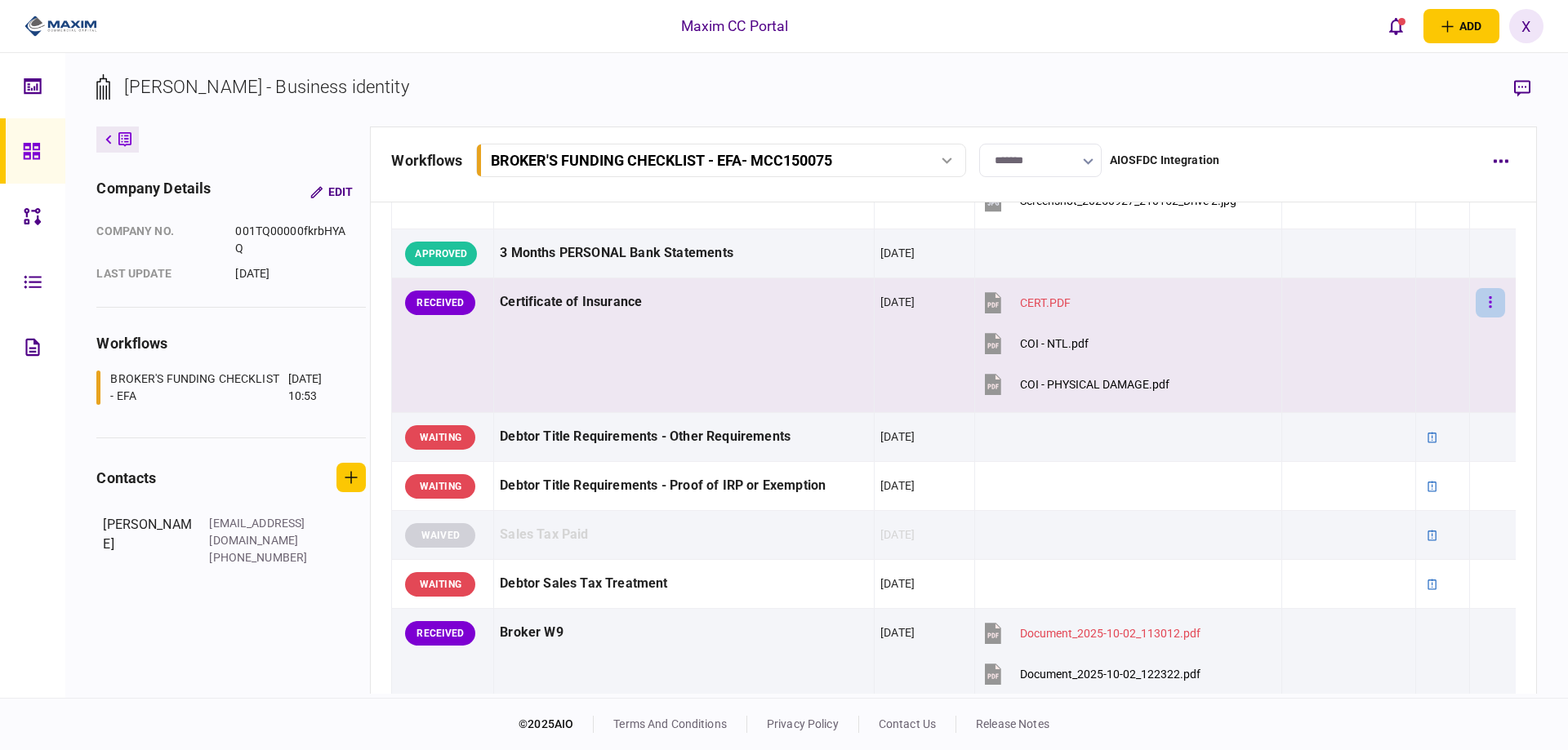
click at [1489, 297] on icon "button" at bounding box center [1490, 302] width 3 height 16
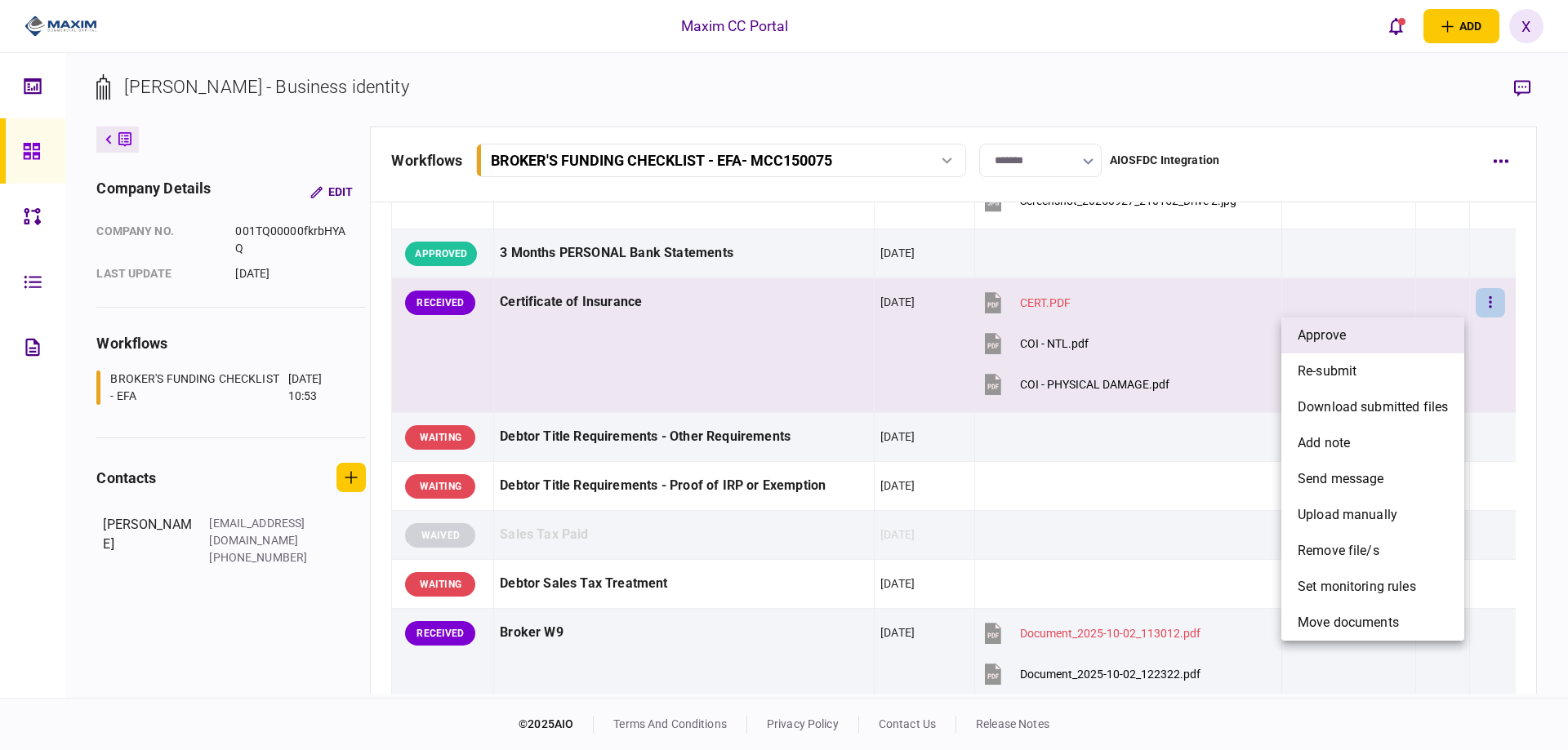
click at [1426, 330] on li "approve" at bounding box center [1373, 335] width 183 height 36
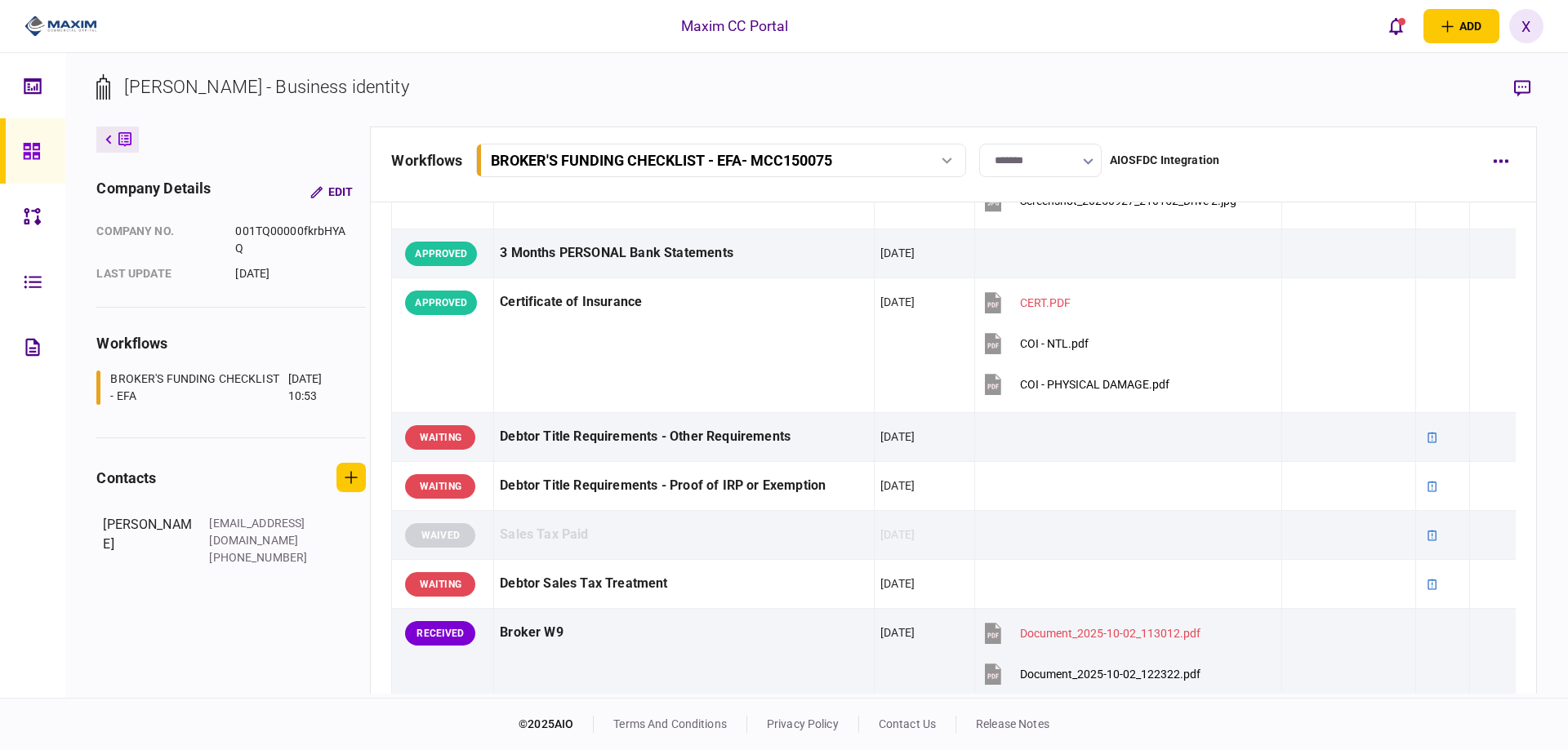
click at [46, 159] on div at bounding box center [36, 151] width 26 height 65
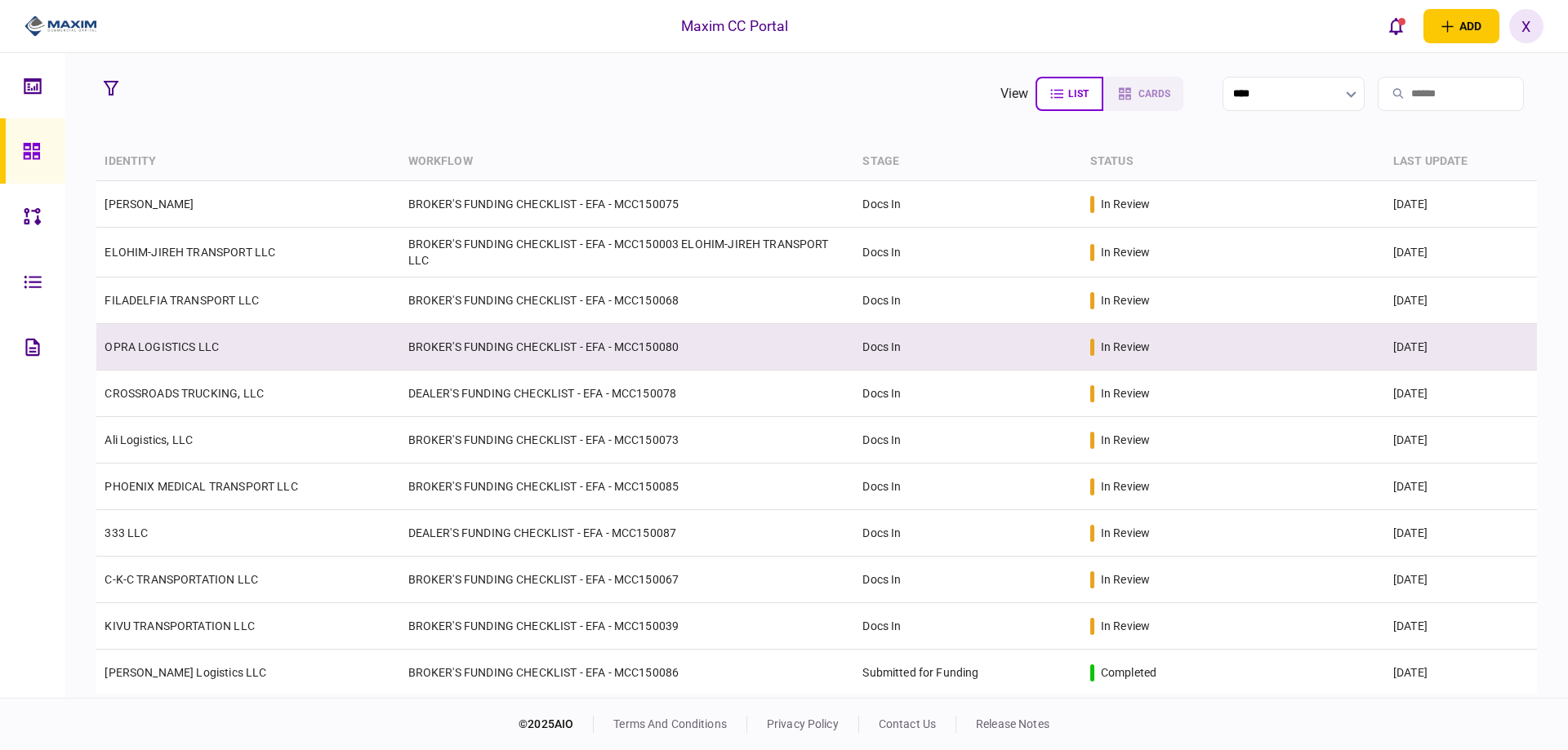
click at [165, 340] on link "OPRA LOGISTICS LLC" at bounding box center [161, 347] width 114 height 13
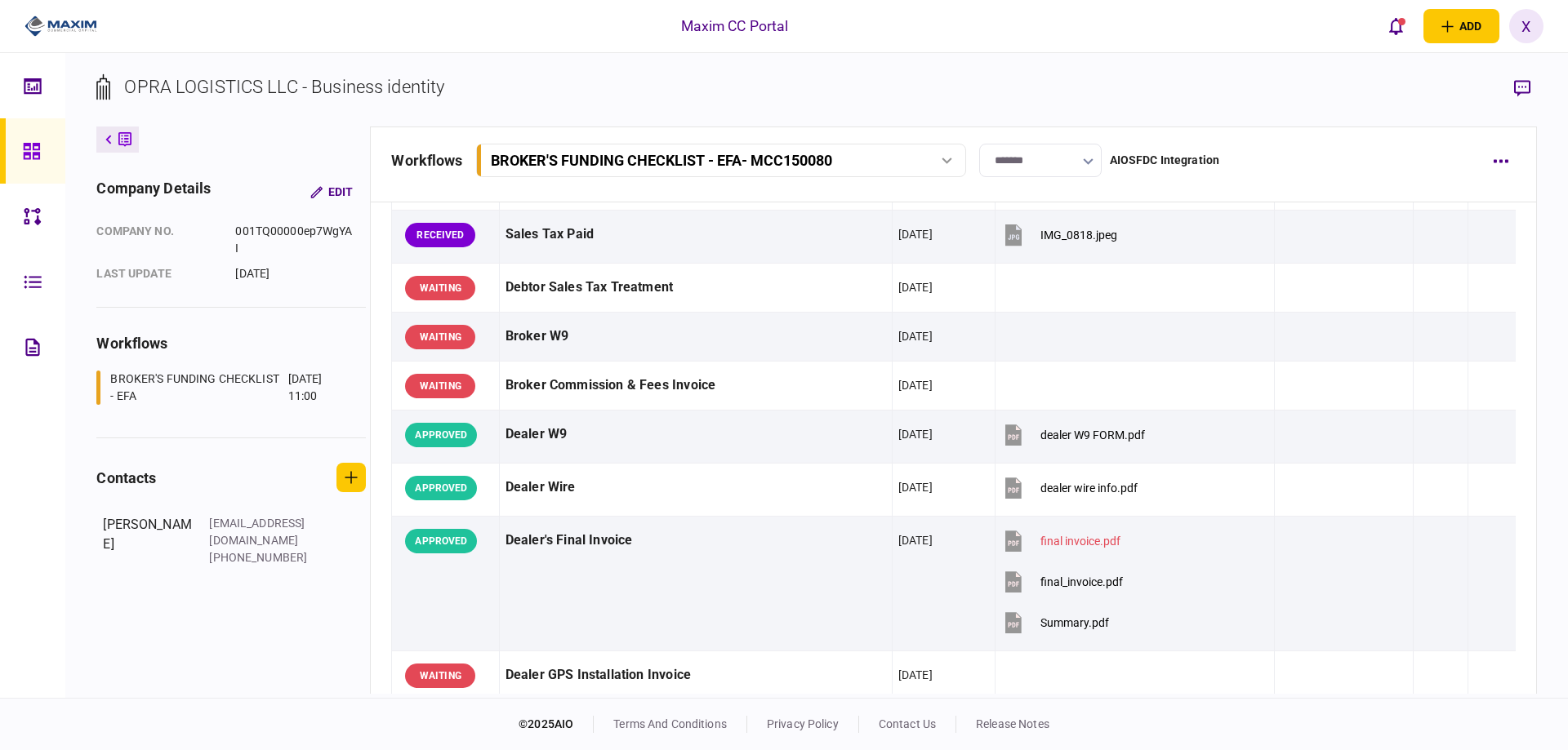
scroll to position [816, 0]
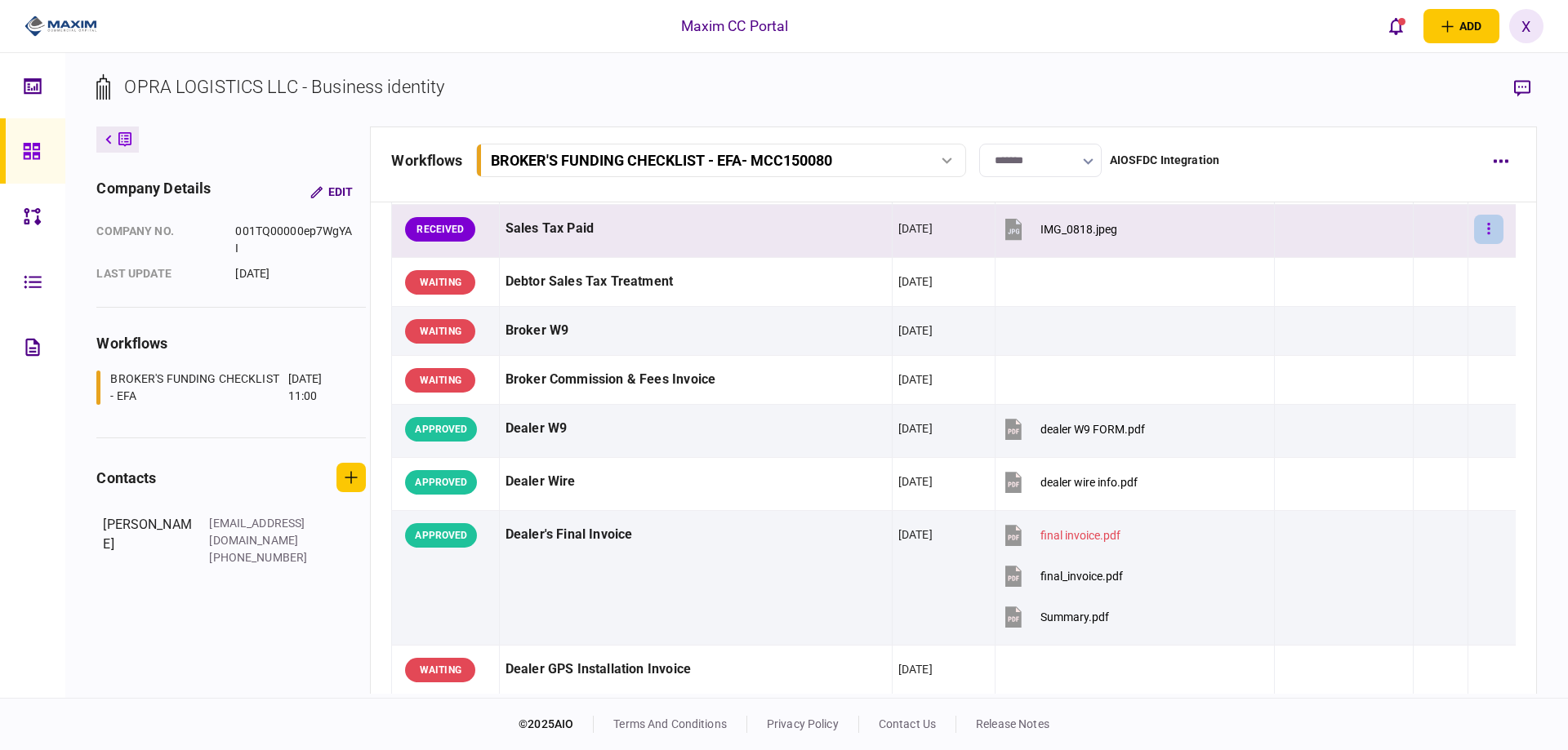
click at [1489, 227] on button "button" at bounding box center [1489, 229] width 30 height 30
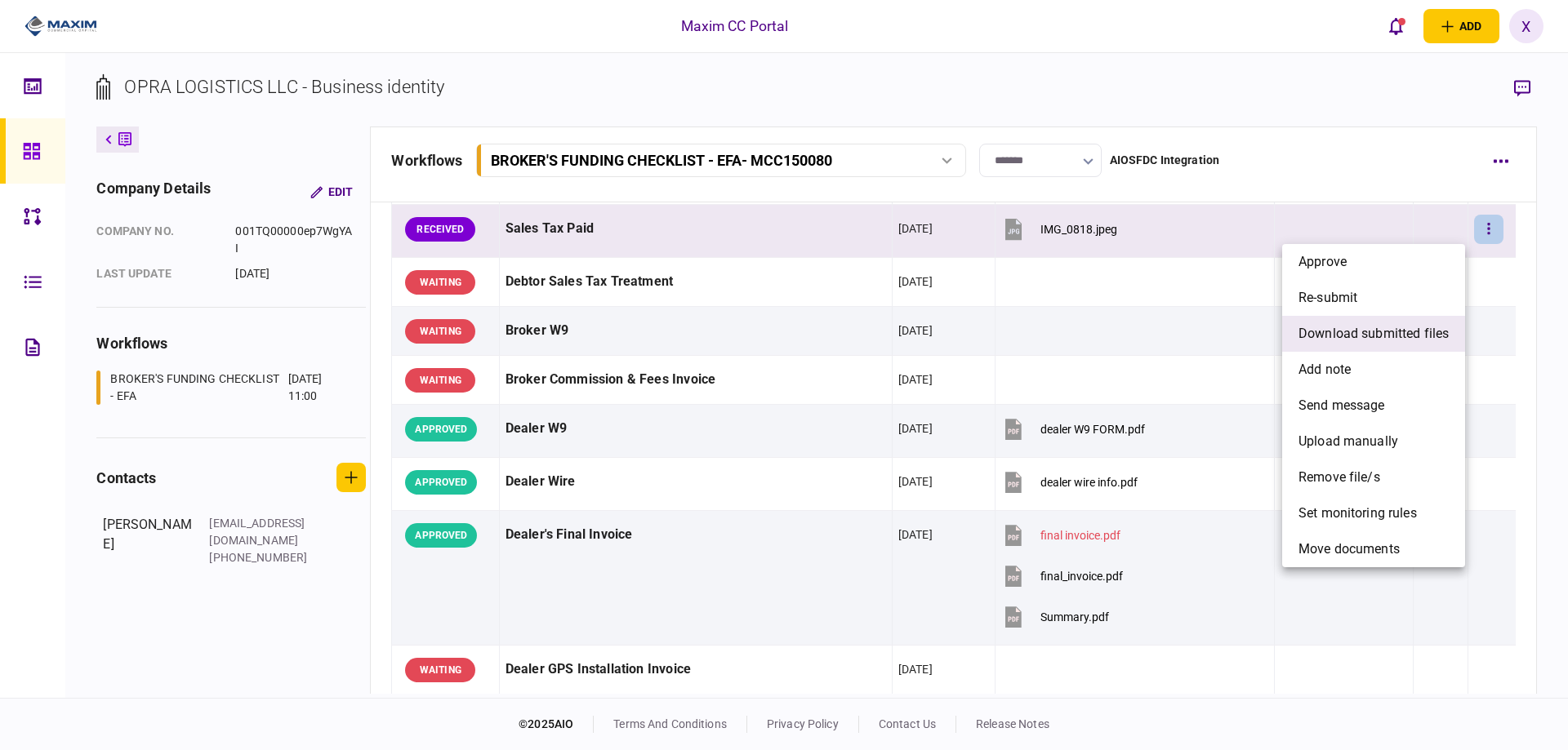
click at [1404, 329] on span "download submitted files" at bounding box center [1373, 334] width 150 height 20
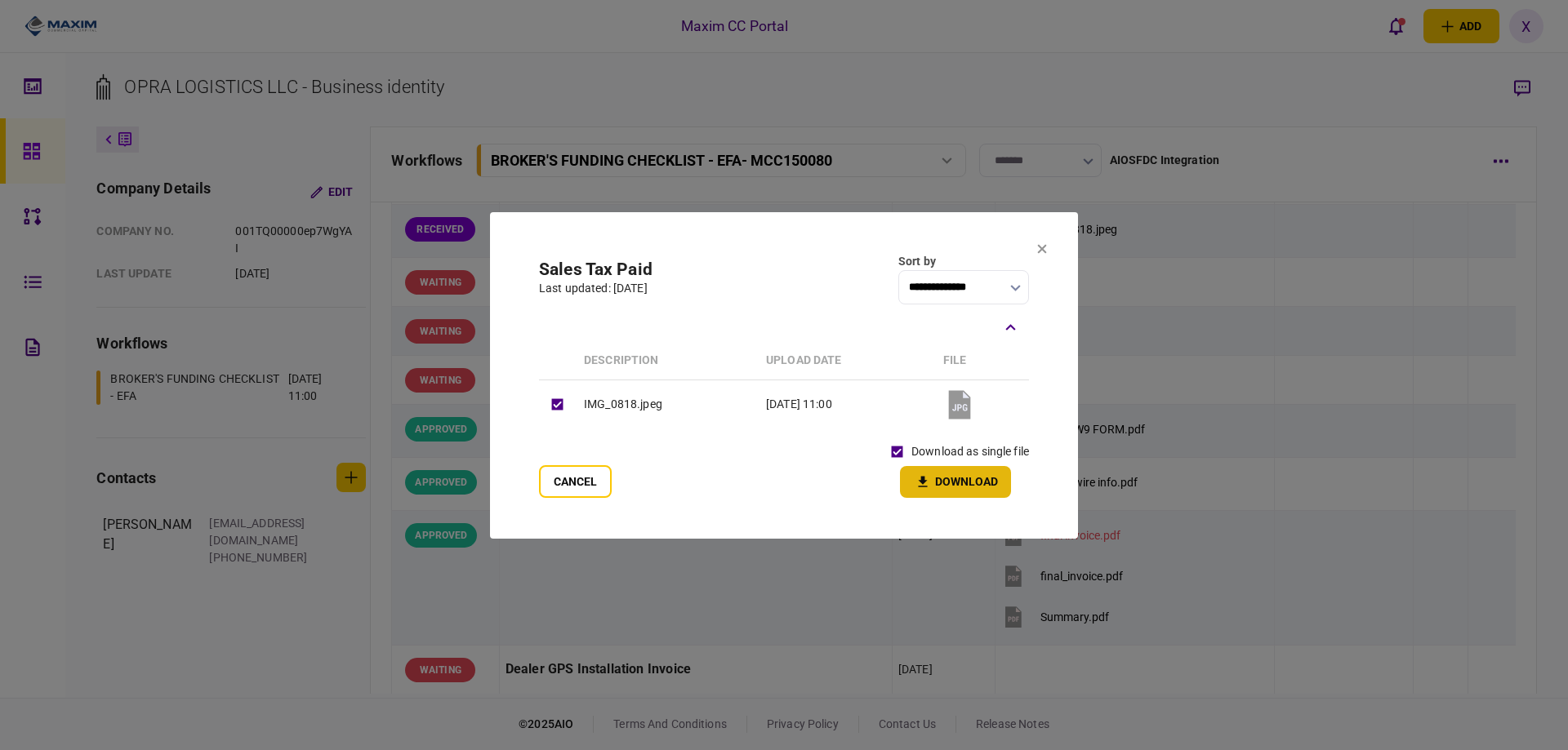
click at [941, 490] on button "Download" at bounding box center [955, 482] width 111 height 31
click at [1036, 257] on section "**********" at bounding box center [784, 375] width 588 height 327
click at [1041, 247] on icon at bounding box center [1042, 248] width 9 height 9
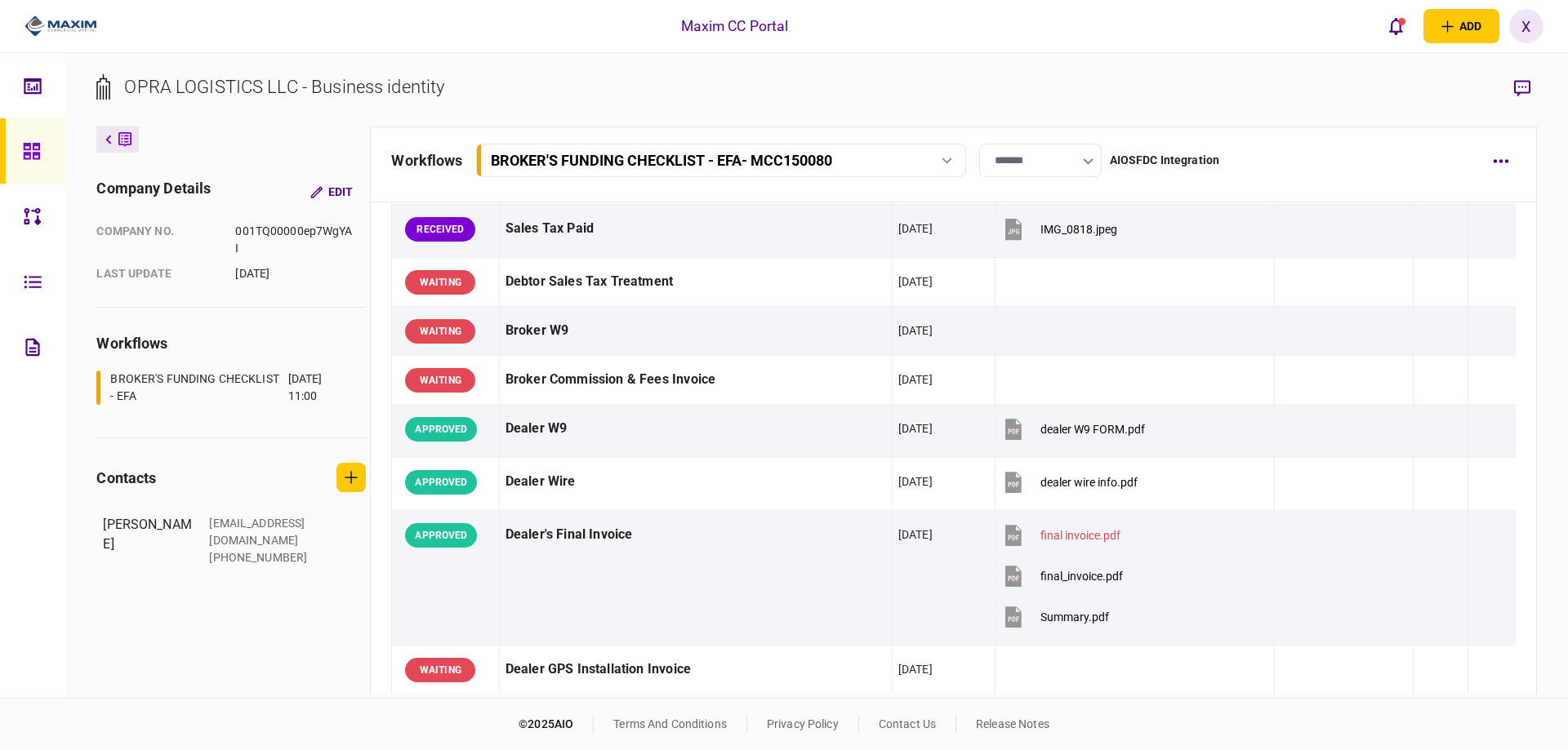
click at [478, 85] on section "OPRA LOGISTICS LLC - Business identity" at bounding box center [815, 100] width 1440 height 53
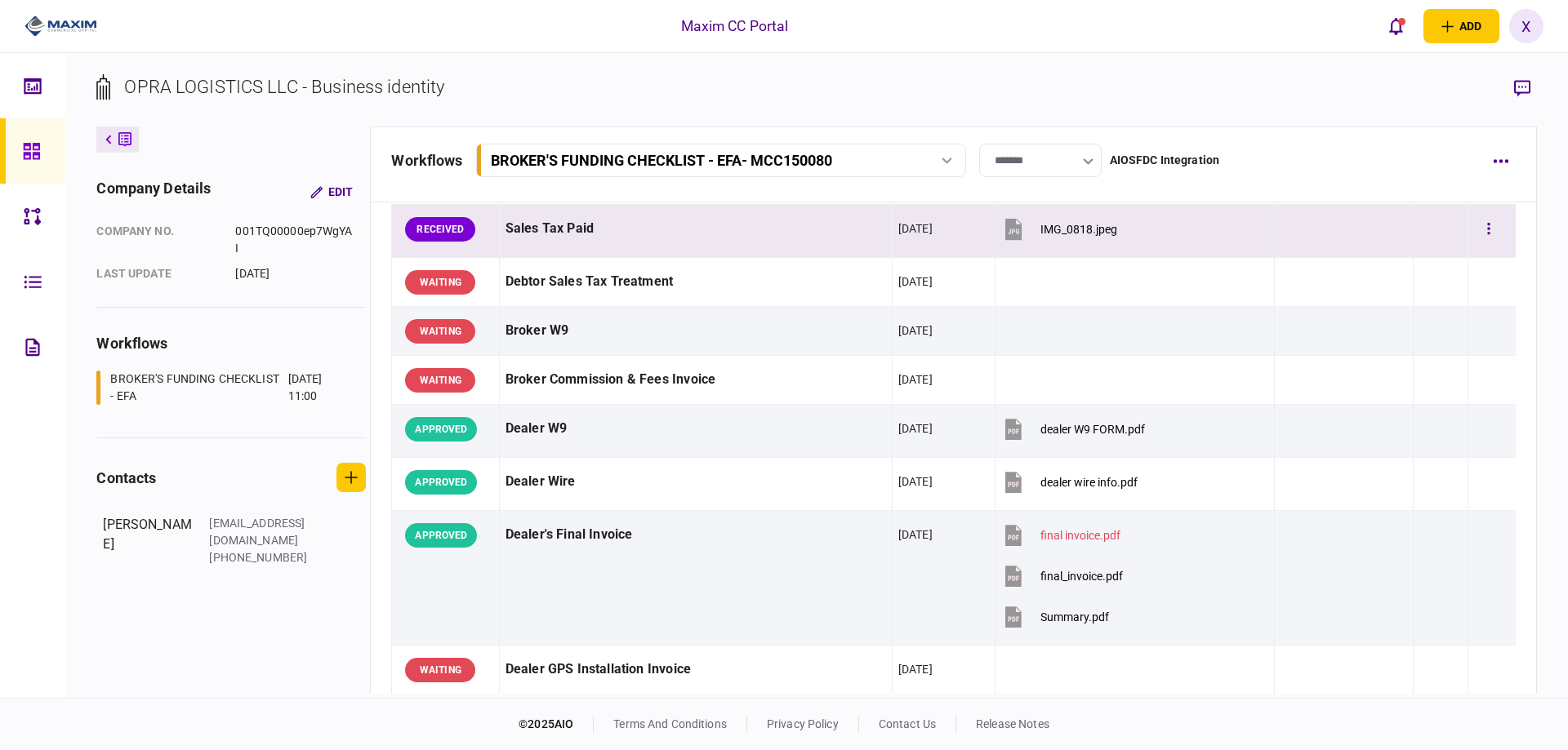
click at [592, 243] on div "Sales Tax Paid" at bounding box center [696, 228] width 381 height 36
click at [1523, 98] on button "button" at bounding box center [1522, 89] width 30 height 30
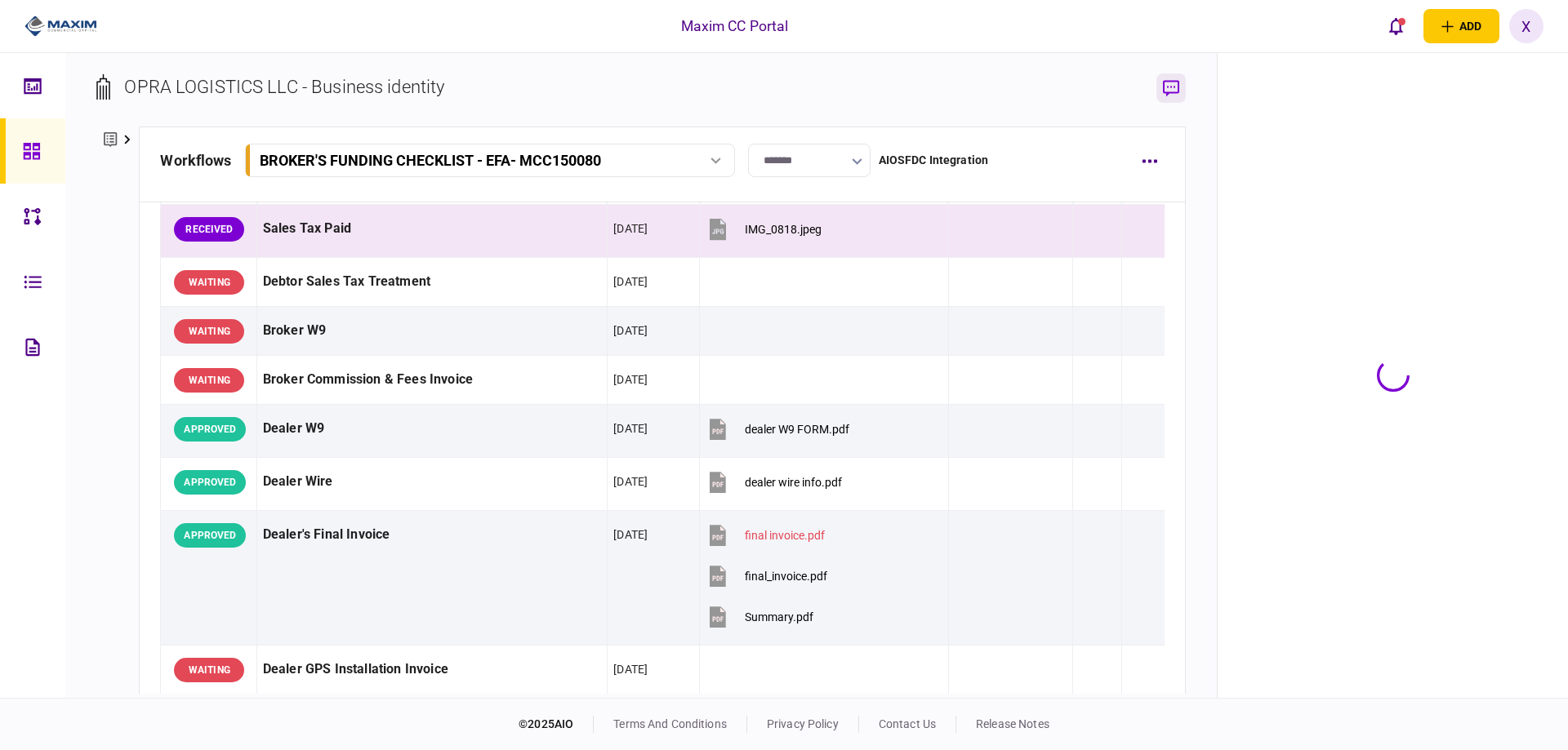
scroll to position [836, 0]
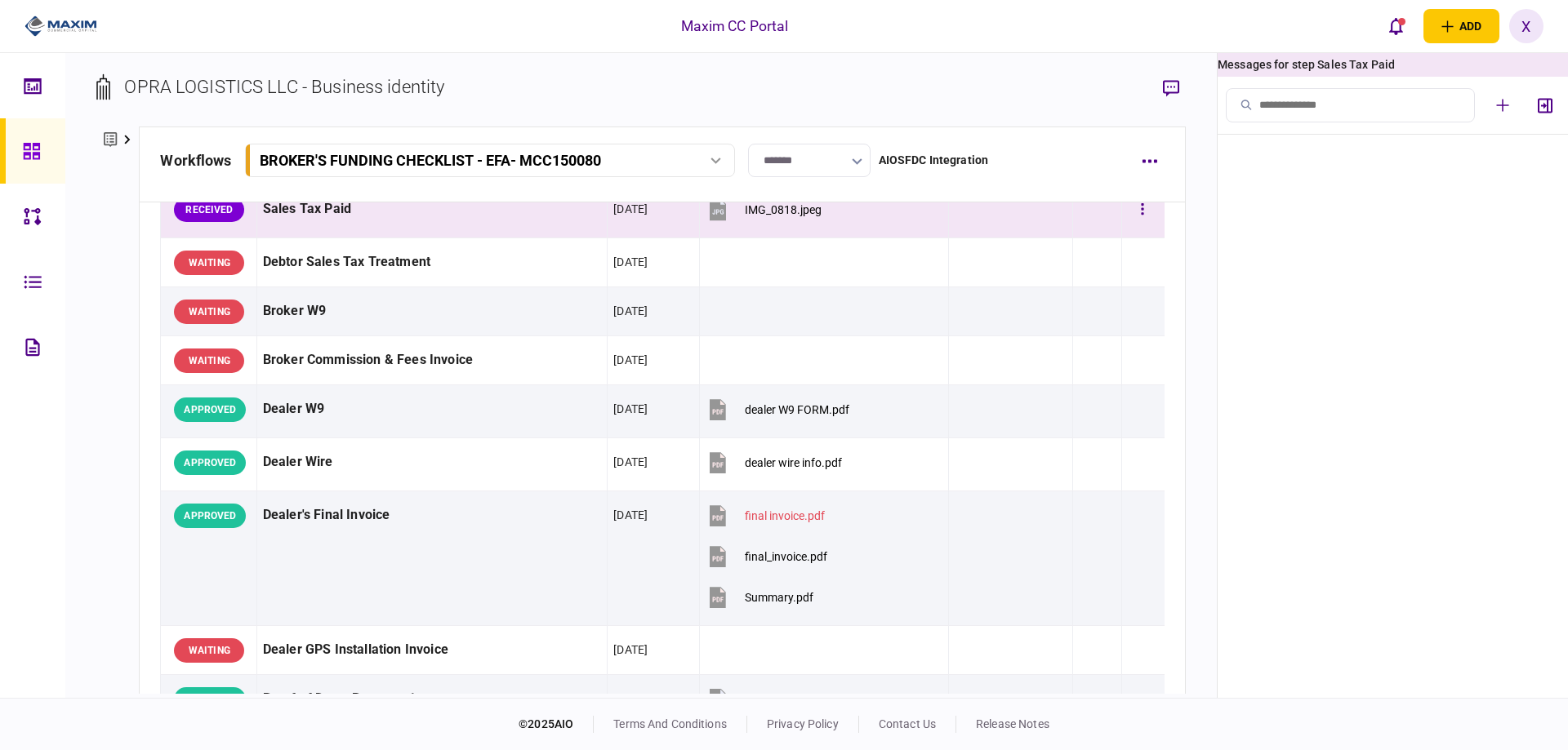
click at [451, 228] on div "Sales Tax Paid" at bounding box center [432, 209] width 339 height 36
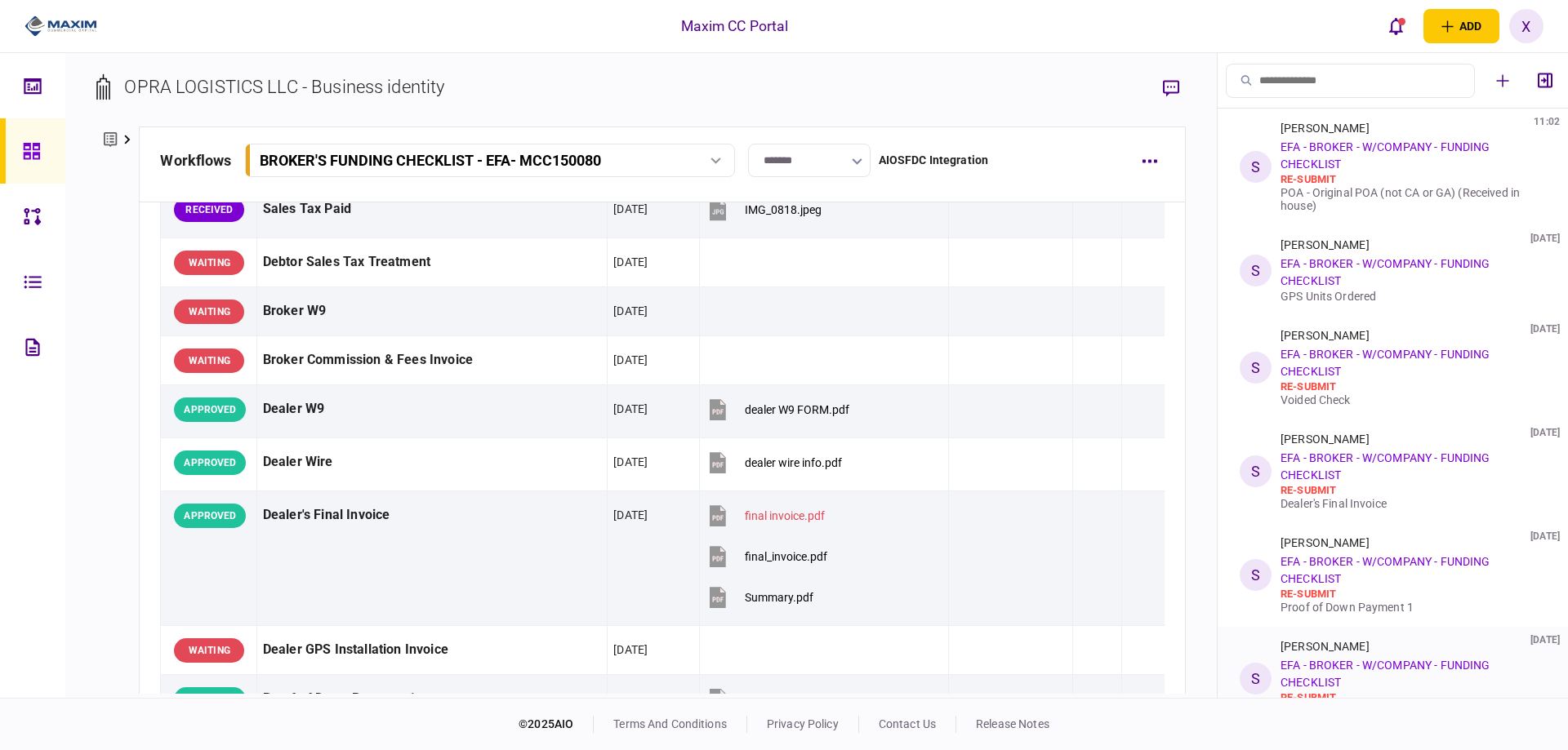
scroll to position [137, 0]
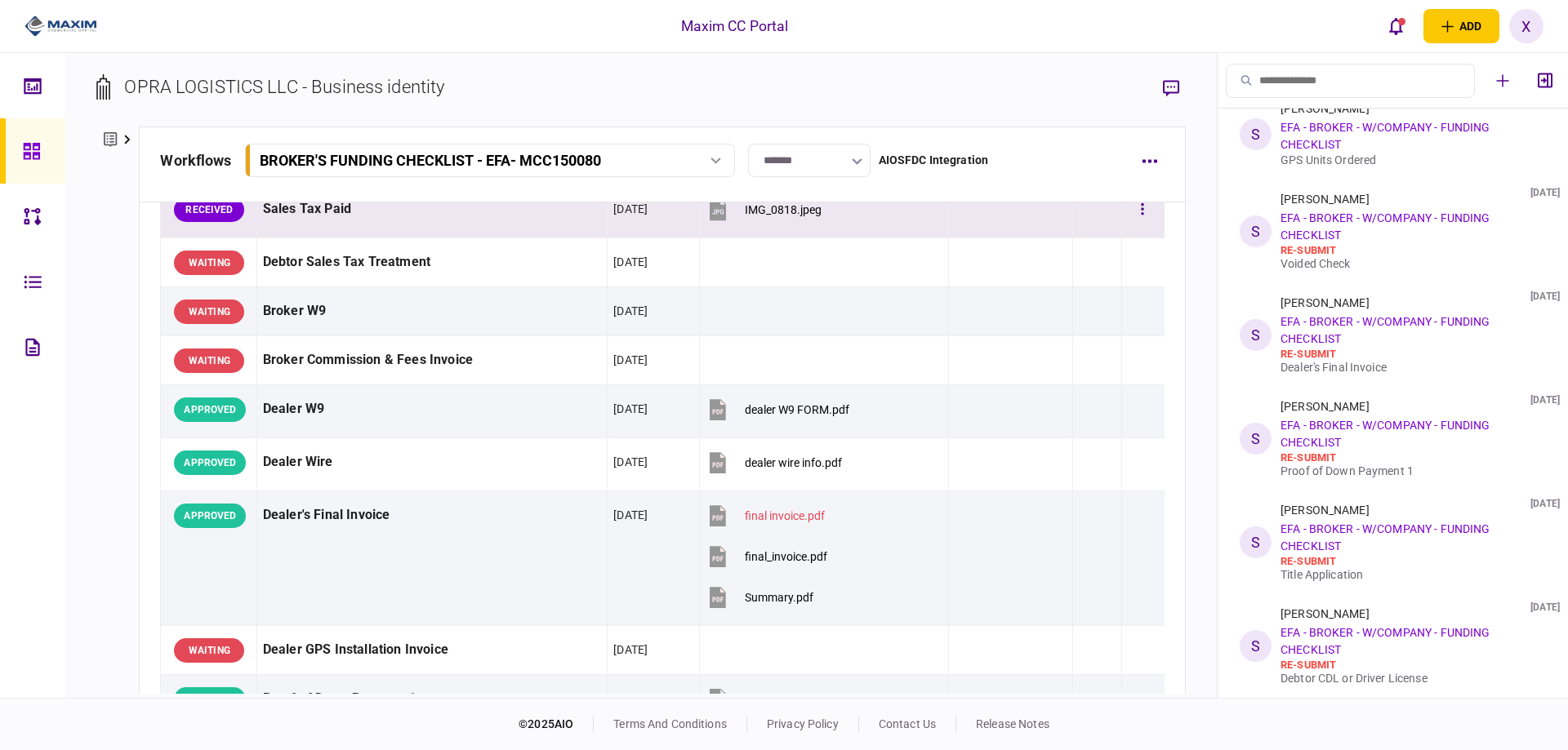
click at [322, 228] on div "Sales Tax Paid" at bounding box center [432, 209] width 339 height 36
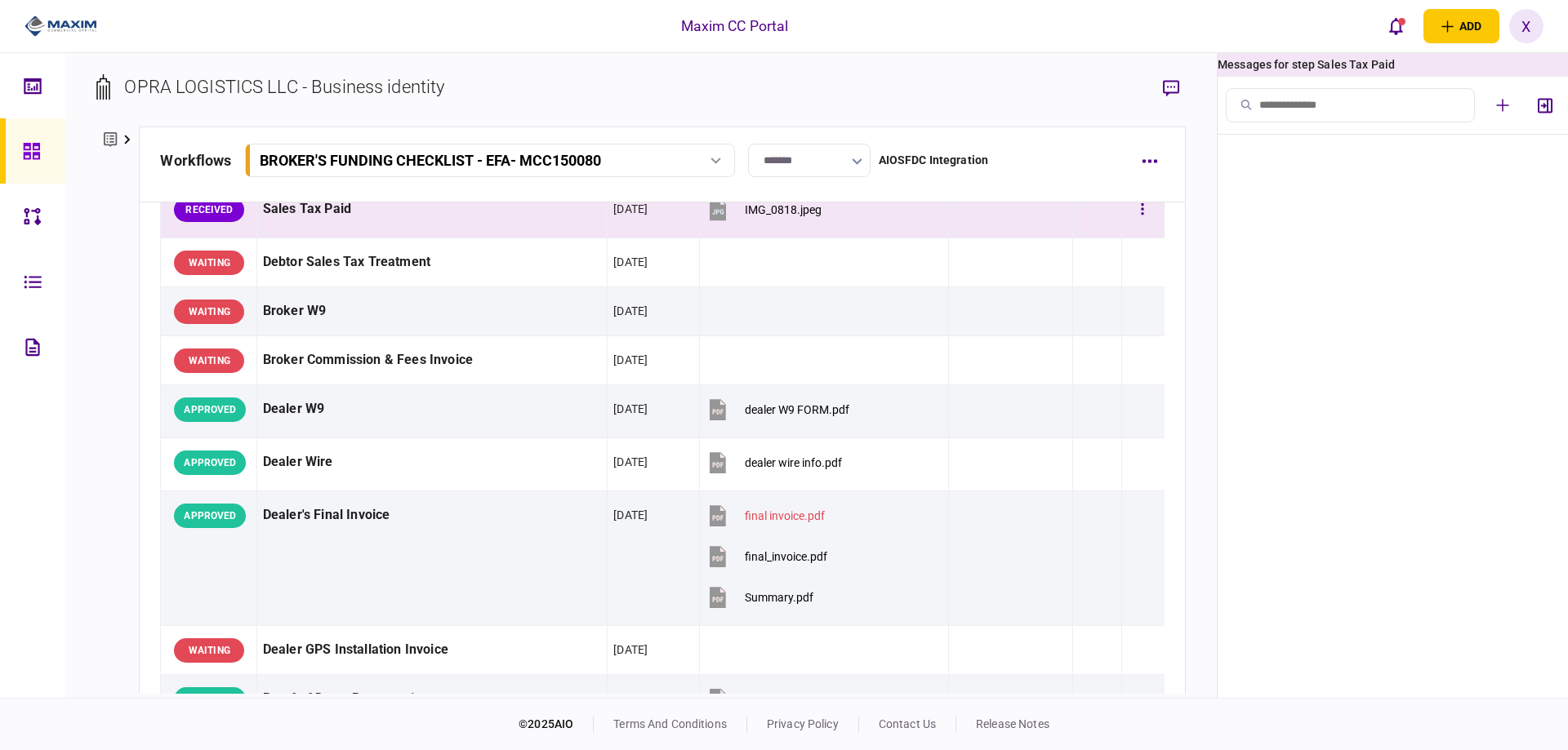
scroll to position [0, 0]
click at [97, 17] on img at bounding box center [61, 26] width 73 height 25
click at [75, 23] on img at bounding box center [61, 26] width 73 height 25
click at [28, 151] on icon at bounding box center [32, 151] width 18 height 19
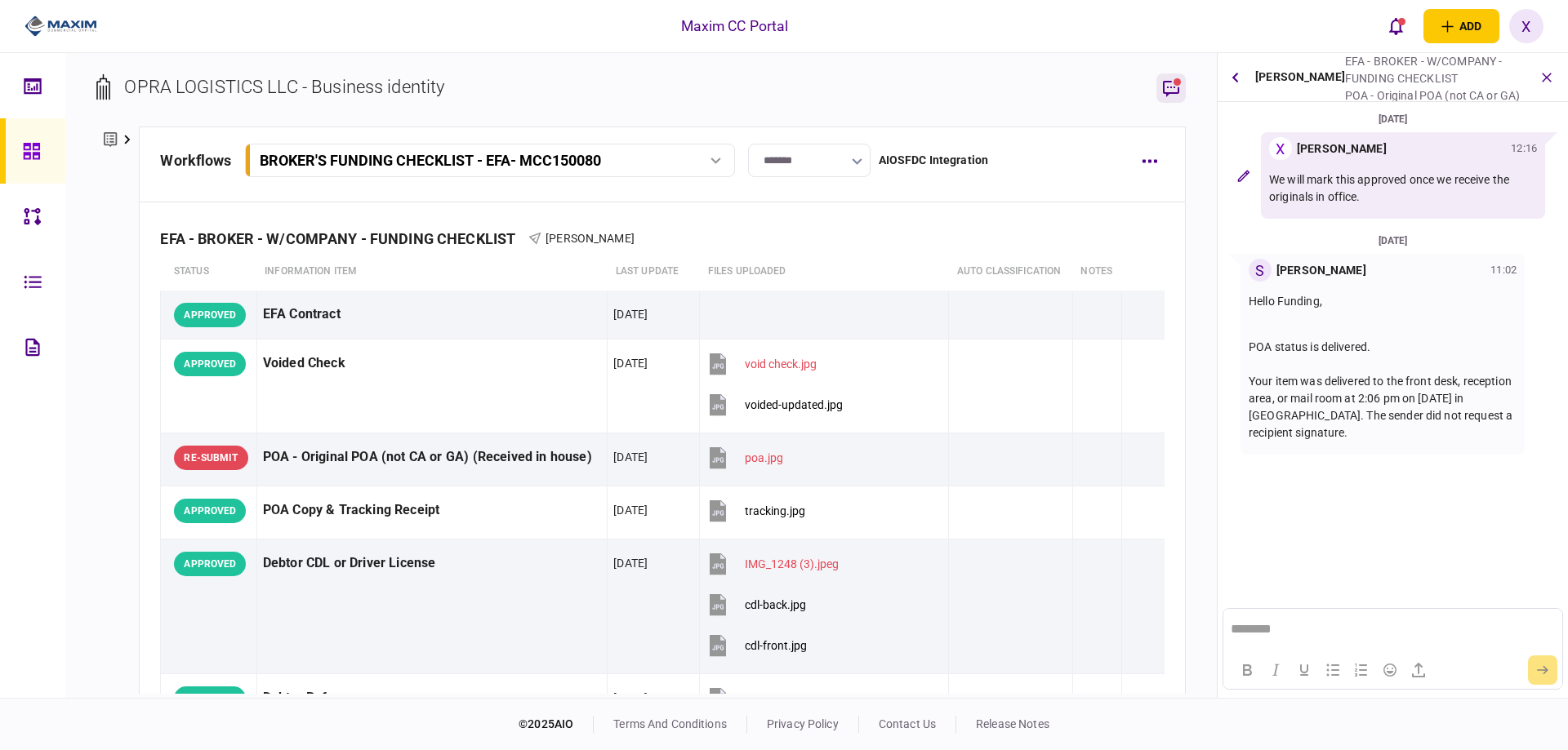
click at [1171, 74] on button "button" at bounding box center [1171, 89] width 30 height 30
click at [71, 19] on img at bounding box center [61, 26] width 73 height 25
click at [41, 26] on img at bounding box center [61, 26] width 73 height 25
click at [28, 153] on icon at bounding box center [31, 151] width 17 height 17
